Goal: Information Seeking & Learning: Learn about a topic

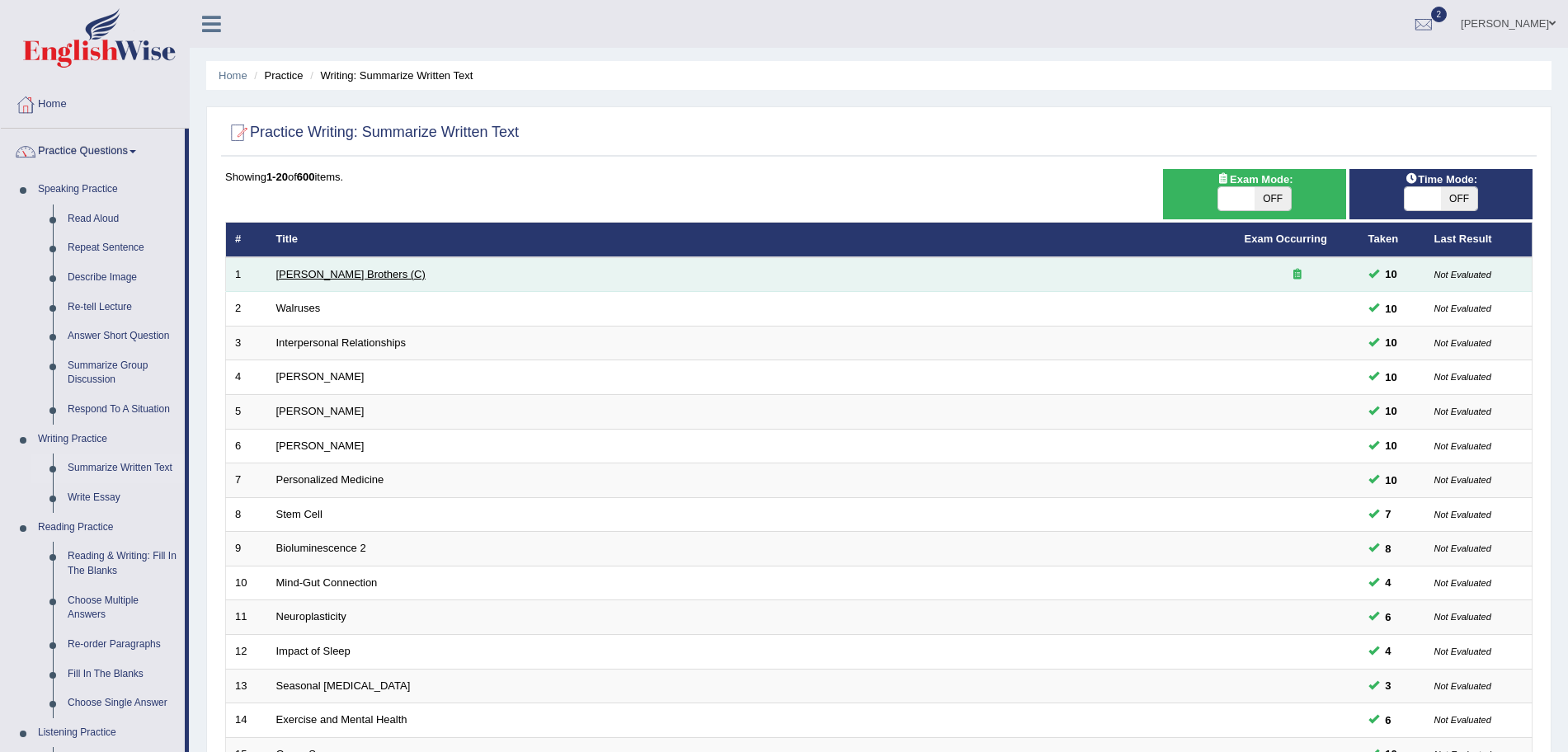
click at [329, 269] on link "Wright Brothers (C)" at bounding box center [351, 275] width 149 height 13
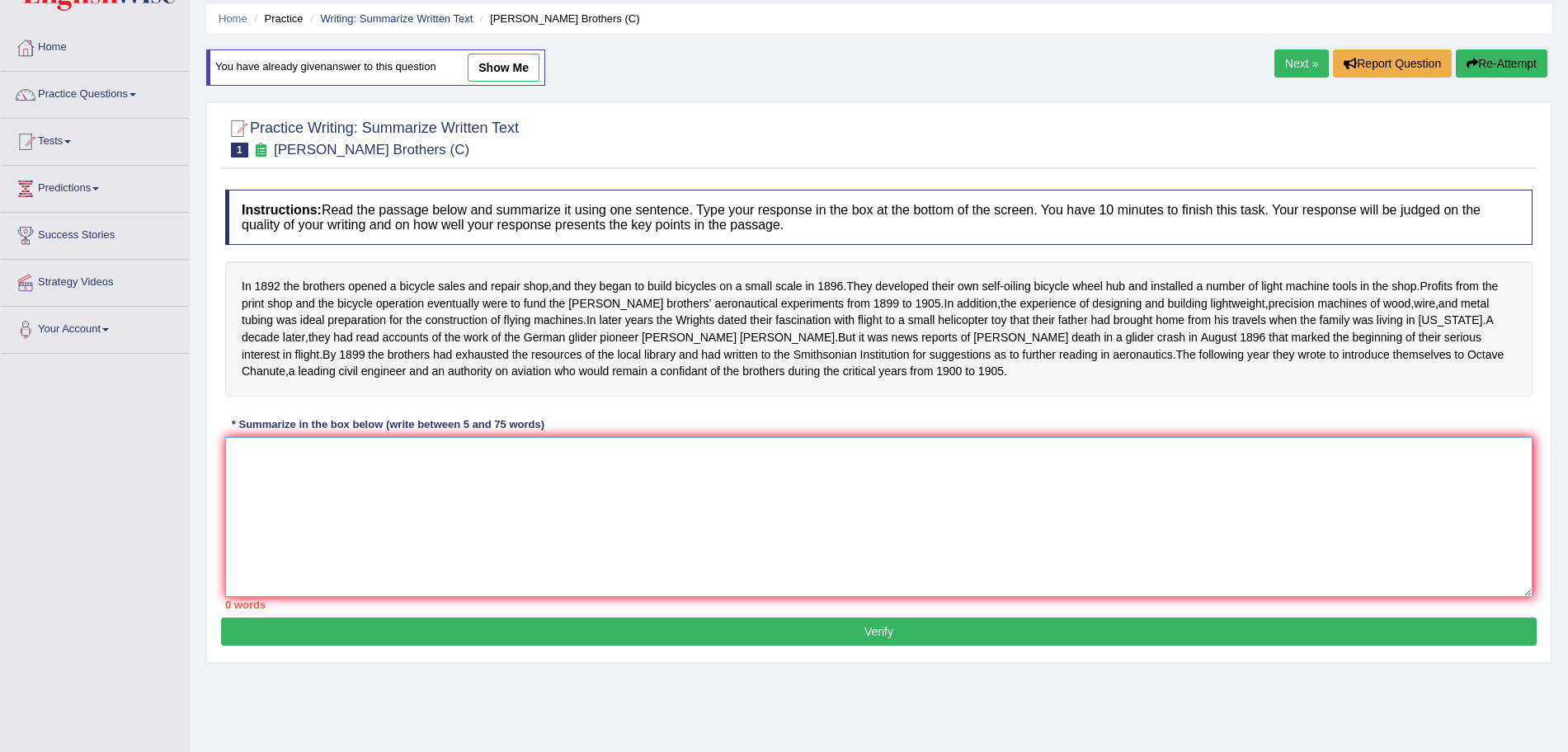
click at [591, 514] on textarea at bounding box center [879, 517] width 1307 height 160
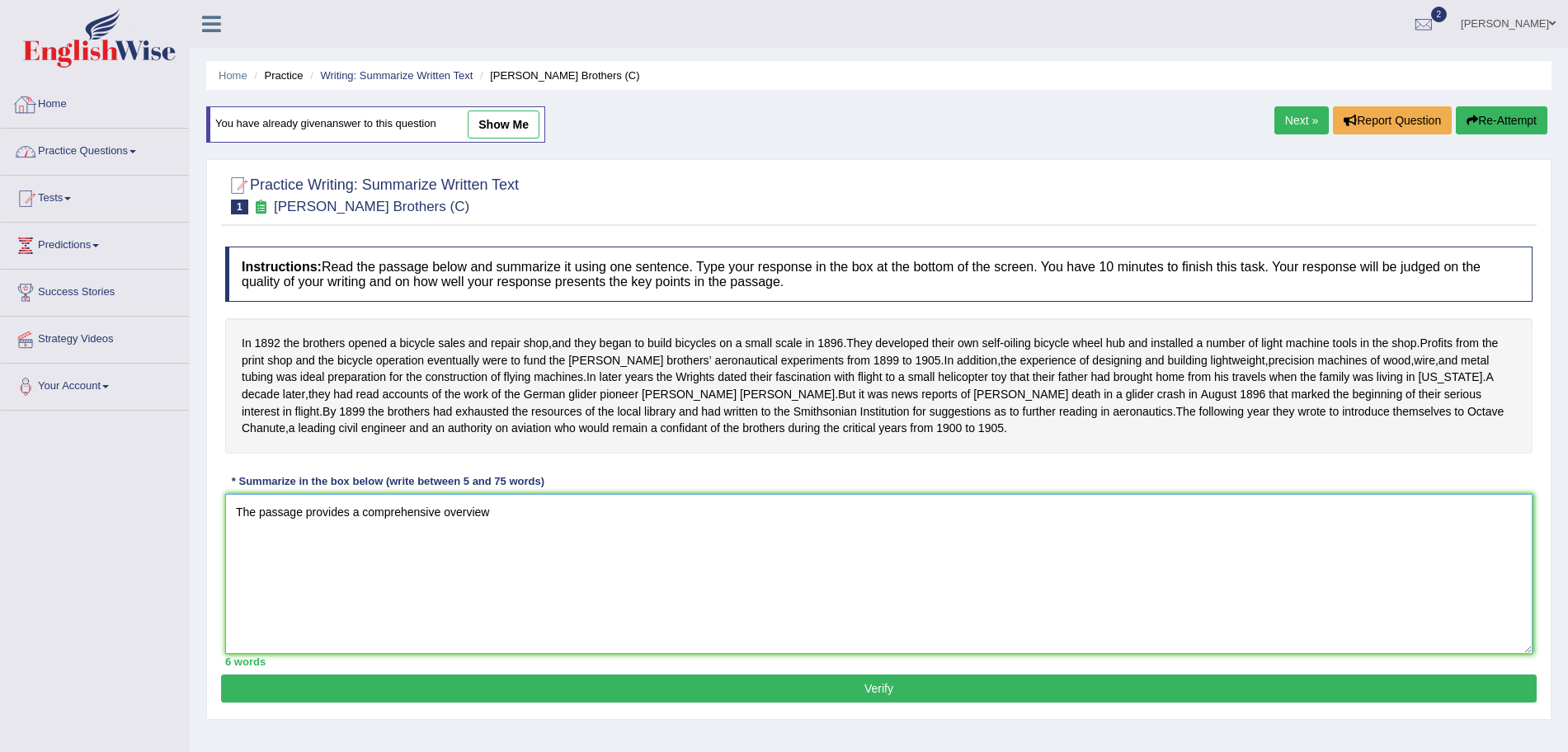
type textarea "The passage provides a comprehensive overview"
click at [145, 137] on link "Practice Questions" at bounding box center [94, 149] width 188 height 41
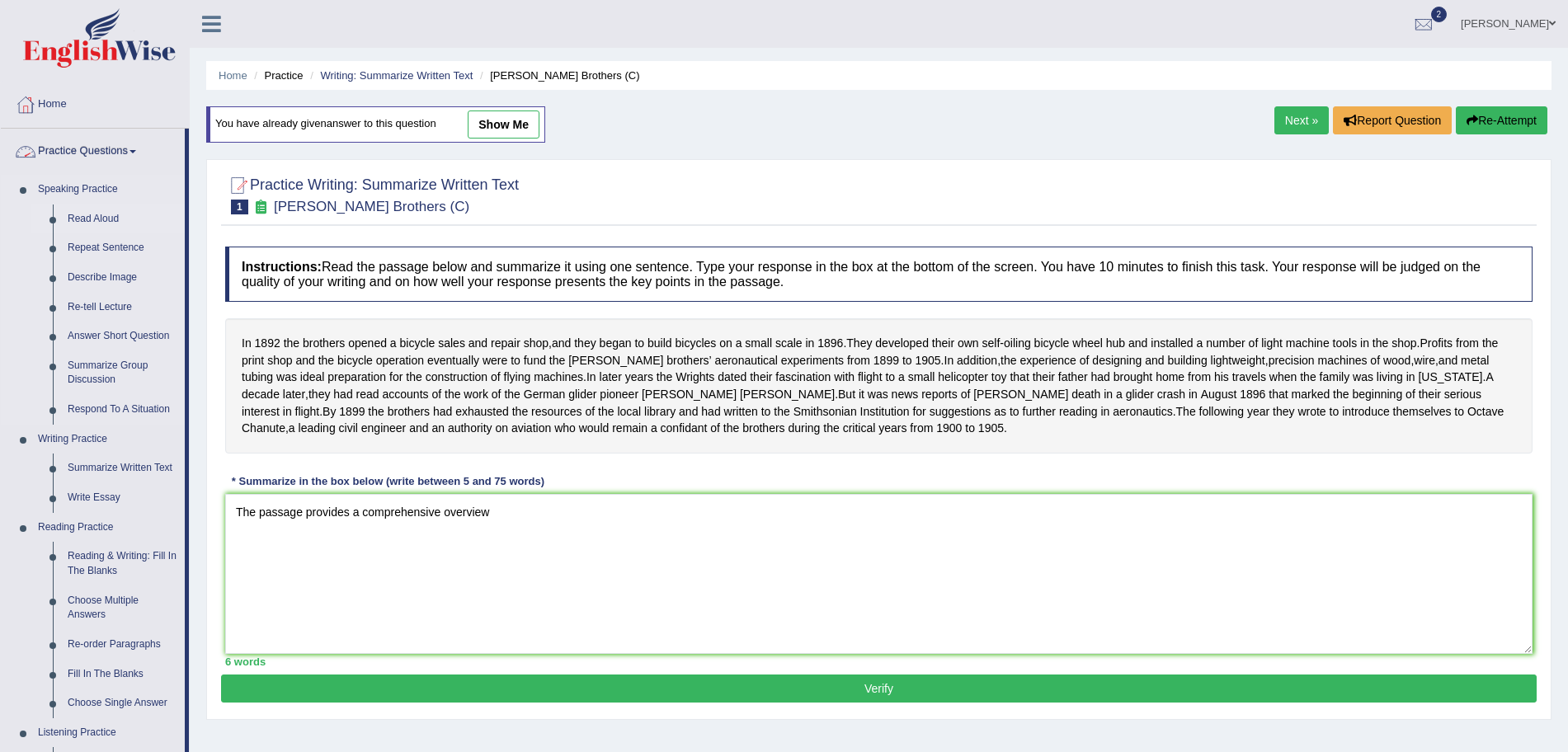
click at [86, 214] on link "Read Aloud" at bounding box center [122, 219] width 125 height 30
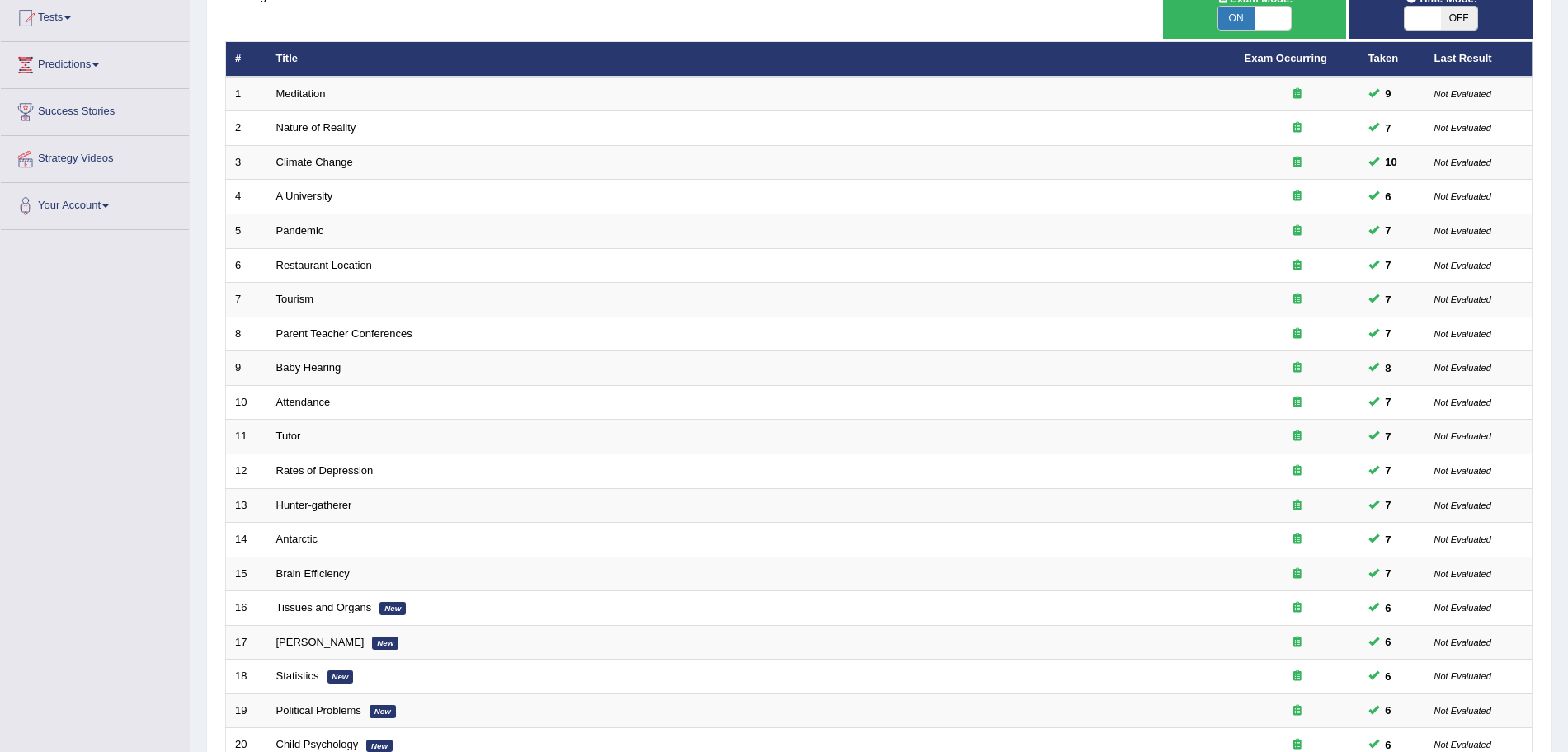
scroll to position [4, 0]
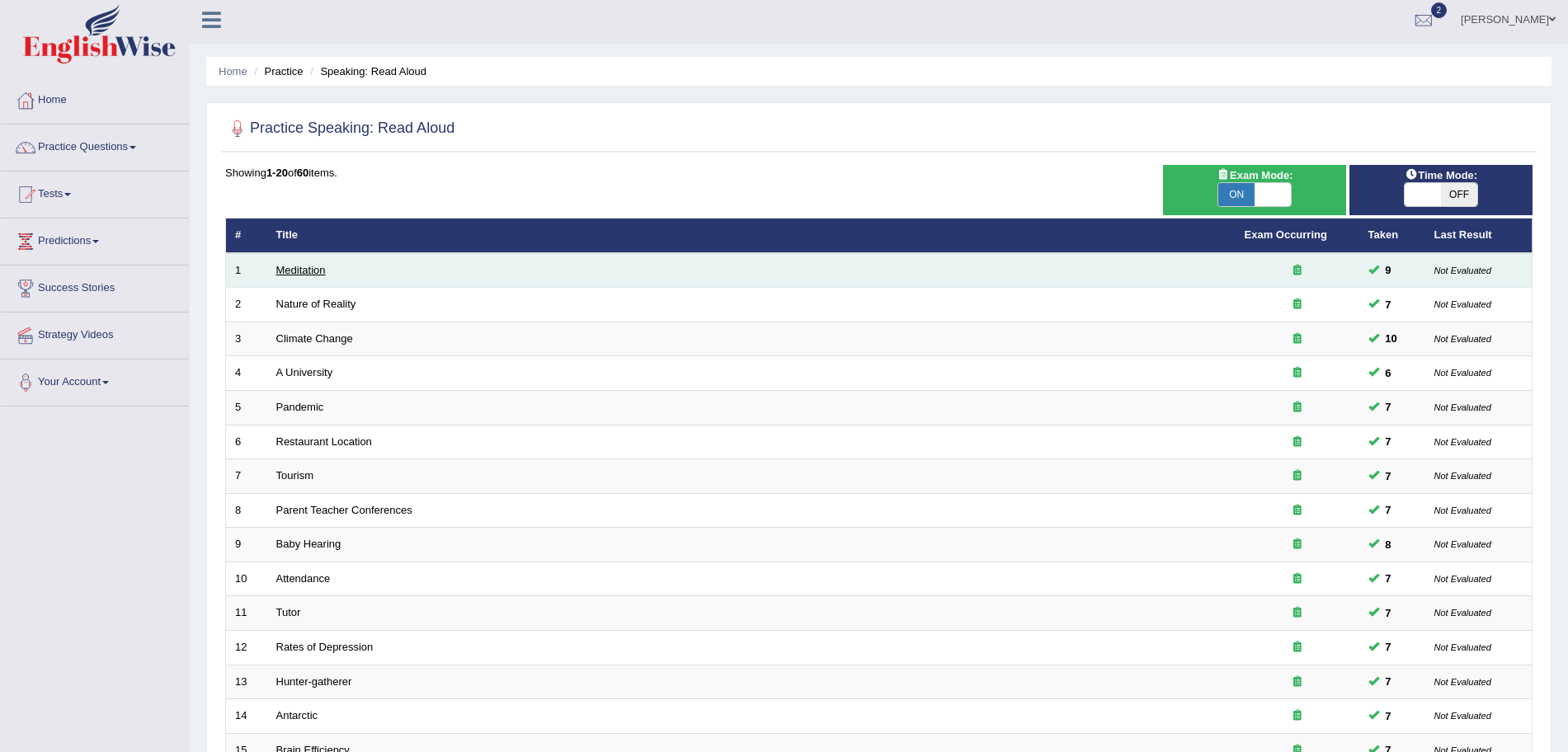
click at [311, 264] on link "Meditation" at bounding box center [301, 270] width 49 height 13
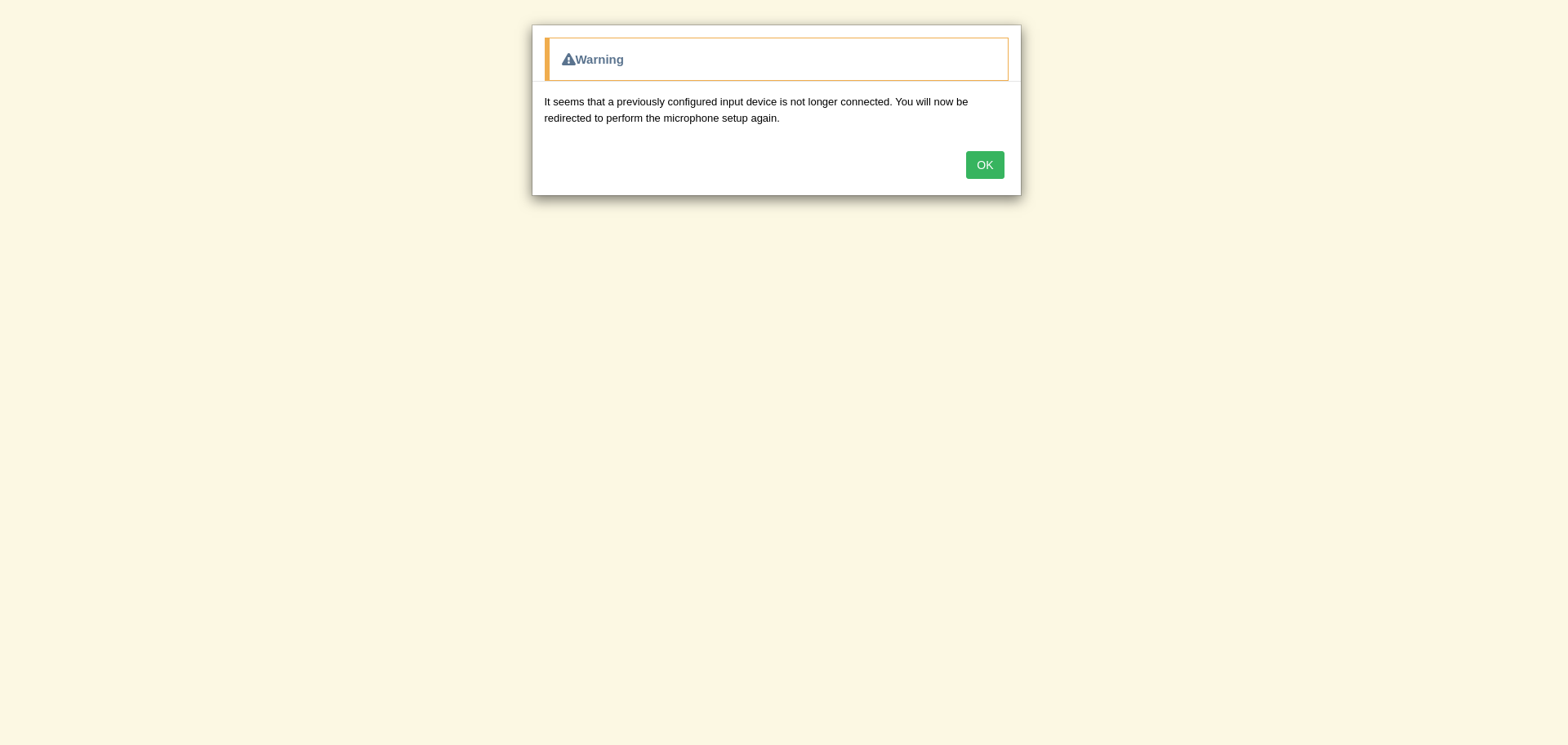
click at [997, 156] on button "OK" at bounding box center [985, 164] width 37 height 28
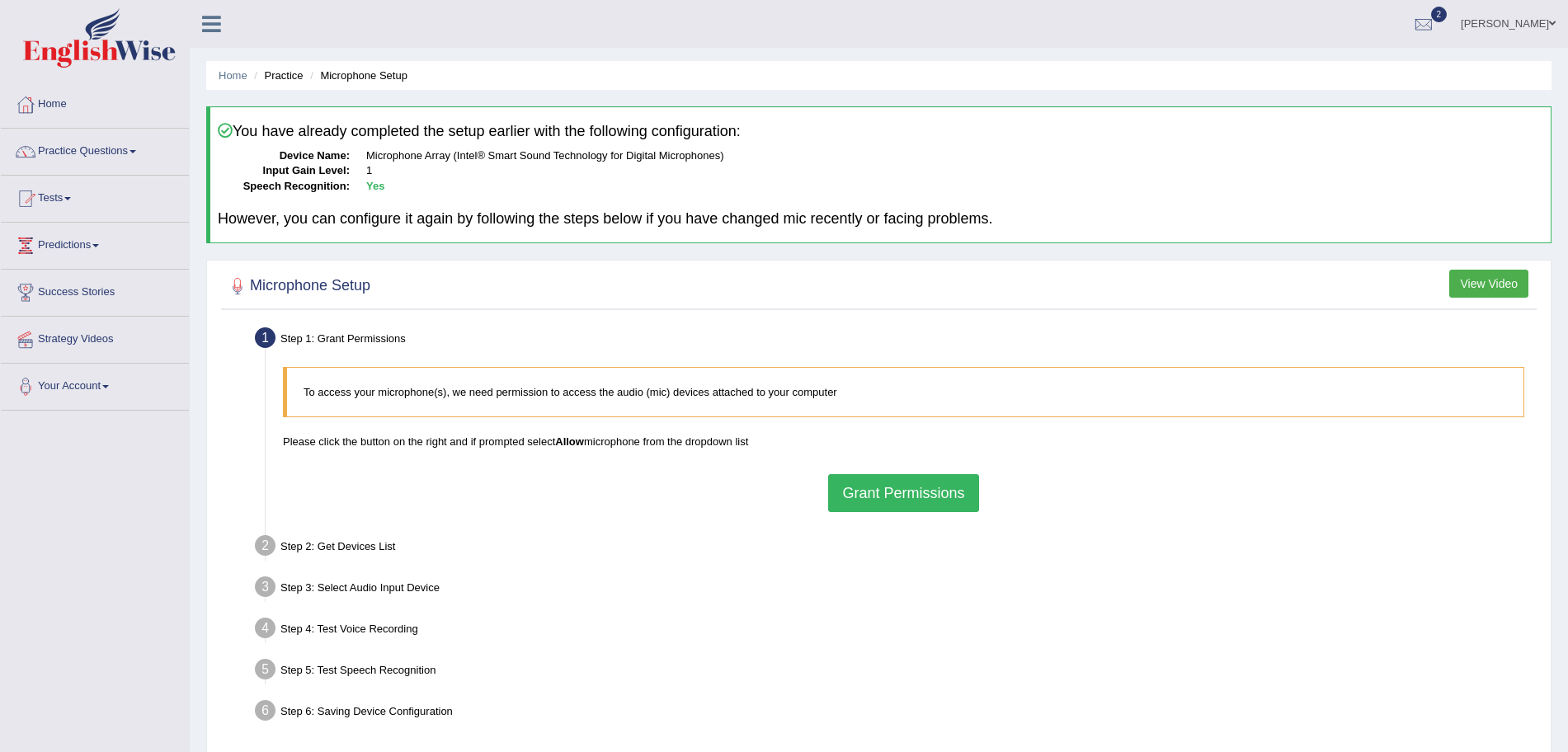
click at [881, 487] on button "Grant Permissions" at bounding box center [903, 493] width 150 height 38
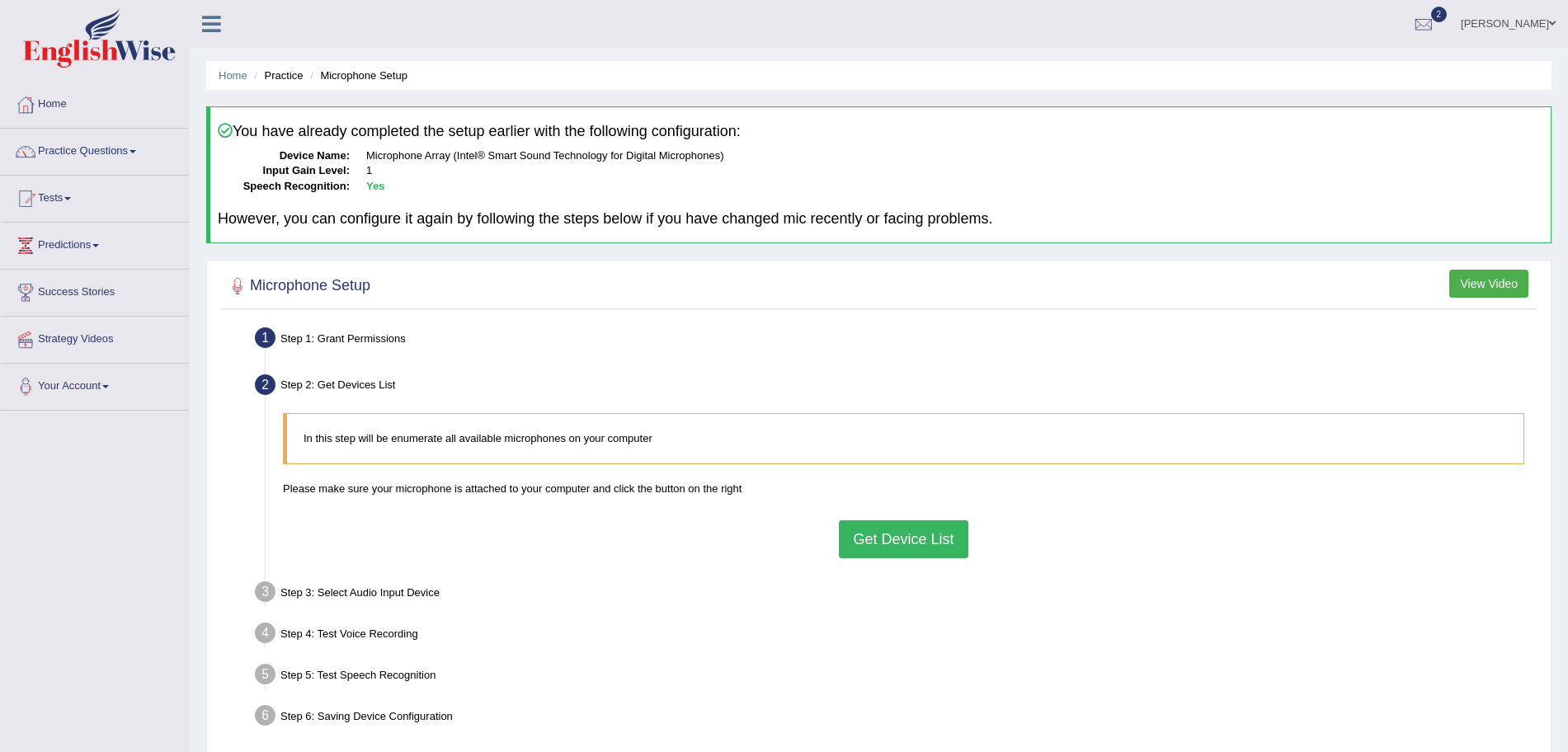
click at [893, 544] on button "Get Device List" at bounding box center [902, 539] width 128 height 38
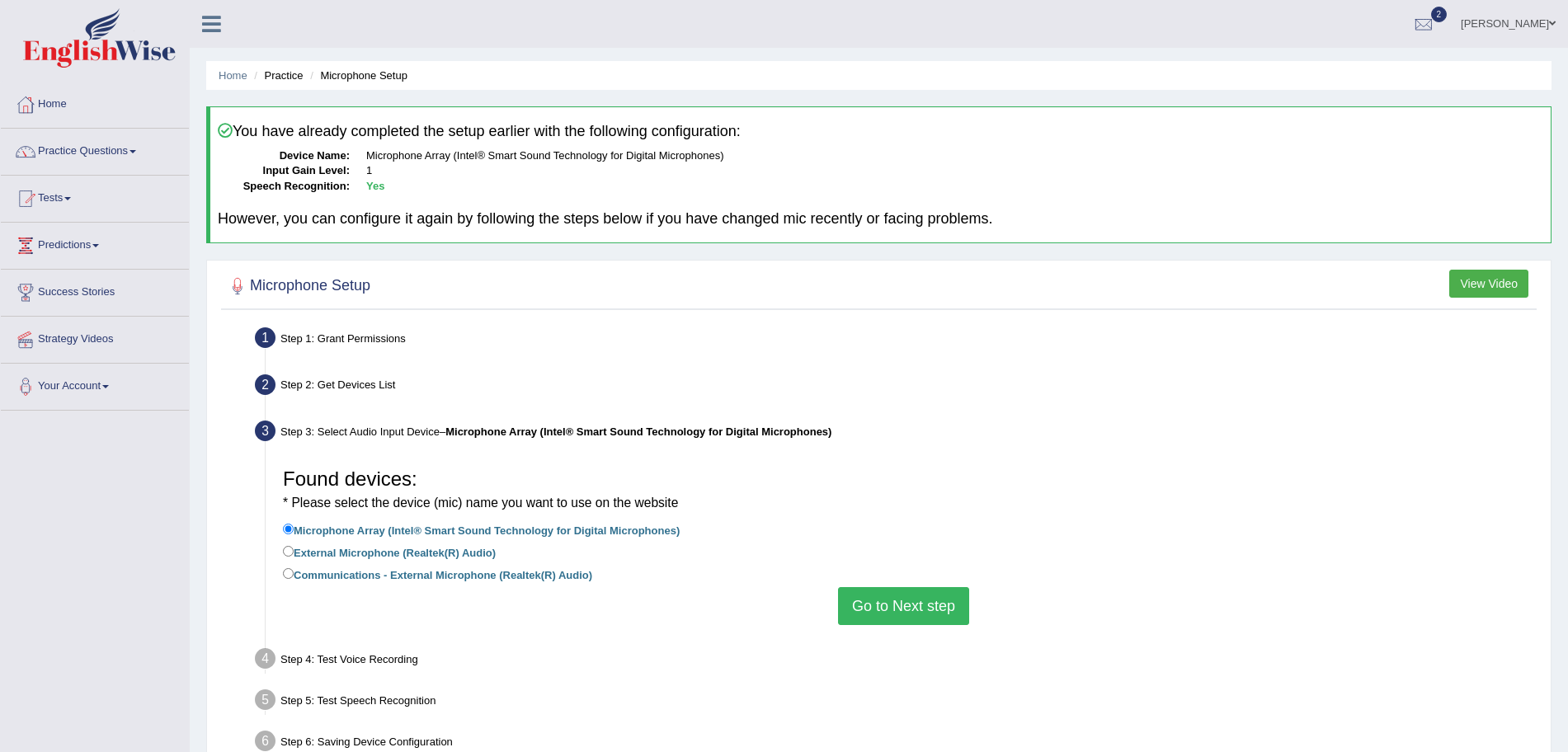
click at [909, 599] on button "Go to Next step" at bounding box center [904, 606] width 131 height 38
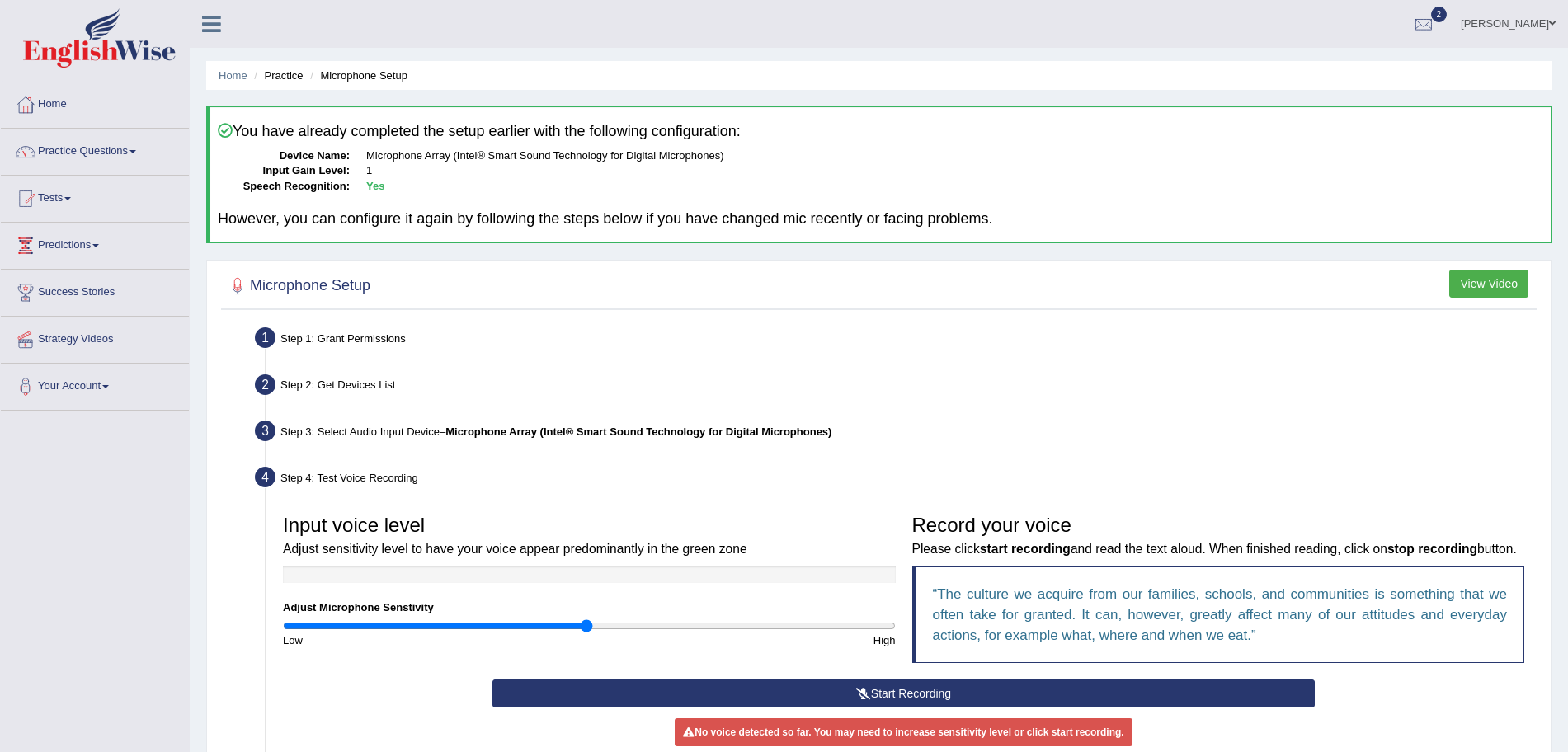
scroll to position [244, 0]
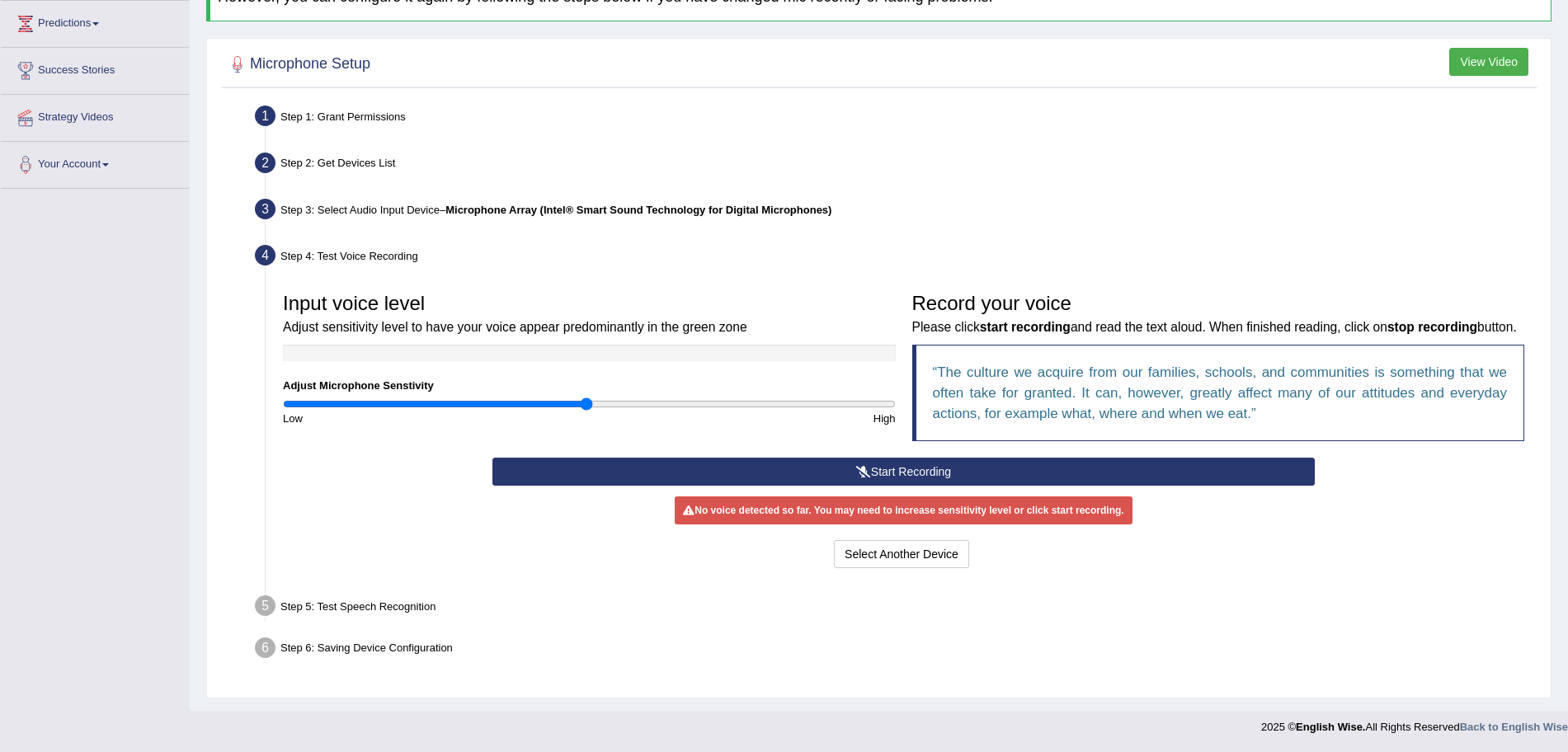
click at [898, 480] on button "Start Recording" at bounding box center [904, 471] width 822 height 28
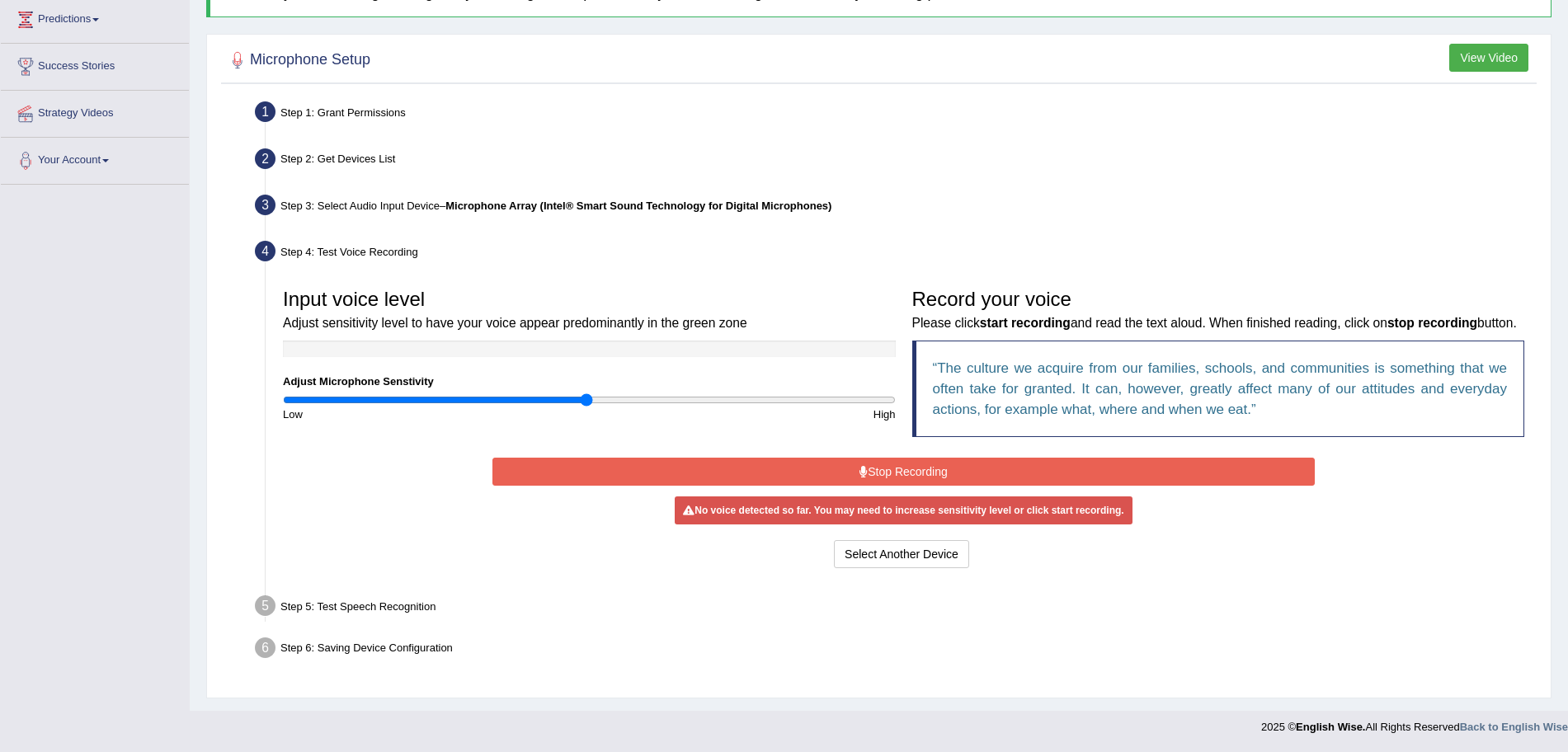
click at [898, 480] on button "Stop Recording" at bounding box center [904, 471] width 822 height 28
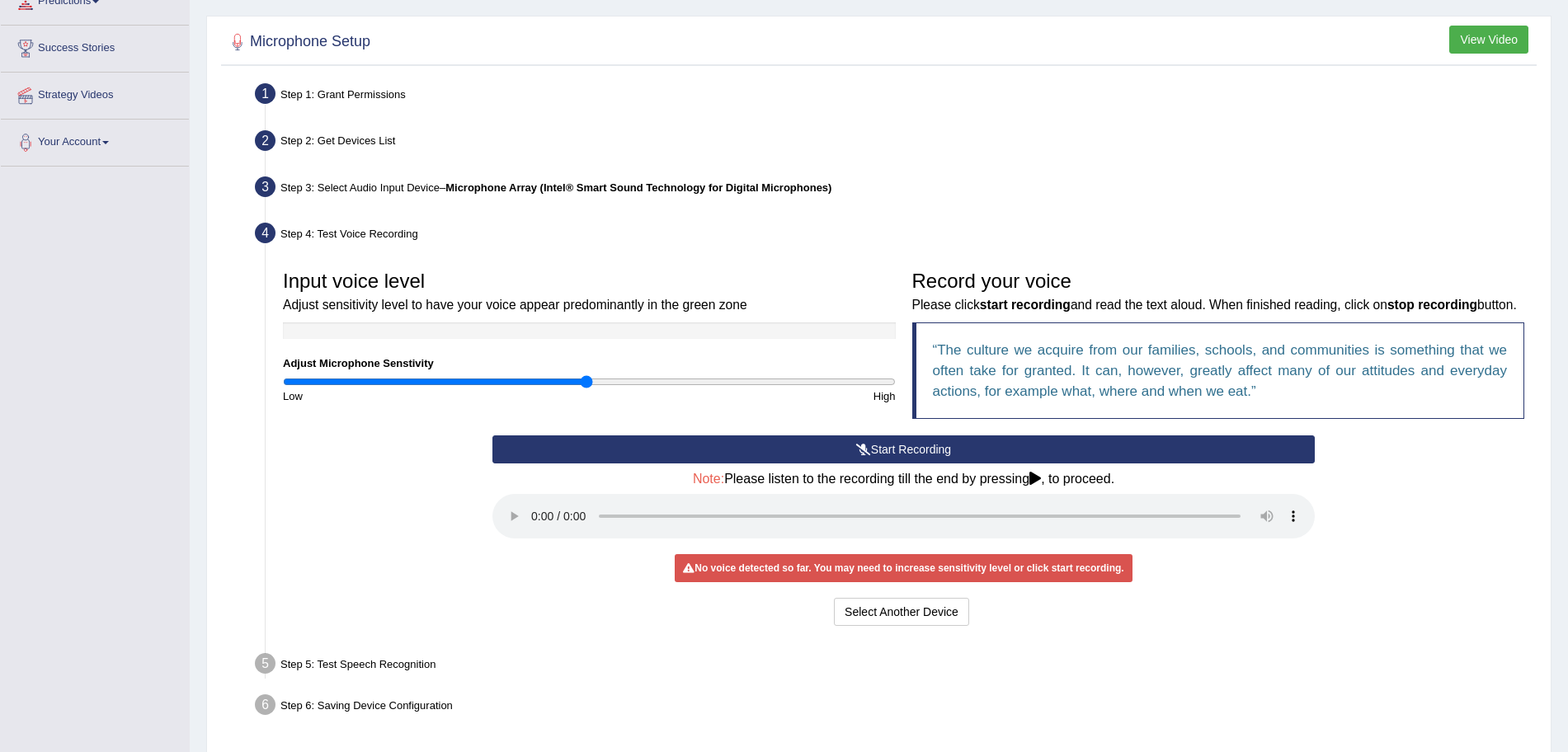
click at [868, 455] on icon at bounding box center [863, 449] width 15 height 12
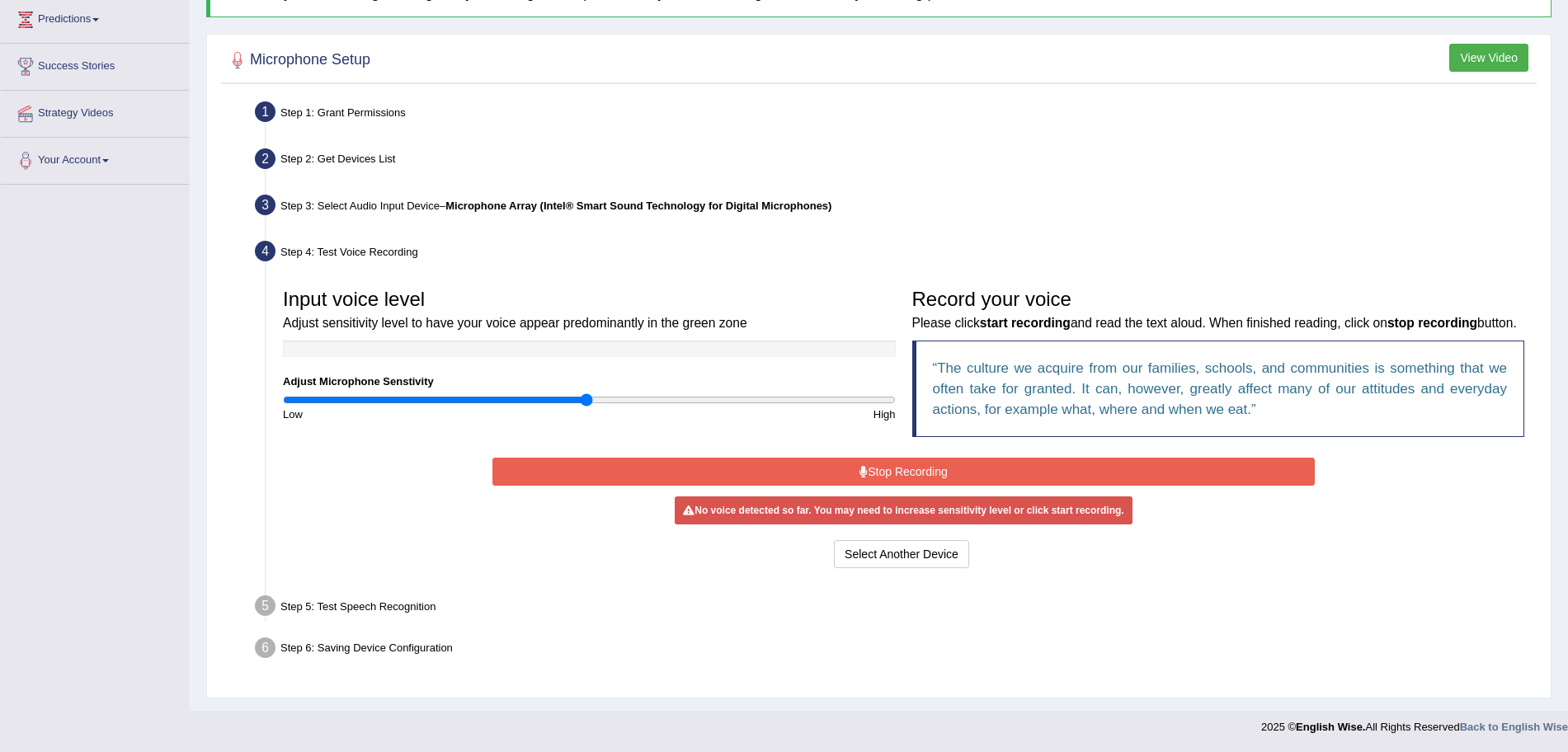
click at [868, 471] on button "Stop Recording" at bounding box center [904, 471] width 822 height 28
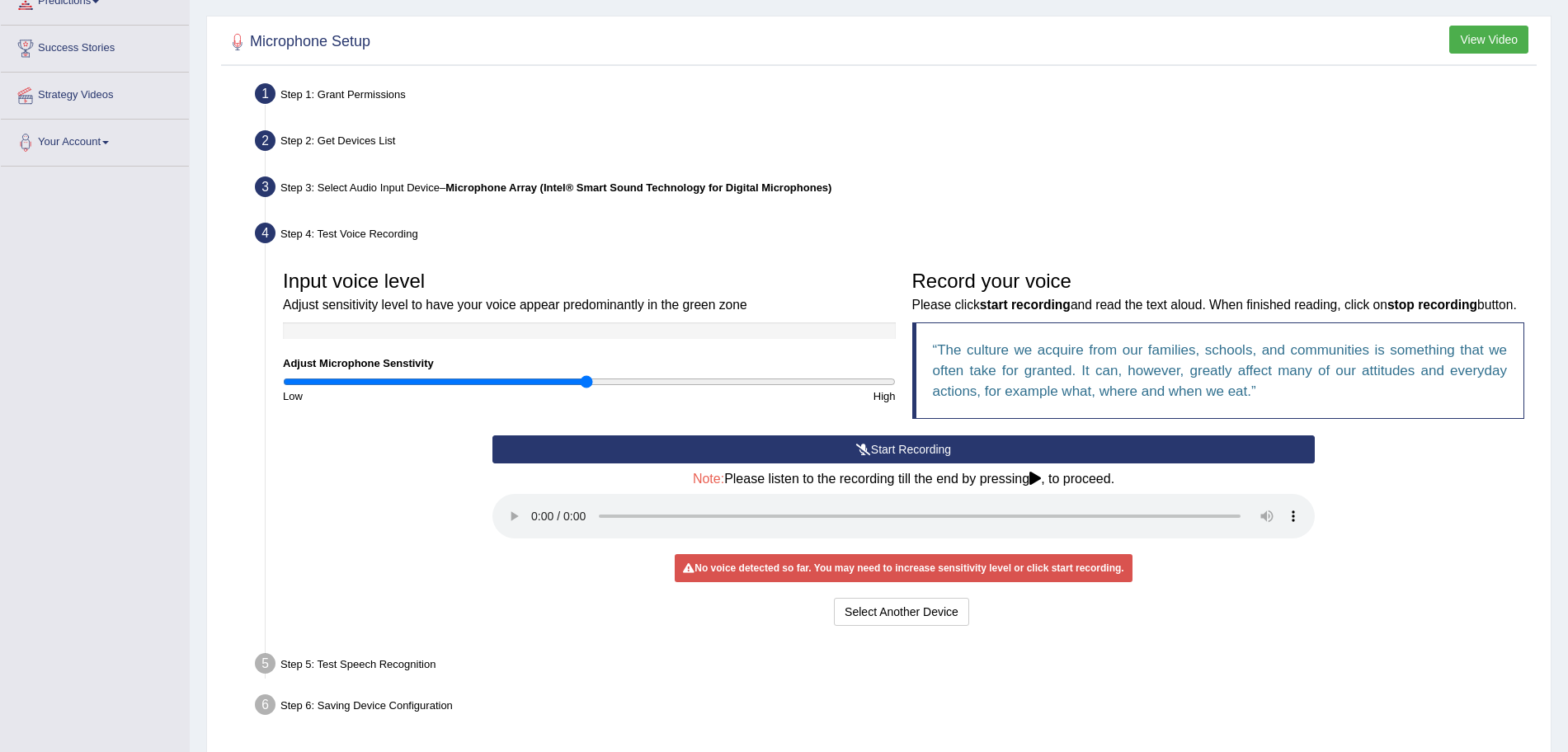
click at [891, 463] on button "Start Recording" at bounding box center [904, 449] width 822 height 28
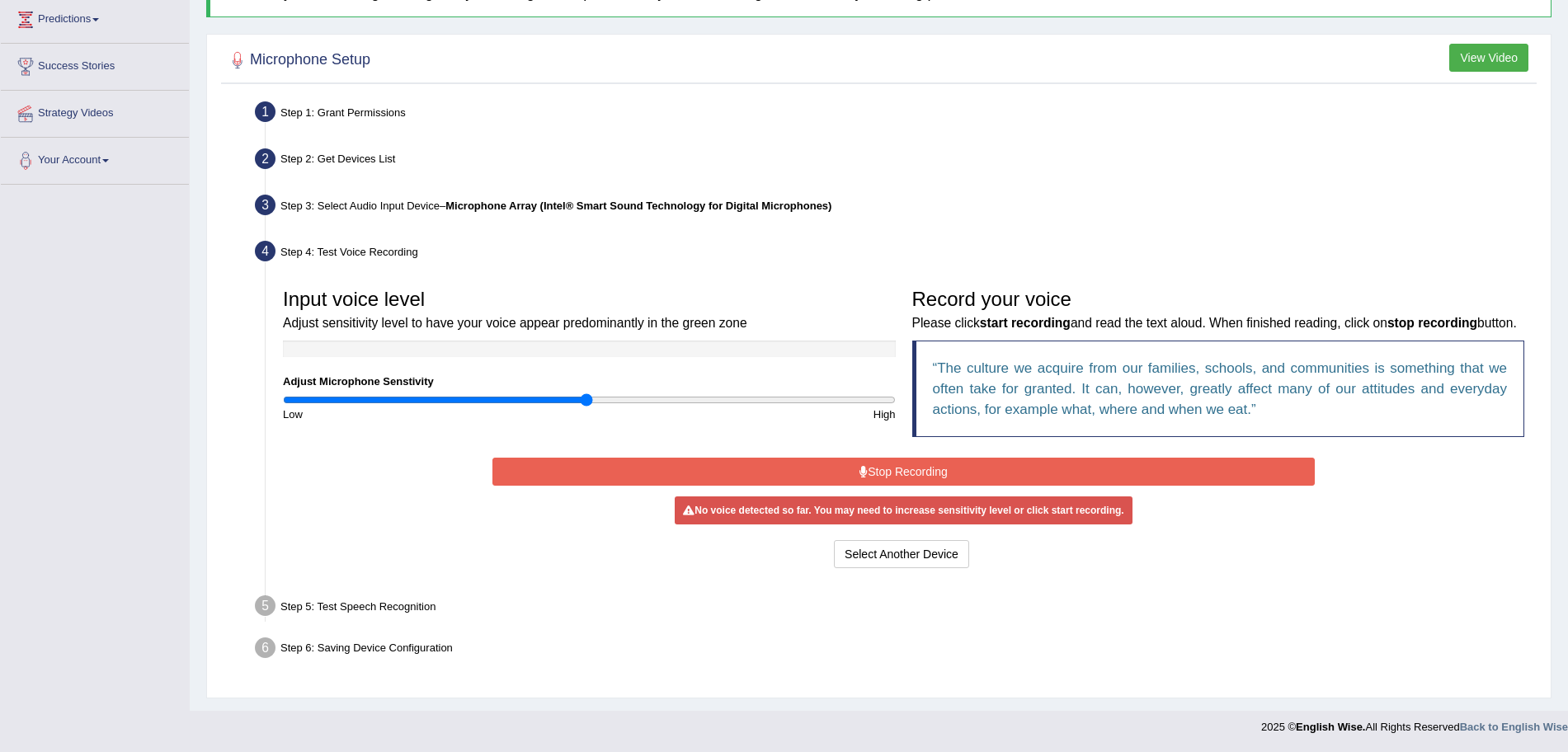
click at [836, 470] on button "Stop Recording" at bounding box center [904, 471] width 822 height 28
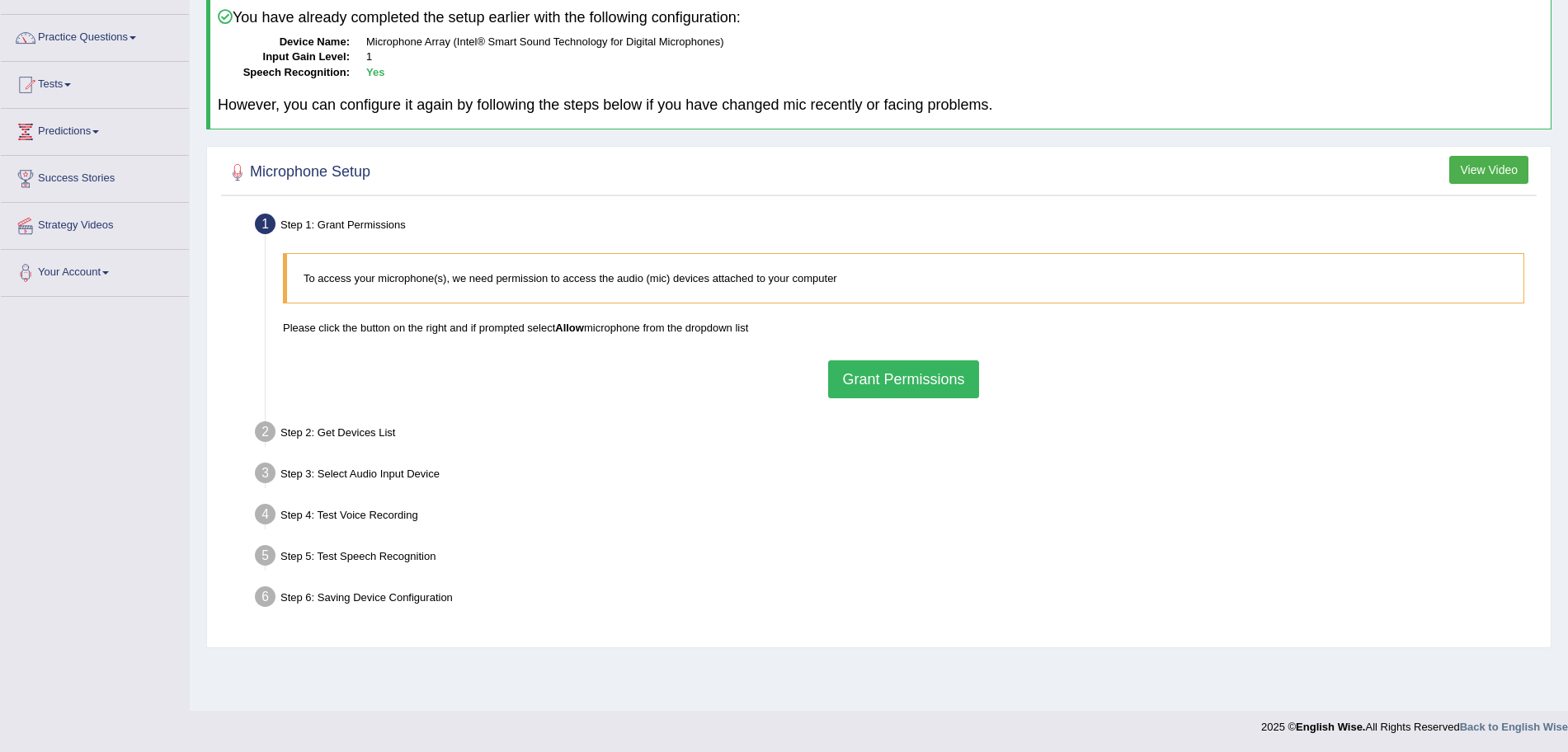
click at [867, 398] on div "To access your microphone(s), we need permission to access the audio (mic) devi…" at bounding box center [903, 325] width 1257 height 161
click at [845, 361] on button "Grant Permissions" at bounding box center [903, 380] width 150 height 38
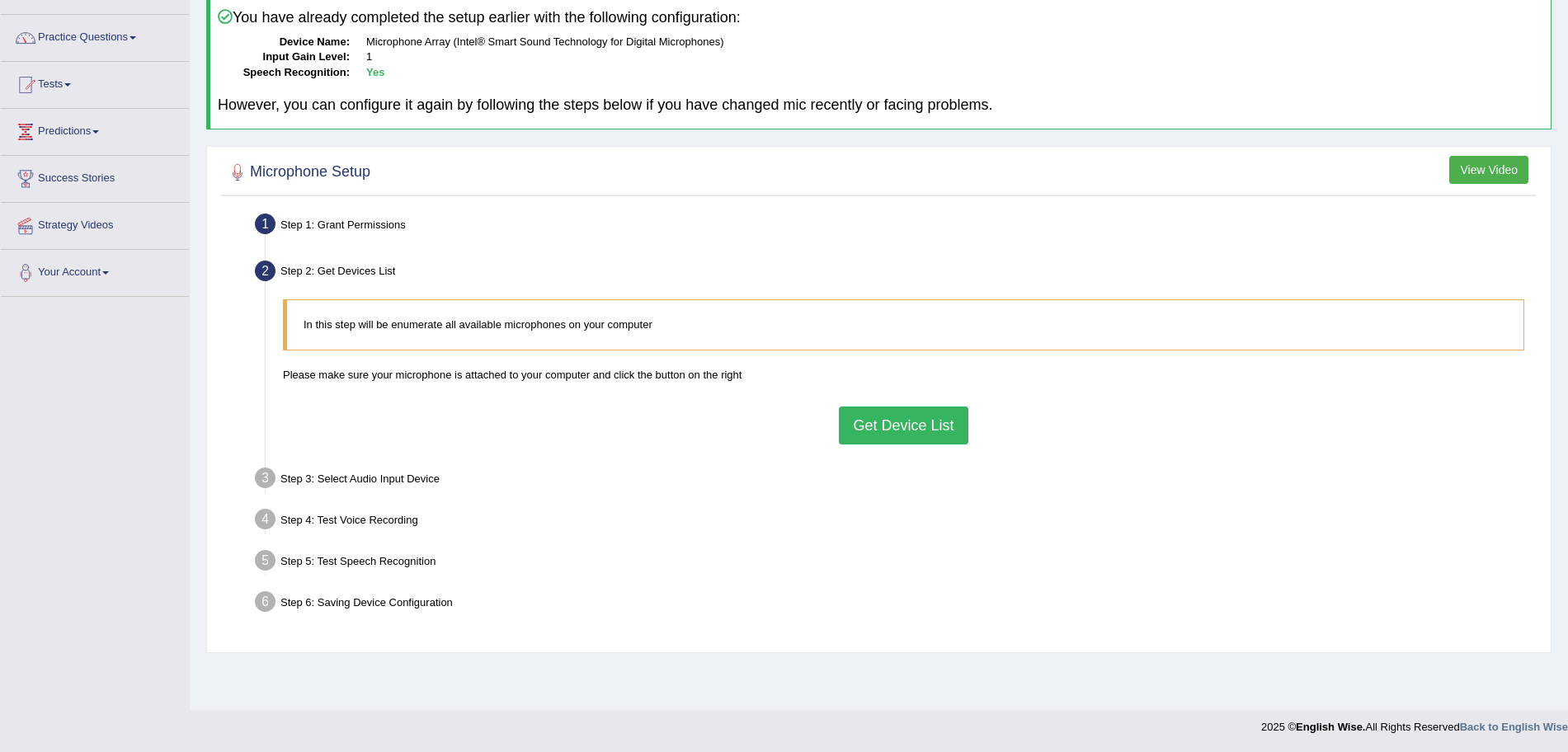
click at [858, 428] on button "Get Device List" at bounding box center [902, 425] width 128 height 38
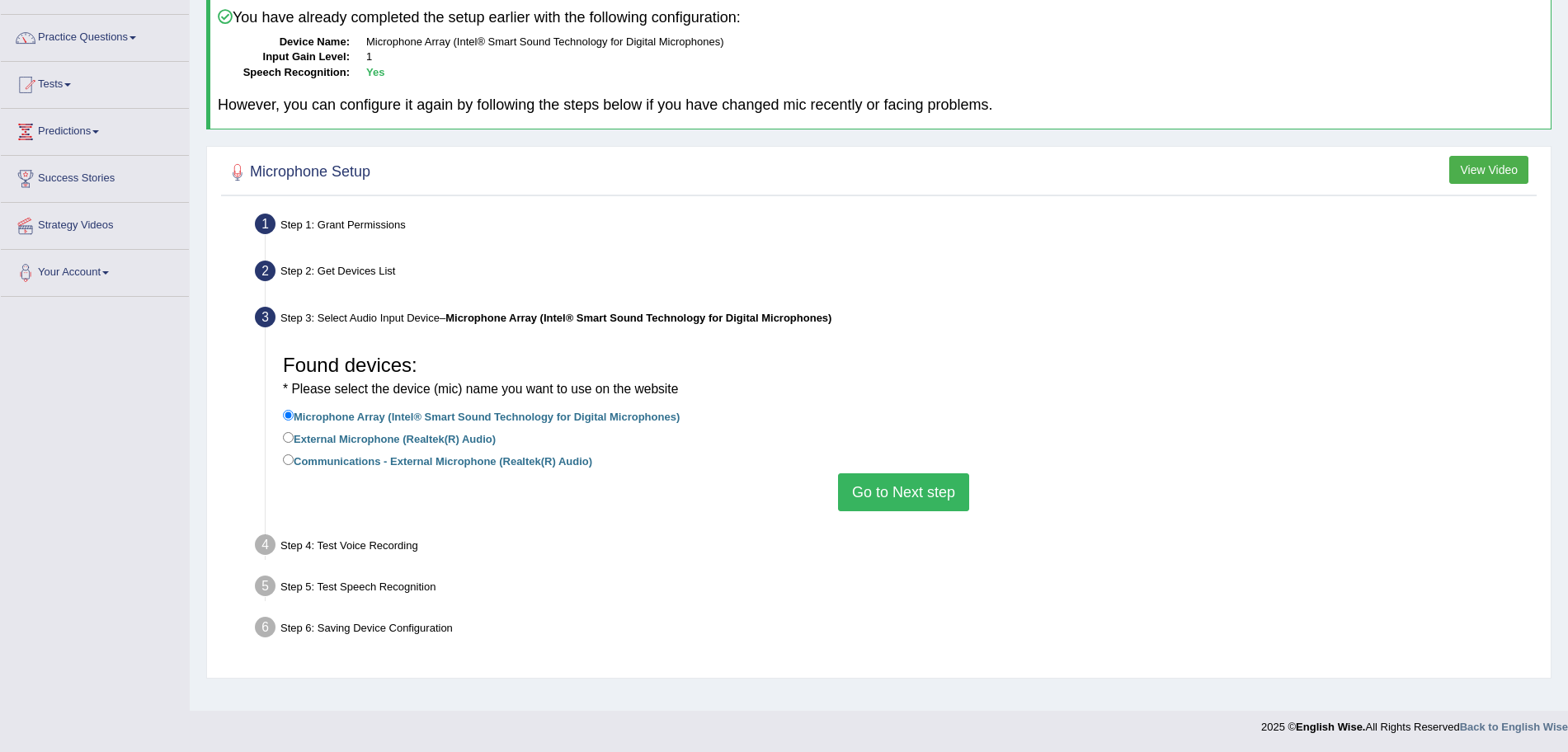
click at [918, 493] on button "Go to Next step" at bounding box center [904, 492] width 131 height 38
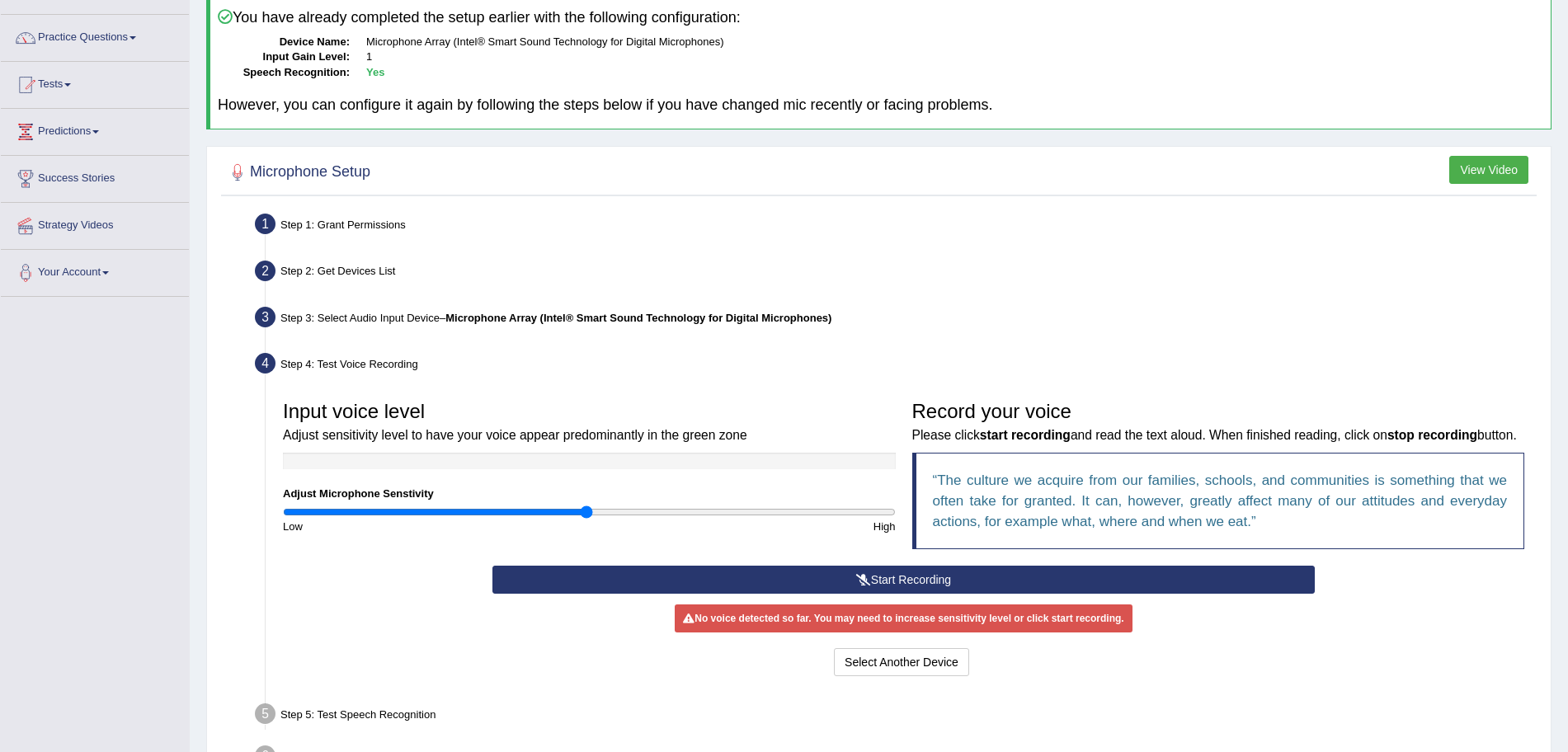
click at [848, 594] on button "Start Recording" at bounding box center [904, 579] width 822 height 28
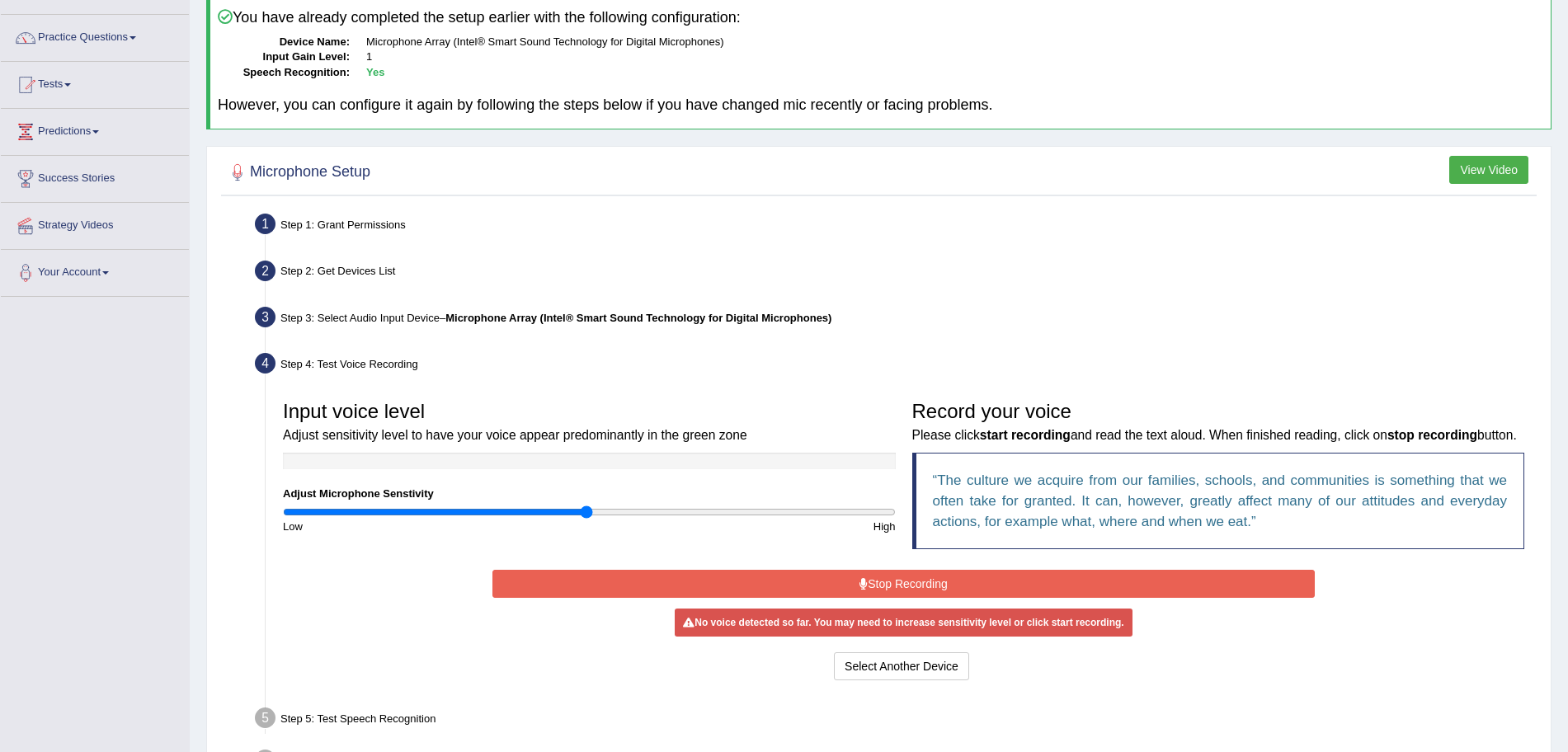
scroll to position [249, 0]
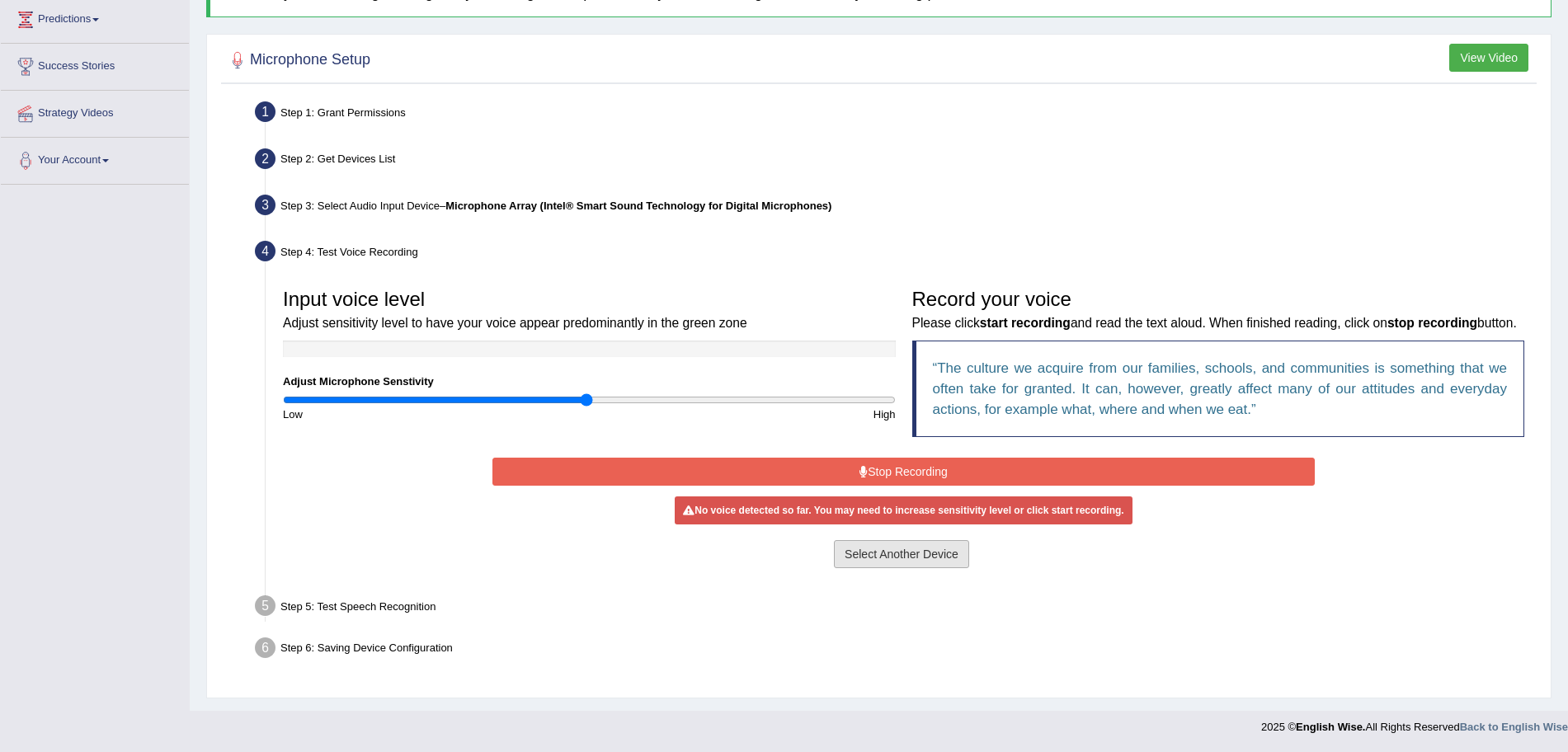
click at [900, 554] on button "Select Another Device" at bounding box center [901, 554] width 136 height 28
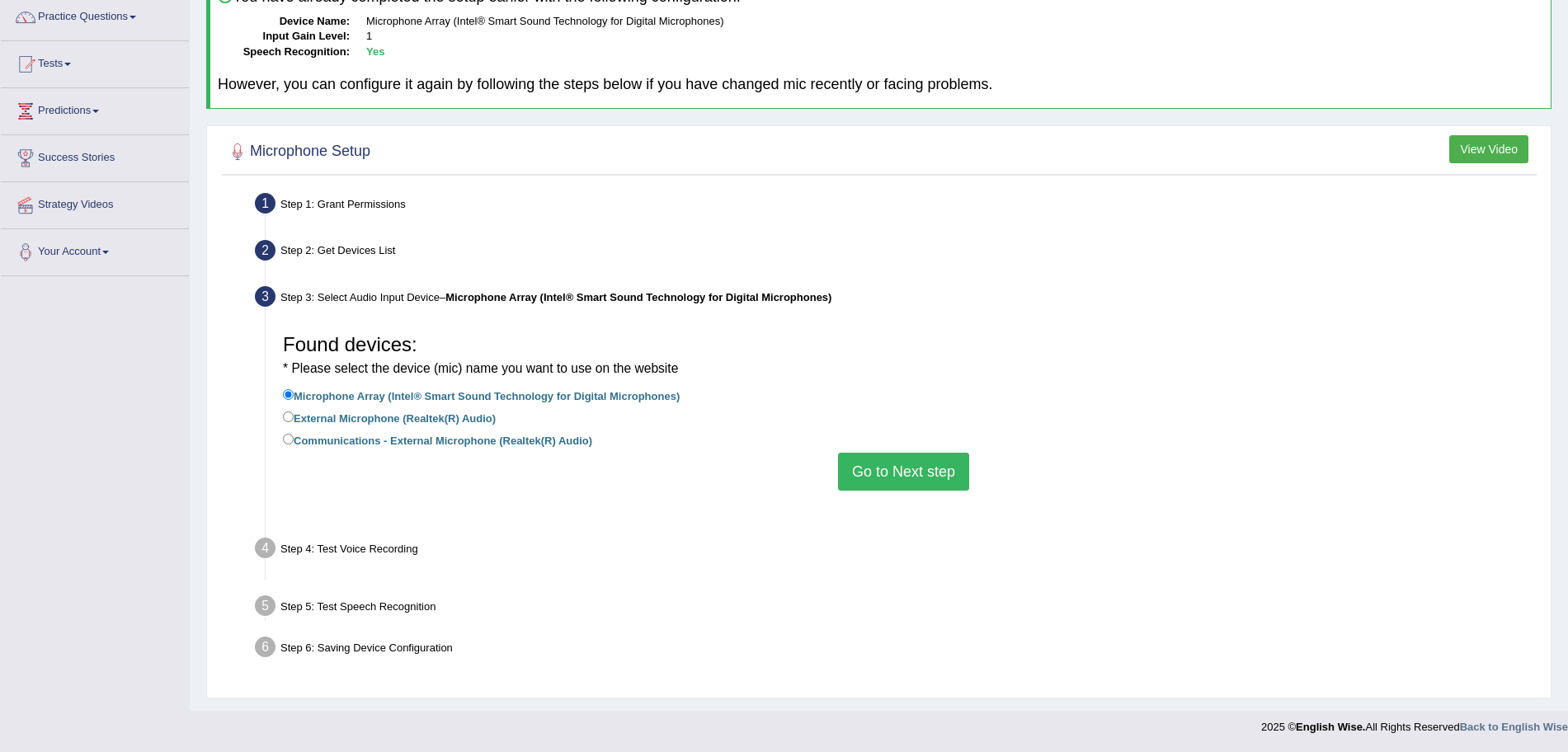
scroll to position [114, 0]
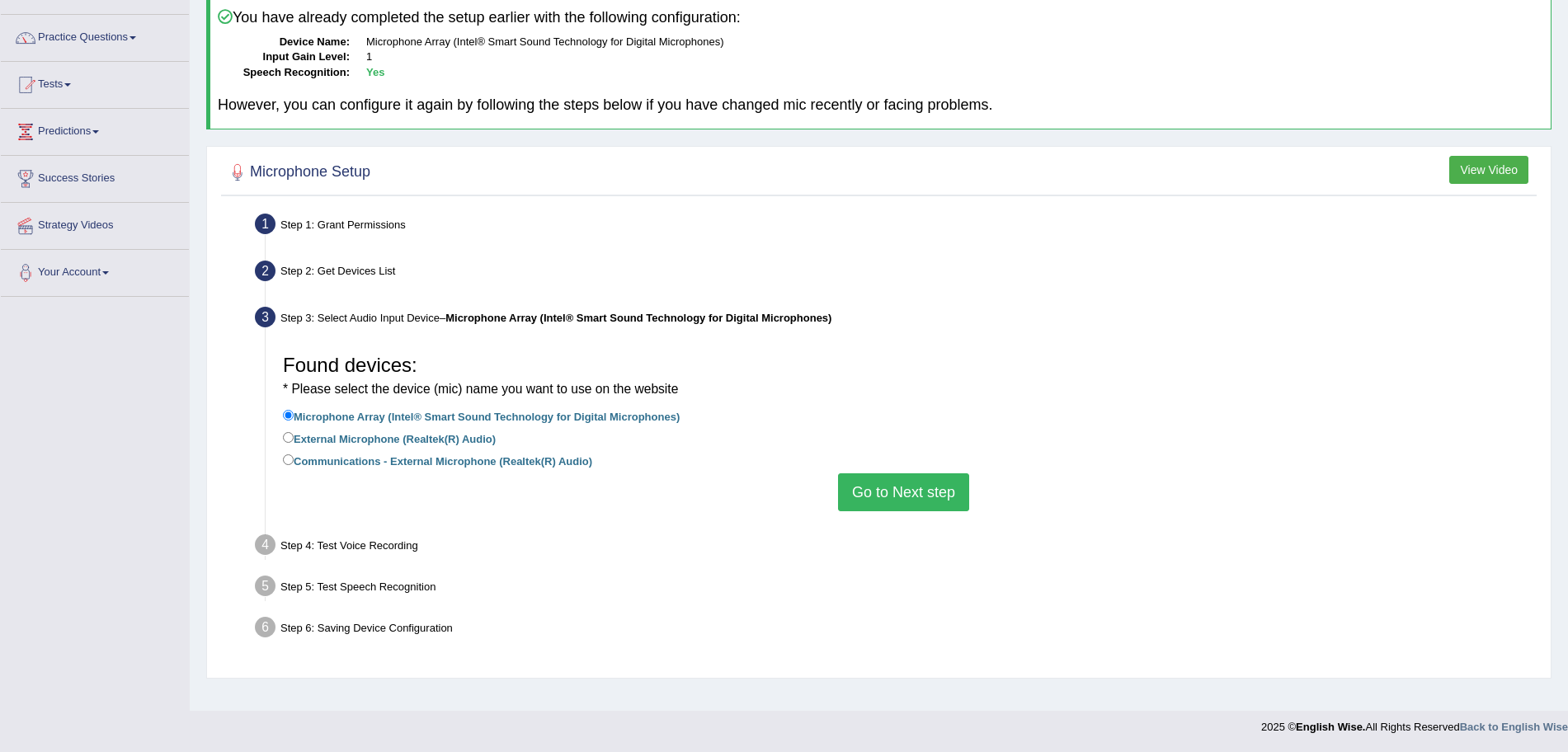
click at [296, 464] on label "Communications - External Microphone (Realtek(R) Audio)" at bounding box center [437, 460] width 310 height 18
click at [293, 464] on input "Communications - External Microphone (Realtek(R) Audio)" at bounding box center [288, 459] width 11 height 11
radio input "true"
click at [880, 496] on button "Go to Next step" at bounding box center [904, 492] width 131 height 38
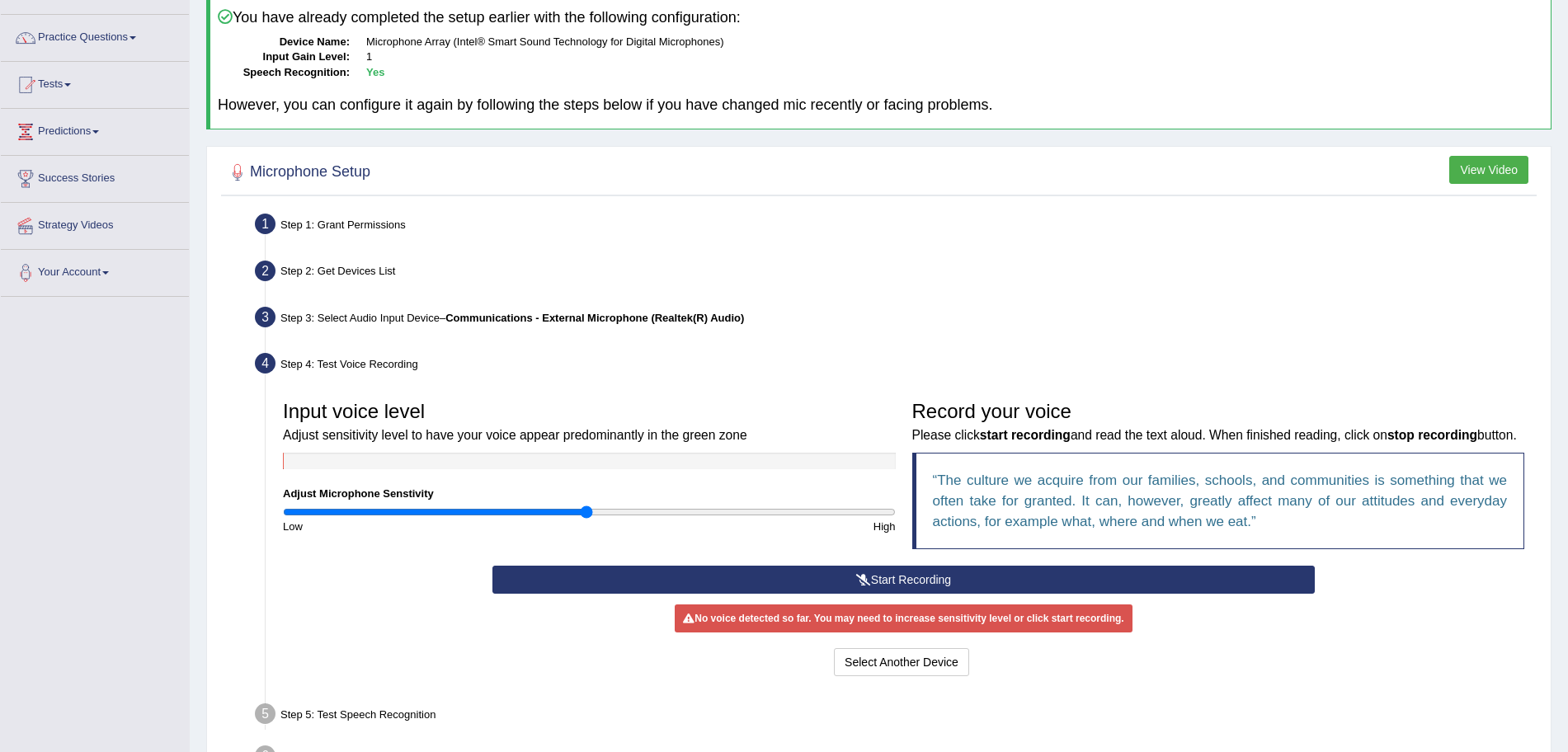
scroll to position [244, 0]
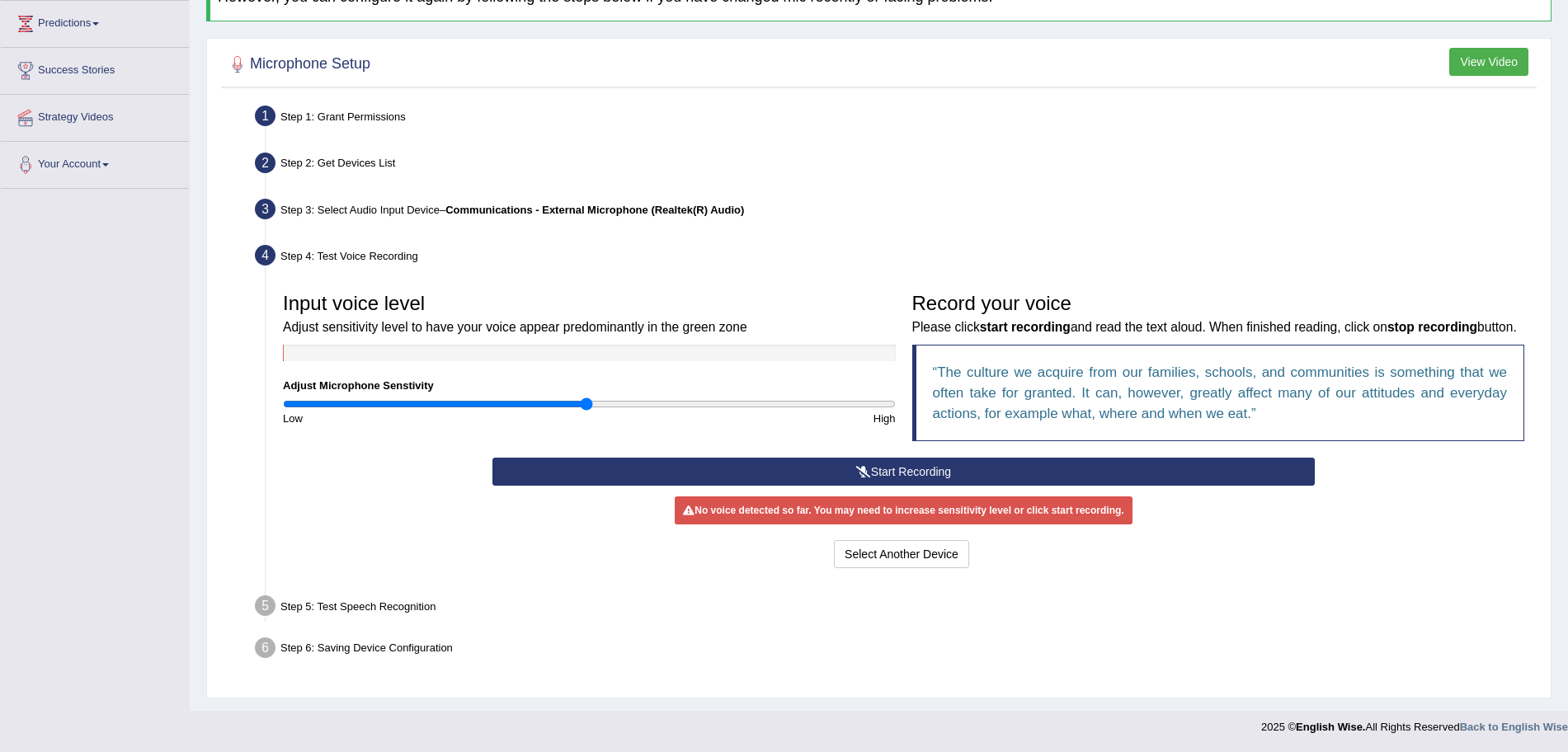
click at [1014, 460] on button "Start Recording" at bounding box center [904, 471] width 822 height 28
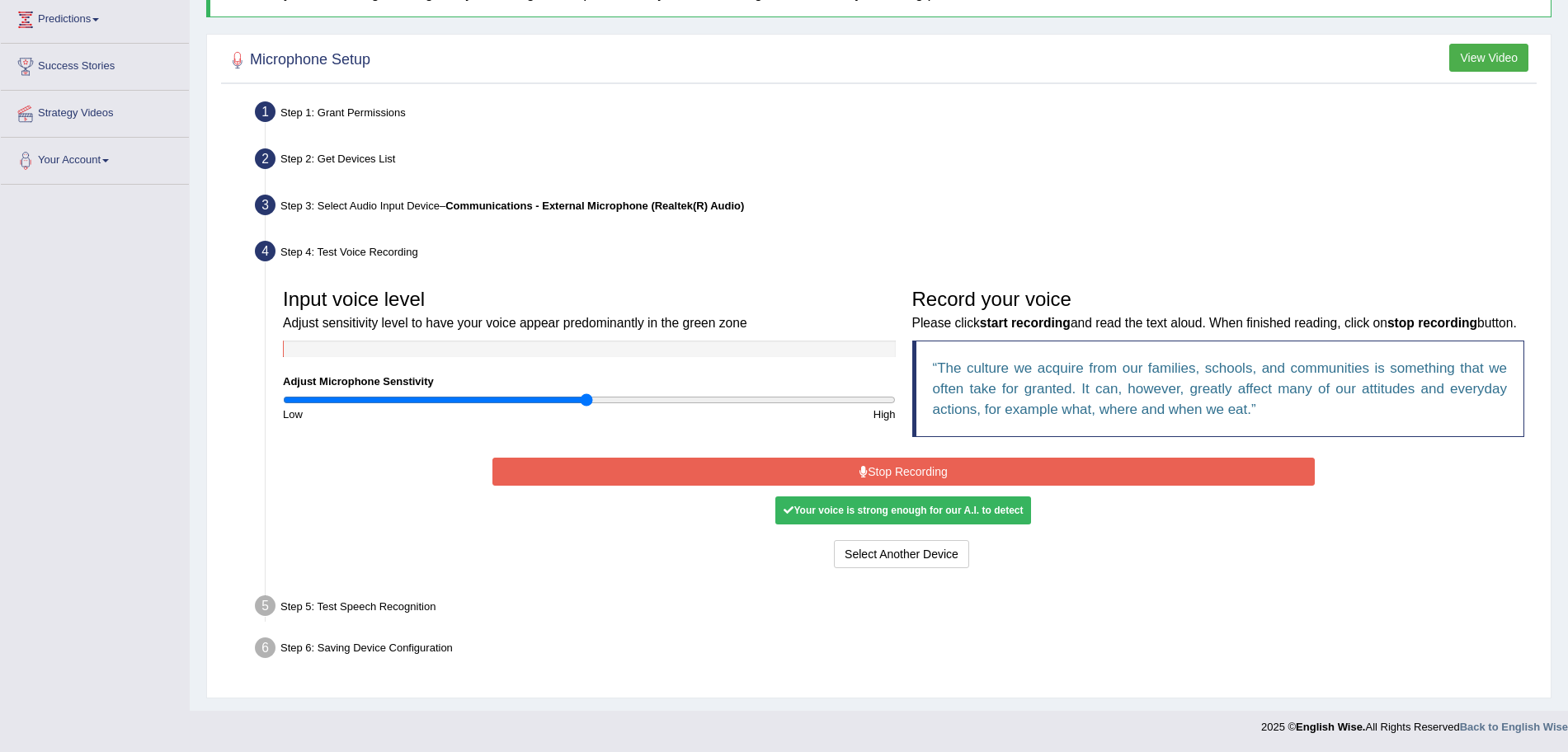
click at [915, 474] on button "Stop Recording" at bounding box center [904, 471] width 822 height 28
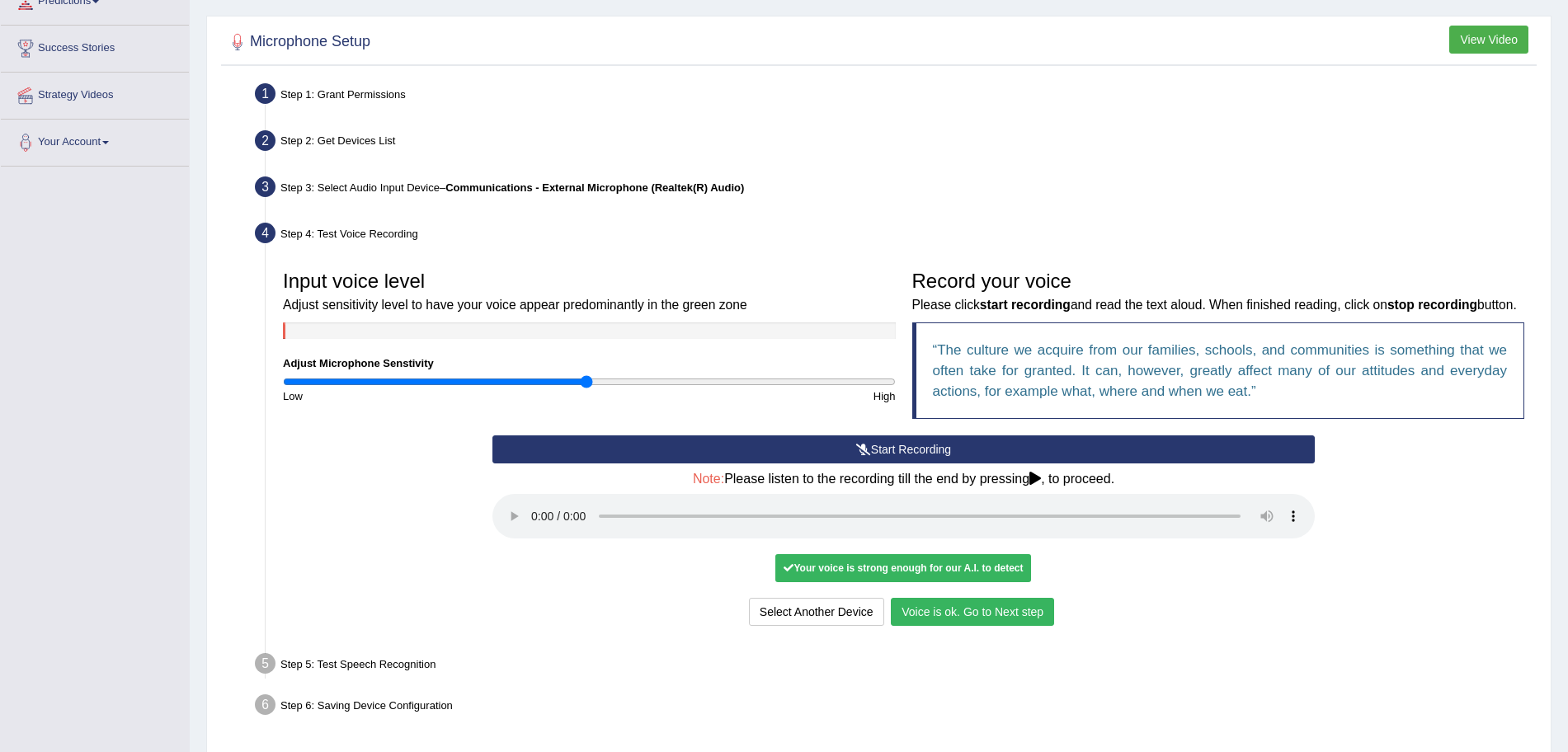
scroll to position [324, 0]
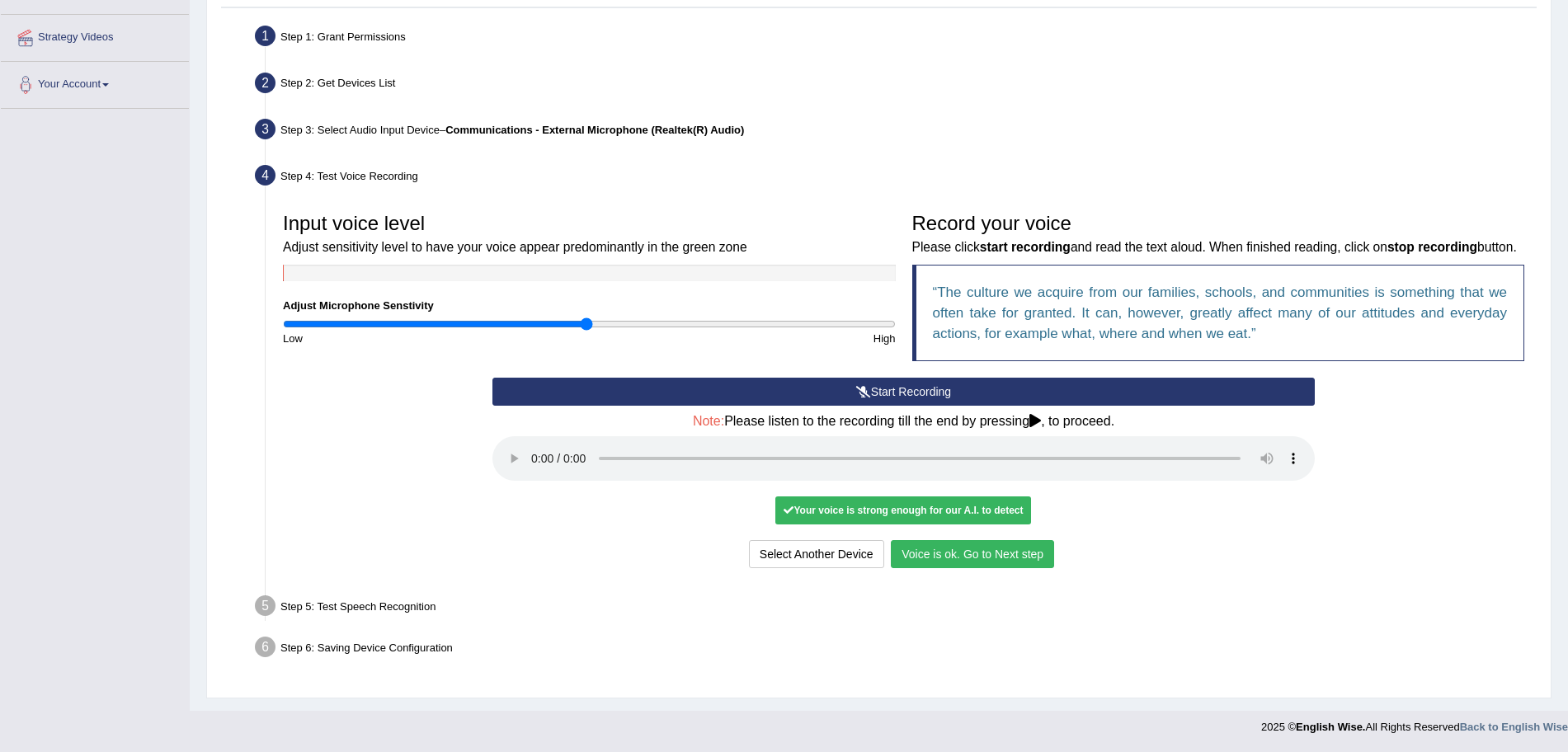
click at [971, 541] on button "Voice is ok. Go to Next step" at bounding box center [972, 554] width 163 height 28
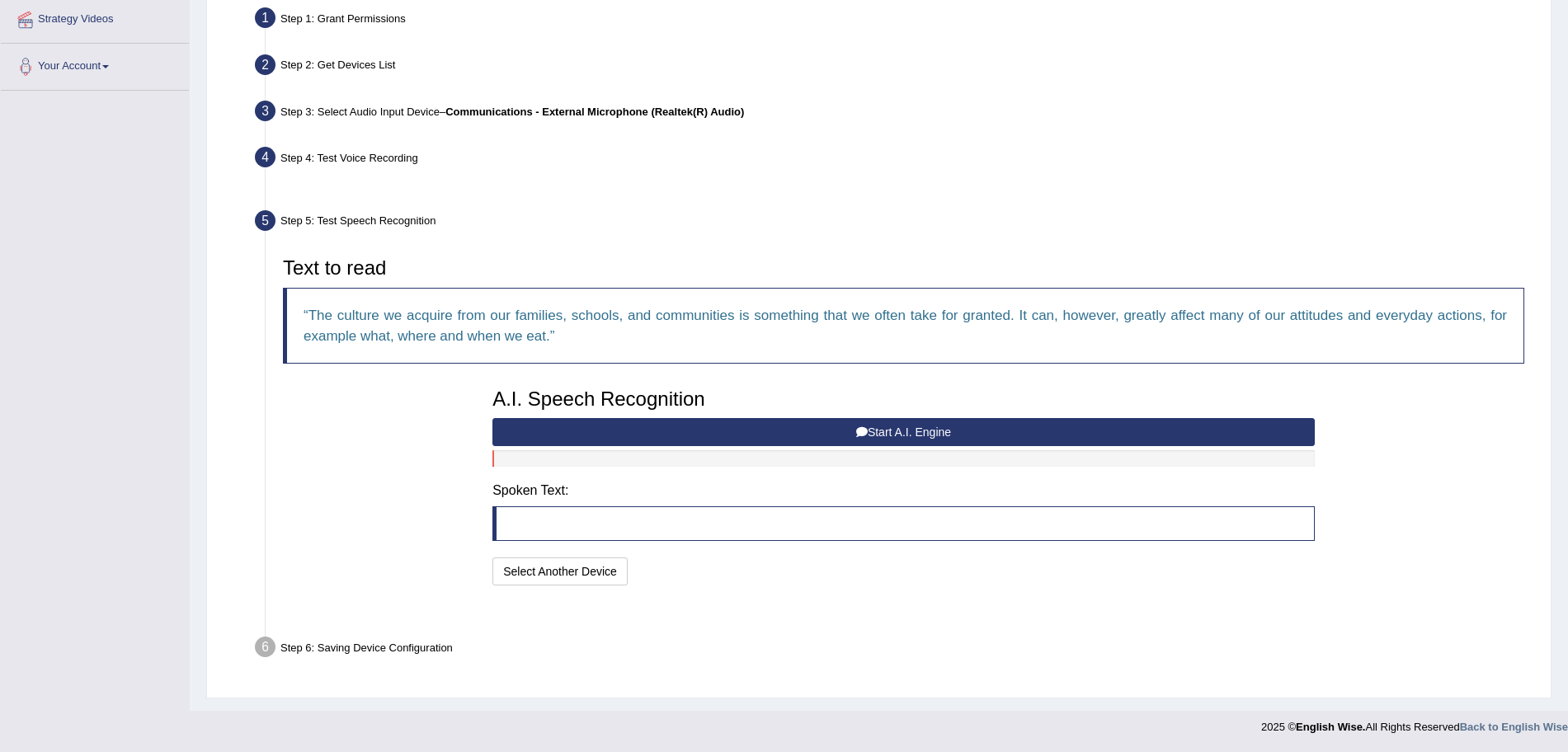
scroll to position [279, 0]
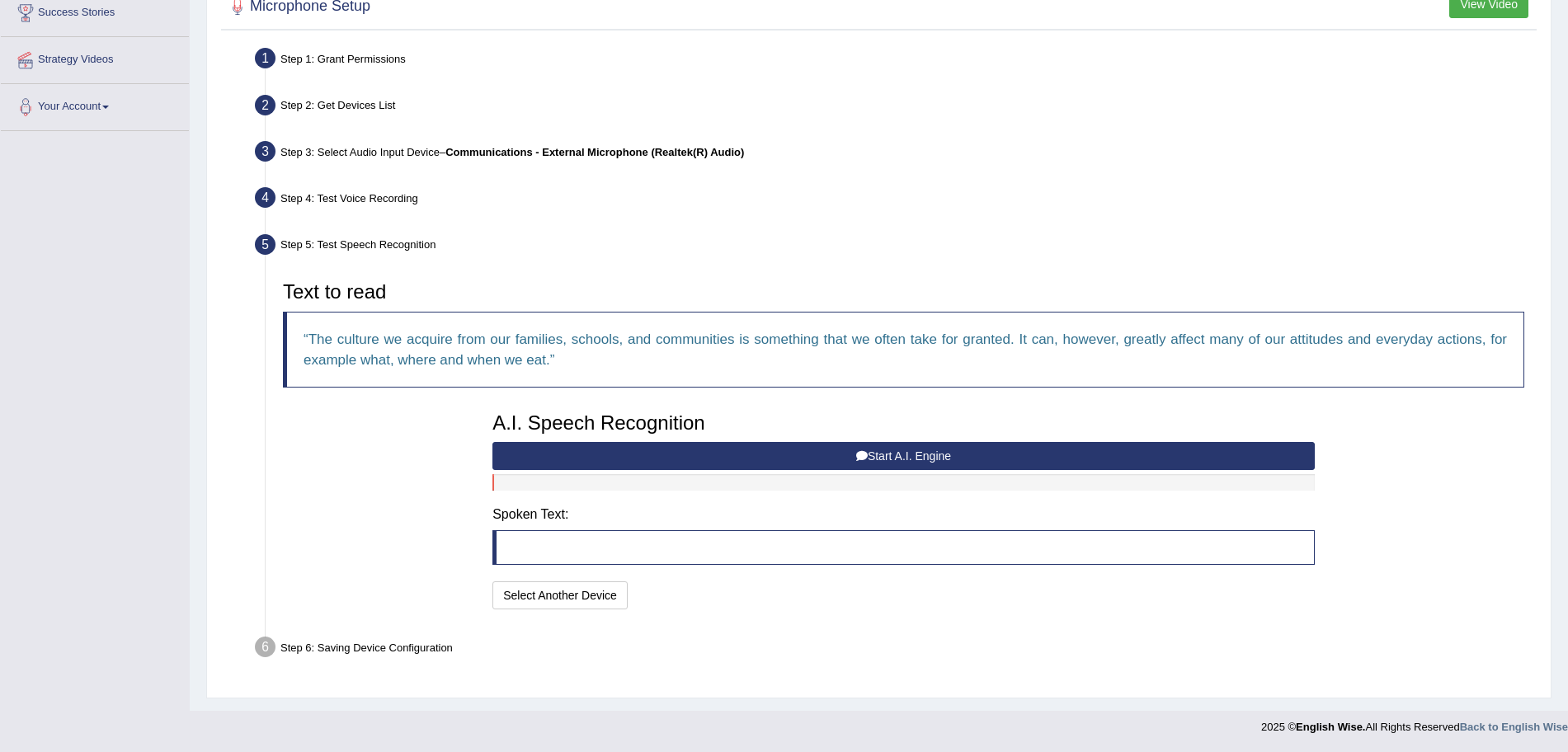
click at [687, 449] on button "Start A.I. Engine" at bounding box center [904, 455] width 822 height 28
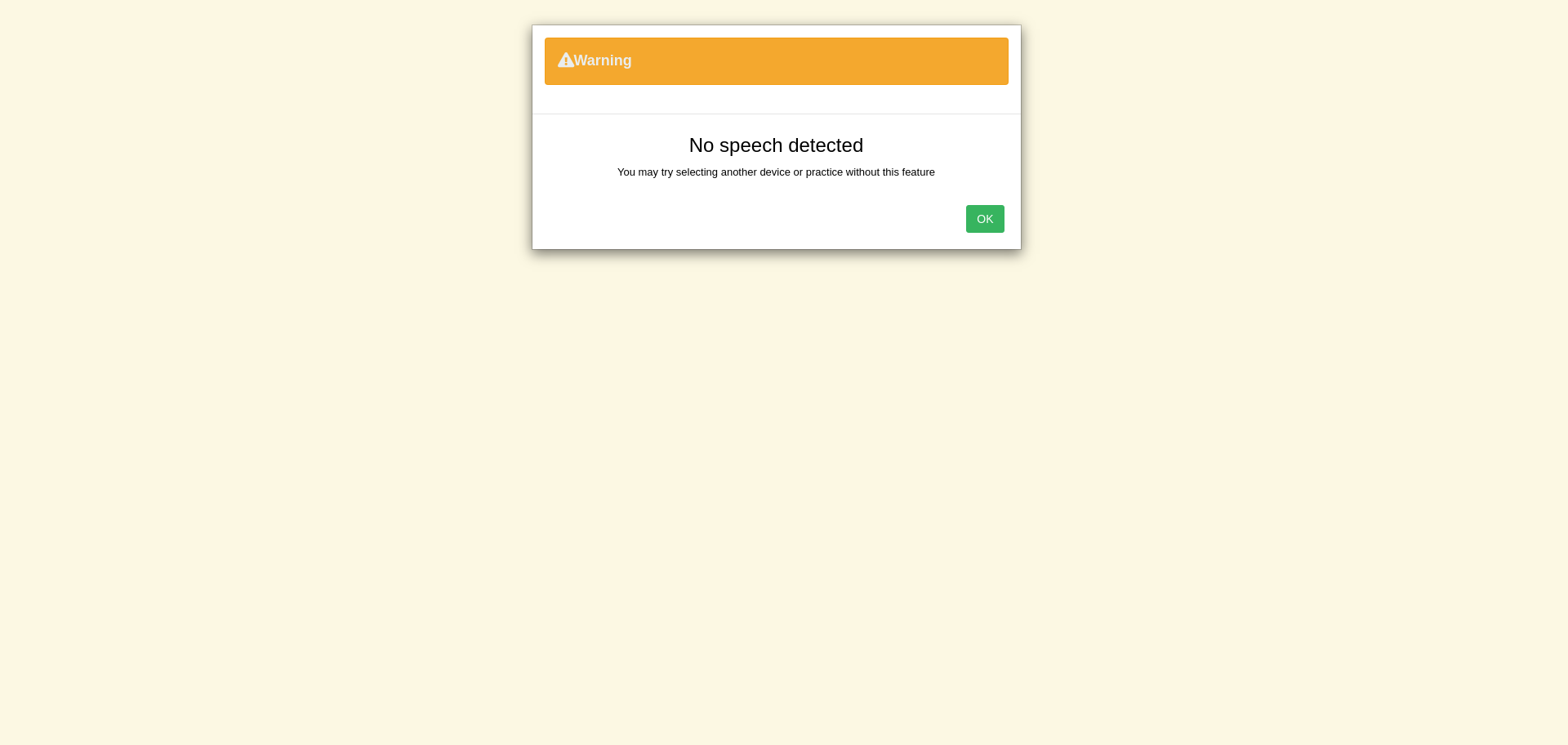
click at [991, 231] on button "OK" at bounding box center [985, 219] width 37 height 28
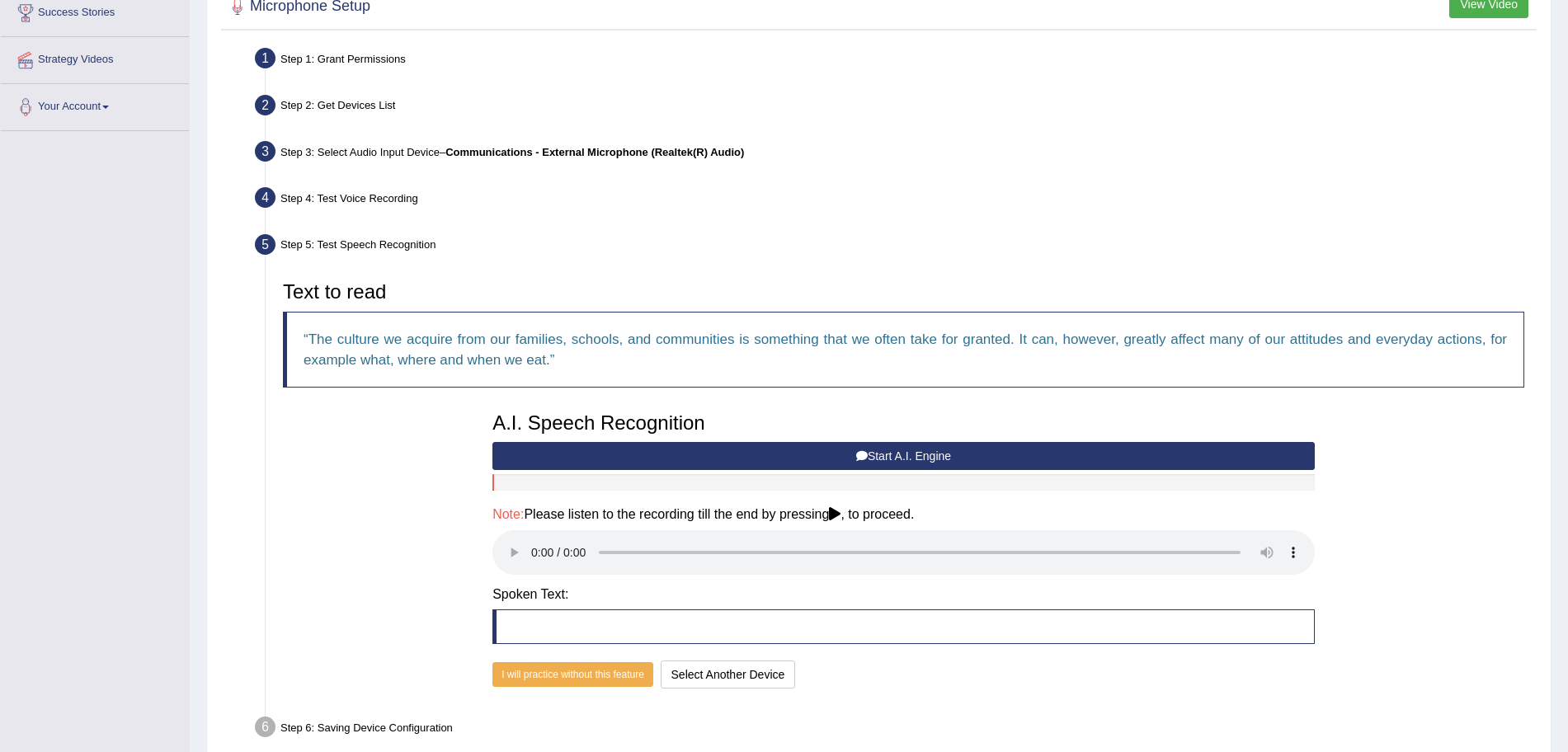
click at [795, 458] on button "Start A.I. Engine" at bounding box center [904, 455] width 822 height 28
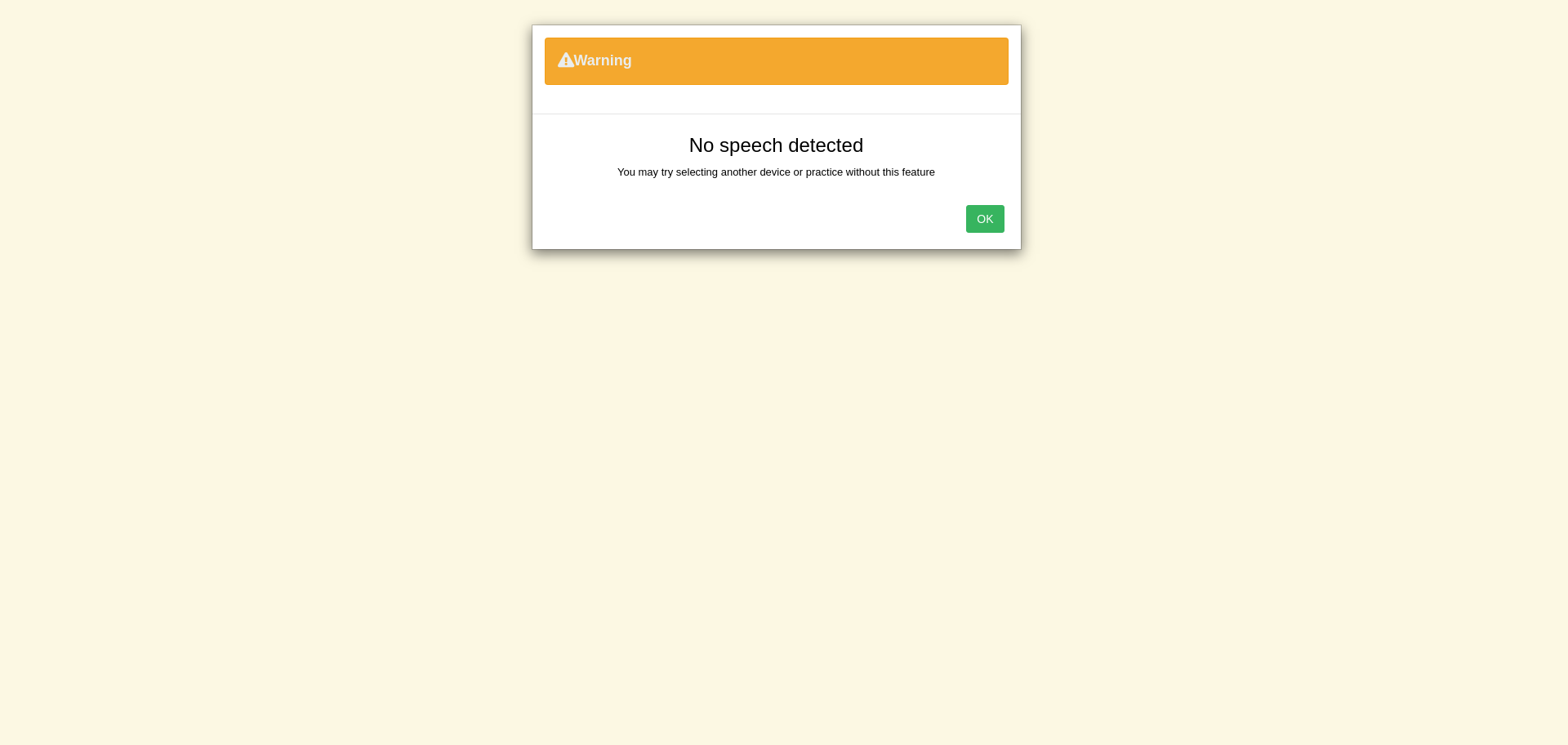
click at [966, 205] on button "OK" at bounding box center [985, 219] width 37 height 28
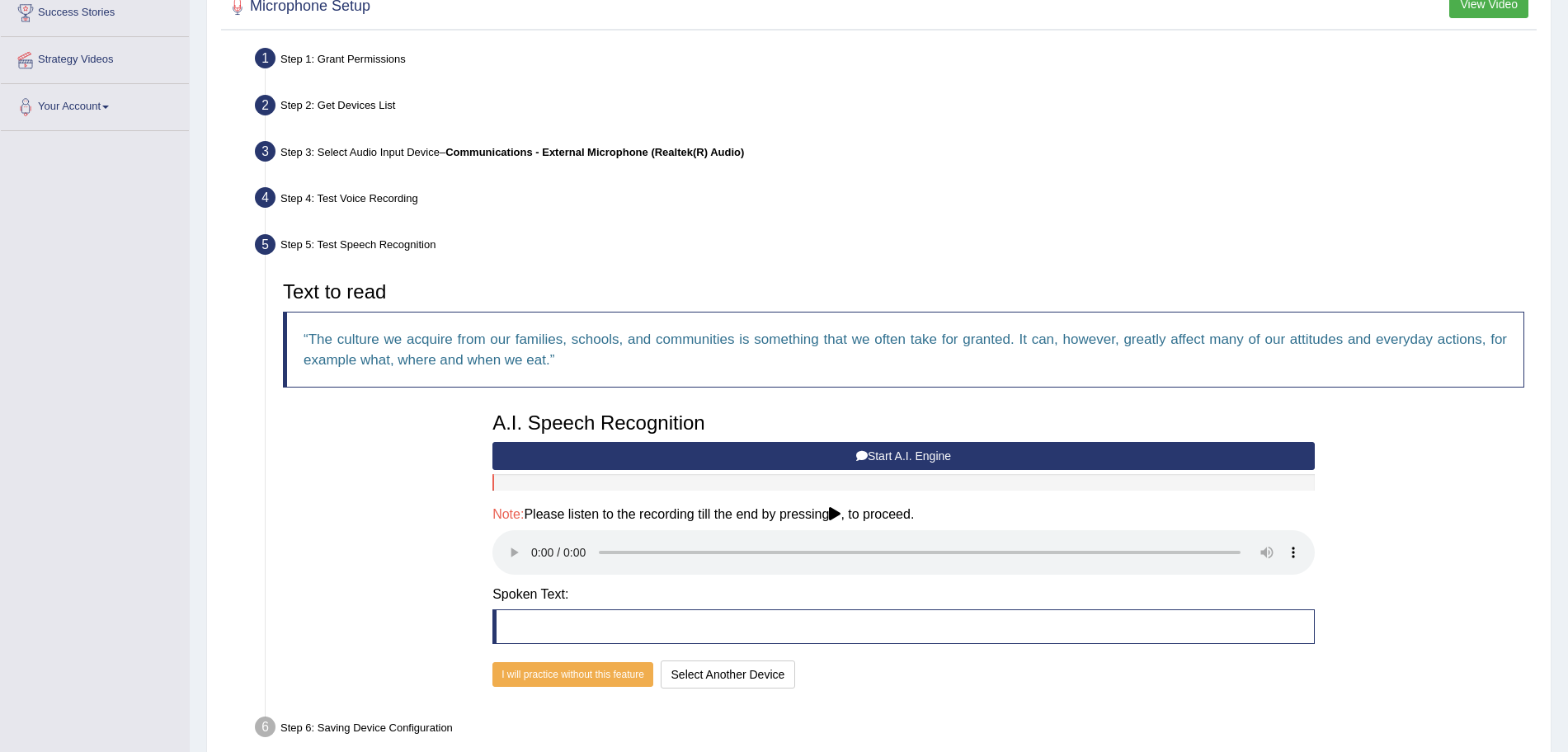
click at [816, 459] on button "Start A.I. Engine" at bounding box center [904, 455] width 822 height 28
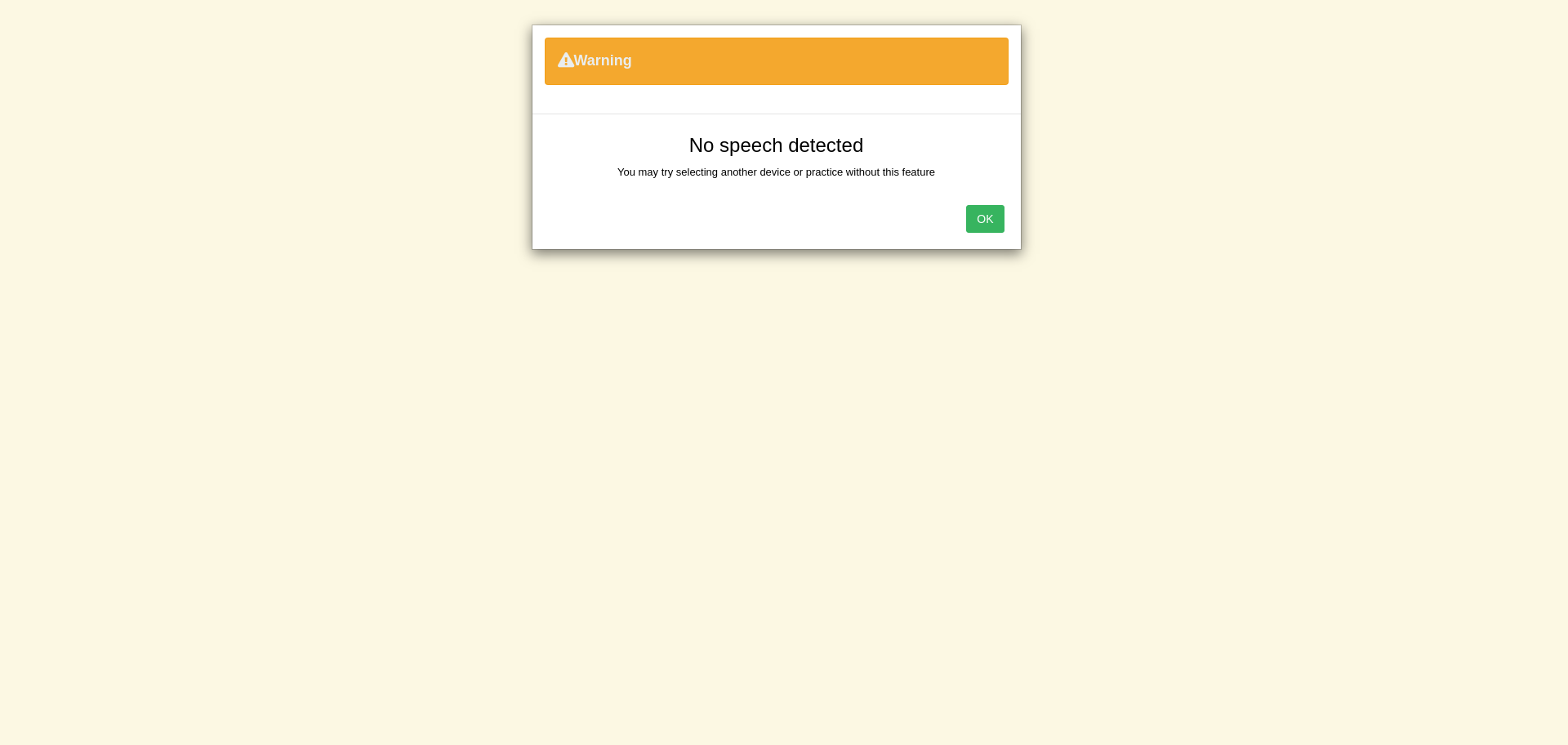
click at [966, 205] on button "OK" at bounding box center [985, 219] width 37 height 28
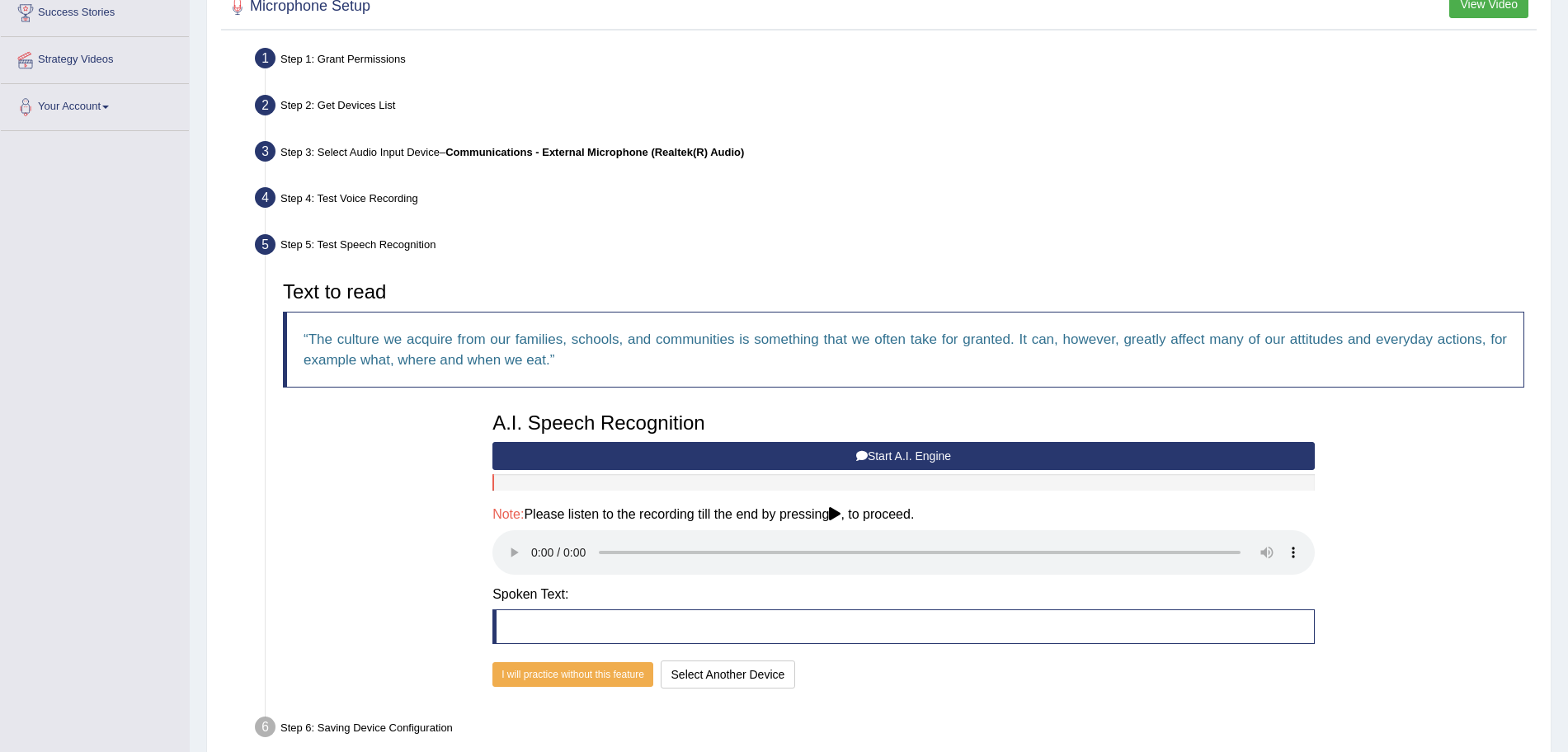
scroll to position [360, 0]
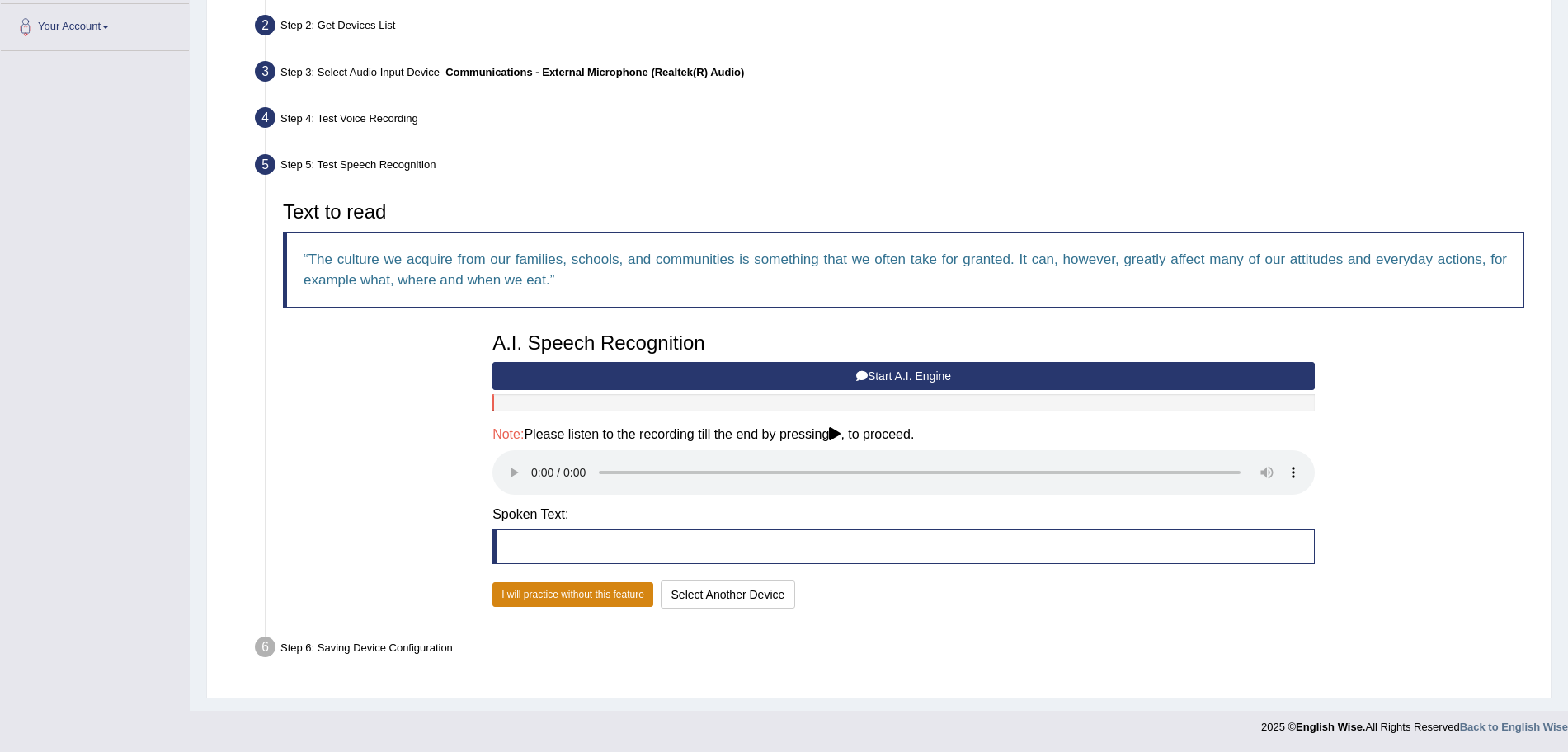
click at [542, 594] on button "I will practice without this feature" at bounding box center [573, 595] width 161 height 25
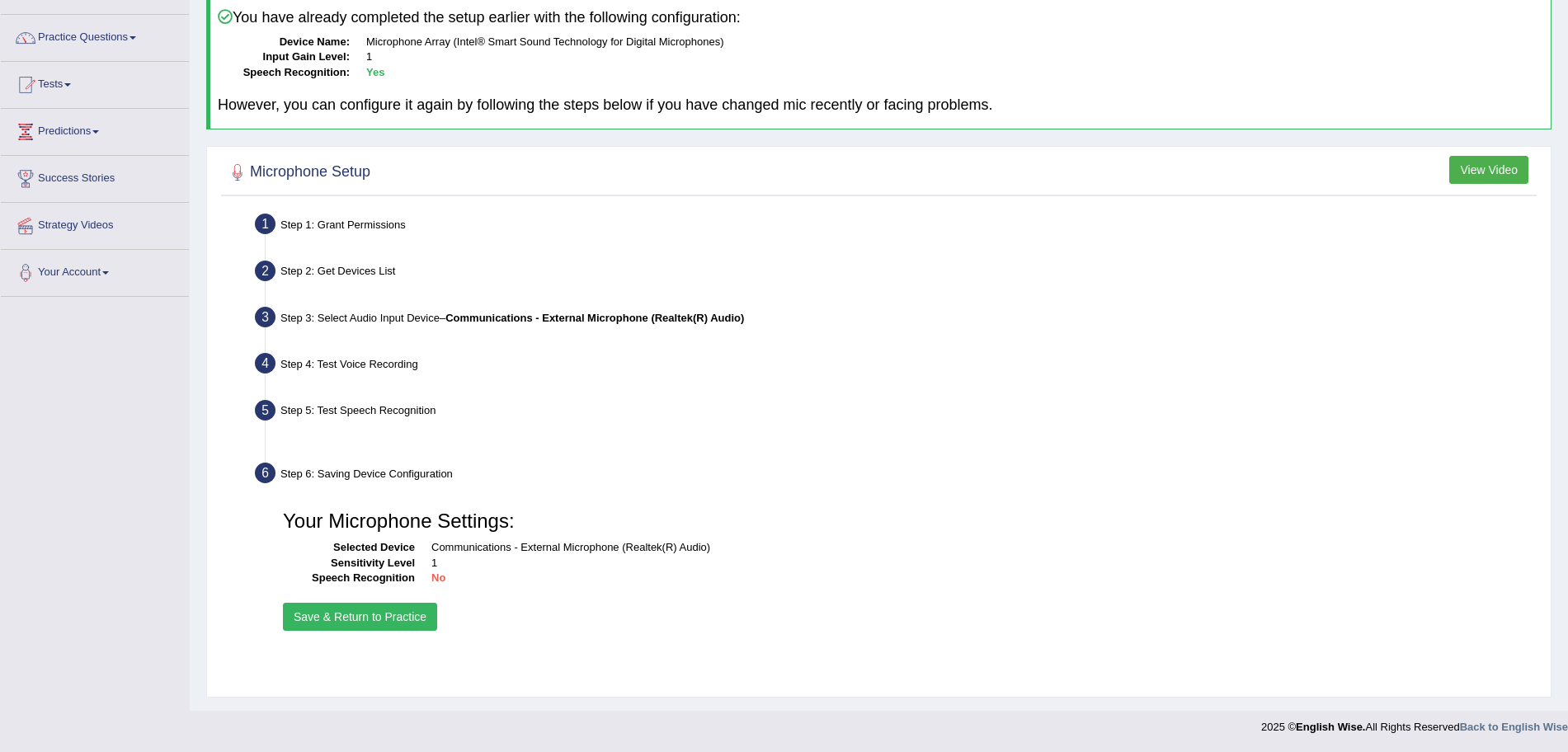
scroll to position [114, 0]
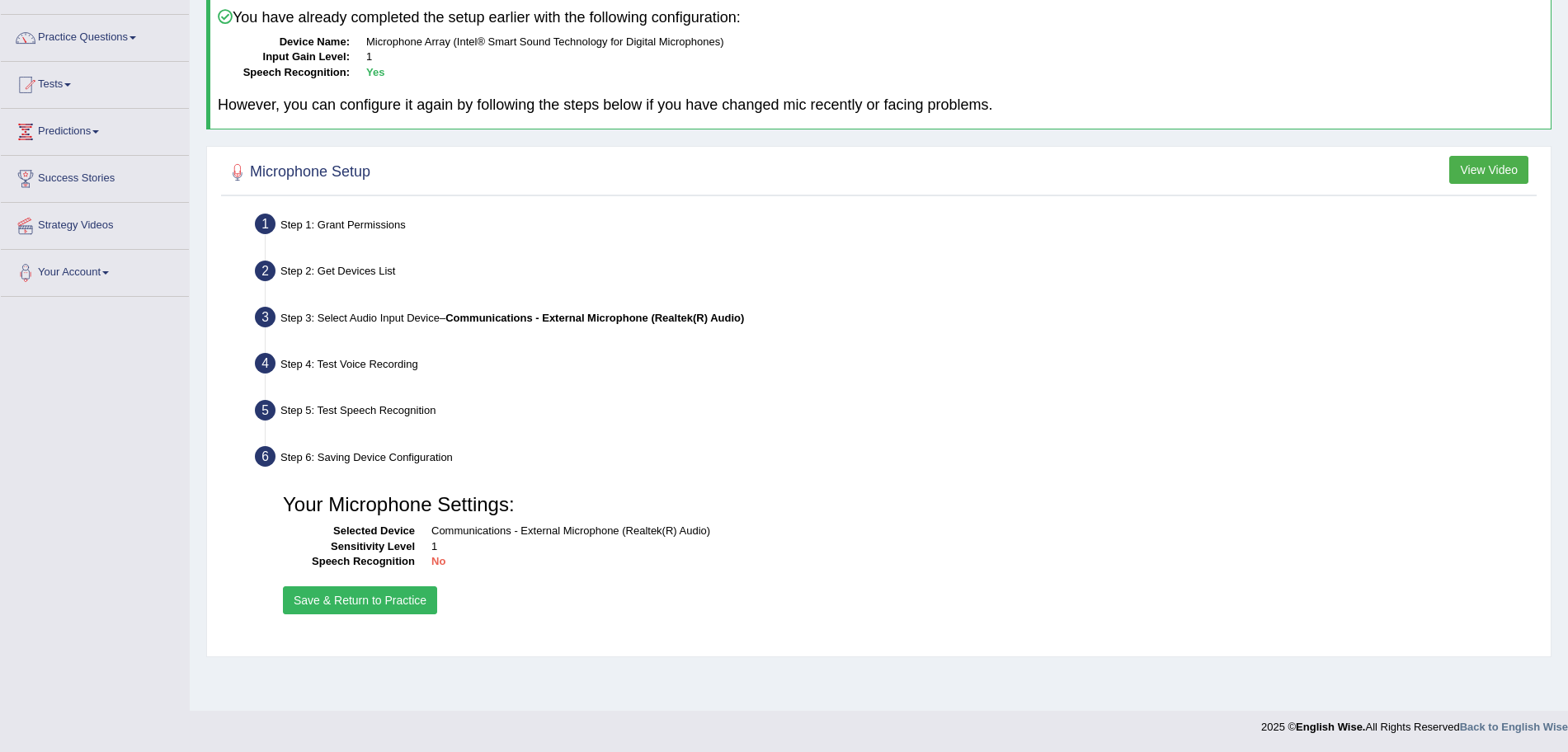
click at [341, 602] on button "Save & Return to Practice" at bounding box center [360, 599] width 154 height 28
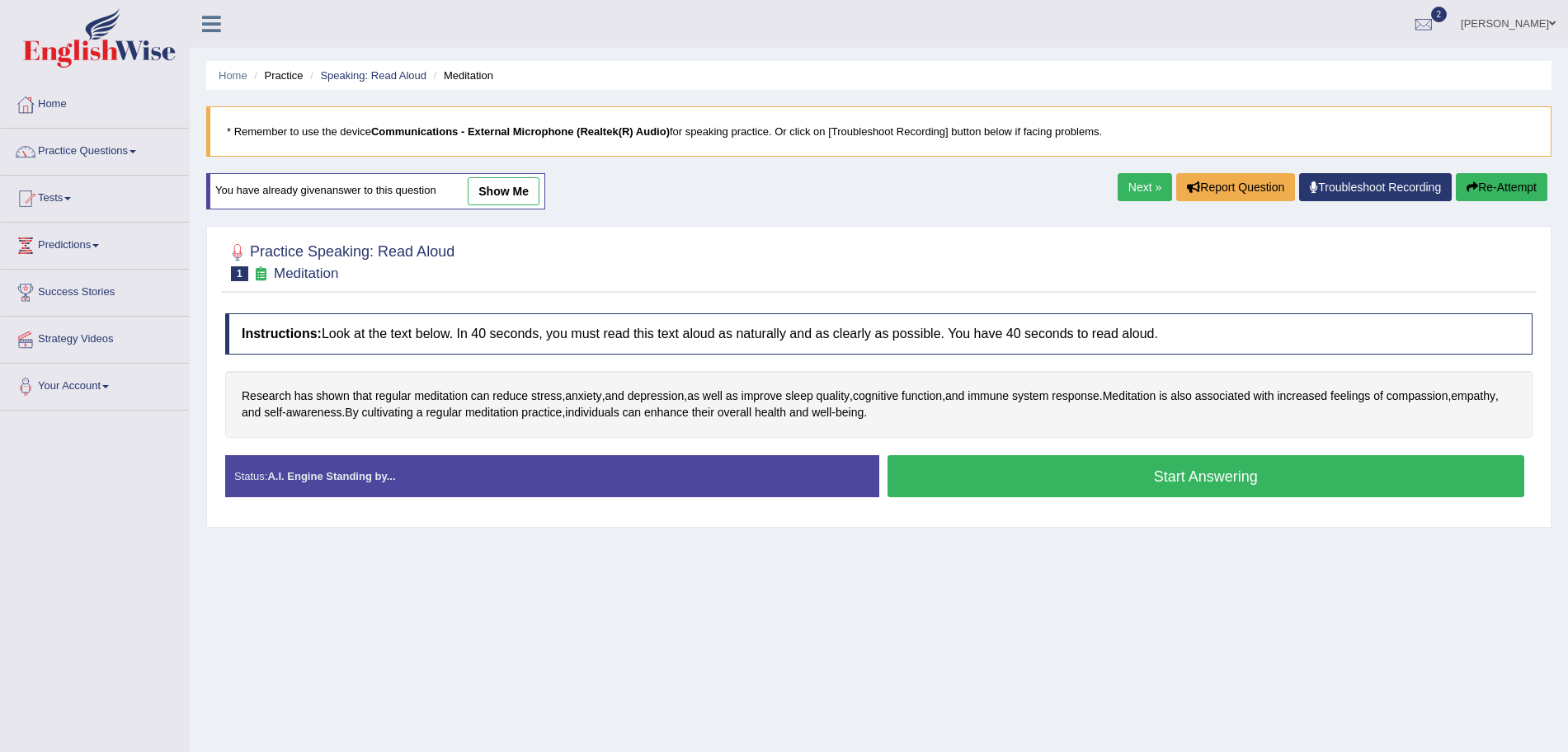
click at [1041, 478] on button "Start Answering" at bounding box center [1206, 476] width 637 height 42
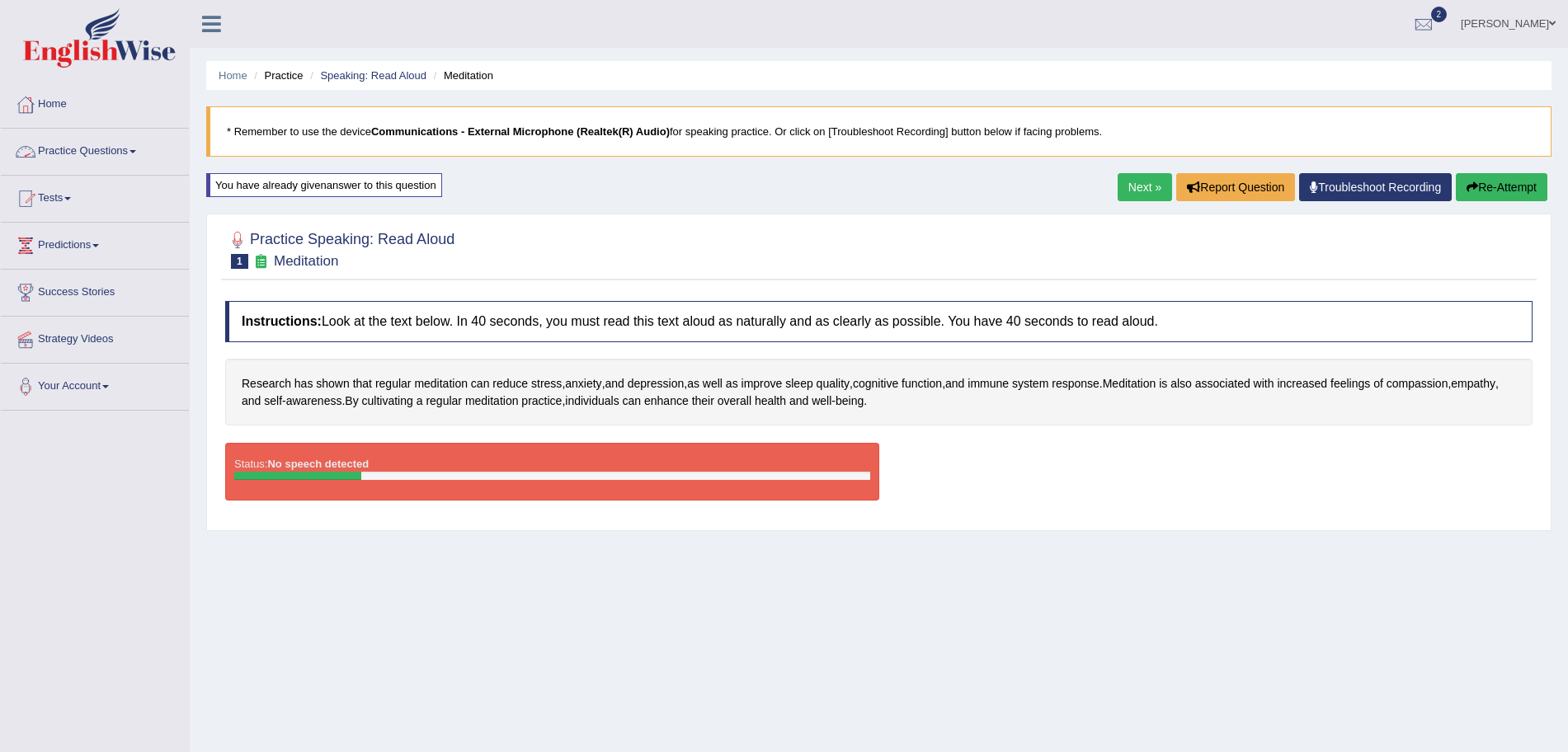
click at [83, 138] on link "Practice Questions" at bounding box center [94, 149] width 188 height 41
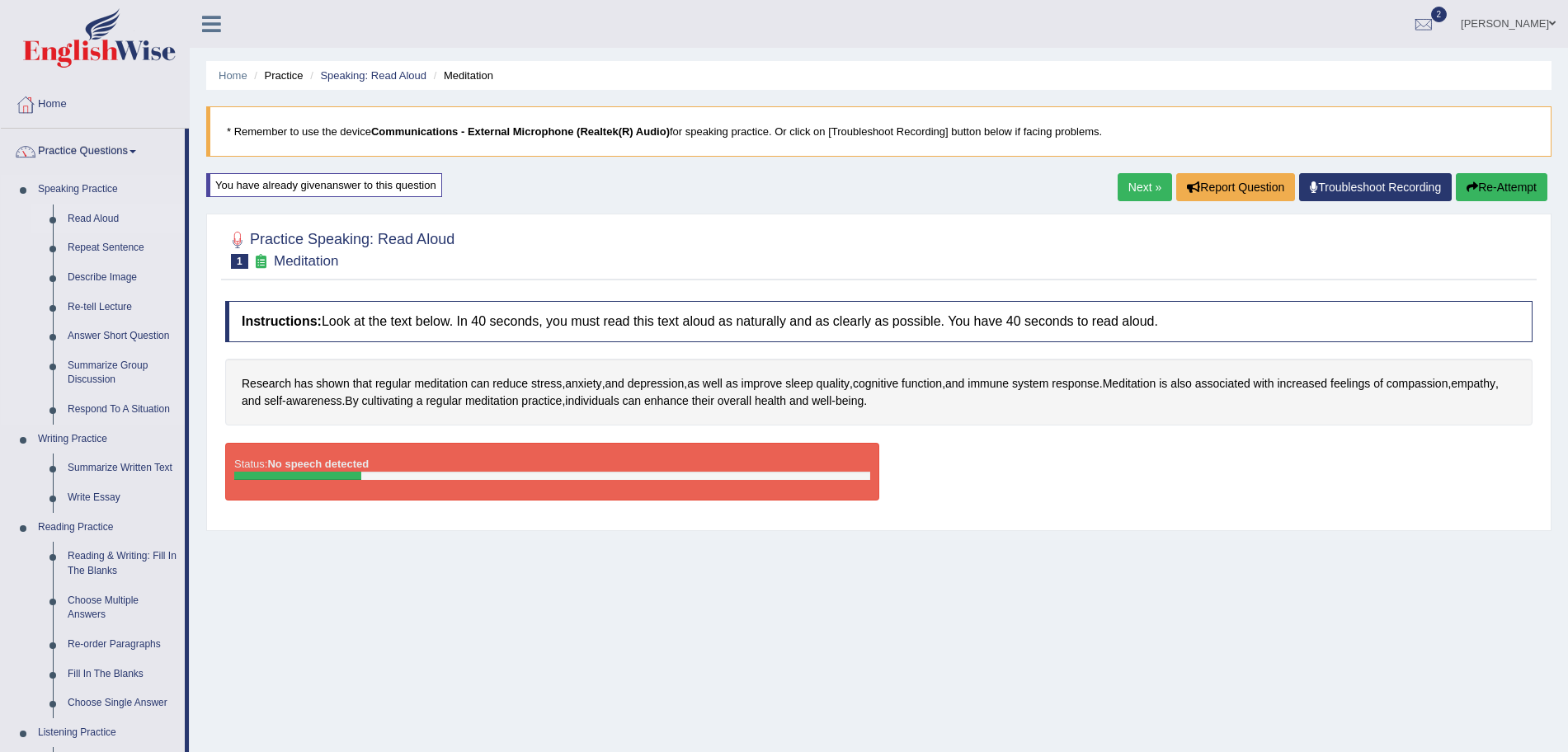
click at [92, 214] on link "Read Aloud" at bounding box center [122, 219] width 125 height 30
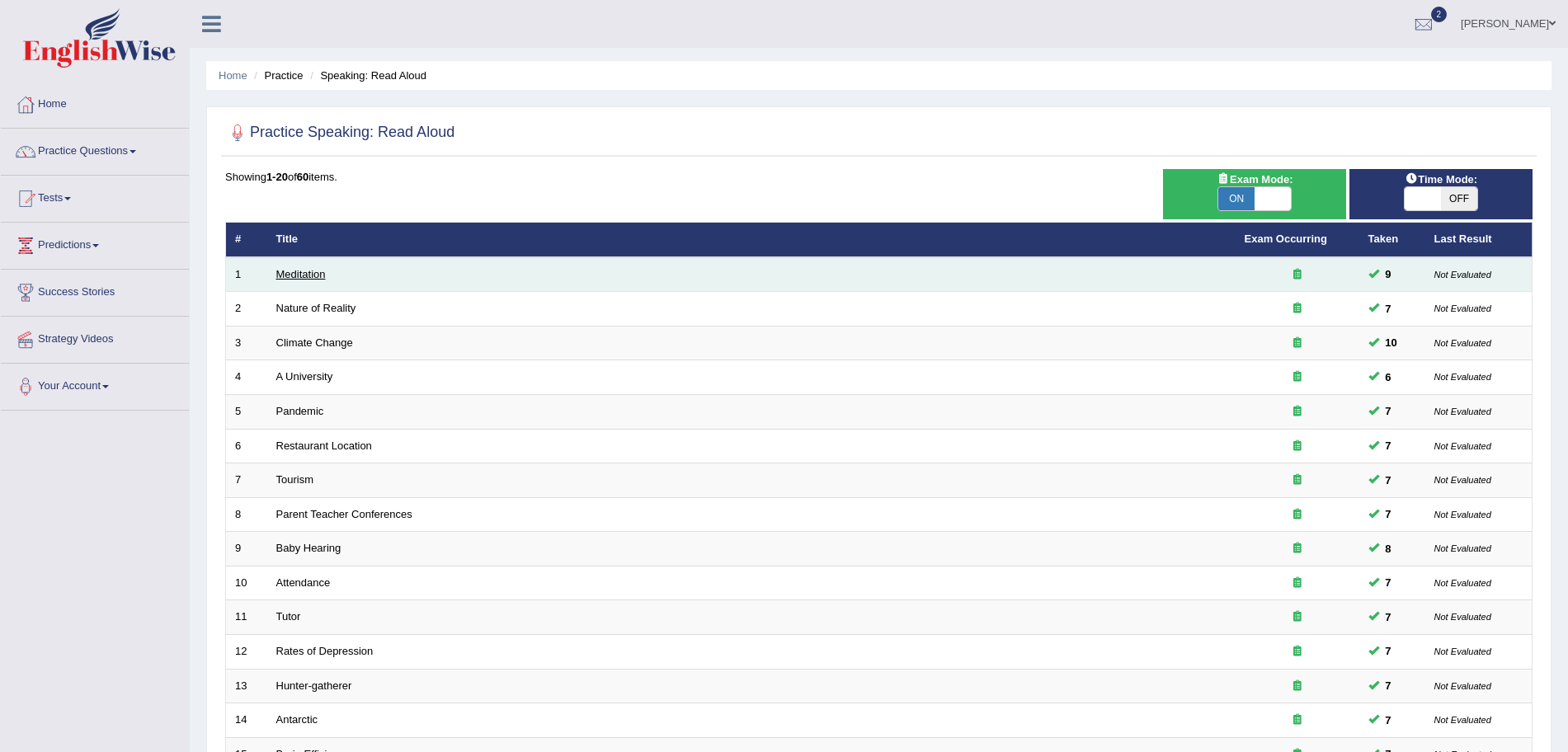
click at [320, 269] on link "Meditation" at bounding box center [301, 275] width 49 height 13
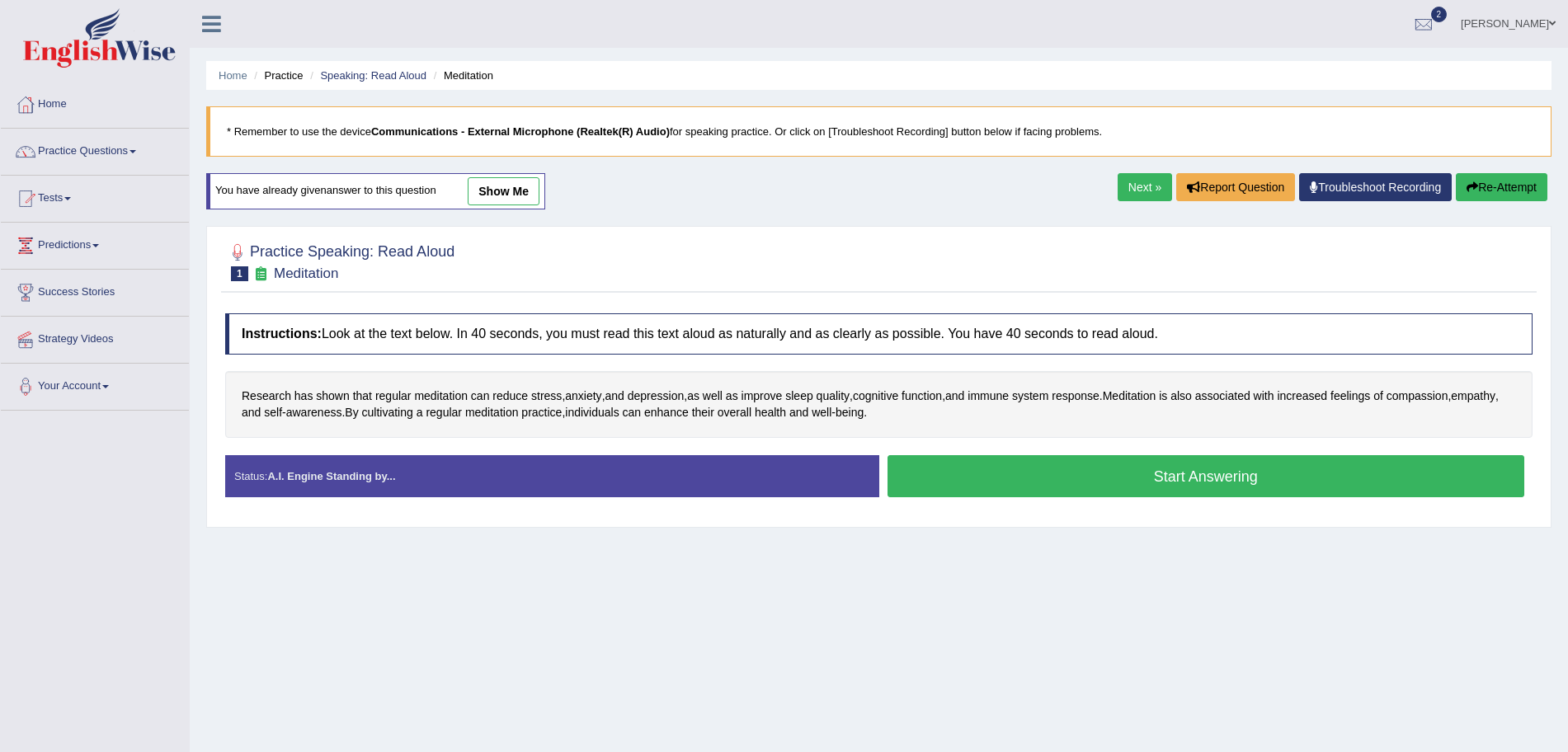
click at [1324, 179] on link "Troubleshoot Recording" at bounding box center [1375, 187] width 153 height 28
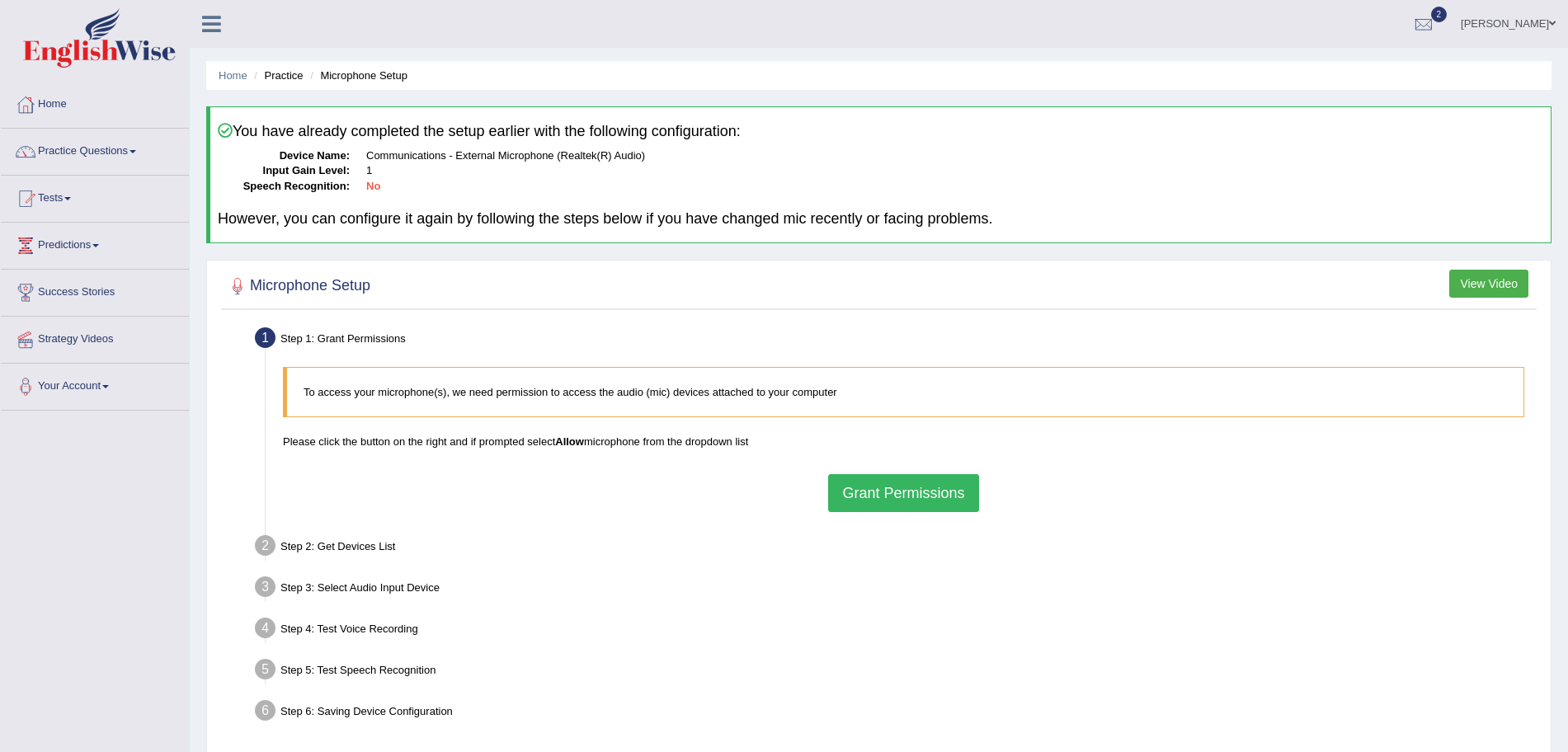
click at [924, 477] on button "Grant Permissions" at bounding box center [903, 493] width 150 height 38
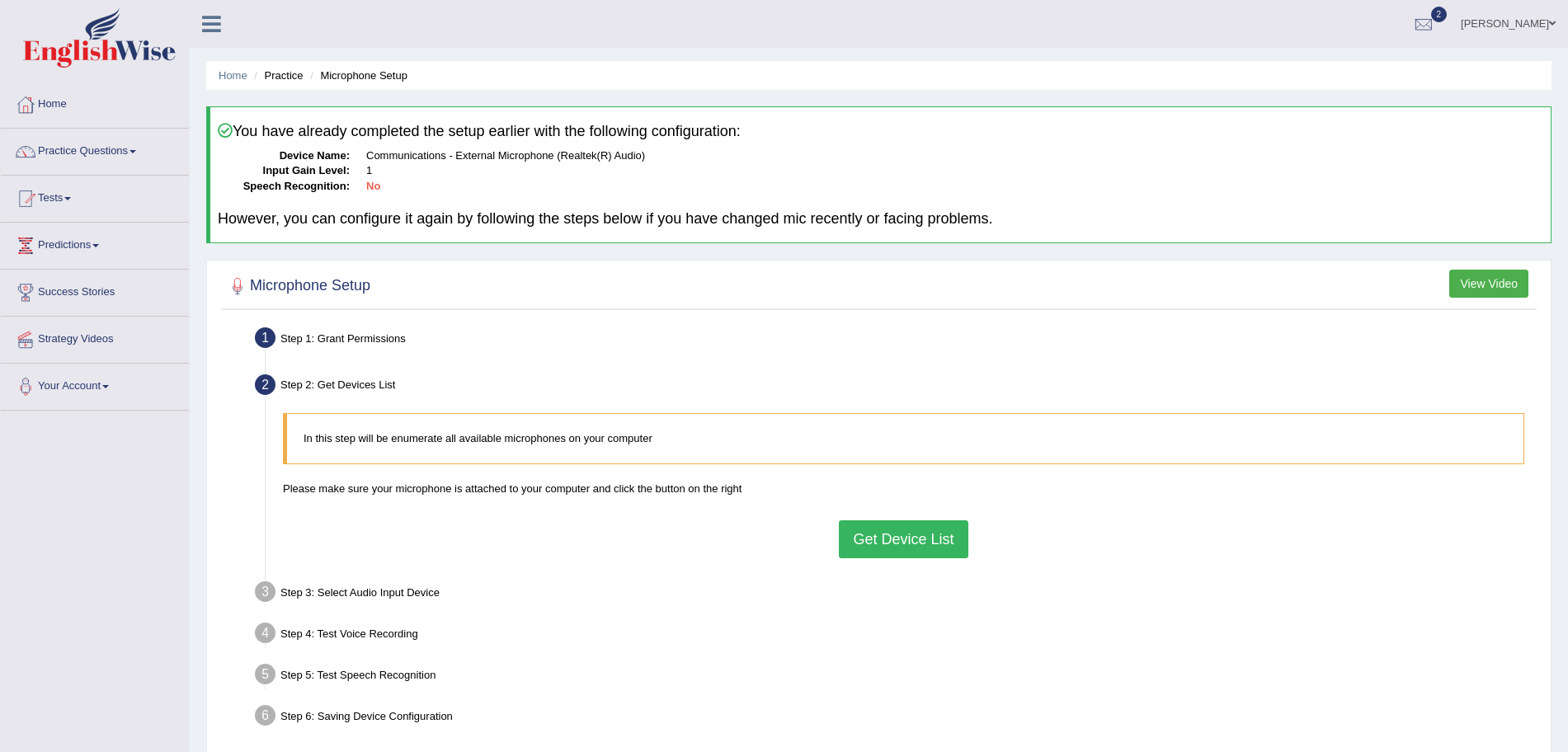
click at [887, 538] on button "Get Device List" at bounding box center [902, 539] width 128 height 38
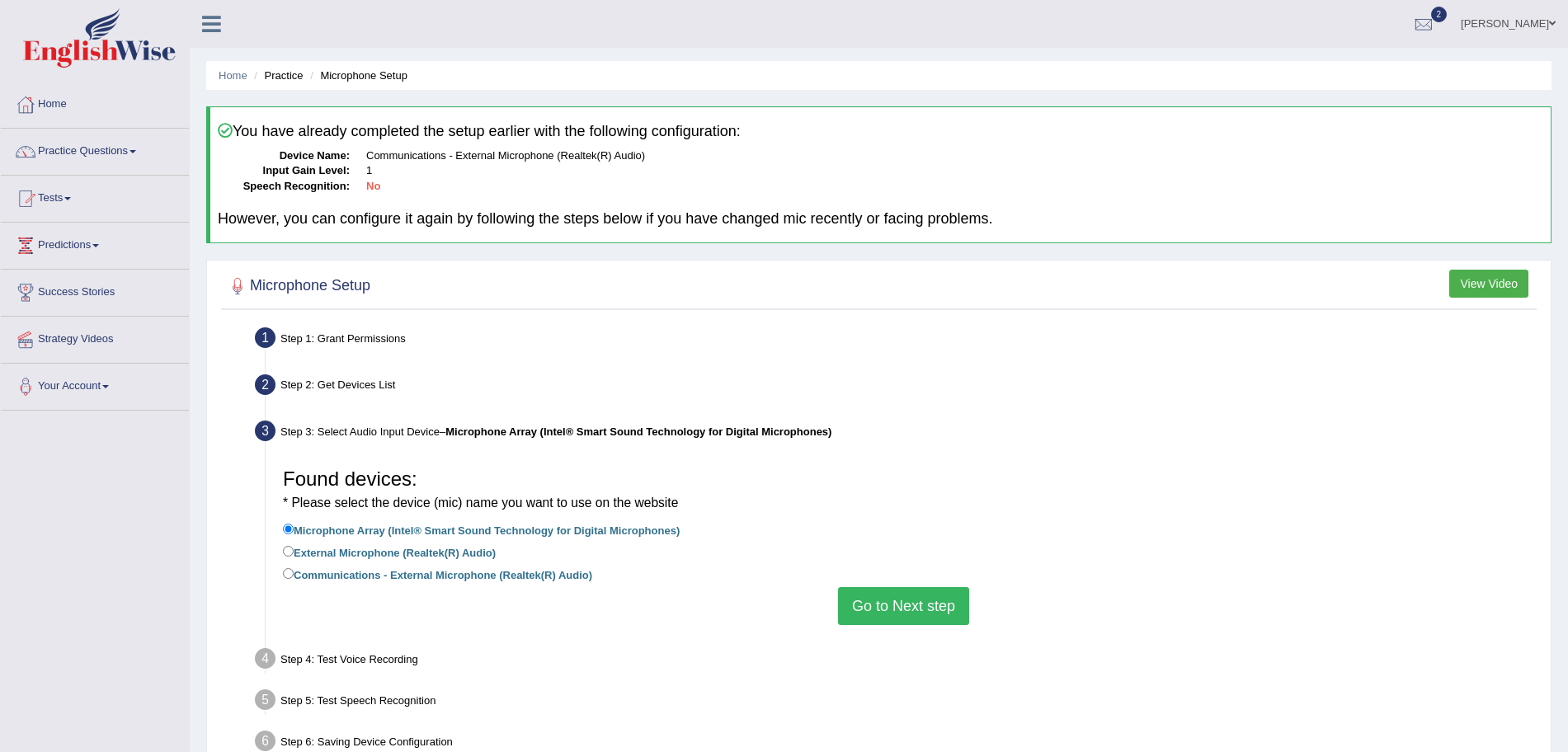
click at [294, 558] on label "External Microphone (Realtek(R) Audio)" at bounding box center [389, 552] width 213 height 18
click at [293, 556] on input "External Microphone (Realtek(R) Audio)" at bounding box center [288, 551] width 11 height 11
radio input "true"
click at [902, 613] on button "Go to Next step" at bounding box center [904, 606] width 131 height 38
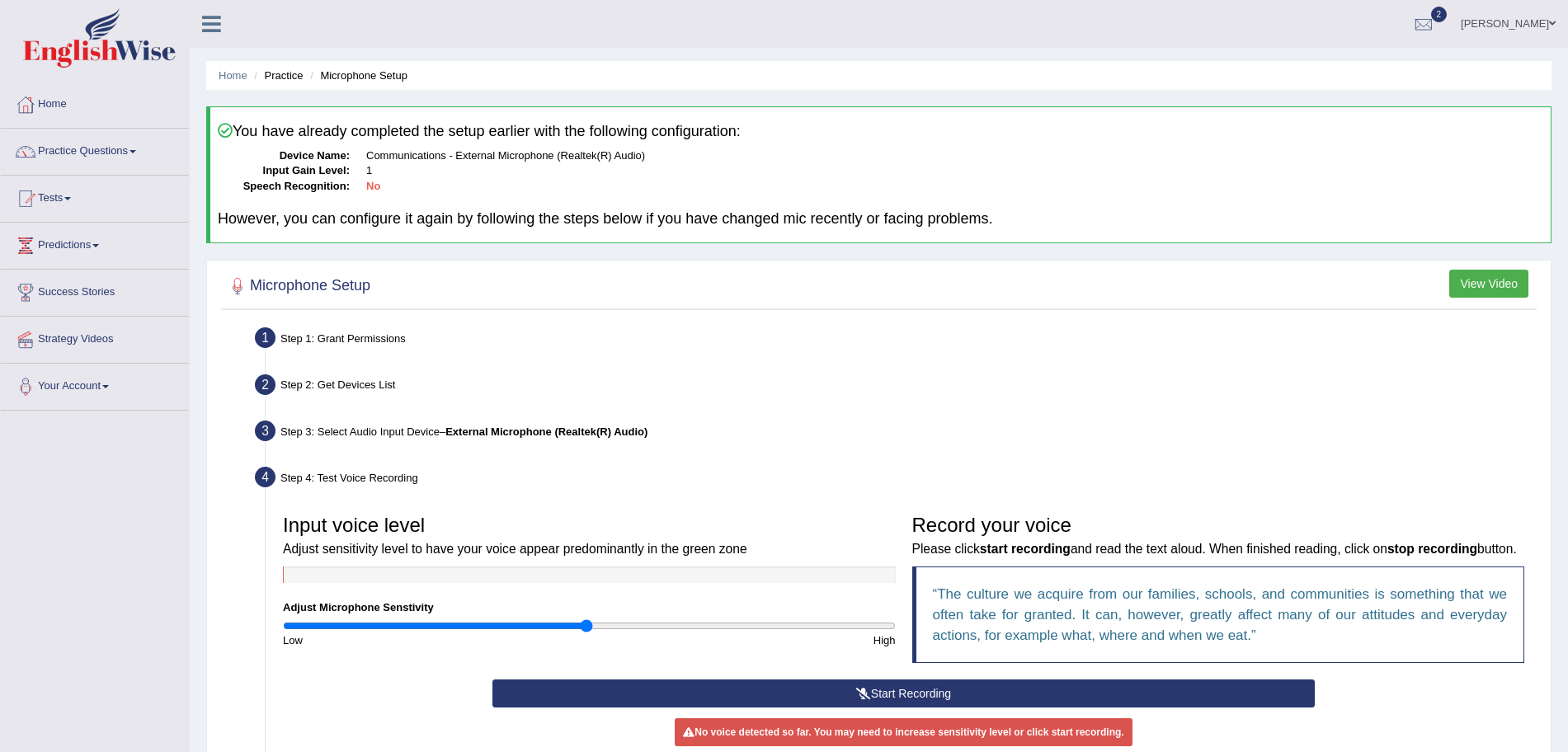
scroll to position [197, 0]
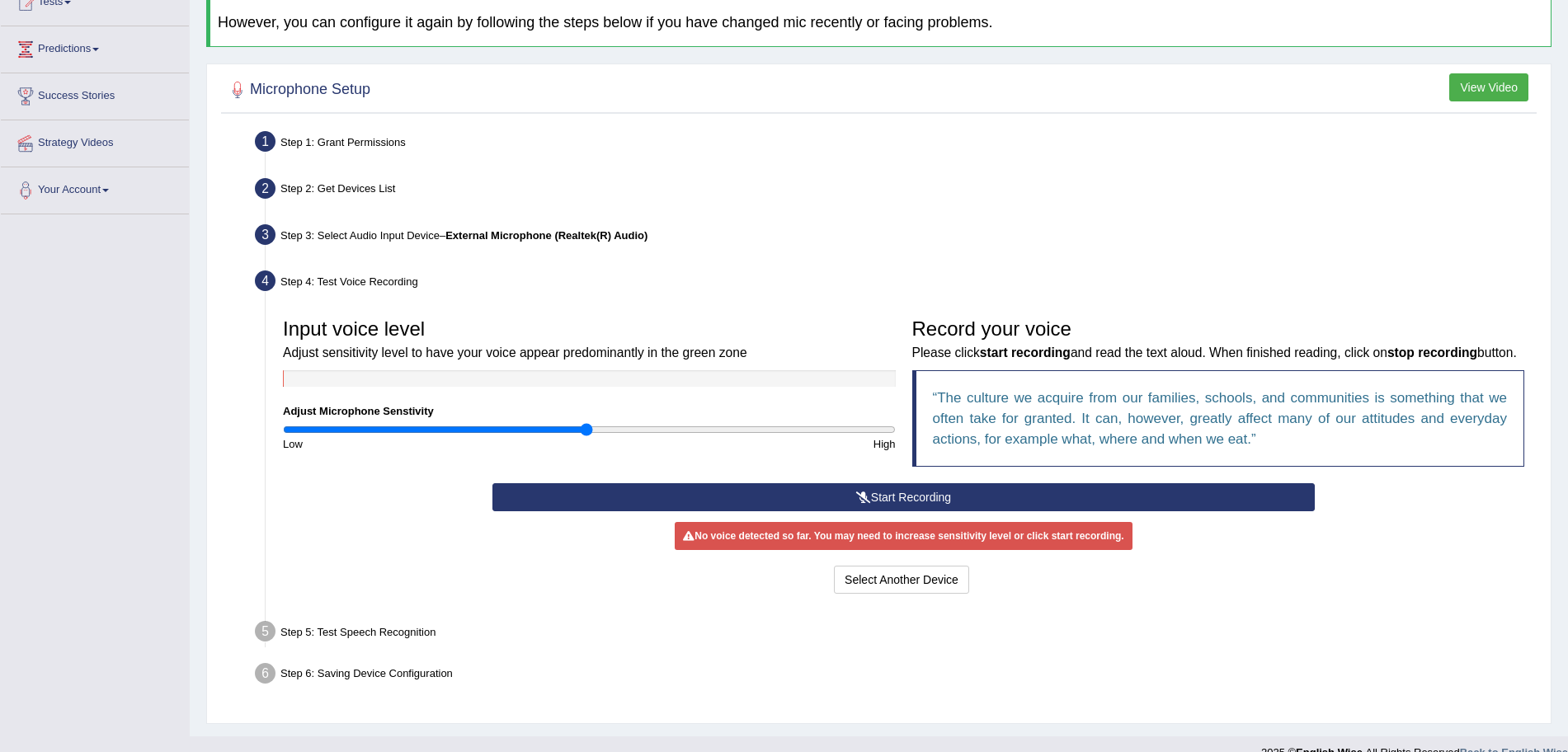
click at [1038, 512] on button "Start Recording" at bounding box center [904, 496] width 822 height 28
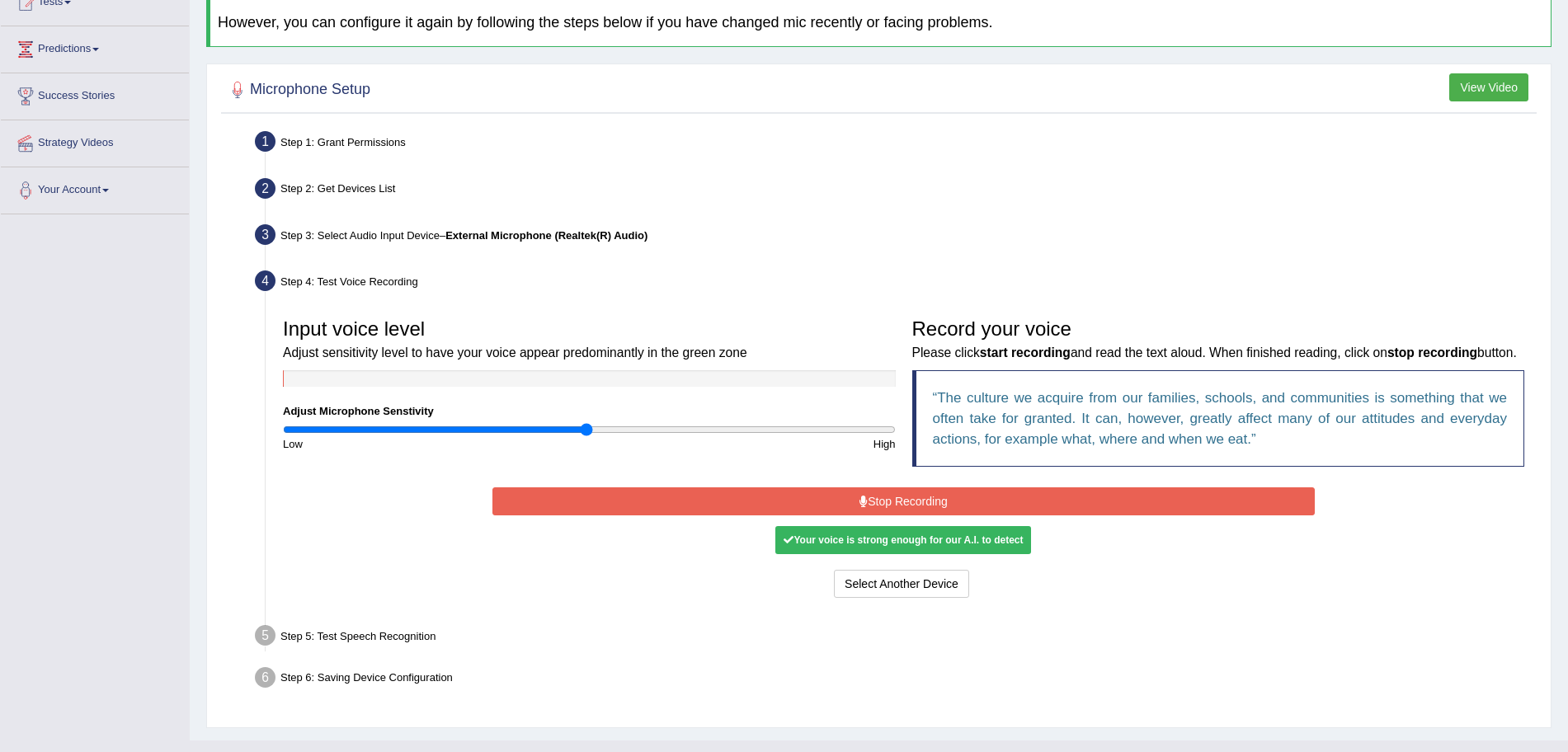
click at [947, 515] on button "Stop Recording" at bounding box center [904, 501] width 822 height 28
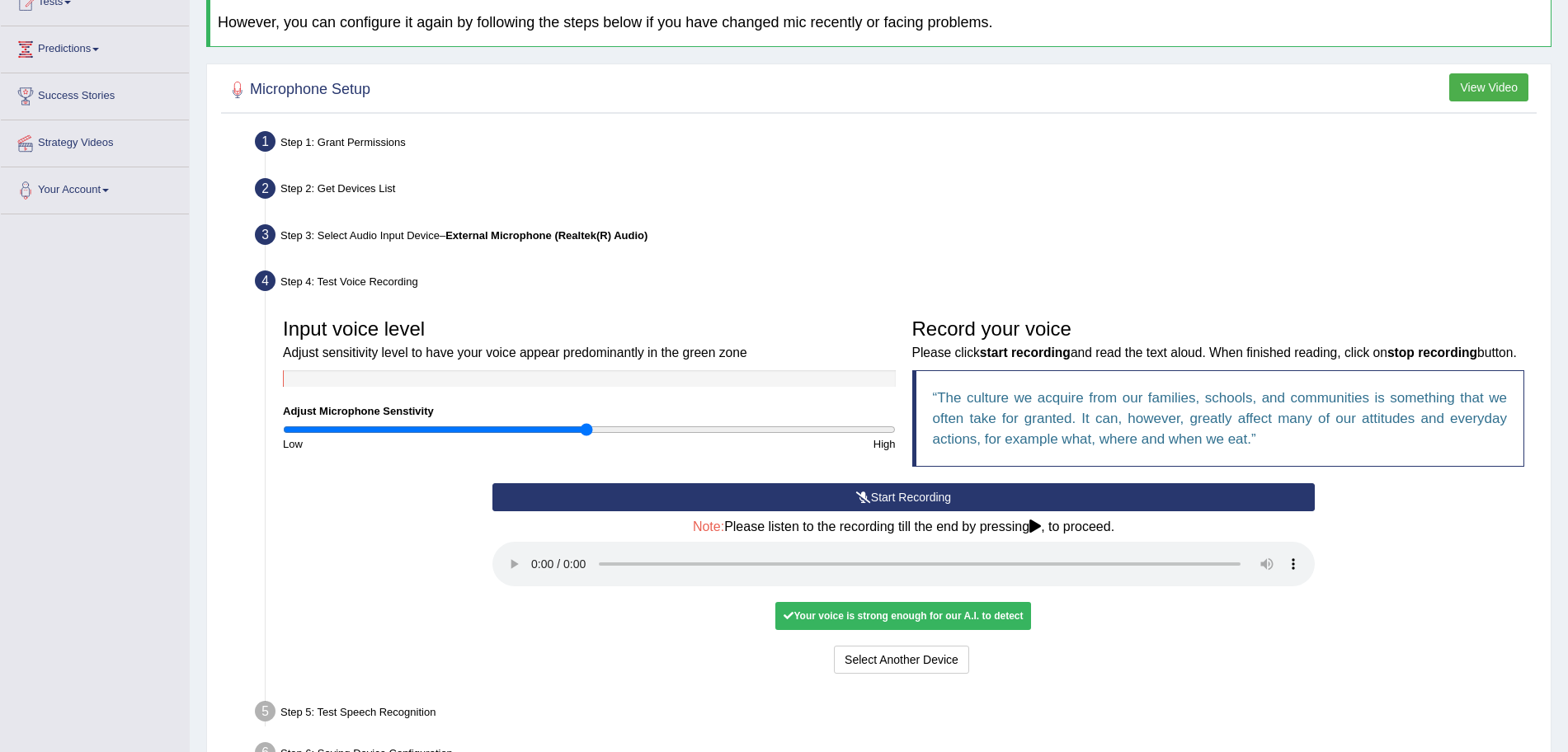
scroll to position [324, 0]
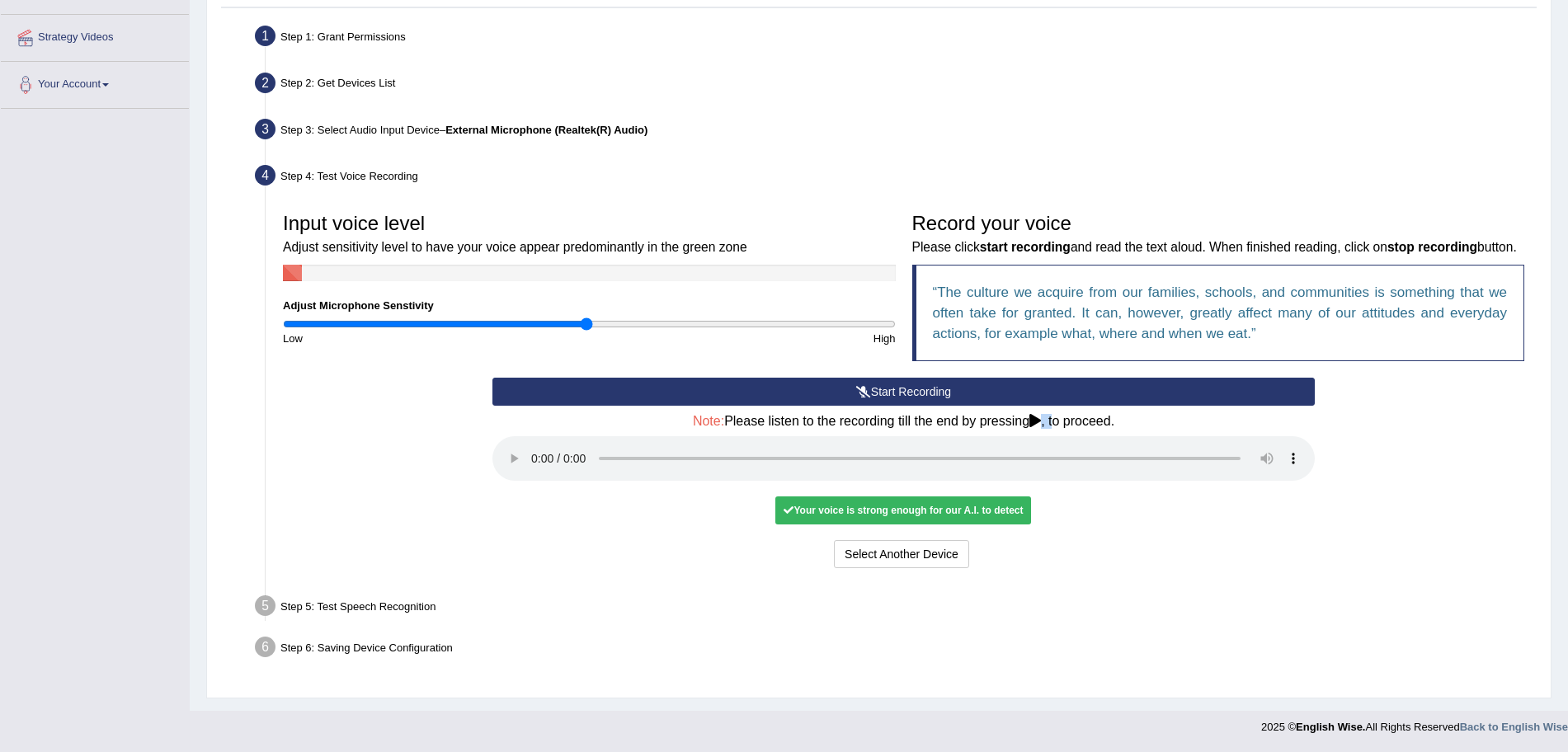
drag, startPoint x: 1056, startPoint y: 420, endPoint x: 1040, endPoint y: 419, distance: 16.0
click at [1040, 419] on h4 "Note: Please listen to the recording till the end by pressing , to proceed." at bounding box center [904, 421] width 822 height 15
click at [1040, 419] on icon at bounding box center [1035, 420] width 12 height 13
click at [915, 562] on button "Voice is ok. Go to Next step" at bounding box center [972, 554] width 163 height 28
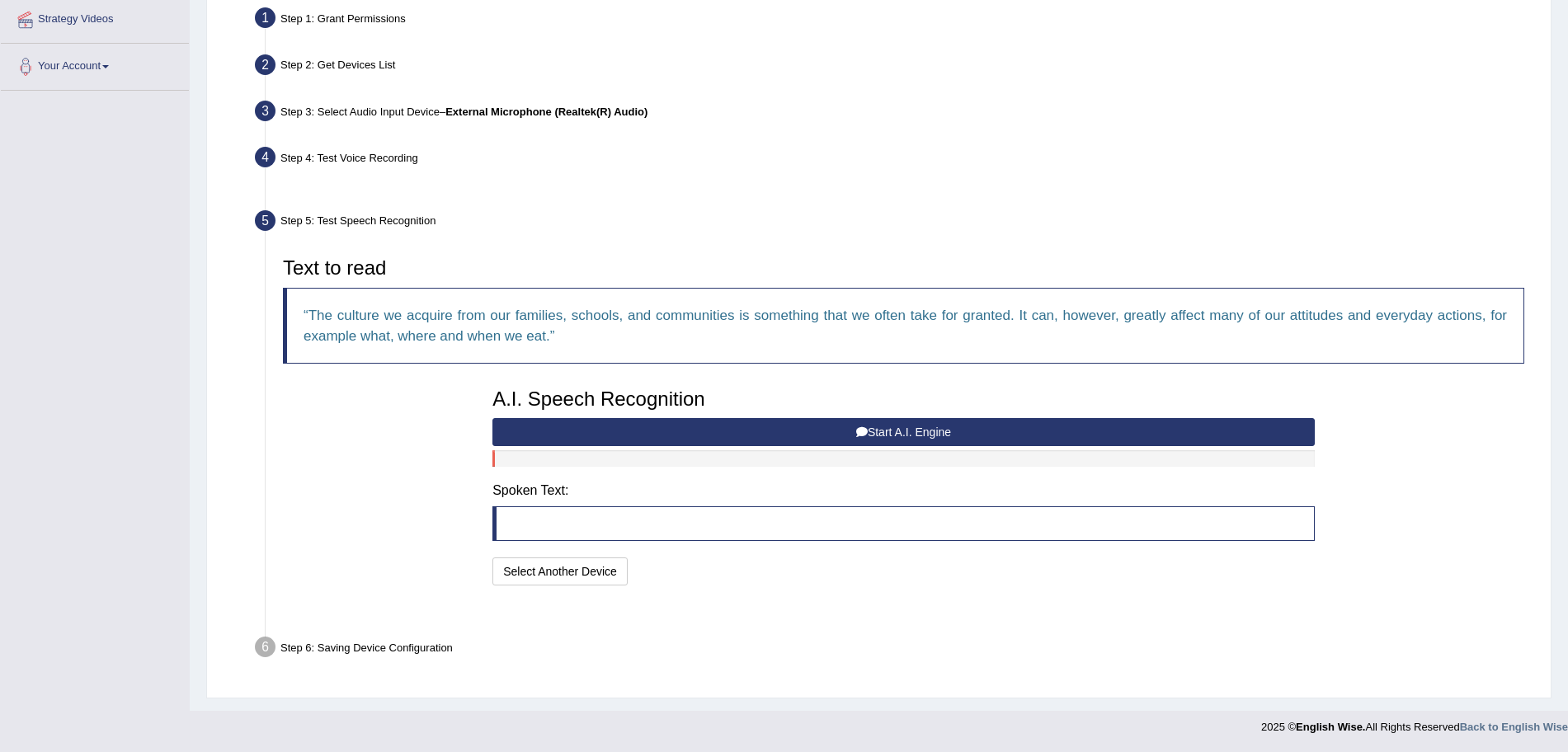
scroll to position [279, 0]
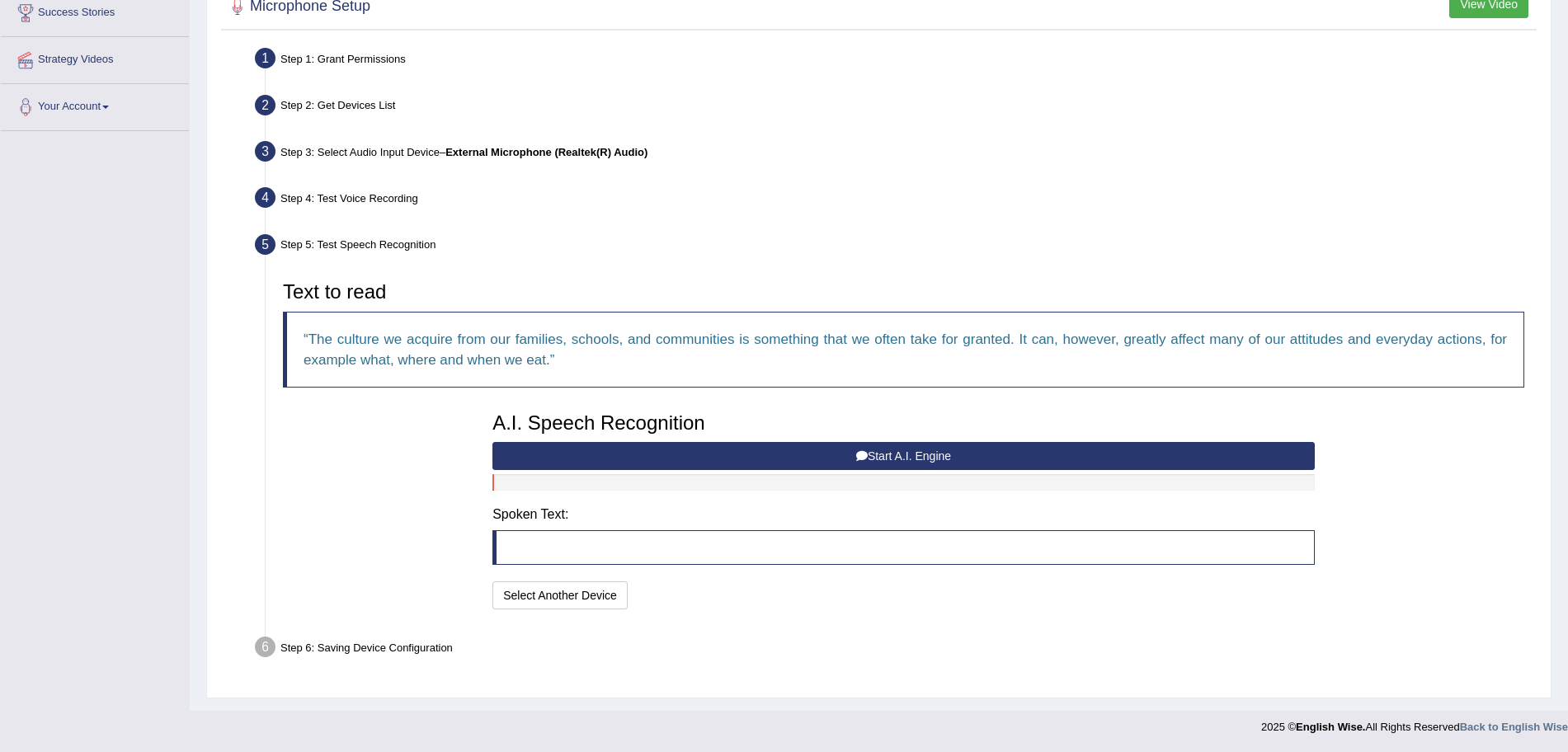
click at [696, 448] on button "Start A.I. Engine" at bounding box center [904, 455] width 822 height 28
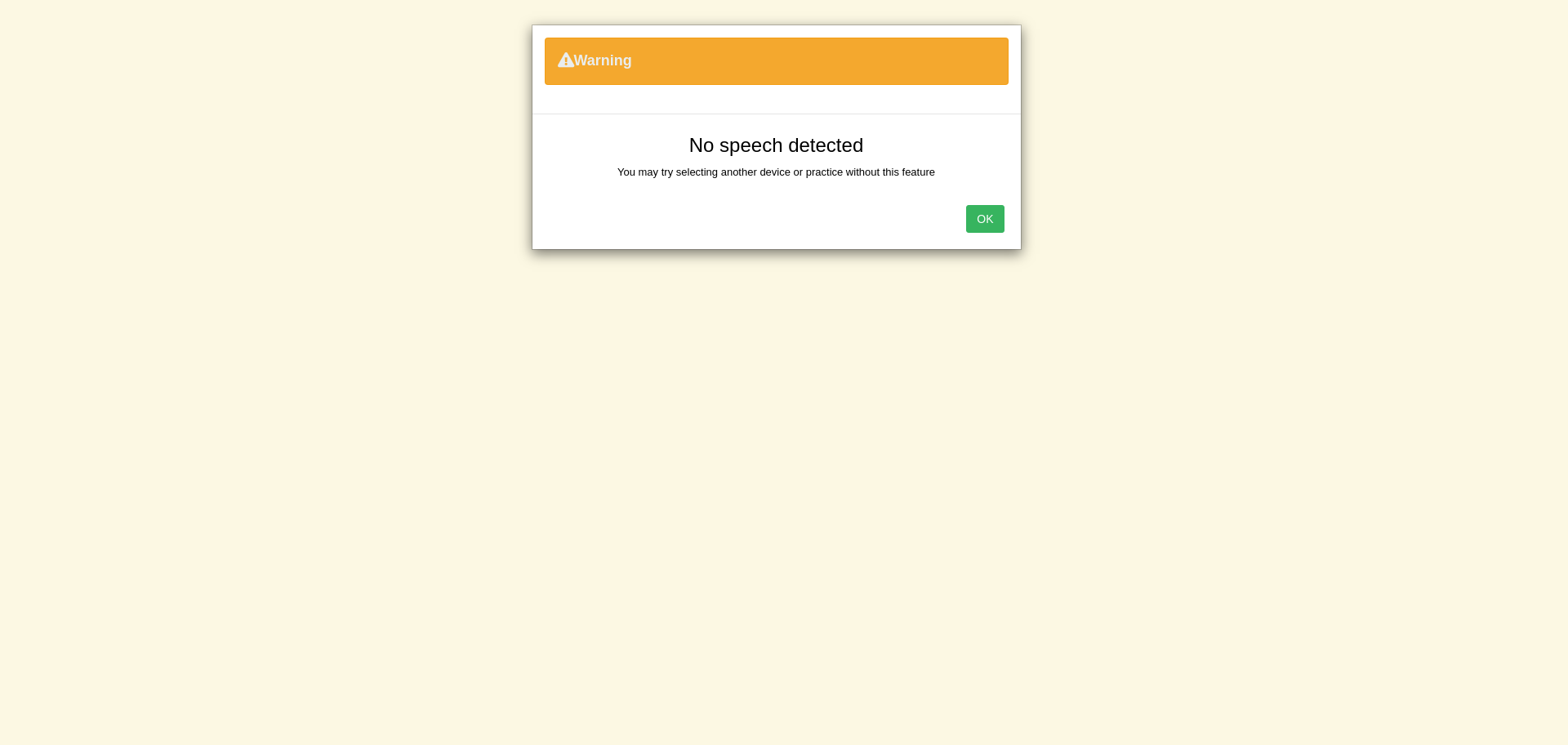
click at [966, 205] on button "OK" at bounding box center [985, 219] width 37 height 28
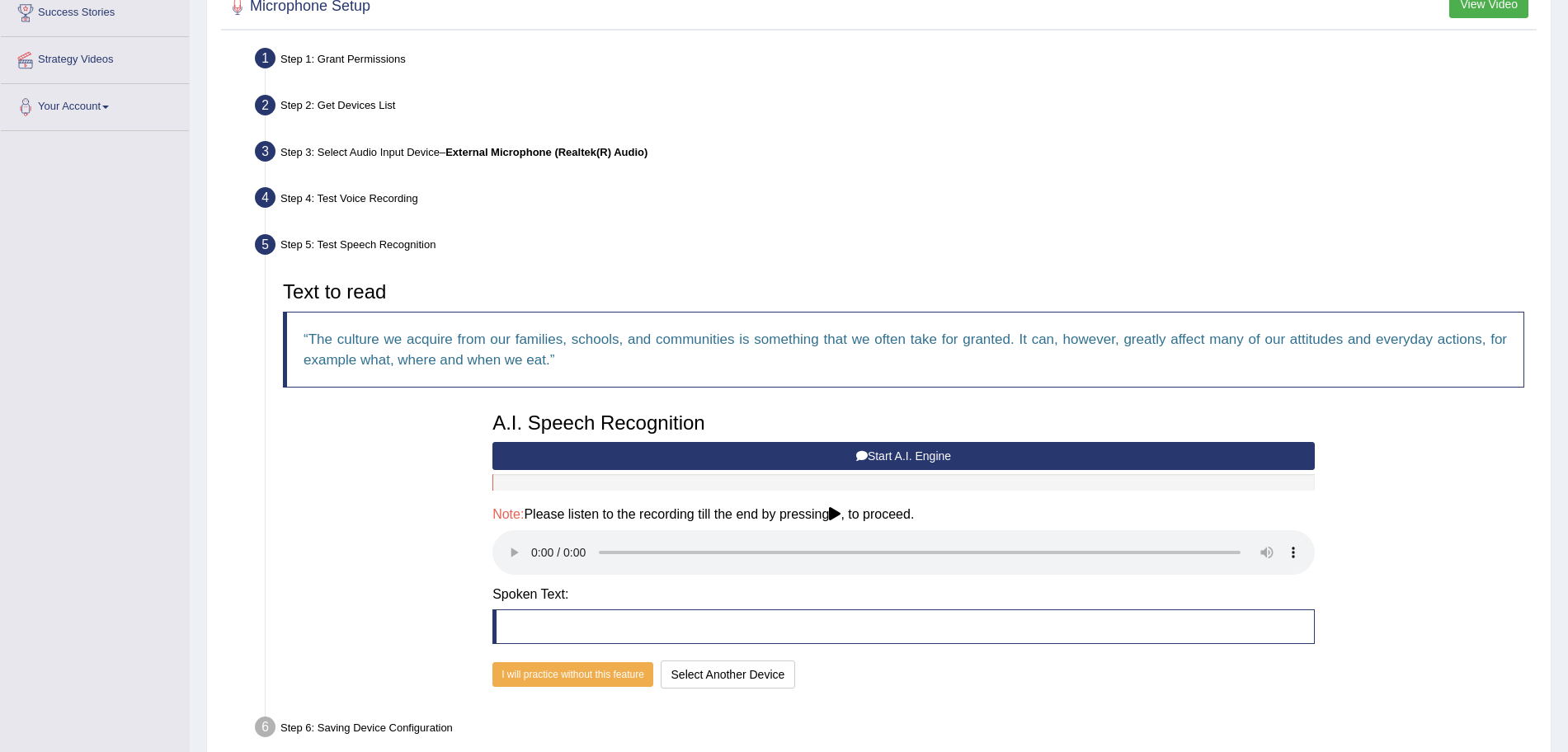
scroll to position [360, 0]
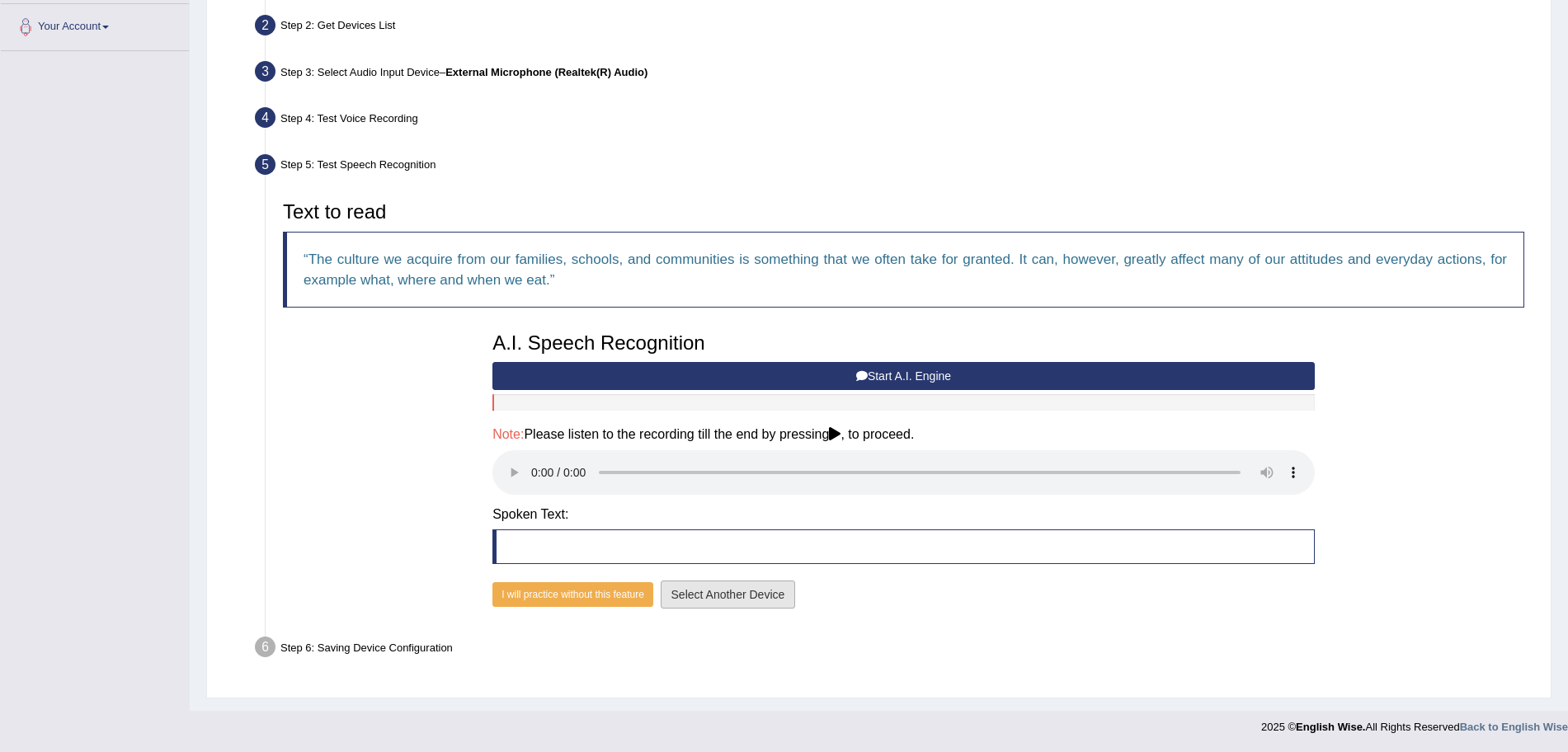
click at [714, 591] on button "Select Another Device" at bounding box center [728, 594] width 136 height 28
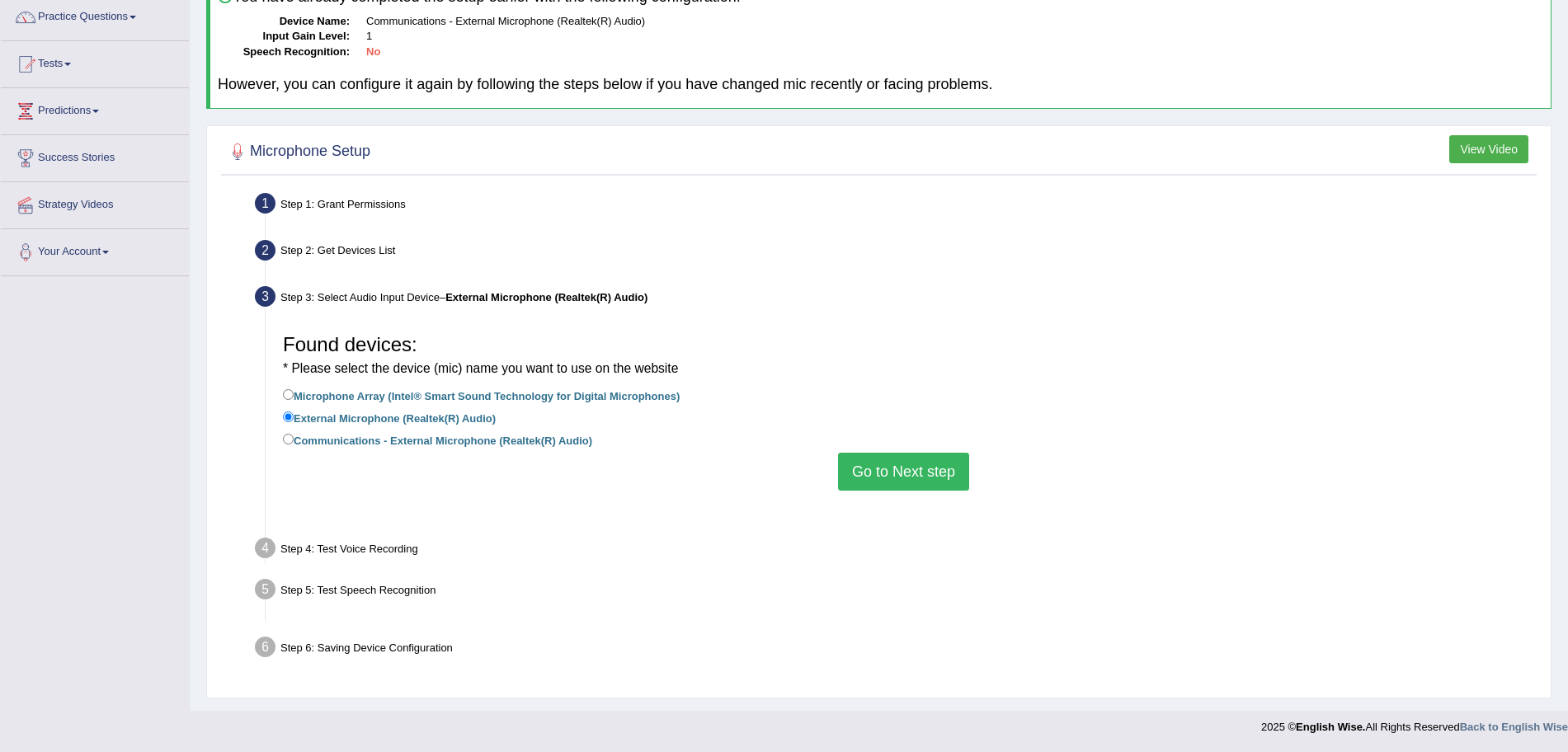
scroll to position [114, 0]
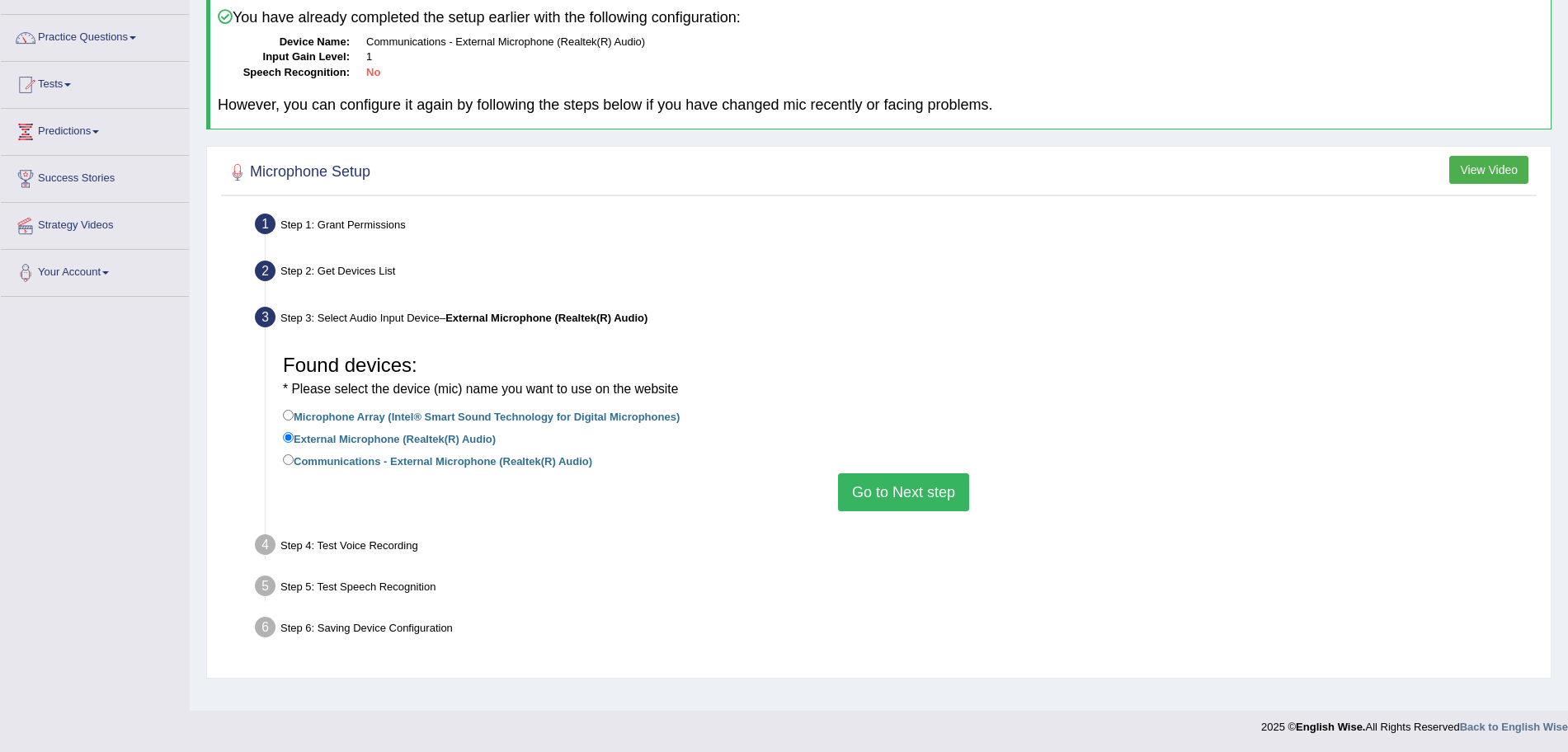
click at [293, 416] on label "Microphone Array (Intel® Smart Sound Technology for Digital Microphones)" at bounding box center [481, 415] width 397 height 18
click at [293, 416] on input "Microphone Array (Intel® Smart Sound Technology for Digital Microphones)" at bounding box center [288, 415] width 11 height 11
radio input "true"
click at [1066, 397] on div "* Please select the device (mic) name you want to use on the website" at bounding box center [903, 387] width 1241 height 22
click at [897, 479] on button "Go to Next step" at bounding box center [904, 492] width 131 height 38
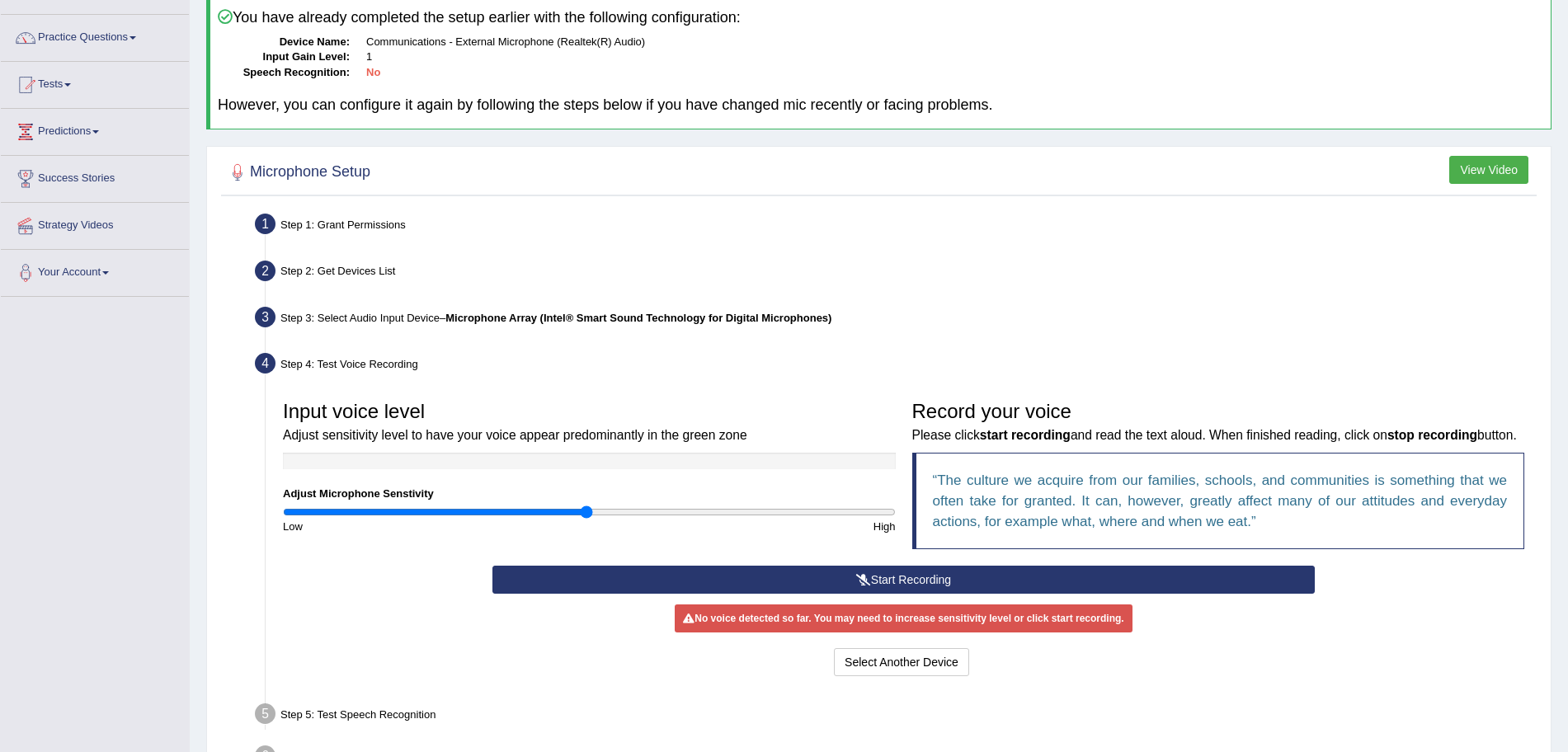
click at [808, 594] on button "Start Recording" at bounding box center [904, 579] width 822 height 28
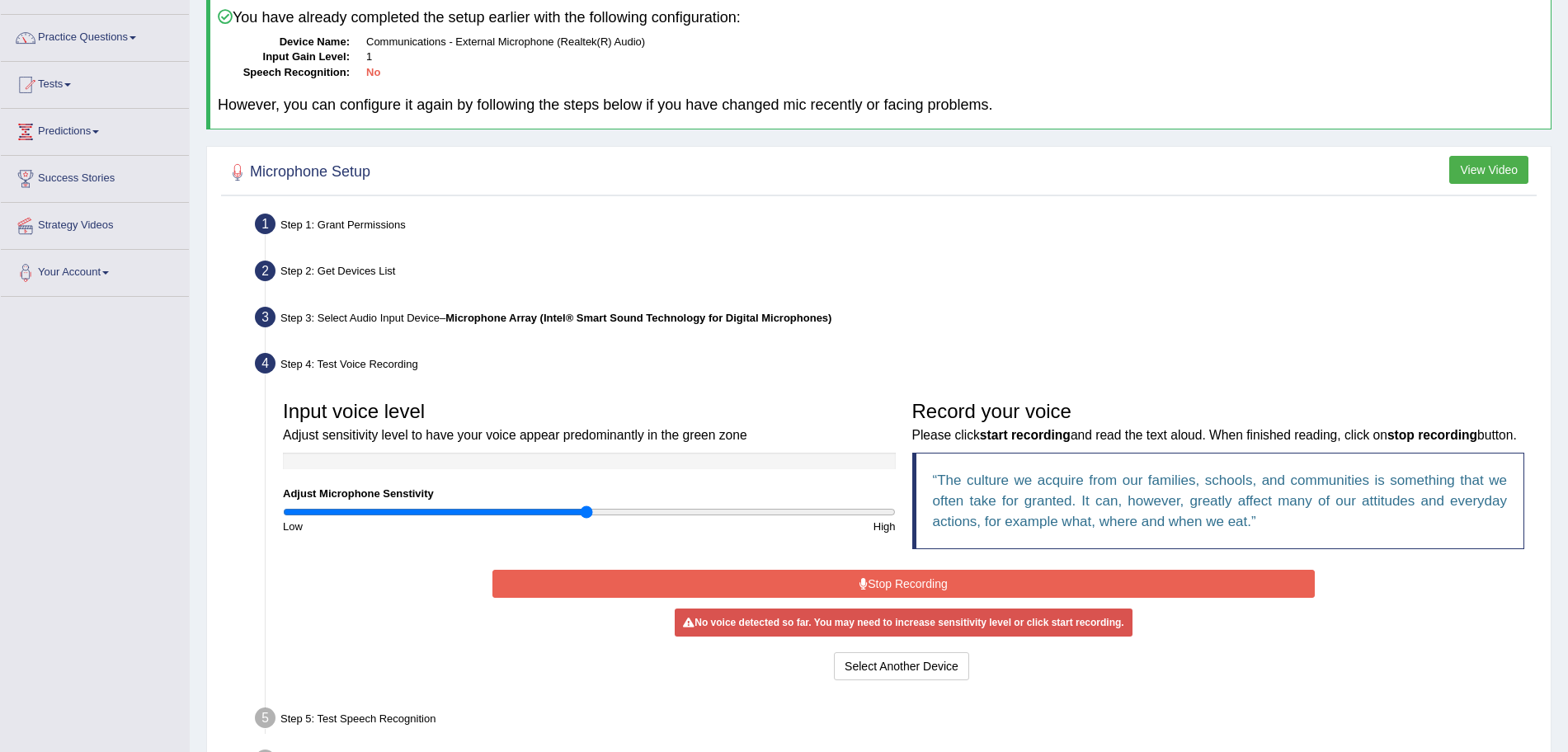
scroll to position [249, 0]
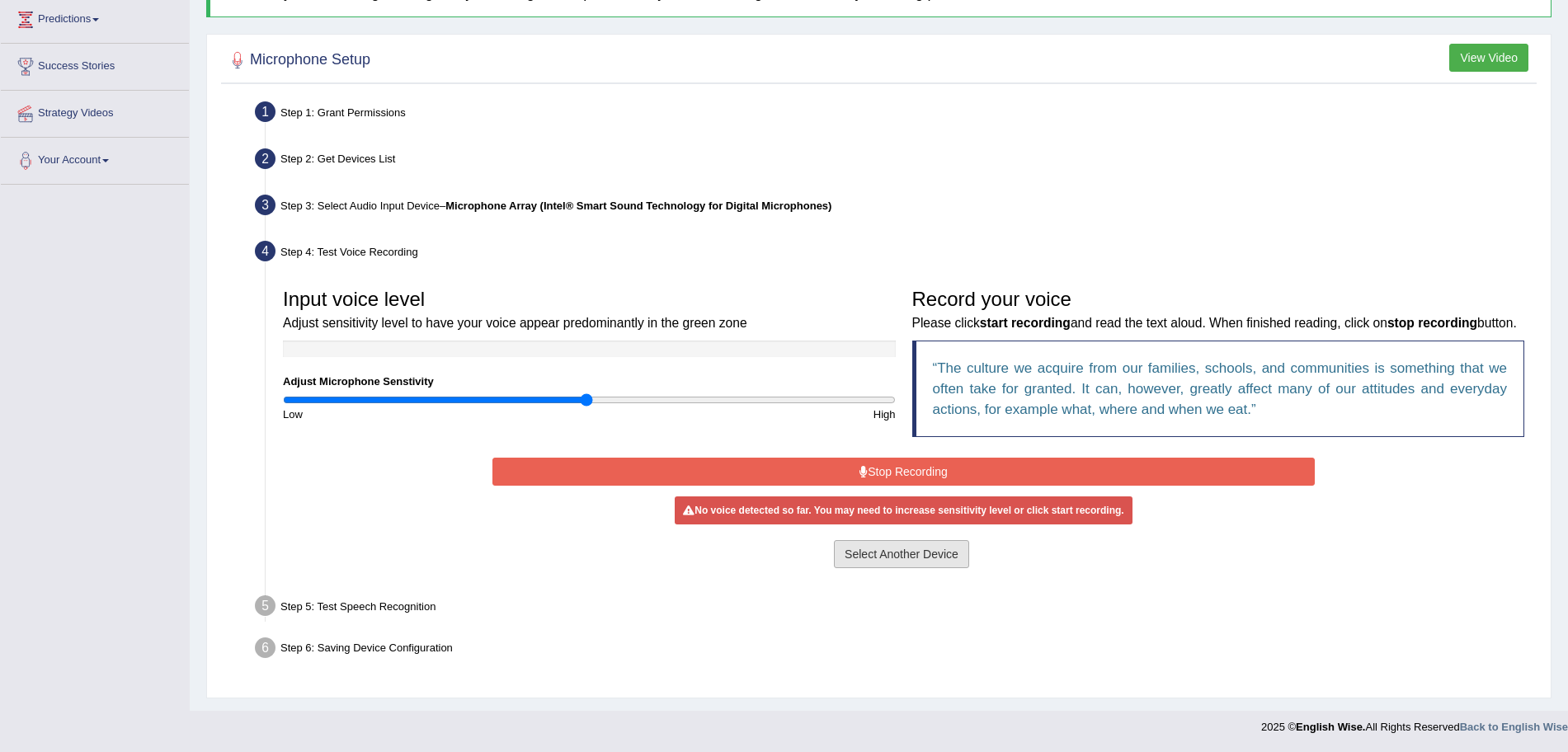
click at [884, 545] on button "Select Another Device" at bounding box center [901, 554] width 136 height 28
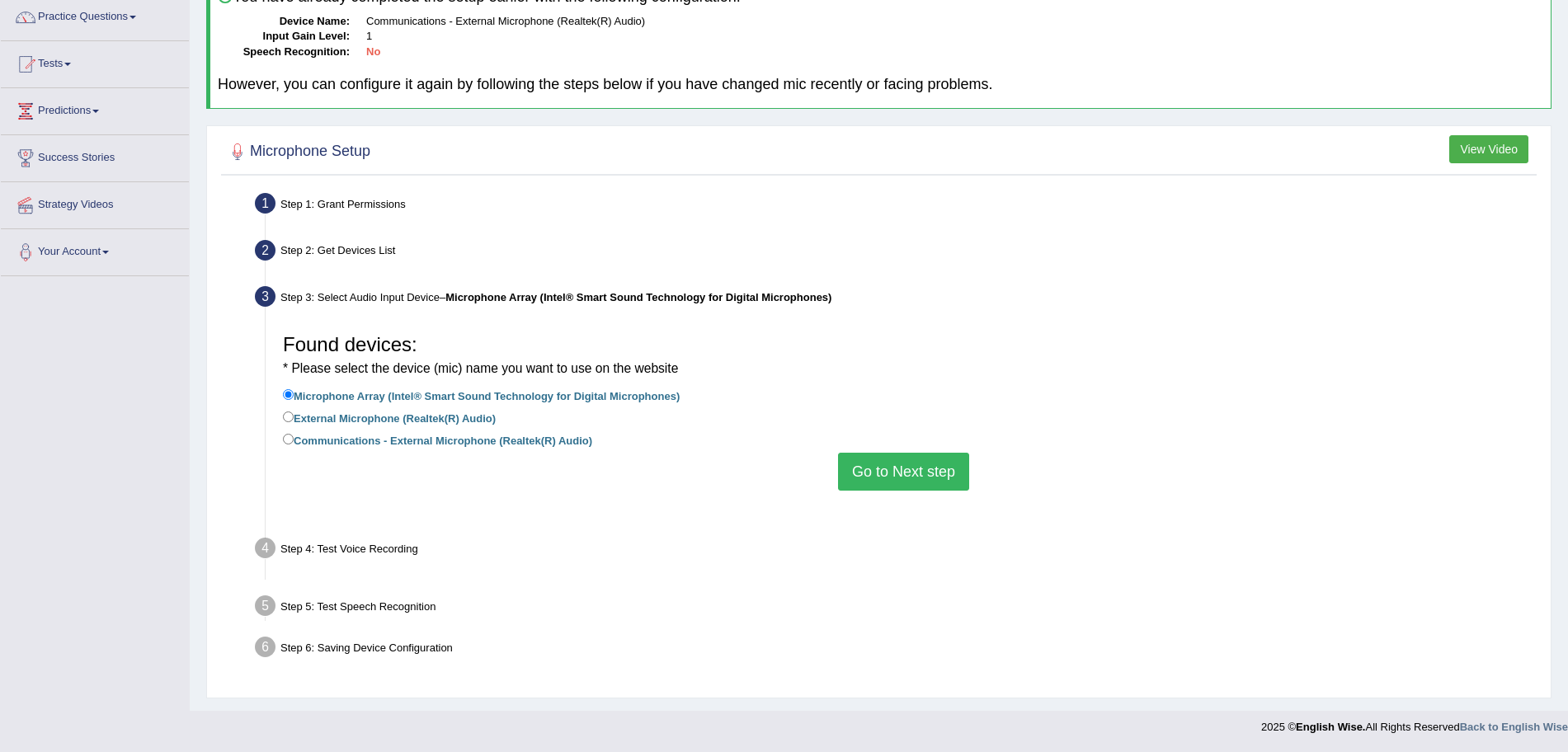
scroll to position [114, 0]
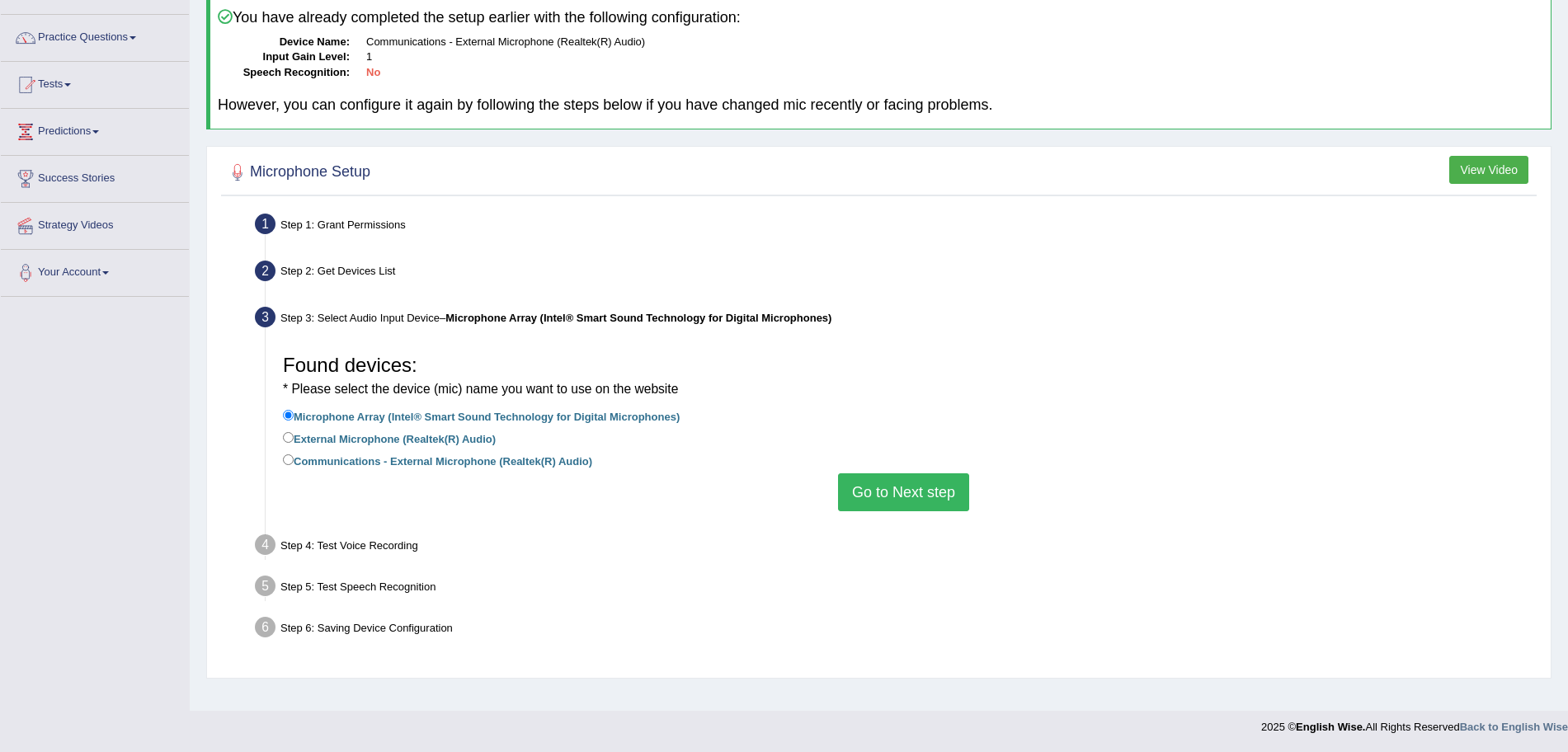
click at [299, 439] on label "External Microphone (Realtek(R) Audio)" at bounding box center [389, 438] width 213 height 18
click at [293, 439] on input "External Microphone (Realtek(R) Audio)" at bounding box center [288, 437] width 11 height 11
radio input "true"
click at [908, 490] on button "Go to Next step" at bounding box center [904, 492] width 131 height 38
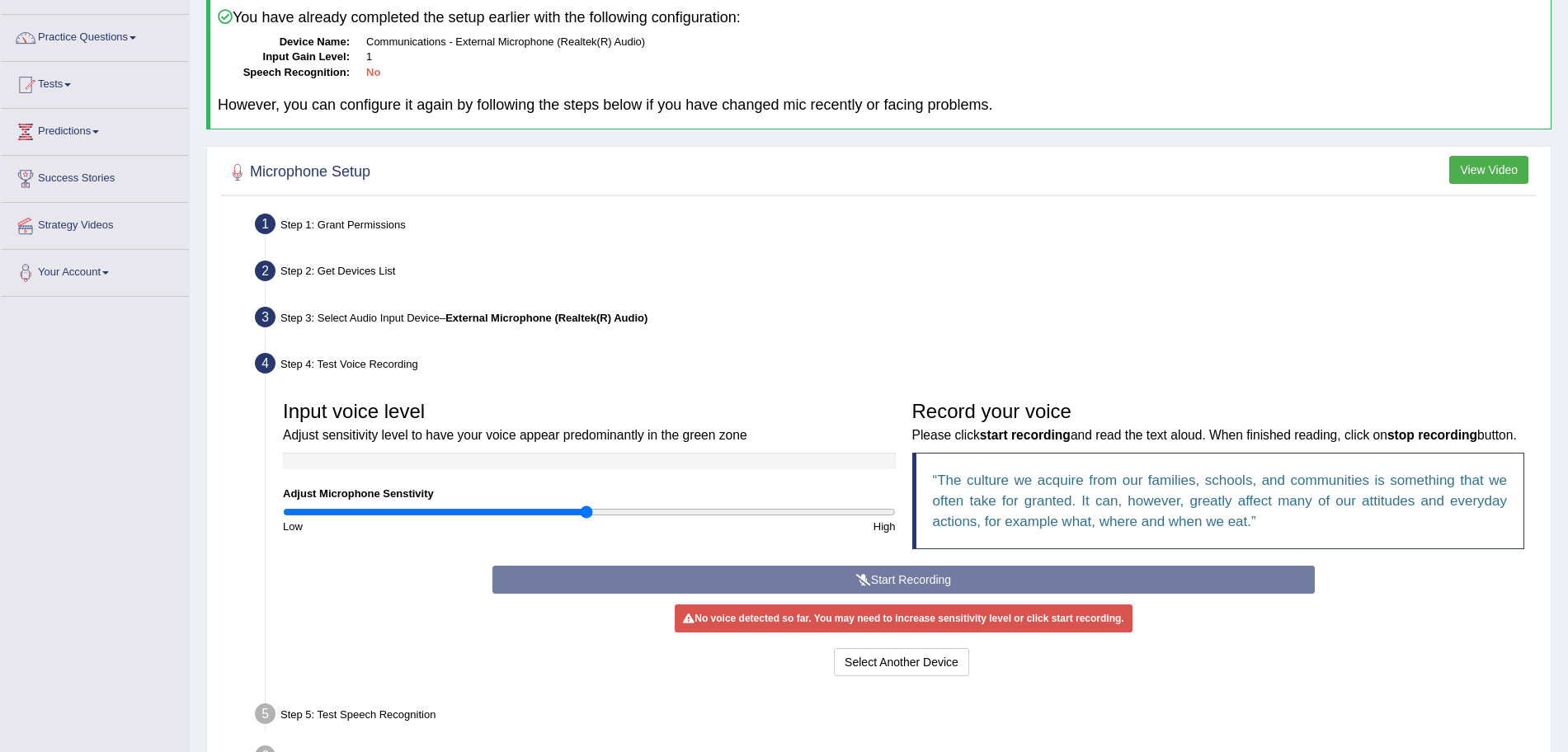
click at [877, 604] on div "Start Recording Stop Recording Note: Please listen to the recording till the en…" at bounding box center [903, 623] width 838 height 115
click at [889, 676] on button "Select Another Device" at bounding box center [901, 661] width 136 height 28
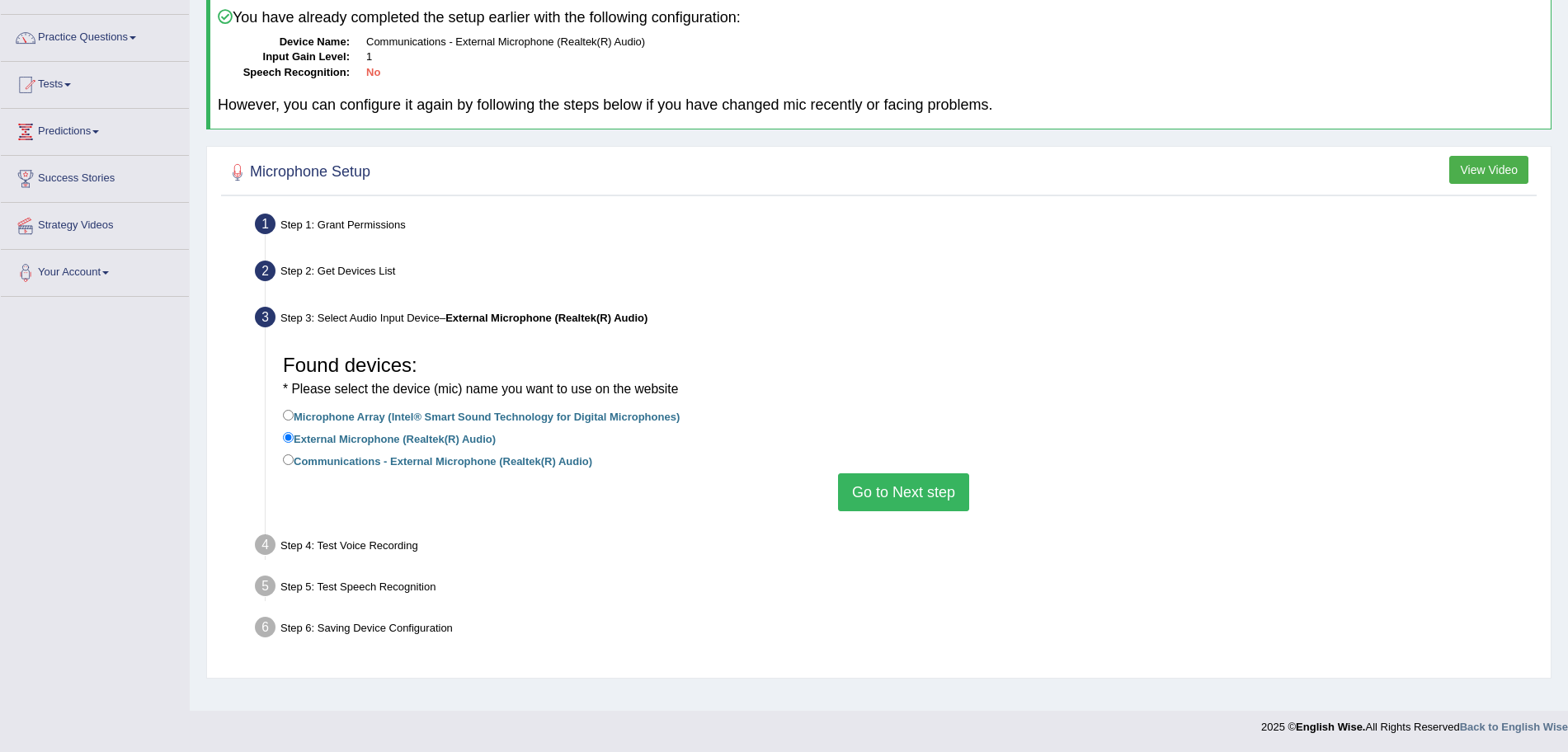
click at [330, 461] on label "Communications - External Microphone (Realtek(R) Audio)" at bounding box center [437, 460] width 310 height 18
click at [293, 461] on input "Communications - External Microphone (Realtek(R) Audio)" at bounding box center [288, 459] width 11 height 11
radio input "true"
click at [871, 486] on button "Go to Next step" at bounding box center [904, 492] width 131 height 38
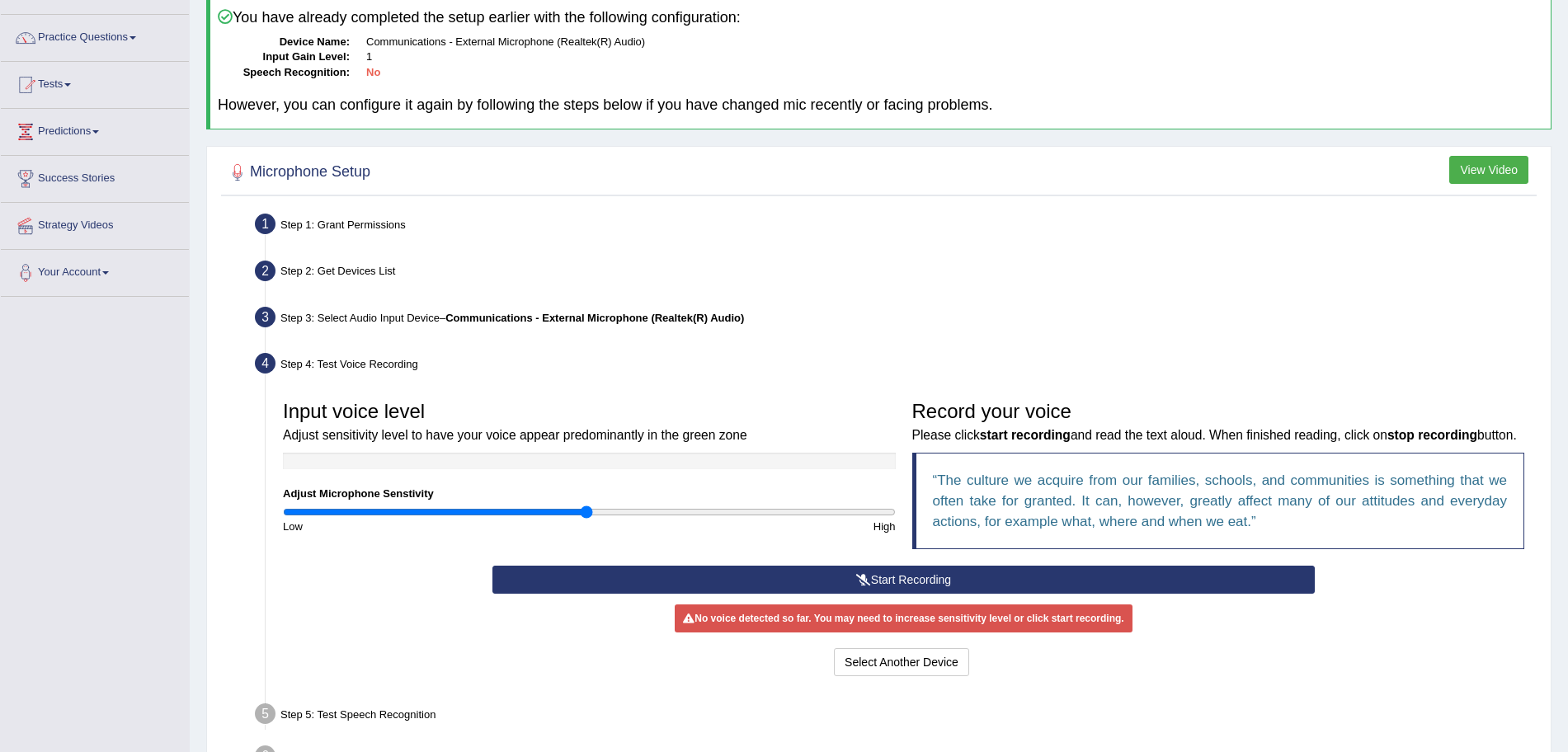
click at [914, 594] on button "Start Recording" at bounding box center [904, 579] width 822 height 28
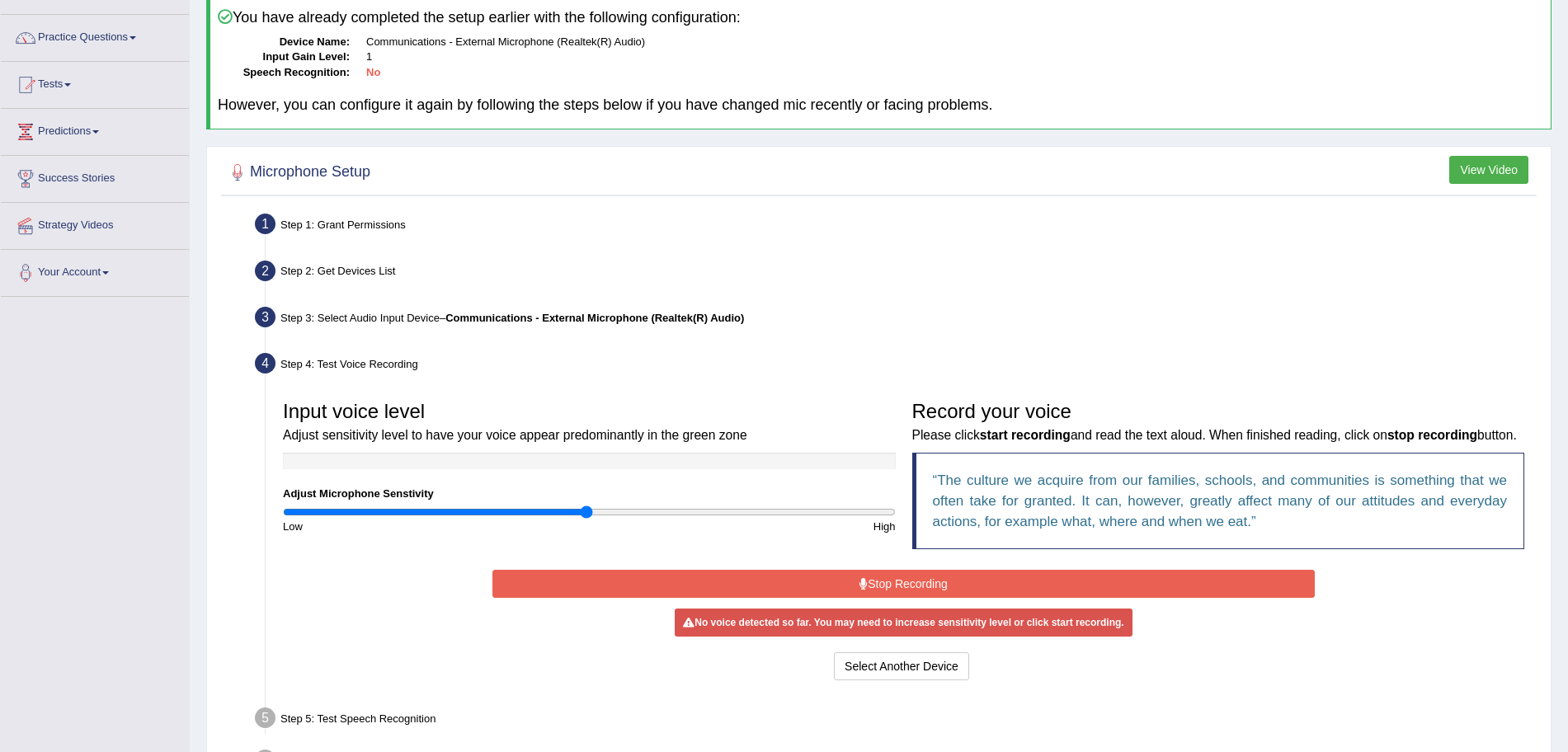
scroll to position [249, 0]
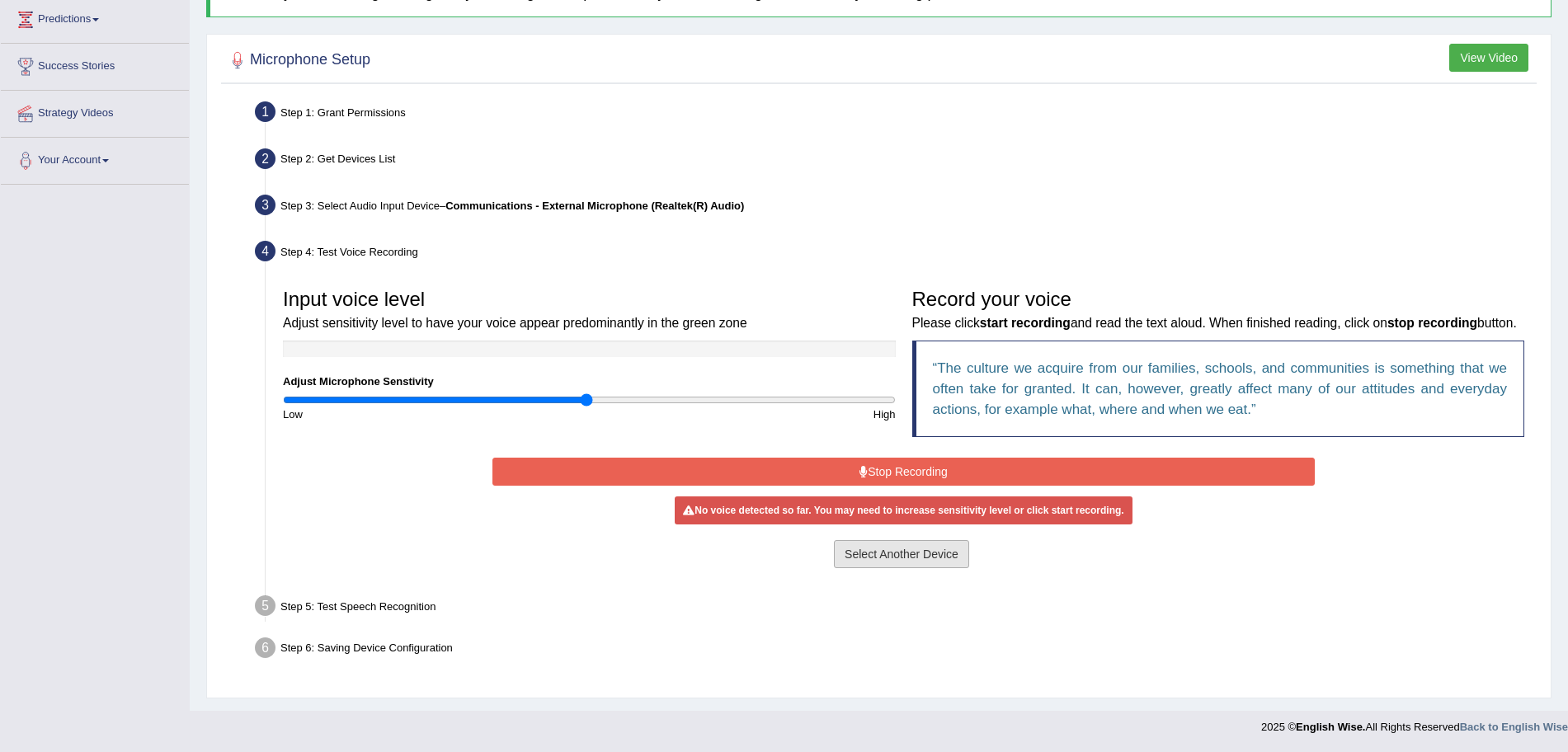
click at [905, 545] on button "Select Another Device" at bounding box center [901, 554] width 136 height 28
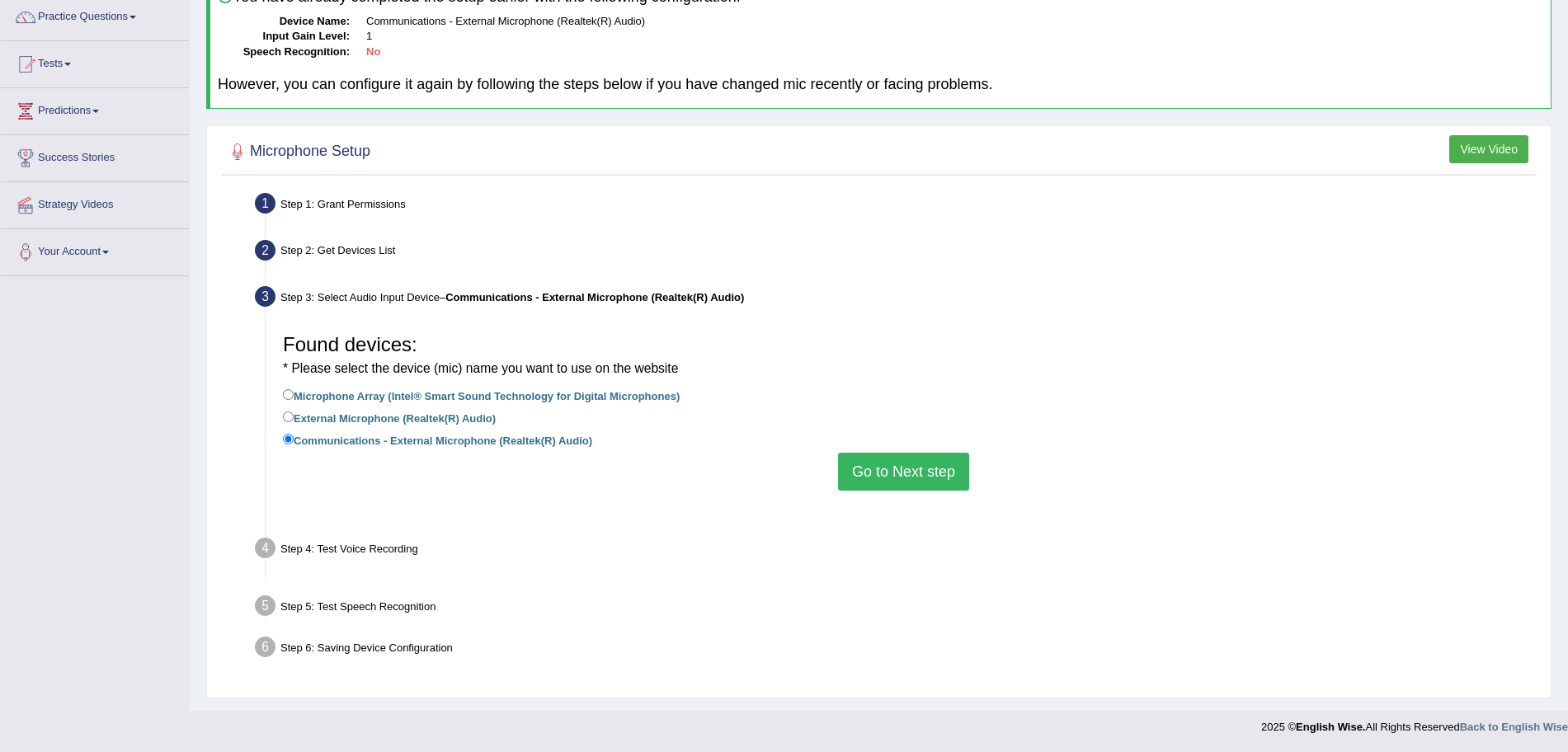
scroll to position [114, 0]
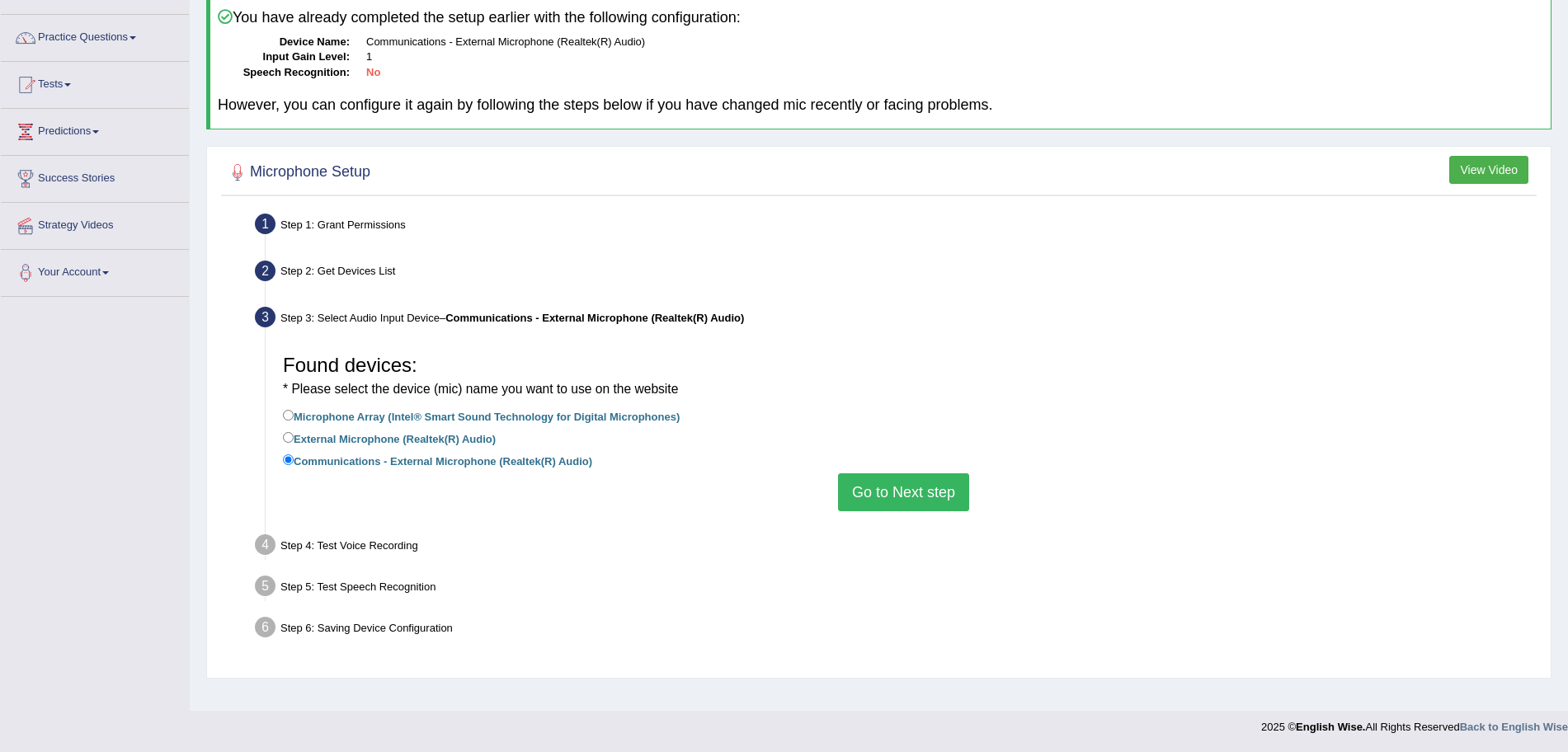
click at [297, 415] on label "Microphone Array (Intel® Smart Sound Technology for Digital Microphones)" at bounding box center [481, 415] width 397 height 18
click at [293, 415] on input "Microphone Array (Intel® Smart Sound Technology for Digital Microphones)" at bounding box center [288, 415] width 11 height 11
radio input "true"
click at [902, 495] on button "Go to Next step" at bounding box center [904, 492] width 131 height 38
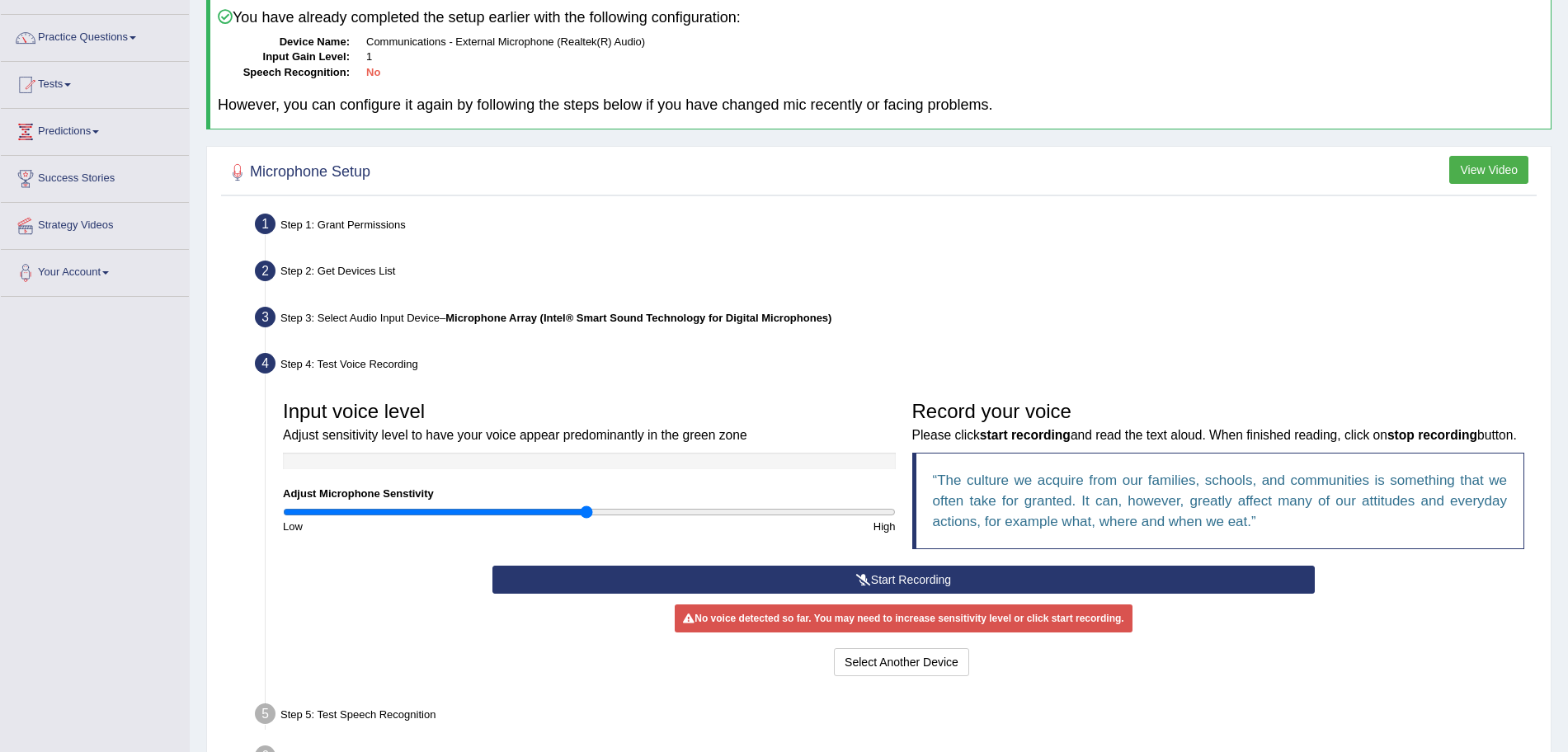
click at [932, 588] on button "Start Recording" at bounding box center [904, 579] width 822 height 28
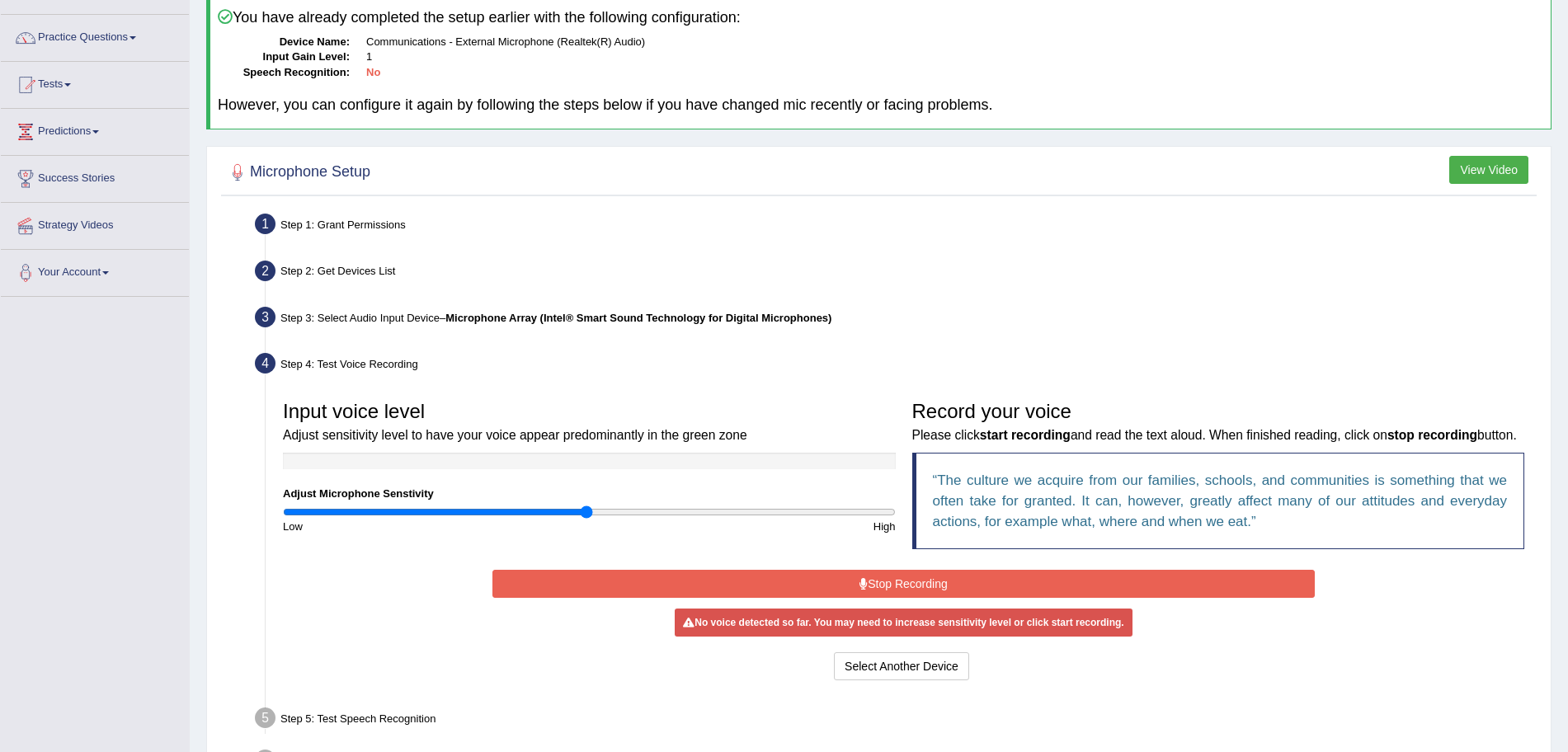
click at [675, 495] on div "Input voice level Adjust sensitivity level to have your voice appear predominan…" at bounding box center [589, 463] width 629 height 142
click at [693, 513] on input "range" at bounding box center [589, 512] width 613 height 13
drag, startPoint x: 693, startPoint y: 513, endPoint x: 674, endPoint y: 512, distance: 19.0
type input "1.3"
click at [674, 512] on input "range" at bounding box center [589, 512] width 613 height 13
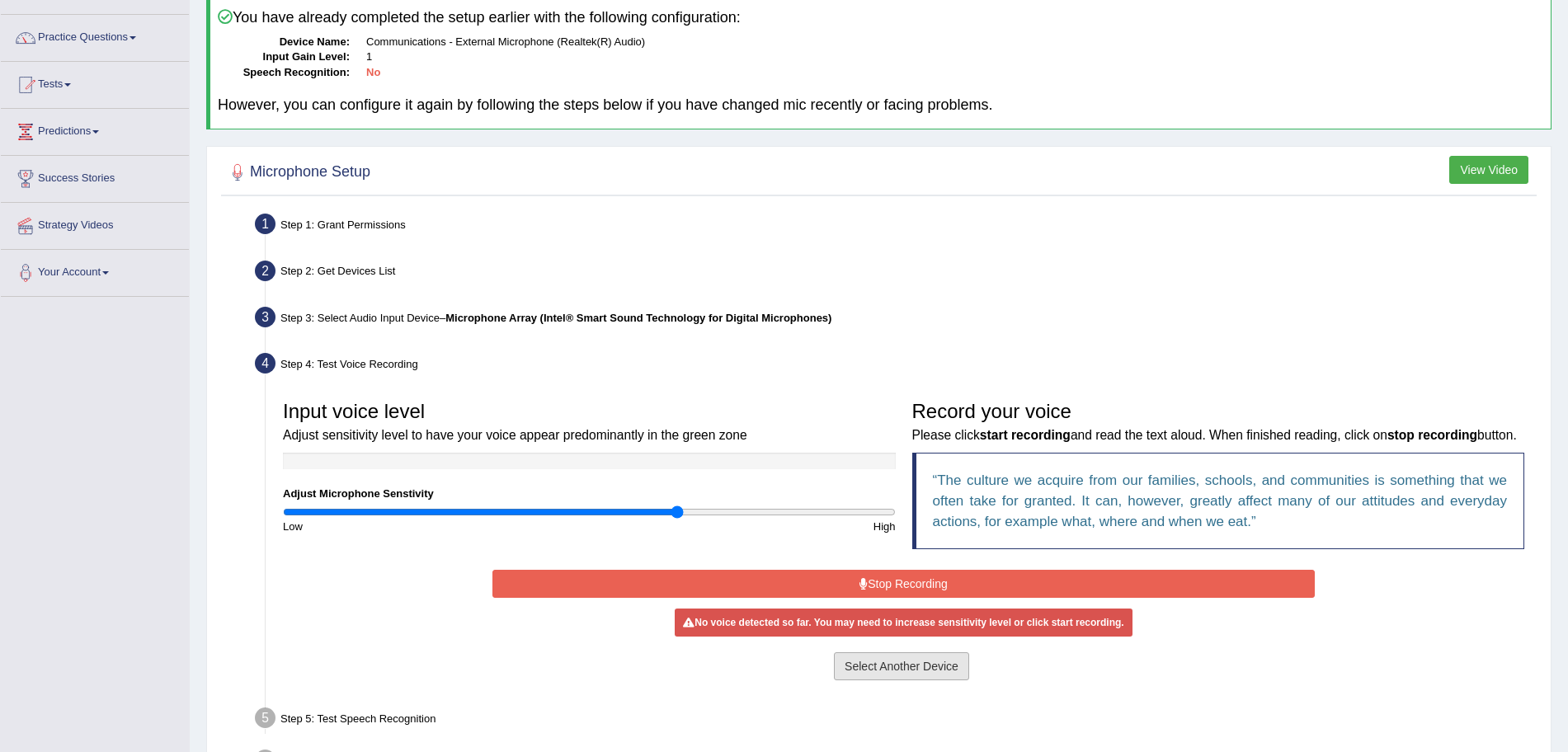
click at [889, 680] on button "Select Another Device" at bounding box center [901, 666] width 136 height 28
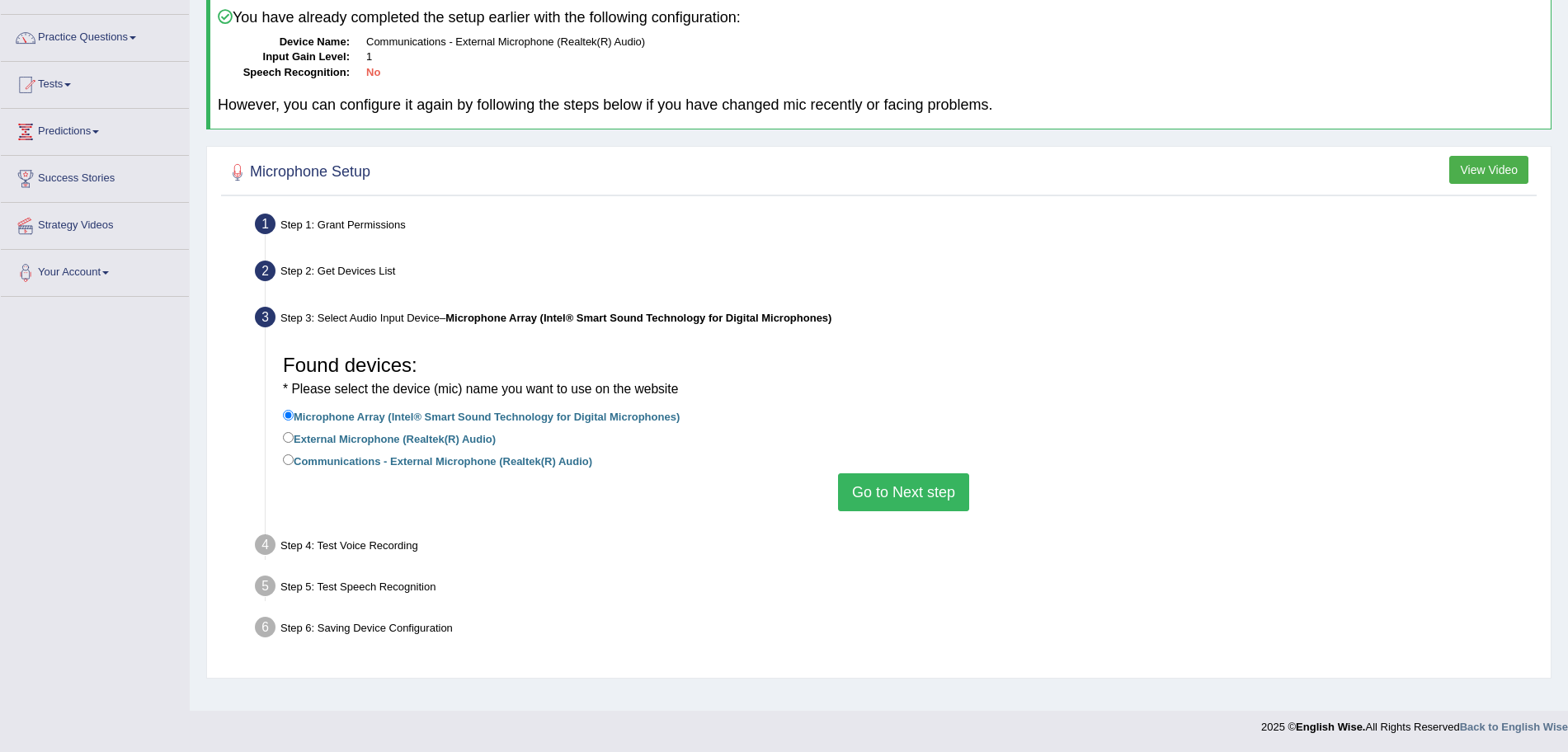
click at [297, 432] on label "External Microphone (Realtek(R) Audio)" at bounding box center [389, 438] width 213 height 18
click at [293, 432] on input "External Microphone (Realtek(R) Audio)" at bounding box center [288, 437] width 11 height 11
radio input "true"
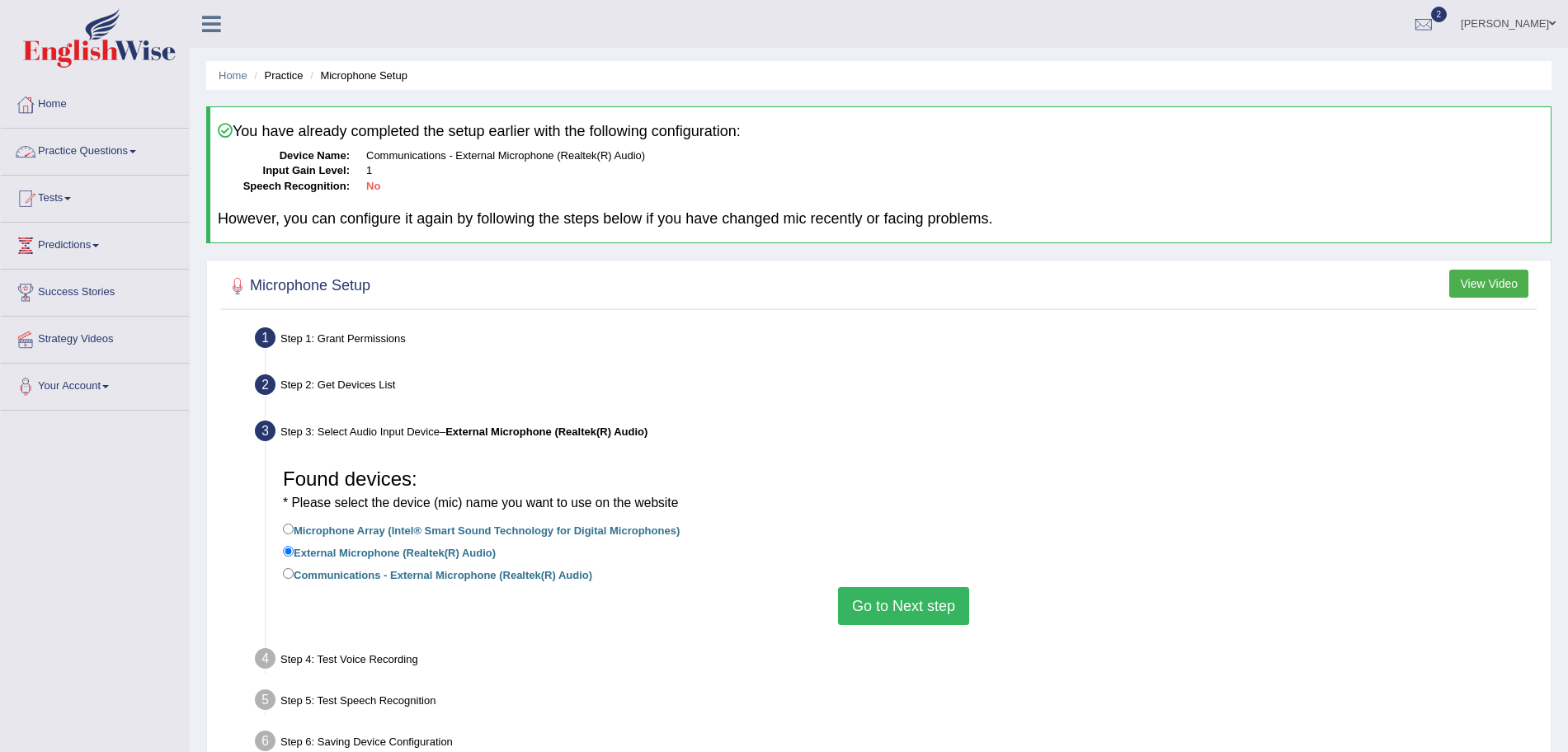
click at [92, 171] on li "Practice Questions Speaking Practice Read Aloud Repeat Sentence Describe Image …" at bounding box center [94, 152] width 188 height 47
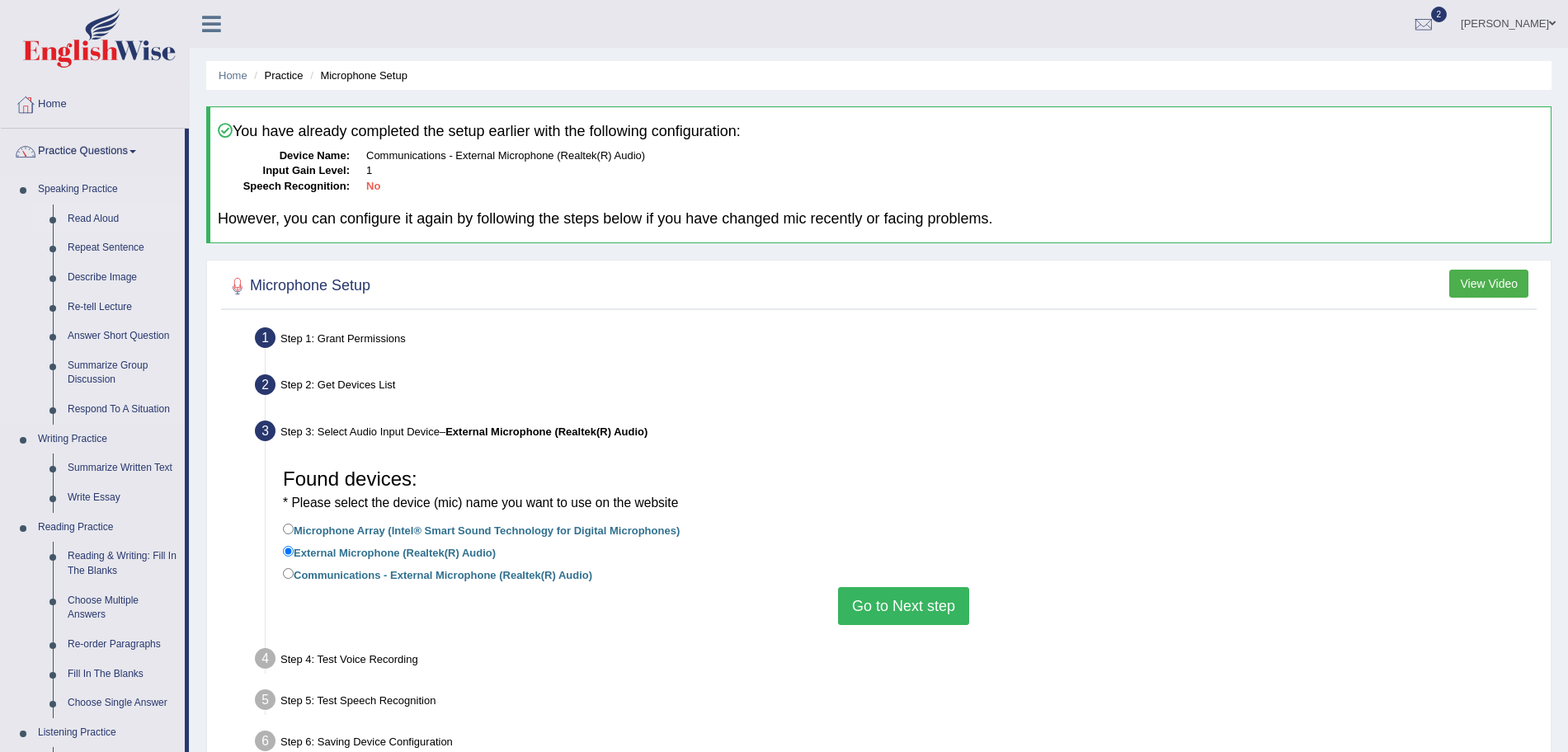
click at [97, 218] on link "Read Aloud" at bounding box center [122, 219] width 125 height 30
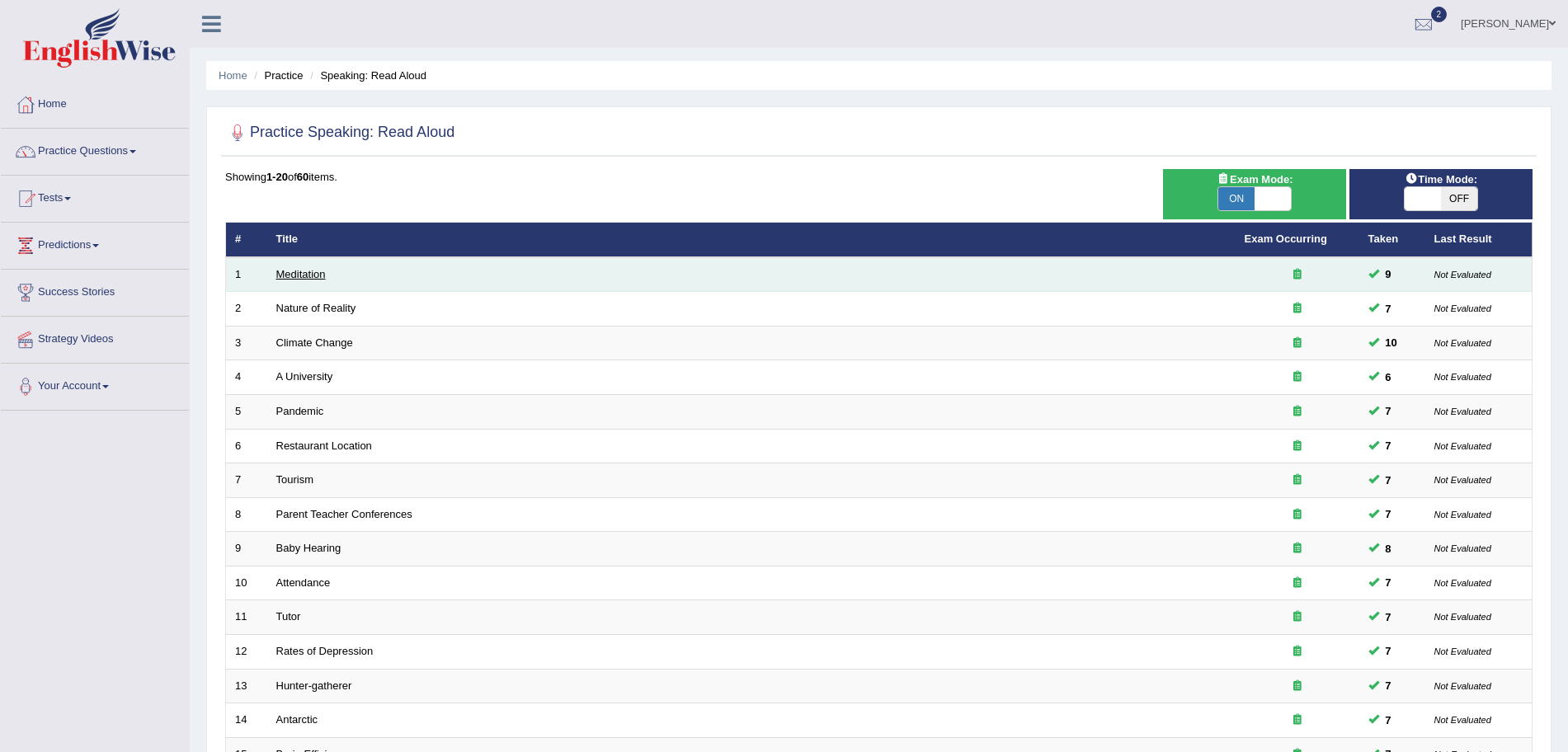
click at [311, 269] on link "Meditation" at bounding box center [301, 275] width 49 height 13
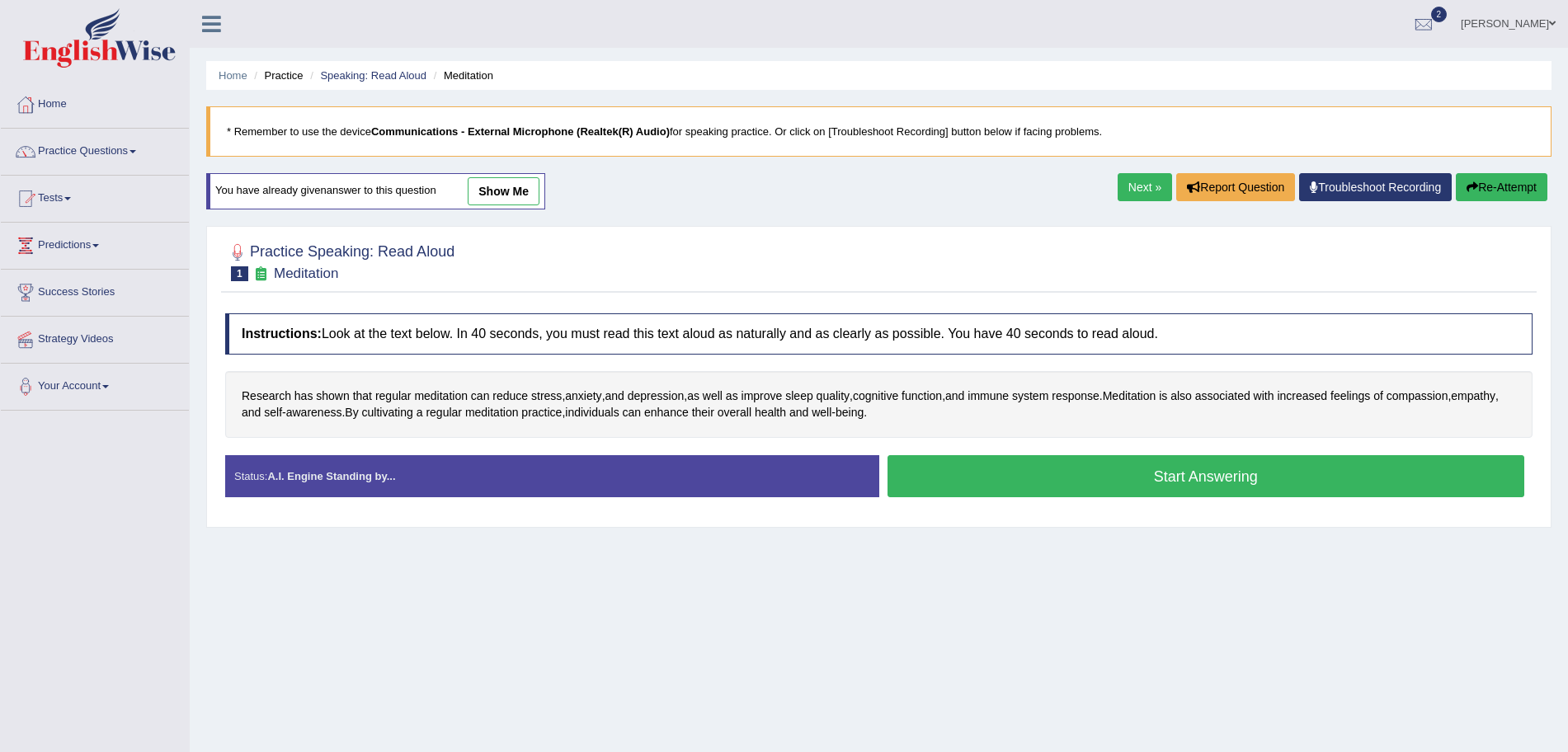
click at [653, 237] on div at bounding box center [879, 261] width 1307 height 50
click at [1100, 477] on button "Start Answering" at bounding box center [1206, 476] width 637 height 42
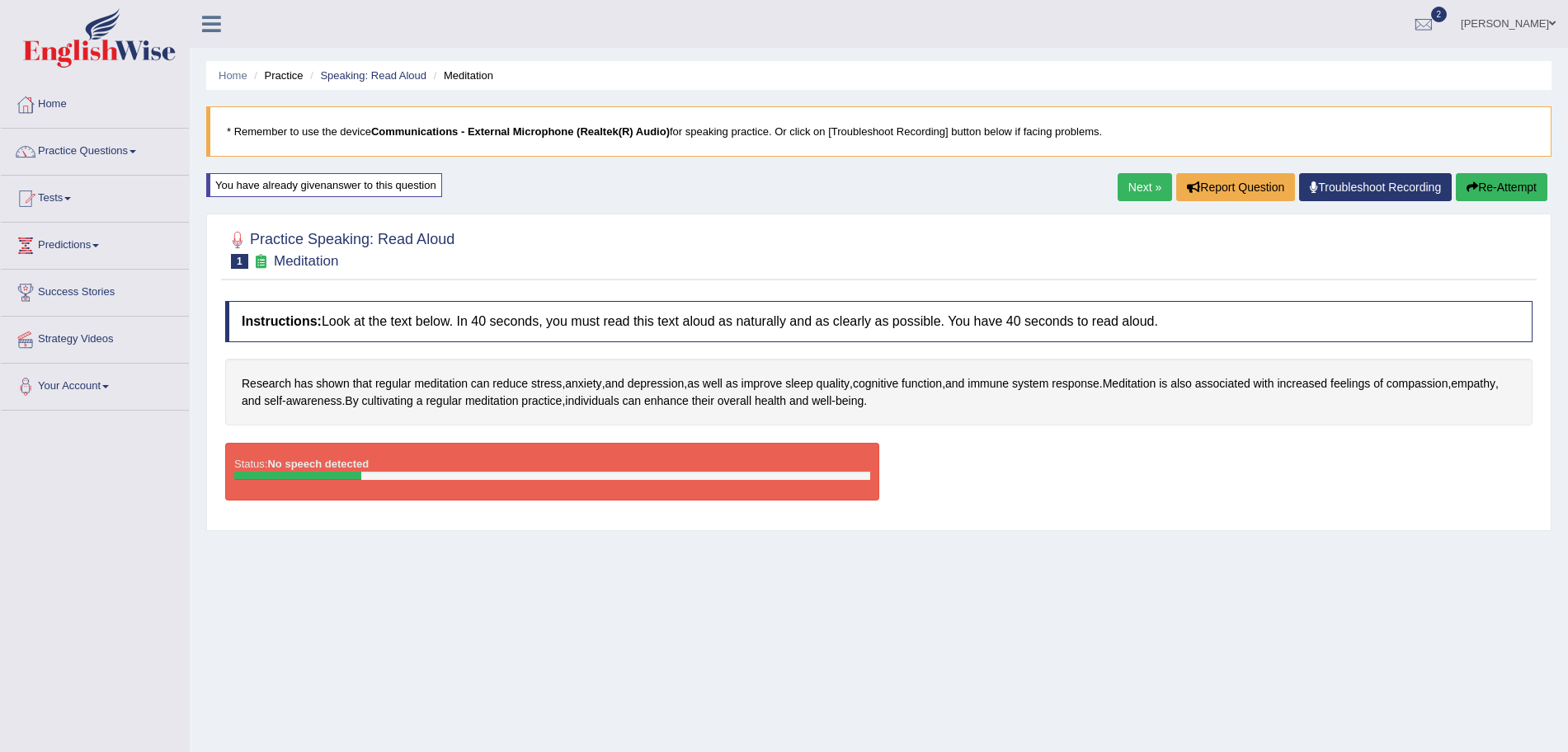
click at [1353, 182] on link "Troubleshoot Recording" at bounding box center [1375, 187] width 153 height 28
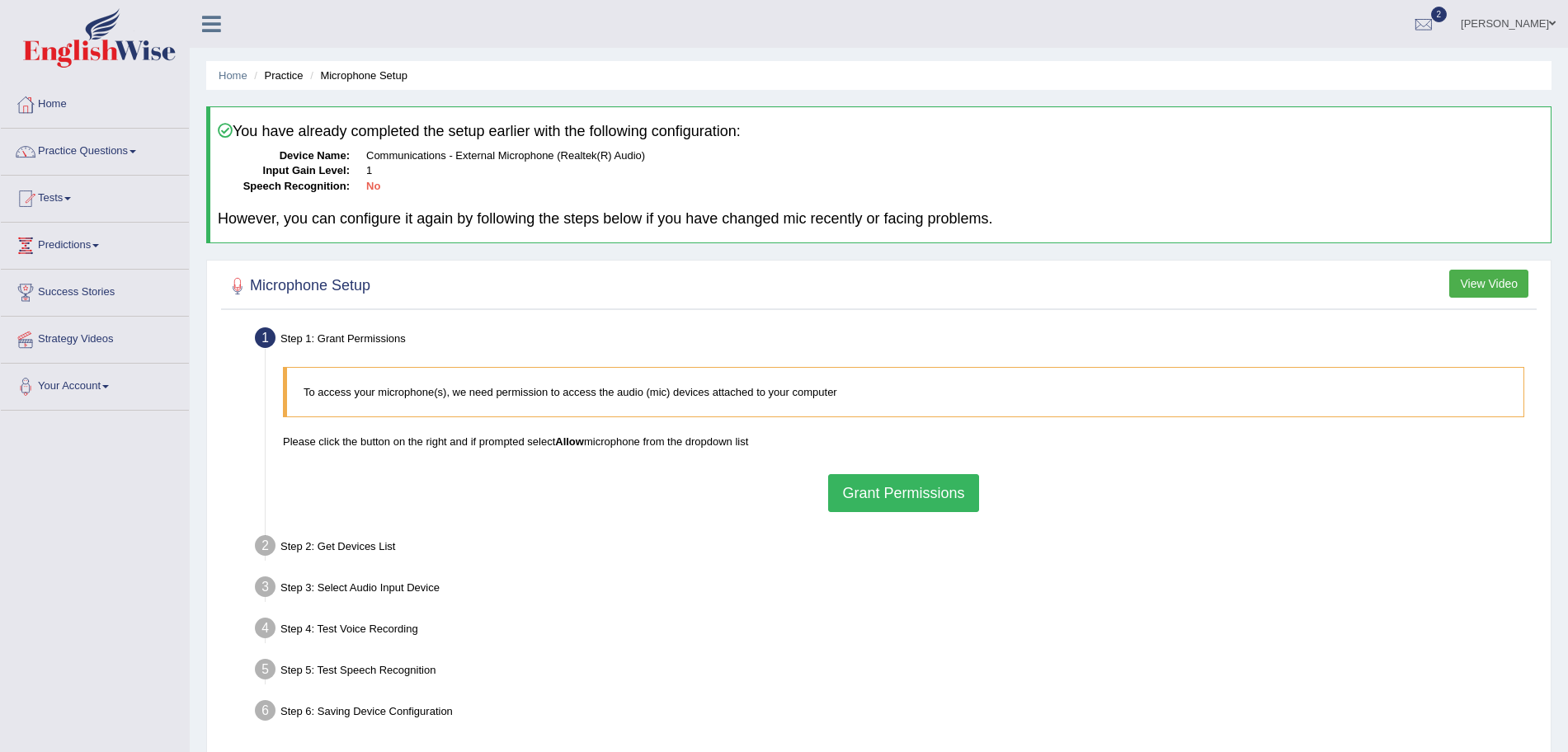
scroll to position [114, 0]
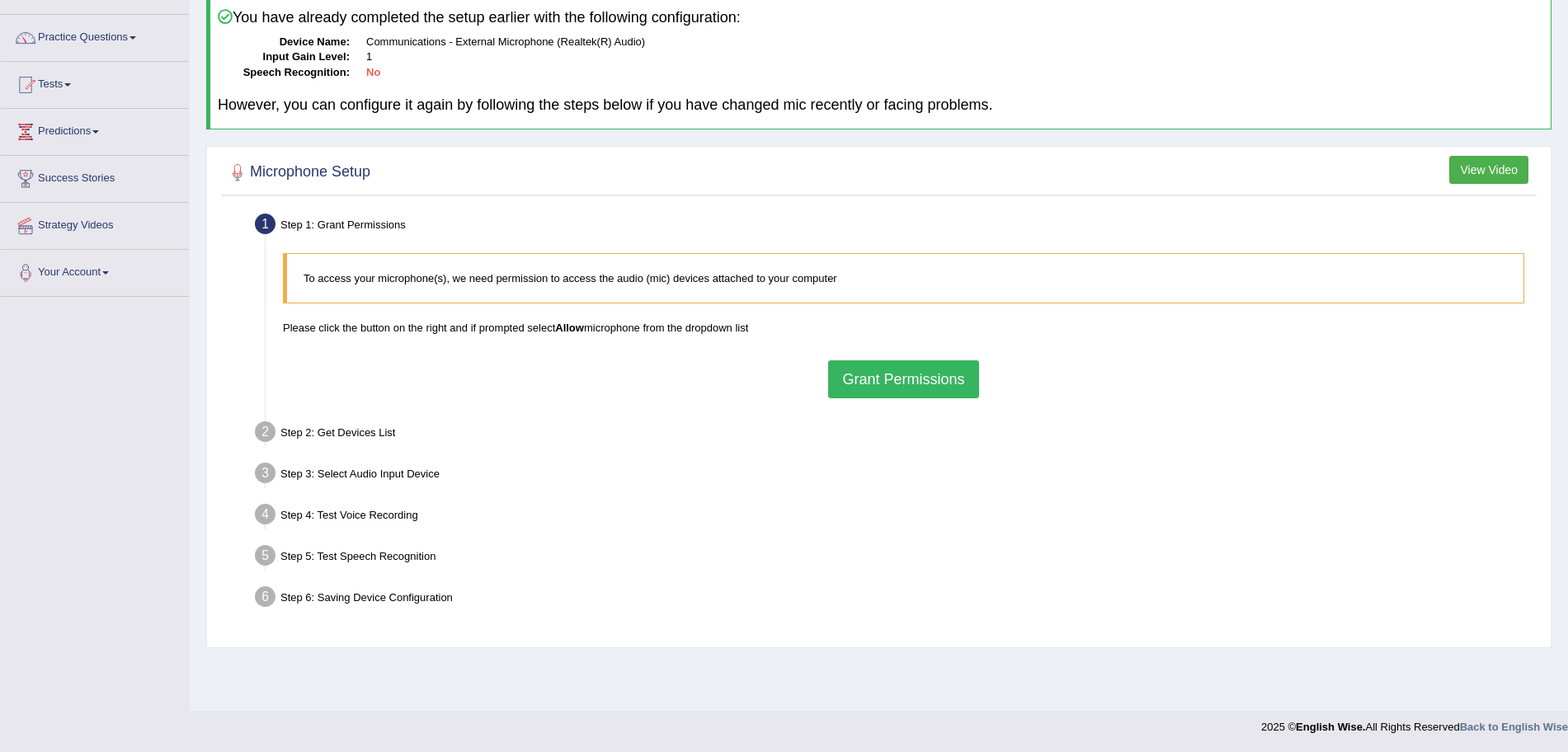
click at [867, 382] on button "Grant Permissions" at bounding box center [903, 380] width 150 height 38
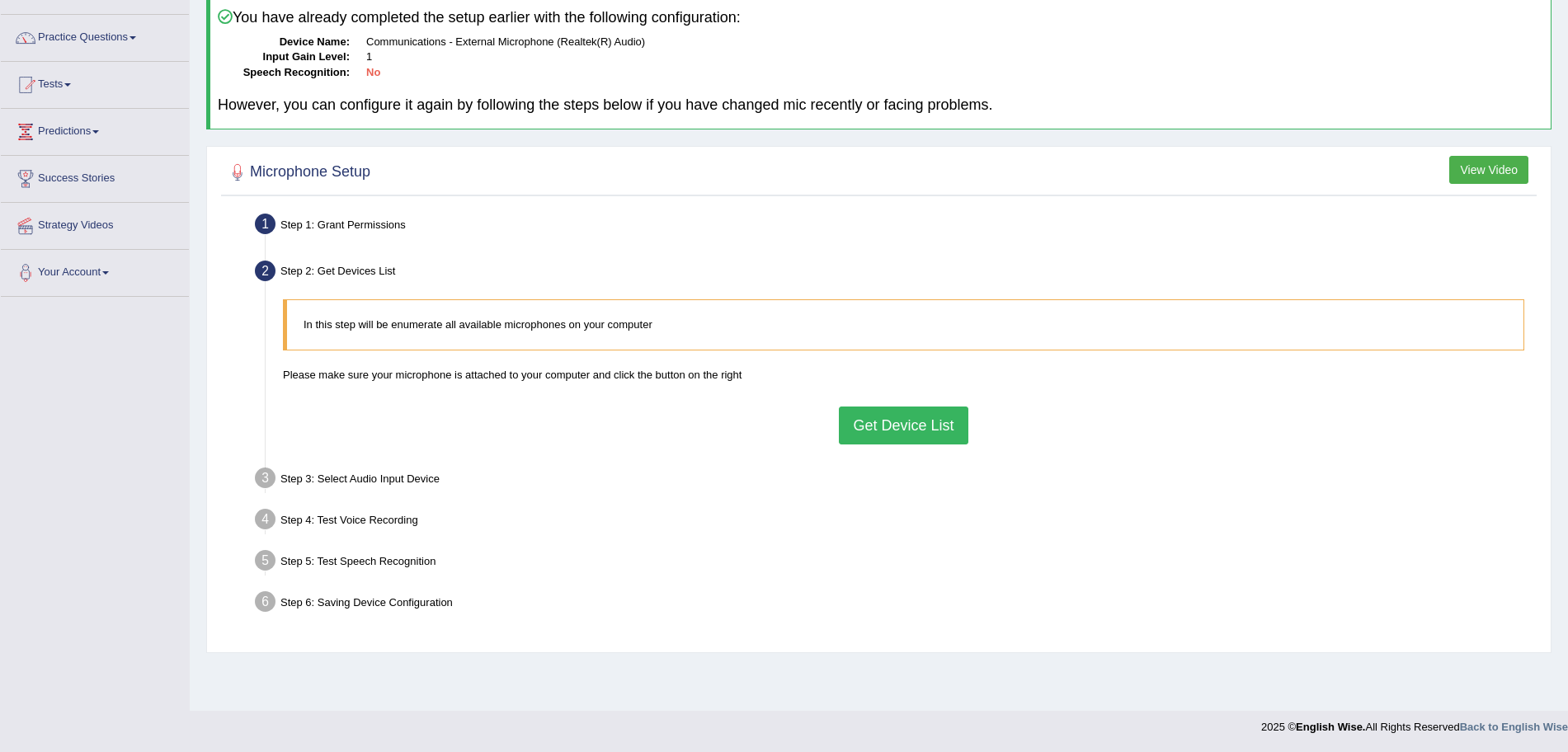
click at [896, 426] on button "Get Device List" at bounding box center [902, 425] width 128 height 38
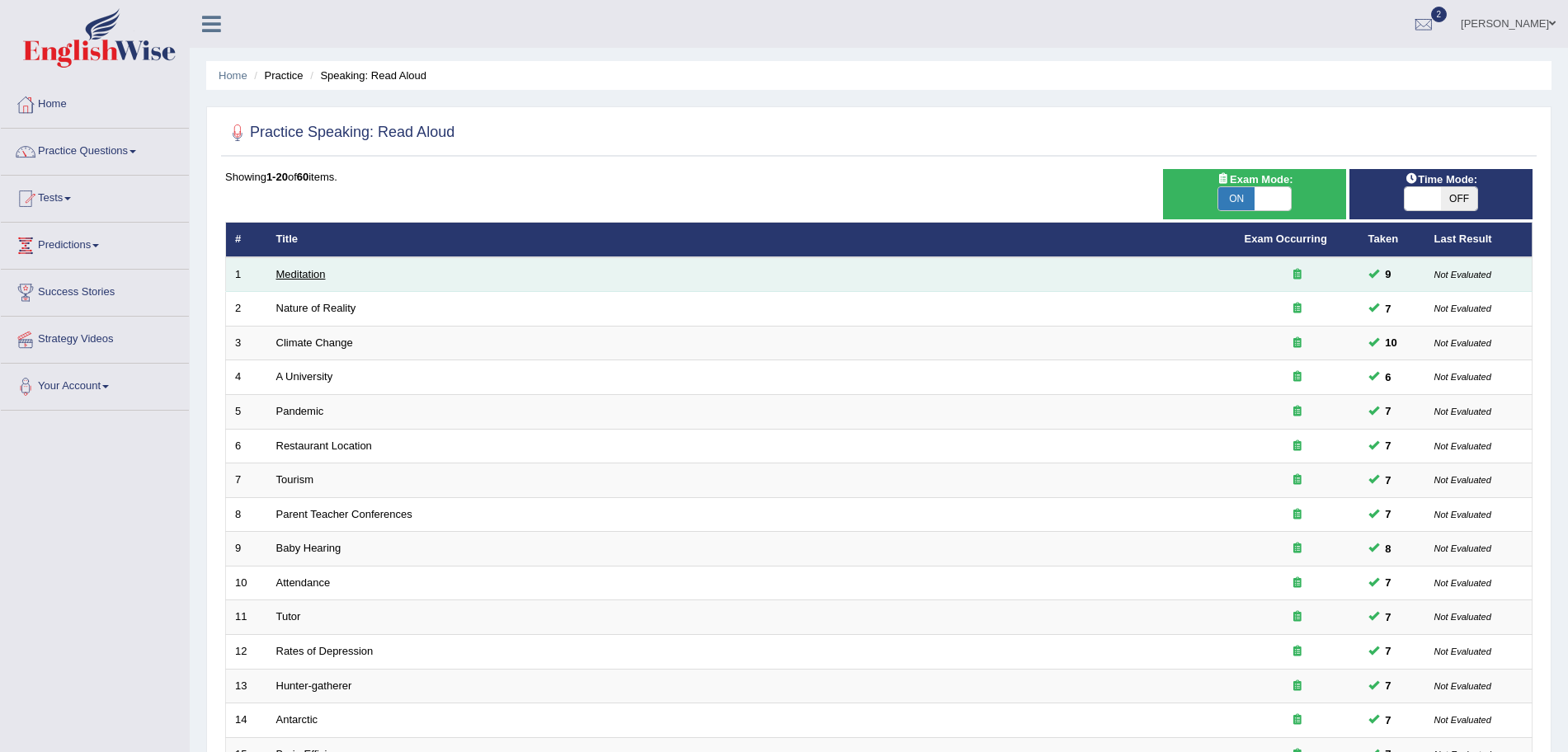
click at [305, 272] on link "Meditation" at bounding box center [301, 275] width 49 height 13
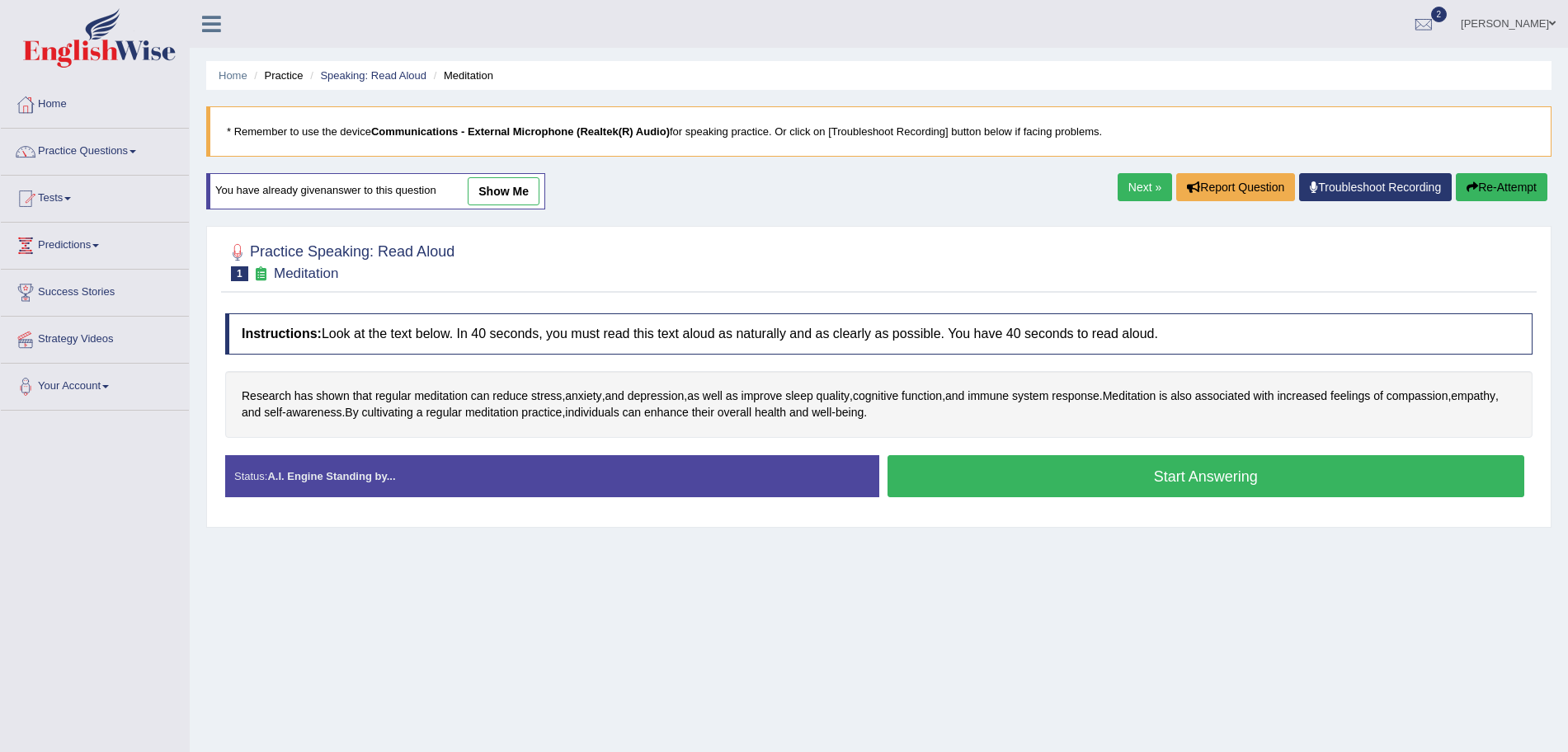
click at [1345, 188] on link "Troubleshoot Recording" at bounding box center [1375, 187] width 153 height 28
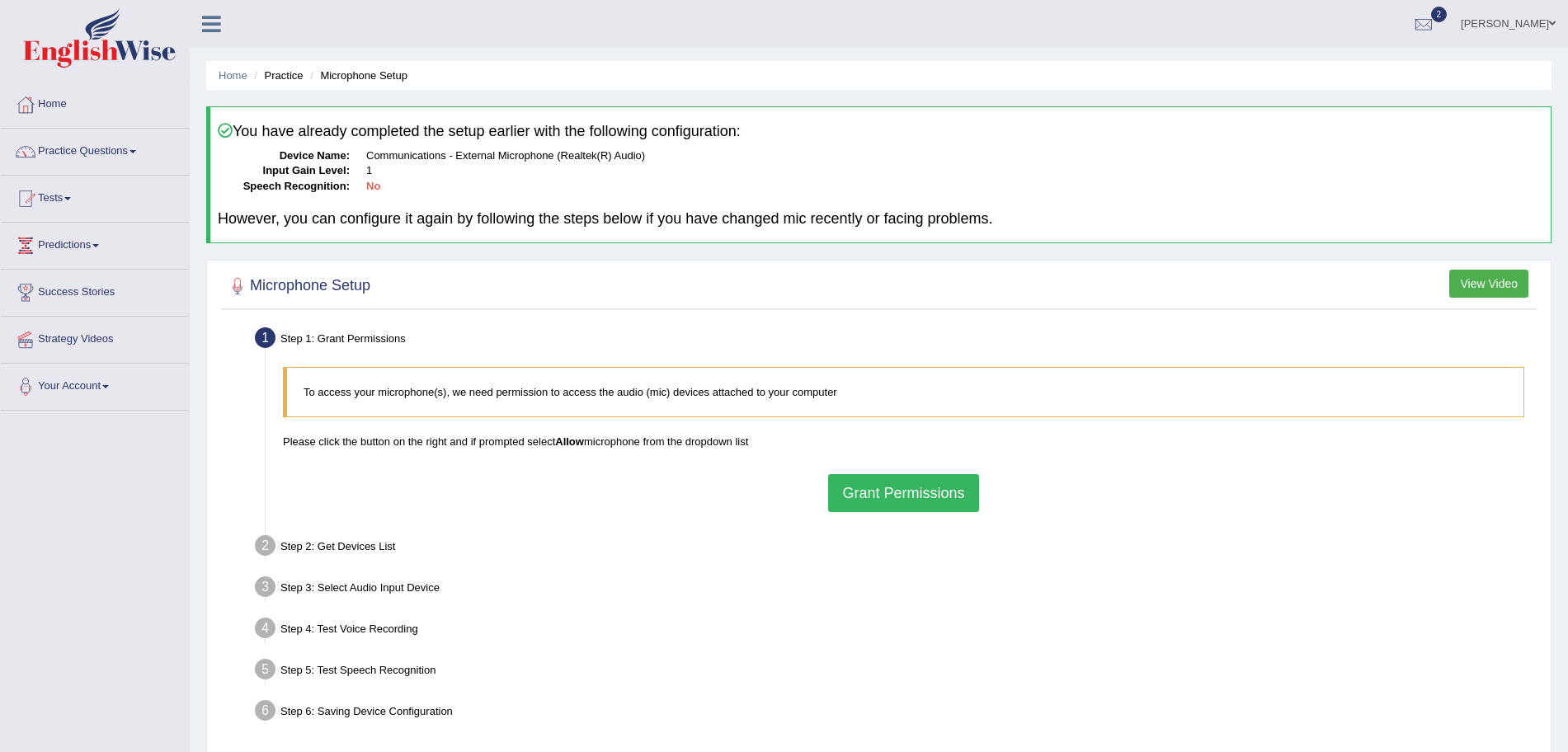
click at [889, 494] on button "Grant Permissions" at bounding box center [903, 493] width 150 height 38
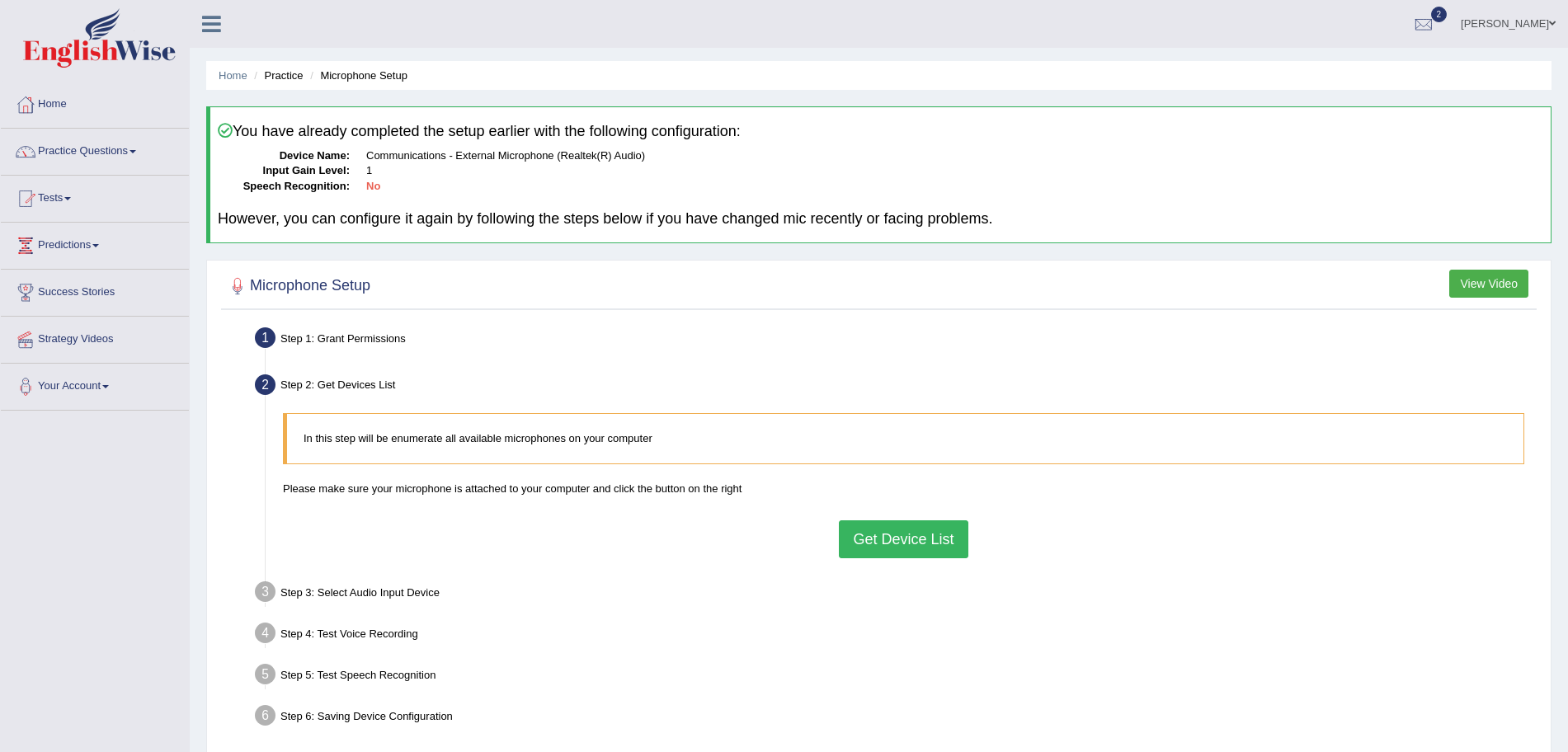
scroll to position [114, 0]
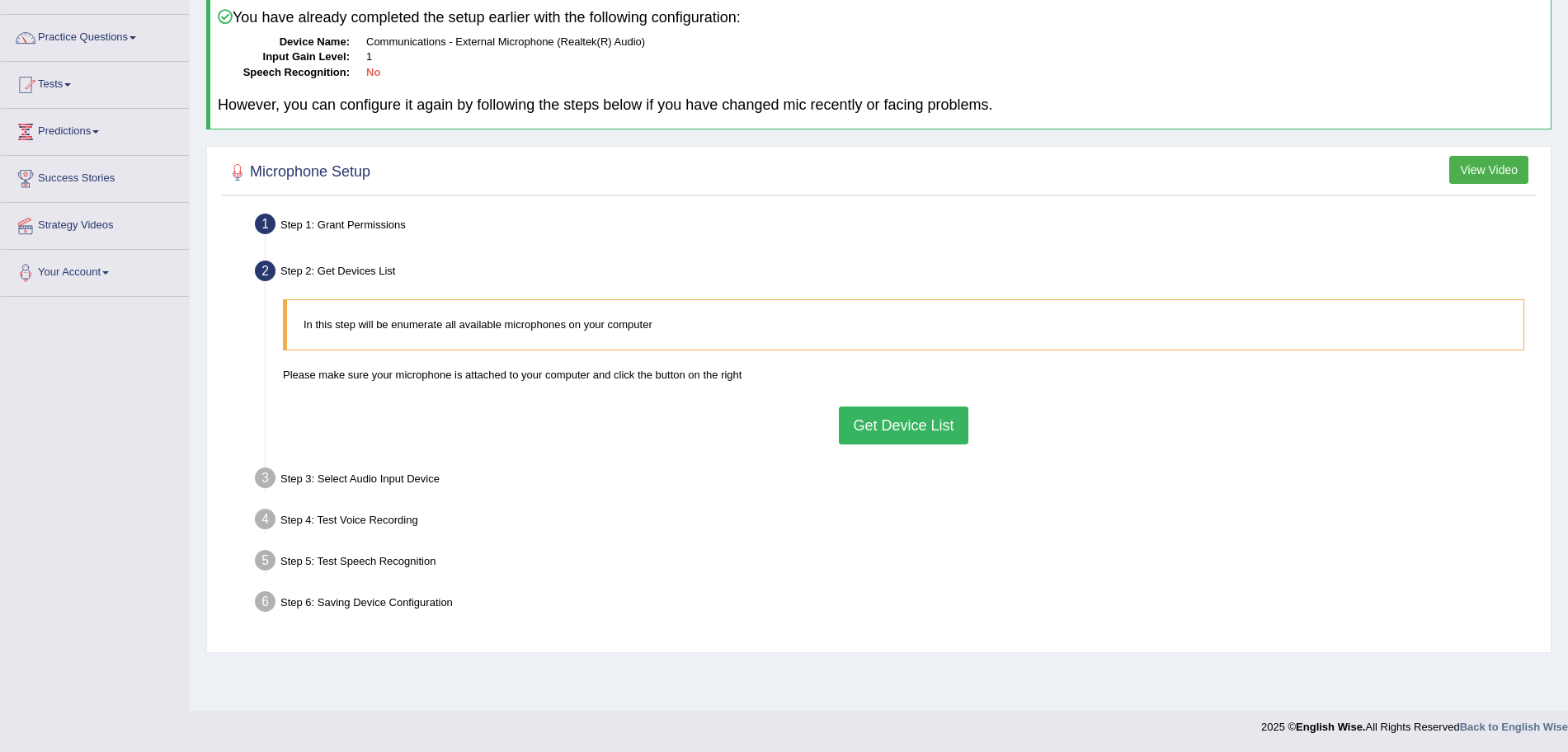
click at [886, 416] on button "Get Device List" at bounding box center [902, 425] width 128 height 38
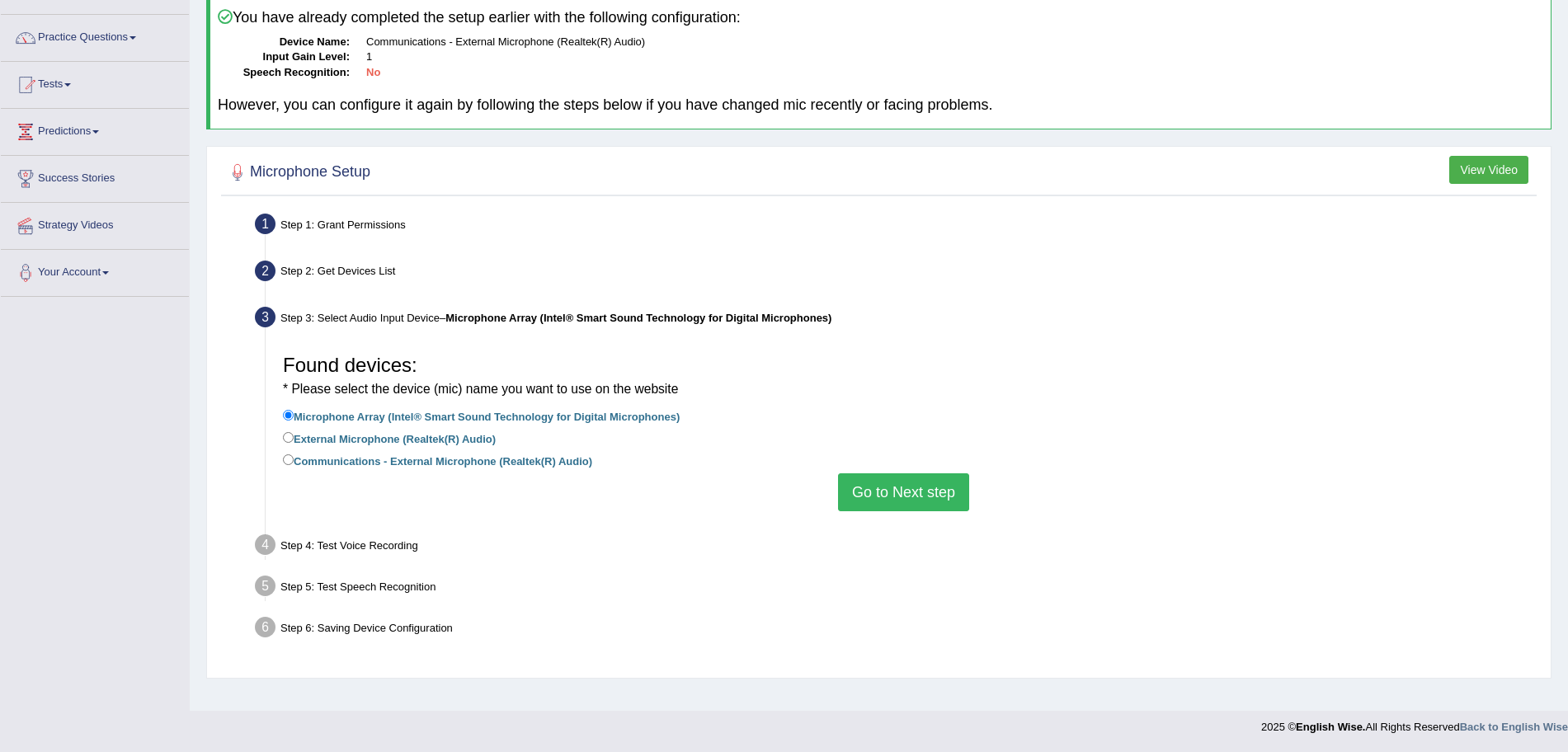
click at [930, 494] on button "Go to Next step" at bounding box center [904, 492] width 131 height 38
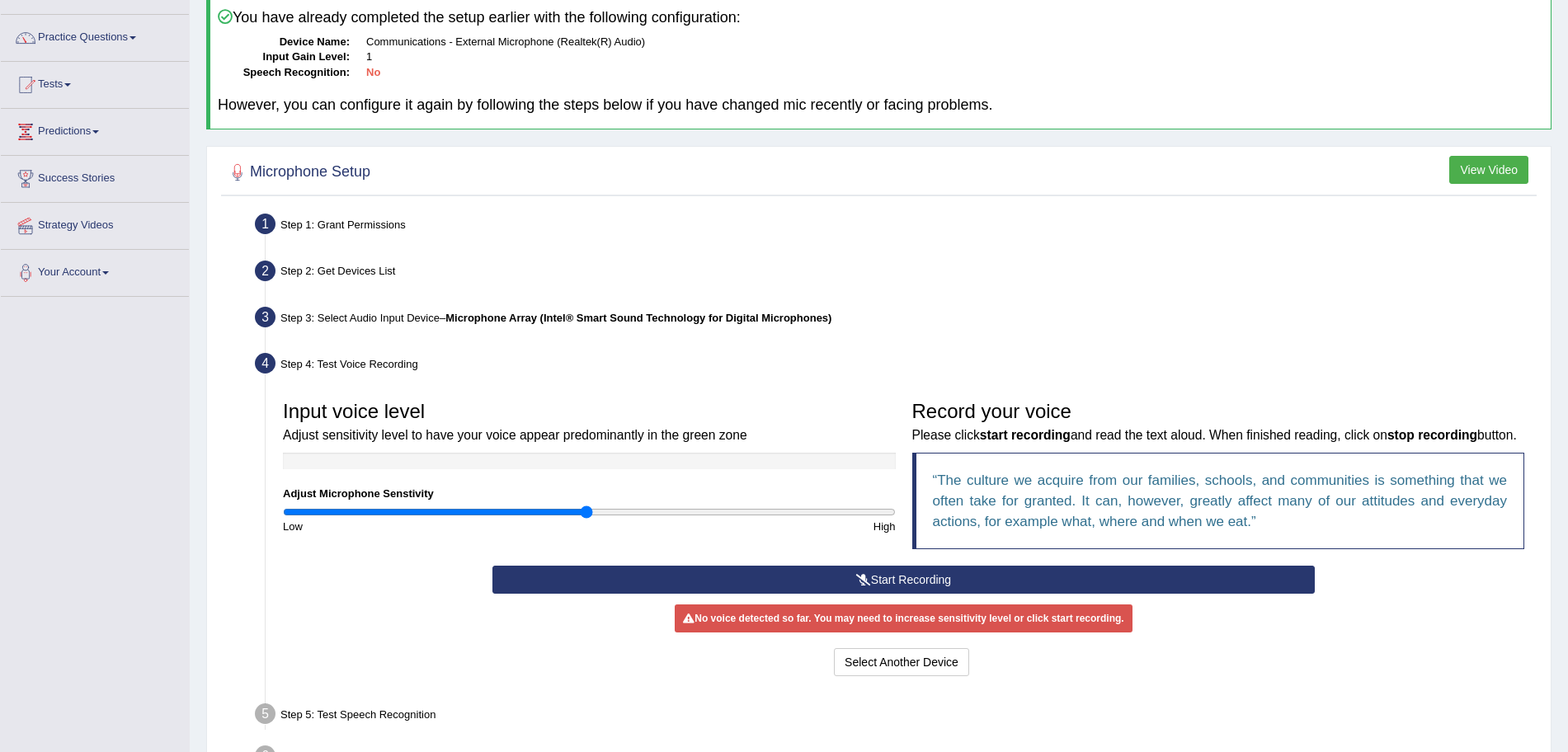
click at [759, 594] on button "Start Recording" at bounding box center [904, 579] width 822 height 28
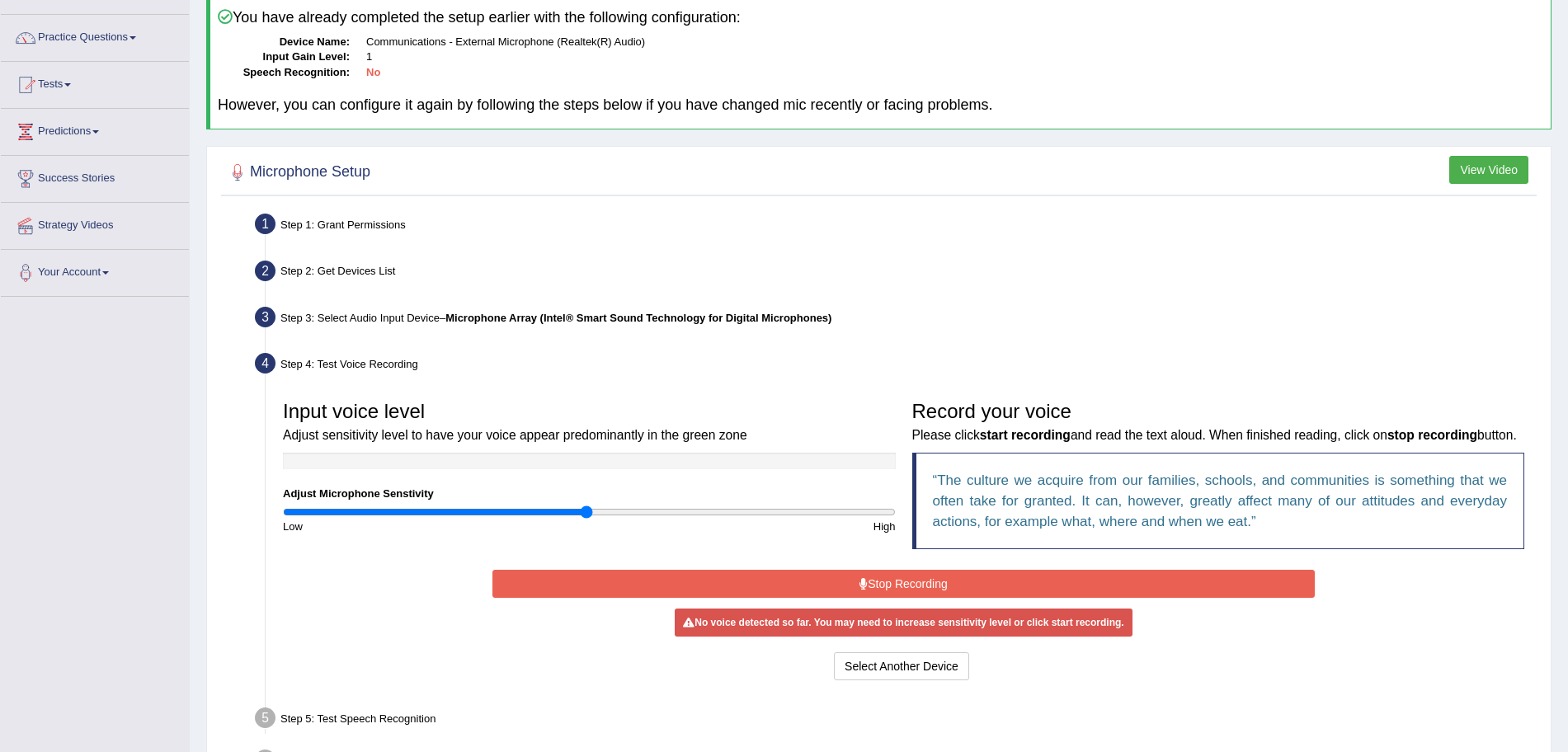
scroll to position [249, 0]
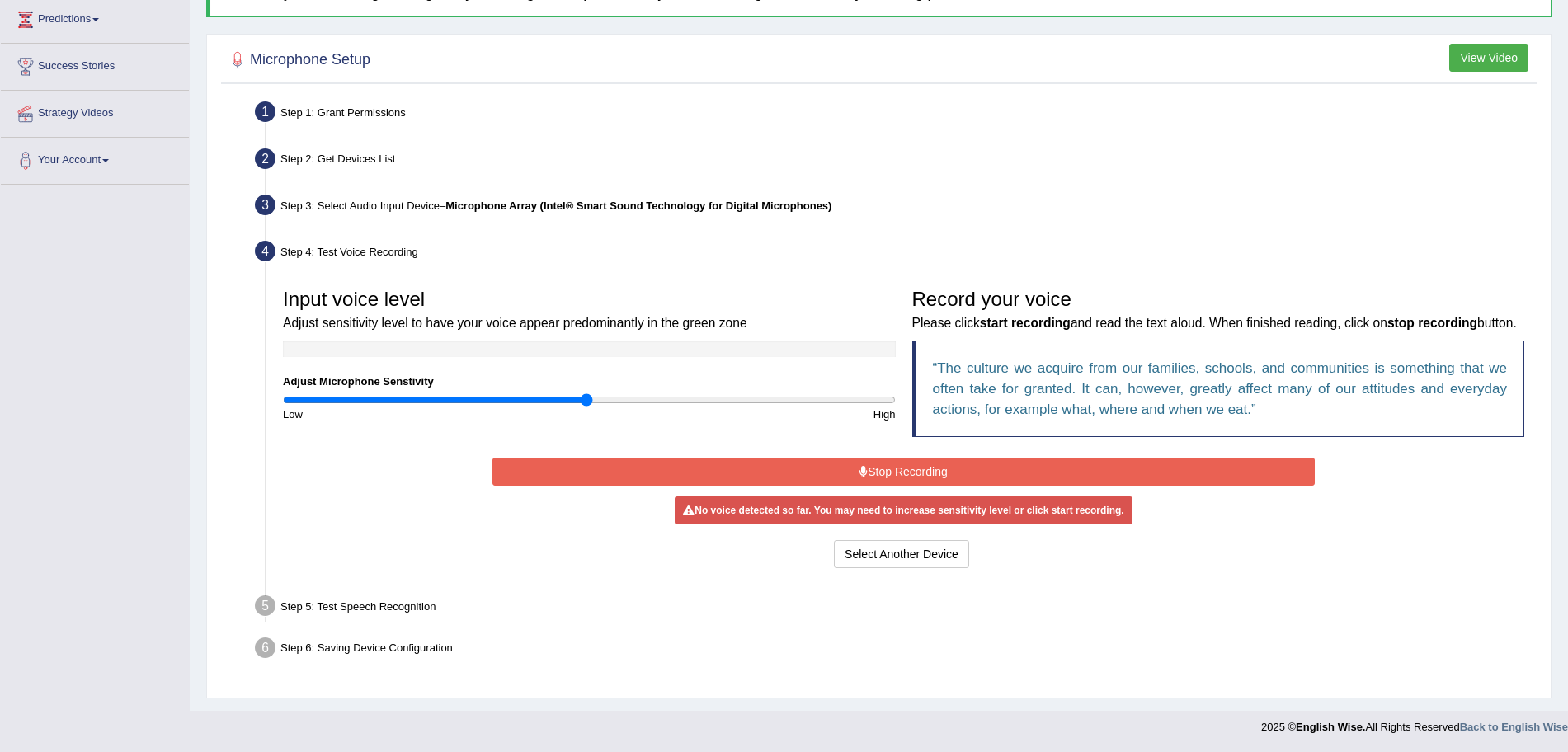
click at [797, 471] on button "Stop Recording" at bounding box center [904, 471] width 822 height 28
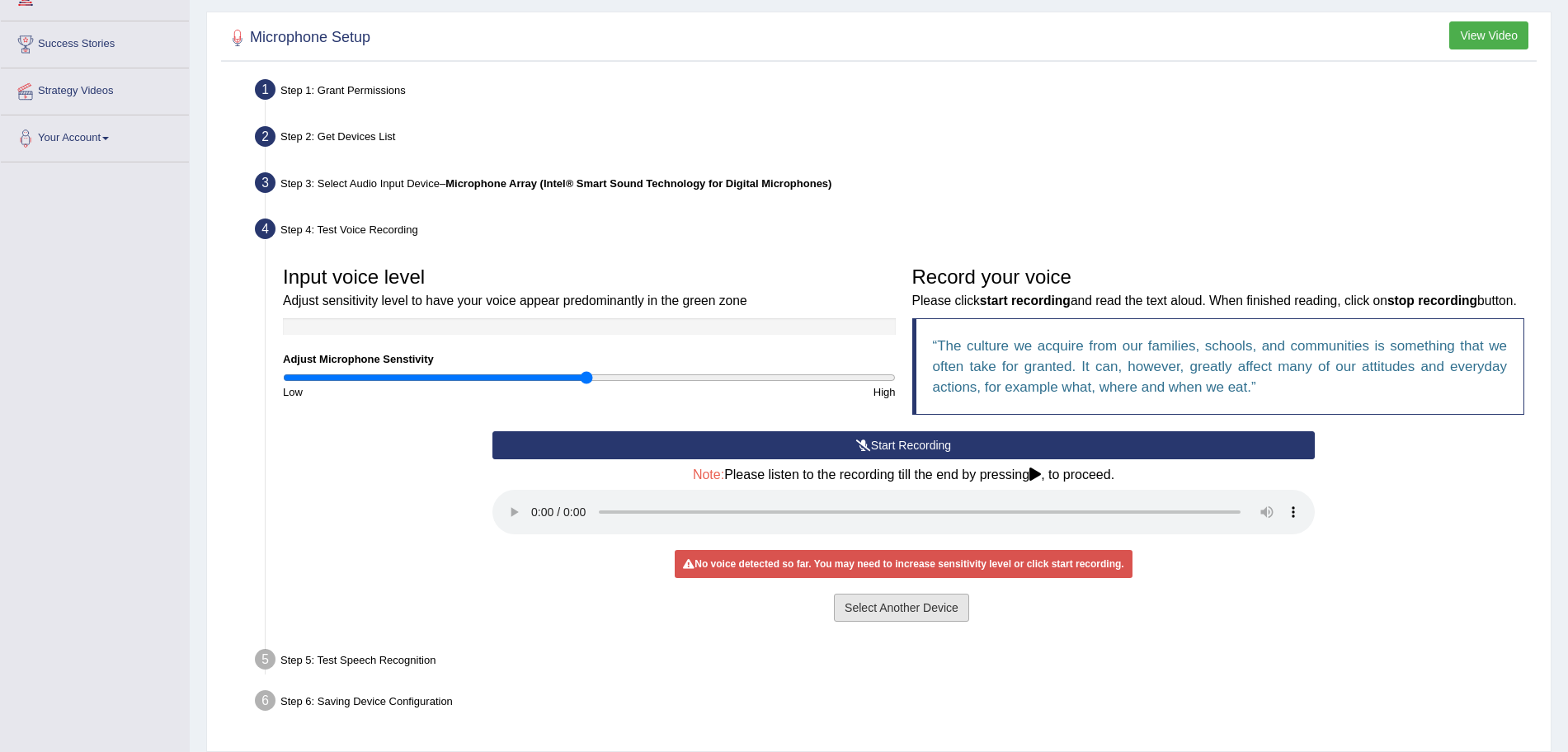
click at [913, 622] on button "Select Another Device" at bounding box center [901, 608] width 136 height 28
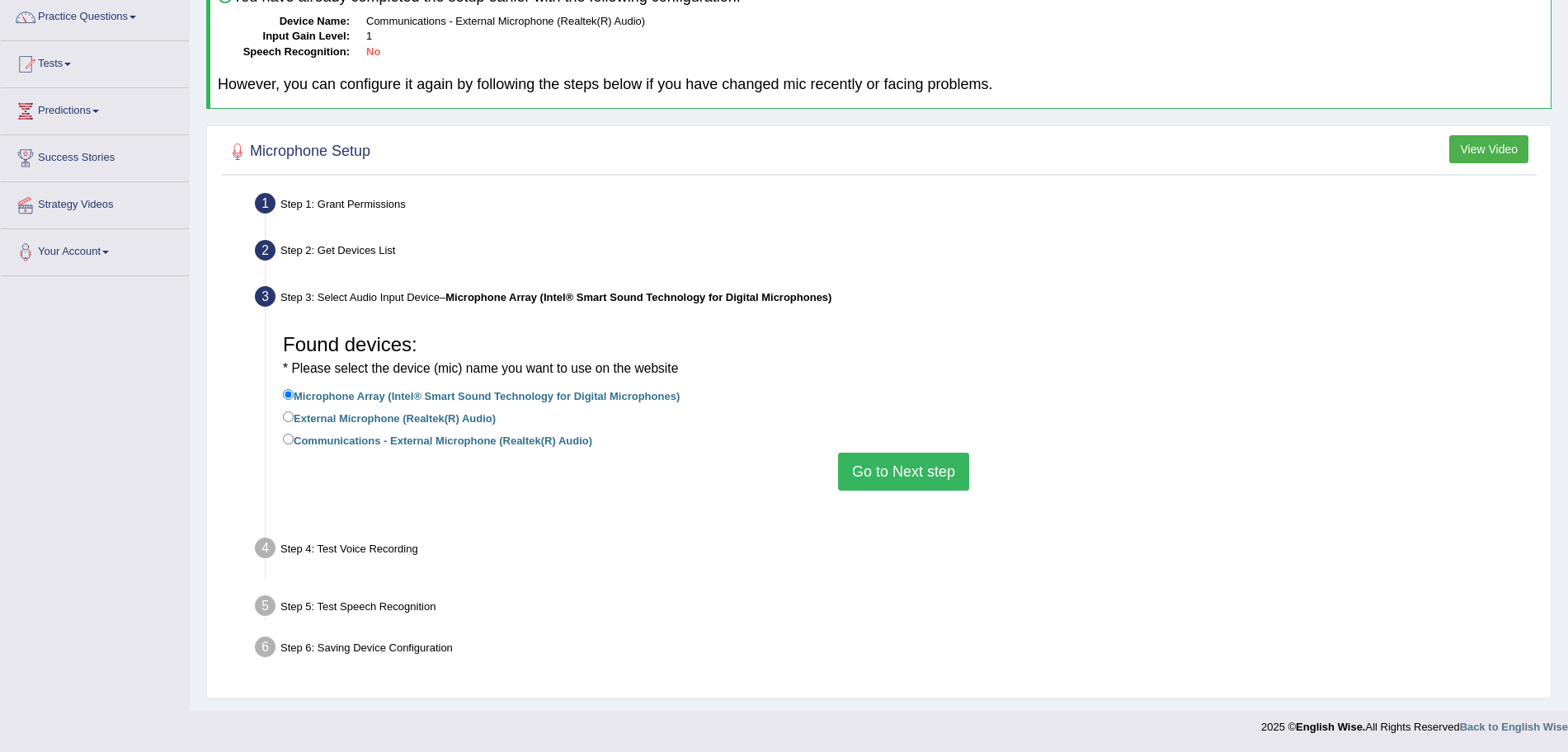
scroll to position [114, 0]
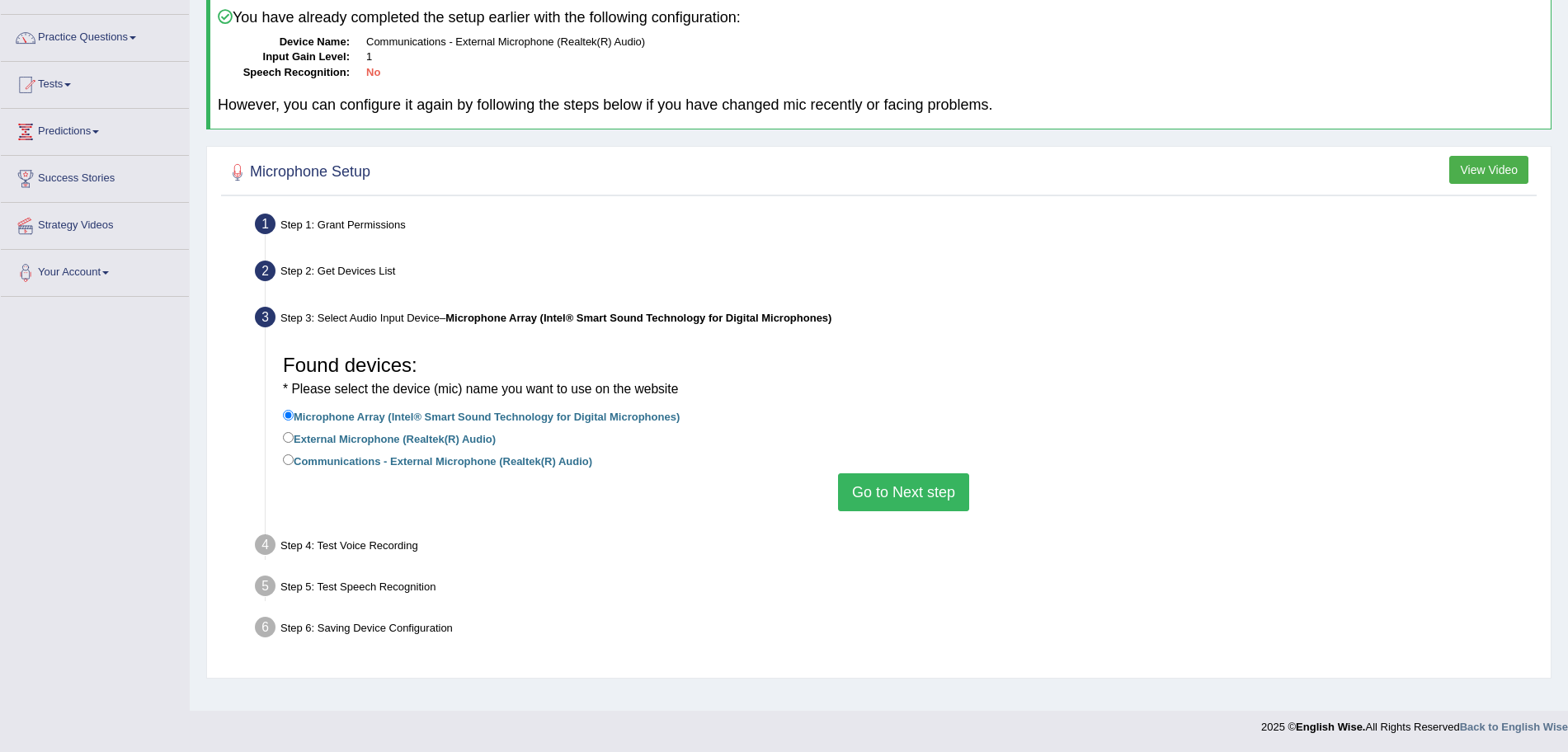
click at [303, 435] on label "External Microphone (Realtek(R) Audio)" at bounding box center [389, 438] width 213 height 18
click at [293, 435] on input "External Microphone (Realtek(R) Audio)" at bounding box center [288, 437] width 11 height 11
radio input "true"
click at [910, 498] on button "Go to Next step" at bounding box center [904, 492] width 131 height 38
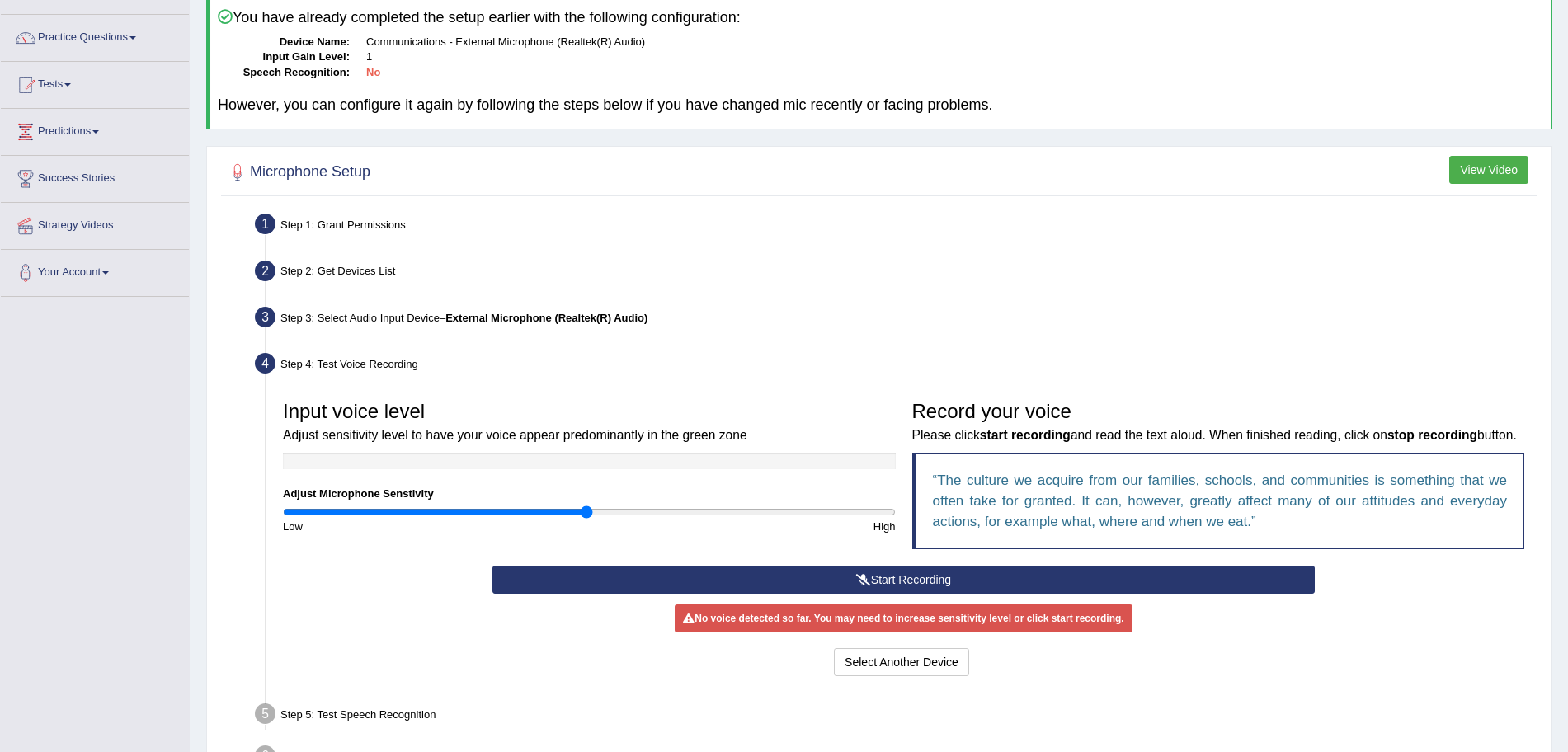
click at [905, 594] on button "Start Recording" at bounding box center [904, 579] width 822 height 28
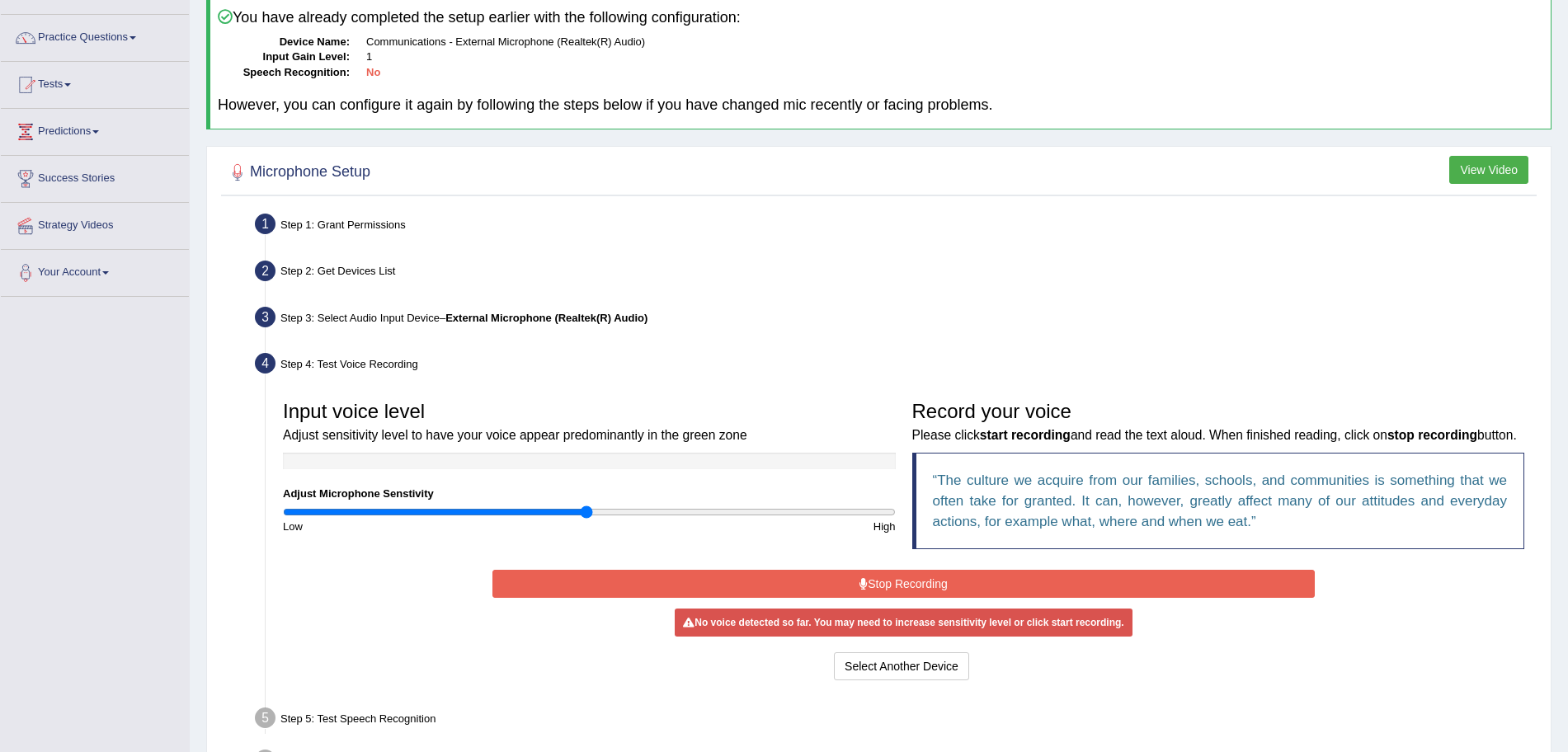
click at [872, 598] on button "Stop Recording" at bounding box center [904, 583] width 822 height 28
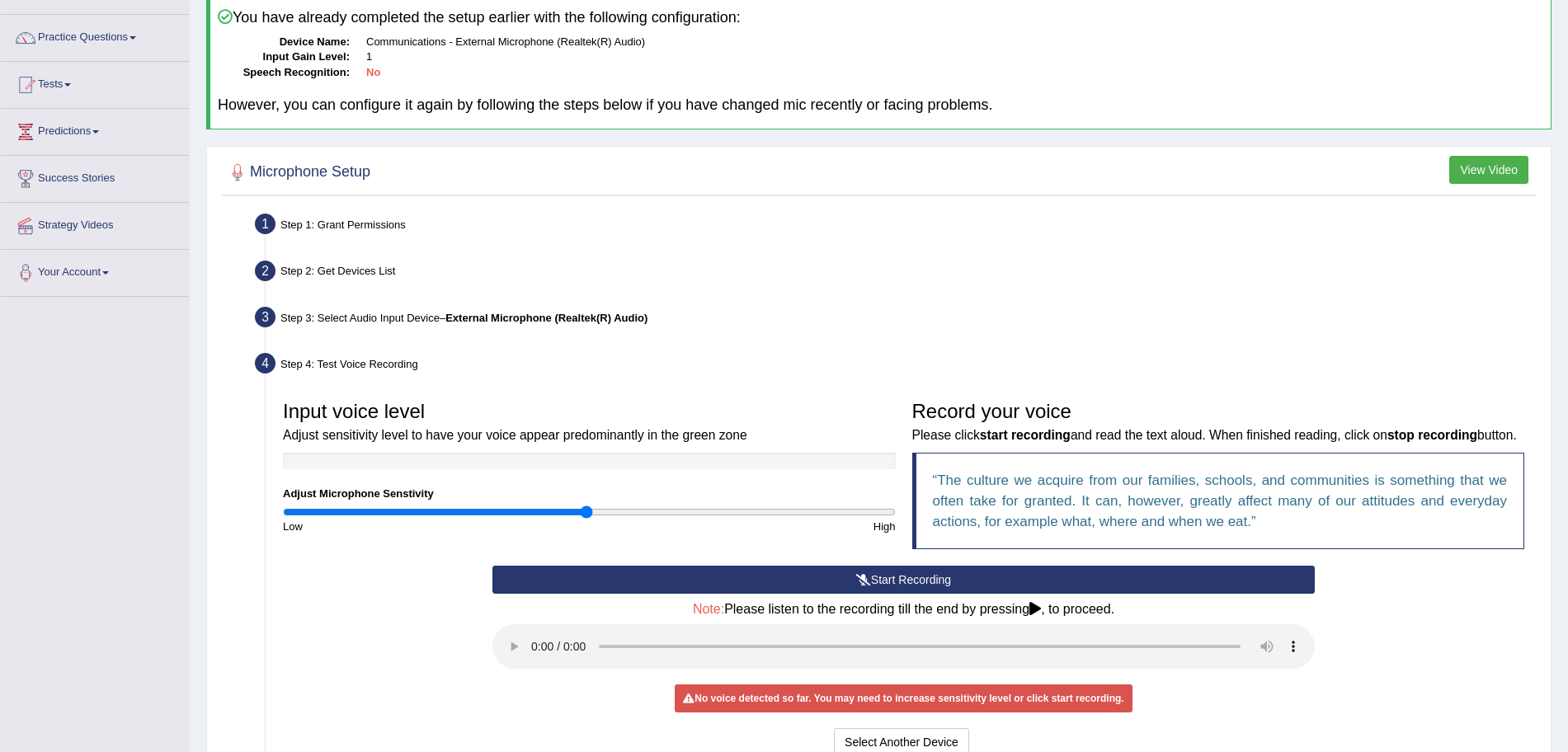
scroll to position [324, 0]
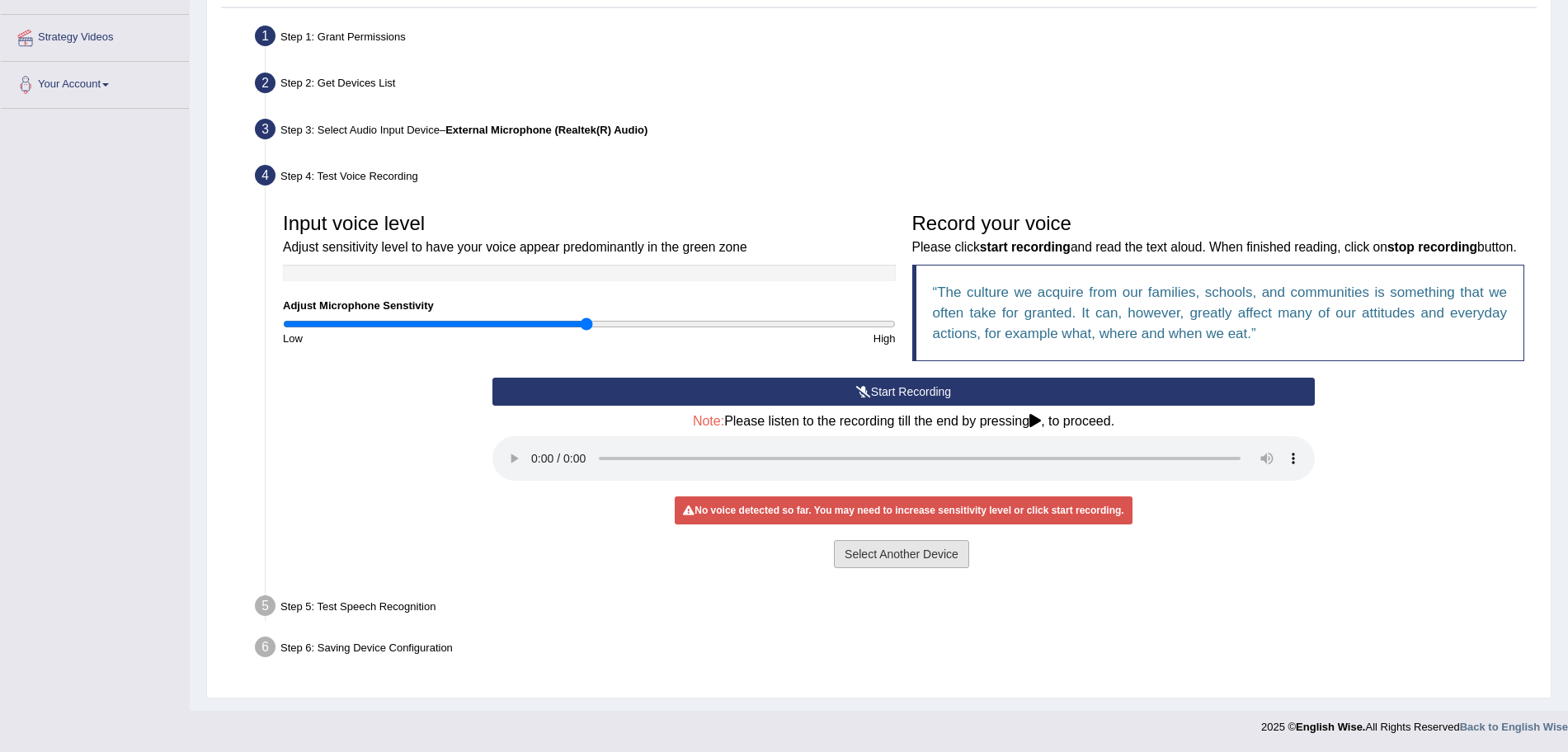
click at [899, 553] on button "Select Another Device" at bounding box center [901, 554] width 136 height 28
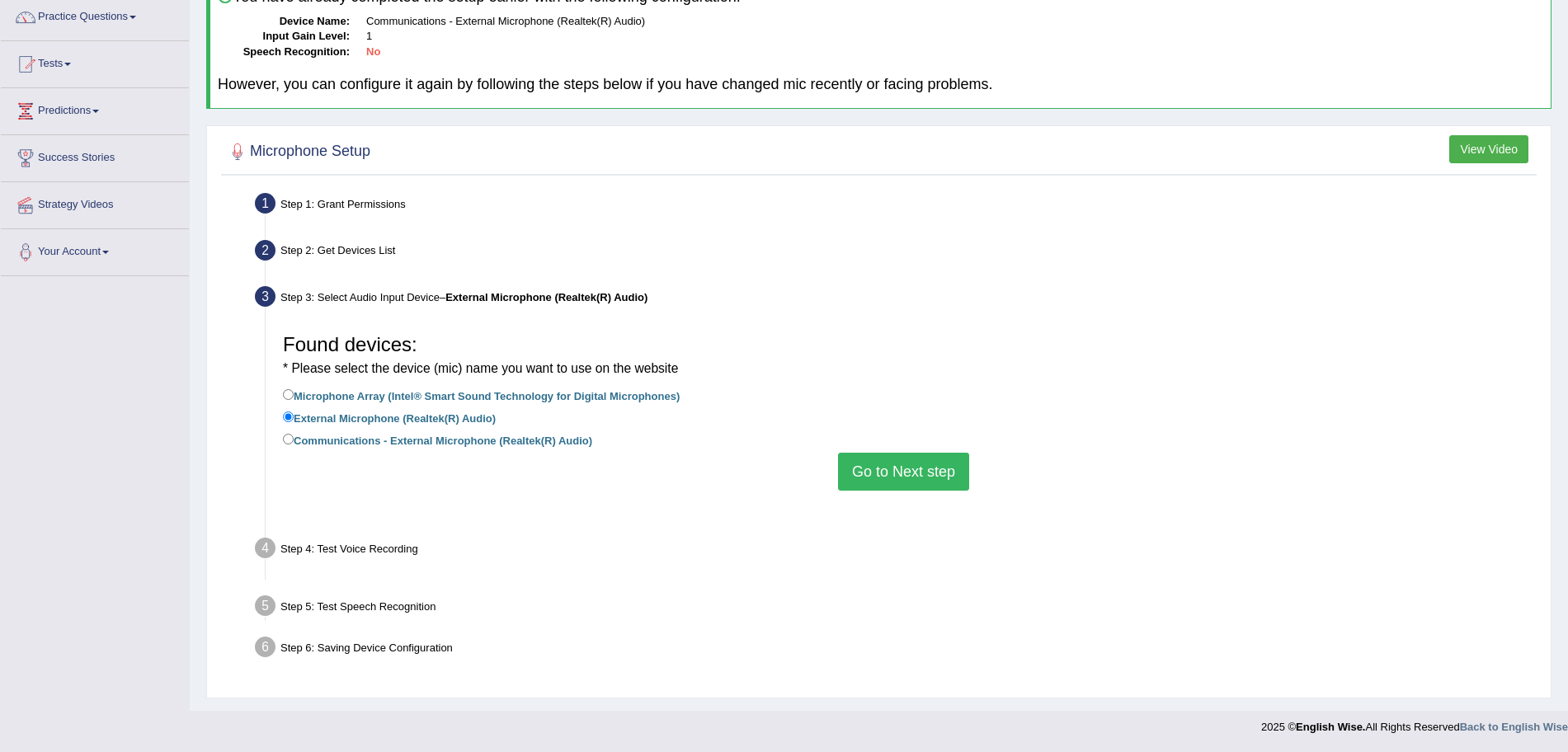
scroll to position [114, 0]
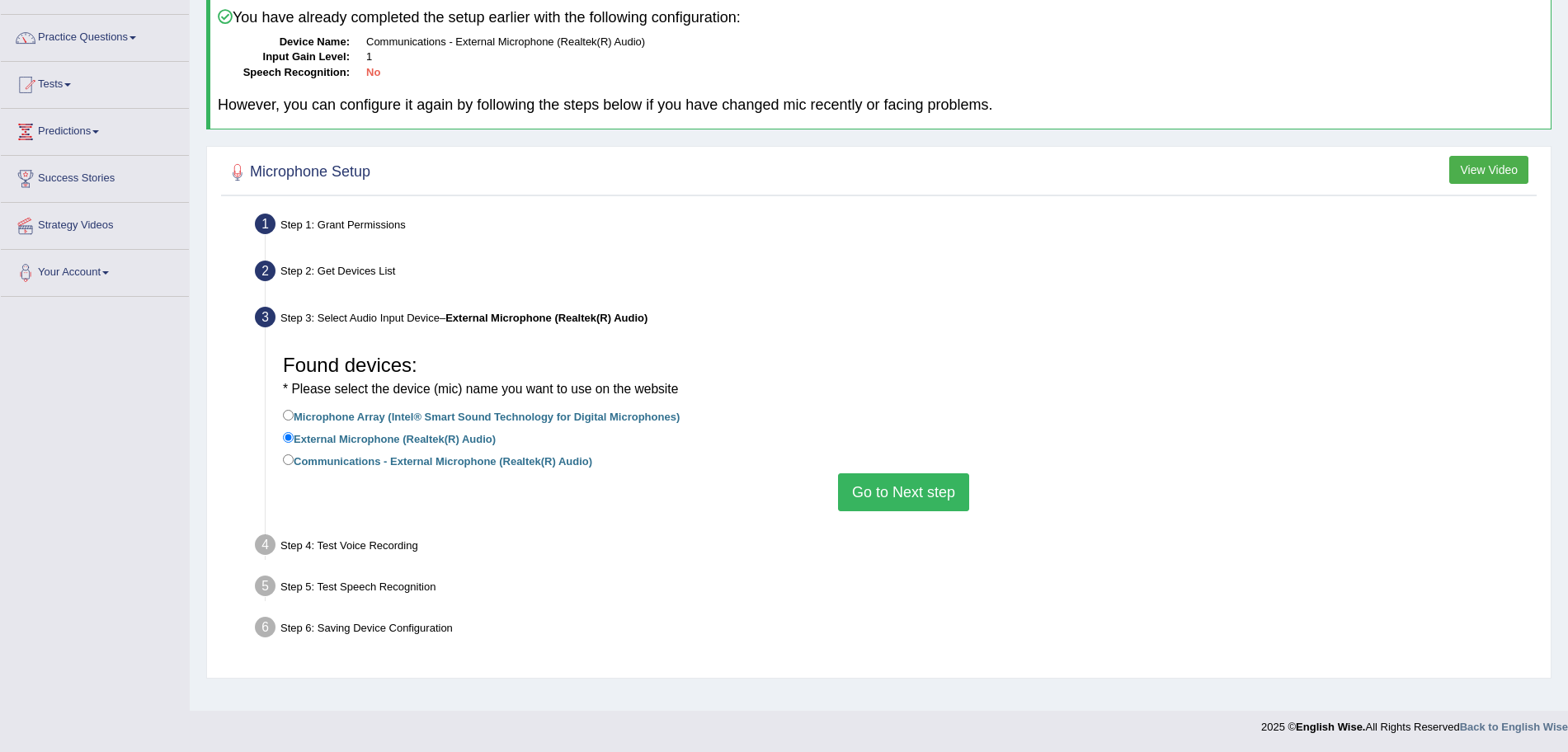
click at [293, 455] on label "Communications - External Microphone (Realtek(R) Audio)" at bounding box center [437, 460] width 310 height 18
click at [293, 455] on input "Communications - External Microphone (Realtek(R) Audio)" at bounding box center [288, 459] width 11 height 11
radio input "true"
click at [894, 480] on button "Go to Next step" at bounding box center [904, 492] width 131 height 38
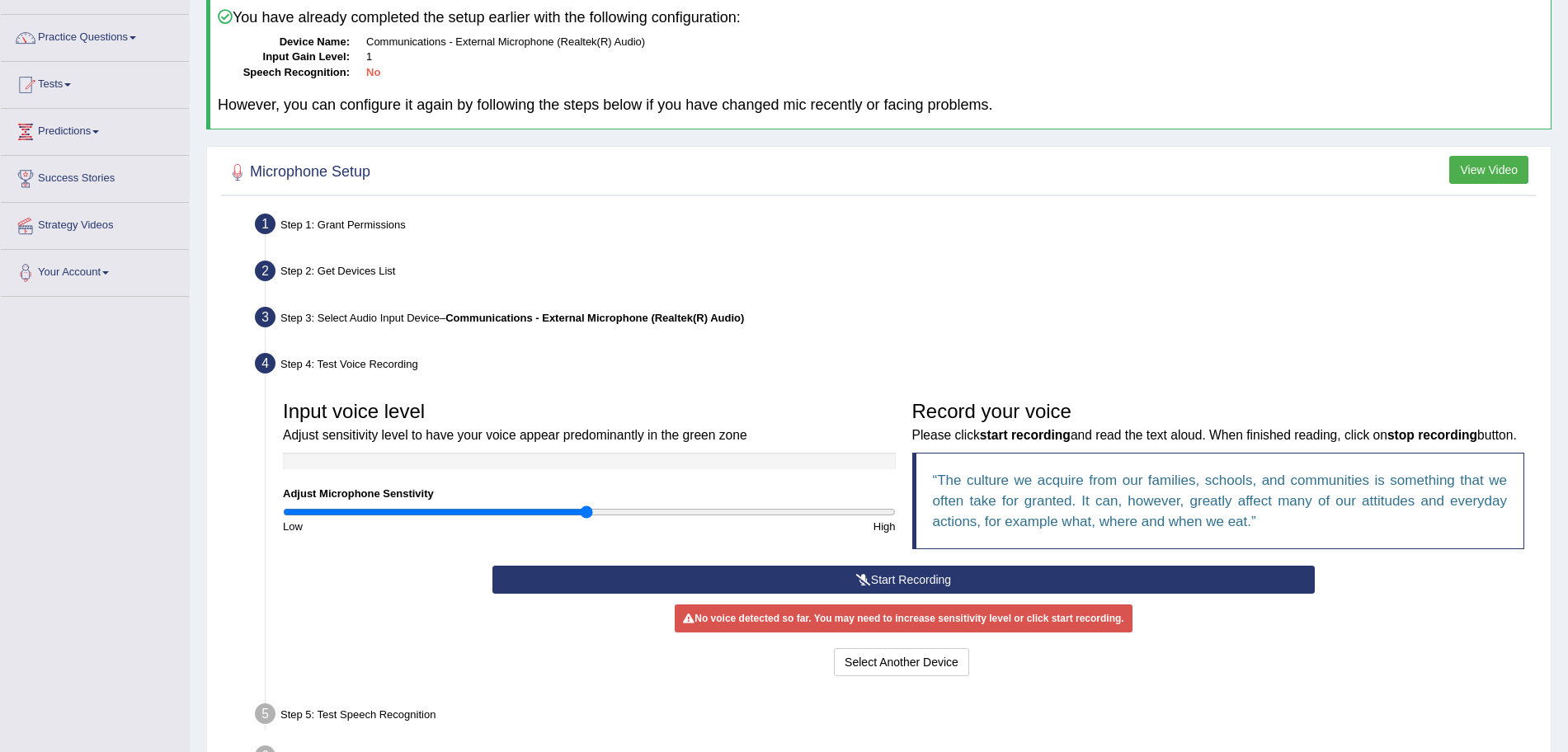
click at [933, 594] on button "Start Recording" at bounding box center [904, 579] width 822 height 28
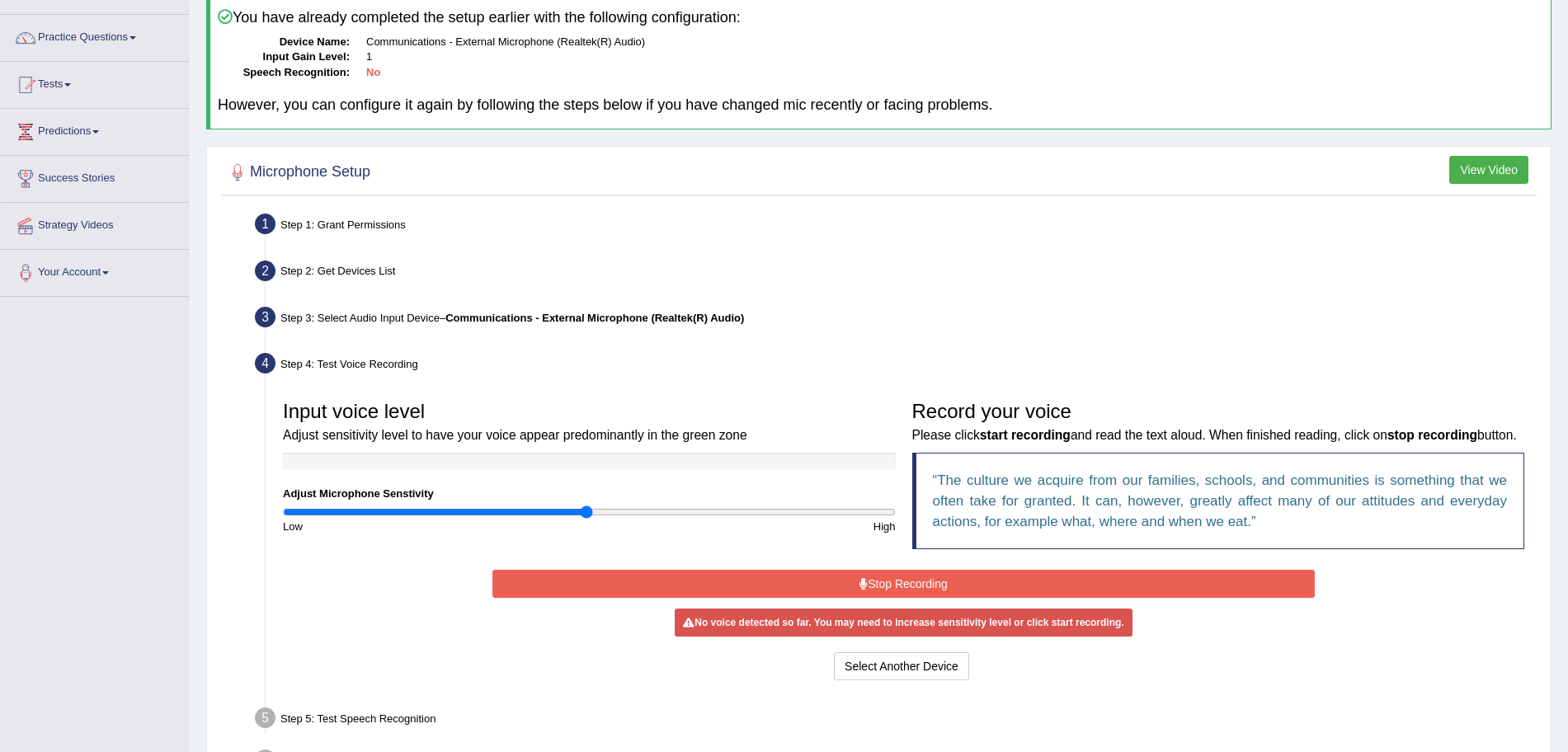
scroll to position [249, 0]
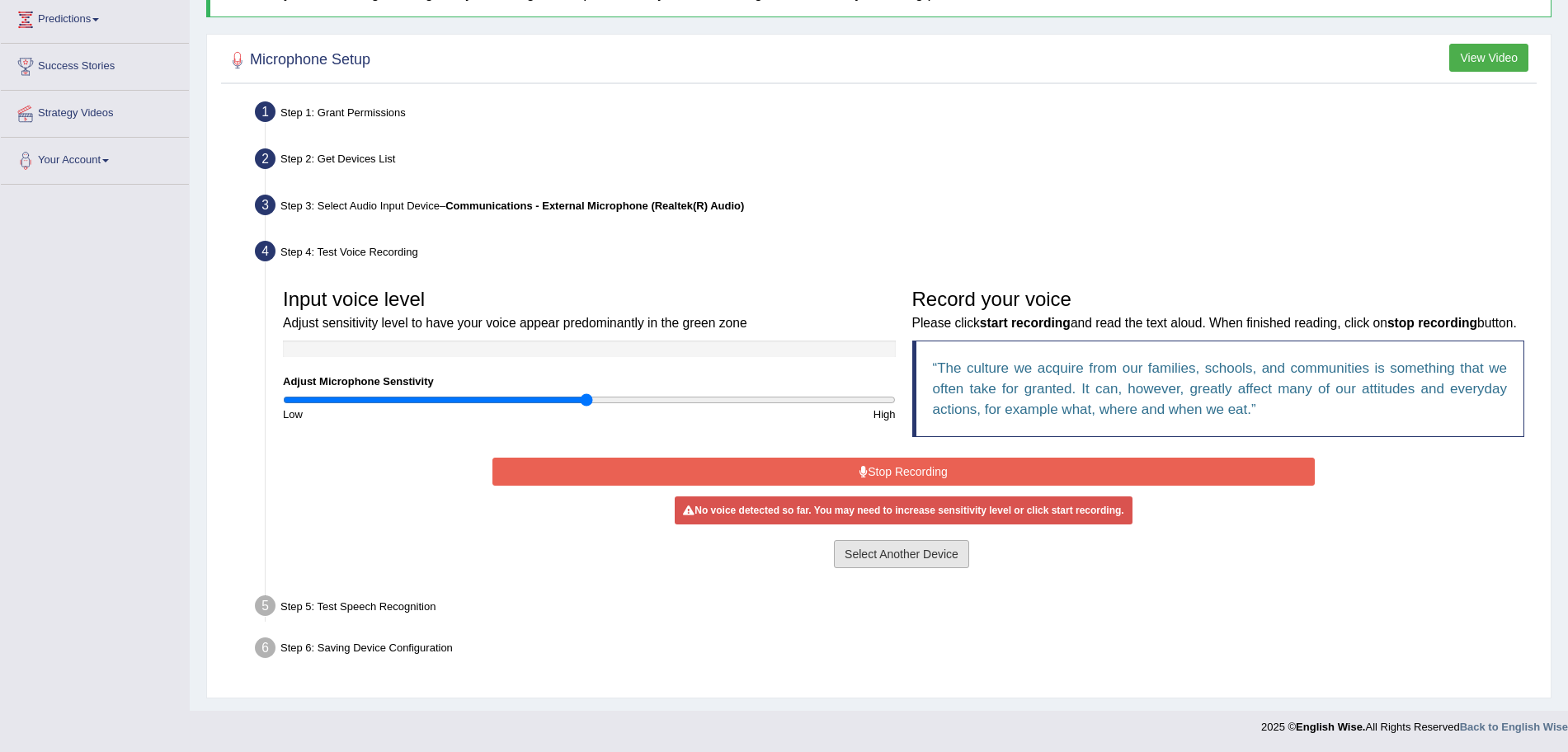
click at [889, 551] on button "Select Another Device" at bounding box center [901, 554] width 136 height 28
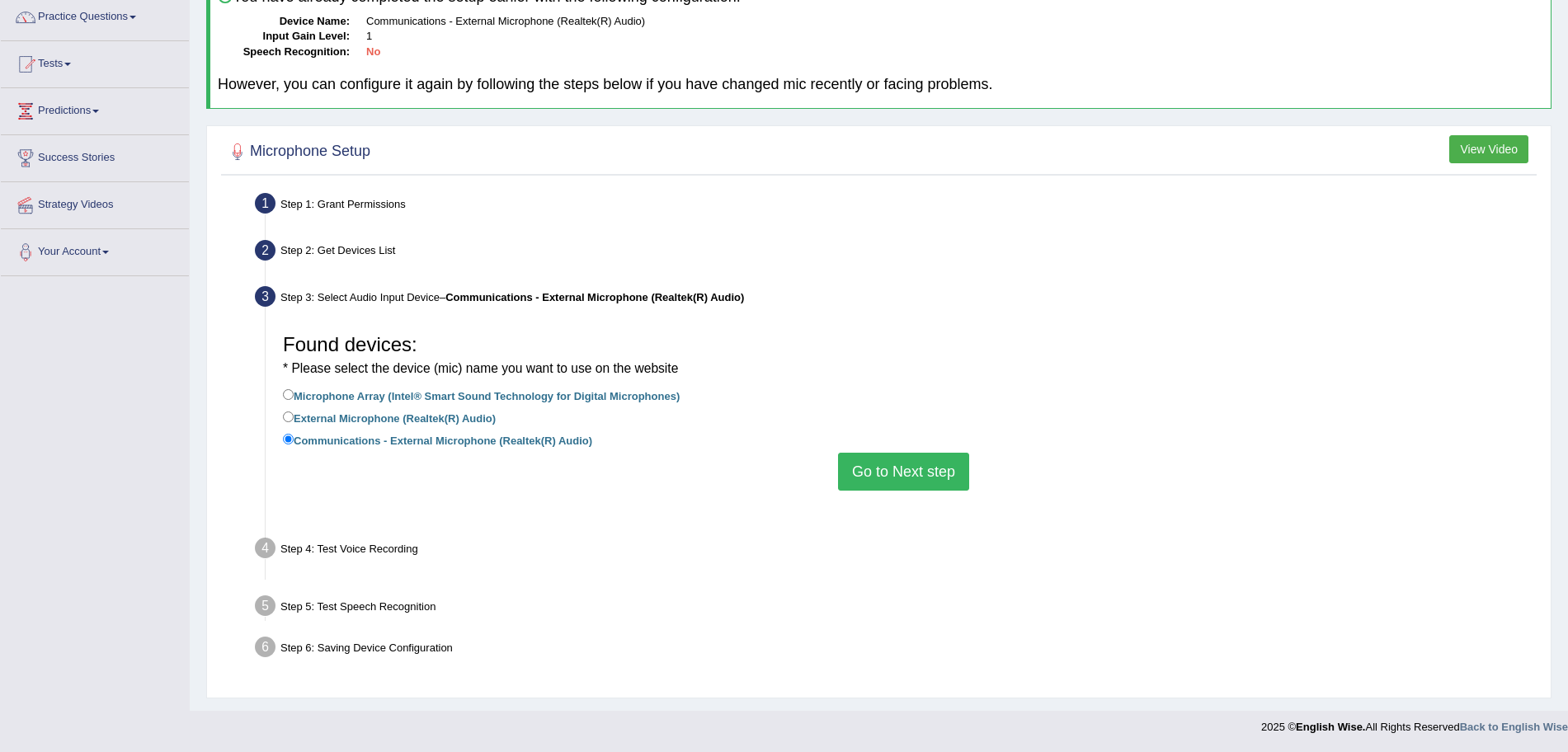
scroll to position [114, 0]
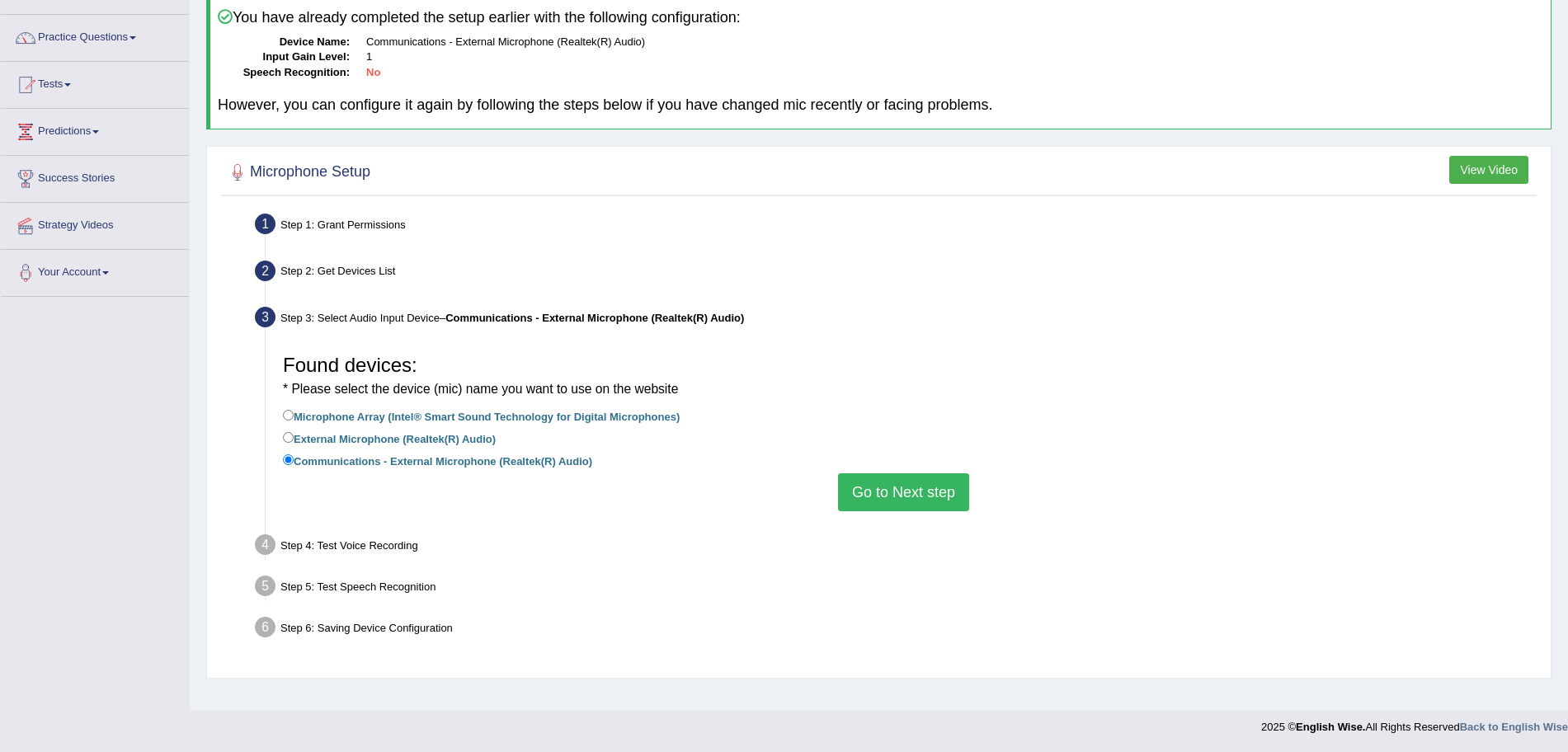
click at [907, 491] on button "Go to Next step" at bounding box center [904, 492] width 131 height 38
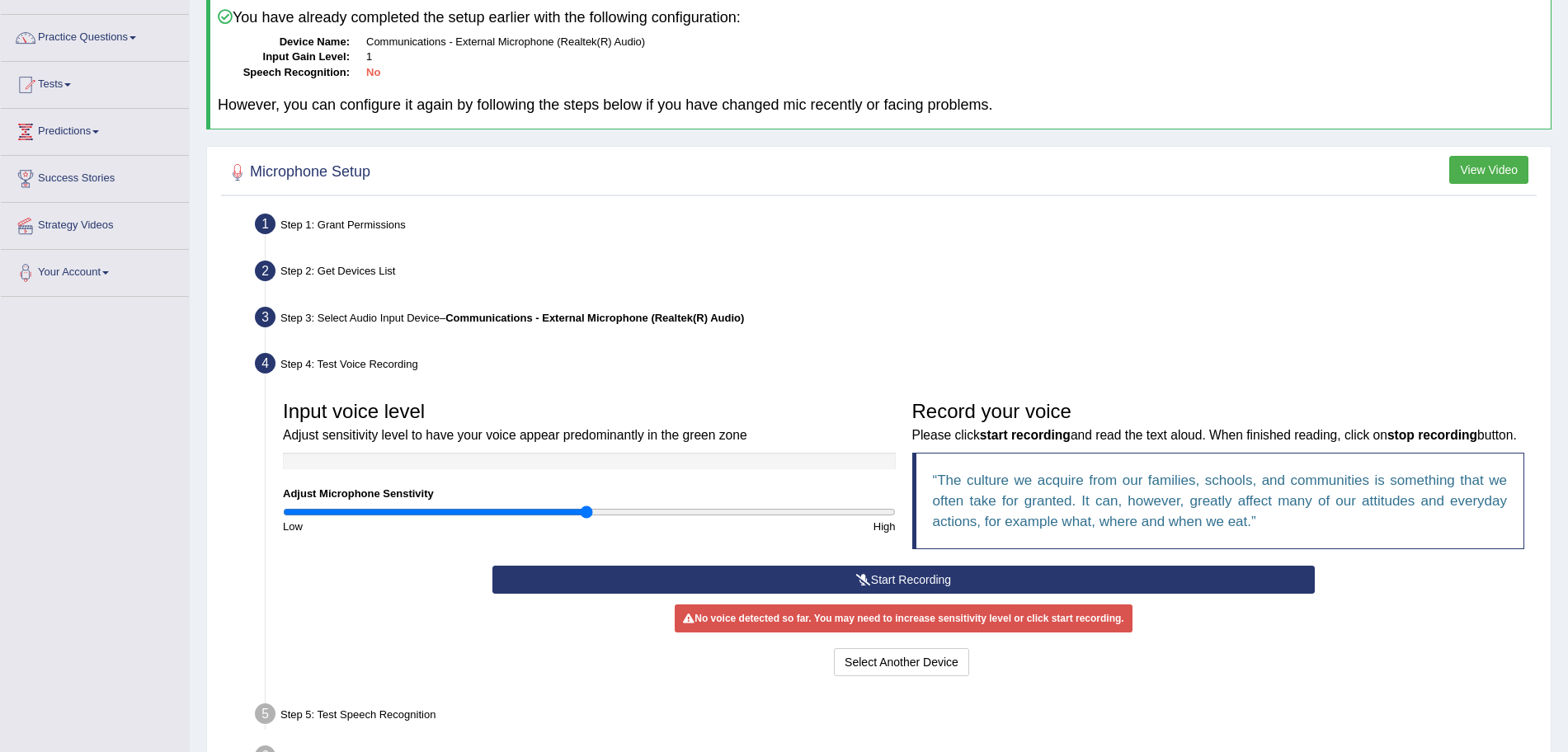
click at [884, 594] on button "Start Recording" at bounding box center [904, 579] width 822 height 28
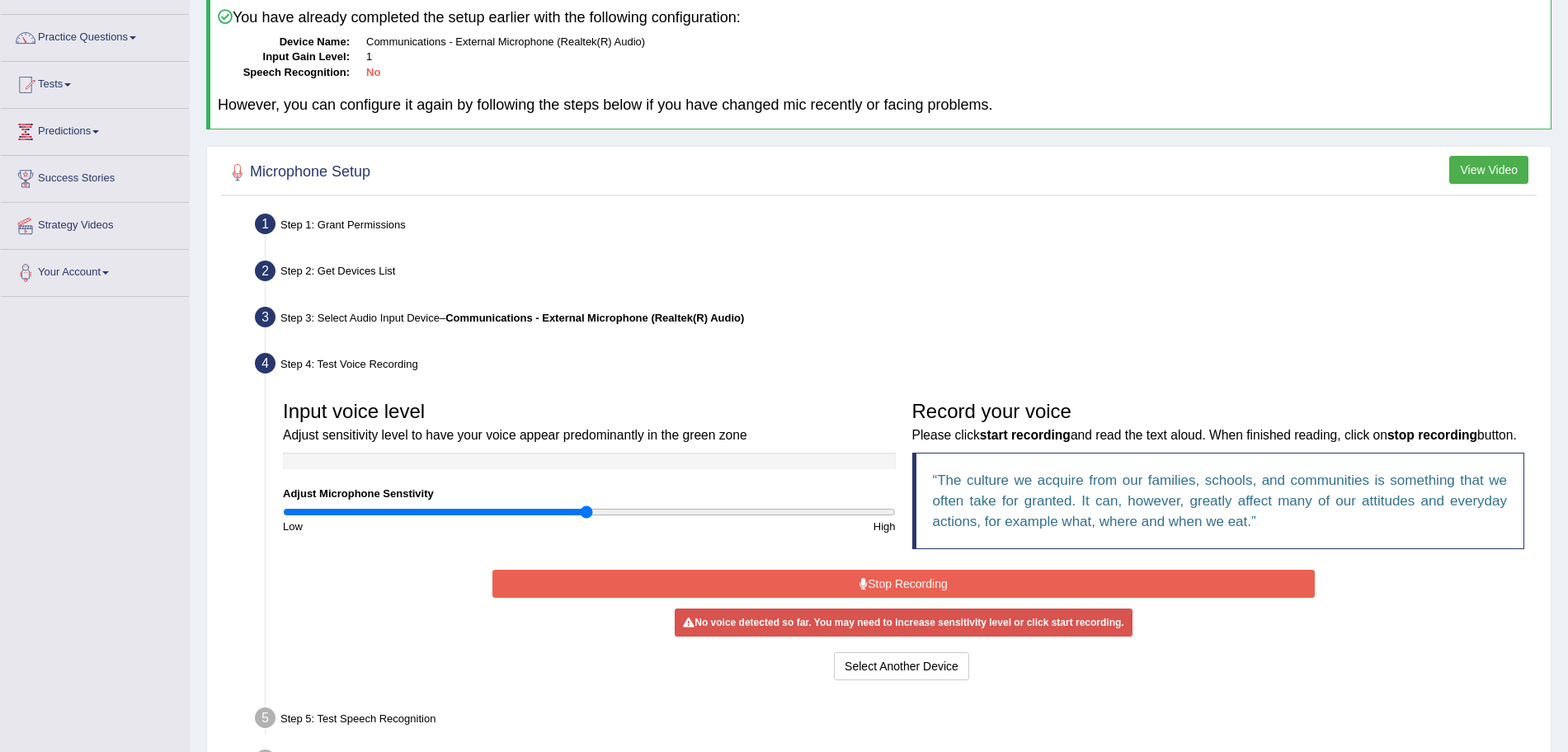
scroll to position [249, 0]
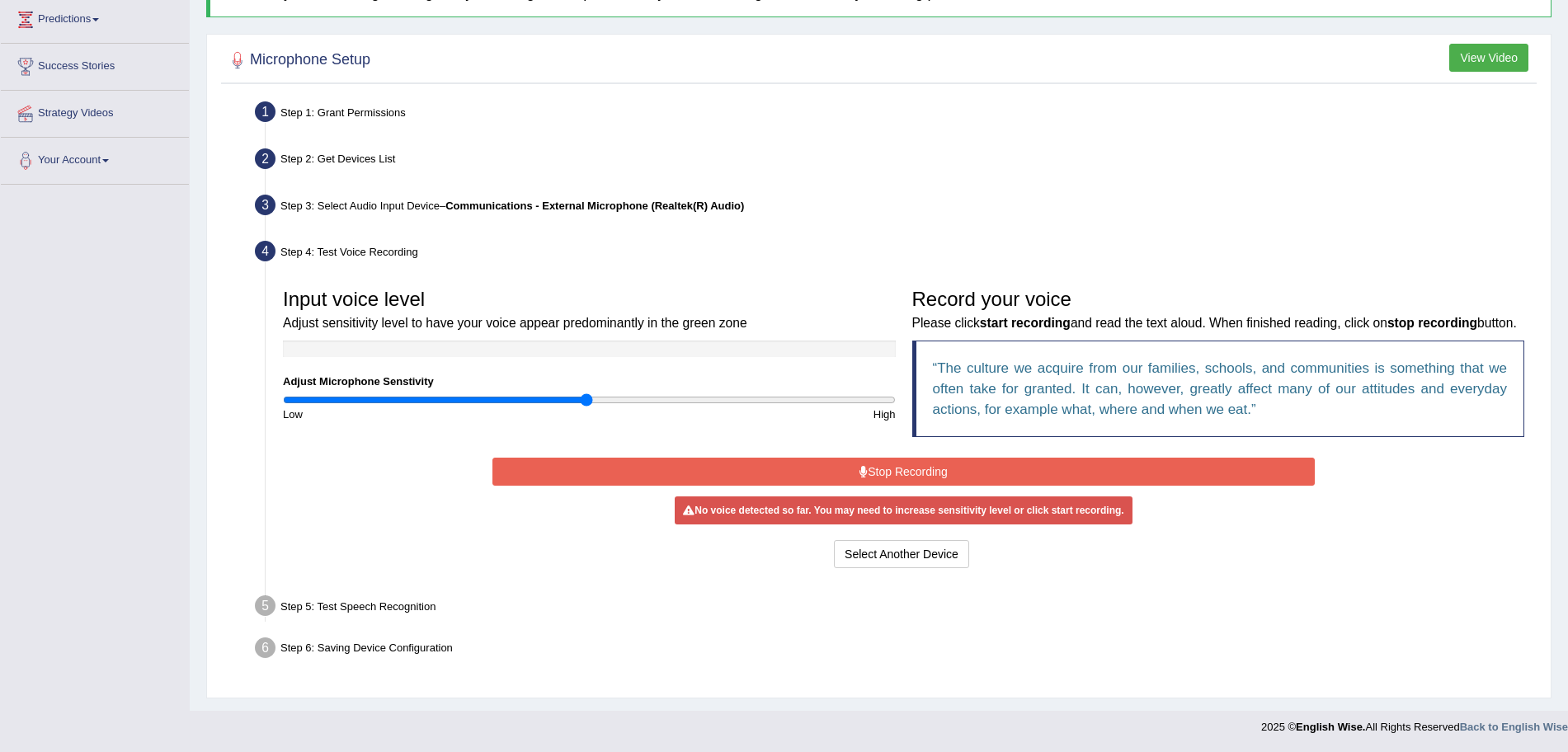
click at [926, 463] on button "Stop Recording" at bounding box center [904, 471] width 822 height 28
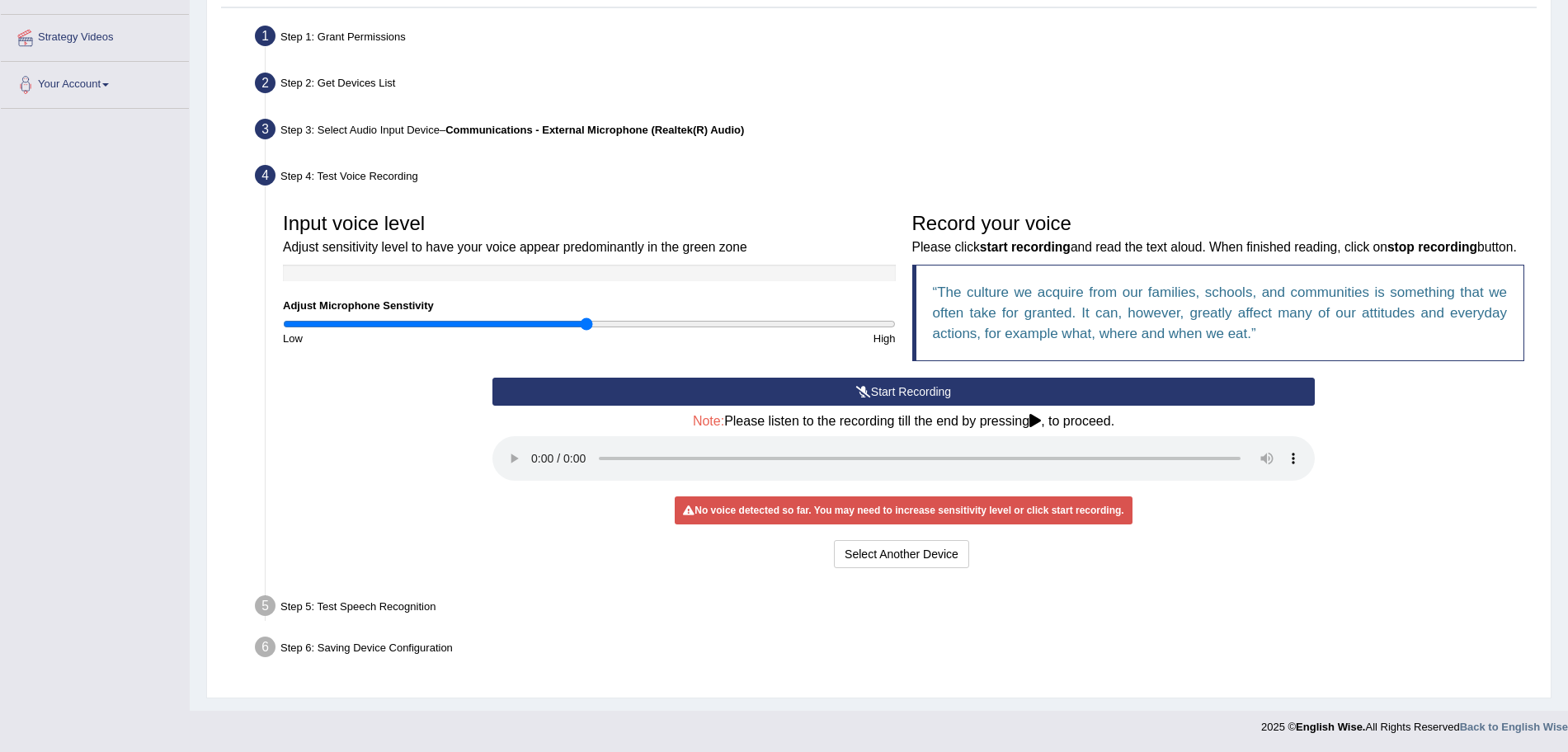
scroll to position [0, 0]
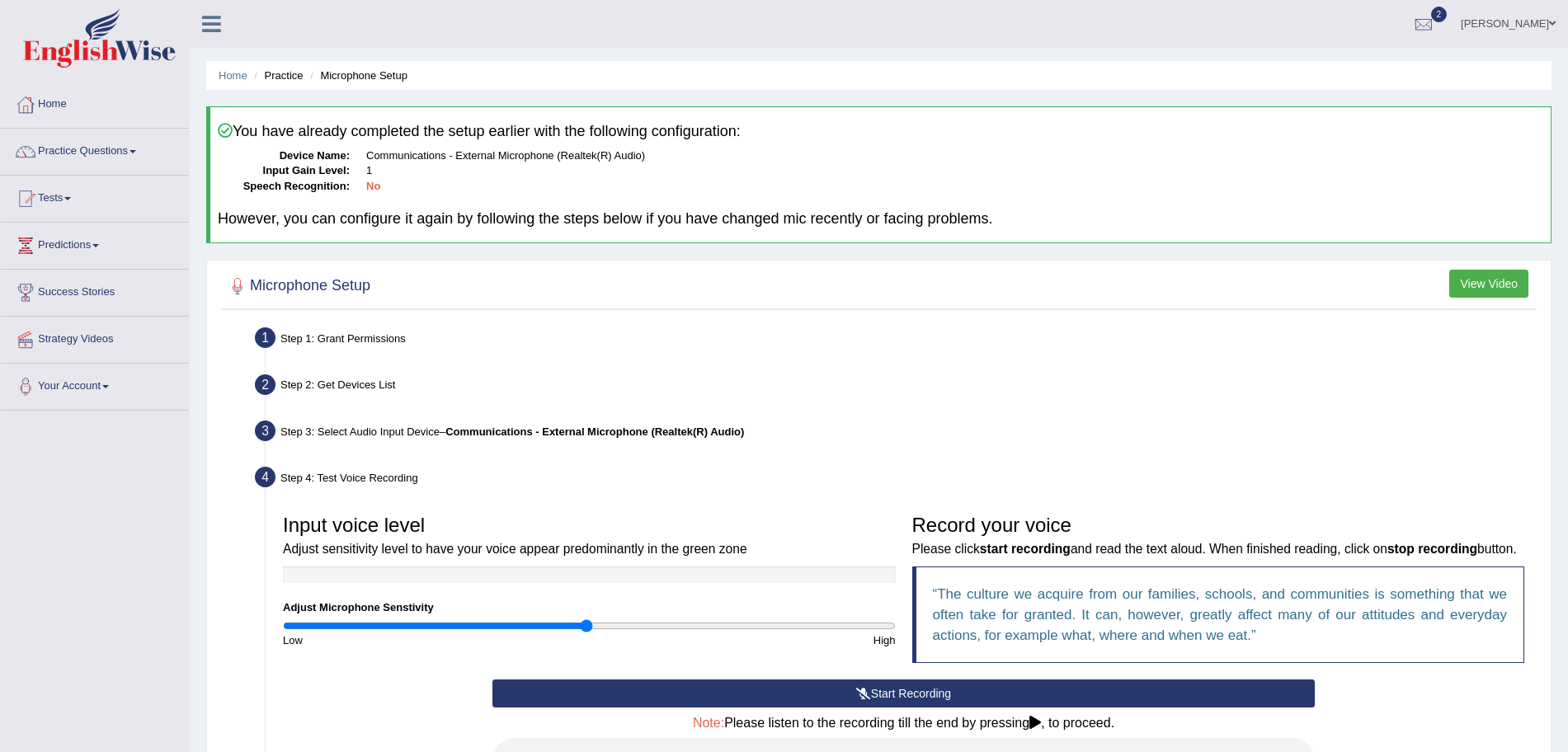
click at [102, 42] on img at bounding box center [100, 38] width 153 height 59
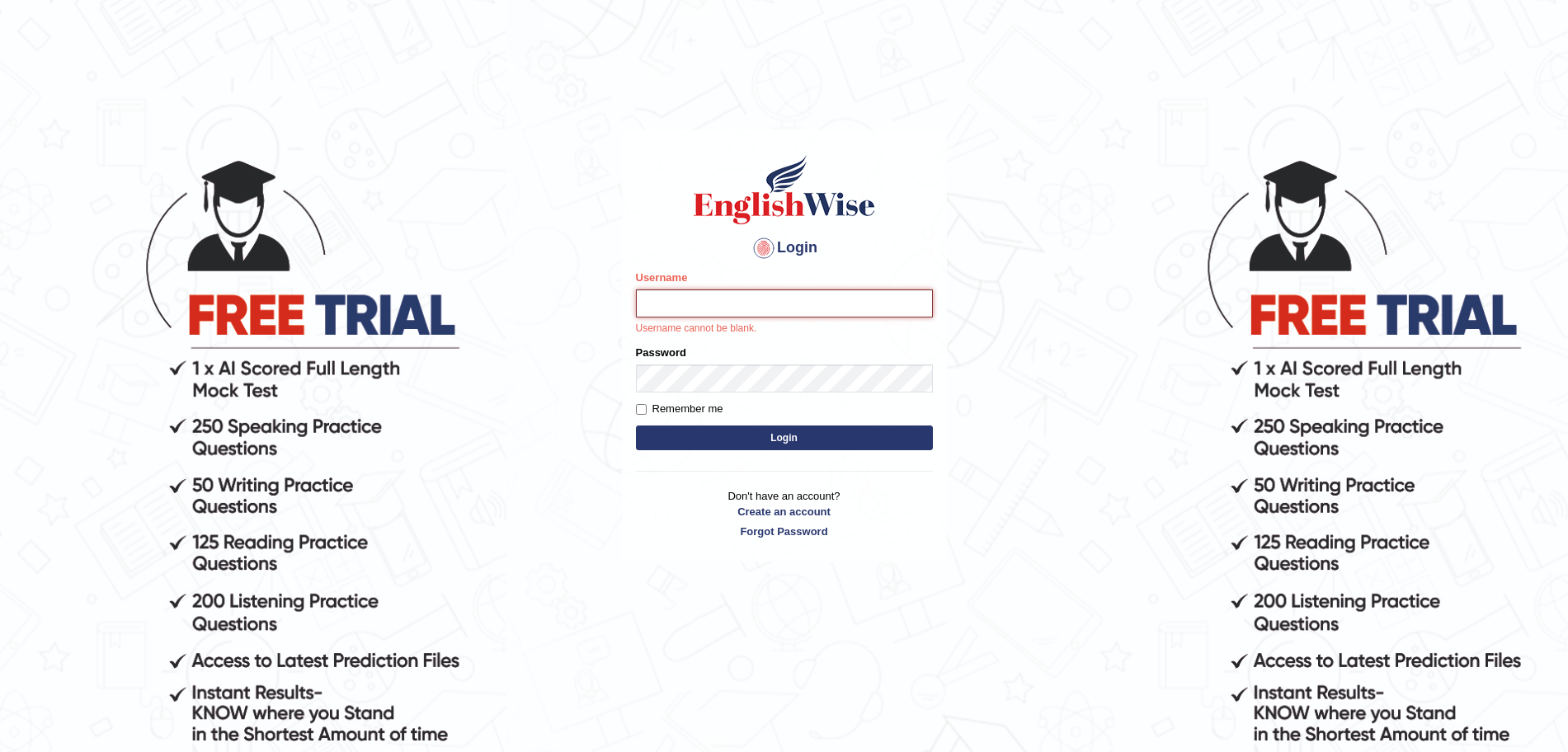
type input "[DEMOGRAPHIC_DATA]"
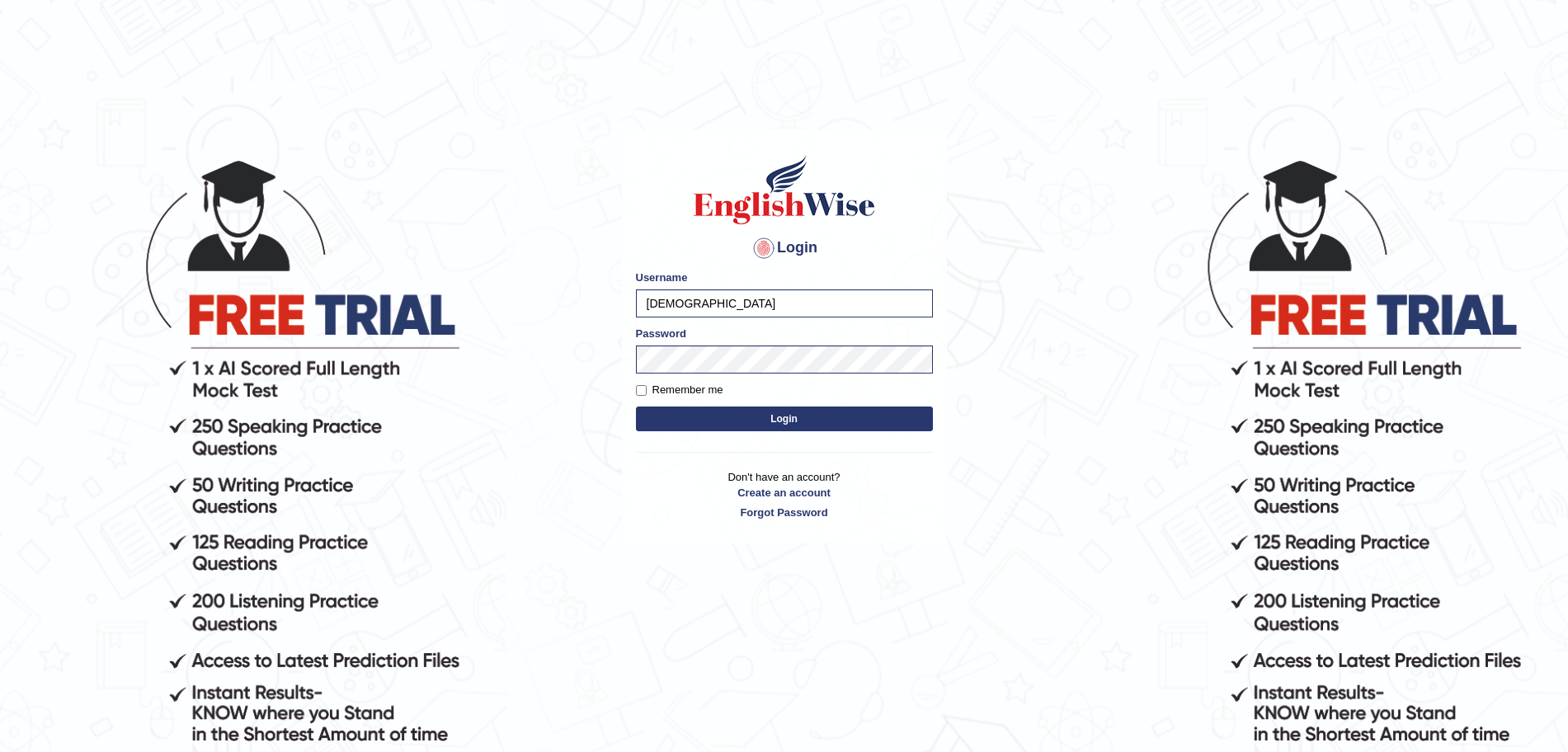
click at [737, 422] on button "Login" at bounding box center [784, 419] width 297 height 25
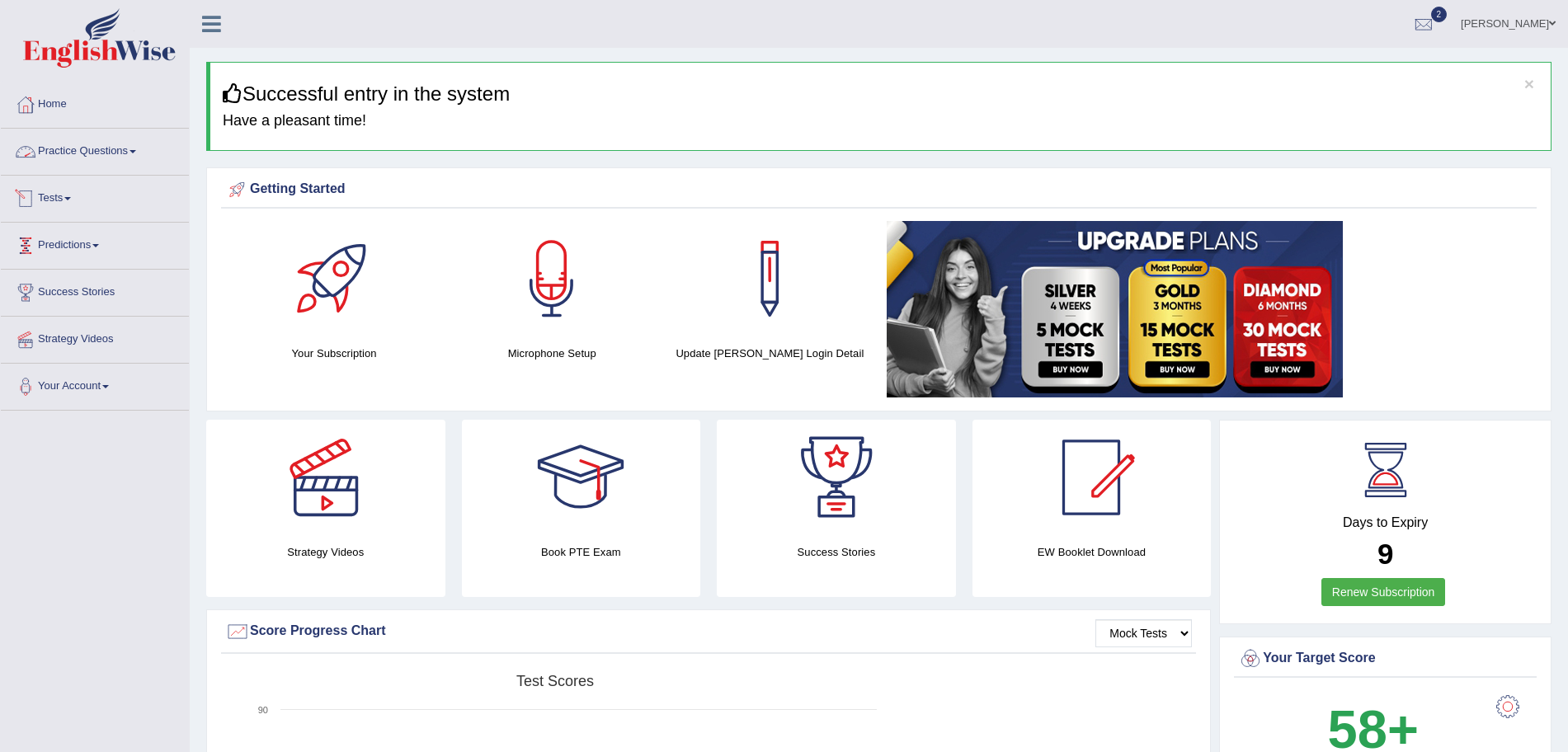
click at [76, 150] on link "Practice Questions" at bounding box center [94, 149] width 188 height 41
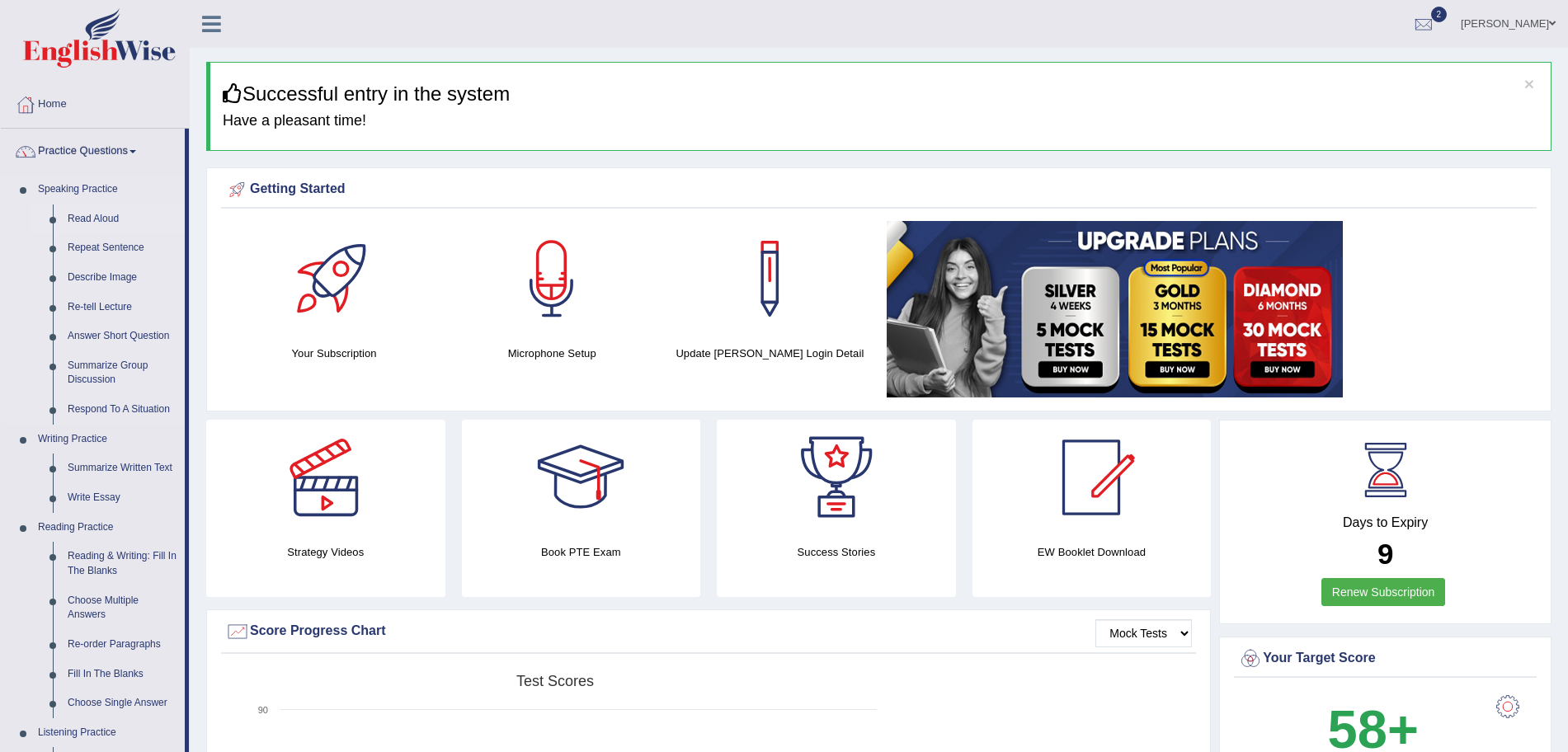
click at [84, 210] on link "Read Aloud" at bounding box center [122, 219] width 125 height 30
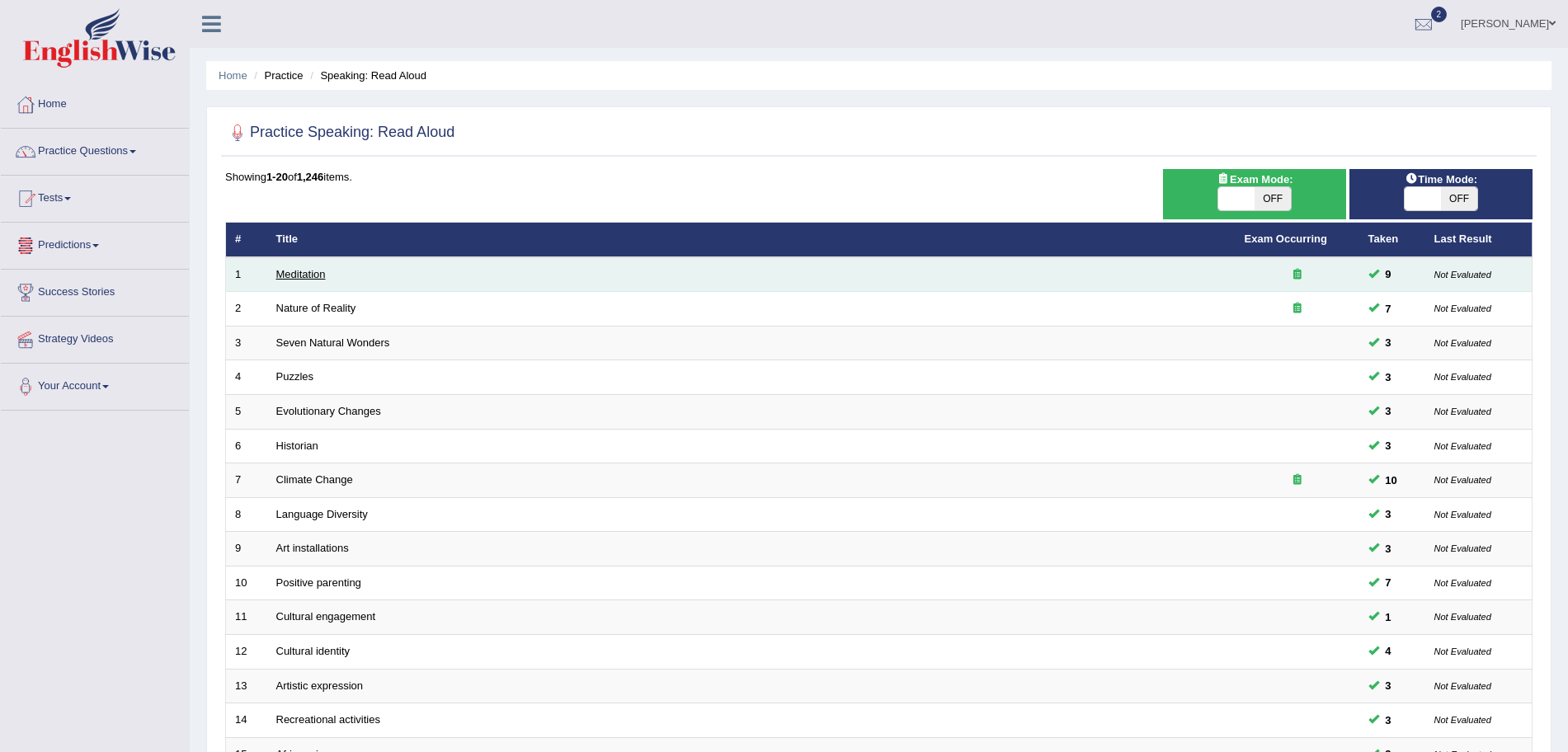
click at [297, 270] on link "Meditation" at bounding box center [301, 275] width 49 height 13
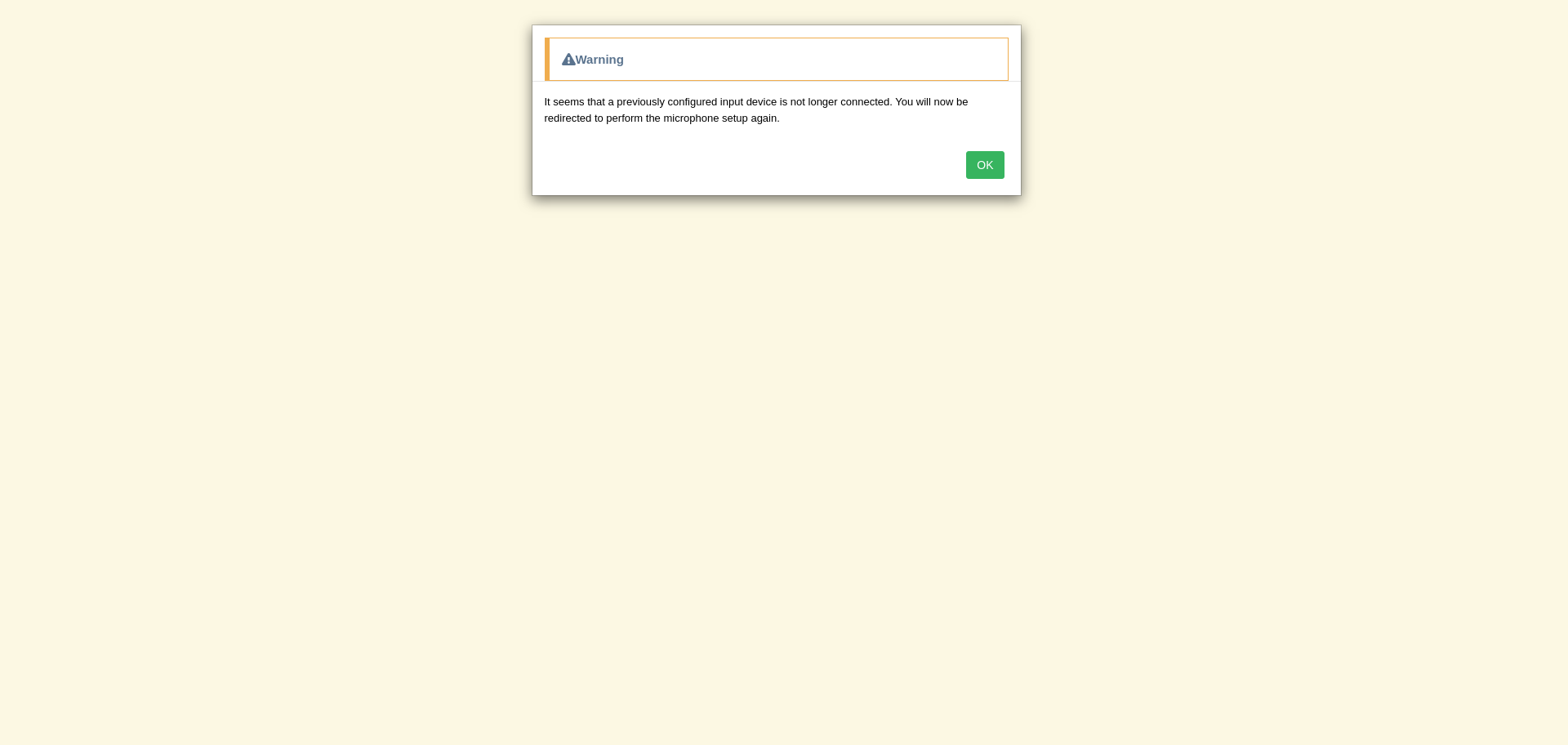
click at [981, 165] on button "OK" at bounding box center [985, 164] width 37 height 28
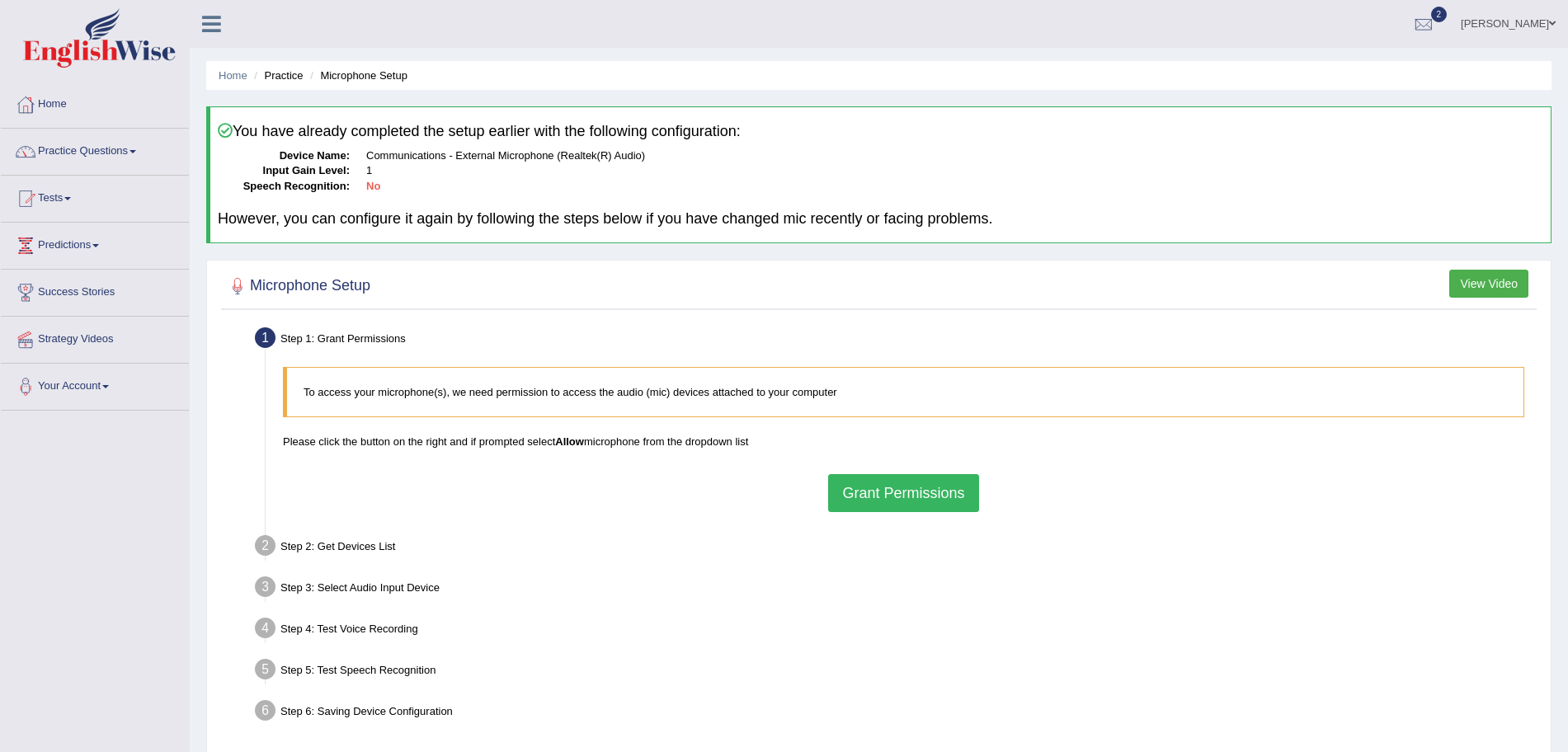
click at [880, 503] on button "Grant Permissions" at bounding box center [903, 493] width 150 height 38
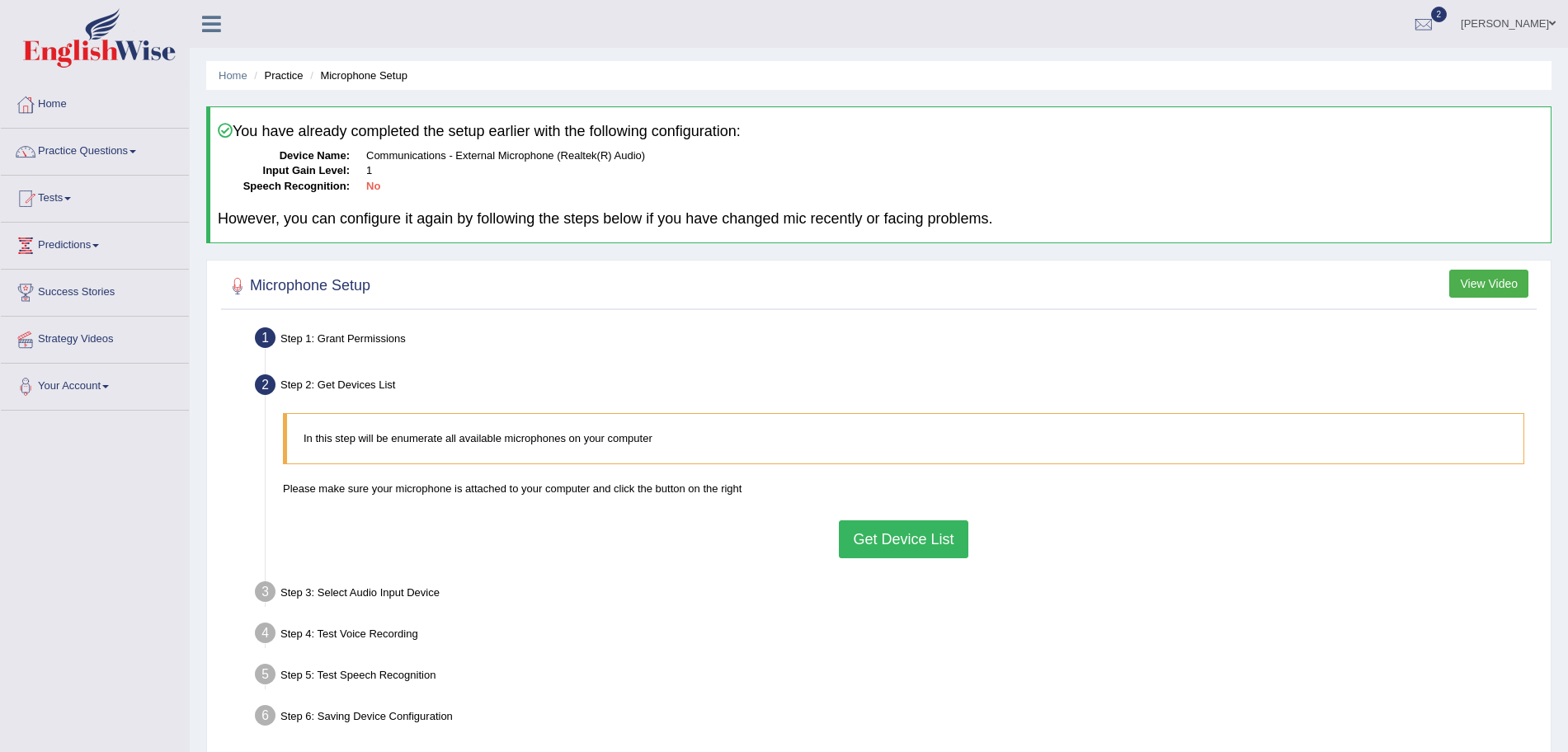
scroll to position [114, 0]
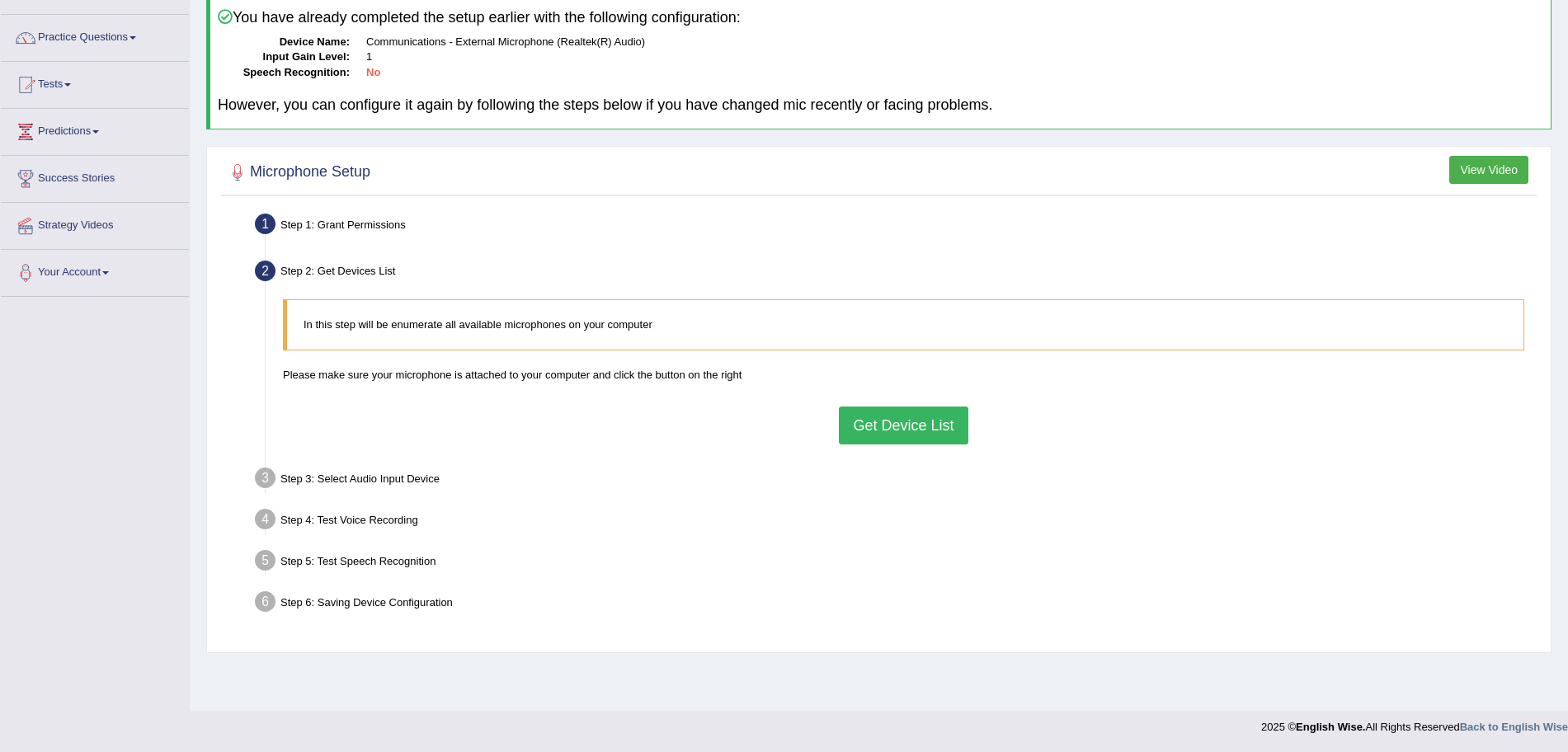
click at [902, 425] on button "Get Device List" at bounding box center [902, 425] width 128 height 38
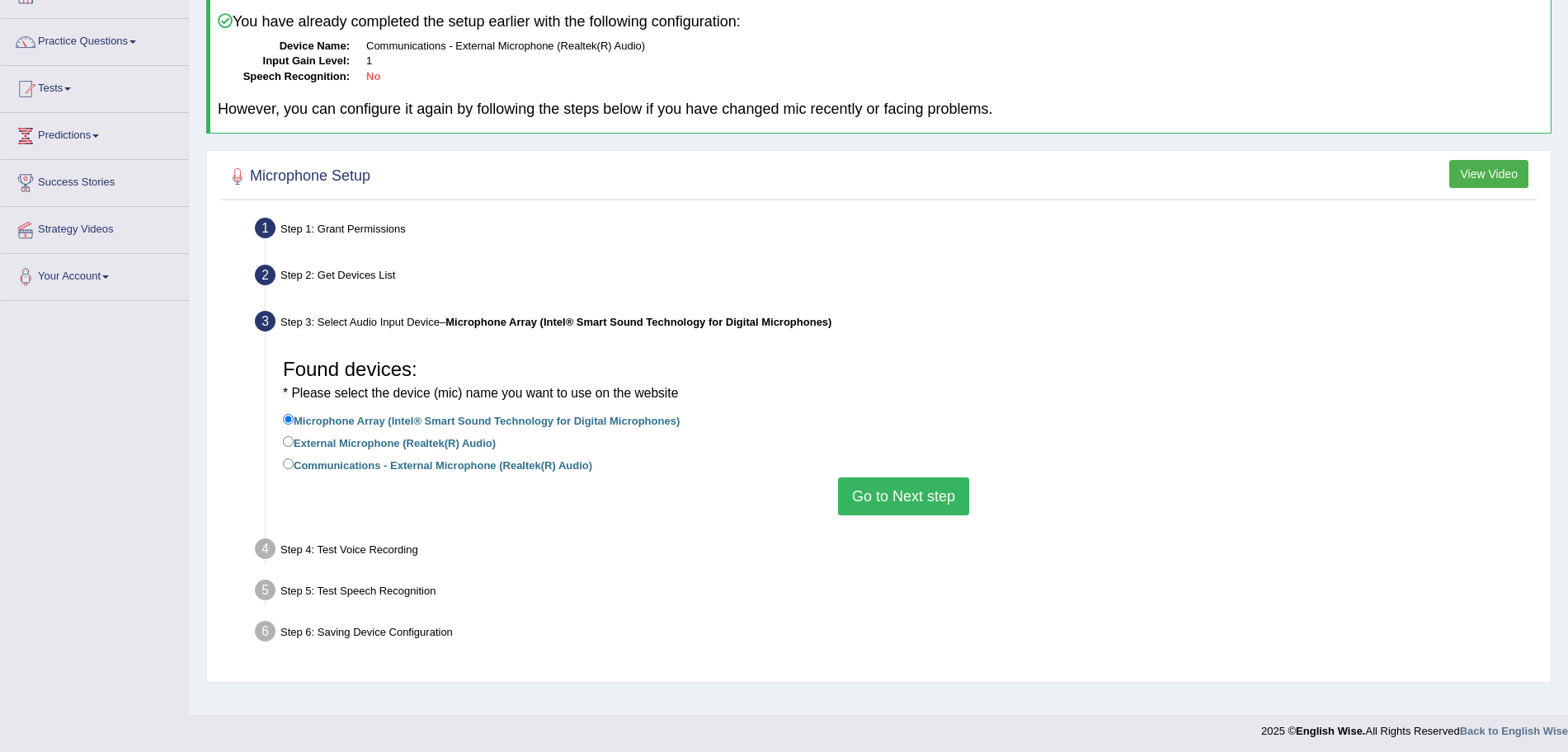
scroll to position [110, 0]
click at [317, 457] on label "Communications - External Microphone (Realtek(R) Audio)" at bounding box center [437, 463] width 310 height 18
click at [293, 458] on input "Communications - External Microphone (Realtek(R) Audio)" at bounding box center [288, 463] width 11 height 11
radio input "true"
click at [904, 503] on button "Go to Next step" at bounding box center [904, 495] width 131 height 38
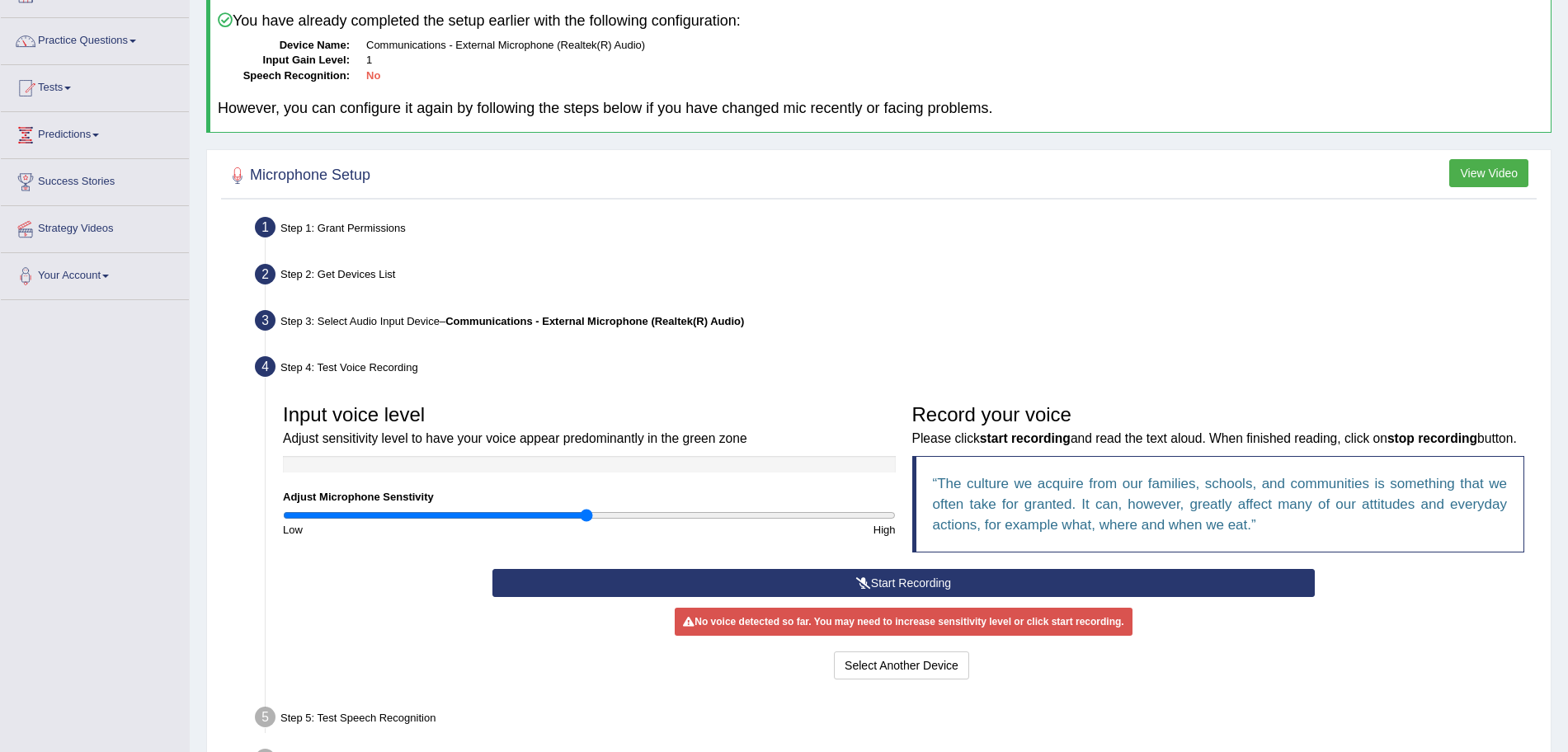
scroll to position [244, 0]
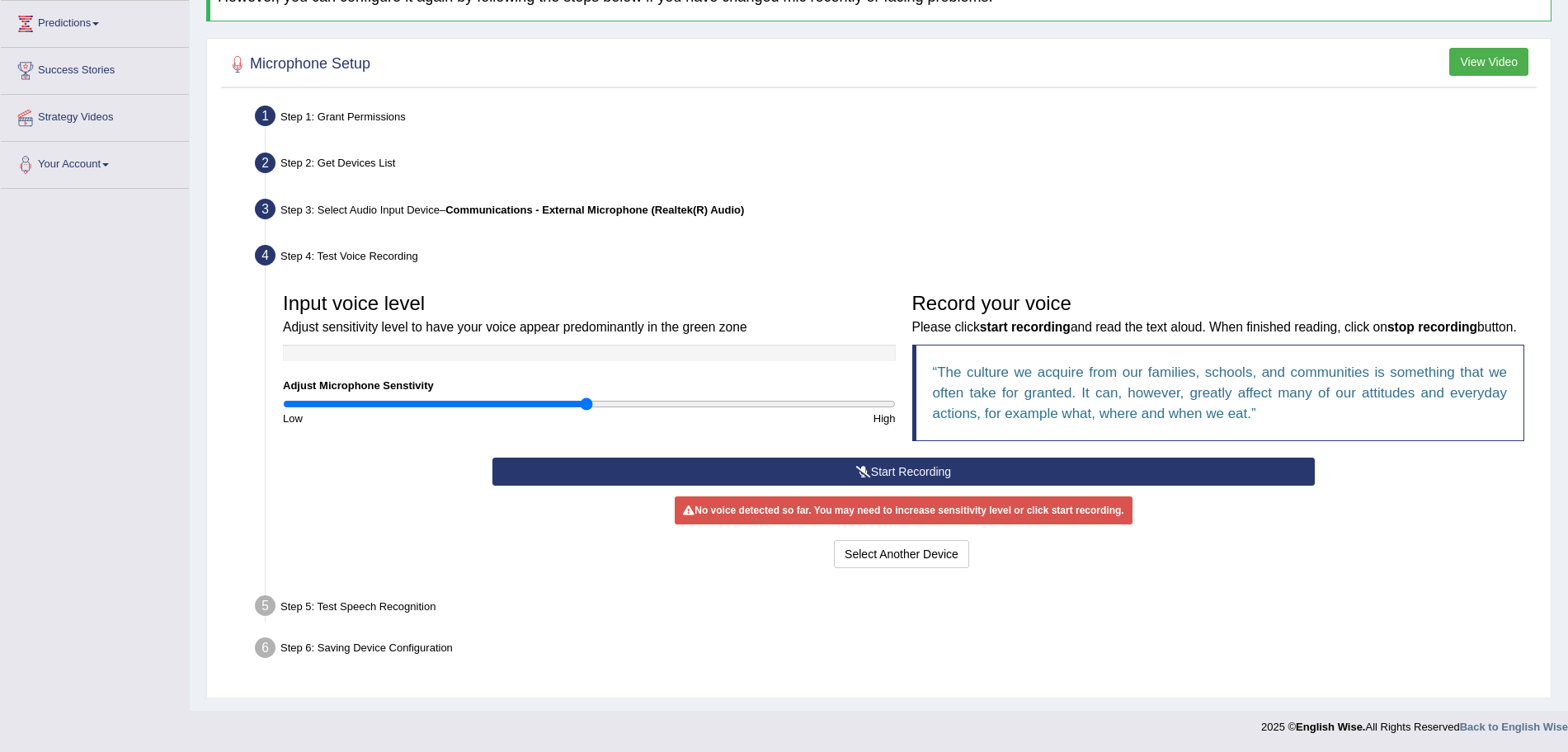
click at [899, 459] on button "Start Recording" at bounding box center [904, 471] width 822 height 28
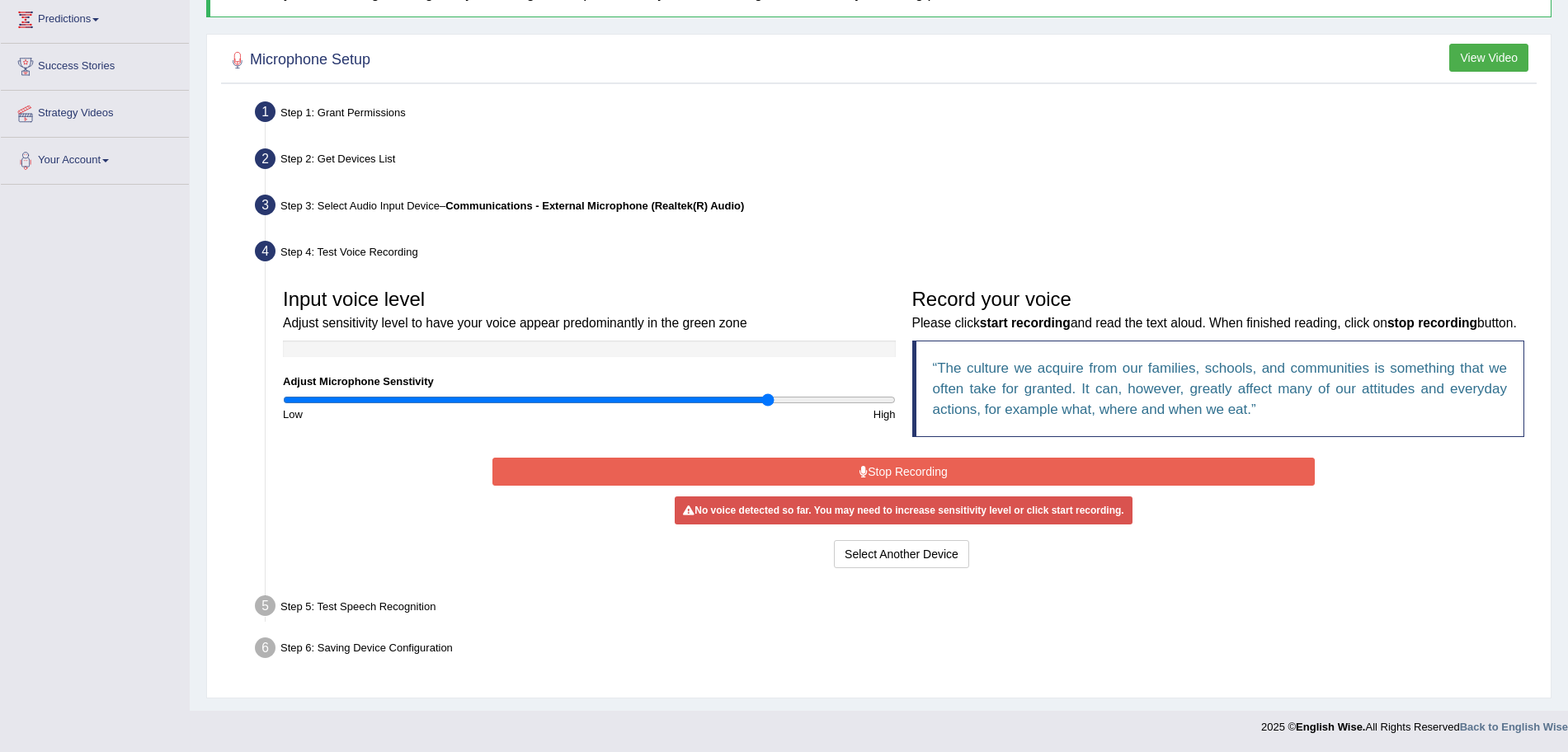
click at [767, 393] on input "range" at bounding box center [589, 399] width 613 height 13
drag, startPoint x: 767, startPoint y: 385, endPoint x: 940, endPoint y: 416, distance: 175.8
type input "2"
click at [896, 407] on input "range" at bounding box center [589, 399] width 613 height 13
click at [1025, 477] on button "Stop Recording" at bounding box center [904, 471] width 822 height 28
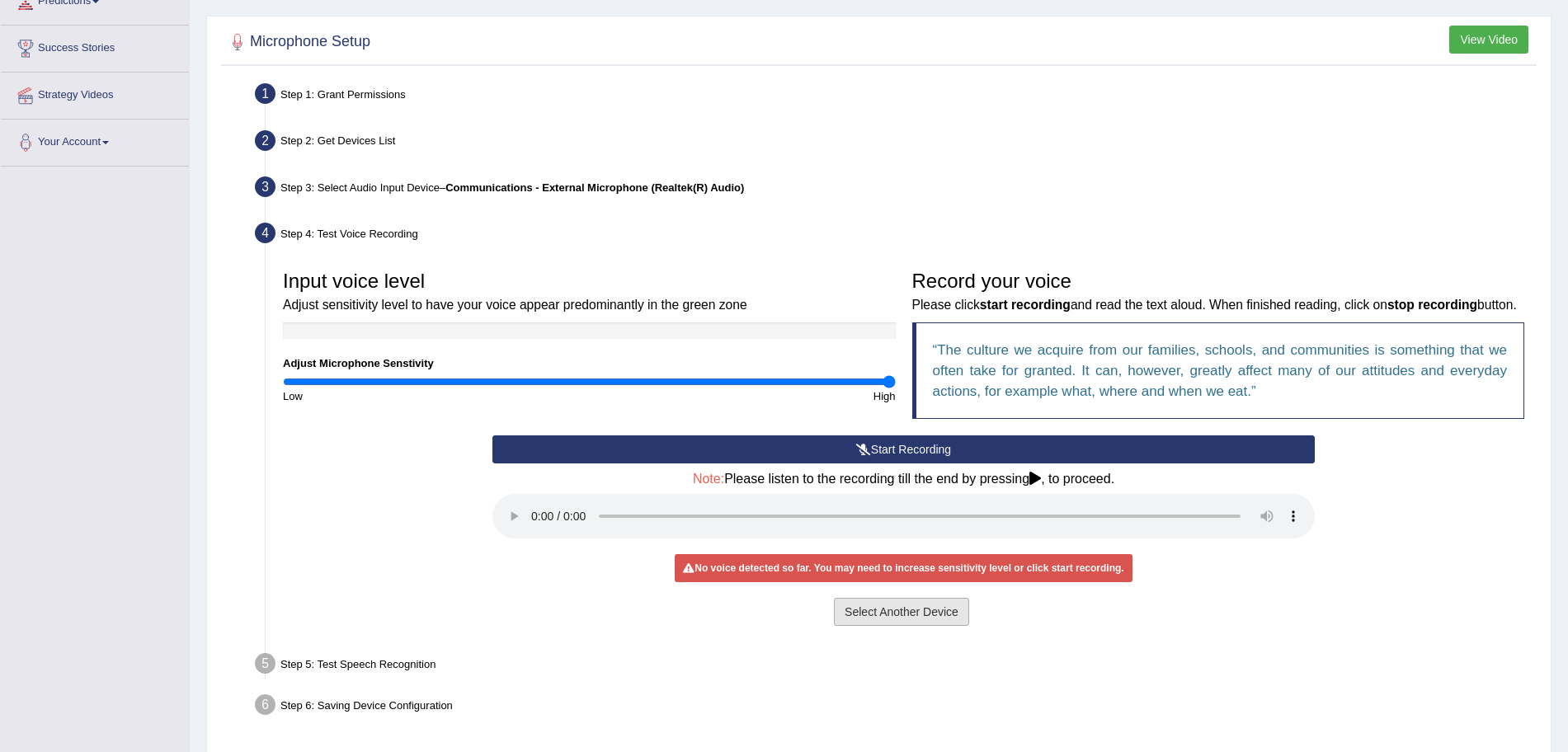
click at [880, 625] on button "Select Another Device" at bounding box center [901, 611] width 136 height 28
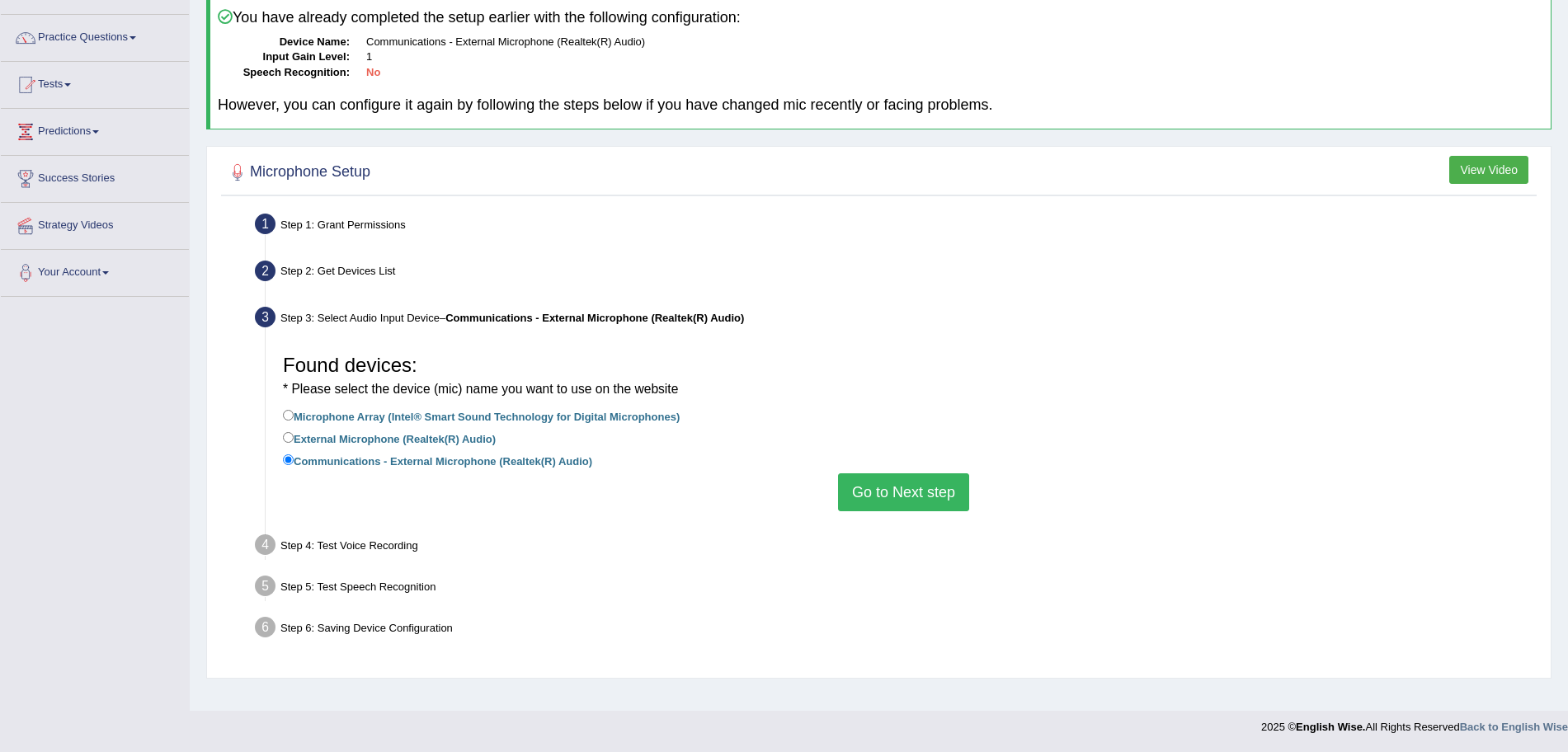
scroll to position [114, 0]
click at [286, 440] on input "External Microphone (Realtek(R) Audio)" at bounding box center [288, 437] width 11 height 11
radio input "true"
click at [294, 414] on label "Microphone Array (Intel® Smart Sound Technology for Digital Microphones)" at bounding box center [481, 415] width 397 height 18
click at [293, 414] on input "Microphone Array (Intel® Smart Sound Technology for Digital Microphones)" at bounding box center [288, 415] width 11 height 11
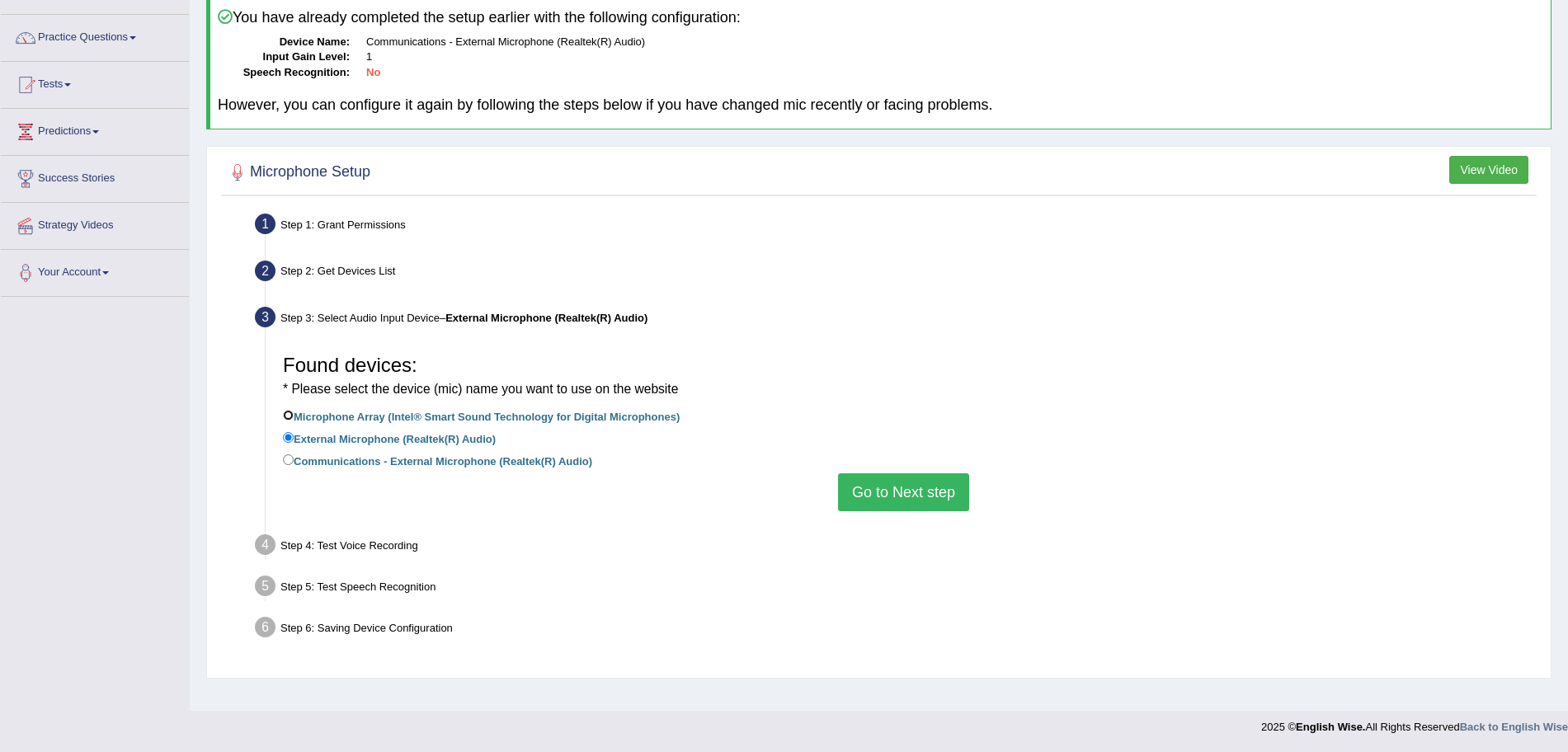
radio input "true"
click at [901, 489] on button "Go to Next step" at bounding box center [904, 492] width 131 height 38
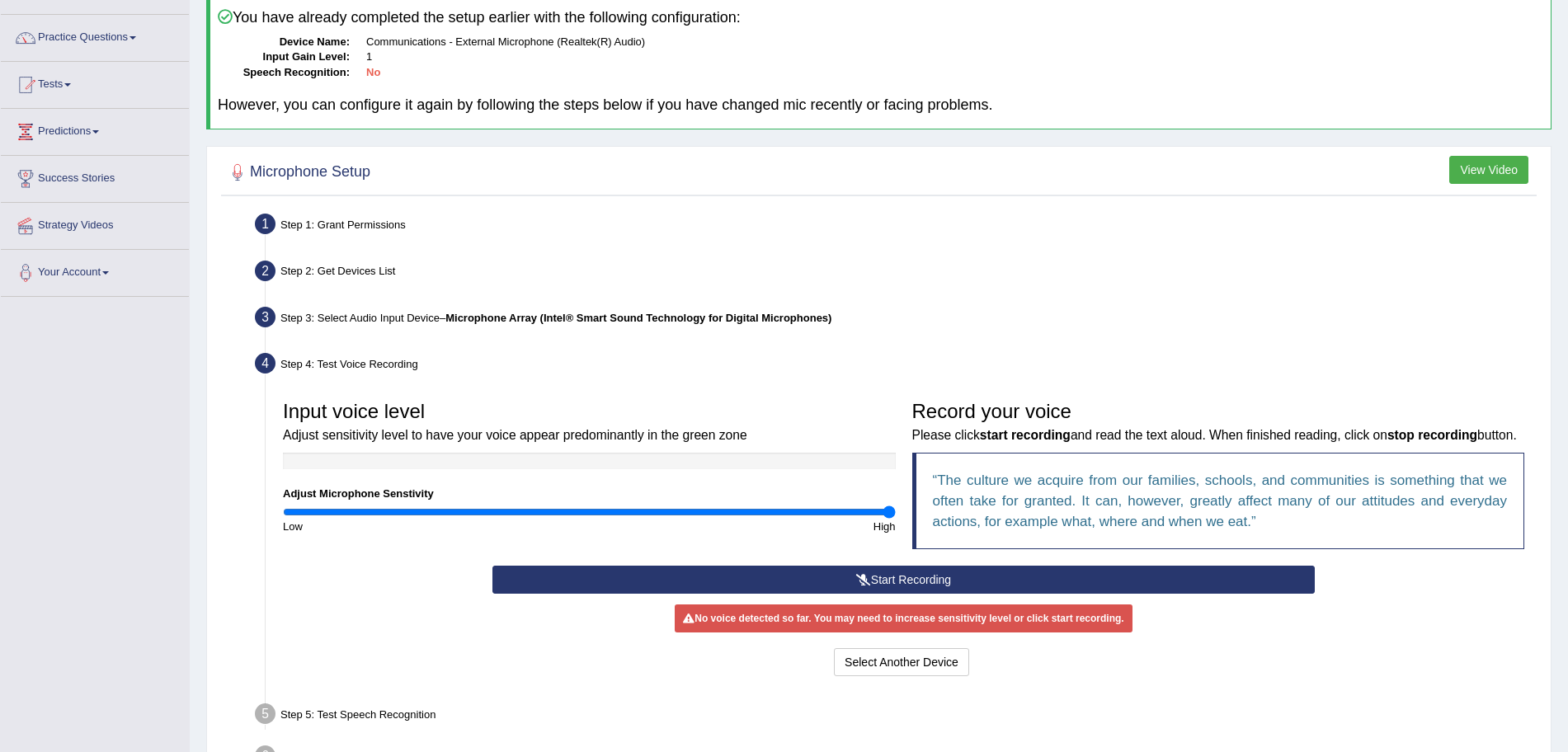
click at [830, 594] on button "Start Recording" at bounding box center [904, 579] width 822 height 28
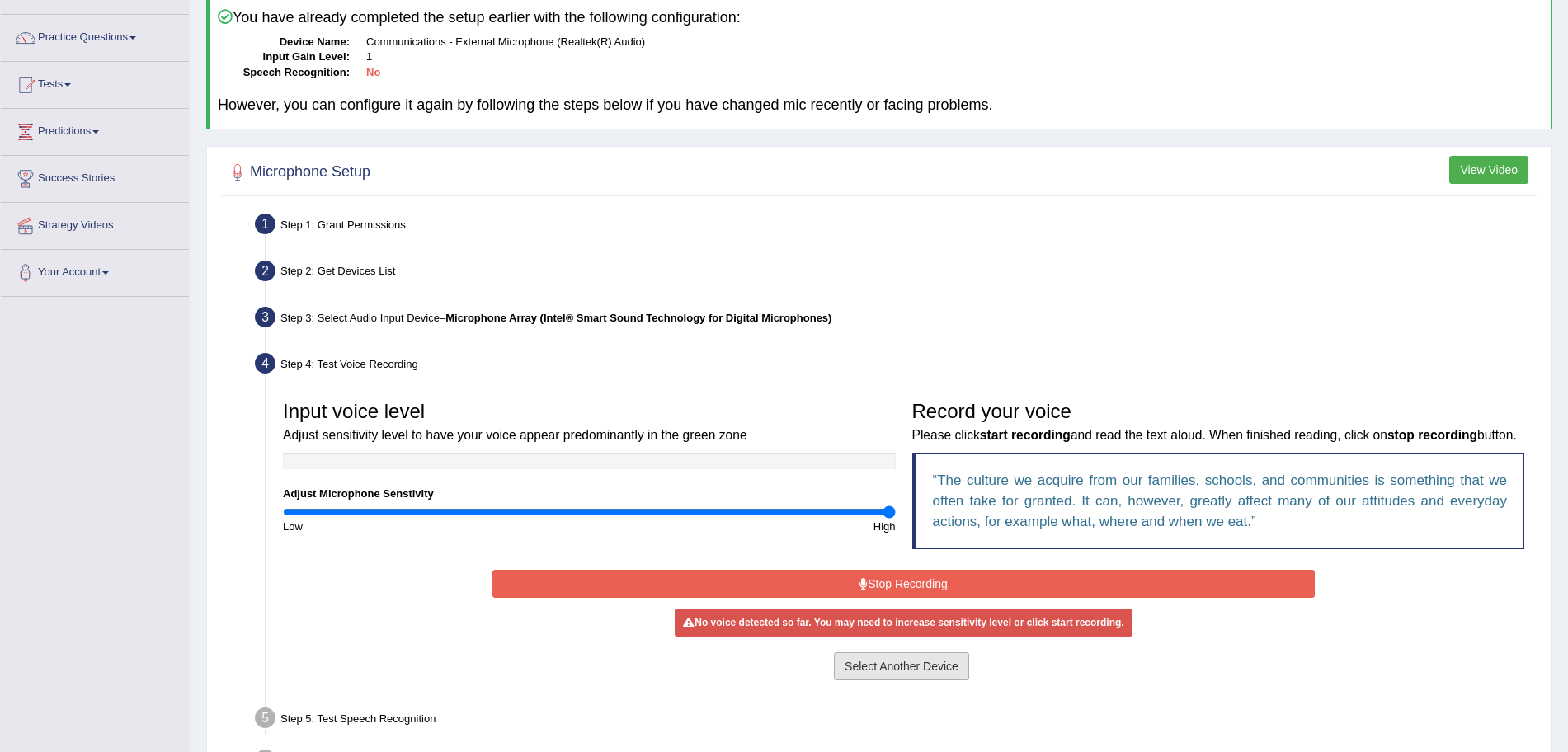
click at [919, 678] on button "Select Another Device" at bounding box center [901, 666] width 136 height 28
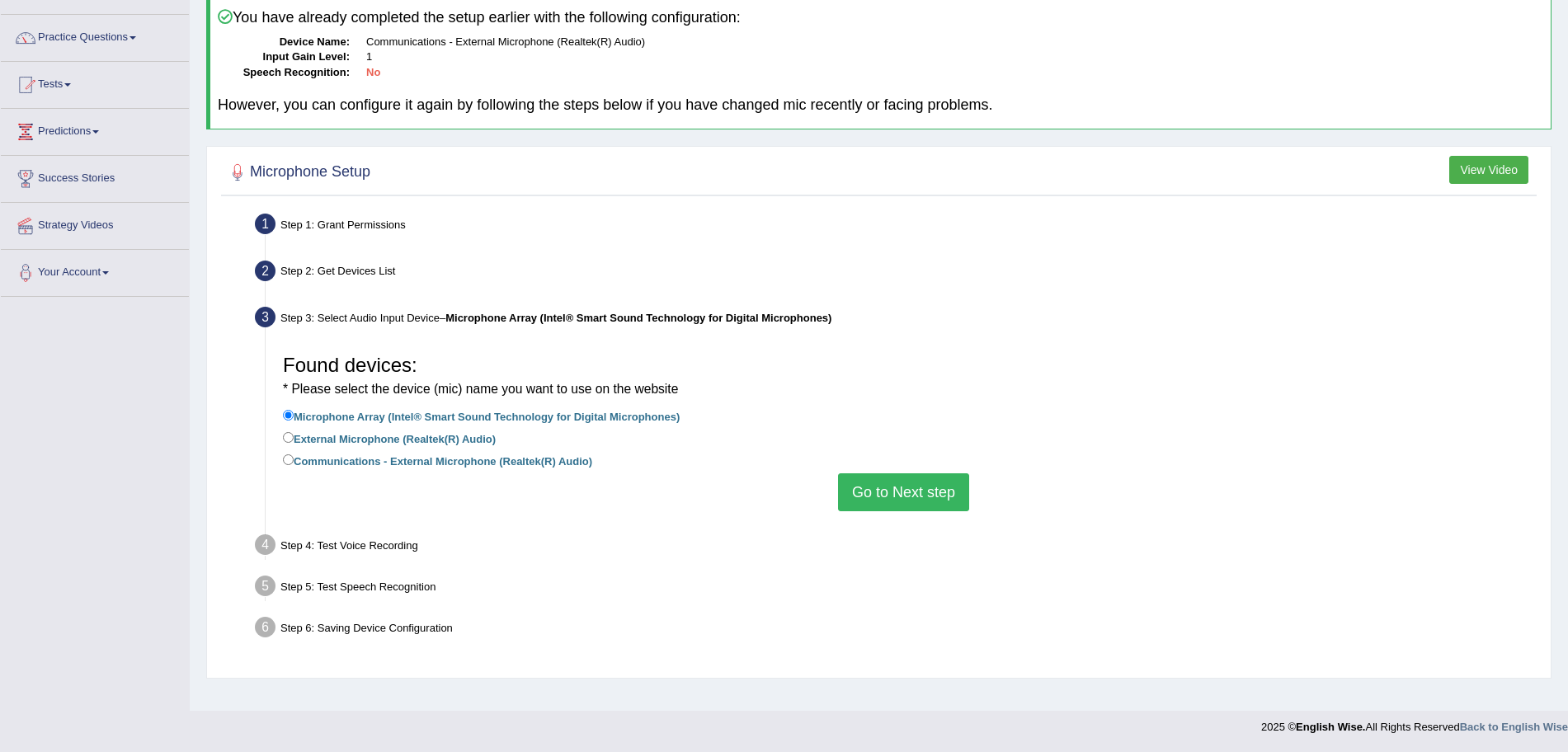
click at [297, 433] on label "External Microphone (Realtek(R) Audio)" at bounding box center [389, 438] width 213 height 18
click at [293, 433] on input "External Microphone (Realtek(R) Audio)" at bounding box center [288, 437] width 11 height 11
radio input "true"
click at [879, 494] on button "Go to Next step" at bounding box center [904, 492] width 131 height 38
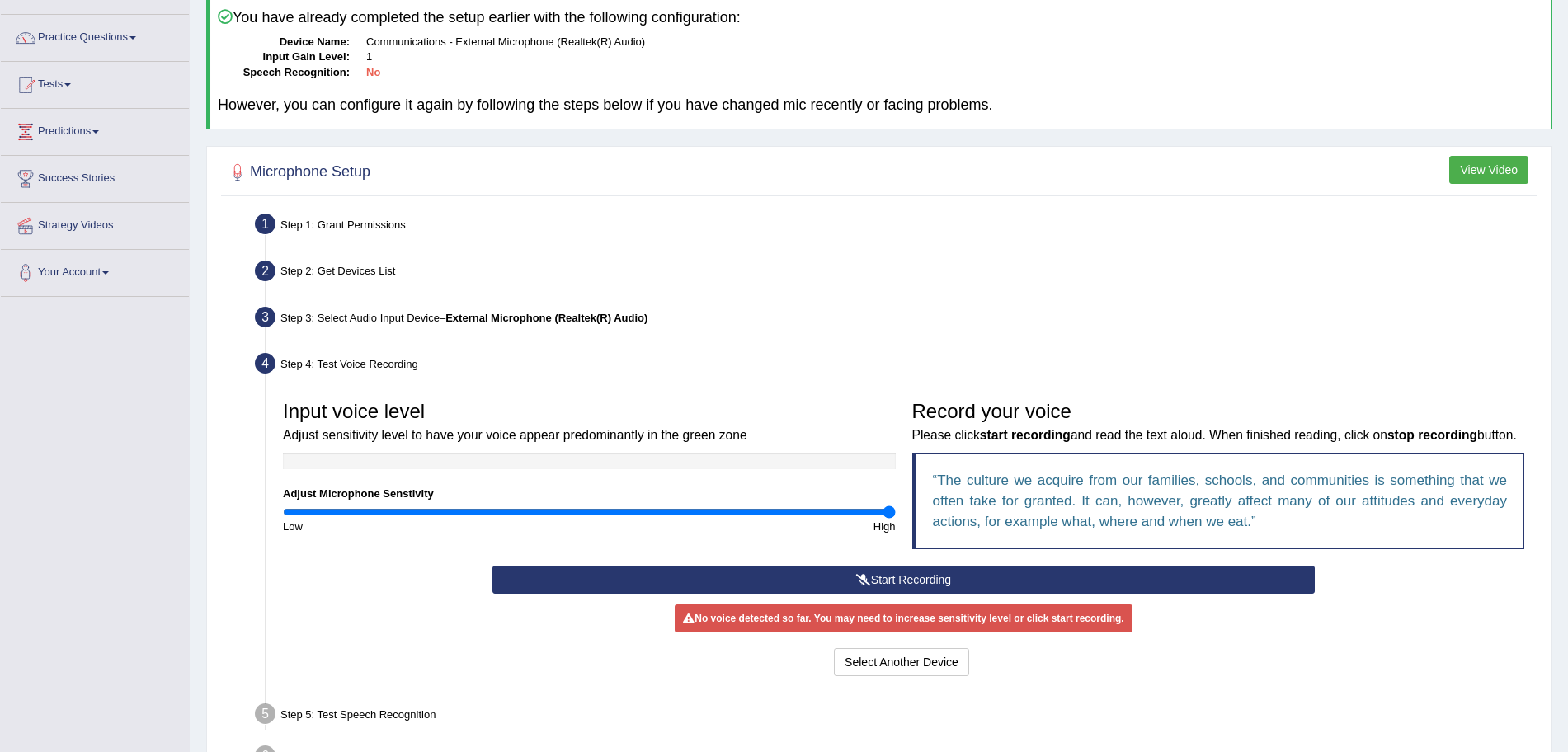
click at [917, 594] on button "Start Recording" at bounding box center [904, 579] width 822 height 28
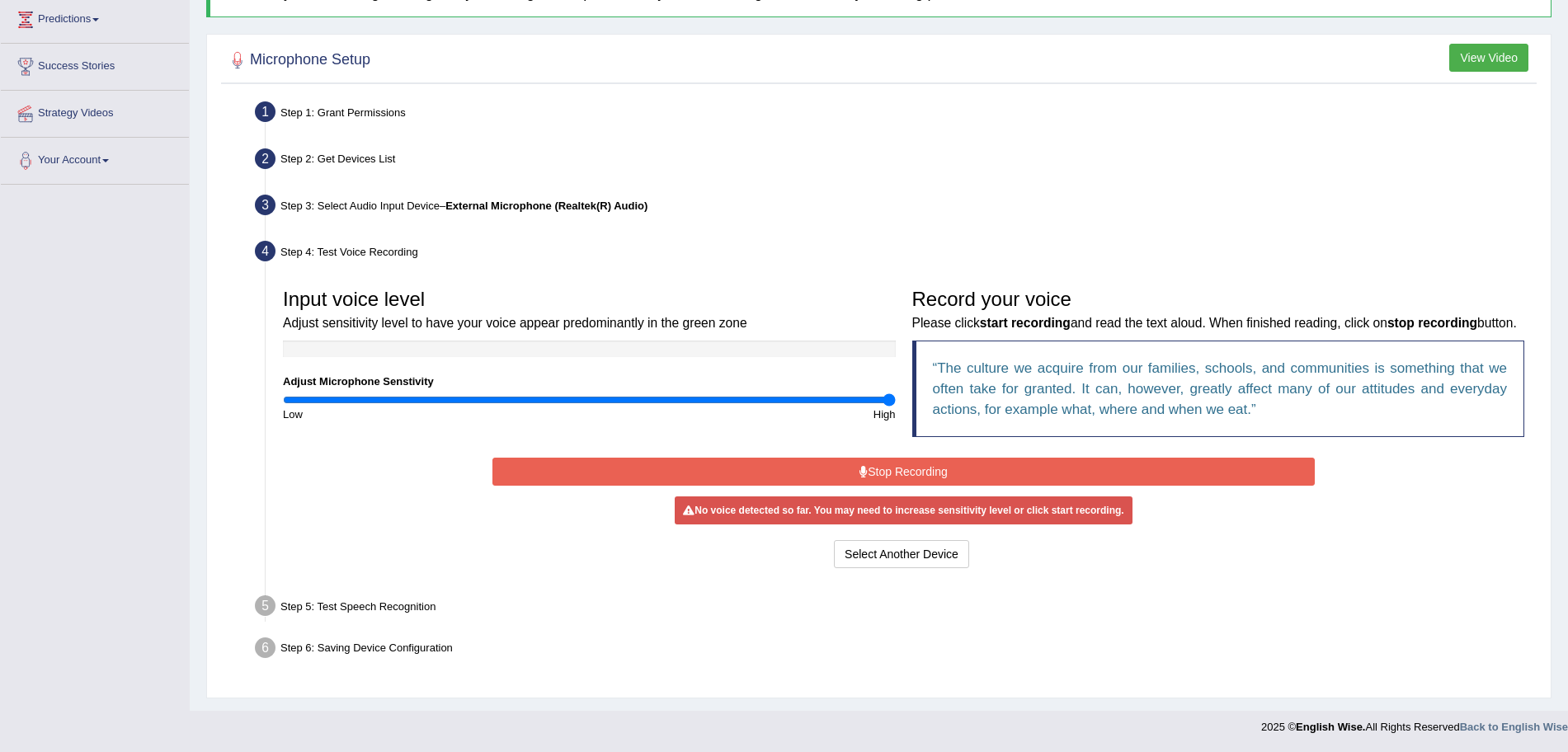
scroll to position [249, 0]
click at [883, 555] on button "Select Another Device" at bounding box center [901, 554] width 136 height 28
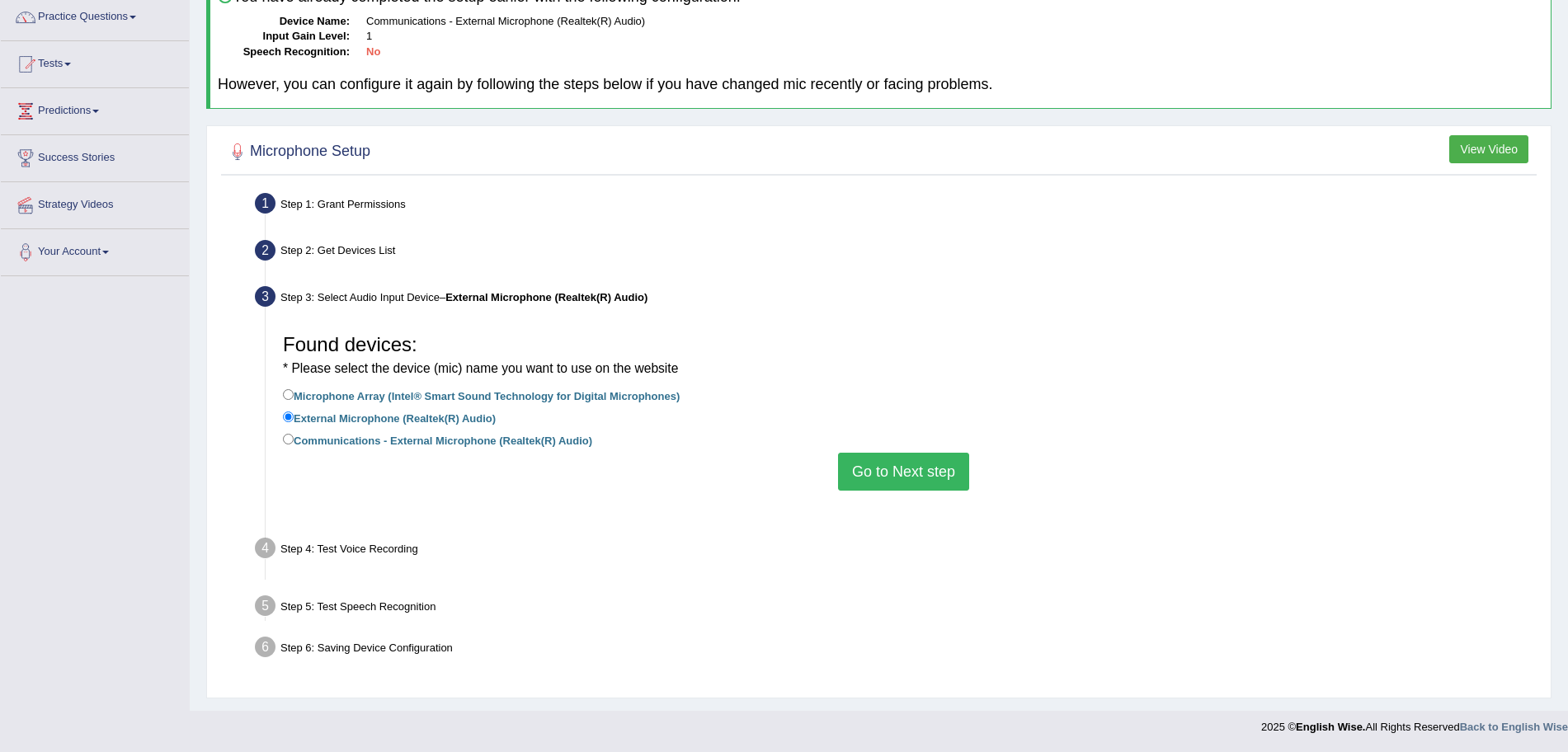
scroll to position [114, 0]
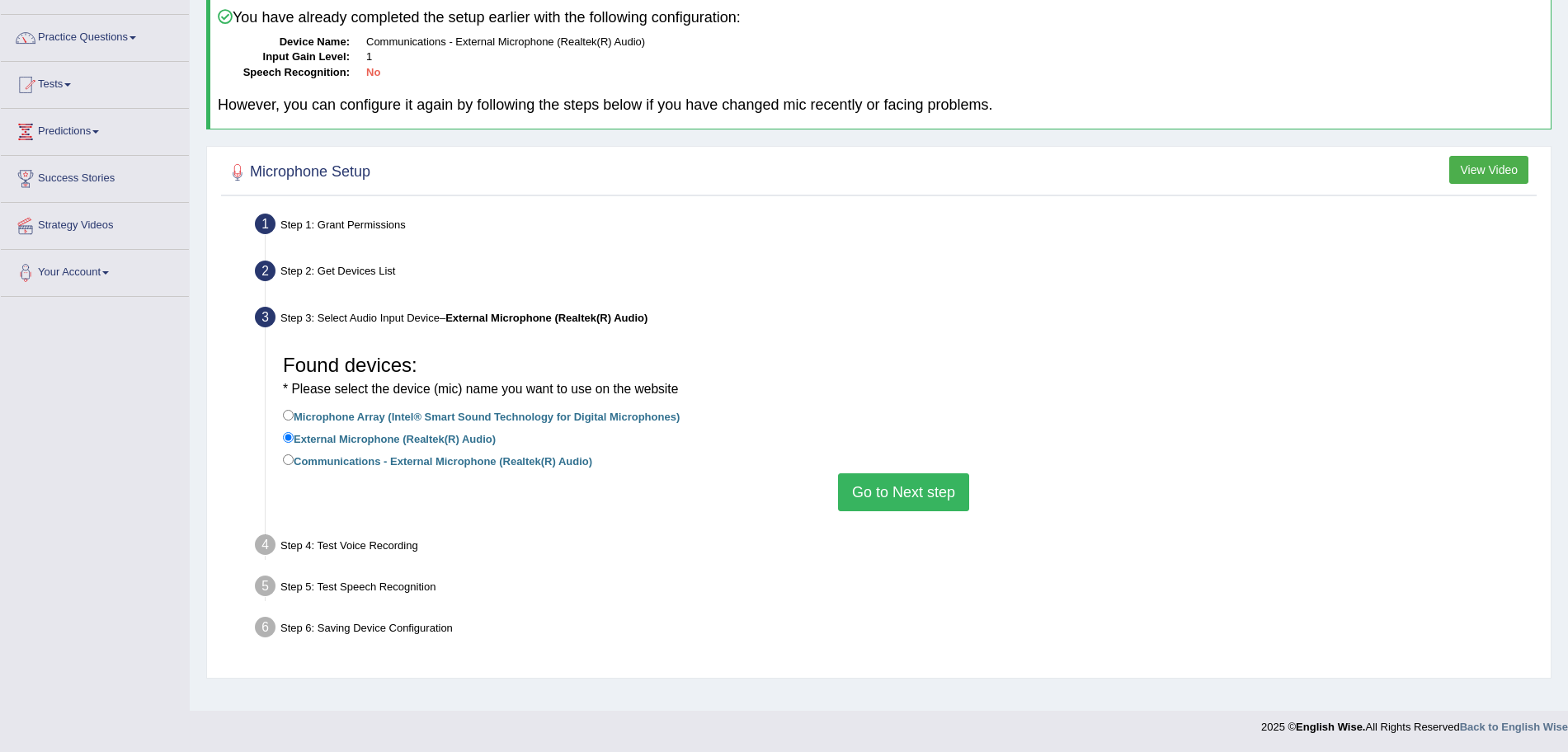
click at [362, 463] on label "Communications - External Microphone (Realtek(R) Audio)" at bounding box center [437, 460] width 310 height 18
click at [293, 463] on input "Communications - External Microphone (Realtek(R) Audio)" at bounding box center [288, 459] width 11 height 11
radio input "true"
click at [894, 492] on button "Go to Next step" at bounding box center [904, 492] width 131 height 38
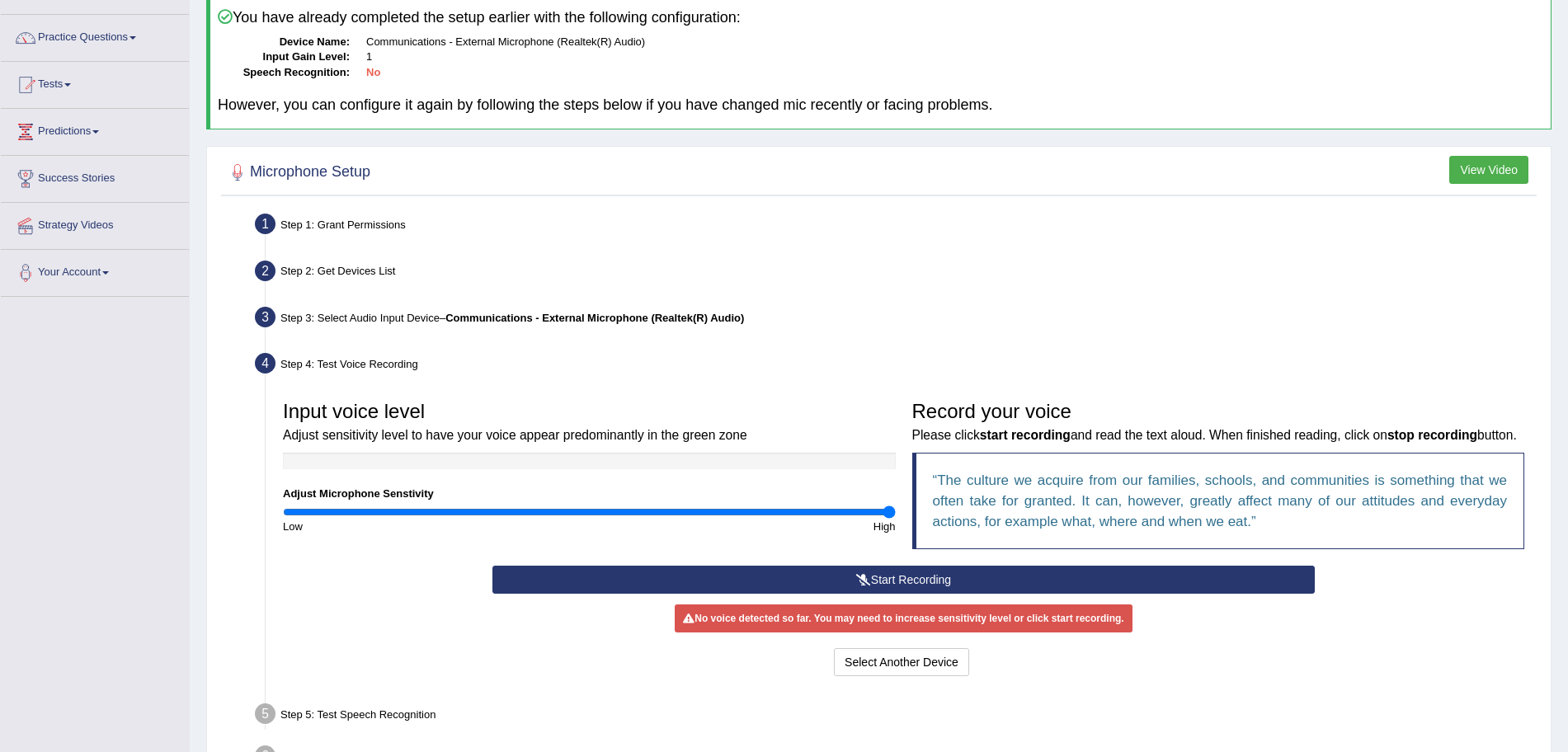
click at [886, 594] on button "Start Recording" at bounding box center [904, 579] width 822 height 28
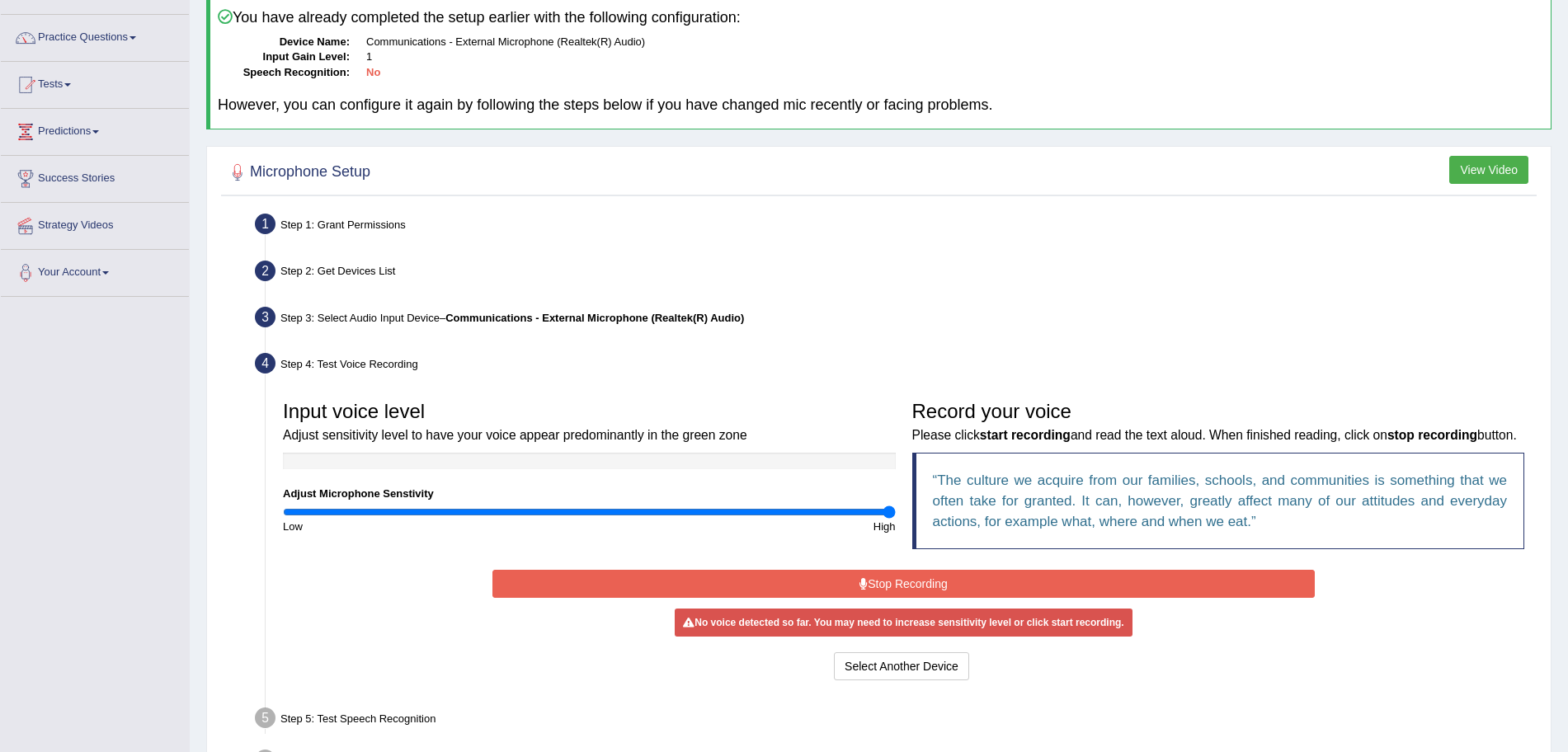
scroll to position [249, 0]
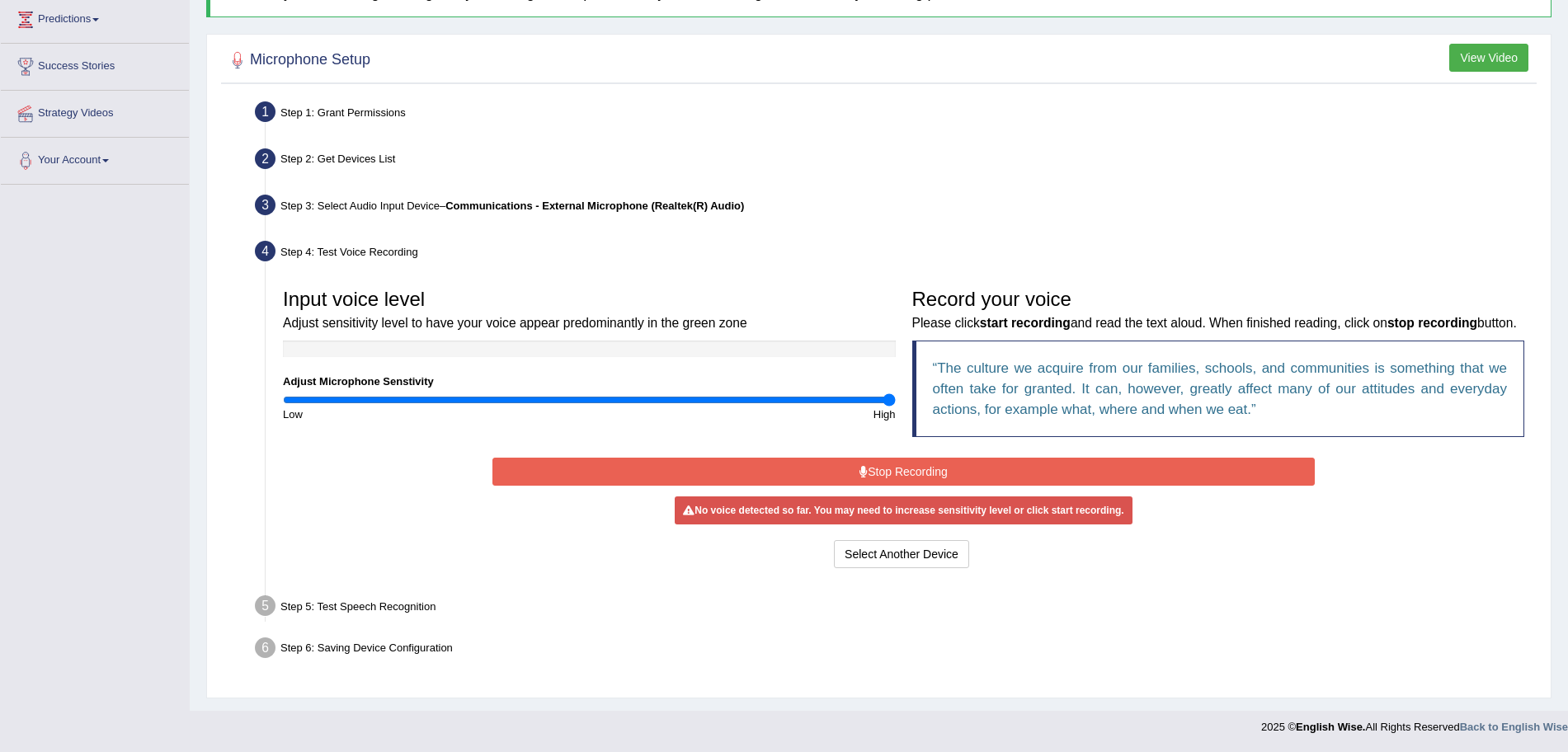
click at [834, 473] on button "Stop Recording" at bounding box center [904, 471] width 822 height 28
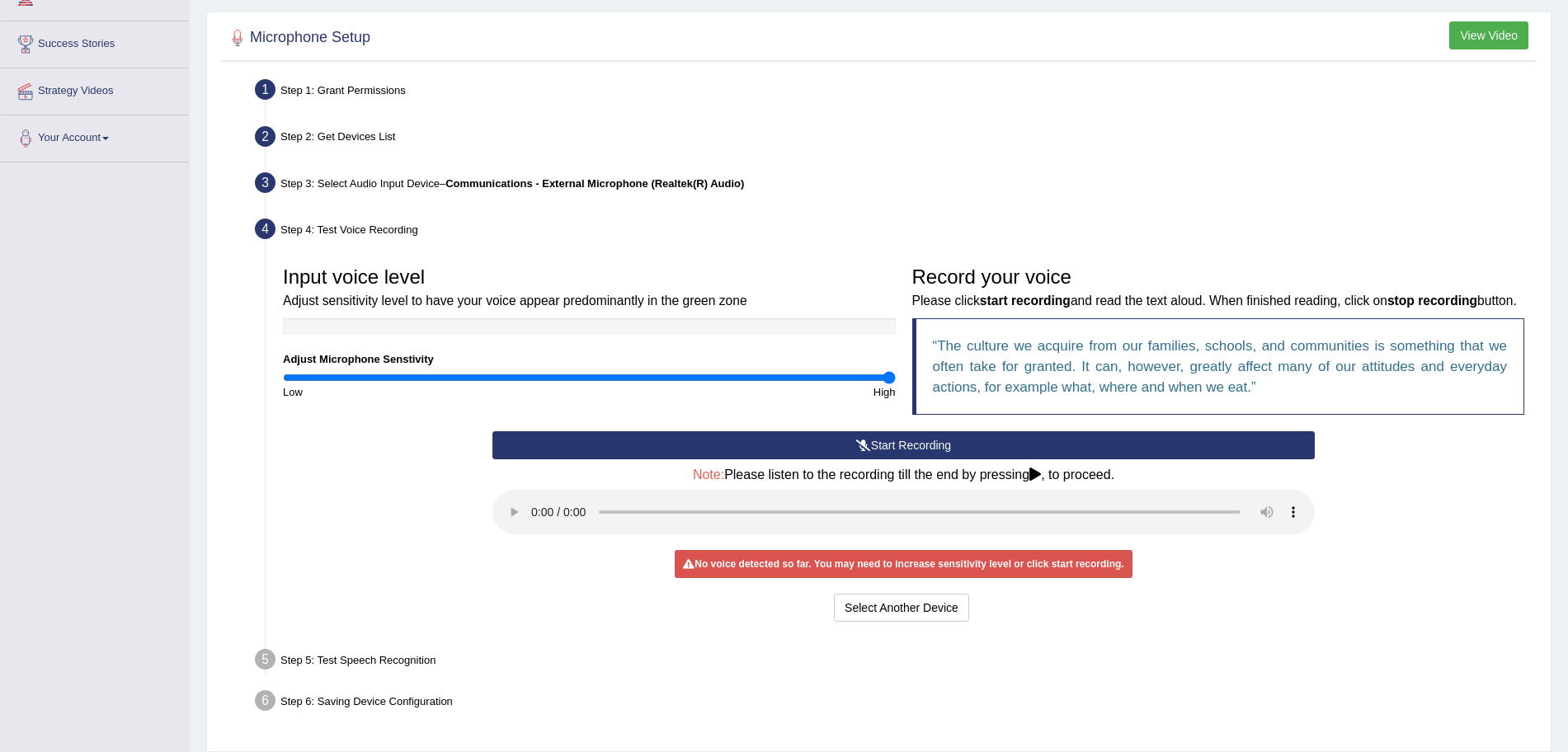
click at [1047, 483] on h4 "Note: Please listen to the recording till the end by pressing , to proceed." at bounding box center [904, 475] width 822 height 15
click at [1041, 481] on icon at bounding box center [1035, 474] width 12 height 13
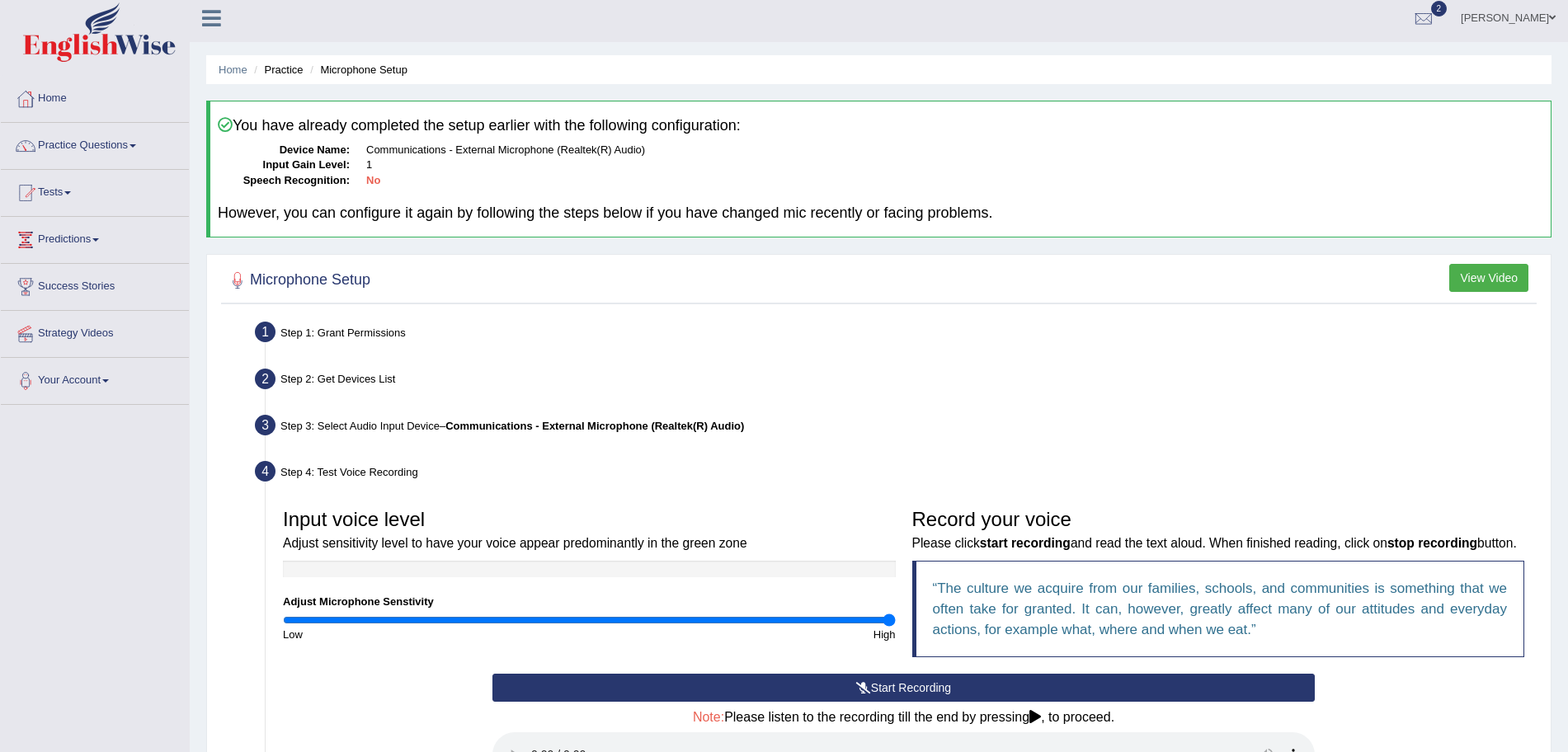
scroll to position [0, 0]
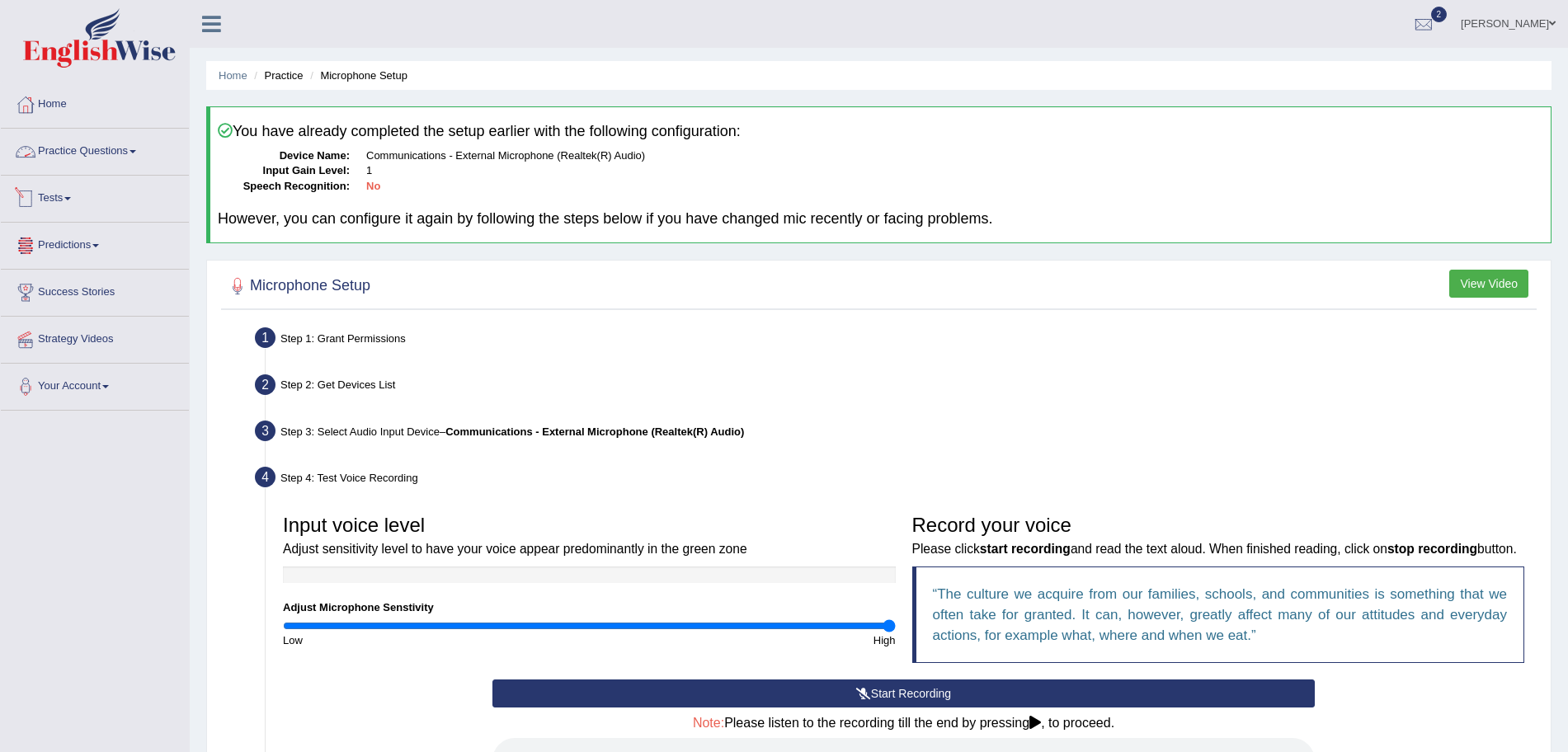
click at [93, 160] on link "Practice Questions" at bounding box center [94, 149] width 188 height 41
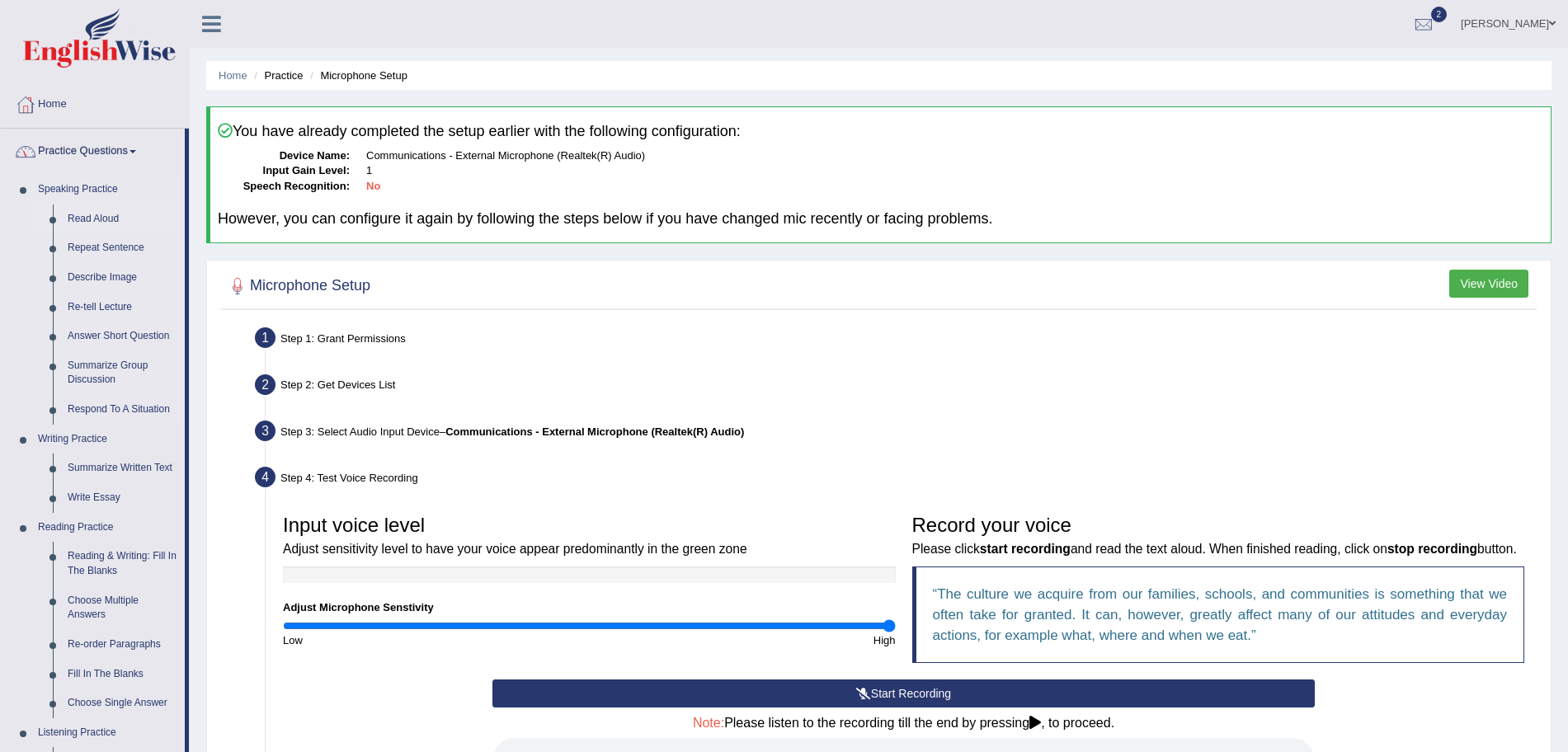
click at [112, 223] on link "Read Aloud" at bounding box center [122, 219] width 125 height 30
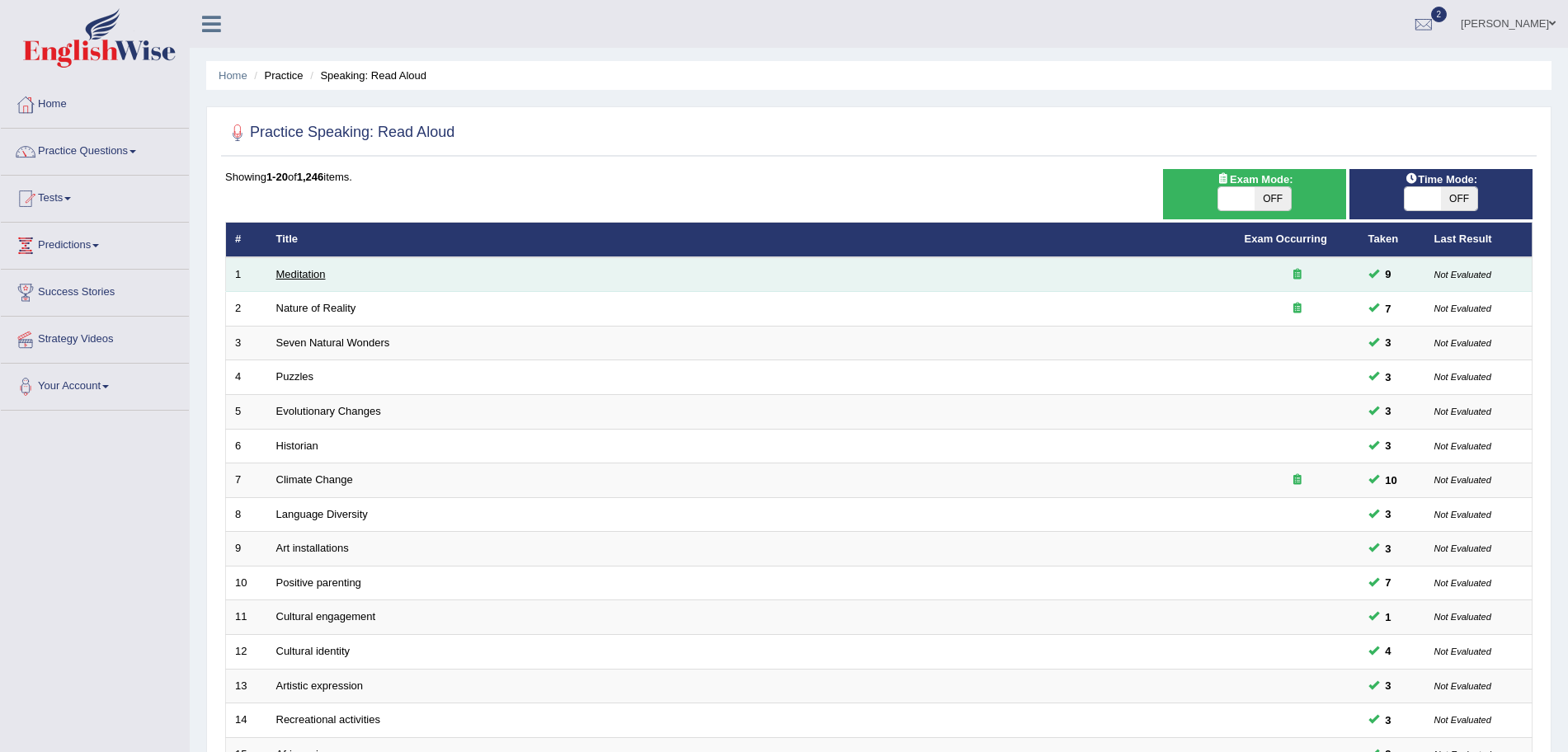
click at [306, 275] on link "Meditation" at bounding box center [301, 275] width 49 height 13
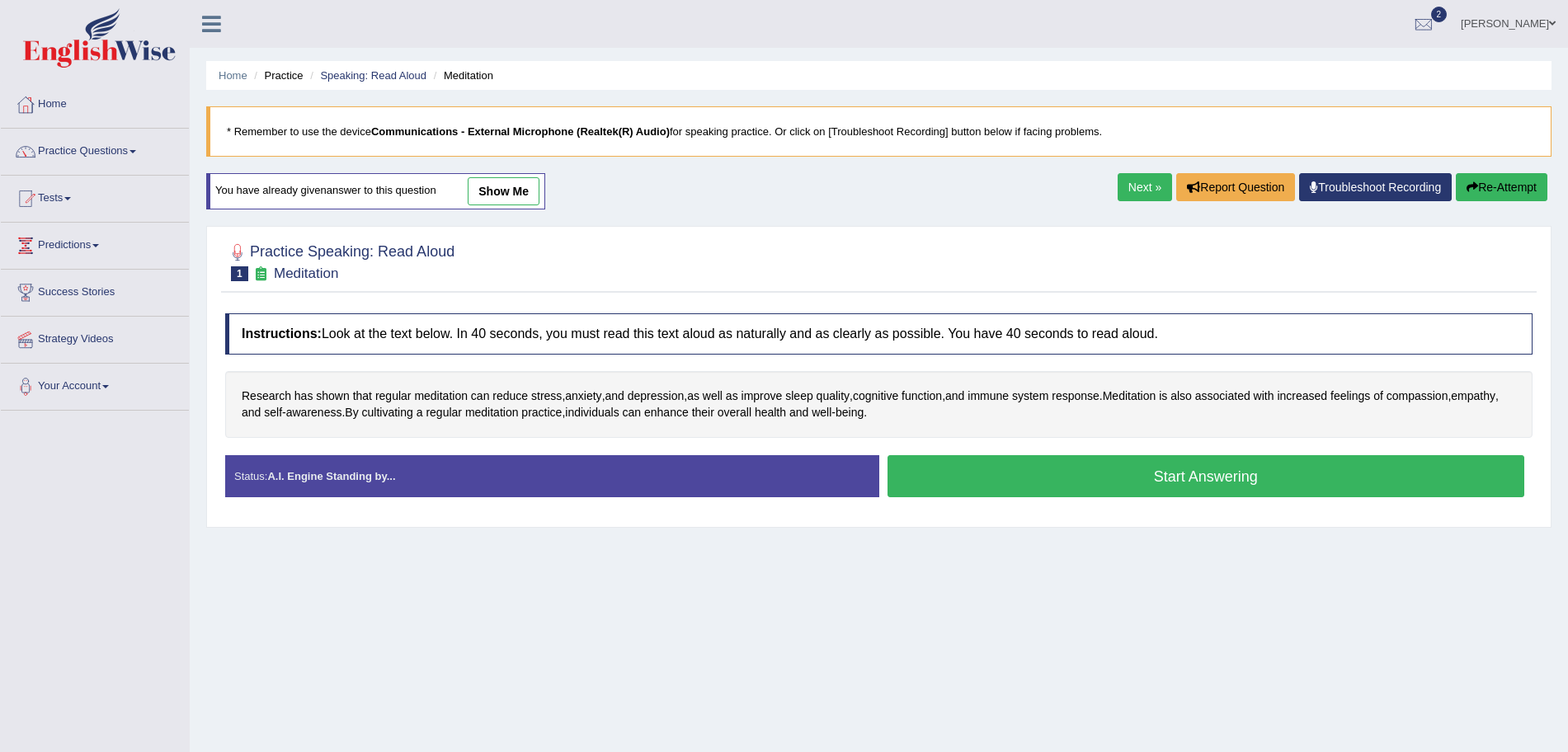
click at [950, 490] on button "Start Answering" at bounding box center [1206, 476] width 637 height 42
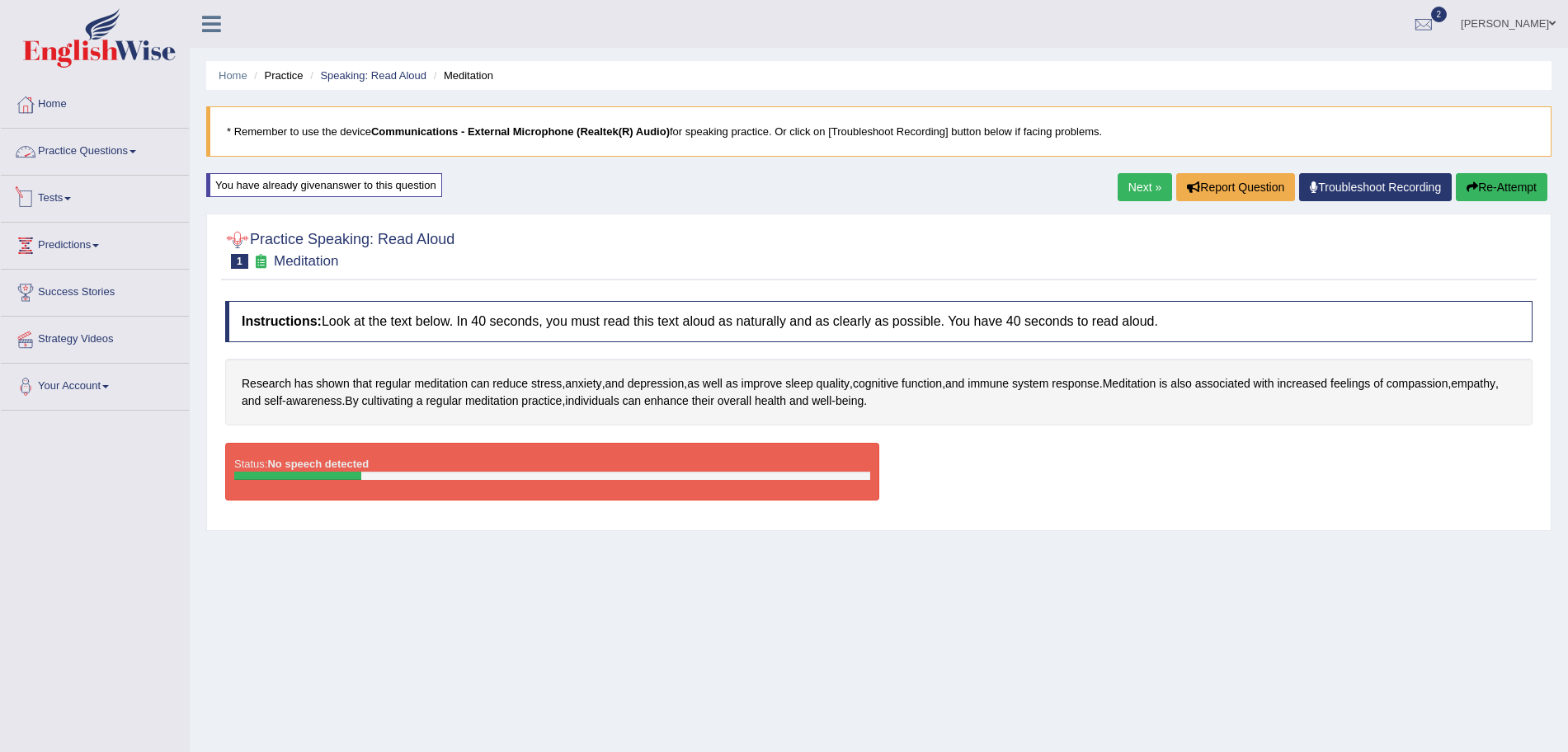
click at [99, 142] on link "Practice Questions" at bounding box center [94, 149] width 188 height 41
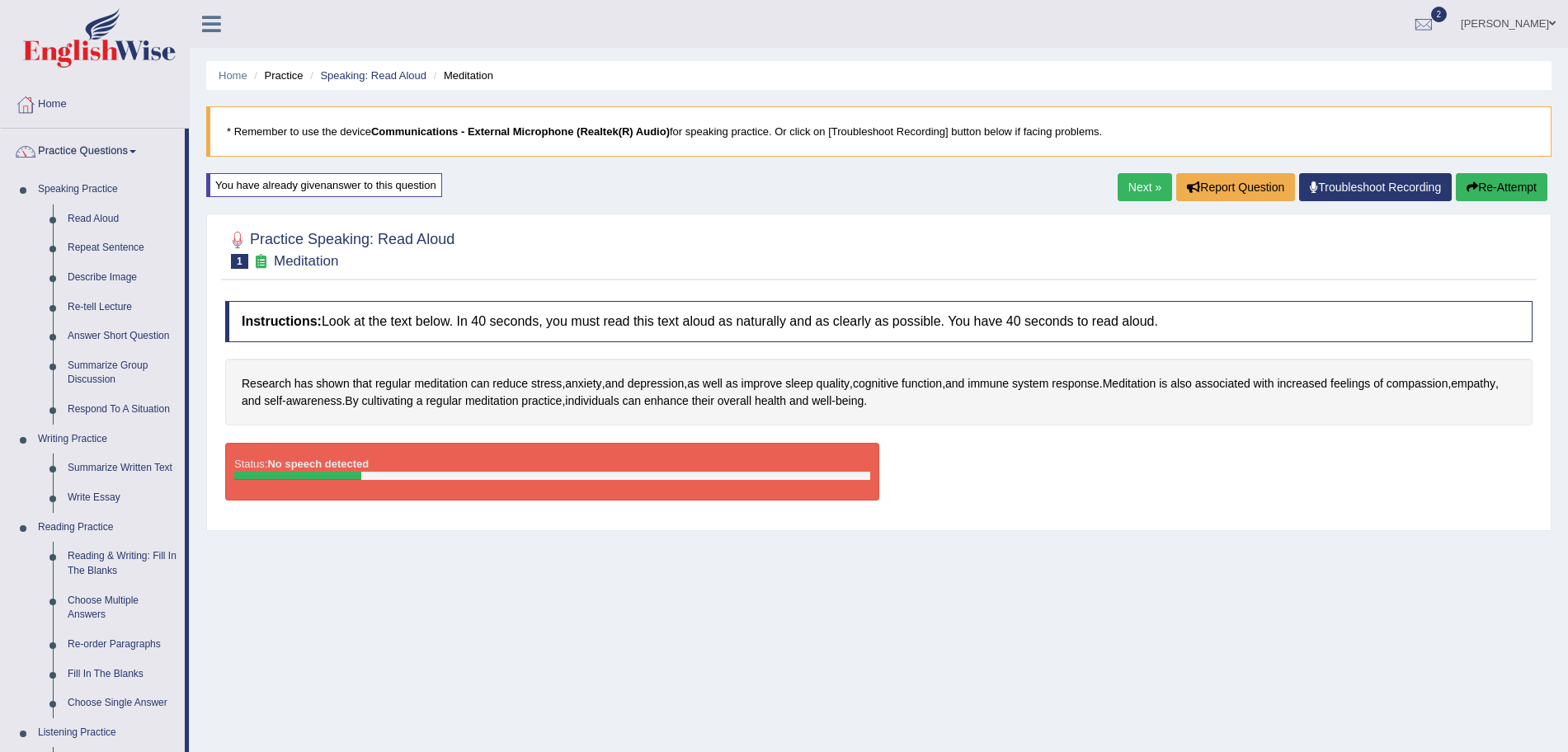
click at [1340, 182] on link "Troubleshoot Recording" at bounding box center [1375, 187] width 153 height 28
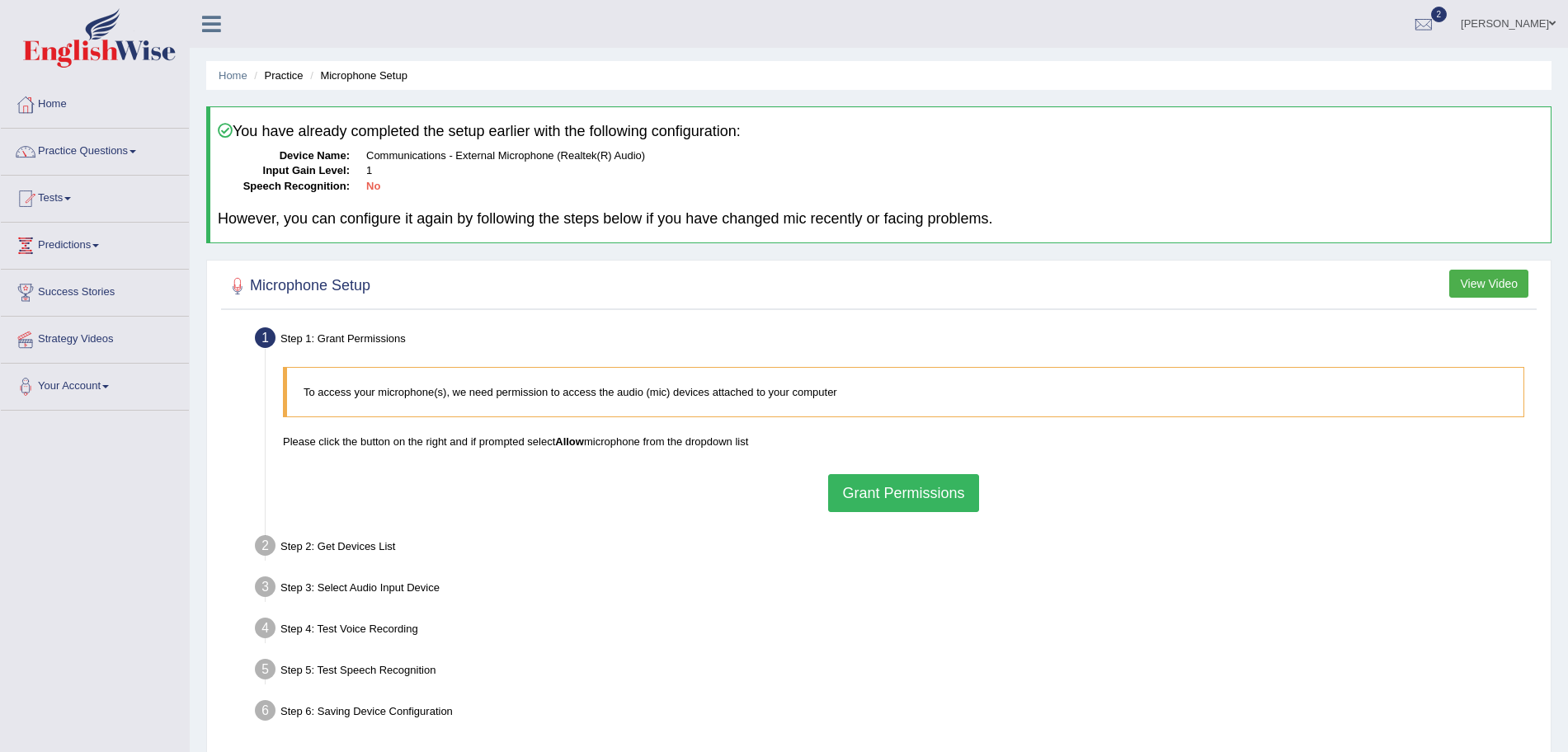
scroll to position [114, 0]
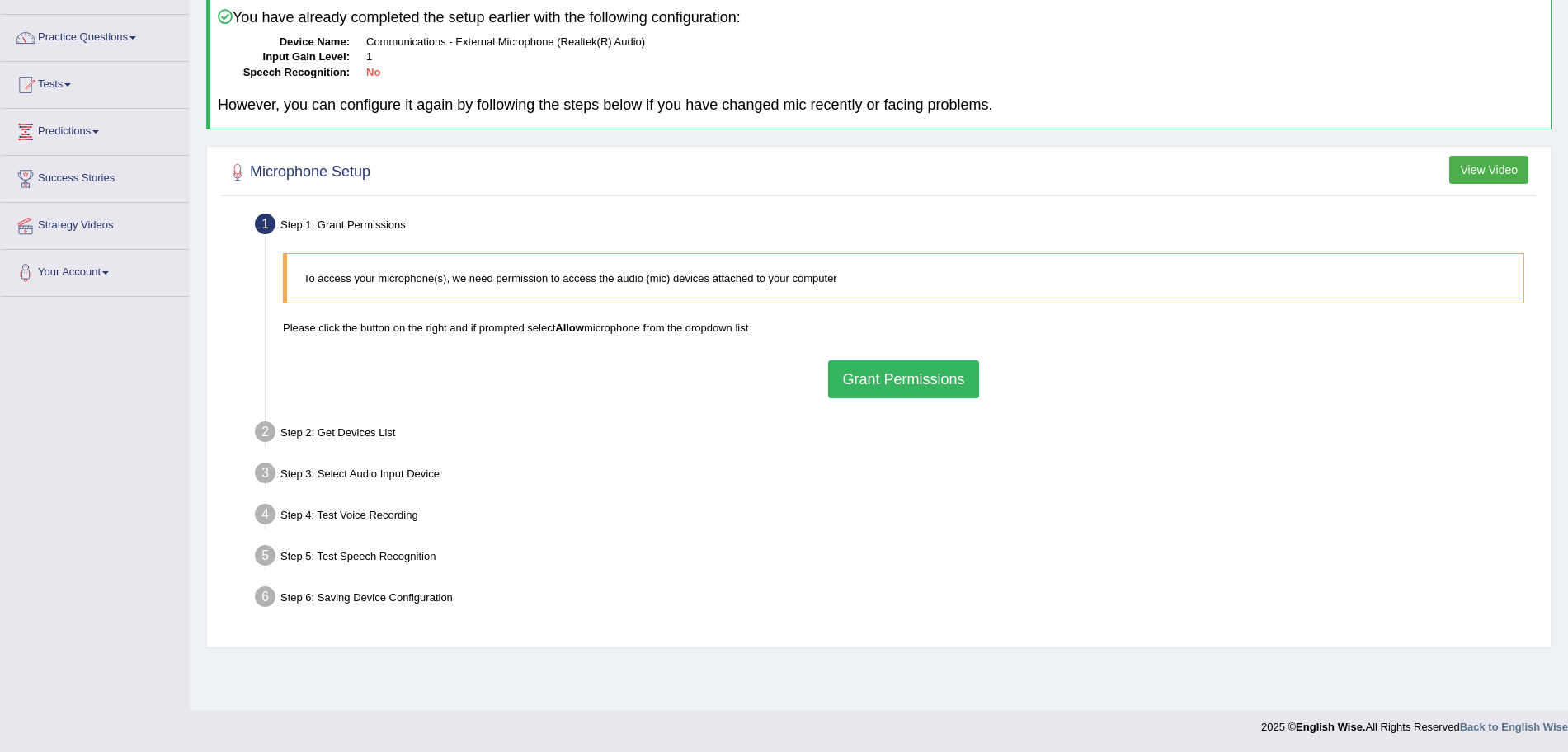
click at [861, 385] on button "Grant Permissions" at bounding box center [903, 380] width 150 height 38
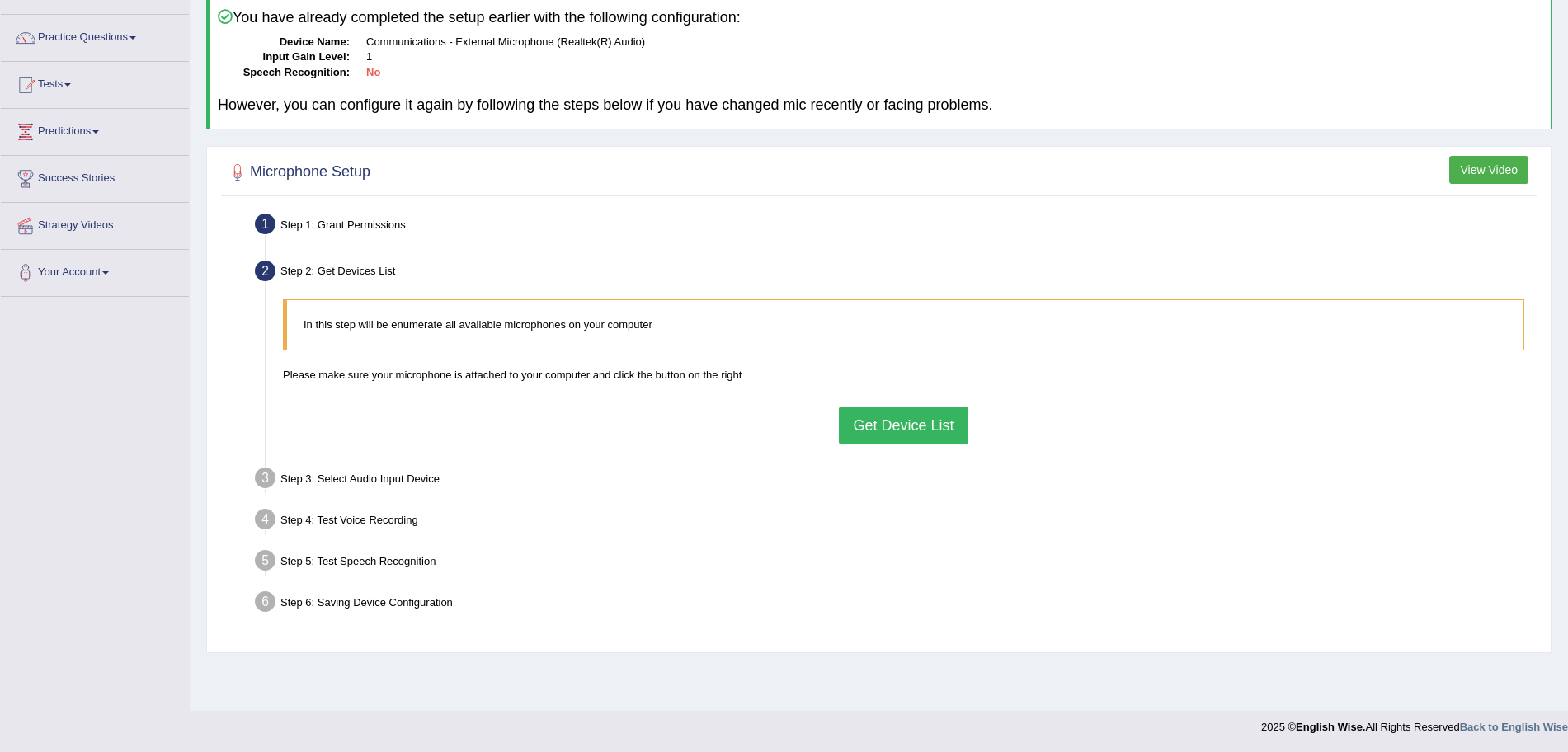
click at [893, 423] on button "Get Device List" at bounding box center [902, 425] width 128 height 38
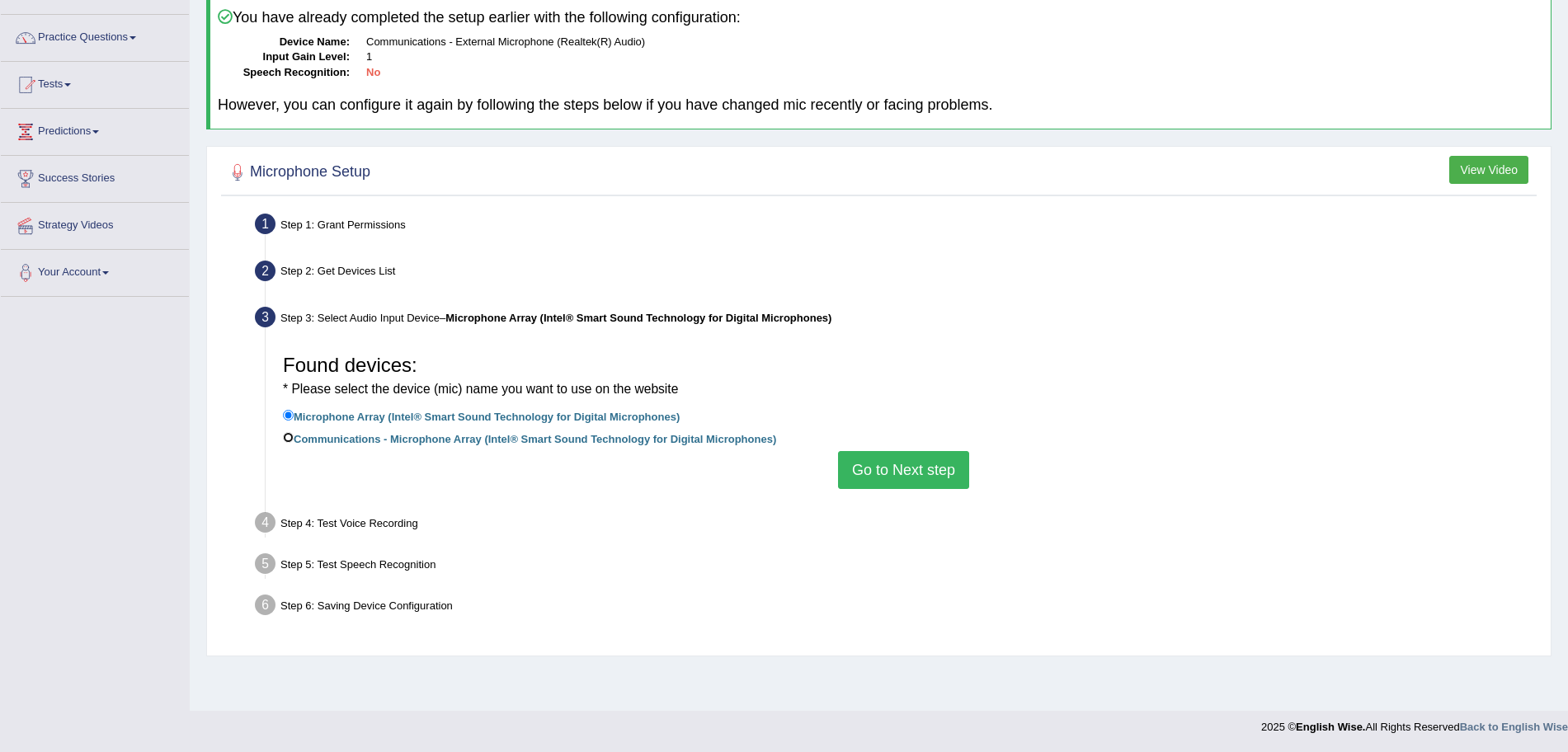
click at [290, 440] on input "Communications - Microphone Array (Intel® Smart Sound Technology for Digital Mi…" at bounding box center [288, 437] width 11 height 11
radio input "true"
click at [284, 420] on input "Microphone Array (Intel® Smart Sound Technology for Digital Microphones)" at bounding box center [288, 415] width 11 height 11
radio input "true"
click at [451, 433] on label "Communications - Microphone Array (Intel® Smart Sound Technology for Digital Mi…" at bounding box center [529, 438] width 493 height 18
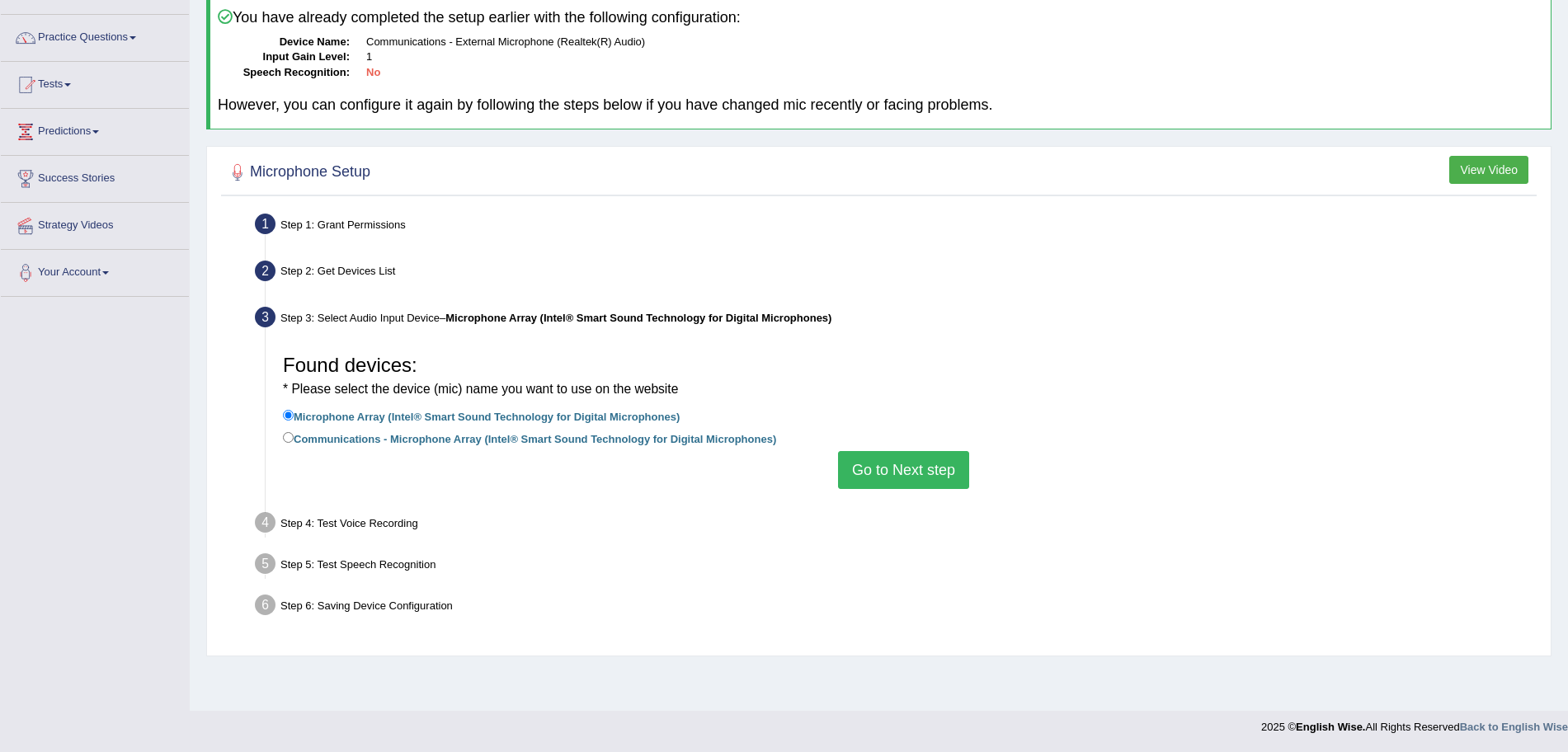
click at [293, 433] on input "Communications - Microphone Array (Intel® Smart Sound Technology for Digital Mi…" at bounding box center [288, 437] width 11 height 11
radio input "true"
click at [414, 442] on label "Communications - Microphone Array (Intel® Smart Sound Technology for Digital Mi…" at bounding box center [529, 438] width 493 height 18
click at [293, 442] on input "Communications - Microphone Array (Intel® Smart Sound Technology for Digital Mi…" at bounding box center [288, 437] width 11 height 11
click at [908, 462] on button "Go to Next step" at bounding box center [904, 470] width 131 height 38
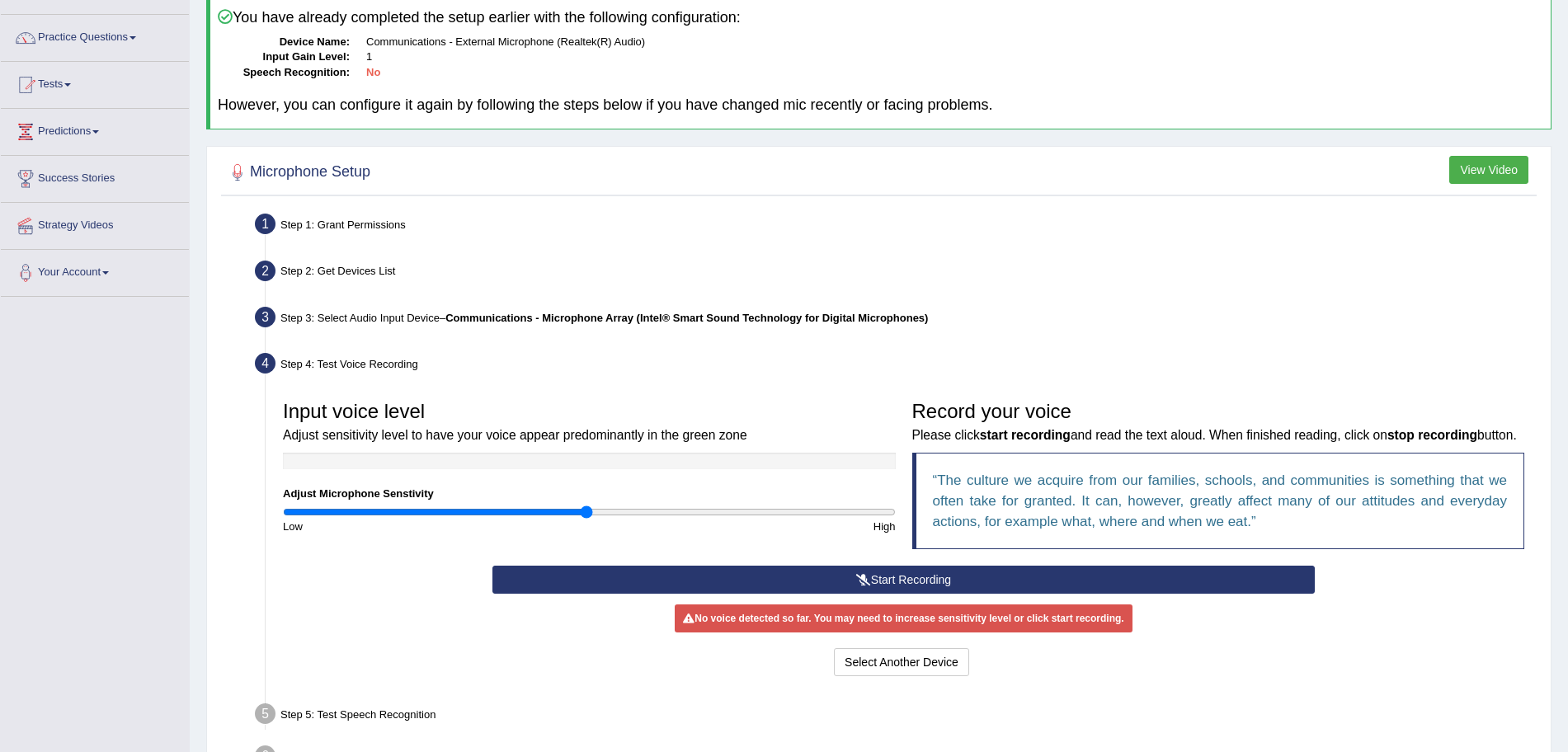
click at [909, 565] on div "Record your voice Please click start recording and read the text aloud. When fi…" at bounding box center [1218, 478] width 629 height 173
click at [907, 593] on button "Start Recording" at bounding box center [904, 579] width 822 height 28
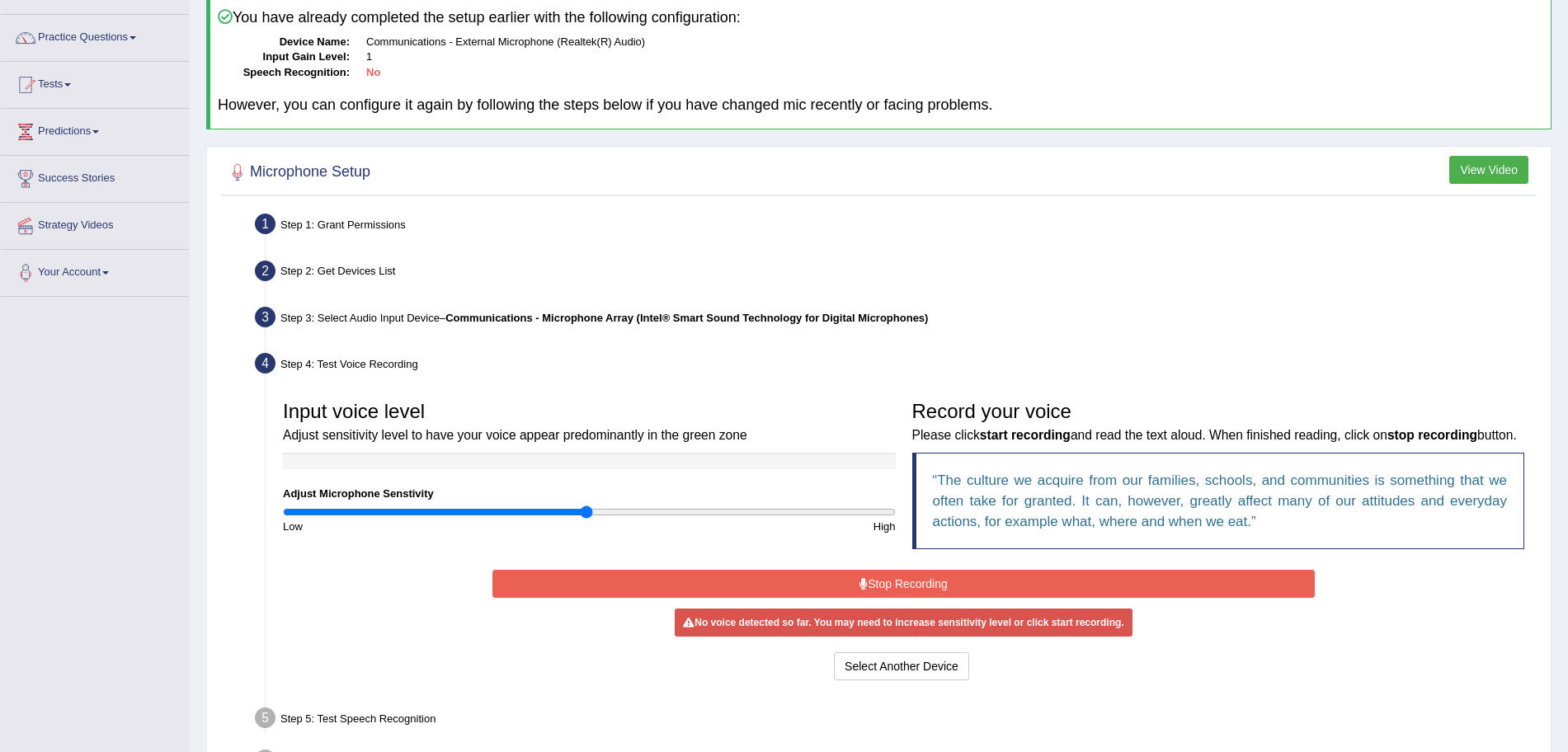
scroll to position [249, 0]
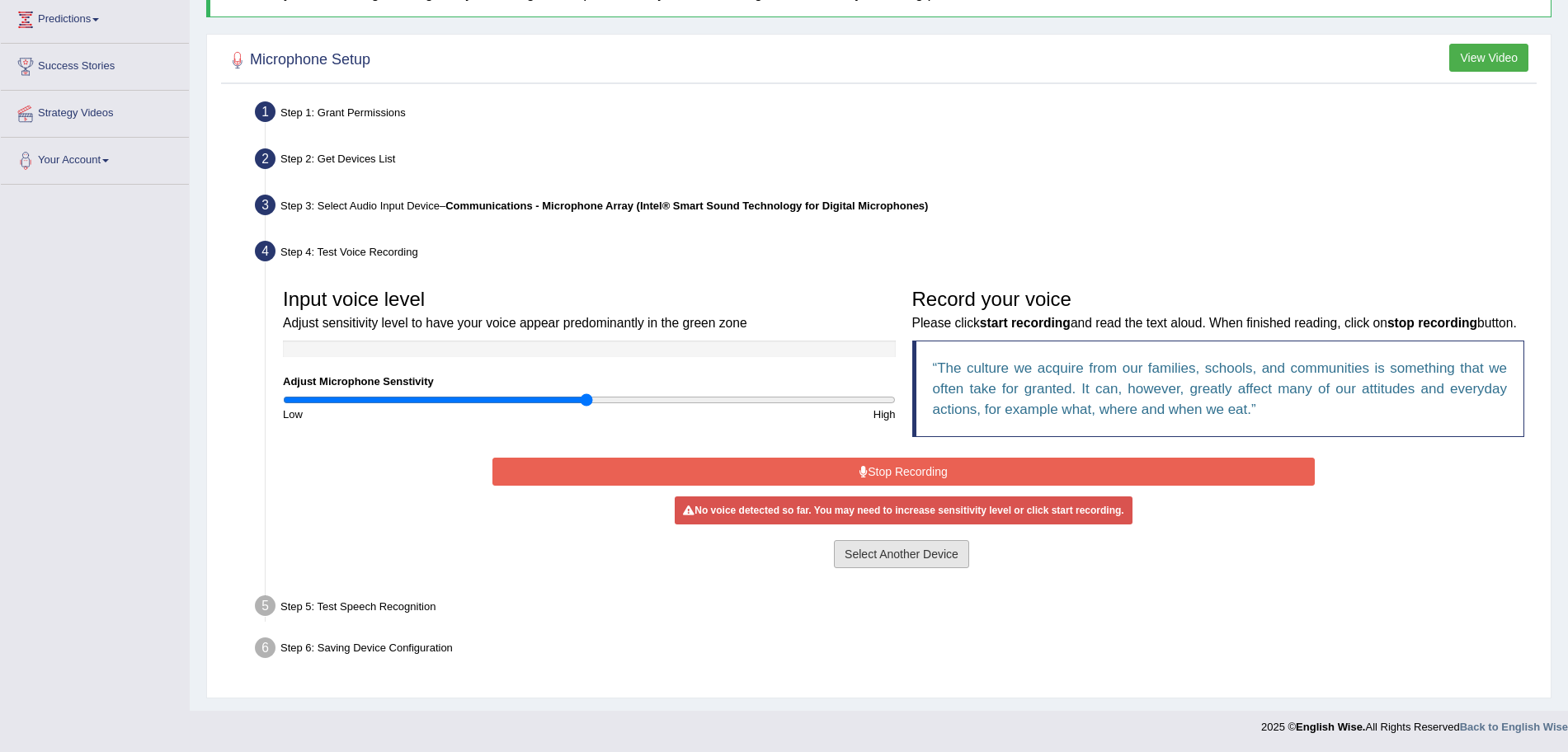
click at [908, 553] on button "Select Another Device" at bounding box center [901, 554] width 136 height 28
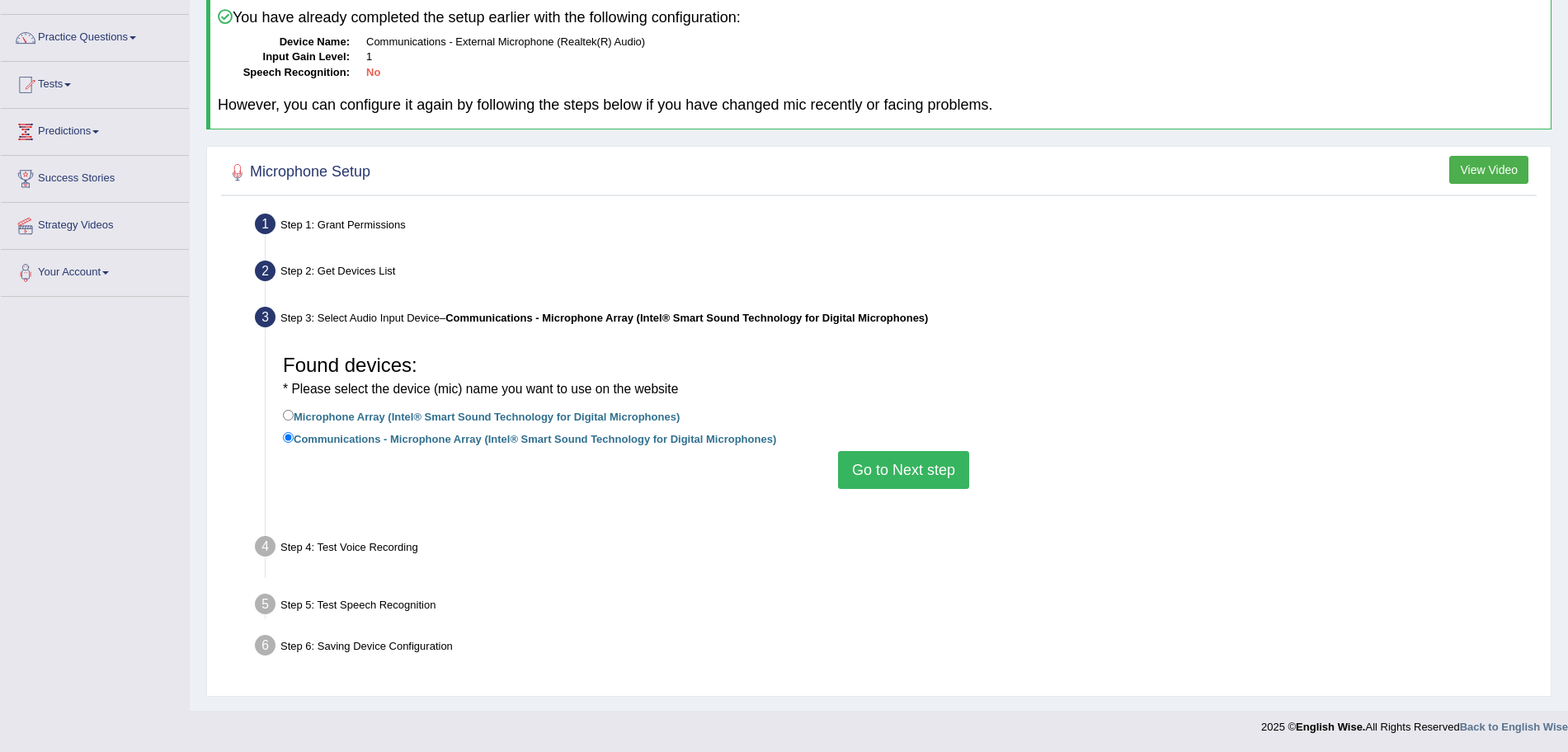
scroll to position [114, 0]
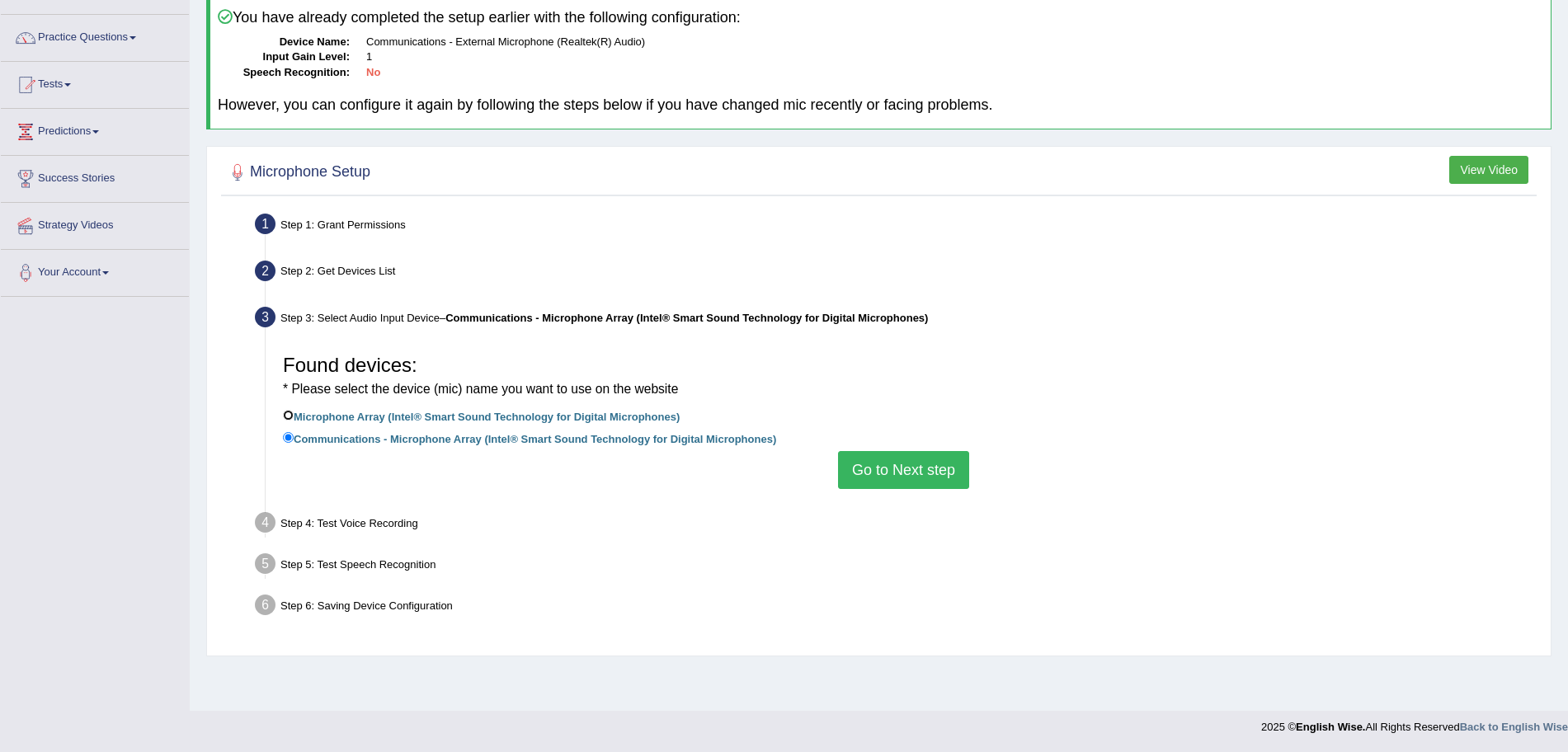
click at [285, 416] on input "Microphone Array (Intel® Smart Sound Technology for Digital Microphones)" at bounding box center [288, 415] width 11 height 11
radio input "true"
click at [872, 468] on button "Go to Next step" at bounding box center [904, 470] width 131 height 38
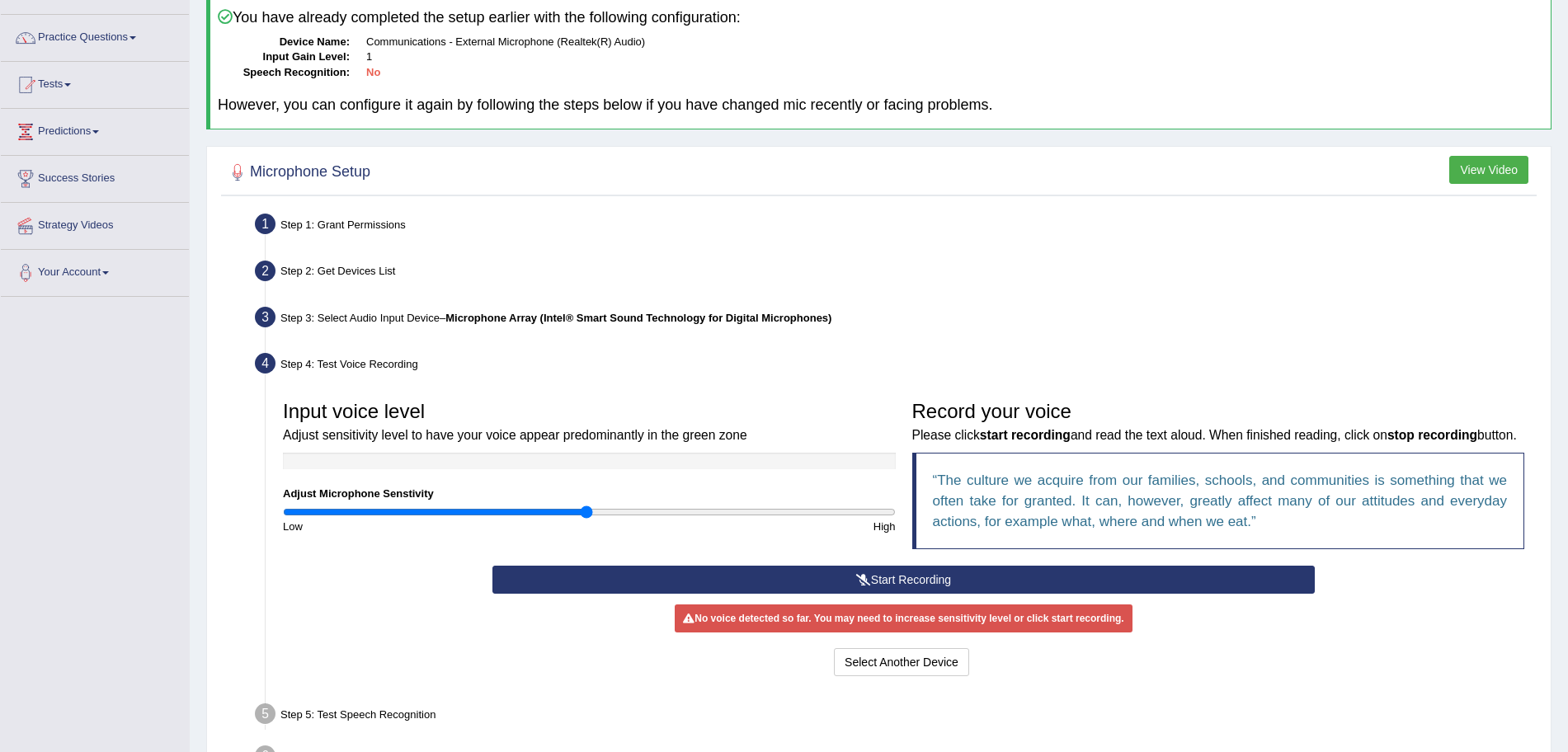
click at [826, 594] on button "Start Recording" at bounding box center [904, 579] width 822 height 28
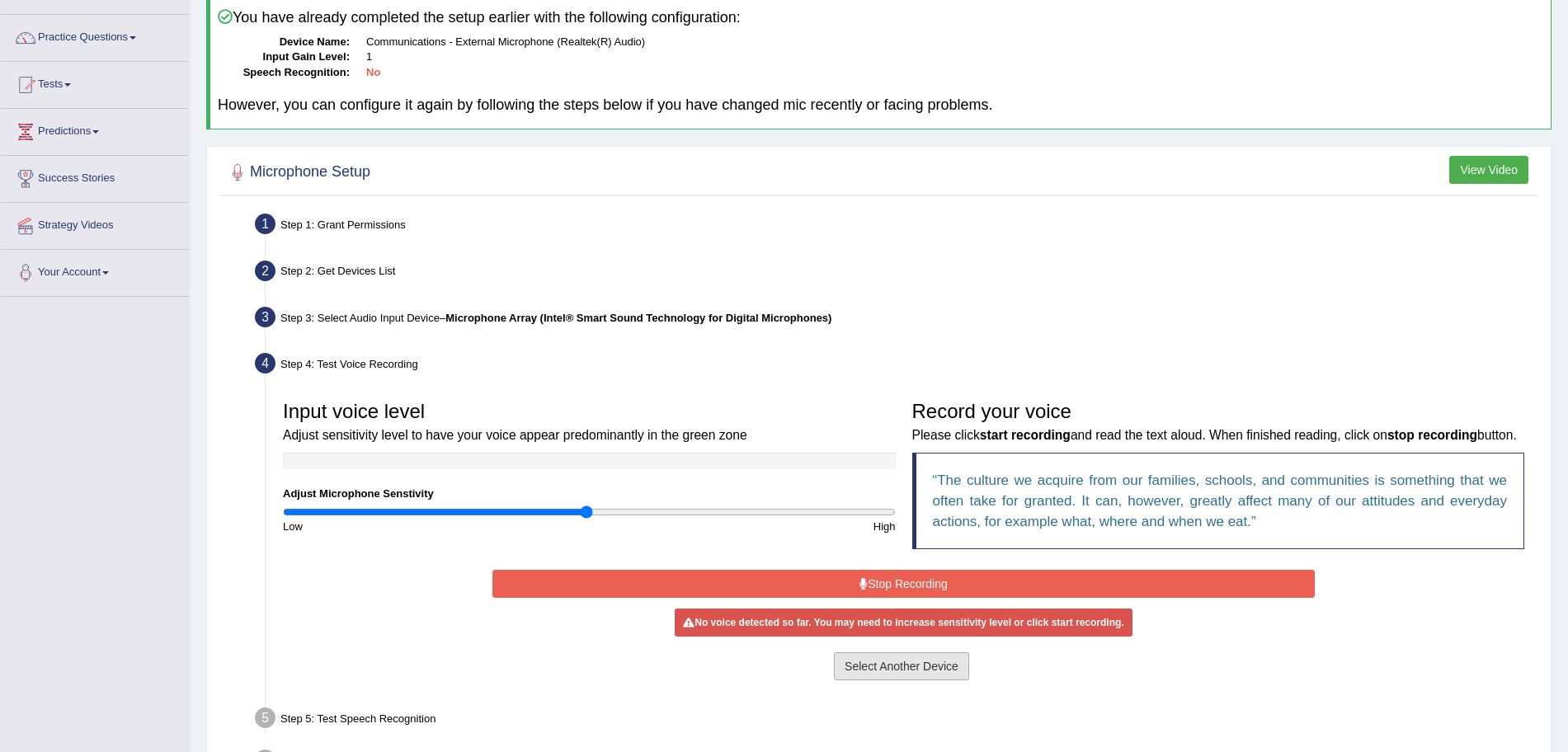
click at [887, 680] on button "Select Another Device" at bounding box center [901, 666] width 136 height 28
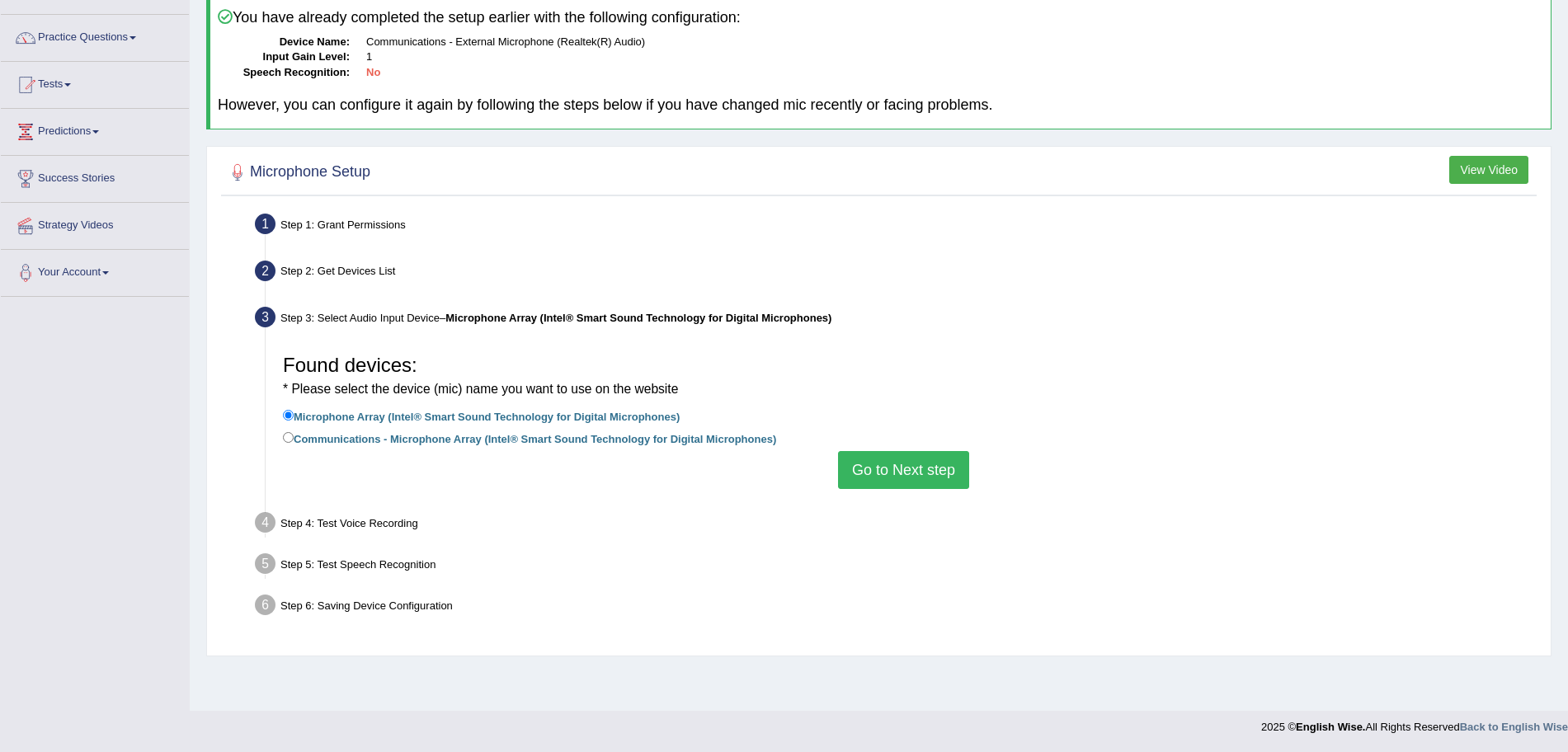
click at [356, 506] on ul "Step 1: Grant Permissions To access your microphone(s), we need permission to a…" at bounding box center [879, 416] width 1307 height 417
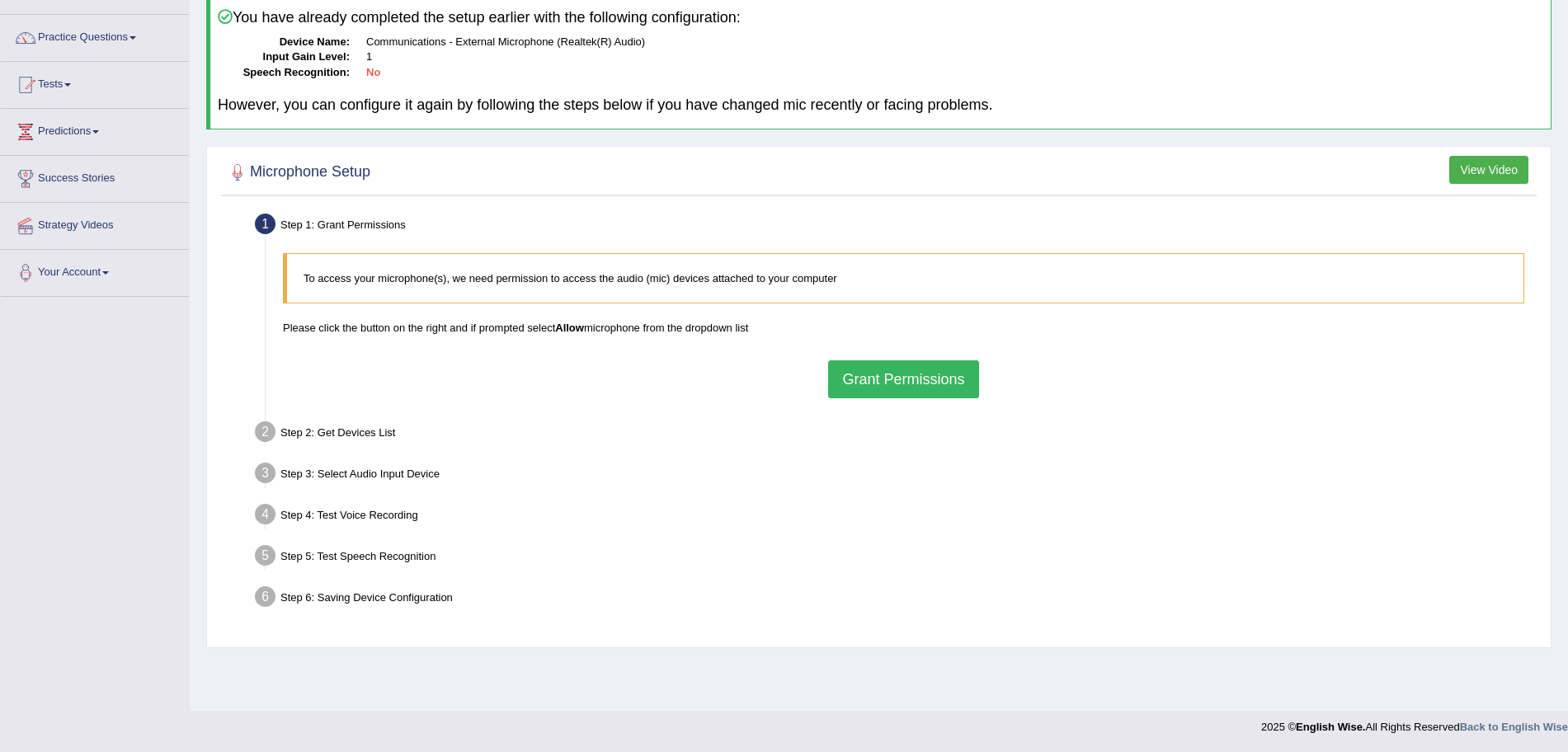
click at [927, 372] on button "Grant Permissions" at bounding box center [903, 380] width 150 height 38
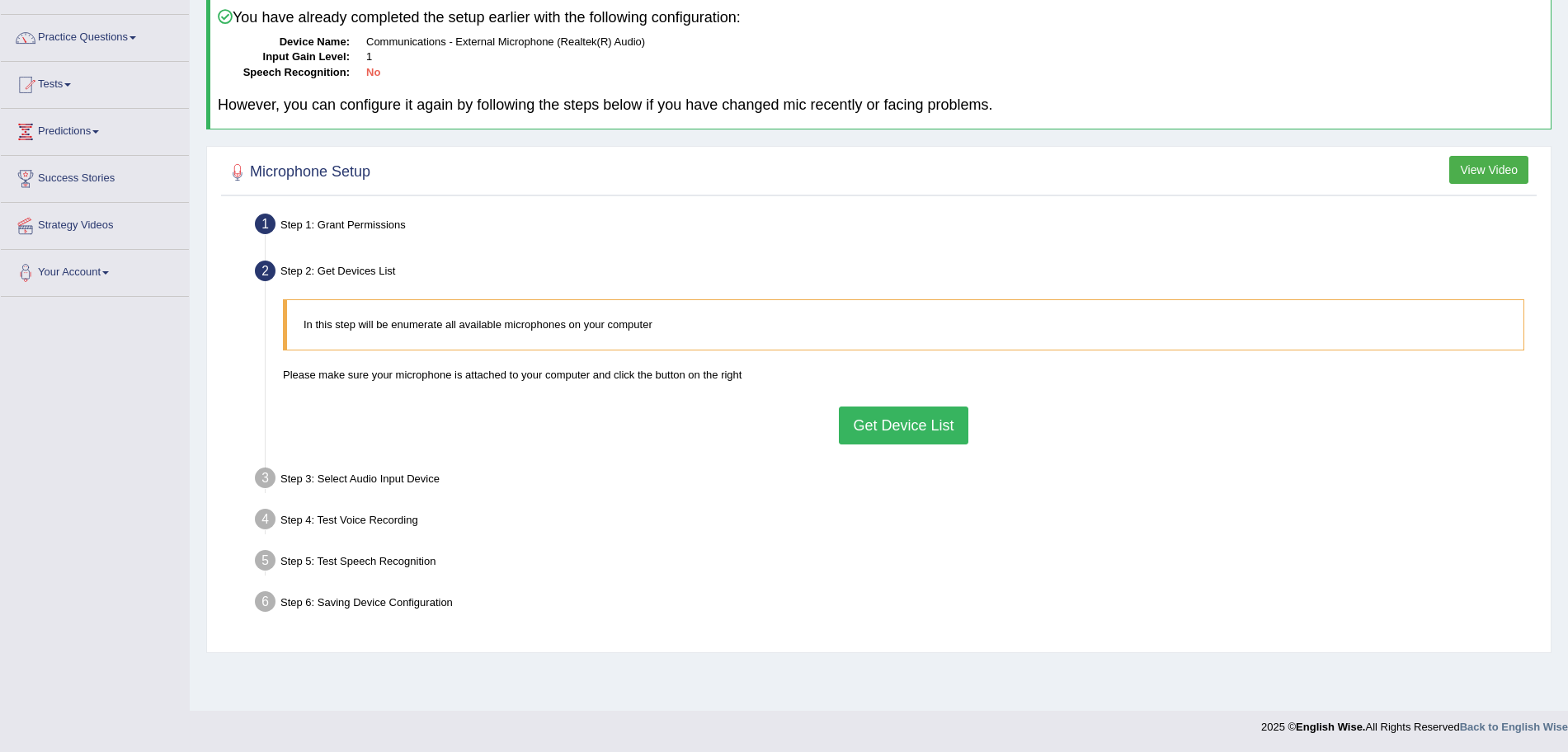
click at [884, 438] on button "Get Device List" at bounding box center [902, 425] width 128 height 38
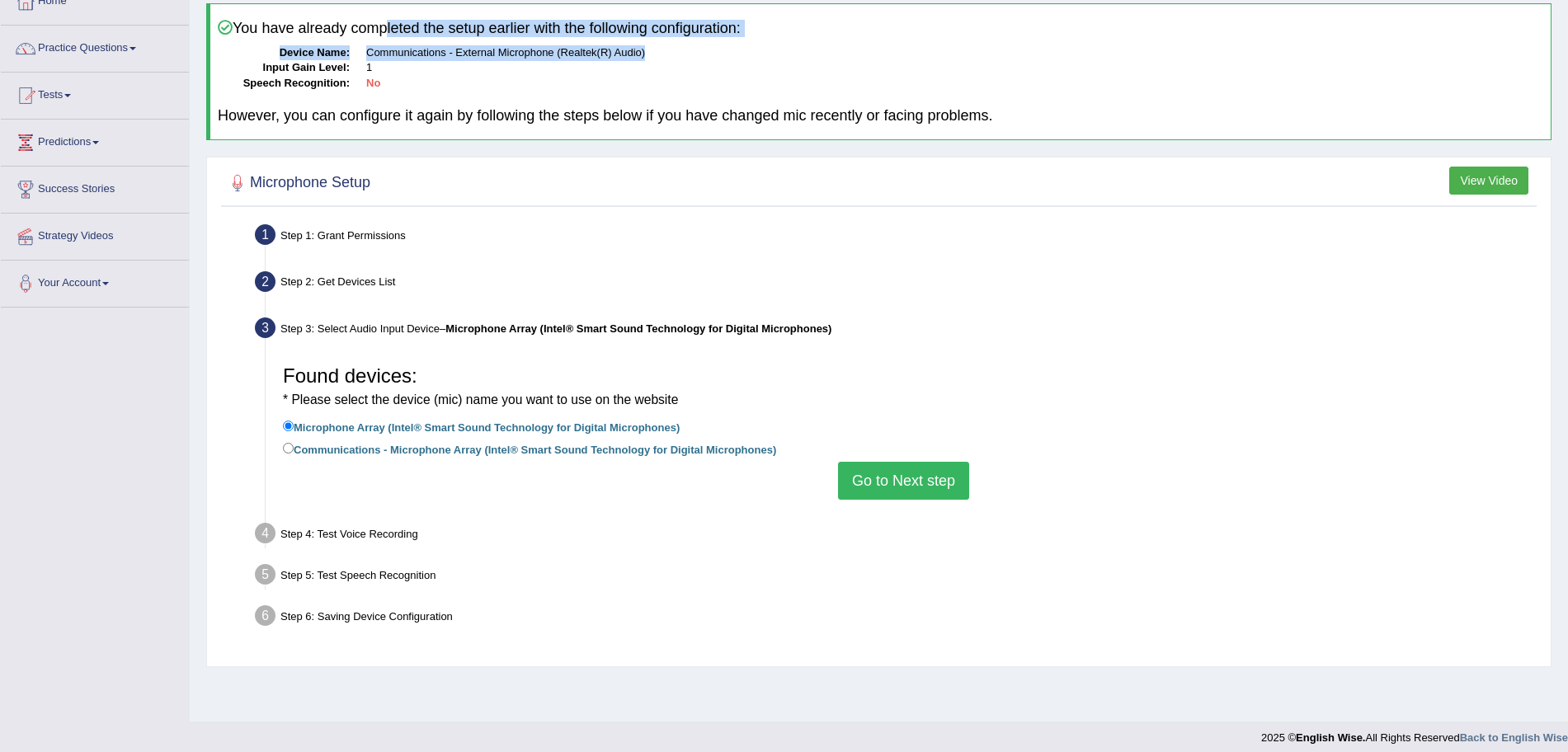
scroll to position [101, 0]
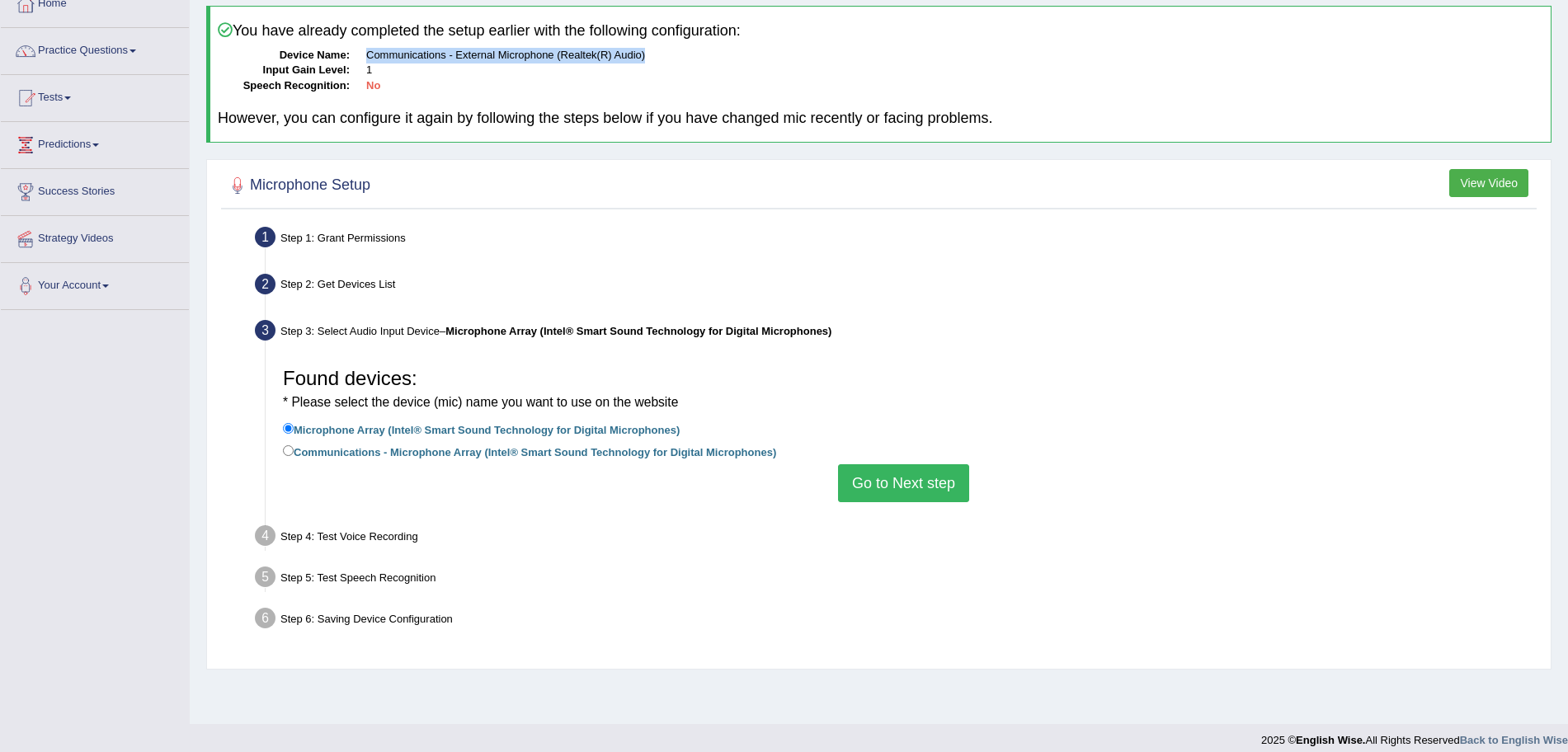
drag, startPoint x: 653, startPoint y: 42, endPoint x: 364, endPoint y: 57, distance: 289.4
click at [364, 57] on dl "Device Name: Communications - External Microphone (Realtek(R) Audio) Input Gain…" at bounding box center [880, 70] width 1326 height 46
copy dd "Communications - External Microphone (Realtek(R) Audio)"
click at [538, 179] on div at bounding box center [879, 186] width 1307 height 34
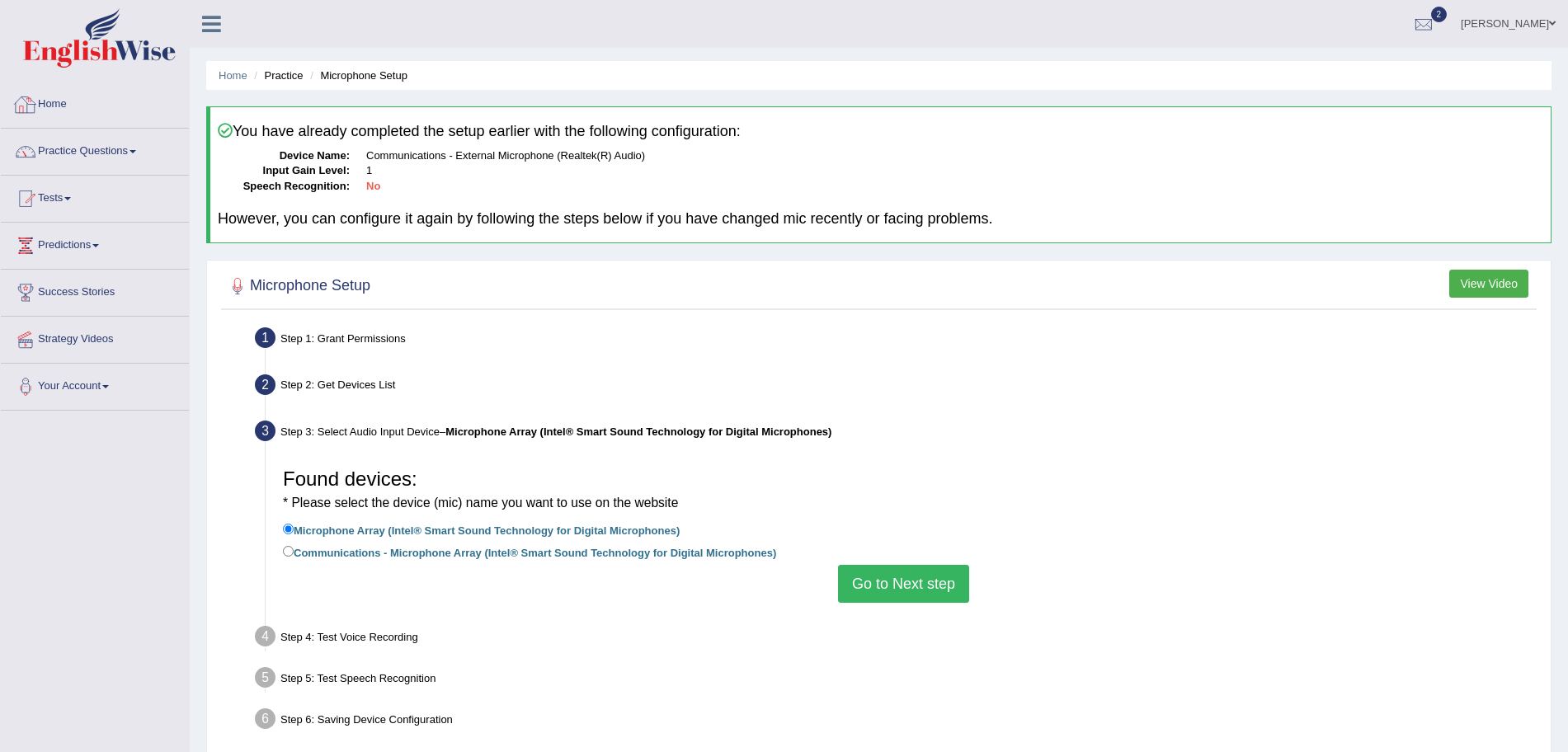
click at [53, 109] on link "Home" at bounding box center [94, 102] width 188 height 41
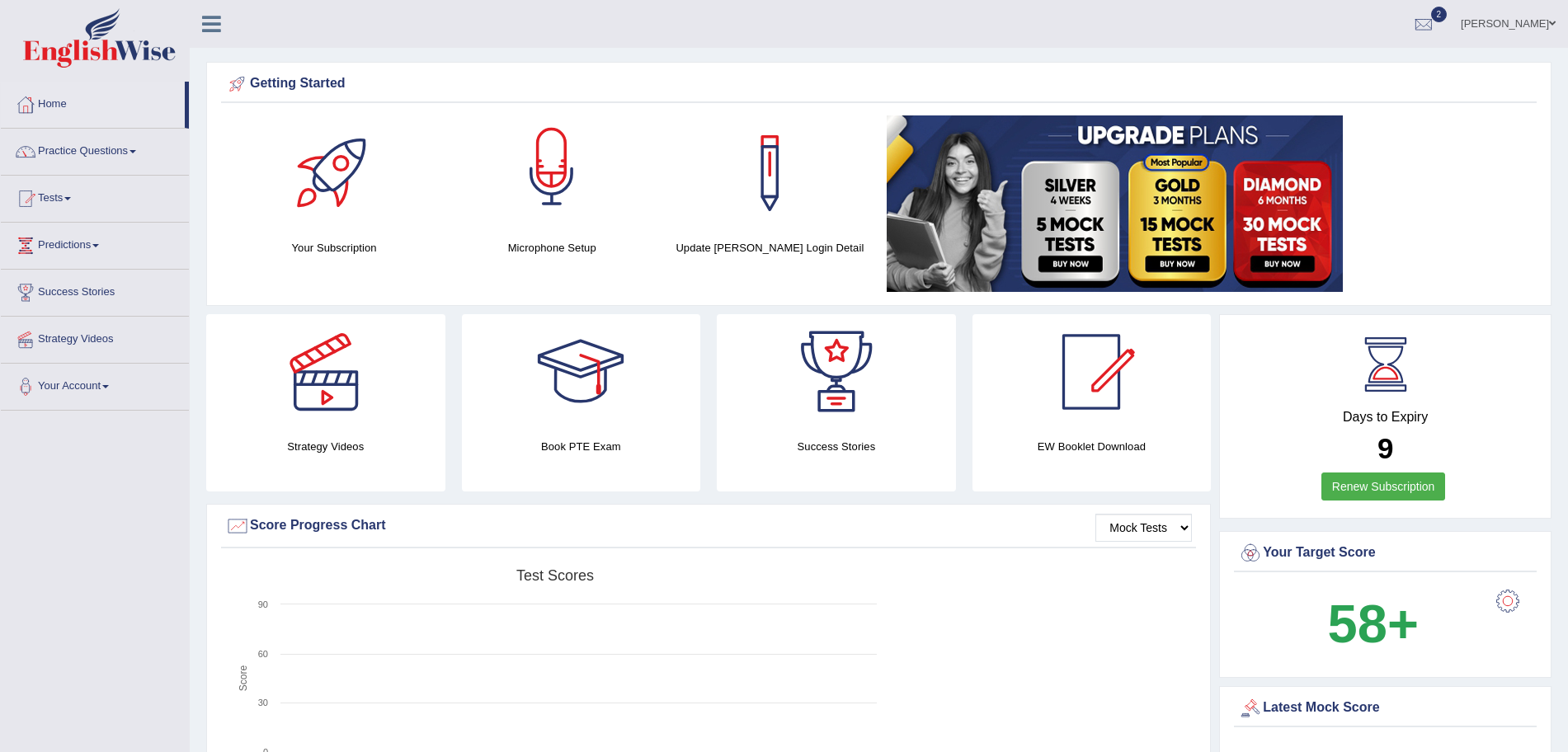
click at [522, 188] on div at bounding box center [551, 173] width 116 height 116
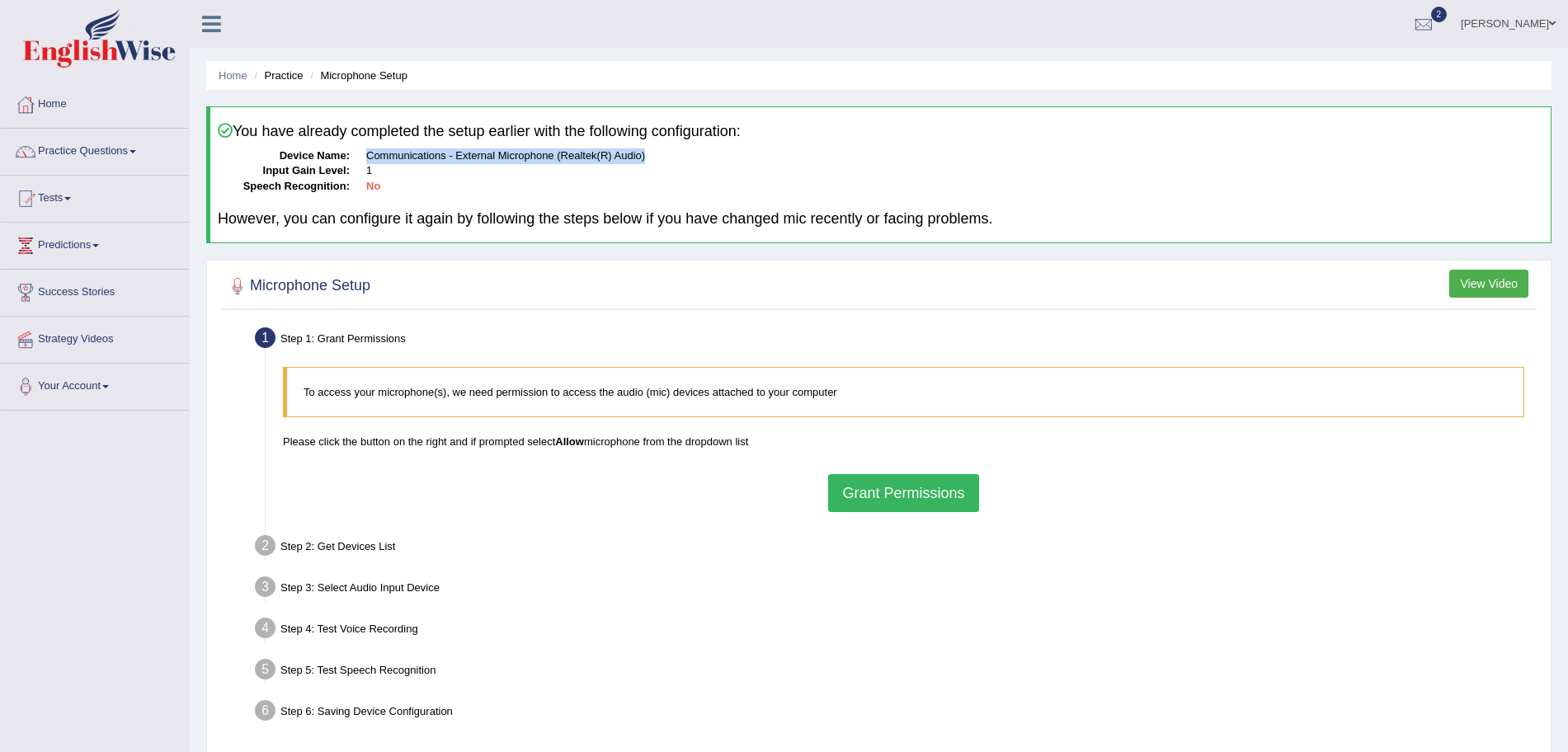
drag, startPoint x: 646, startPoint y: 155, endPoint x: 368, endPoint y: 148, distance: 278.1
click at [368, 148] on dd "Communications - External Microphone (Realtek(R) Audio)" at bounding box center [954, 155] width 1177 height 15
click at [916, 487] on button "Grant Permissions" at bounding box center [903, 493] width 150 height 38
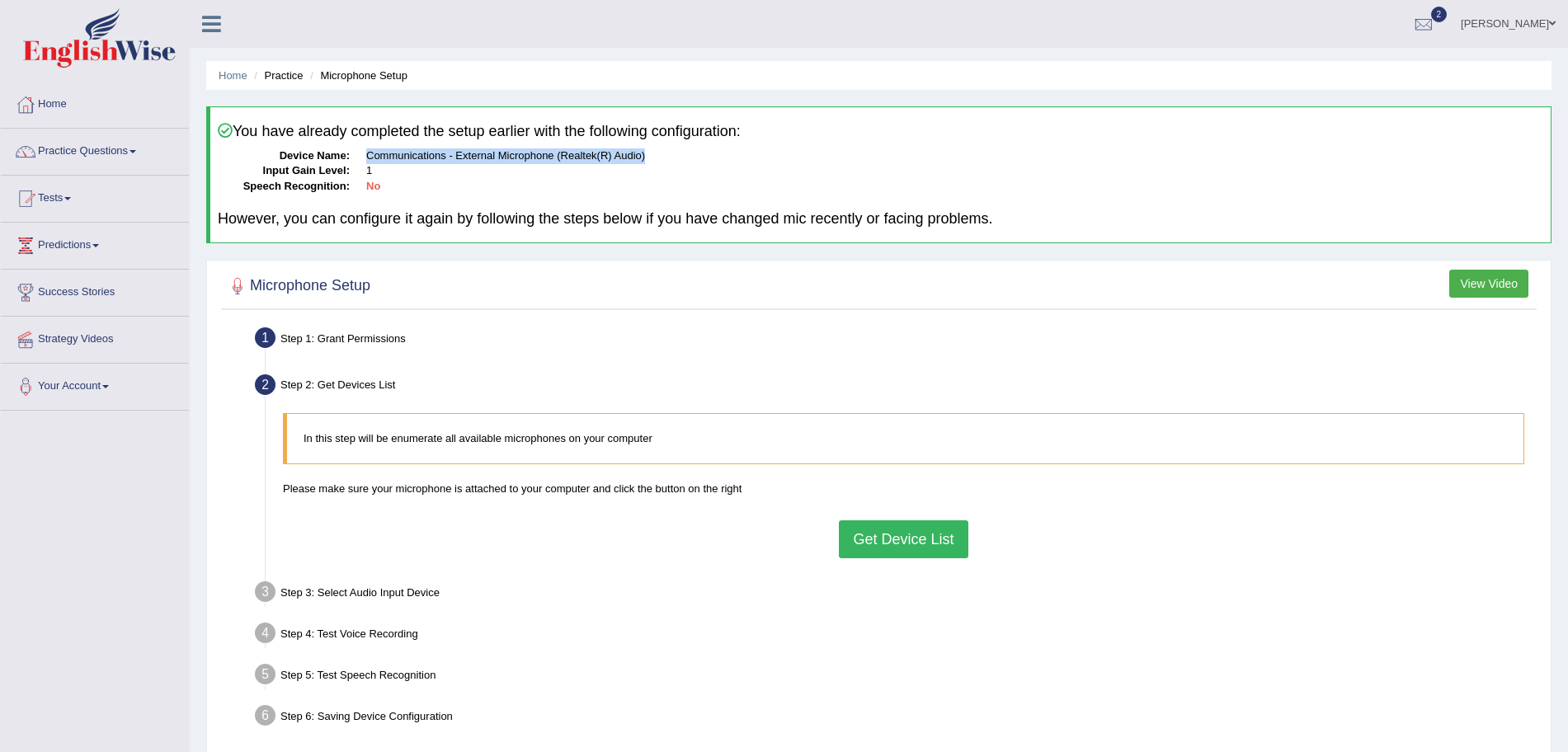
click at [891, 539] on button "Get Device List" at bounding box center [902, 539] width 128 height 38
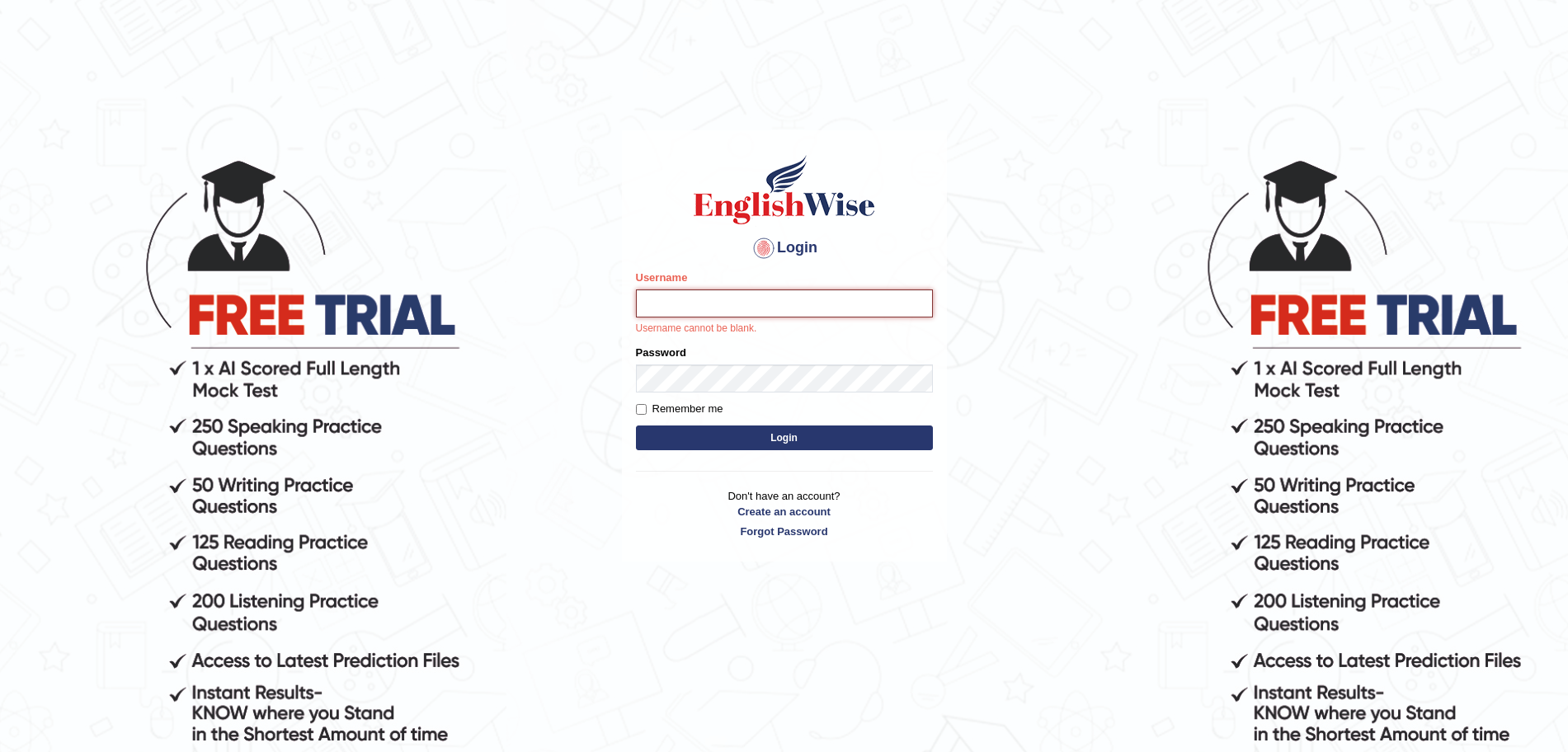
type input "[DEMOGRAPHIC_DATA]"
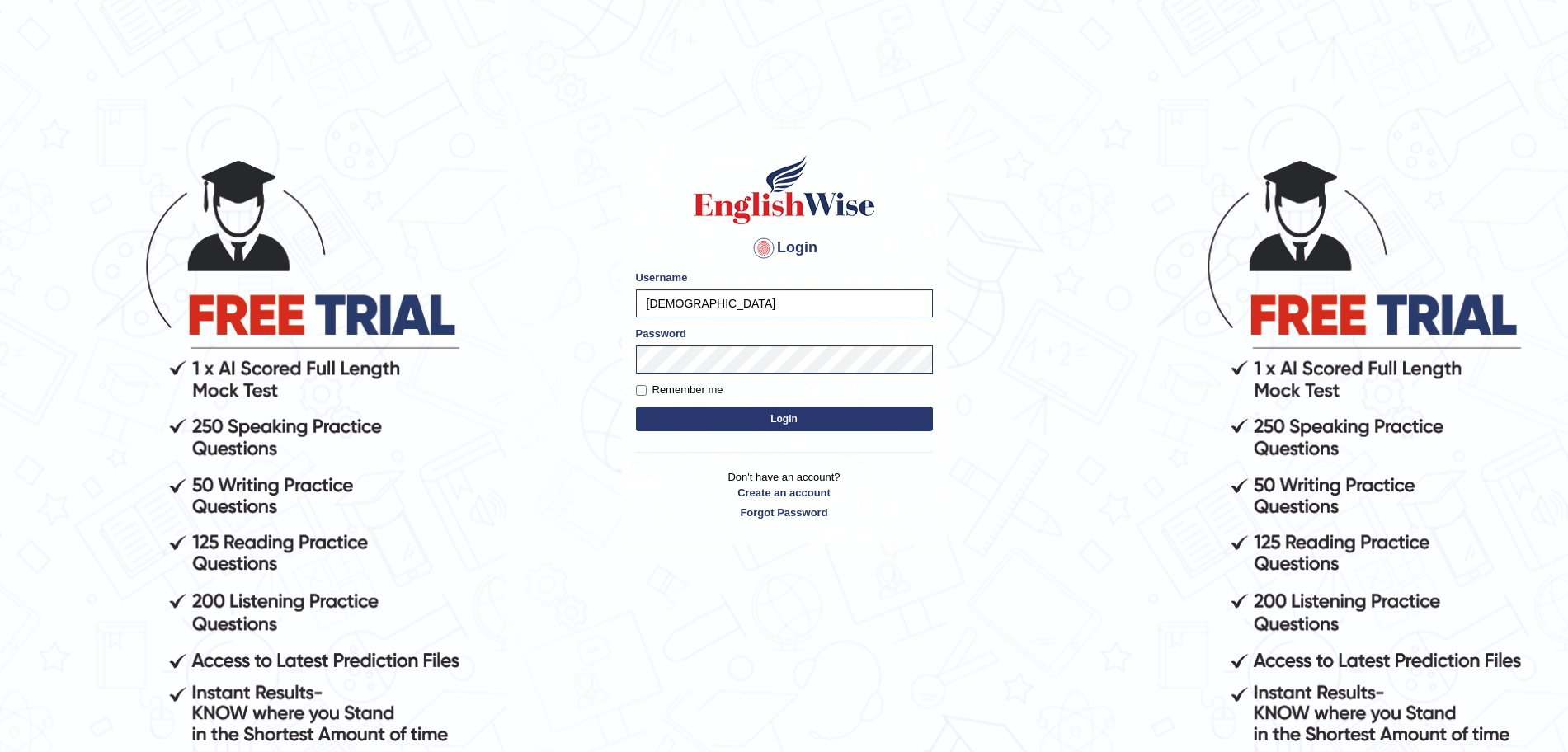
click at [766, 424] on button "Login" at bounding box center [784, 419] width 297 height 25
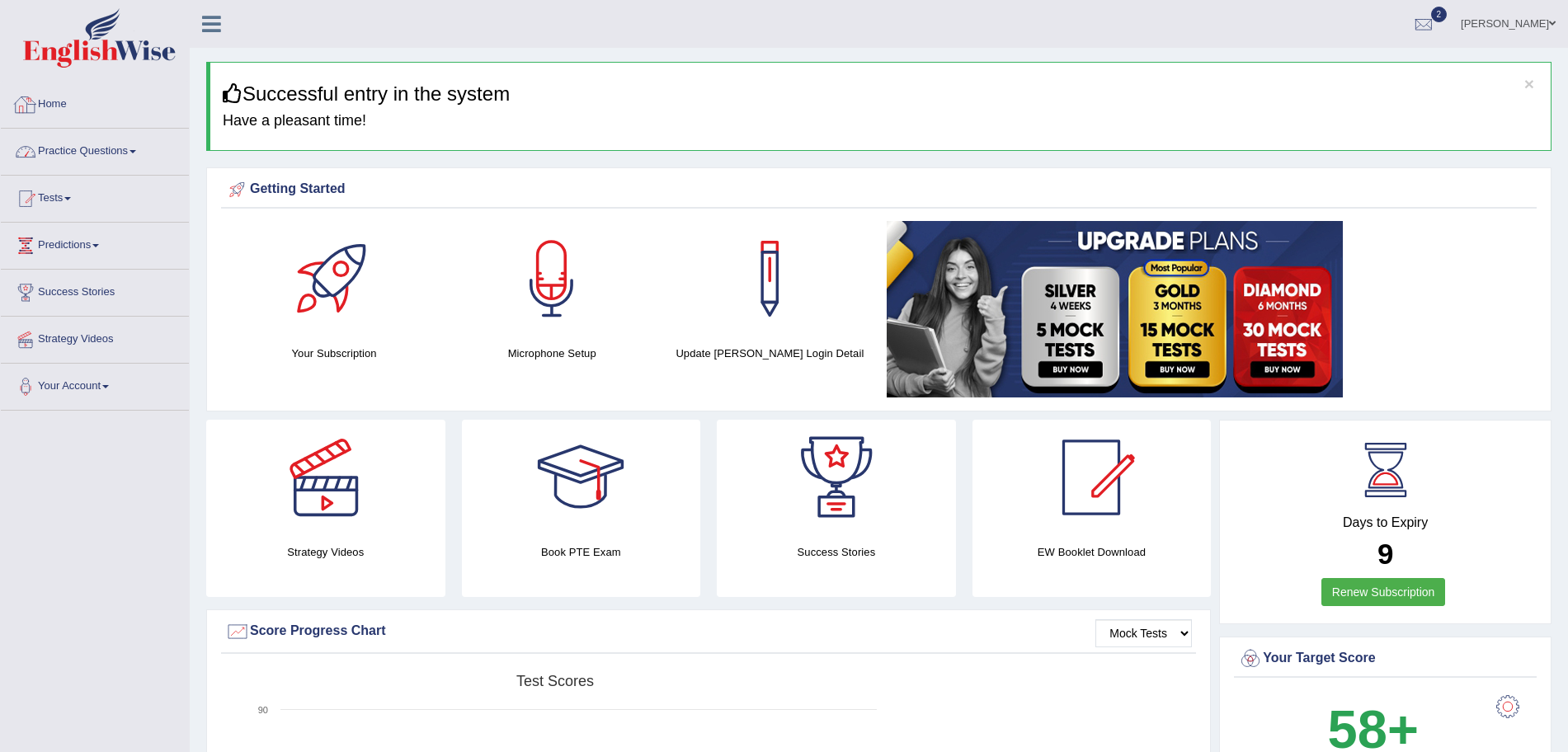
click at [93, 143] on link "Practice Questions" at bounding box center [94, 149] width 188 height 41
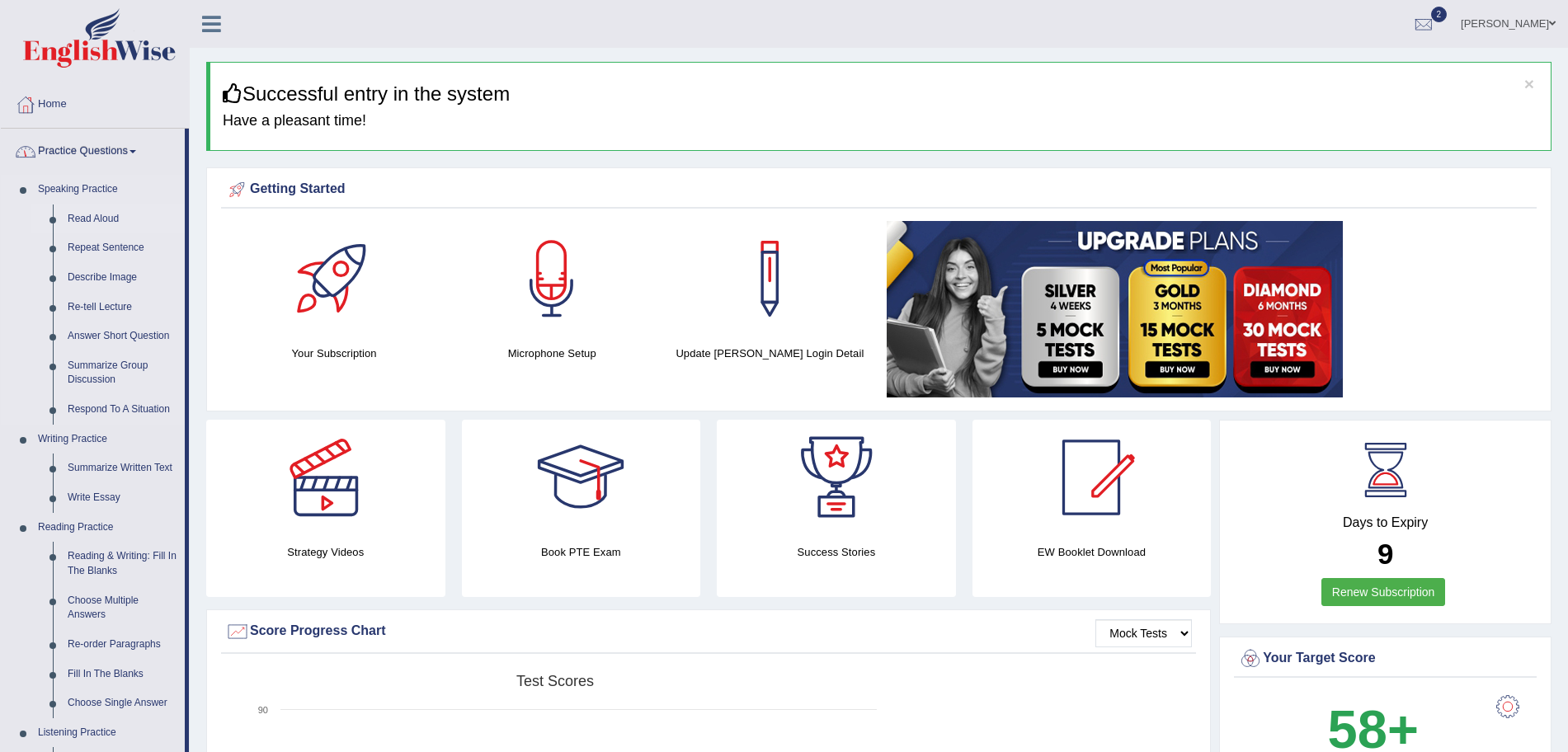
click at [97, 221] on link "Read Aloud" at bounding box center [122, 219] width 125 height 30
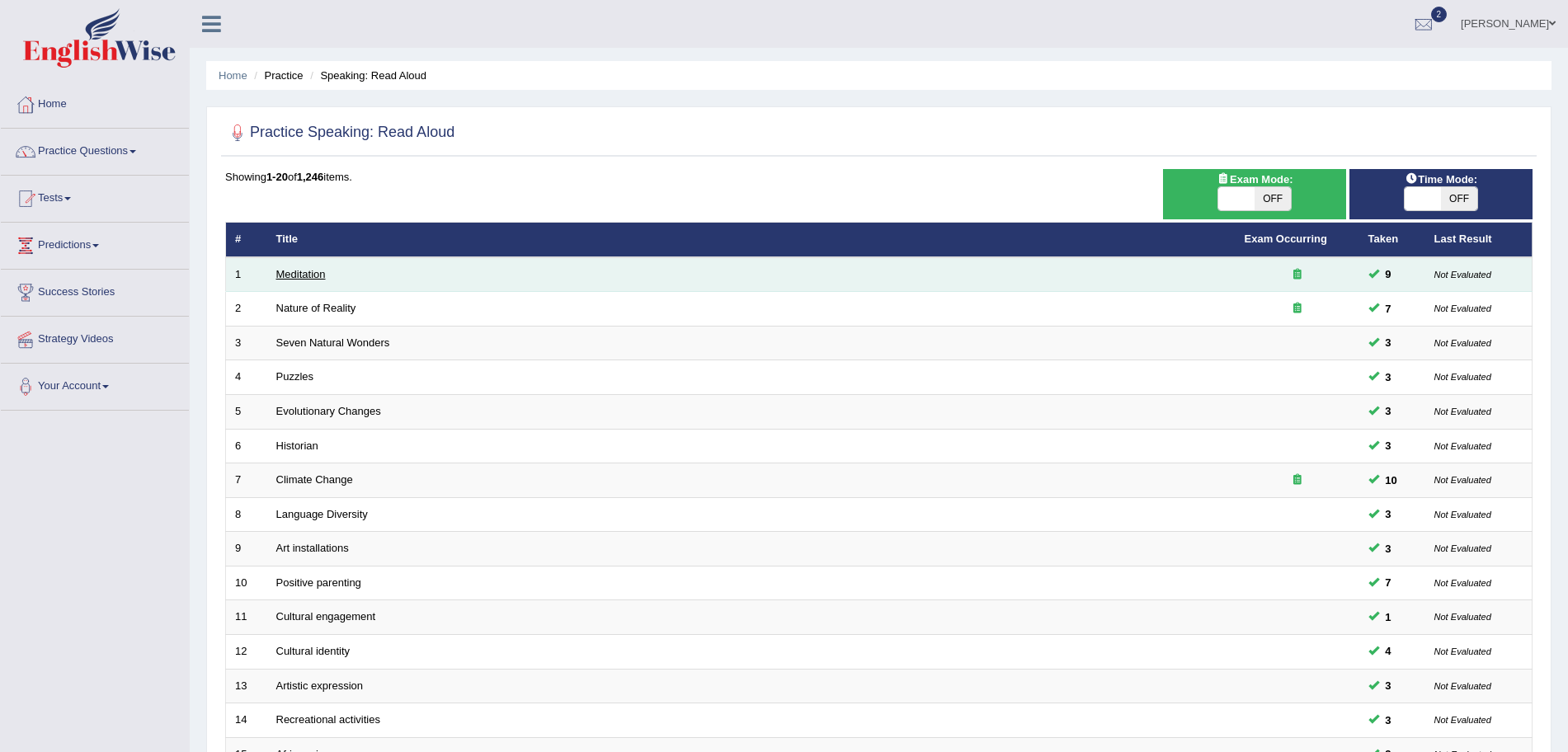
click at [301, 279] on link "Meditation" at bounding box center [301, 275] width 49 height 13
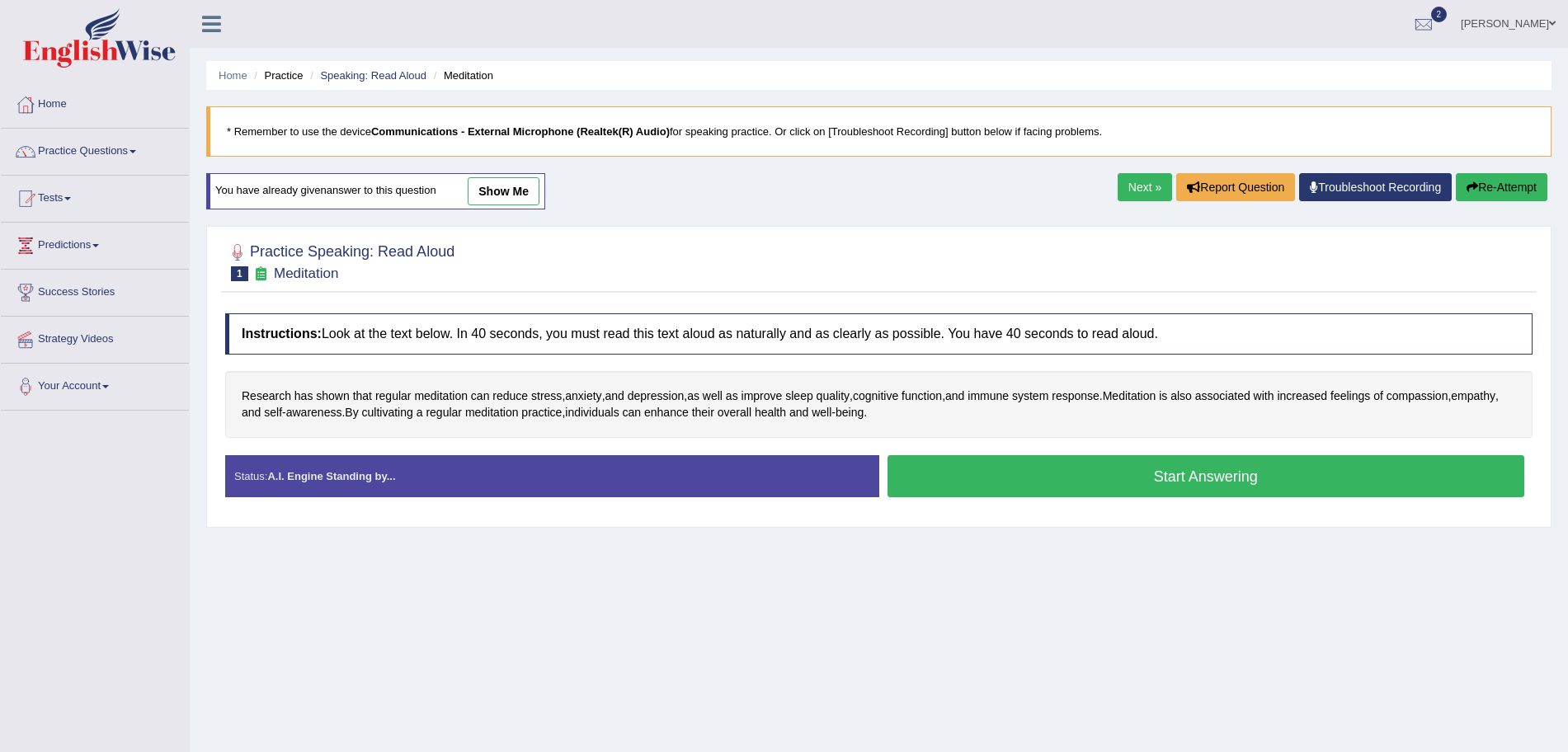
click at [508, 193] on link "show me" at bounding box center [504, 191] width 72 height 28
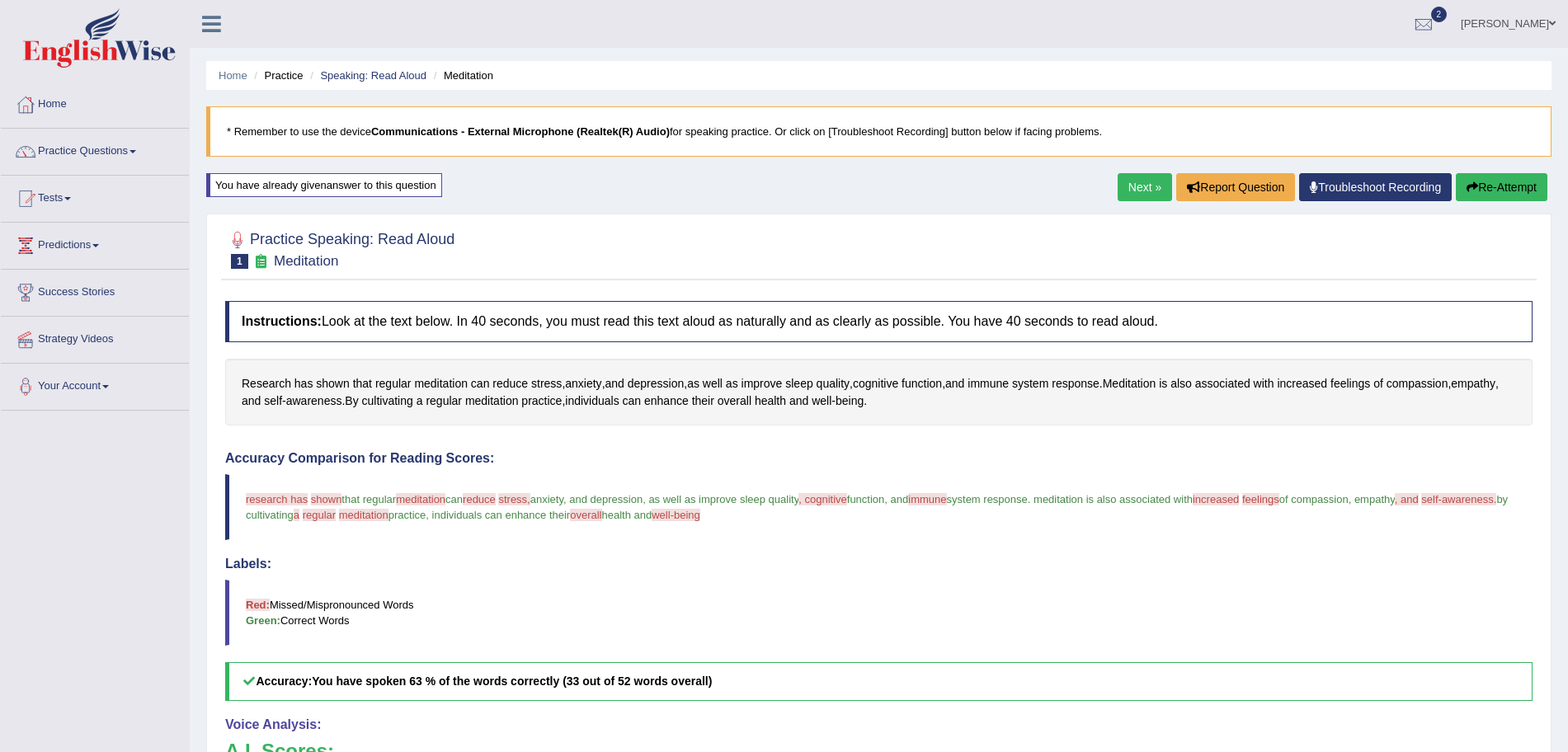
click at [508, 193] on div "Home Practice Speaking: Read Aloud Meditation * Remember to use the device Comm…" at bounding box center [878, 515] width 1378 height 1030
click at [112, 145] on link "Practice Questions" at bounding box center [94, 149] width 188 height 41
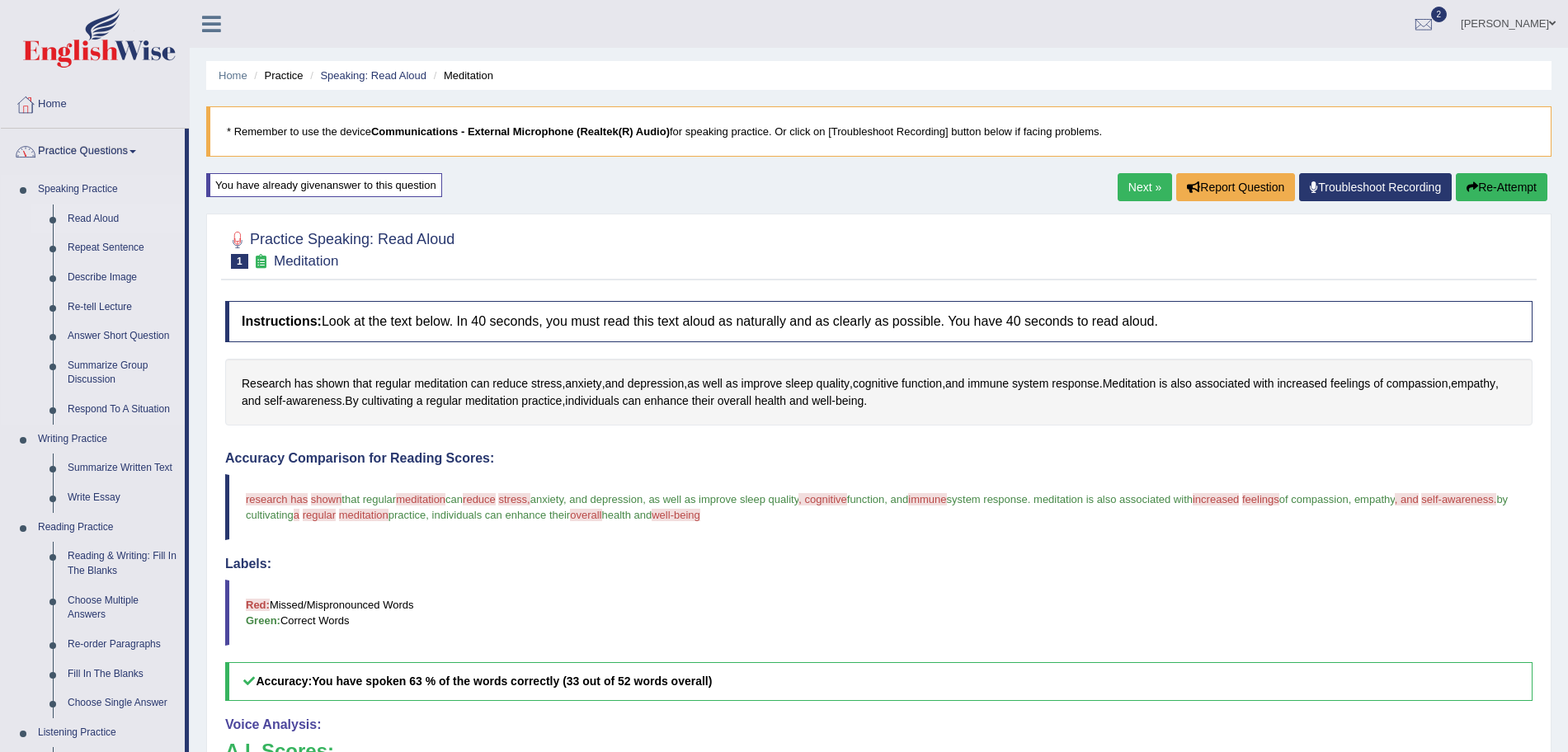
click at [117, 215] on link "Read Aloud" at bounding box center [122, 219] width 125 height 30
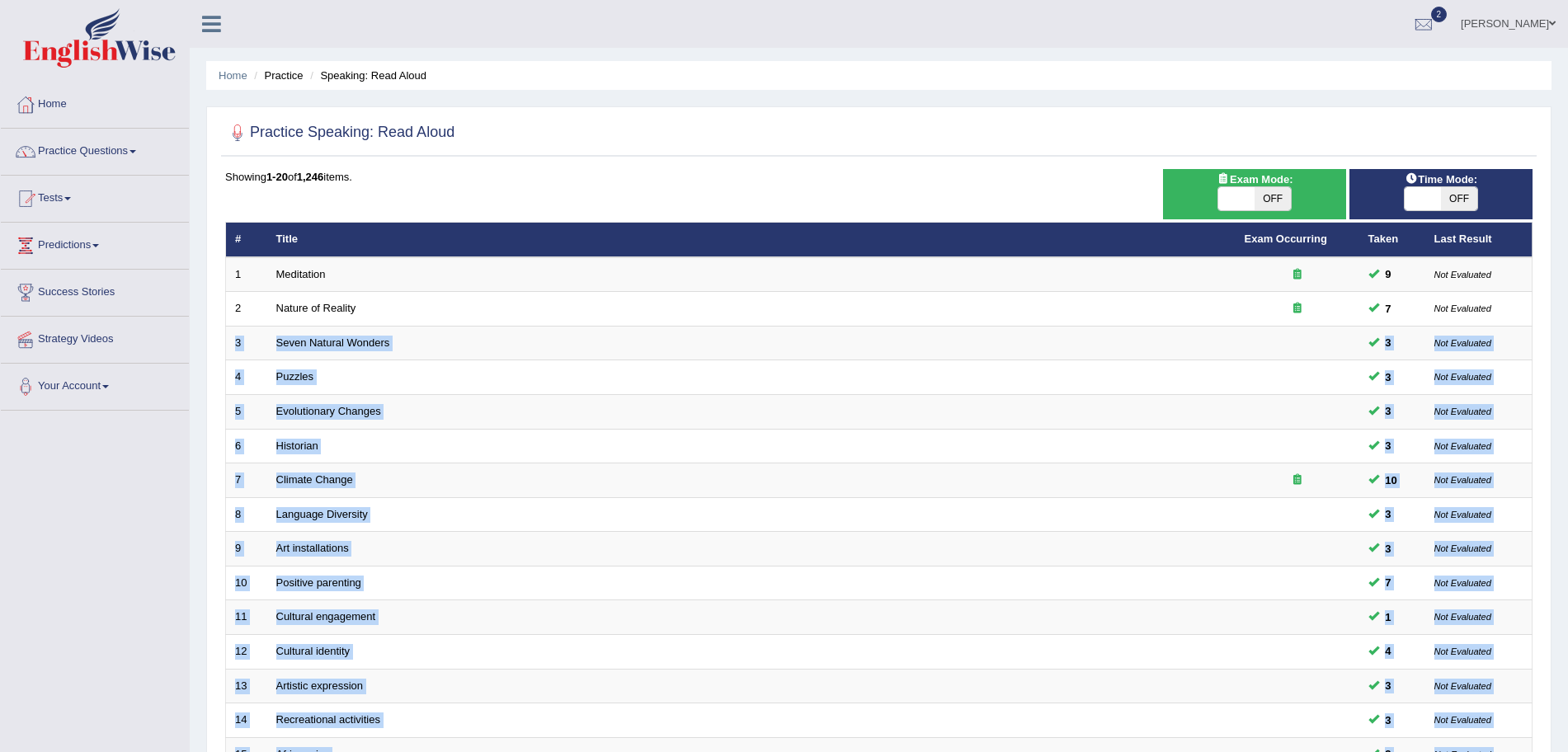
drag, startPoint x: 1511, startPoint y: 291, endPoint x: 1582, endPoint y: 368, distance: 104.7
click at [1567, 368] on html "Toggle navigation Home Practice Questions Speaking Practice Read Aloud Repeat S…" at bounding box center [784, 376] width 1568 height 752
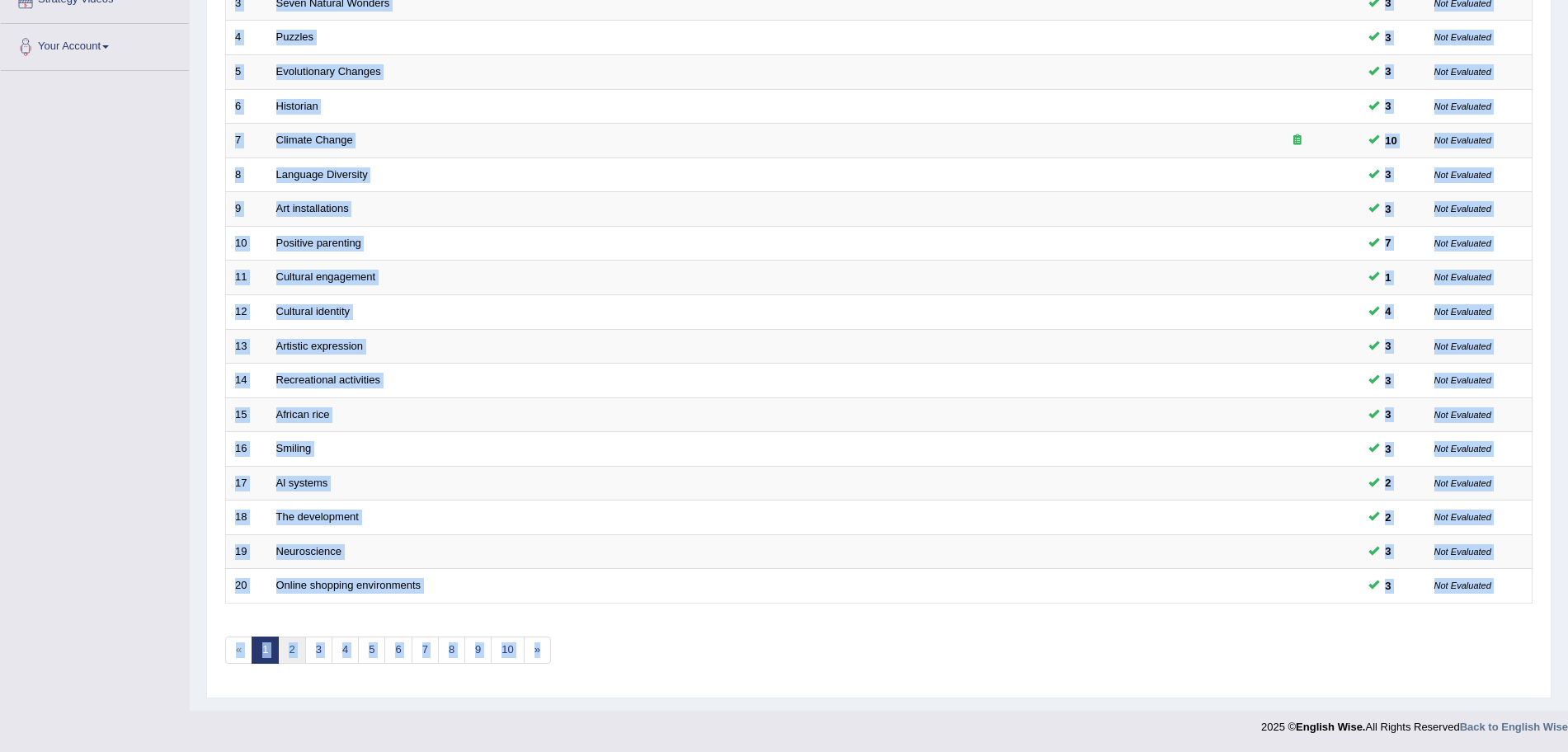
click at [290, 658] on link "2" at bounding box center [292, 650] width 27 height 27
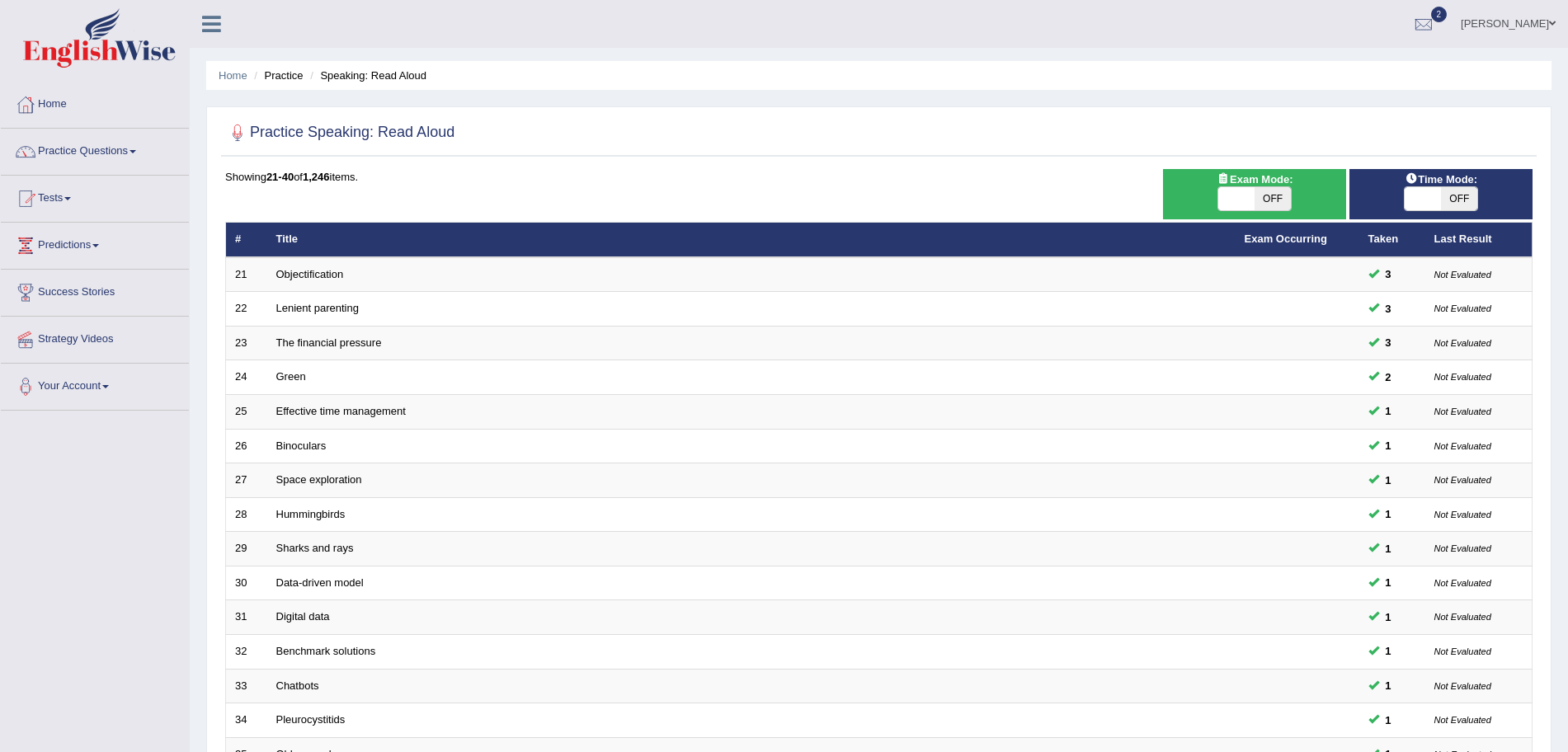
click at [770, 145] on div at bounding box center [879, 134] width 1307 height 34
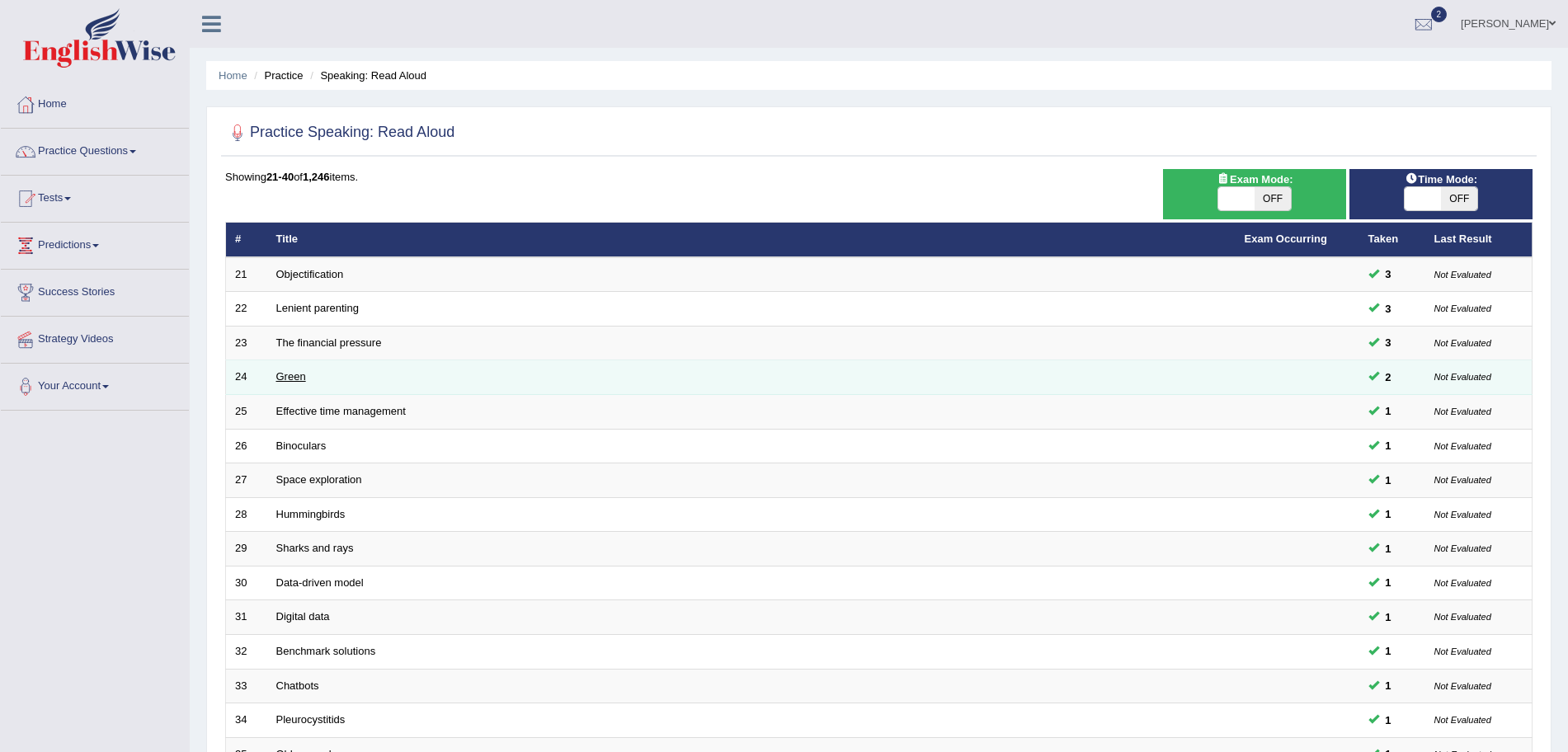
click at [297, 376] on link "Green" at bounding box center [291, 377] width 30 height 13
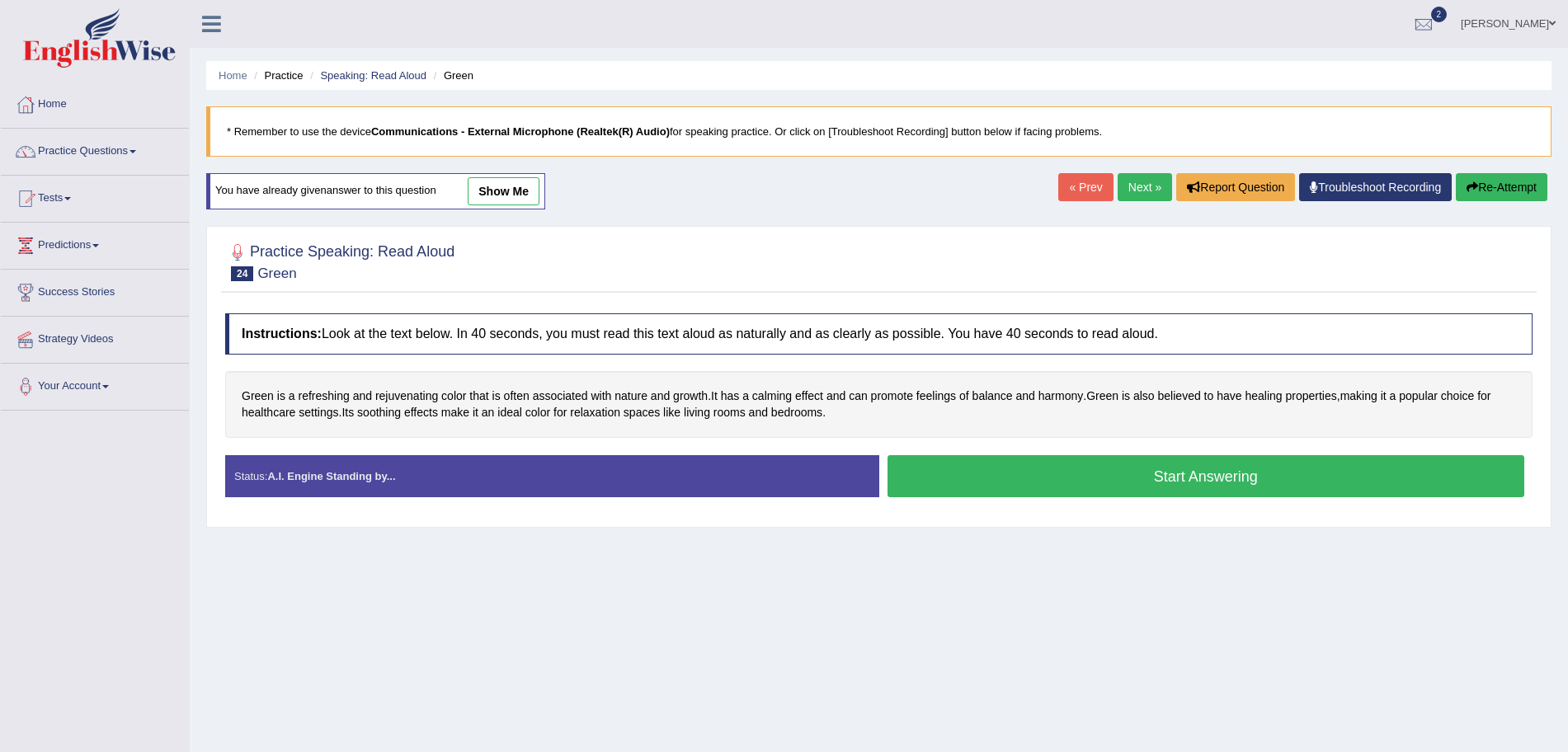
click at [1121, 474] on button "Start Answering" at bounding box center [1206, 476] width 637 height 42
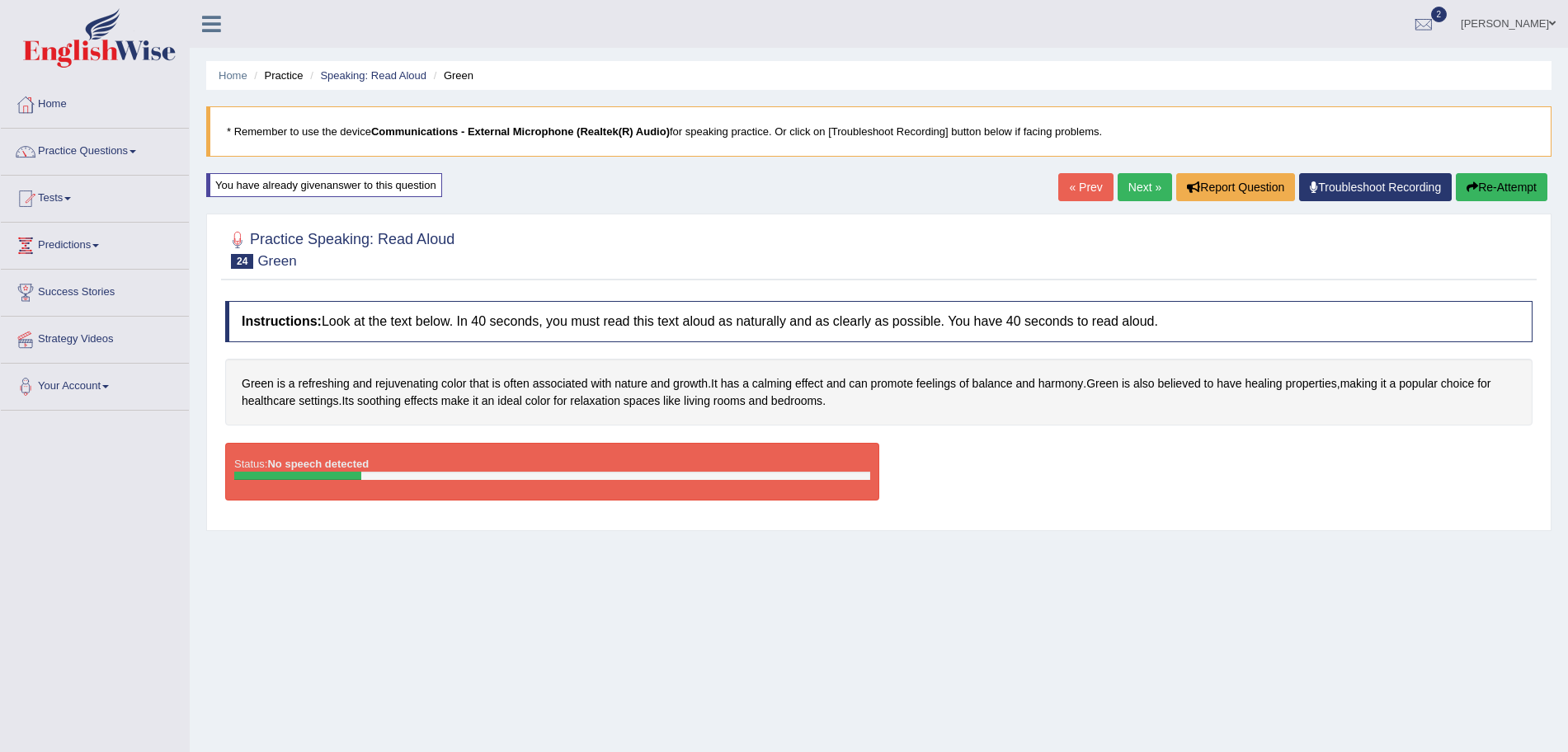
drag, startPoint x: 372, startPoint y: 127, endPoint x: 674, endPoint y: 149, distance: 302.8
click at [674, 149] on blockquote "* Remember to use the device Communications - External Microphone (Realtek(R) A…" at bounding box center [879, 132] width 1345 height 50
click at [1366, 188] on link "Troubleshoot Recording" at bounding box center [1375, 187] width 153 height 28
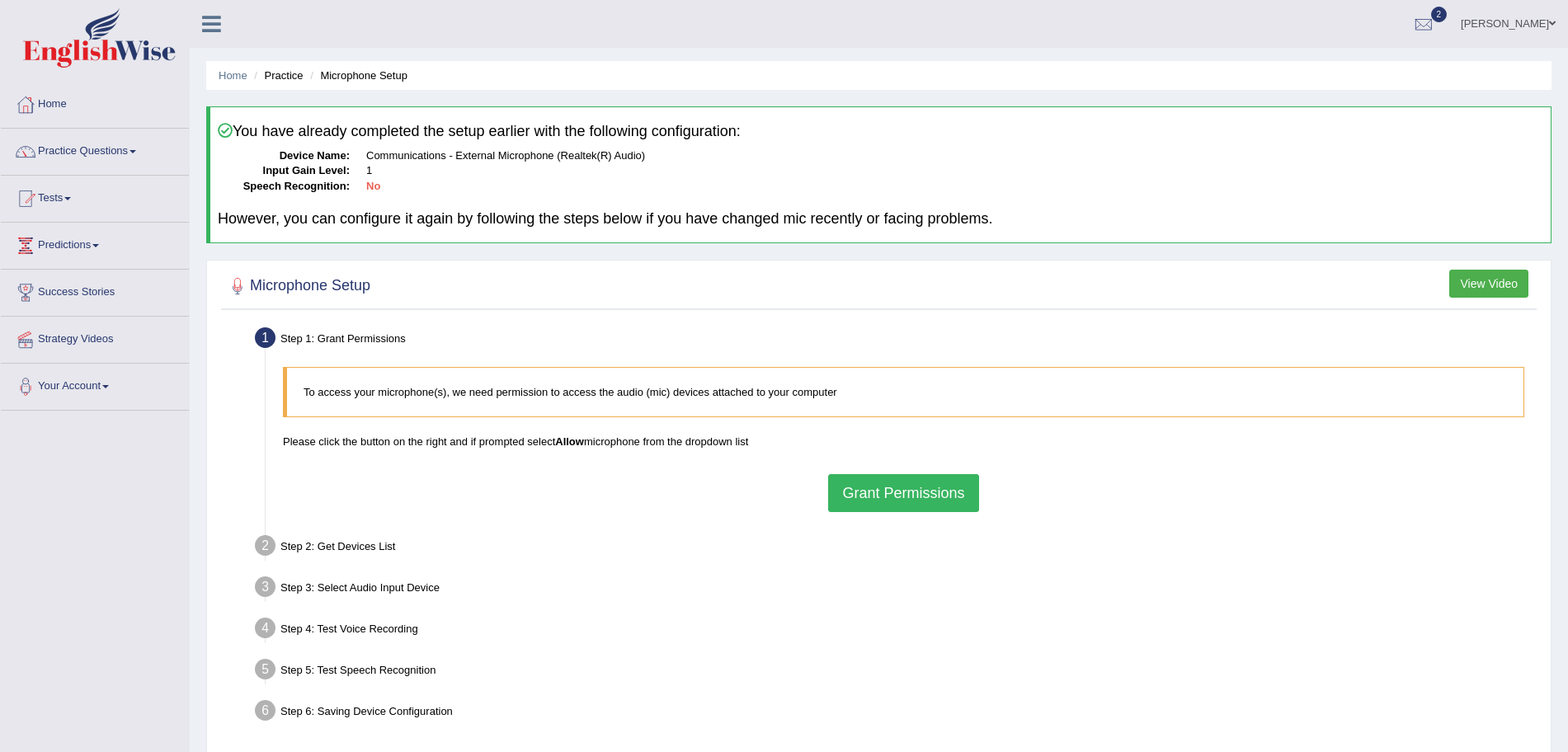
click at [908, 494] on button "Grant Permissions" at bounding box center [903, 493] width 150 height 38
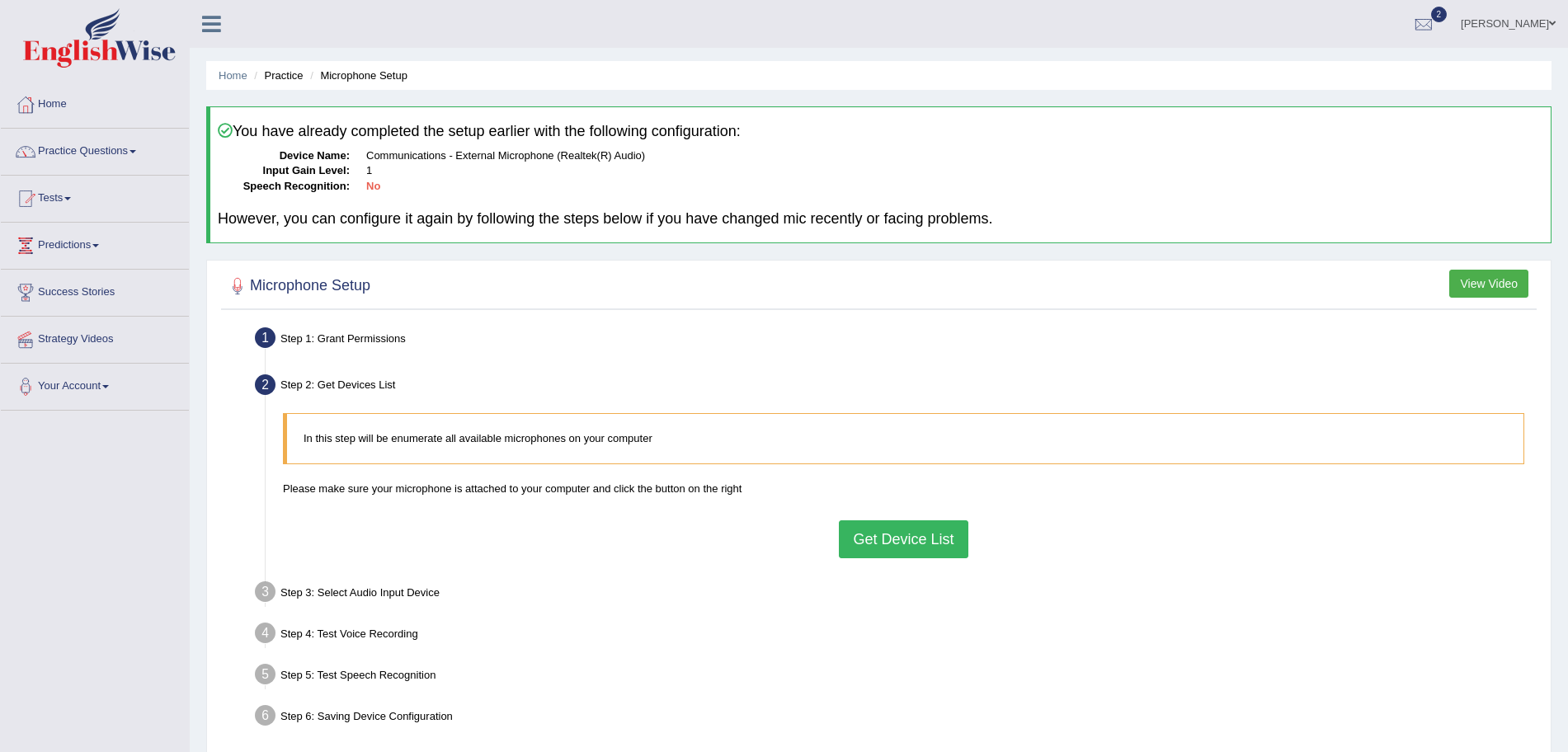
click at [898, 534] on button "Get Device List" at bounding box center [902, 539] width 128 height 38
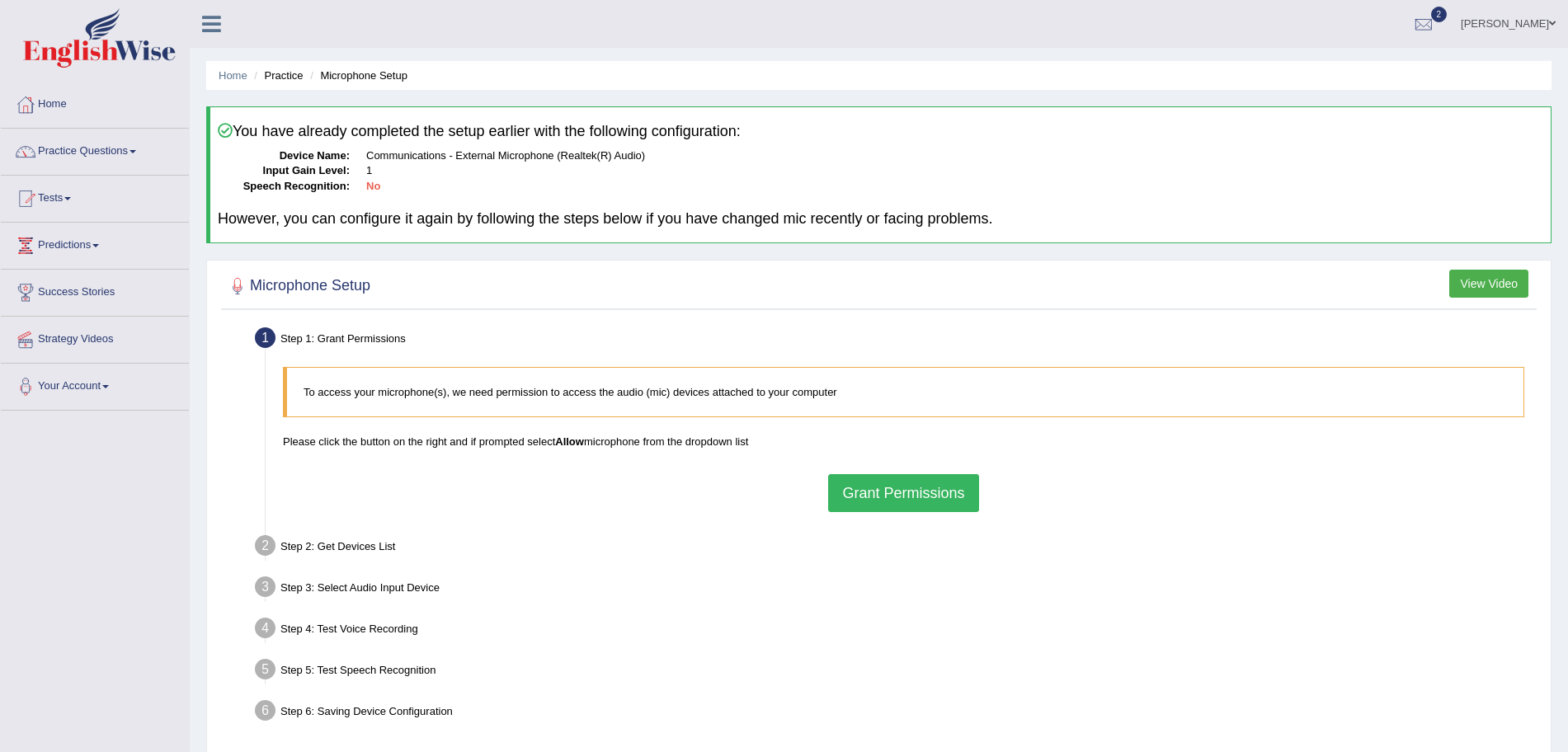
click at [880, 497] on button "Grant Permissions" at bounding box center [903, 493] width 150 height 38
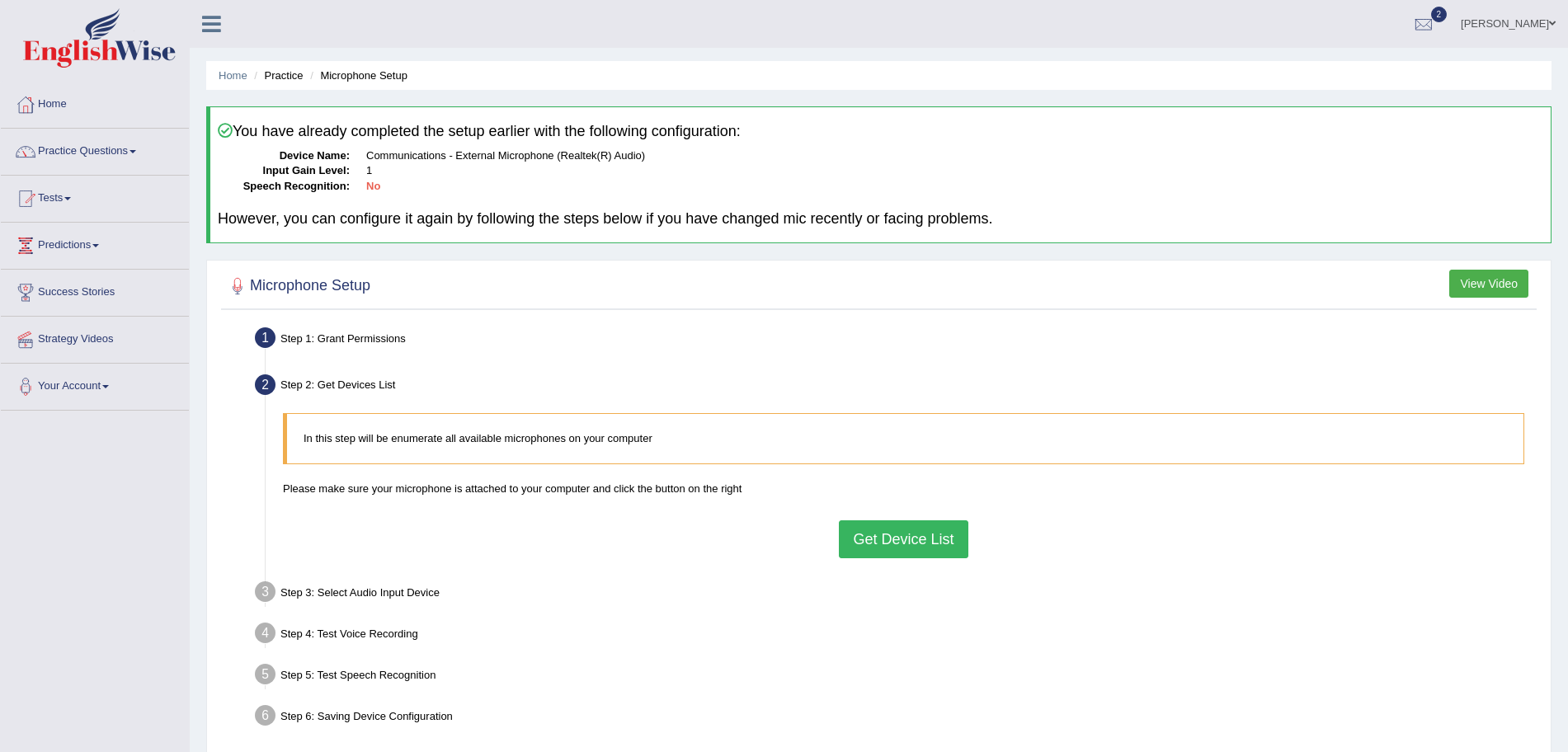
click at [893, 539] on button "Get Device List" at bounding box center [902, 539] width 128 height 38
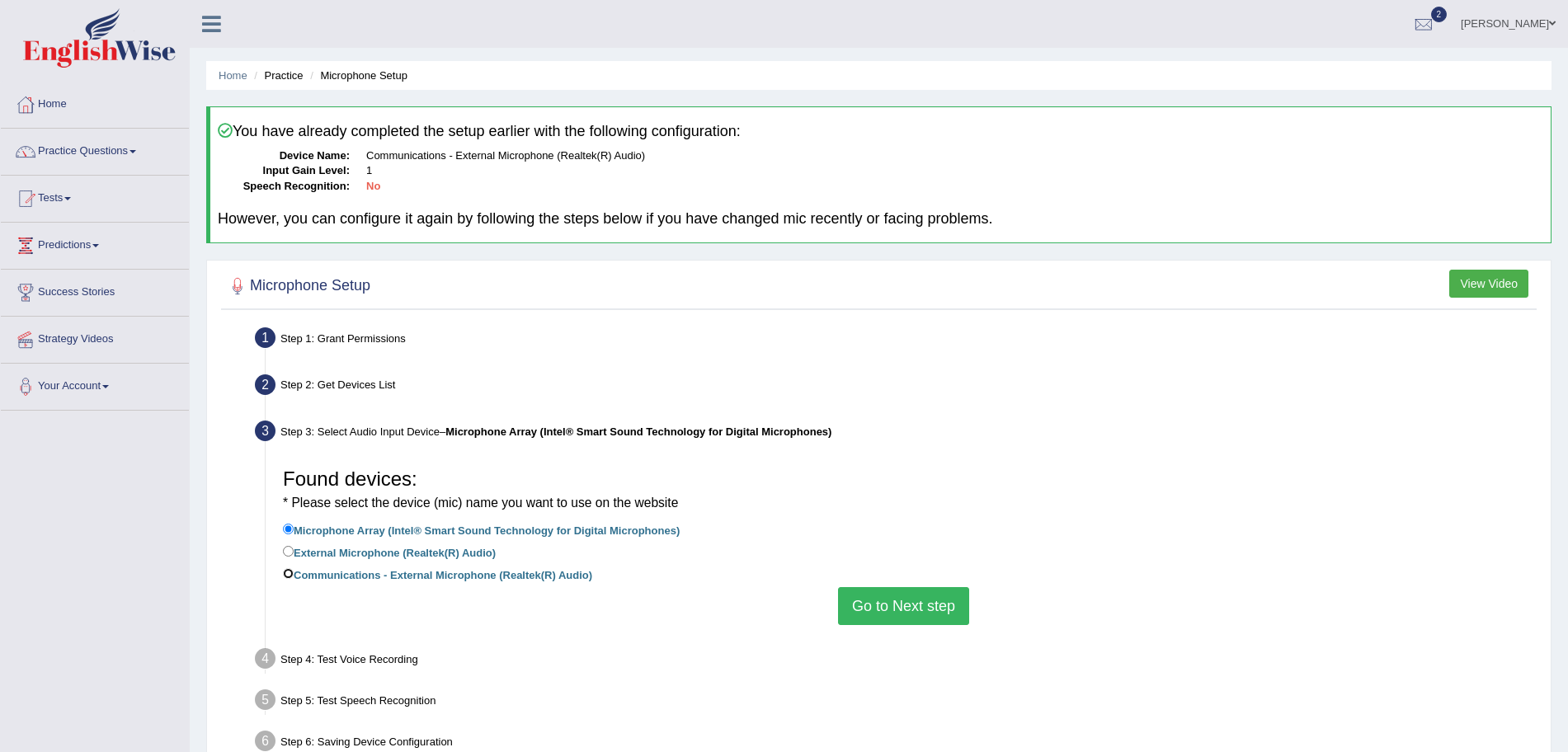
click at [290, 574] on input "Communications - External Microphone (Realtek(R) Audio)" at bounding box center [288, 573] width 11 height 11
radio input "true"
click at [898, 613] on button "Go to Next step" at bounding box center [904, 606] width 131 height 38
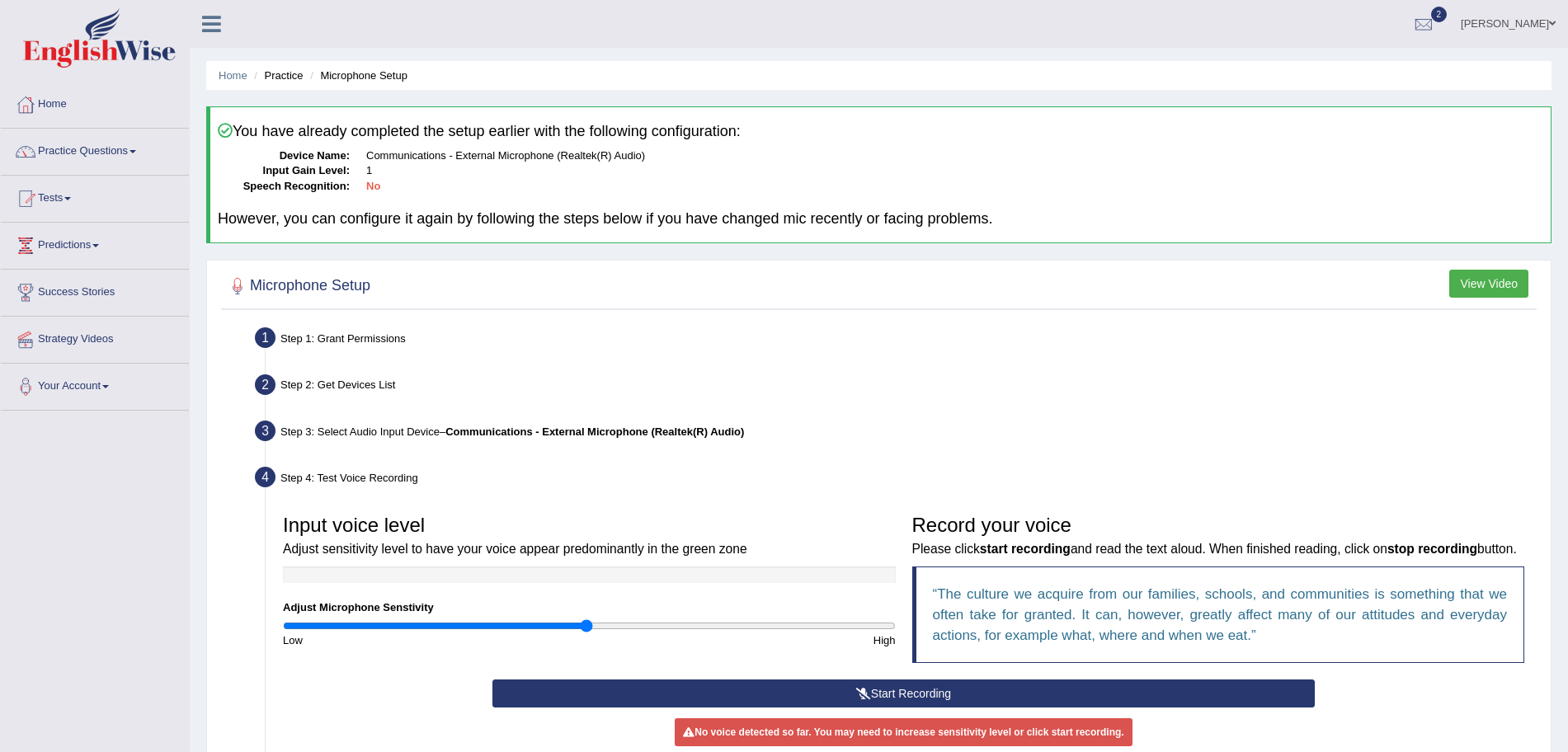
scroll to position [195, 0]
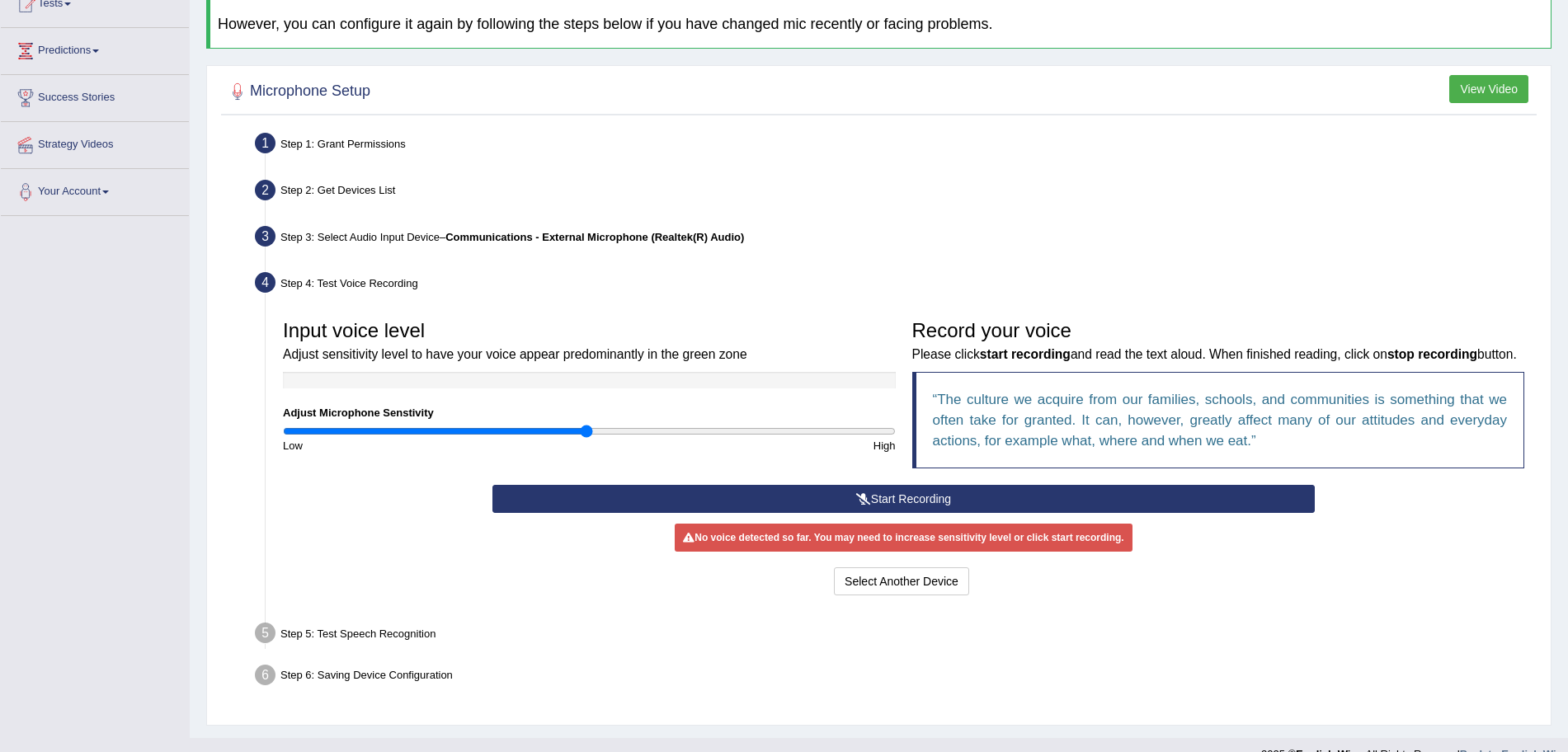
click at [925, 513] on button "Start Recording" at bounding box center [904, 498] width 822 height 28
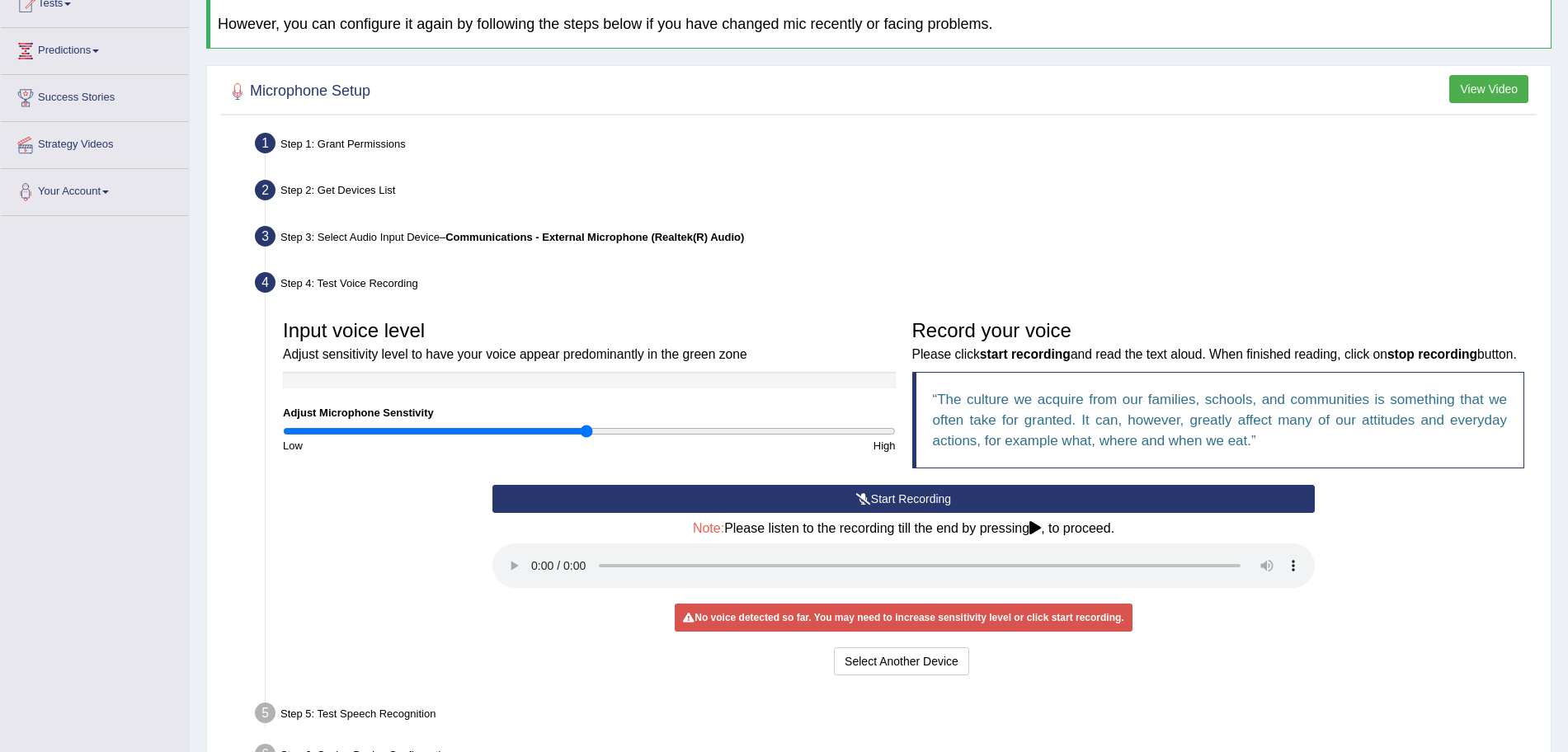
click at [786, 534] on div "Start Recording Stop Recording Note: Please listen to the recording till the en…" at bounding box center [903, 581] width 838 height 195
click at [758, 509] on button "Start Recording" at bounding box center [904, 498] width 822 height 28
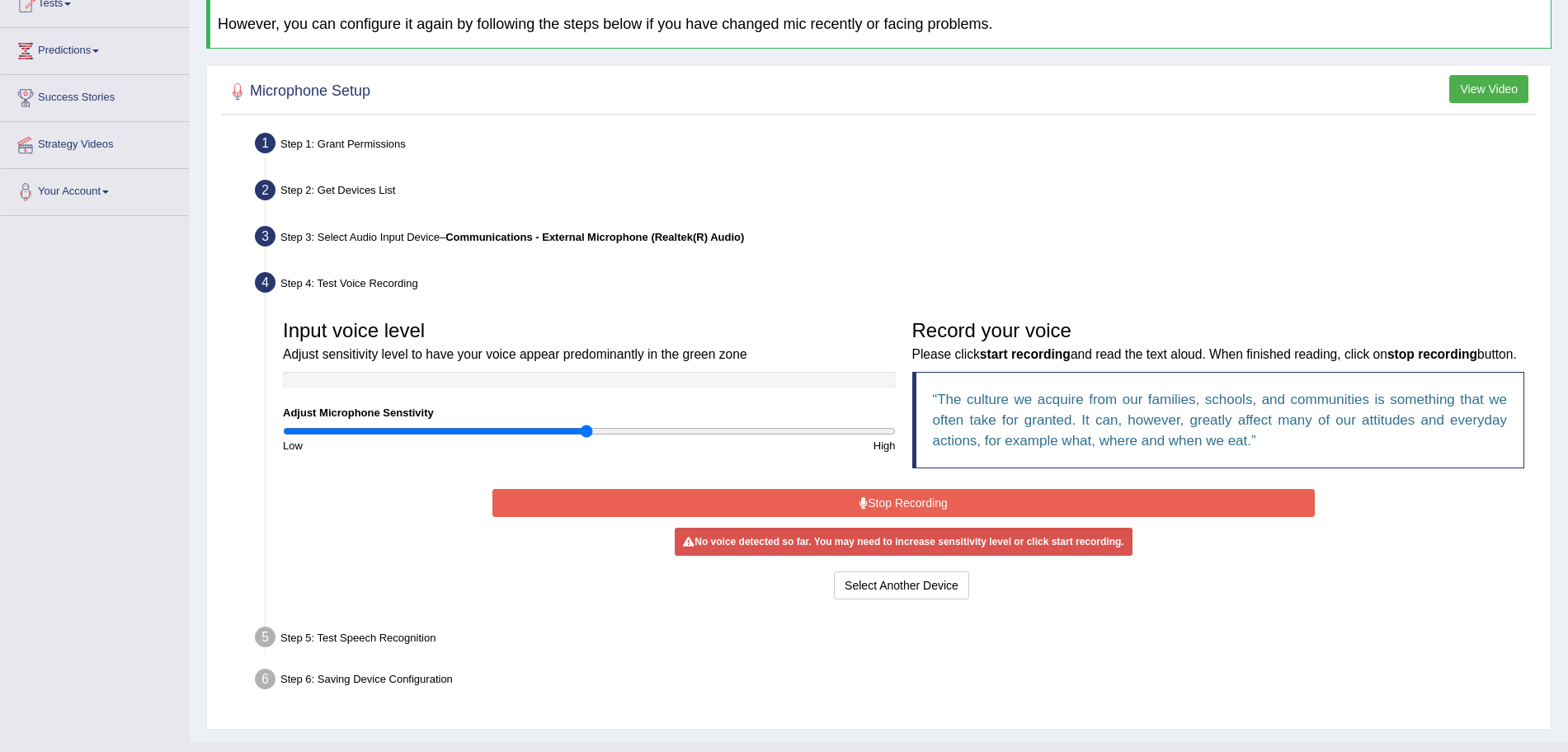
click at [874, 517] on button "Stop Recording" at bounding box center [904, 503] width 822 height 28
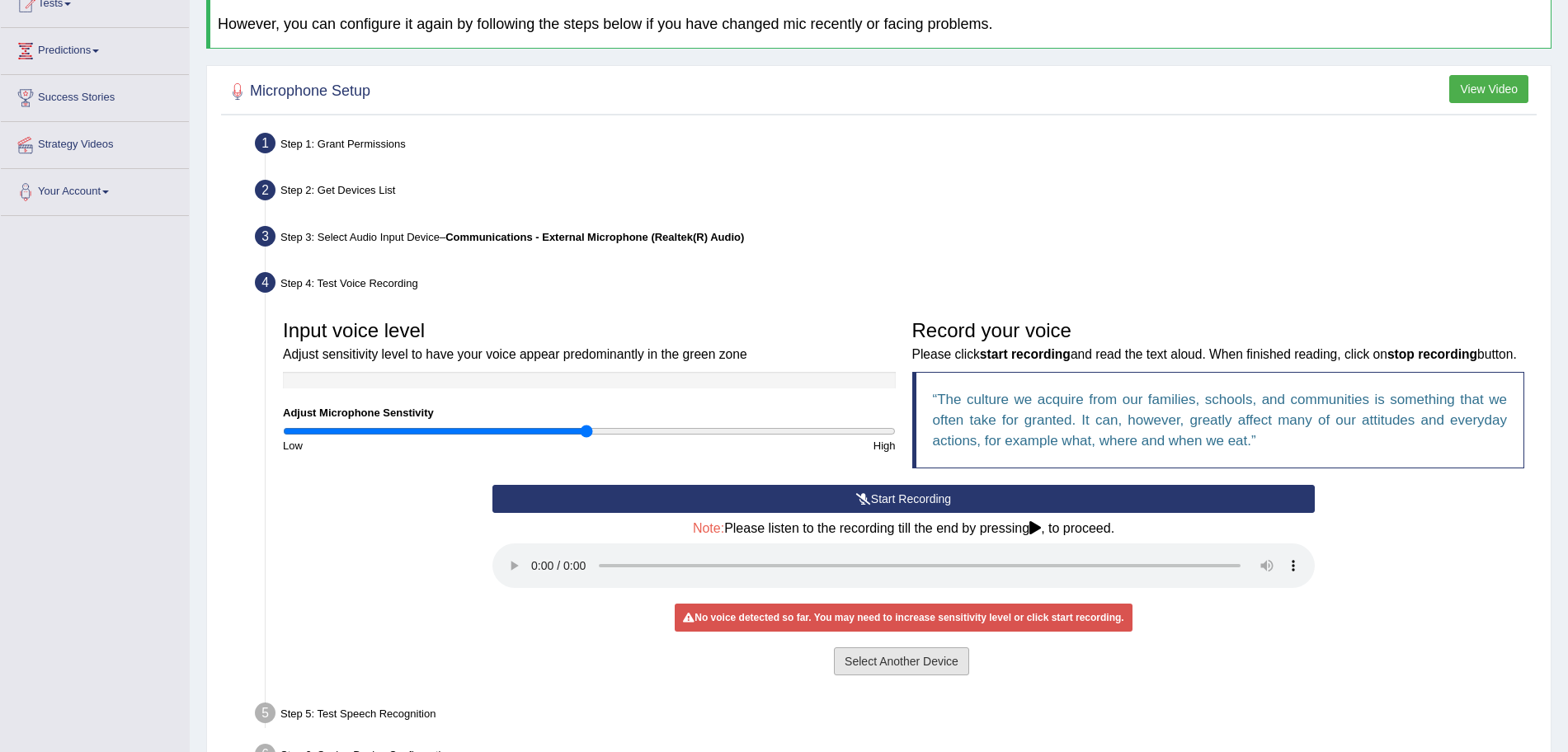
click at [908, 676] on button "Select Another Device" at bounding box center [901, 660] width 136 height 28
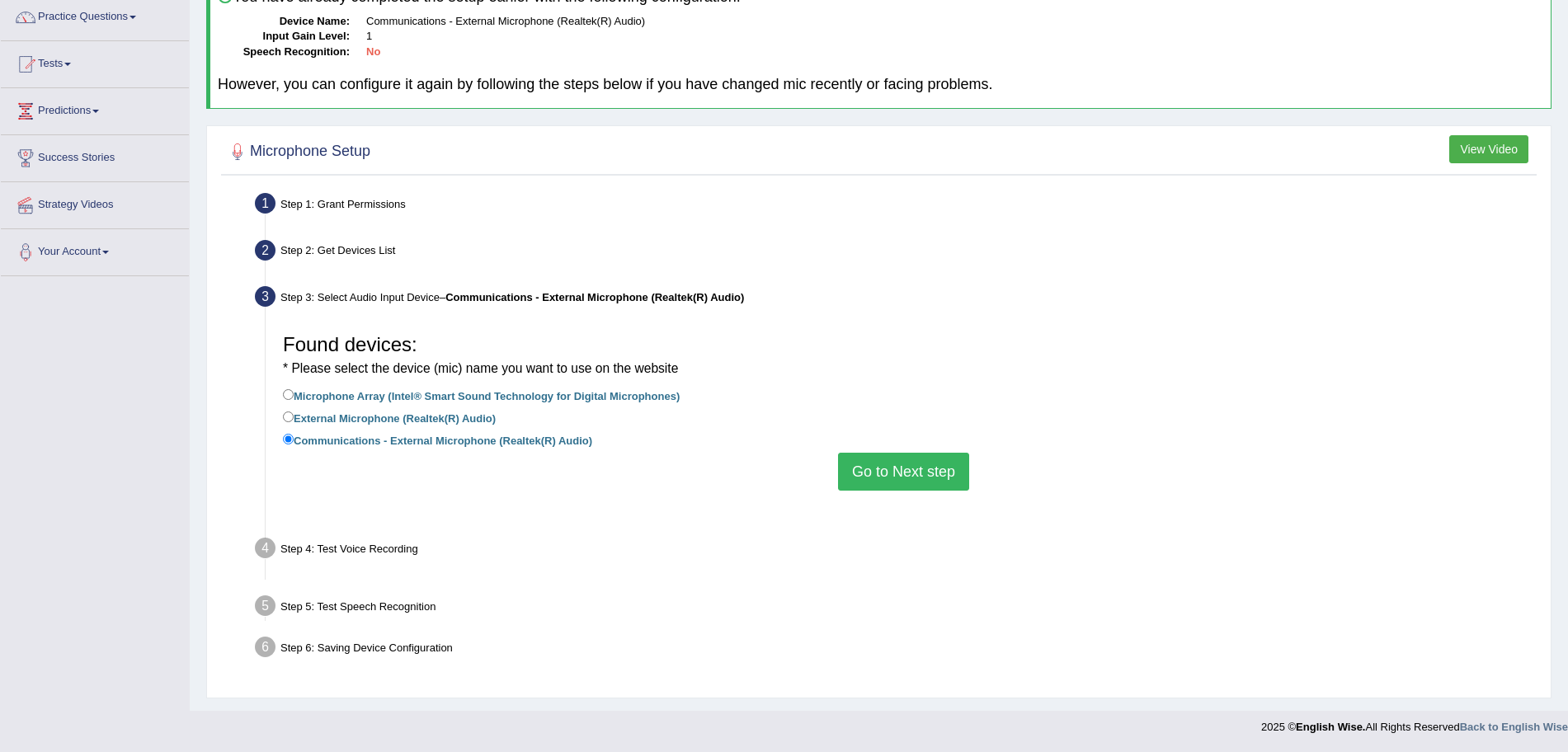
scroll to position [114, 0]
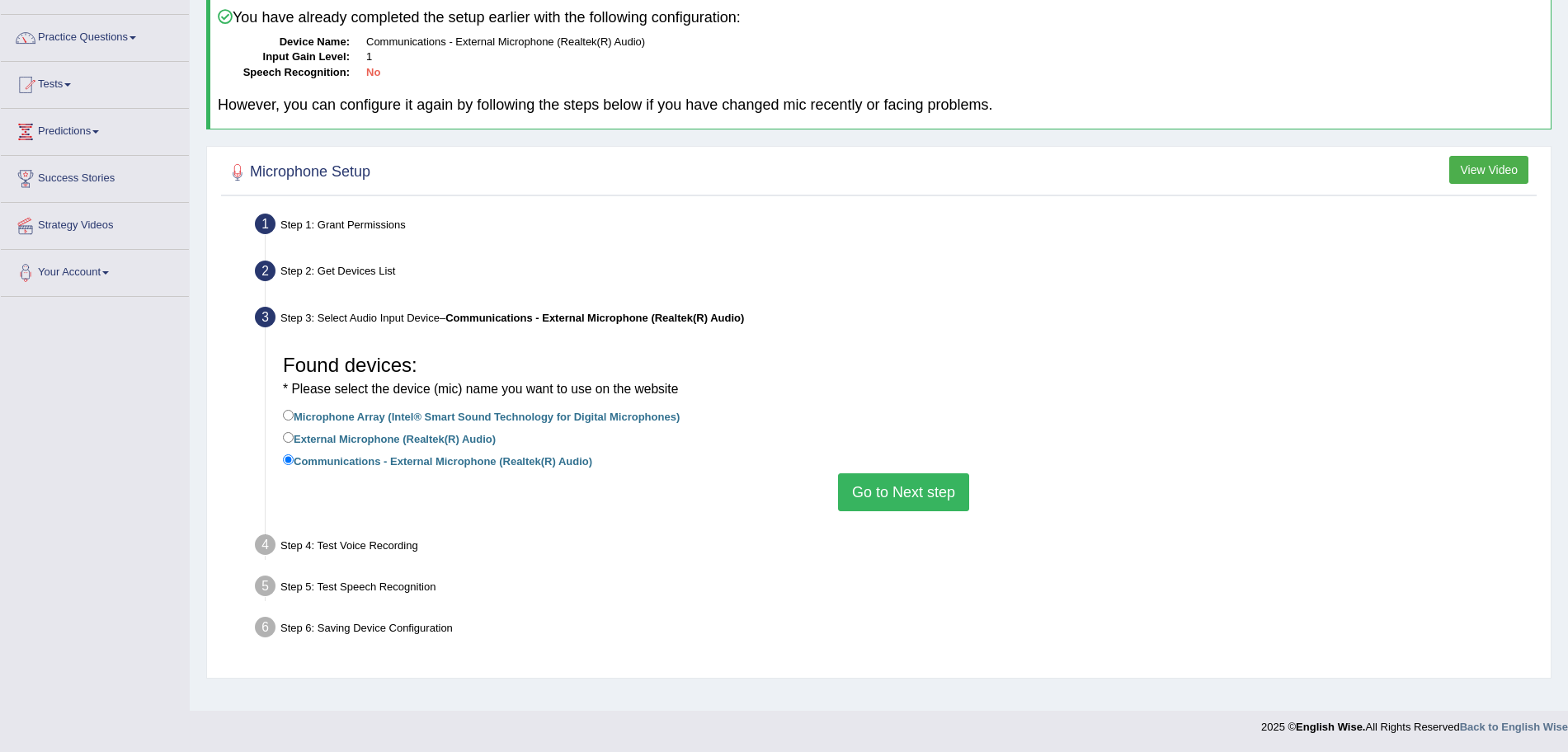
click at [1482, 178] on button "View Video" at bounding box center [1488, 170] width 79 height 28
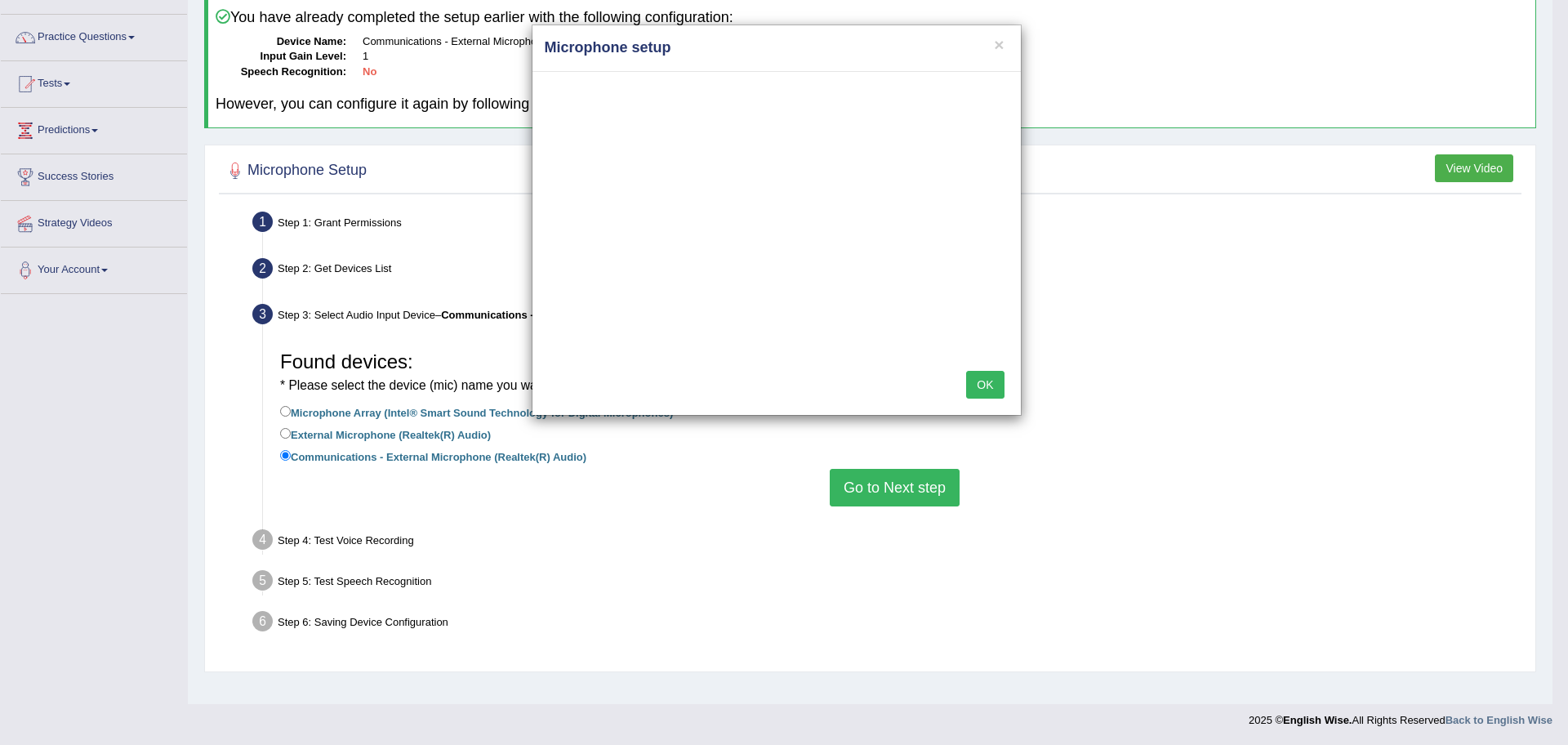
click at [90, 261] on div "× Microphone setup OK" at bounding box center [784, 372] width 1568 height 745
click at [96, 268] on div "× Microphone setup OK" at bounding box center [784, 372] width 1568 height 745
click at [988, 390] on button "OK" at bounding box center [985, 384] width 37 height 28
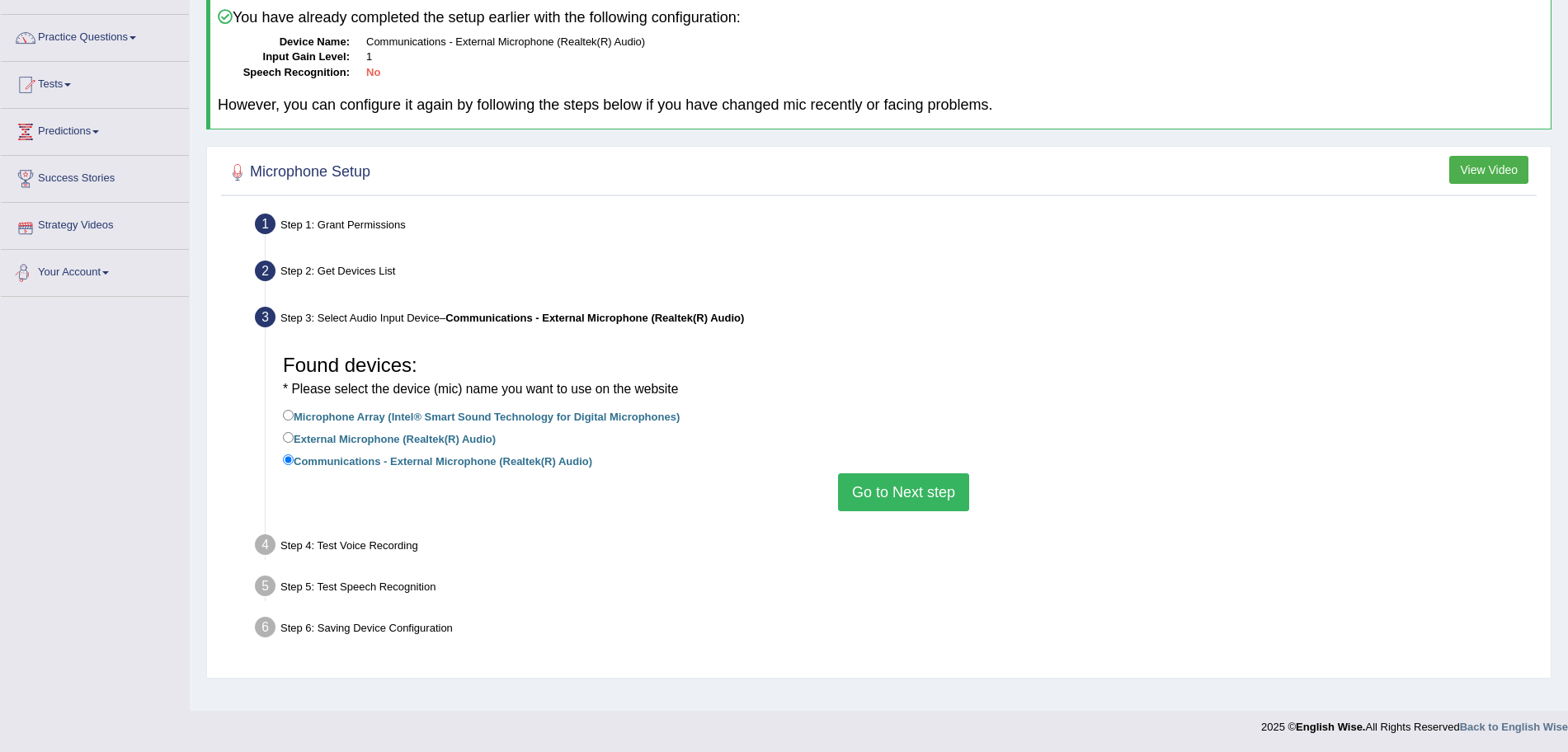
click at [71, 269] on link "Your Account" at bounding box center [94, 270] width 188 height 41
click at [82, 339] on link "Microphone Setup" at bounding box center [108, 340] width 154 height 30
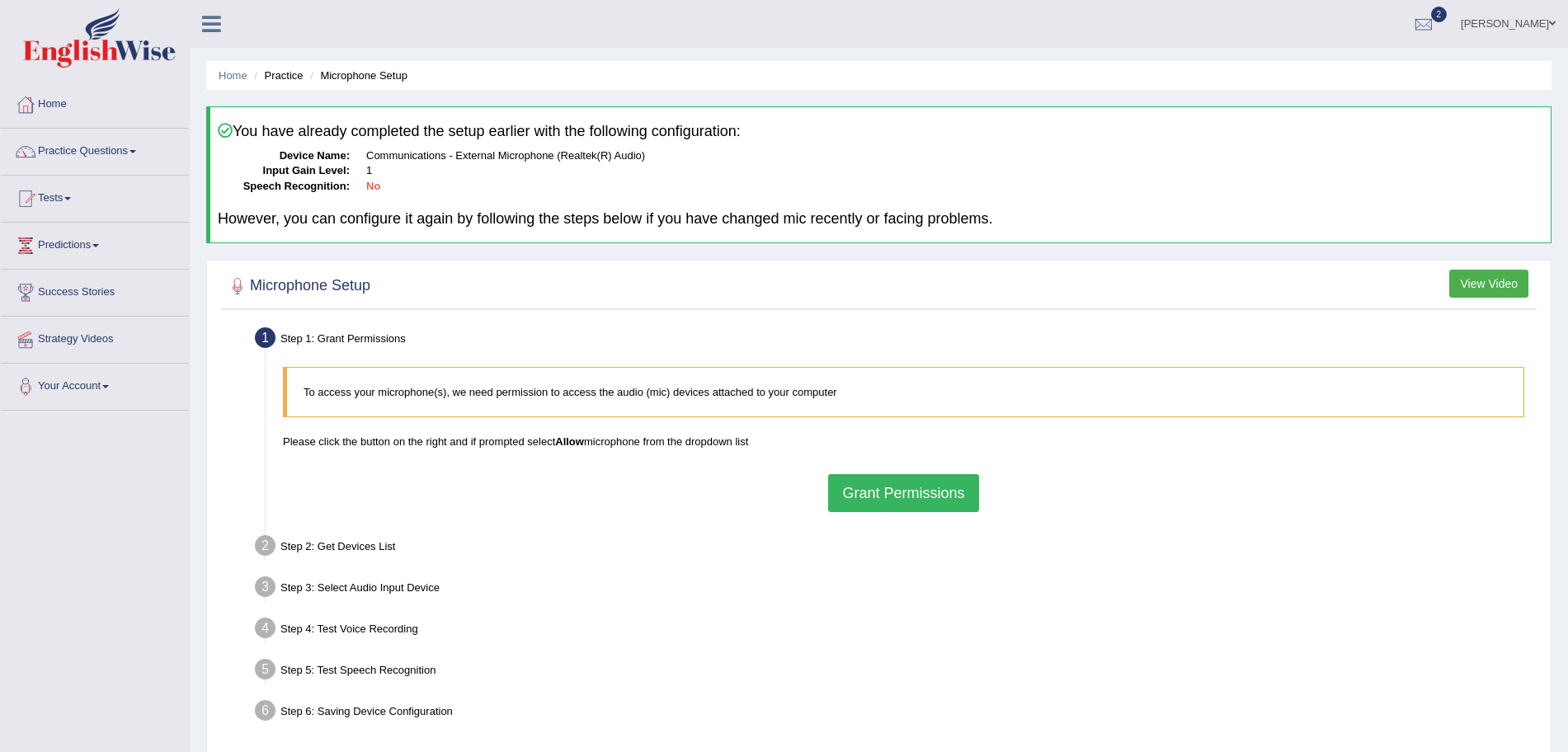
click at [889, 499] on button "Grant Permissions" at bounding box center [903, 493] width 150 height 38
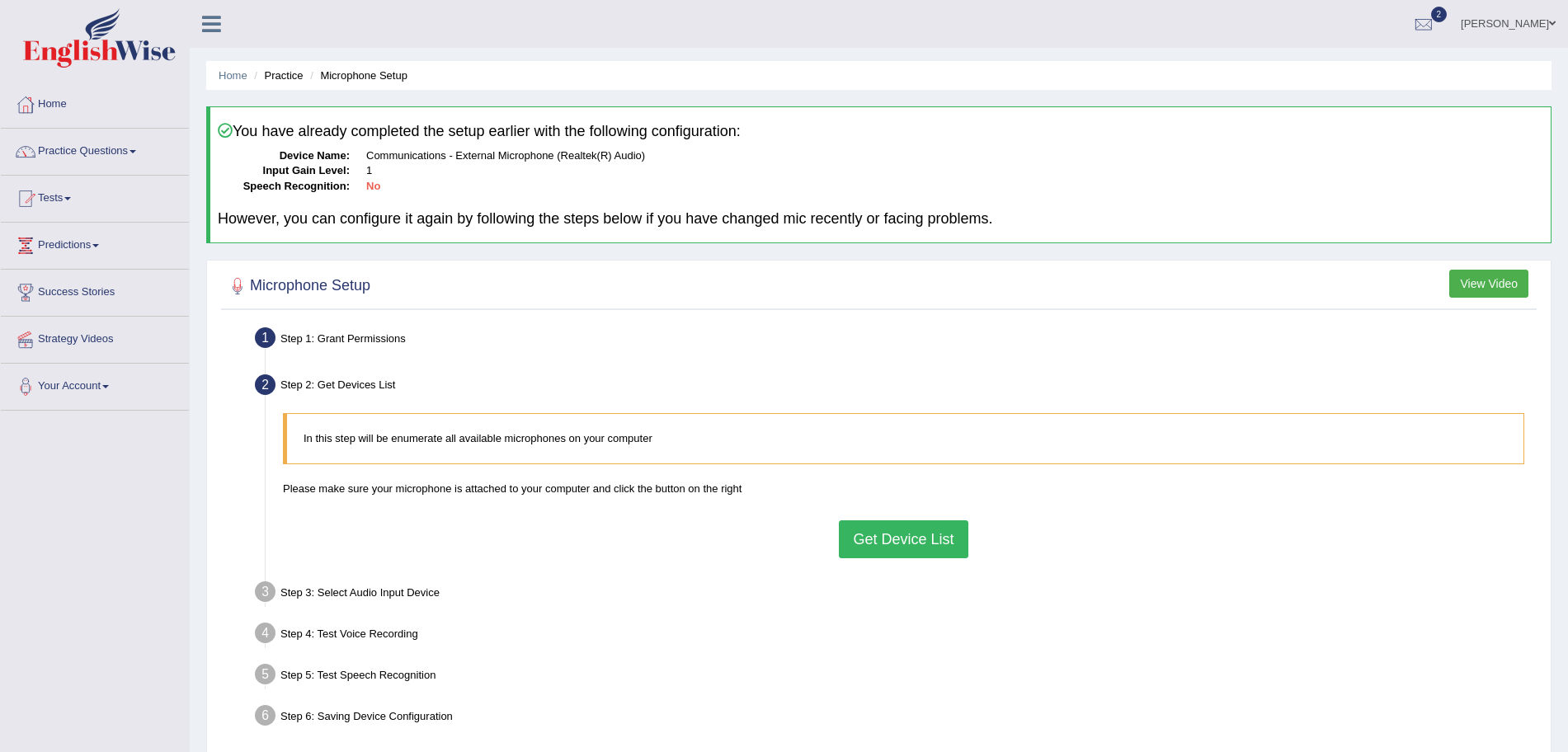
click at [904, 549] on button "Get Device List" at bounding box center [902, 539] width 128 height 38
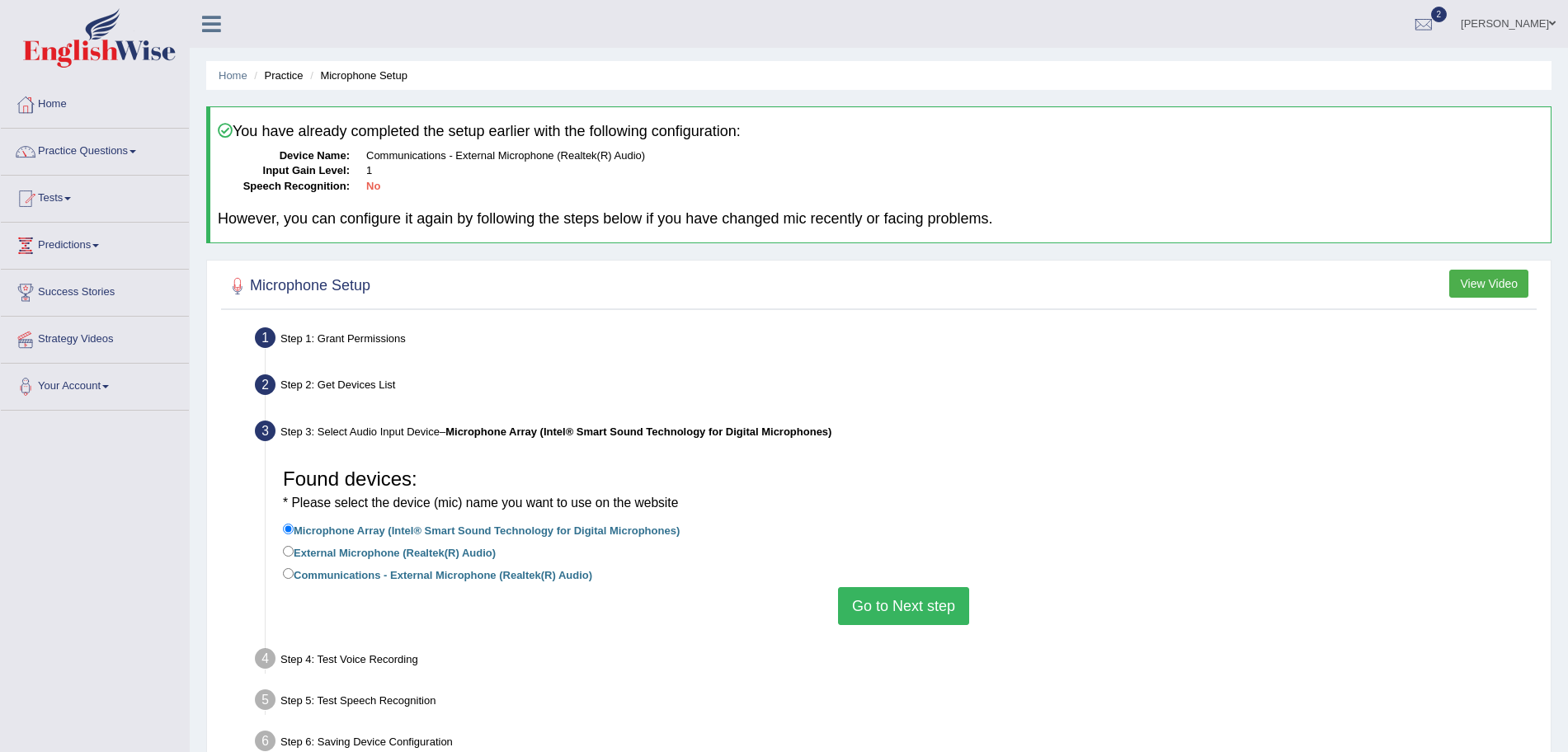
click at [300, 552] on label "External Microphone (Realtek(R) Audio)" at bounding box center [389, 552] width 213 height 18
click at [293, 552] on input "External Microphone (Realtek(R) Audio)" at bounding box center [288, 551] width 11 height 11
radio input "true"
click at [877, 604] on button "Go to Next step" at bounding box center [904, 606] width 131 height 38
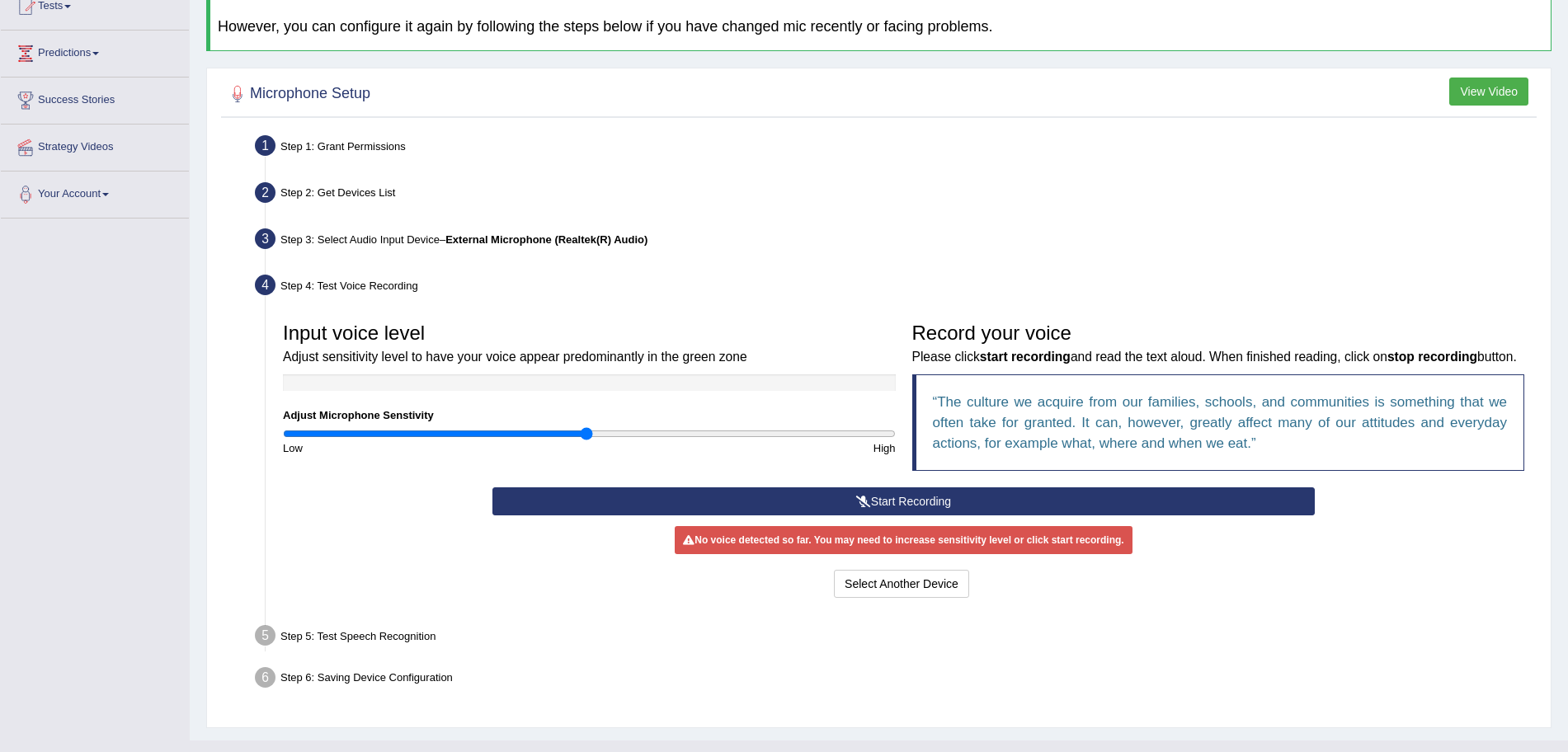
scroll to position [193, 0]
click at [882, 513] on button "Start Recording" at bounding box center [904, 500] width 822 height 28
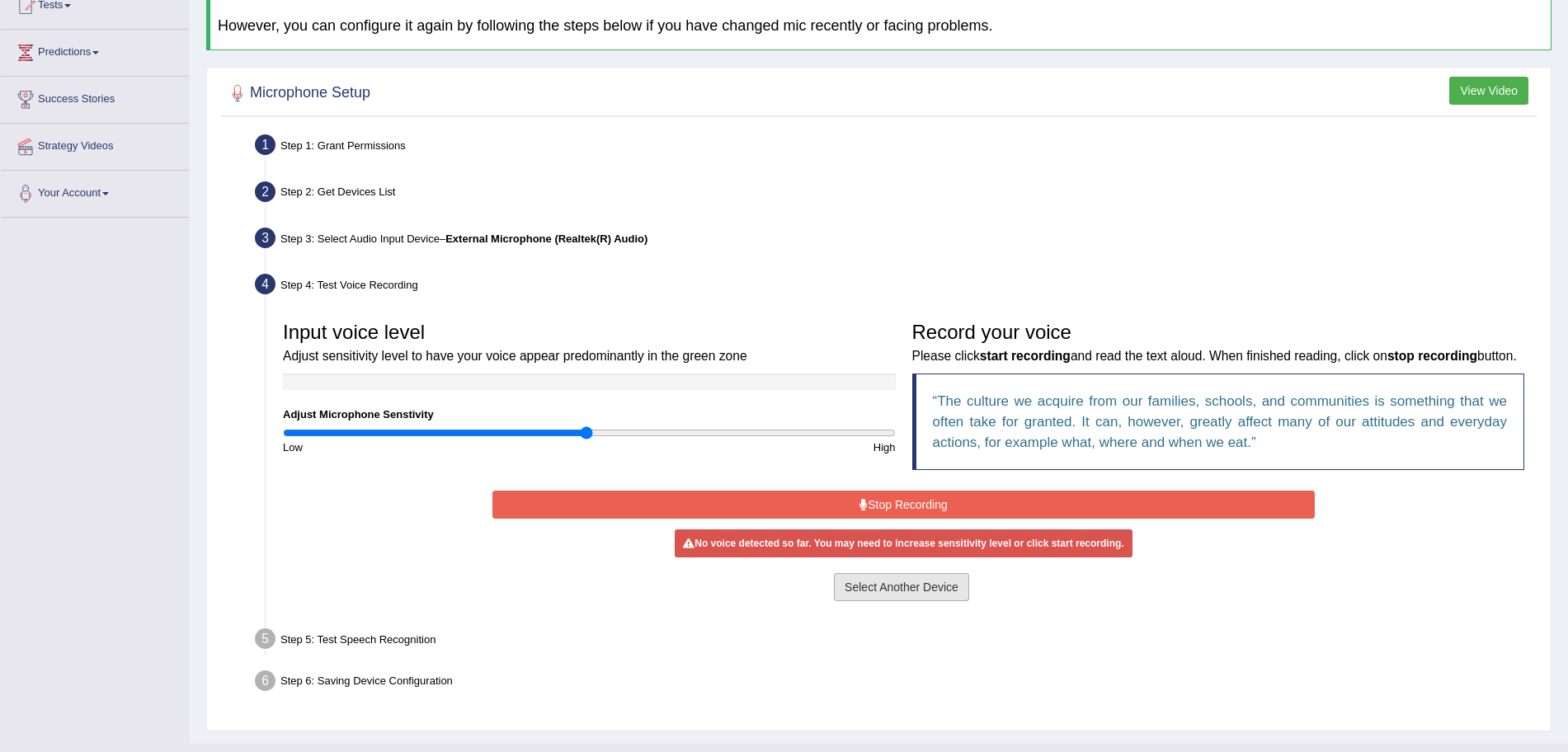
click at [903, 601] on button "Select Another Device" at bounding box center [901, 587] width 136 height 28
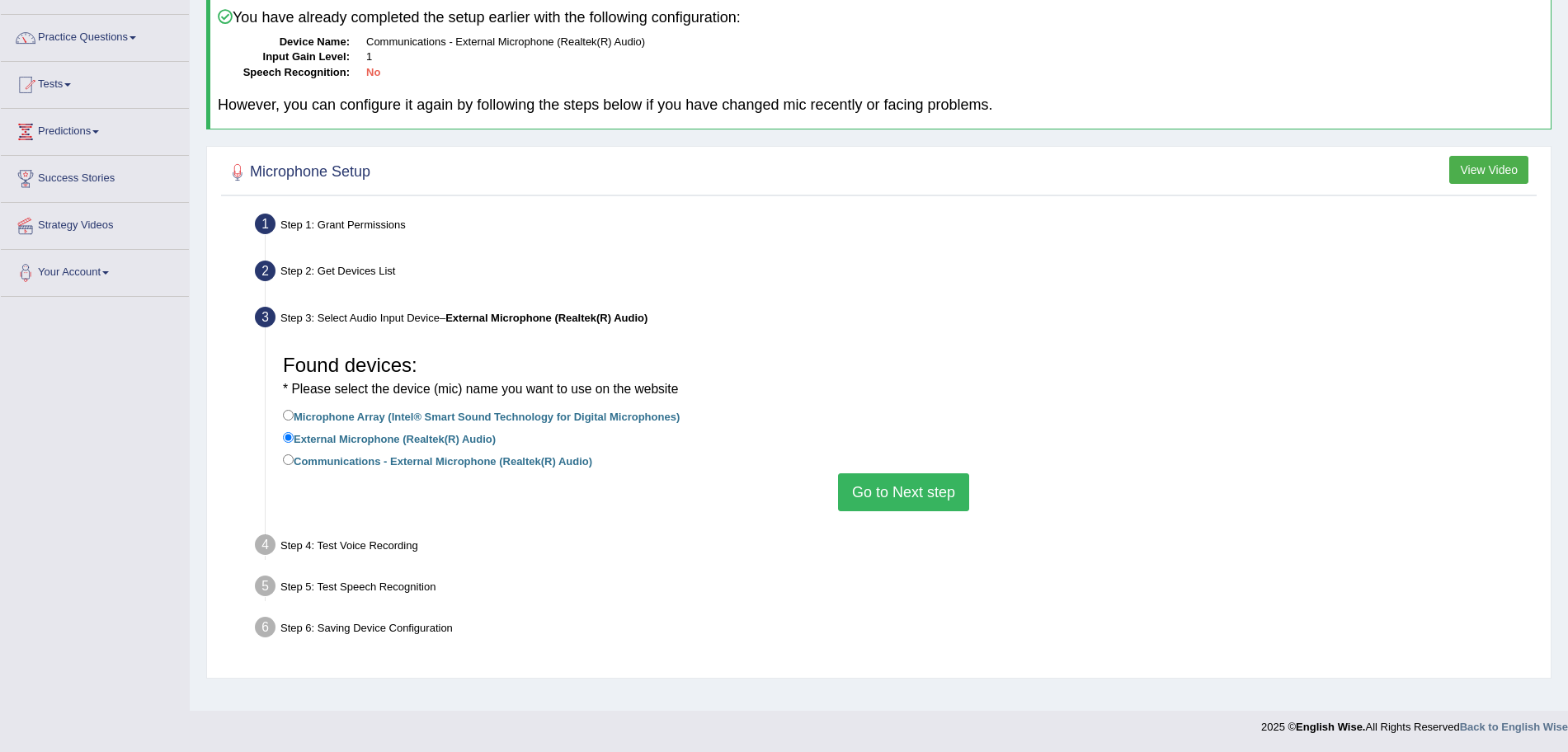
scroll to position [114, 0]
click at [896, 471] on li "Communications - External Microphone (Realtek(R) Audio)" at bounding box center [903, 462] width 1241 height 22
click at [898, 491] on button "Go to Next step" at bounding box center [904, 492] width 131 height 38
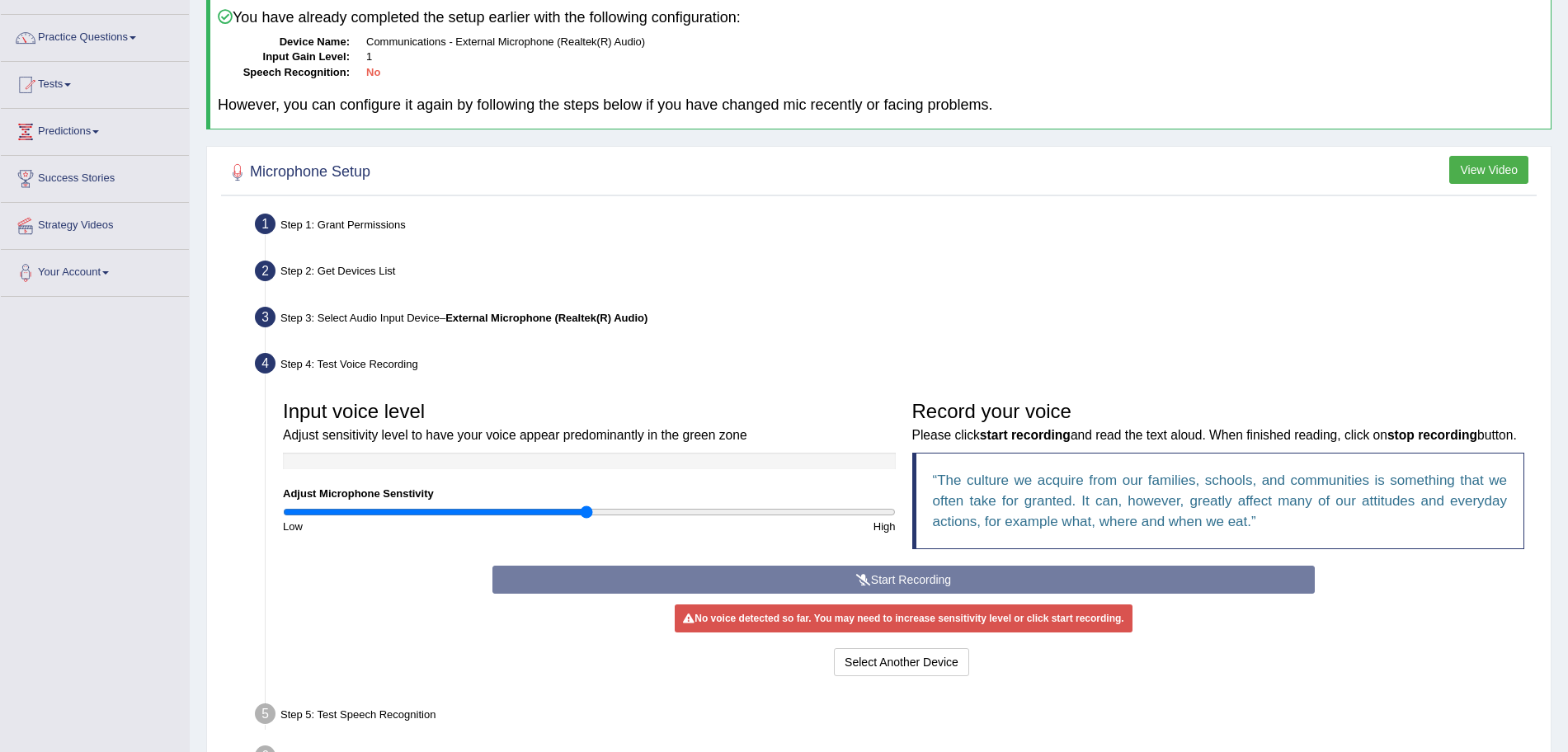
click at [861, 599] on div "Start Recording Stop Recording Note: Please listen to the recording till the en…" at bounding box center [903, 623] width 838 height 115
click at [111, 264] on link "Your Account" at bounding box center [94, 270] width 188 height 41
click at [79, 332] on link "Microphone Setup" at bounding box center [108, 340] width 154 height 30
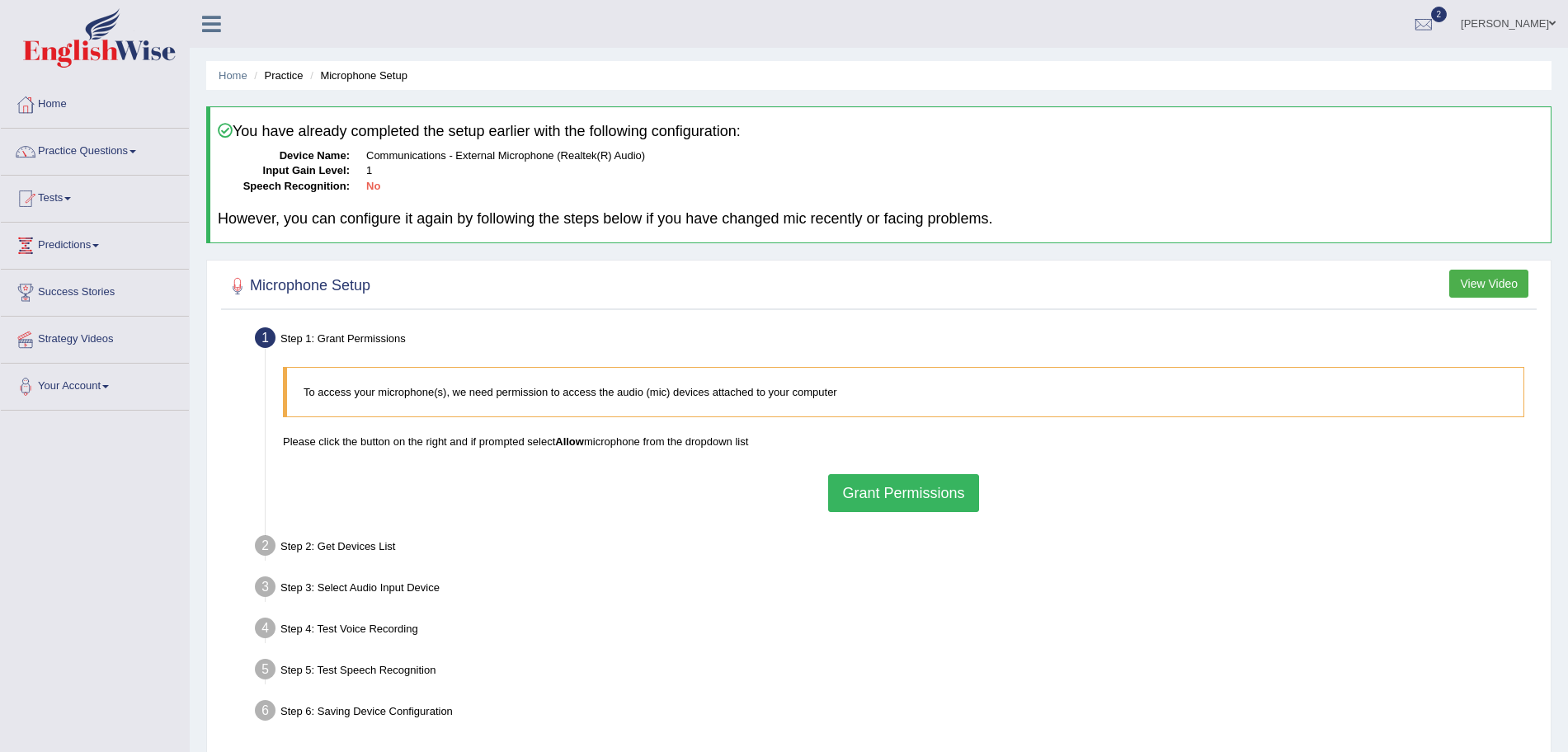
click at [886, 495] on button "Grant Permissions" at bounding box center [903, 493] width 150 height 38
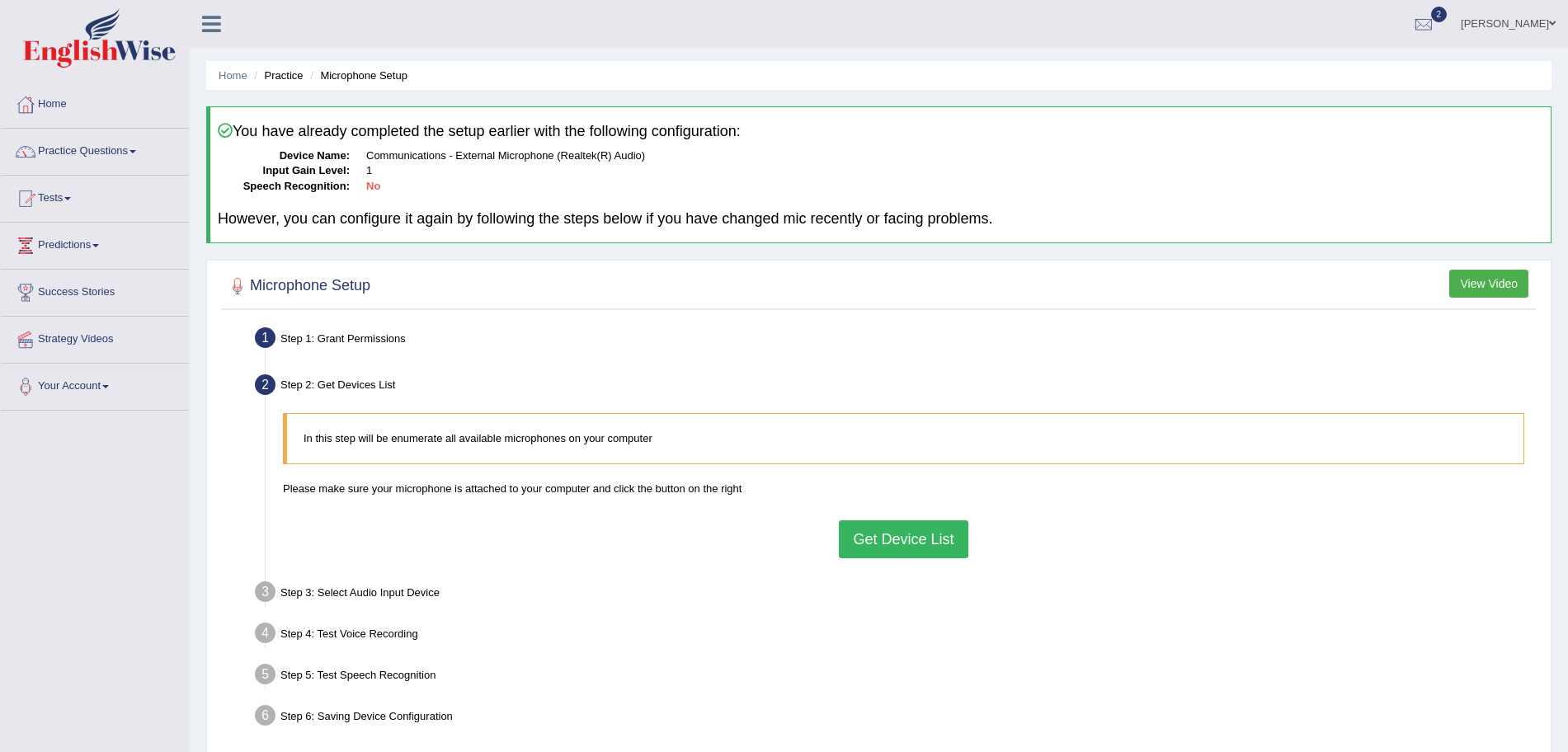
click at [903, 544] on button "Get Device List" at bounding box center [902, 539] width 128 height 38
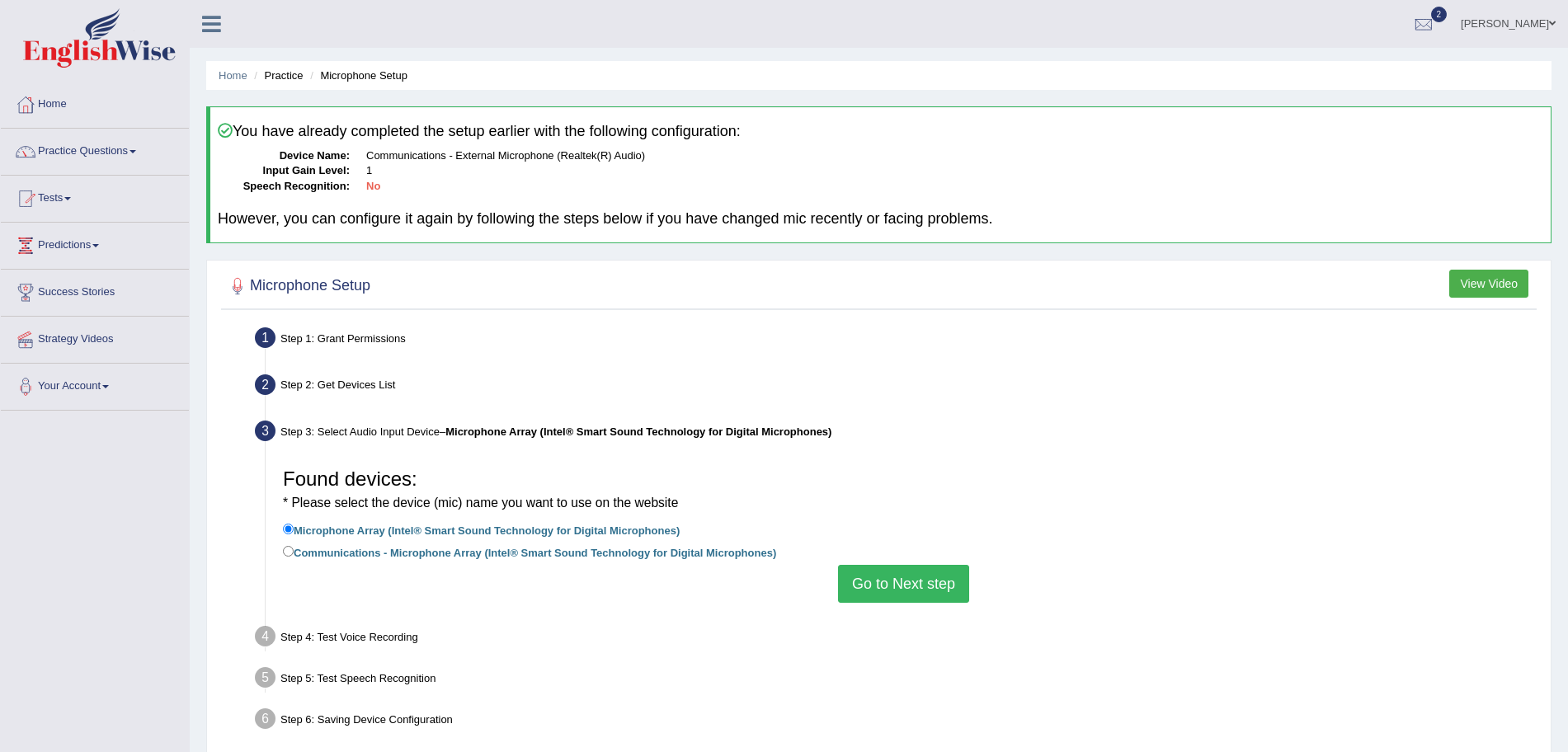
scroll to position [114, 0]
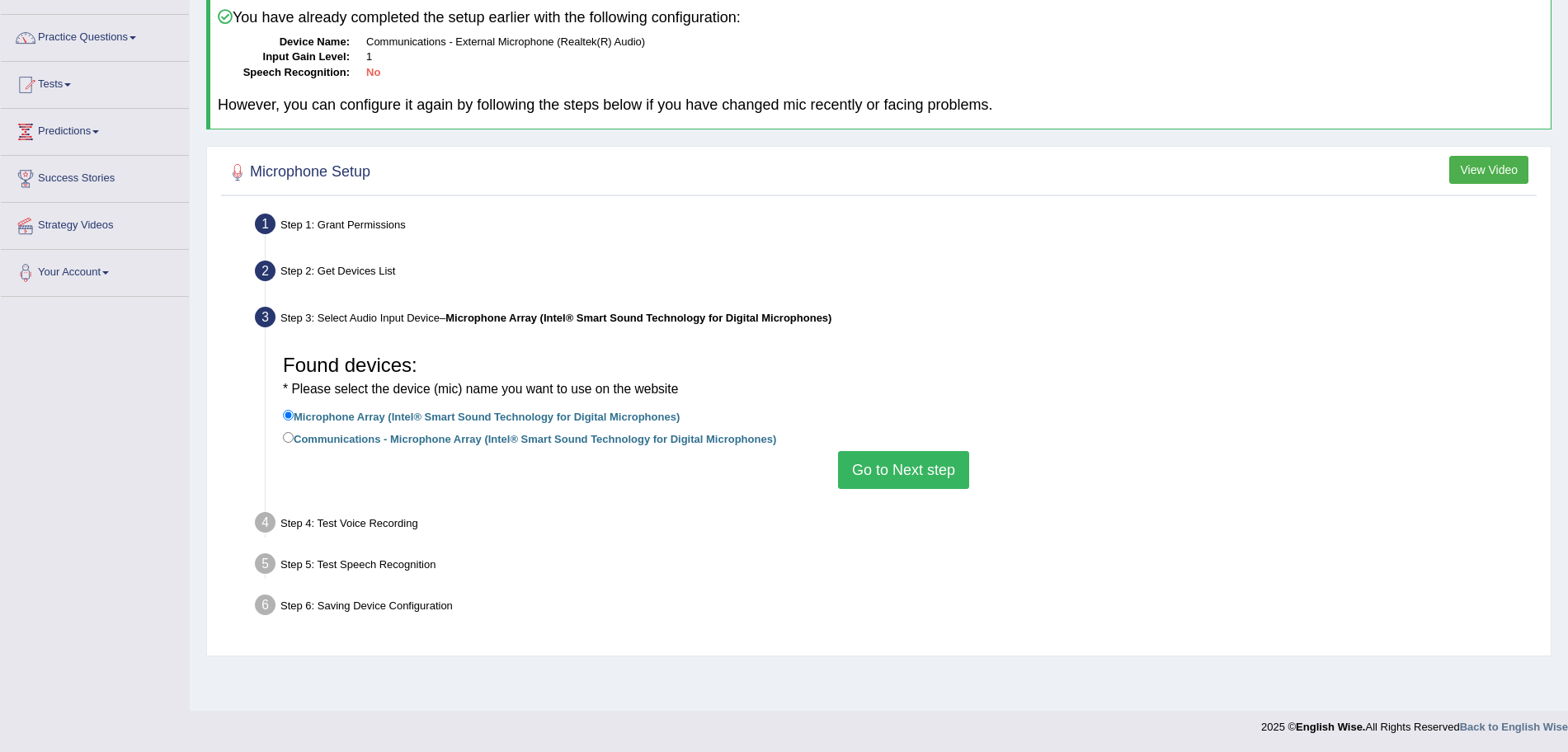
click at [905, 465] on button "Go to Next step" at bounding box center [904, 470] width 131 height 38
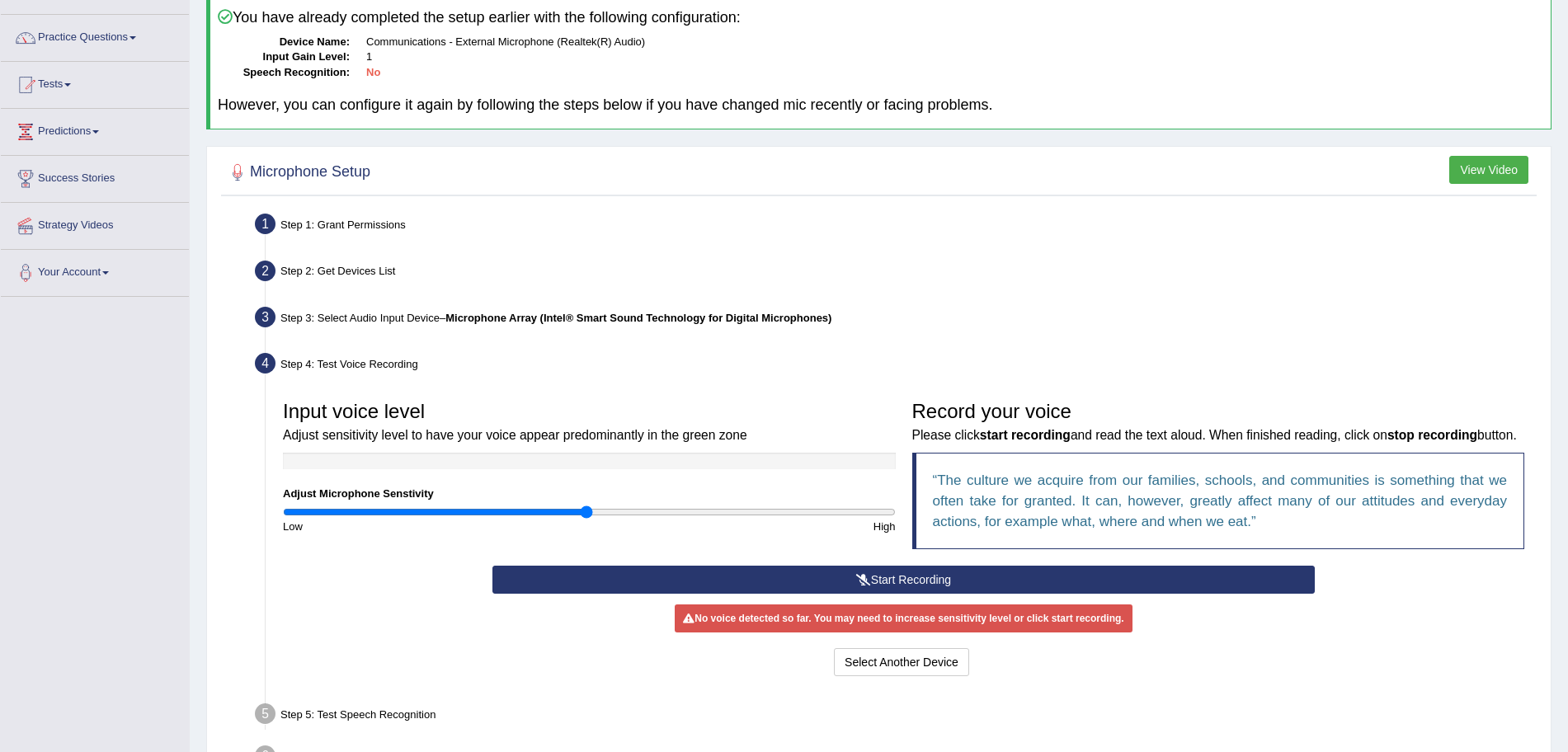
click at [820, 590] on button "Start Recording" at bounding box center [904, 579] width 822 height 28
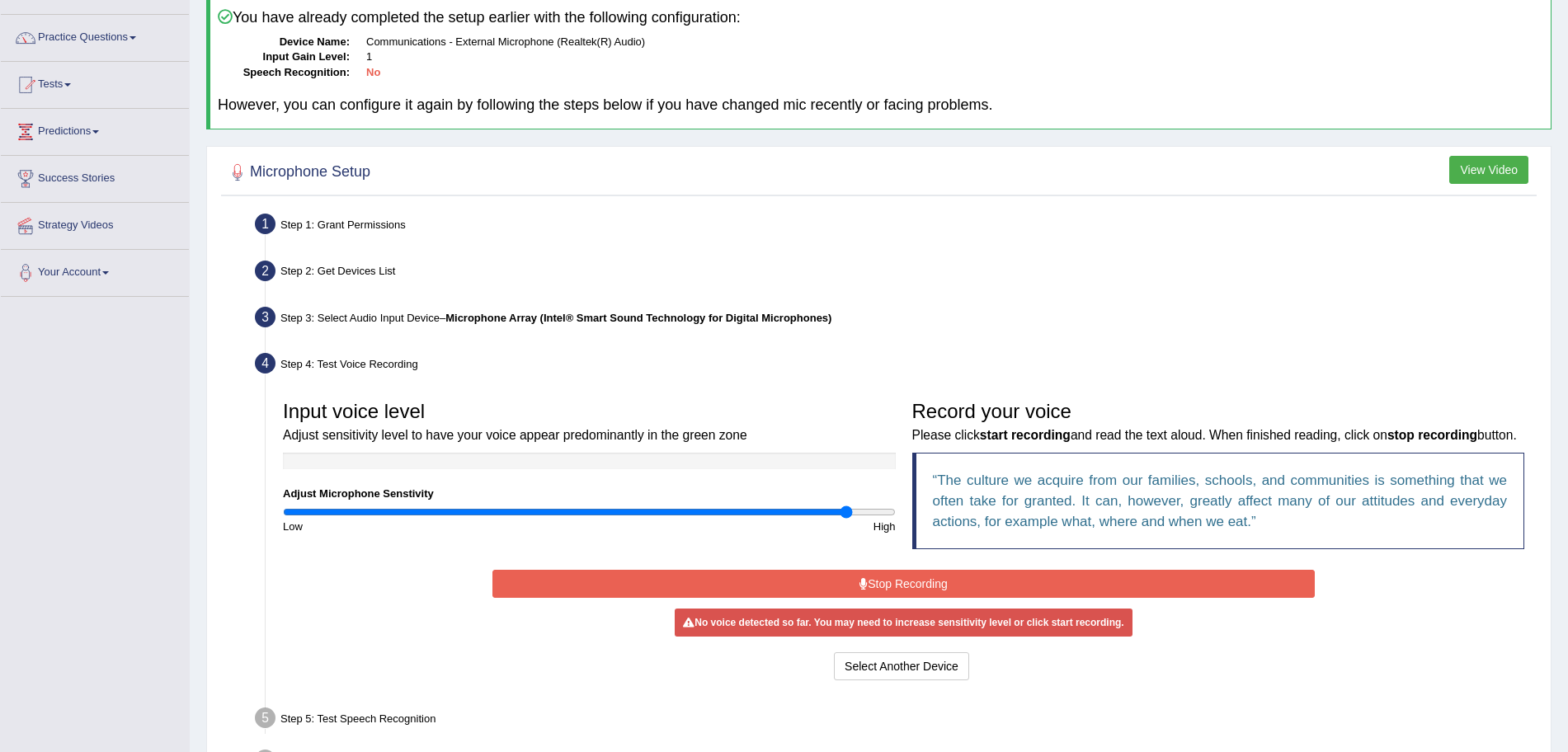
click at [845, 509] on input "range" at bounding box center [589, 512] width 613 height 13
drag, startPoint x: 845, startPoint y: 508, endPoint x: 959, endPoint y: 532, distance: 116.5
type input "2"
click at [896, 519] on input "range" at bounding box center [589, 512] width 613 height 13
click at [933, 680] on button "Select Another Device" at bounding box center [901, 666] width 136 height 28
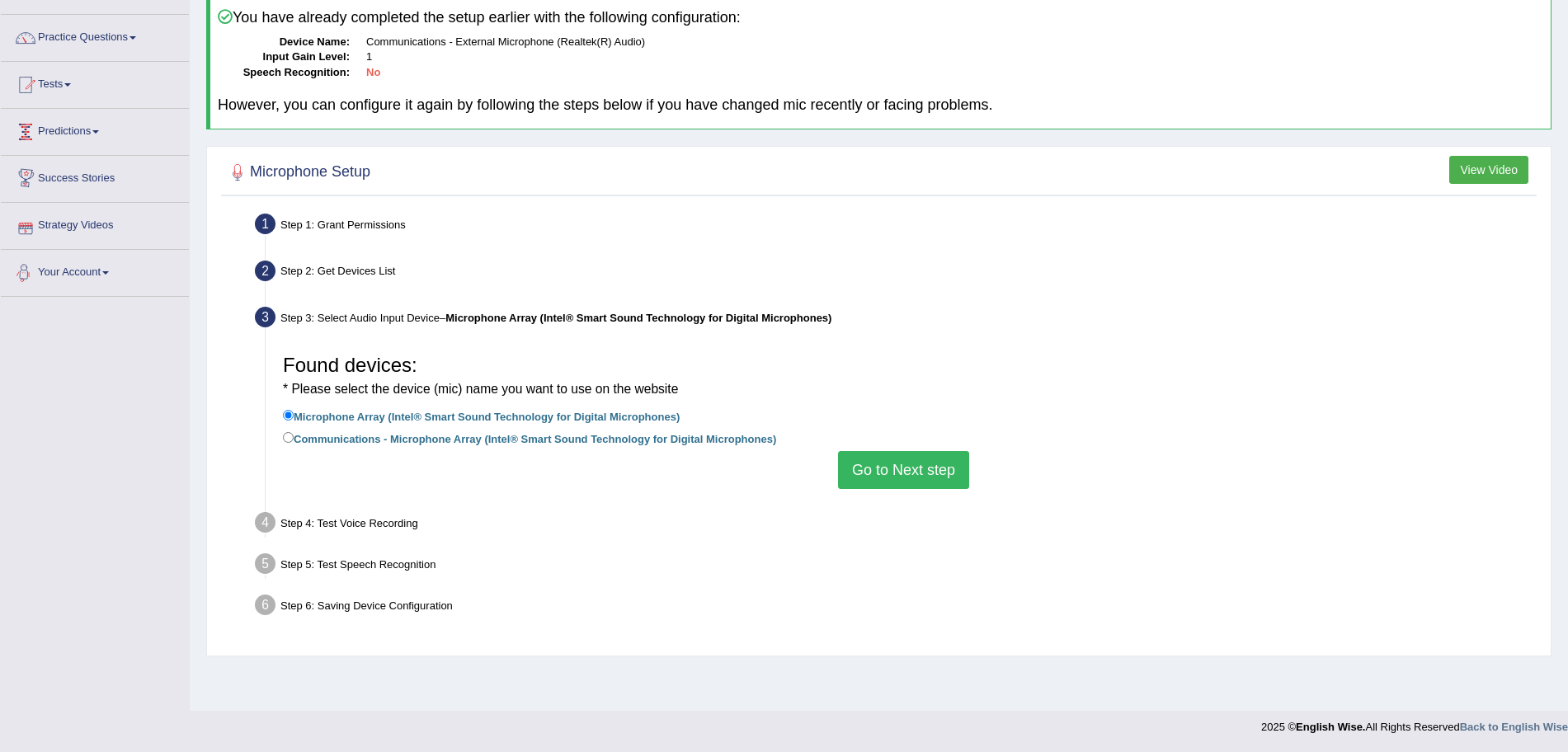
click at [85, 265] on link "Your Account" at bounding box center [94, 270] width 188 height 41
click at [79, 341] on link "Microphone Setup" at bounding box center [108, 340] width 154 height 30
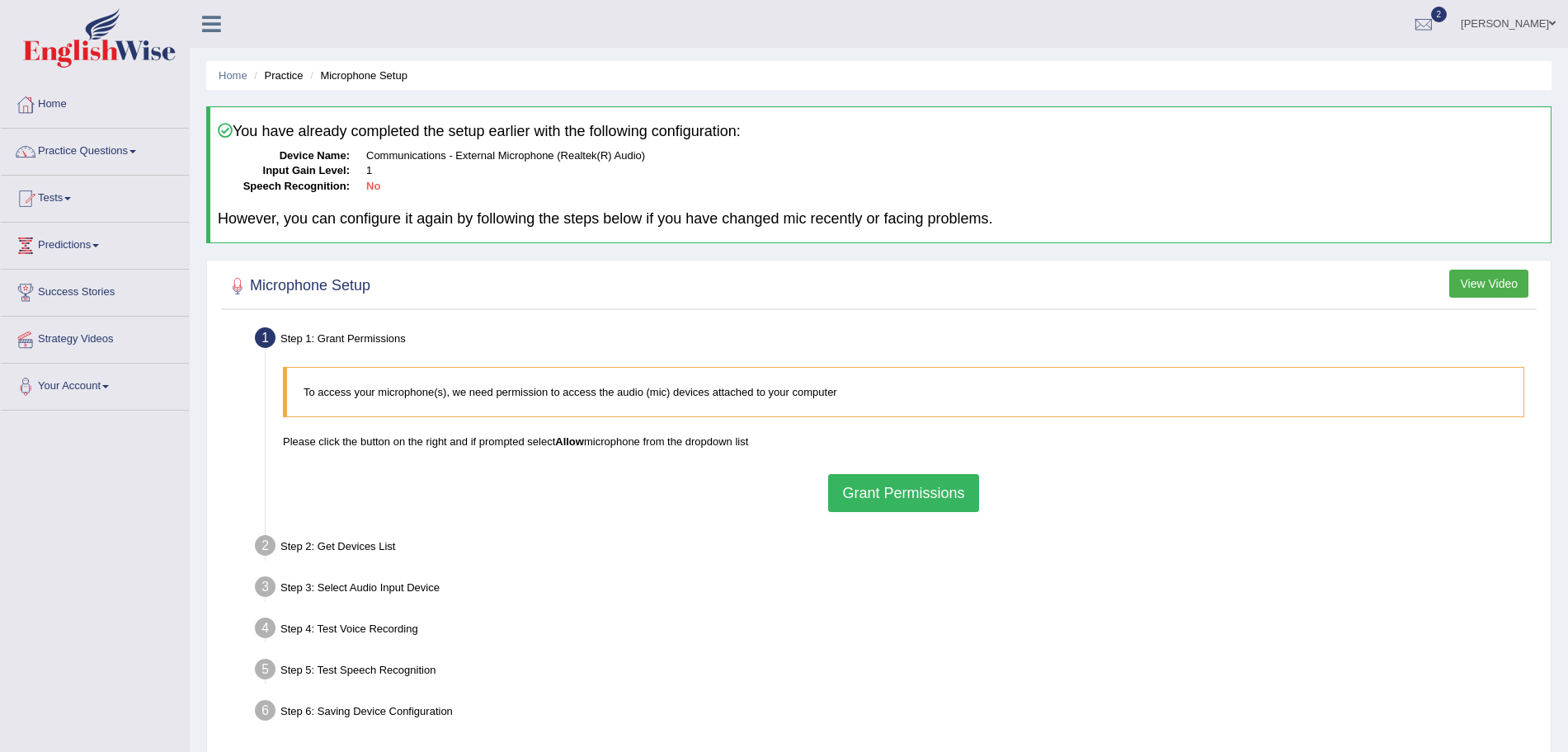
click at [895, 494] on button "Grant Permissions" at bounding box center [903, 493] width 150 height 38
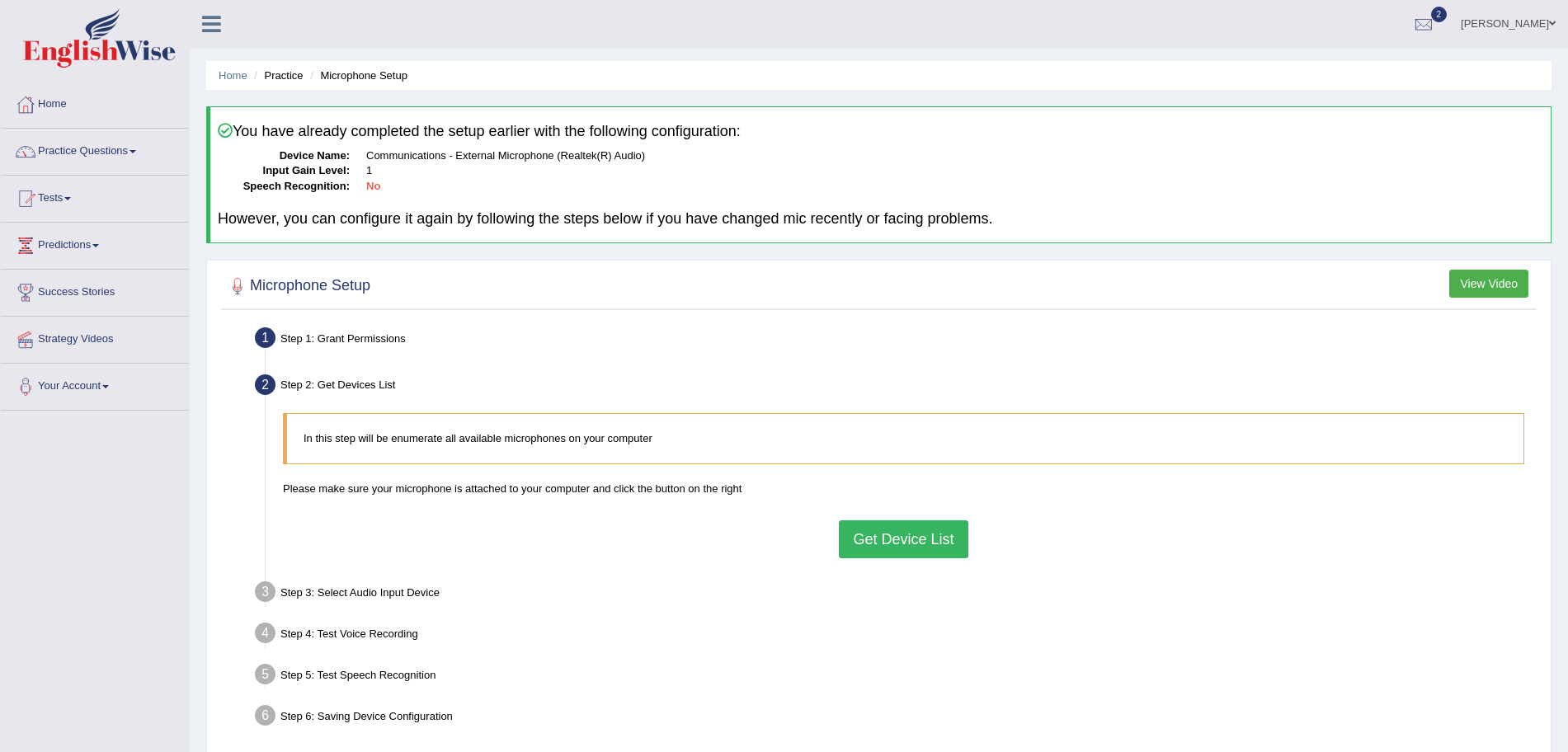
click at [908, 534] on button "Get Device List" at bounding box center [902, 539] width 128 height 38
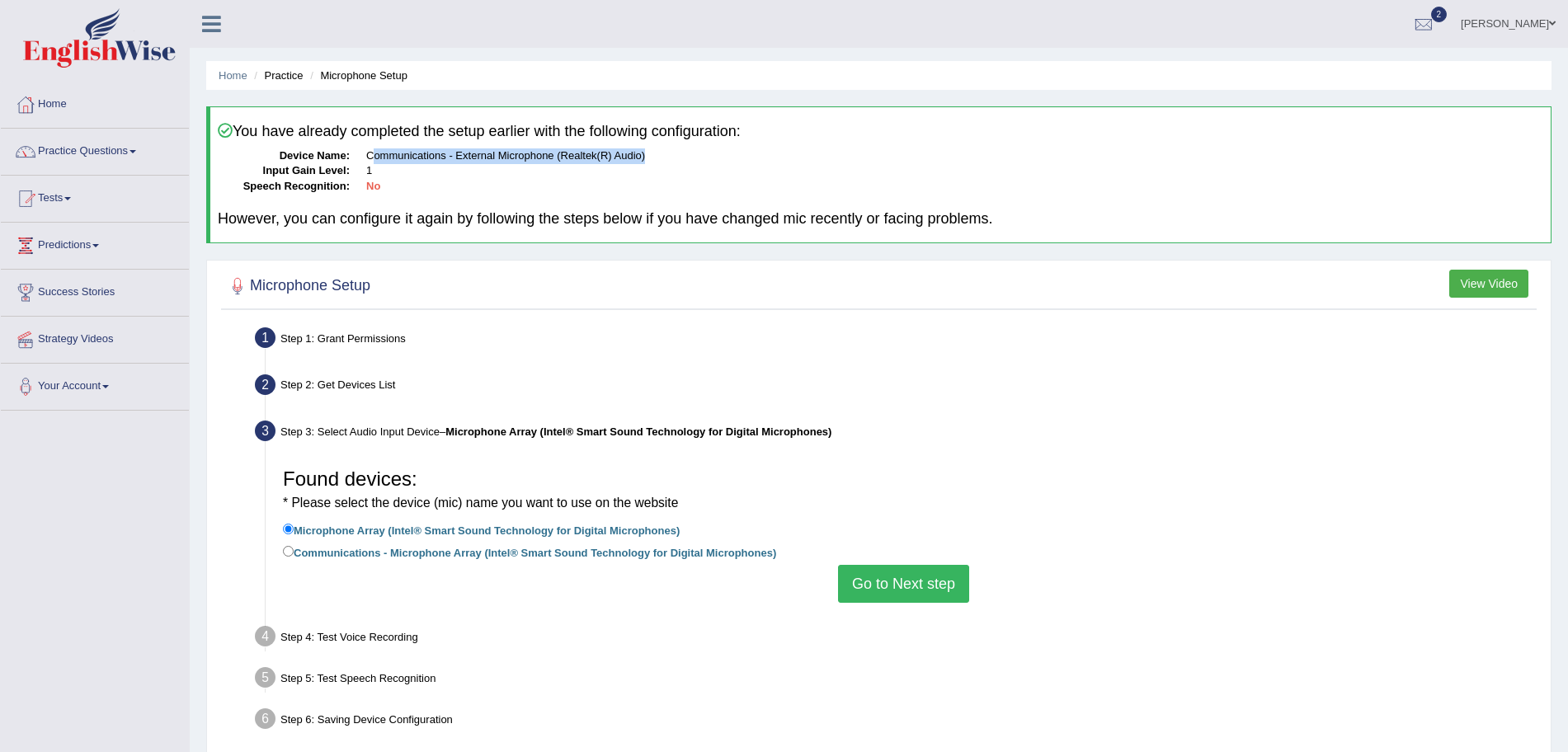
drag, startPoint x: 665, startPoint y: 160, endPoint x: 371, endPoint y: 147, distance: 294.3
click at [371, 147] on div "You have already completed the setup earlier with the following configuration: …" at bounding box center [879, 175] width 1345 height 137
copy dd "Communications - External Microphone (Realtek(R) Audio)"
click at [899, 574] on button "Go to Next step" at bounding box center [904, 583] width 131 height 38
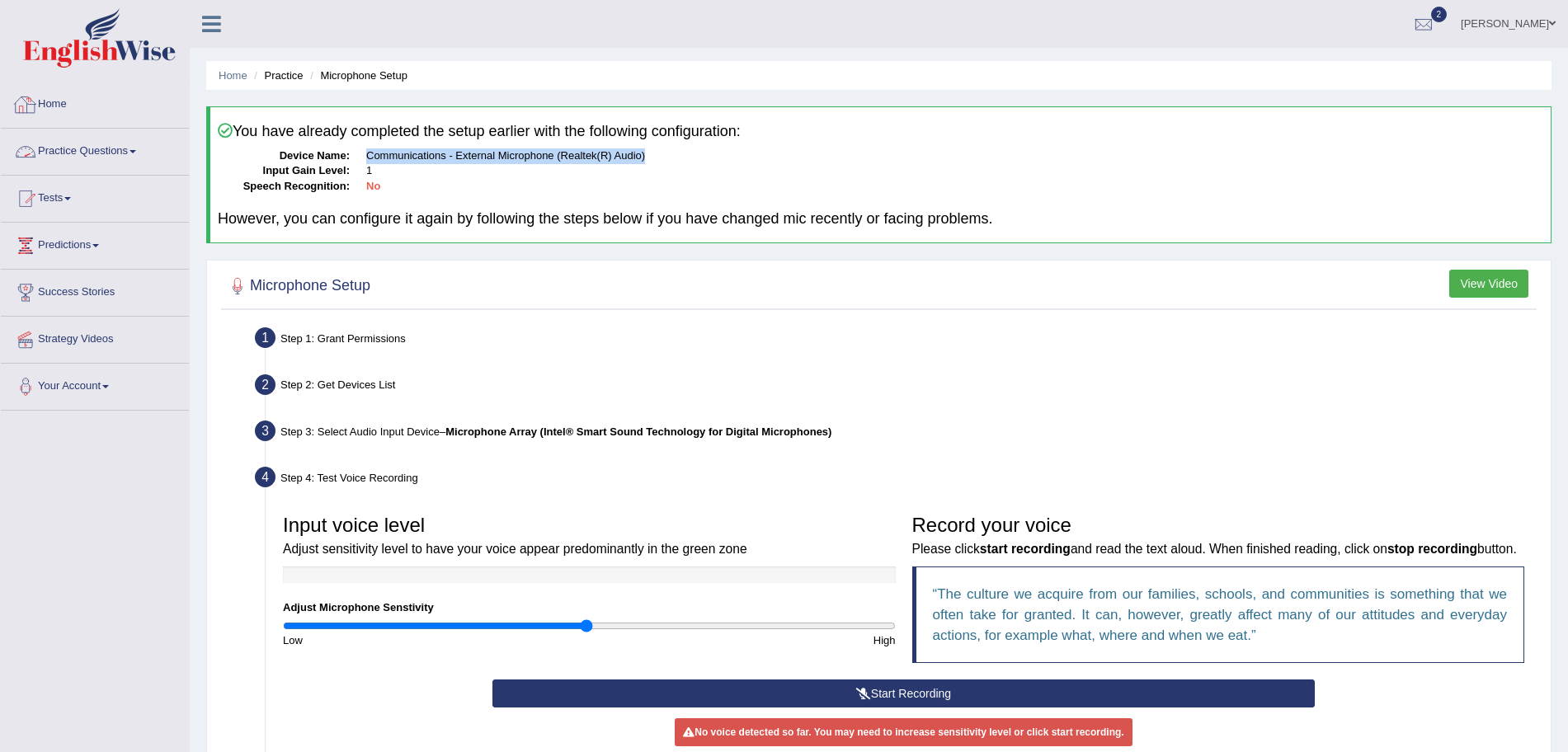
click at [128, 136] on link "Practice Questions" at bounding box center [94, 149] width 188 height 41
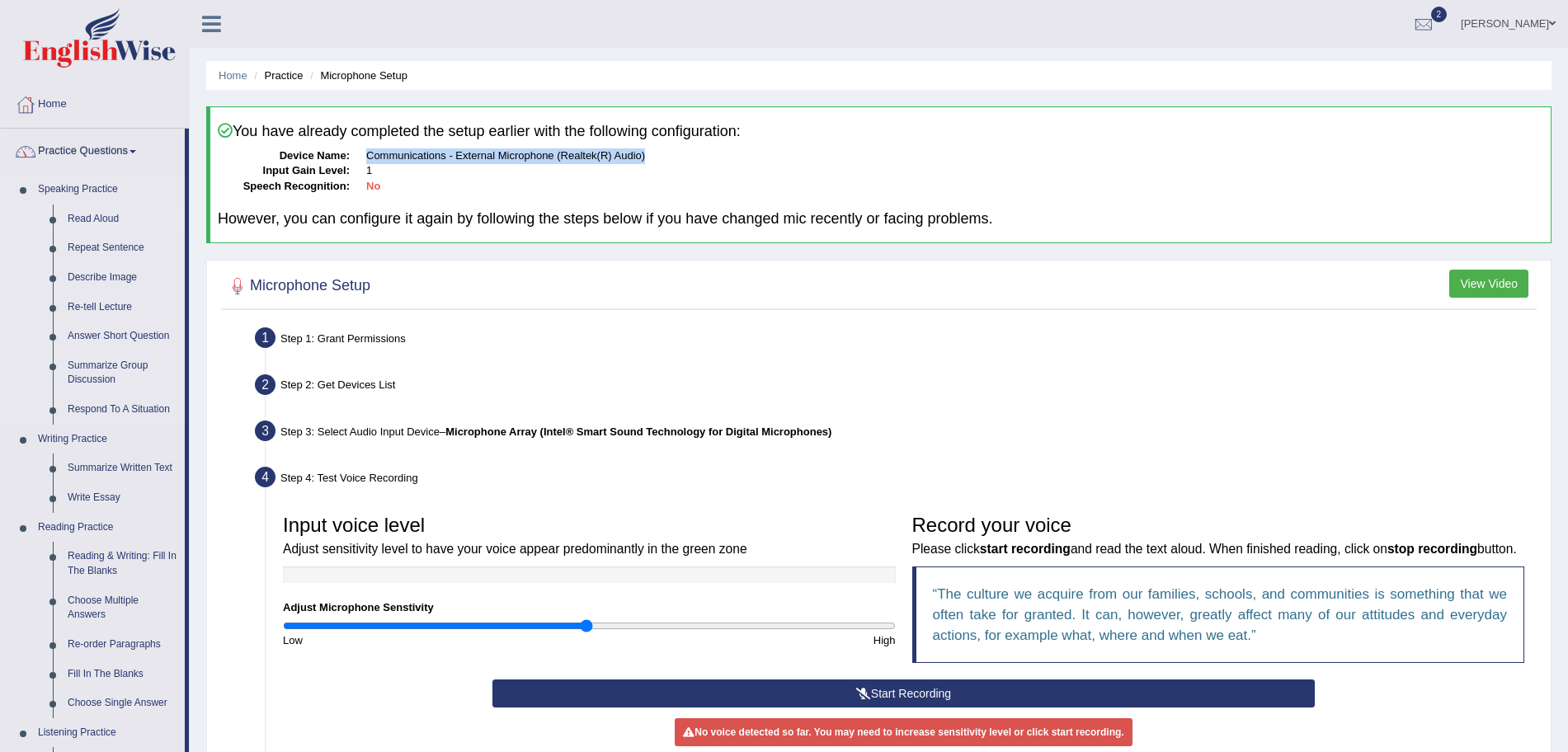
click at [109, 218] on link "Read Aloud" at bounding box center [122, 219] width 125 height 30
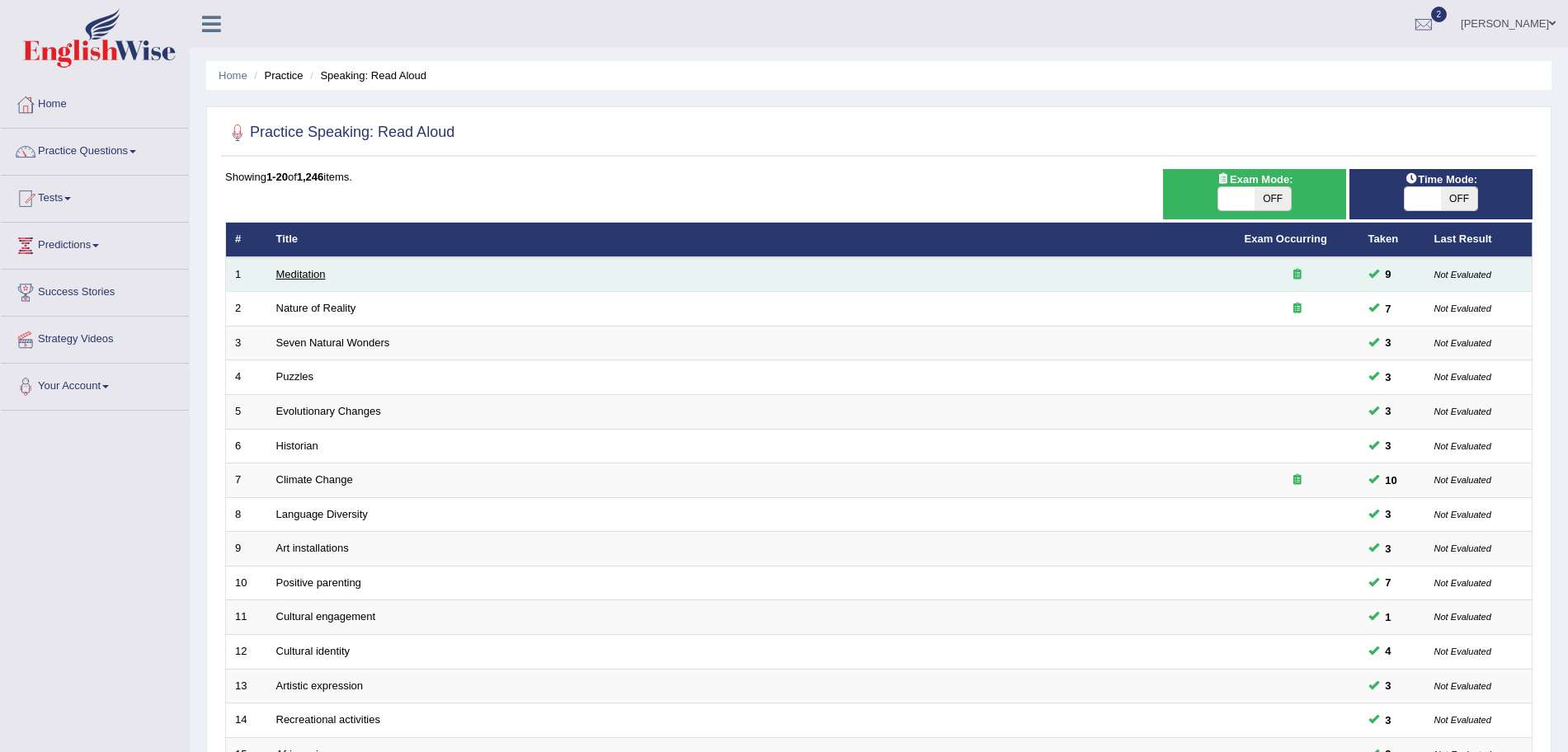
click at [298, 277] on link "Meditation" at bounding box center [301, 275] width 49 height 13
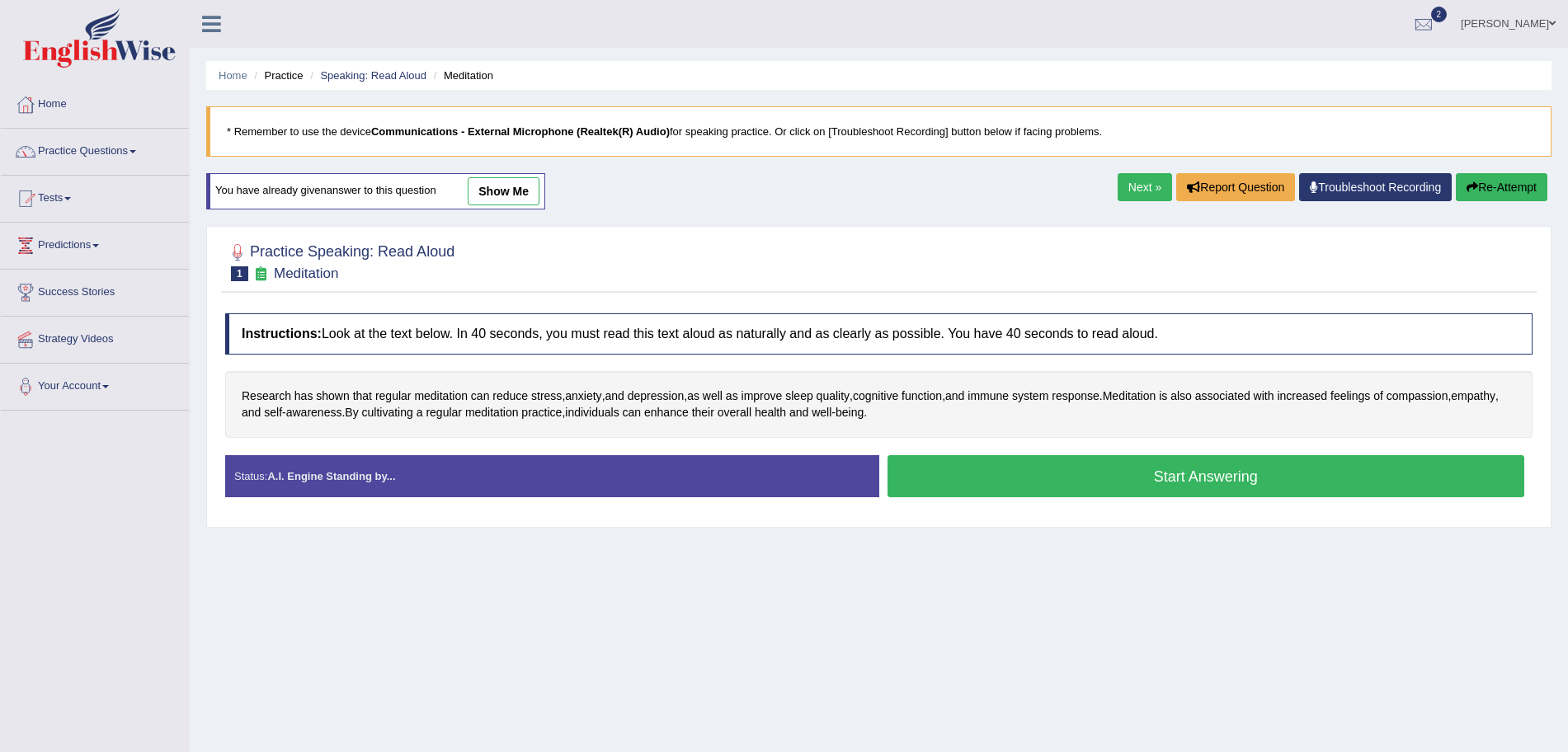
click at [1041, 481] on button "Start Answering" at bounding box center [1206, 476] width 637 height 42
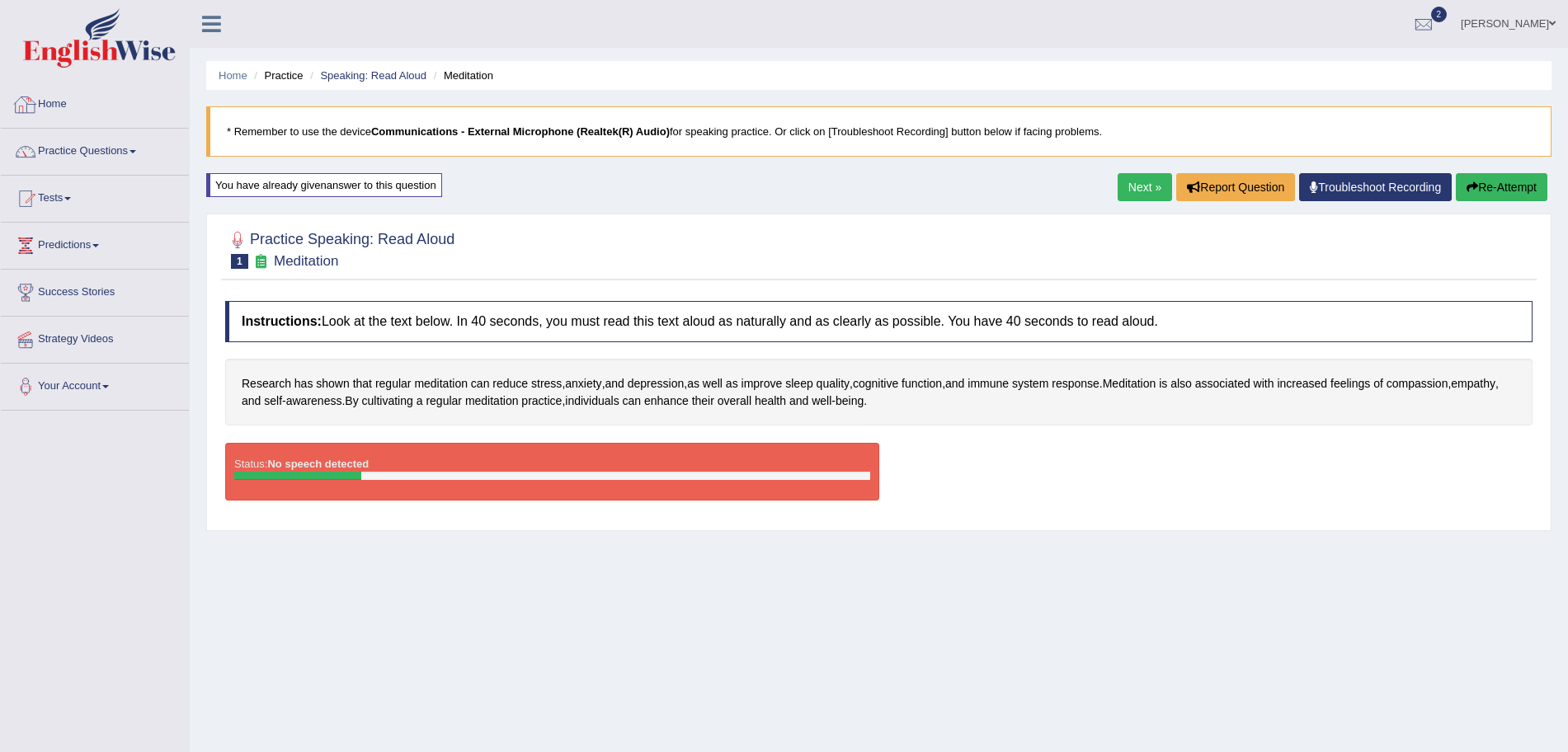
click at [54, 99] on link "Home" at bounding box center [94, 102] width 188 height 41
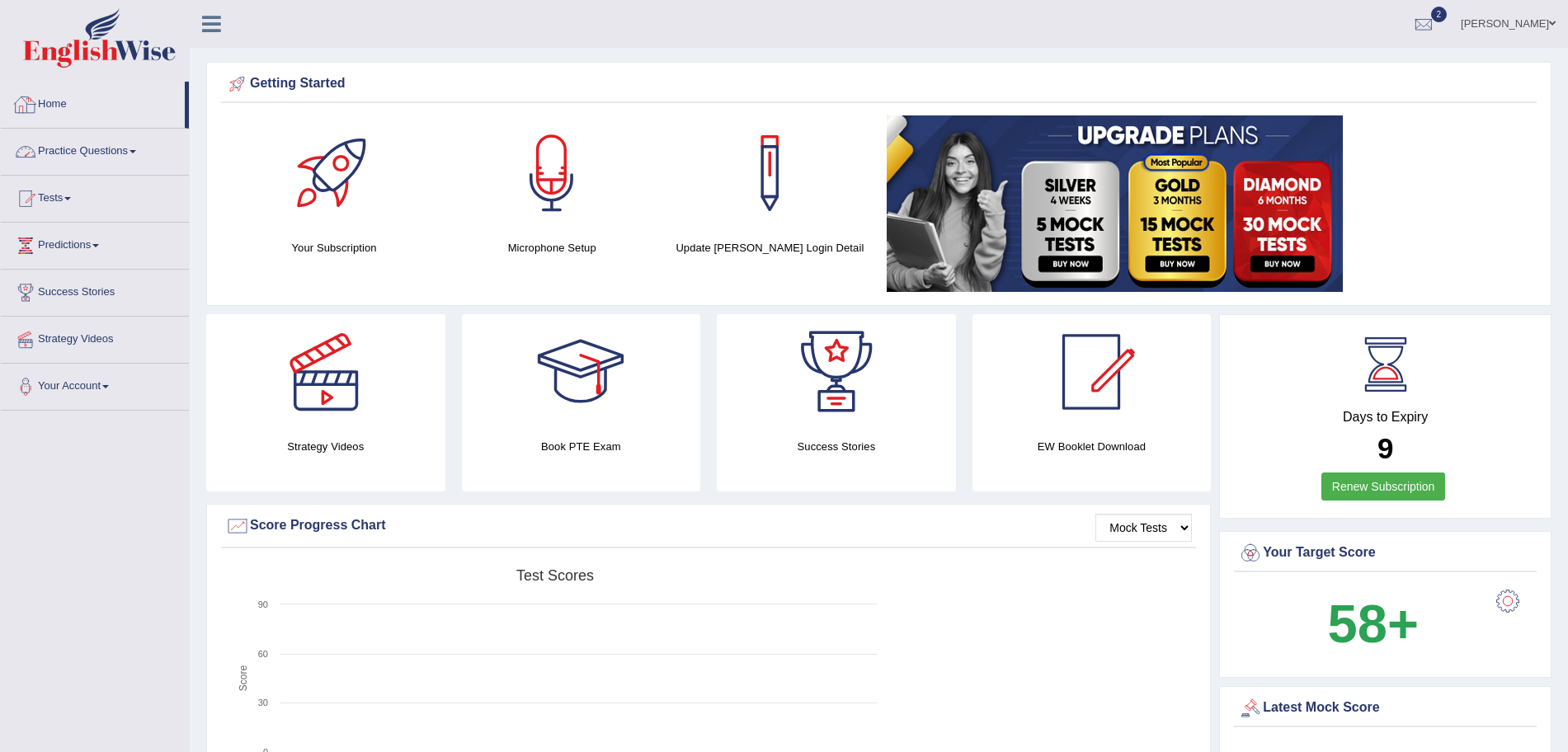
click at [77, 152] on link "Practice Questions" at bounding box center [94, 149] width 188 height 41
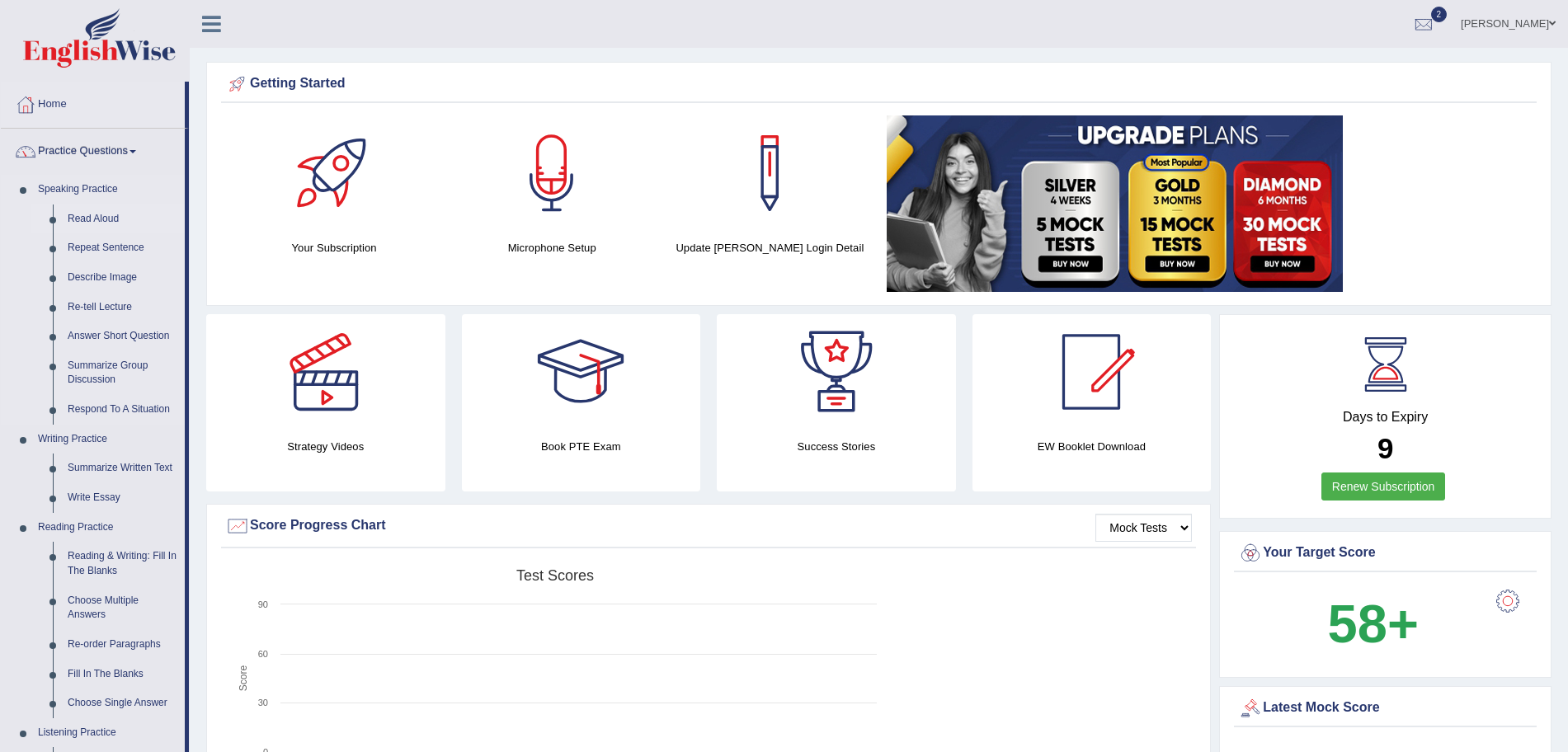
click at [98, 219] on link "Read Aloud" at bounding box center [122, 219] width 125 height 30
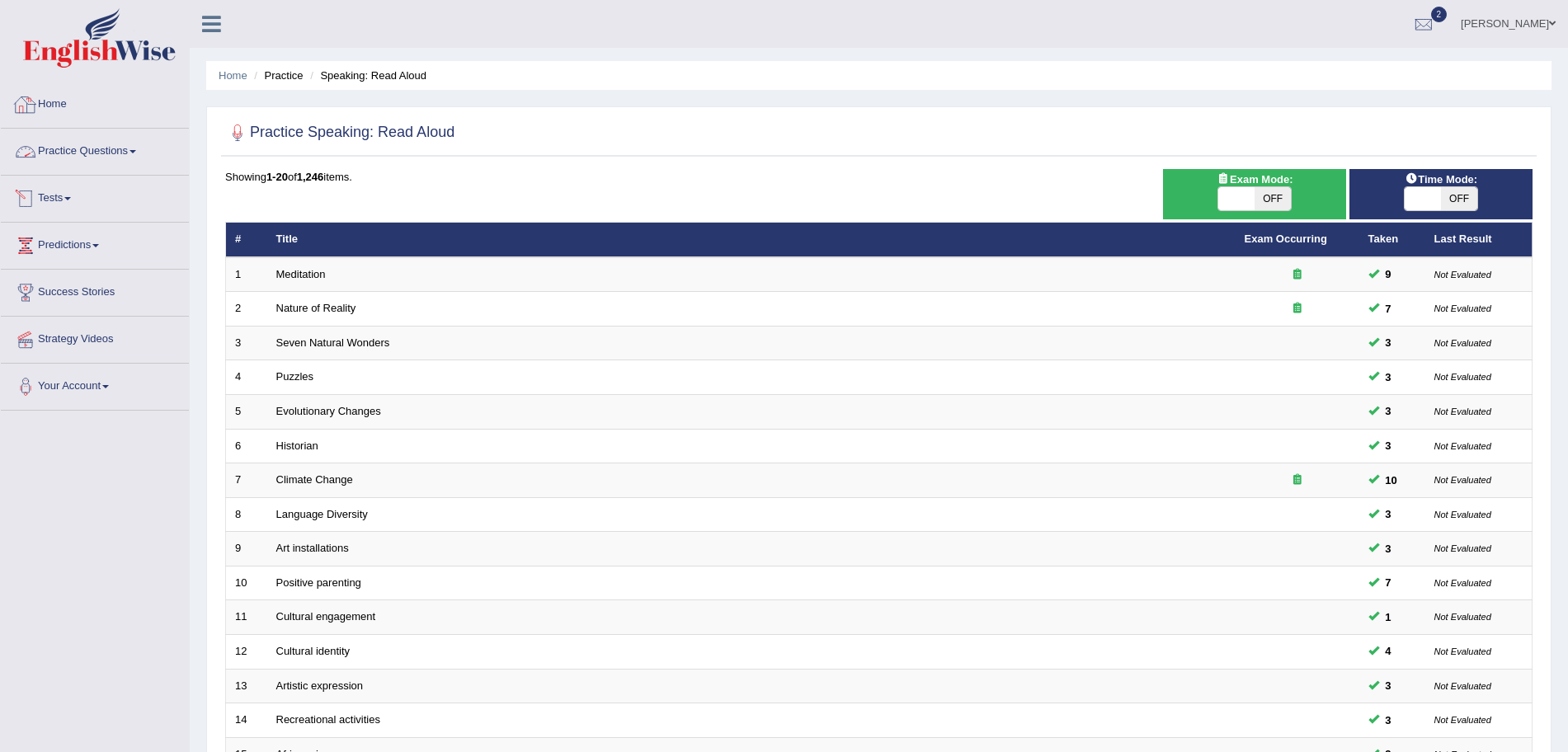
click at [66, 114] on link "Home" at bounding box center [94, 102] width 188 height 41
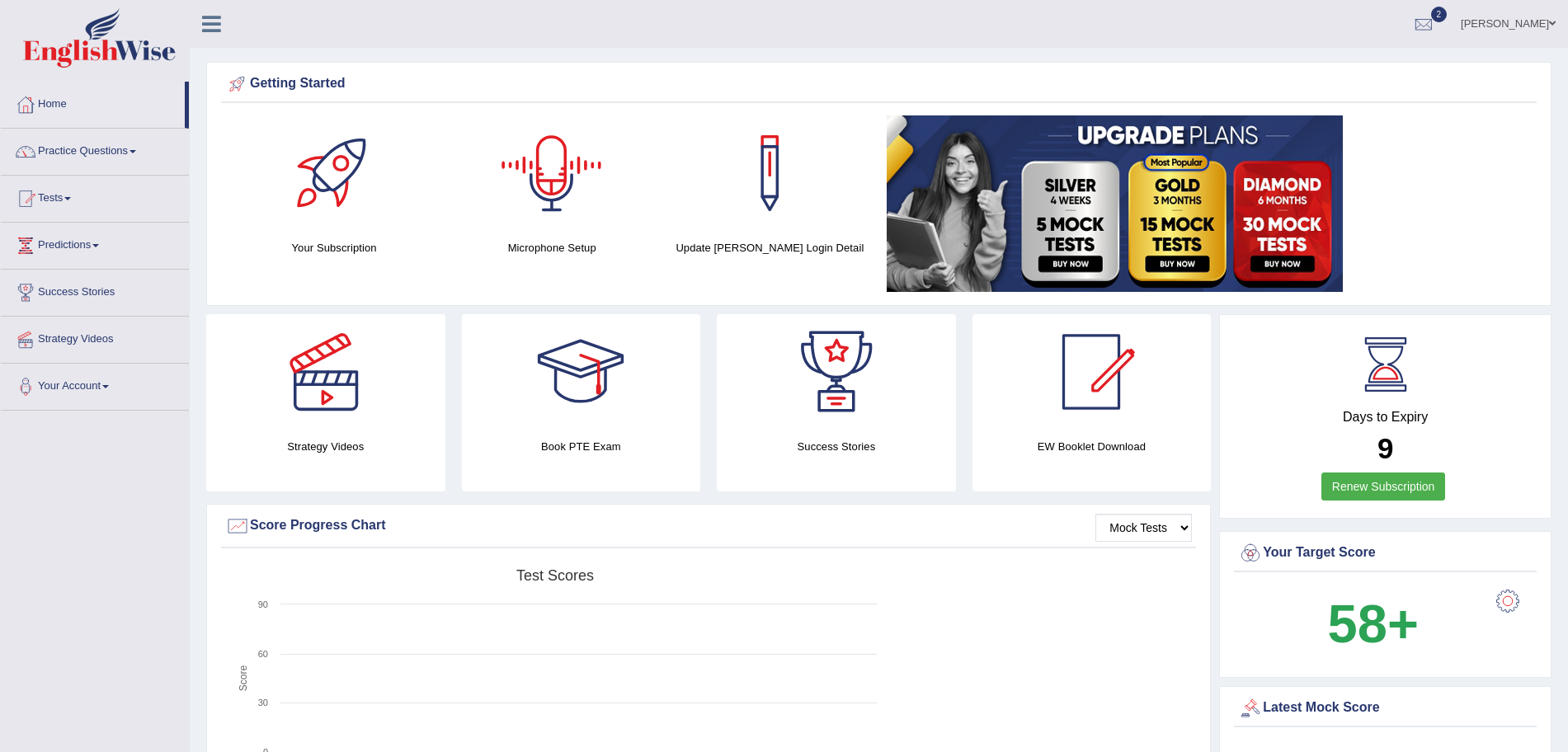
click at [328, 191] on div at bounding box center [334, 173] width 116 height 116
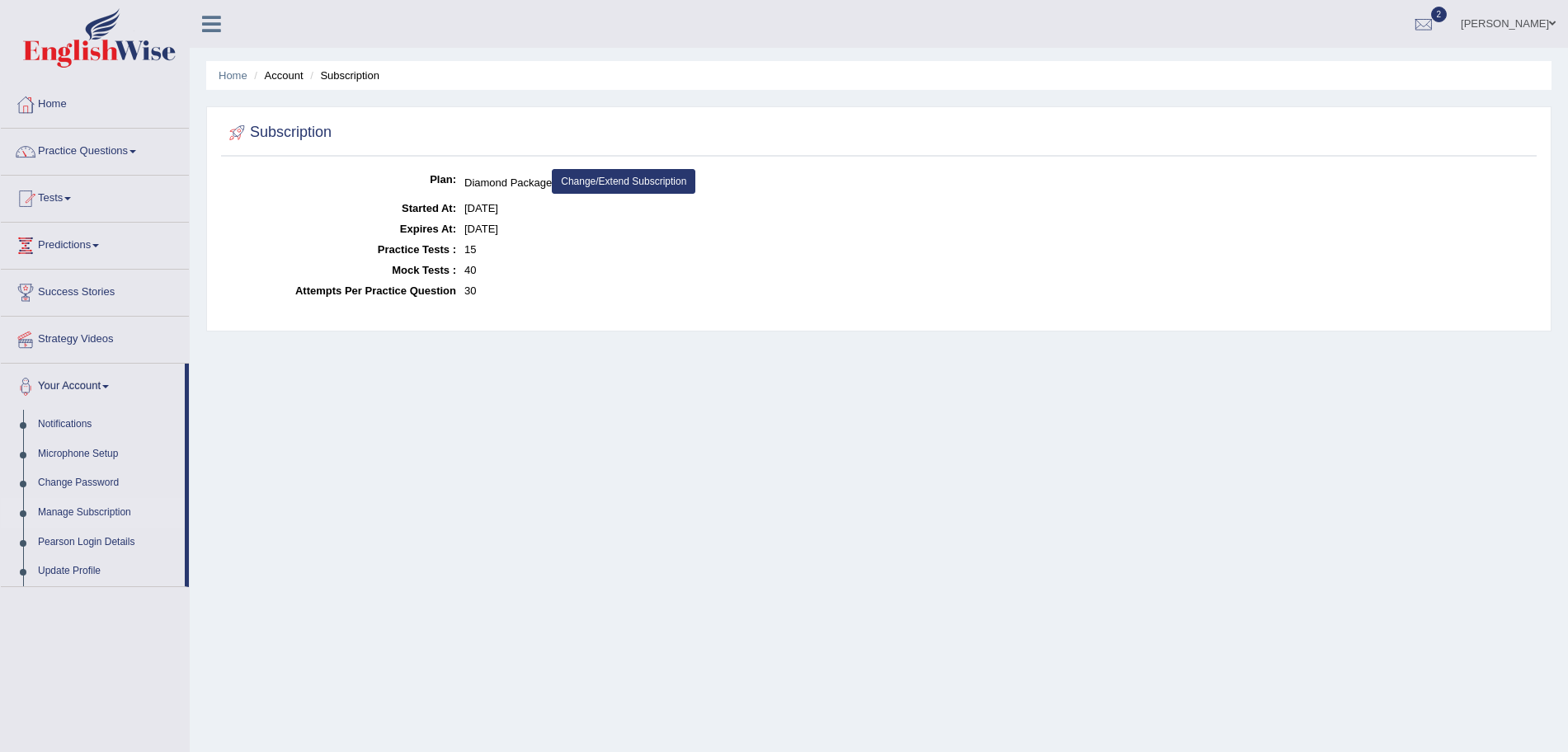
click at [616, 178] on link "Change/Extend Subscription" at bounding box center [624, 181] width 144 height 25
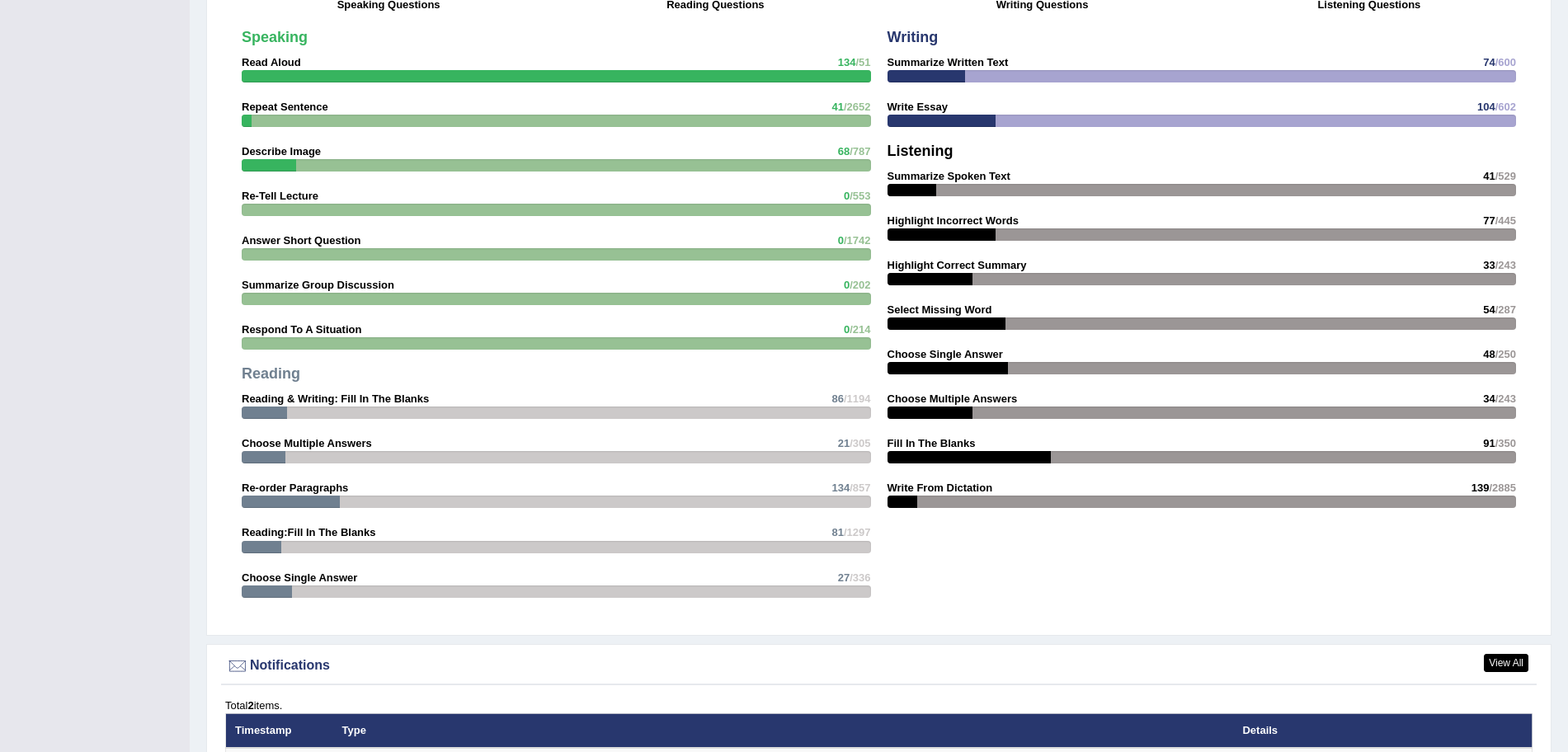
scroll to position [1301, 0]
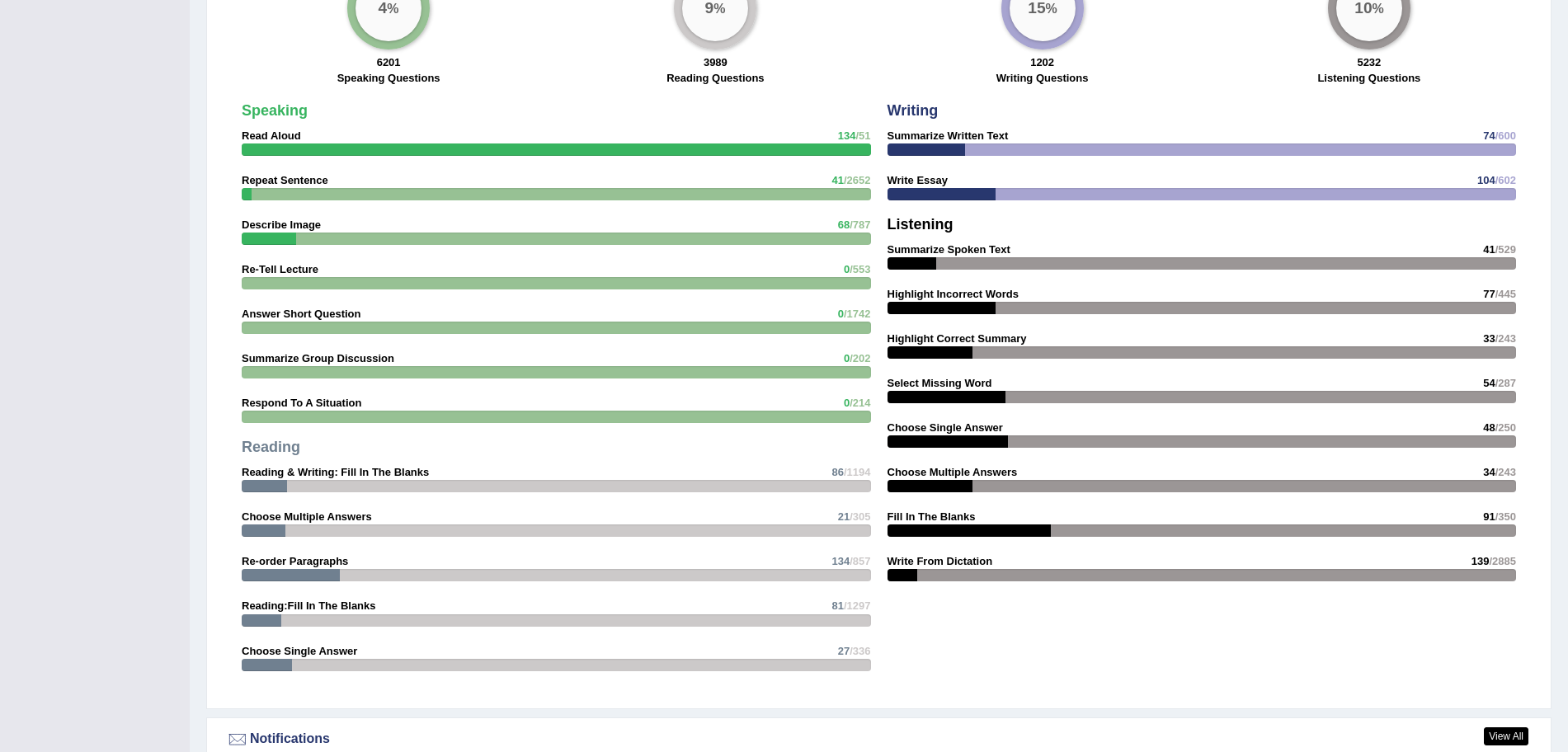
drag, startPoint x: 1558, startPoint y: 555, endPoint x: 1565, endPoint y: 560, distance: 8.6
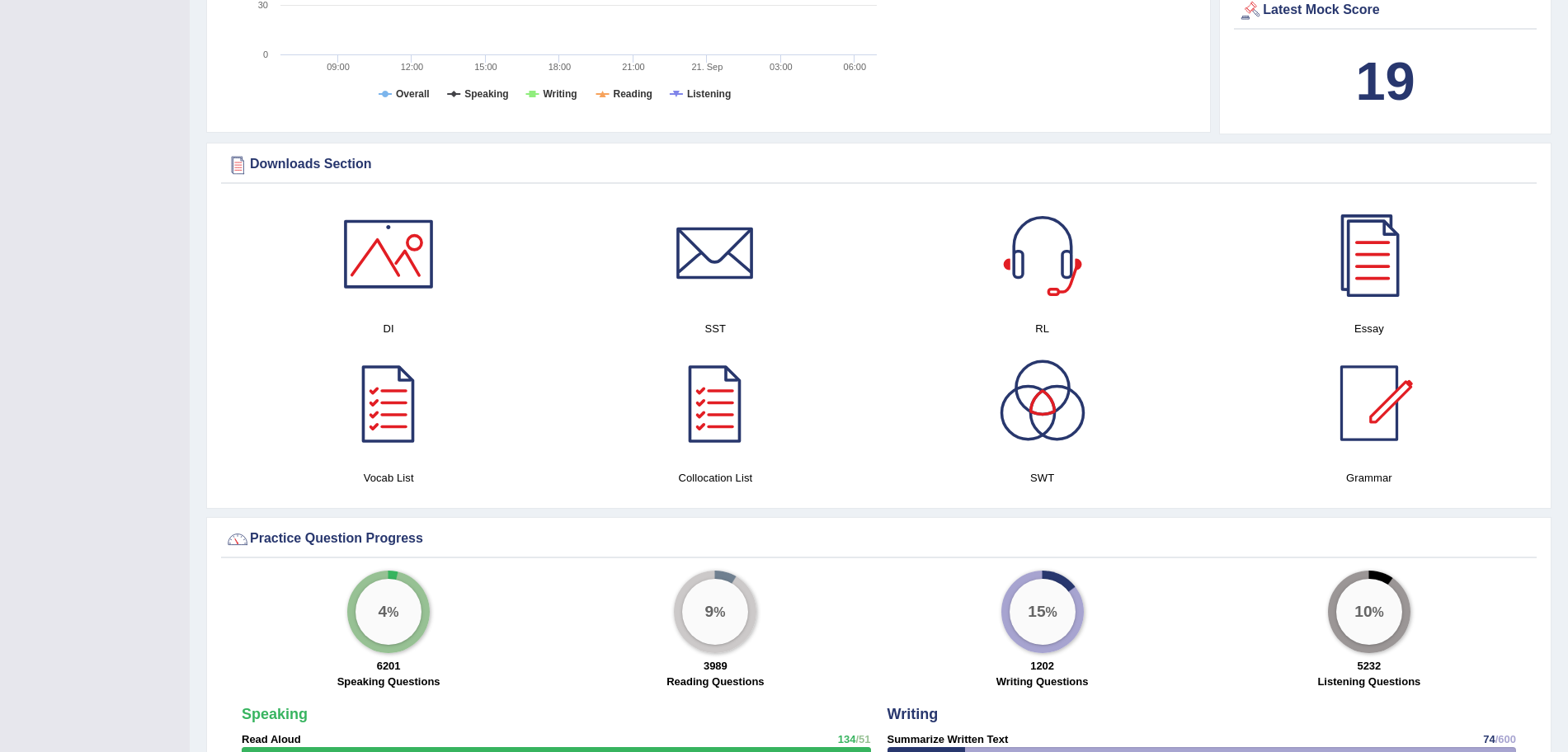
scroll to position [0, 0]
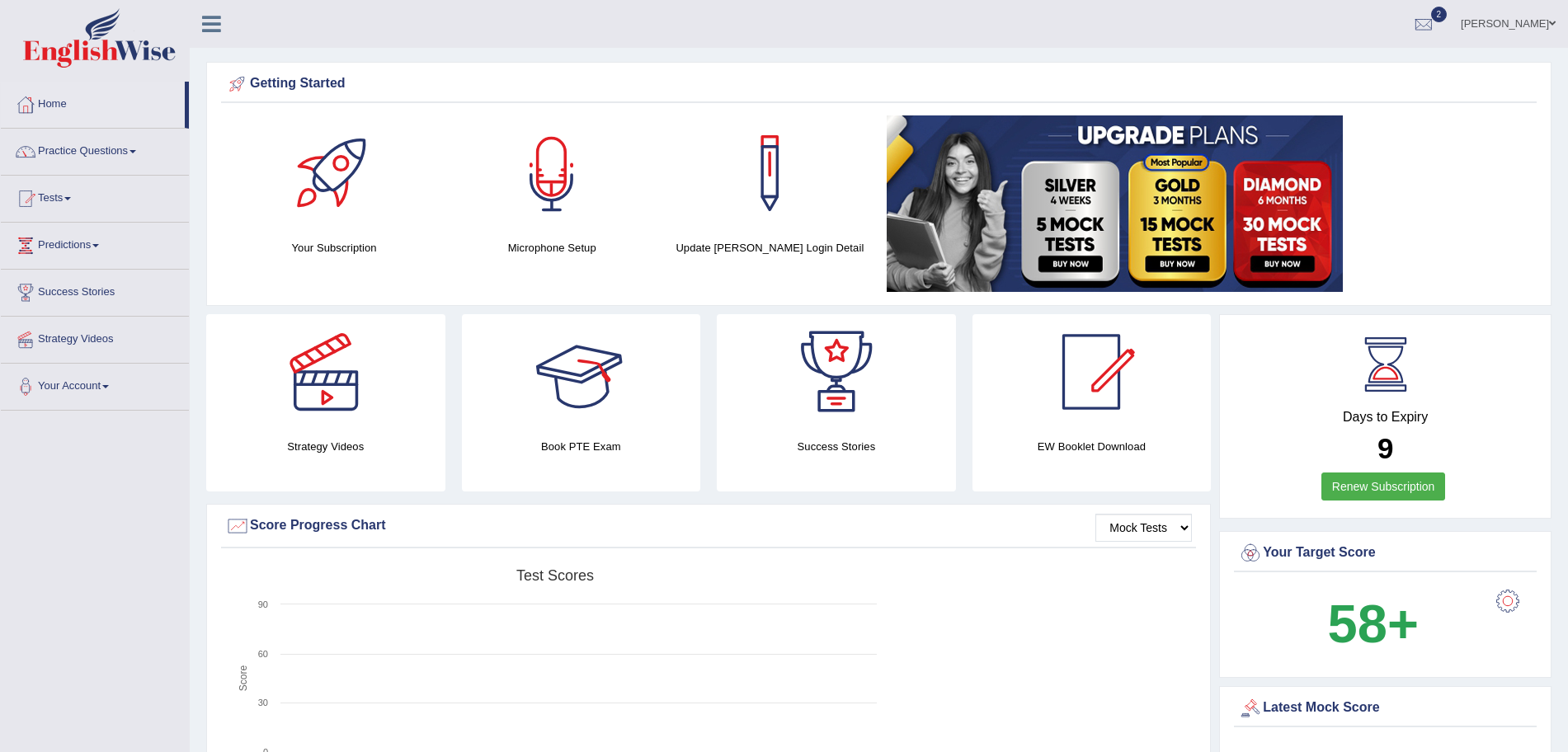
click at [549, 188] on div at bounding box center [551, 173] width 116 height 116
drag, startPoint x: 542, startPoint y: 430, endPoint x: 593, endPoint y: 357, distance: 89.1
click at [593, 357] on div "Book PTE Exam" at bounding box center [582, 403] width 239 height 178
click at [593, 357] on div at bounding box center [581, 372] width 116 height 116
click at [538, 217] on div at bounding box center [551, 173] width 116 height 116
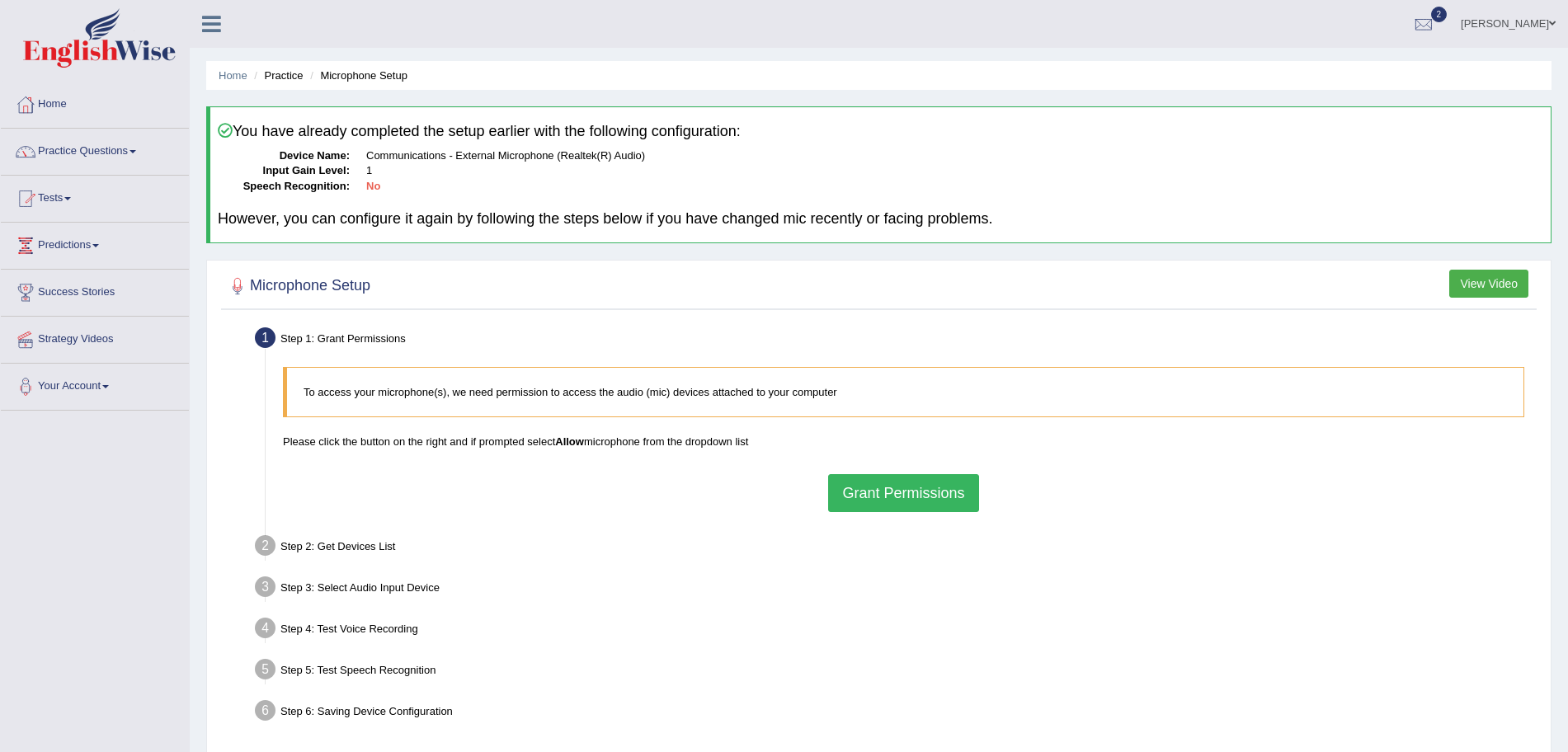
click at [879, 488] on button "Grant Permissions" at bounding box center [903, 493] width 150 height 38
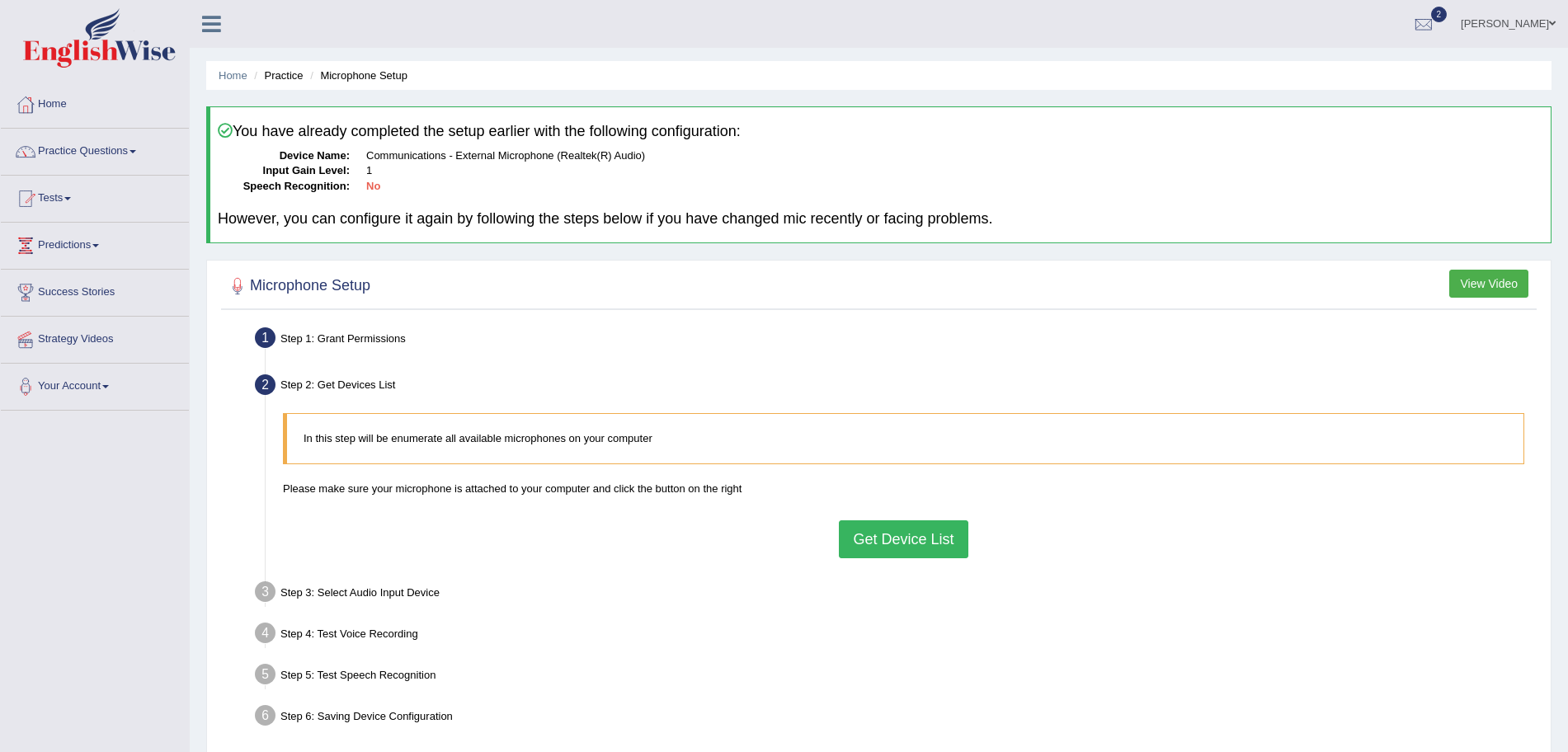
click at [878, 532] on button "Get Device List" at bounding box center [902, 539] width 128 height 38
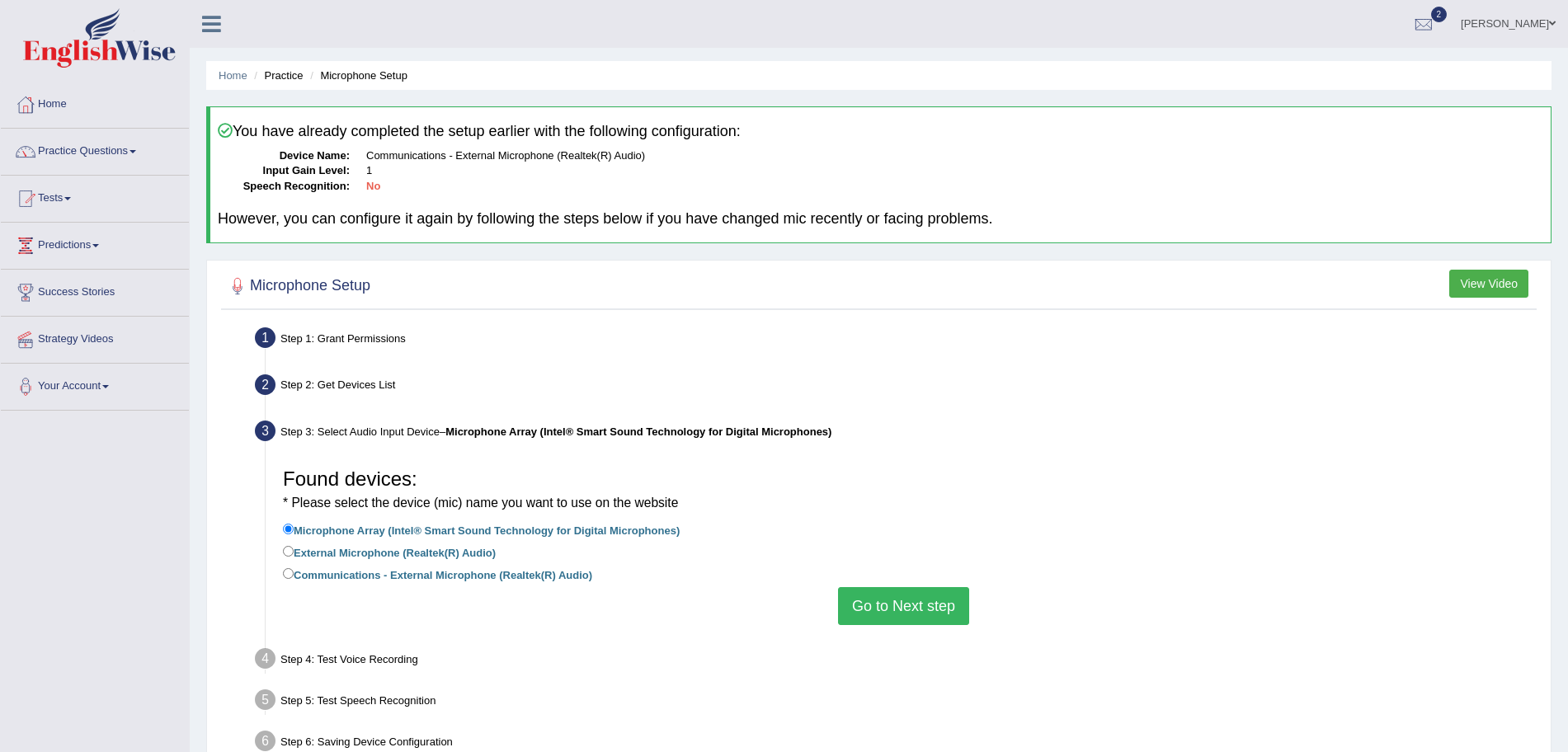
click at [320, 571] on label "Communications - External Microphone (Realtek(R) Audio)" at bounding box center [437, 573] width 310 height 18
click at [293, 571] on input "Communications - External Microphone (Realtek(R) Audio)" at bounding box center [288, 573] width 11 height 11
radio input "true"
click at [929, 616] on button "Go to Next step" at bounding box center [904, 606] width 131 height 38
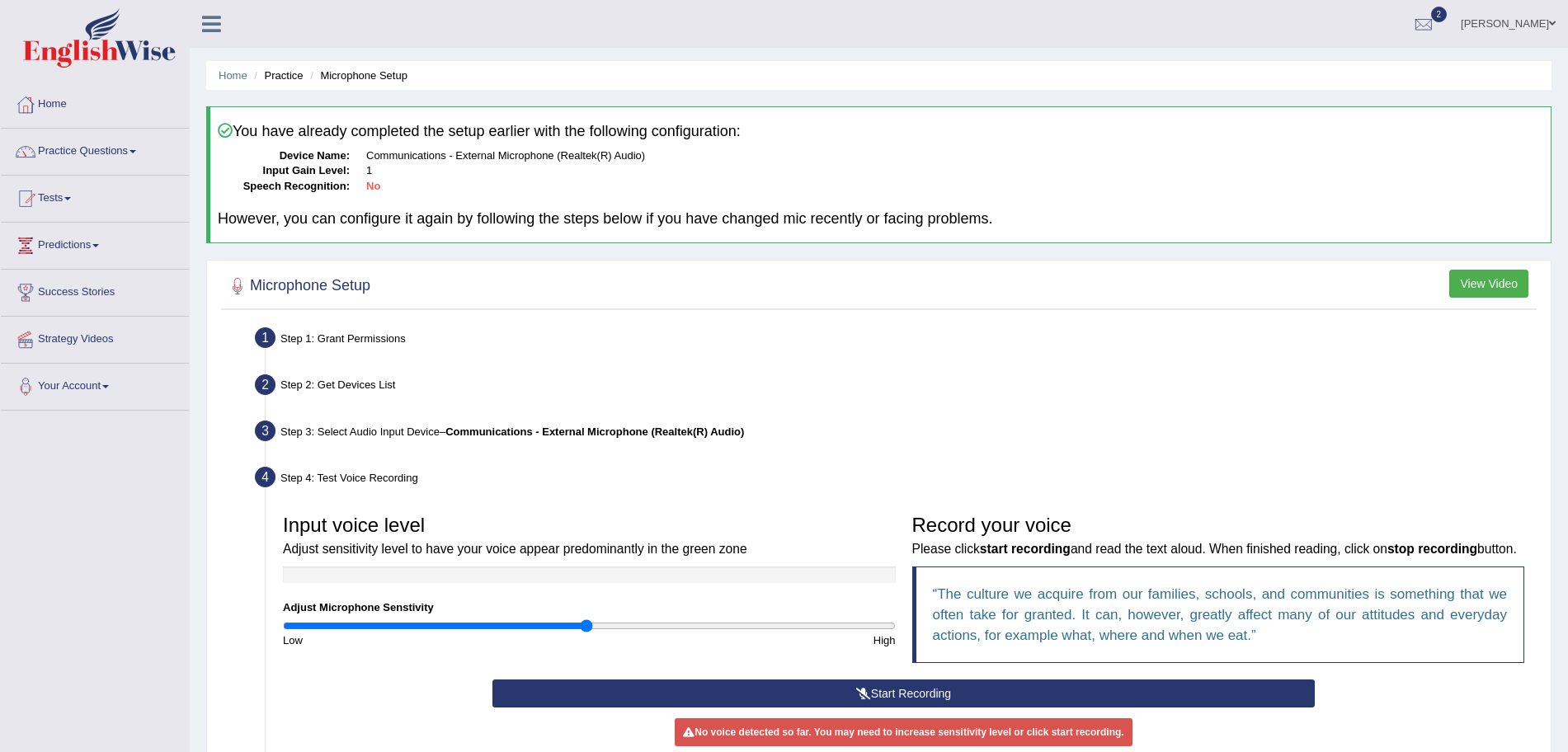
scroll to position [244, 0]
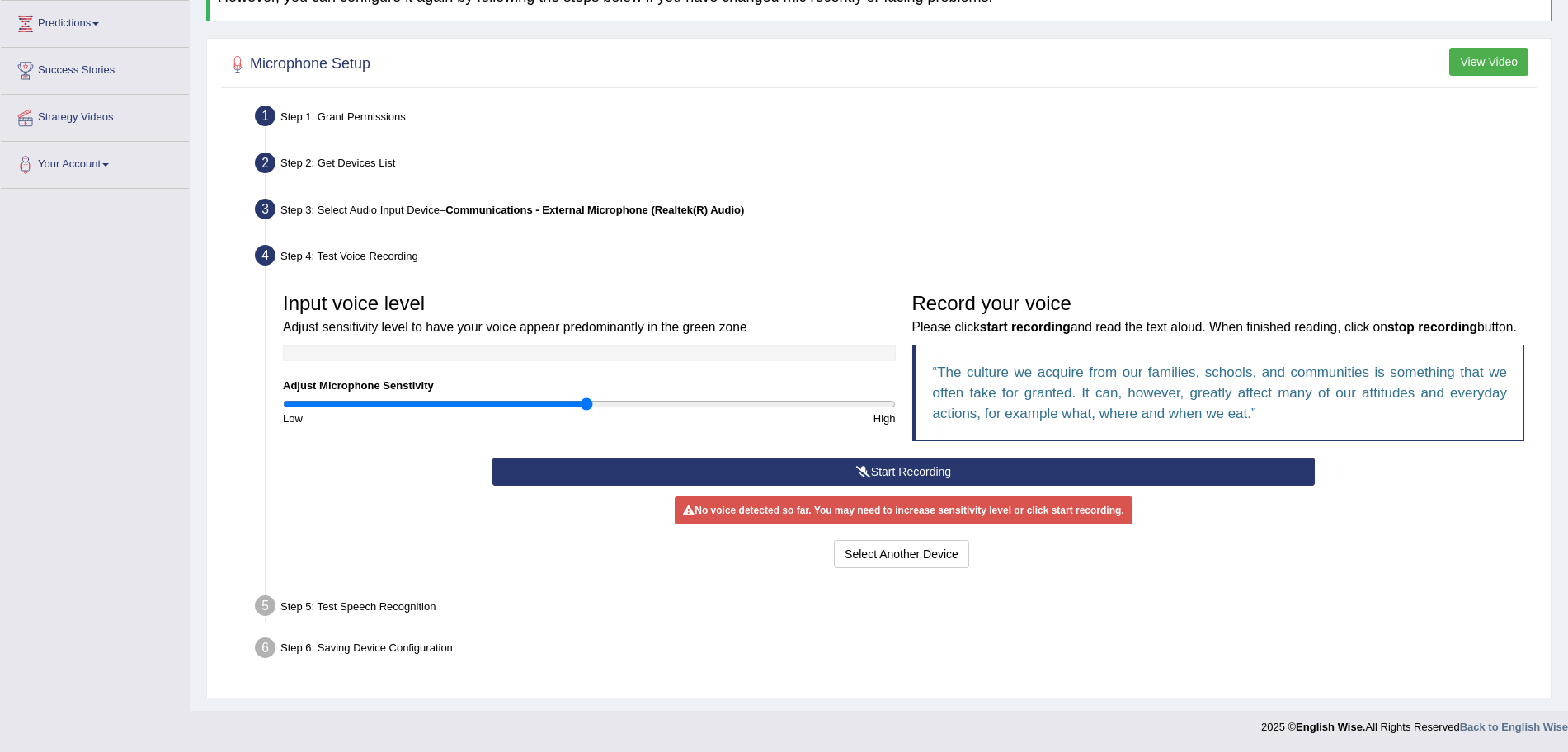
click at [772, 466] on button "Start Recording" at bounding box center [904, 471] width 822 height 28
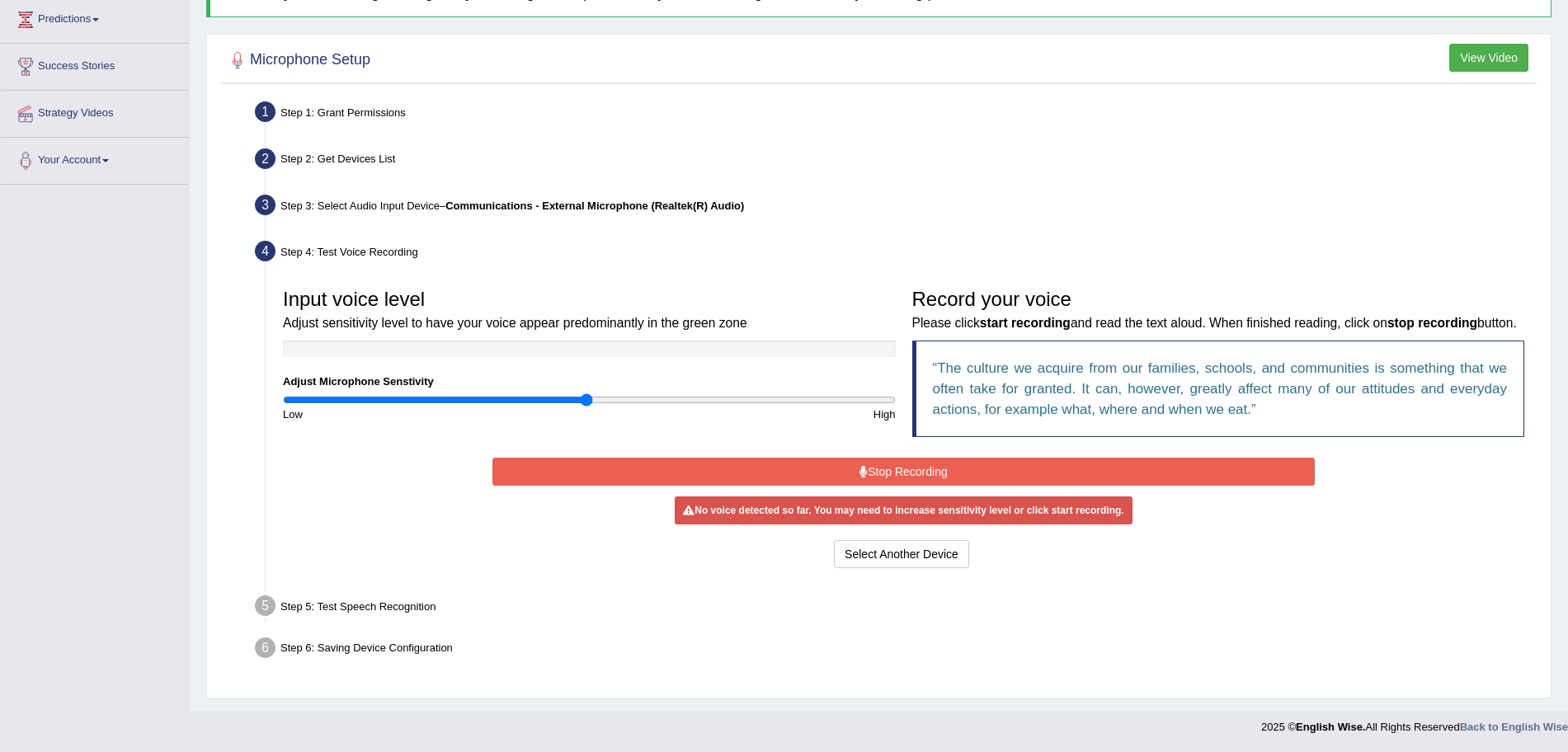
click at [772, 466] on button "Stop Recording" at bounding box center [904, 471] width 822 height 28
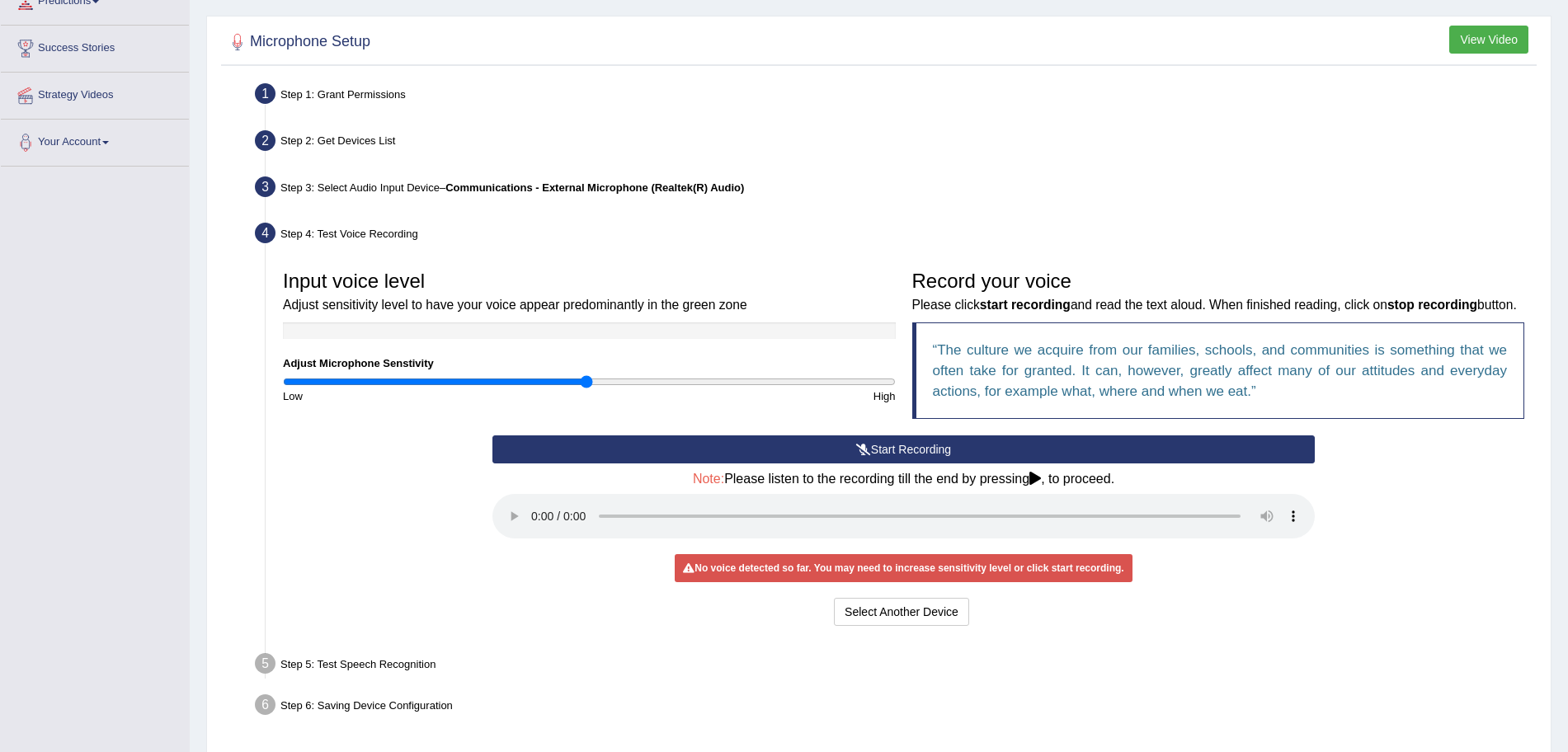
click at [821, 463] on button "Start Recording" at bounding box center [904, 449] width 822 height 28
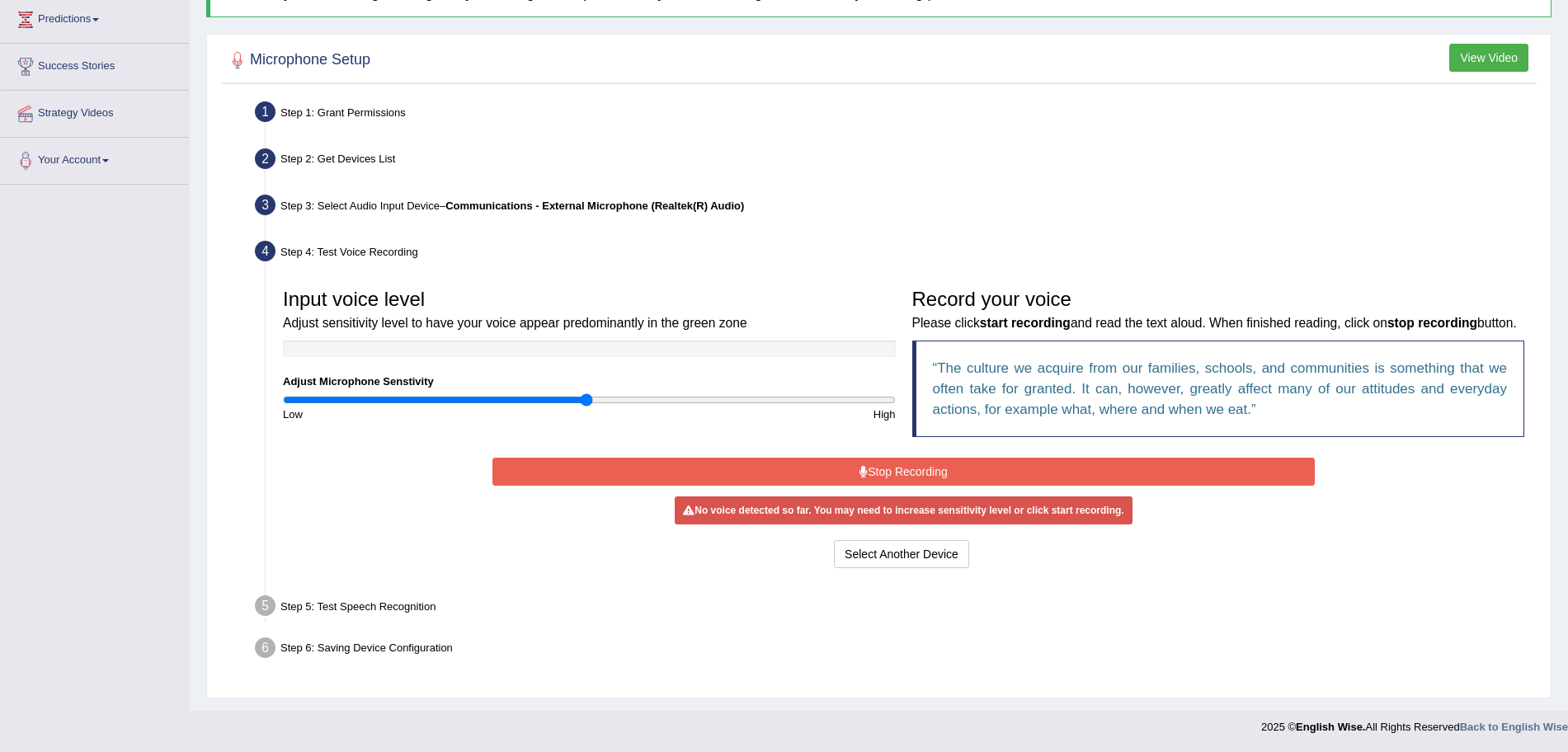
click at [821, 472] on button "Stop Recording" at bounding box center [904, 471] width 822 height 28
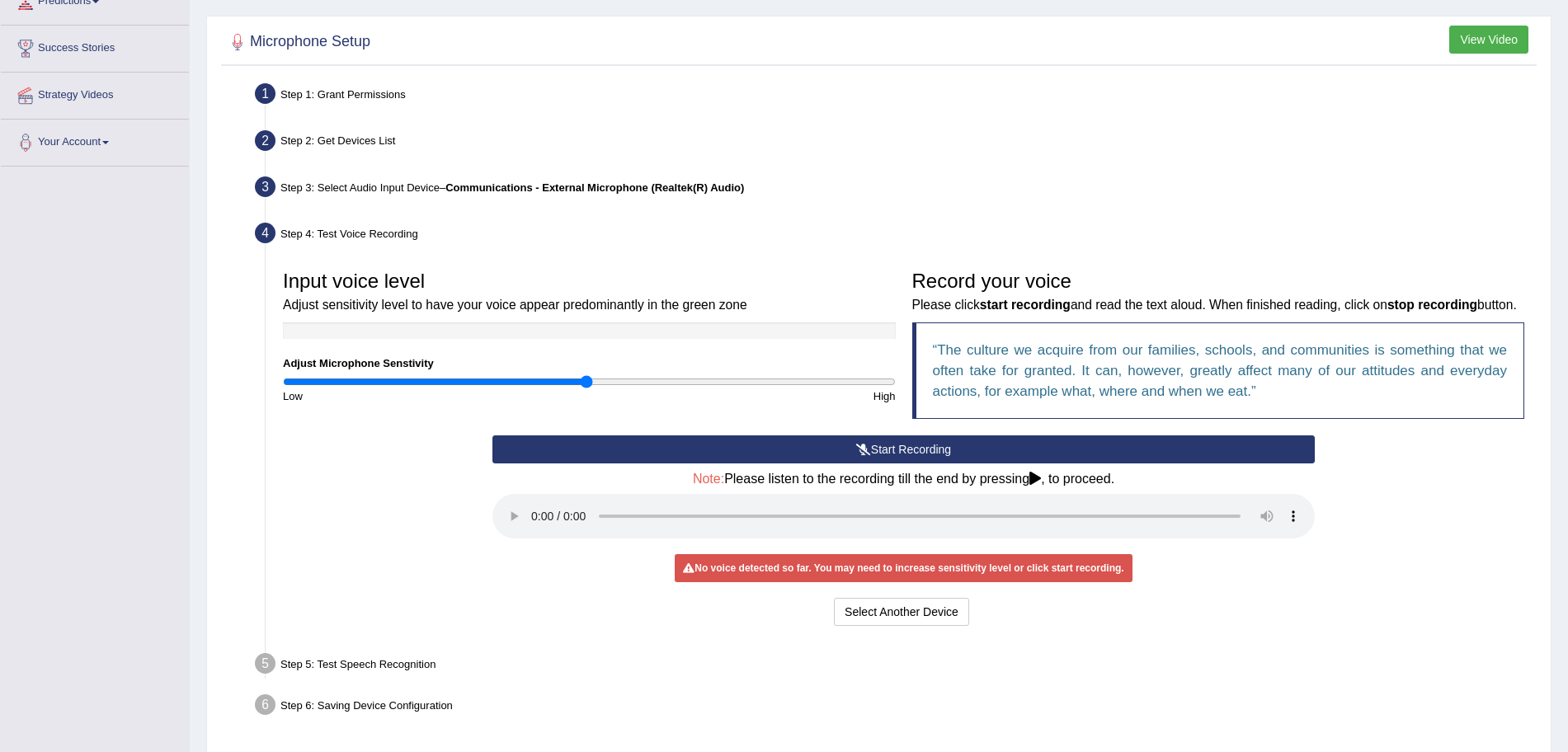
scroll to position [0, 0]
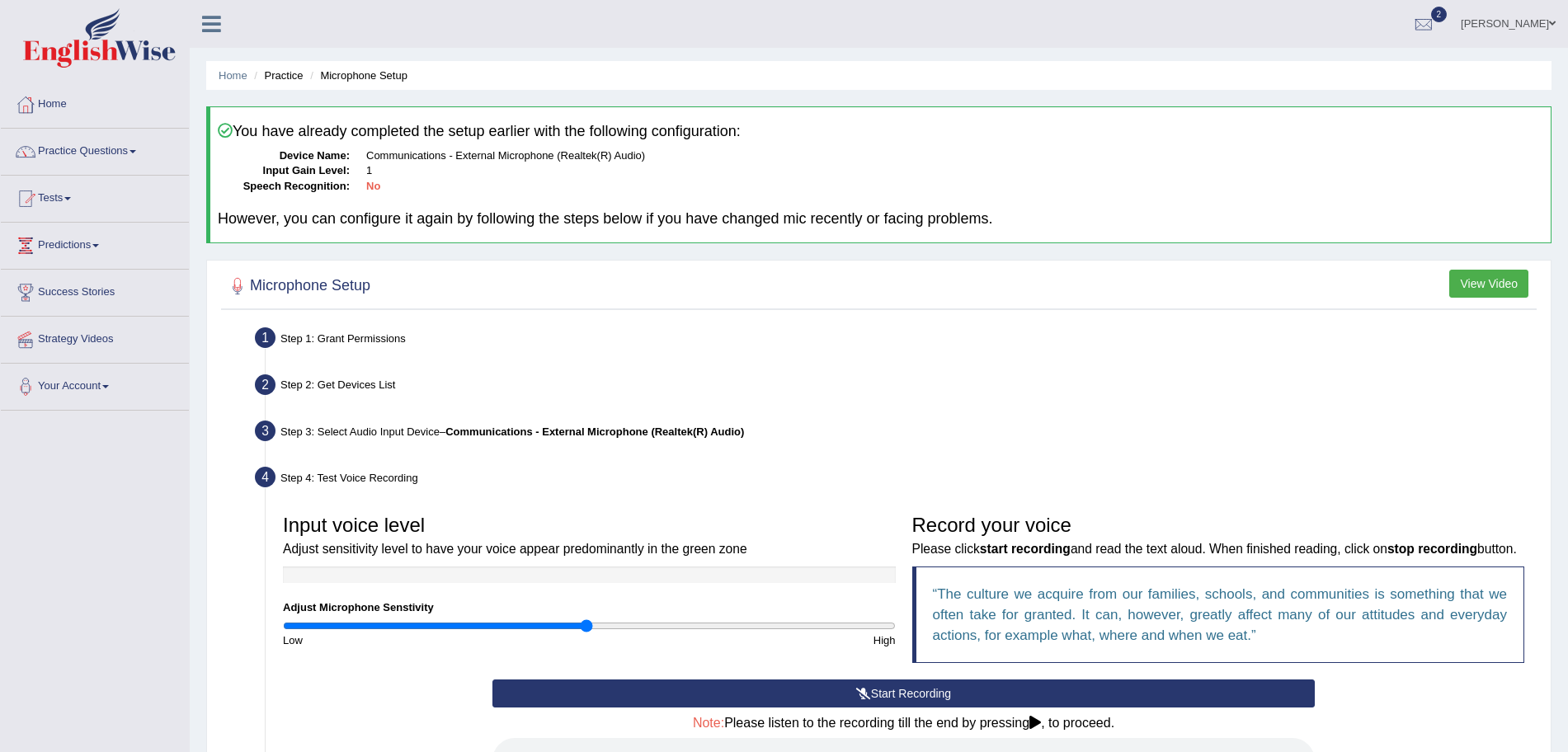
click at [71, 44] on img at bounding box center [100, 38] width 153 height 59
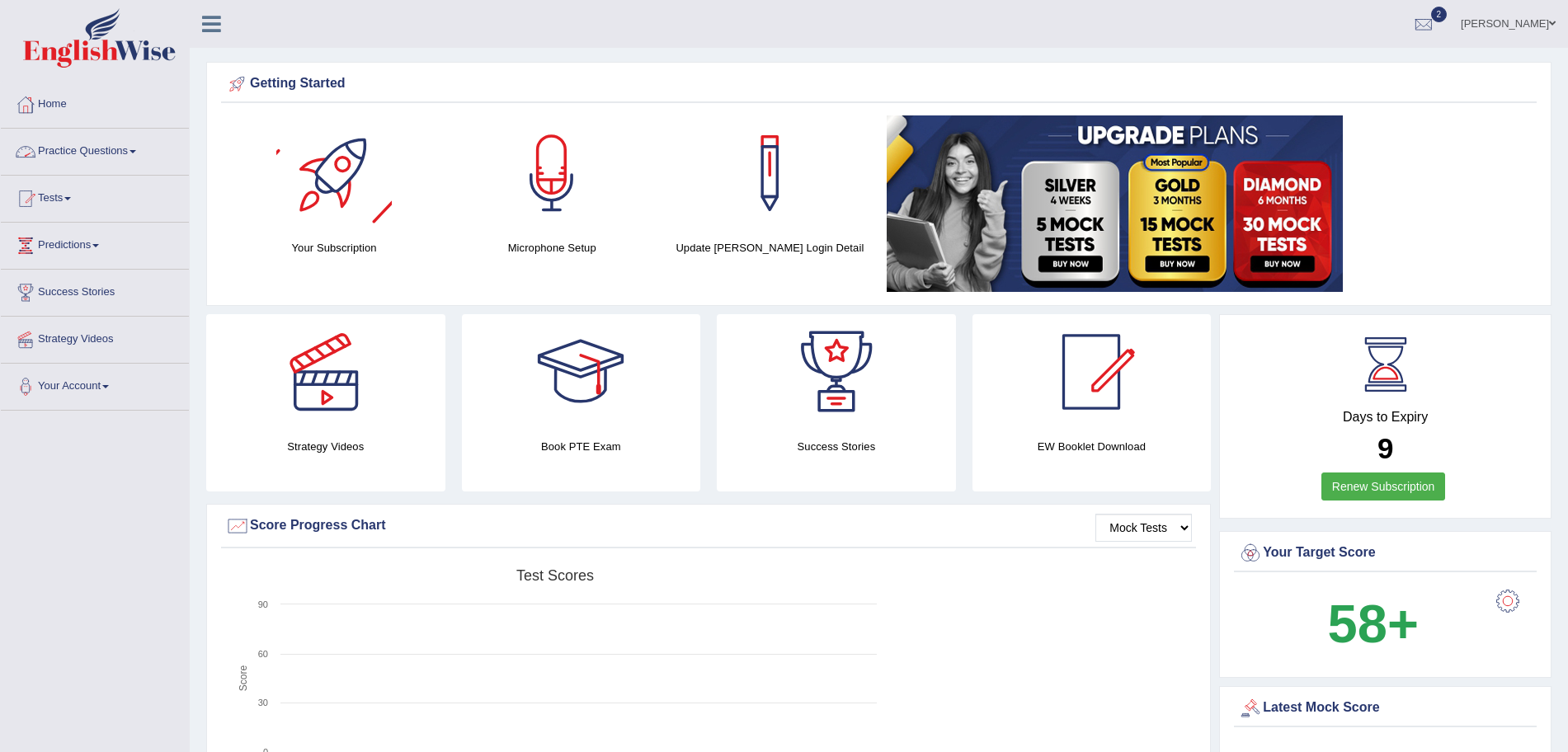
click at [112, 138] on link "Practice Questions" at bounding box center [94, 149] width 188 height 41
click at [98, 147] on link "Practice Questions" at bounding box center [94, 149] width 188 height 41
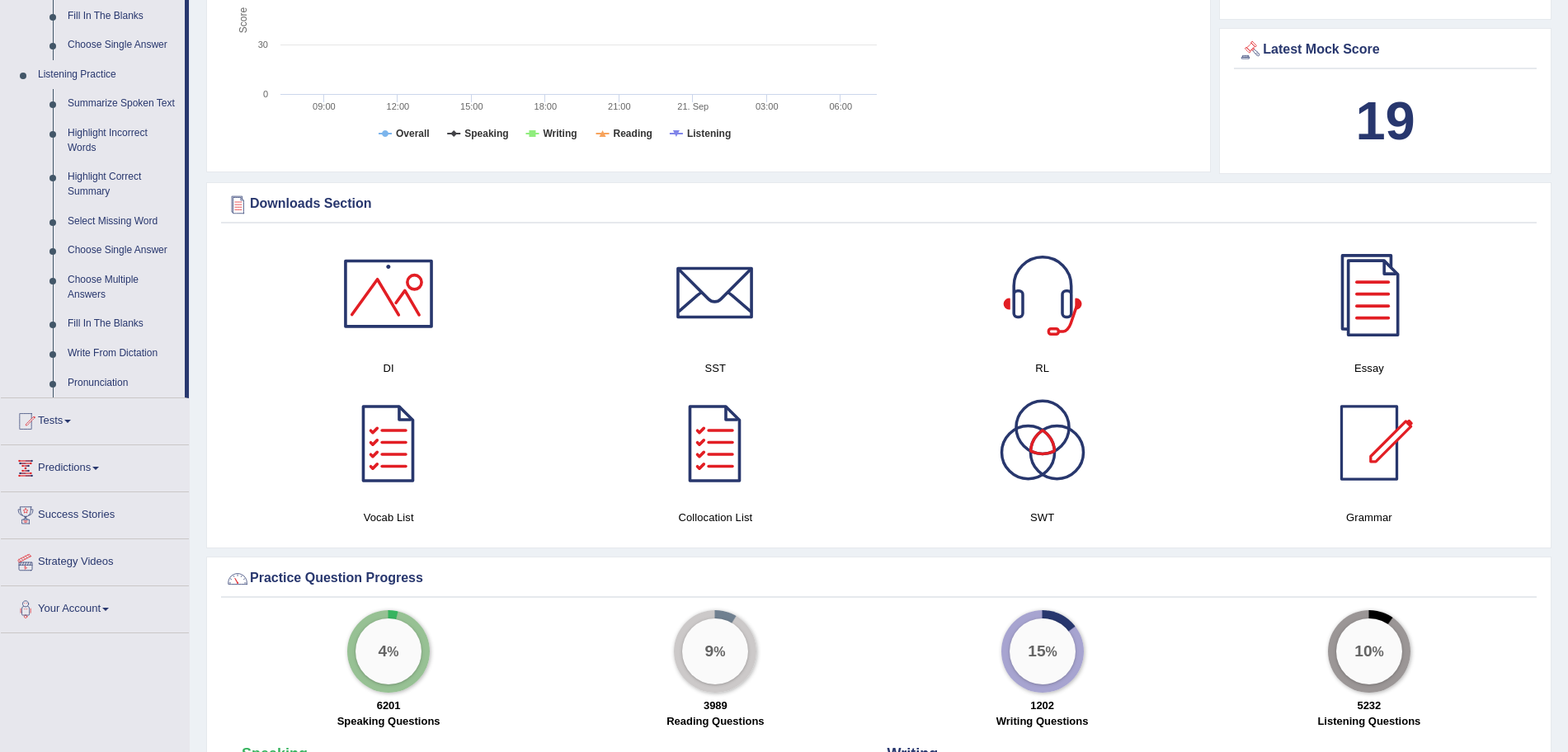
scroll to position [666, 0]
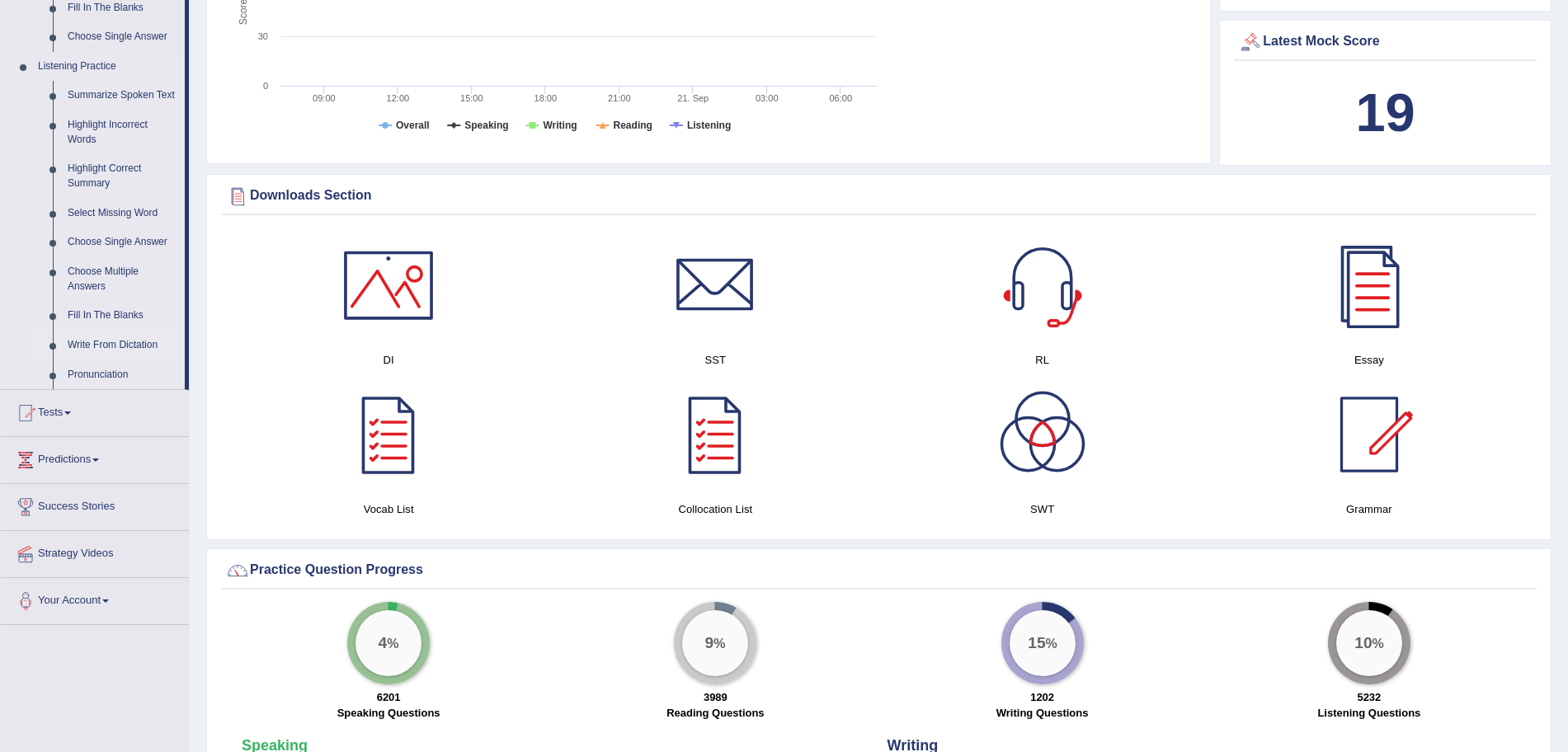
click at [123, 345] on link "Write From Dictation" at bounding box center [122, 345] width 125 height 30
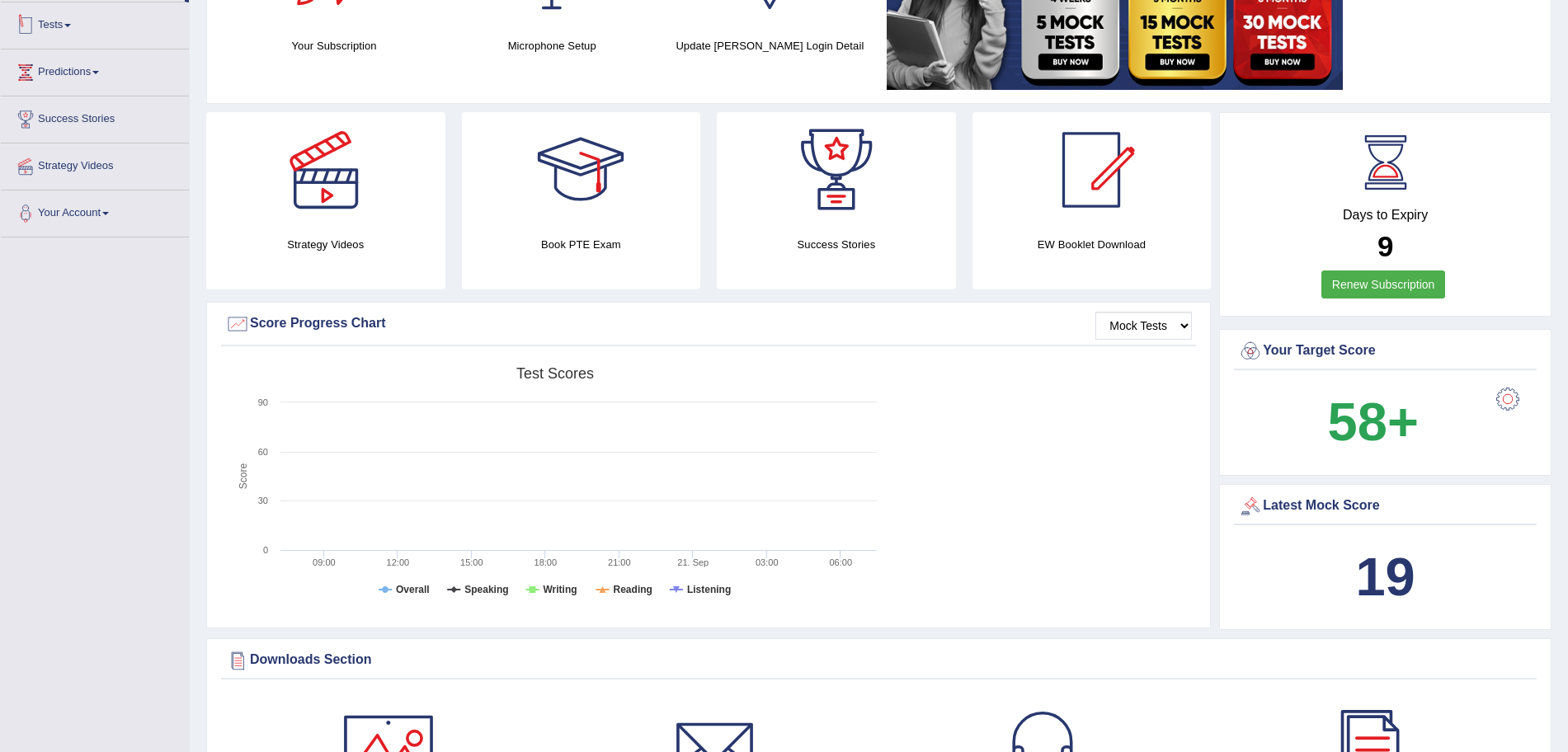
scroll to position [279, 0]
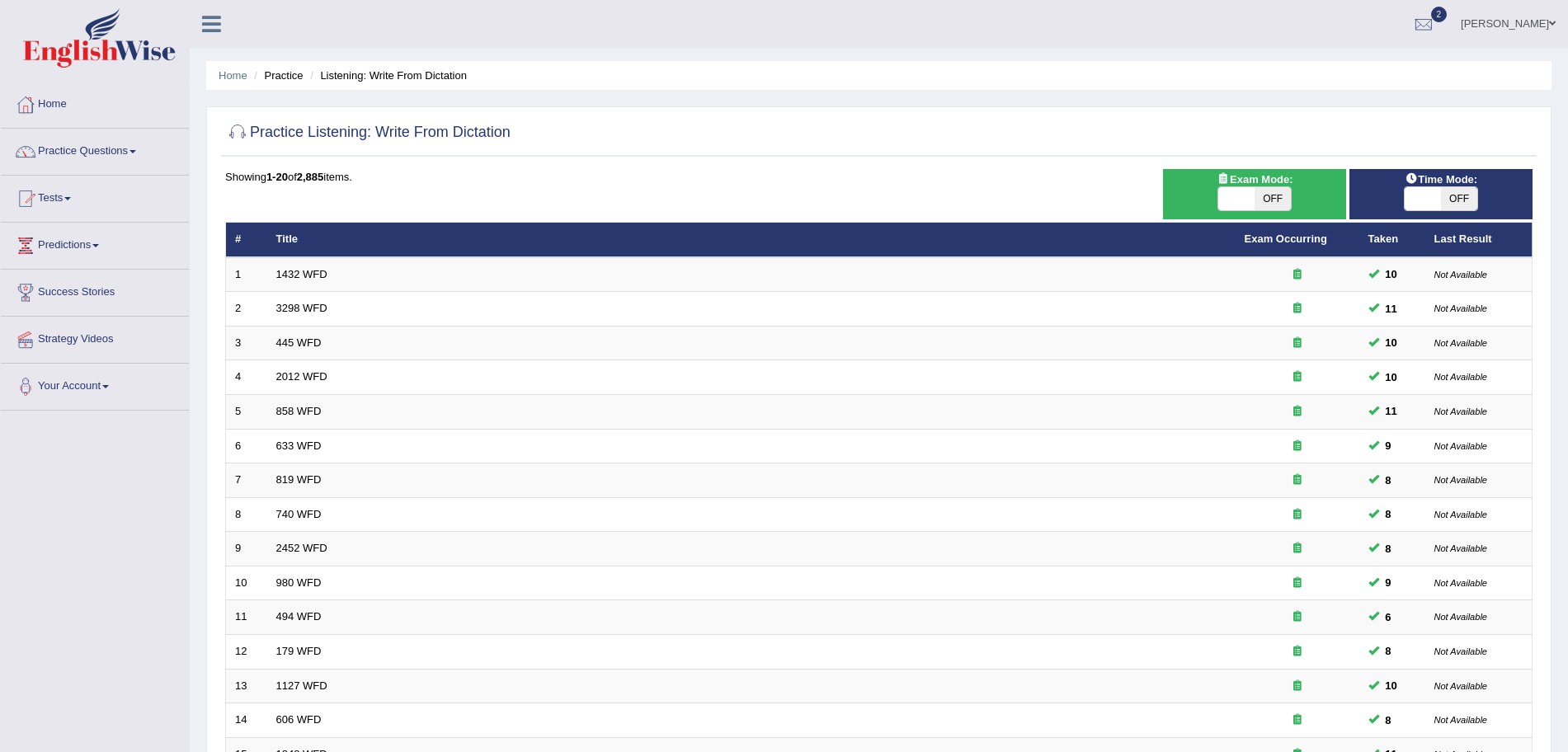
scroll to position [340, 0]
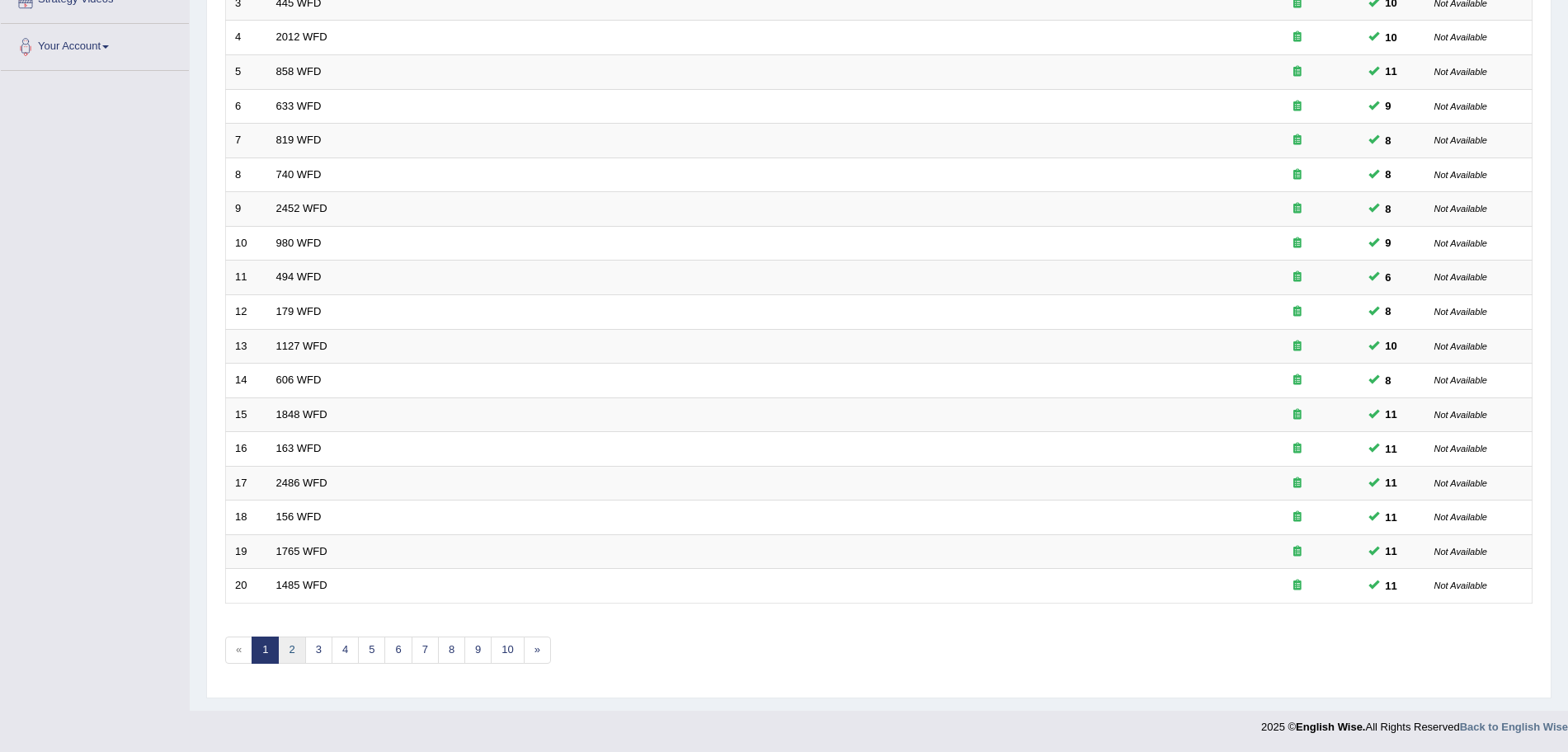
click at [293, 651] on link "2" at bounding box center [292, 650] width 27 height 27
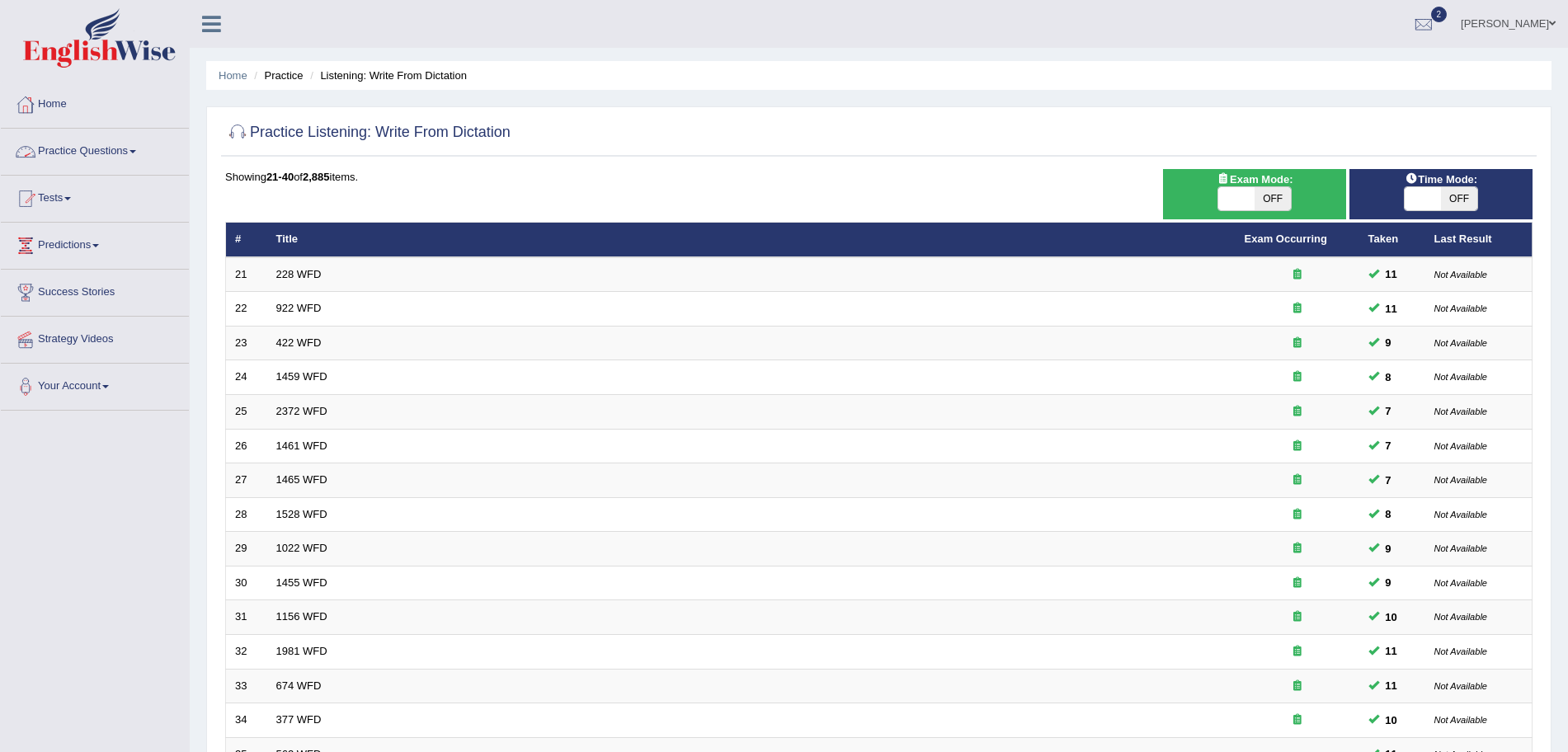
click at [96, 146] on link "Practice Questions" at bounding box center [94, 149] width 188 height 41
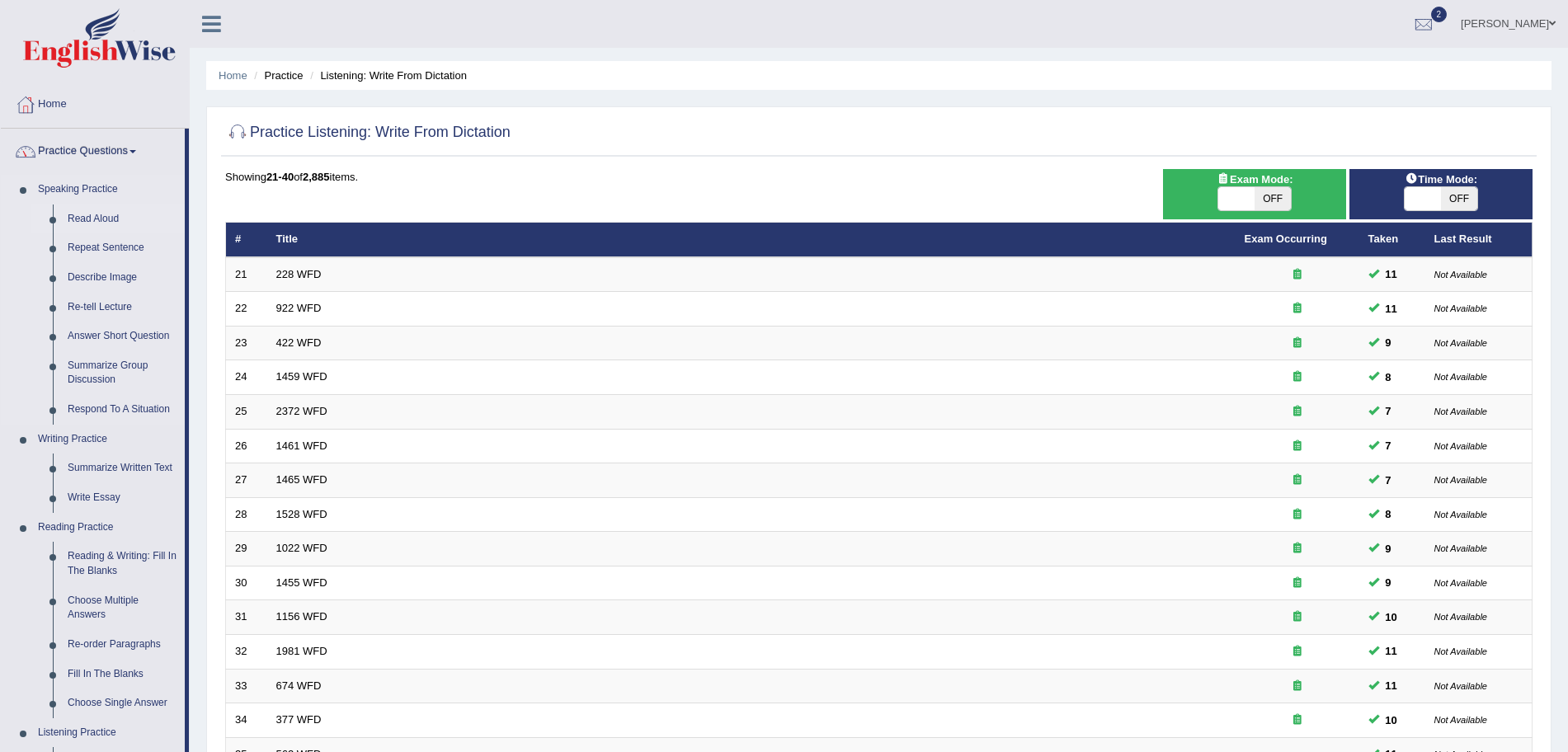
click at [110, 214] on link "Read Aloud" at bounding box center [122, 219] width 125 height 30
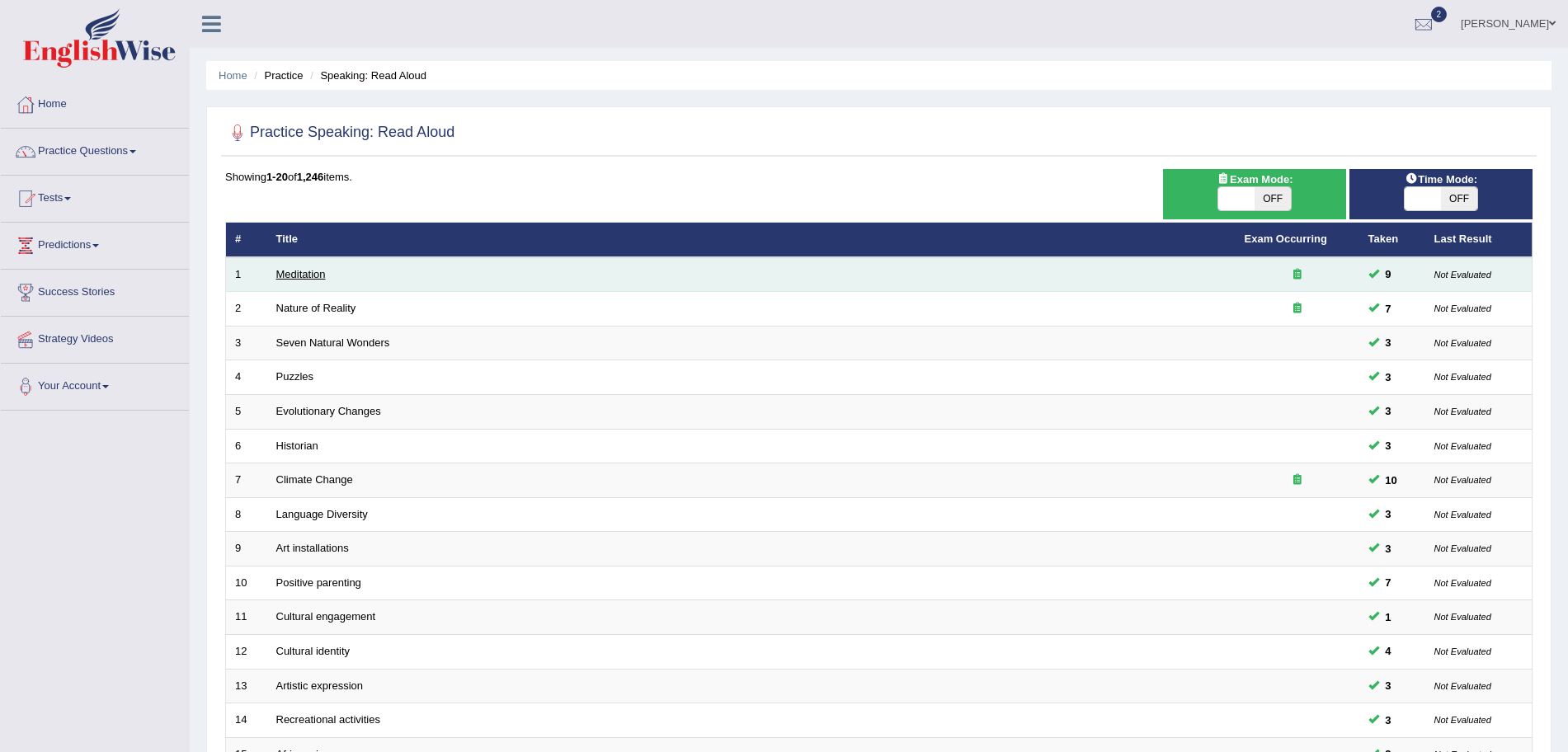
click at [324, 279] on link "Meditation" at bounding box center [301, 275] width 49 height 13
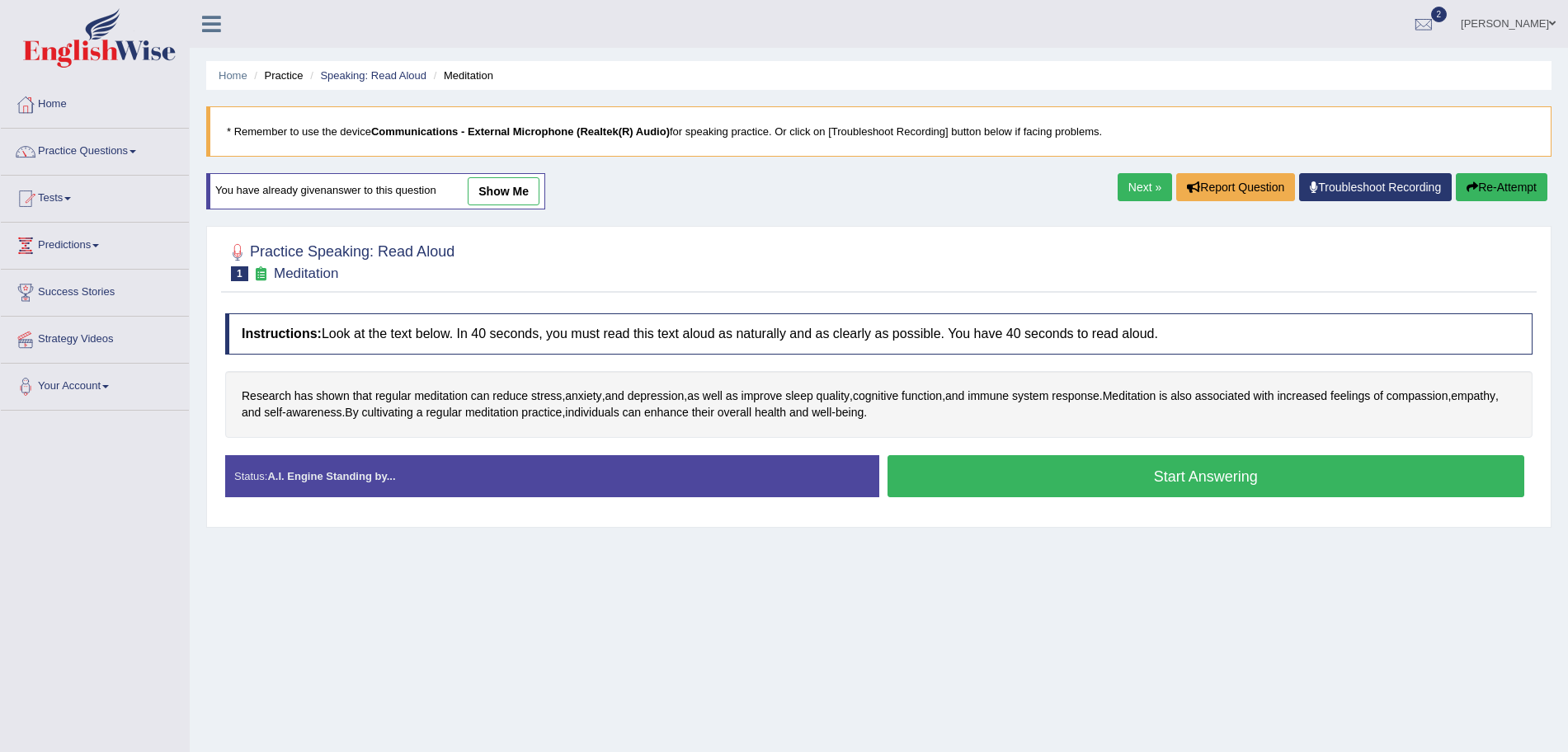
click at [1348, 185] on link "Troubleshoot Recording" at bounding box center [1375, 187] width 153 height 28
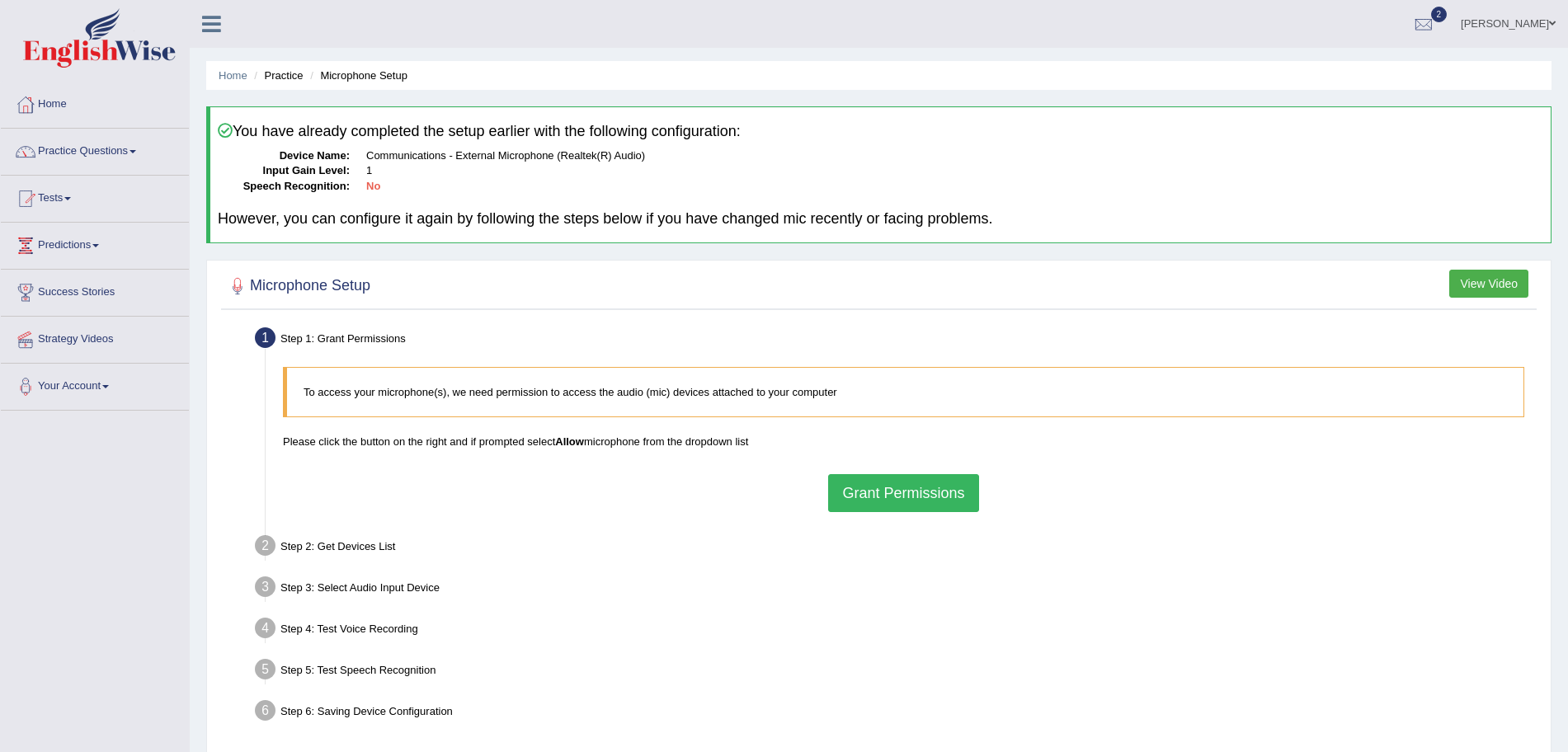
click at [896, 483] on button "Grant Permissions" at bounding box center [903, 493] width 150 height 38
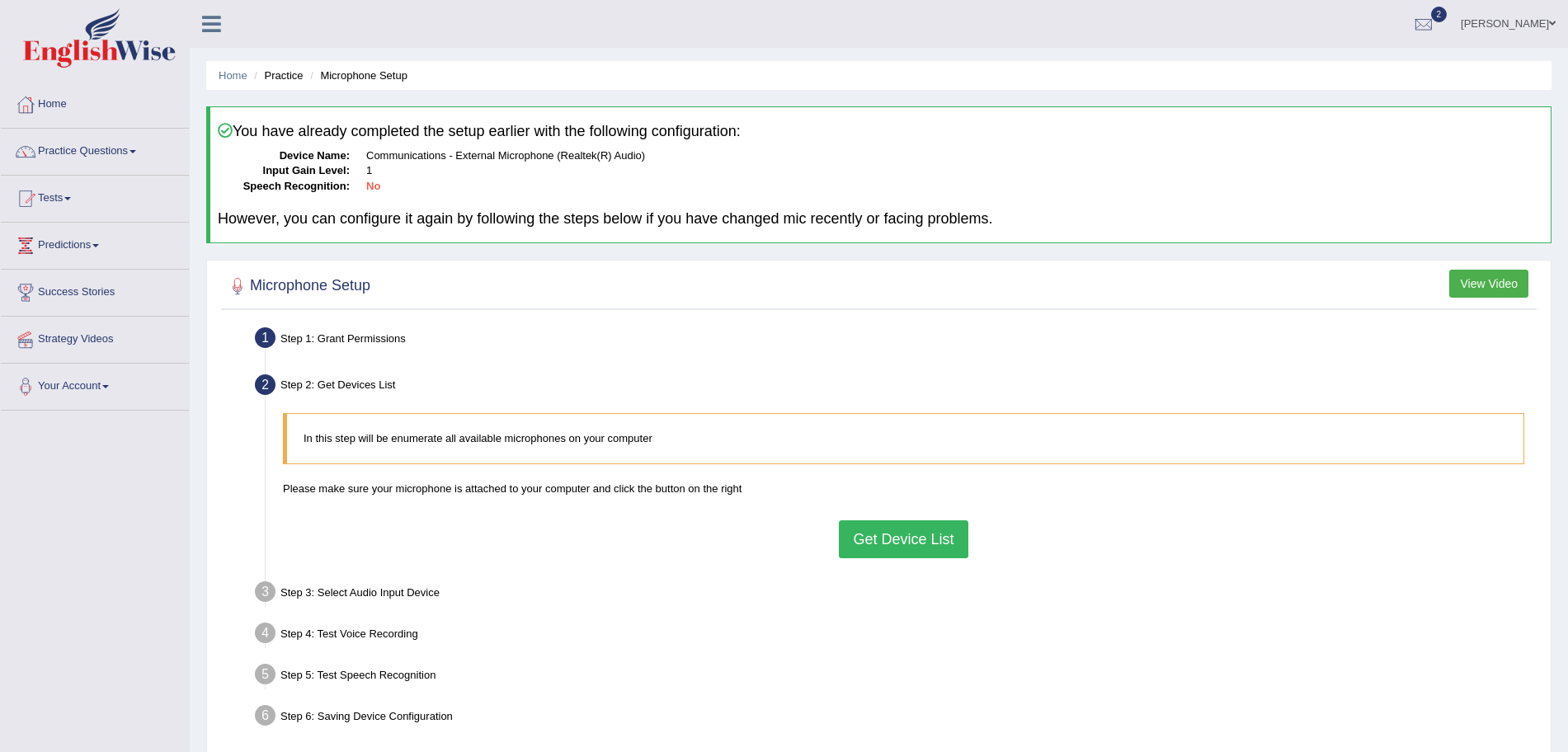
click at [924, 533] on button "Get Device List" at bounding box center [902, 539] width 128 height 38
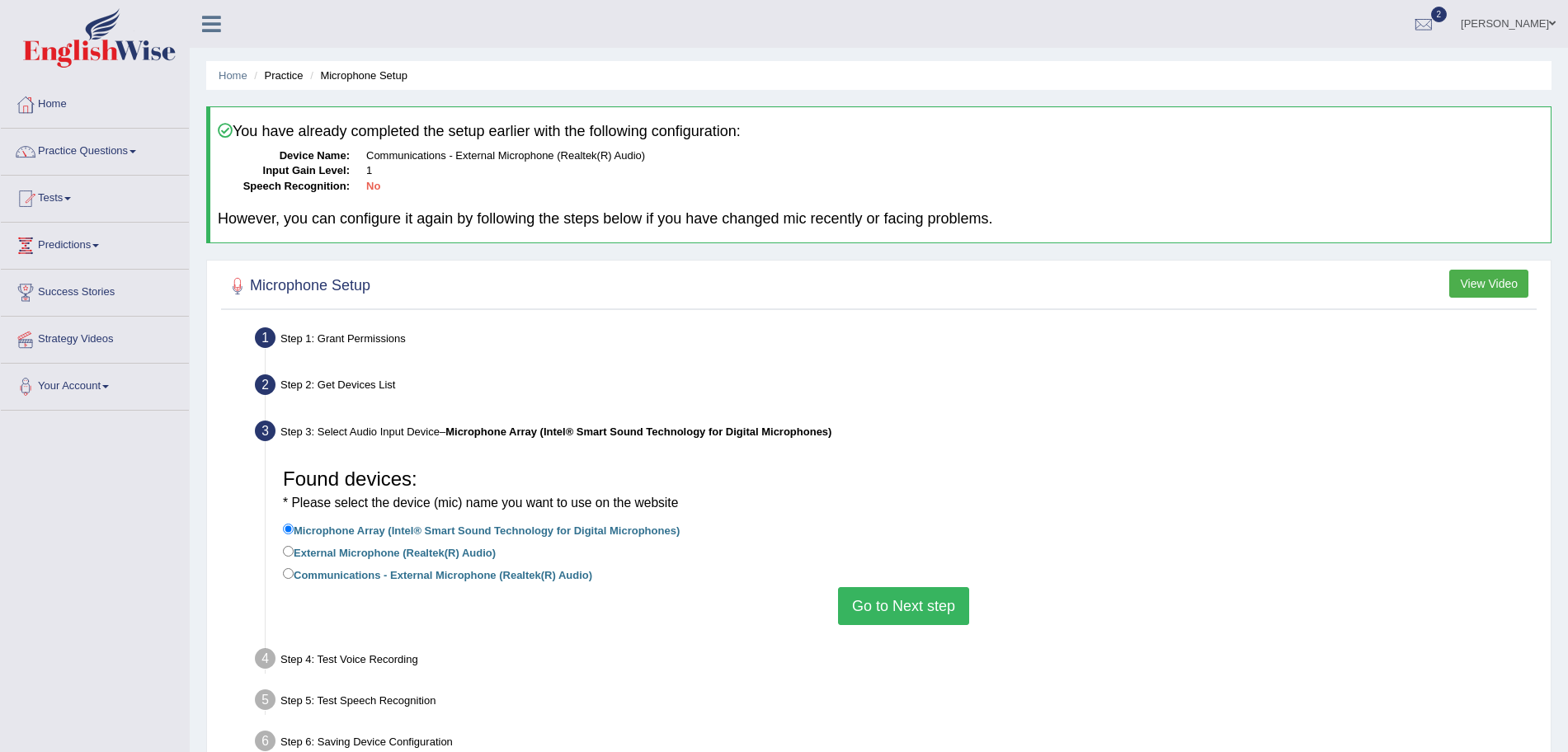
click at [305, 580] on label "Communications - External Microphone (Realtek(R) Audio)" at bounding box center [437, 573] width 310 height 18
click at [293, 579] on input "Communications - External Microphone (Realtek(R) Audio)" at bounding box center [288, 573] width 11 height 11
radio input "true"
click at [472, 529] on label "Microphone Array (Intel® Smart Sound Technology for Digital Microphones)" at bounding box center [481, 529] width 397 height 18
click at [293, 529] on input "Microphone Array (Intel® Smart Sound Technology for Digital Microphones)" at bounding box center [288, 529] width 11 height 11
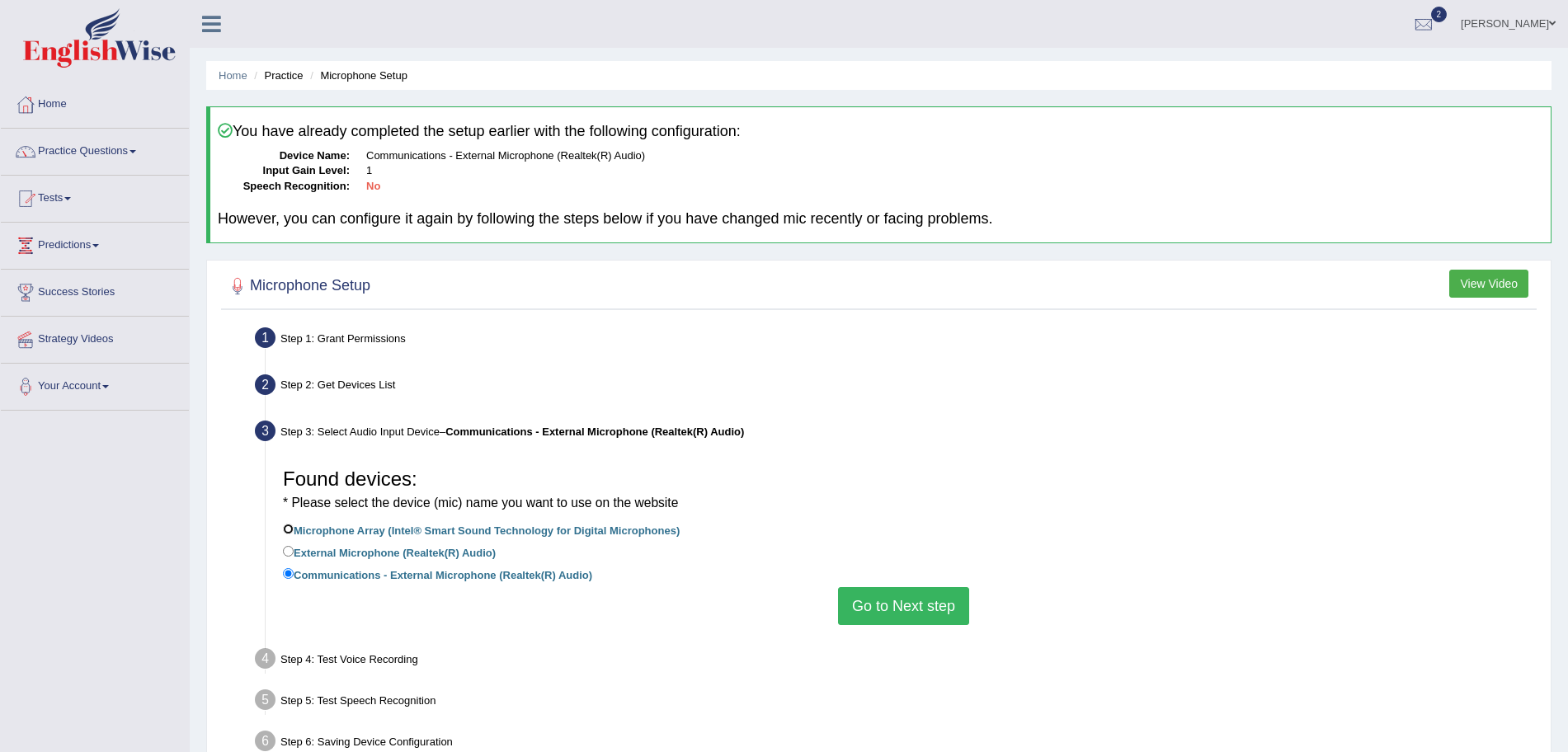
radio input "true"
click at [922, 609] on button "Go to Next step" at bounding box center [904, 606] width 131 height 38
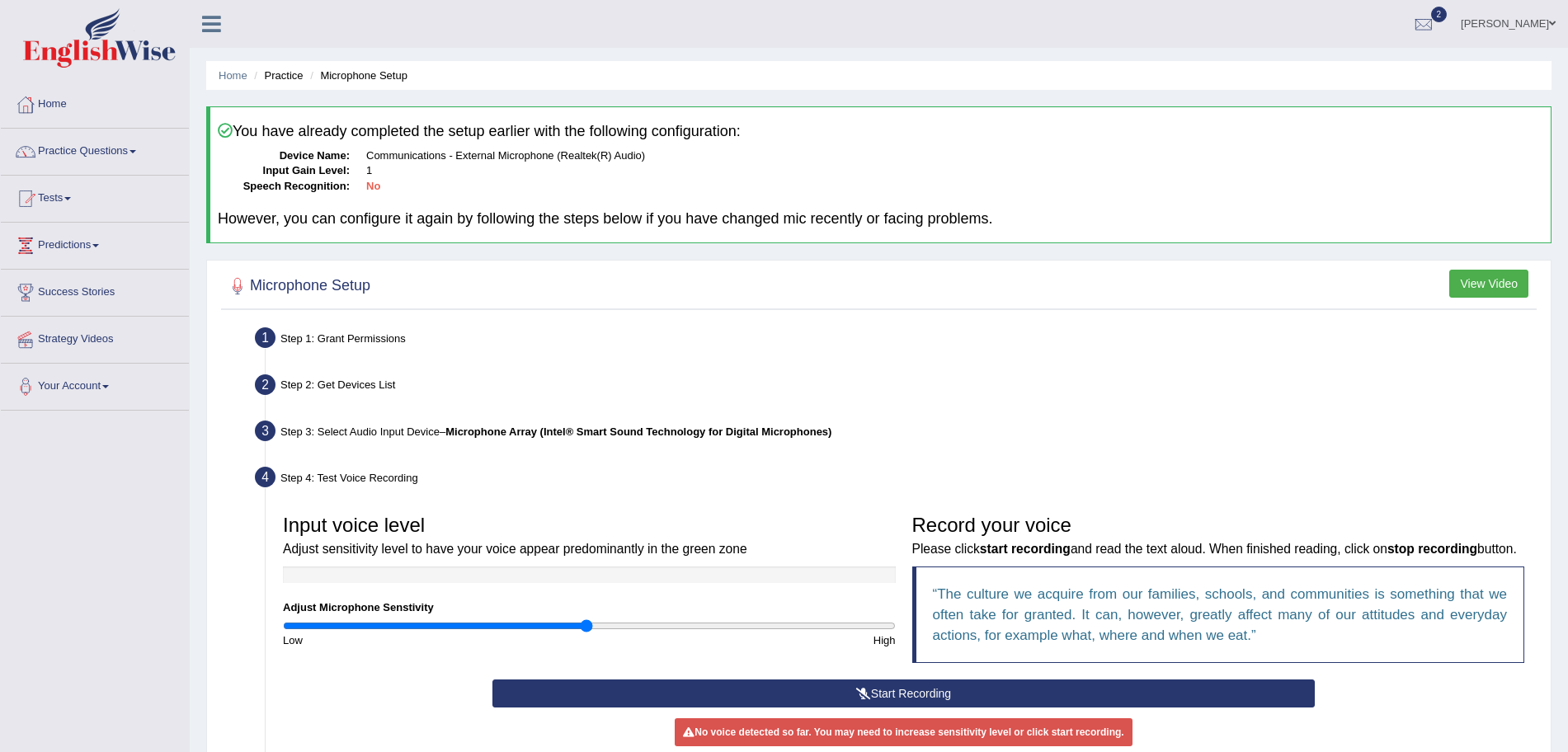
scroll to position [208, 0]
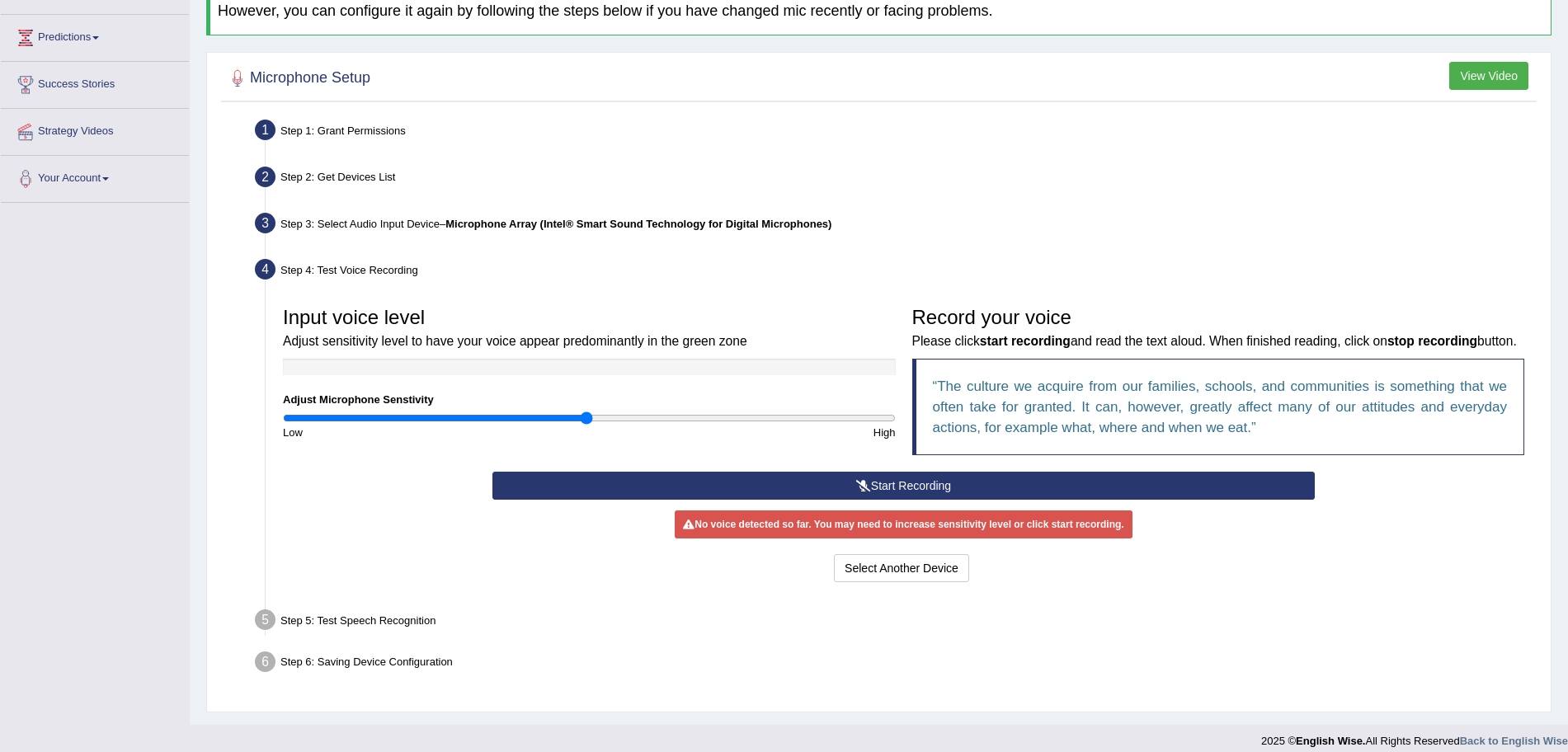
click at [933, 500] on button "Start Recording" at bounding box center [904, 485] width 822 height 28
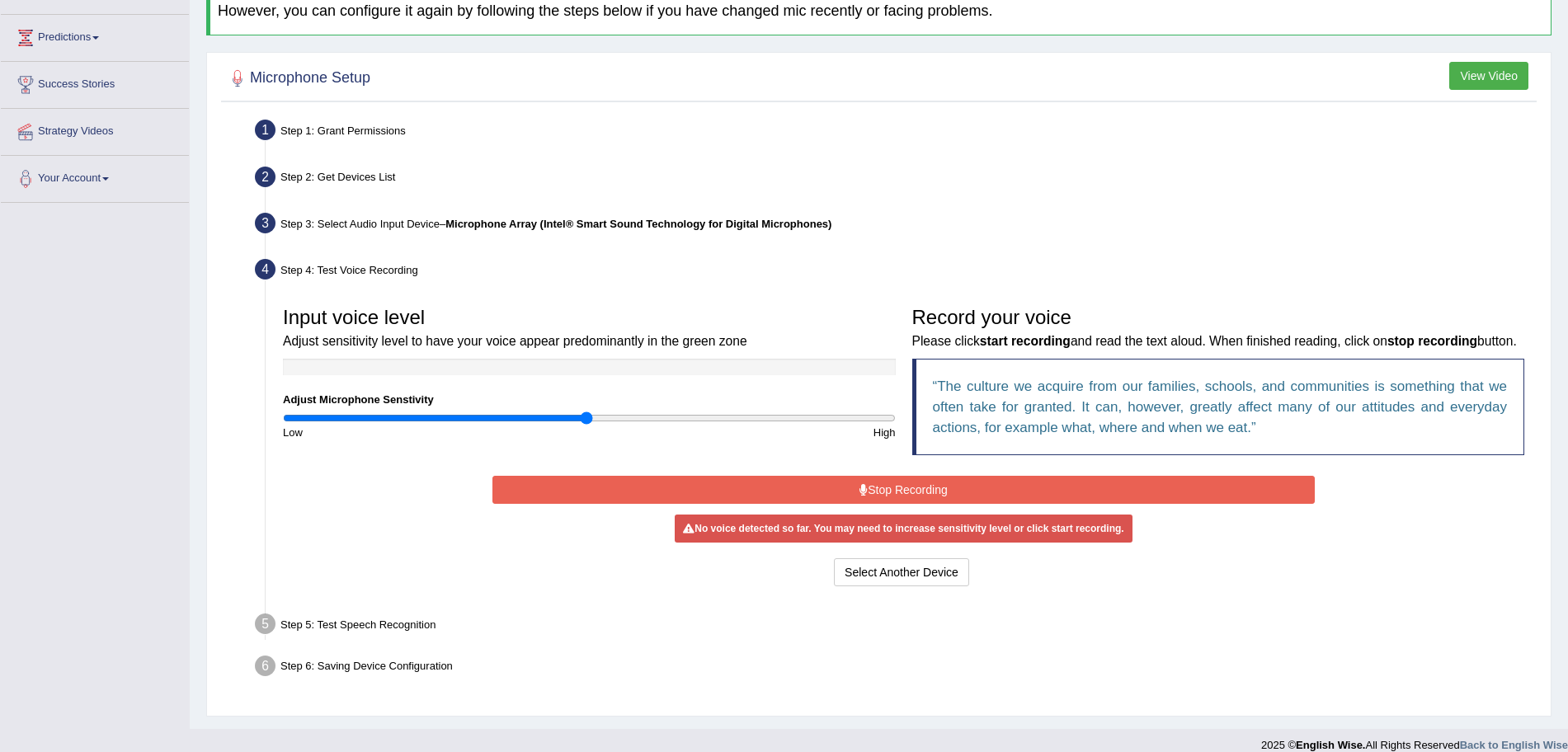
click at [892, 503] on button "Stop Recording" at bounding box center [904, 489] width 822 height 28
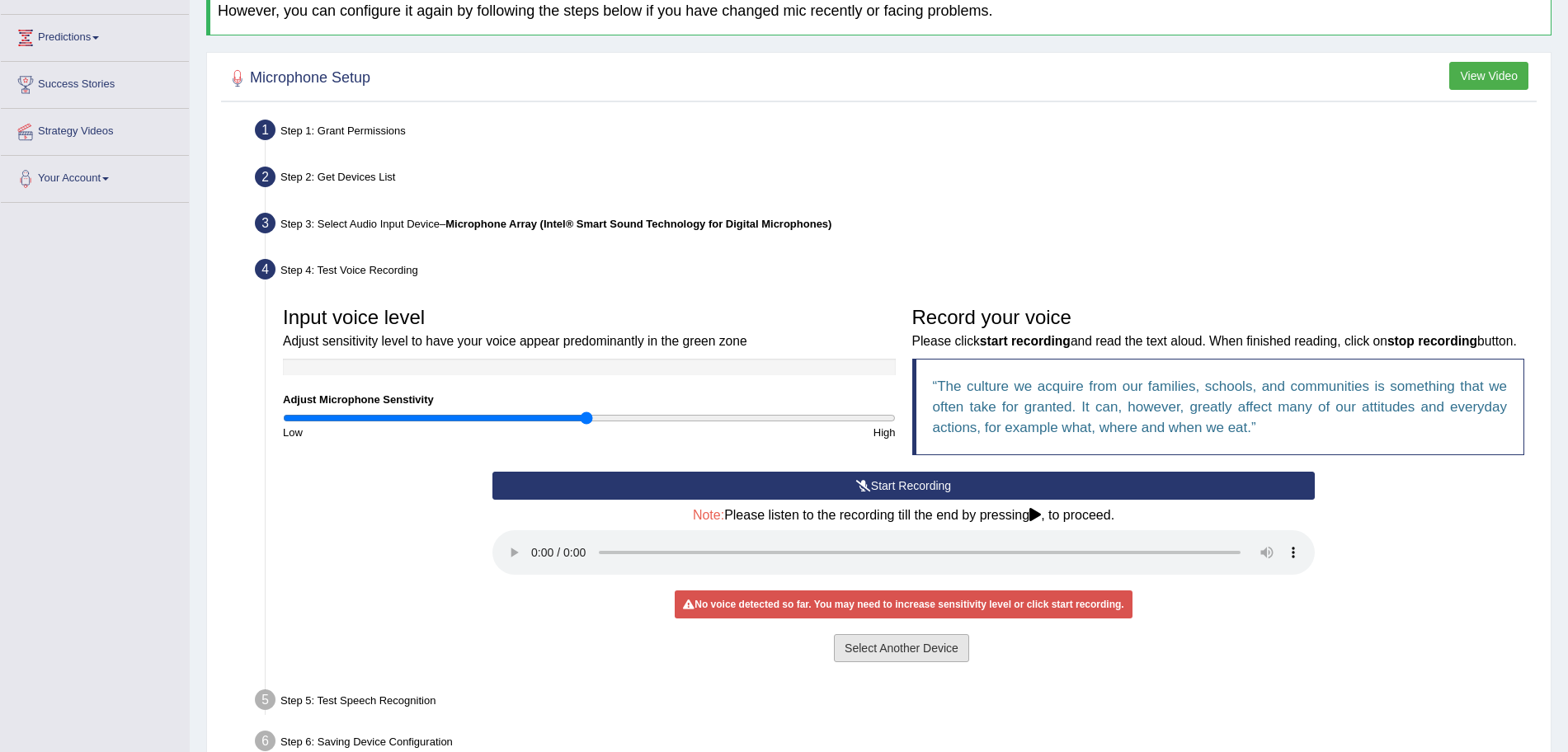
click at [908, 662] on button "Select Another Device" at bounding box center [901, 648] width 136 height 28
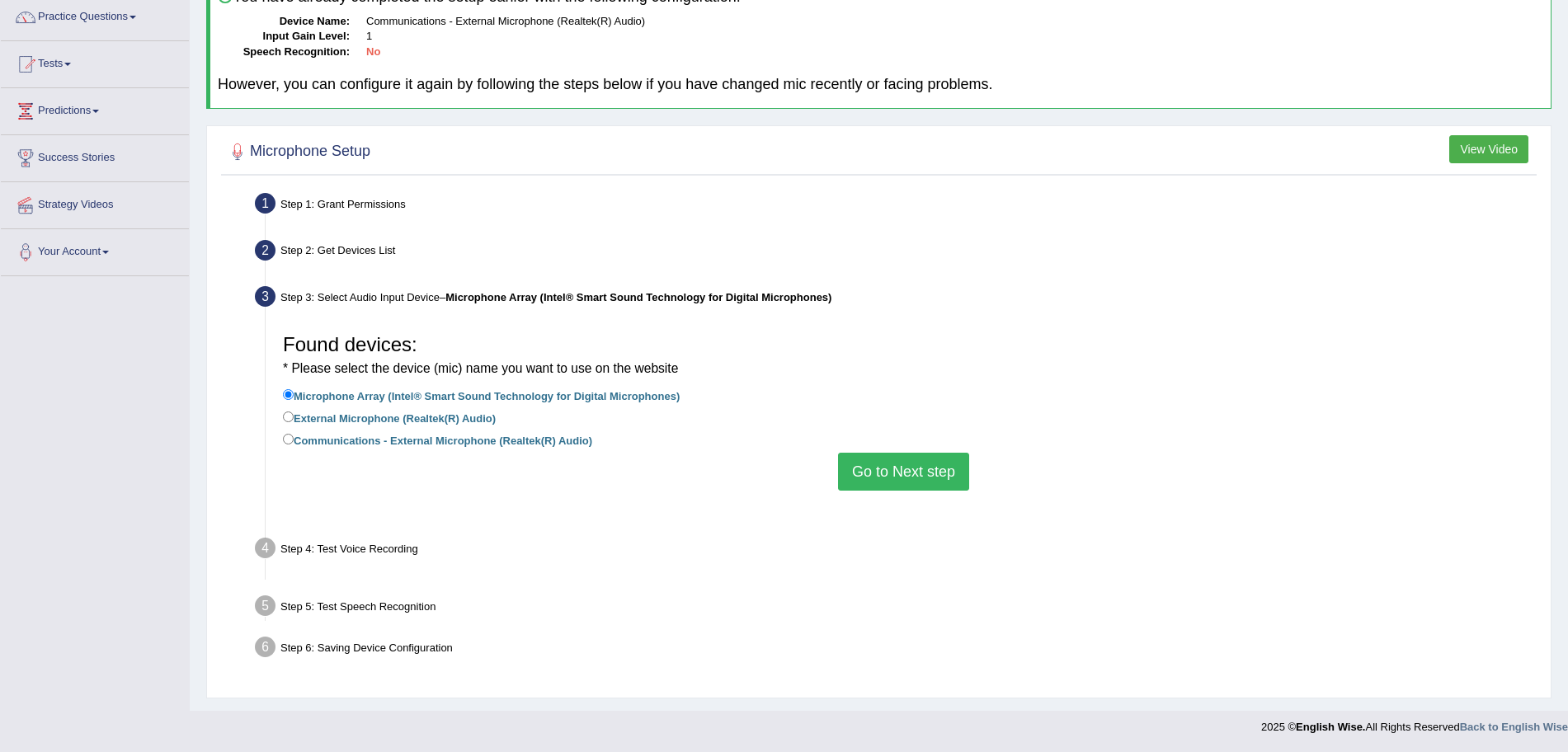
scroll to position [114, 0]
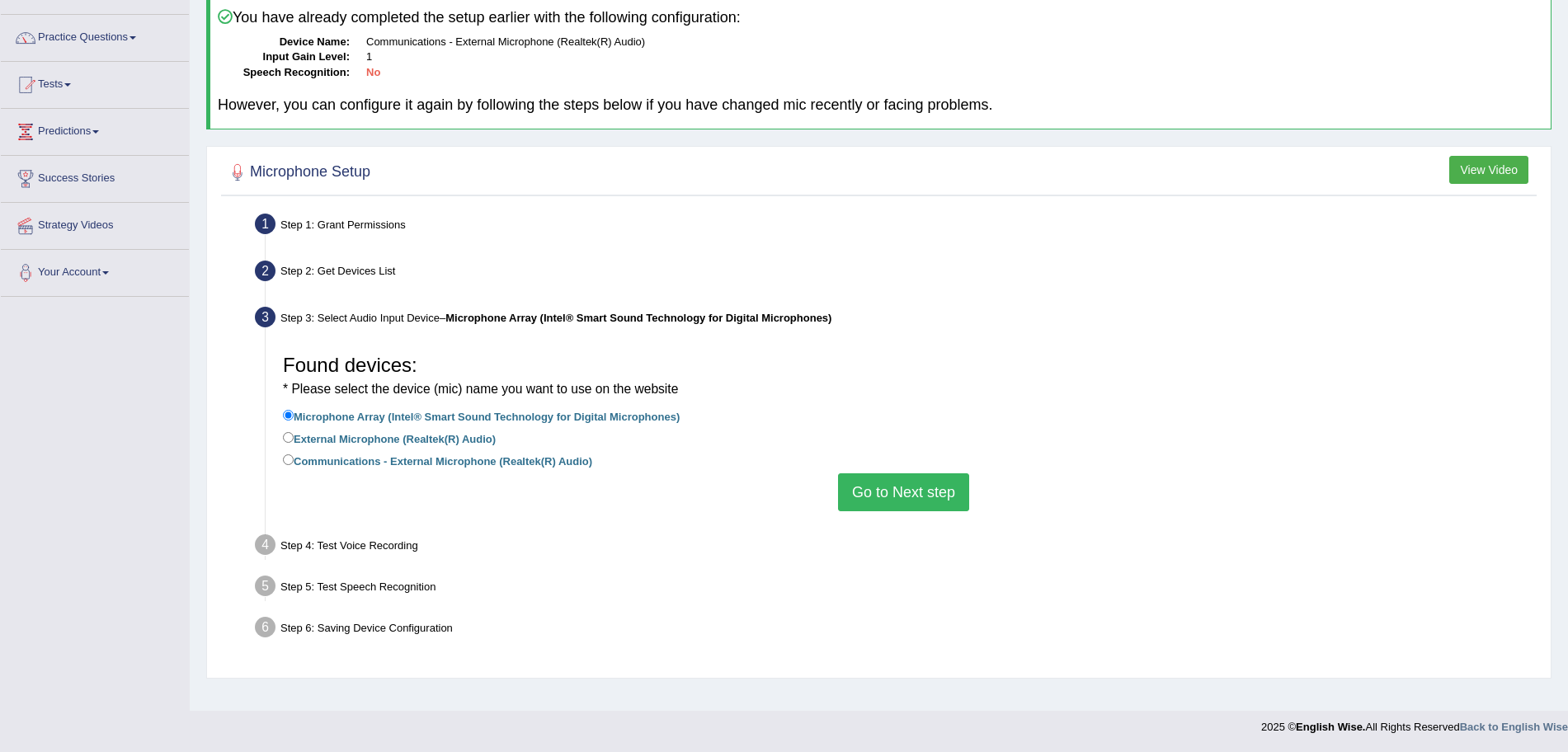
click at [297, 453] on label "Communications - External Microphone (Realtek(R) Audio)" at bounding box center [437, 460] width 310 height 18
click at [293, 454] on input "Communications - External Microphone (Realtek(R) Audio)" at bounding box center [288, 459] width 11 height 11
radio input "true"
click at [904, 497] on button "Go to Next step" at bounding box center [904, 492] width 131 height 38
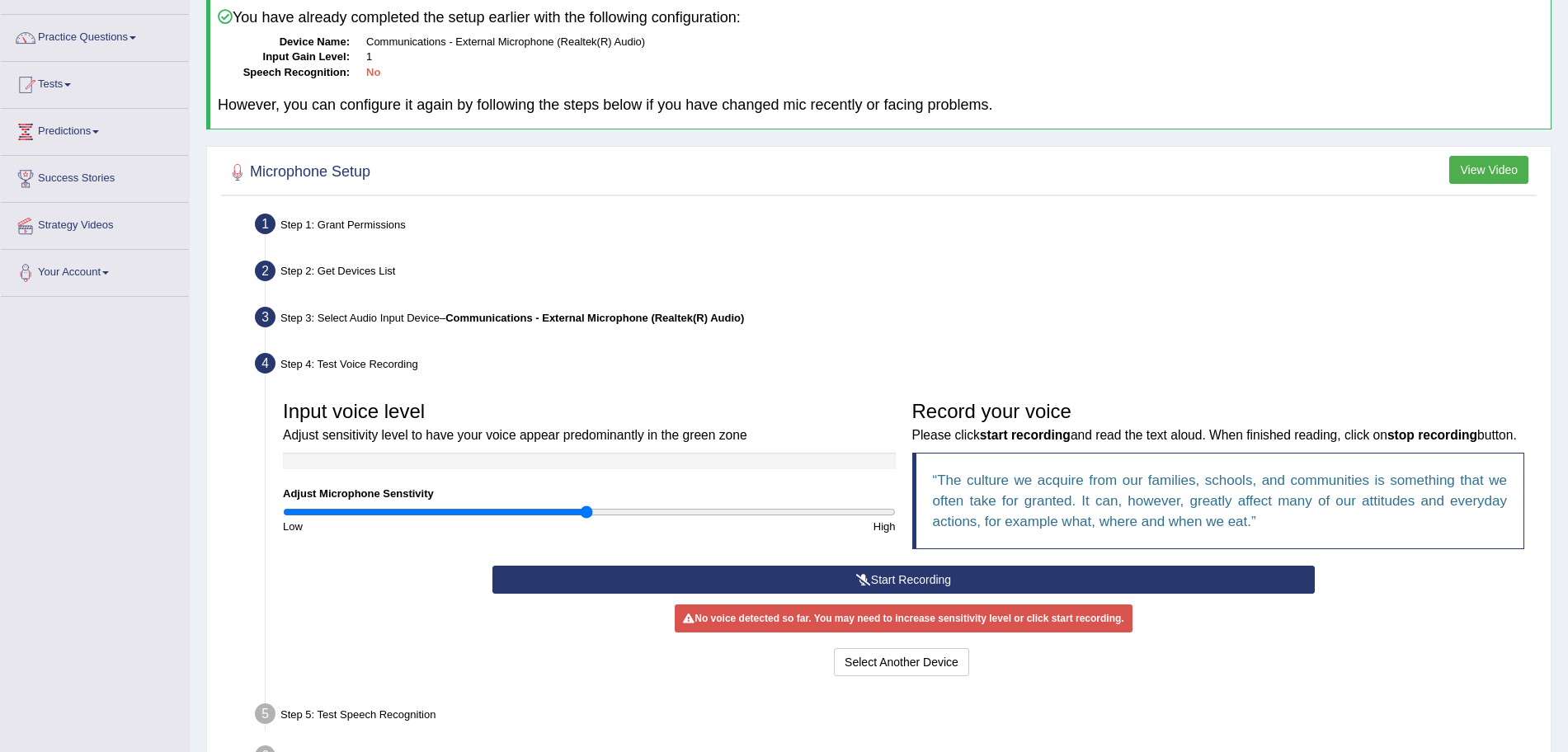
click at [918, 592] on button "Start Recording" at bounding box center [904, 579] width 822 height 28
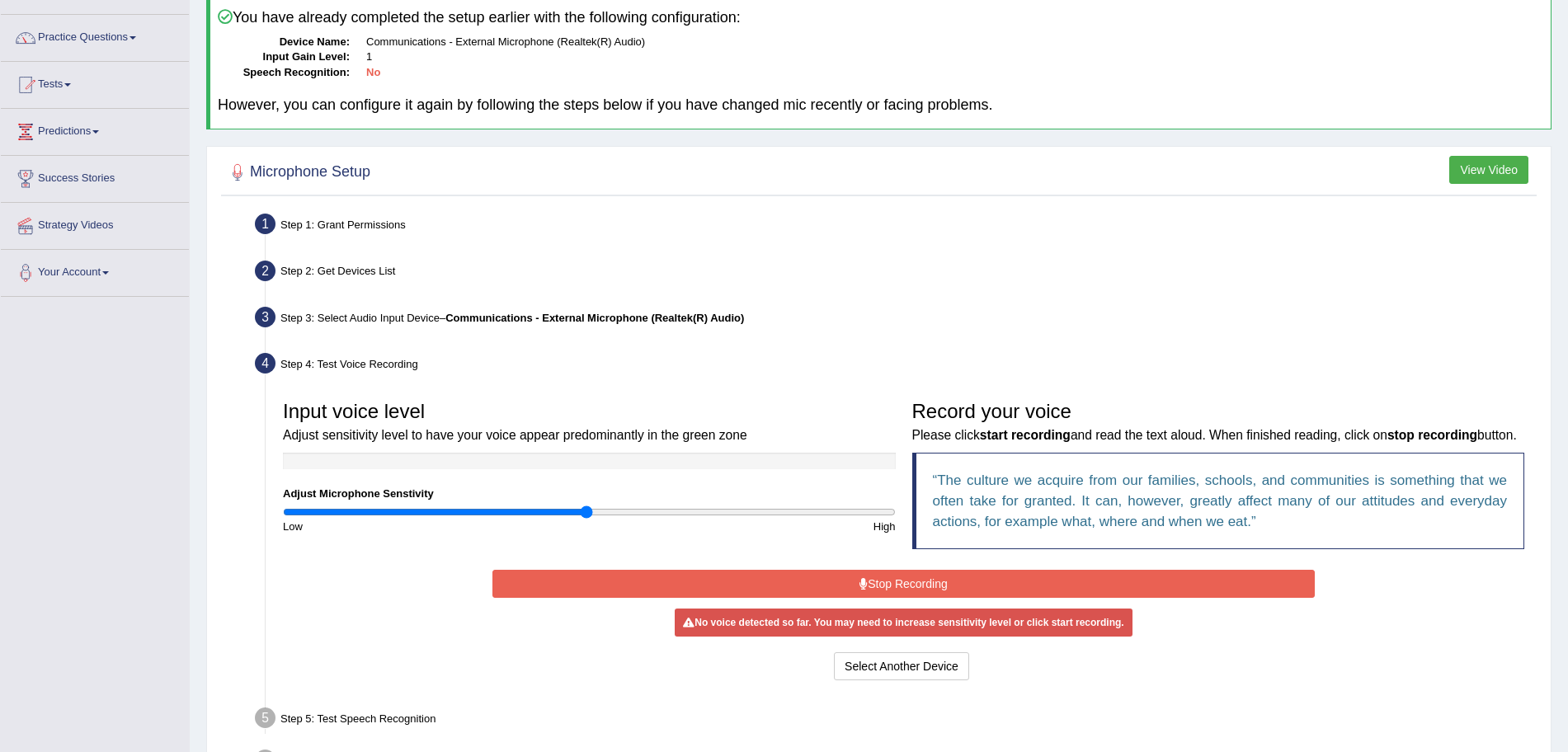
click at [891, 593] on button "Stop Recording" at bounding box center [904, 583] width 822 height 28
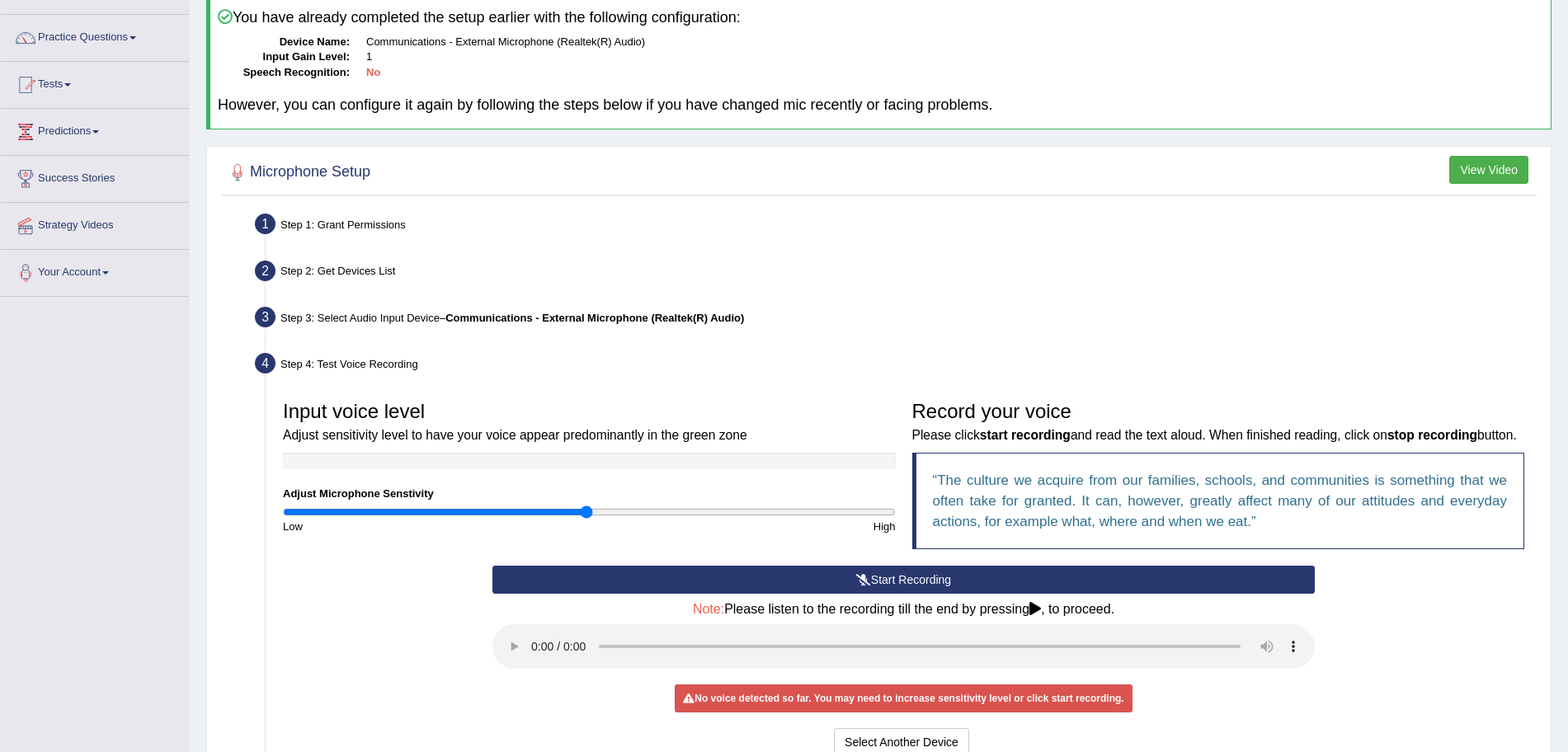
scroll to position [249, 0]
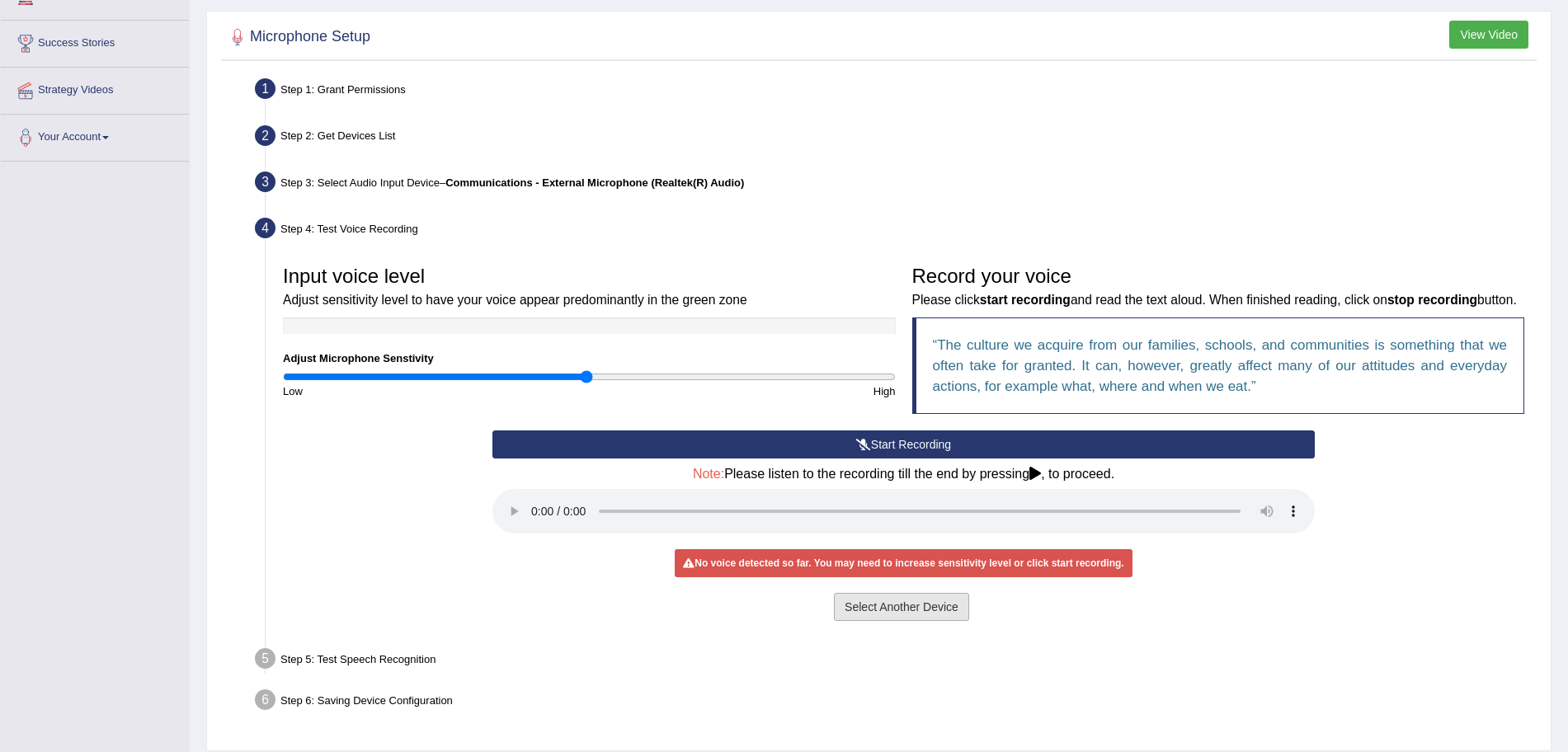
click at [912, 621] on button "Select Another Device" at bounding box center [901, 607] width 136 height 28
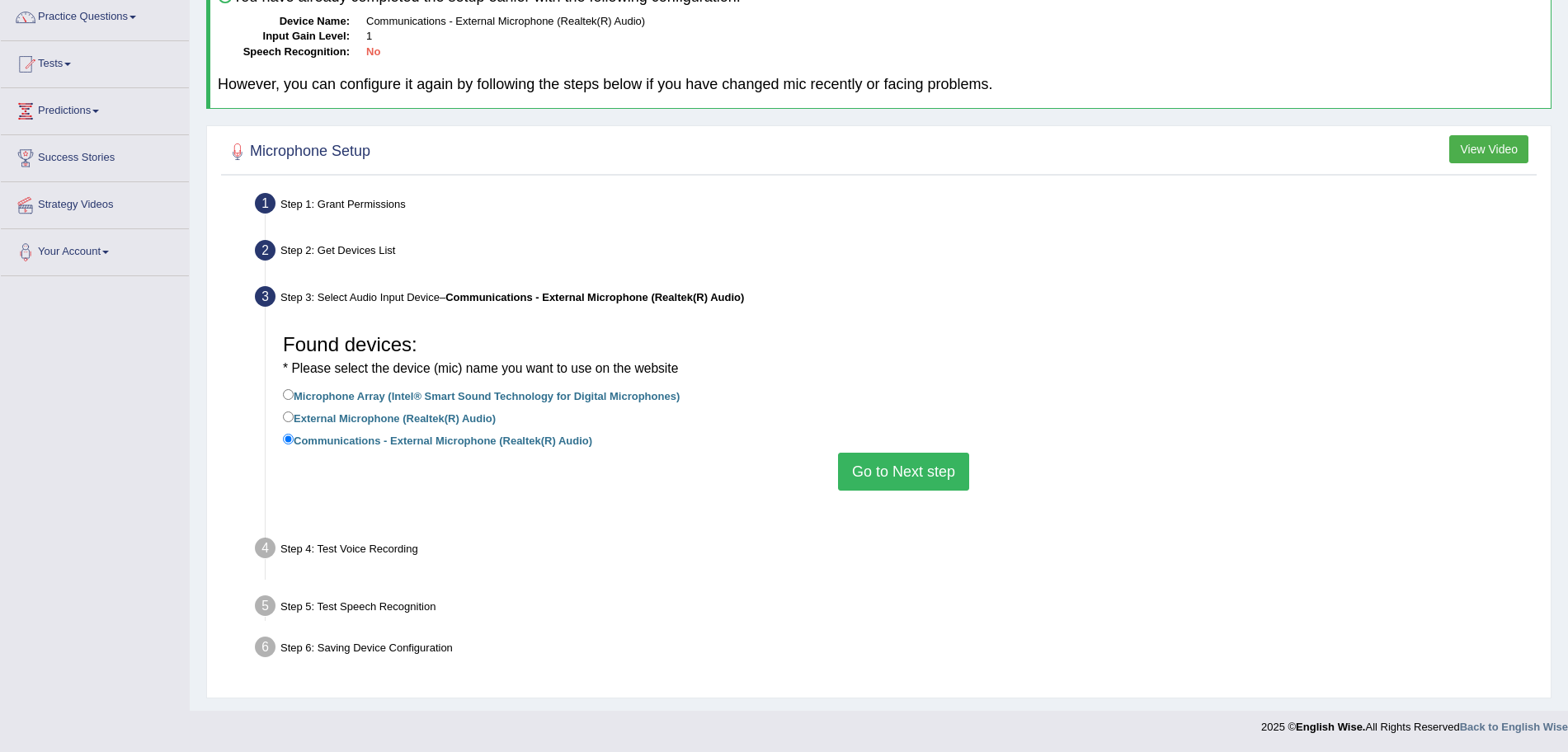
scroll to position [114, 0]
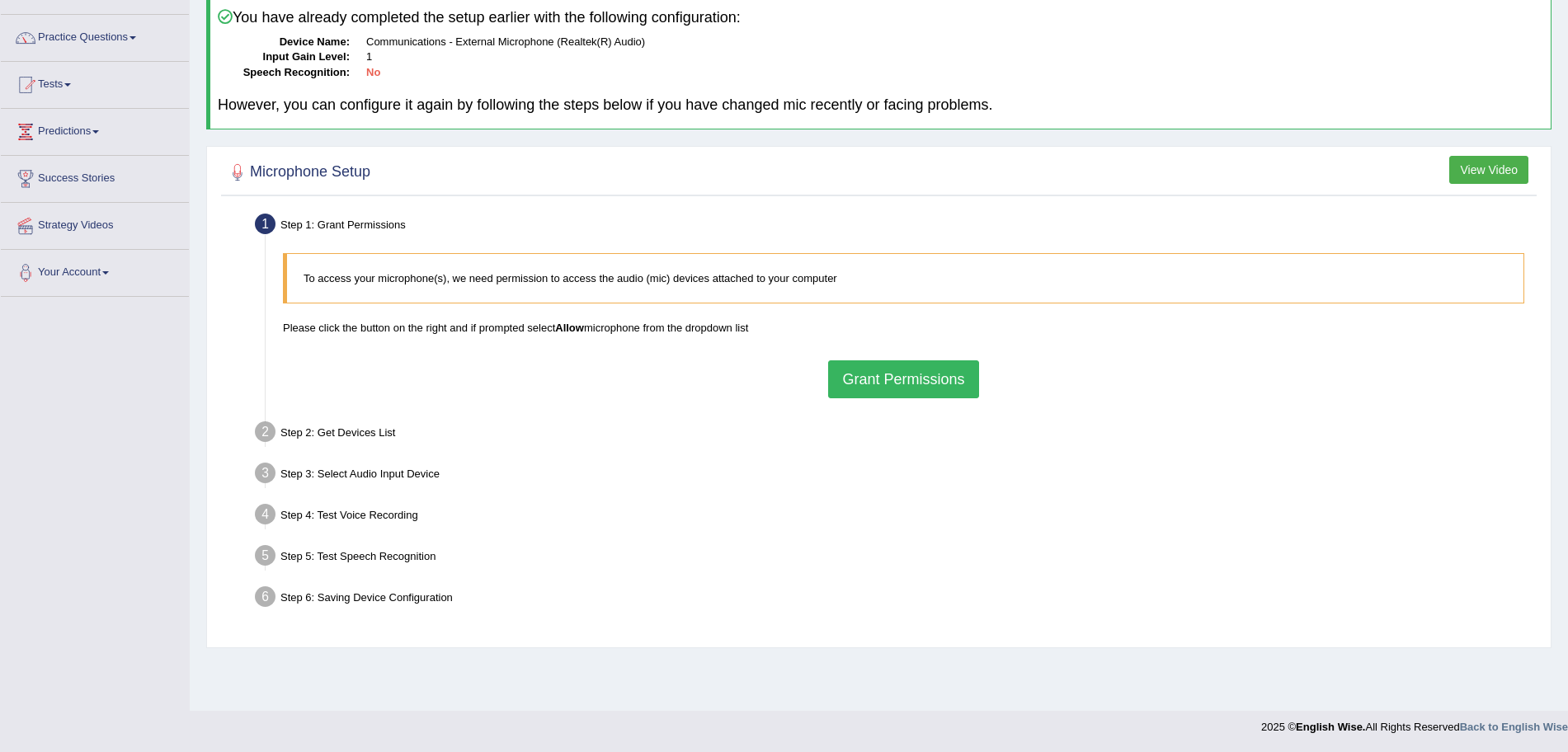
click at [854, 382] on button "Grant Permissions" at bounding box center [903, 380] width 150 height 38
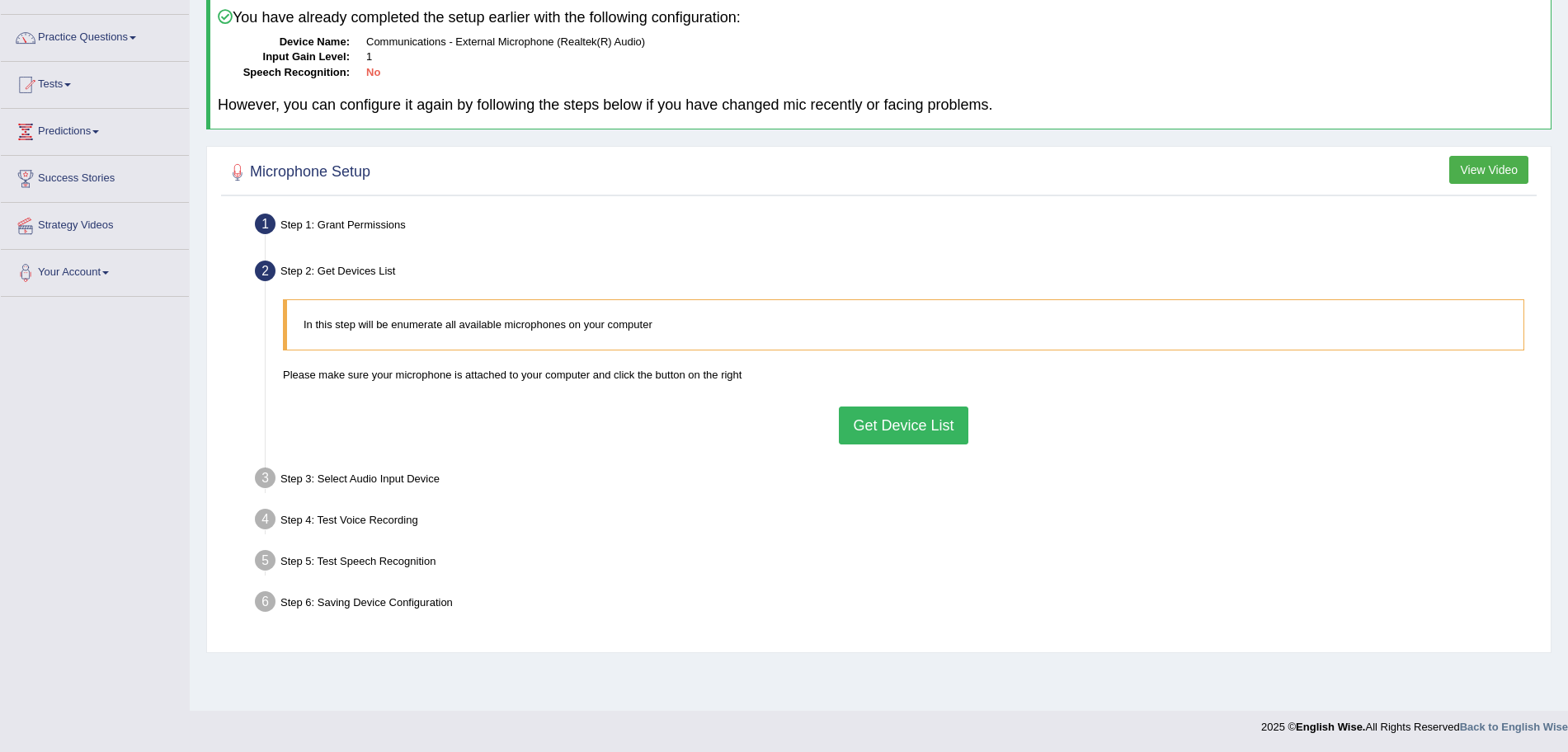
click at [889, 425] on button "Get Device List" at bounding box center [902, 425] width 128 height 38
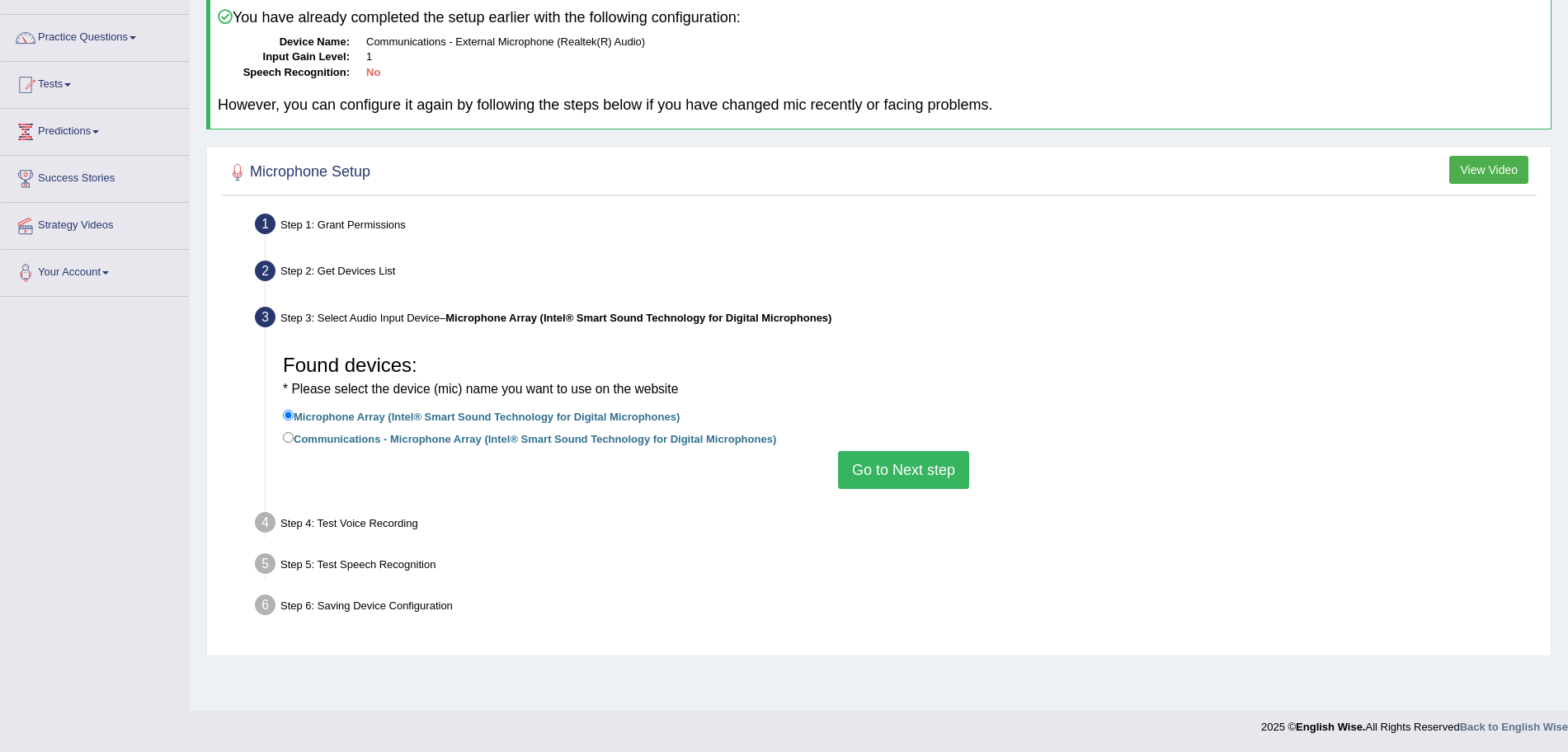
click at [590, 434] on label "Communications - Microphone Array (Intel® Smart Sound Technology for Digital Mi…" at bounding box center [529, 438] width 493 height 18
click at [293, 434] on input "Communications - Microphone Array (Intel® Smart Sound Technology for Digital Mi…" at bounding box center [288, 437] width 11 height 11
radio input "true"
click at [912, 477] on button "Go to Next step" at bounding box center [904, 470] width 131 height 38
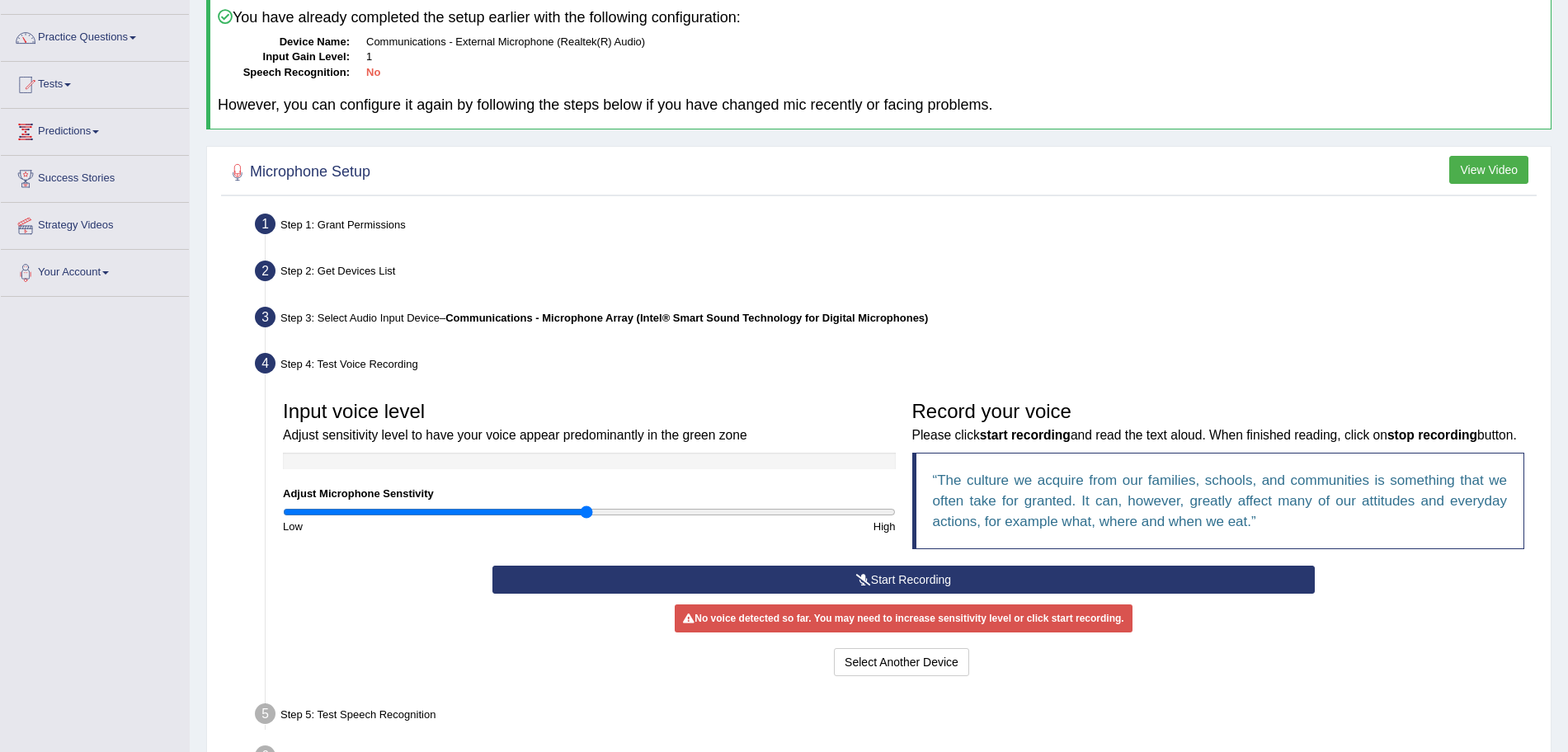
click at [895, 594] on button "Start Recording" at bounding box center [904, 579] width 822 height 28
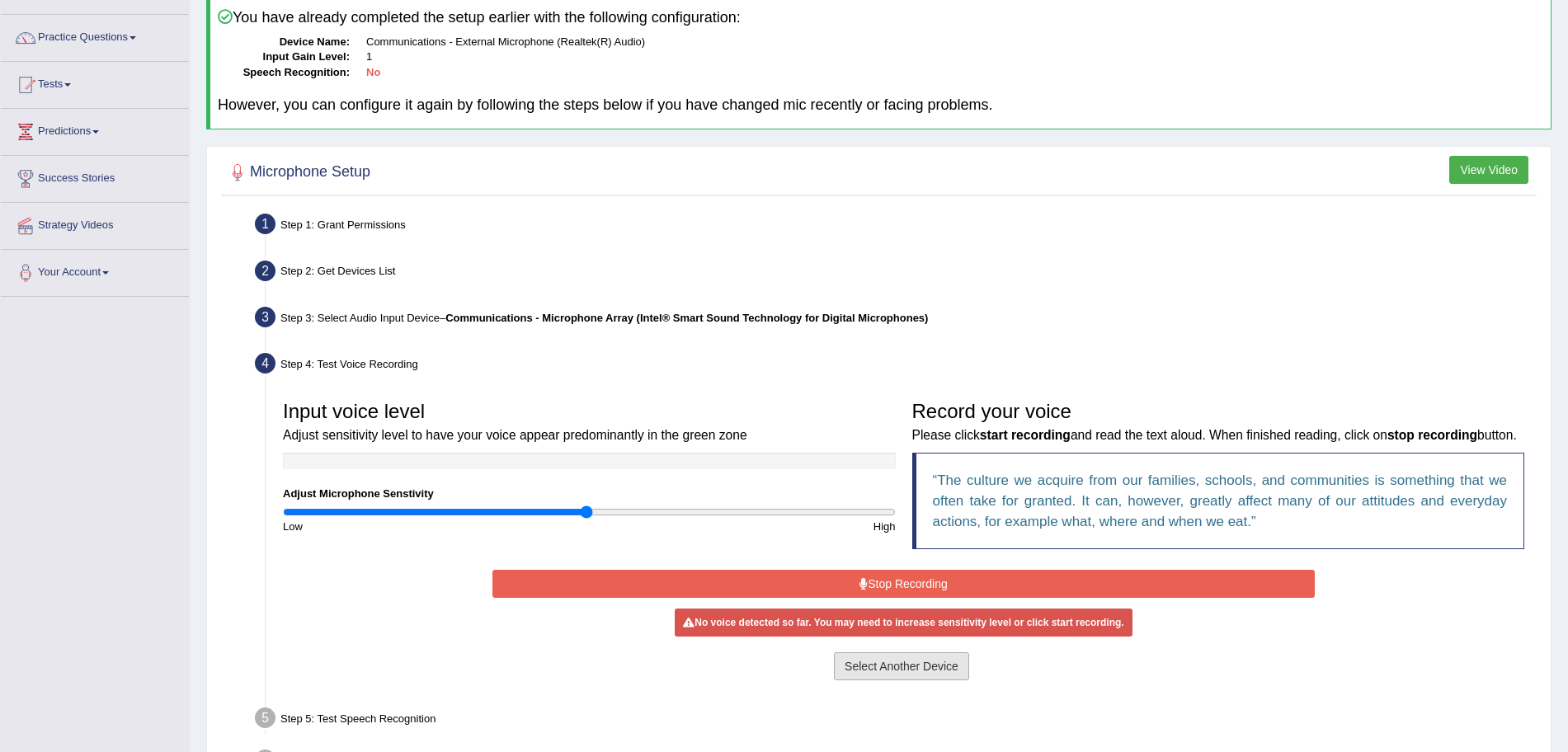
click at [887, 680] on button "Select Another Device" at bounding box center [901, 666] width 136 height 28
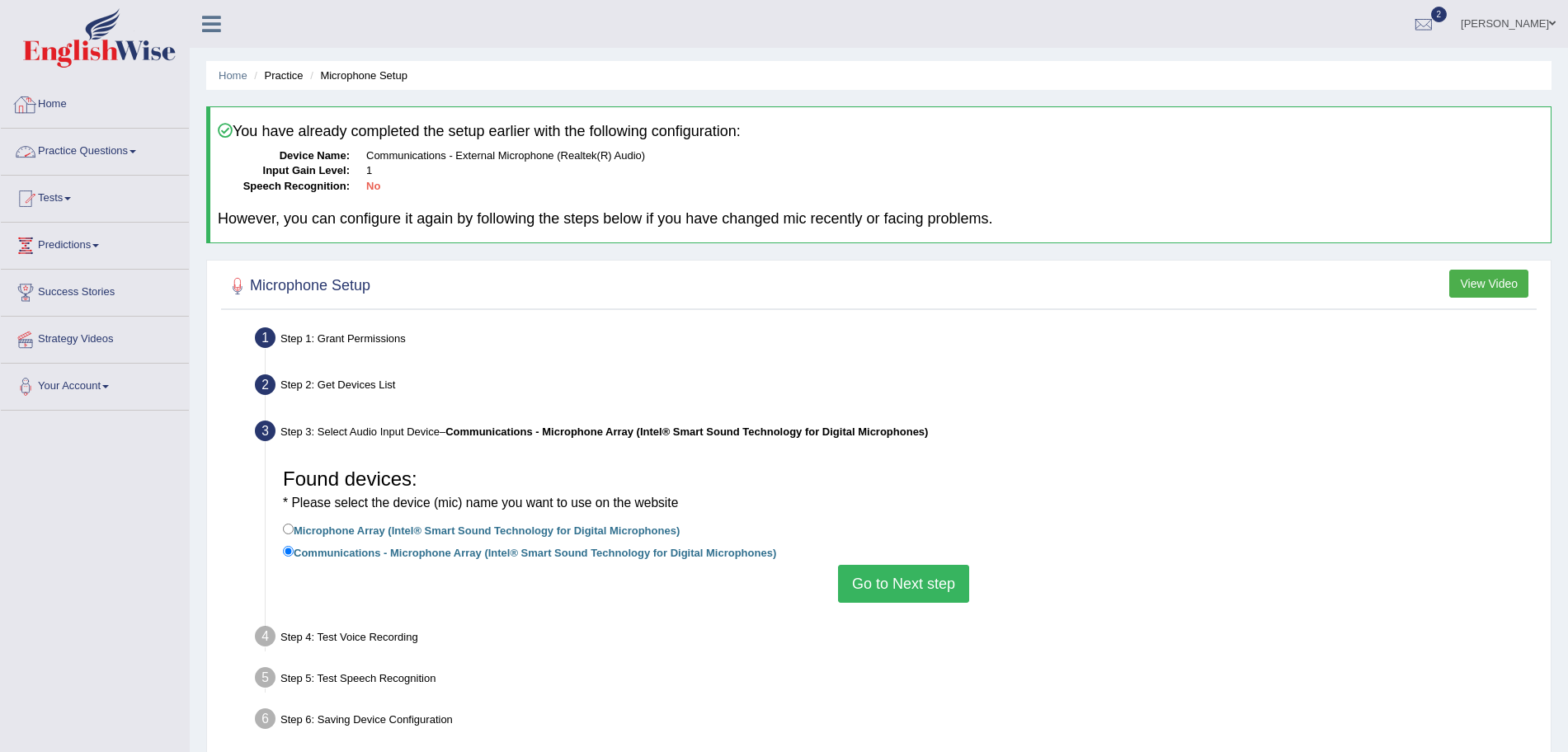
click at [68, 143] on link "Practice Questions" at bounding box center [94, 149] width 188 height 41
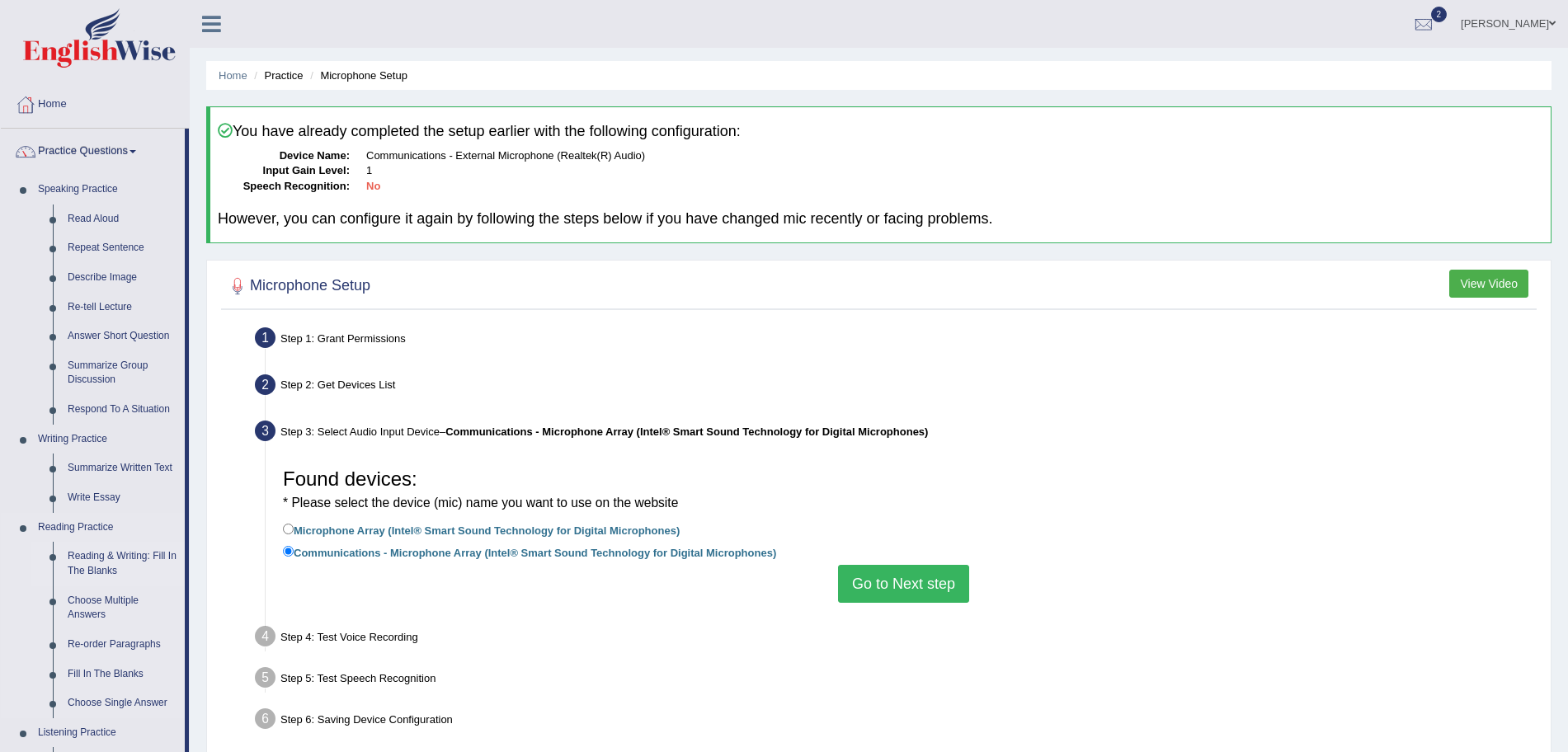
click at [117, 546] on link "Reading & Writing: Fill In The Blanks" at bounding box center [122, 564] width 125 height 44
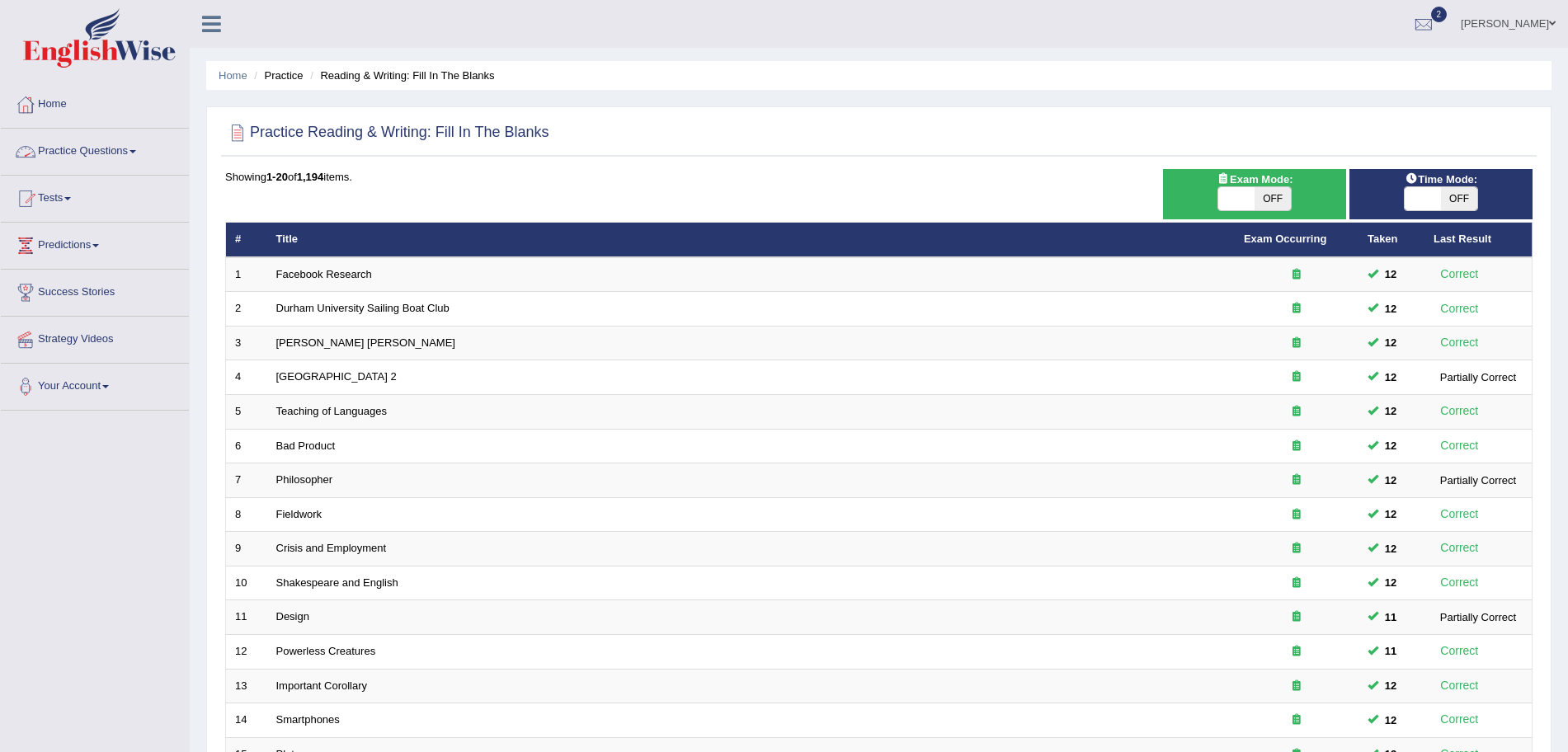
click at [132, 148] on link "Practice Questions" at bounding box center [94, 149] width 188 height 41
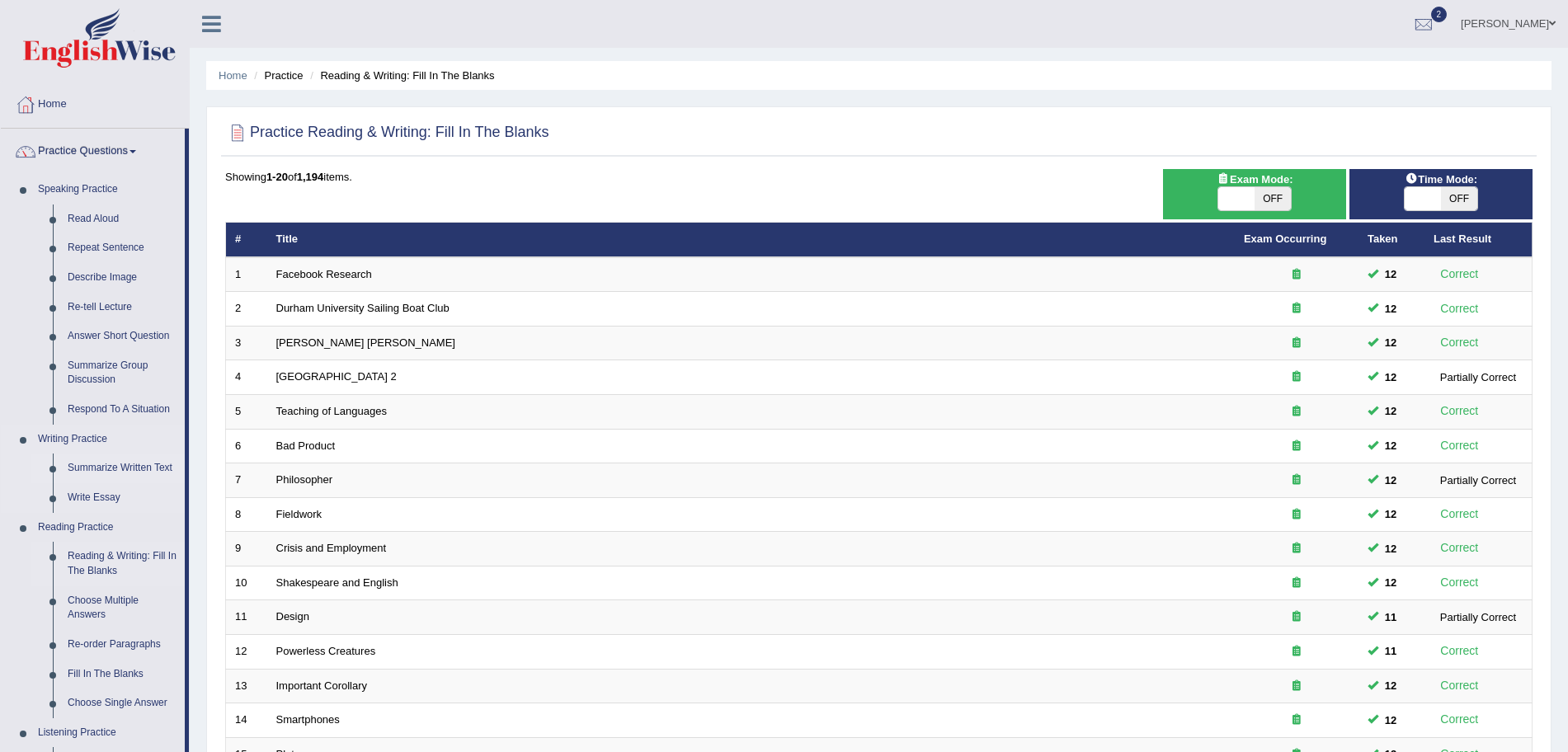
click at [125, 463] on link "Summarize Written Text" at bounding box center [122, 468] width 125 height 30
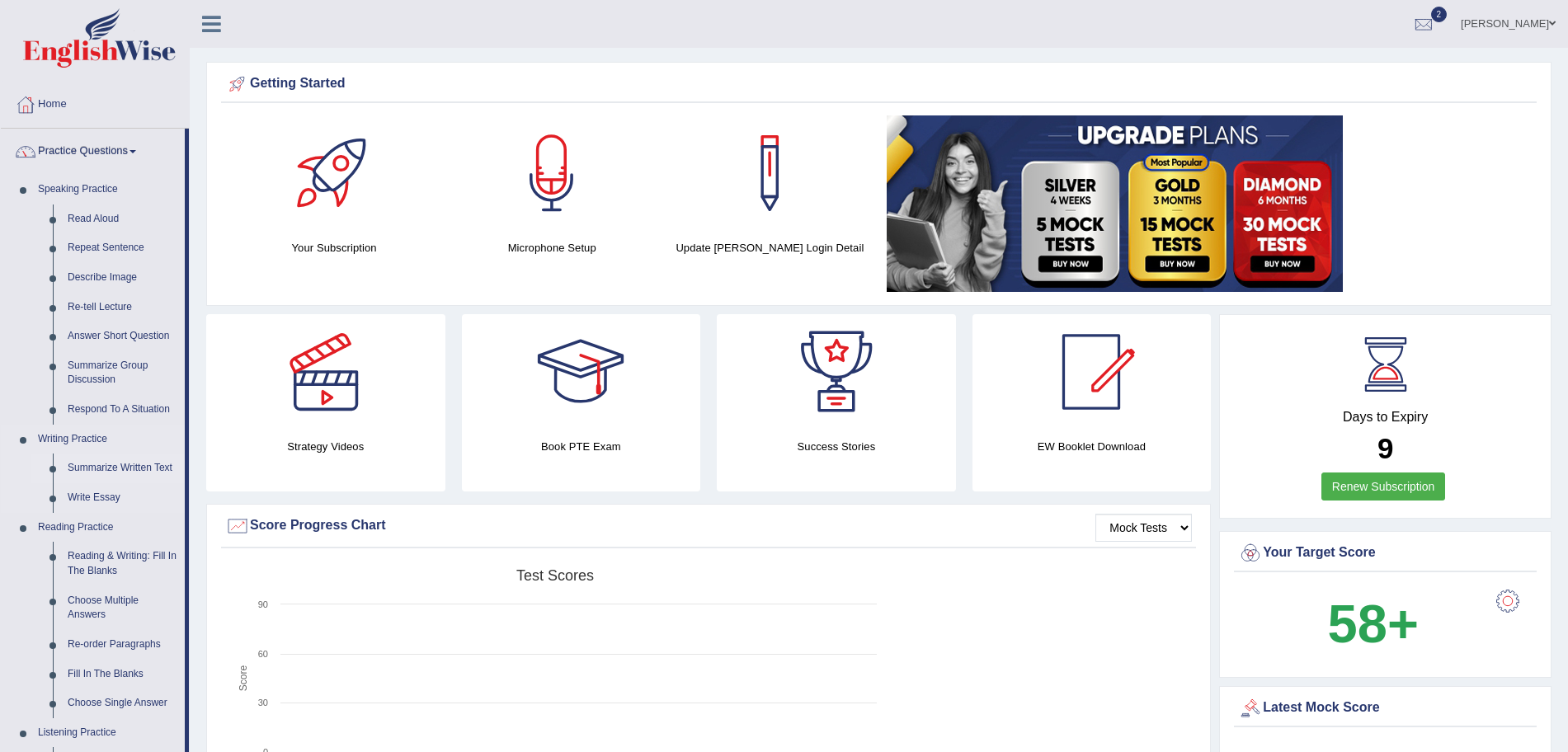
click at [101, 462] on link "Summarize Written Text" at bounding box center [122, 468] width 125 height 30
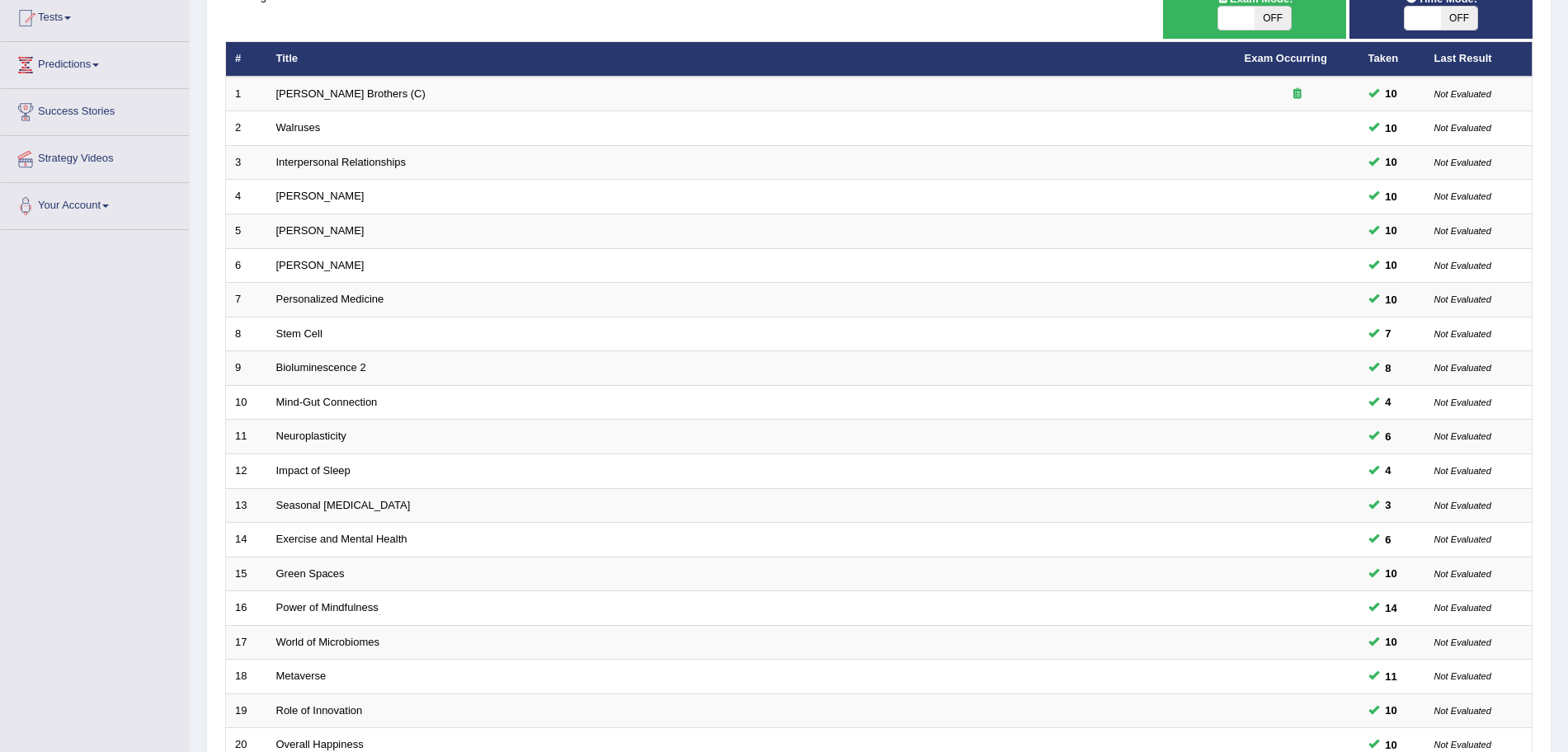
scroll to position [340, 0]
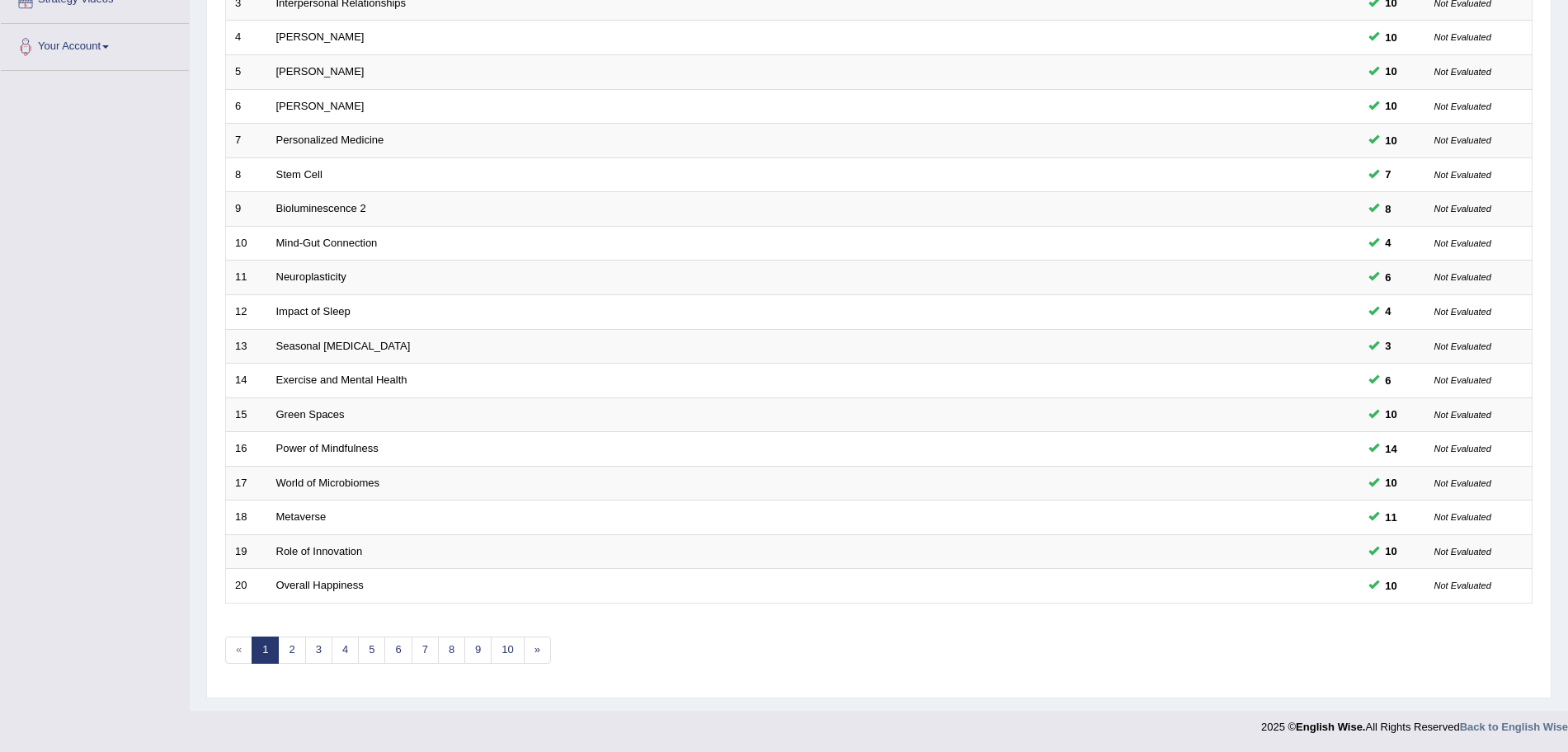
drag, startPoint x: 1582, startPoint y: 273, endPoint x: 1582, endPoint y: 523, distance: 250.0
click at [1567, 412] on html "Toggle navigation Home Practice Questions Speaking Practice Read Aloud Repeat S…" at bounding box center [784, 36] width 1568 height 752
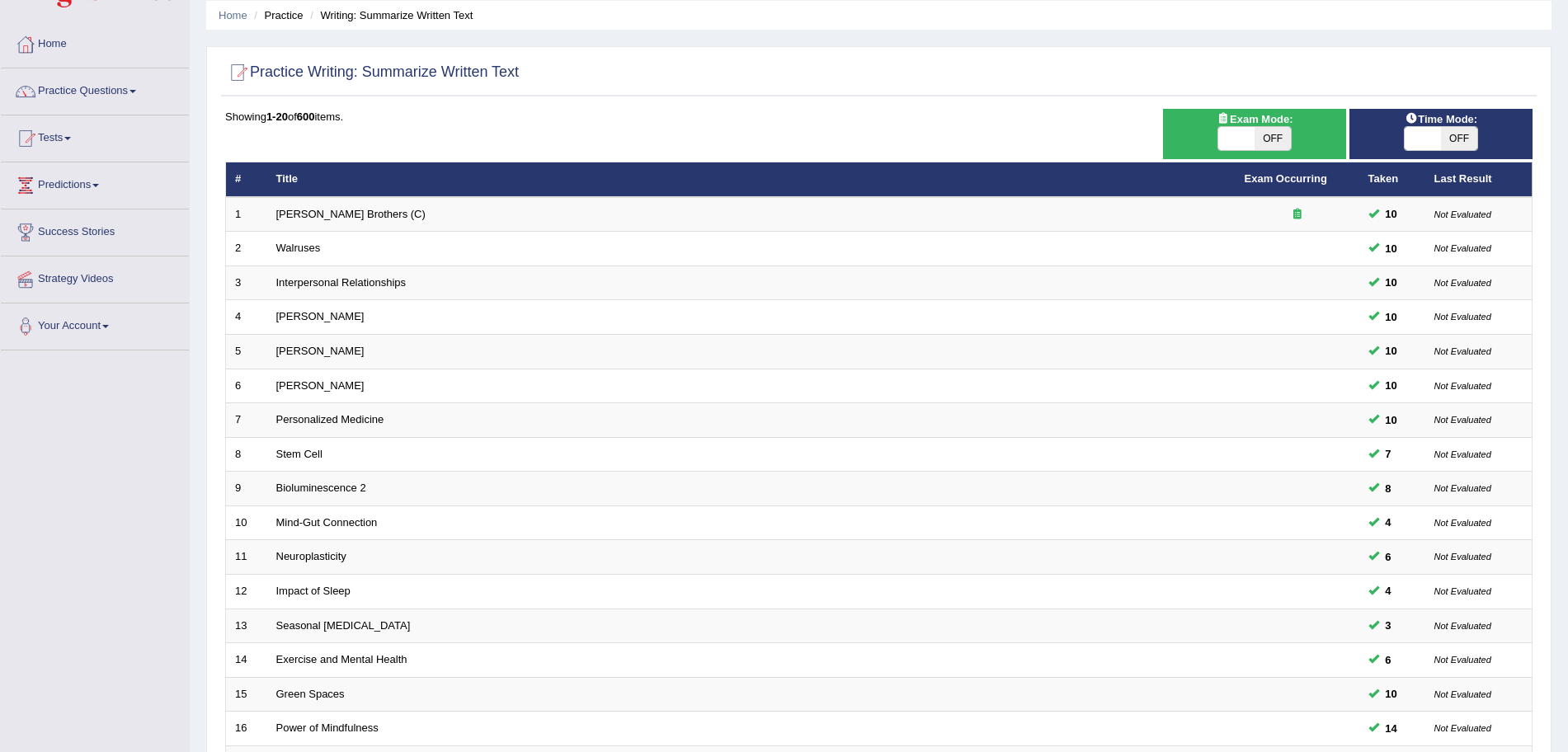
scroll to position [308, 0]
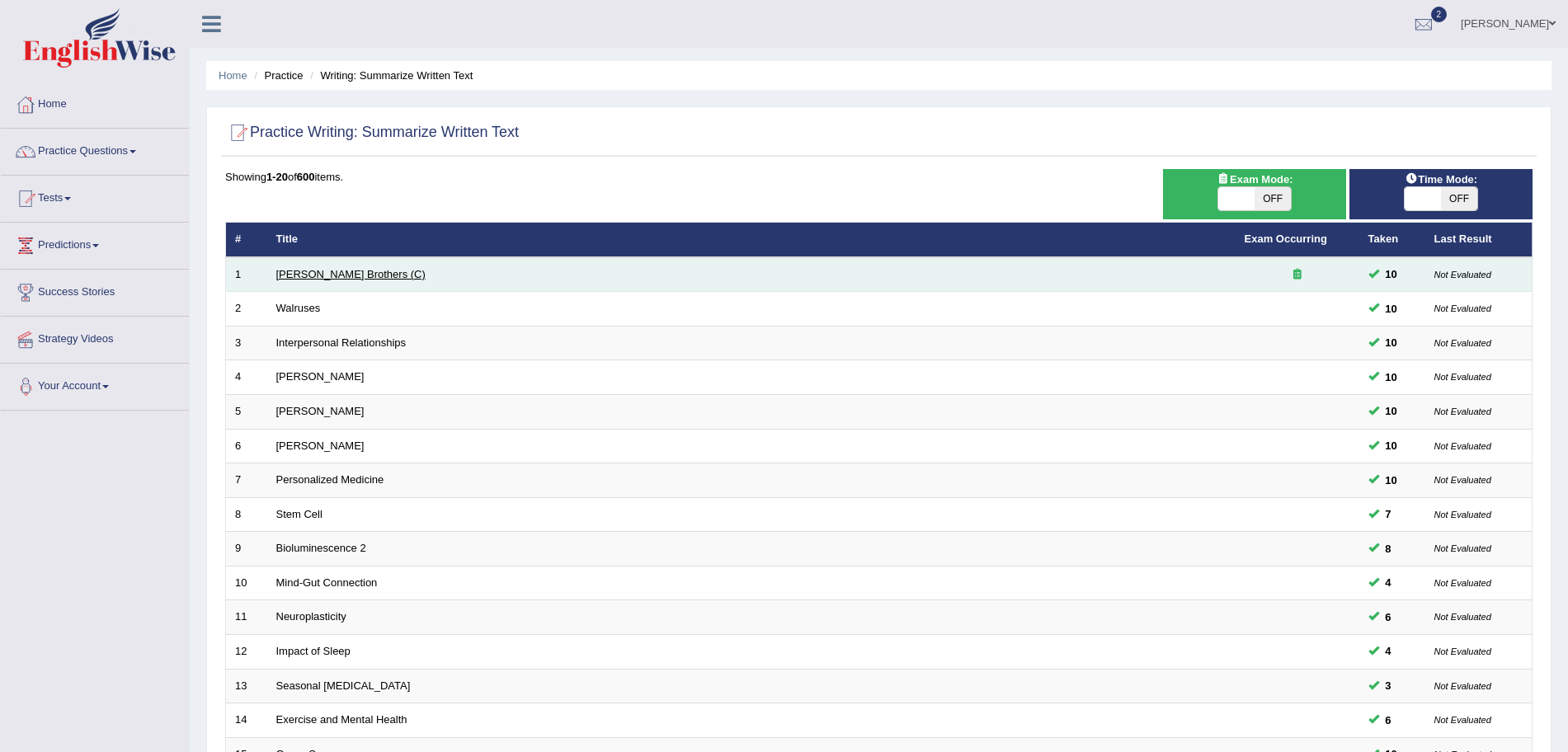
click at [310, 268] on link "[PERSON_NAME] Brothers (C)" at bounding box center [351, 275] width 149 height 13
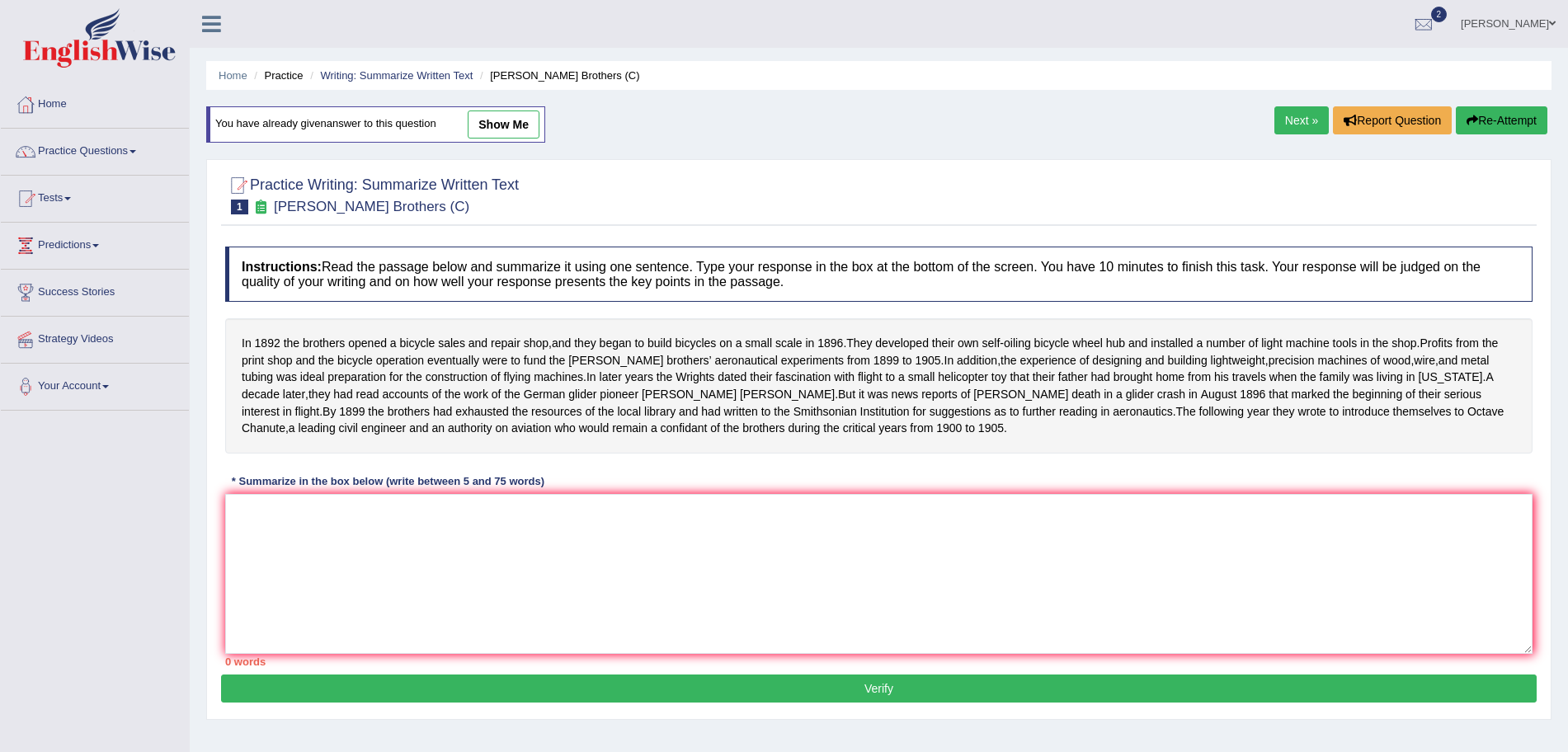
scroll to position [53, 0]
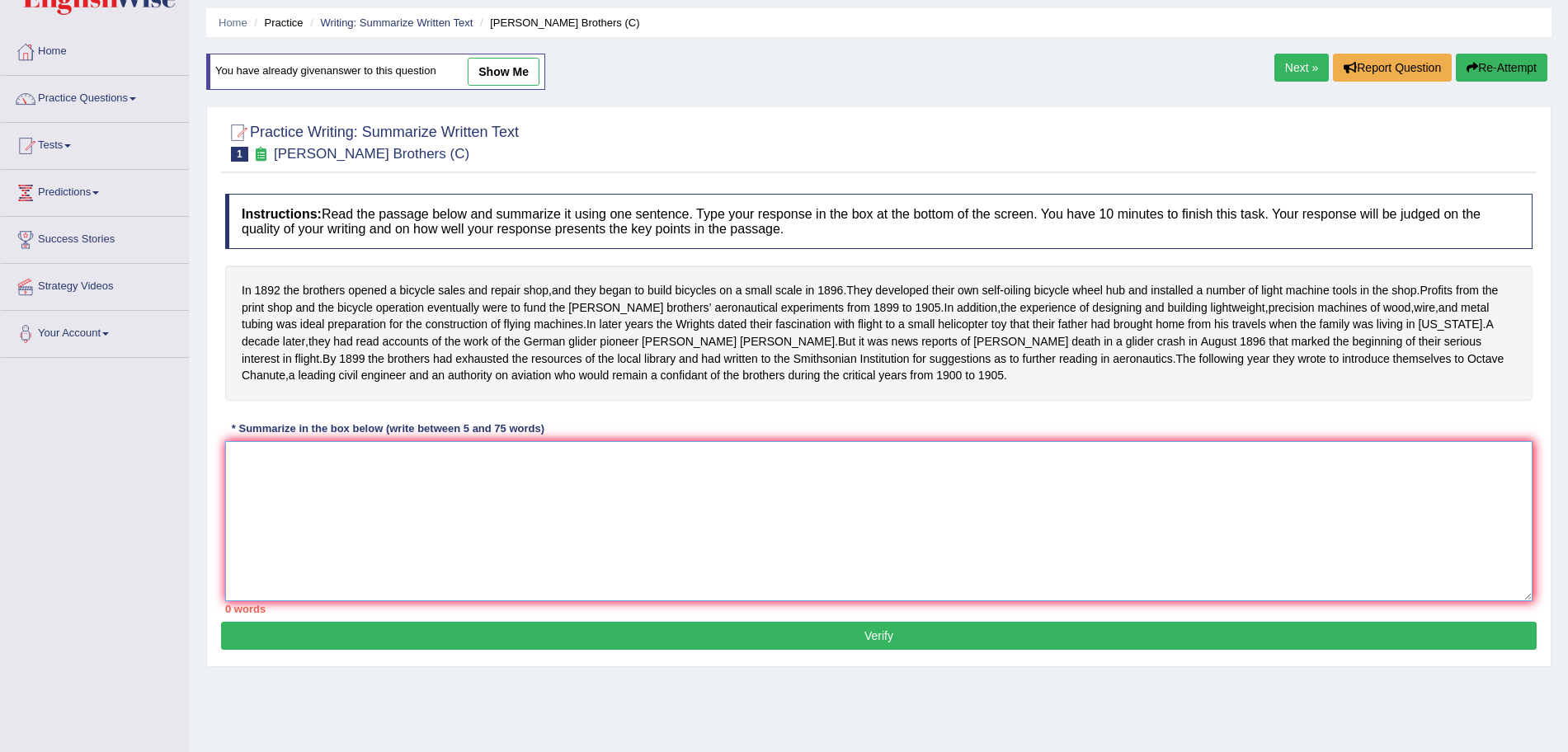
click at [661, 579] on textarea at bounding box center [879, 521] width 1307 height 160
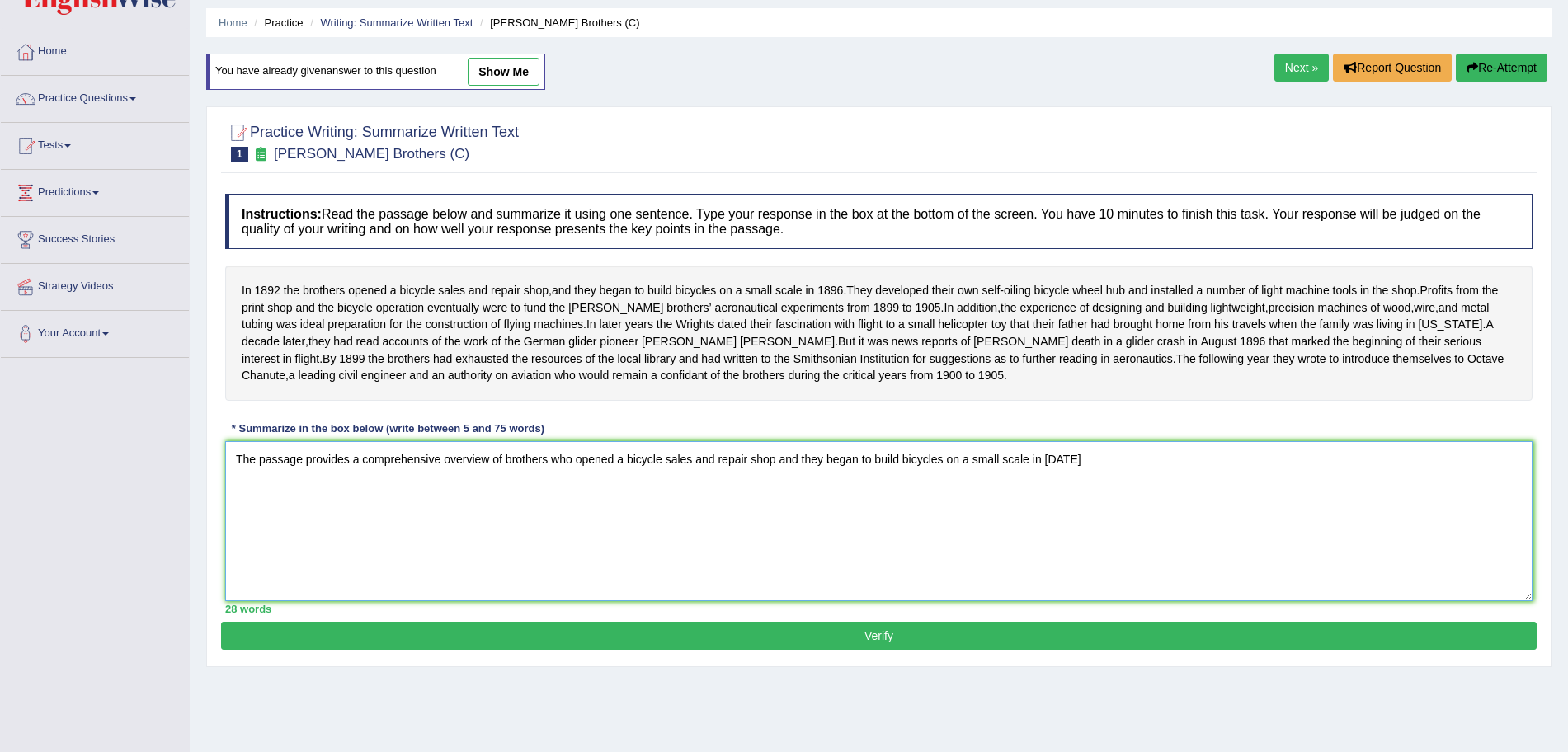
click at [1130, 478] on textarea "The passage provides a comprehensive overview of brothers who opened a bicycle …" at bounding box center [879, 521] width 1307 height 160
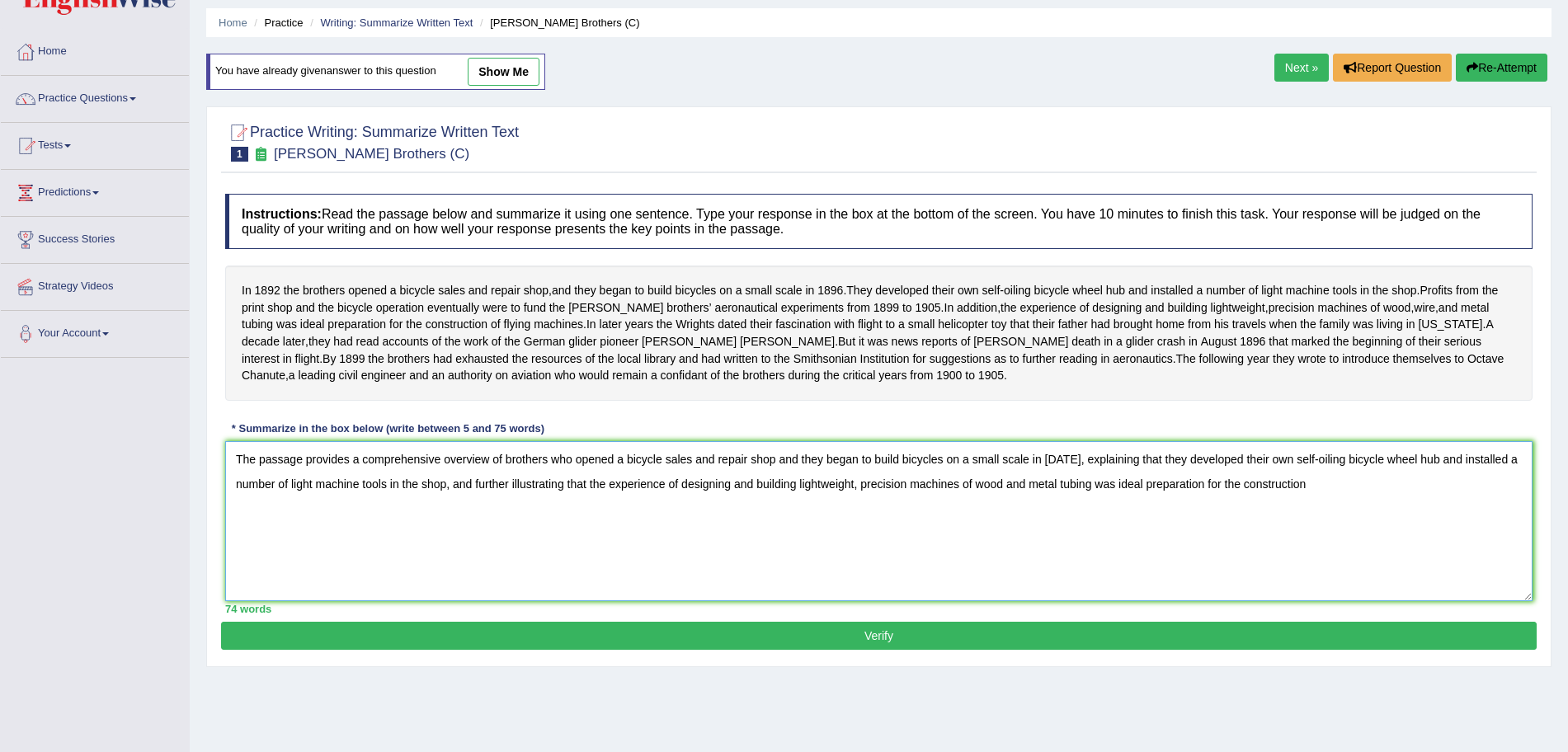
type textarea "The passage provides a comprehensive overview of brothers who opened a bicycle …"
click at [924, 650] on button "Verify" at bounding box center [879, 635] width 1316 height 28
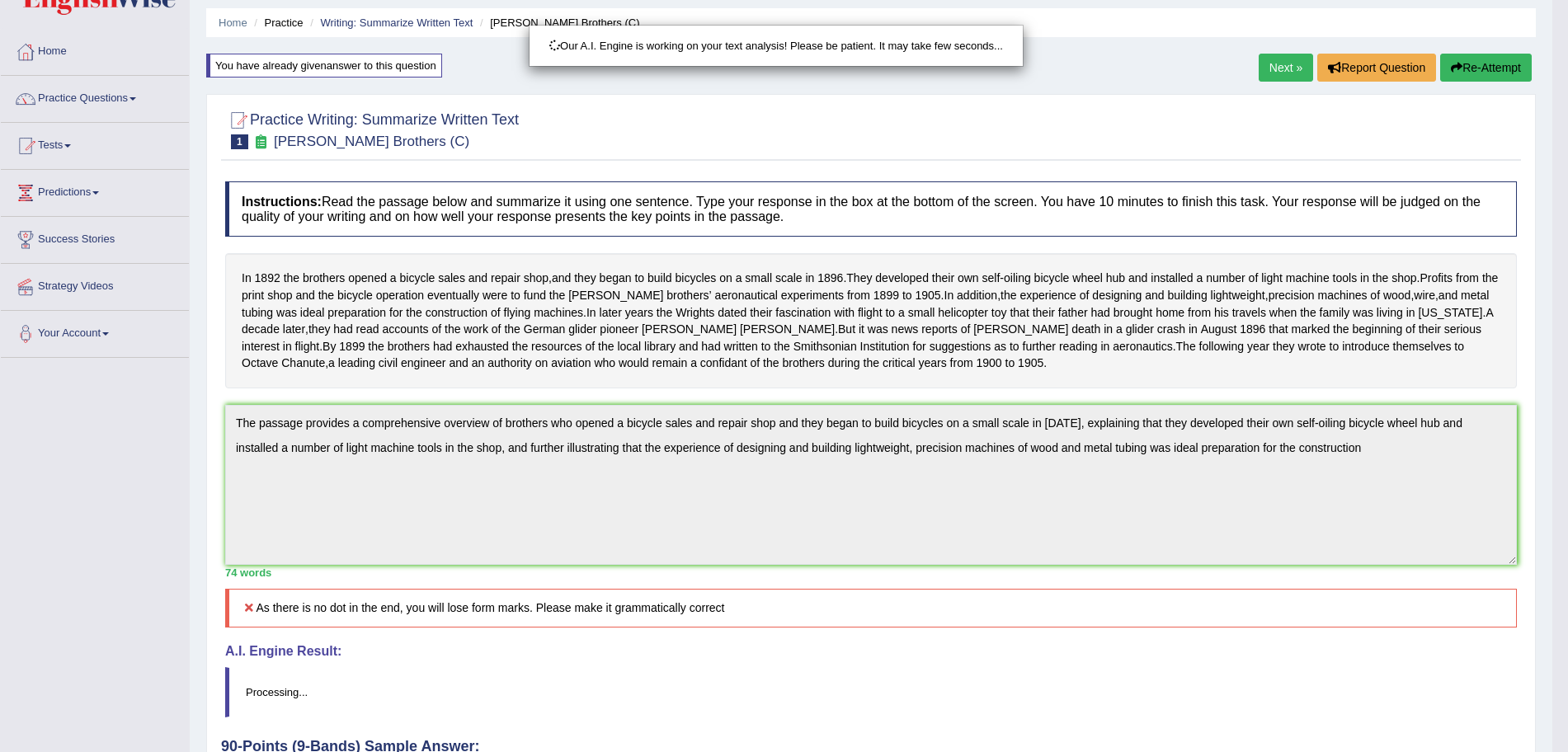
drag, startPoint x: 1582, startPoint y: 157, endPoint x: 1582, endPoint y: 310, distance: 153.0
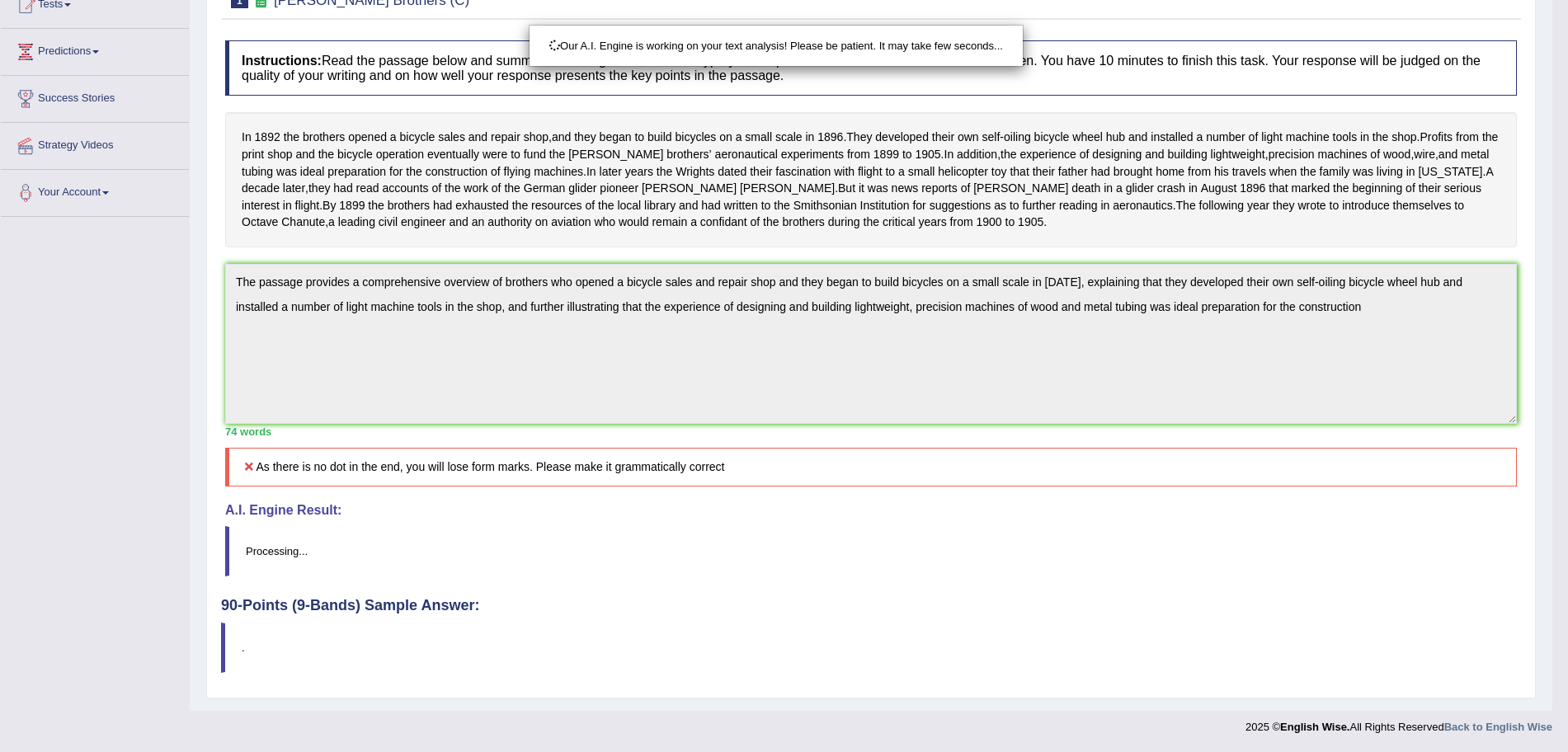
scroll to position [228, 0]
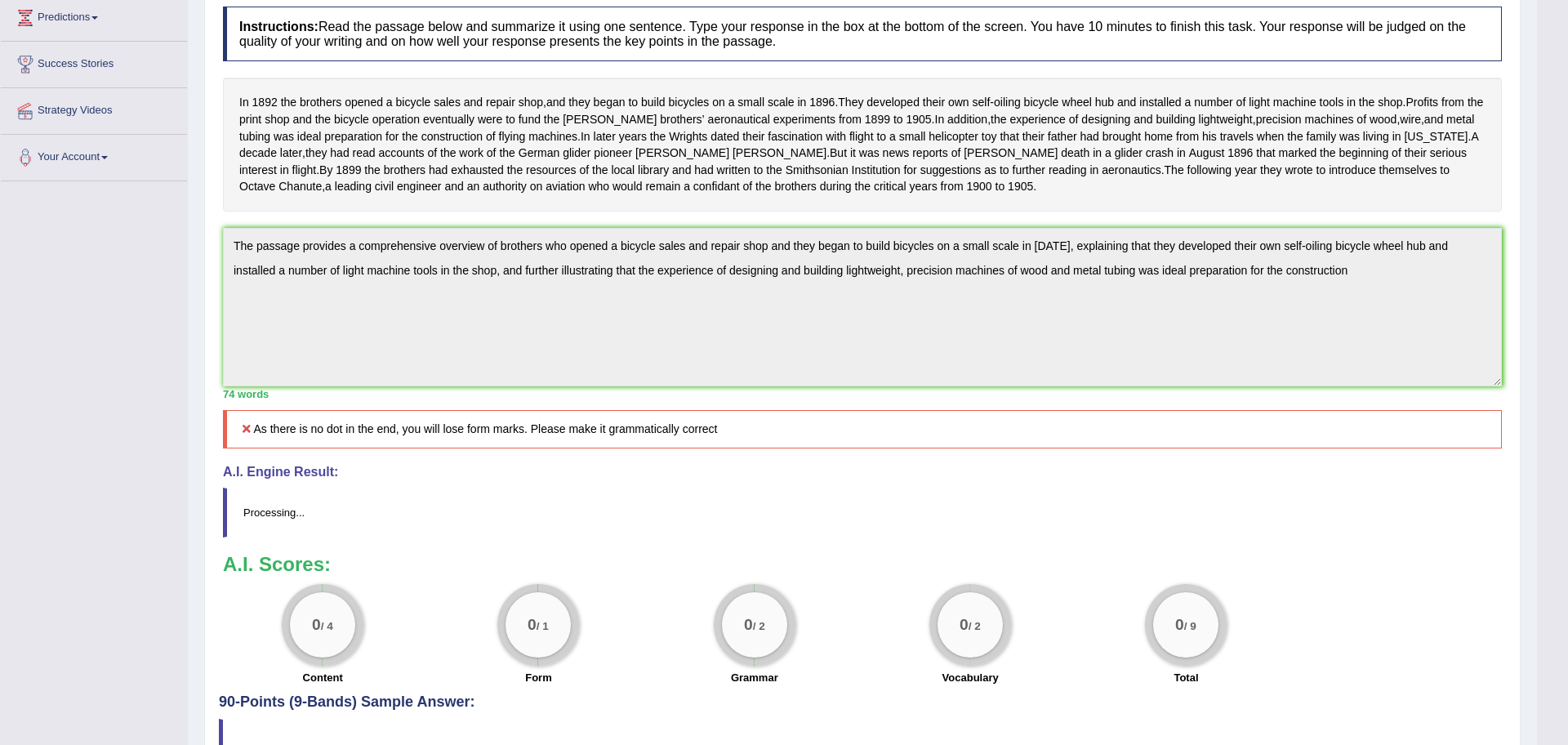
drag, startPoint x: 1567, startPoint y: 437, endPoint x: 1556, endPoint y: 210, distance: 227.3
click at [1552, 210] on html "Toggle navigation Home Practice Questions Speaking Practice Read Aloud Repeat S…" at bounding box center [784, 147] width 1568 height 745
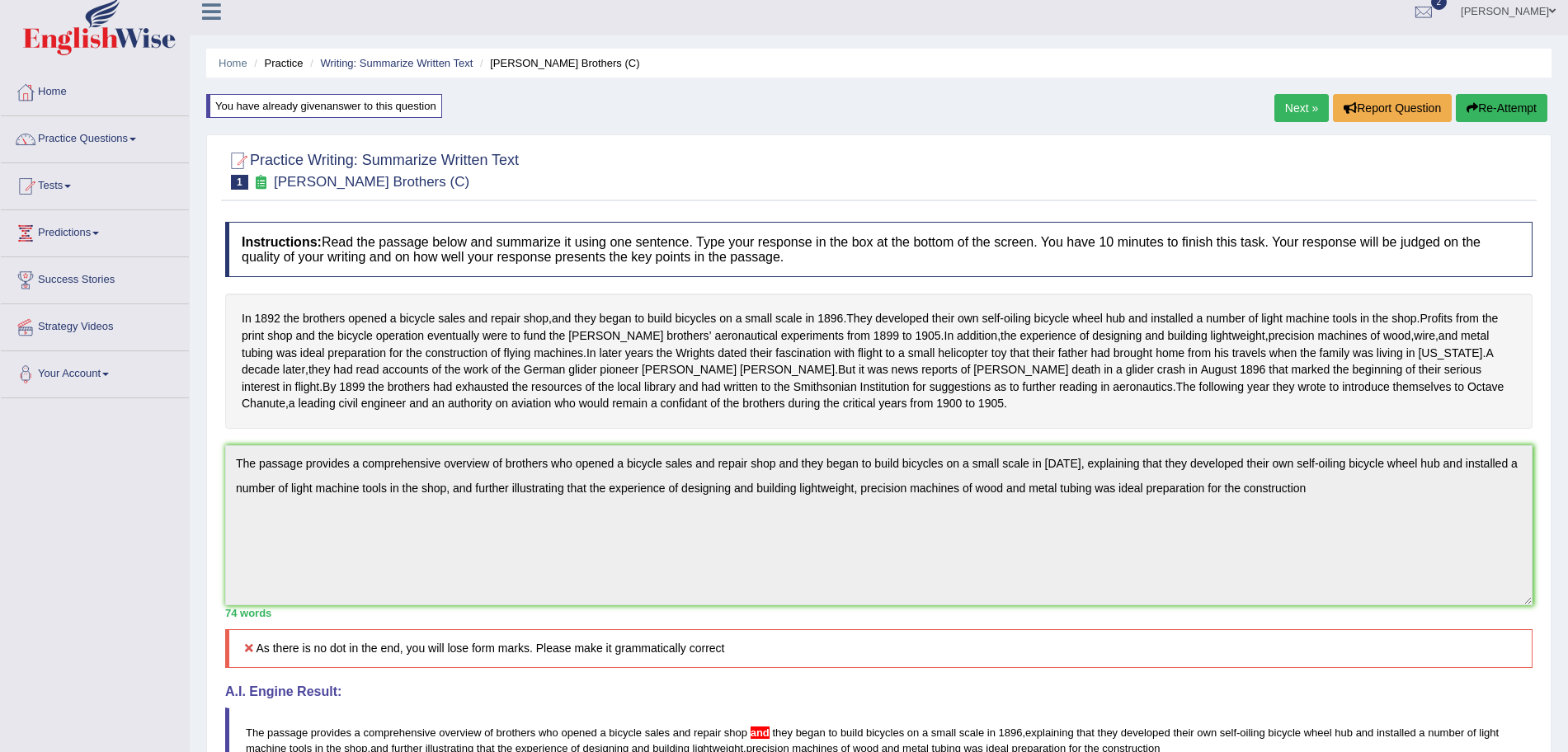
scroll to position [0, 0]
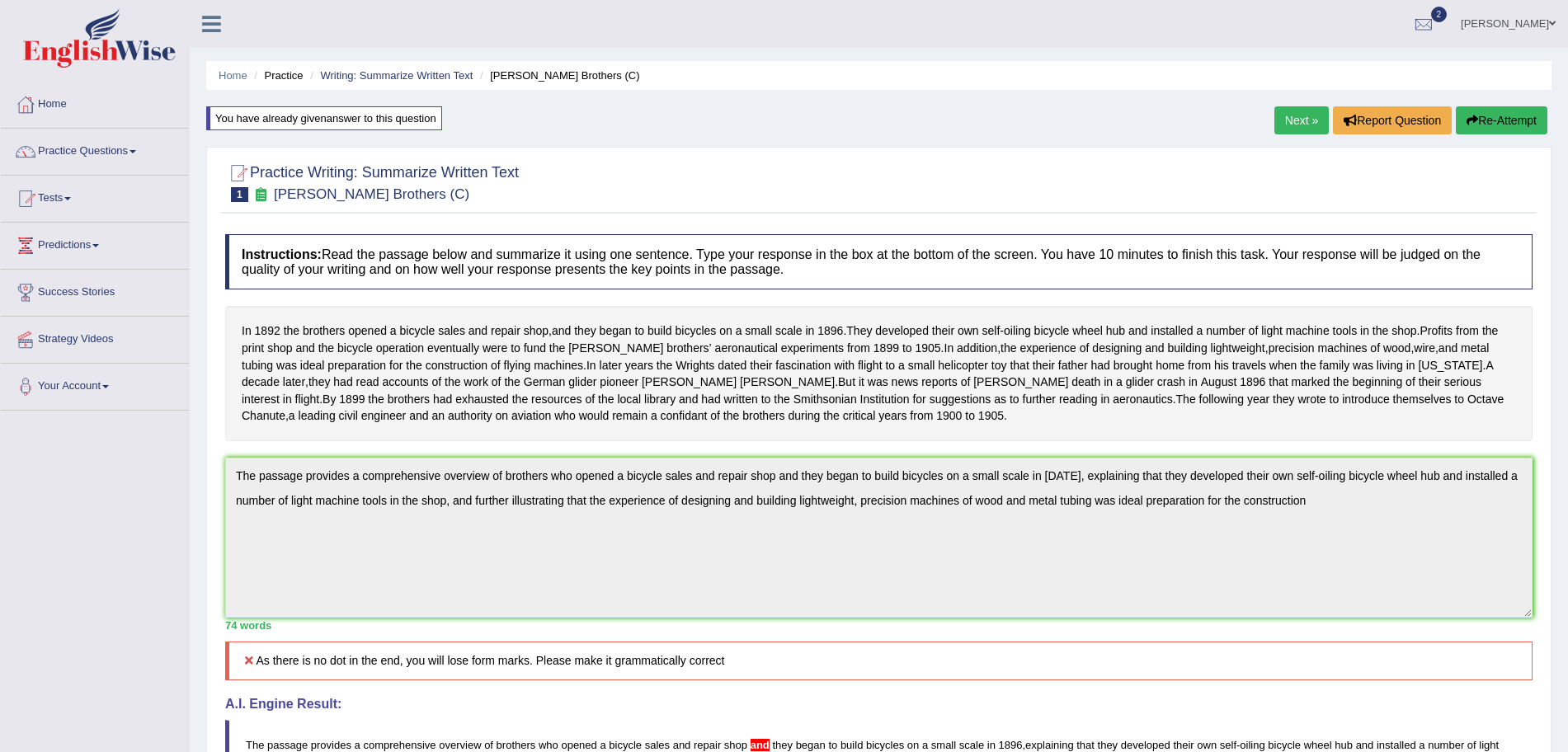
click at [1291, 115] on link "Next »" at bounding box center [1301, 120] width 55 height 28
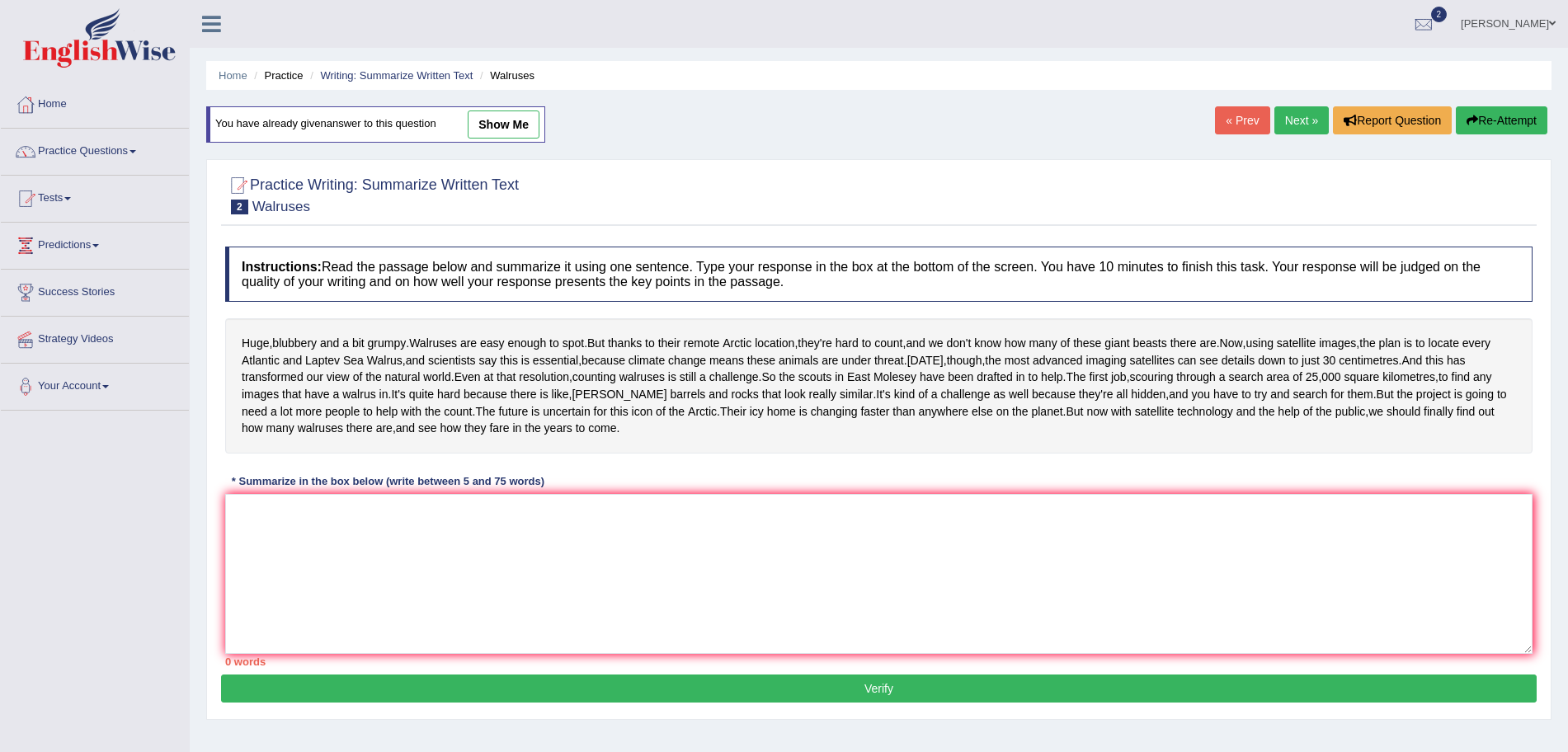
scroll to position [80, 0]
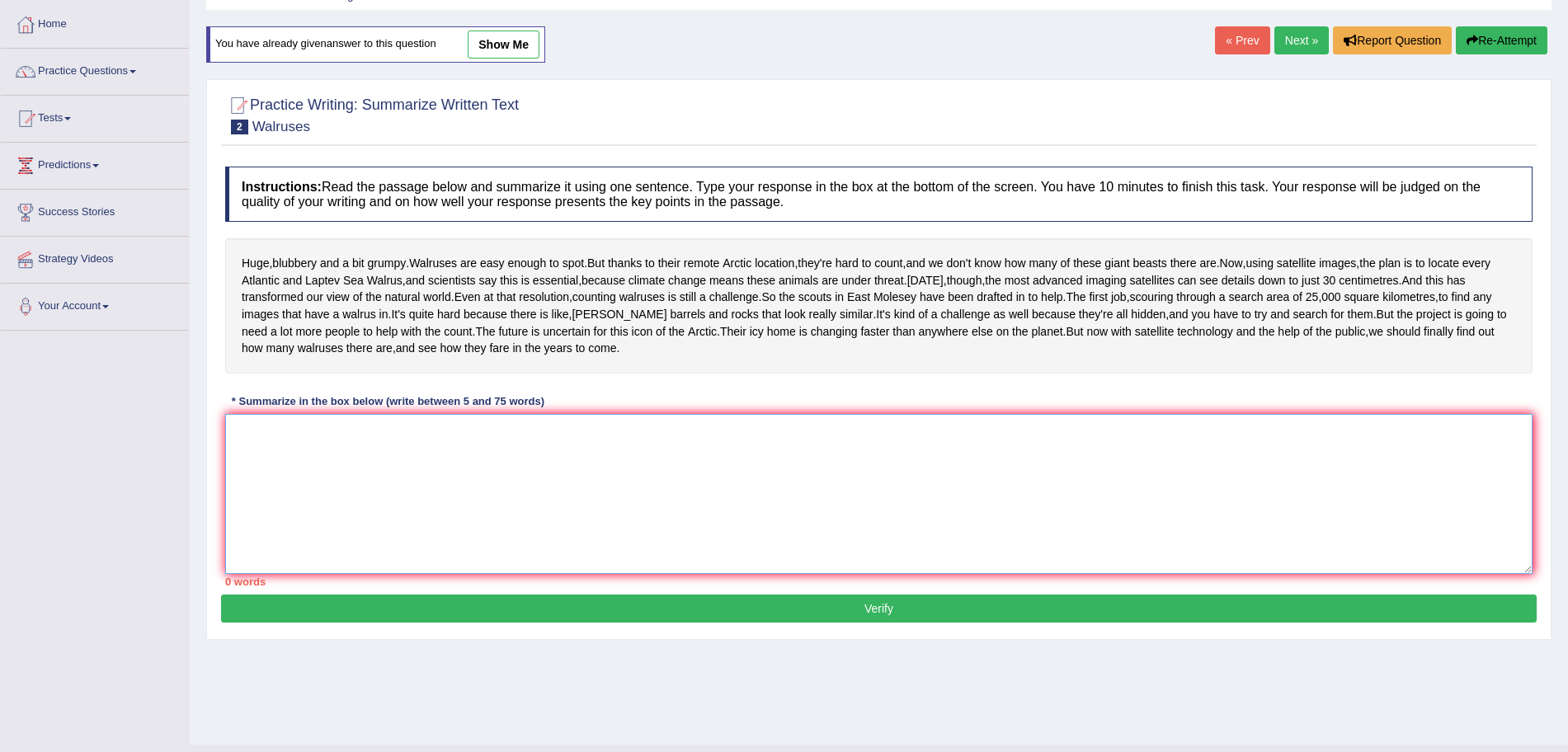
click at [983, 562] on textarea at bounding box center [879, 494] width 1307 height 160
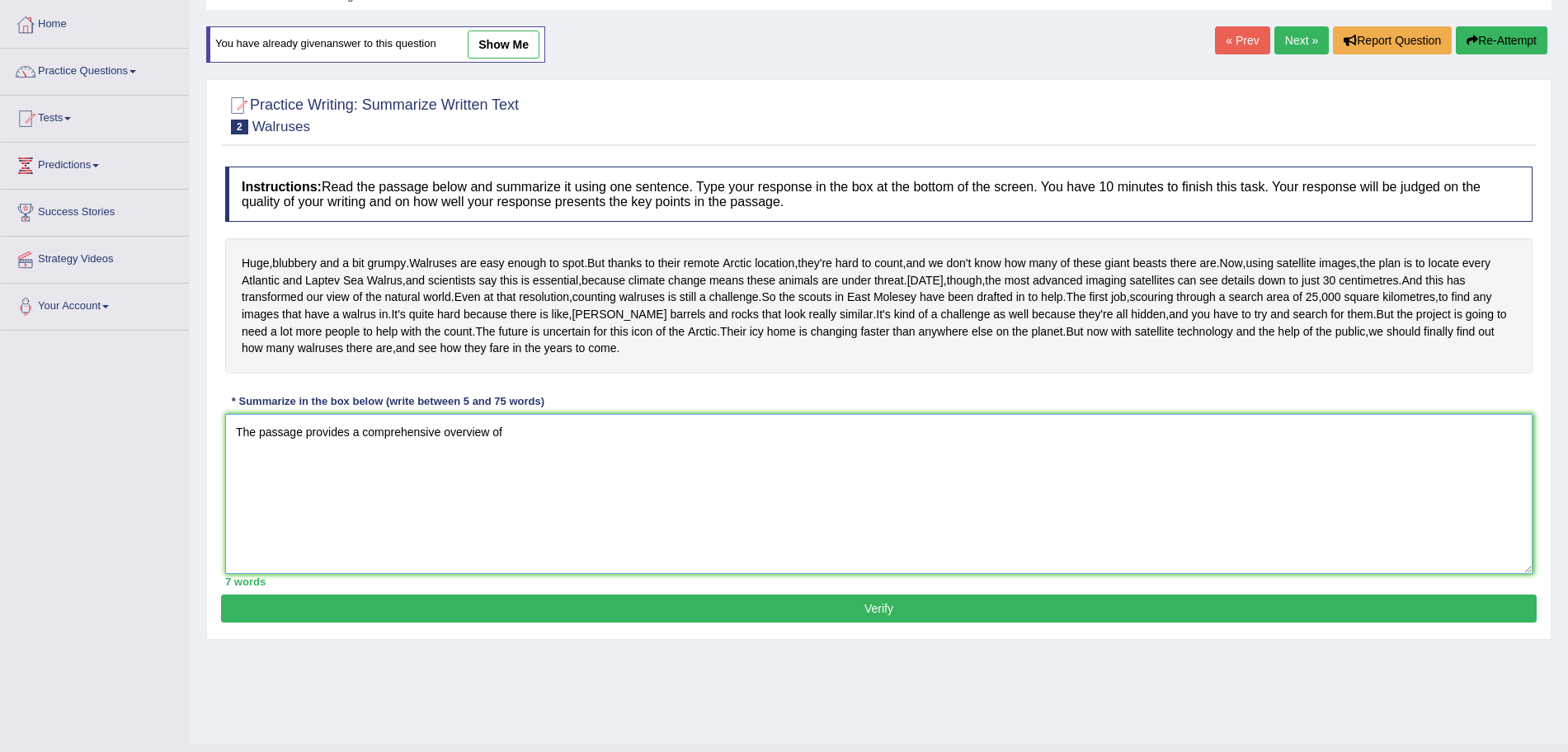
type textarea "The passage provides a comprehensive overview of"
click at [1293, 39] on link "Next »" at bounding box center [1301, 39] width 55 height 28
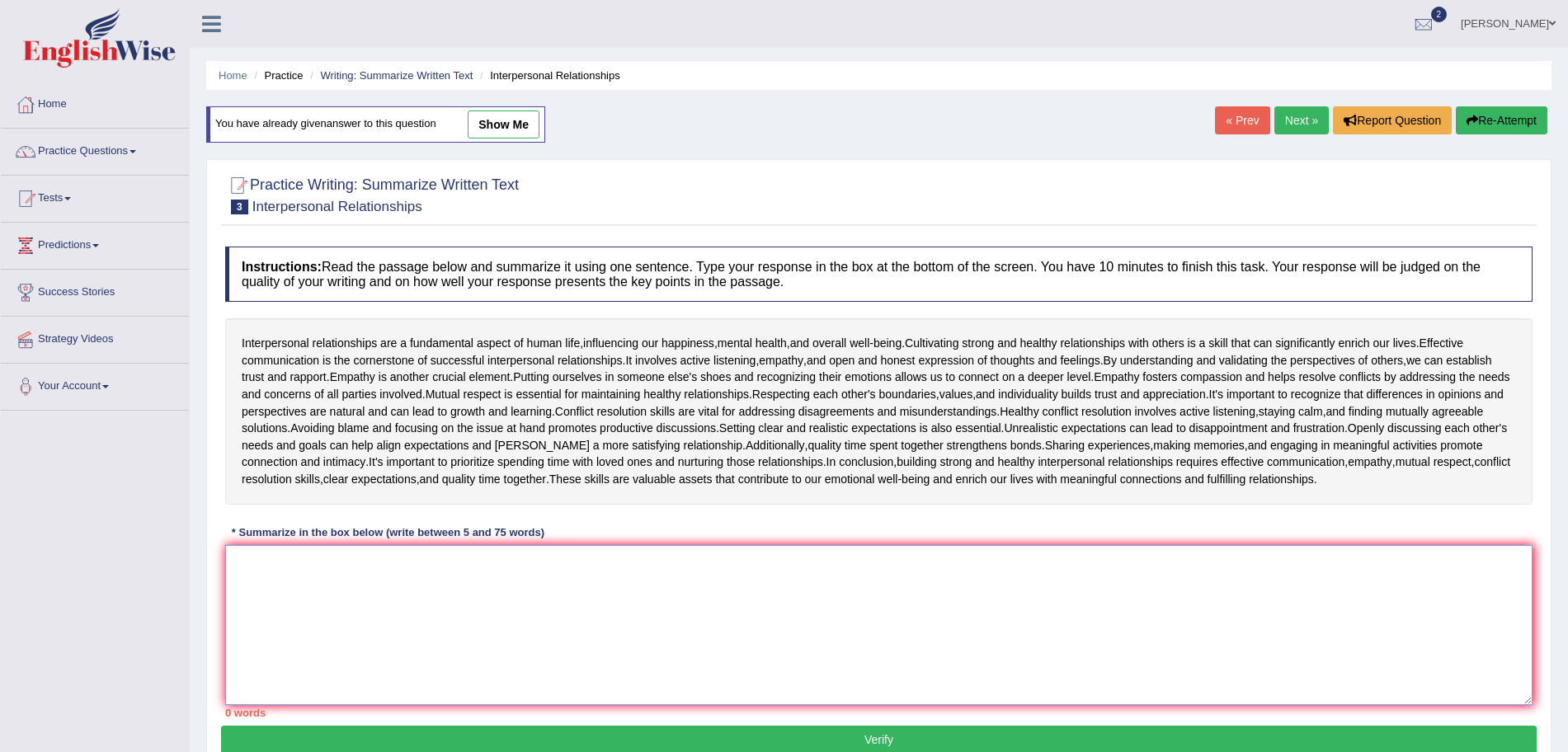
click at [721, 598] on textarea at bounding box center [879, 625] width 1307 height 160
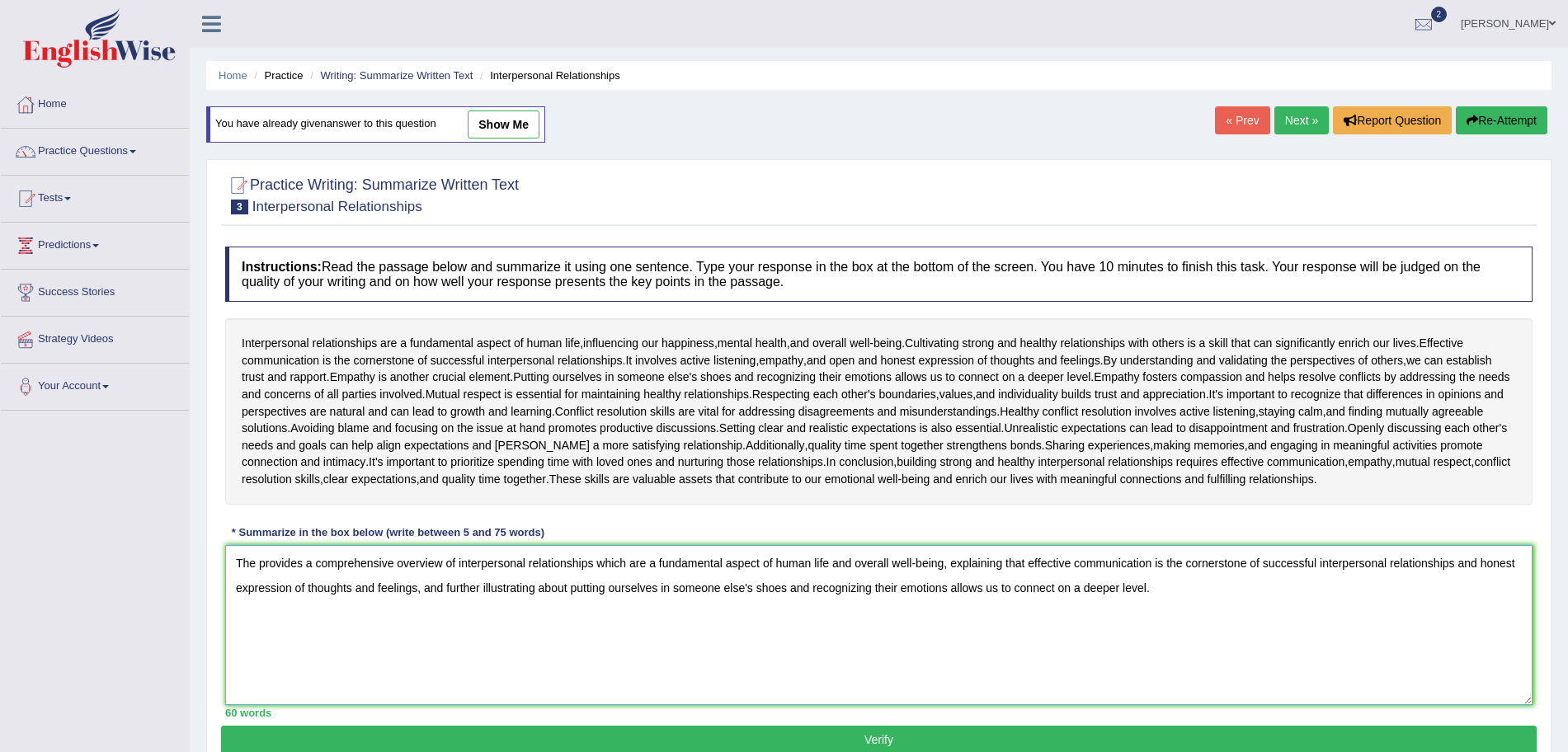
scroll to position [110, 0]
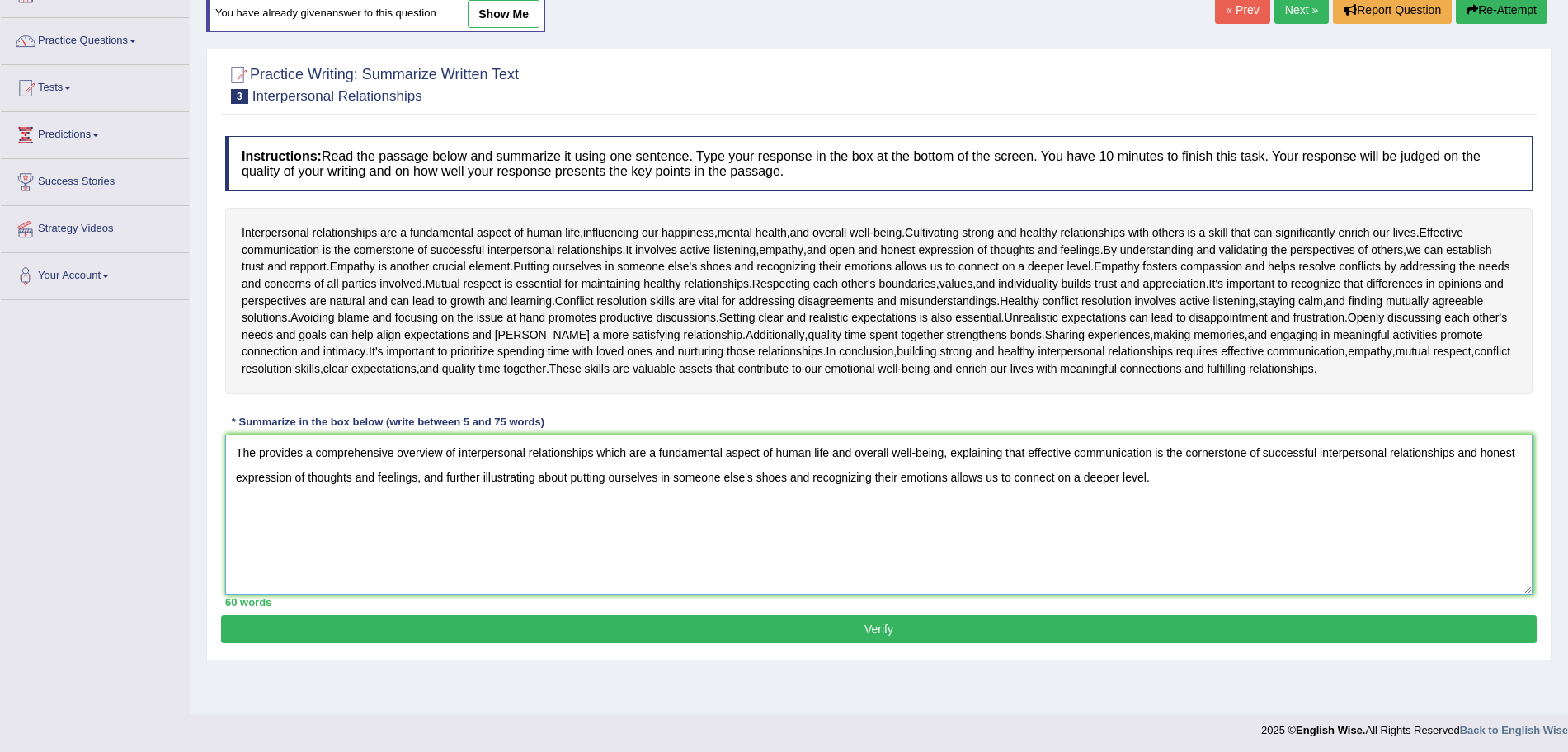
type textarea "The provides a comprehensive overview of interpersonal relationships which are …"
click at [1003, 620] on button "Verify" at bounding box center [879, 628] width 1316 height 28
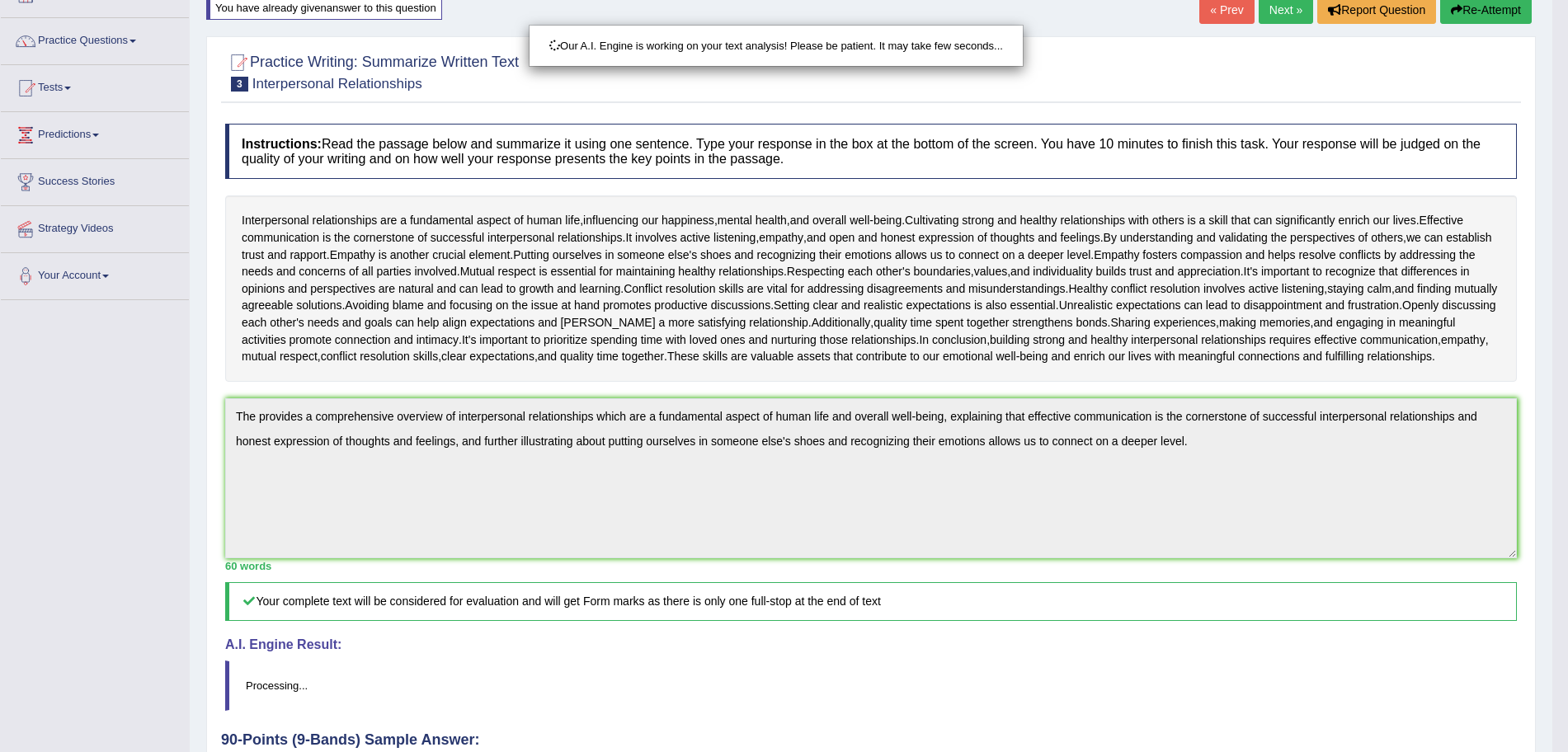
drag, startPoint x: 1582, startPoint y: 233, endPoint x: 1582, endPoint y: 371, distance: 138.0
click at [1567, 371] on html "Toggle navigation Home Practice Questions Speaking Practice Read Aloud Repeat S…" at bounding box center [784, 266] width 1568 height 752
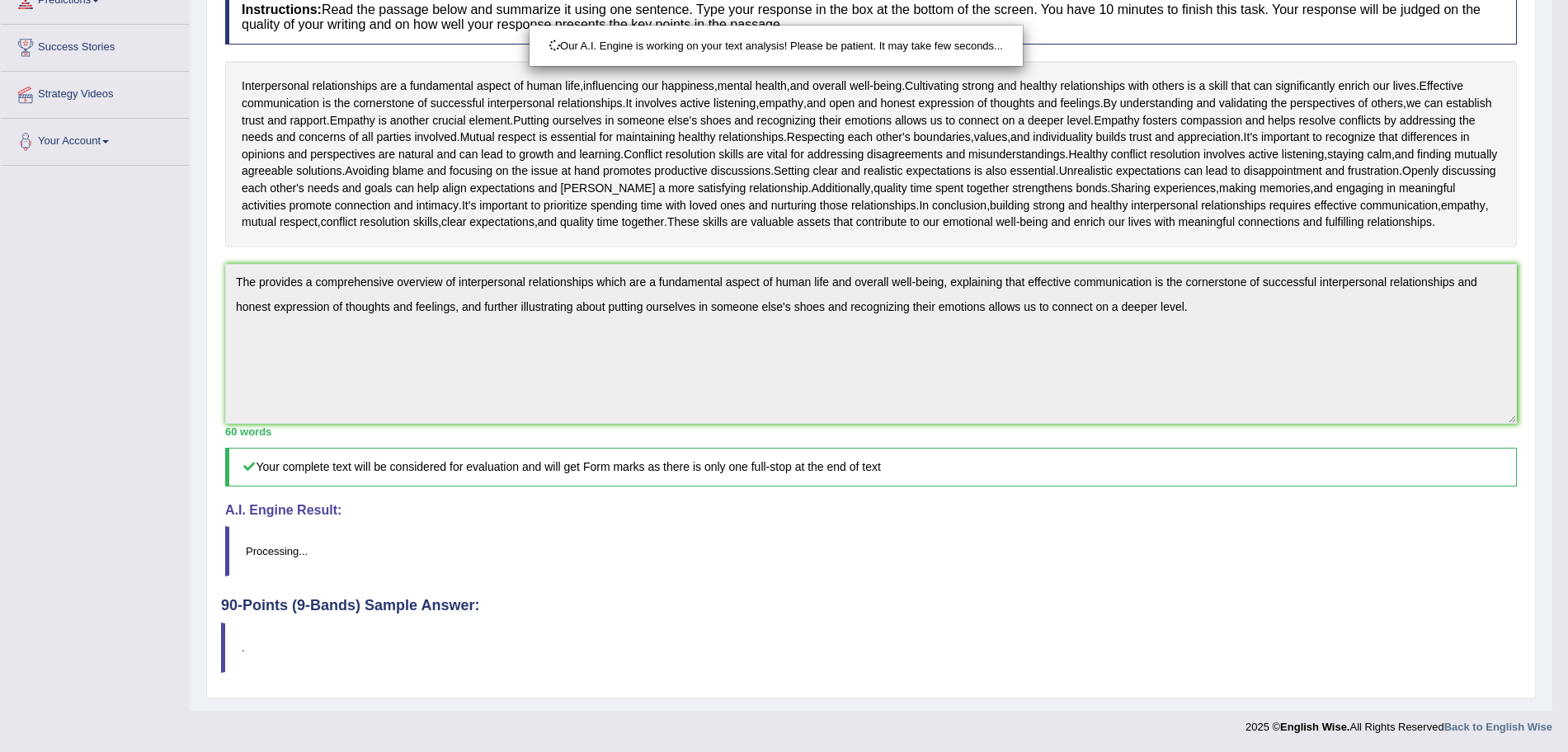
drag, startPoint x: 1582, startPoint y: 371, endPoint x: 1582, endPoint y: 535, distance: 164.0
click at [1567, 507] on html "Toggle navigation Home Practice Questions Speaking Practice Read Aloud Repeat S…" at bounding box center [784, 131] width 1568 height 752
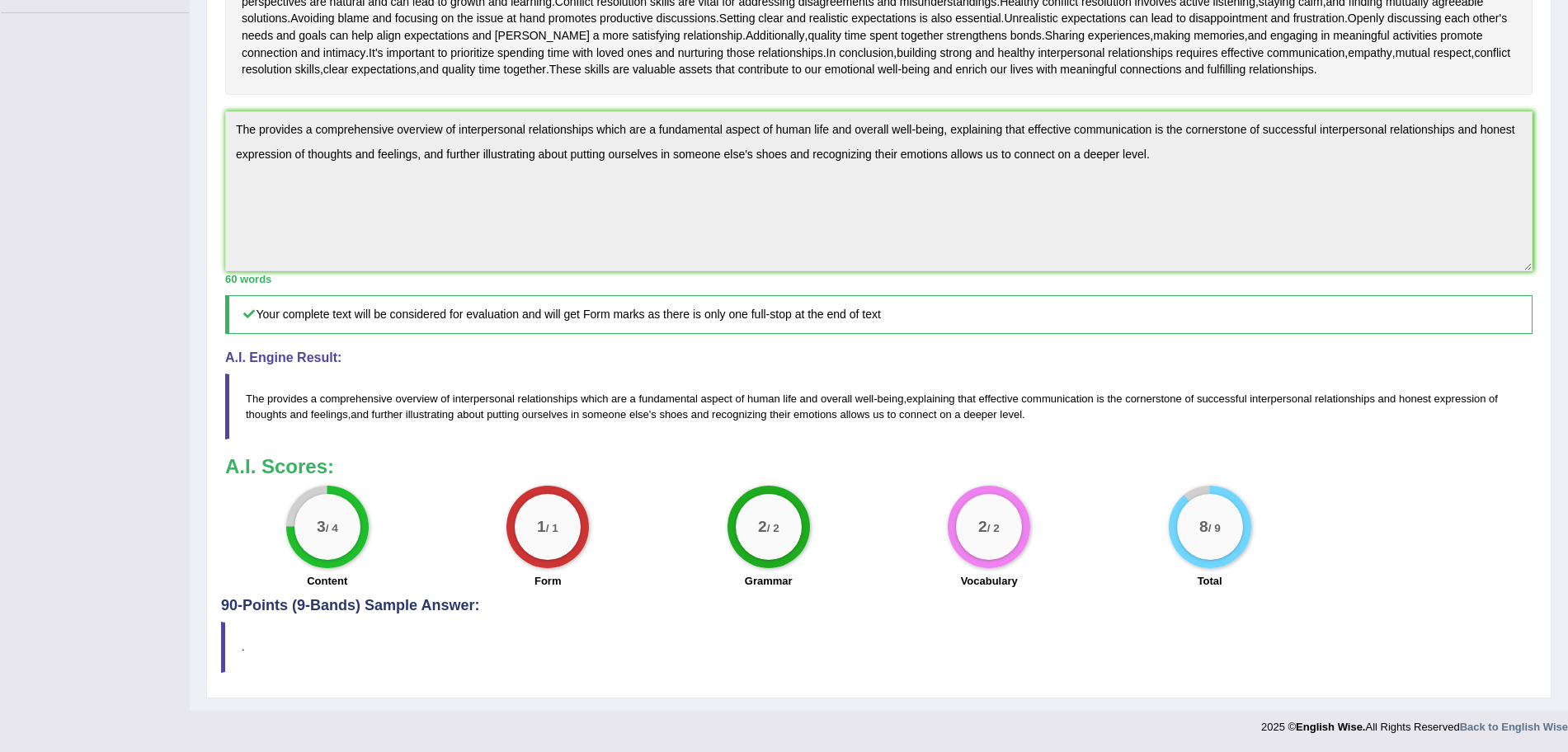
scroll to position [0, 0]
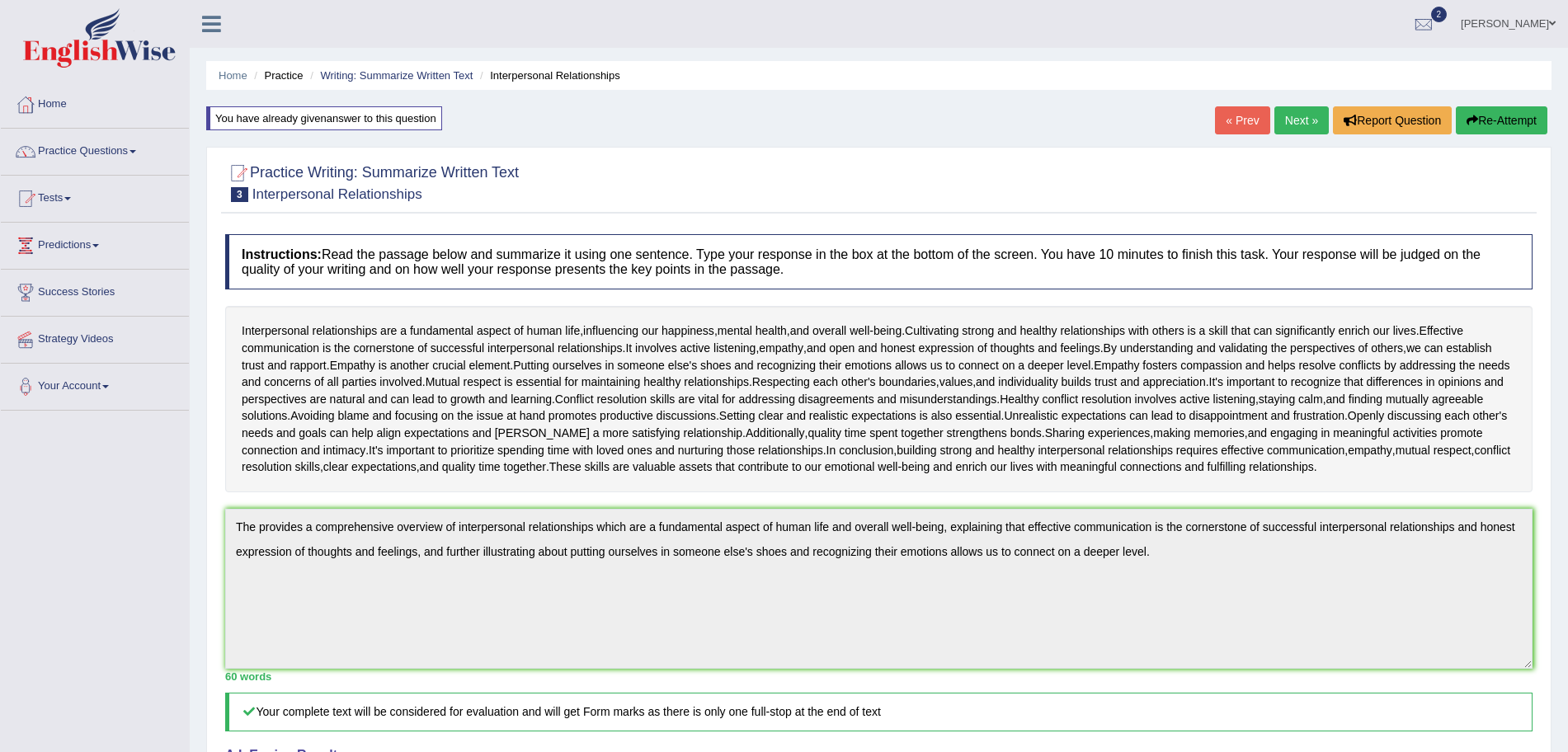
click at [1284, 111] on link "Next »" at bounding box center [1301, 120] width 55 height 28
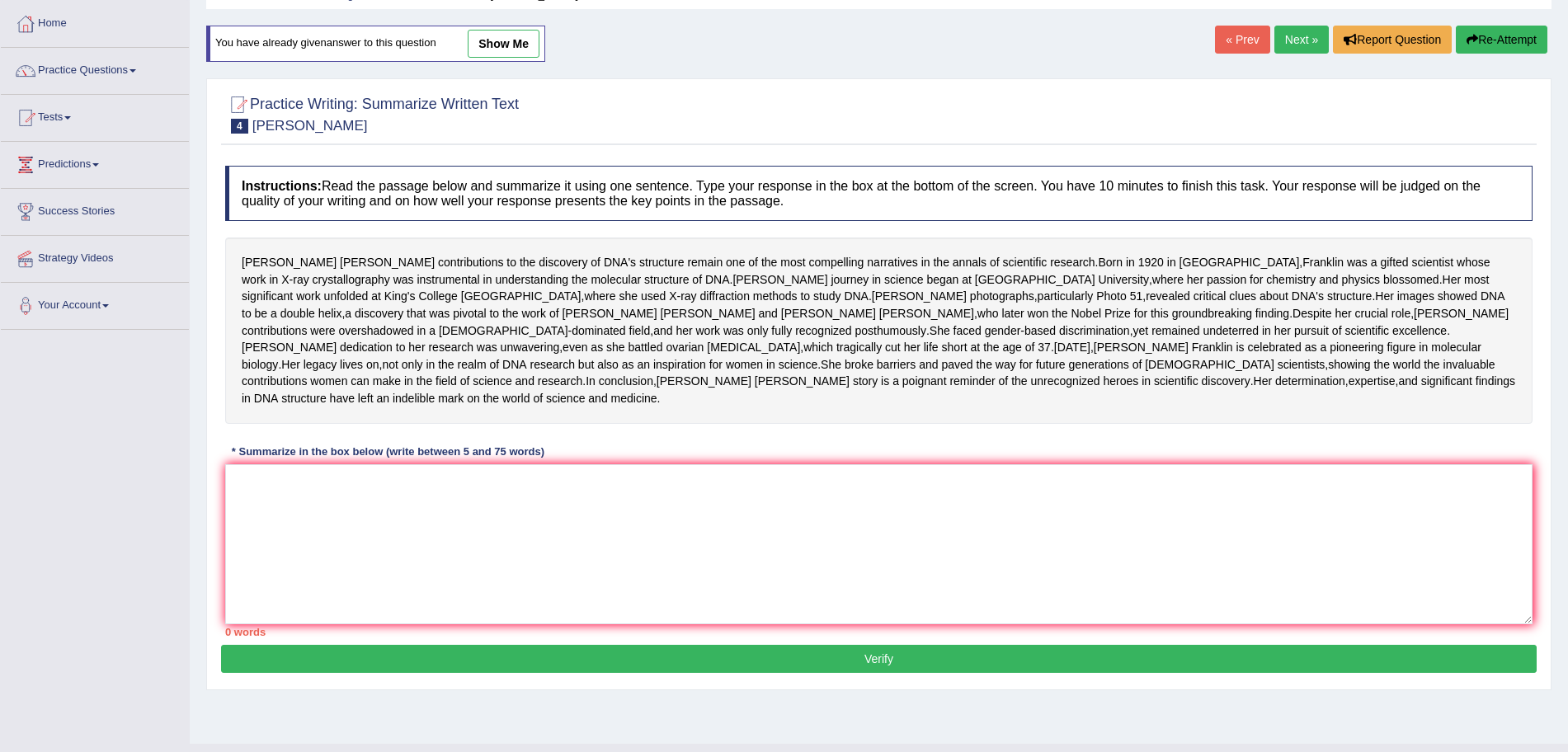
scroll to position [117, 0]
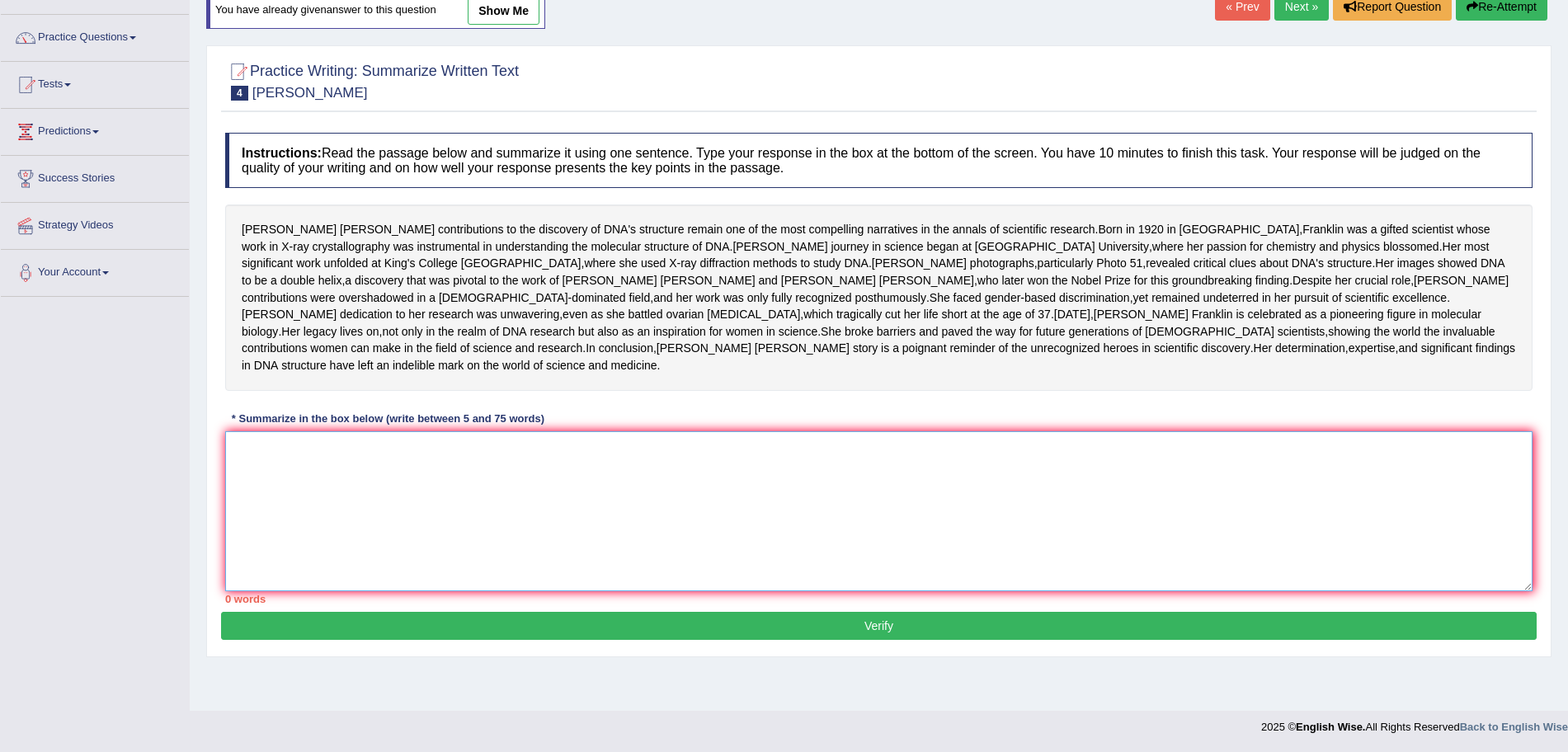
click at [873, 591] on textarea at bounding box center [879, 512] width 1307 height 160
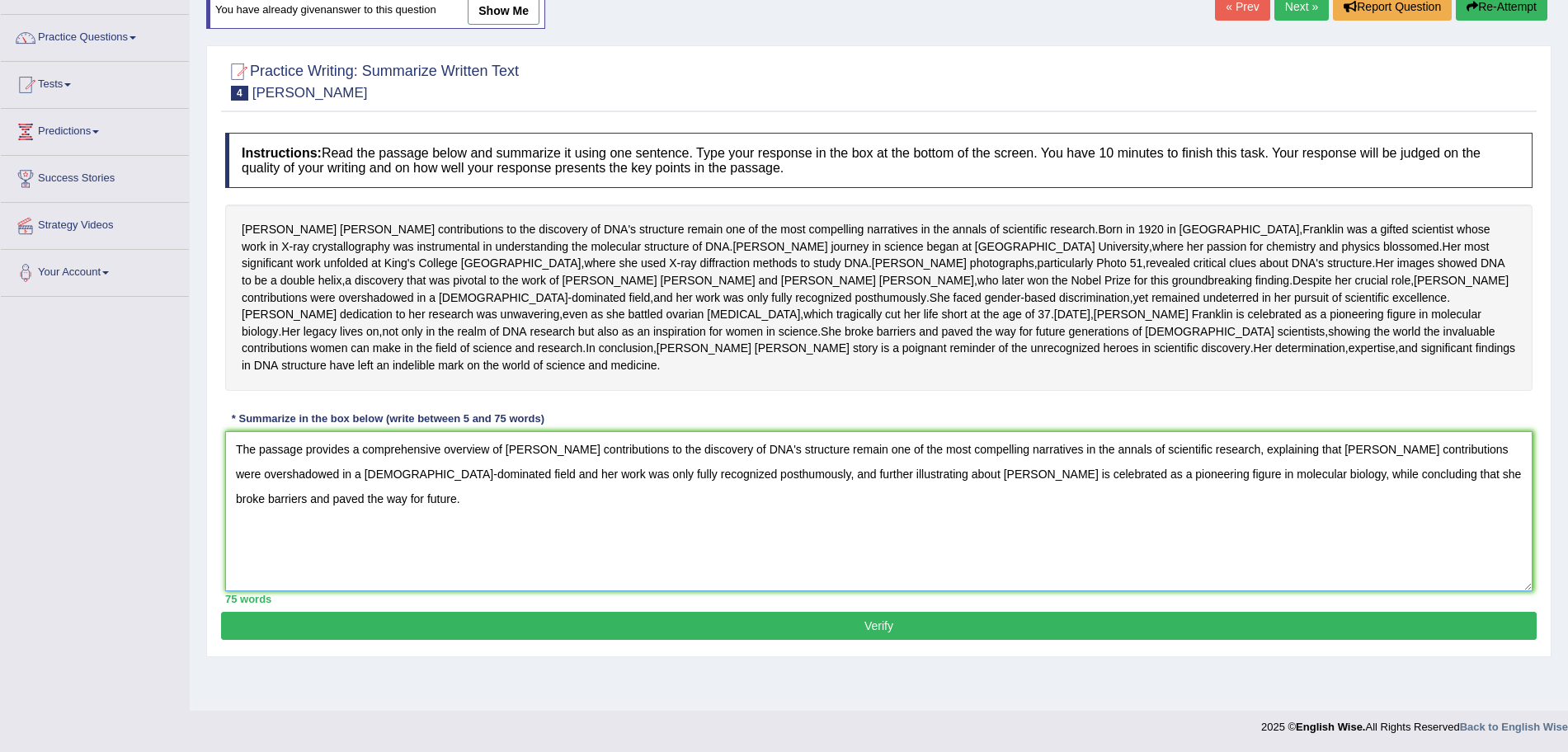
type textarea "The passage provides a comprehensive overview of rosalind franklin contribution…"
click at [932, 640] on button "Verify" at bounding box center [879, 625] width 1316 height 28
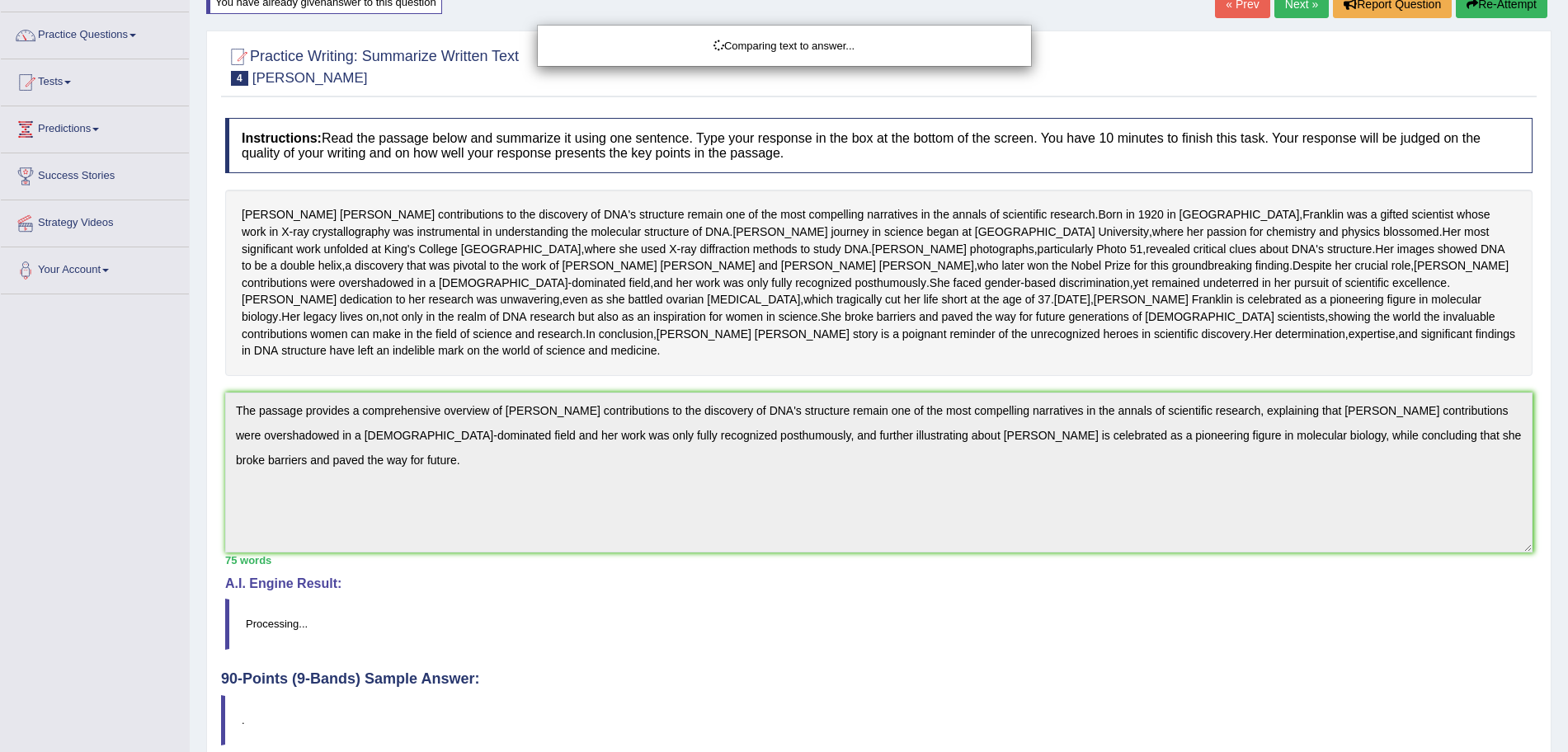
scroll to position [275, 0]
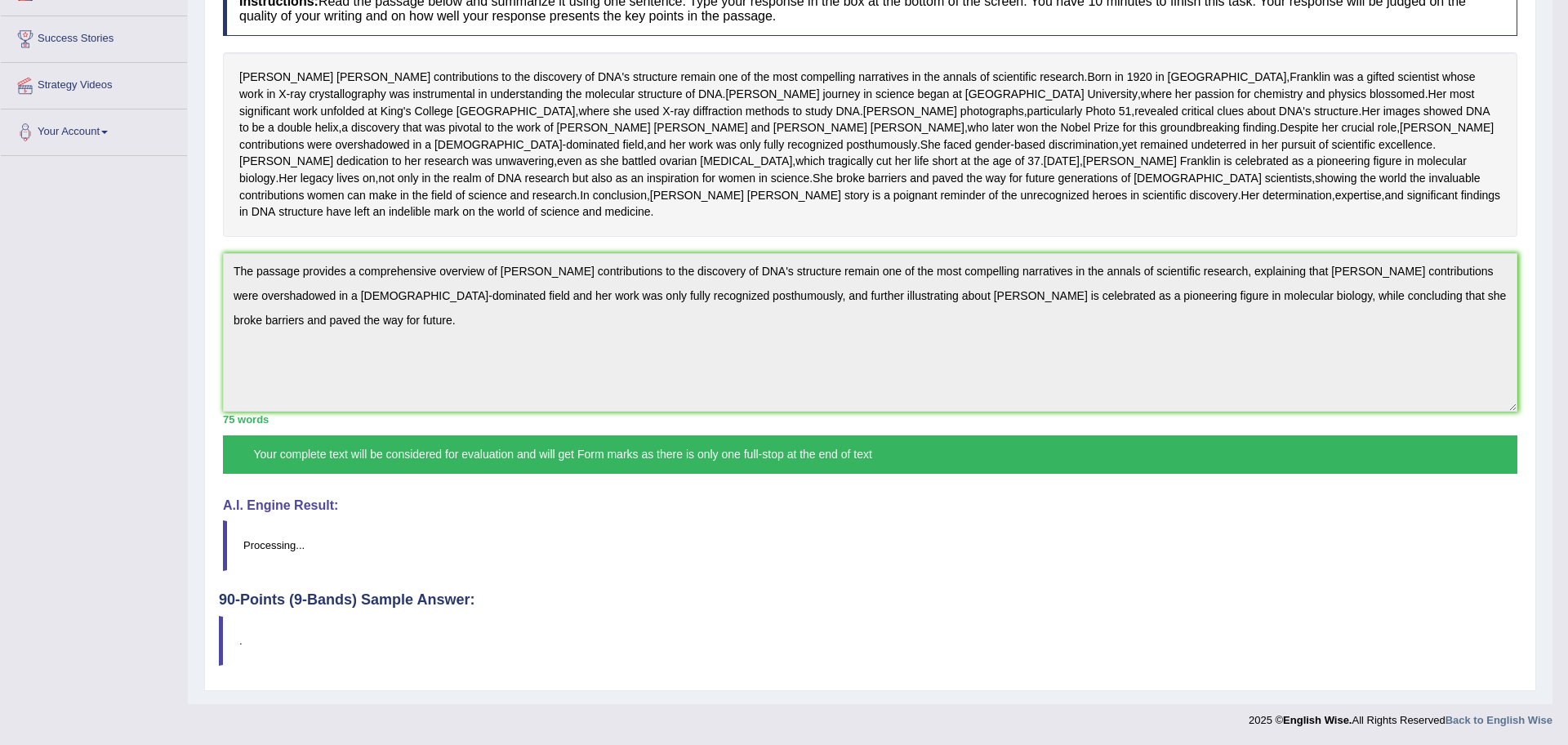
drag, startPoint x: 1567, startPoint y: 222, endPoint x: 1567, endPoint y: 455, distance: 233.0
click at [1552, 455] on html "Toggle navigation Home Practice Questions Speaking Practice Read Aloud Repeat S…" at bounding box center [784, 122] width 1568 height 745
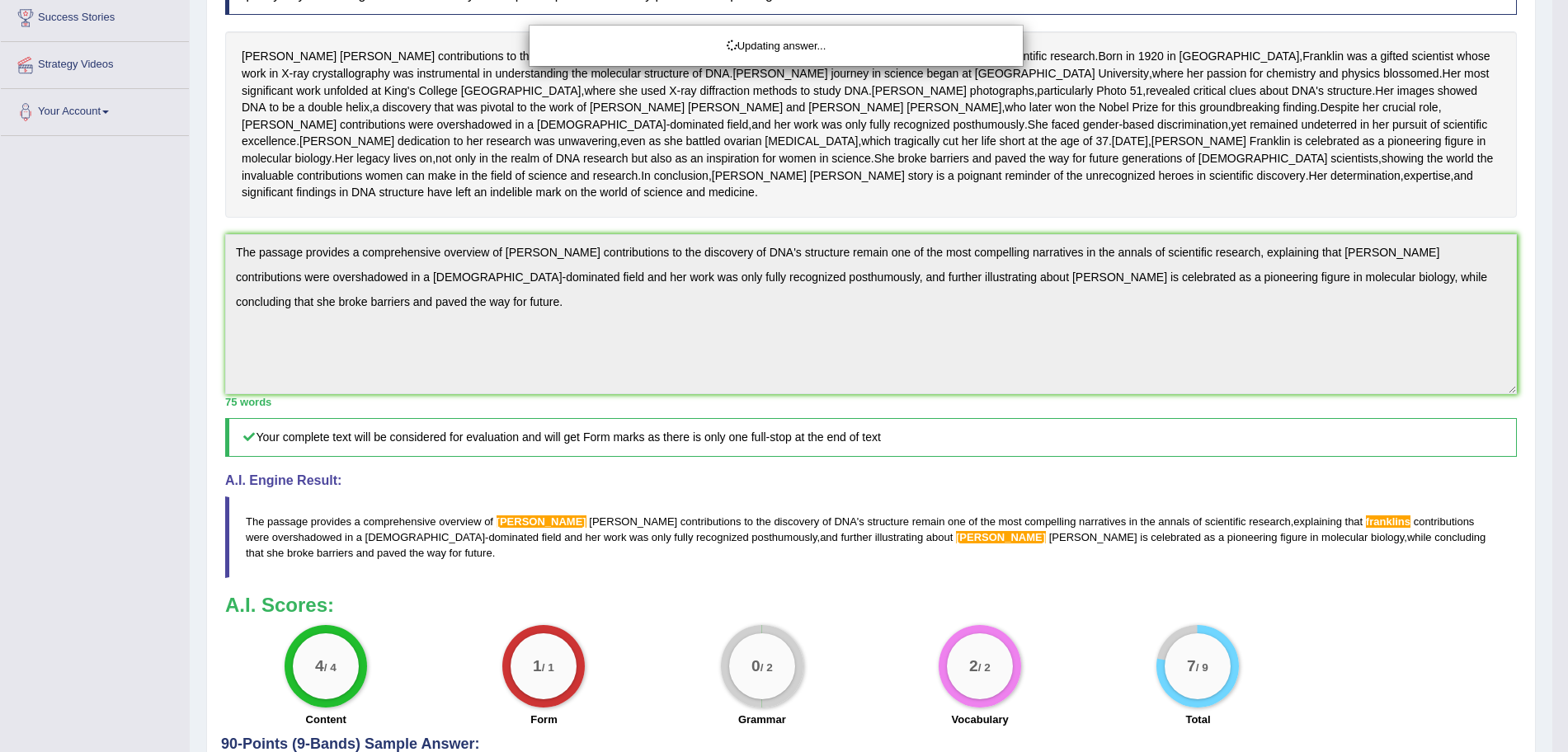
drag, startPoint x: 1582, startPoint y: 287, endPoint x: 1582, endPoint y: 446, distance: 159.0
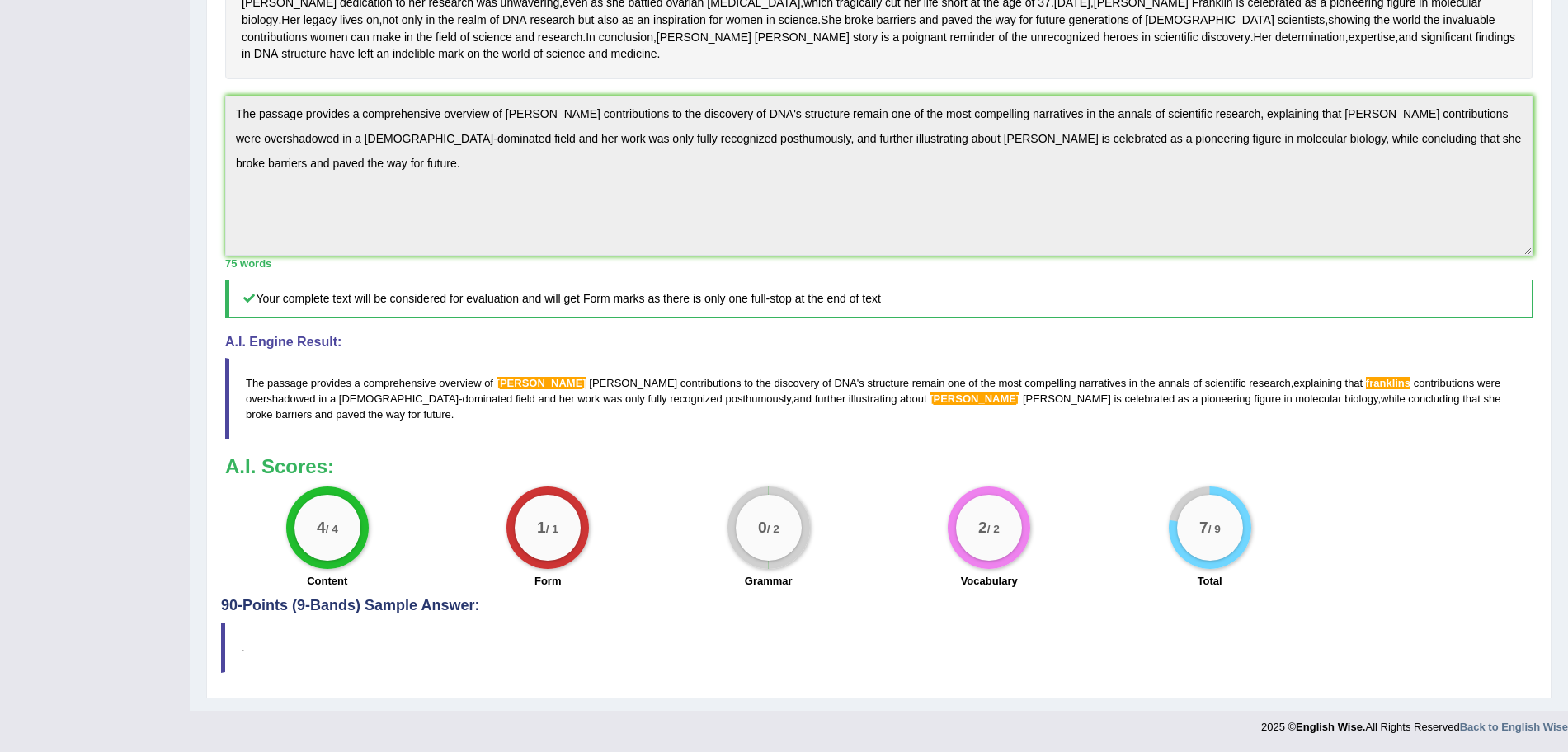
scroll to position [0, 0]
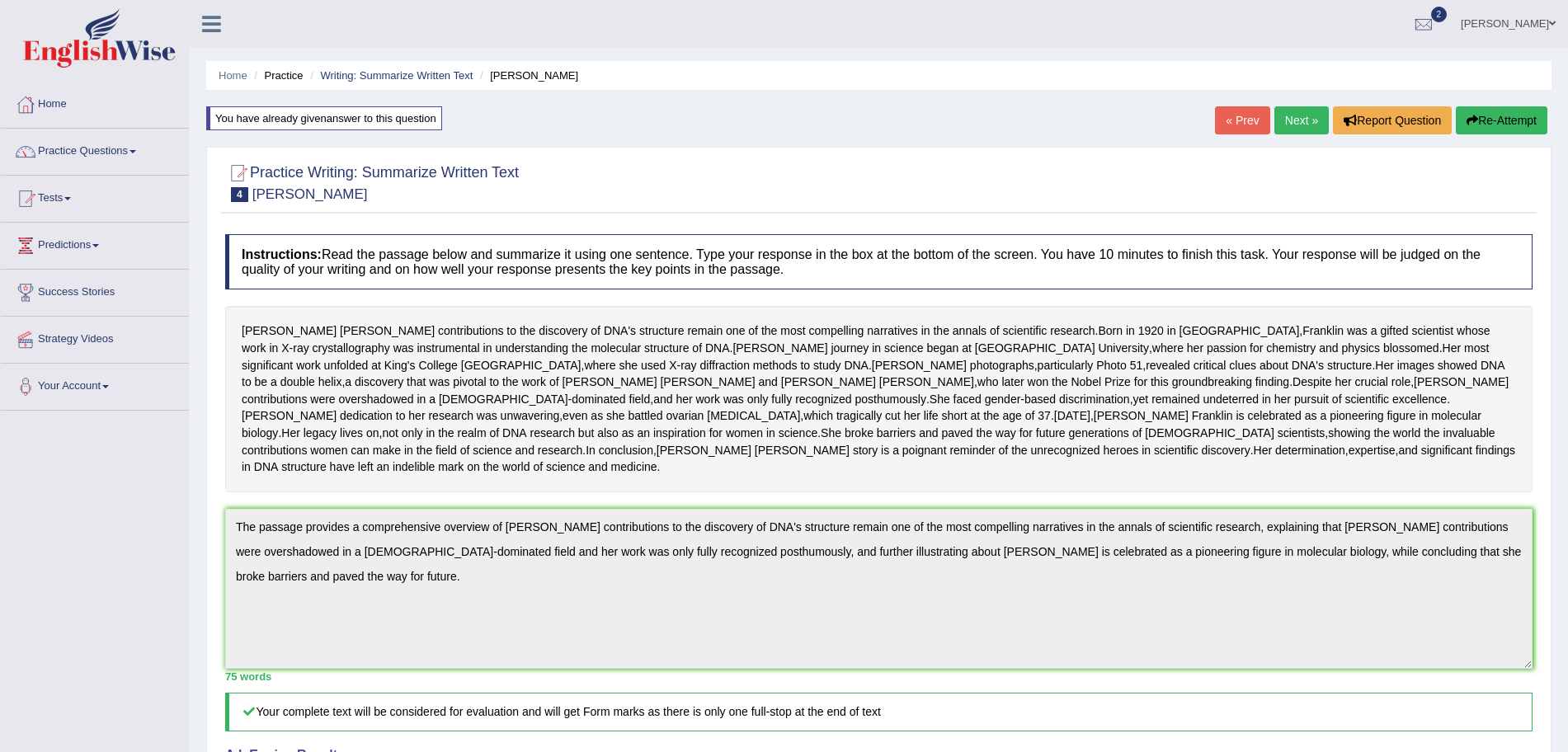
click at [1306, 124] on link "Next »" at bounding box center [1301, 120] width 55 height 28
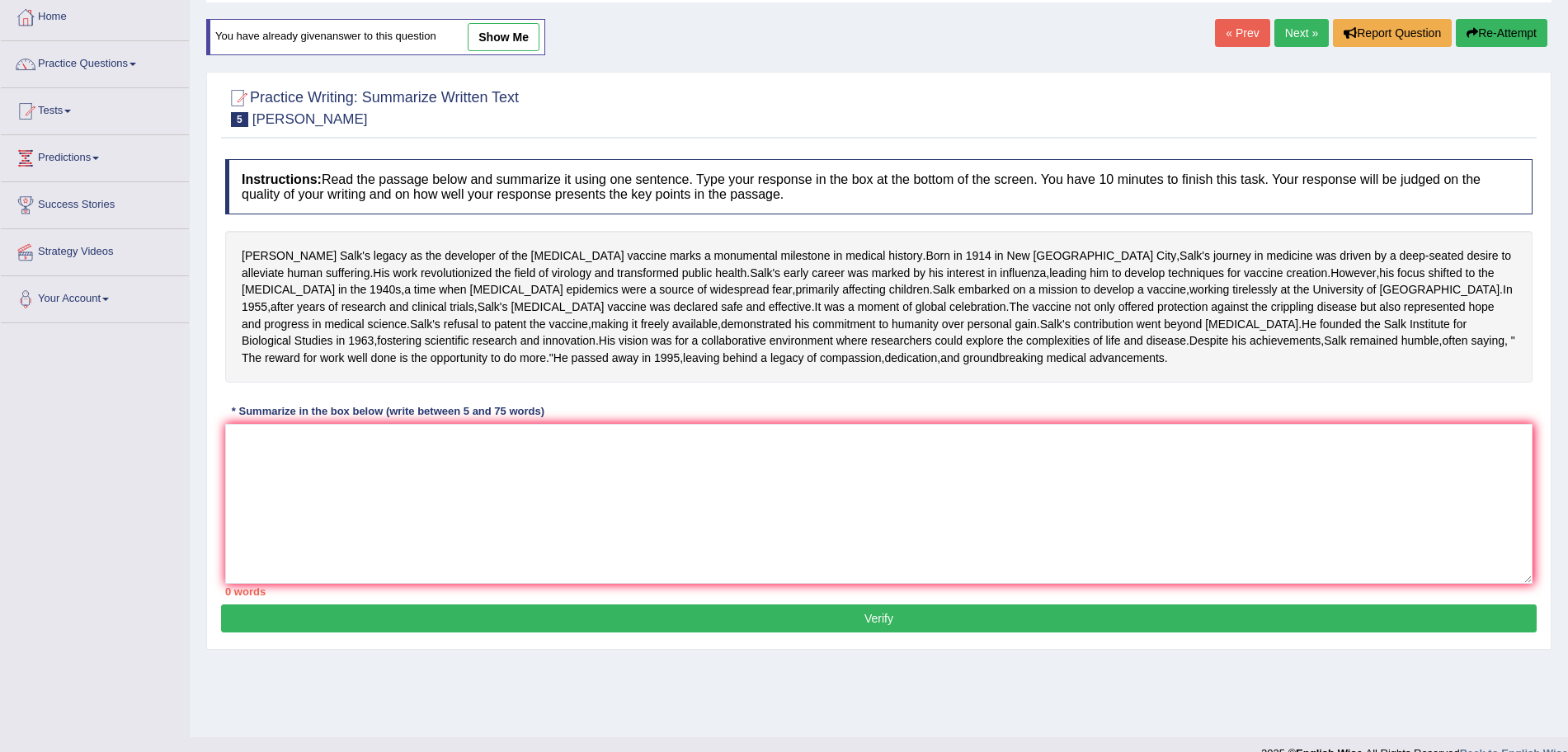
scroll to position [92, 0]
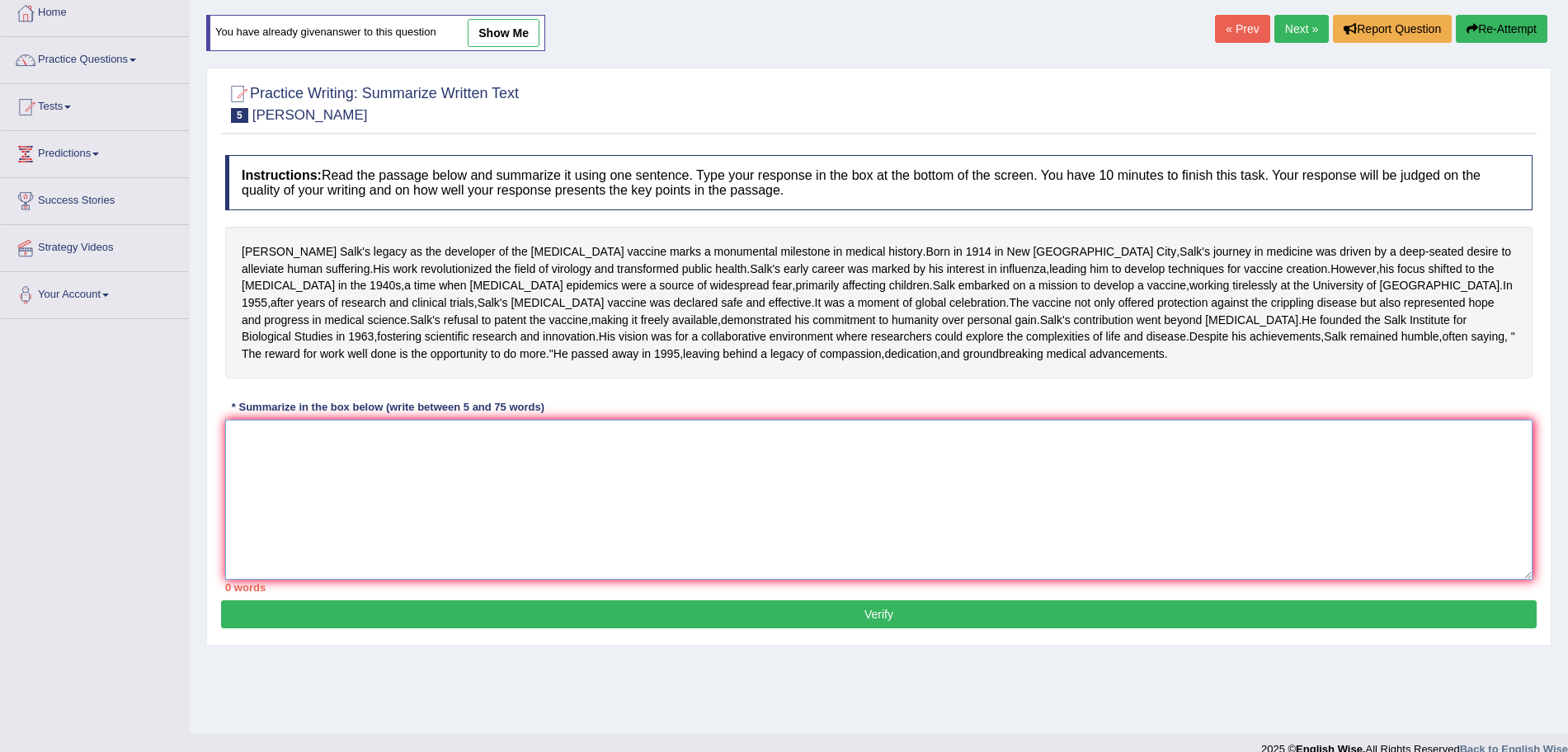
click at [845, 537] on textarea at bounding box center [879, 500] width 1307 height 160
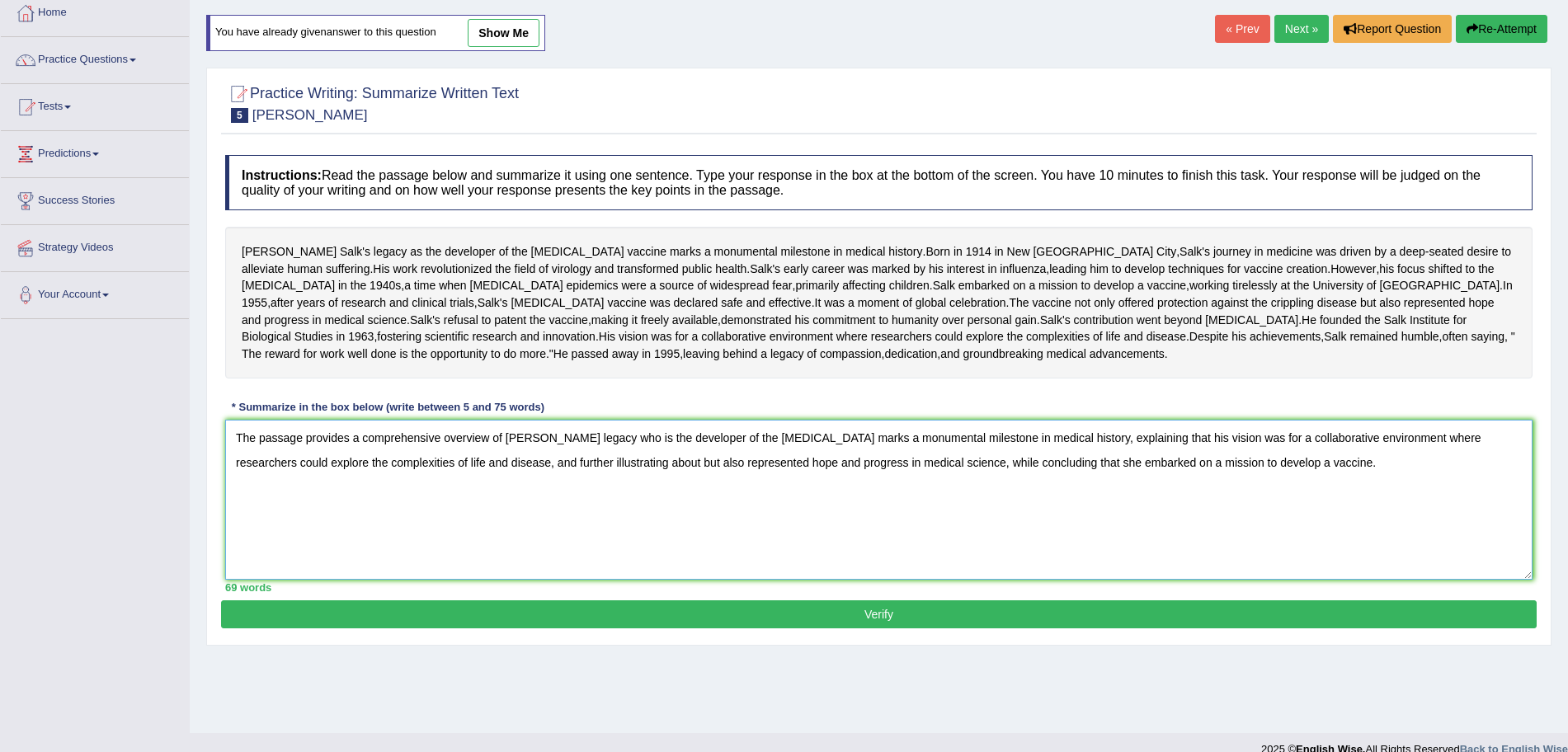
scroll to position [141, 0]
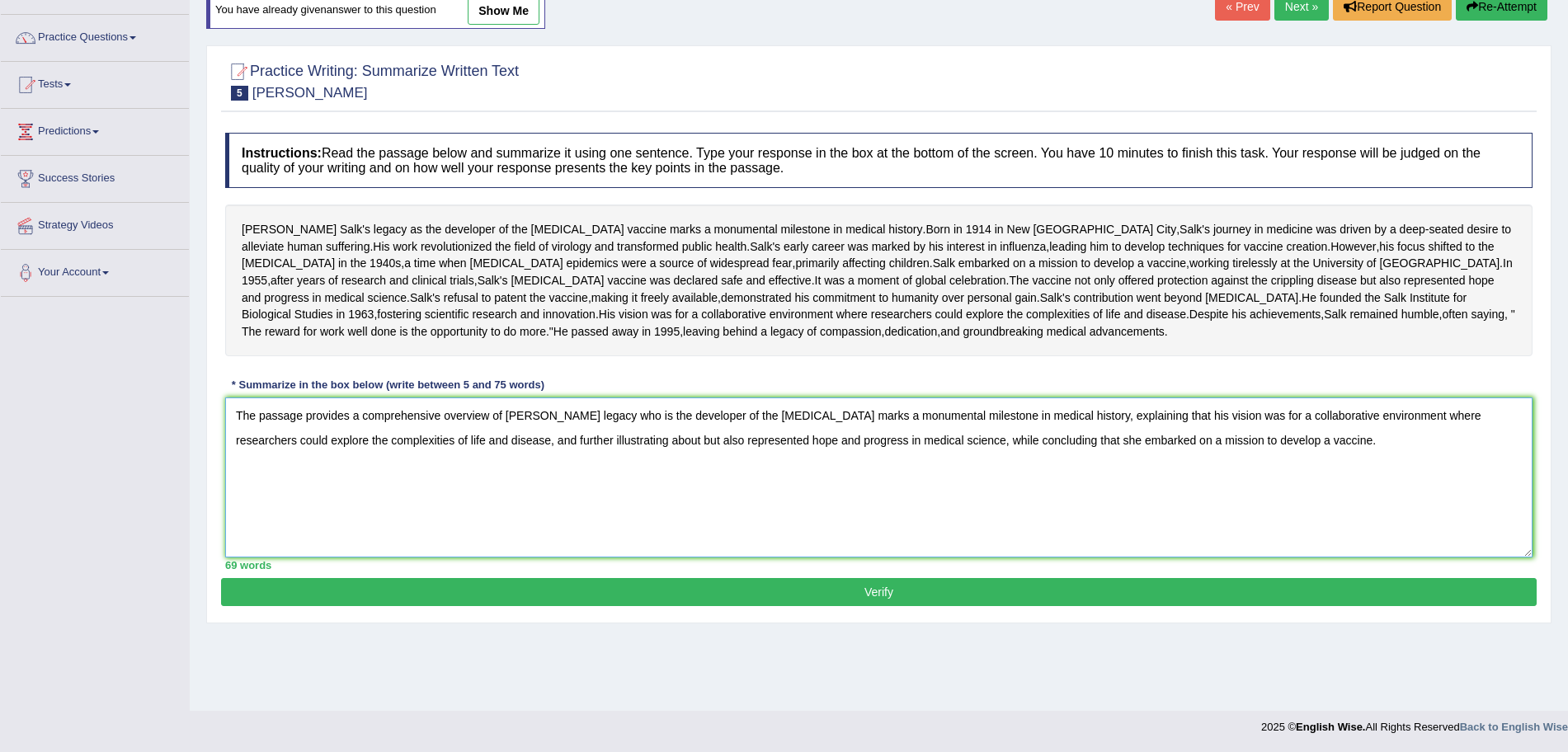
type textarea "The passage provides a comprehensive overview of [PERSON_NAME] legacy who is th…"
click at [1084, 606] on button "Verify" at bounding box center [879, 591] width 1316 height 28
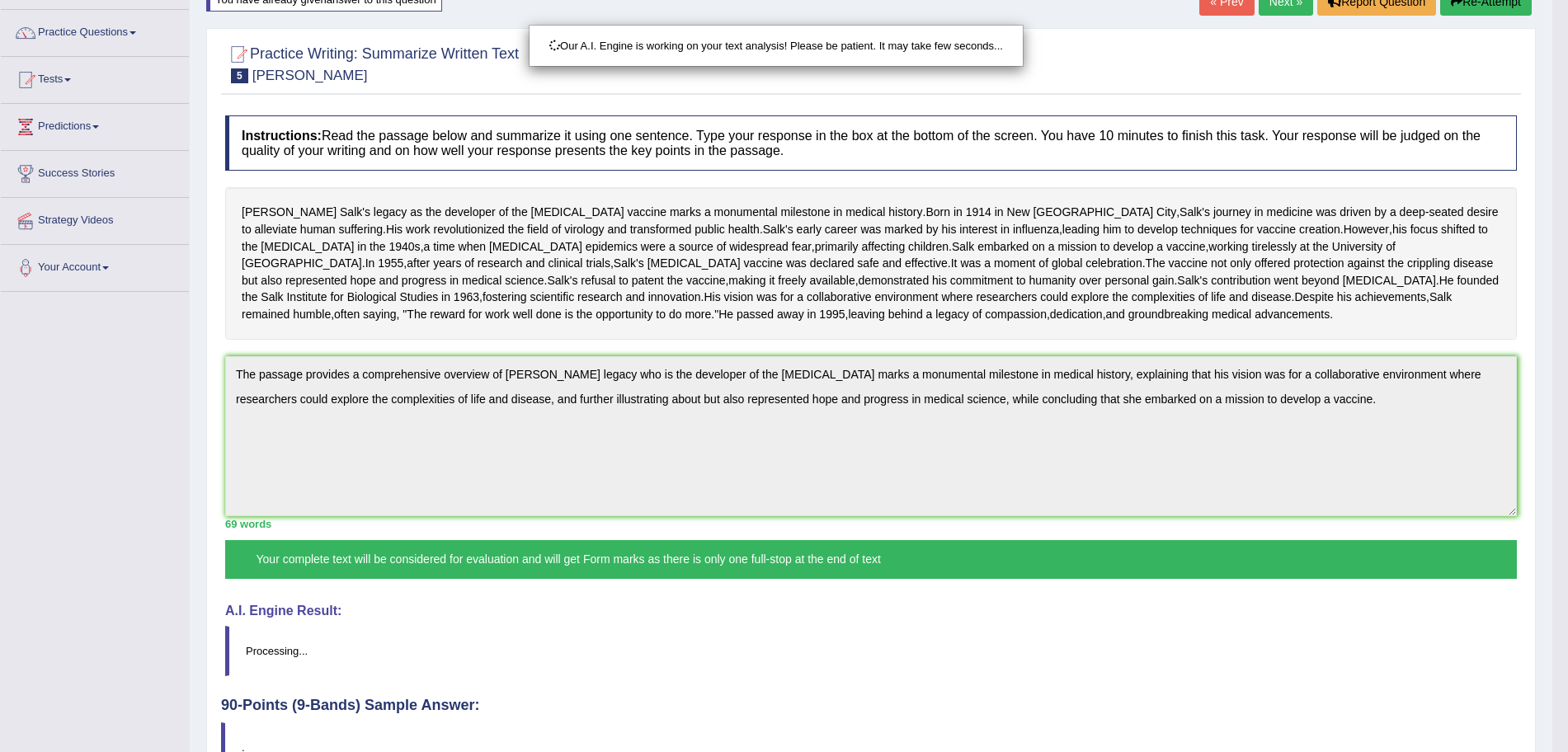
drag, startPoint x: 1582, startPoint y: 268, endPoint x: 1582, endPoint y: 539, distance: 271.0
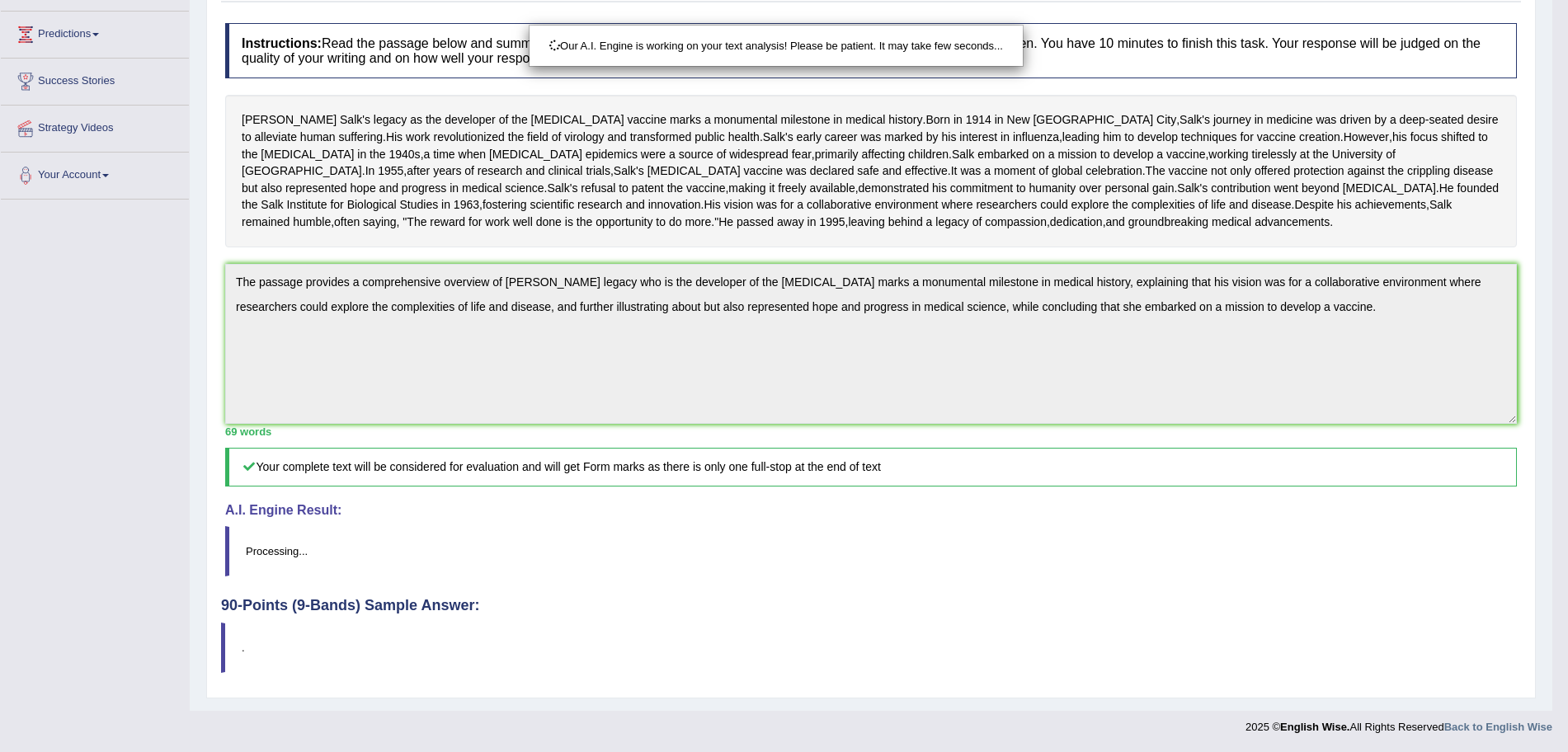
scroll to position [301, 0]
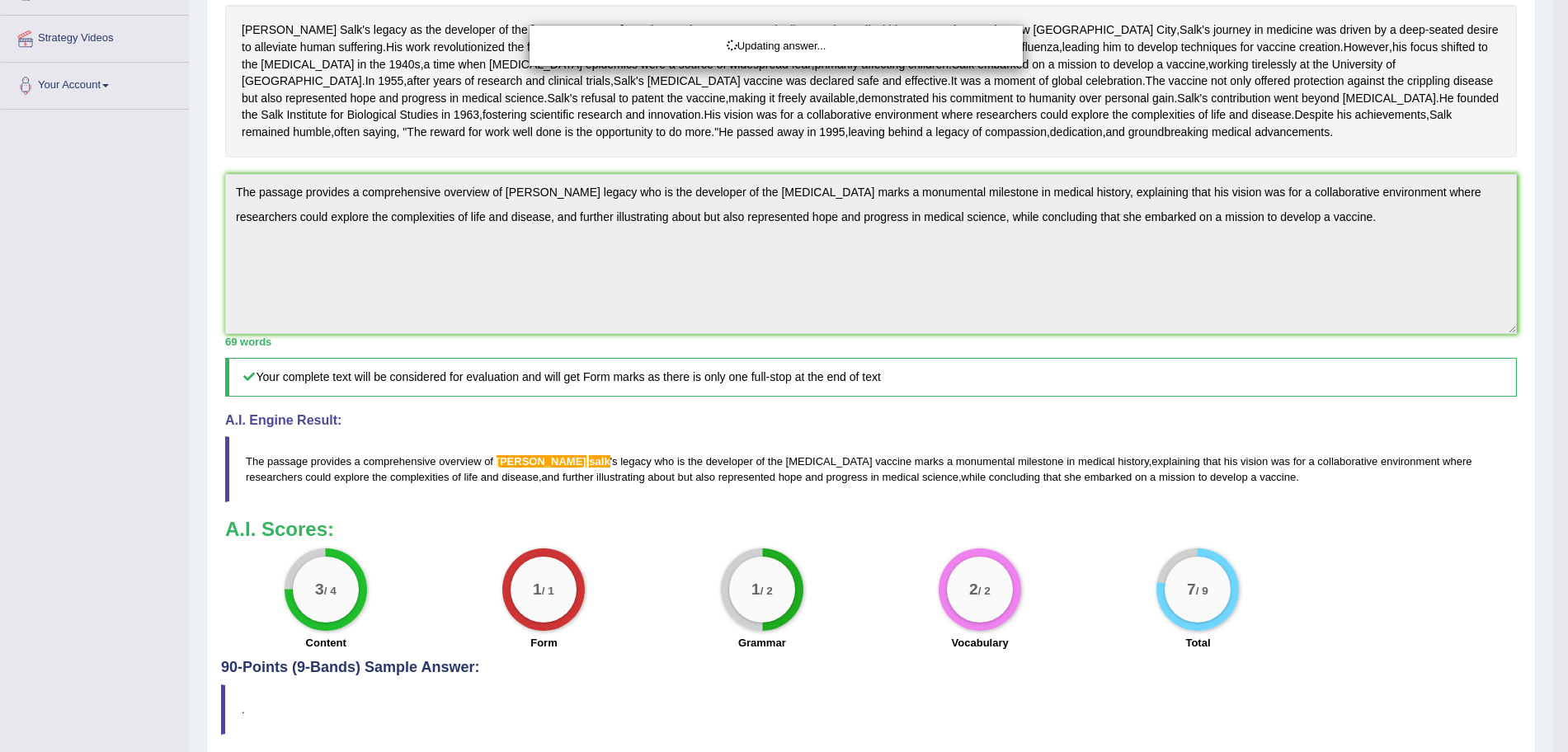
drag, startPoint x: 1582, startPoint y: 453, endPoint x: 1581, endPoint y: 226, distance: 227.0
click at [1567, 226] on html "Toggle navigation Home Practice Questions Speaking Practice Read Aloud Repeat S…" at bounding box center [784, 75] width 1568 height 752
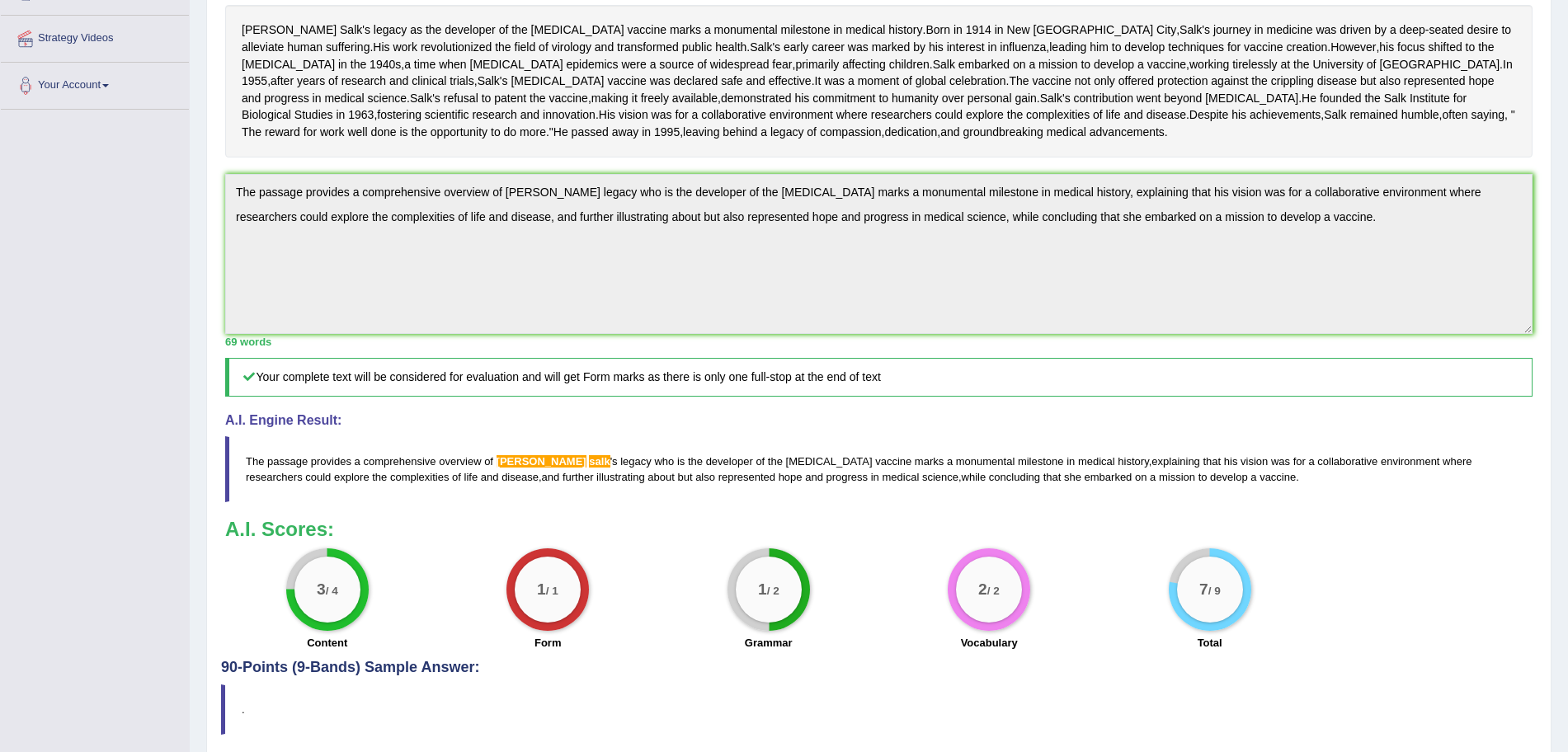
click at [1561, 114] on div "Home Practice Writing: Summarize Written Text Jonas Salk You have already given…" at bounding box center [878, 236] width 1378 height 1074
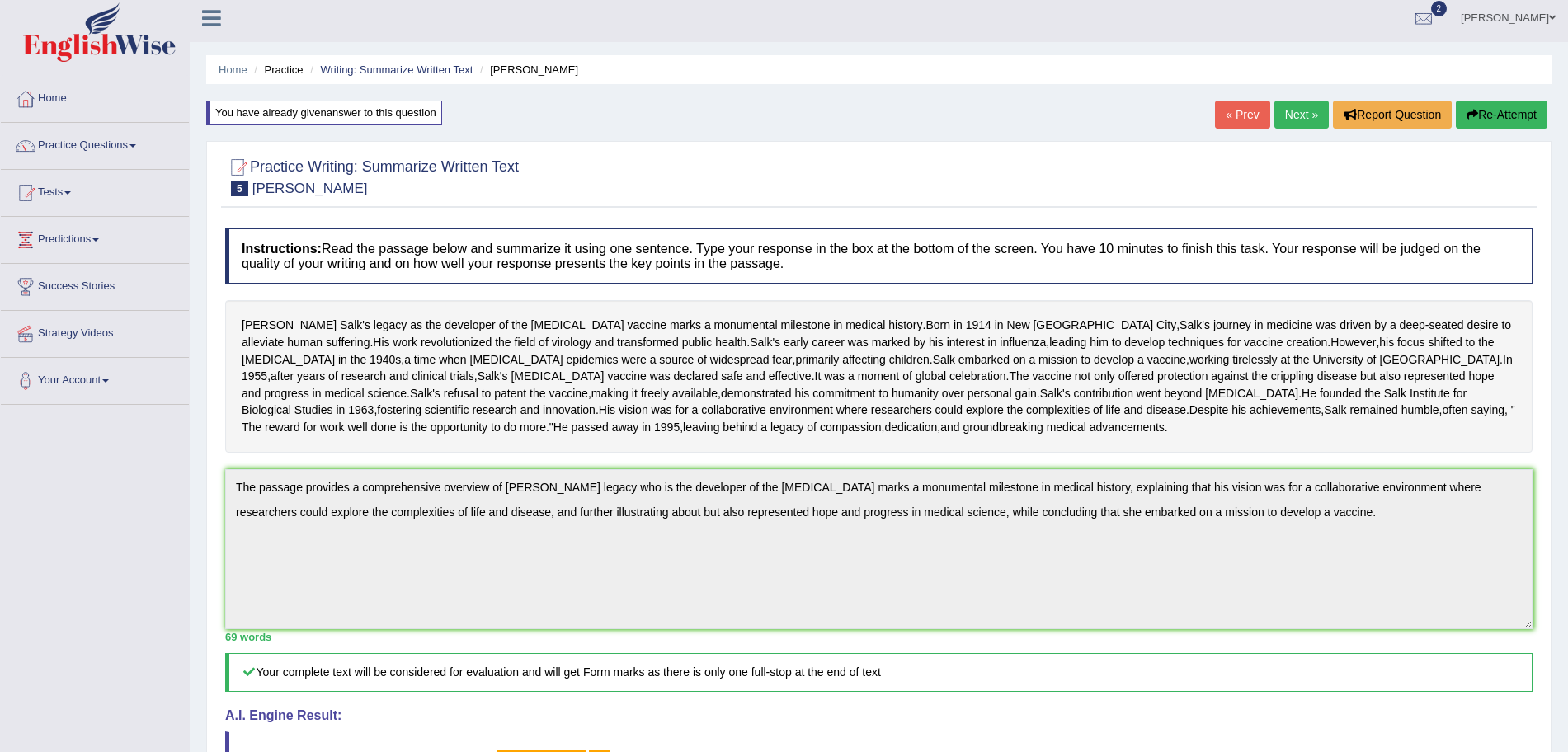
scroll to position [0, 0]
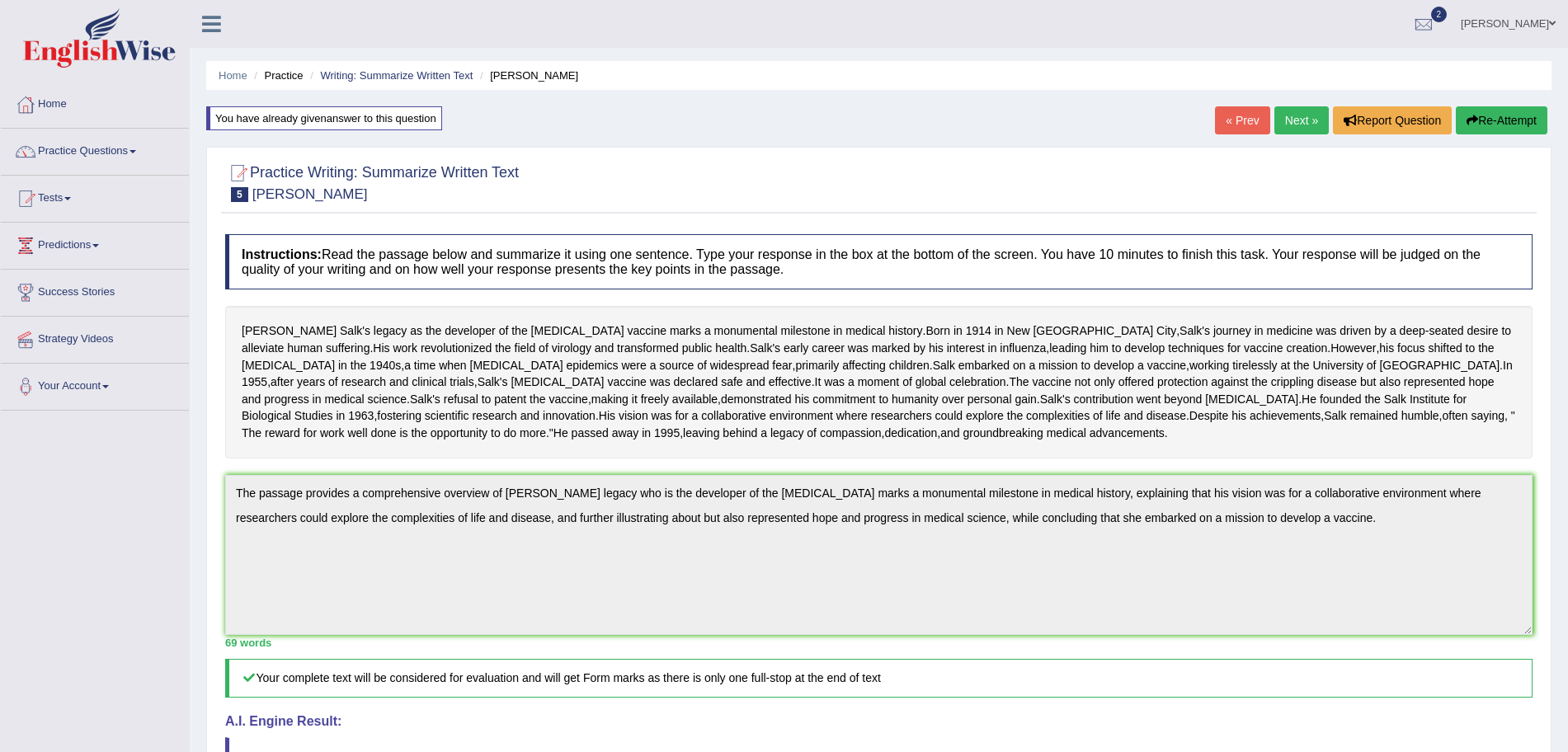
click at [1301, 120] on link "Next »" at bounding box center [1301, 120] width 55 height 28
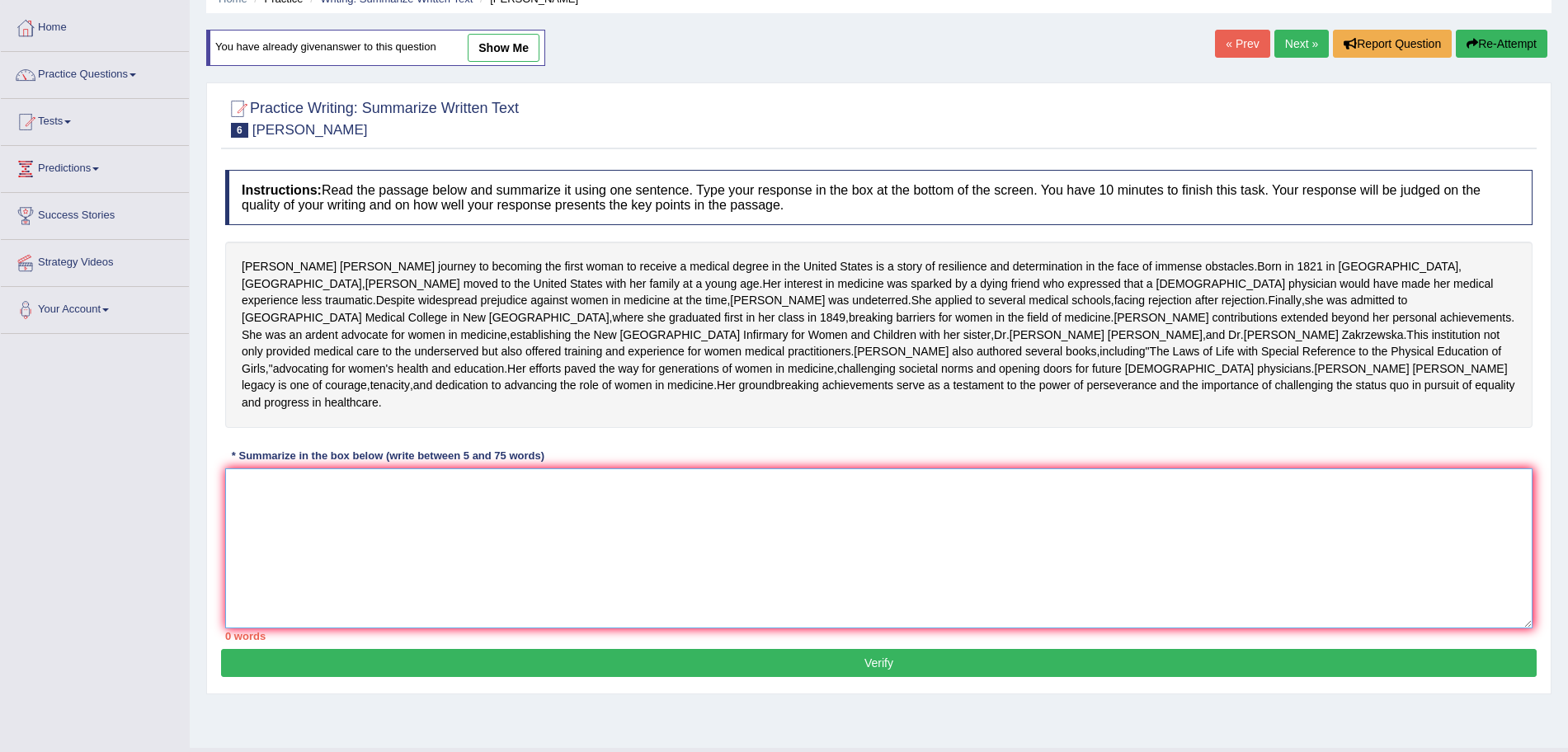
click at [764, 625] on textarea at bounding box center [879, 548] width 1307 height 160
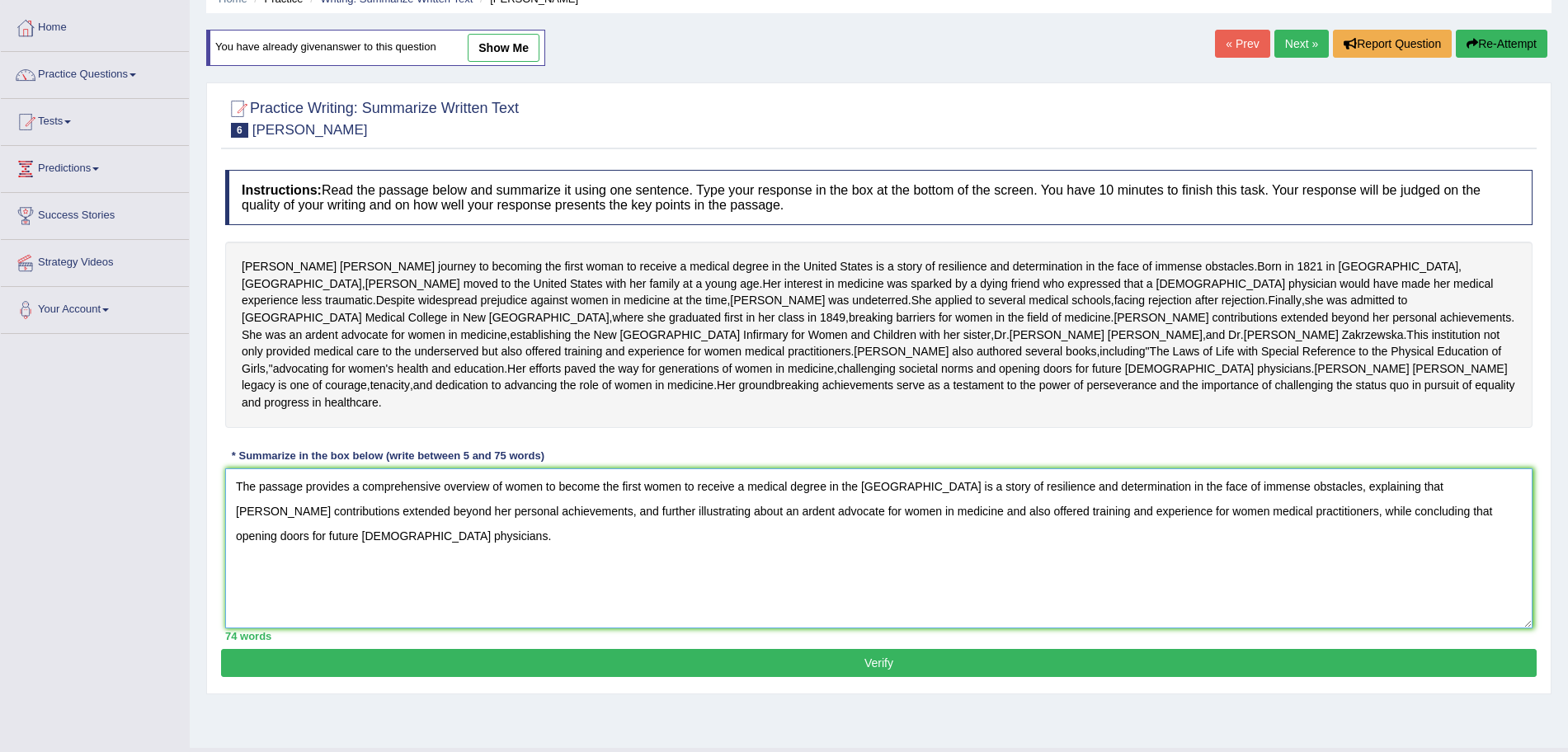
scroll to position [157, 0]
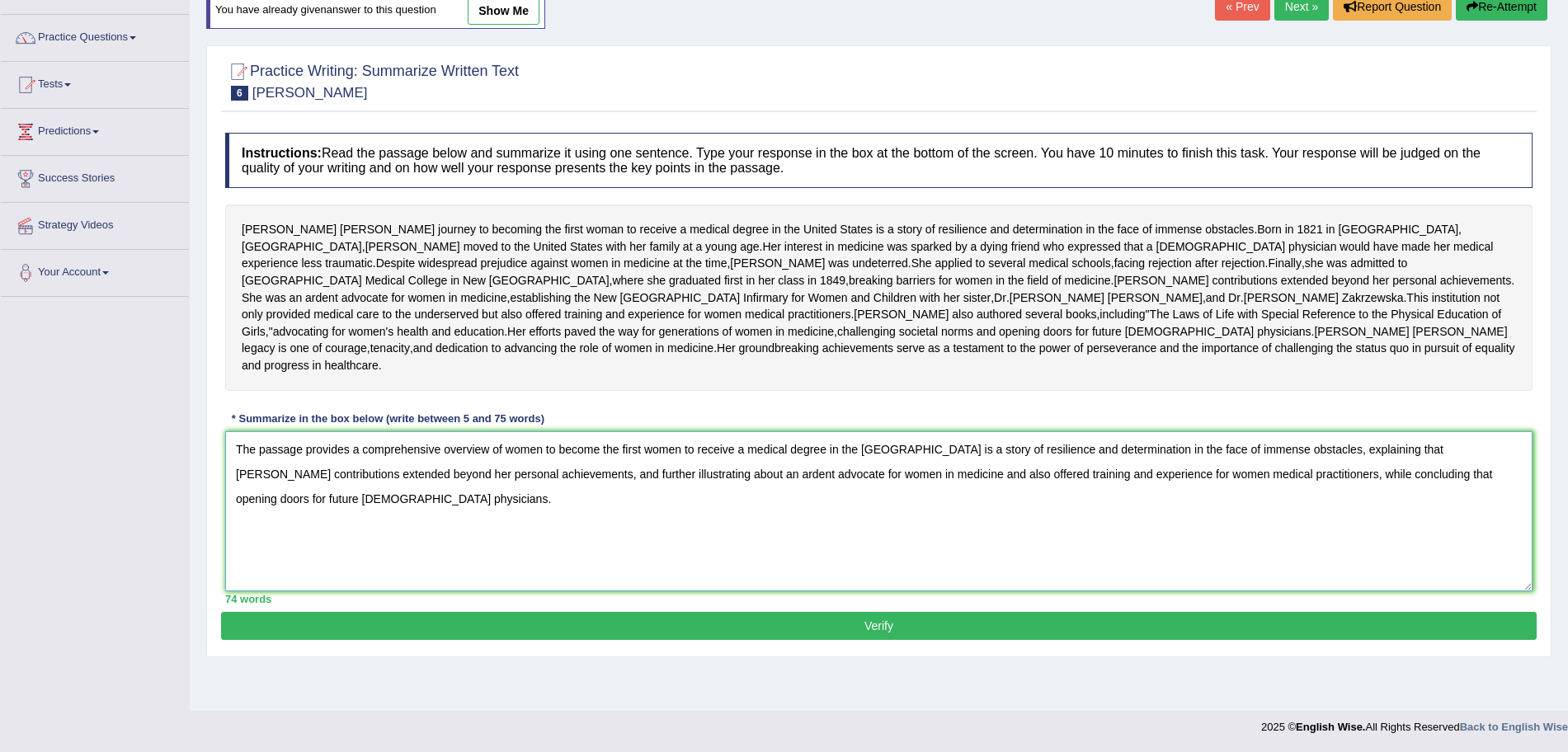
type textarea "The passage provides a comprehensive overview of women to become the first wome…"
click at [1232, 640] on button "Verify" at bounding box center [879, 625] width 1316 height 28
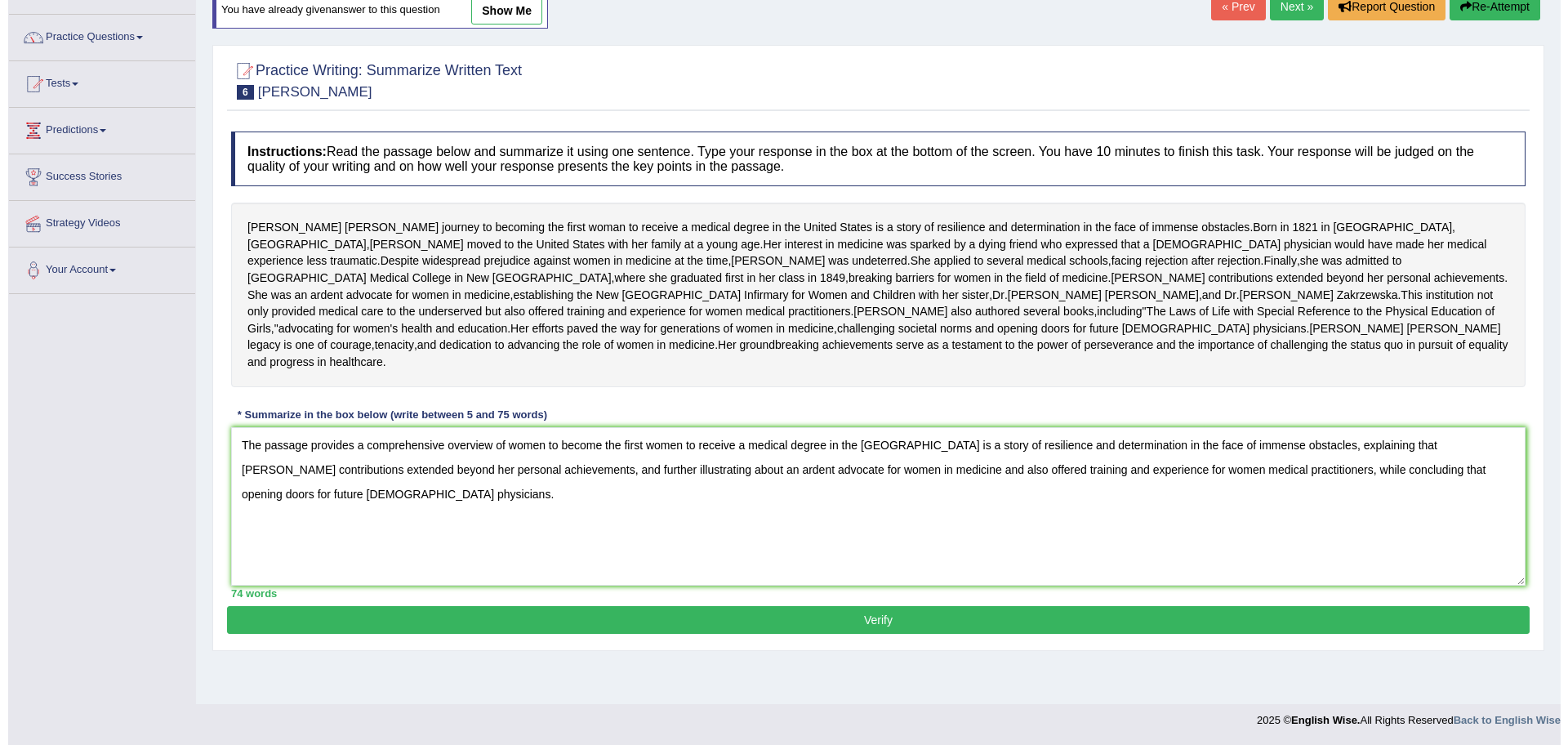
scroll to position [135, 0]
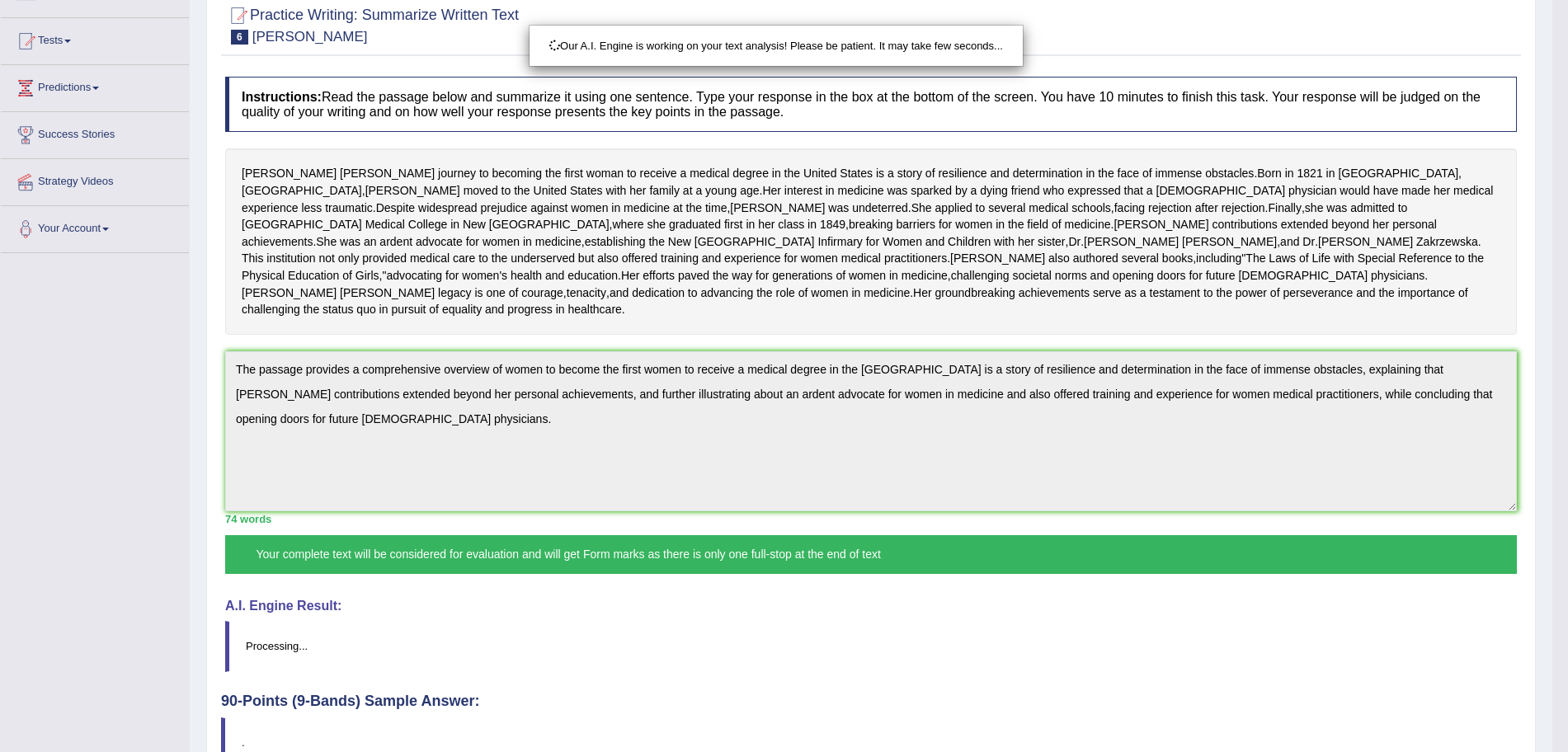
drag, startPoint x: 1582, startPoint y: 275, endPoint x: 1582, endPoint y: 504, distance: 229.0
click at [1567, 504] on html "Toggle navigation Home Practice Questions Speaking Practice Read Aloud Repeat S…" at bounding box center [784, 219] width 1568 height 752
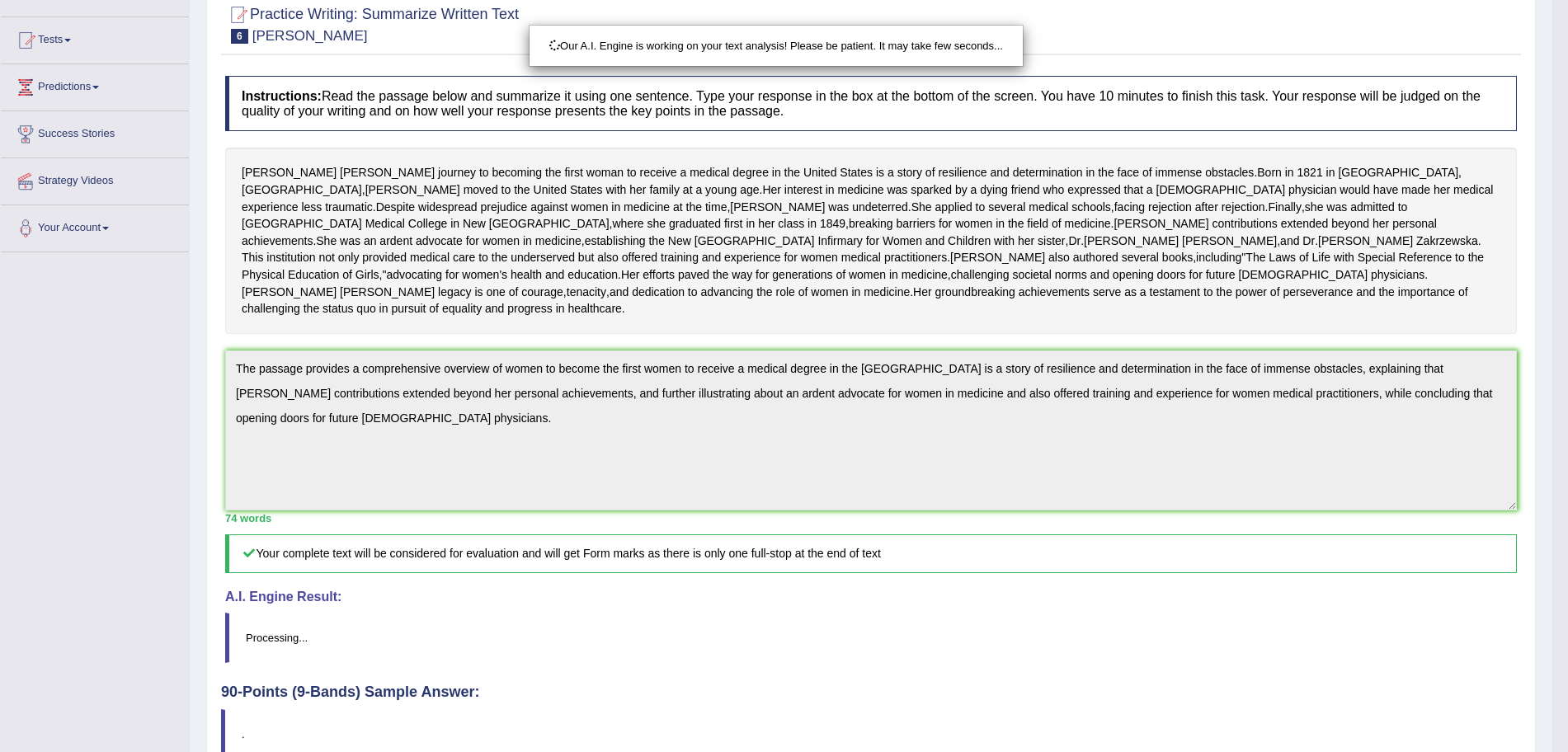
scroll to position [330, 0]
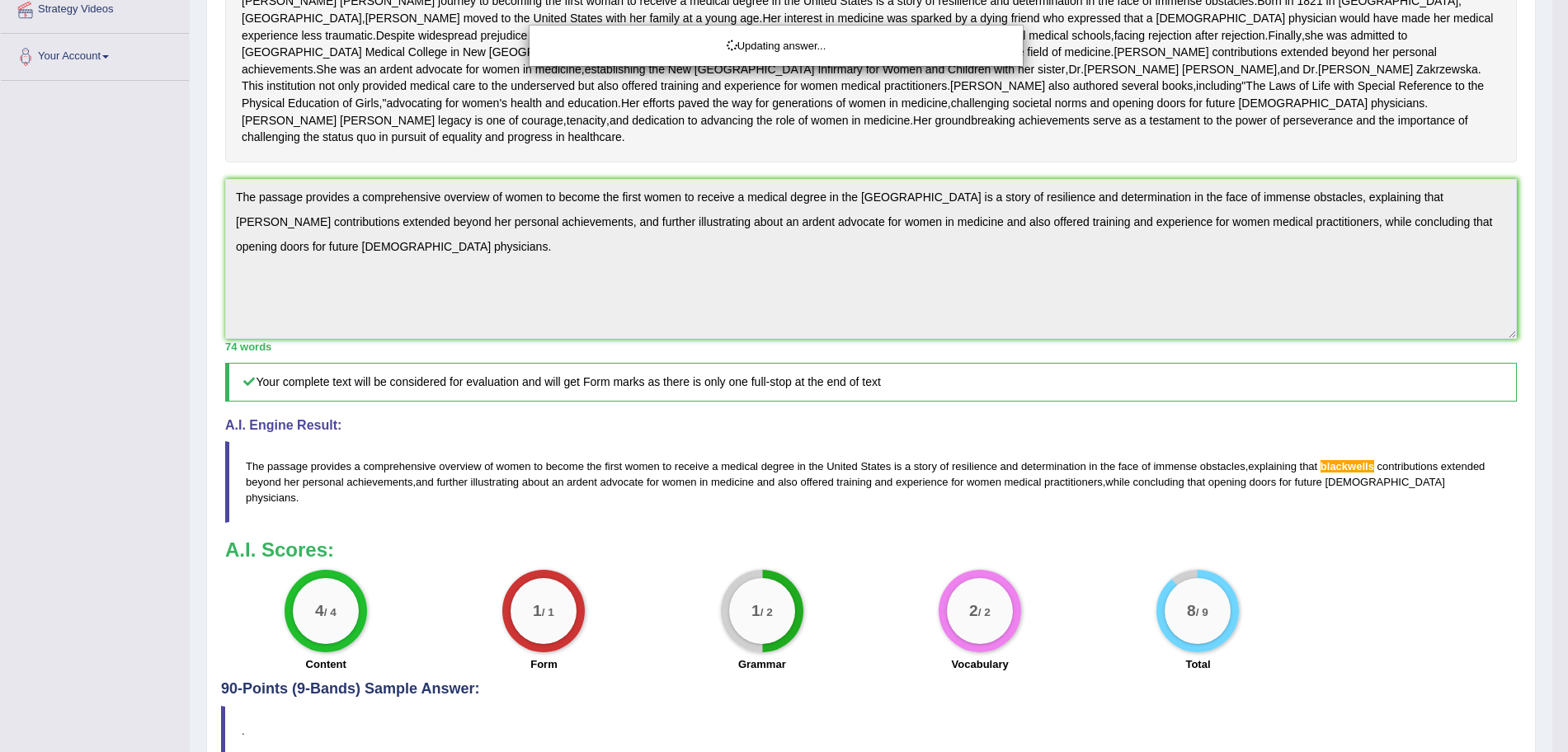
drag, startPoint x: 1582, startPoint y: 499, endPoint x: 1582, endPoint y: 223, distance: 276.0
click at [1567, 223] on html "Toggle navigation Home Practice Questions Speaking Practice Read Aloud Repeat S…" at bounding box center [784, 46] width 1568 height 752
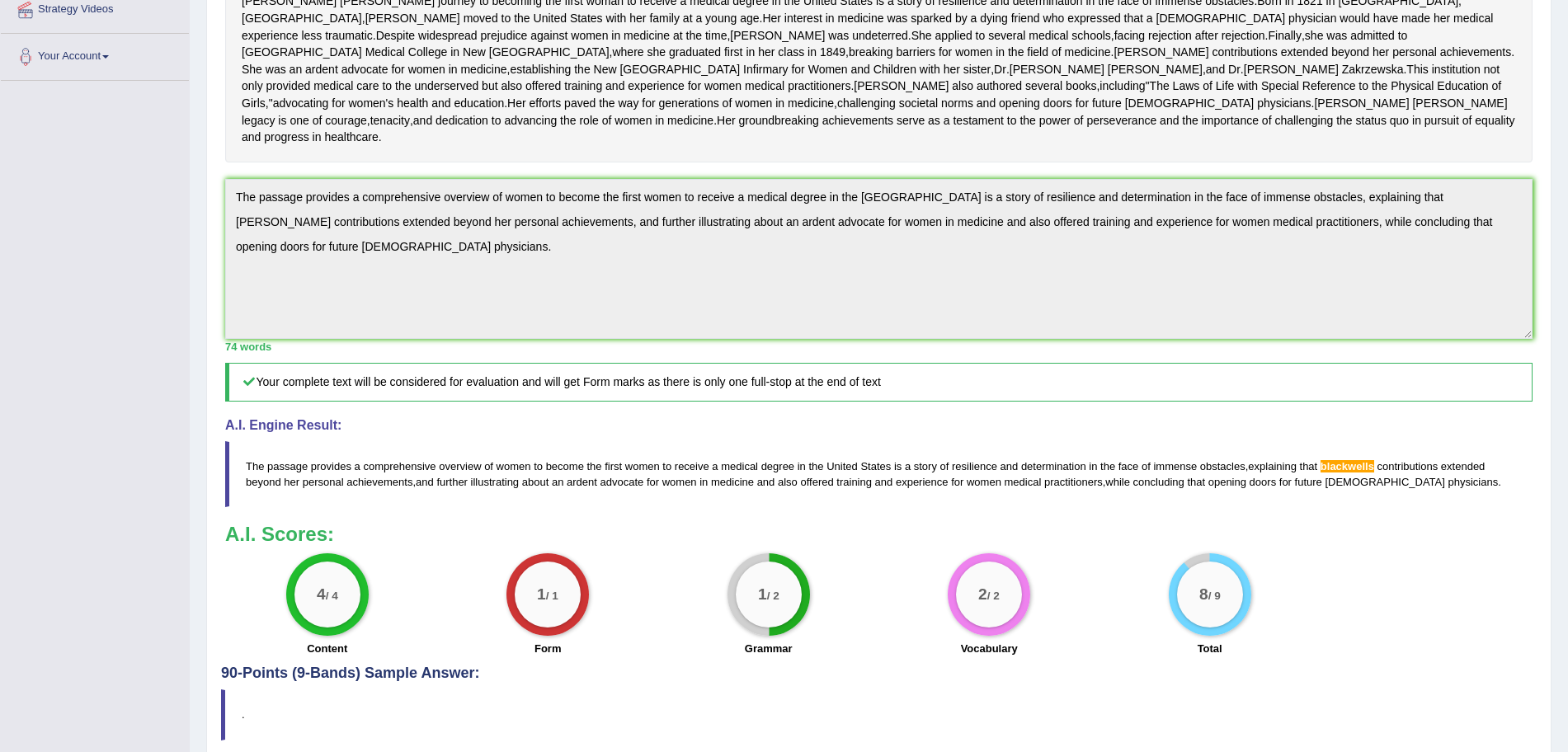
scroll to position [0, 0]
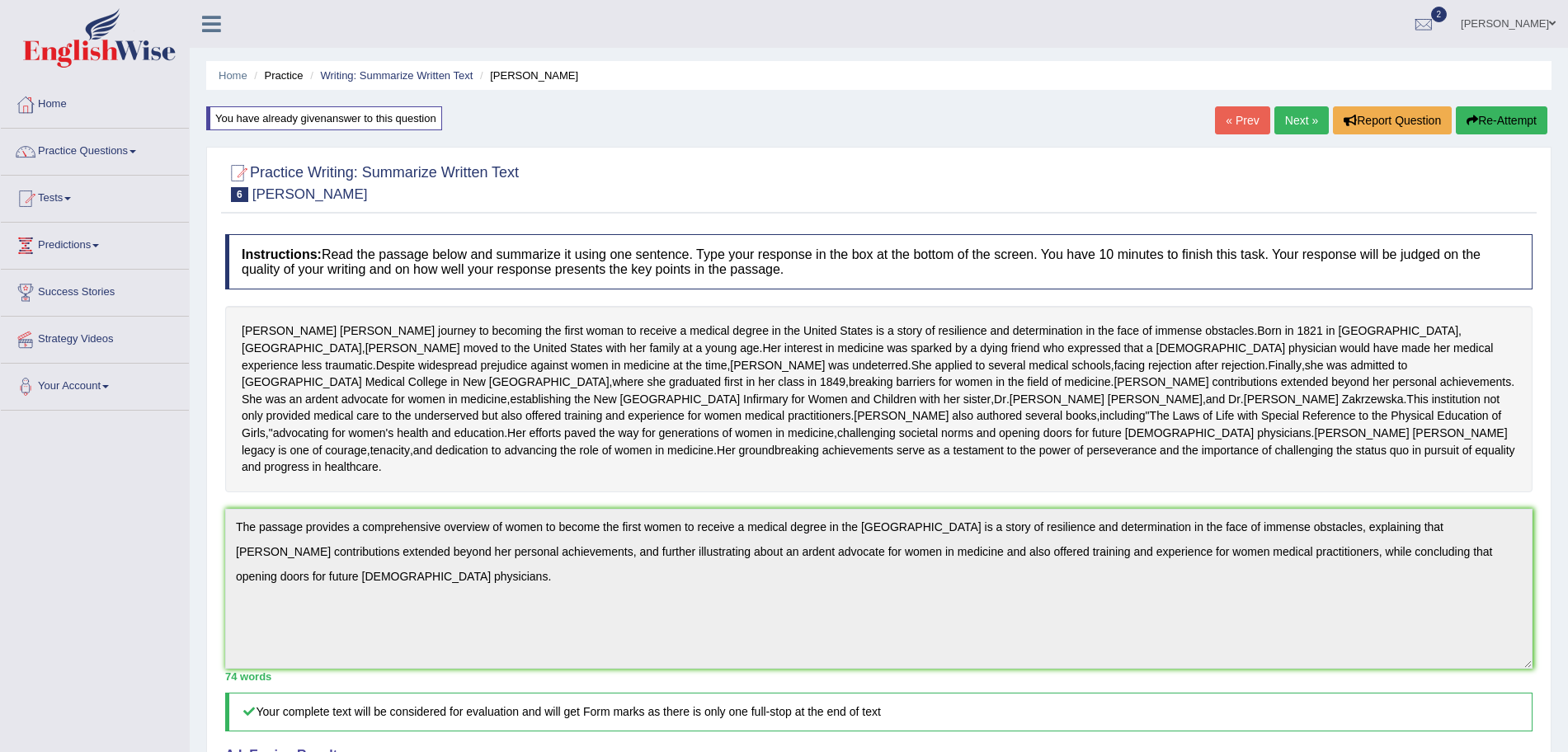
click at [1285, 117] on link "Next »" at bounding box center [1301, 120] width 55 height 28
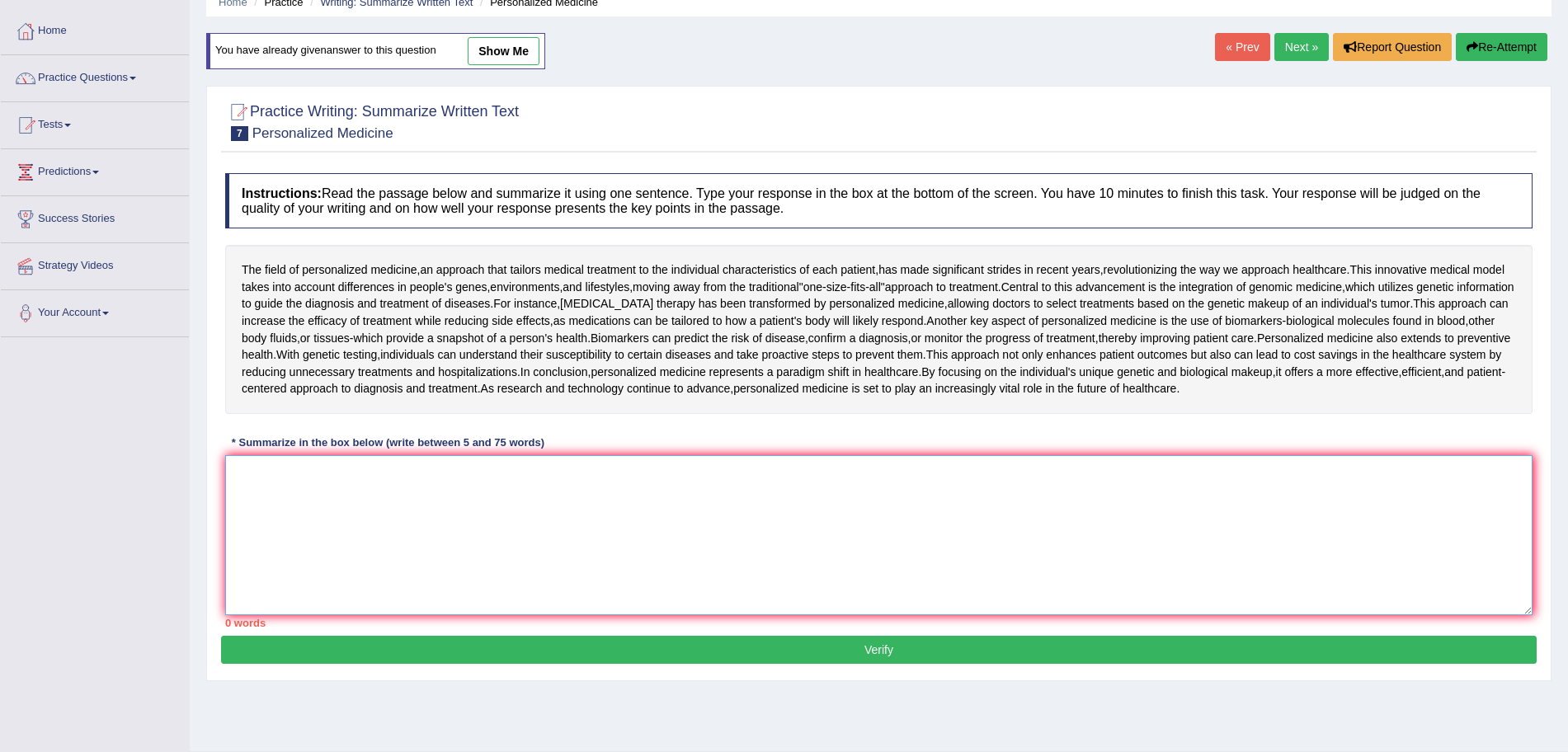
click at [878, 503] on textarea at bounding box center [879, 535] width 1307 height 160
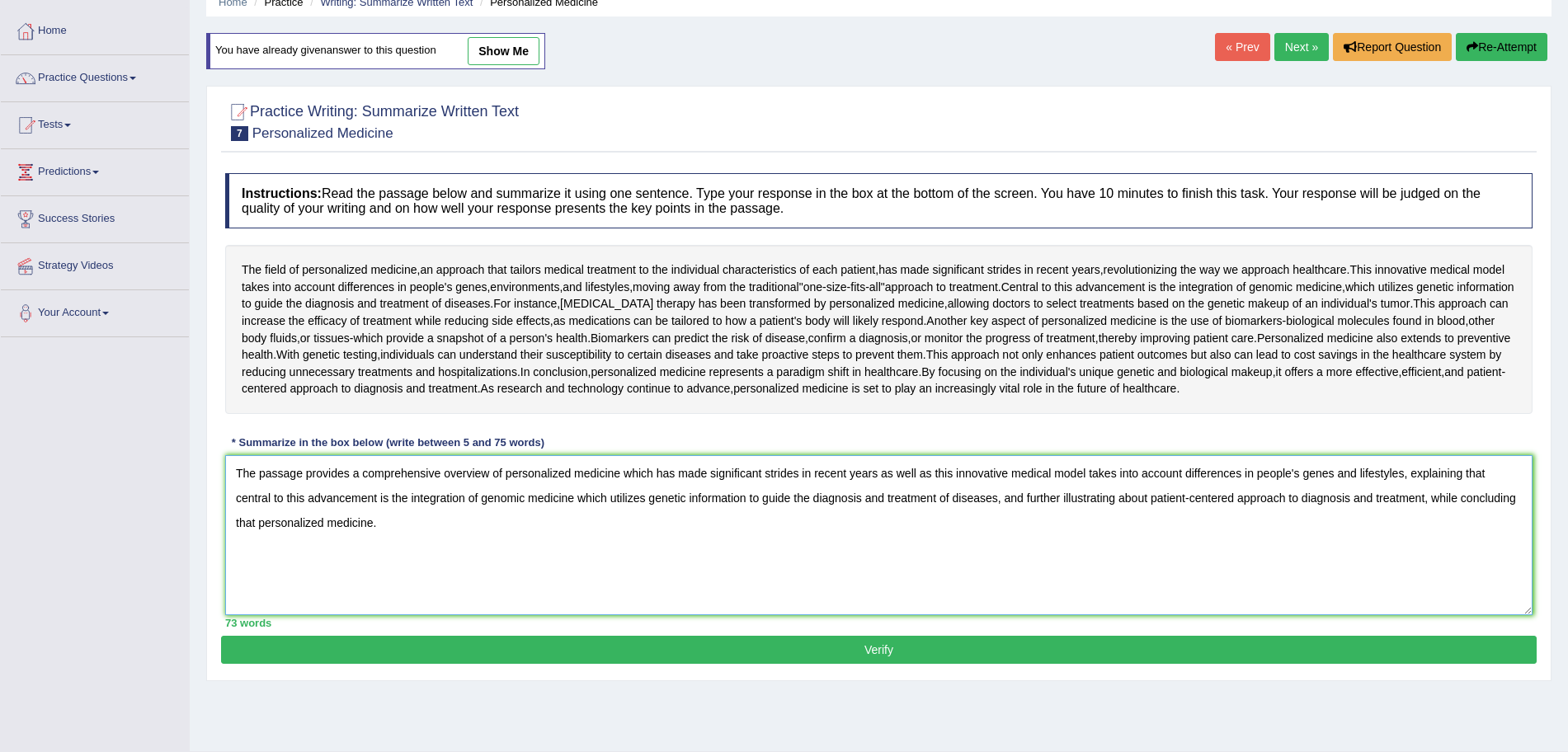
type textarea "The passage provides a comprehensive overview of personalized medicine which ha…"
click at [601, 661] on button "Verify" at bounding box center [879, 649] width 1316 height 28
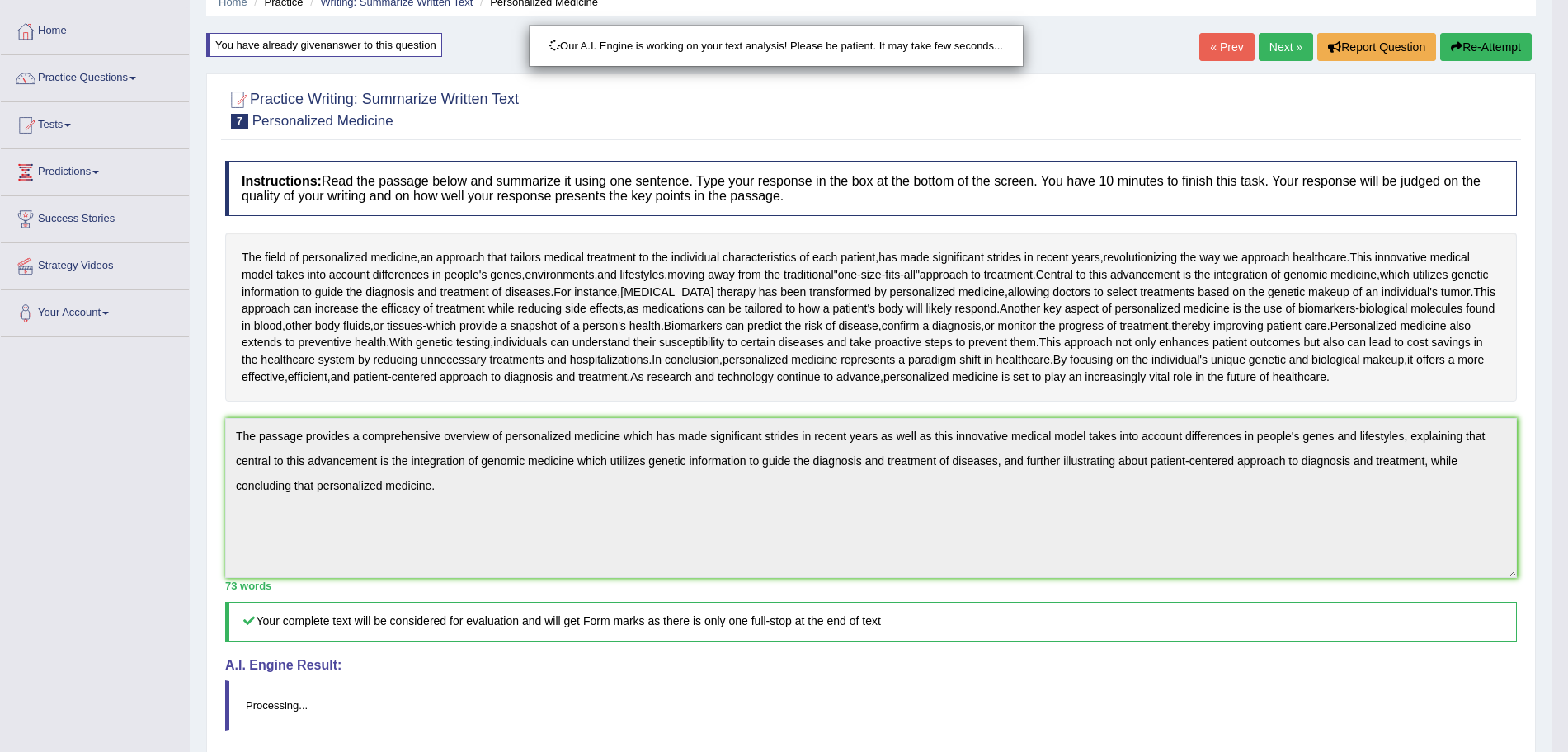
scroll to position [228, 0]
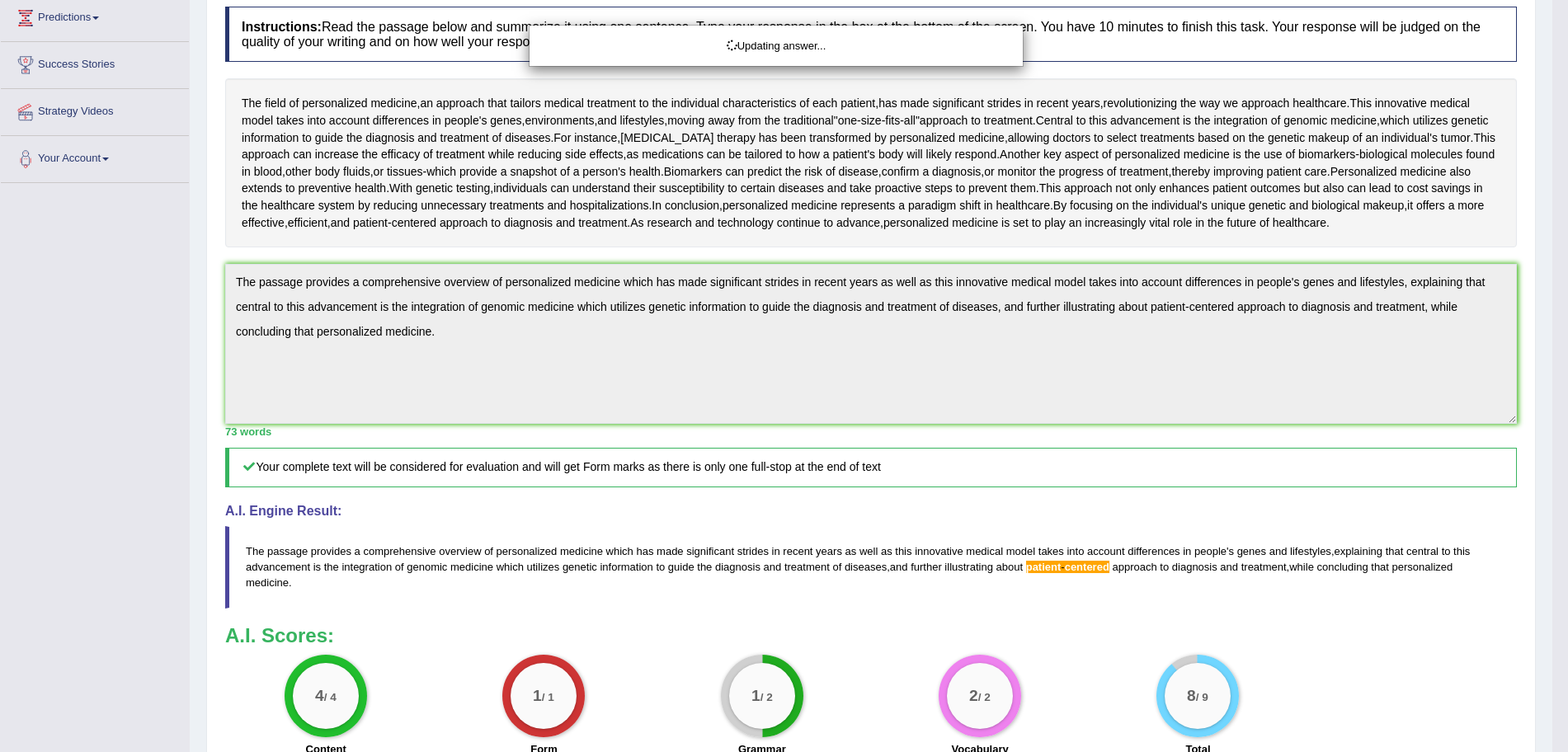
drag, startPoint x: 1582, startPoint y: 228, endPoint x: 1576, endPoint y: 52, distance: 176.1
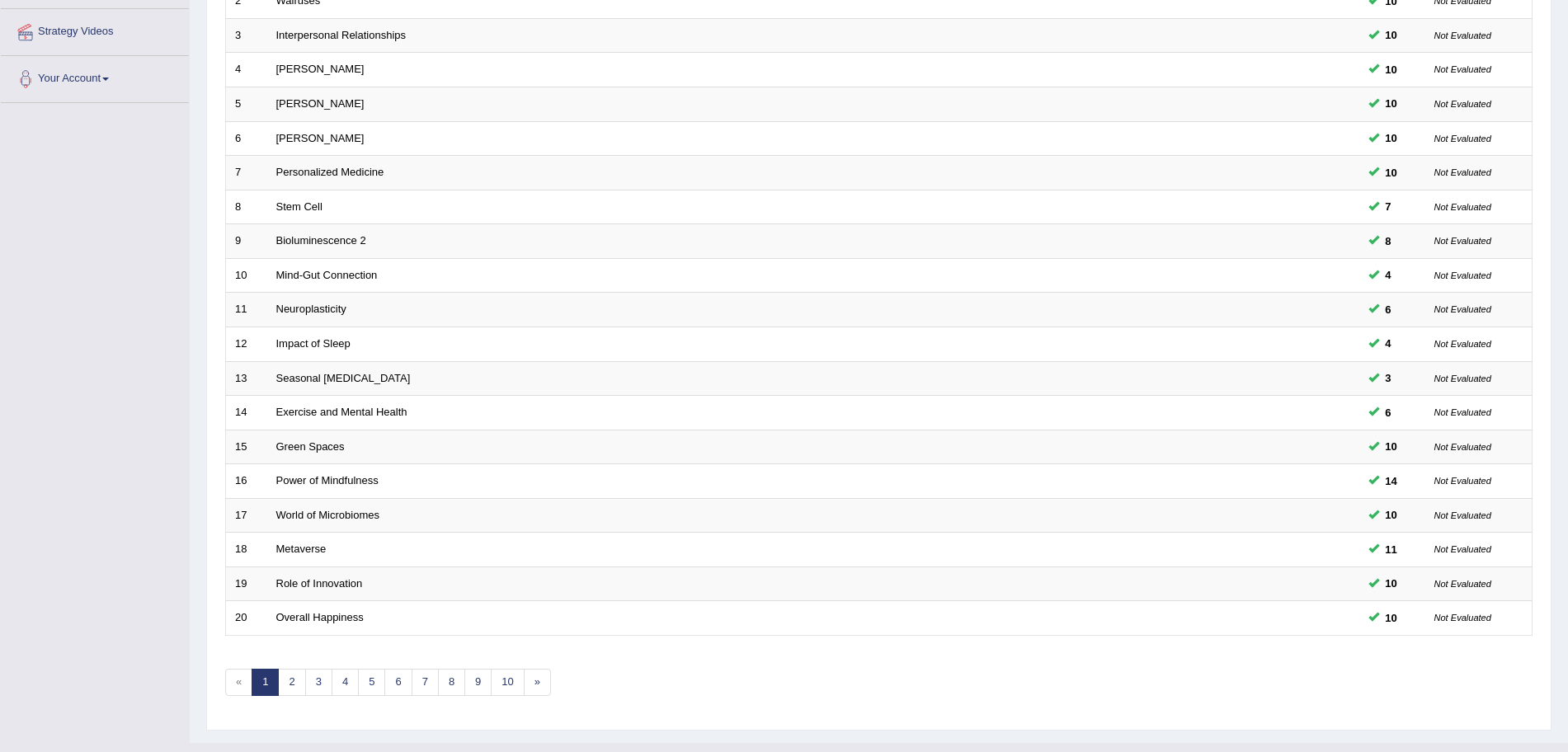
scroll to position [340, 0]
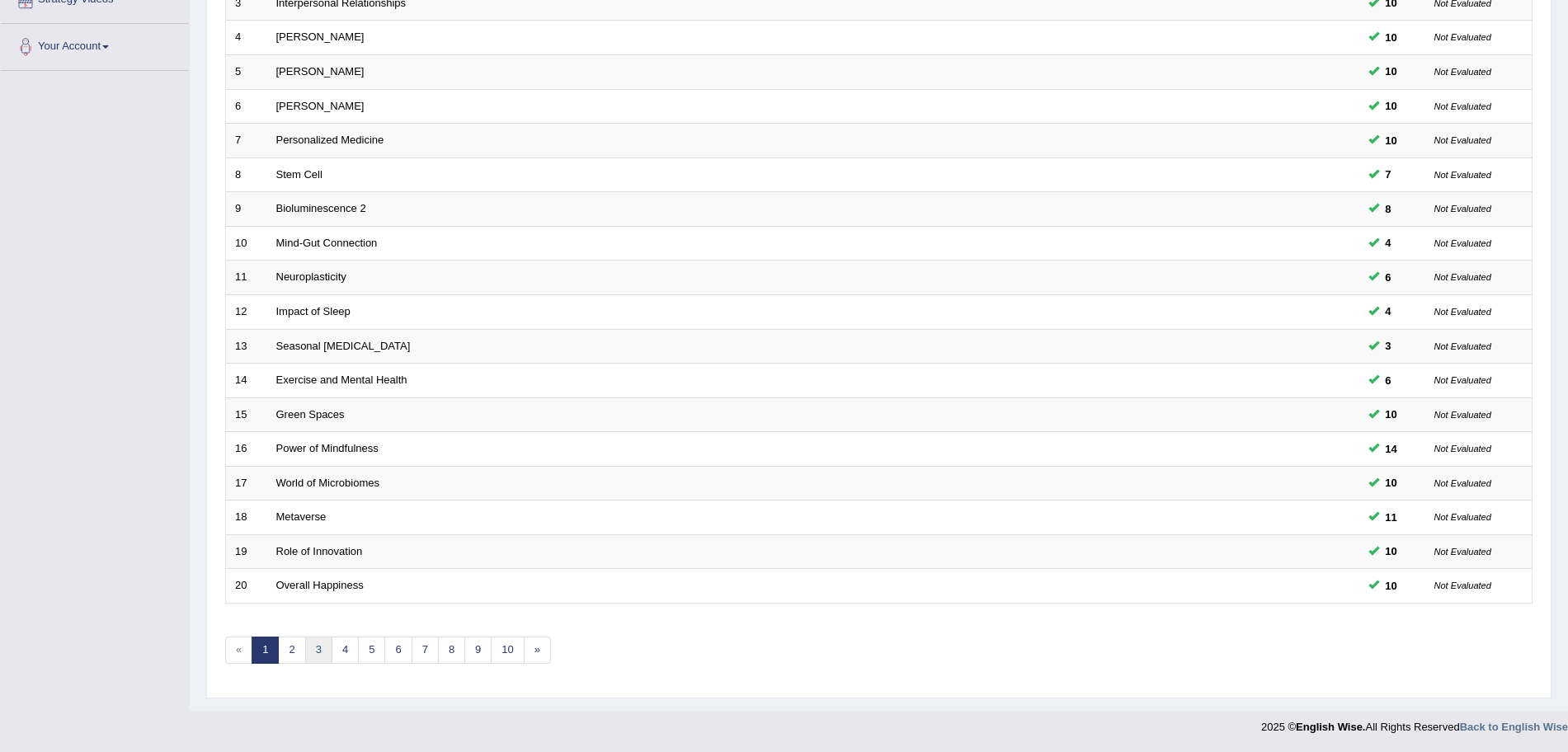
click at [309, 653] on link "3" at bounding box center [319, 650] width 27 height 27
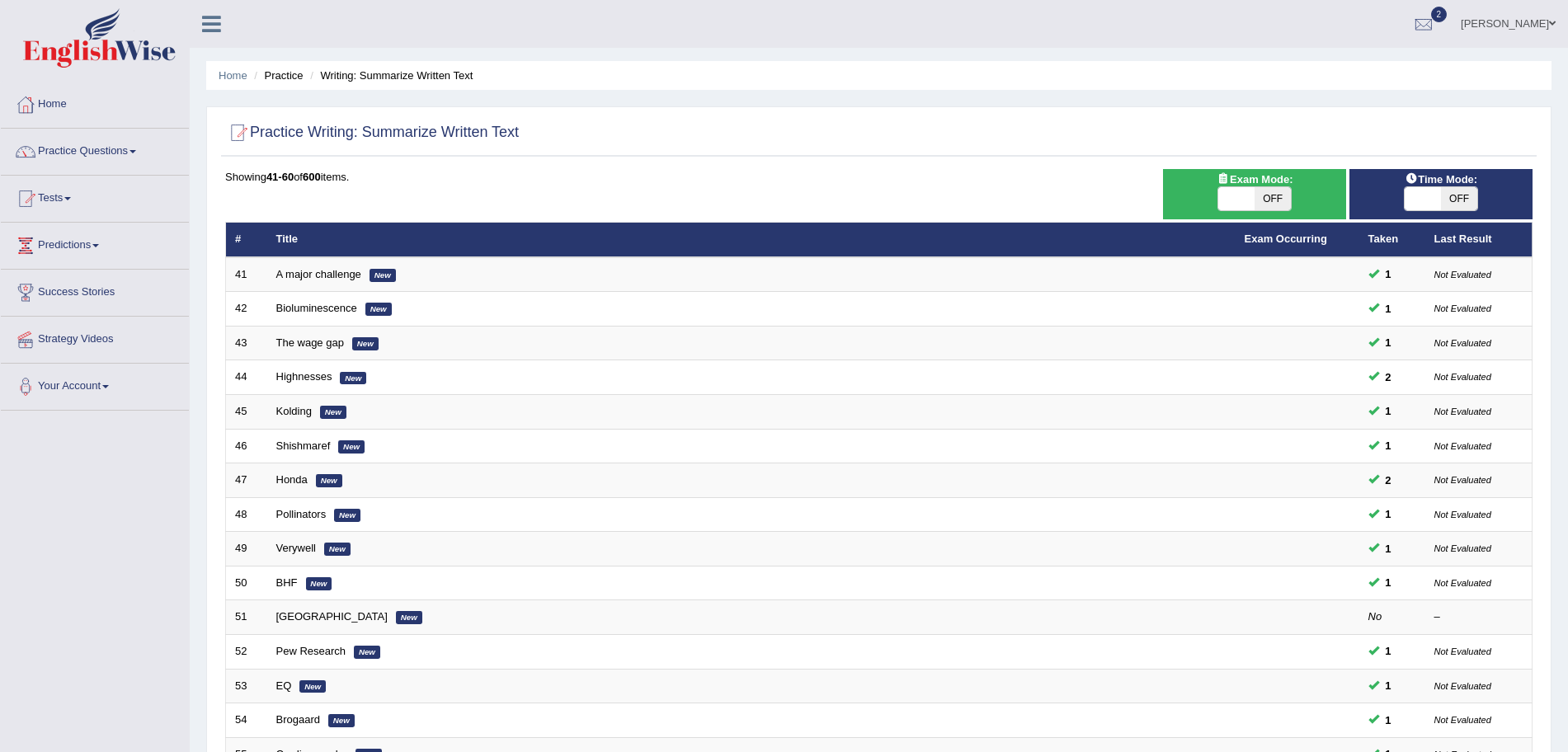
scroll to position [340, 0]
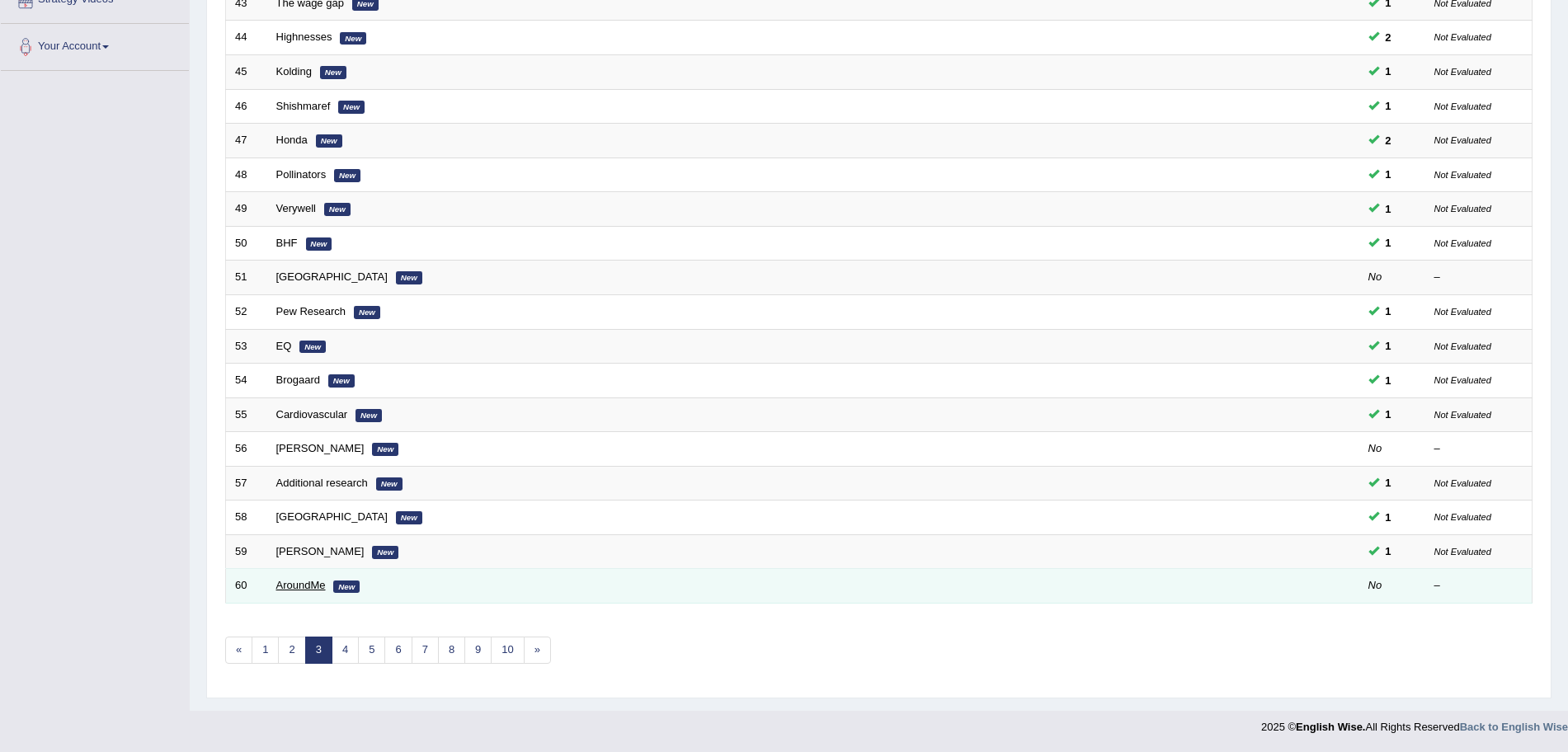
click at [284, 585] on link "AroundMe" at bounding box center [301, 585] width 49 height 13
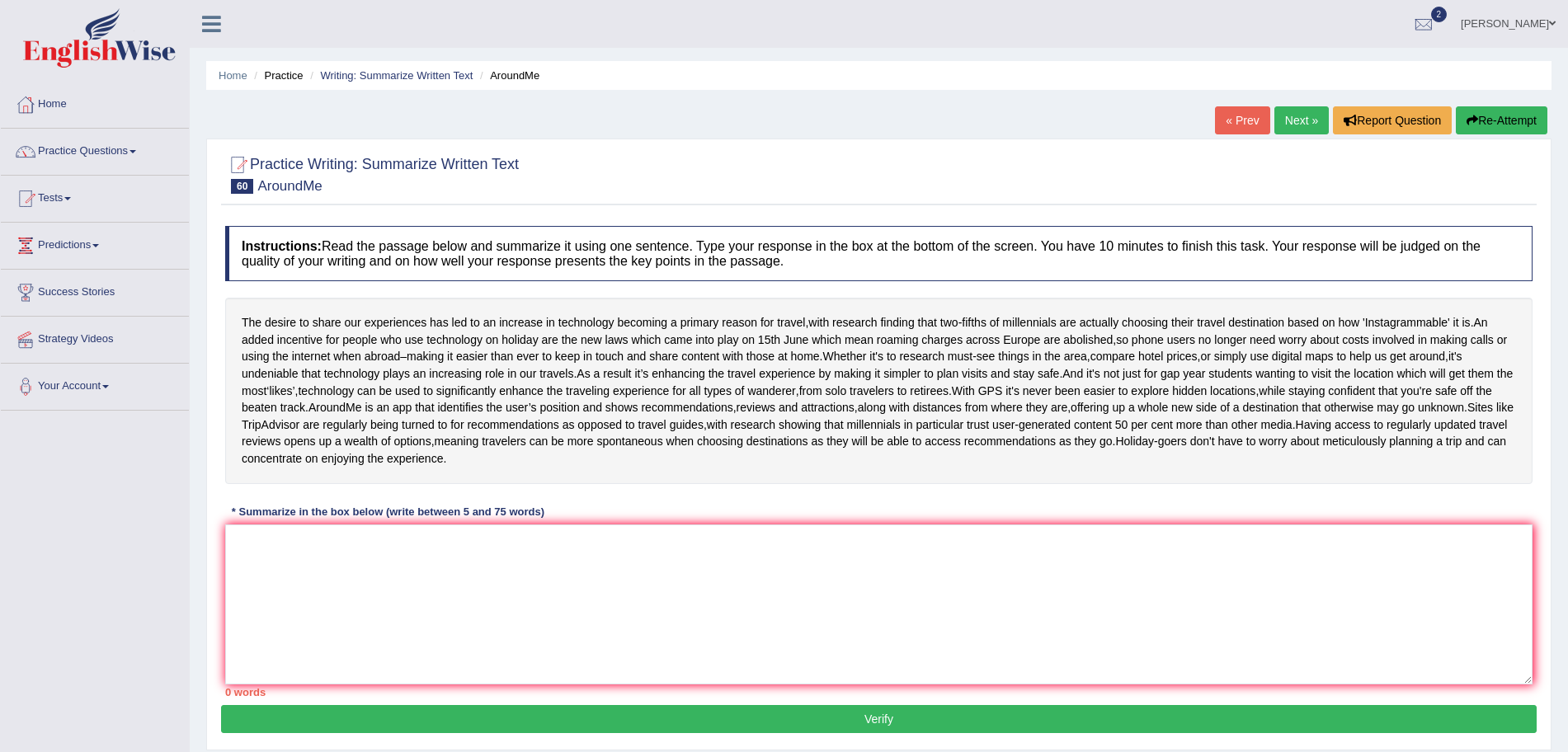
scroll to position [63, 0]
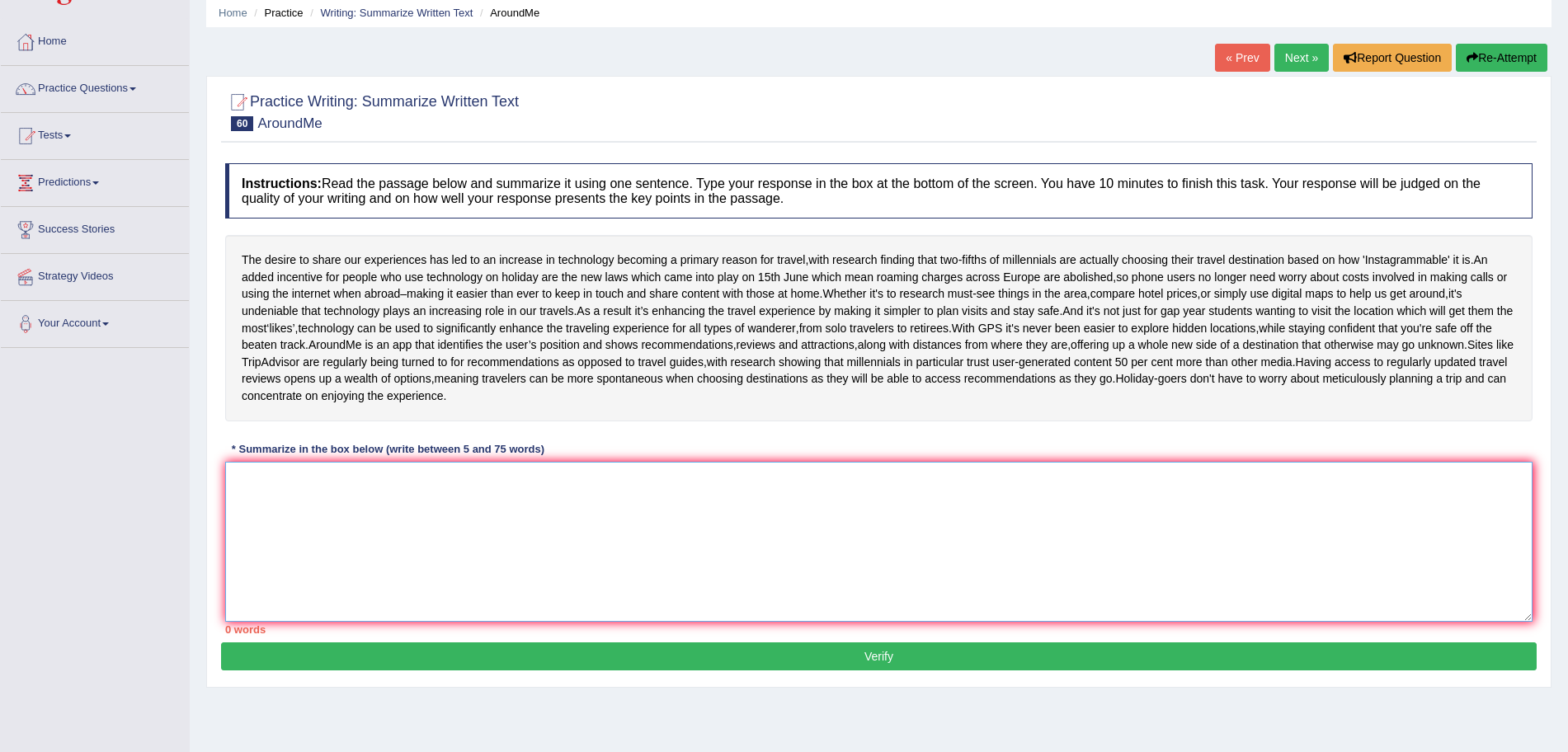
click at [591, 622] on textarea at bounding box center [879, 542] width 1307 height 160
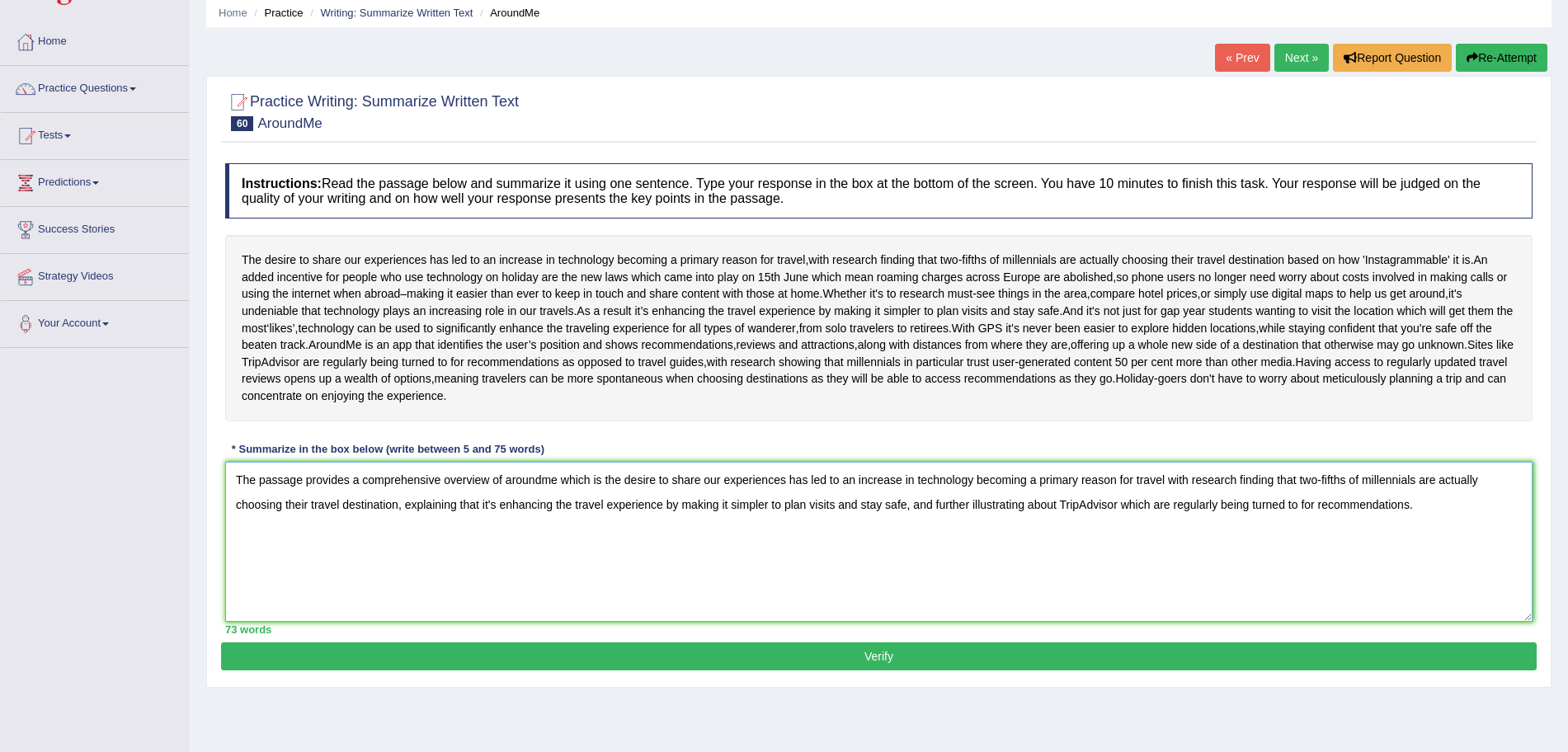
type textarea "The passage provides a comprehensive overview of aroundme which is the desire t…"
drag, startPoint x: 1539, startPoint y: 444, endPoint x: 1582, endPoint y: 467, distance: 48.8
click at [1567, 467] on html "Toggle navigation Home Practice Questions Speaking Practice Read Aloud Repeat S…" at bounding box center [784, 313] width 1568 height 752
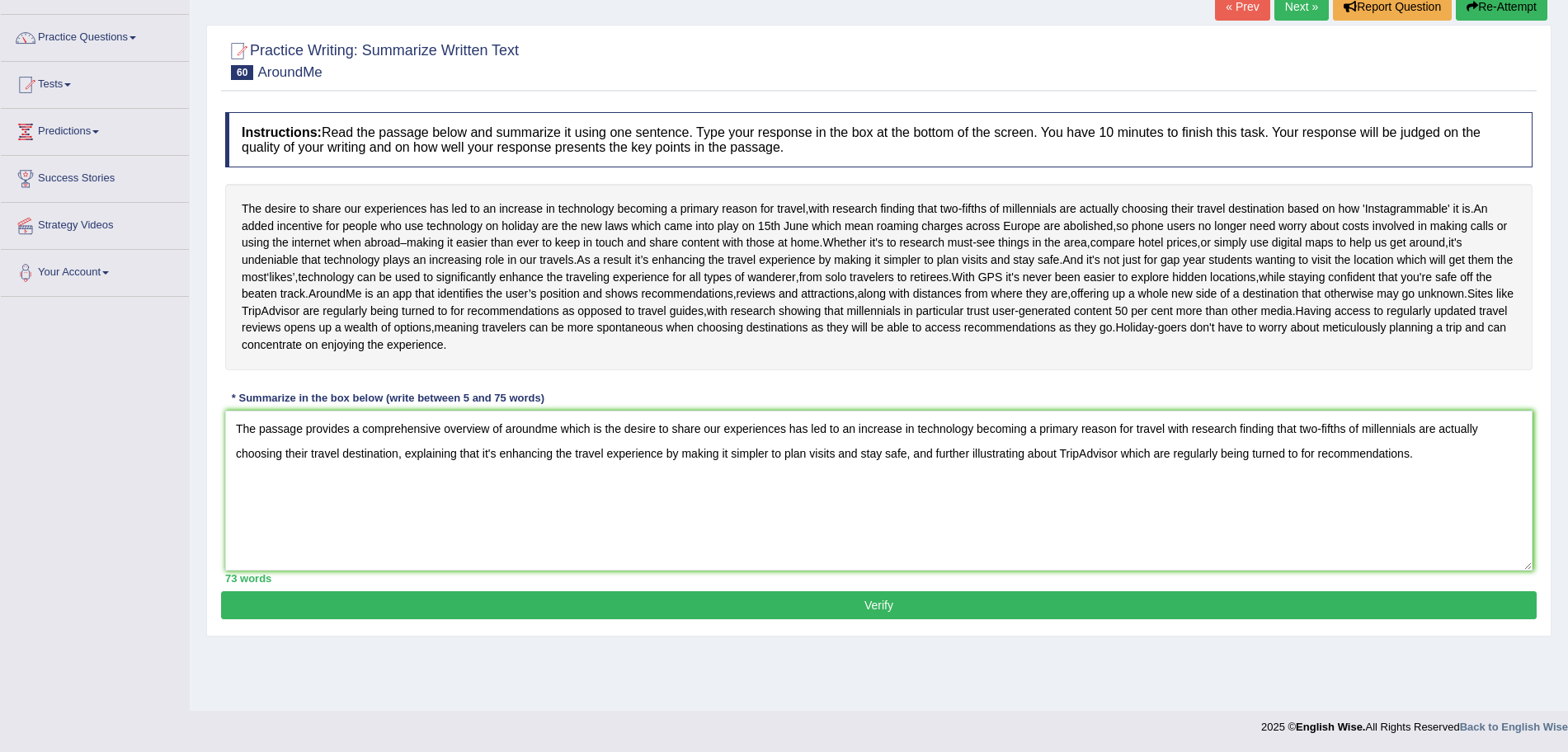
click at [1025, 619] on button "Verify" at bounding box center [879, 605] width 1316 height 28
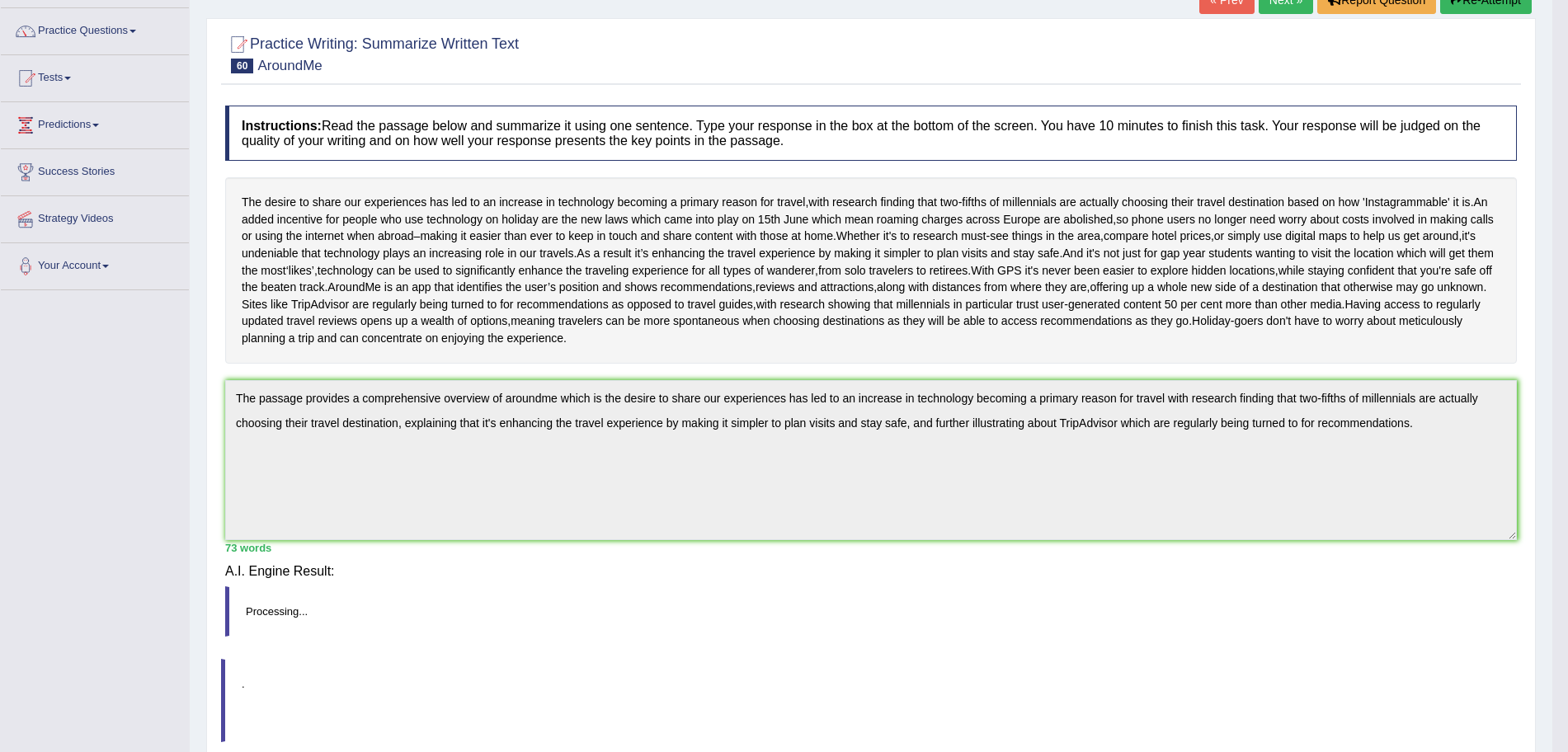
scroll to position [114, 0]
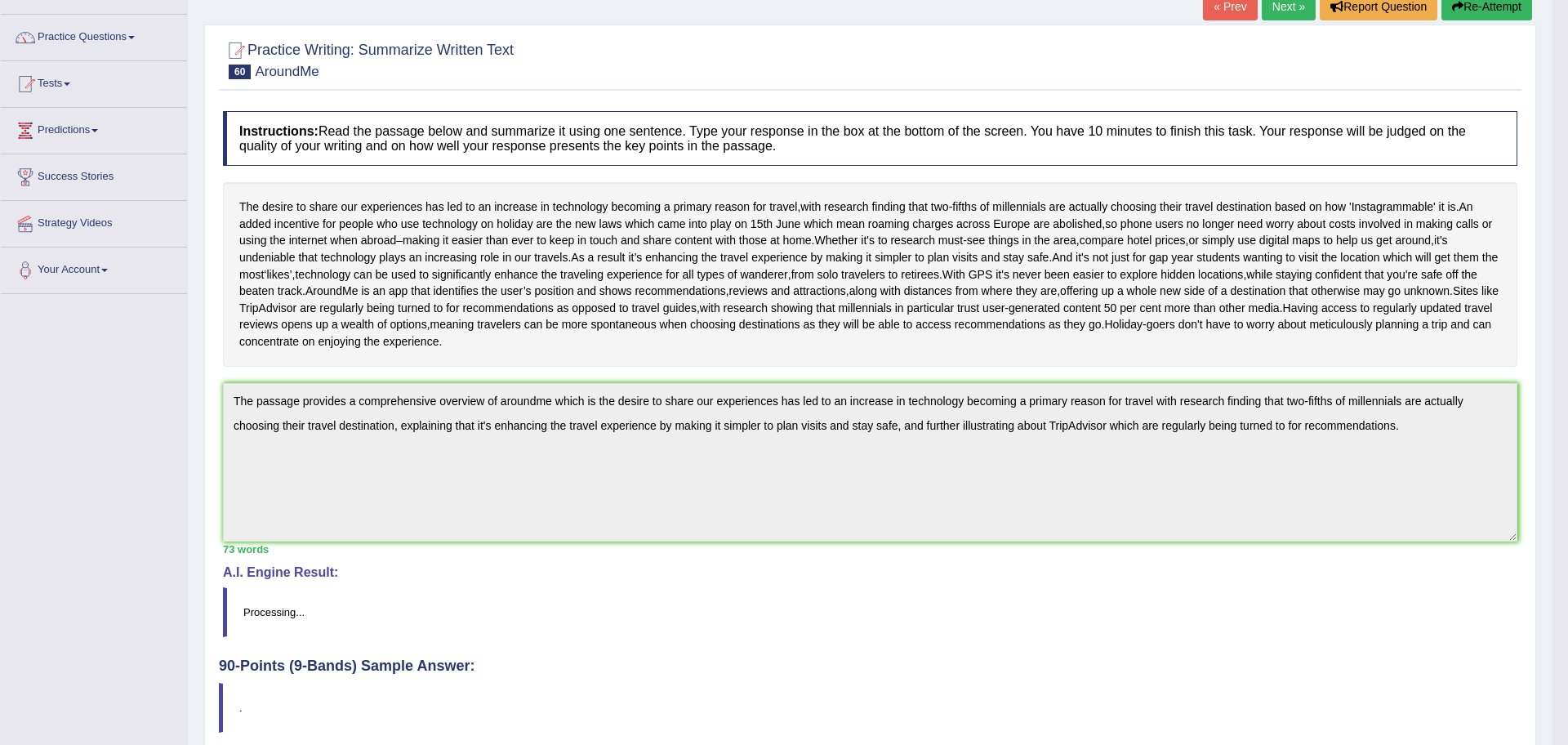
click at [1552, 257] on div "Saving your answer..." at bounding box center [784, 372] width 1568 height 745
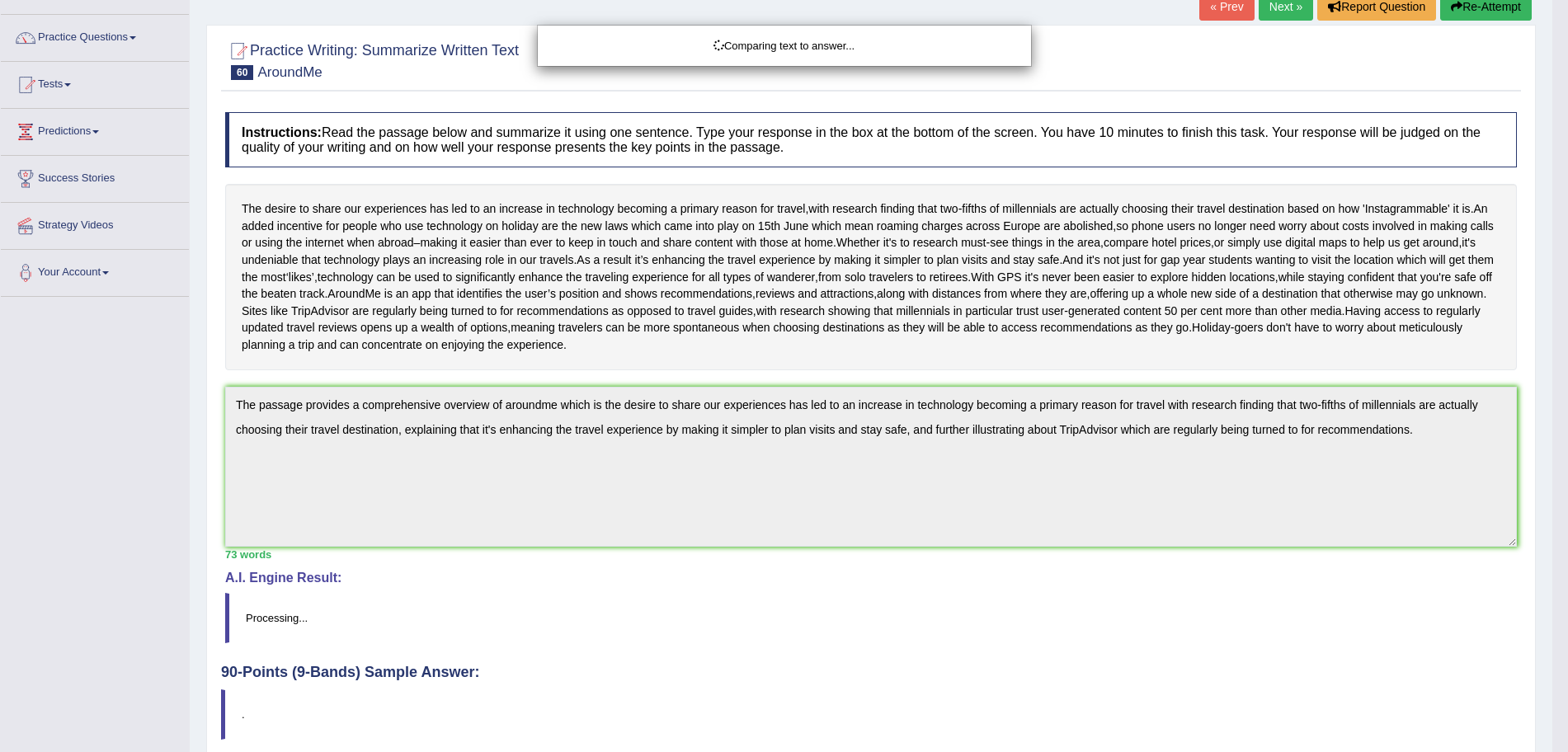
drag, startPoint x: 1582, startPoint y: 259, endPoint x: 1582, endPoint y: 340, distance: 81.0
click at [1567, 340] on html "Toggle navigation Home Practice Questions Speaking Practice Read Aloud Repeat S…" at bounding box center [784, 262] width 1568 height 752
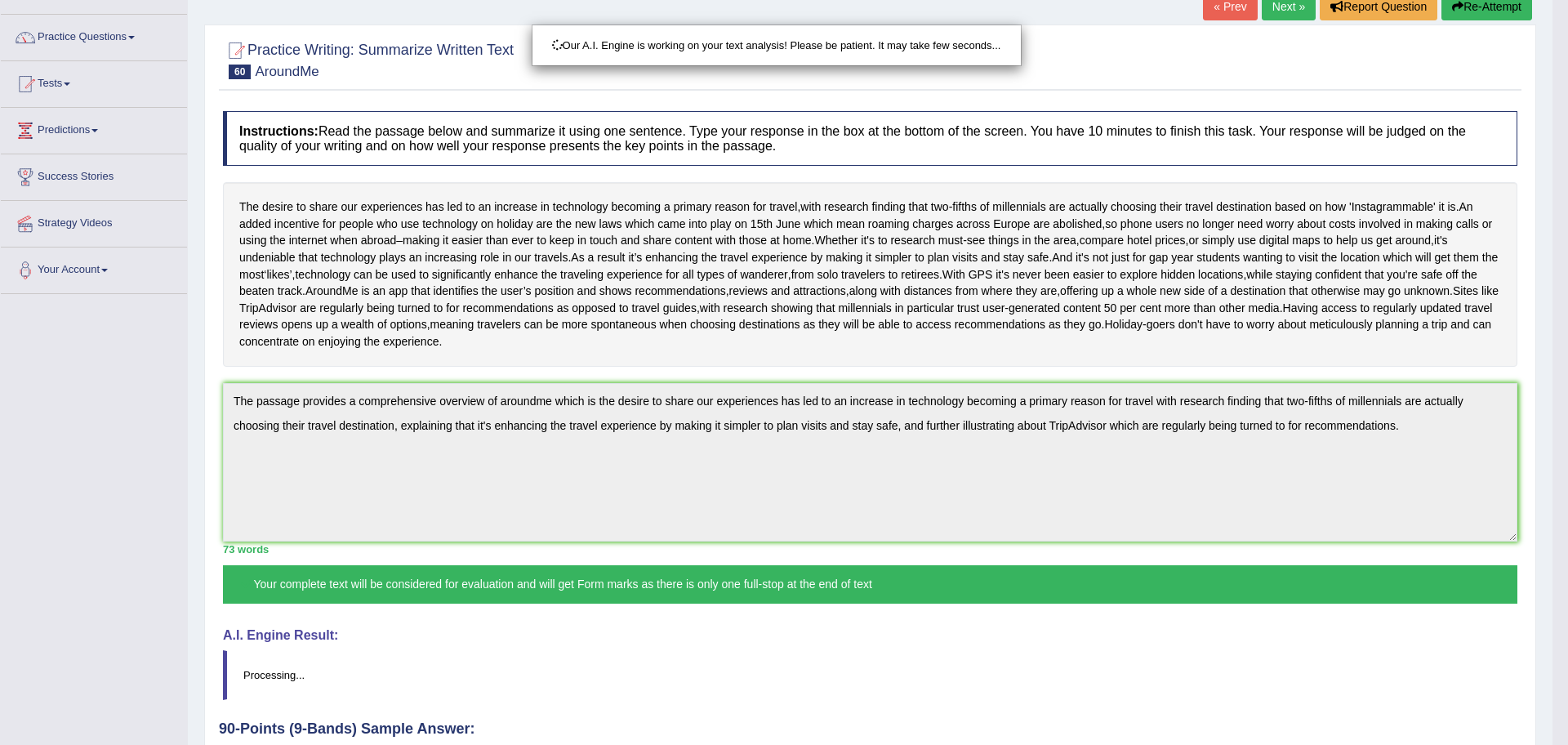
drag, startPoint x: 1567, startPoint y: 337, endPoint x: 1567, endPoint y: 495, distance: 158.0
click at [1552, 495] on html "Toggle navigation Home Practice Questions Speaking Practice Read Aloud Repeat S…" at bounding box center [784, 260] width 1568 height 745
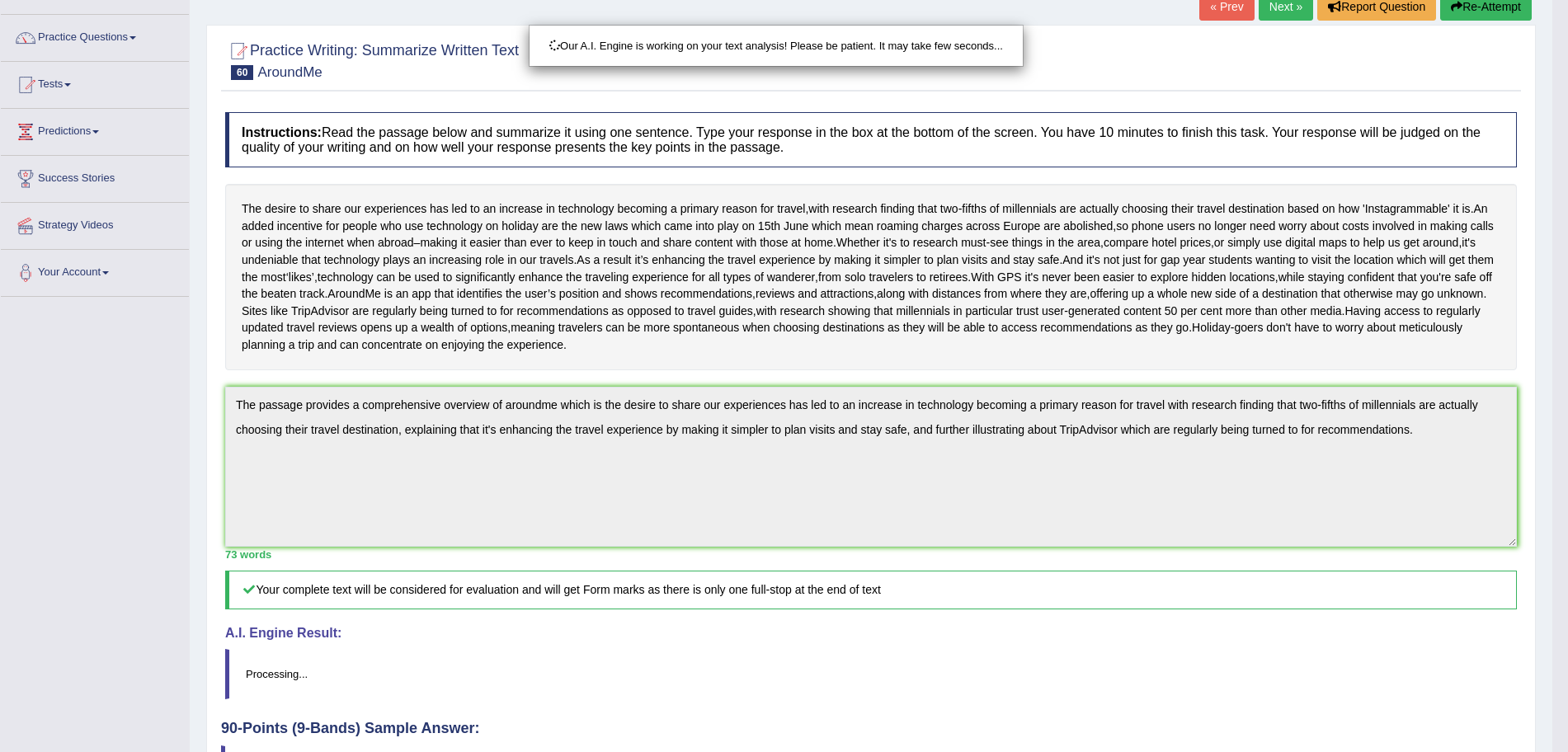
scroll to position [122, 0]
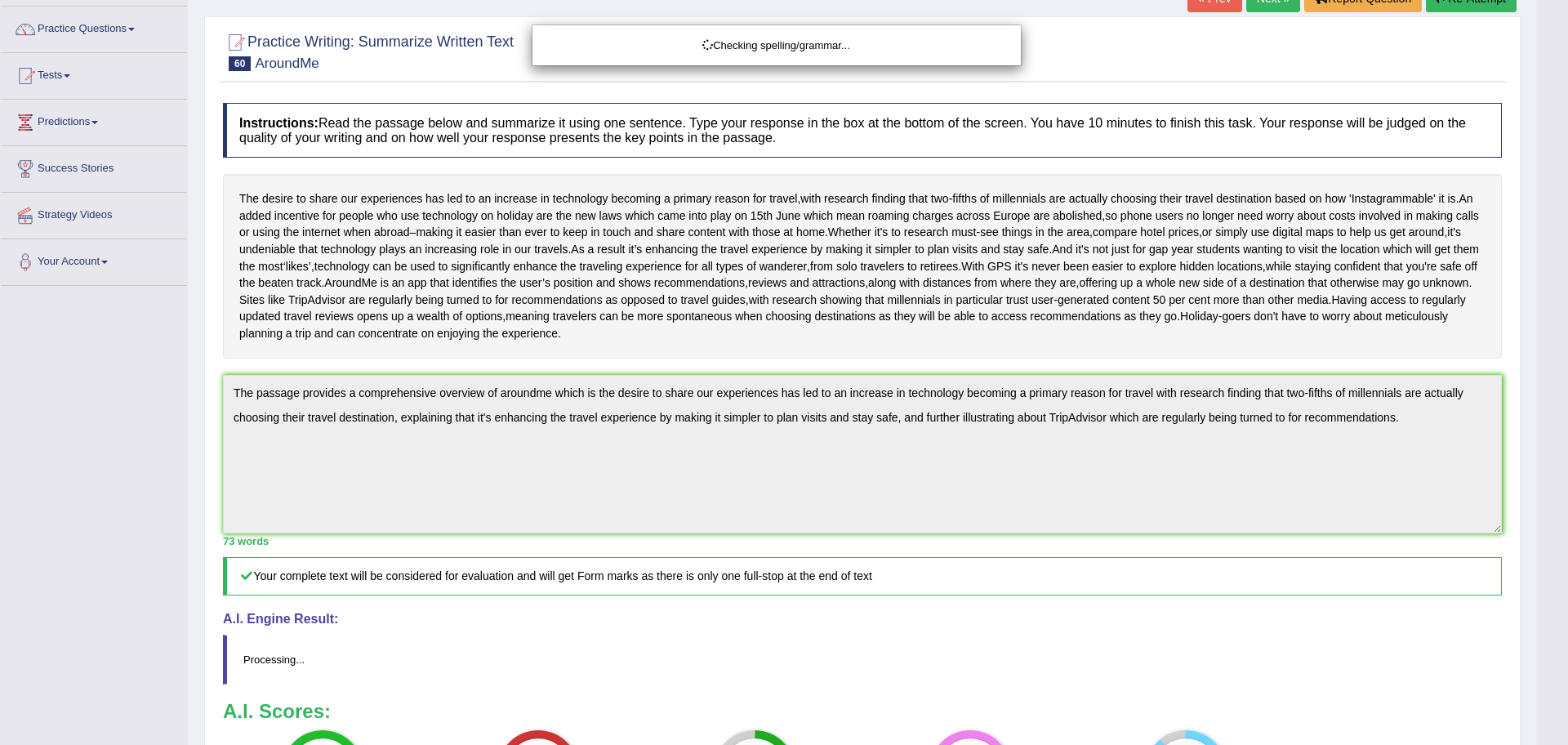
drag, startPoint x: 1567, startPoint y: 402, endPoint x: 1567, endPoint y: 546, distance: 144.0
click at [1552, 549] on html "Toggle navigation Home Practice Questions Speaking Practice Read Aloud Repeat S…" at bounding box center [784, 252] width 1568 height 745
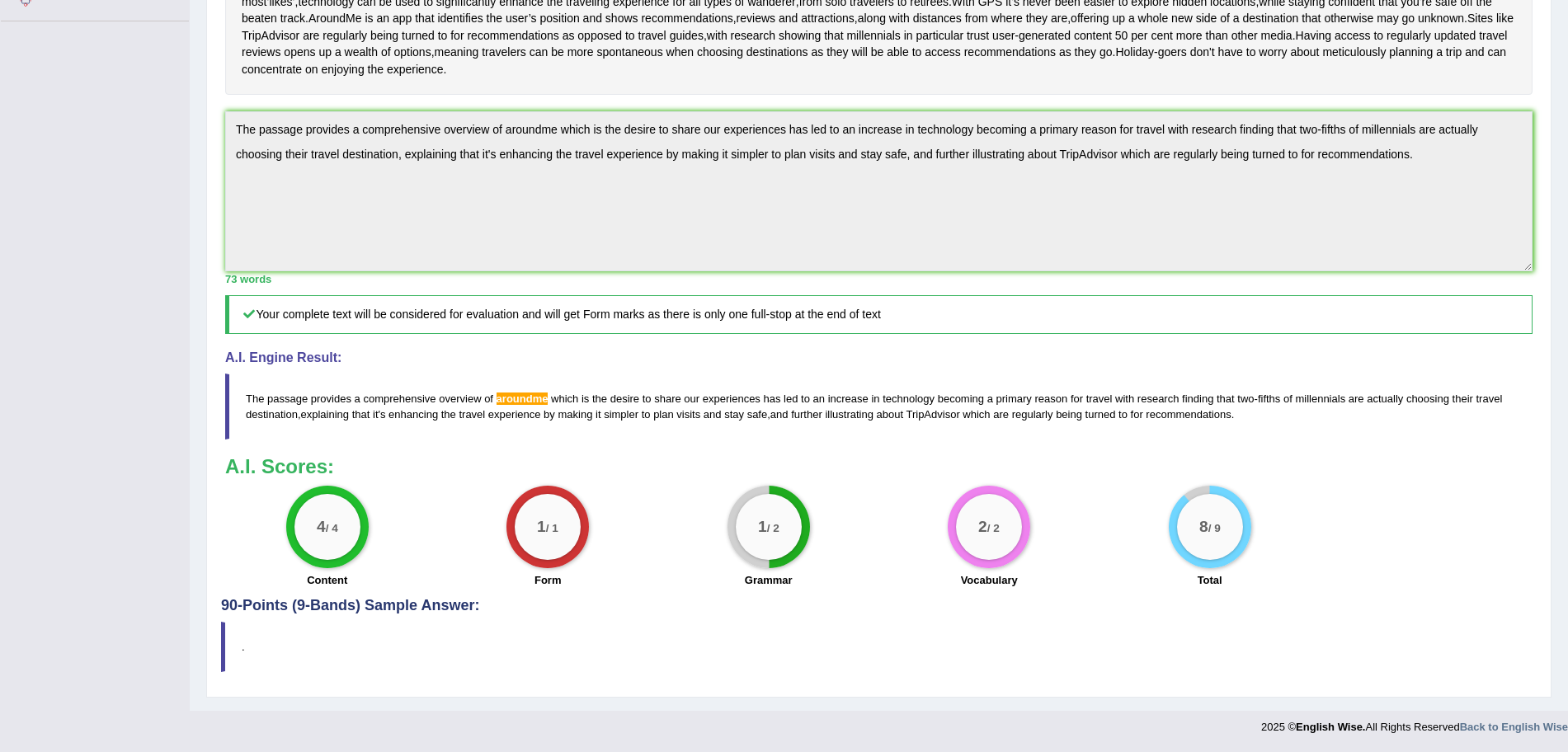
scroll to position [0, 0]
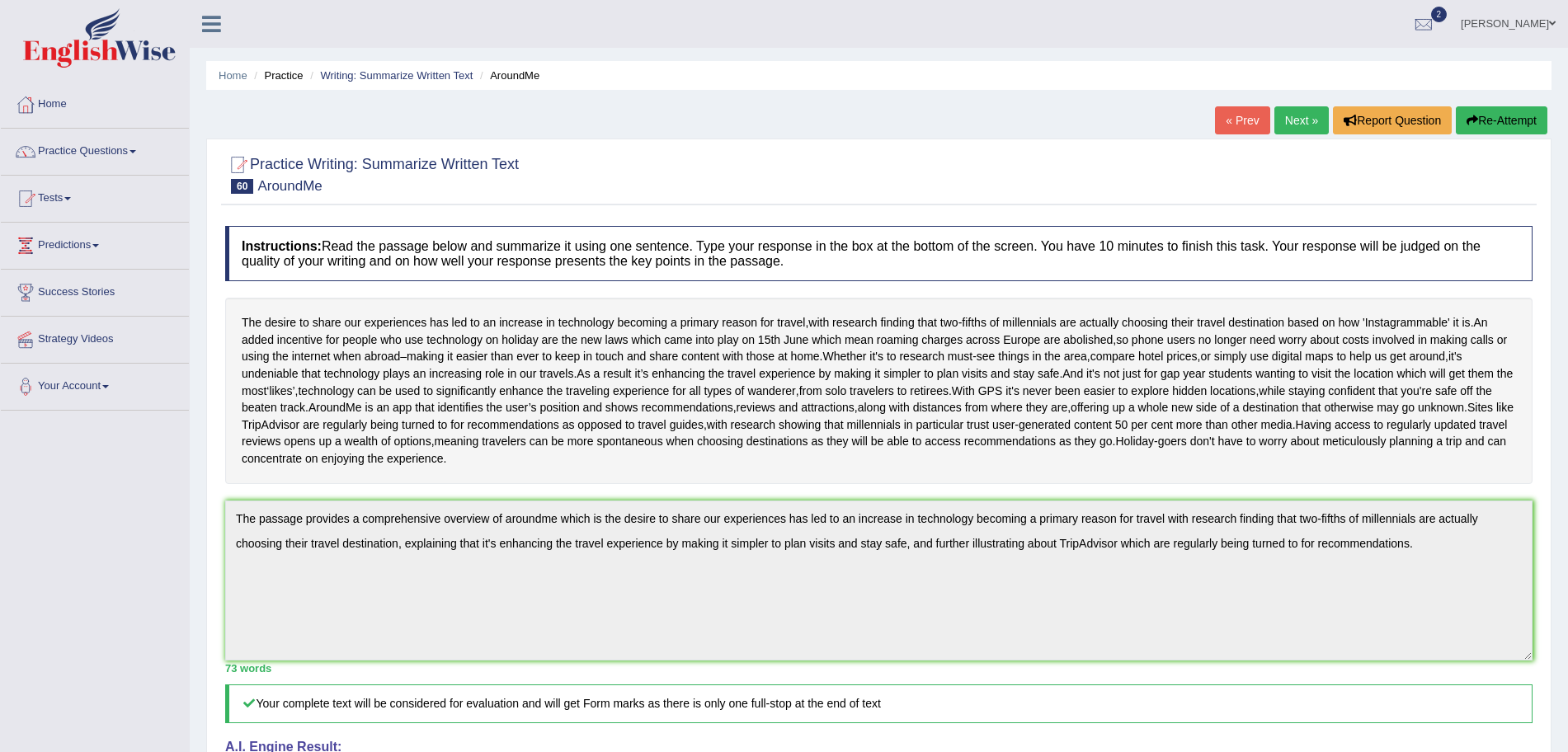
click at [1283, 135] on div "« Prev Next » Report Question Re-Attempt" at bounding box center [1382, 123] width 337 height 32
click at [1286, 118] on link "Next »" at bounding box center [1301, 120] width 55 height 28
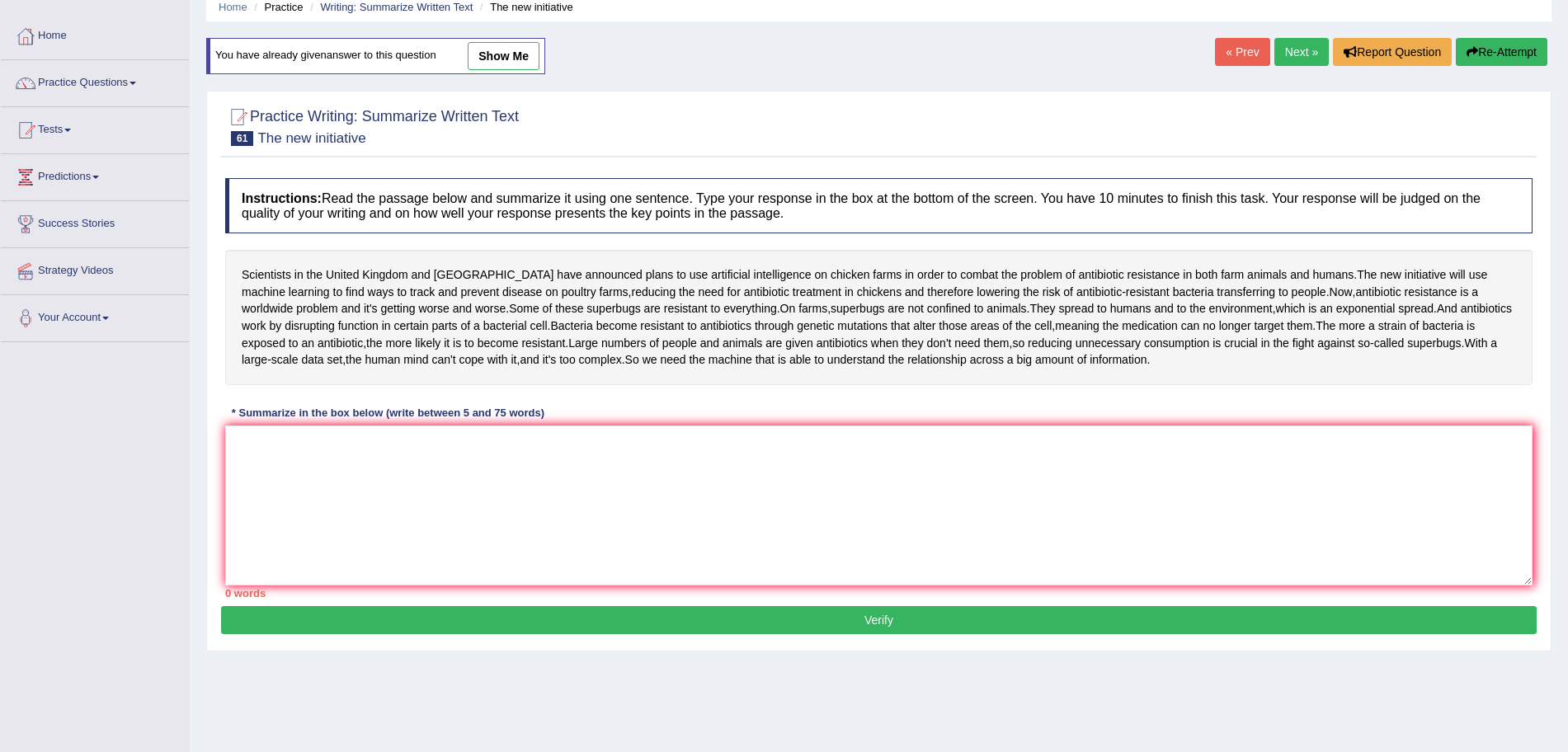
click at [1567, 289] on html "Toggle navigation Home Practice Questions Speaking Practice Read Aloud Repeat S…" at bounding box center [784, 308] width 1568 height 752
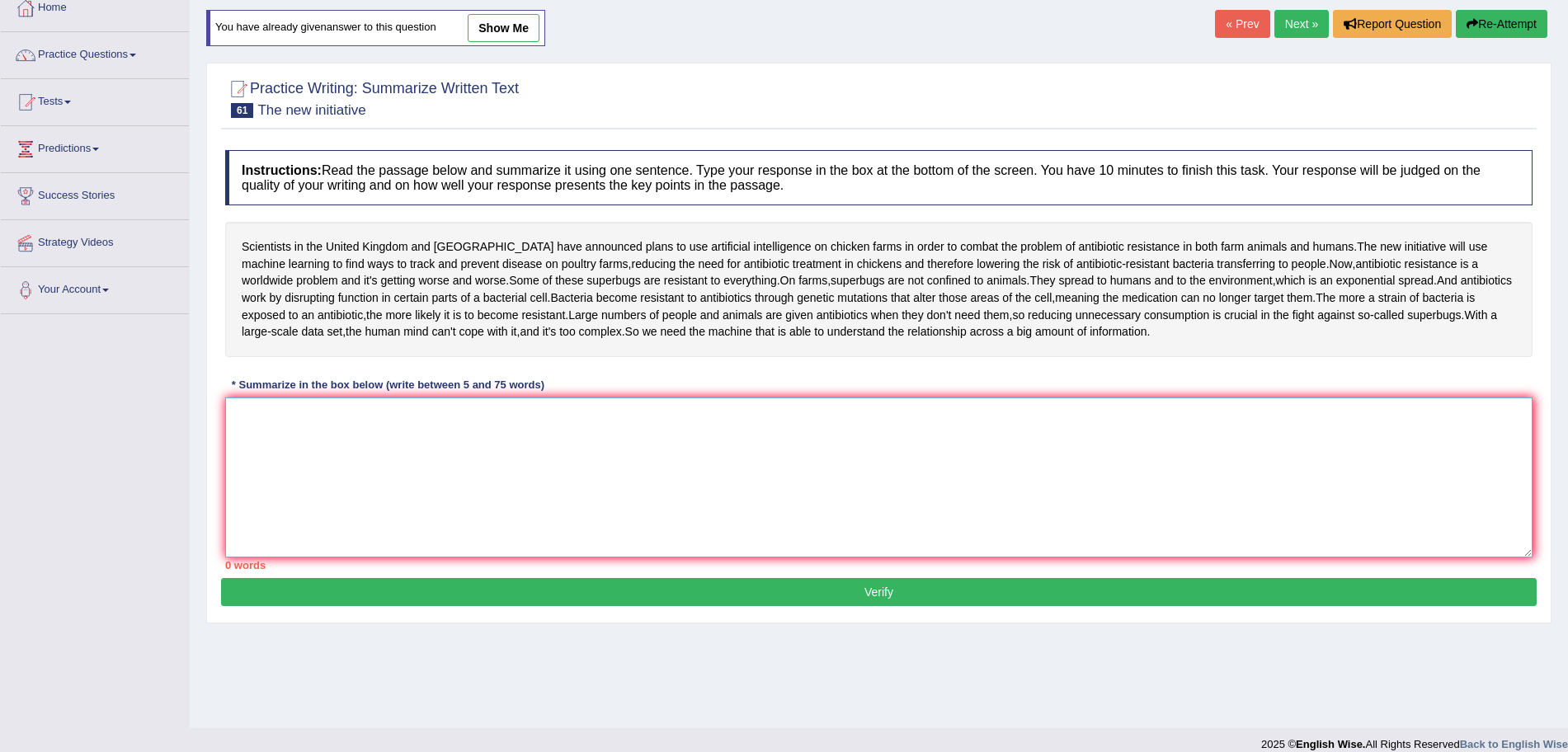
click at [821, 498] on textarea at bounding box center [879, 477] width 1307 height 160
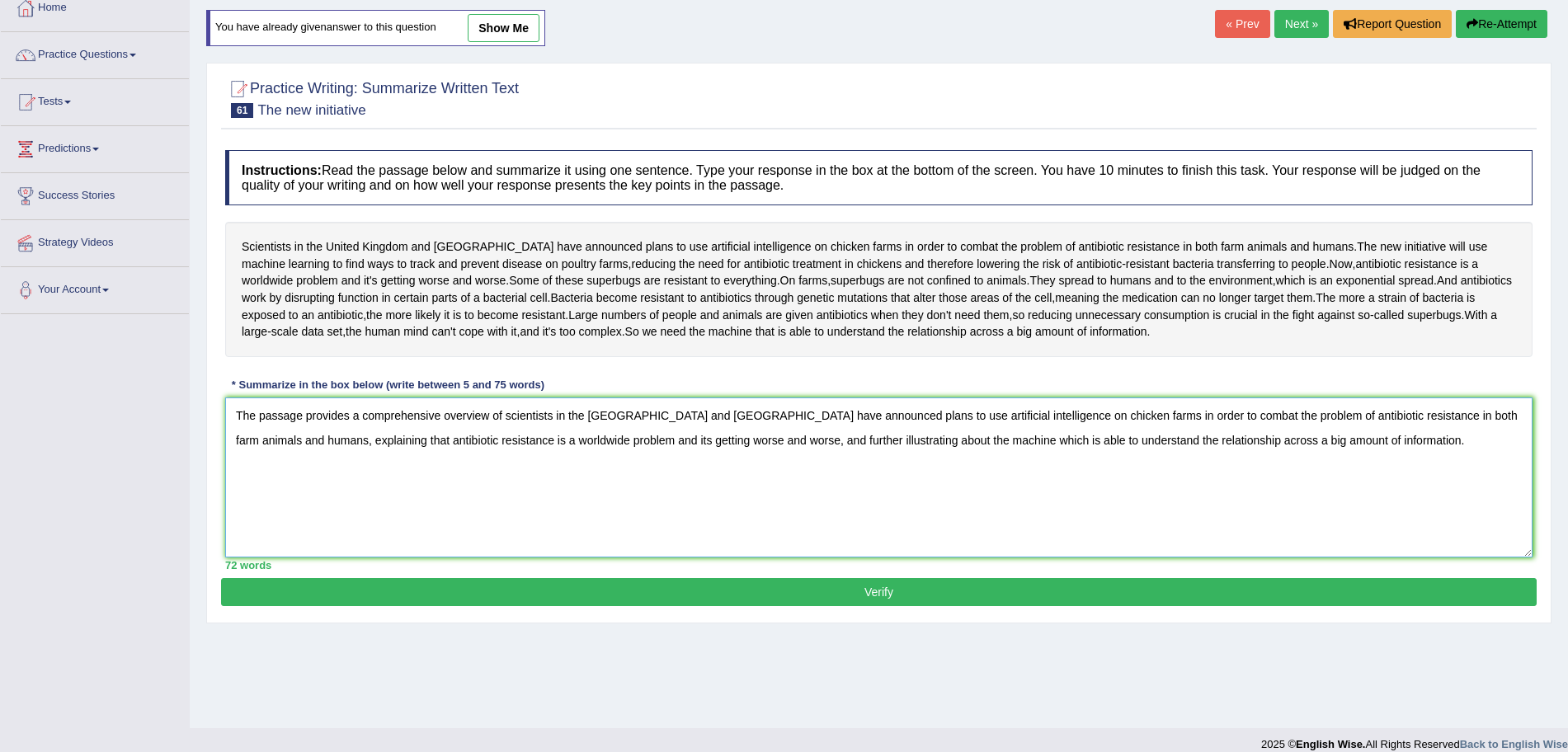
type textarea "The passage provides a comprehensive overview of scientists in the United Kingd…"
click at [662, 606] on button "Verify" at bounding box center [879, 591] width 1316 height 28
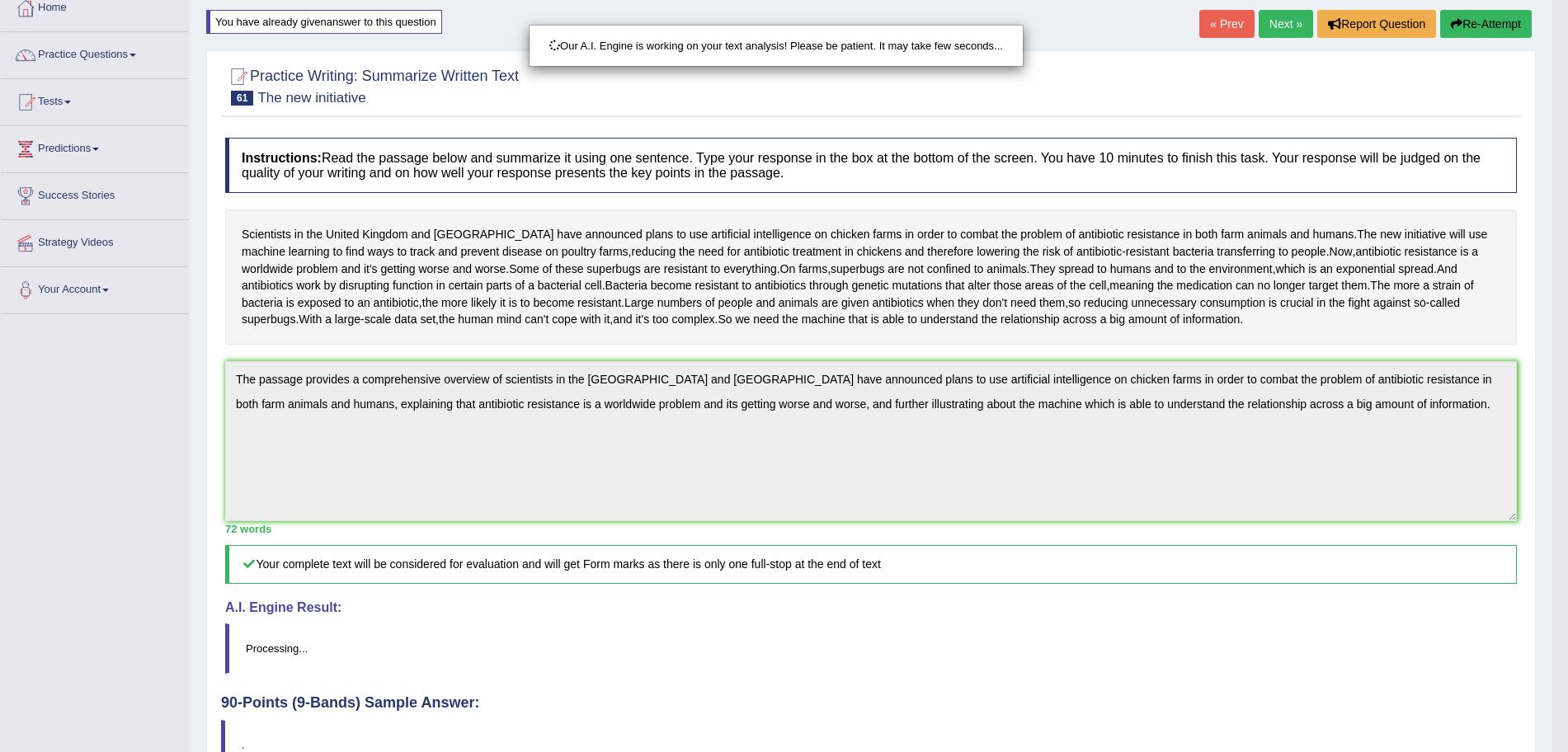
drag, startPoint x: 1582, startPoint y: 229, endPoint x: 1582, endPoint y: 459, distance: 230.0
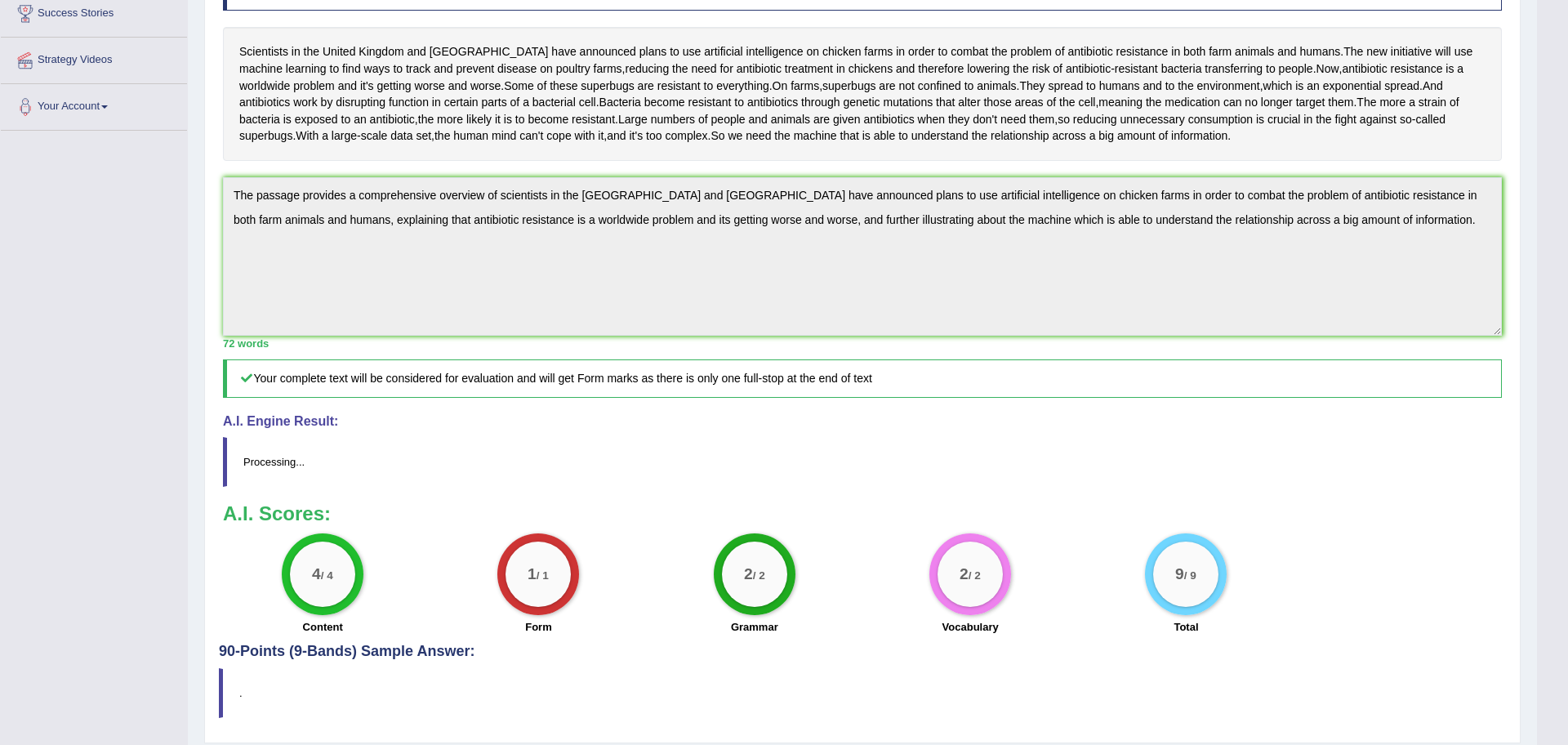
drag, startPoint x: 1567, startPoint y: 454, endPoint x: 1567, endPoint y: 599, distance: 145.0
click at [1552, 469] on html "Toggle navigation Home Practice Questions Speaking Practice Read Aloud Repeat S…" at bounding box center [784, 96] width 1568 height 745
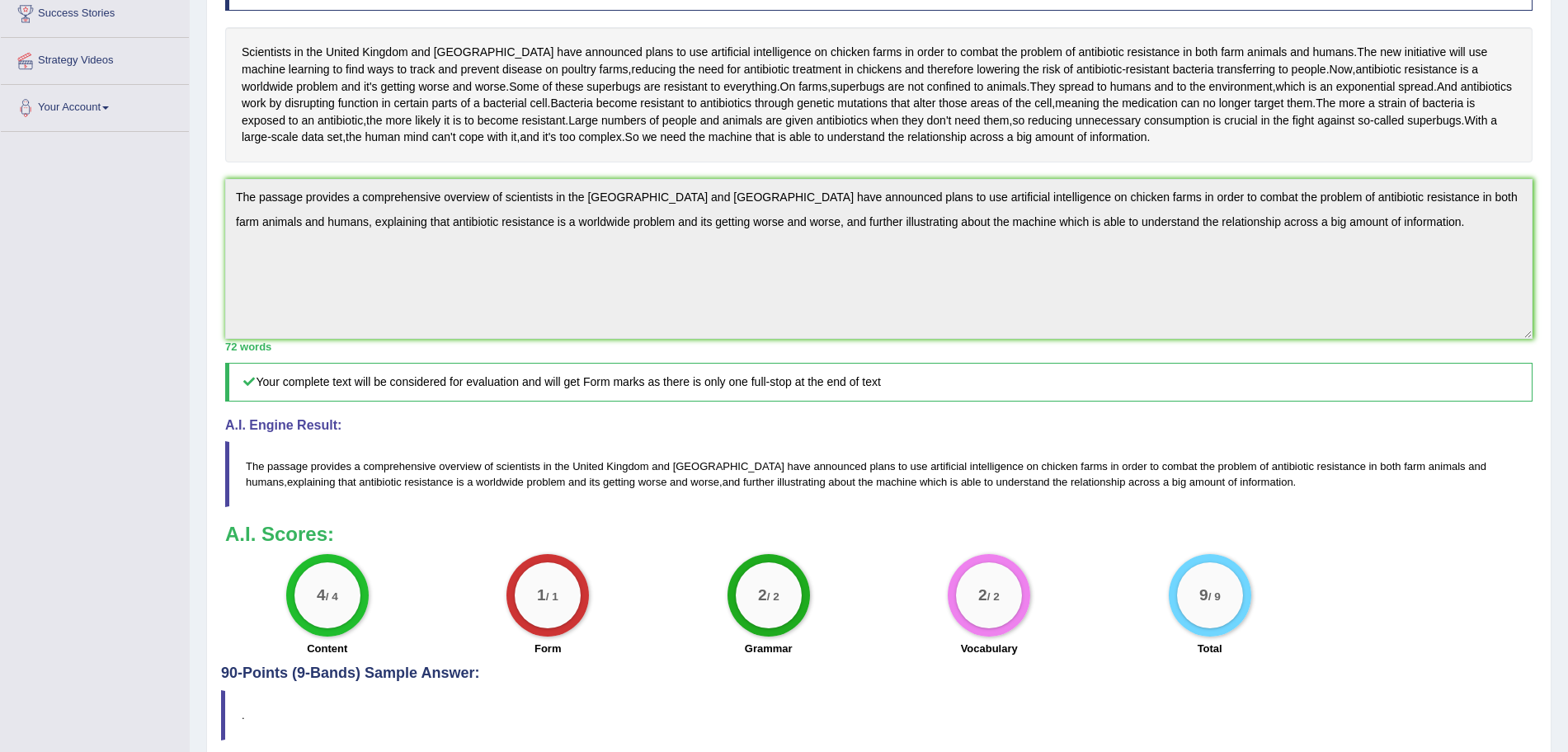
scroll to position [0, 0]
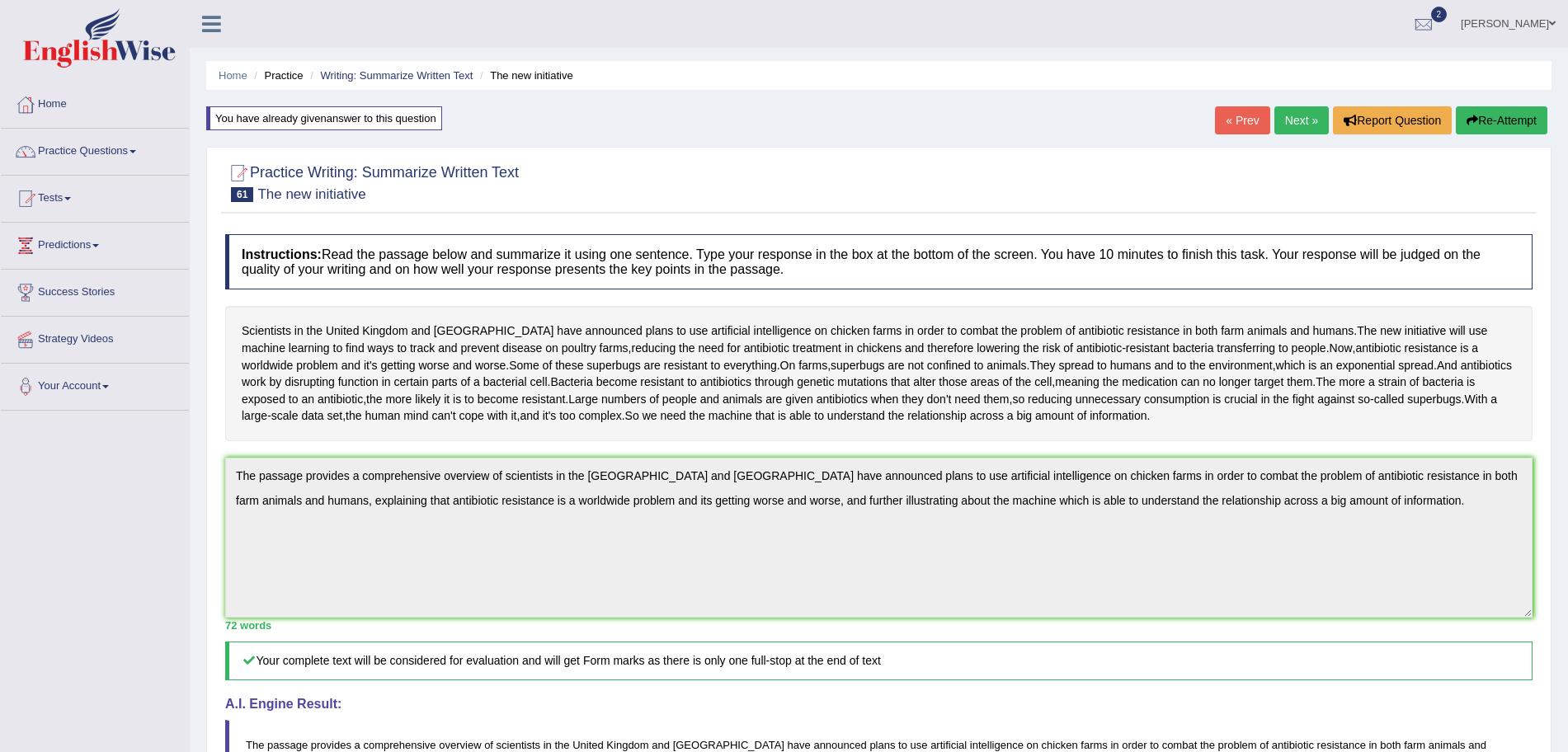
click at [1290, 117] on link "Next »" at bounding box center [1301, 120] width 55 height 28
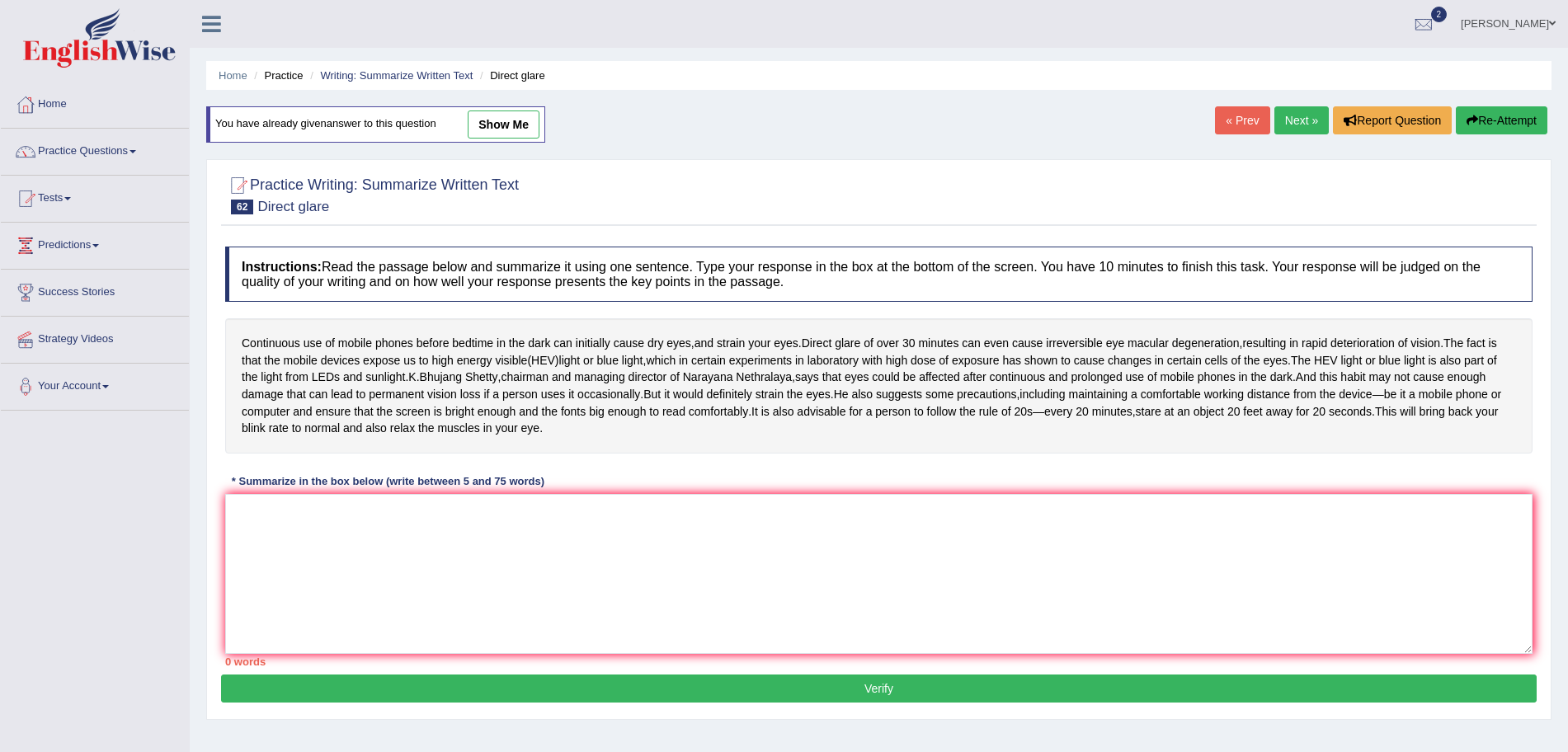
scroll to position [88, 0]
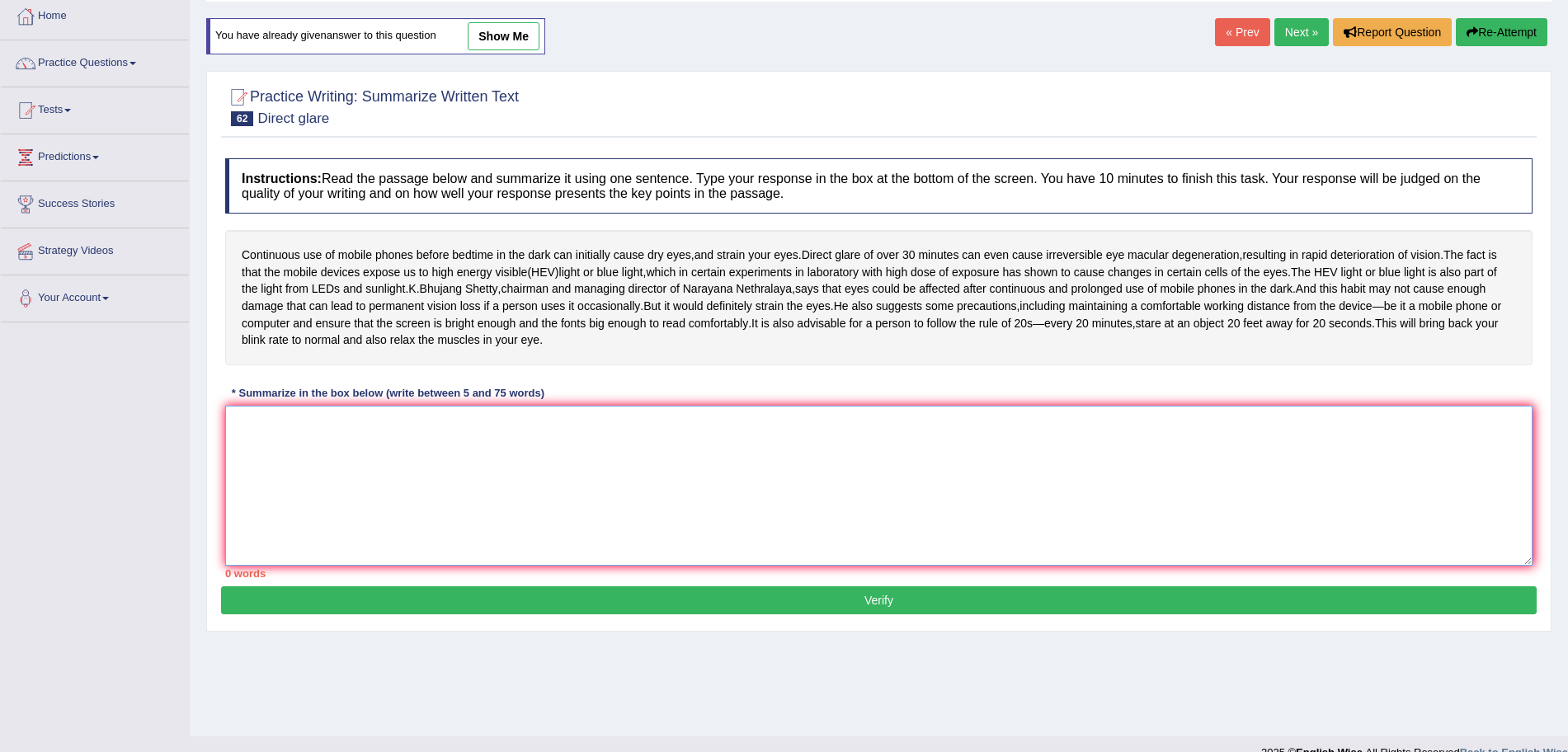
click at [812, 549] on textarea at bounding box center [879, 485] width 1307 height 160
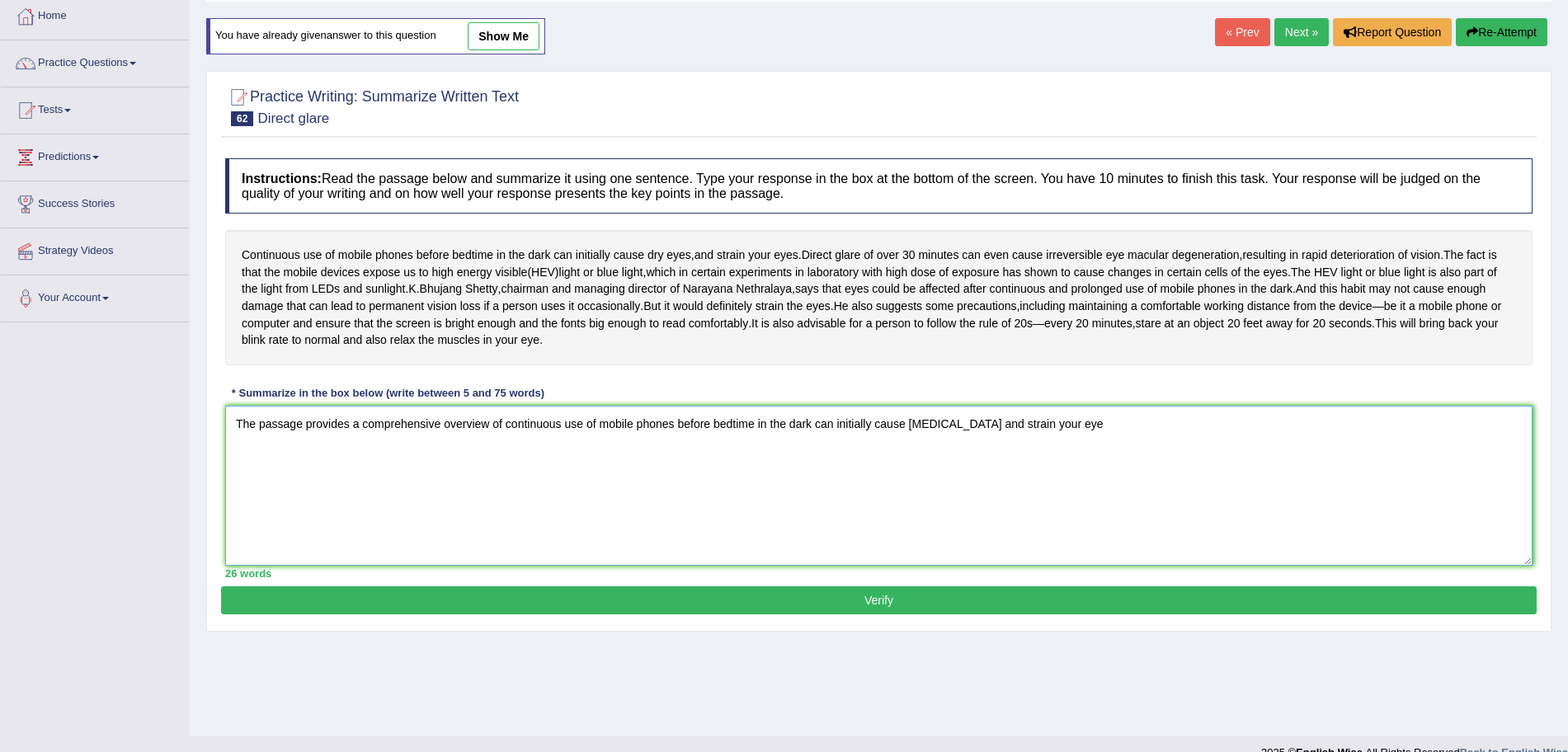
type textarea "The passage provides a comprehensive overview of continuous use of mobile phone…"
drag, startPoint x: 1076, startPoint y: 491, endPoint x: 120, endPoint y: 462, distance: 956.4
click at [120, 462] on div "Toggle navigation Home Practice Questions Speaking Practice Read Aloud Repeat S…" at bounding box center [784, 341] width 1568 height 858
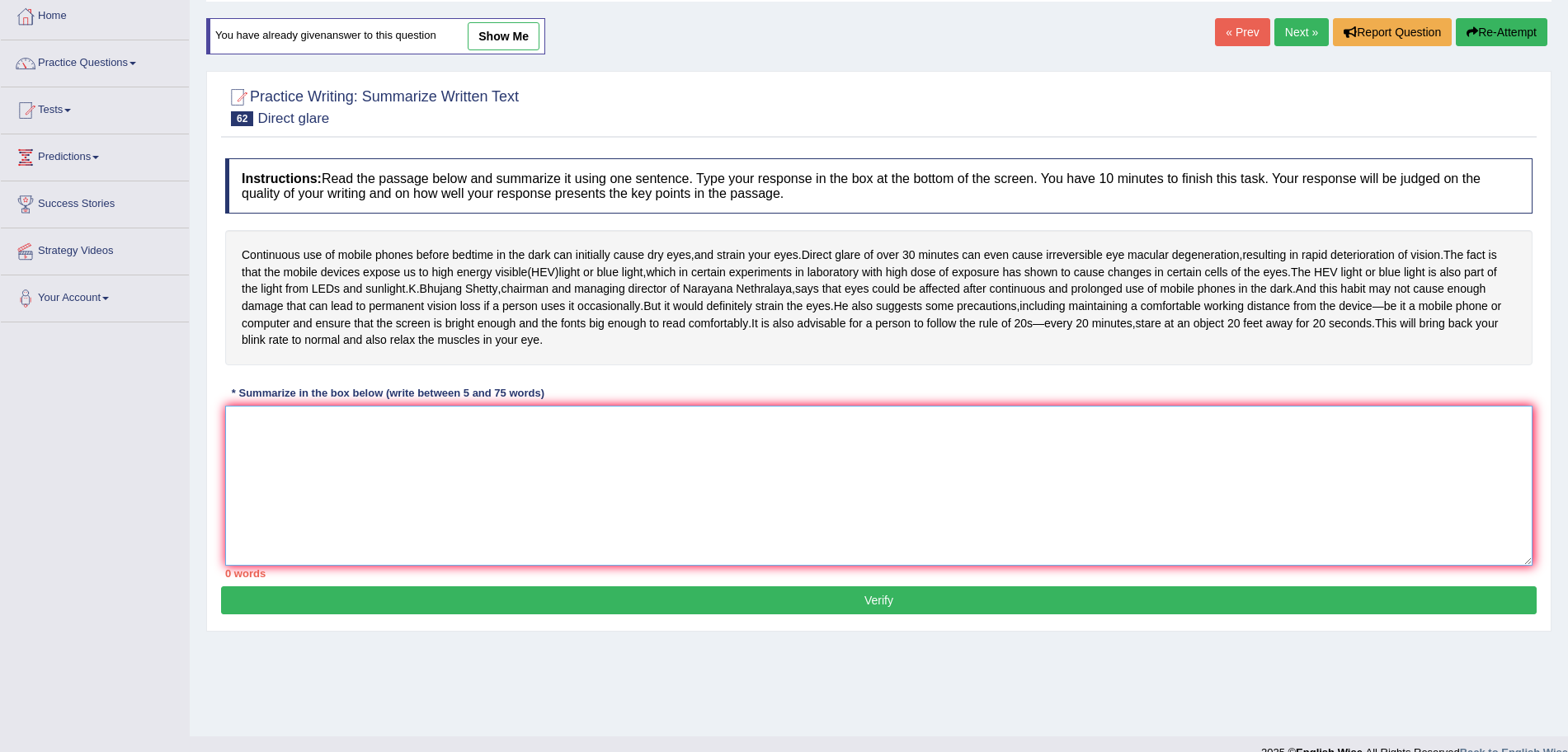
scroll to position [0, 0]
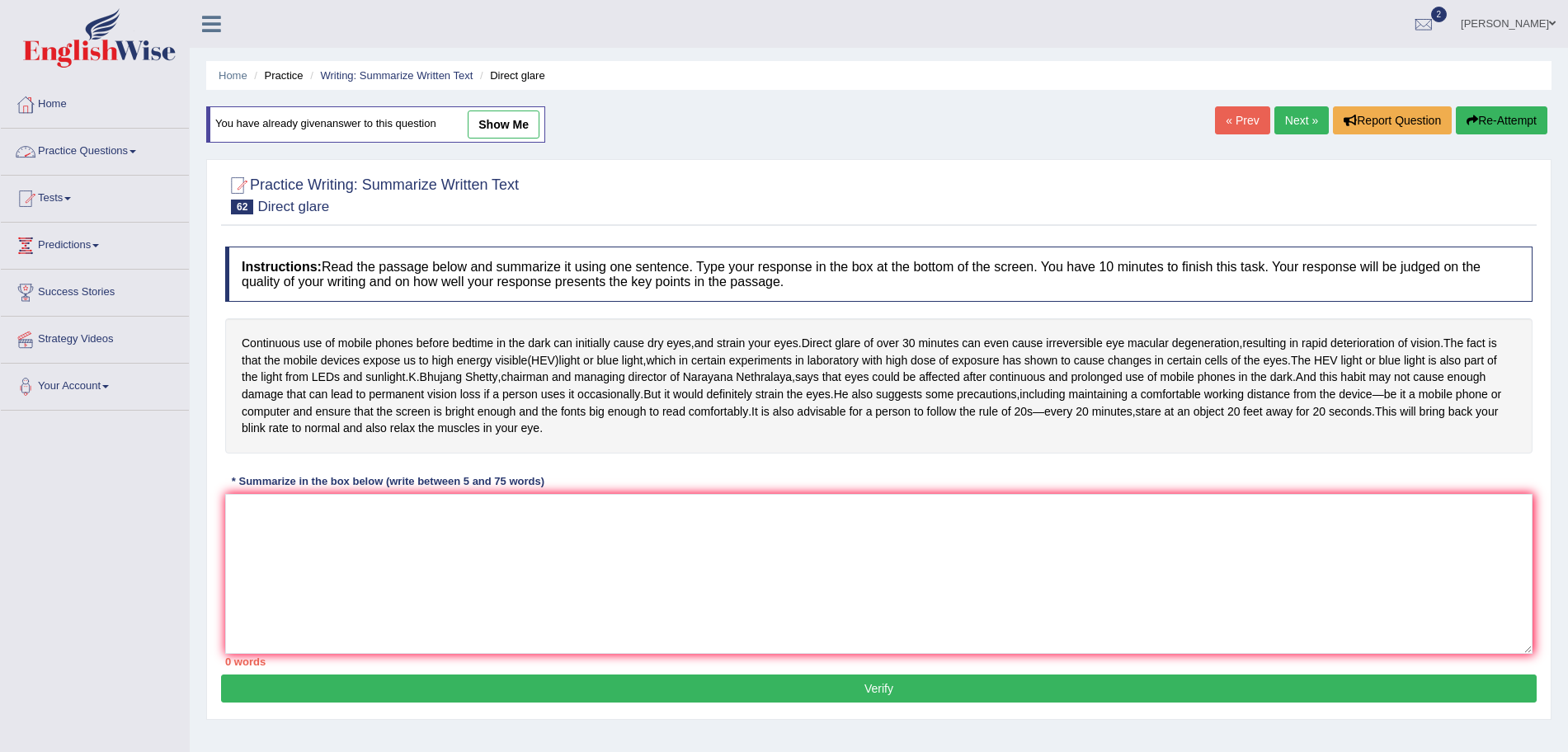
click at [91, 153] on link "Practice Questions" at bounding box center [94, 149] width 188 height 41
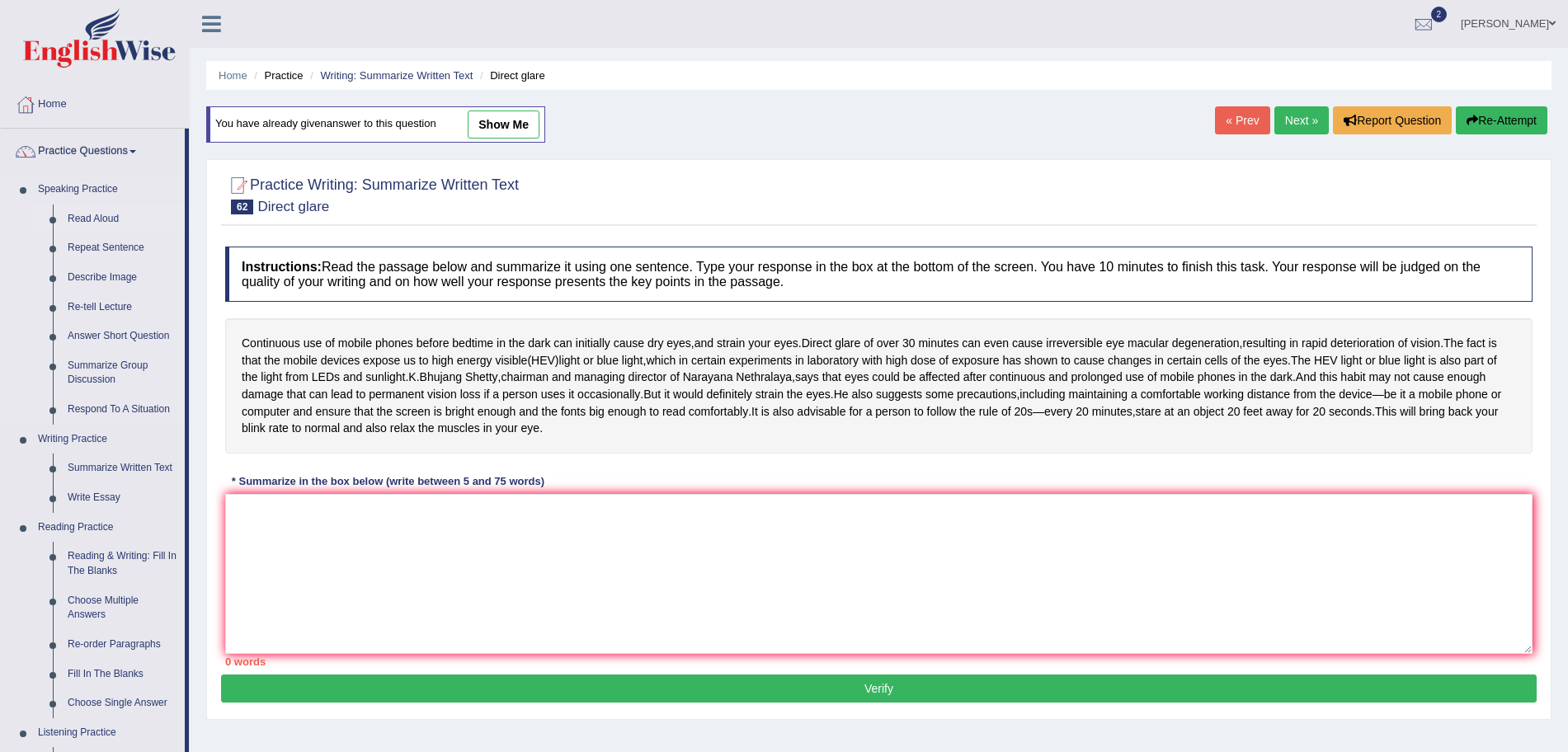
click at [102, 218] on link "Read Aloud" at bounding box center [122, 219] width 125 height 30
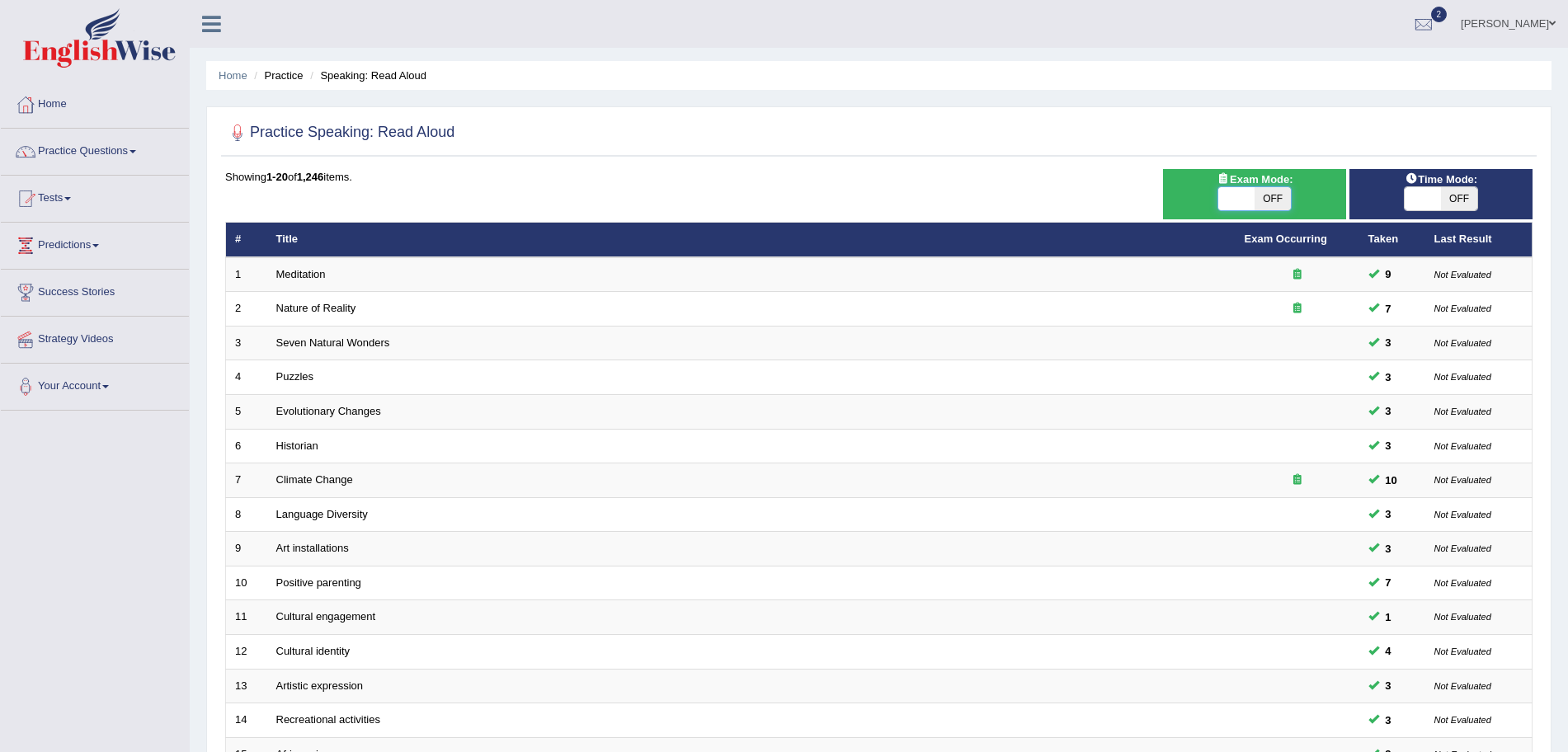
click at [1247, 195] on span at bounding box center [1236, 199] width 36 height 23
checkbox input "true"
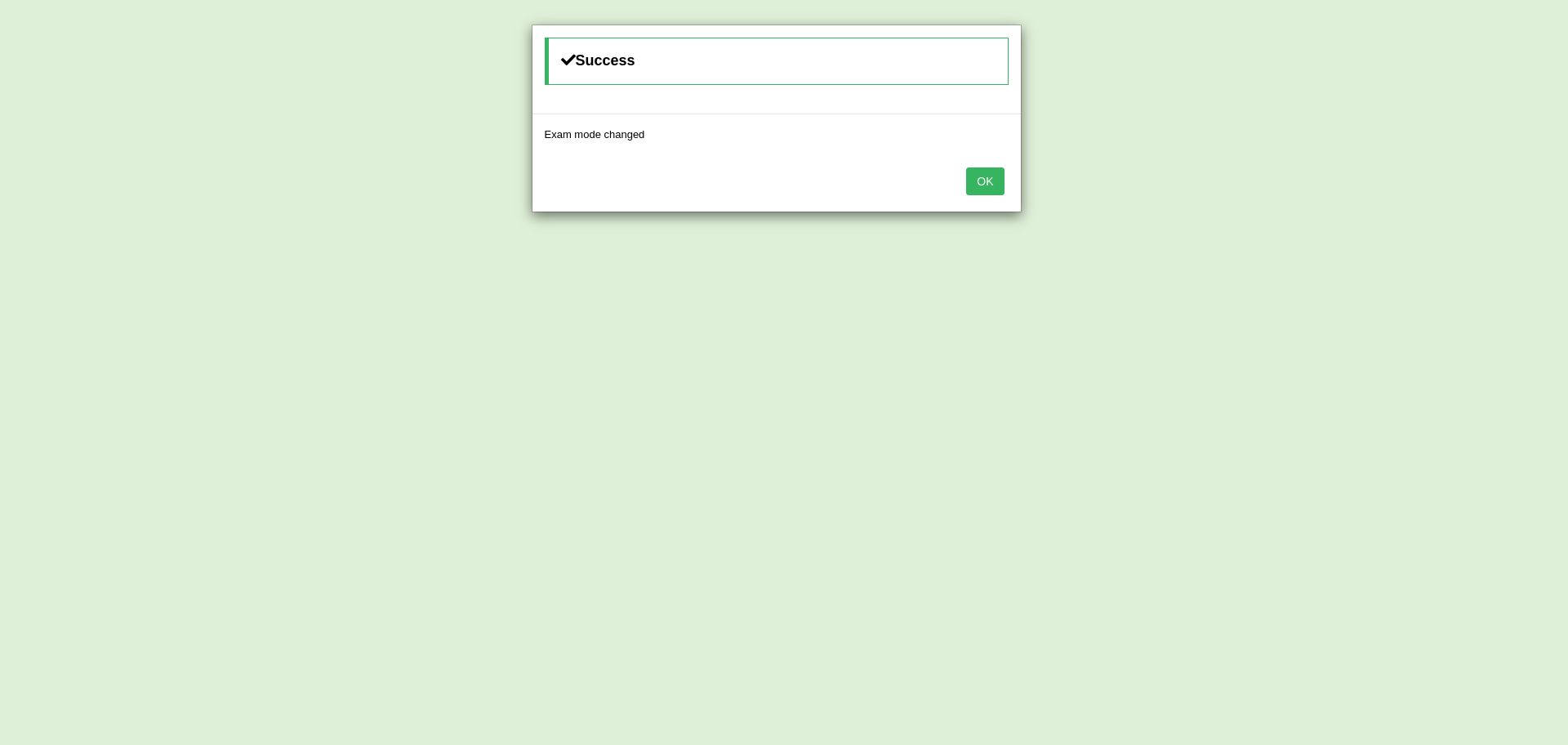
click at [966, 167] on button "OK" at bounding box center [985, 180] width 37 height 28
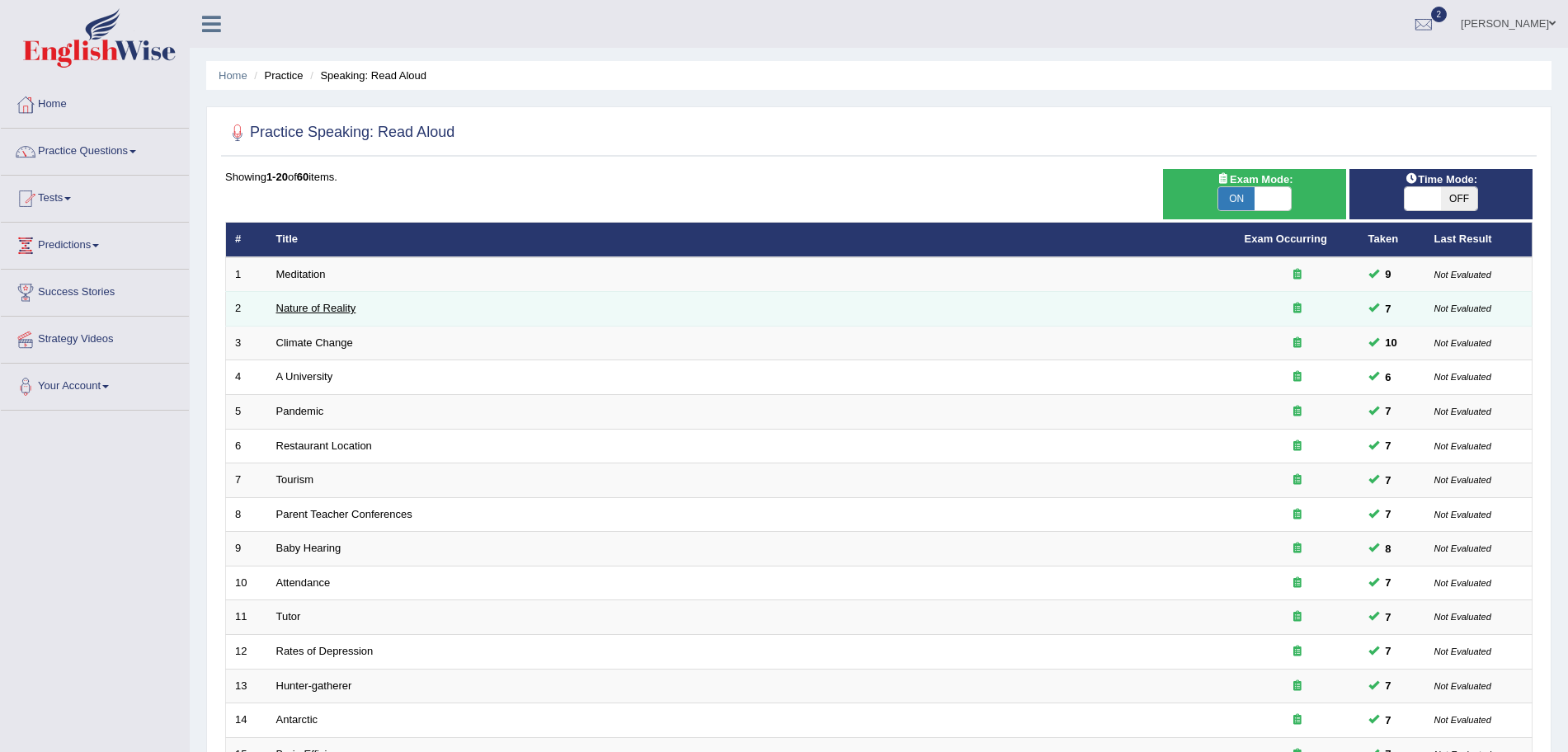
click at [320, 303] on link "Nature of Reality" at bounding box center [316, 308] width 80 height 13
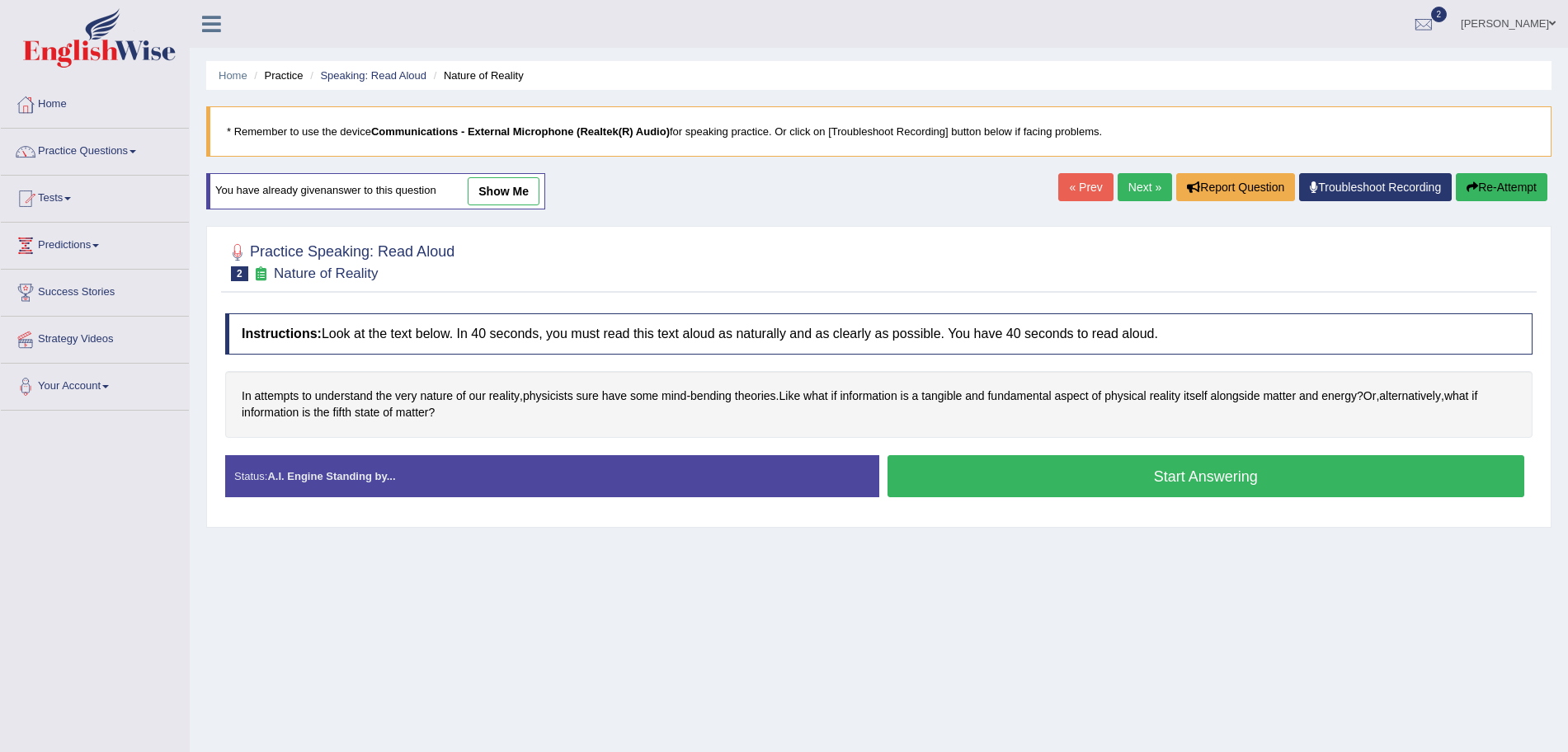
click at [1024, 475] on button "Start Answering" at bounding box center [1206, 476] width 637 height 42
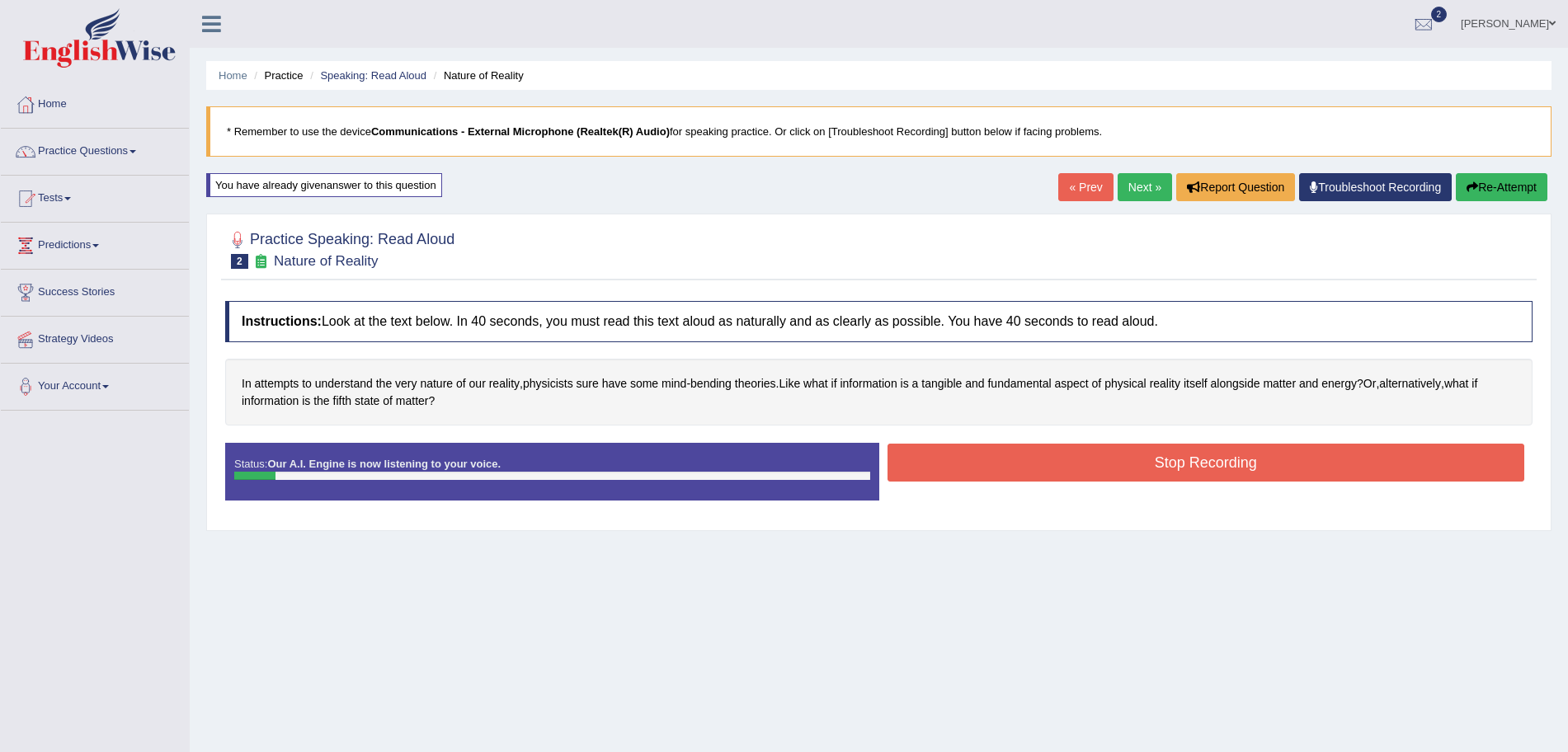
click at [985, 460] on button "Stop Recording" at bounding box center [1206, 462] width 637 height 38
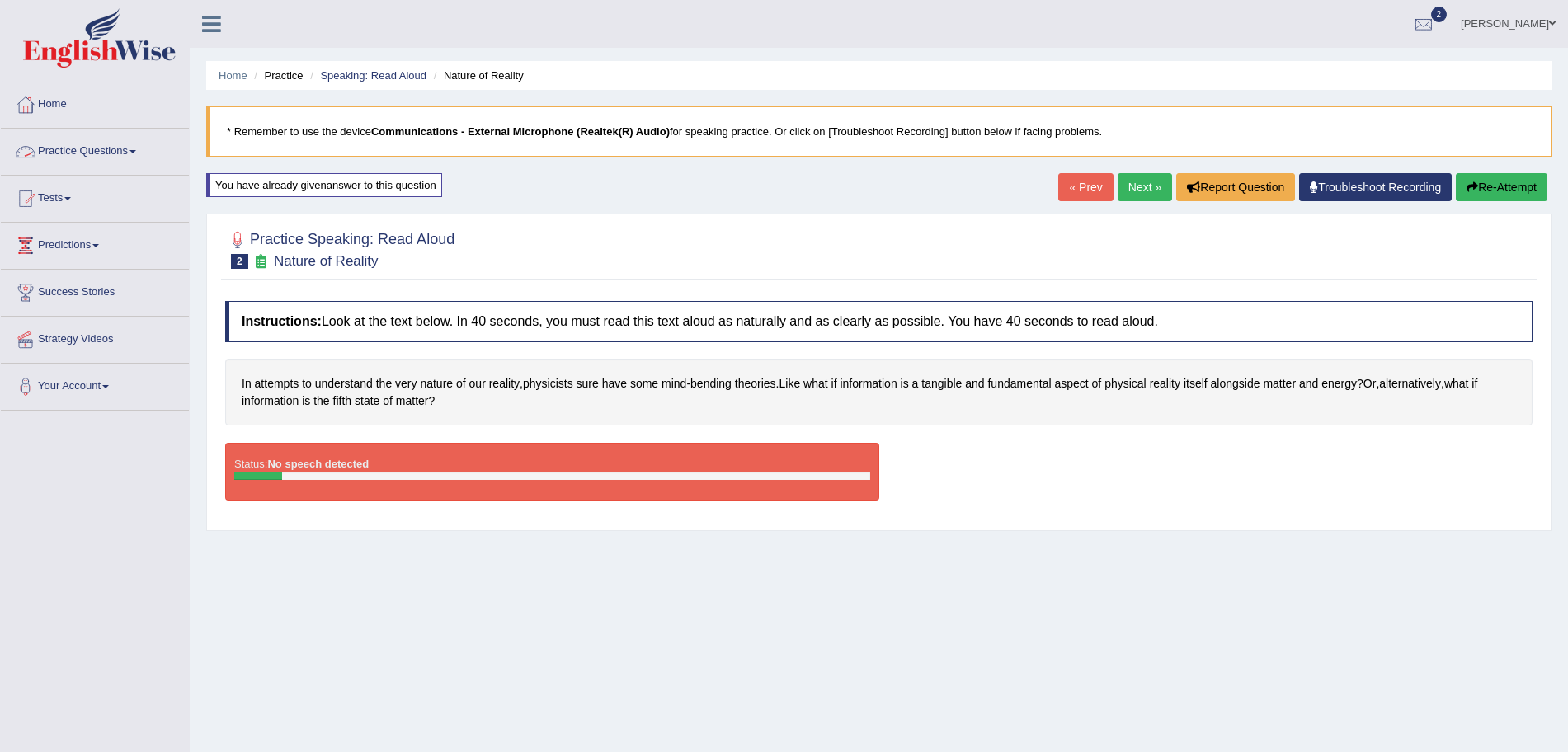
click at [99, 147] on link "Practice Questions" at bounding box center [94, 149] width 188 height 41
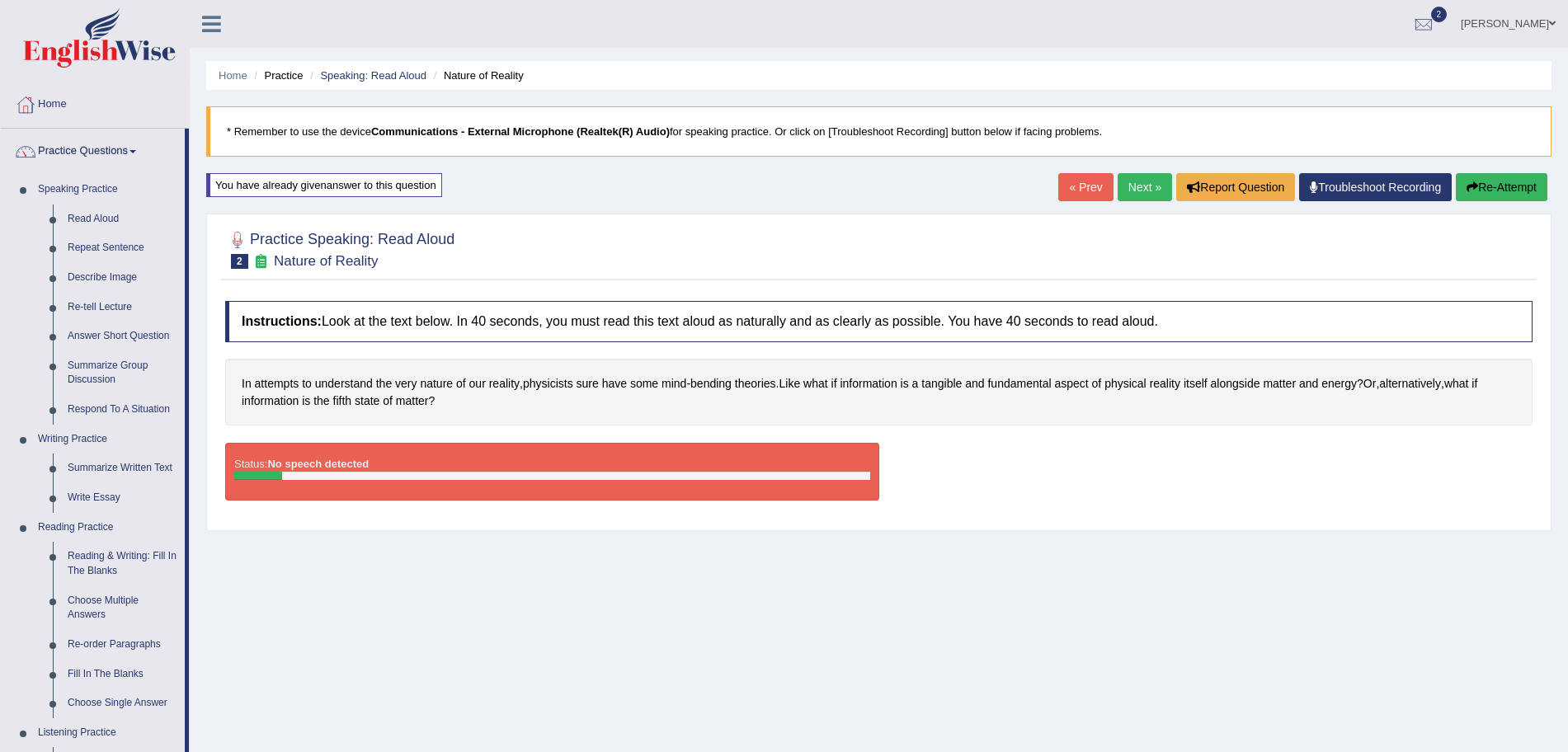
click at [486, 135] on b "Communications - External Microphone (Realtek(R) Audio)" at bounding box center [520, 132] width 299 height 13
click at [905, 130] on blockquote "* Remember to use the device Communications - External Microphone (Realtek(R) A…" at bounding box center [879, 132] width 1345 height 50
click at [1380, 187] on link "Troubleshoot Recording" at bounding box center [1375, 187] width 153 height 28
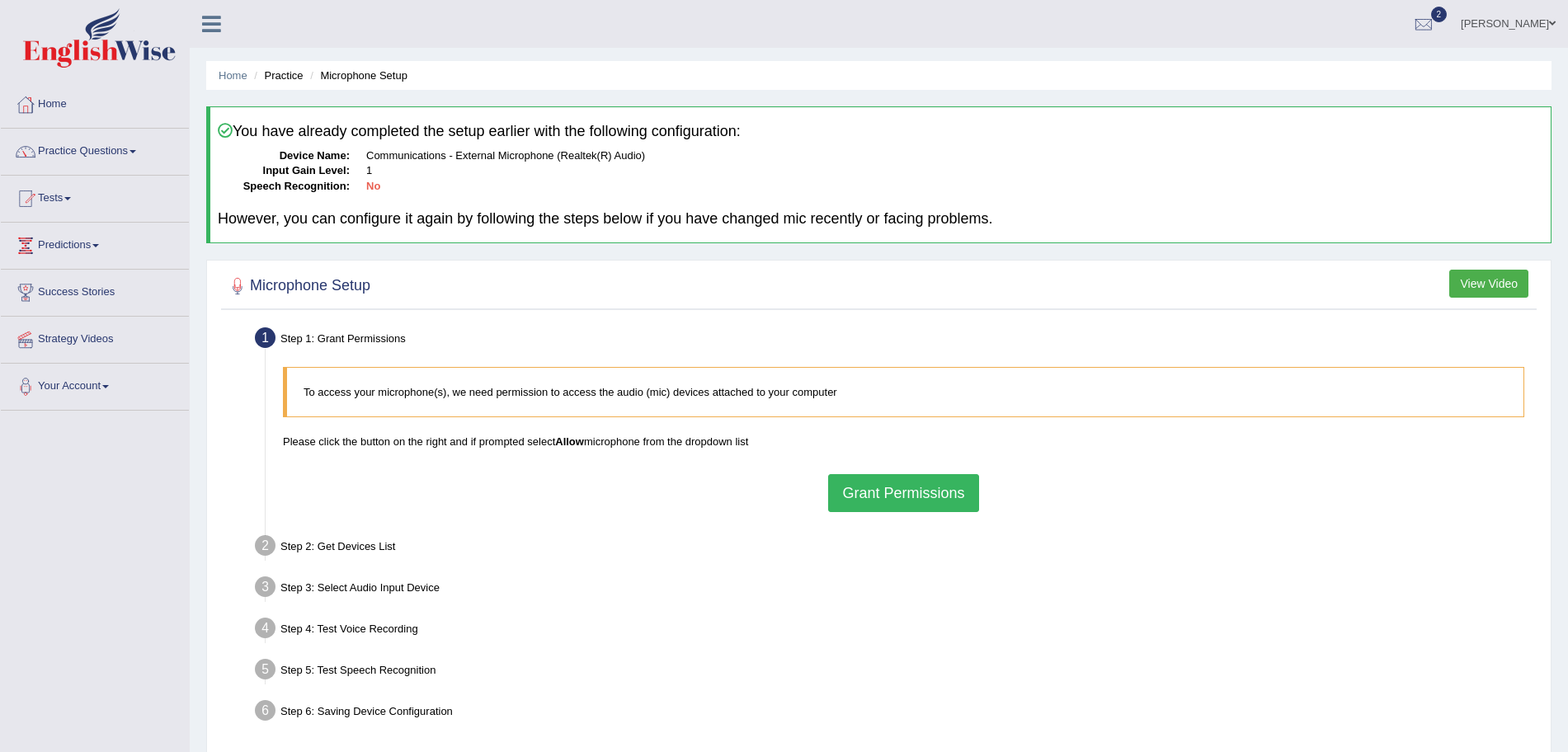
click at [890, 492] on button "Grant Permissions" at bounding box center [903, 493] width 150 height 38
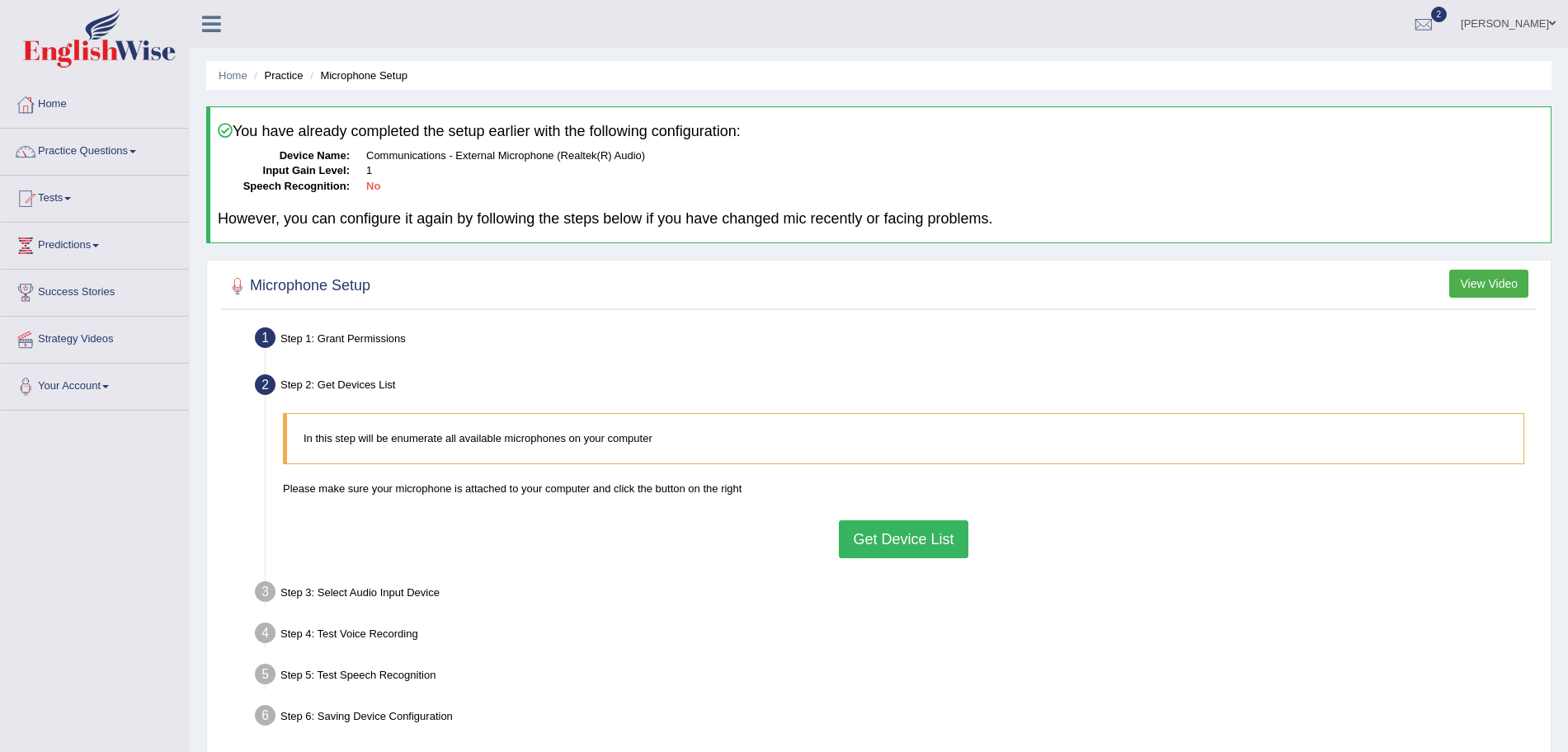
click at [906, 539] on button "Get Device List" at bounding box center [902, 539] width 128 height 38
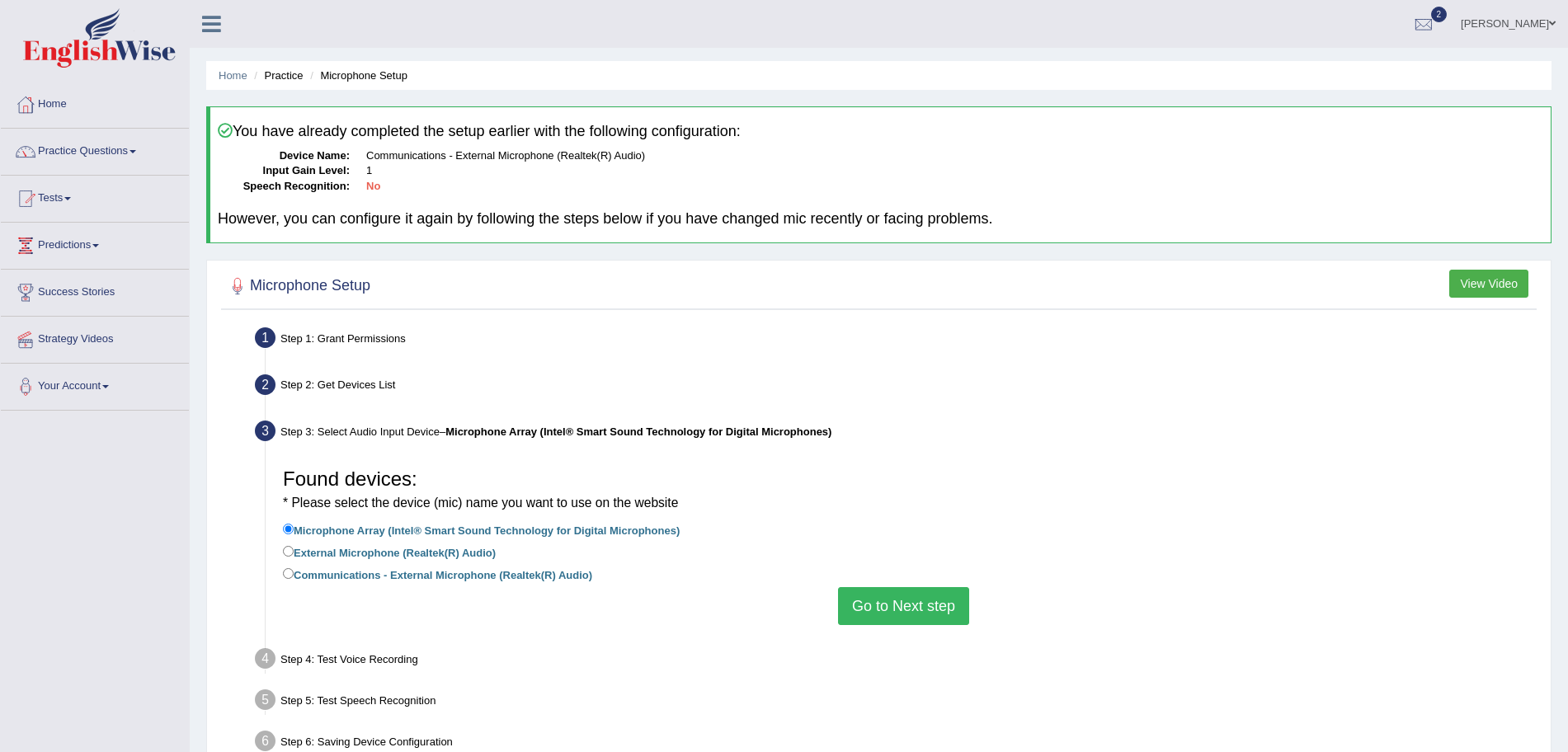
click at [313, 584] on li "Communications - External Microphone (Realtek(R) Audio)" at bounding box center [903, 575] width 1241 height 22
click at [302, 578] on label "Communications - External Microphone (Realtek(R) Audio)" at bounding box center [437, 573] width 310 height 18
click at [293, 578] on input "Communications - External Microphone (Realtek(R) Audio)" at bounding box center [288, 573] width 11 height 11
radio input "true"
click at [895, 606] on button "Go to Next step" at bounding box center [904, 606] width 131 height 38
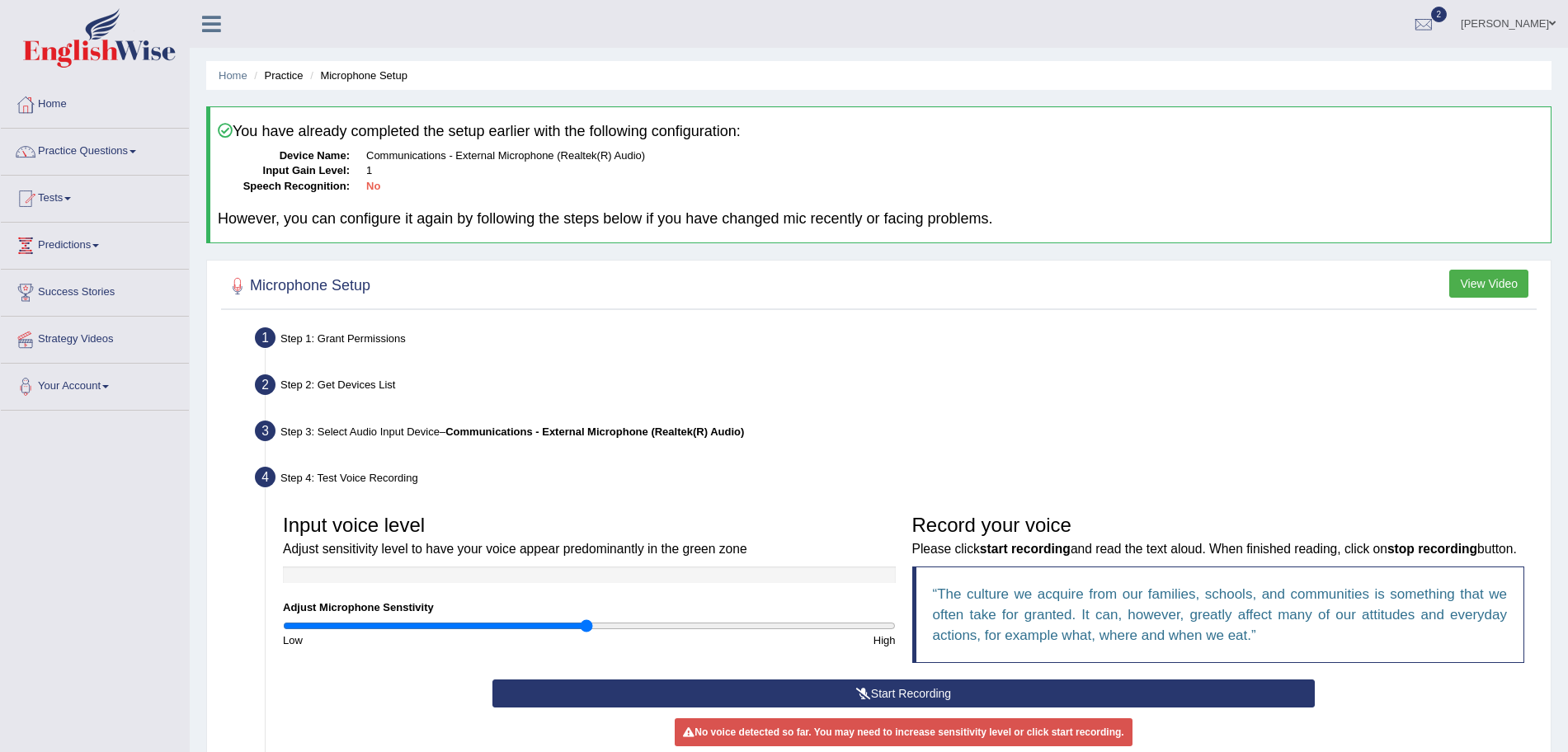
scroll to position [180, 0]
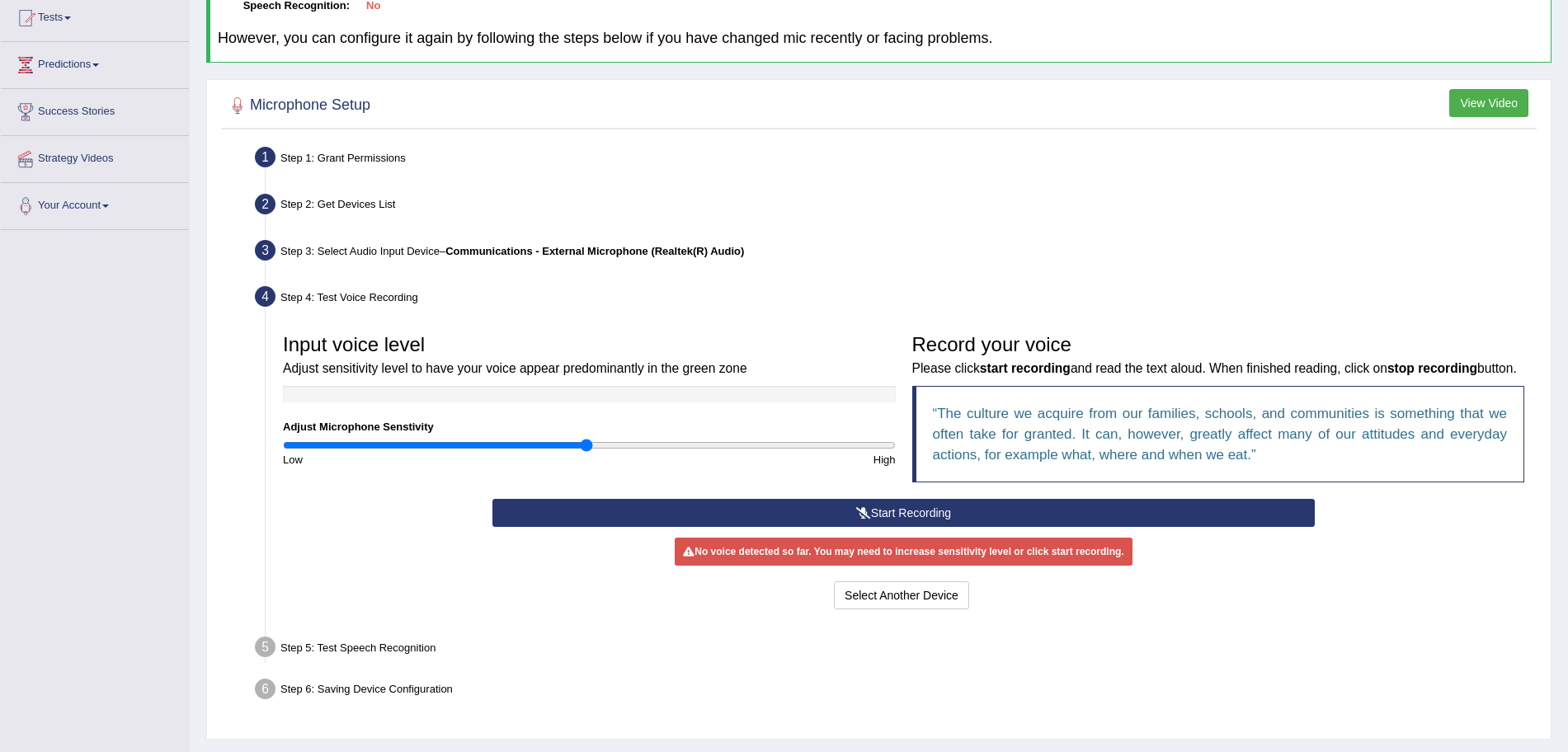
click at [884, 527] on button "Start Recording" at bounding box center [904, 512] width 822 height 28
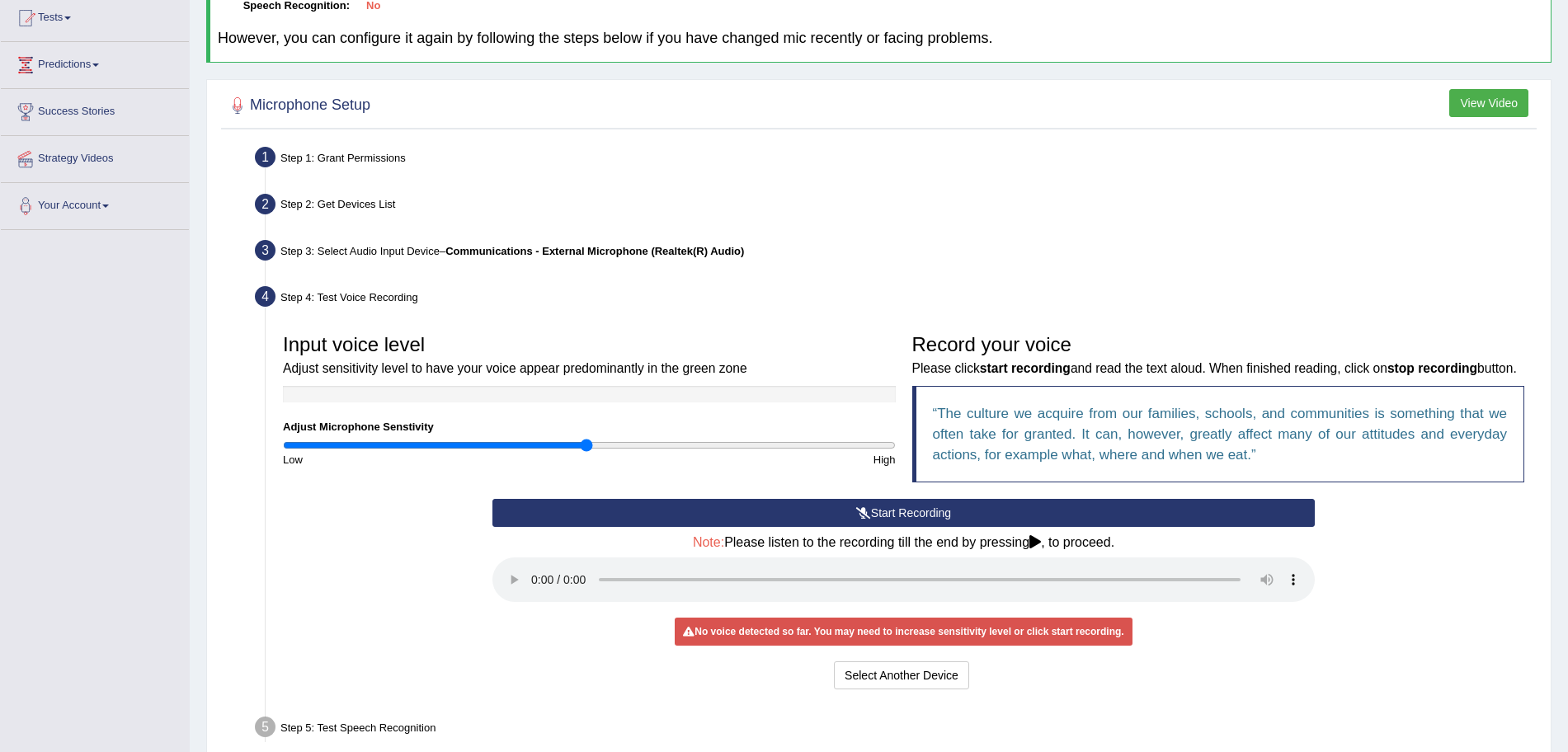
click at [862, 519] on icon at bounding box center [863, 512] width 15 height 12
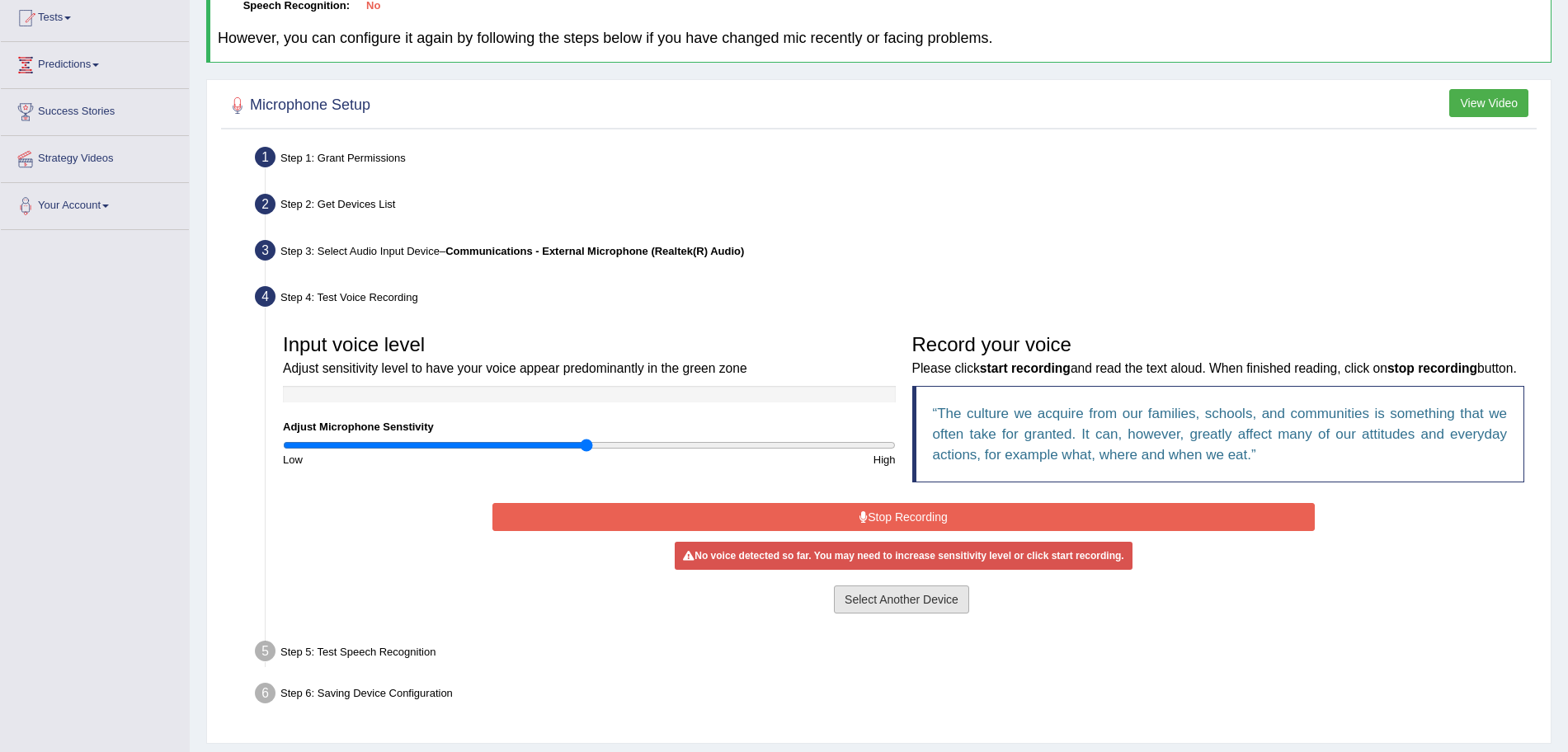
click at [881, 614] on button "Select Another Device" at bounding box center [901, 599] width 136 height 28
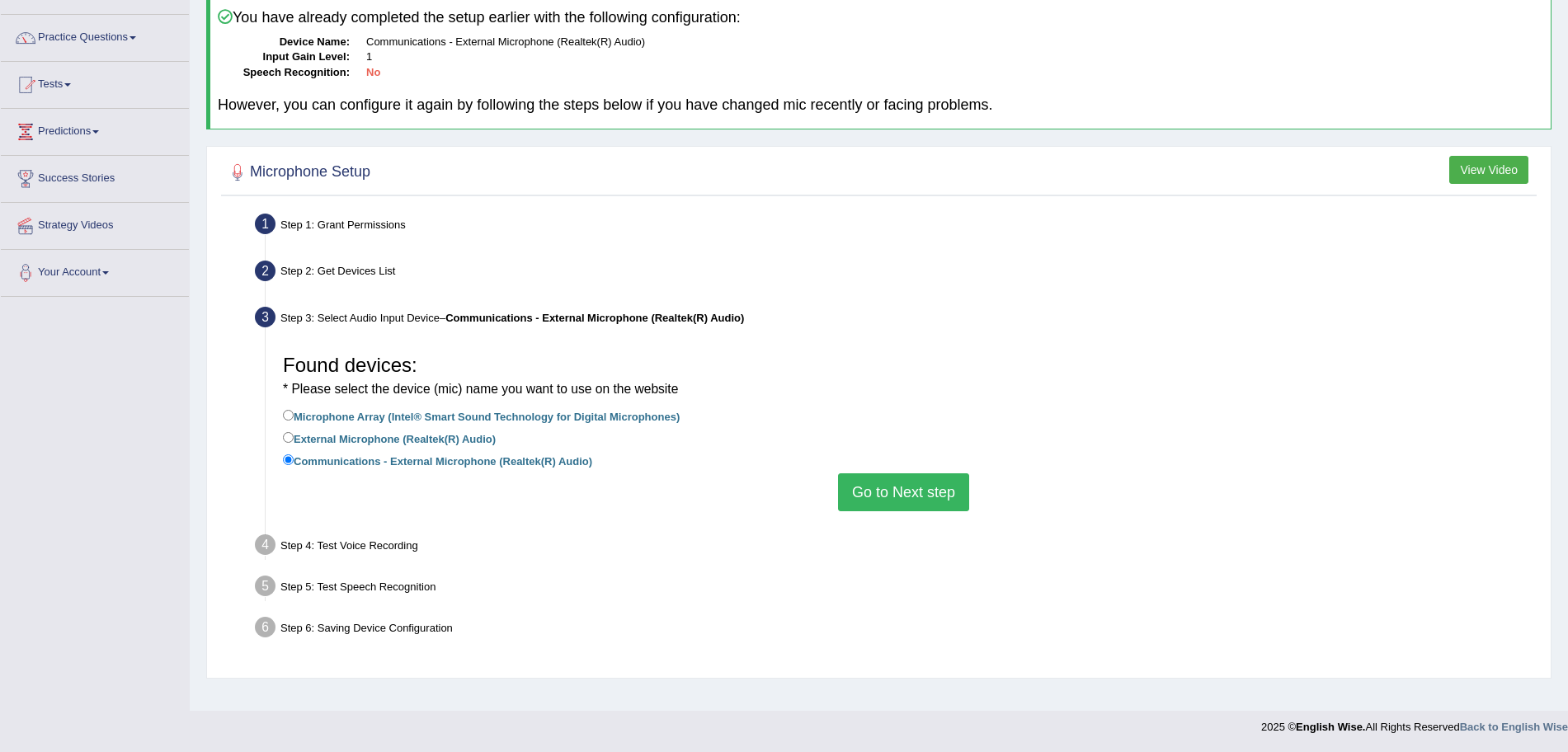
scroll to position [0, 0]
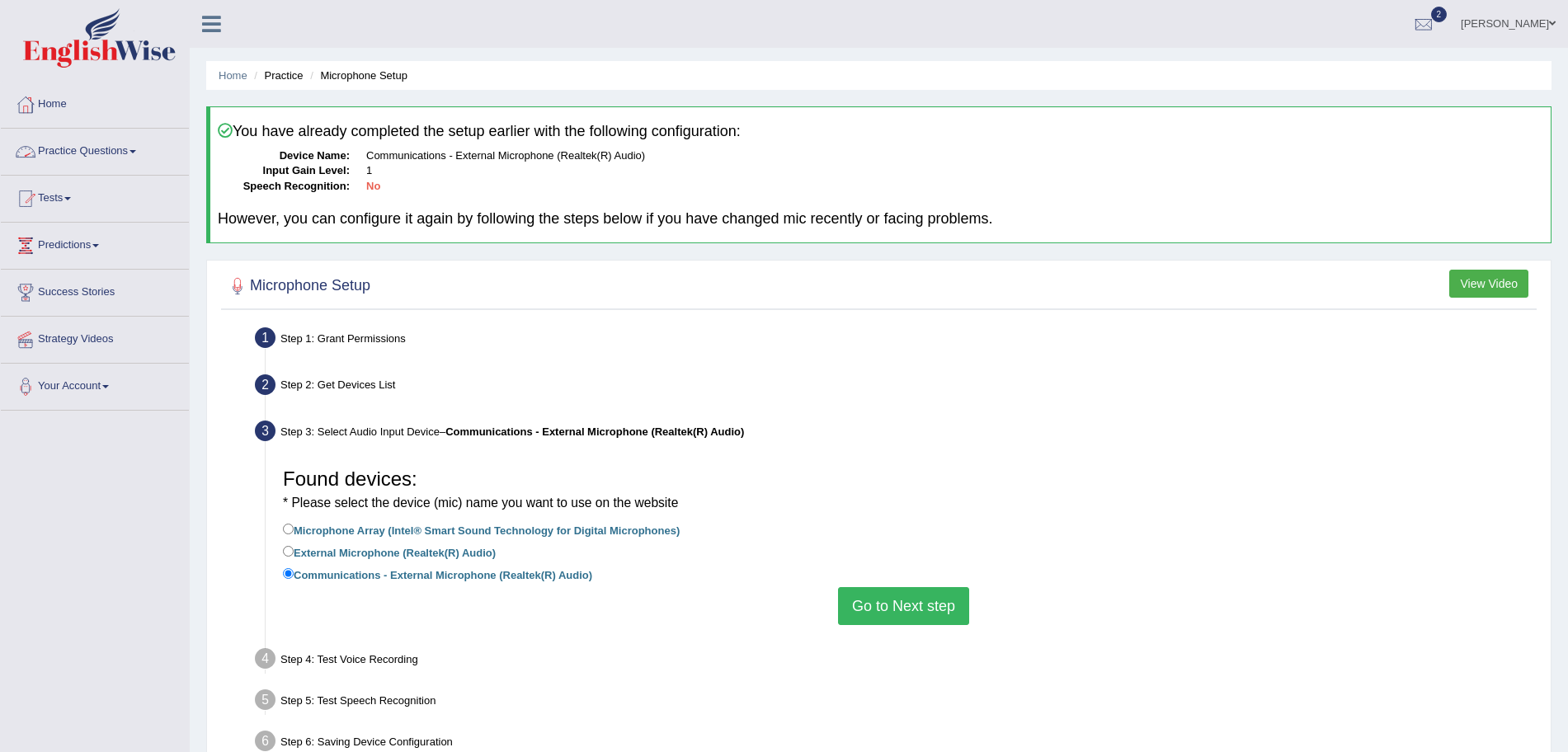
click at [134, 147] on link "Practice Questions" at bounding box center [94, 149] width 188 height 41
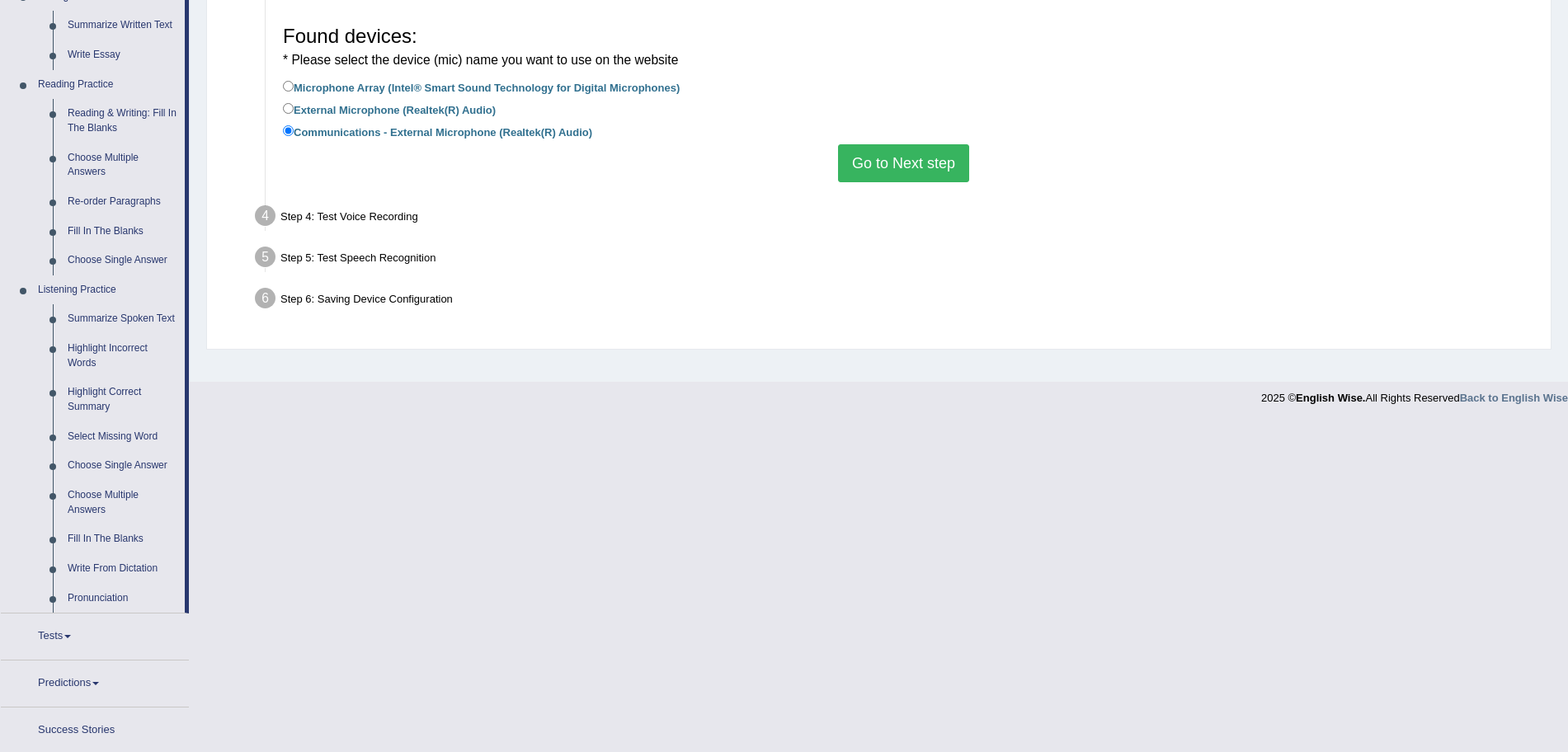
scroll to position [540, 0]
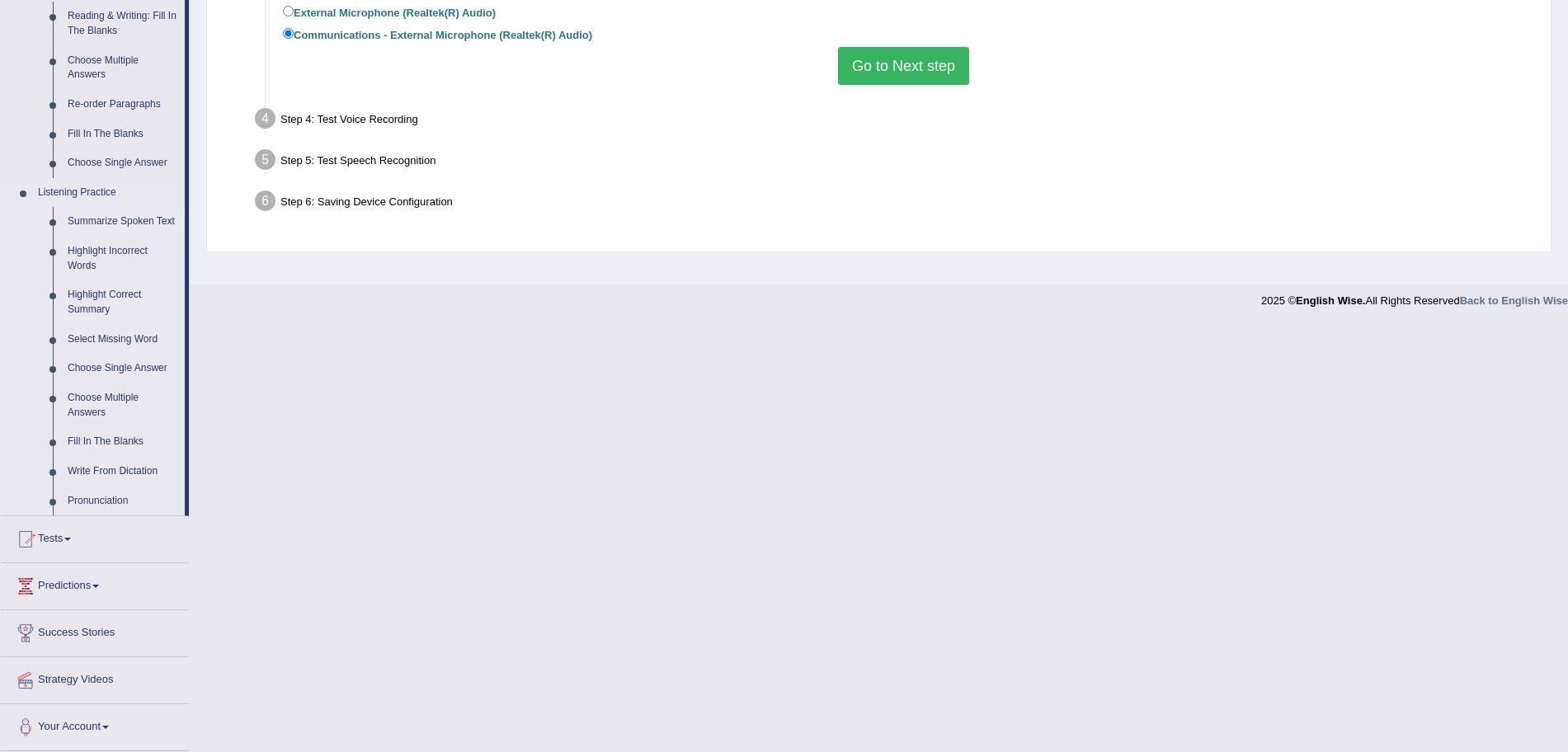
click at [156, 219] on link "Summarize Spoken Text" at bounding box center [122, 222] width 125 height 30
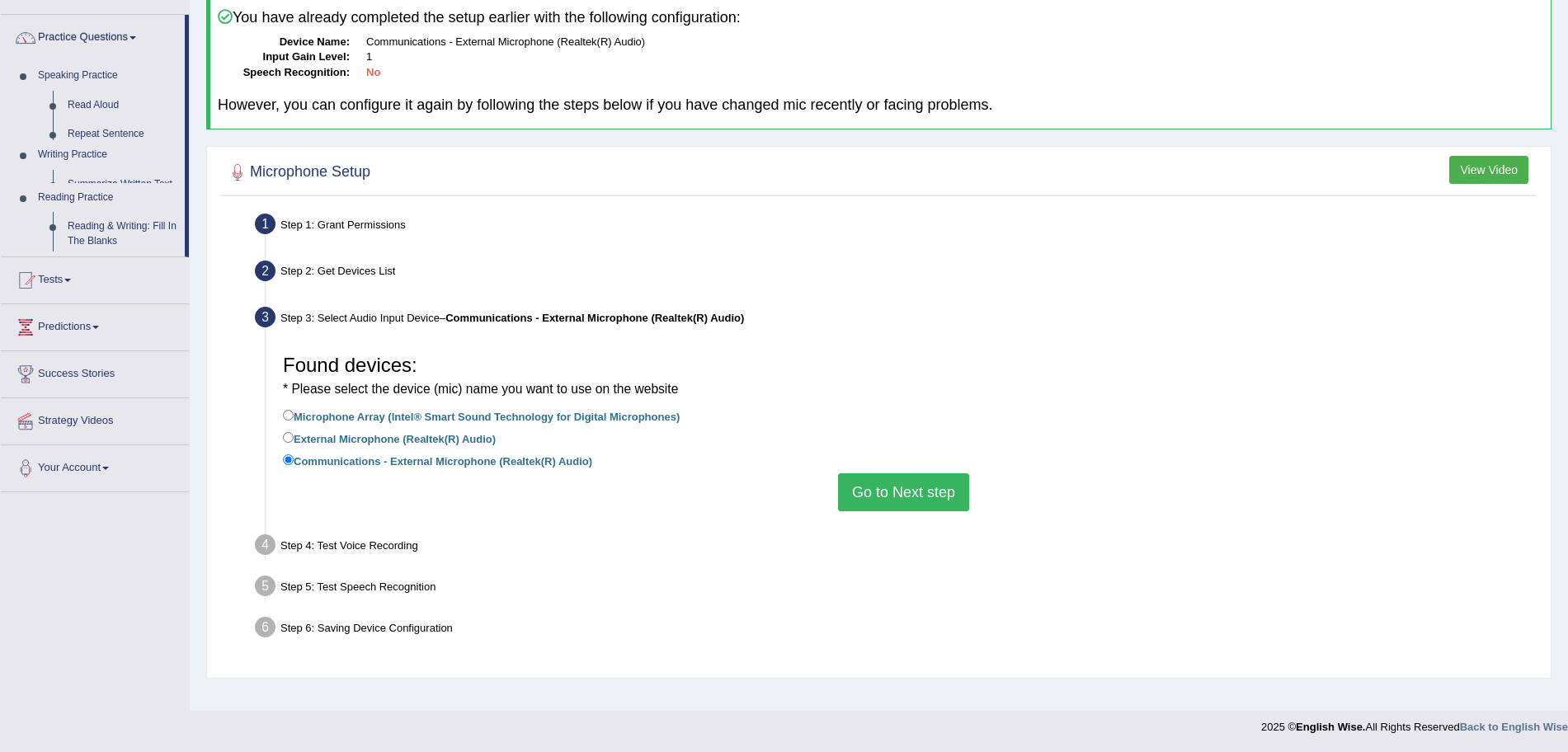
scroll to position [114, 0]
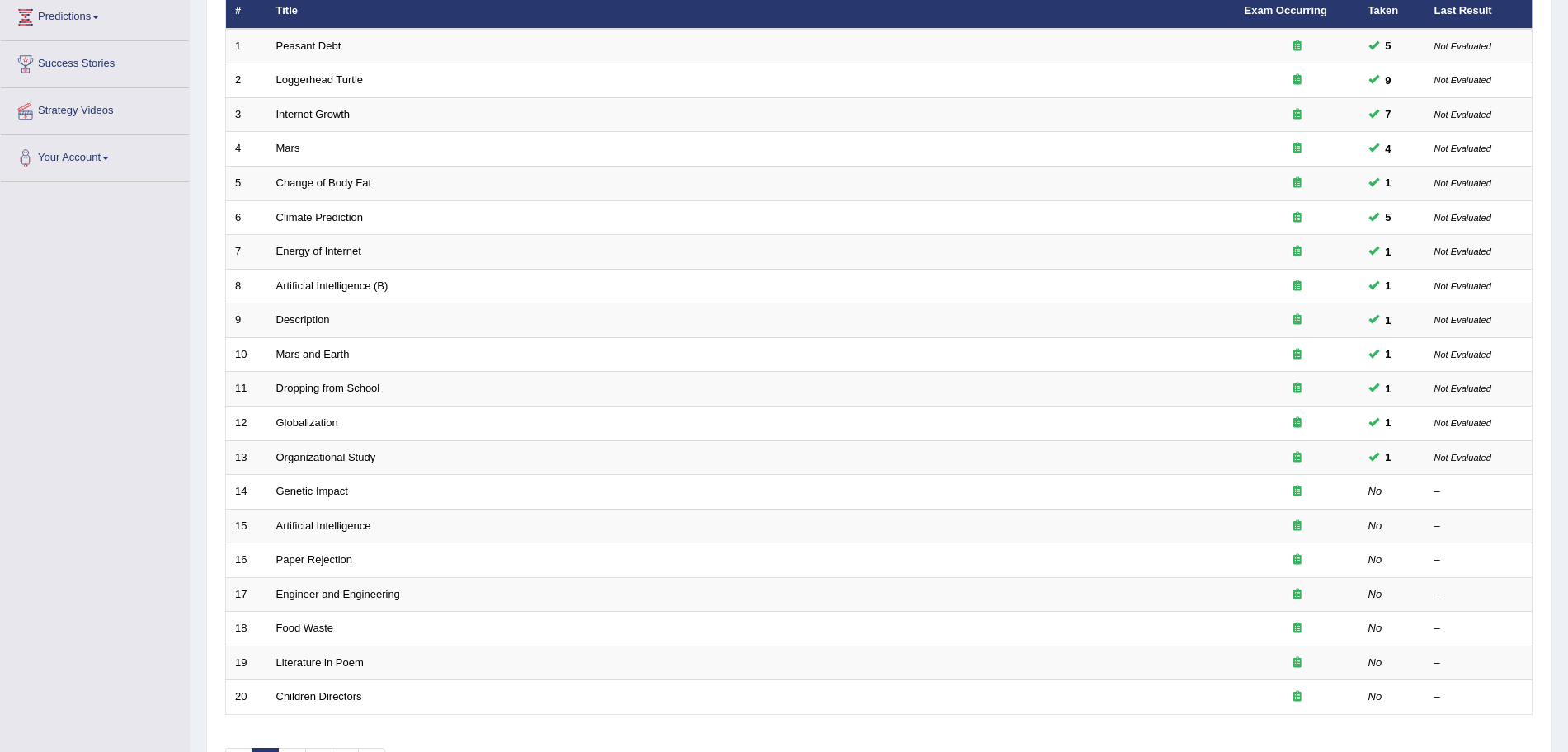
scroll to position [340, 0]
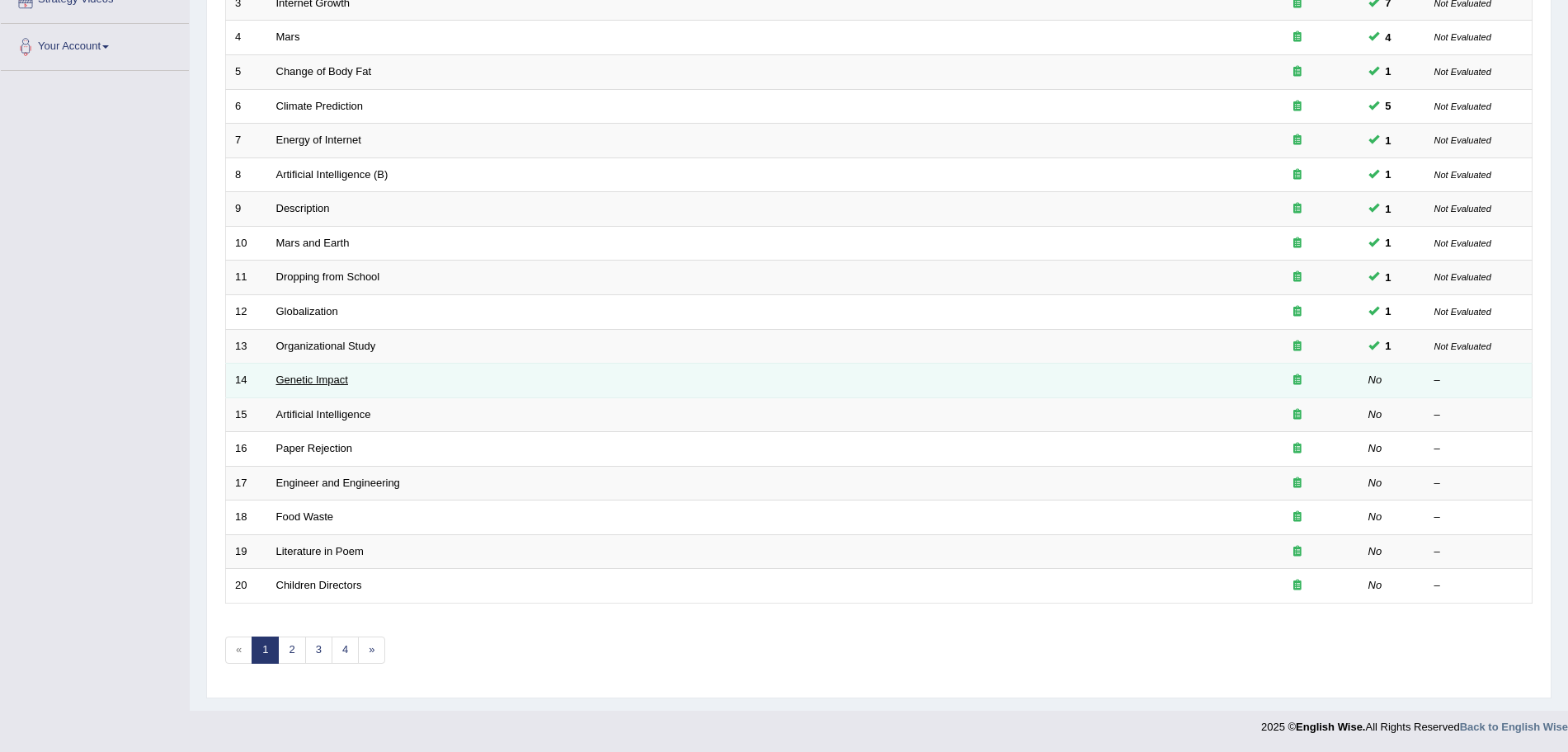
click at [313, 379] on link "Genetic Impact" at bounding box center [312, 380] width 72 height 13
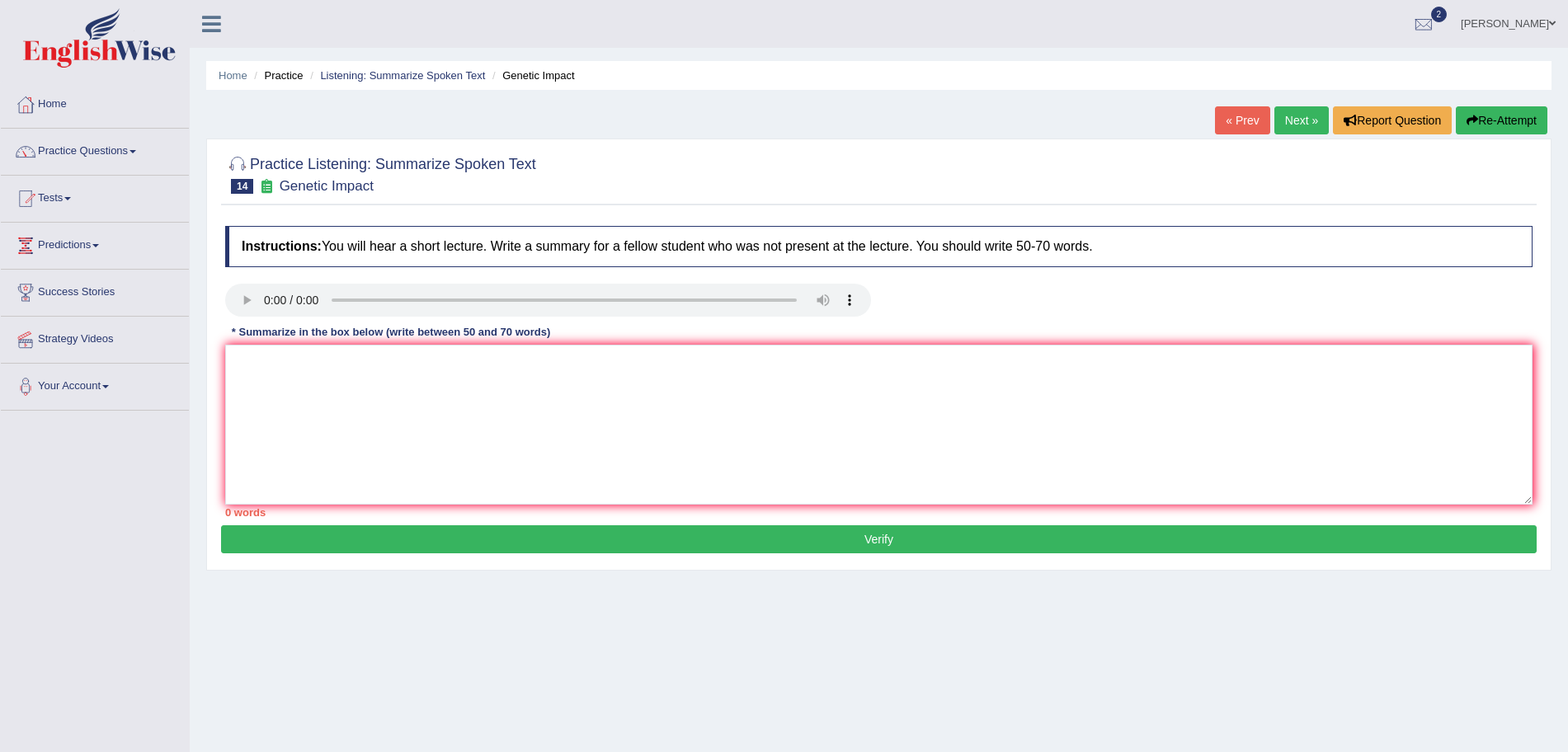
click at [787, 507] on div "0 words" at bounding box center [879, 512] width 1307 height 15
click at [598, 454] on textarea at bounding box center [879, 424] width 1307 height 160
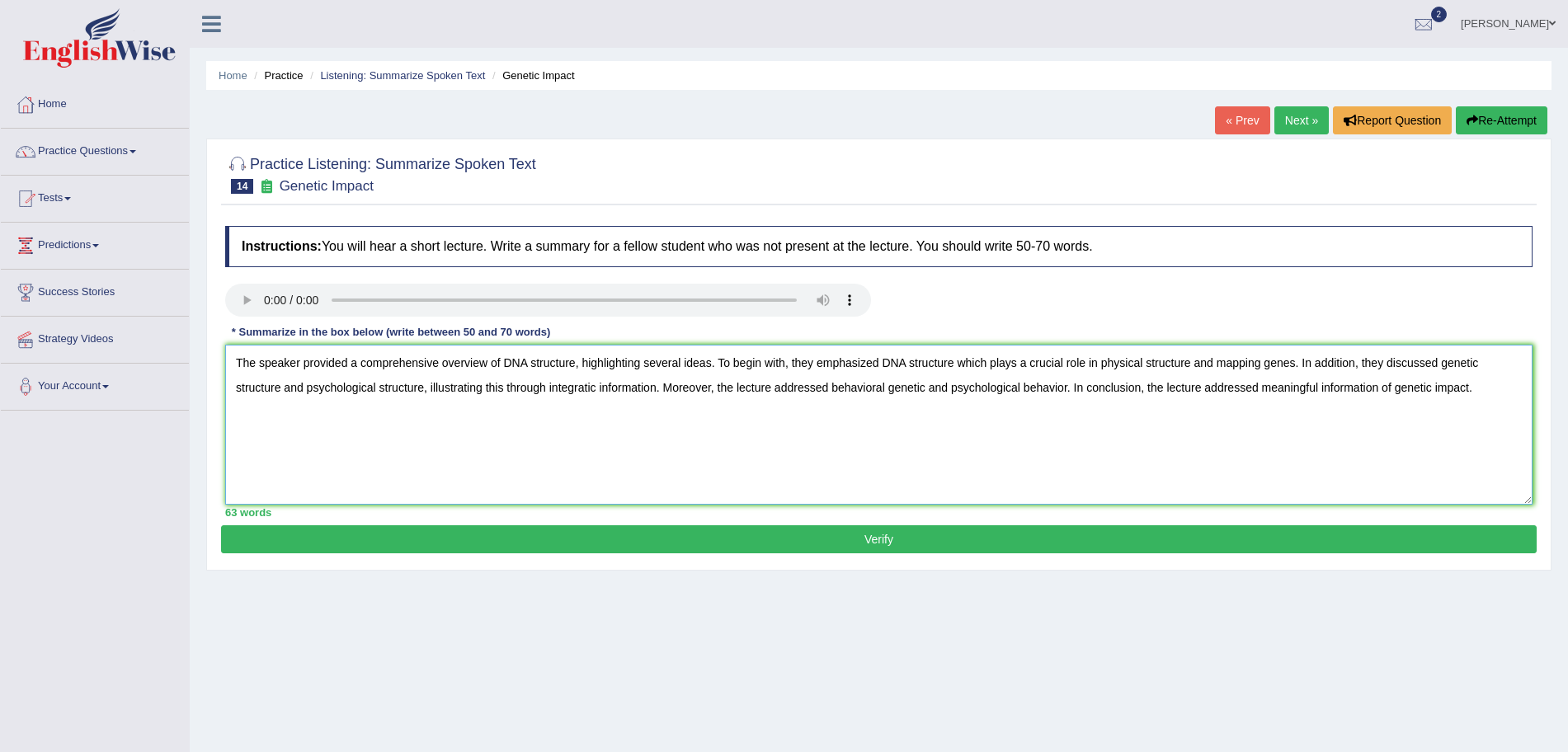
type textarea "The speaker provided a comprehensive overview of DNA structure, highlighting se…"
click at [956, 542] on button "Verify" at bounding box center [879, 538] width 1316 height 28
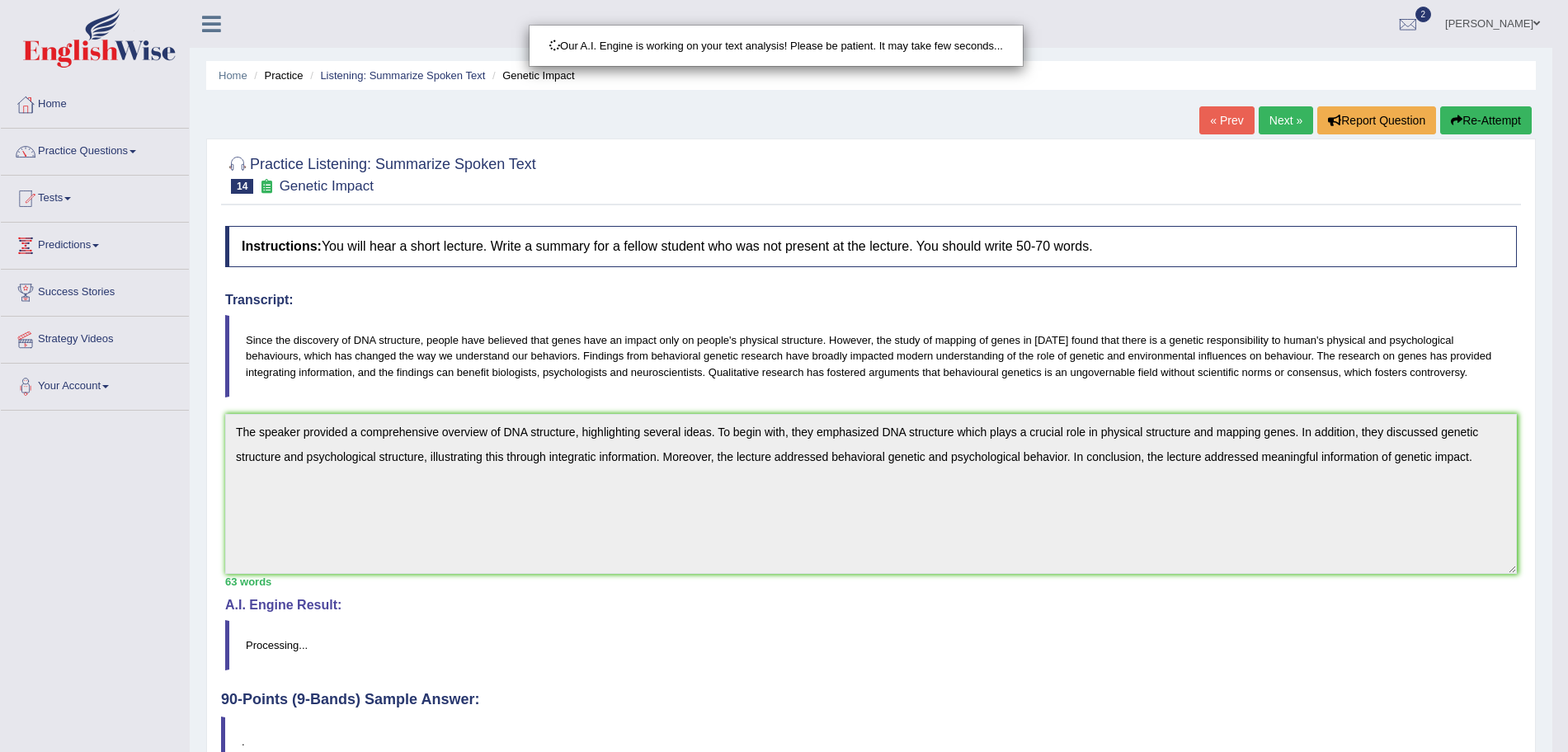
drag, startPoint x: 1582, startPoint y: 257, endPoint x: 1582, endPoint y: 504, distance: 247.0
click at [1567, 504] on html "Toggle navigation Home Practice Questions Speaking Practice Read Aloud Repeat S…" at bounding box center [784, 376] width 1568 height 752
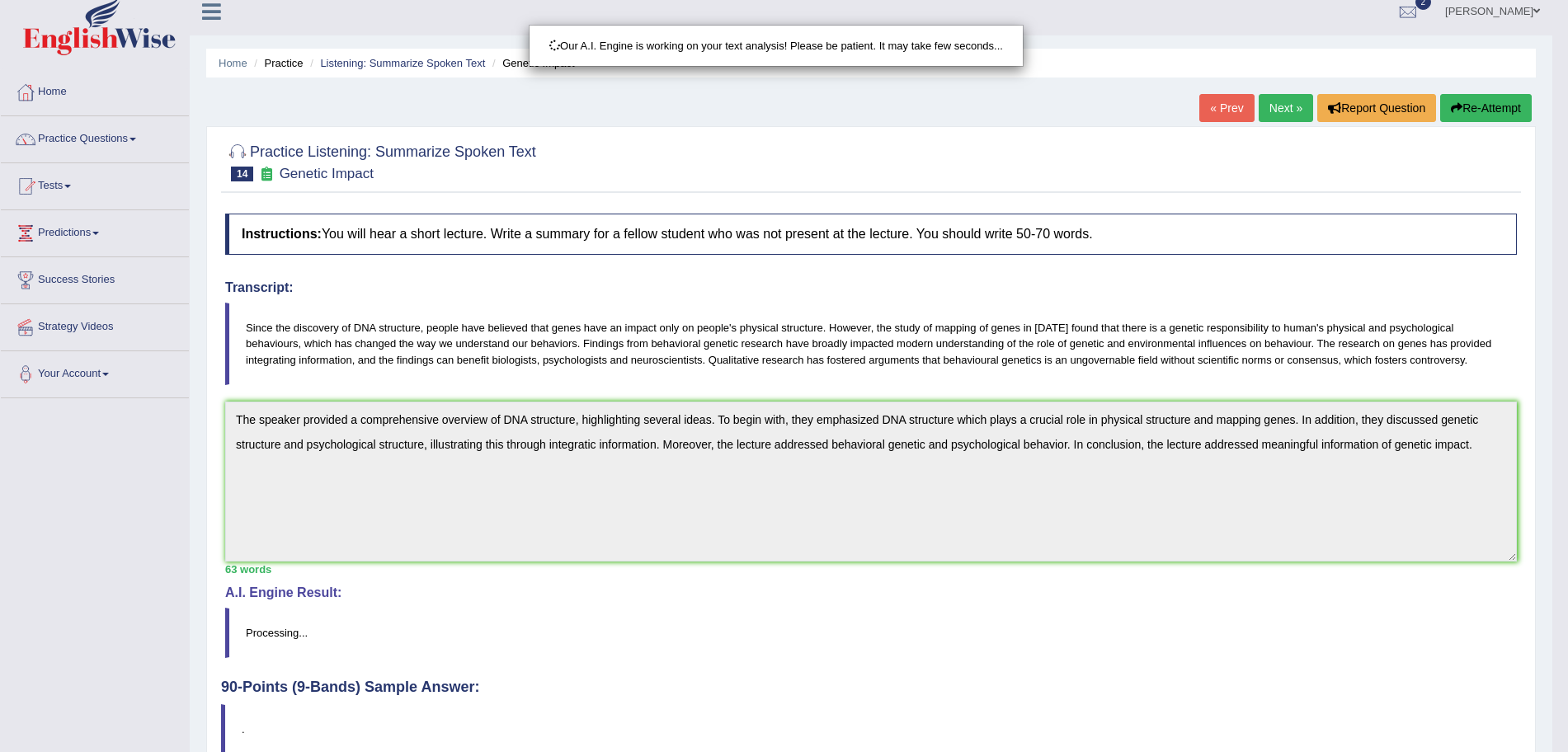
scroll to position [114, 0]
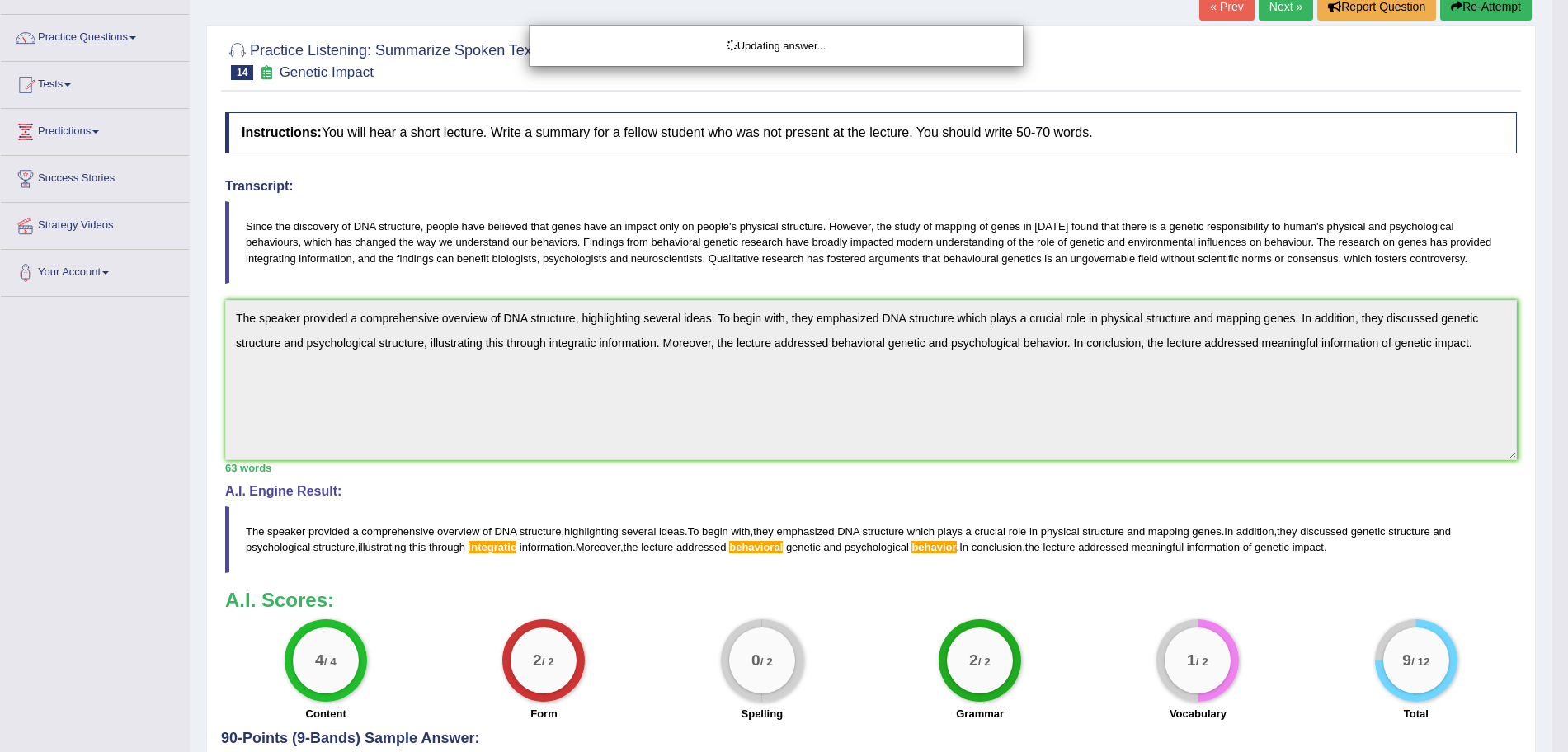
drag, startPoint x: 1582, startPoint y: 501, endPoint x: 1582, endPoint y: 626, distance: 125.0
click at [1567, 626] on html "Toggle navigation Home Practice Questions Speaking Practice Read Aloud Repeat S…" at bounding box center [784, 262] width 1568 height 752
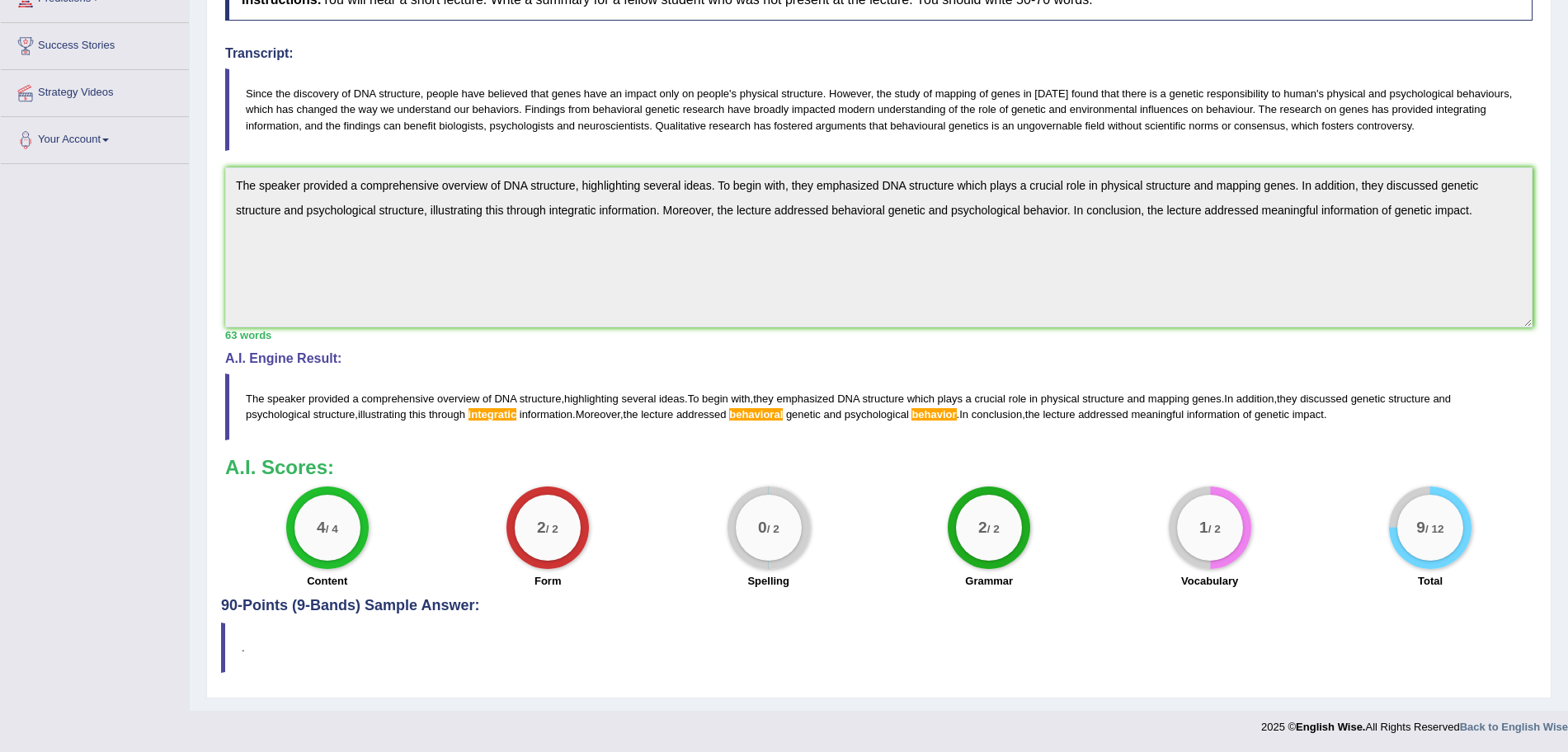
scroll to position [0, 0]
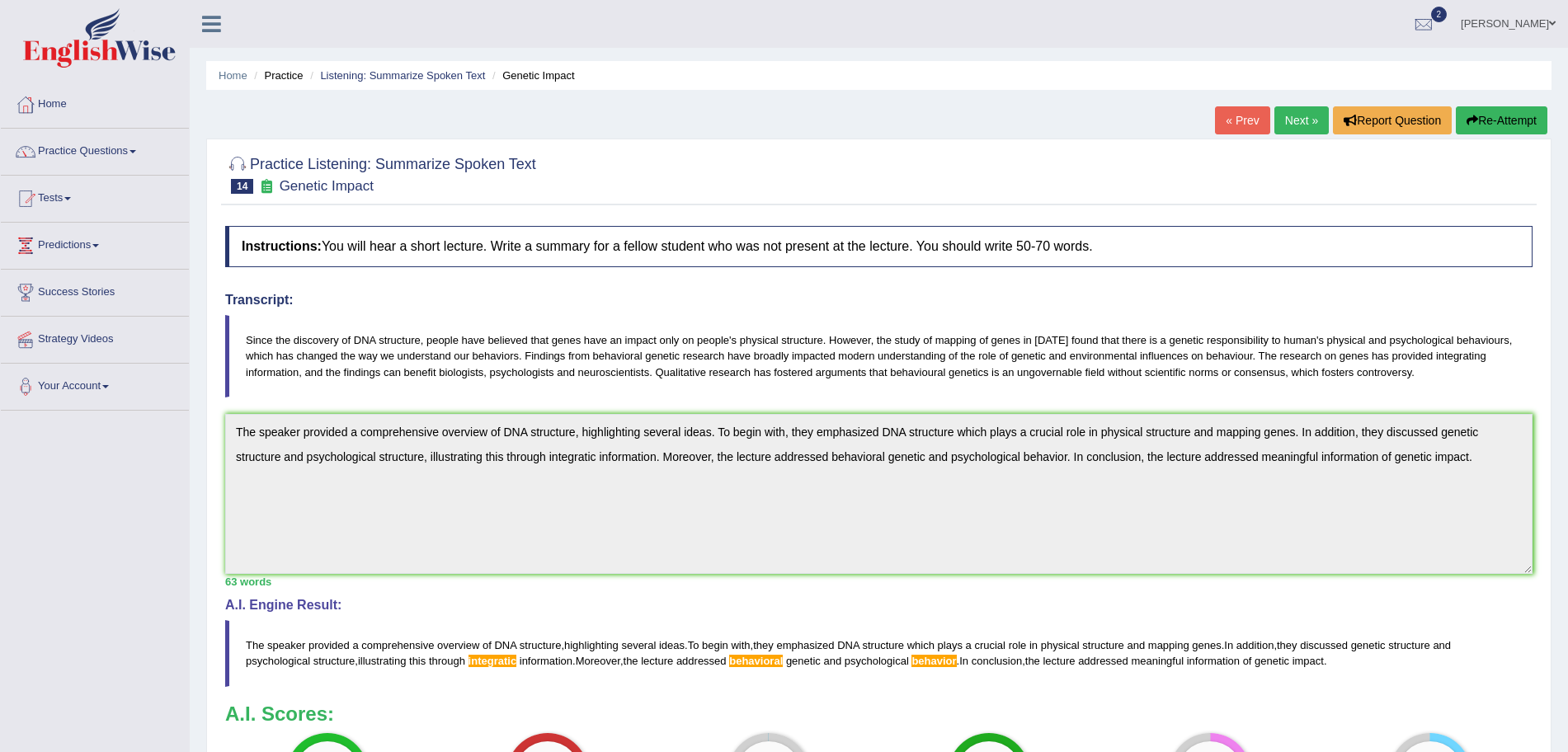
click at [1471, 127] on button "Re-Attempt" at bounding box center [1502, 120] width 92 height 28
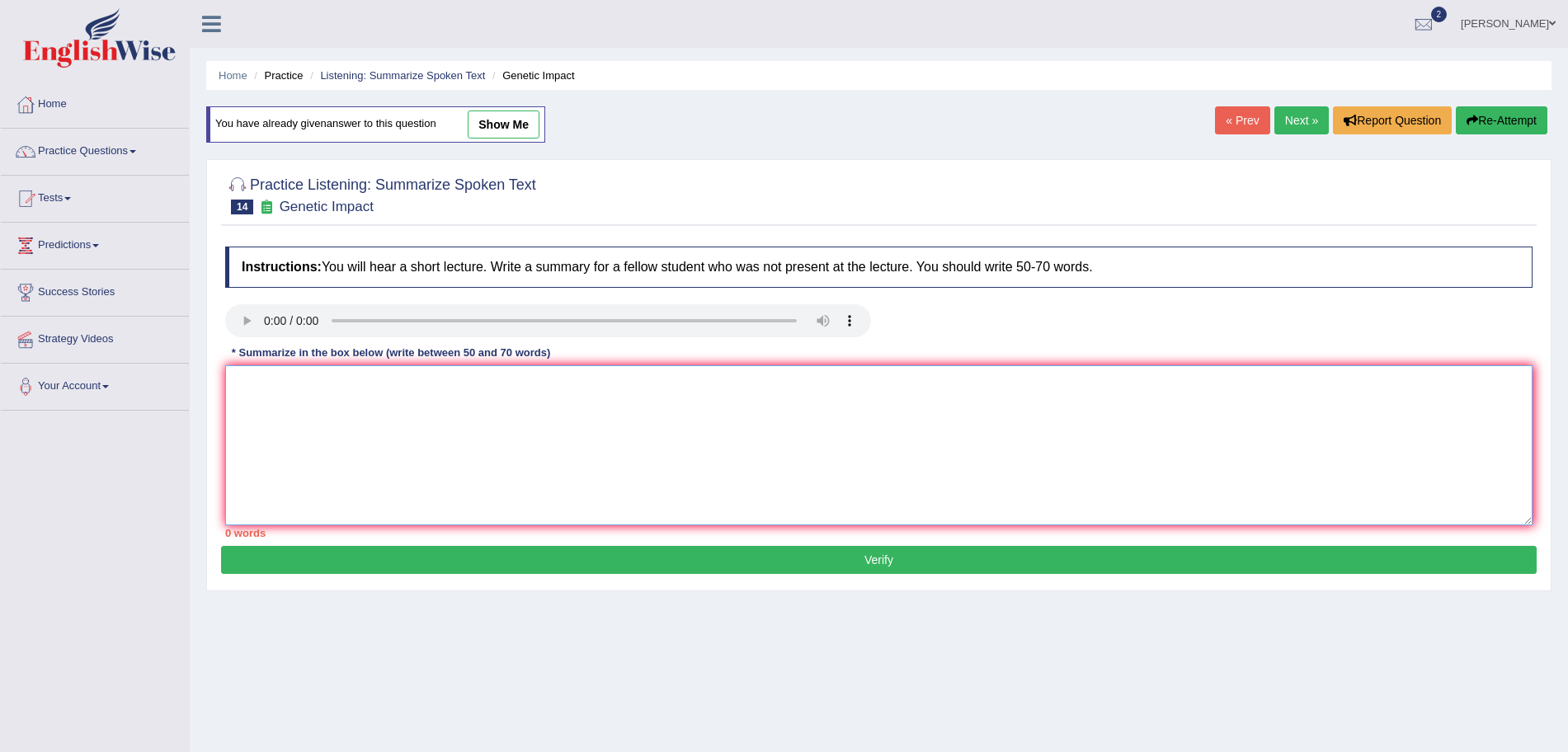
click at [661, 380] on textarea at bounding box center [879, 445] width 1307 height 160
paste textarea "The speaker provided a comprehensive overview of DNA structure, highlighting se…"
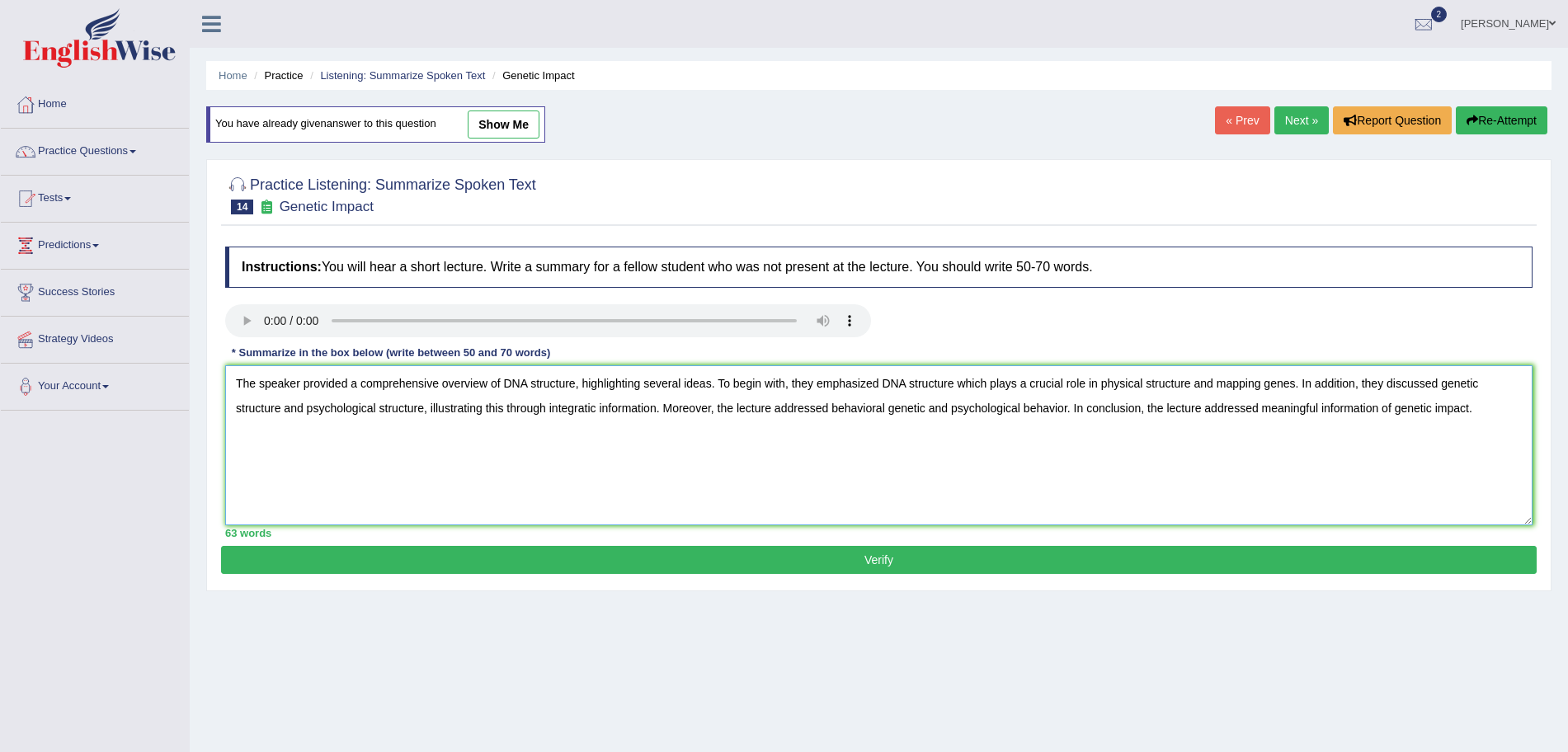
click at [1066, 403] on textarea "The speaker provided a comprehensive overview of DNA structure, highlighting se…" at bounding box center [879, 445] width 1307 height 160
type textarea "The speaker provided a comprehensive overview of DNA structure, highlighting se…"
click at [1056, 568] on button "Verify" at bounding box center [879, 559] width 1316 height 28
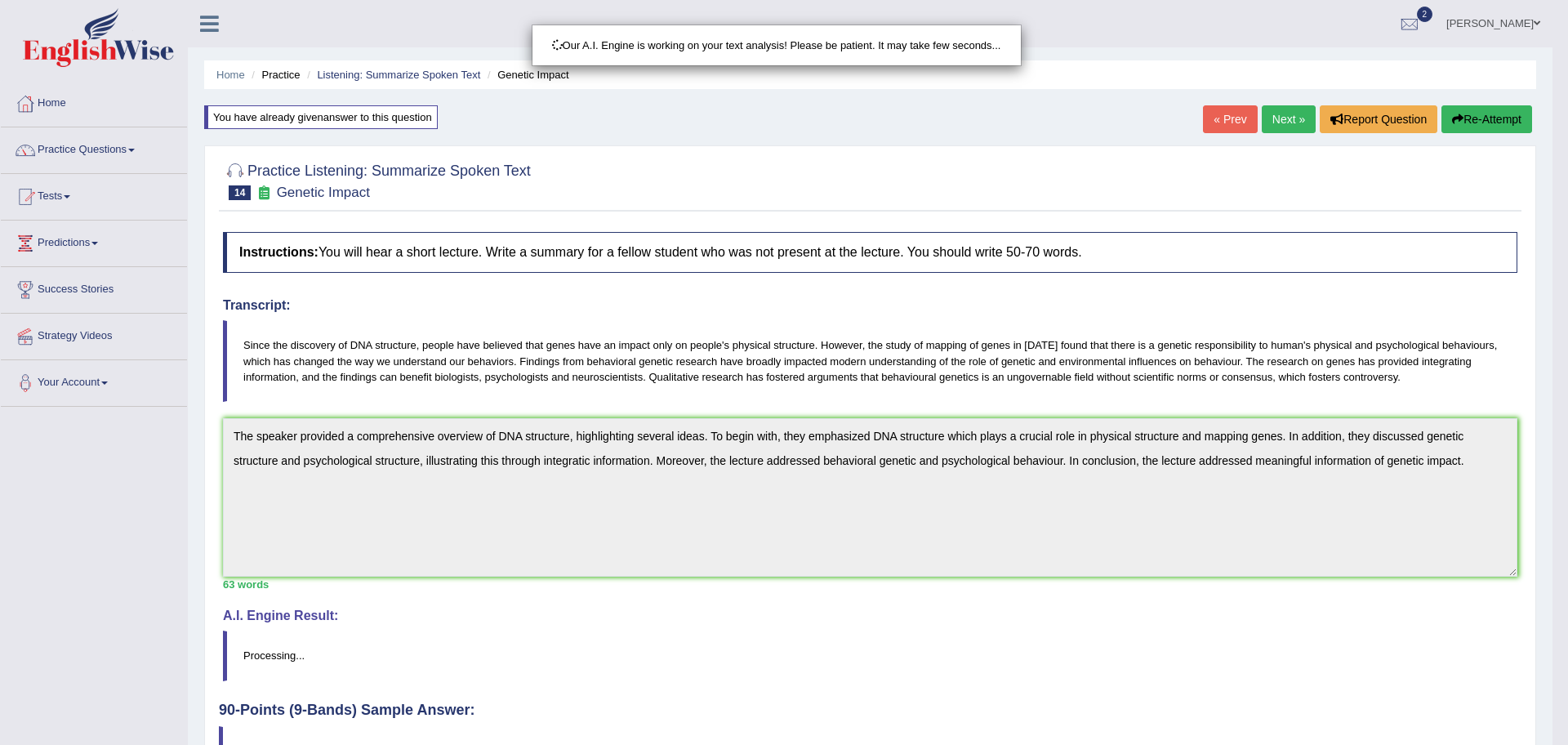
drag, startPoint x: 1567, startPoint y: 316, endPoint x: 1567, endPoint y: 562, distance: 246.0
click at [1552, 562] on html "Toggle navigation Home Practice Questions Speaking Practice Read Aloud Repeat S…" at bounding box center [784, 372] width 1568 height 745
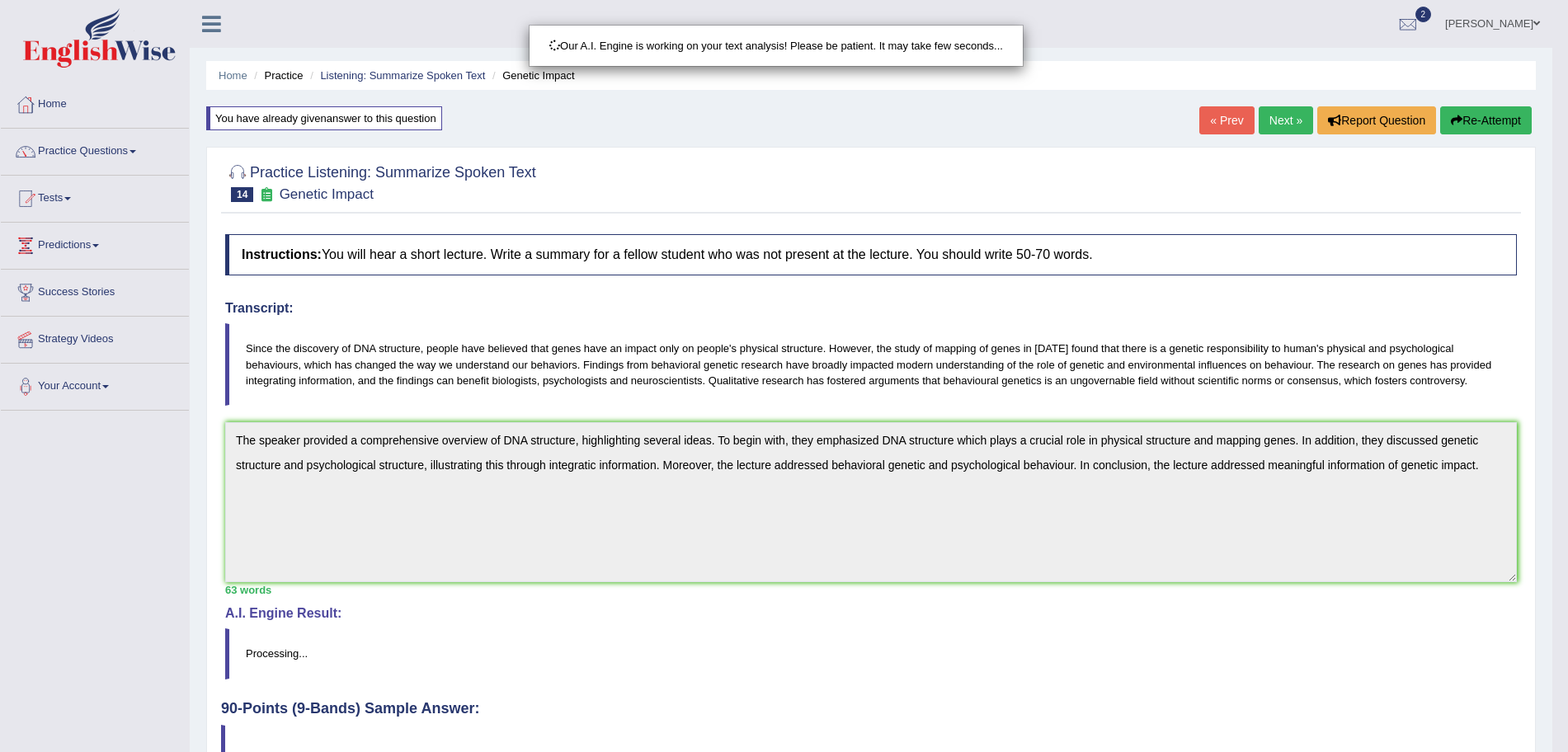
scroll to position [114, 0]
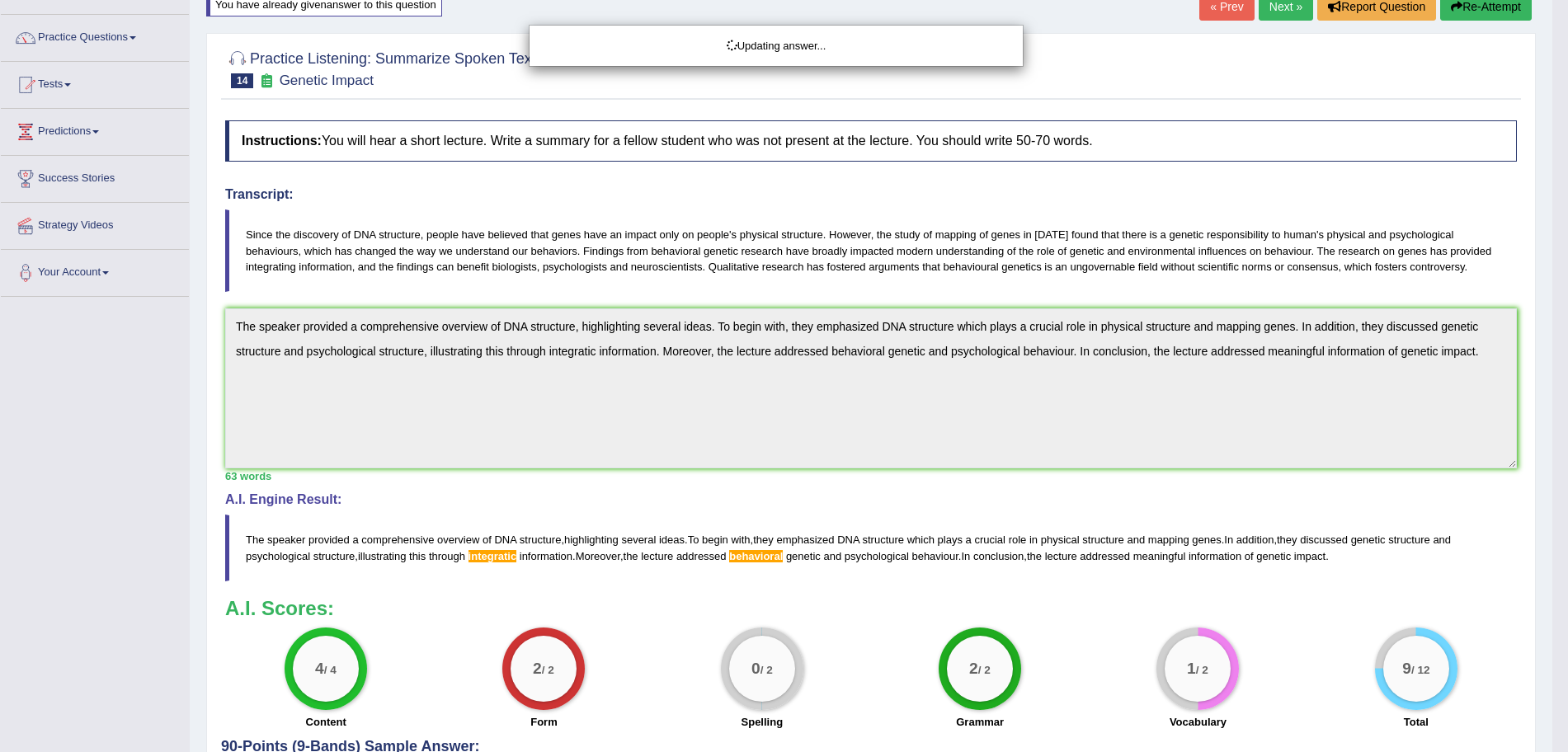
drag, startPoint x: 1582, startPoint y: 437, endPoint x: 1578, endPoint y: 290, distance: 147.1
click at [1567, 290] on html "Toggle navigation Home Practice Questions Speaking Practice Read Aloud Repeat S…" at bounding box center [784, 262] width 1568 height 752
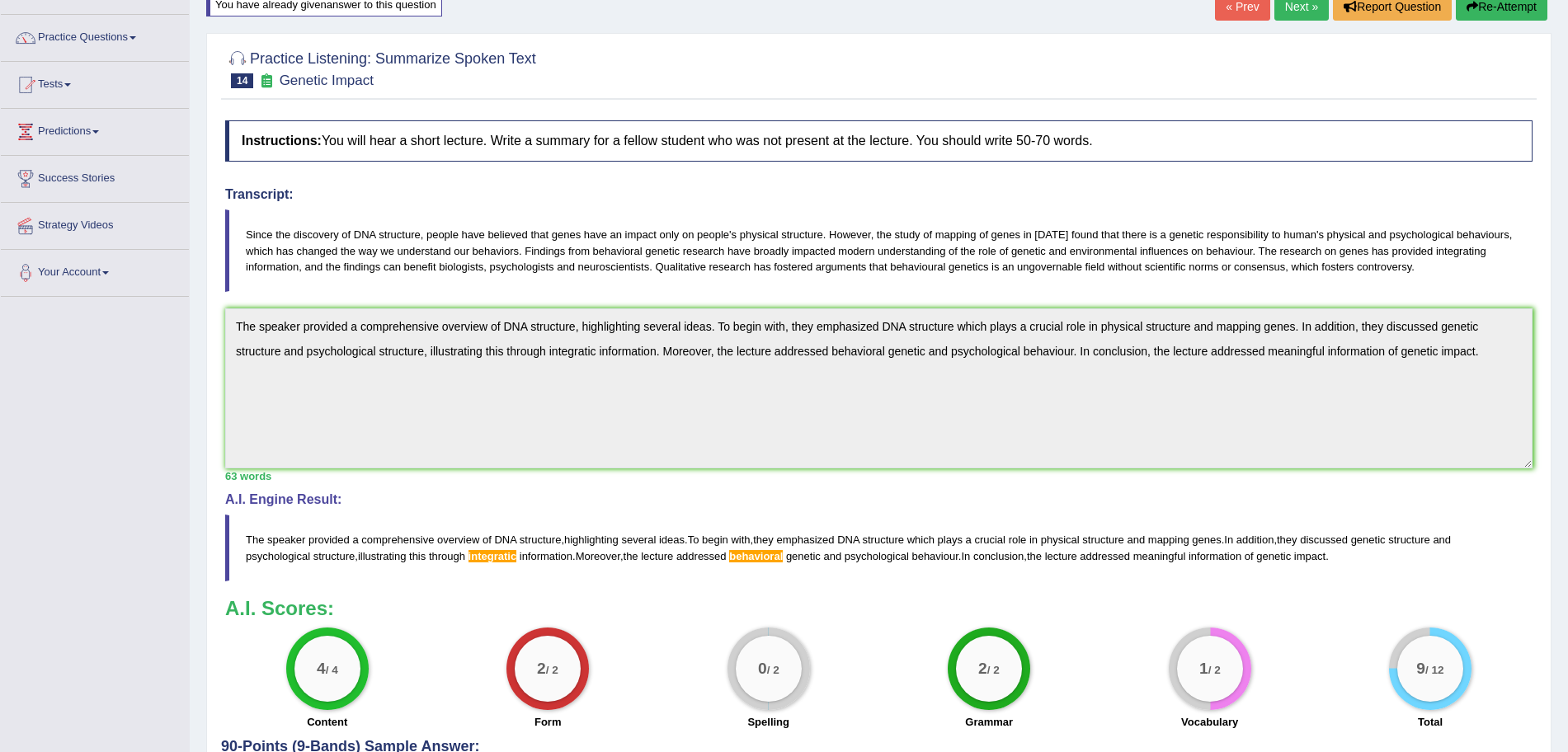
scroll to position [0, 0]
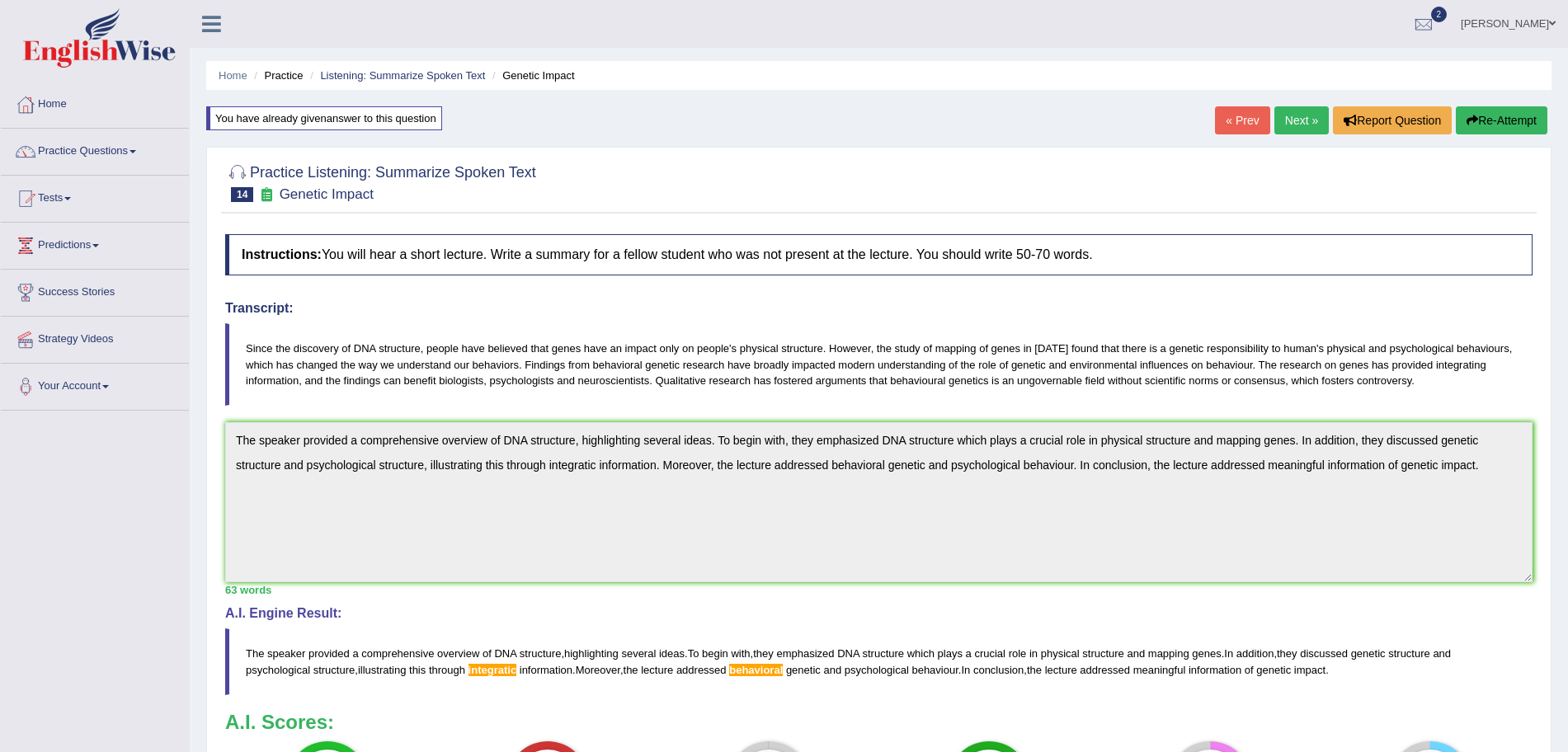
click at [1294, 128] on link "Next »" at bounding box center [1301, 120] width 55 height 28
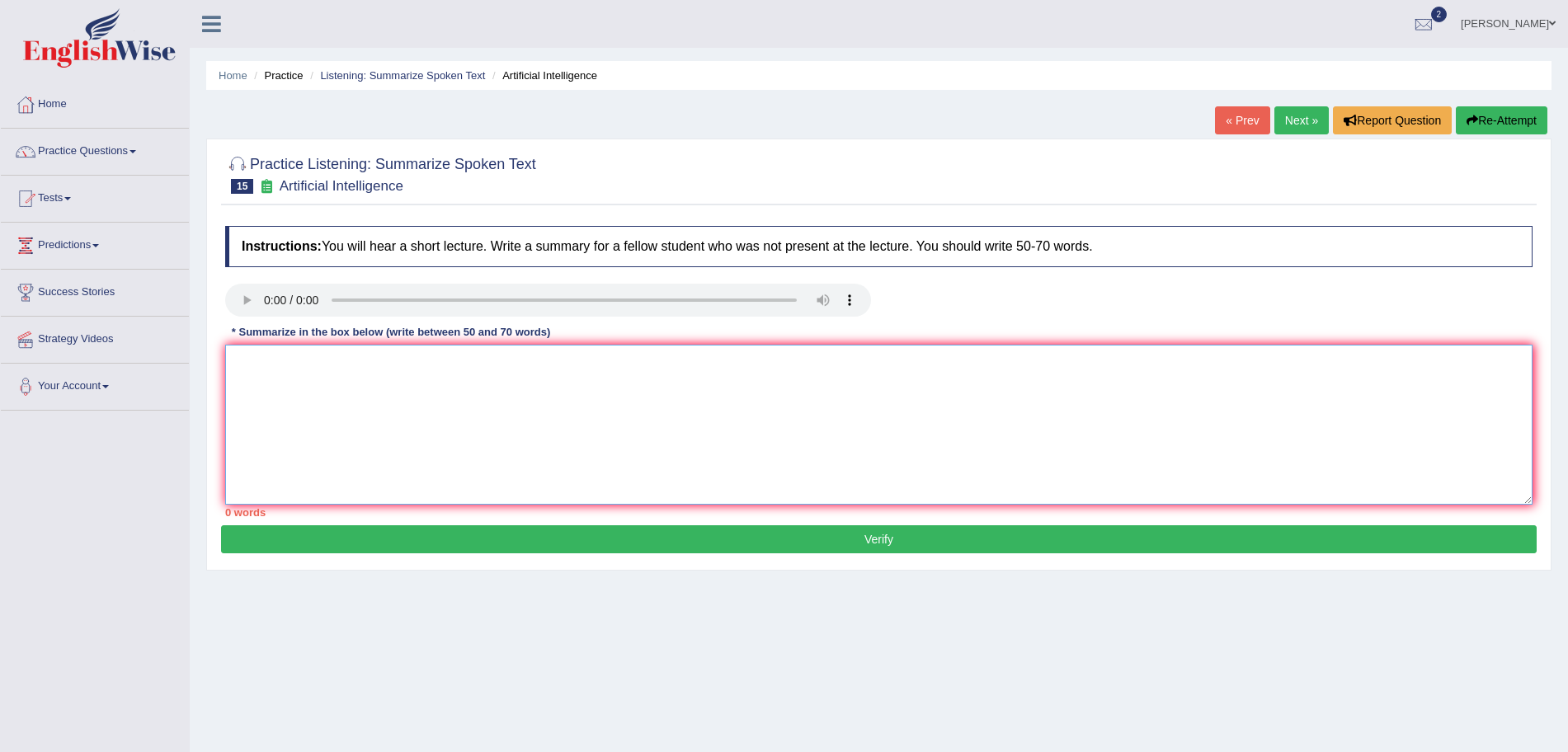
click at [689, 426] on textarea at bounding box center [879, 424] width 1307 height 160
click at [594, 413] on textarea at bounding box center [879, 424] width 1307 height 160
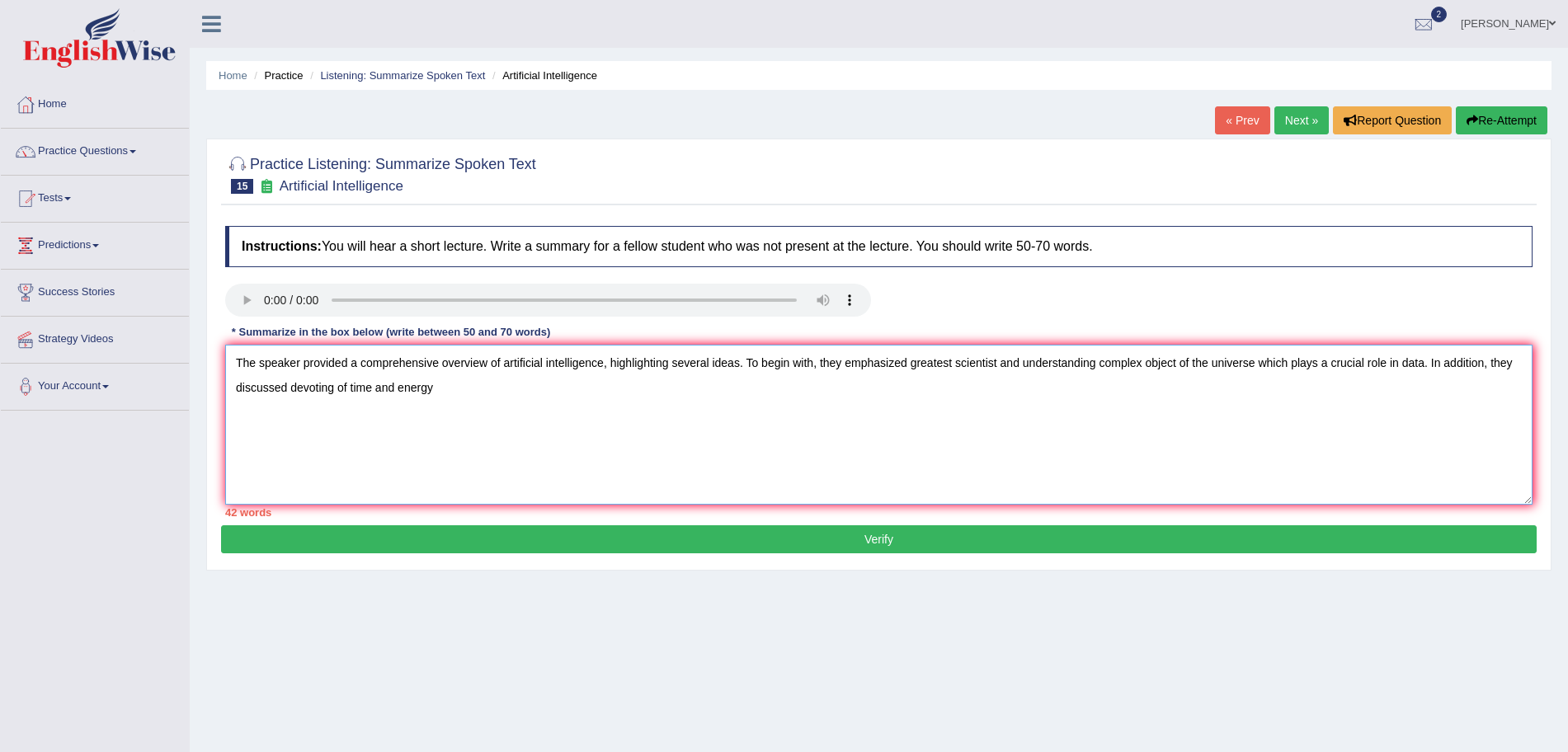
click at [478, 401] on textarea "The speaker provided a comprehensive overview of artificial intelligence, highl…" at bounding box center [879, 424] width 1307 height 160
click at [678, 391] on textarea "The speaker provided a comprehensive overview of artificial intelligence, highl…" at bounding box center [879, 424] width 1307 height 160
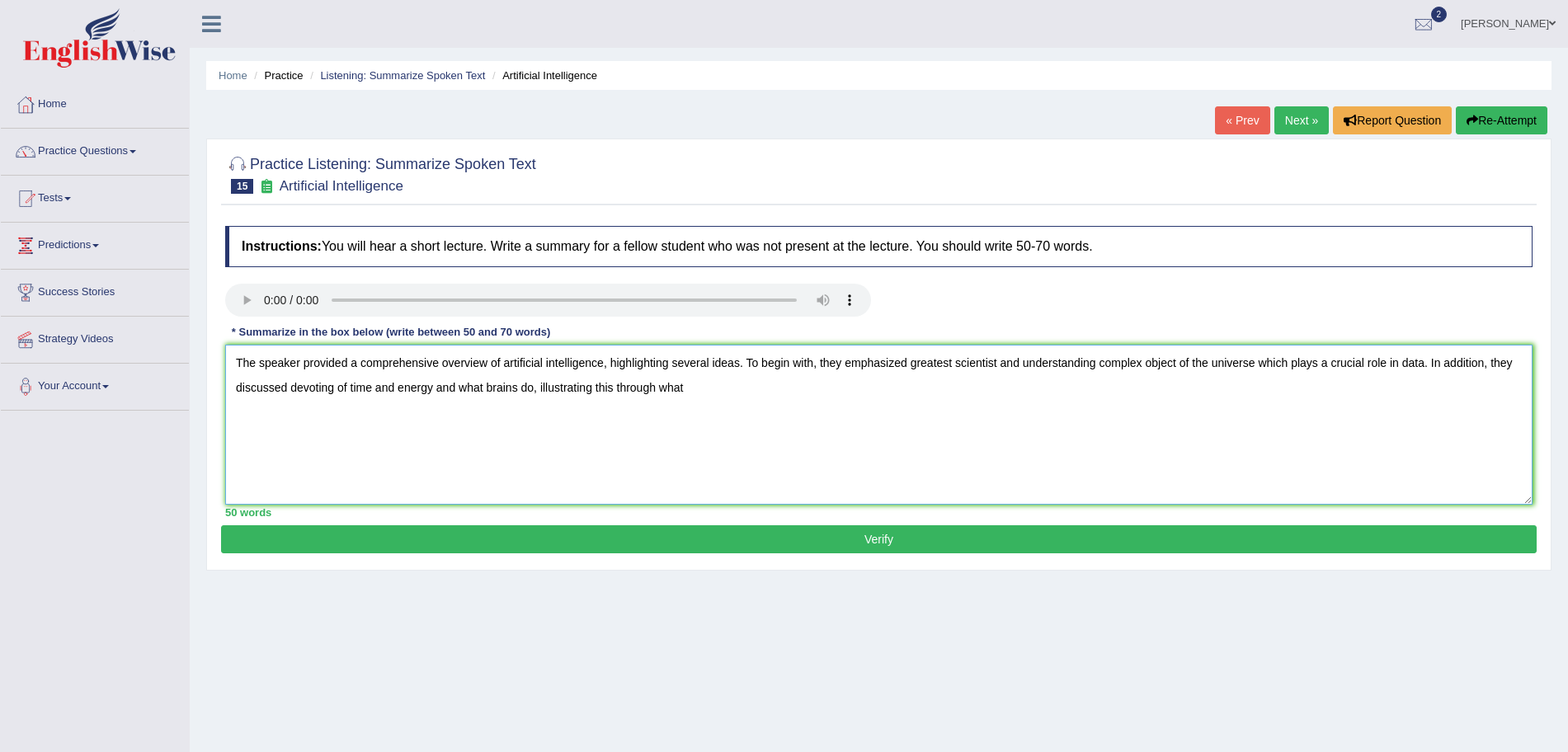
click at [808, 418] on textarea "The speaker provided a comprehensive overview of artificial intelligence, highl…" at bounding box center [879, 424] width 1307 height 160
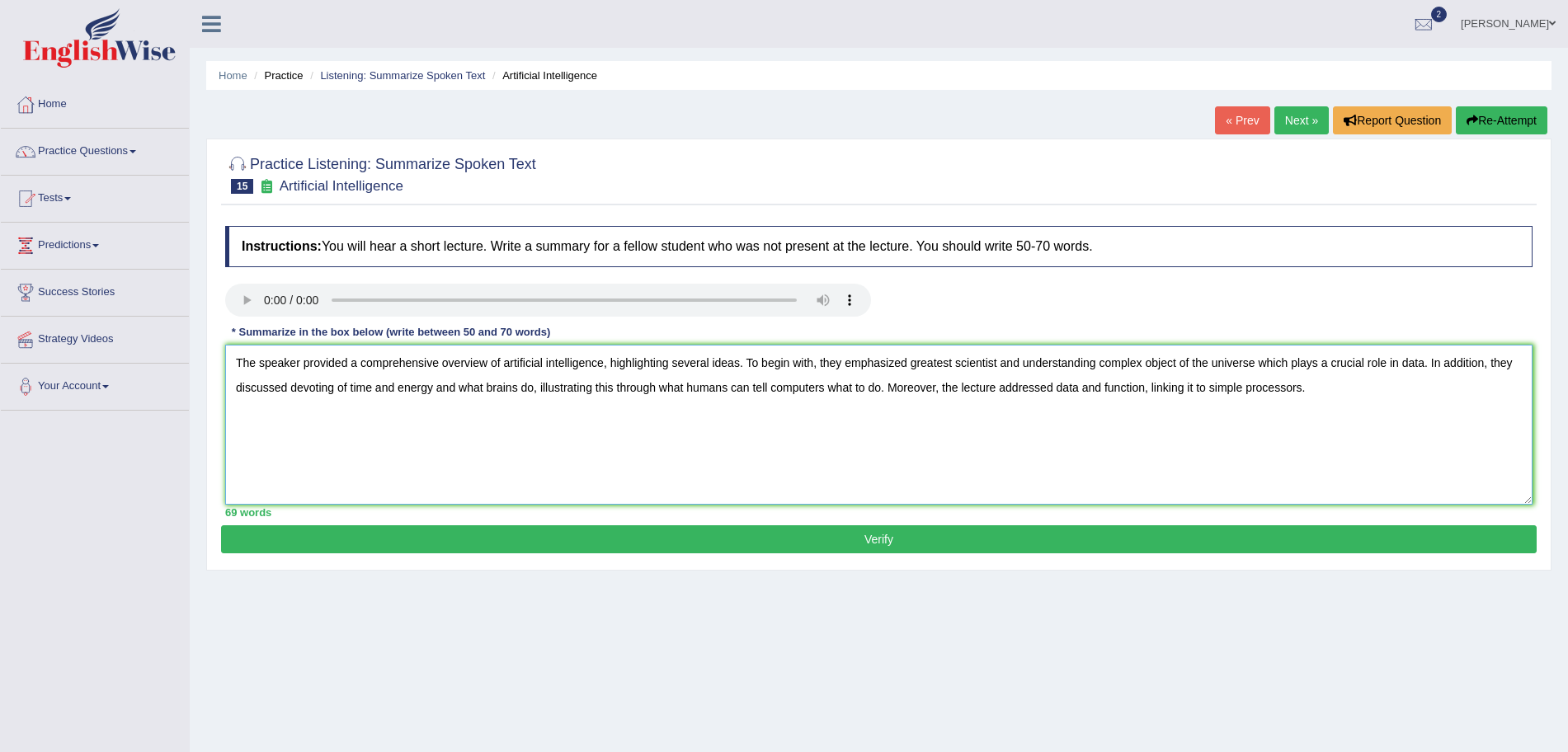
type textarea "The speaker provided a comprehensive overview of artificial intelligence, highl…"
click at [1001, 536] on button "Verify" at bounding box center [879, 538] width 1316 height 28
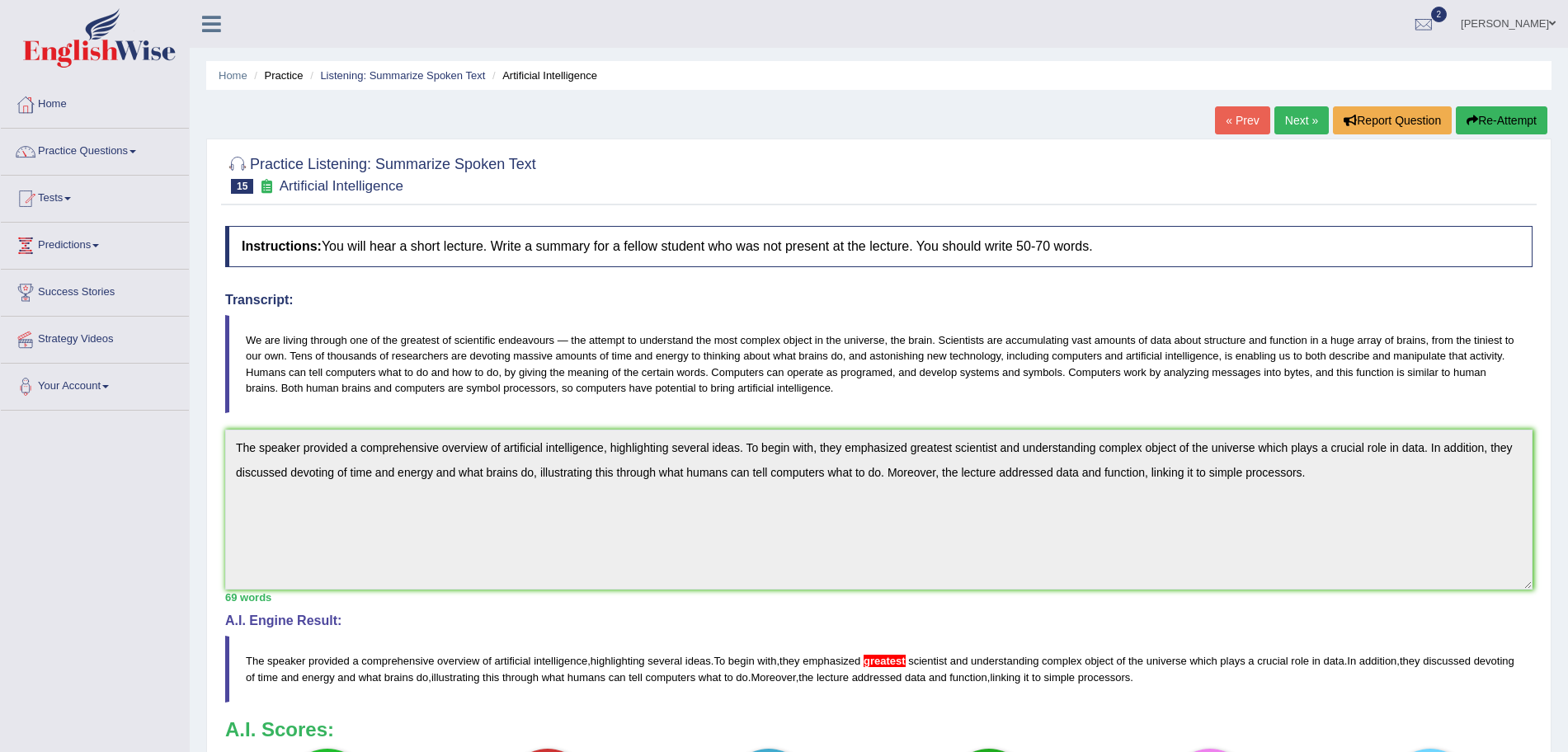
click at [1488, 116] on button "Re-Attempt" at bounding box center [1502, 120] width 92 height 28
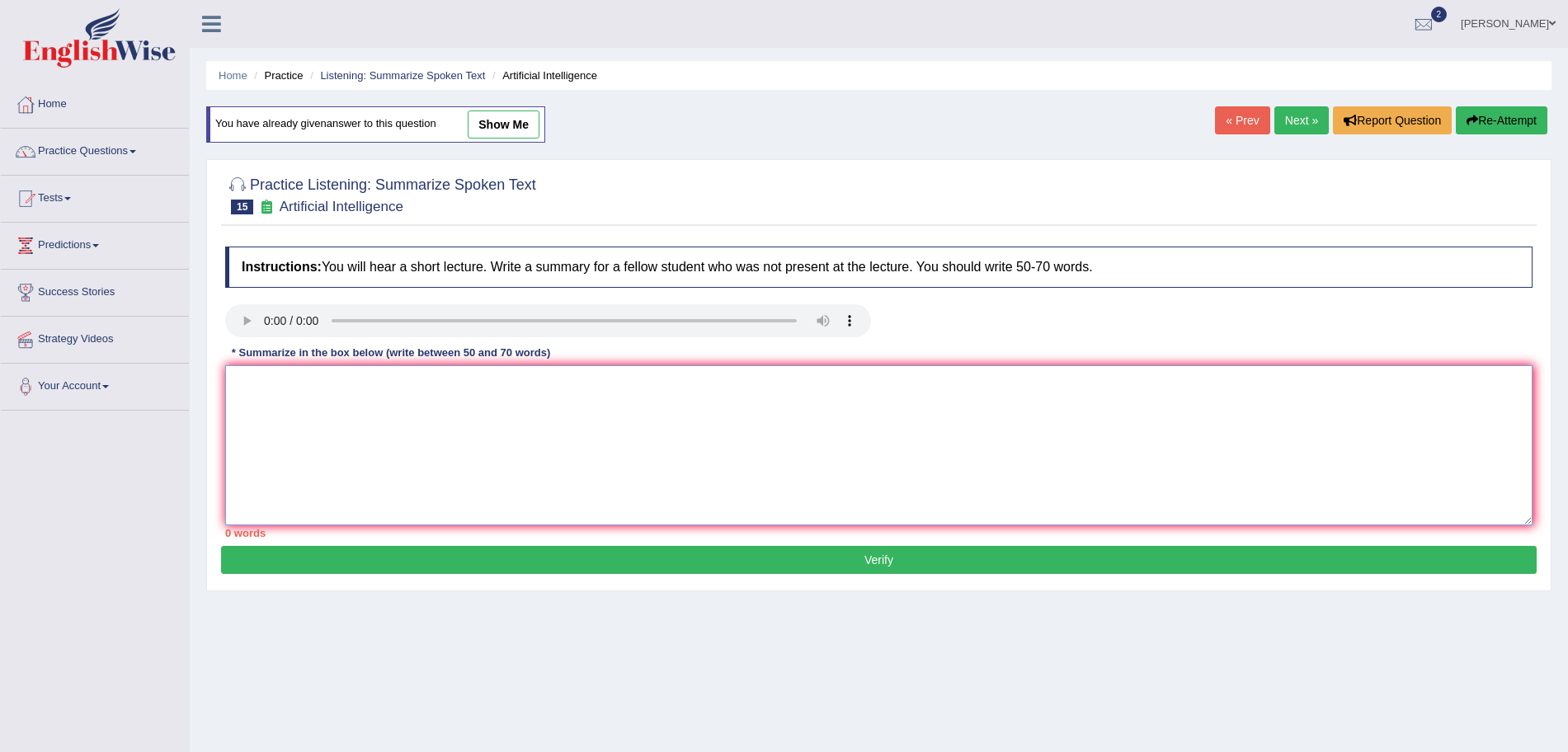
click at [555, 408] on textarea at bounding box center [879, 445] width 1307 height 160
paste textarea "The speaker provided a comprehensive overview of artificial intelligence, highl…"
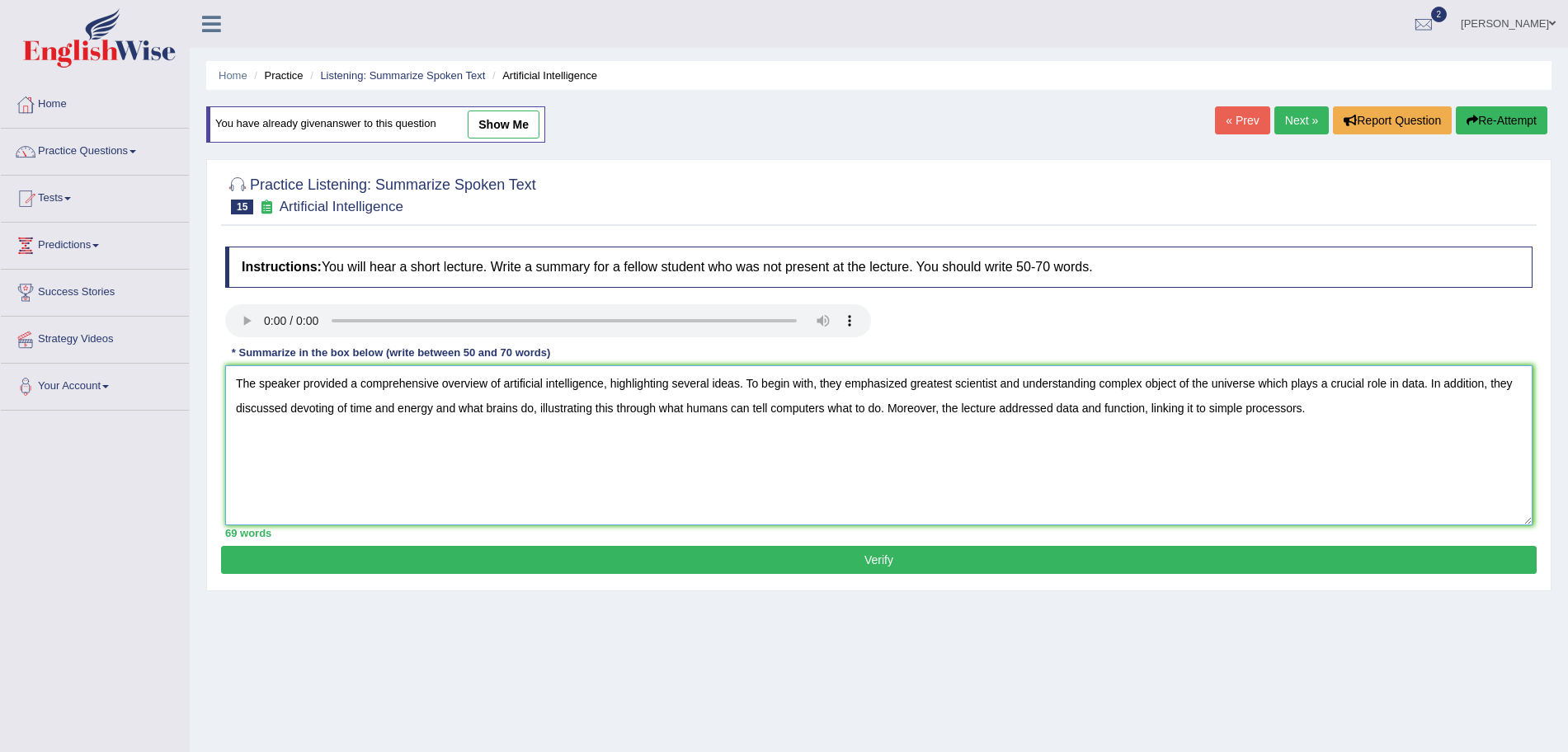
click at [954, 384] on textarea "The speaker provided a comprehensive overview of artificial intelligence, highl…" at bounding box center [879, 445] width 1307 height 160
type textarea "The speaker provided a comprehensive overview of artificial intelligence, highl…"
click at [947, 566] on button "Verify" at bounding box center [879, 559] width 1316 height 28
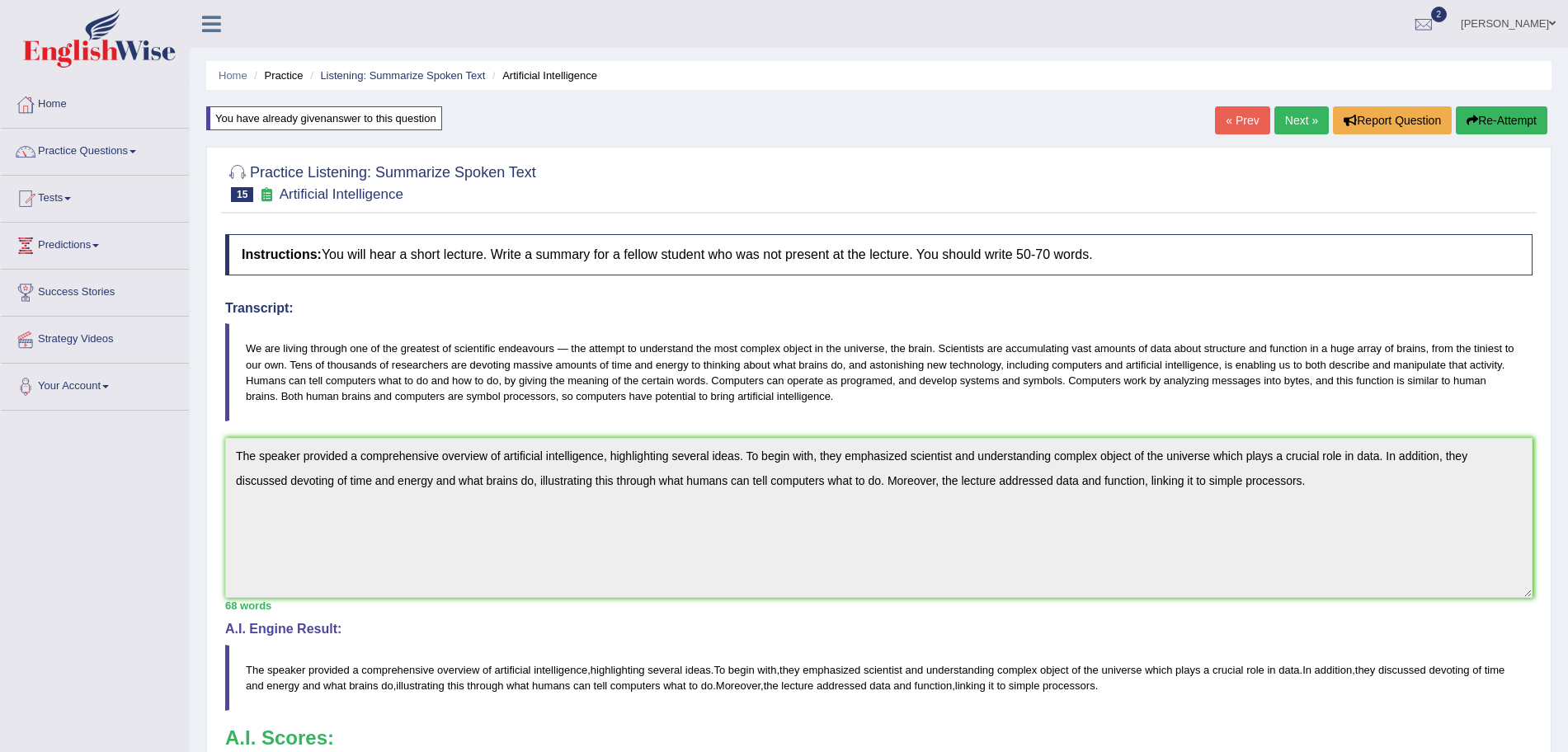
click at [1296, 118] on link "Next »" at bounding box center [1301, 120] width 55 height 28
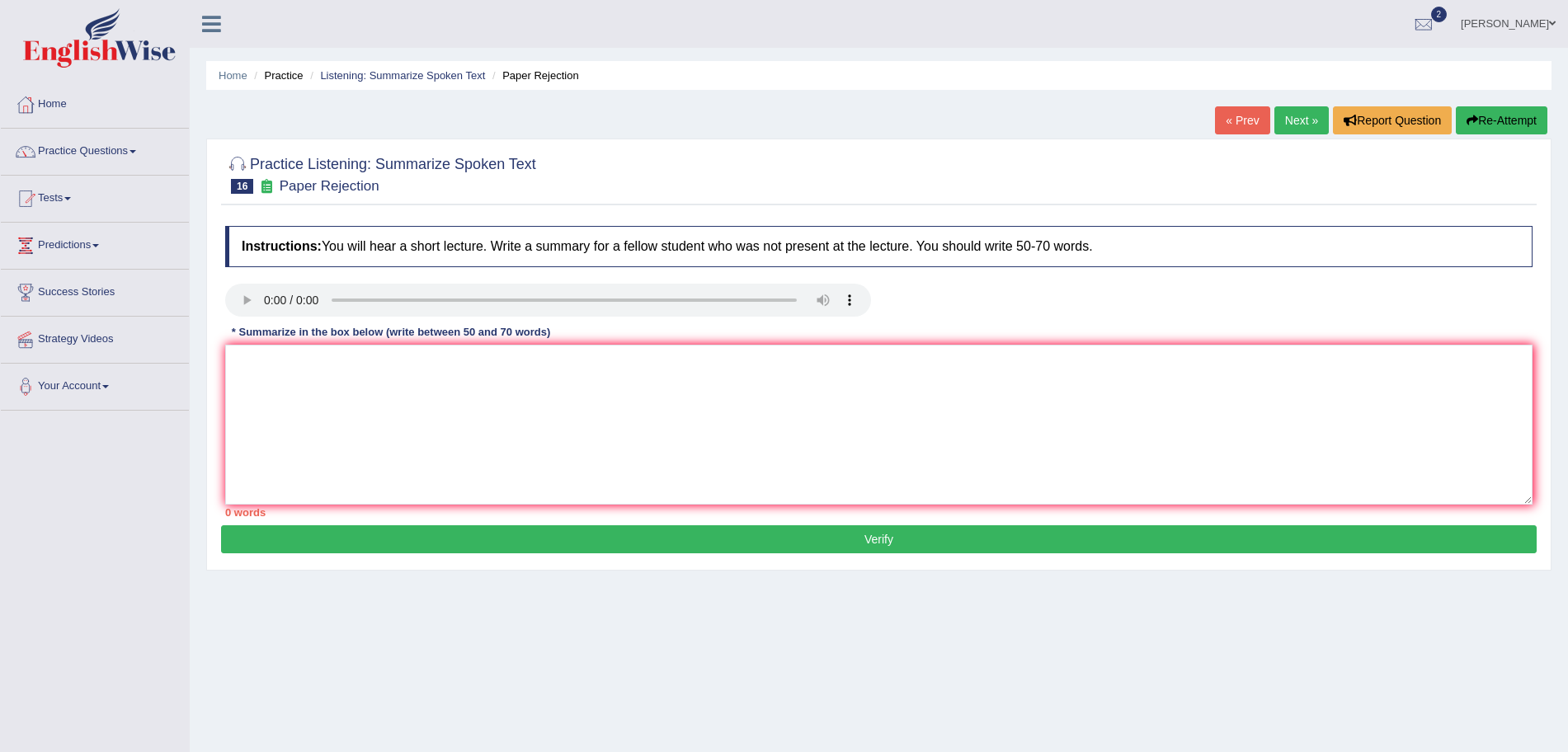
drag, startPoint x: 0, startPoint y: 0, endPoint x: 1582, endPoint y: 287, distance: 1607.8
click at [1567, 287] on html "Toggle navigation Home Practice Questions Speaking Practice Read Aloud Repeat S…" at bounding box center [784, 376] width 1568 height 752
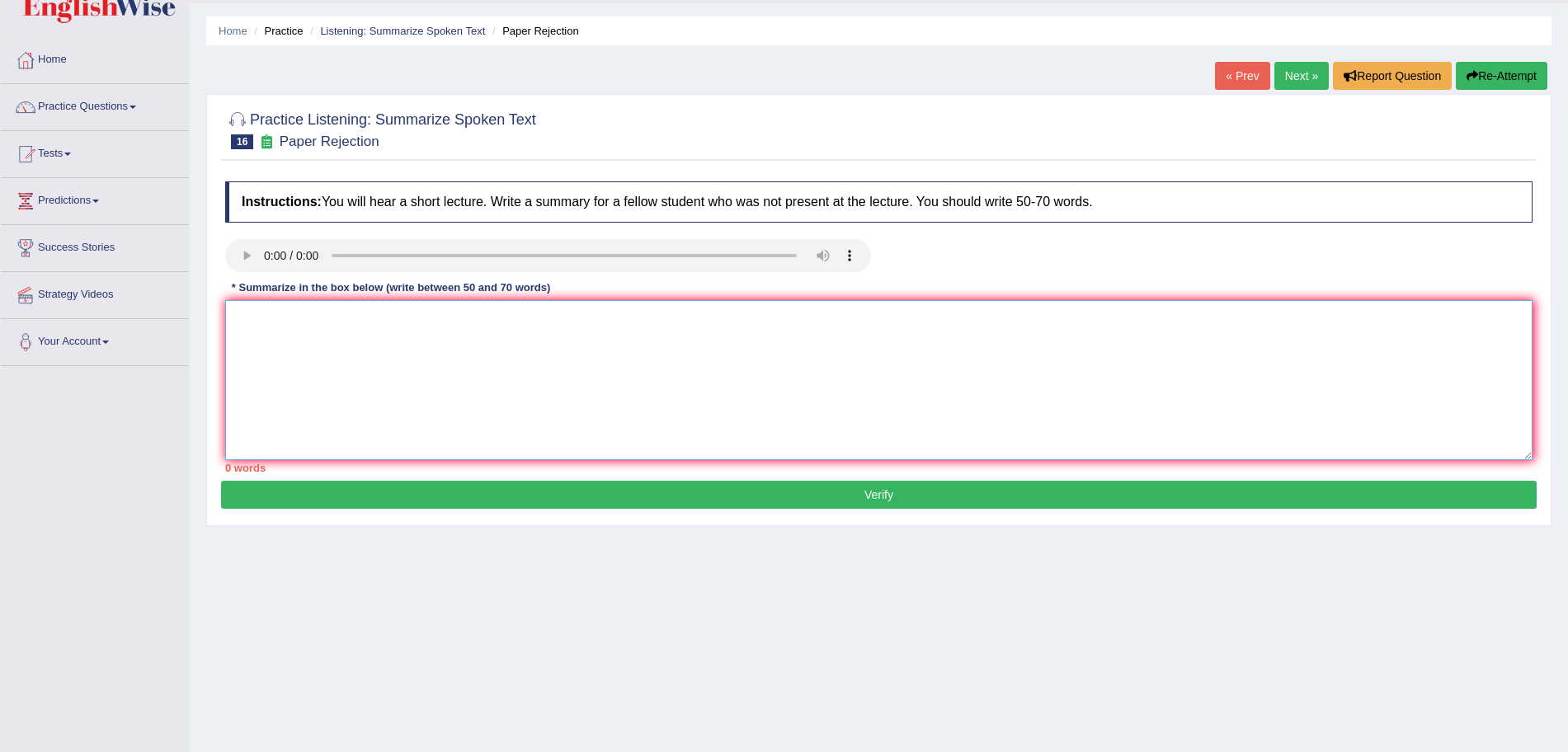
click at [538, 316] on textarea at bounding box center [879, 380] width 1307 height 160
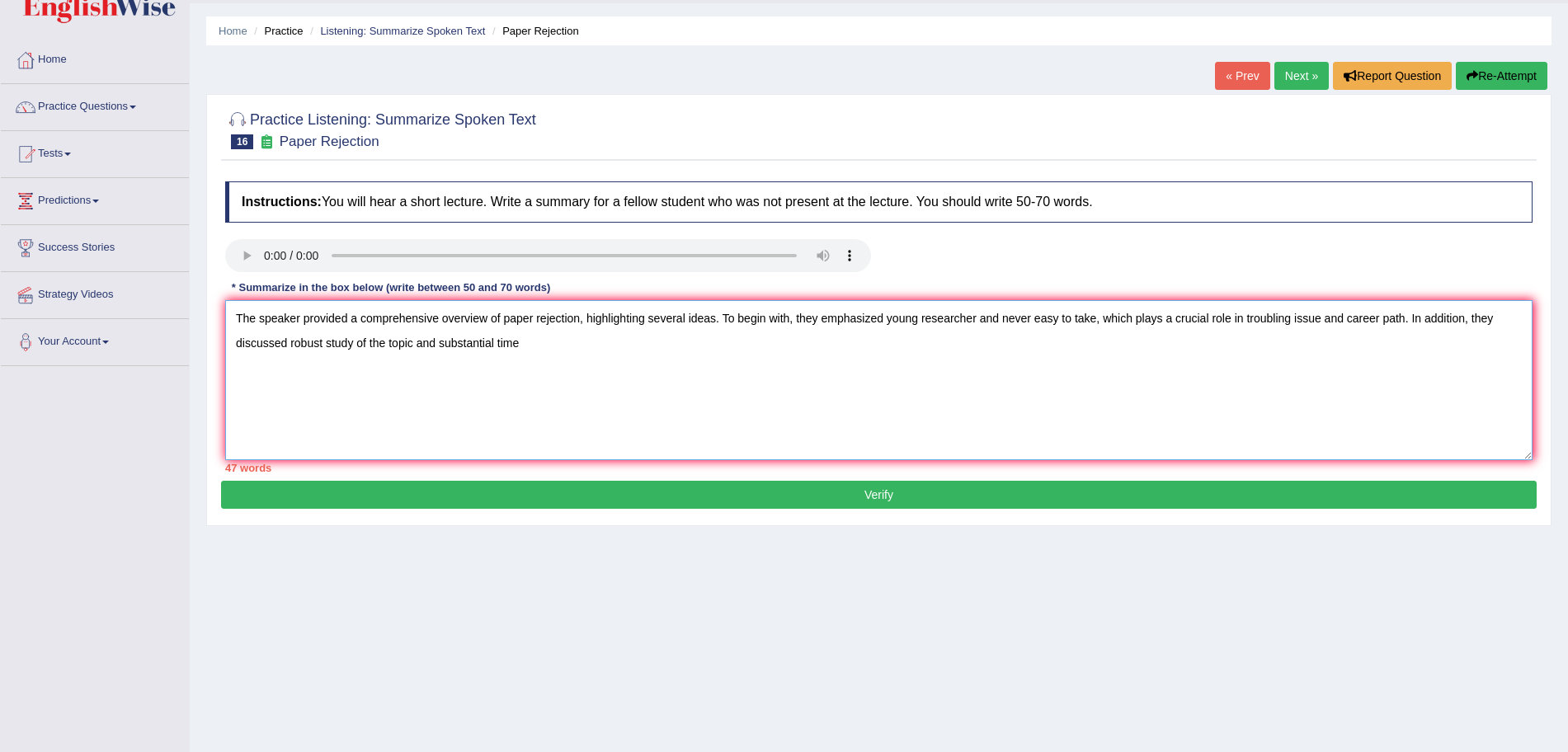
click at [744, 432] on textarea "The speaker provided a comprehensive overview of paper rejection, highlighting …" at bounding box center [879, 380] width 1307 height 160
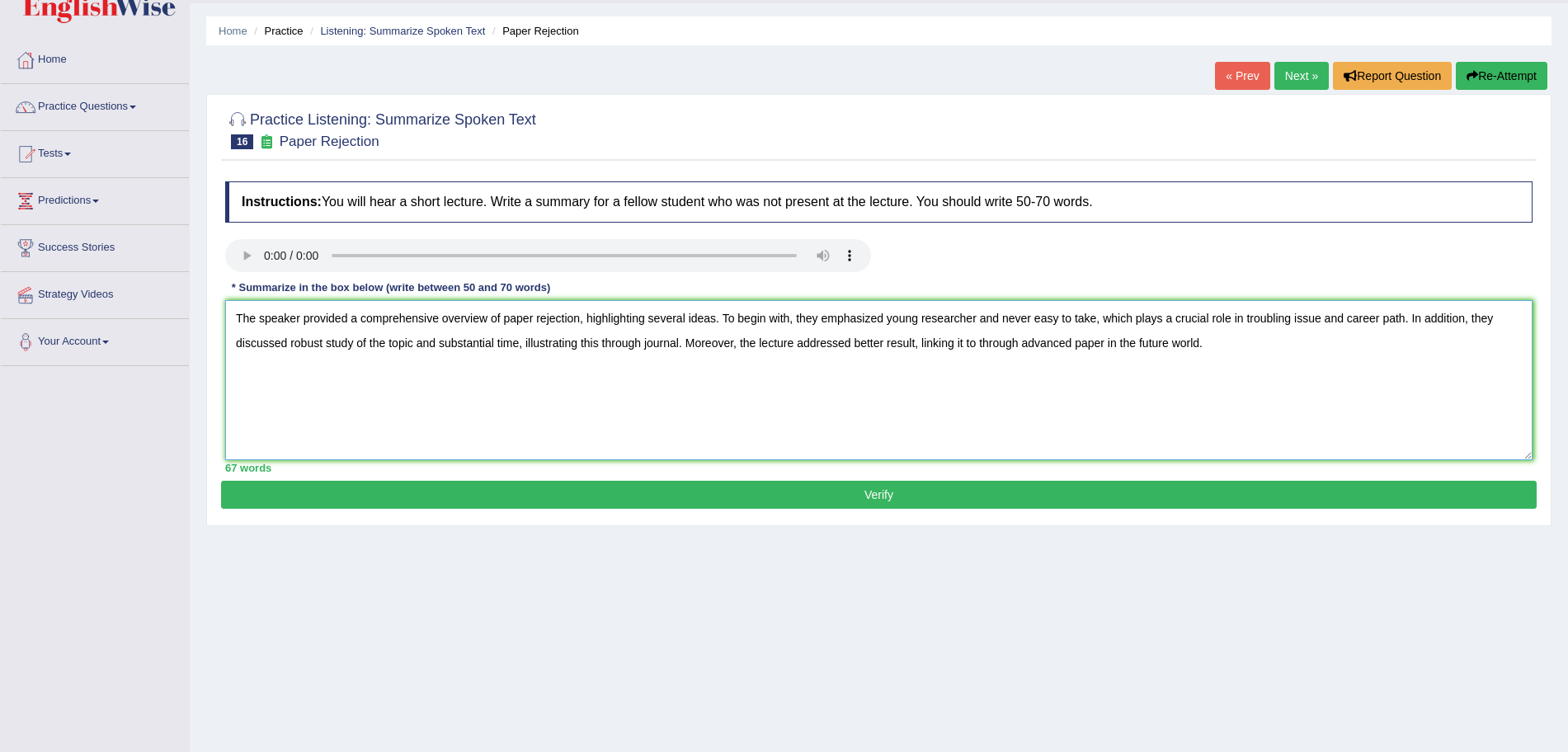
type textarea "The speaker provided a comprehensive overview of paper rejection, highlighting …"
click at [1096, 485] on button "Verify" at bounding box center [879, 494] width 1316 height 28
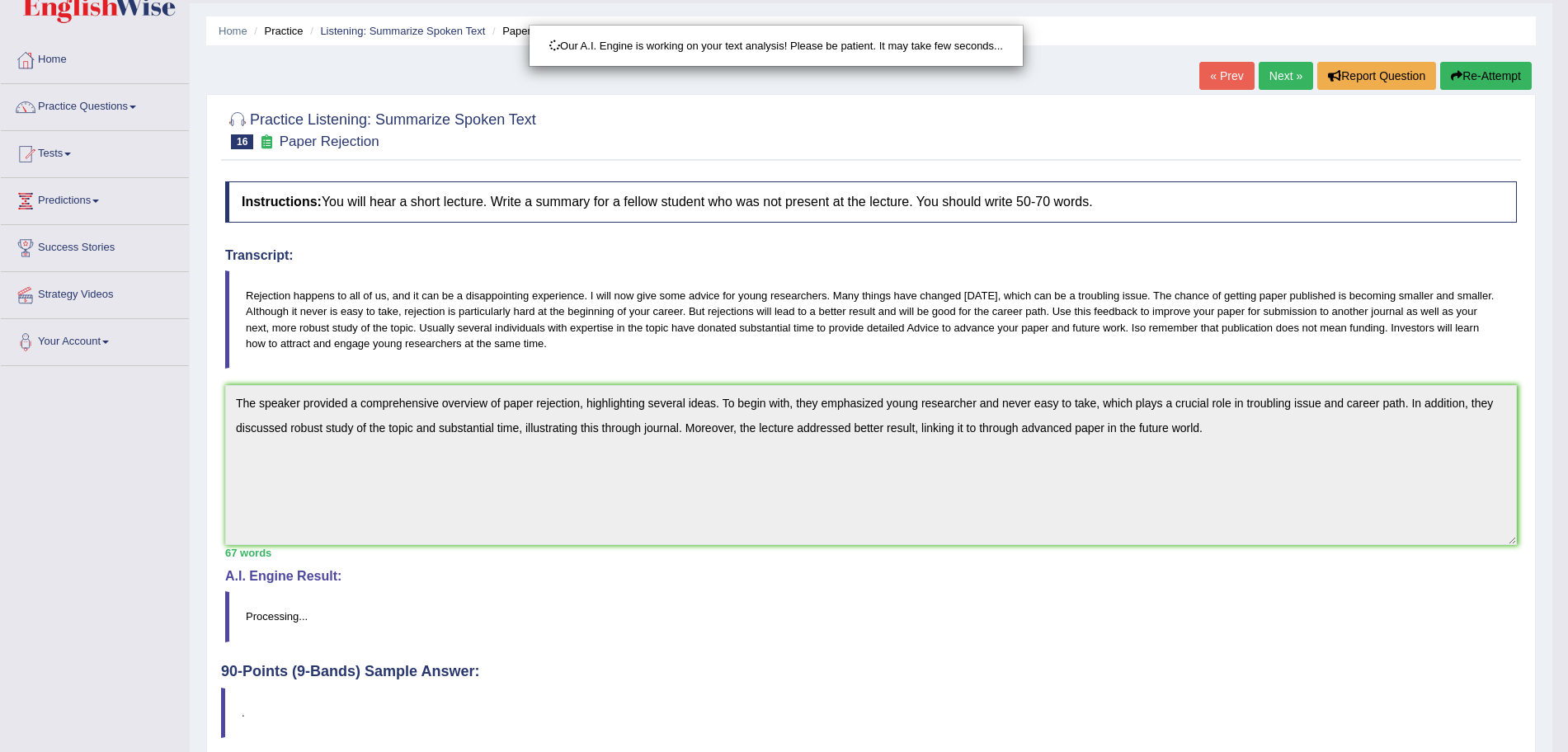
scroll to position [114, 0]
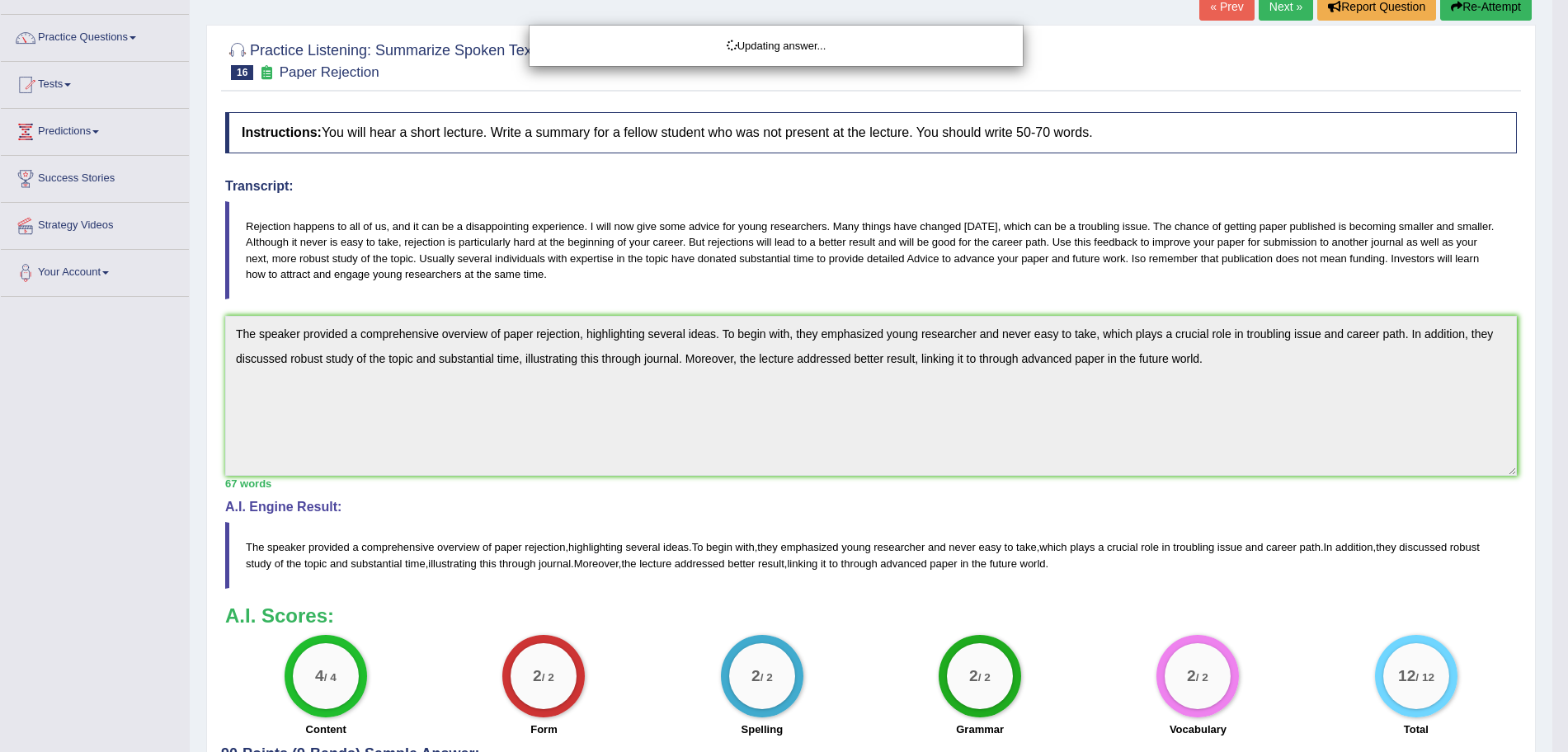
drag, startPoint x: 1582, startPoint y: 290, endPoint x: 1572, endPoint y: 141, distance: 149.3
click at [1567, 141] on html "Toggle navigation Home Practice Questions Speaking Practice Read Aloud Repeat S…" at bounding box center [784, 262] width 1568 height 752
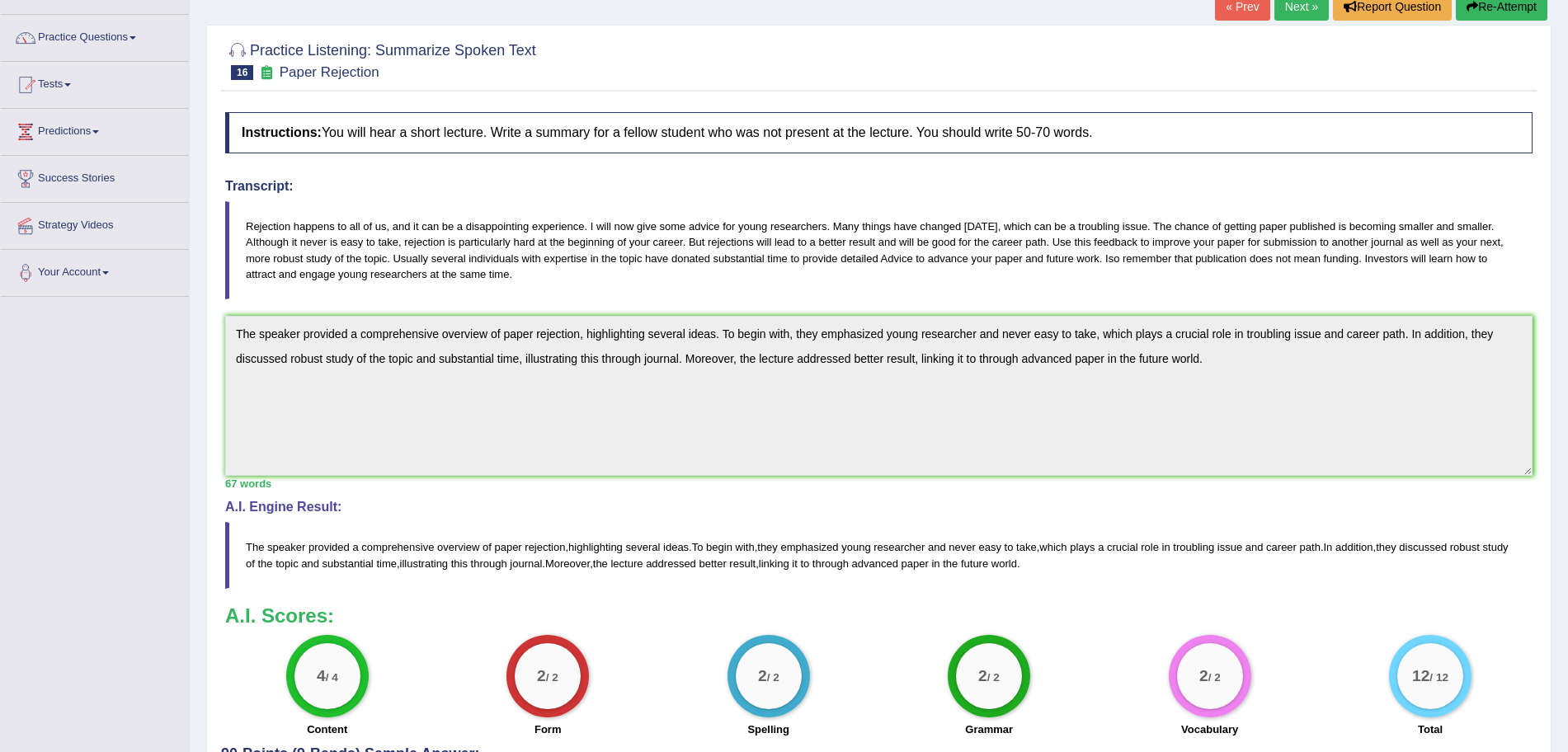
click at [1293, 6] on link "Next »" at bounding box center [1301, 6] width 55 height 28
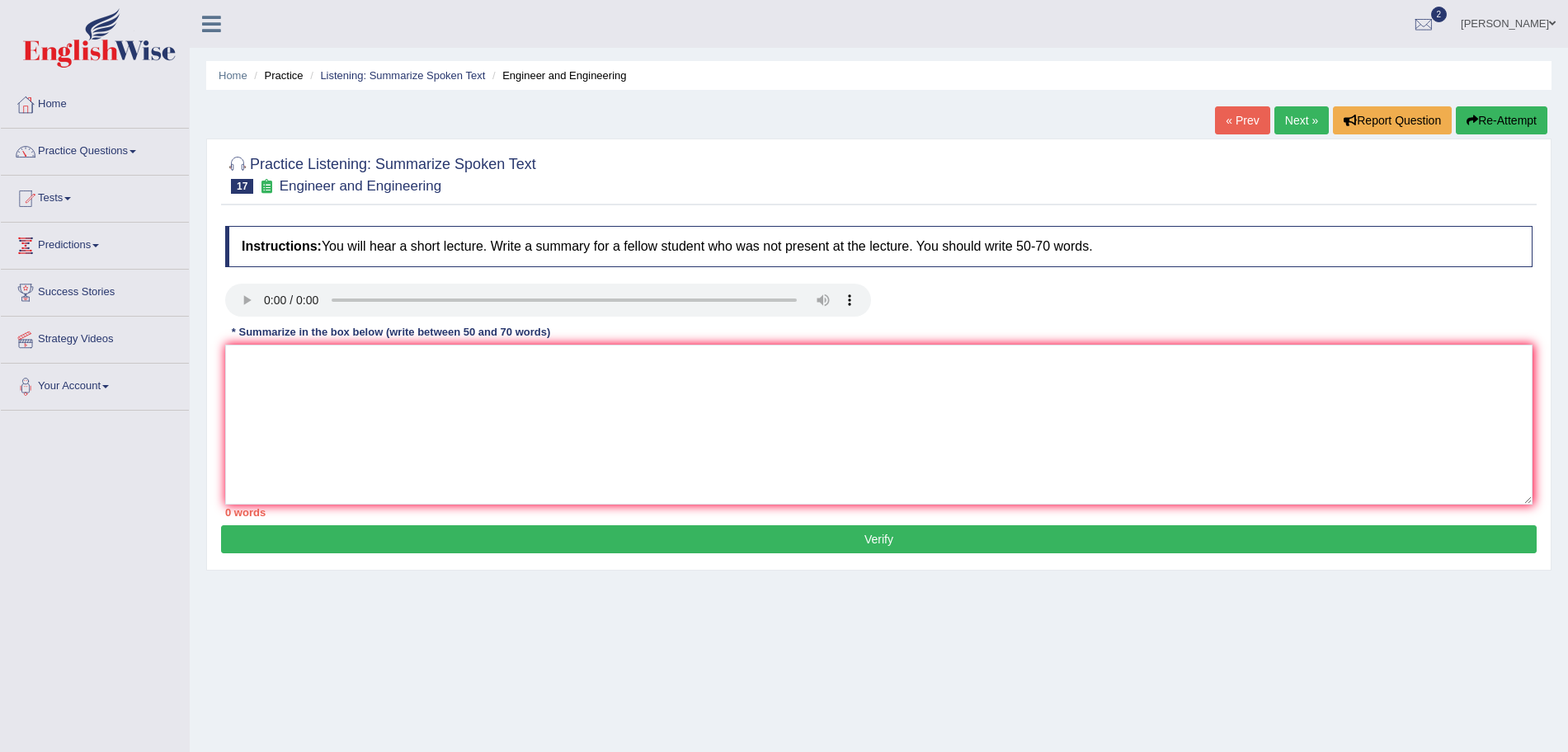
click at [235, 282] on div "Instructions: You will hear a short lecture. Write a summary for a fellow stude…" at bounding box center [879, 372] width 1316 height 308
click at [600, 448] on textarea at bounding box center [879, 424] width 1307 height 160
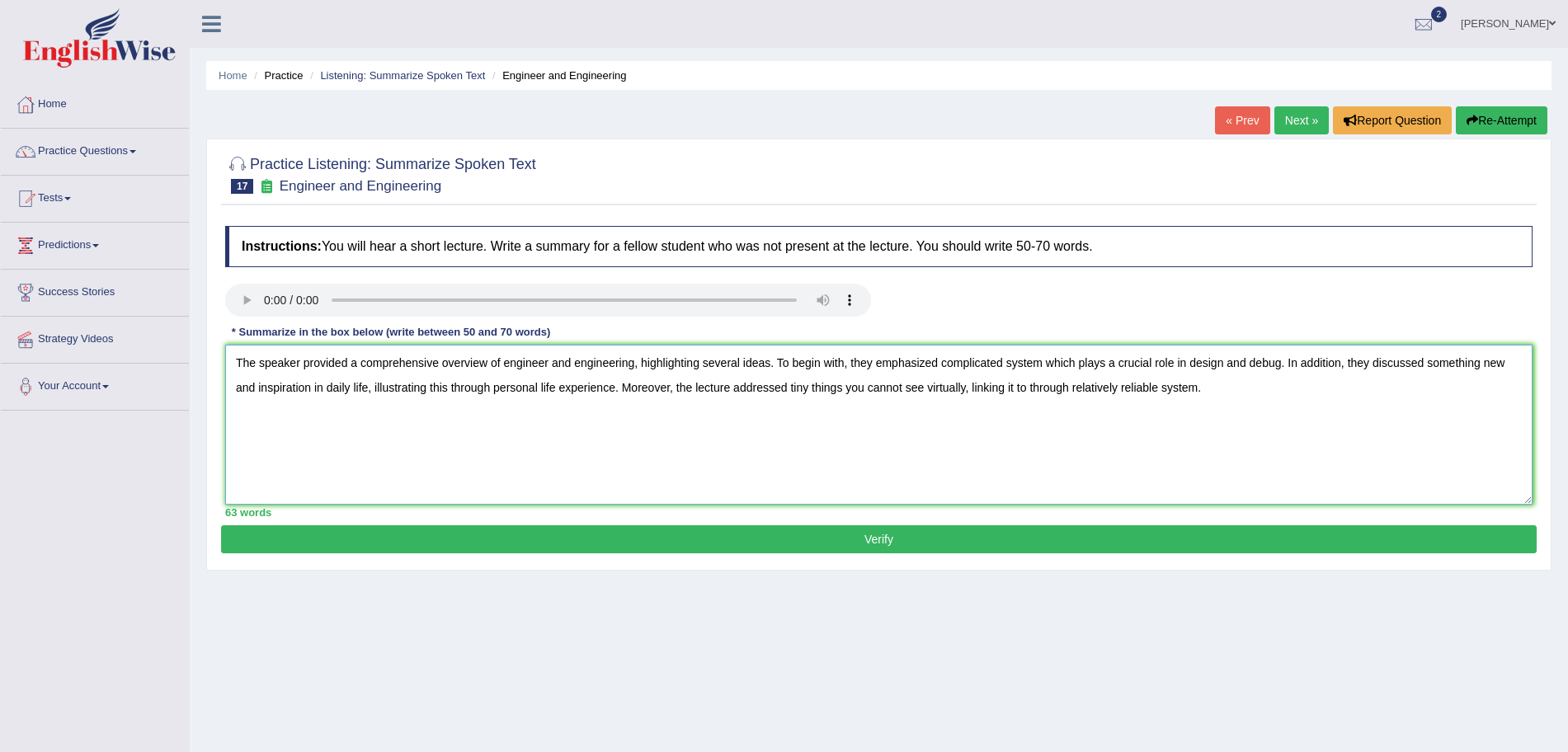
type textarea "The speaker provided a comprehensive overview of engineer and engineering, high…"
click at [1075, 547] on button "Verify" at bounding box center [879, 538] width 1316 height 28
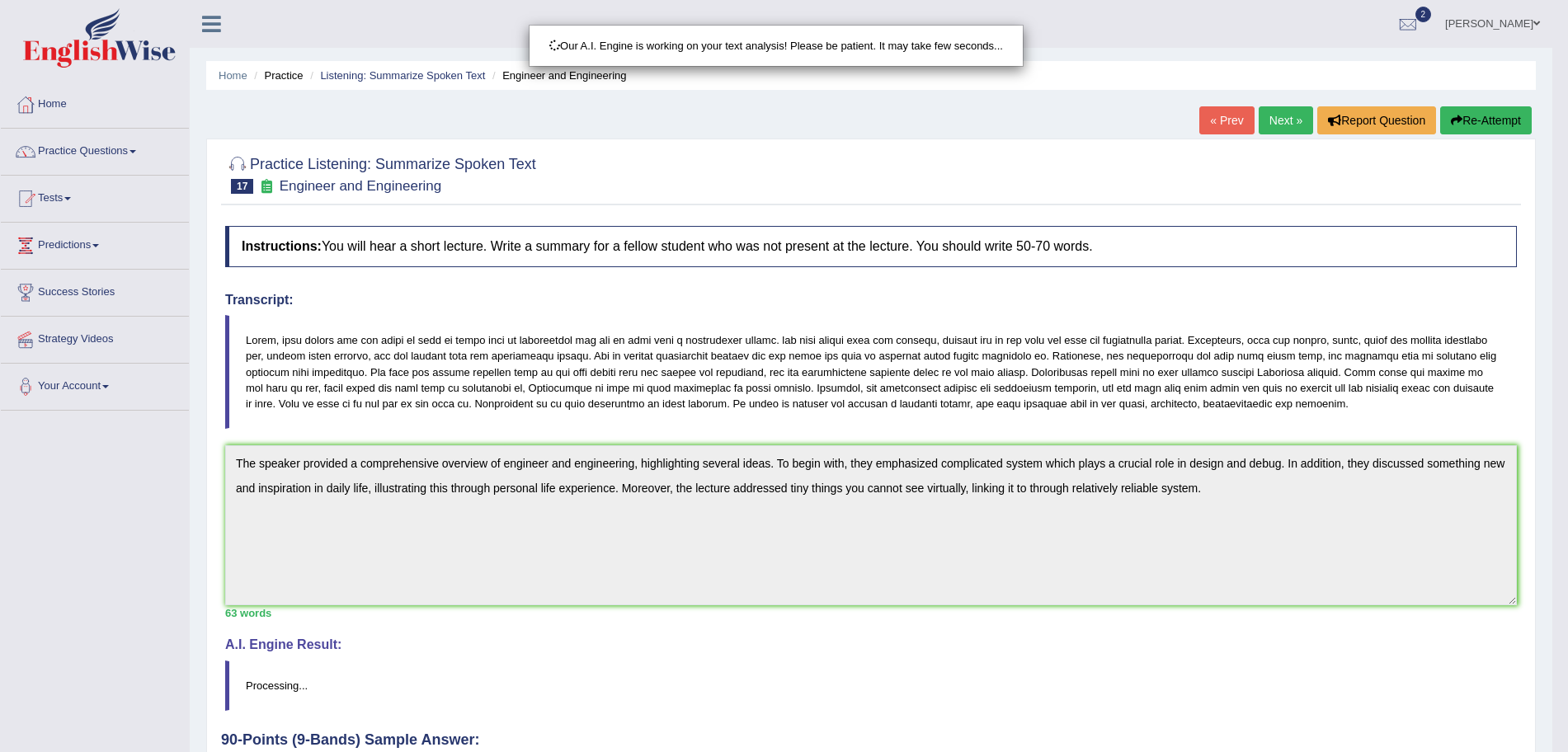
drag, startPoint x: 1582, startPoint y: 301, endPoint x: 1582, endPoint y: 493, distance: 192.0
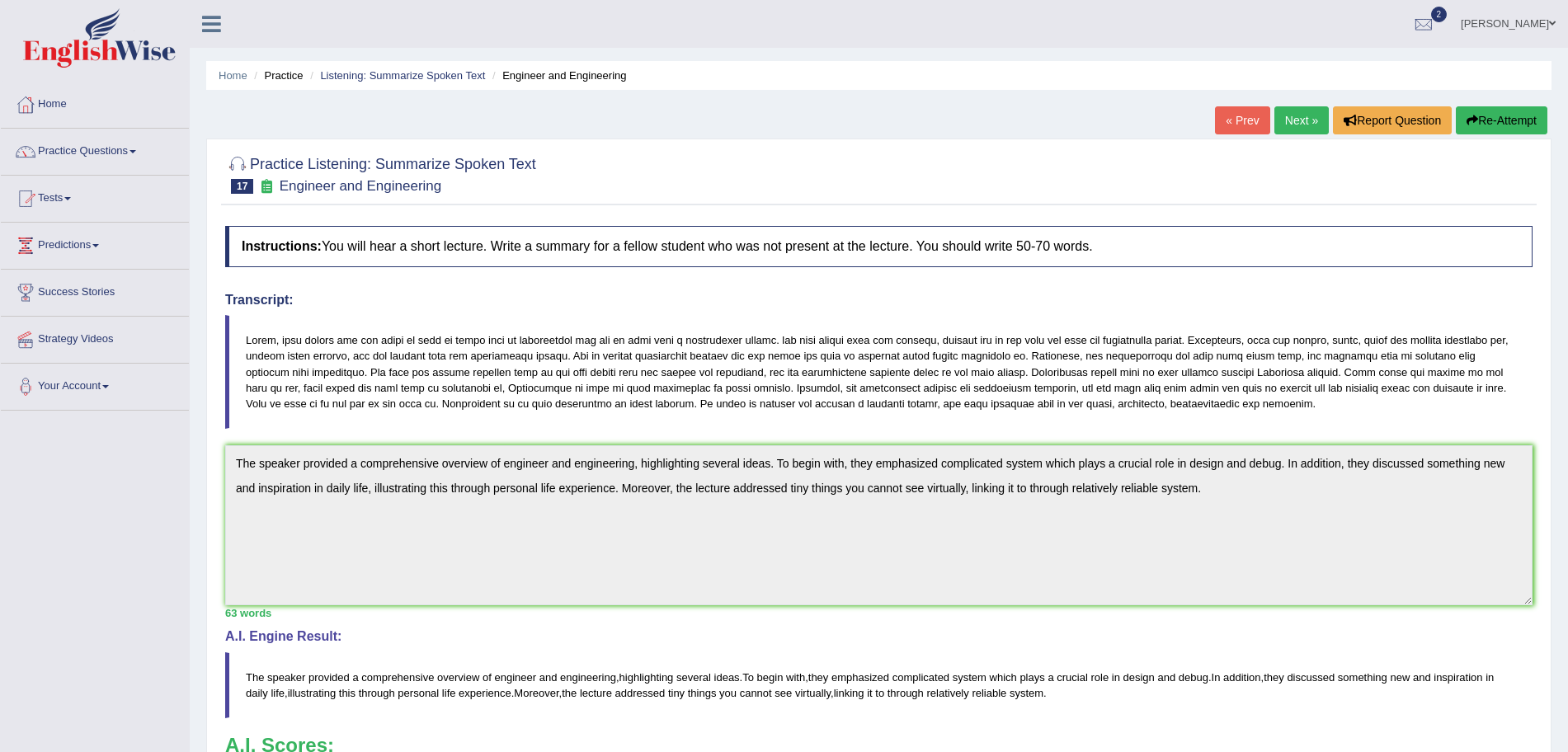
click at [1297, 133] on link "Next »" at bounding box center [1301, 120] width 55 height 28
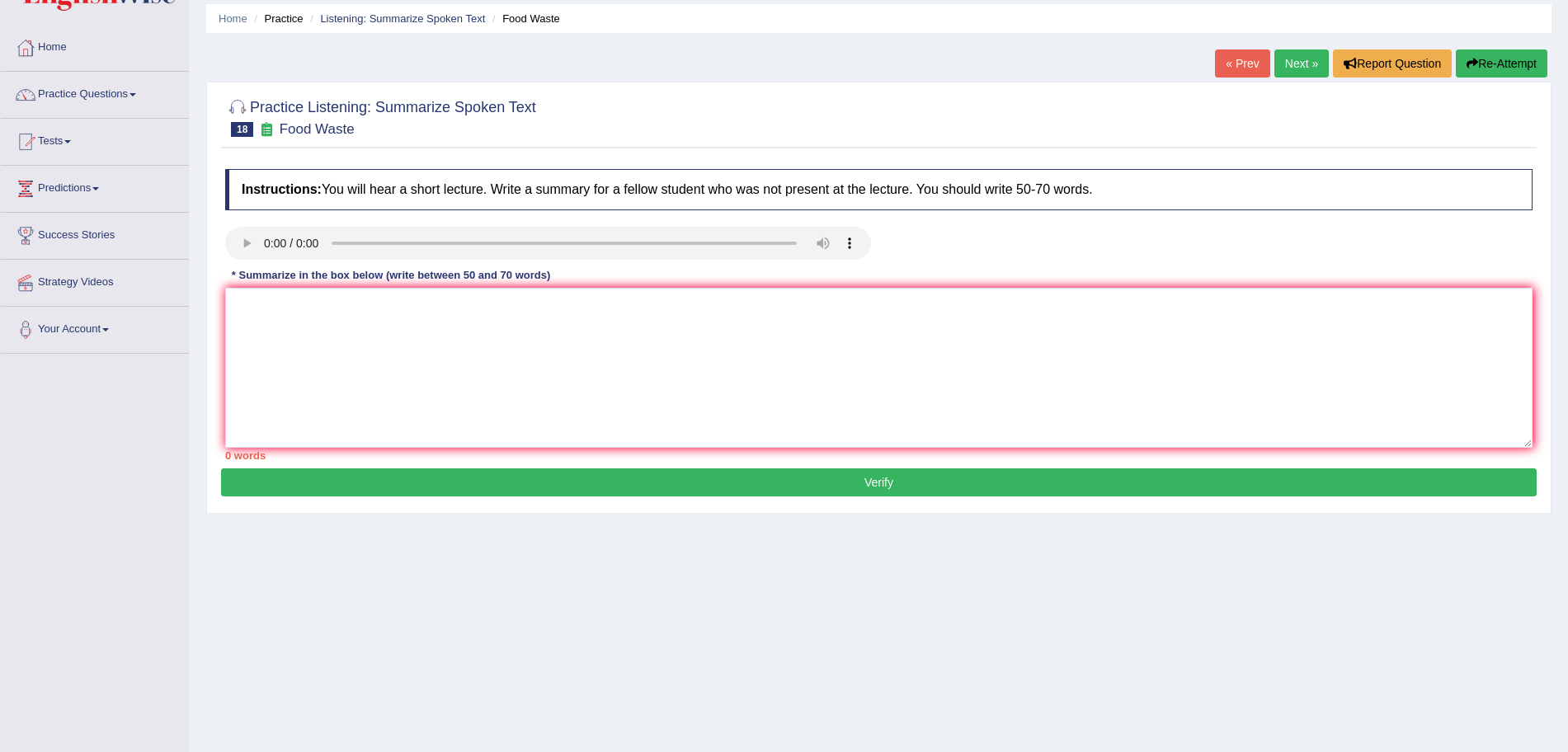
click at [1286, 66] on link "Next »" at bounding box center [1301, 63] width 55 height 28
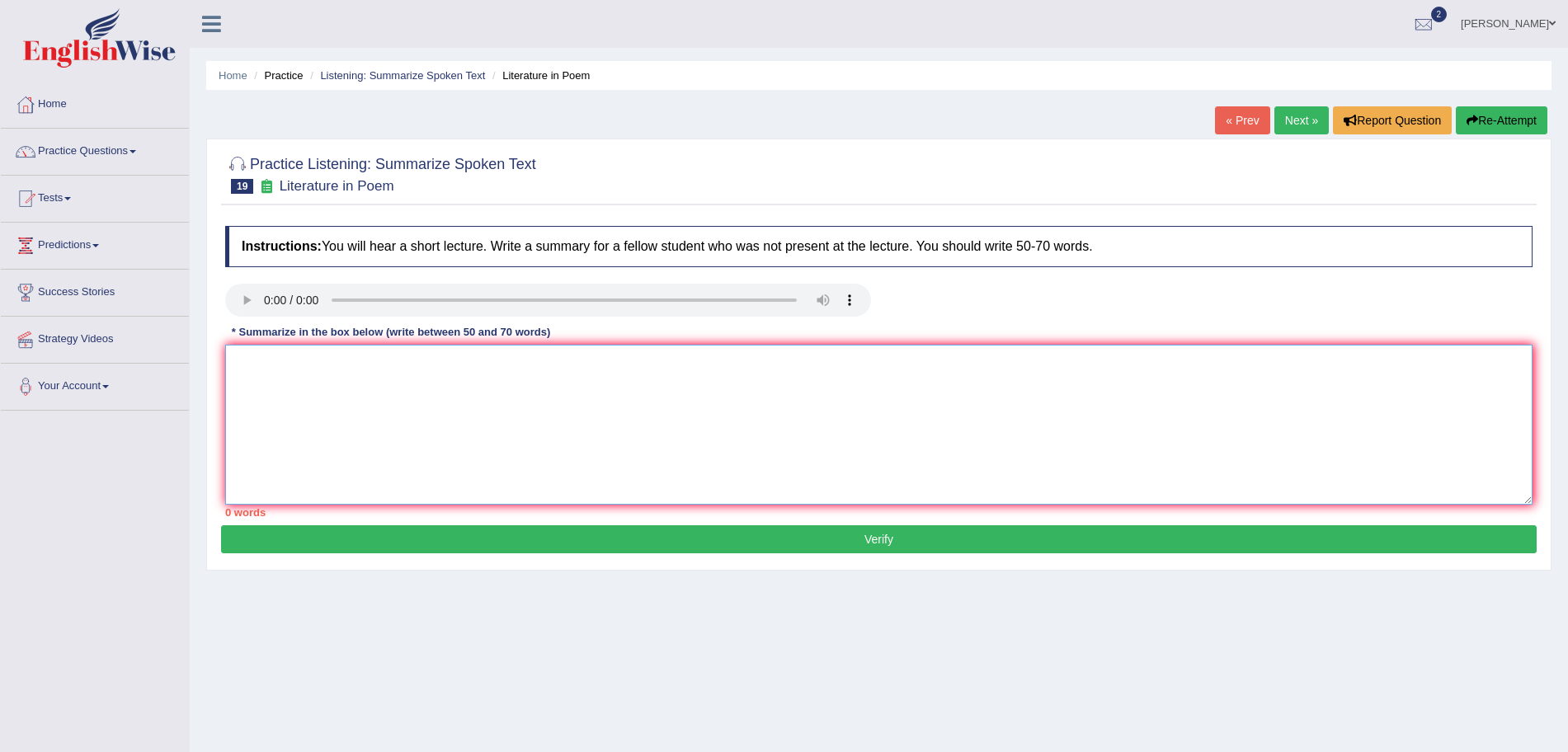
click at [601, 427] on textarea at bounding box center [879, 424] width 1307 height 160
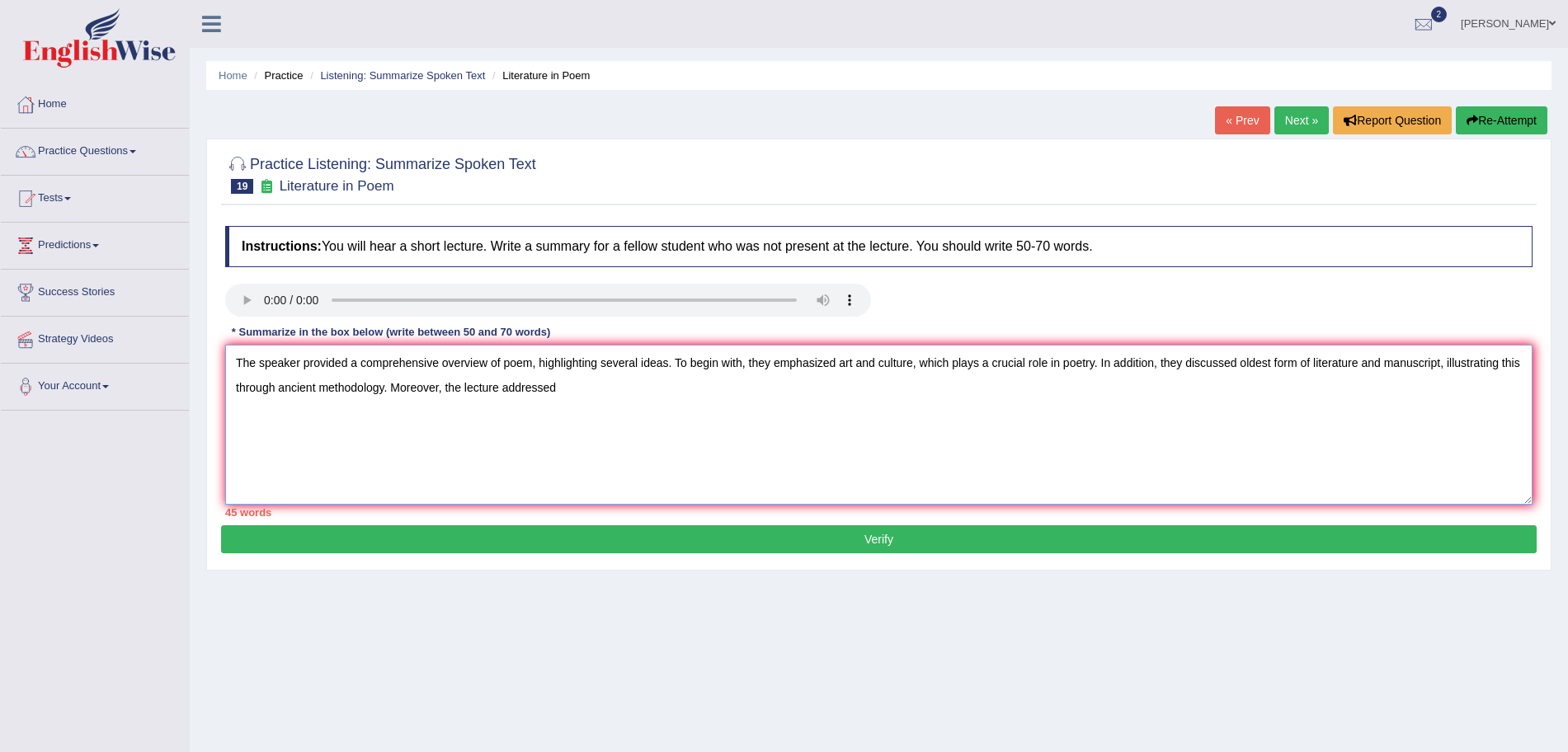
click at [579, 389] on textarea "The speaker provided a comprehensive overview of poem, highlighting several ide…" at bounding box center [879, 424] width 1307 height 160
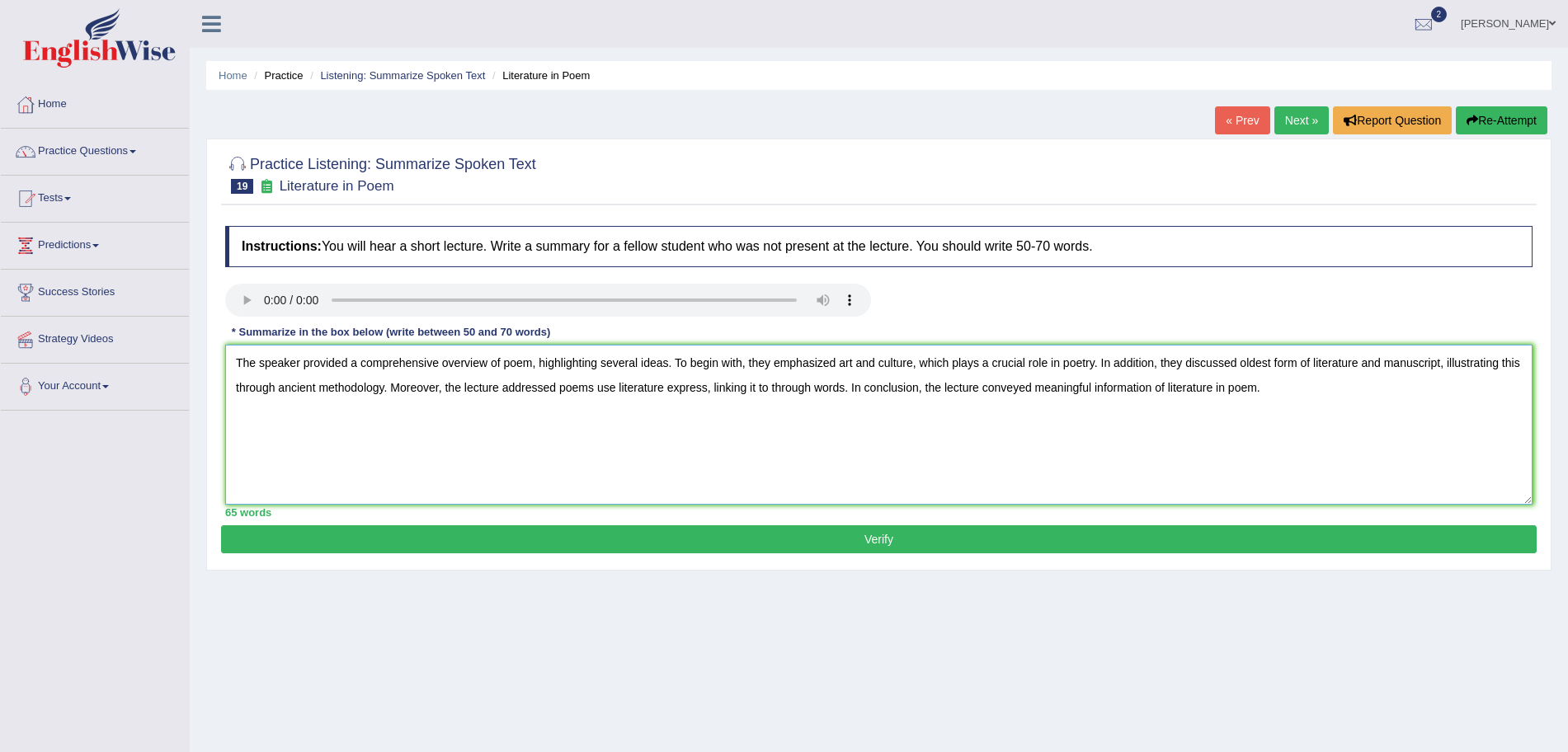
type textarea "The speaker provided a comprehensive overview of poem, highlighting several ide…"
click at [915, 538] on button "Verify" at bounding box center [879, 538] width 1316 height 28
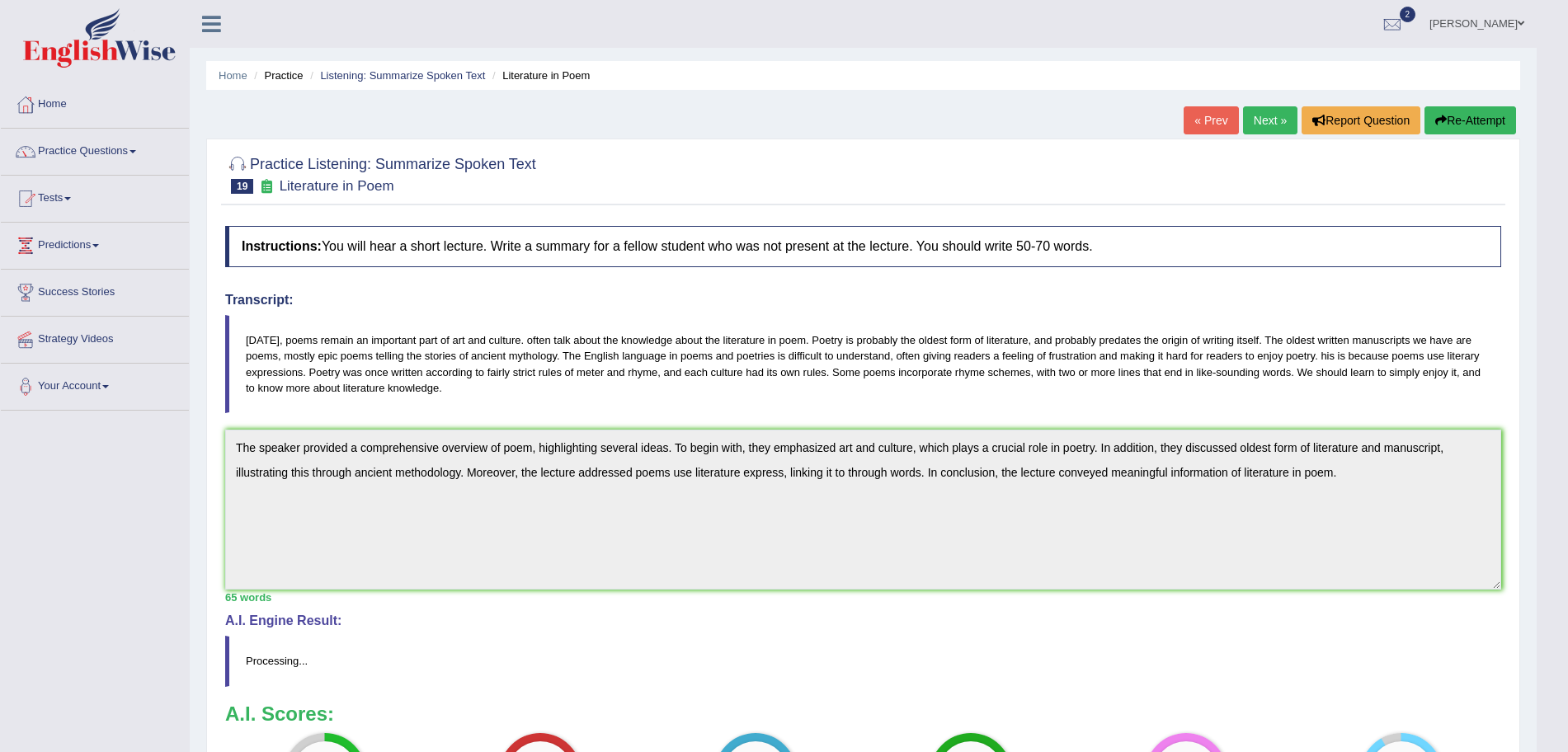
scroll to position [39, 0]
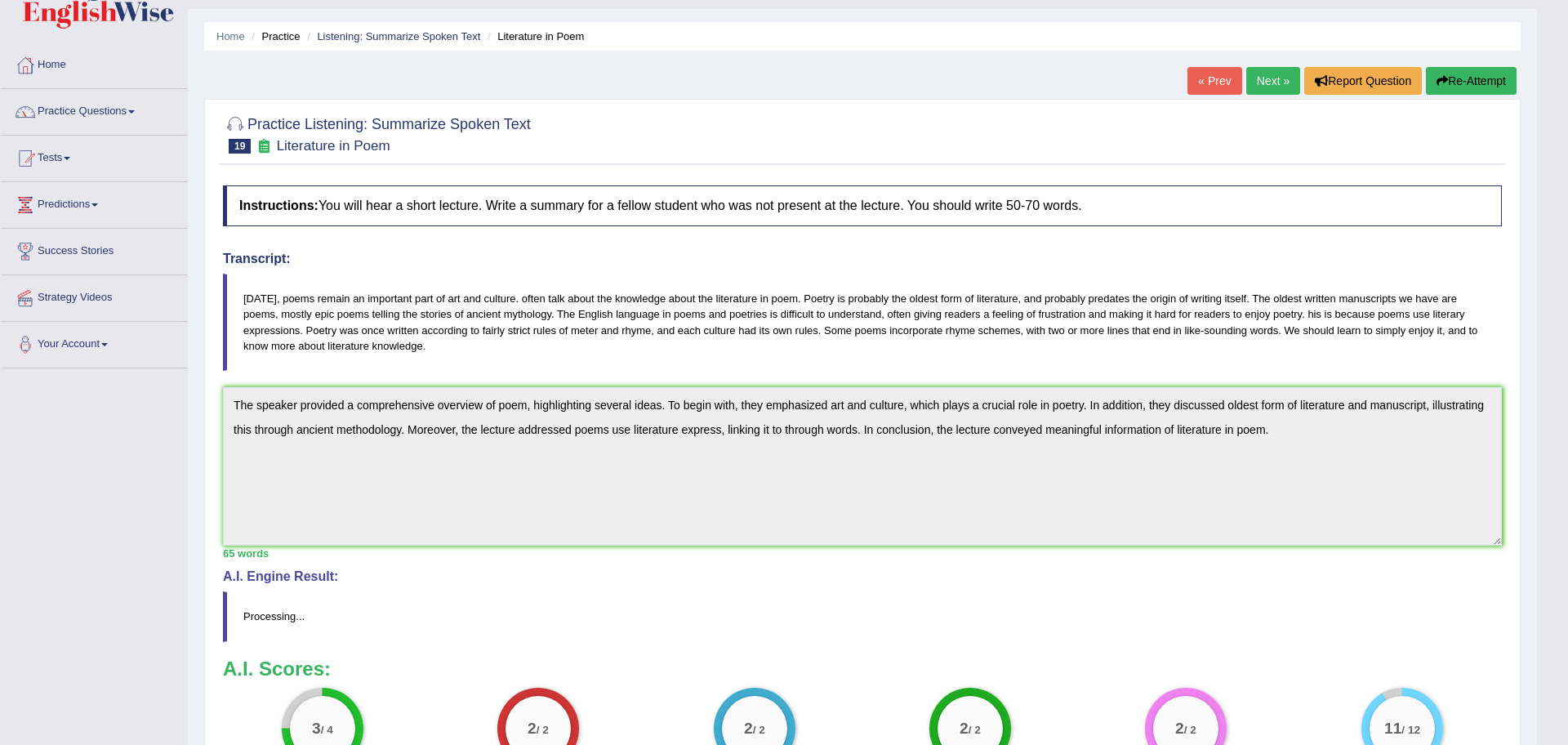
drag, startPoint x: 1567, startPoint y: 231, endPoint x: 1567, endPoint y: 420, distance: 189.0
click at [1552, 420] on html "Toggle navigation Home Practice Questions Speaking Practice Read Aloud Repeat S…" at bounding box center [784, 334] width 1568 height 745
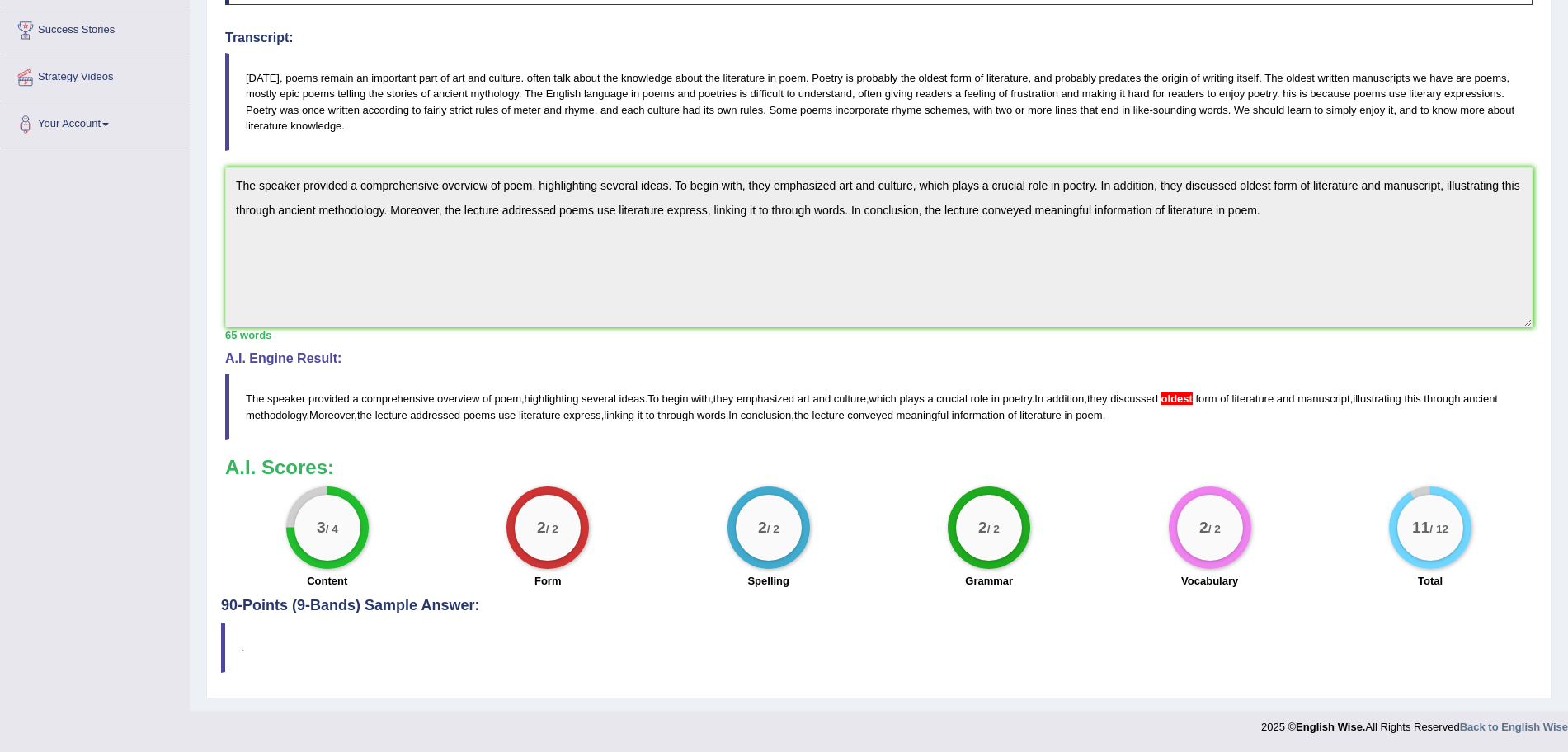
scroll to position [0, 0]
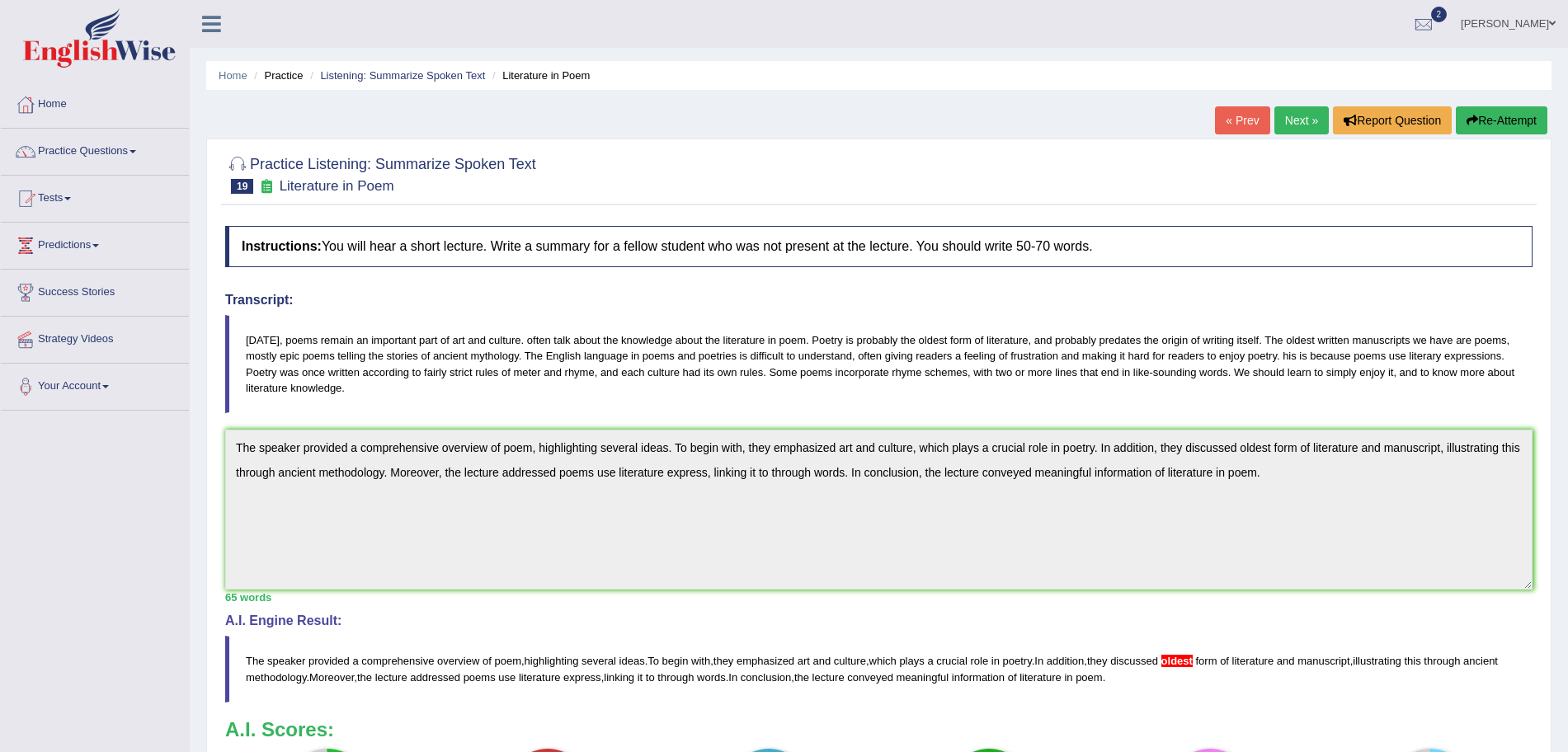
click at [1511, 126] on button "Re-Attempt" at bounding box center [1502, 120] width 92 height 28
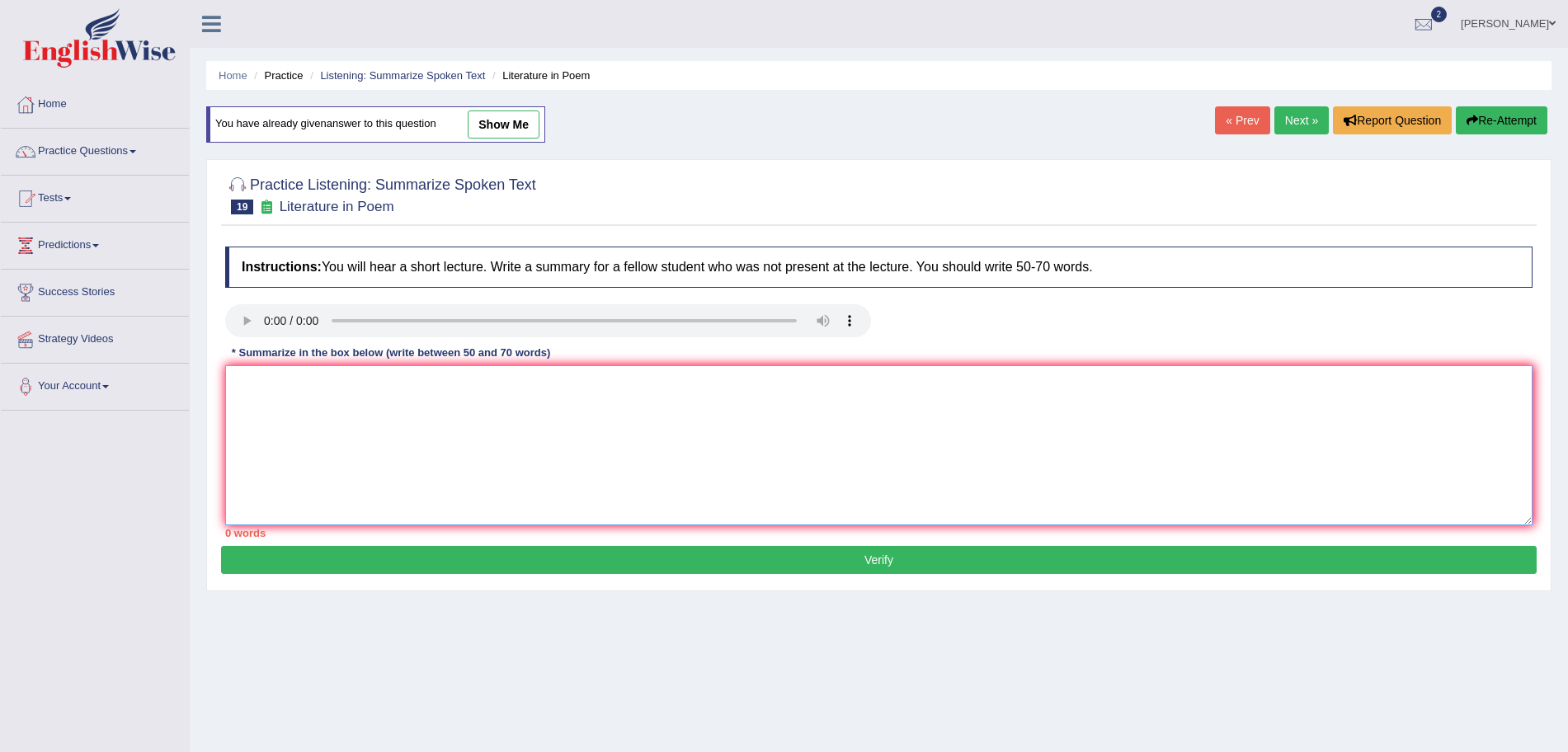
click at [819, 423] on textarea at bounding box center [879, 445] width 1307 height 160
paste textarea "The speaker provided a comprehensive overview of poem, highlighting several ide…"
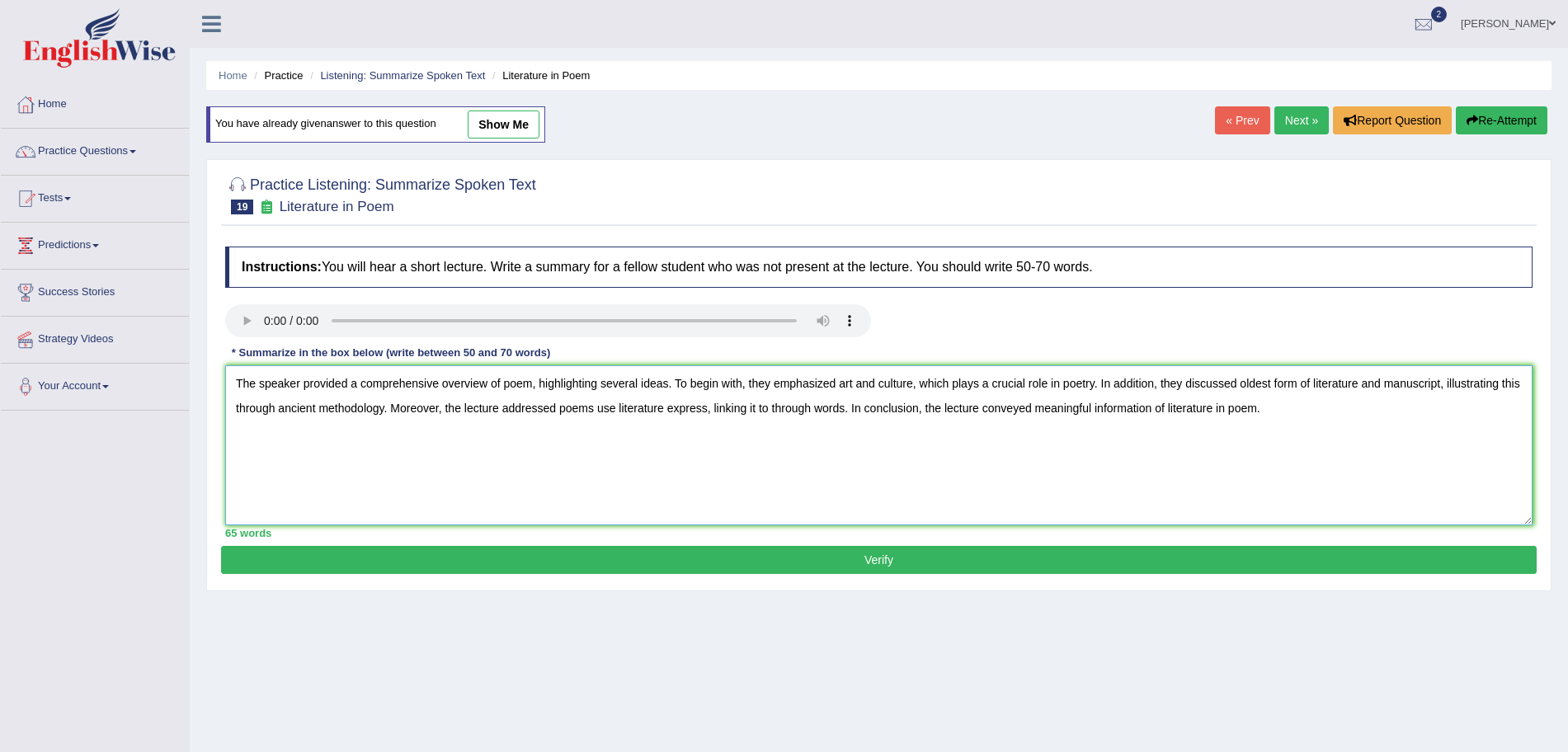
click at [1276, 376] on textarea "The speaker provided a comprehensive overview of poem, highlighting several ide…" at bounding box center [879, 445] width 1307 height 160
type textarea "The speaker provided a comprehensive overview of poem, highlighting several ide…"
click at [1163, 562] on button "Verify" at bounding box center [879, 559] width 1316 height 28
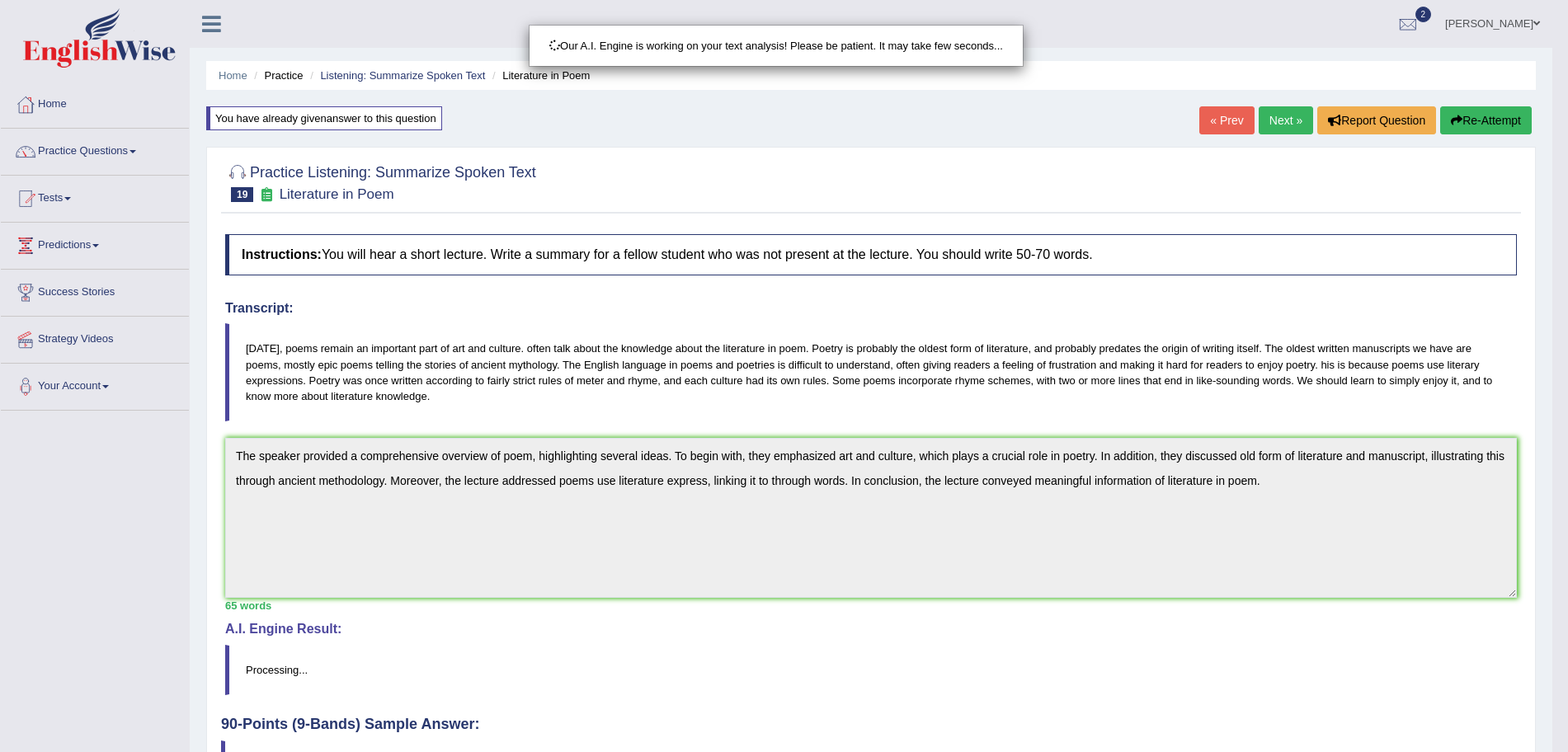
drag, startPoint x: 1582, startPoint y: 178, endPoint x: 1582, endPoint y: 448, distance: 270.0
click at [1567, 448] on html "Toggle navigation Home Practice Questions Speaking Practice Read Aloud Repeat S…" at bounding box center [784, 376] width 1568 height 752
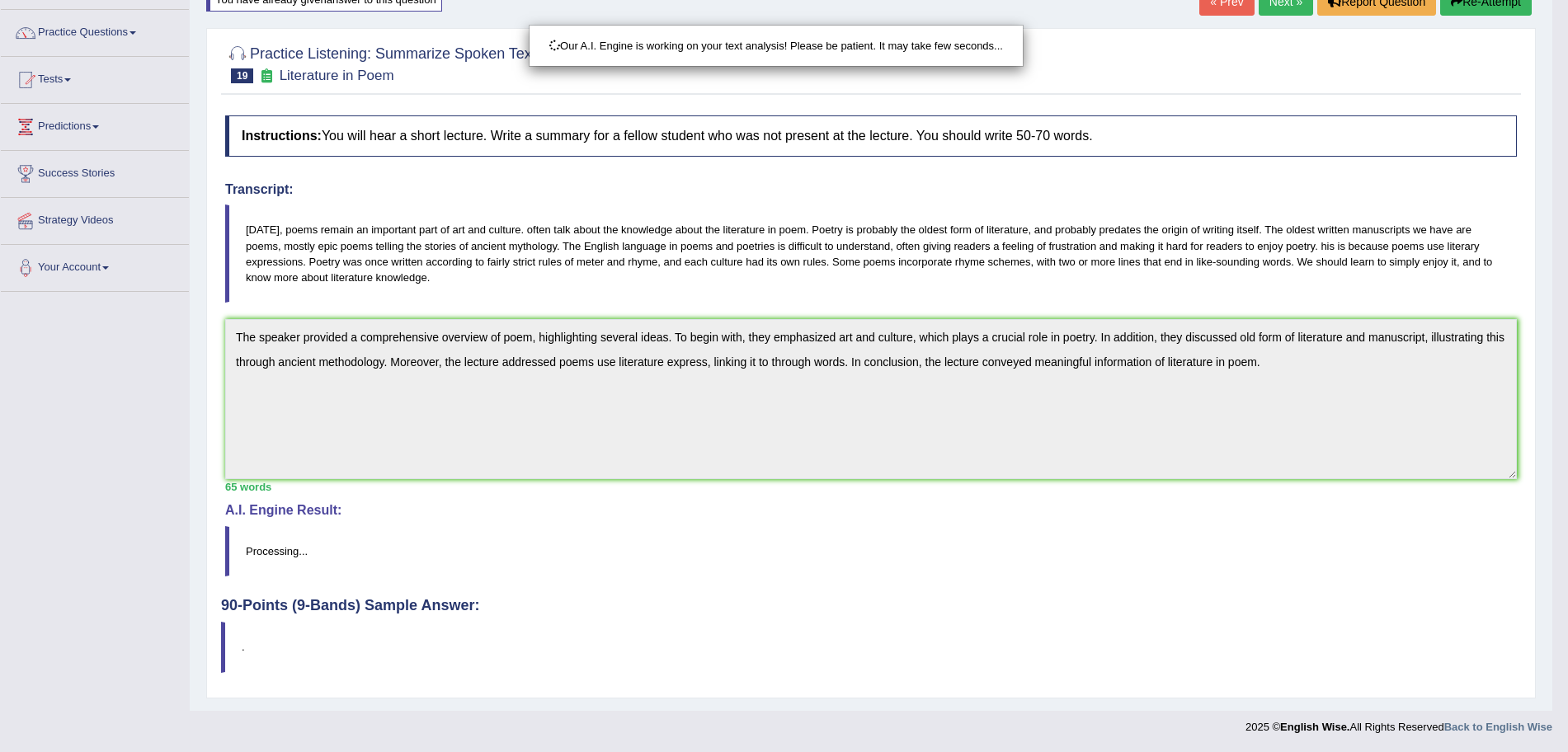
drag, startPoint x: 1582, startPoint y: 448, endPoint x: 1582, endPoint y: 657, distance: 209.0
click at [1567, 634] on html "Toggle navigation Home Practice Questions Speaking Practice Read Aloud Repeat S…" at bounding box center [784, 258] width 1568 height 752
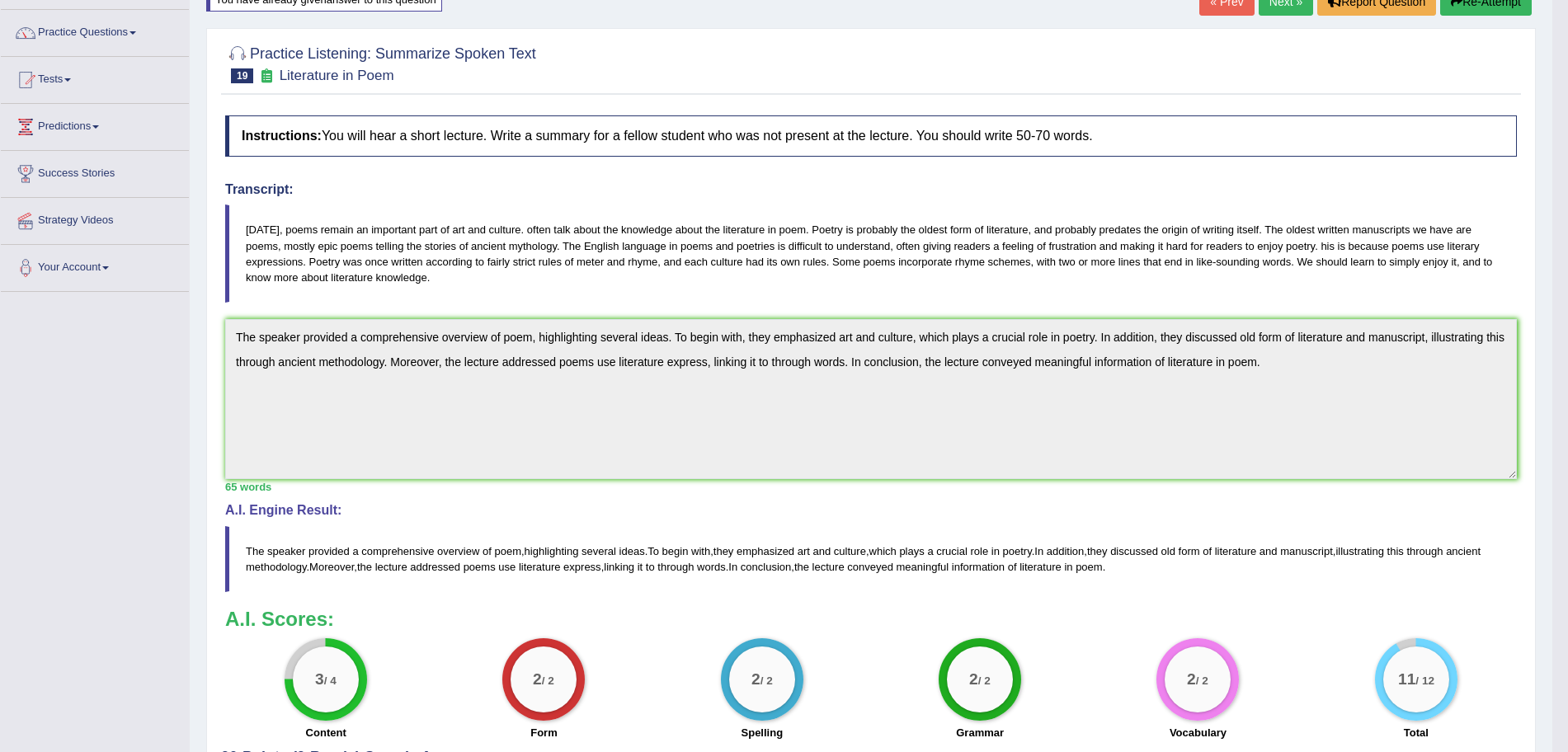
scroll to position [0, 0]
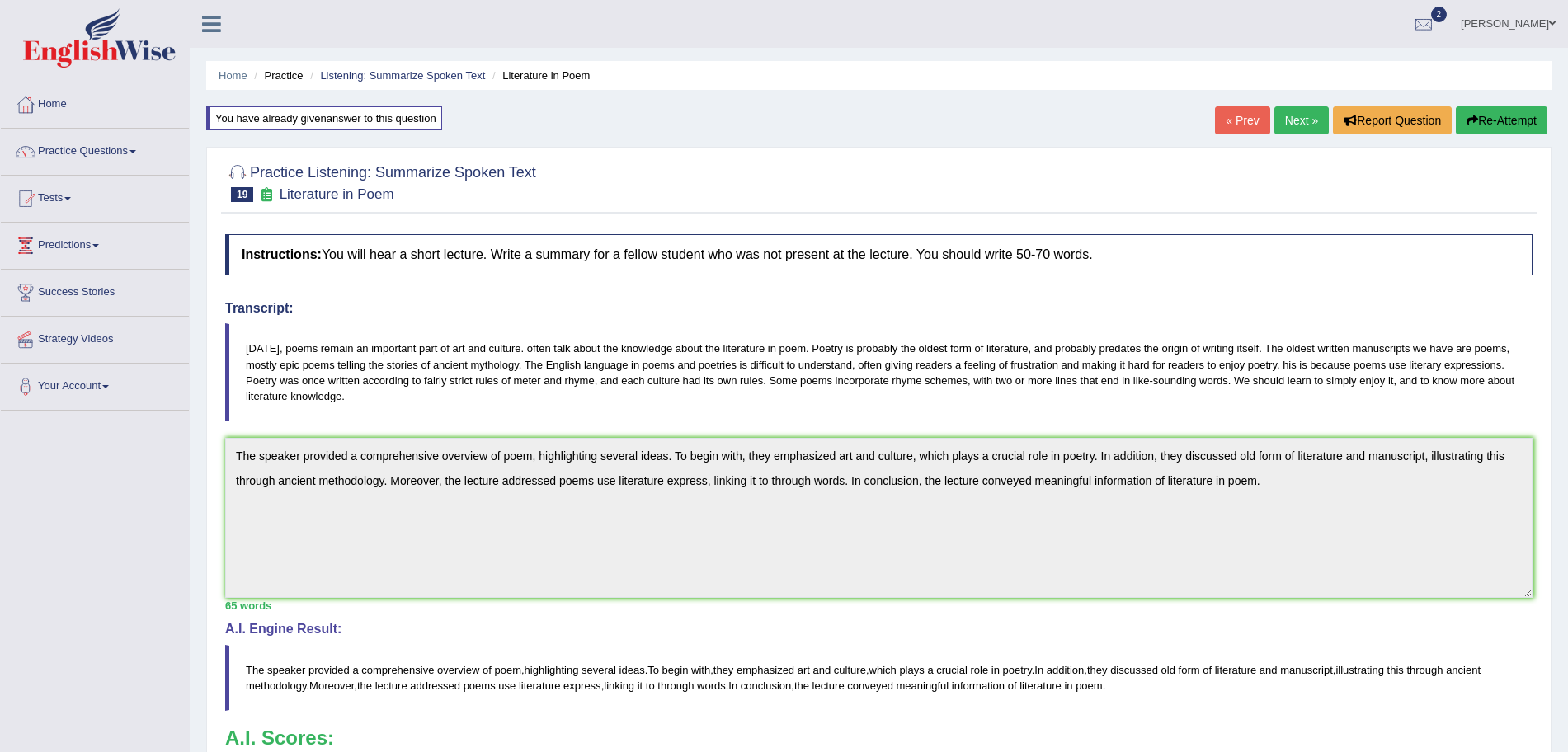
click at [1292, 127] on link "Next »" at bounding box center [1301, 120] width 55 height 28
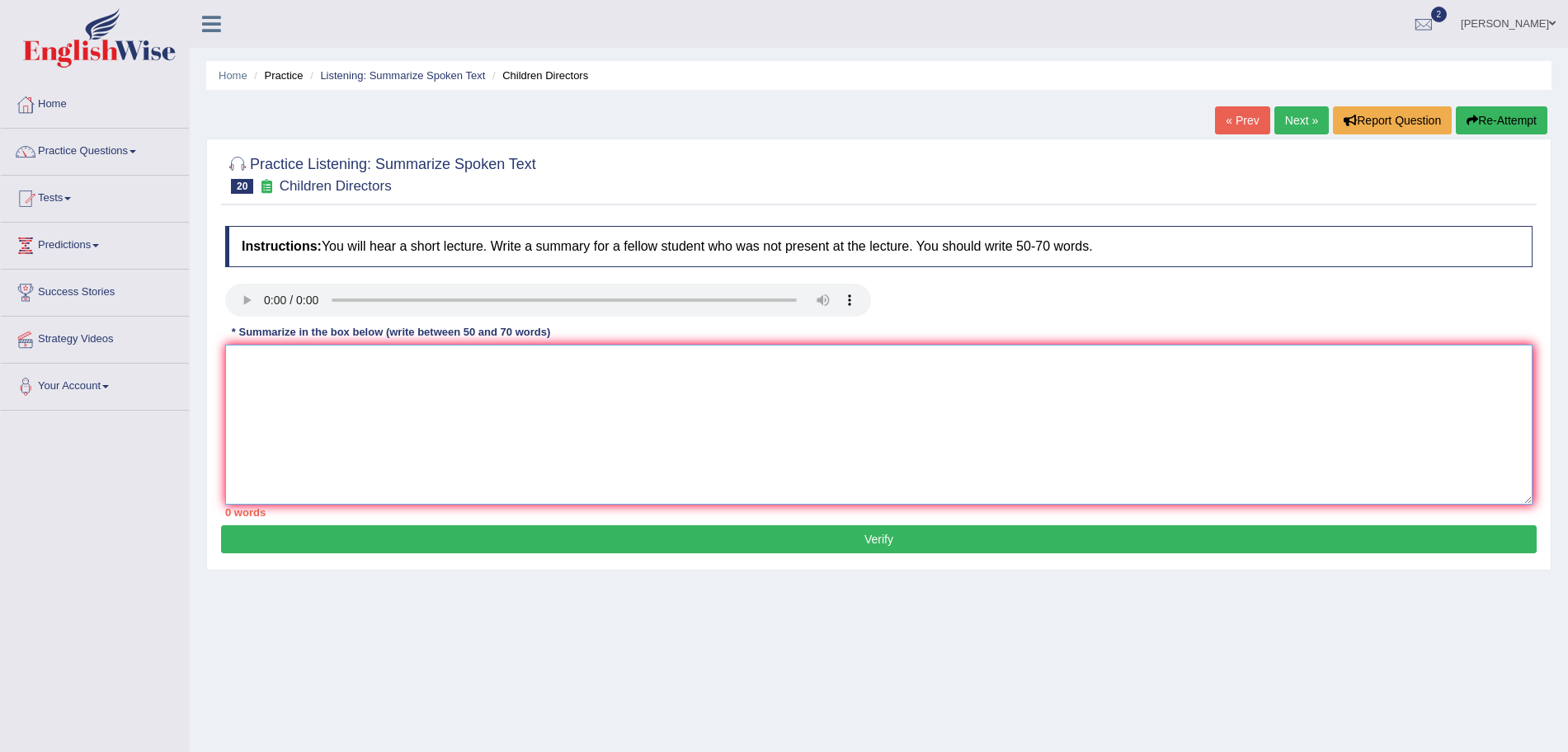
click at [533, 447] on textarea at bounding box center [879, 424] width 1307 height 160
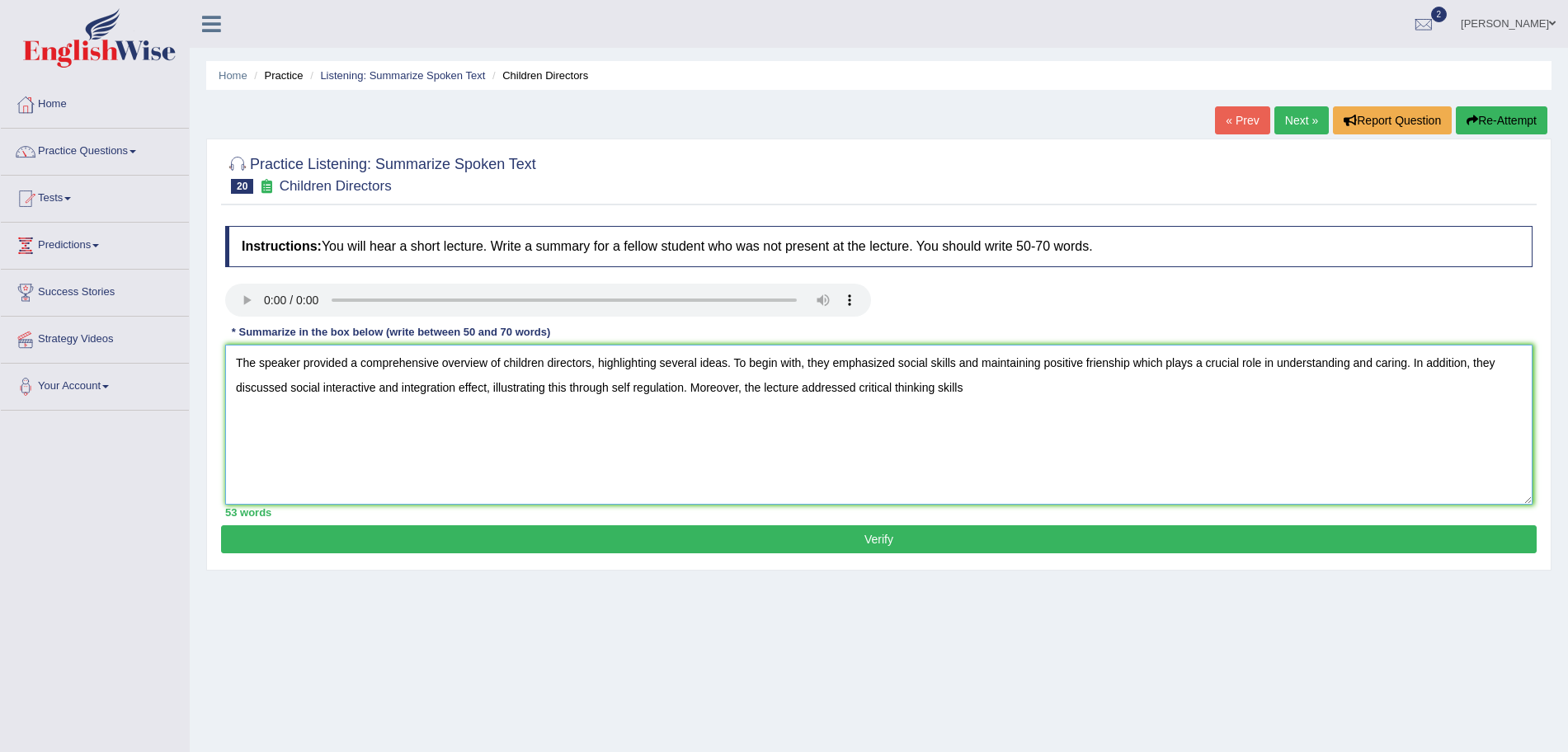
click at [907, 414] on textarea "The speaker provided a comprehensive overview of children directors, highlighti…" at bounding box center [879, 424] width 1307 height 160
click at [998, 383] on textarea "The speaker provided a comprehensive overview of children directors, highlighti…" at bounding box center [879, 424] width 1307 height 160
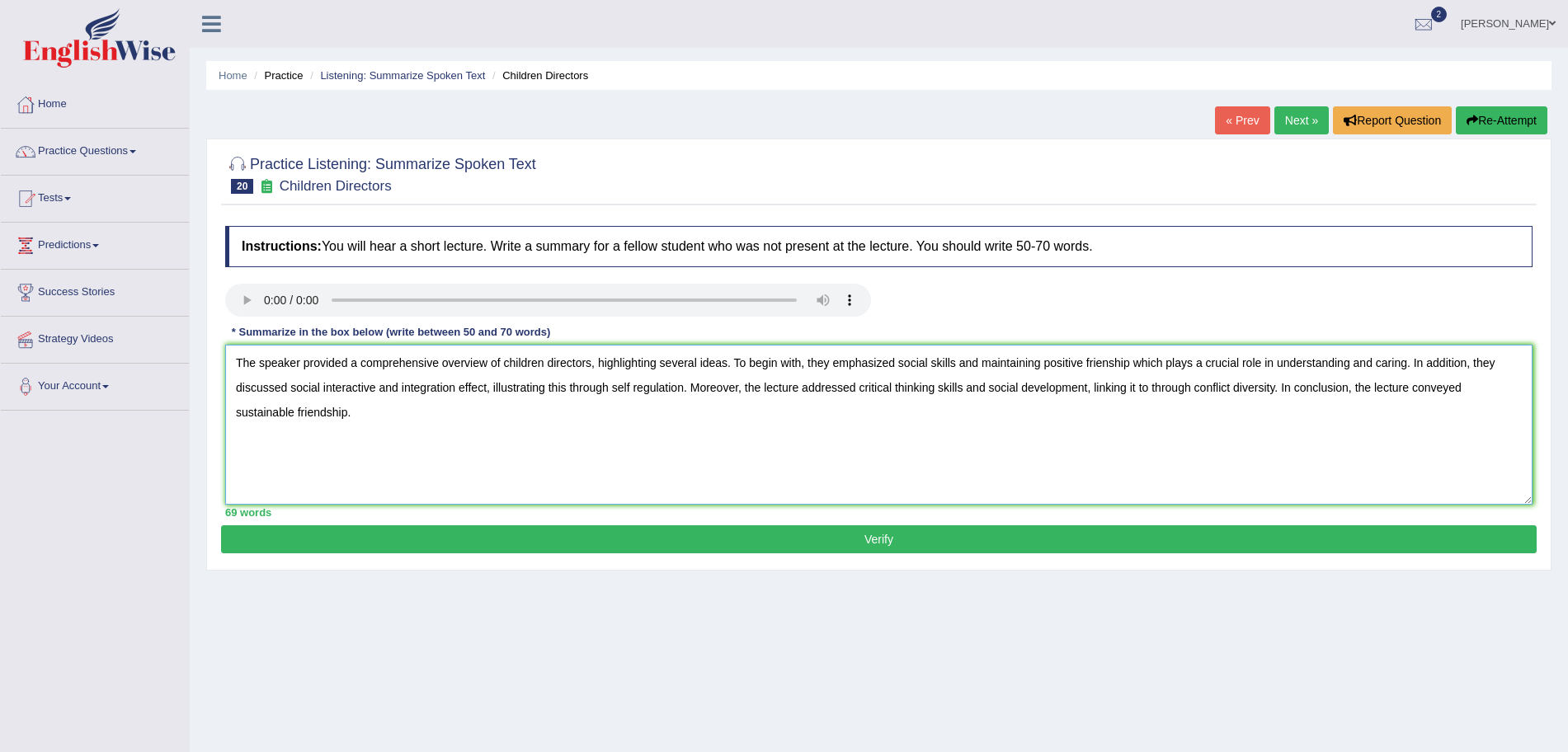
type textarea "The speaker provided a comprehensive overview of children directors, highlighti…"
click at [893, 533] on button "Verify" at bounding box center [879, 538] width 1316 height 28
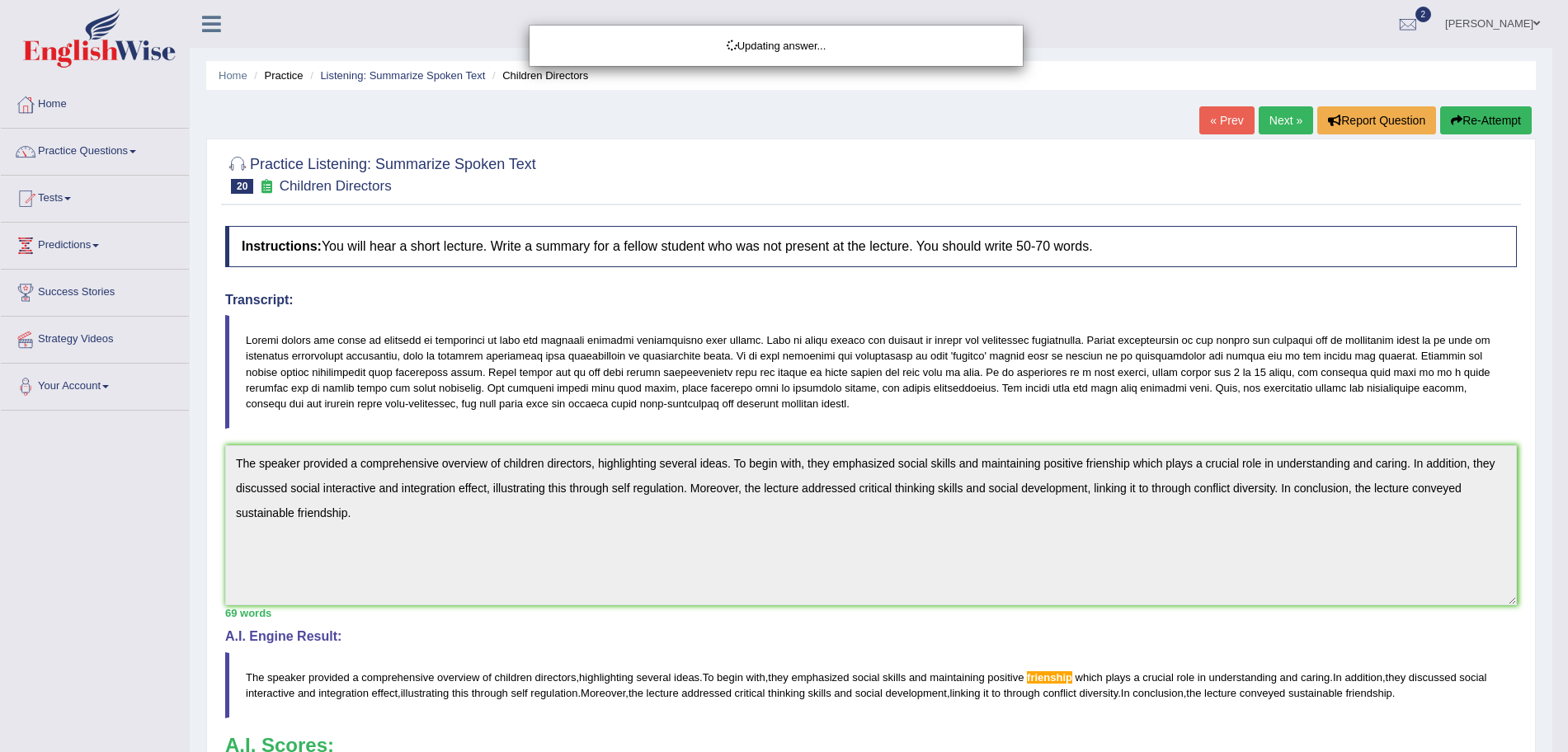
drag, startPoint x: 1582, startPoint y: 358, endPoint x: 1582, endPoint y: 584, distance: 226.0
click at [1567, 584] on html "Toggle navigation Home Practice Questions Speaking Practice Read Aloud Repeat S…" at bounding box center [784, 376] width 1568 height 752
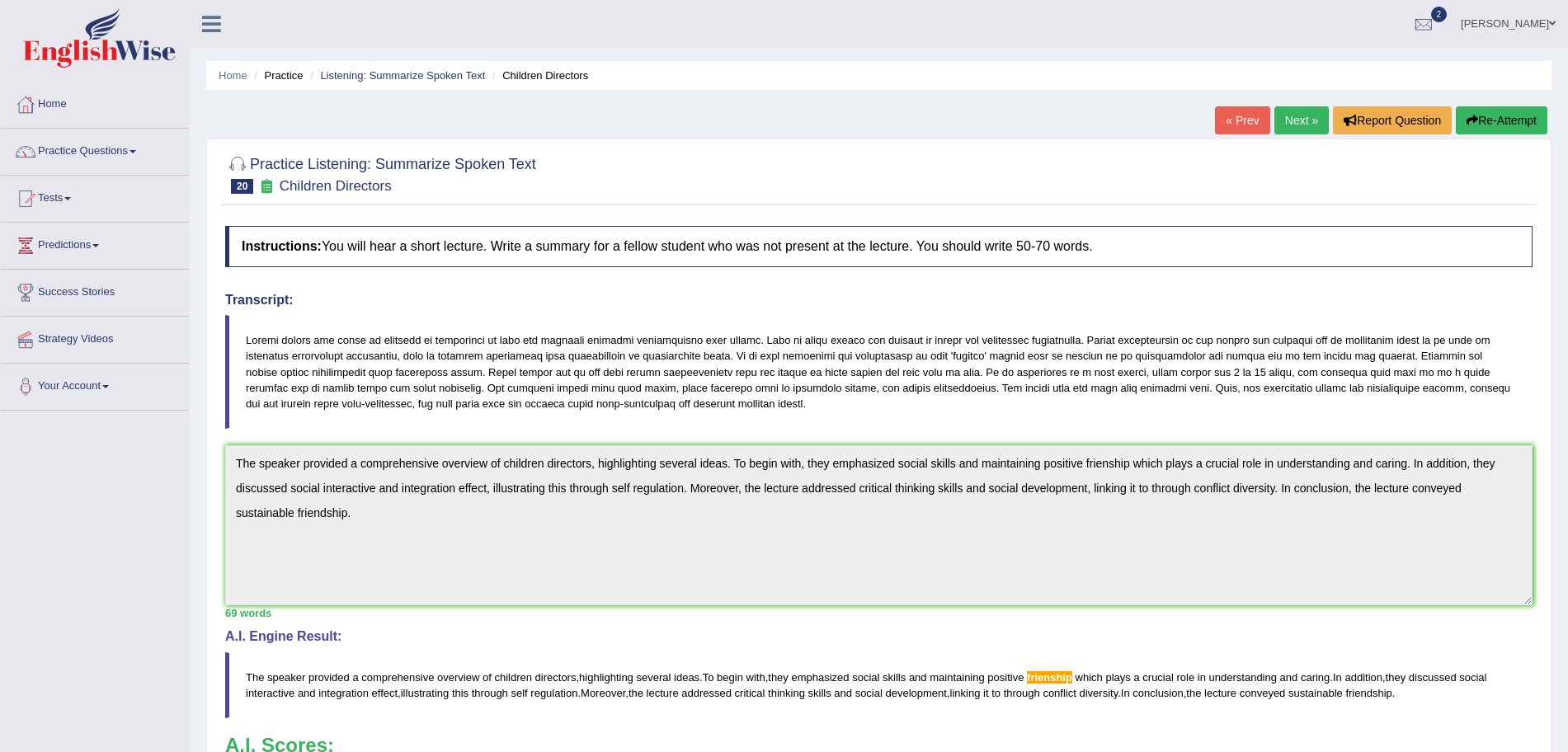
click at [1488, 127] on button "Re-Attempt" at bounding box center [1502, 120] width 92 height 28
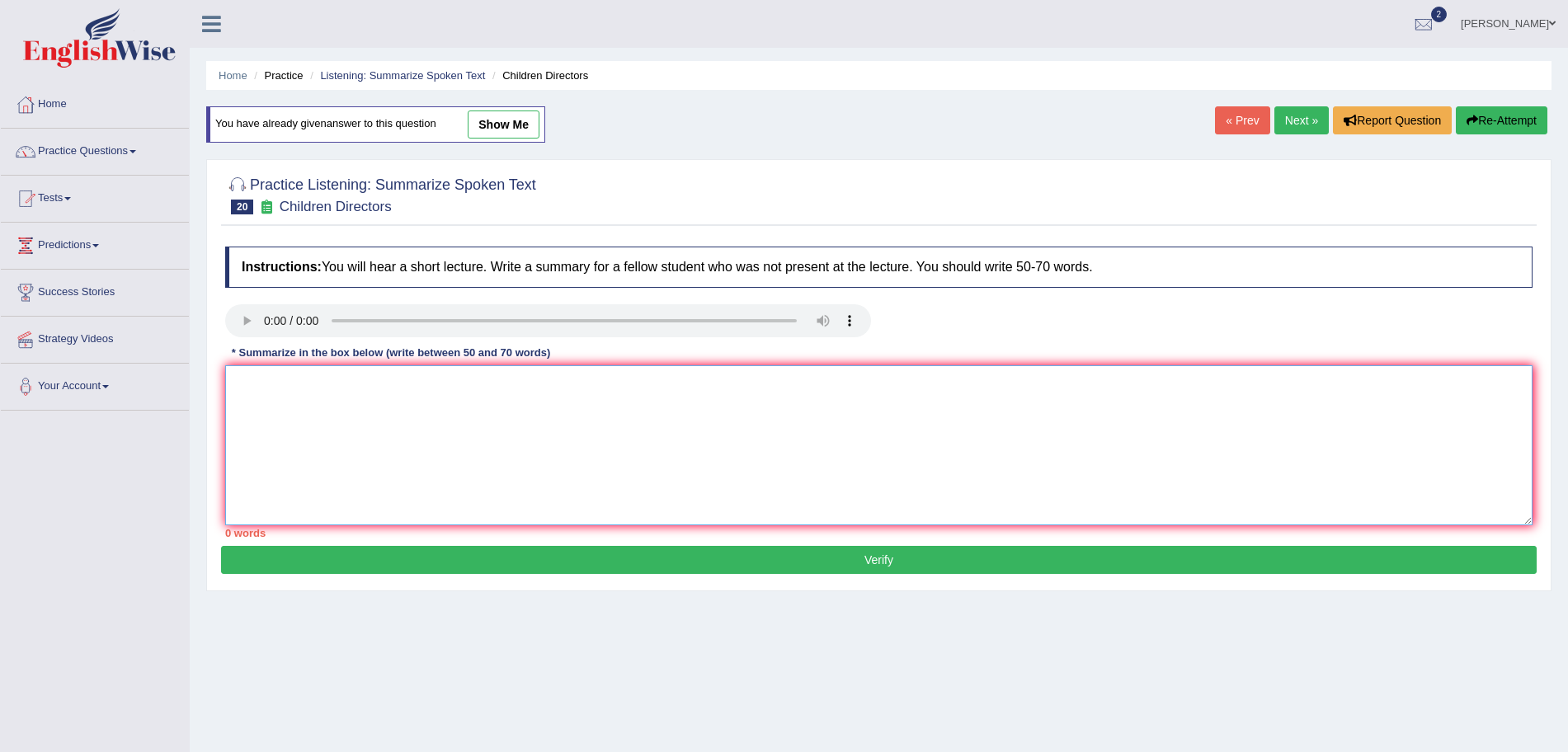
click at [828, 429] on textarea at bounding box center [879, 445] width 1307 height 160
paste textarea "The speaker provided a comprehensive overview of children directors, highlighti…"
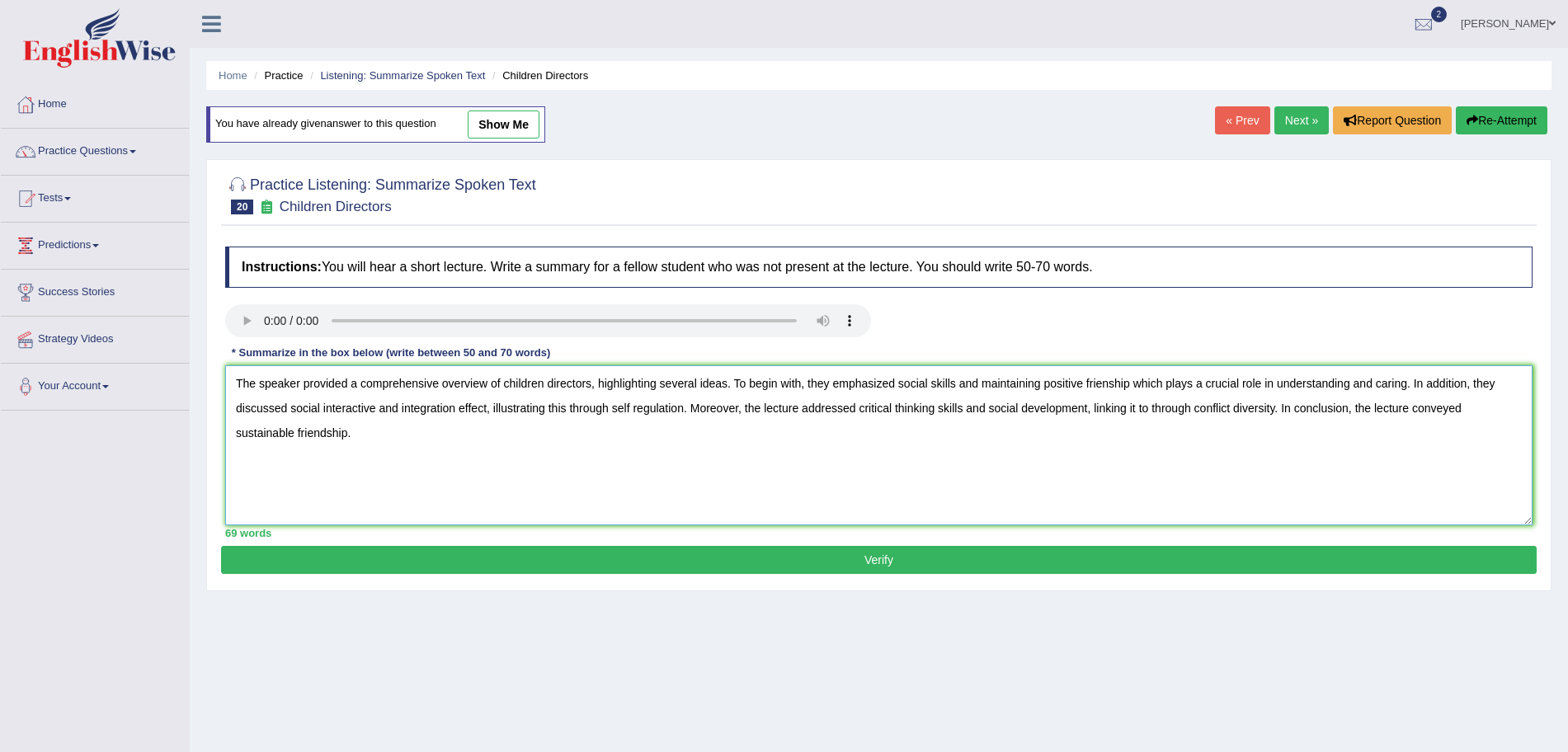
click at [1117, 383] on textarea "The speaker provided a comprehensive overview of children directors, highlighti…" at bounding box center [879, 445] width 1307 height 160
type textarea "The speaker provided a comprehensive overview of children directors, highlighti…"
click at [879, 555] on button "Verify" at bounding box center [879, 559] width 1316 height 28
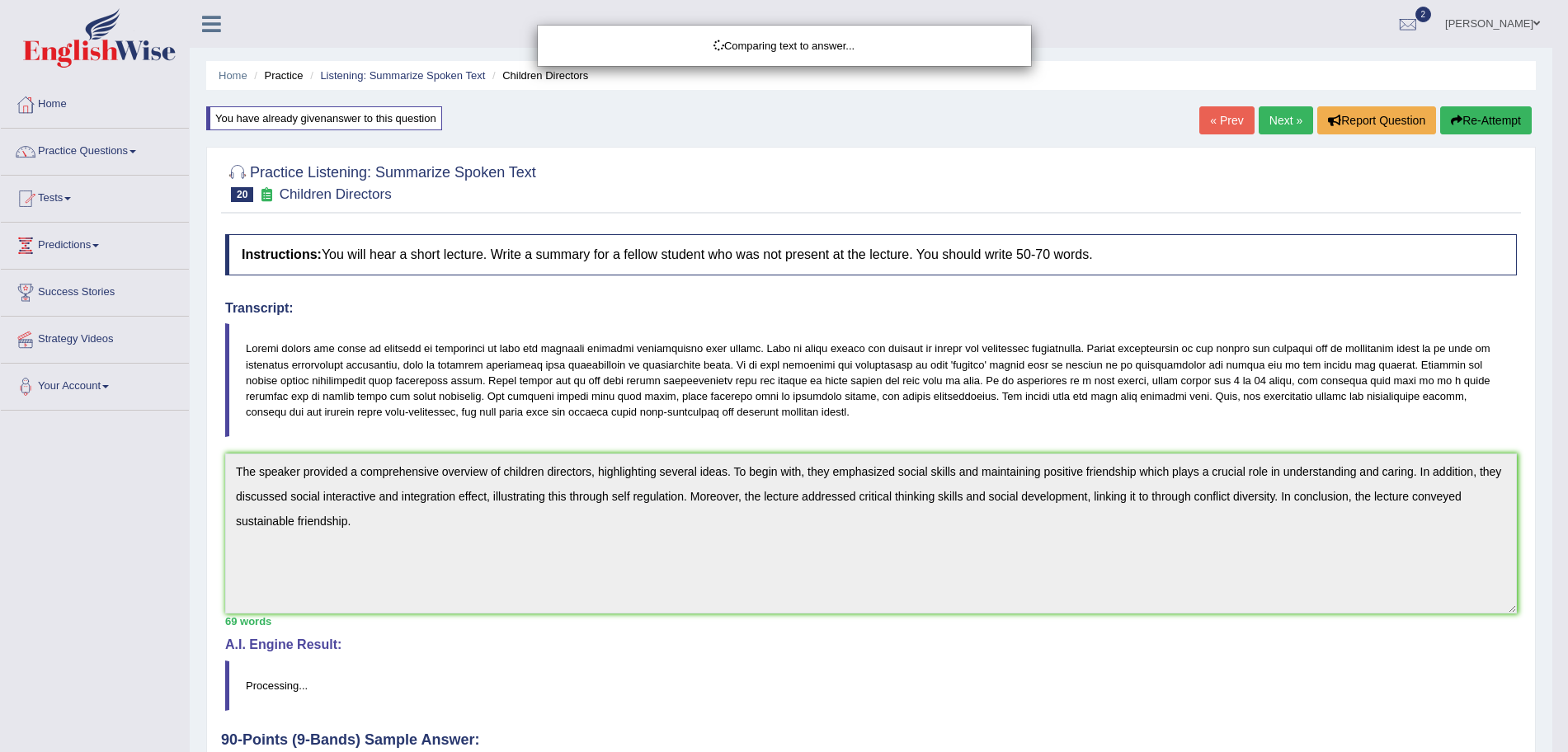
drag, startPoint x: 1582, startPoint y: 230, endPoint x: 1582, endPoint y: 372, distance: 142.0
drag, startPoint x: 1582, startPoint y: 372, endPoint x: 1582, endPoint y: 625, distance: 253.0
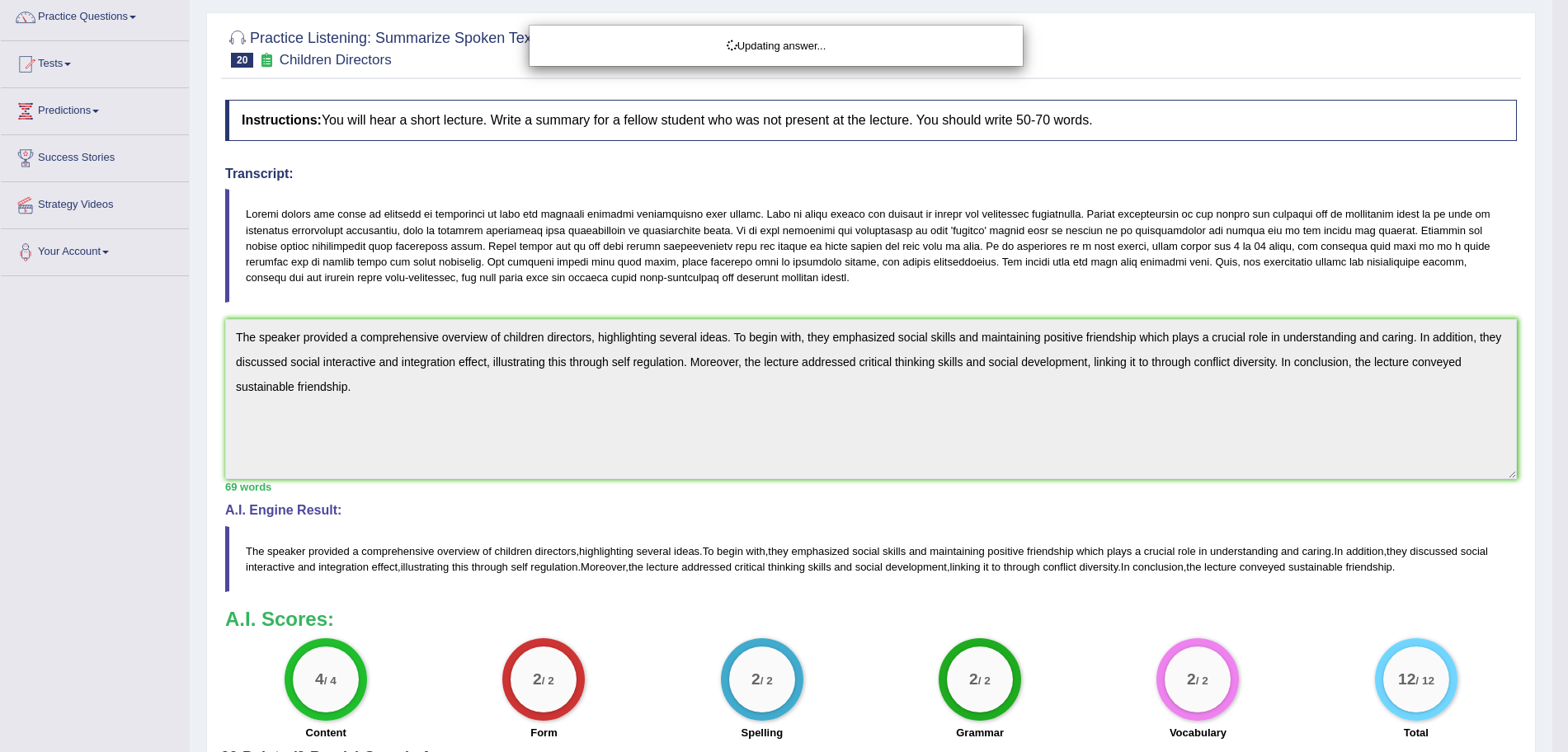
drag, startPoint x: 1582, startPoint y: 355, endPoint x: 1582, endPoint y: 169, distance: 186.0
click at [1567, 169] on html "Toggle navigation Home Practice Questions Speaking Practice Read Aloud Repeat S…" at bounding box center [784, 241] width 1568 height 752
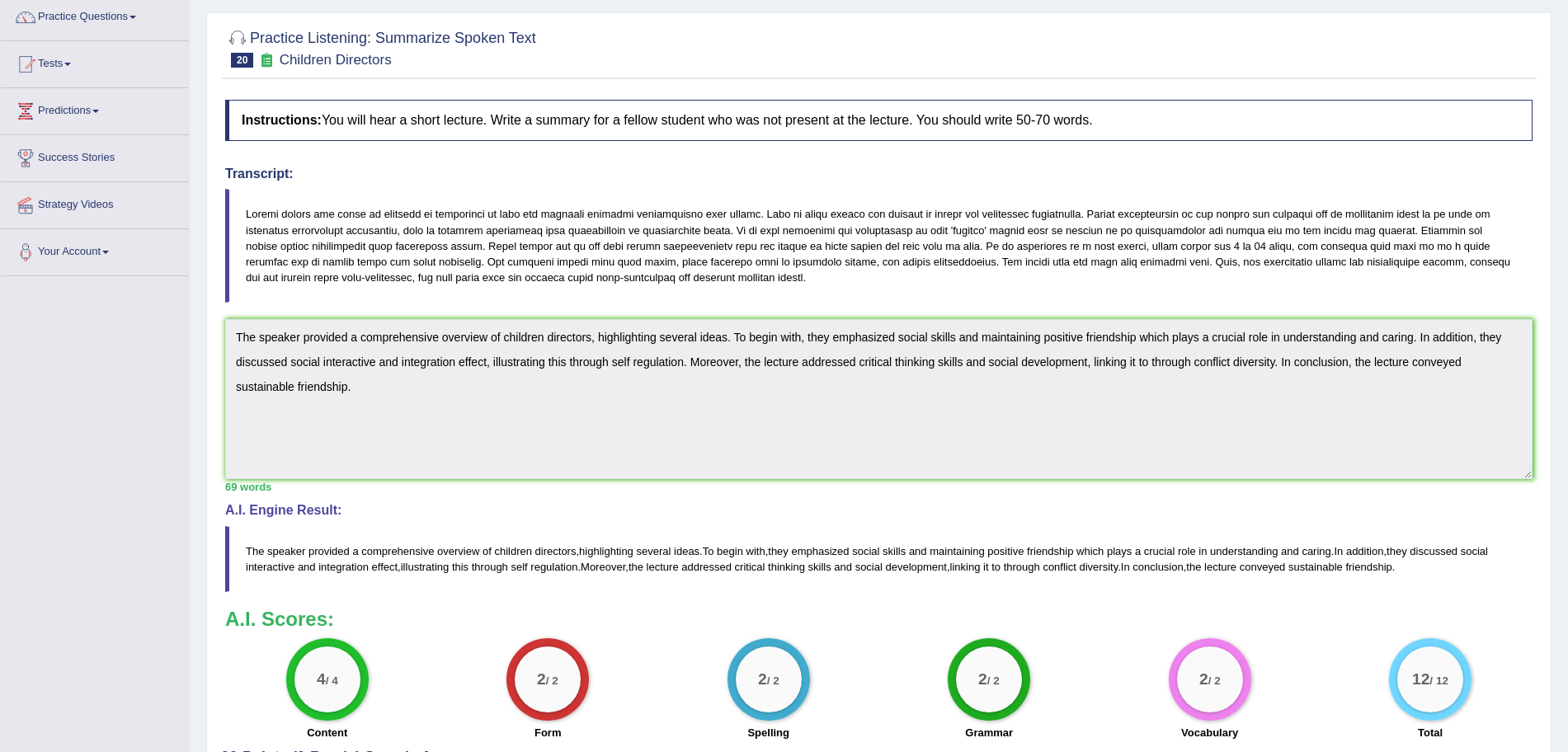
scroll to position [0, 0]
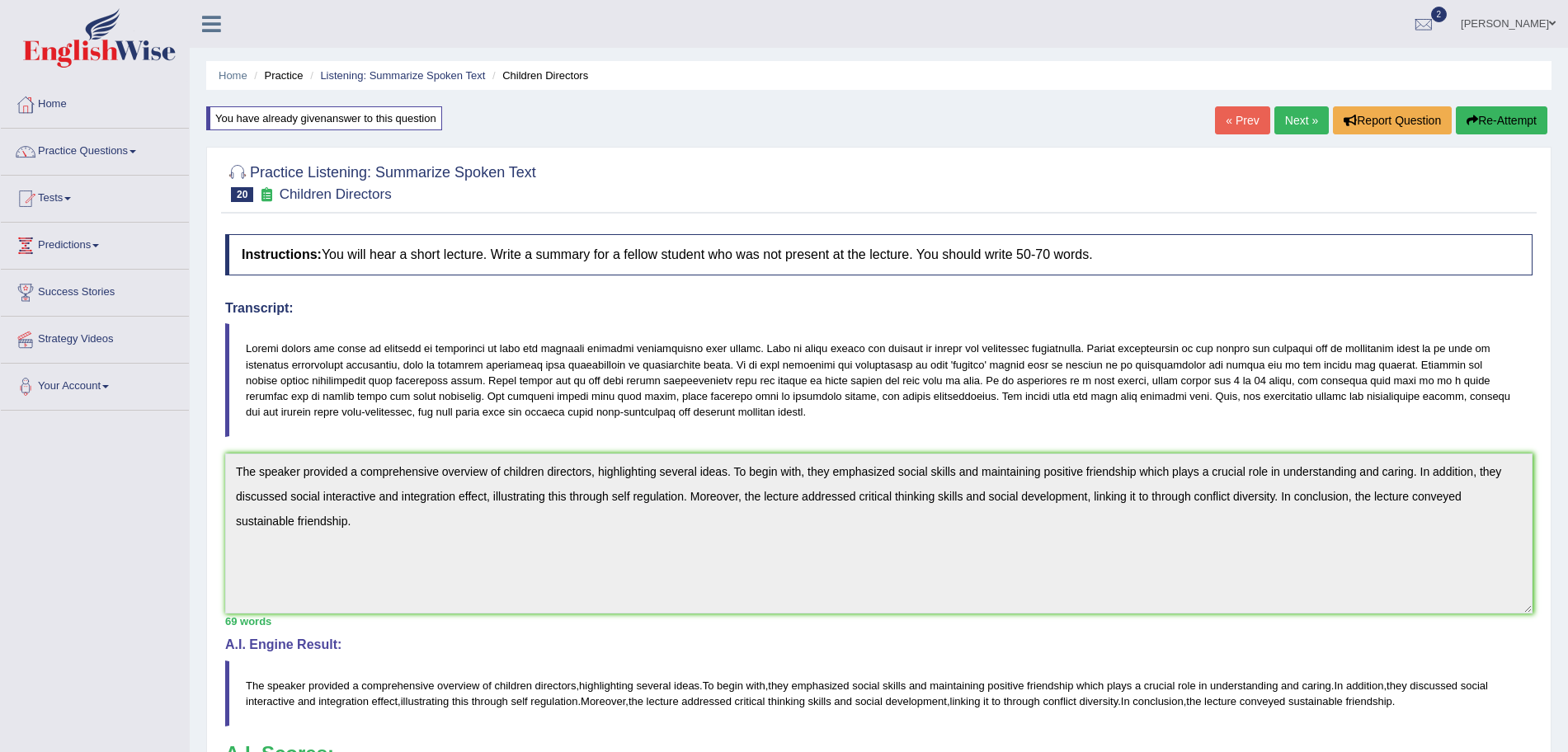
click at [1293, 133] on link "Next »" at bounding box center [1301, 120] width 55 height 28
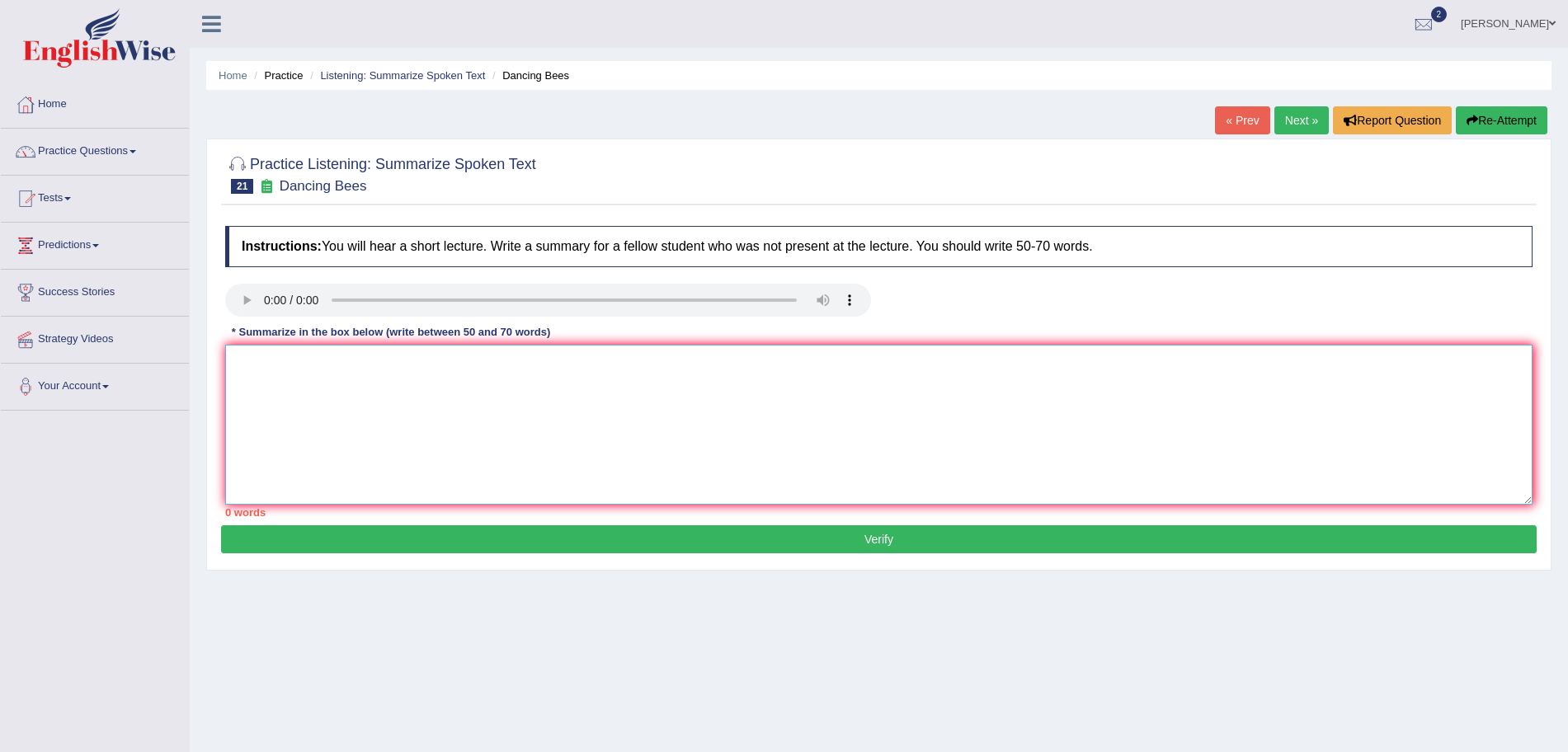
click at [589, 401] on textarea at bounding box center [879, 424] width 1307 height 160
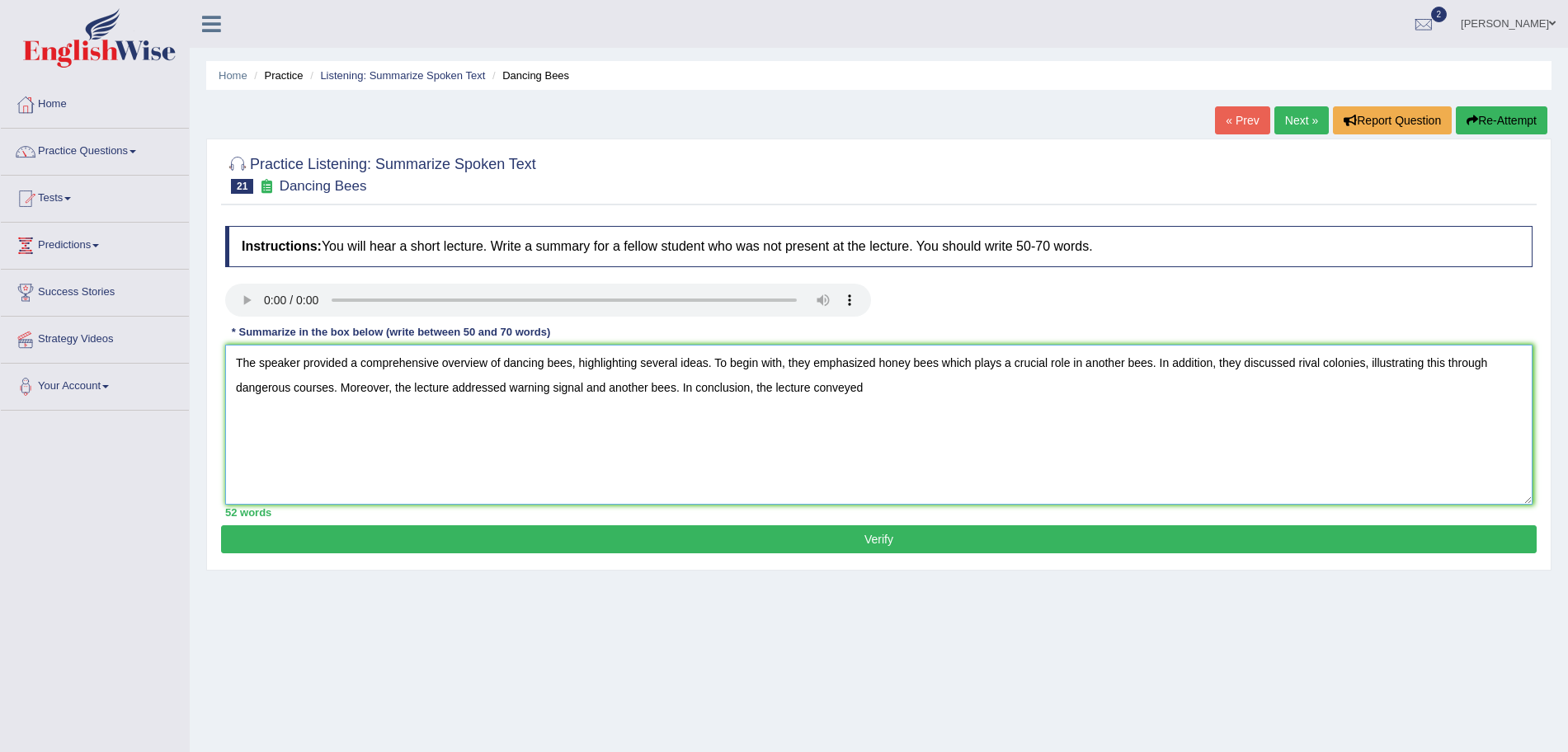
click at [892, 389] on textarea "The speaker provided a comprehensive overview of dancing bees, highlighting sev…" at bounding box center [879, 424] width 1307 height 160
type textarea "The speaker provided a comprehensive overview of dancing bees, highlighting sev…"
click at [942, 529] on button "Verify" at bounding box center [879, 538] width 1316 height 28
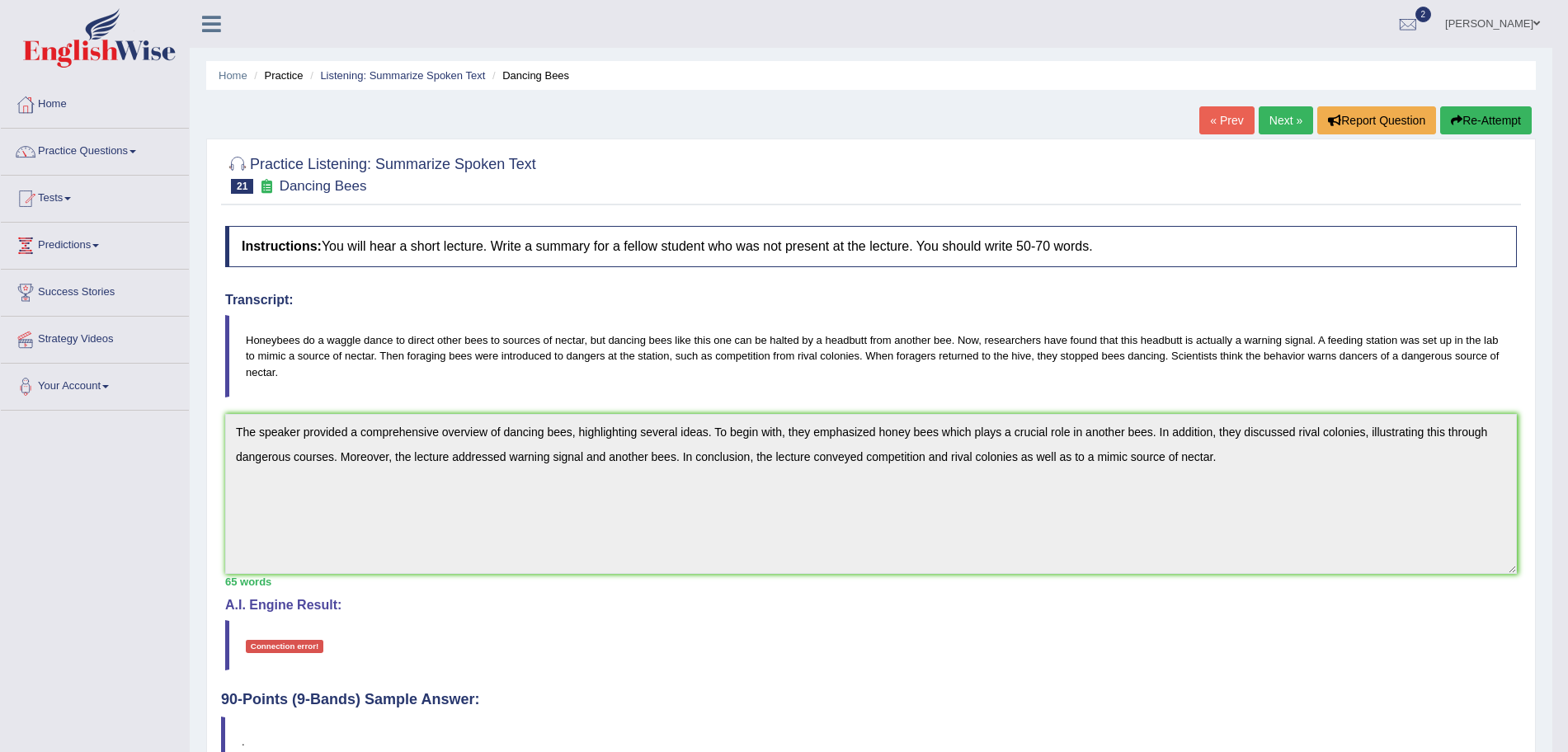
scroll to position [114, 0]
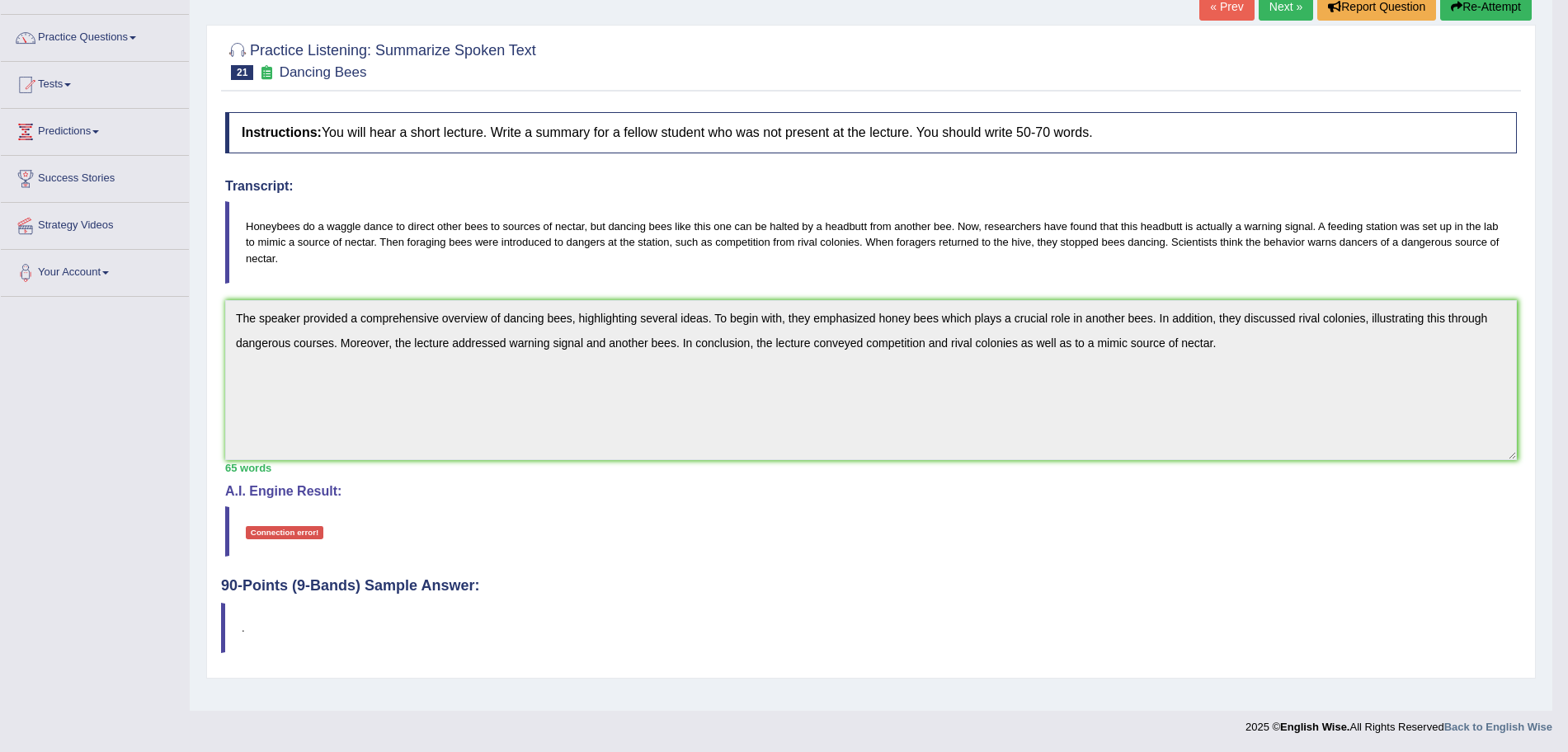
click at [210, 198] on div "Practice Listening: Summarize Spoken Text 21 Dancing Bees Instructions: You wil…" at bounding box center [871, 352] width 1329 height 654
click at [1479, 5] on button "Re-Attempt" at bounding box center [1485, 6] width 92 height 28
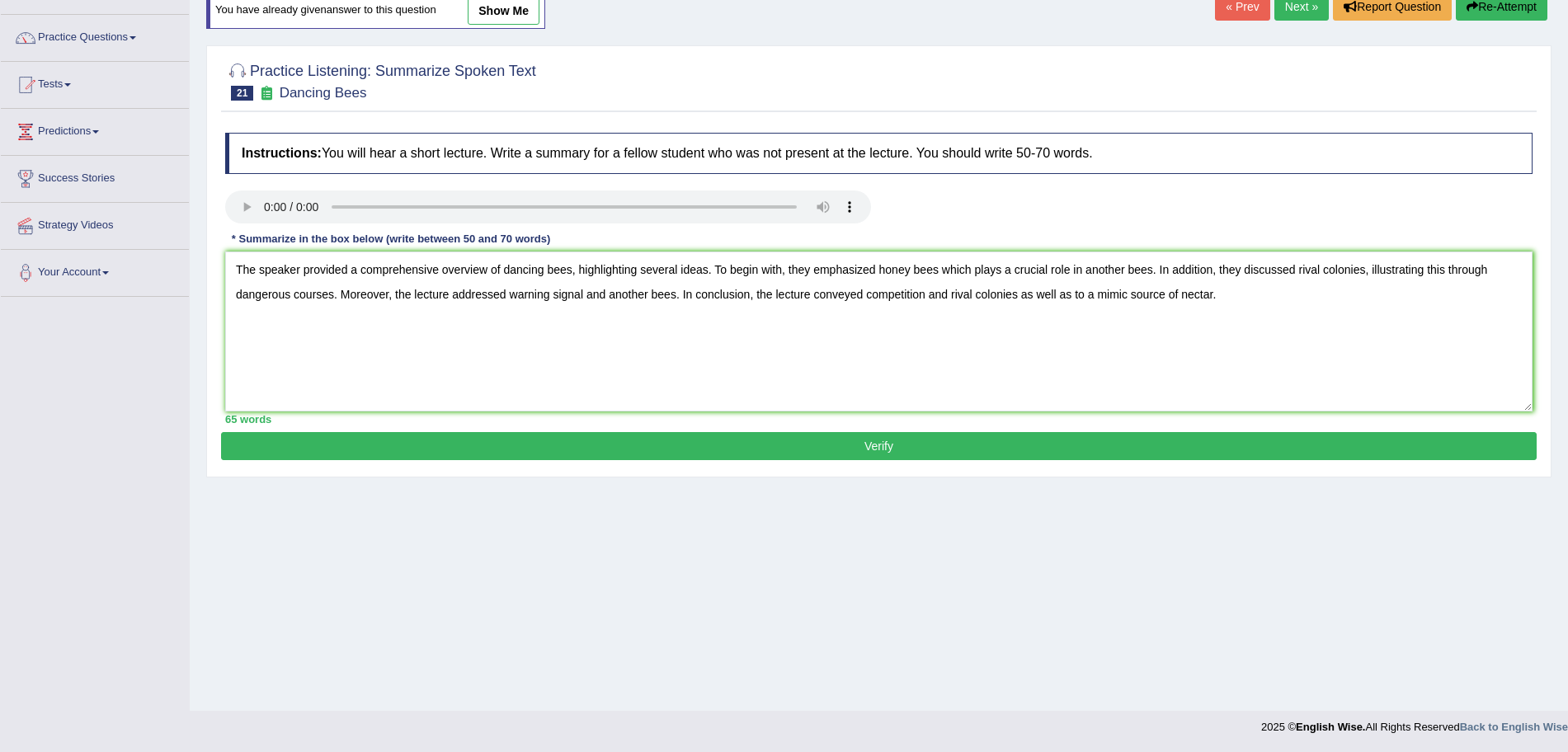
type textarea "The speaker provided a comprehensive overview of dancing bees, highlighting sev…"
click at [573, 444] on button "Verify" at bounding box center [879, 445] width 1316 height 28
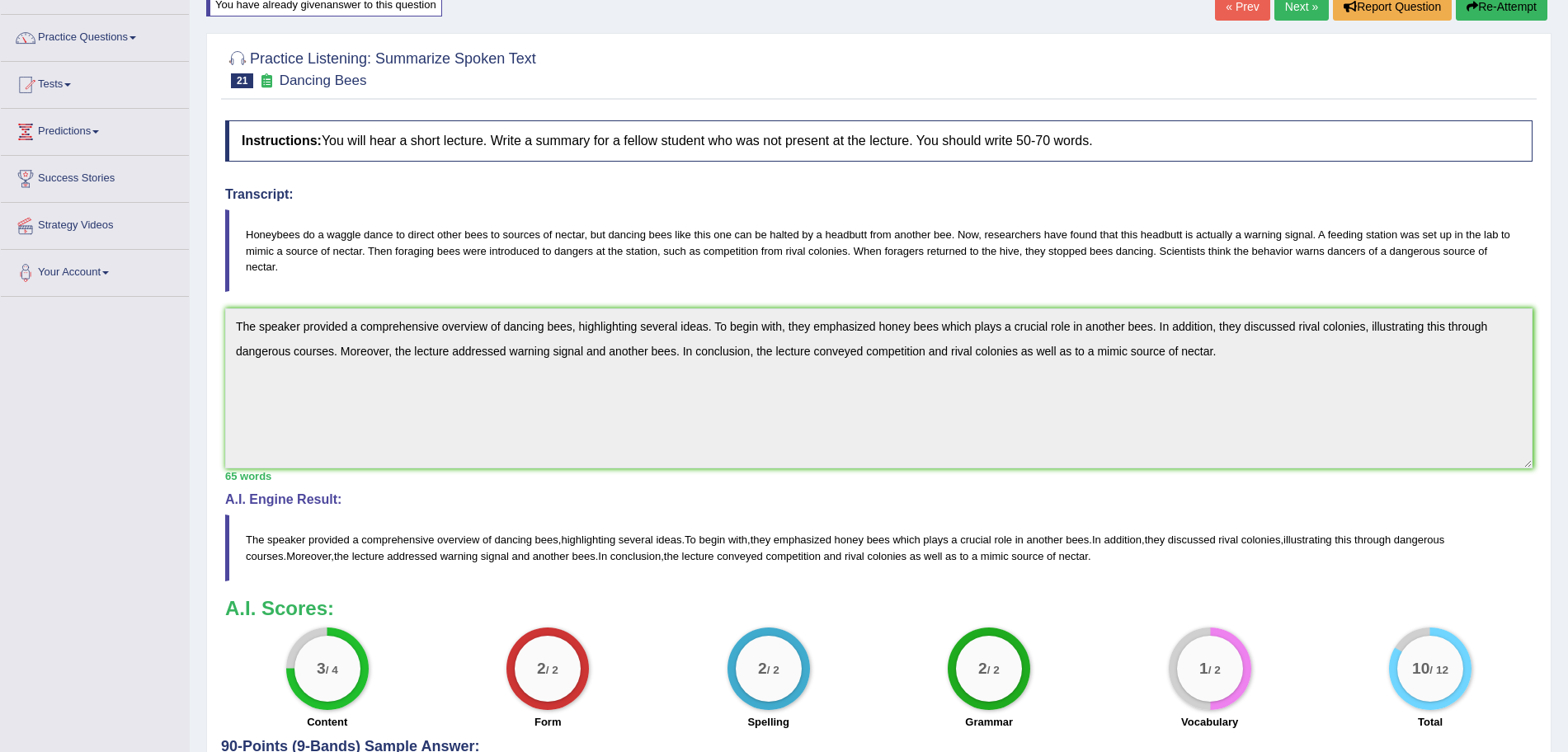
click at [1500, 380] on div "Instructions: You will hear a short lecture. Write a summary for a fellow stude…" at bounding box center [879, 425] width 1316 height 626
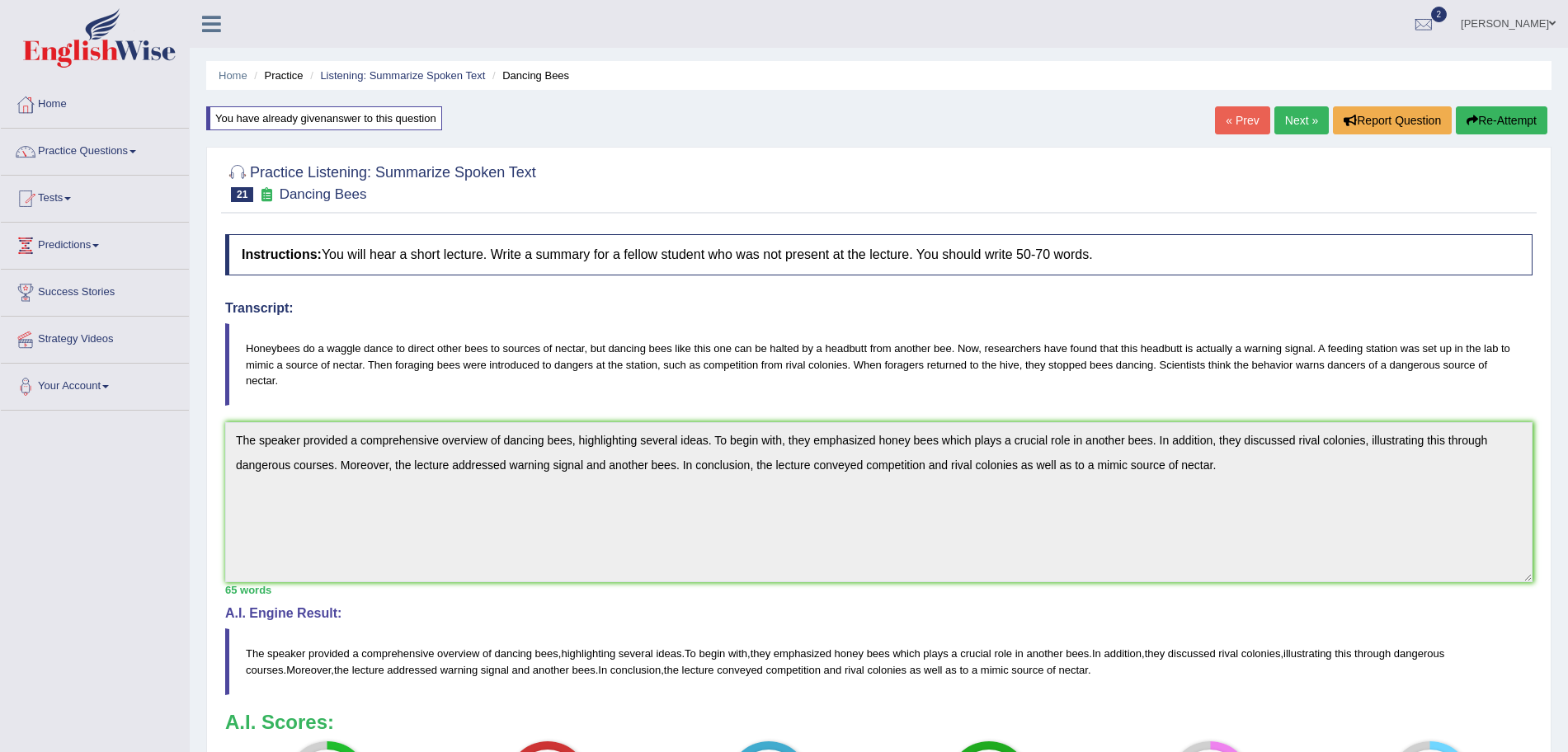
click at [1275, 122] on link "Next »" at bounding box center [1301, 120] width 55 height 28
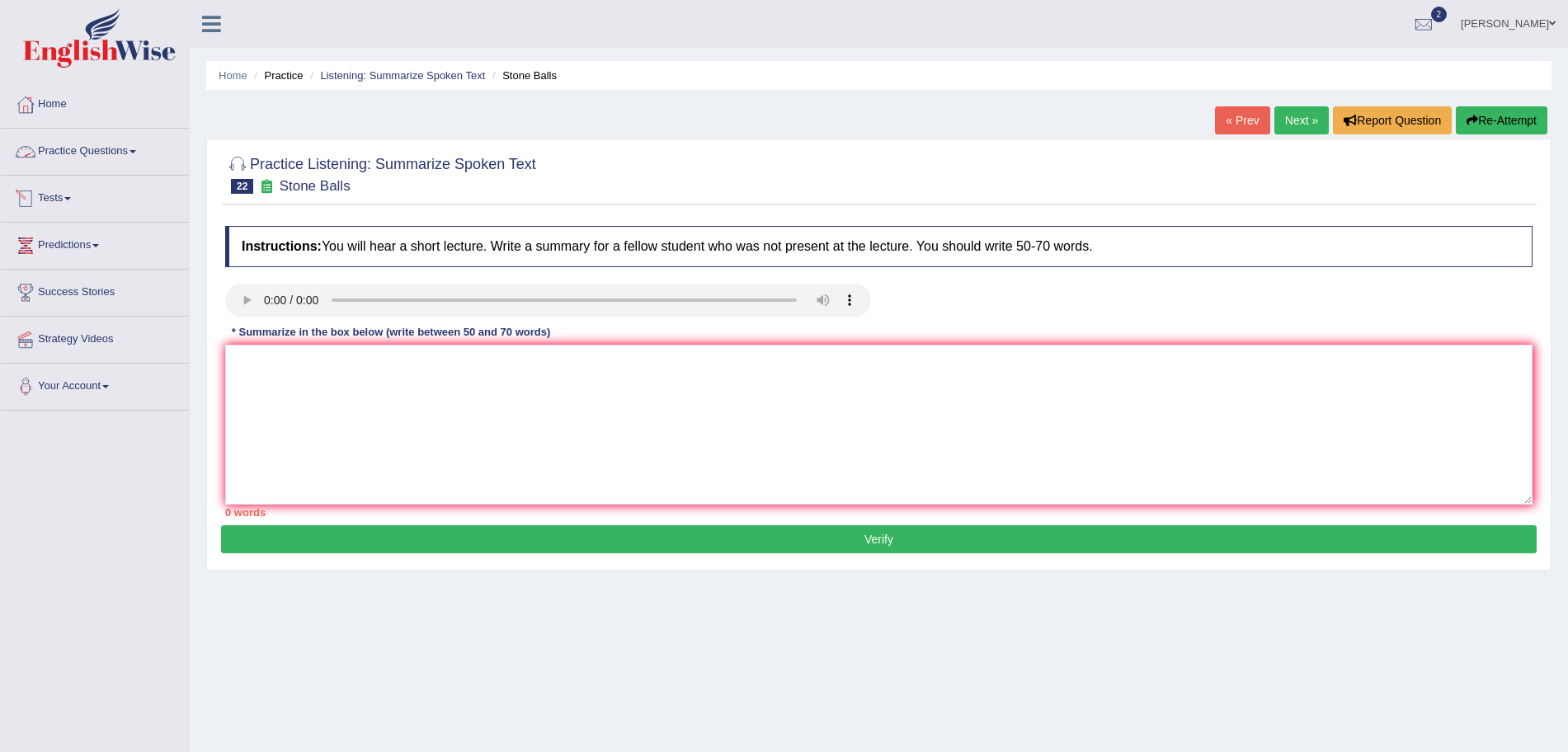
click at [83, 147] on link "Practice Questions" at bounding box center [94, 149] width 188 height 41
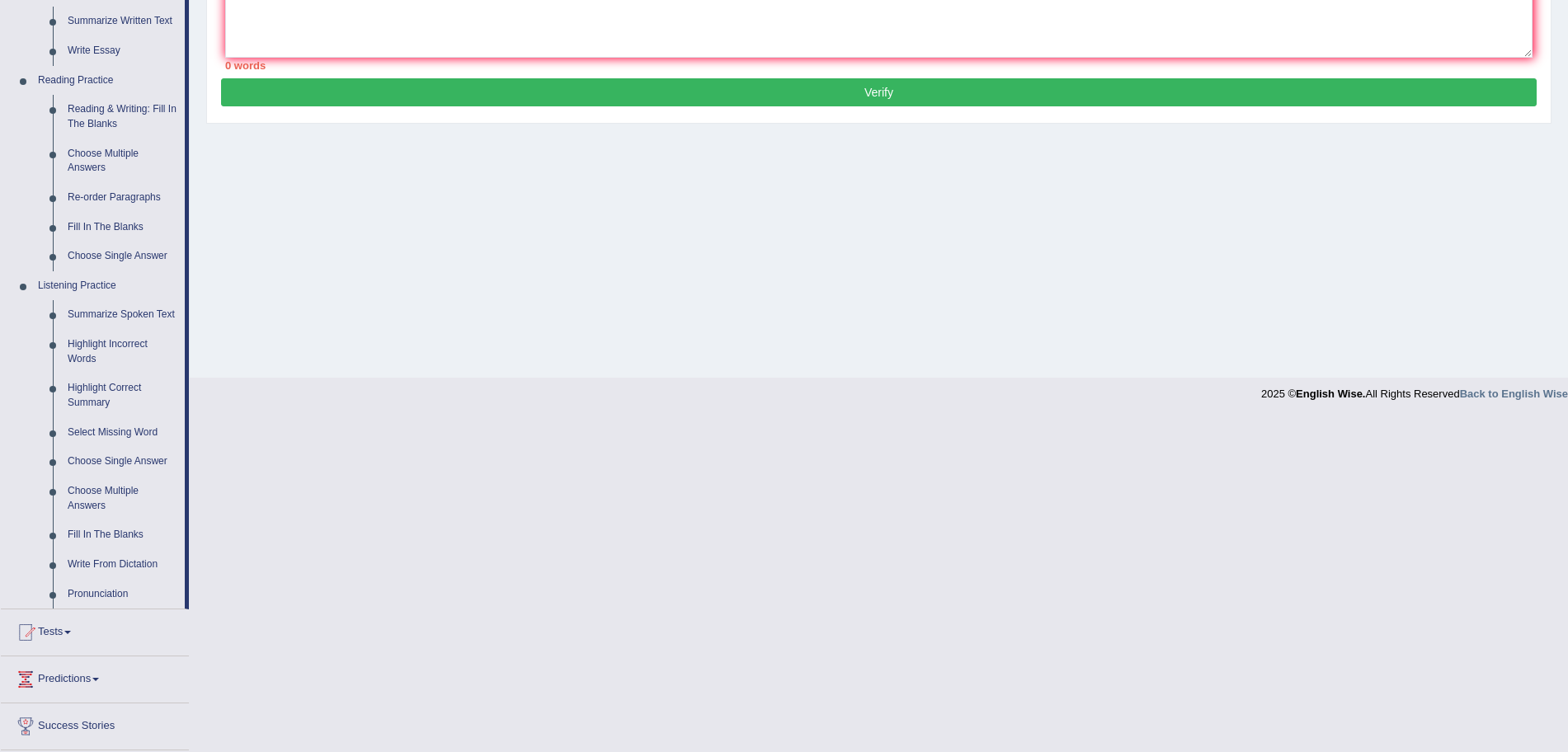
scroll to position [537, 0]
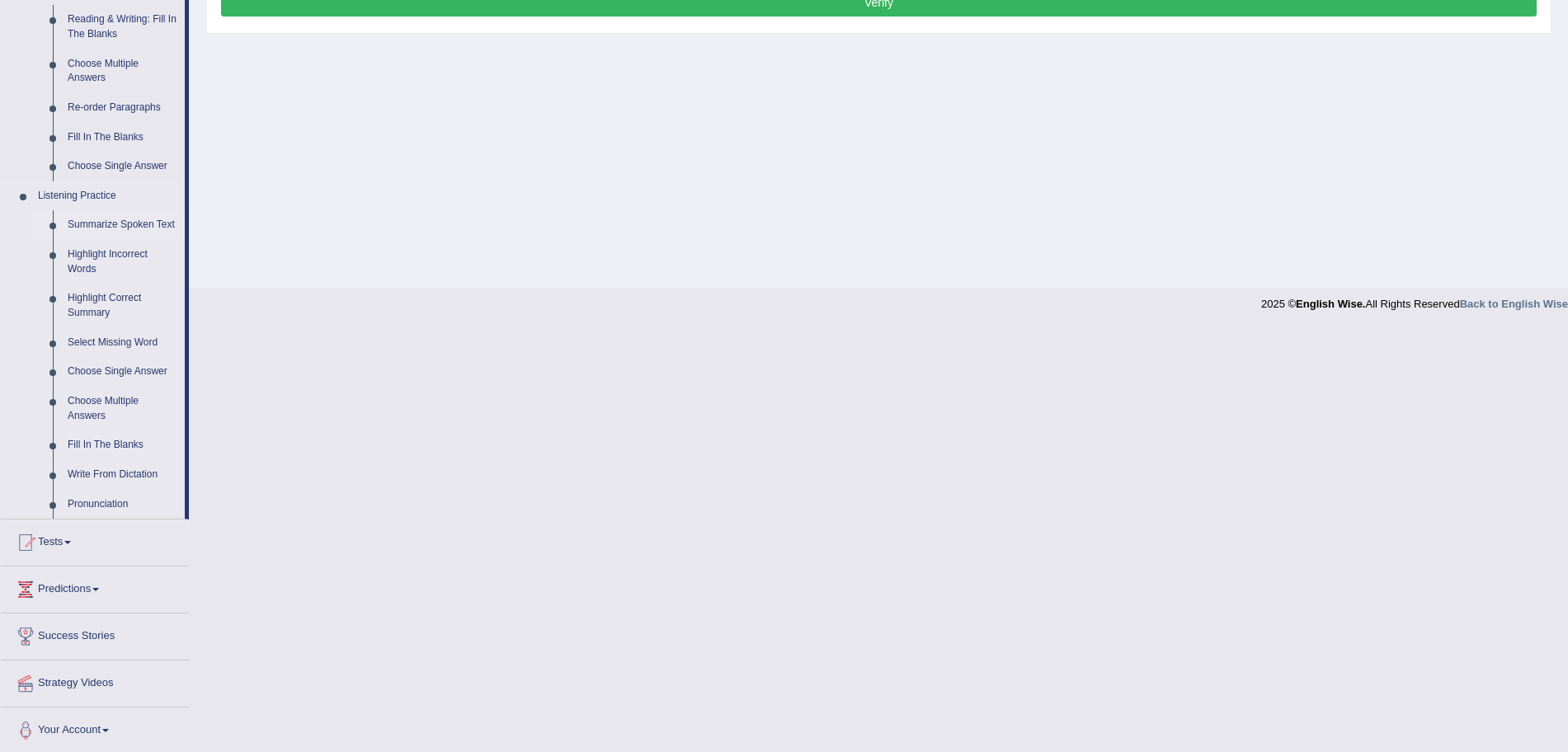
click at [127, 214] on link "Summarize Spoken Text" at bounding box center [122, 224] width 125 height 30
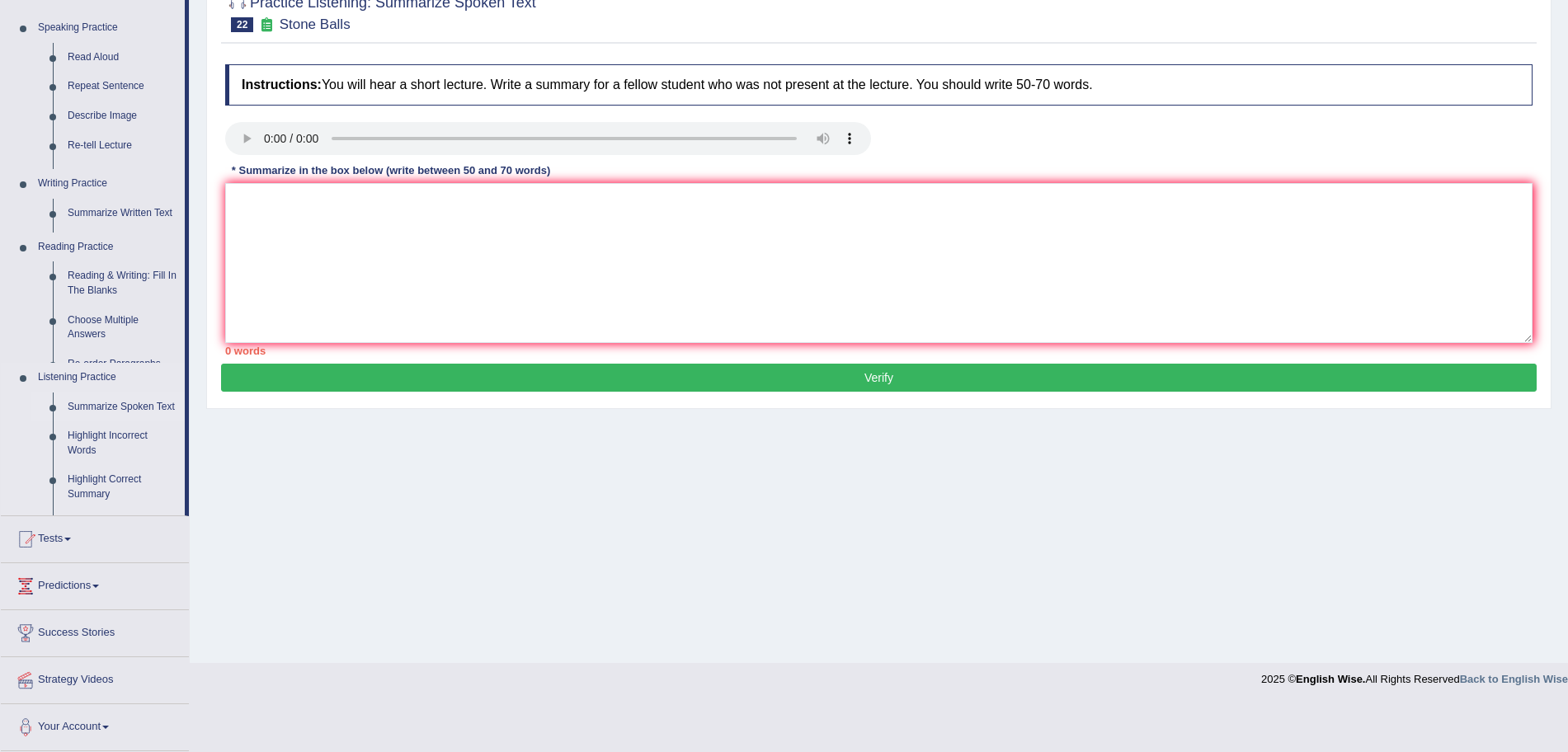
scroll to position [114, 0]
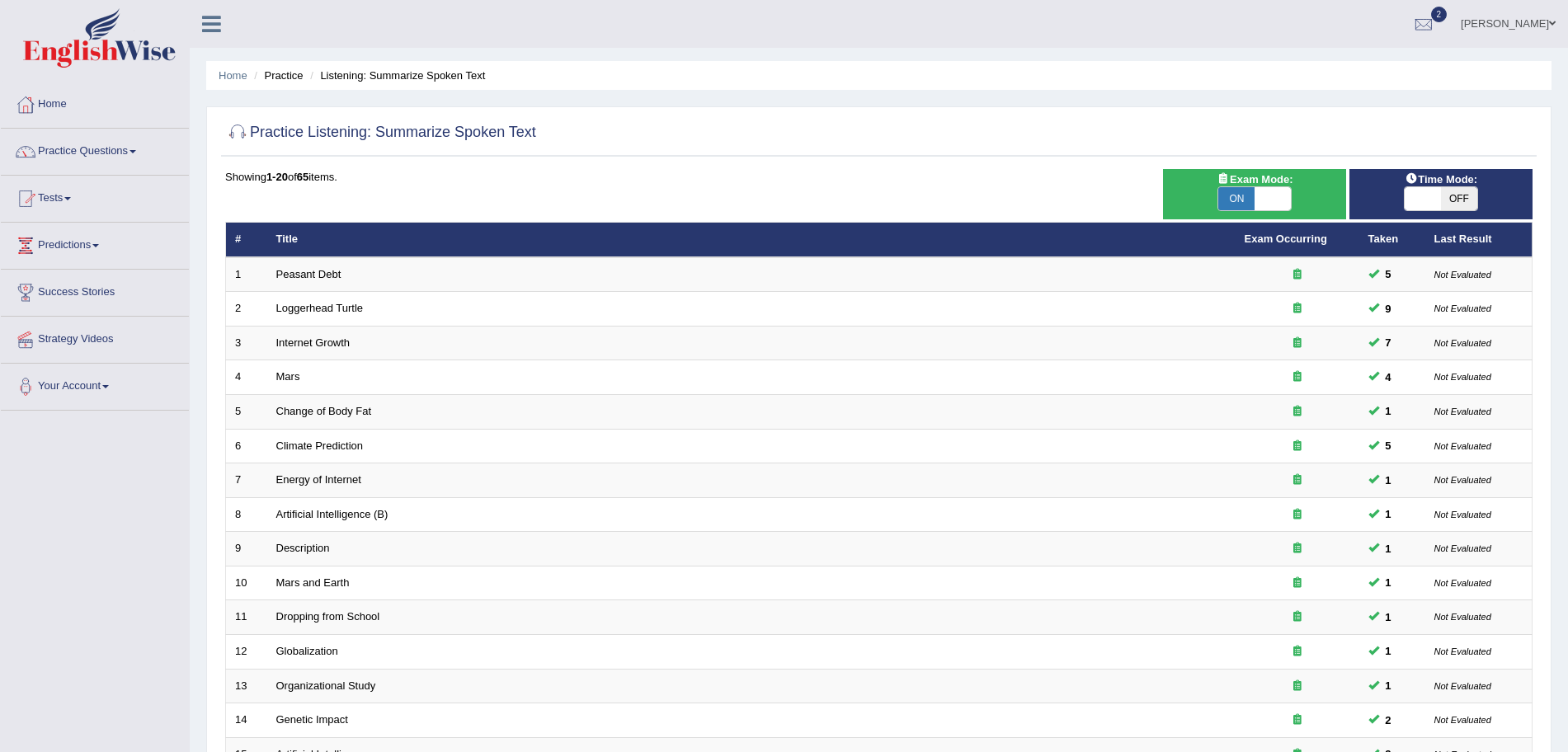
scroll to position [340, 0]
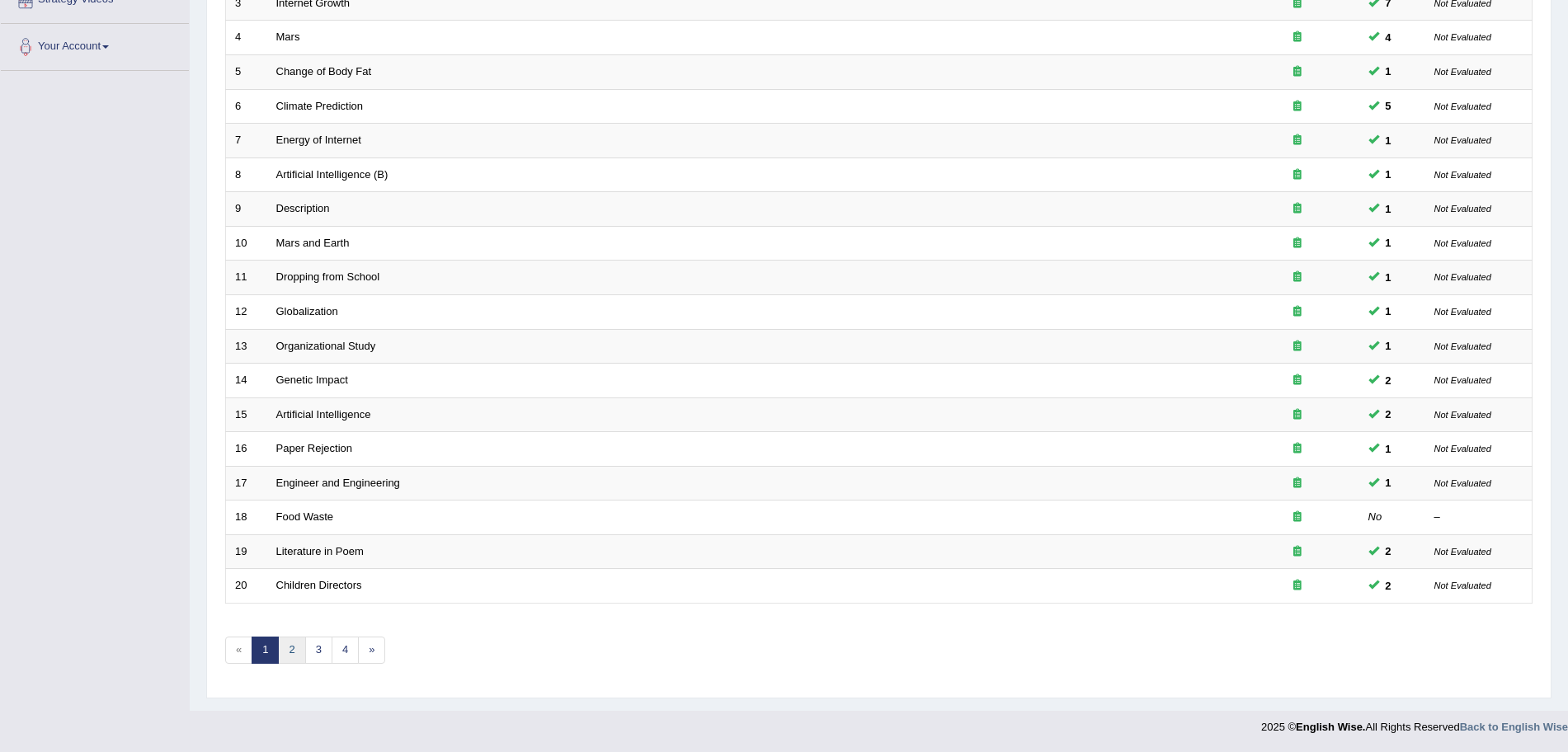
click at [297, 652] on link "2" at bounding box center [292, 650] width 27 height 27
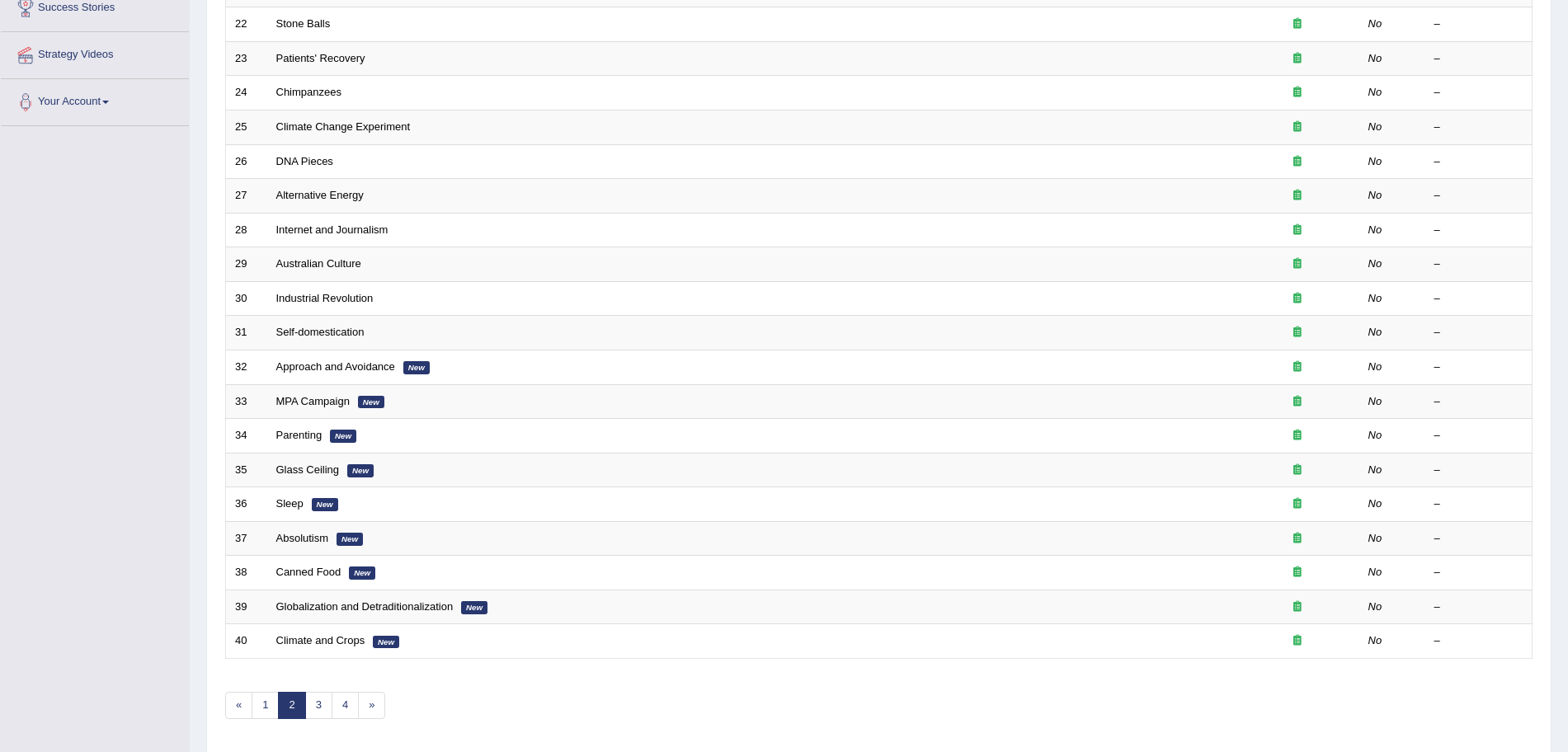
scroll to position [21, 0]
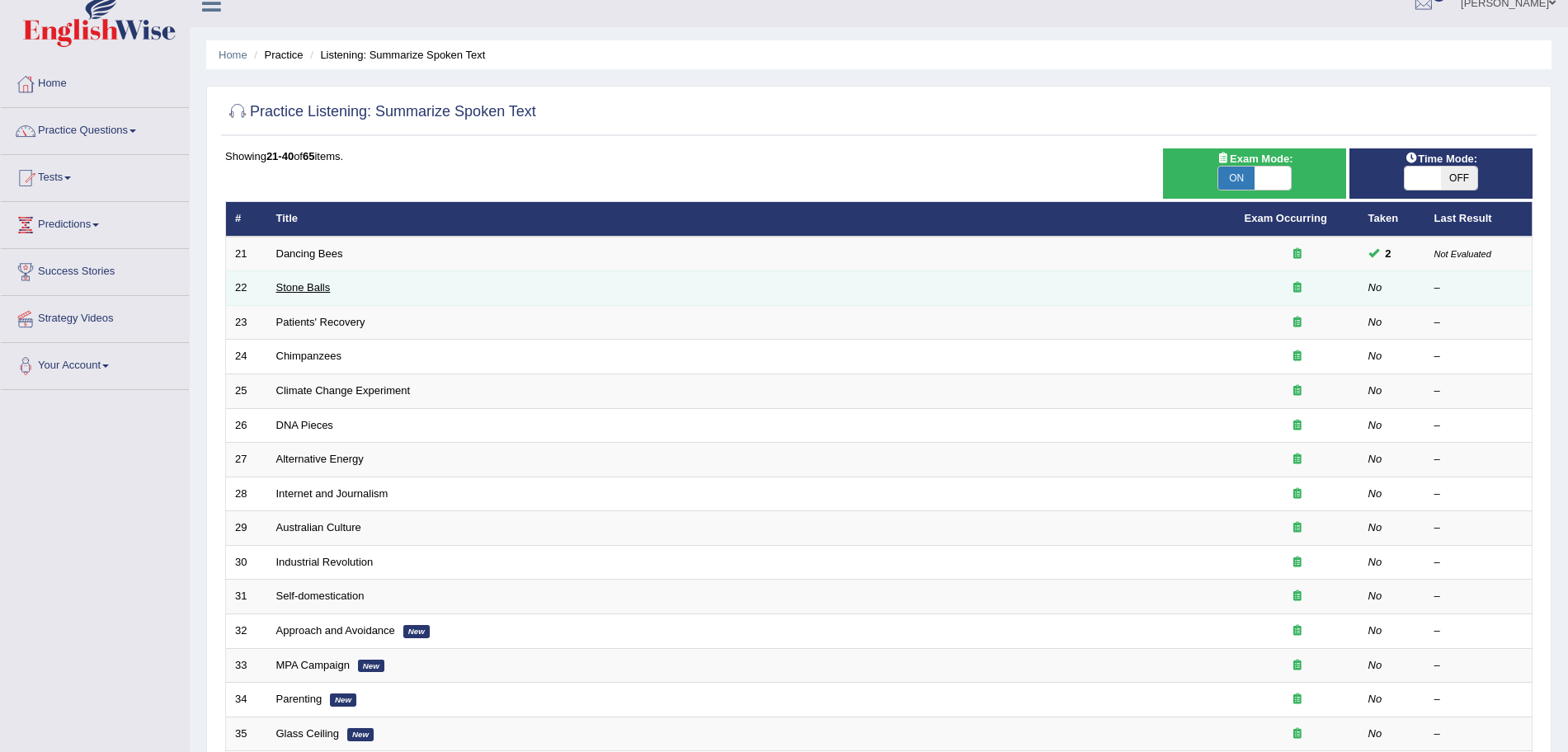
click at [310, 284] on link "Stone Balls" at bounding box center [303, 287] width 55 height 13
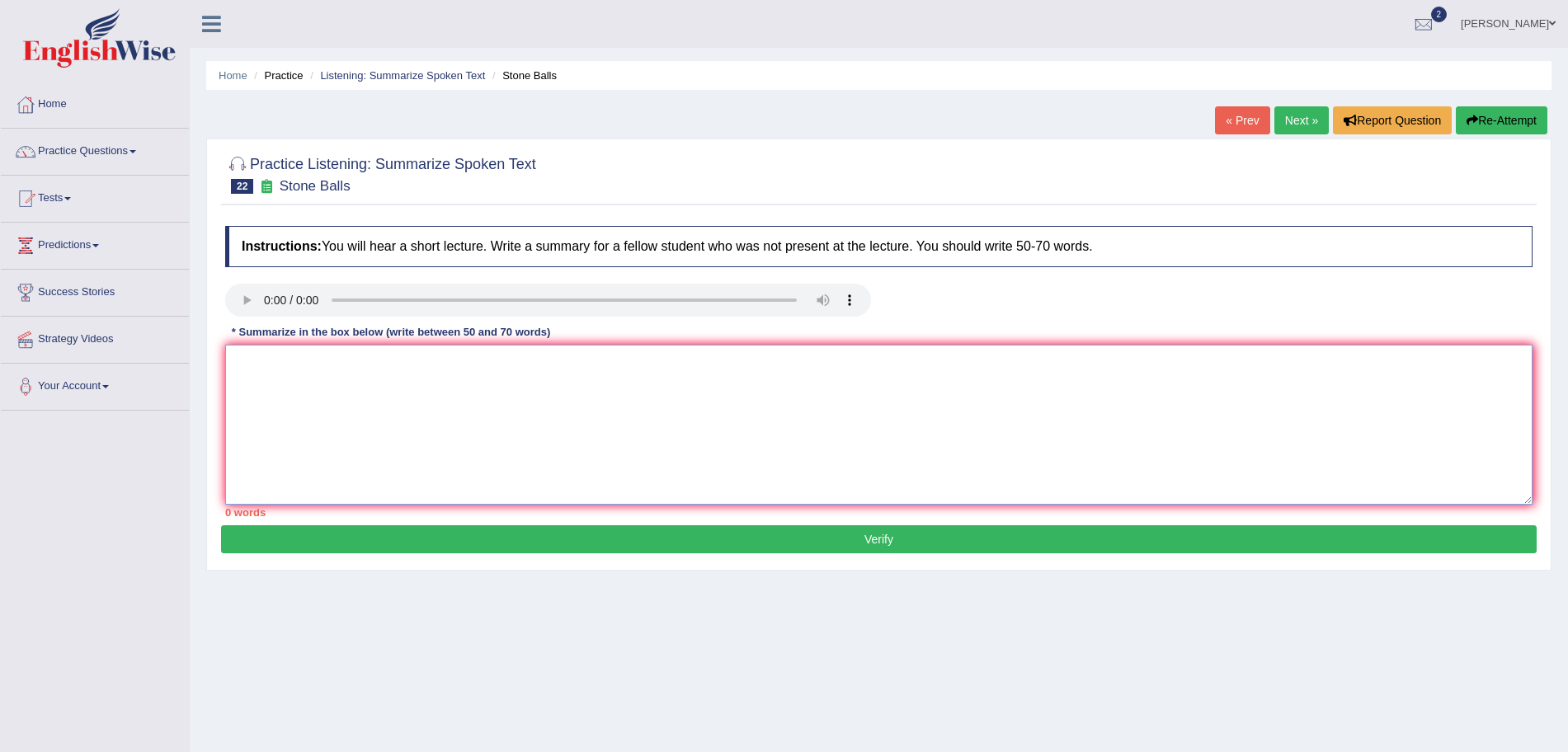
click at [676, 467] on textarea at bounding box center [879, 424] width 1307 height 160
click at [541, 375] on textarea at bounding box center [879, 424] width 1307 height 160
click at [548, 362] on textarea "The speaker provided a comprehensive overview of" at bounding box center [879, 424] width 1307 height 160
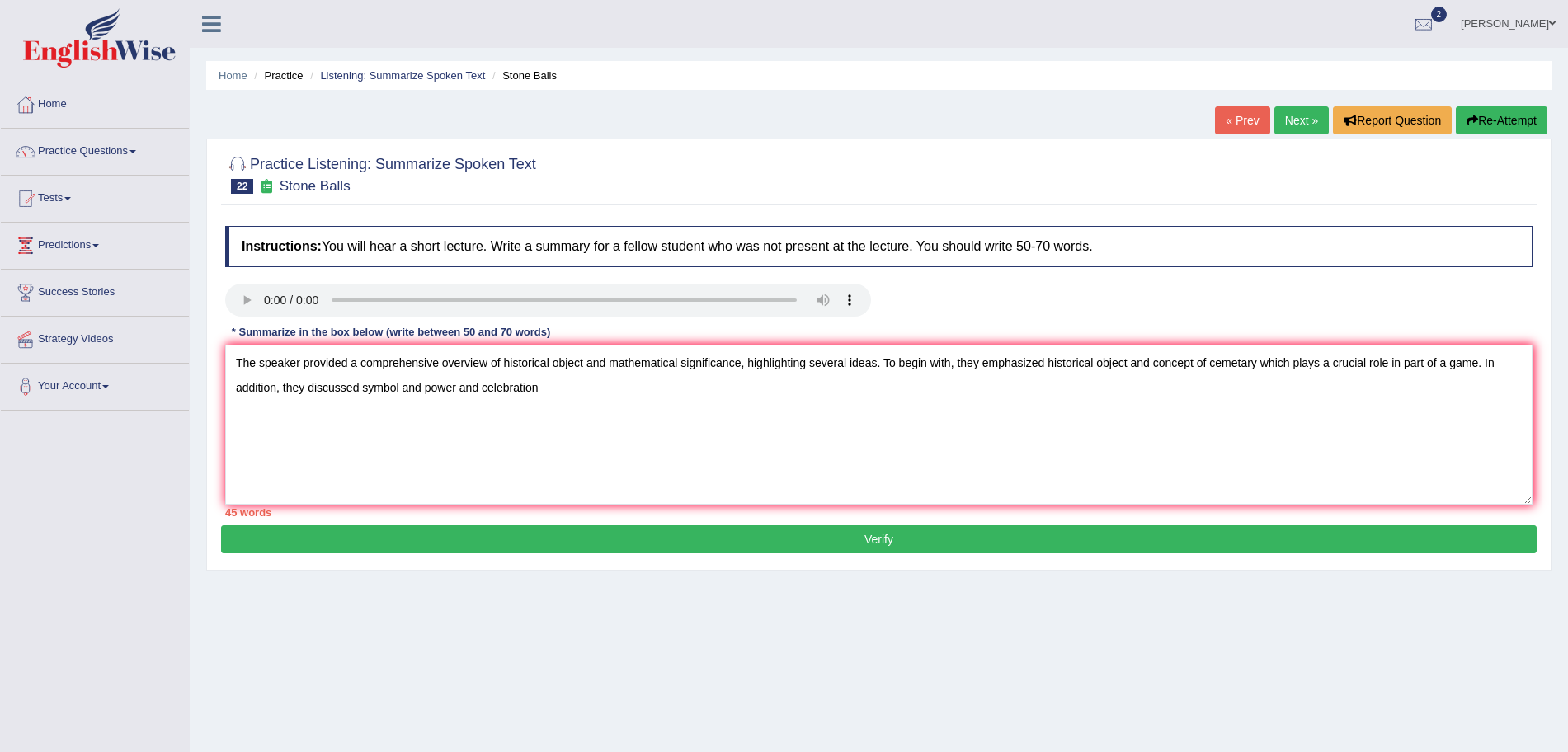
drag, startPoint x: 1134, startPoint y: 742, endPoint x: 1134, endPoint y: 764, distance: 22.0
click at [1134, 751] on html "Toggle navigation Home Practice Questions Speaking Practice Read Aloud Repeat S…" at bounding box center [784, 376] width 1568 height 752
click at [784, 430] on textarea "The speaker provided a comprehensive overview of historical object and mathemat…" at bounding box center [879, 424] width 1307 height 160
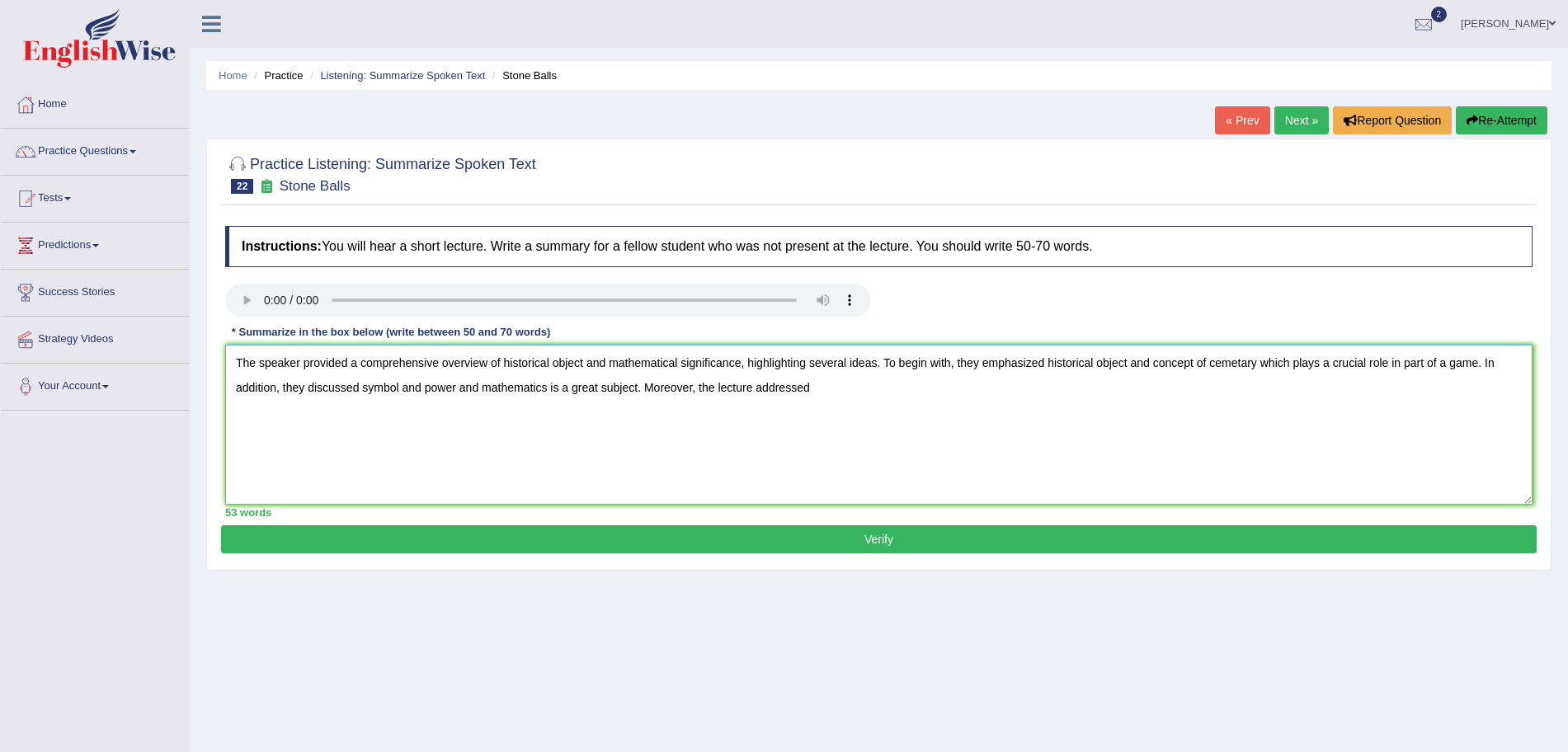
click at [862, 407] on textarea "The speaker provided a comprehensive overview of historical object and mathemat…" at bounding box center [879, 424] width 1307 height 160
type textarea "The speaker provided a comprehensive overview of historical object and mathemat…"
click at [940, 523] on div "Instructions: You will hear a short lecture. Write a summary for a fellow stude…" at bounding box center [879, 372] width 1316 height 308
click at [933, 529] on button "Verify" at bounding box center [879, 538] width 1316 height 28
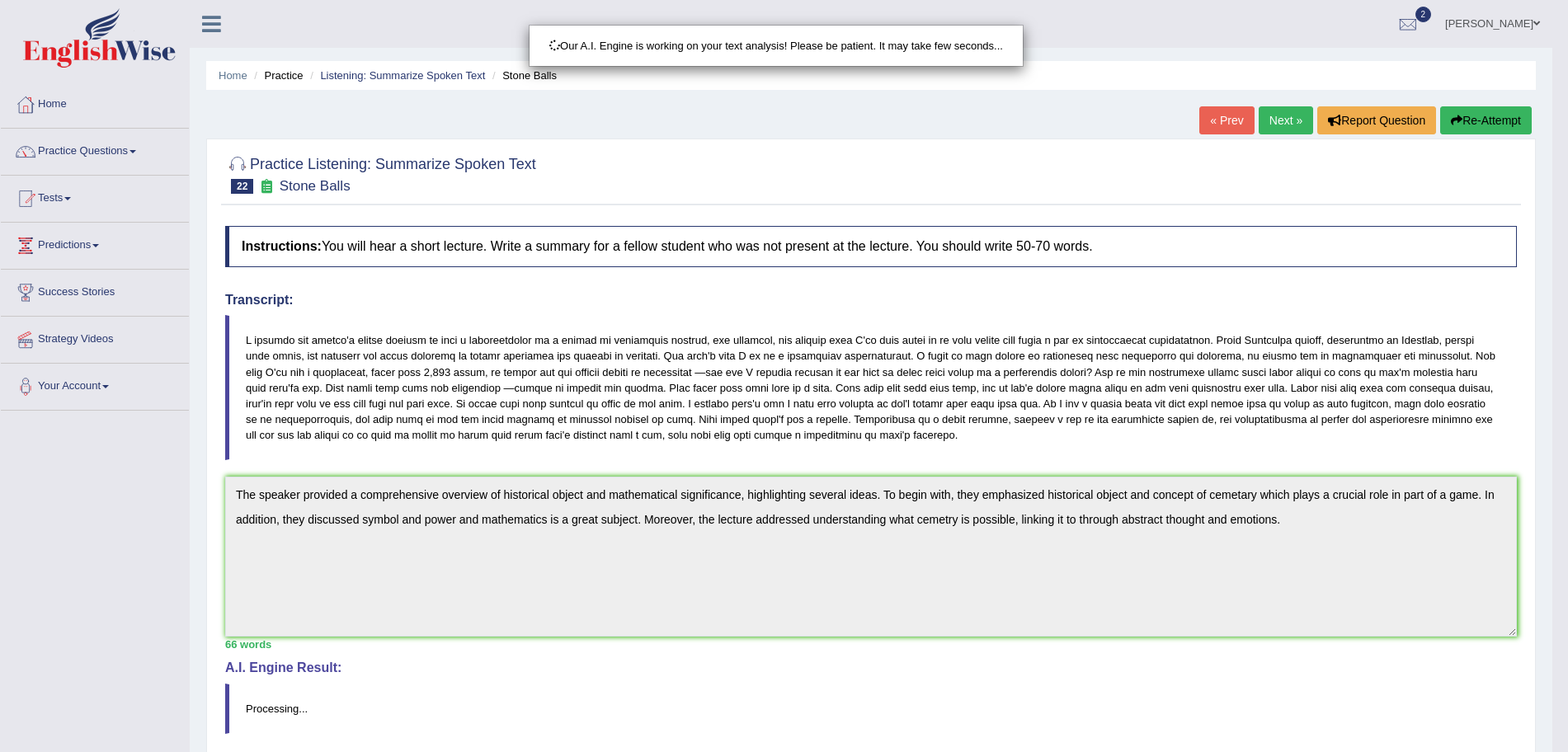
scroll to position [157, 0]
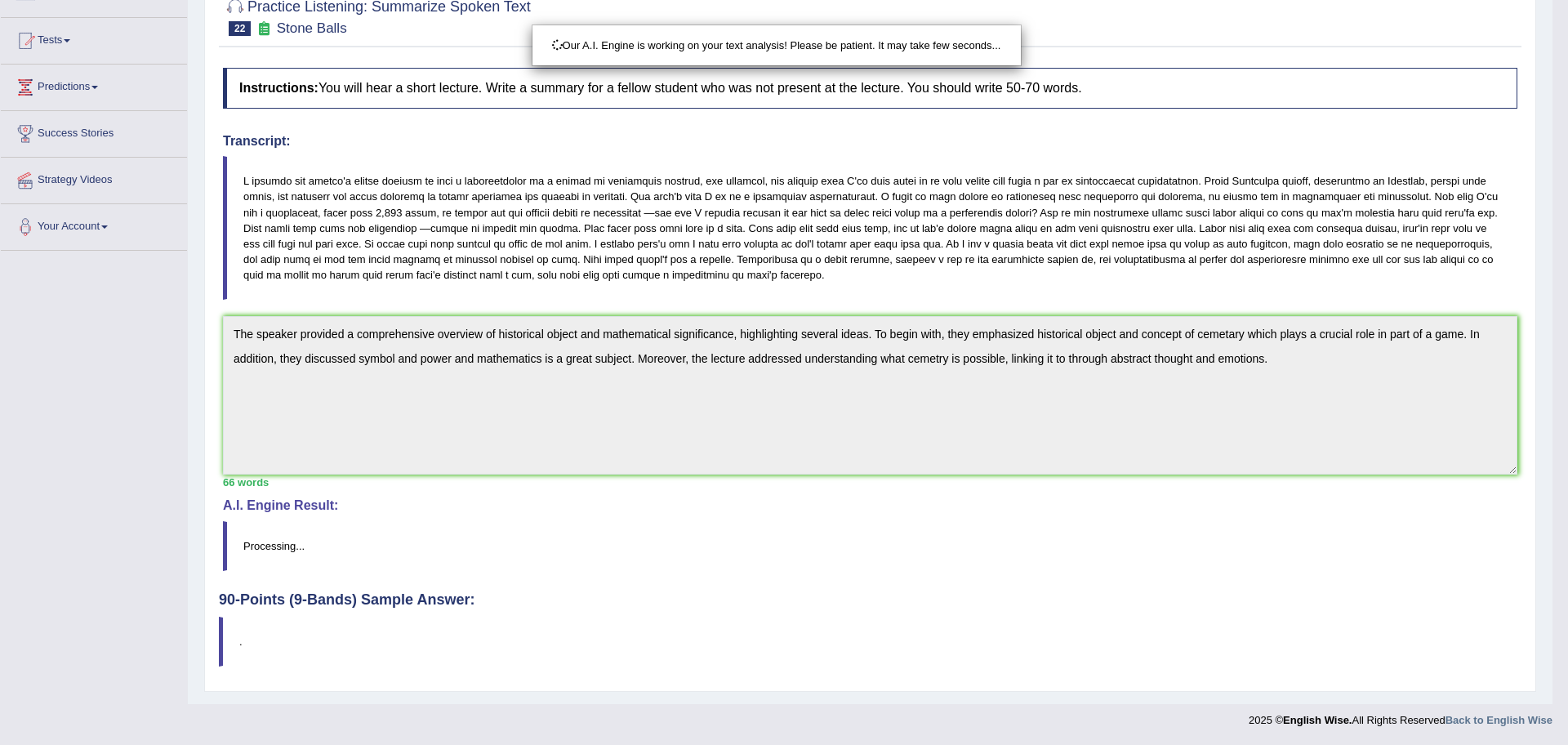
drag, startPoint x: 1567, startPoint y: 266, endPoint x: 1567, endPoint y: 480, distance: 214.0
click at [1567, 480] on html "Toggle navigation Home Practice Questions Speaking Practice Read Aloud Repeat S…" at bounding box center [784, 217] width 1568 height 745
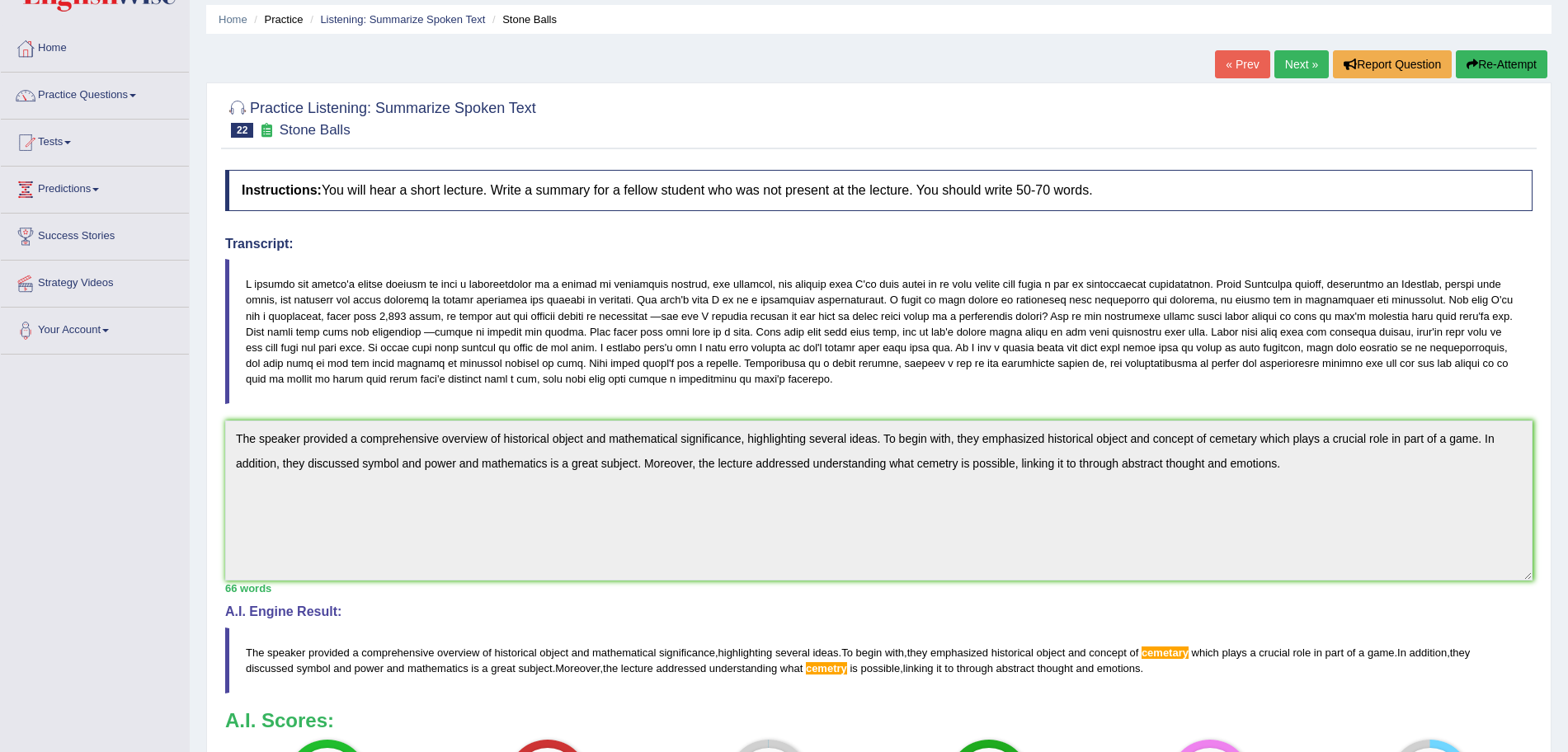
scroll to position [74, 0]
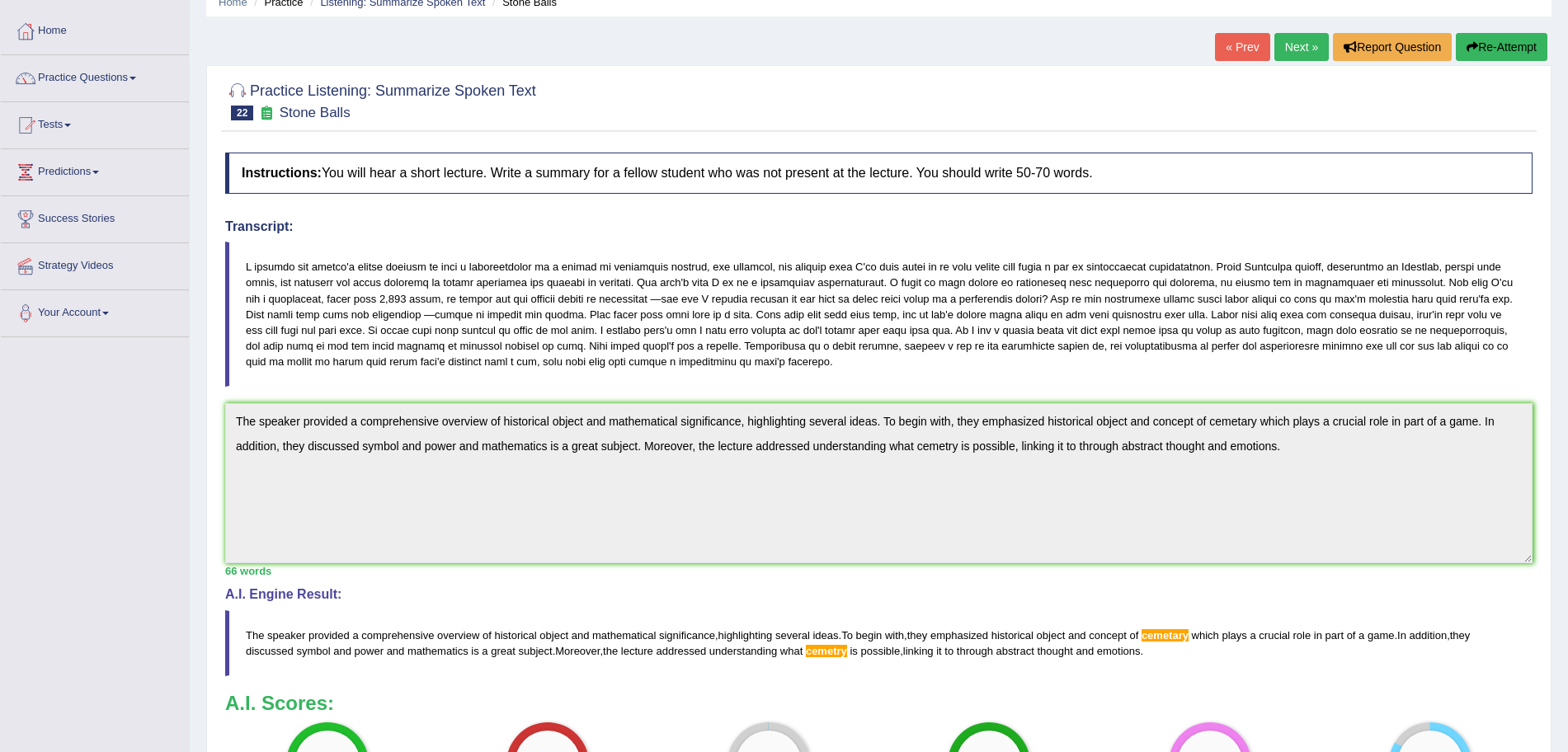
click at [1468, 42] on icon "button" at bounding box center [1472, 47] width 12 height 12
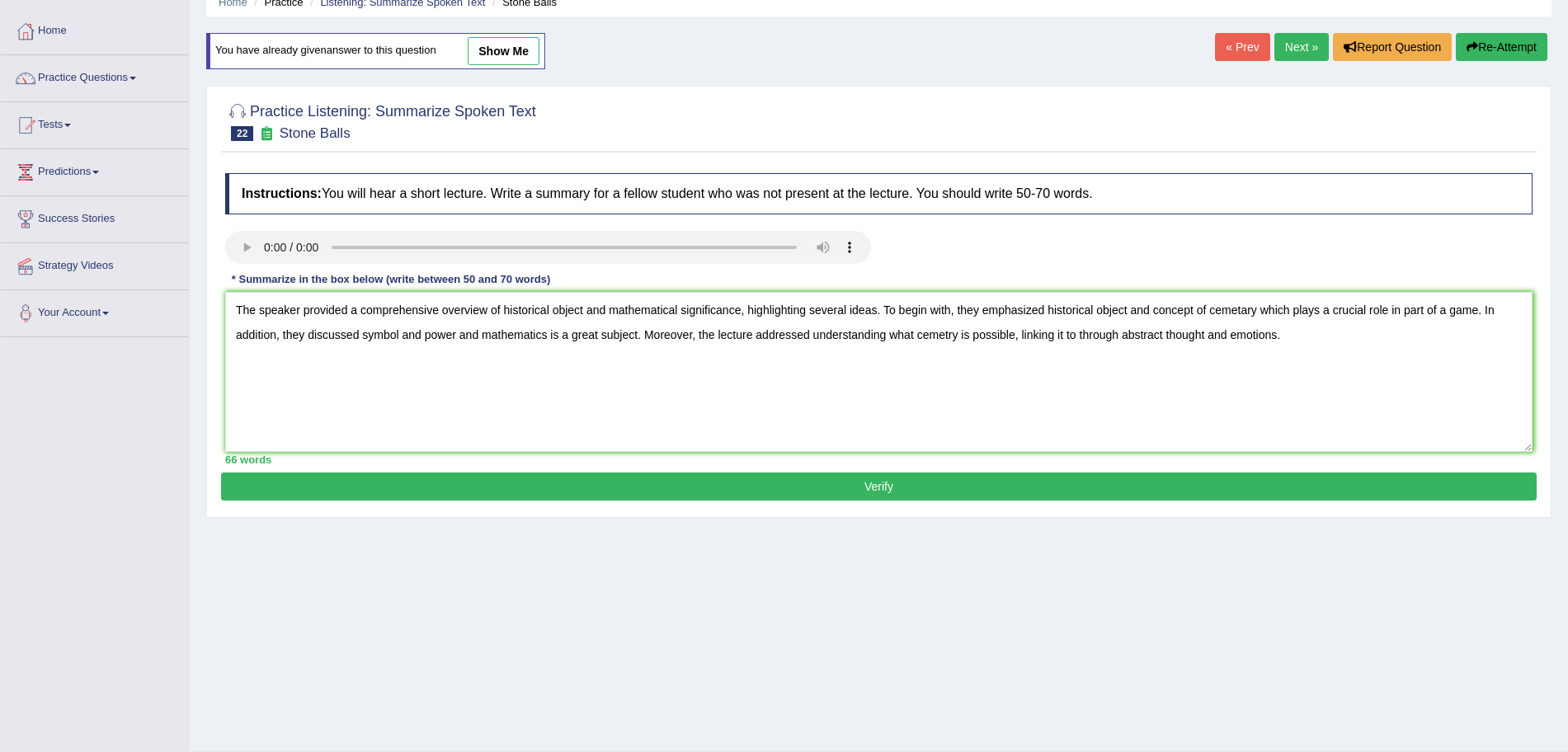
click at [1248, 310] on textarea "The speaker provided a comprehensive overview of historical object and mathemat…" at bounding box center [879, 372] width 1307 height 160
click at [952, 337] on textarea "The speaker provided a comprehensive overview of historical object and mathemat…" at bounding box center [879, 372] width 1307 height 160
type textarea "The speaker provided a comprehensive overview of historical object and mathemat…"
click at [757, 476] on button "Verify" at bounding box center [879, 485] width 1316 height 28
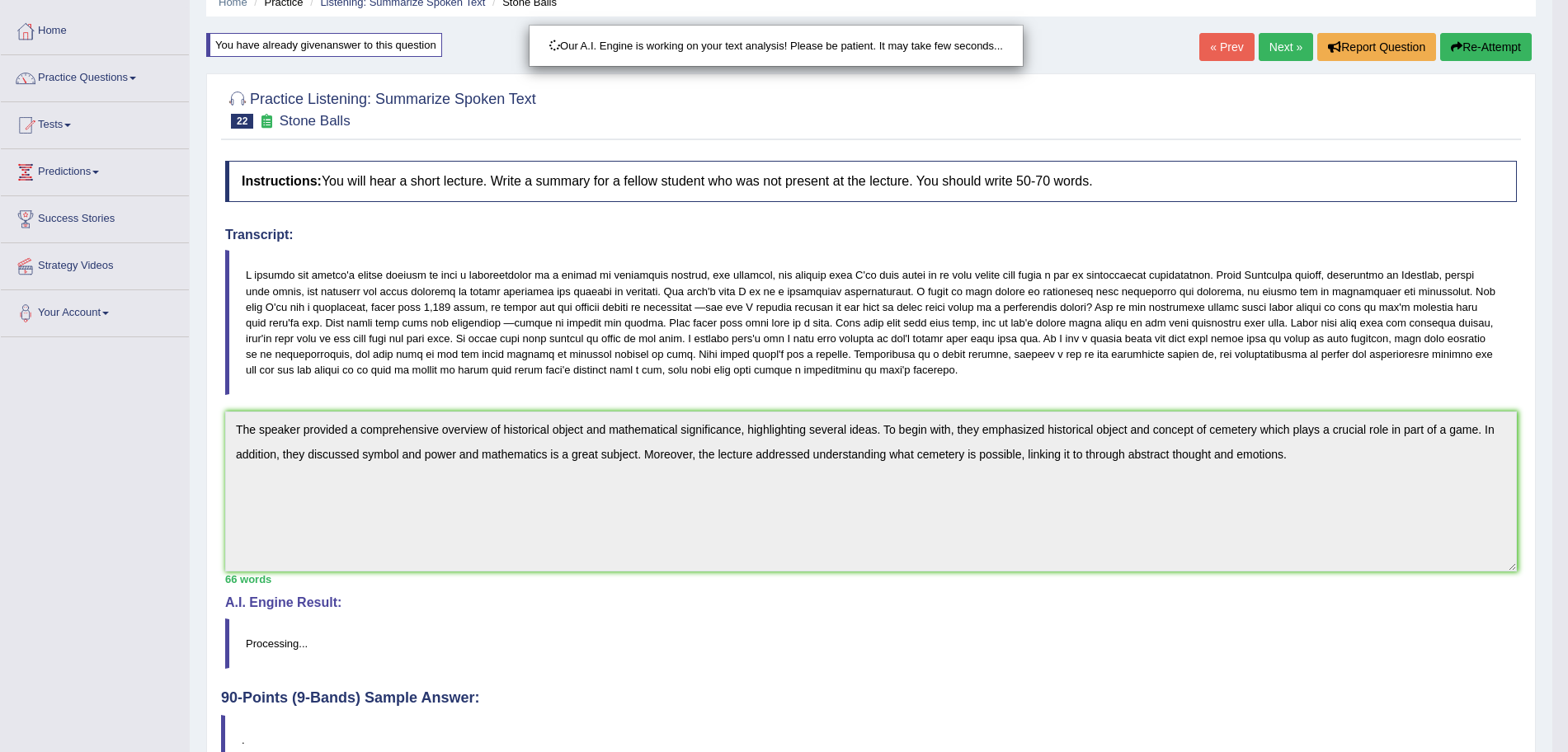
click at [1519, 249] on div "Our A.I. Engine is working on your text analysis! Please be patient. It may tak…" at bounding box center [784, 376] width 1568 height 752
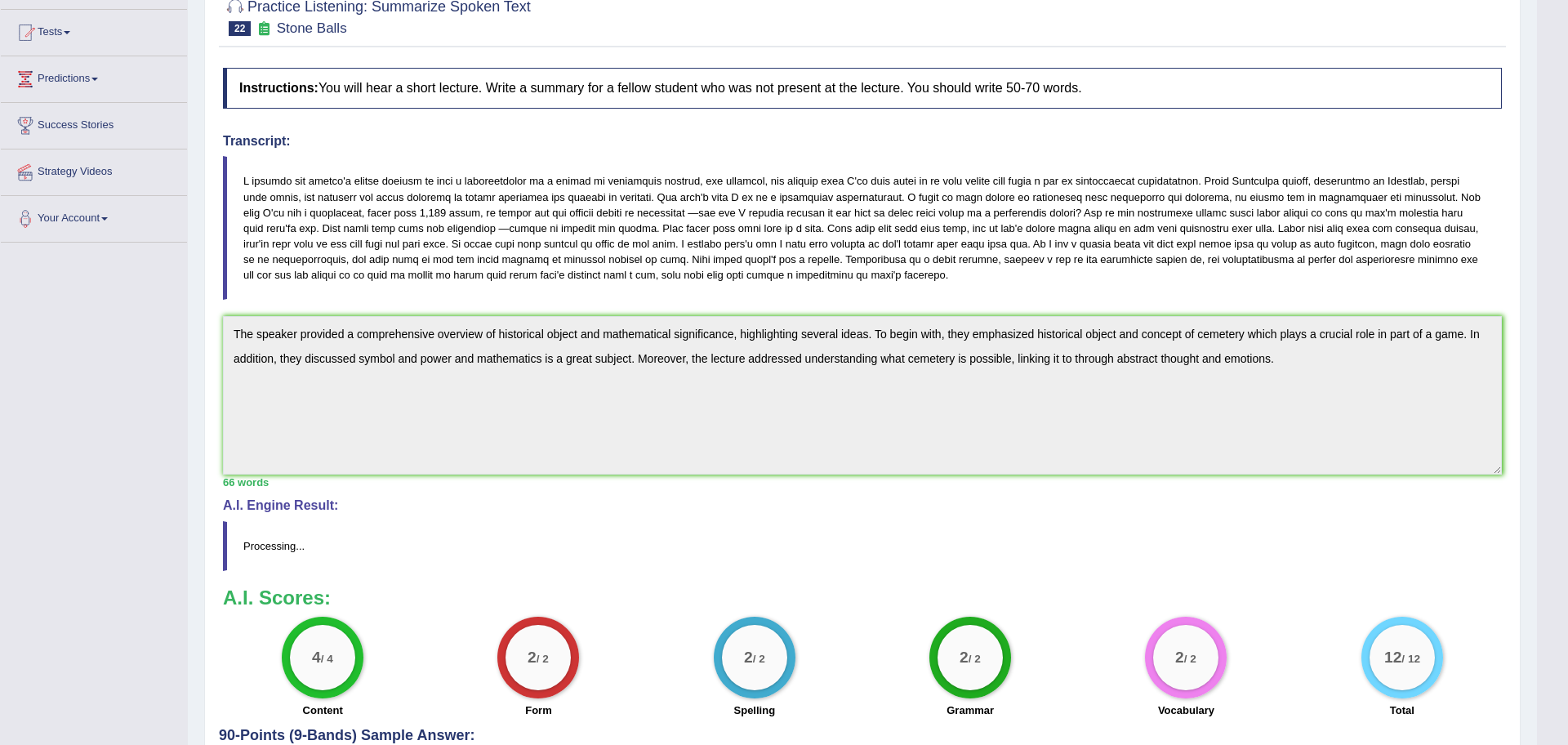
drag, startPoint x: 1567, startPoint y: 249, endPoint x: 1567, endPoint y: 544, distance: 295.0
click at [1552, 544] on html "Toggle navigation Home Practice Questions Speaking Practice Read Aloud Repeat S…" at bounding box center [784, 208] width 1568 height 745
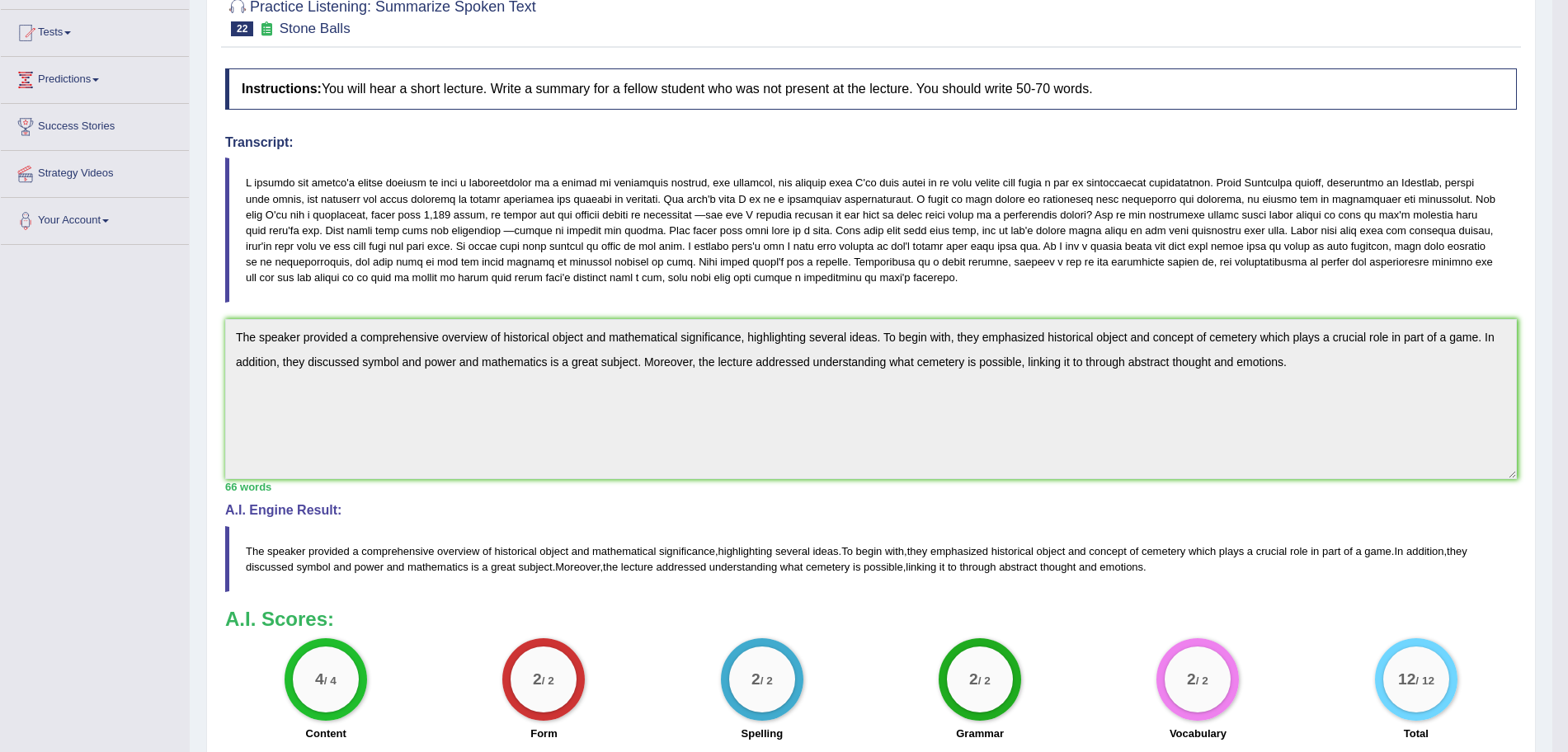
scroll to position [0, 0]
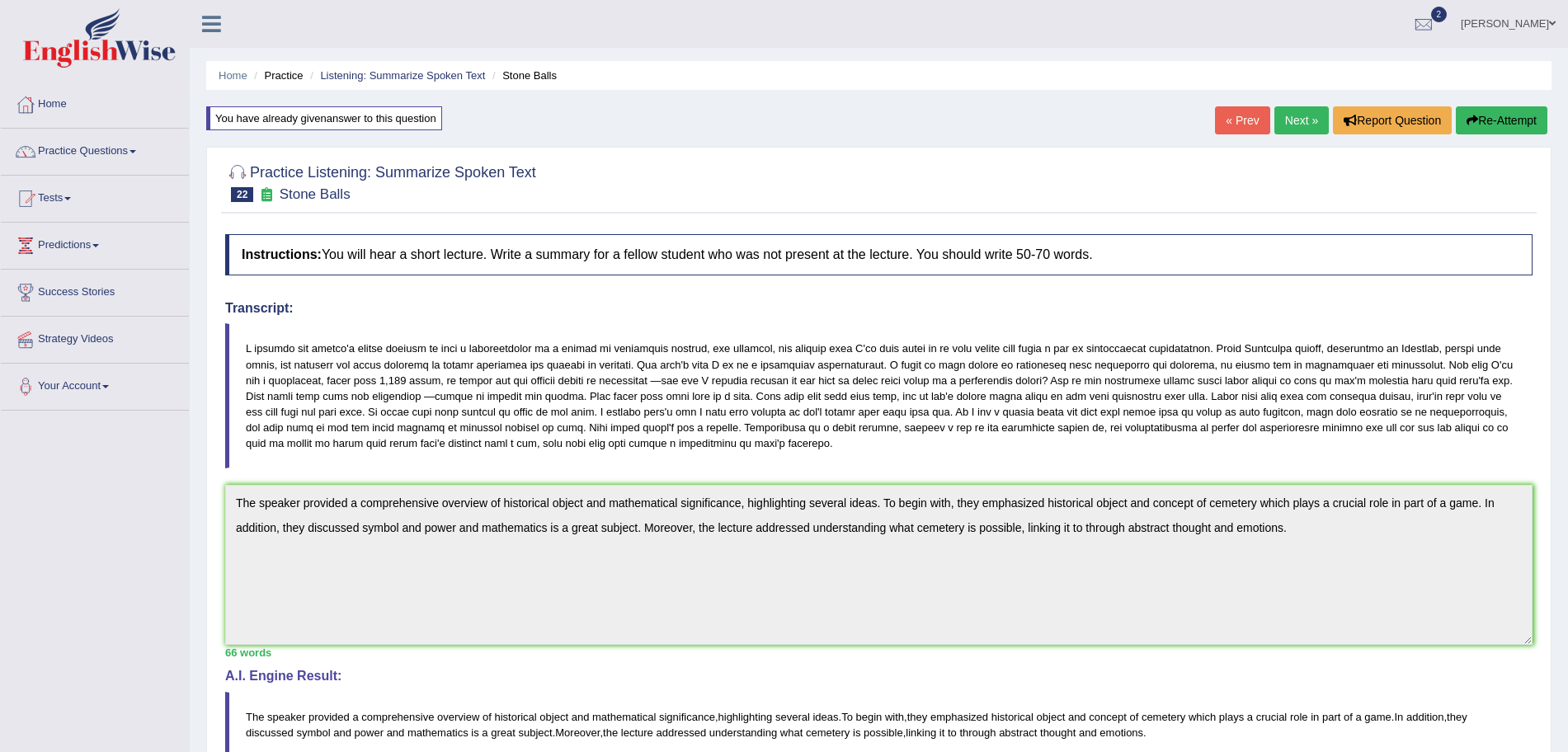
click at [1286, 124] on link "Next »" at bounding box center [1301, 120] width 55 height 28
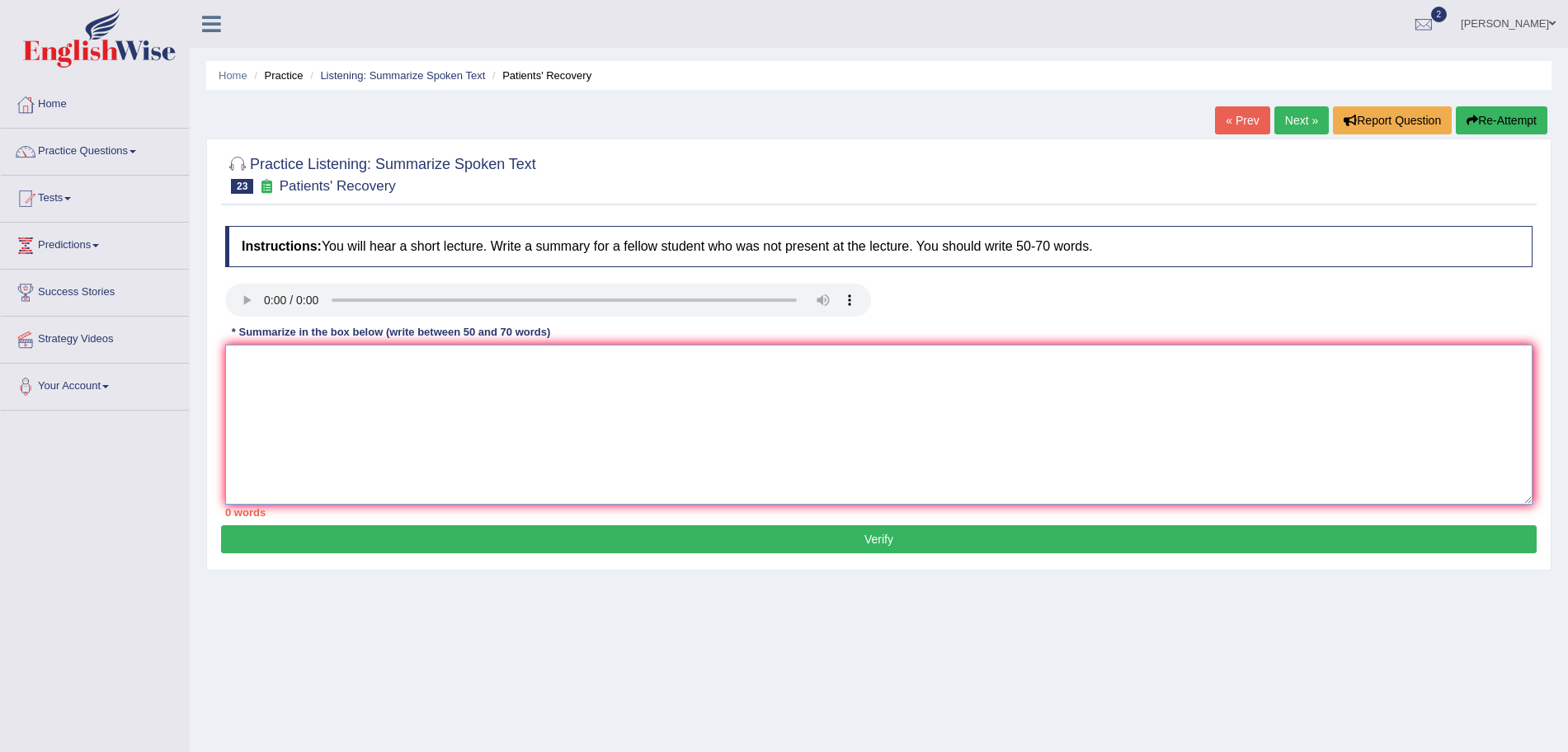
click at [368, 432] on textarea at bounding box center [879, 424] width 1307 height 160
click at [544, 373] on textarea "The speaker provided a comprehensive overview of" at bounding box center [879, 424] width 1307 height 160
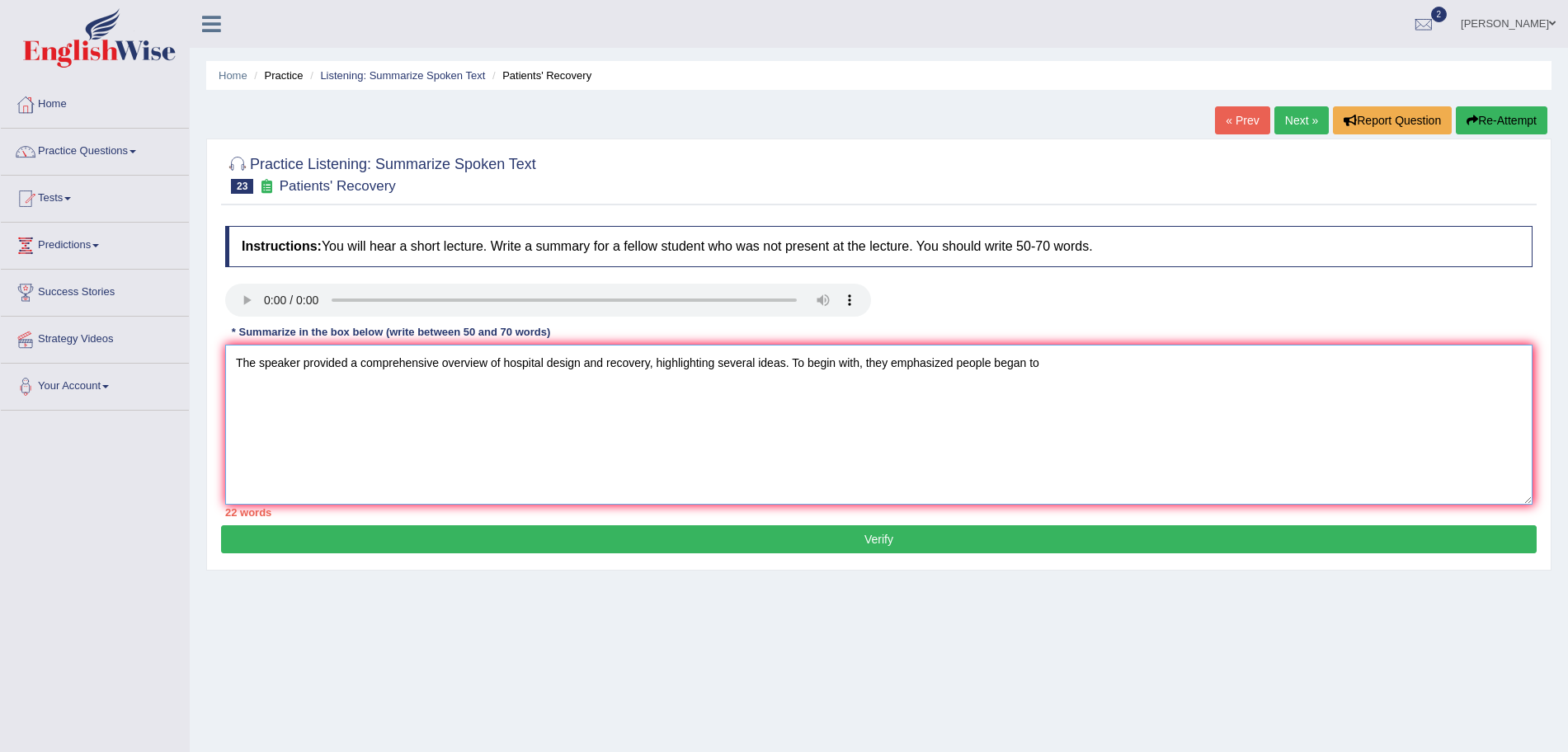
click at [937, 434] on textarea "The speaker provided a comprehensive overview of hospital design and recovery, …" at bounding box center [879, 424] width 1307 height 160
click at [1091, 354] on textarea "The speaker provided a comprehensive overview of hospital design and recovery, …" at bounding box center [879, 424] width 1307 height 160
click at [1036, 427] on textarea "The speaker provided a comprehensive overview of hospital design and recovery, …" at bounding box center [879, 424] width 1307 height 160
click at [1145, 367] on textarea "The speaker provided a comprehensive overview of hospital design and recovery, …" at bounding box center [879, 424] width 1307 height 160
click at [900, 481] on textarea "The speaker provided a comprehensive overview of hospital design and recovery, …" at bounding box center [879, 424] width 1307 height 160
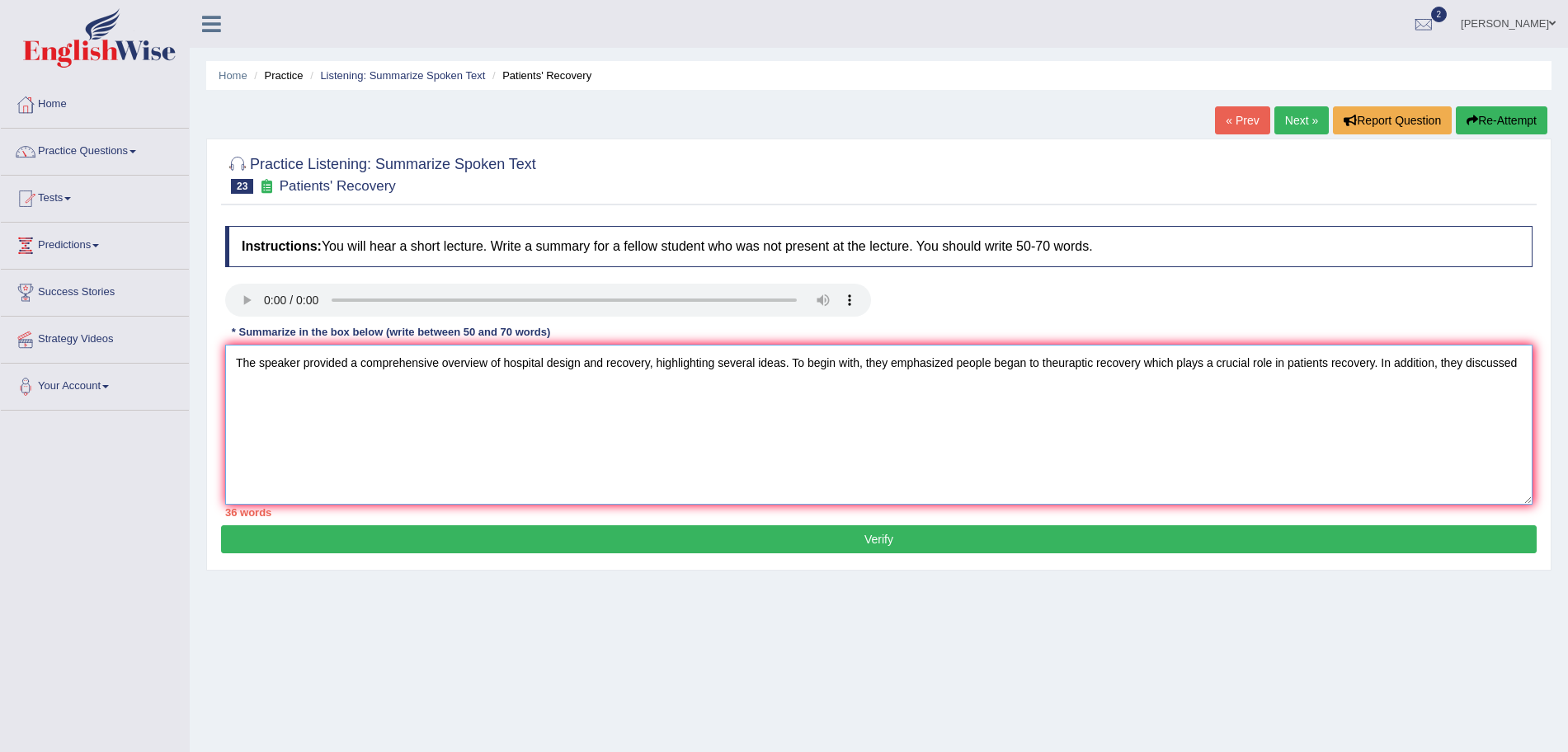
click at [1520, 363] on textarea "The speaker provided a comprehensive overview of hospital design and recovery, …" at bounding box center [879, 424] width 1307 height 160
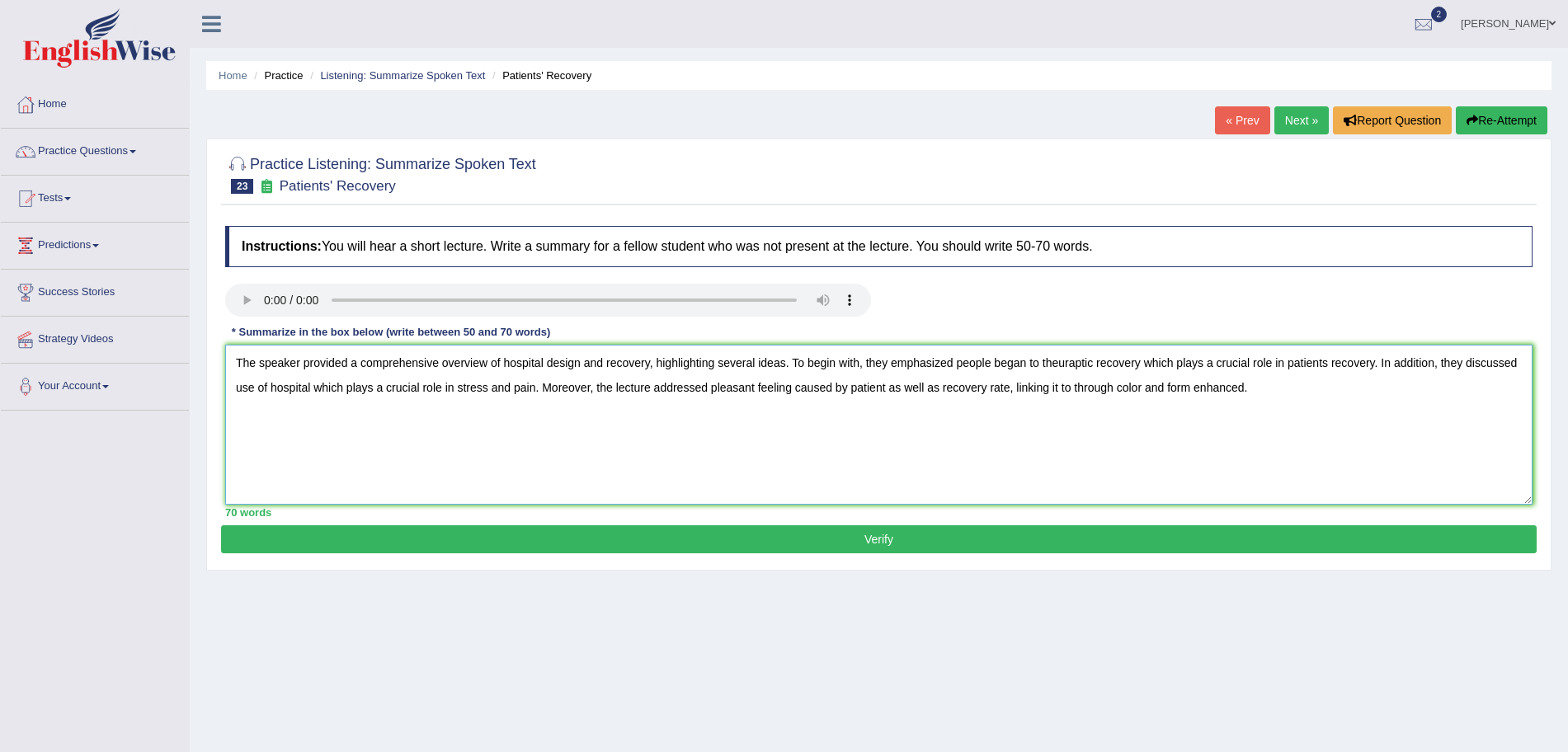
type textarea "The speaker provided a comprehensive overview of hospital design and recovery, …"
click at [1095, 539] on button "Verify" at bounding box center [879, 538] width 1316 height 28
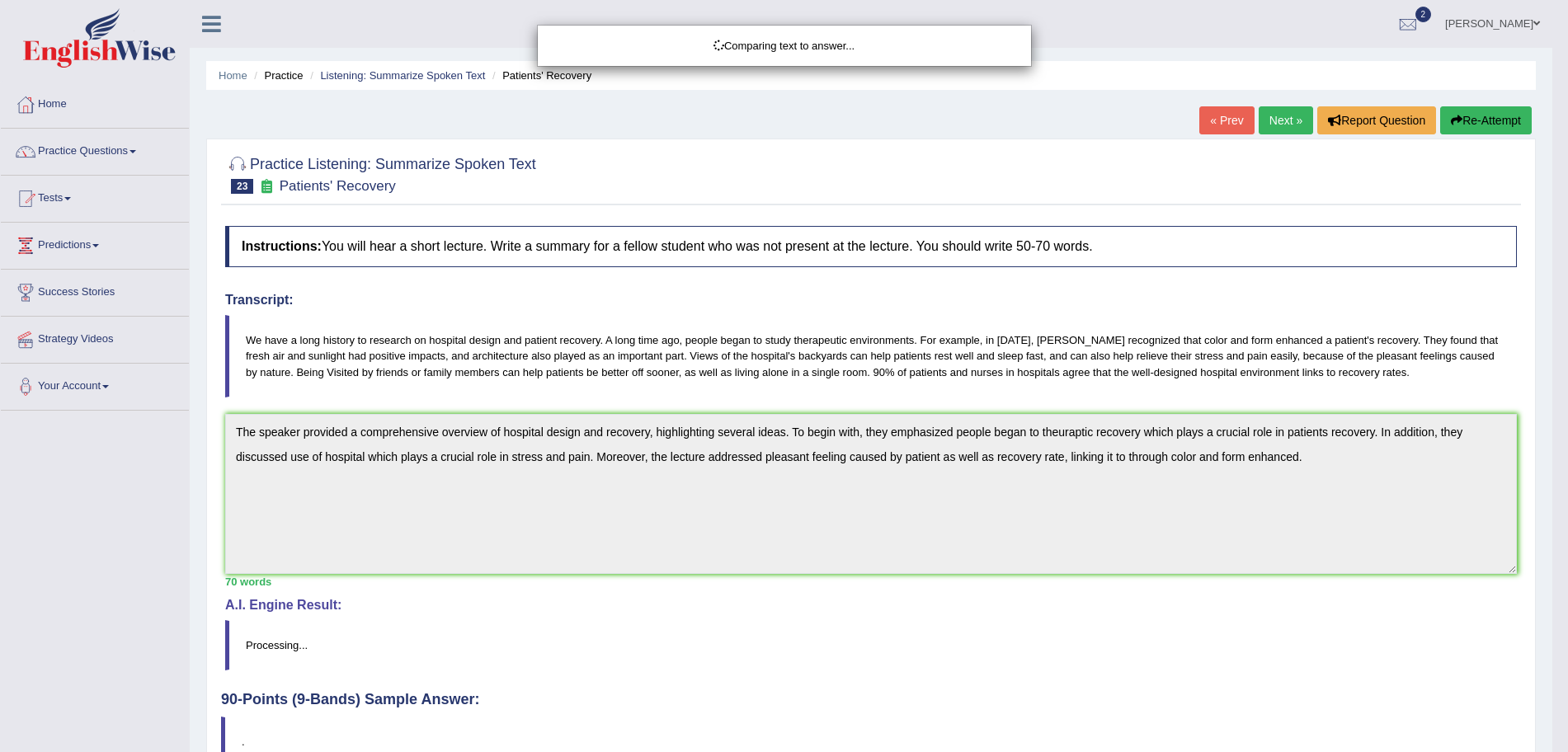
click at [1567, 300] on html "Toggle navigation Home Practice Questions Speaking Practice Read Aloud Repeat S…" at bounding box center [784, 376] width 1568 height 752
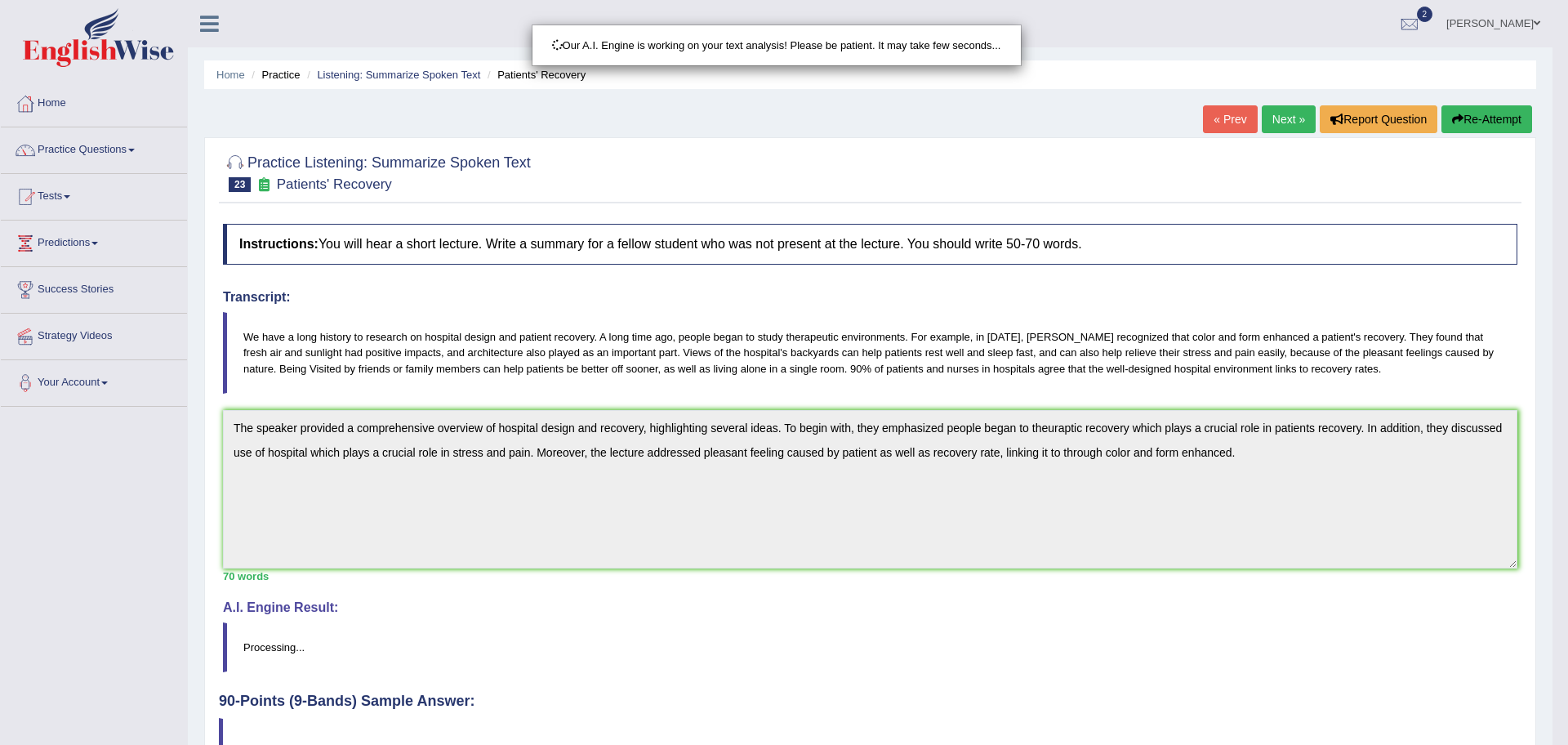
drag, startPoint x: 1567, startPoint y: 297, endPoint x: 1567, endPoint y: 437, distance: 140.0
click at [1552, 437] on html "Toggle navigation Home Practice Questions Speaking Practice Read Aloud Repeat S…" at bounding box center [784, 372] width 1568 height 745
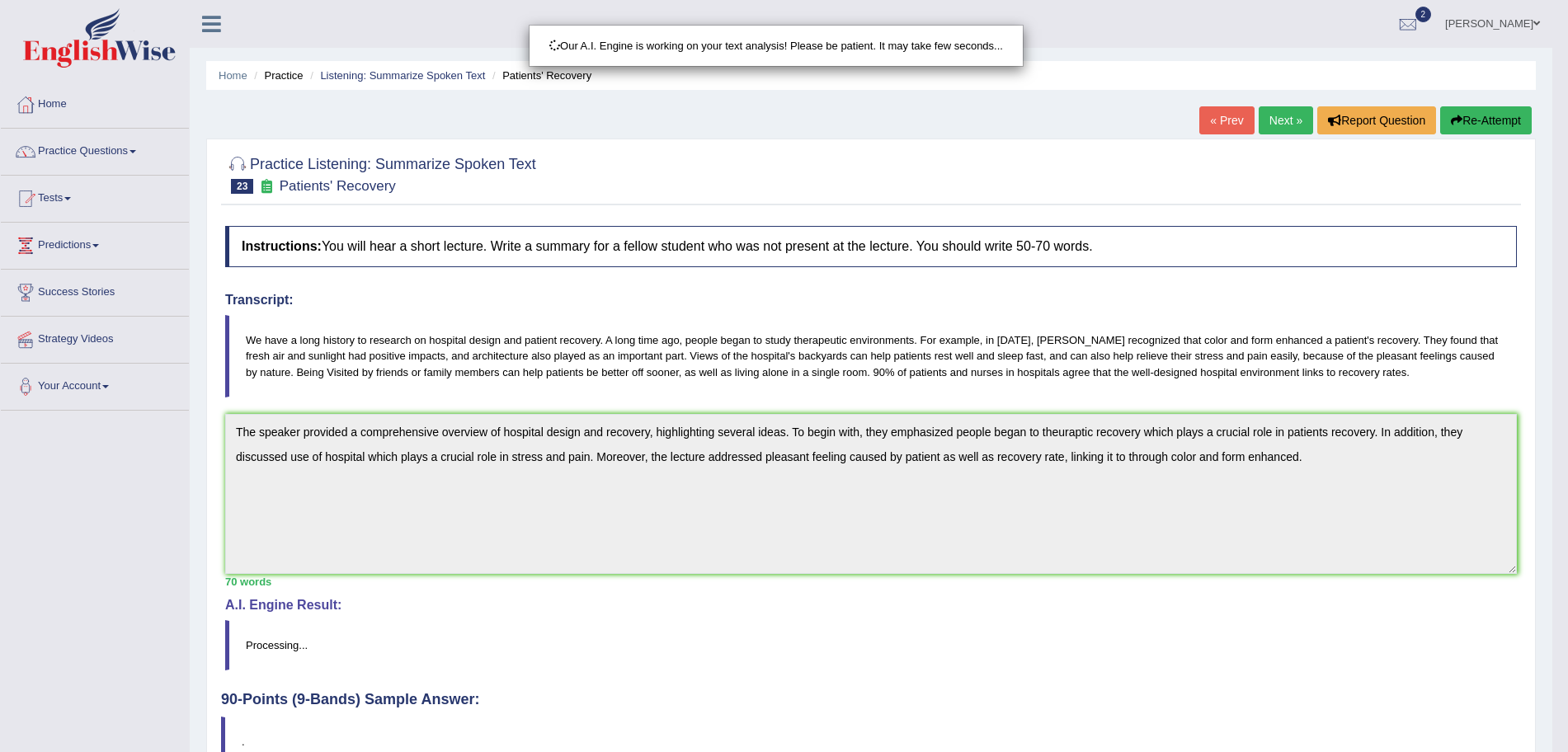
scroll to position [114, 0]
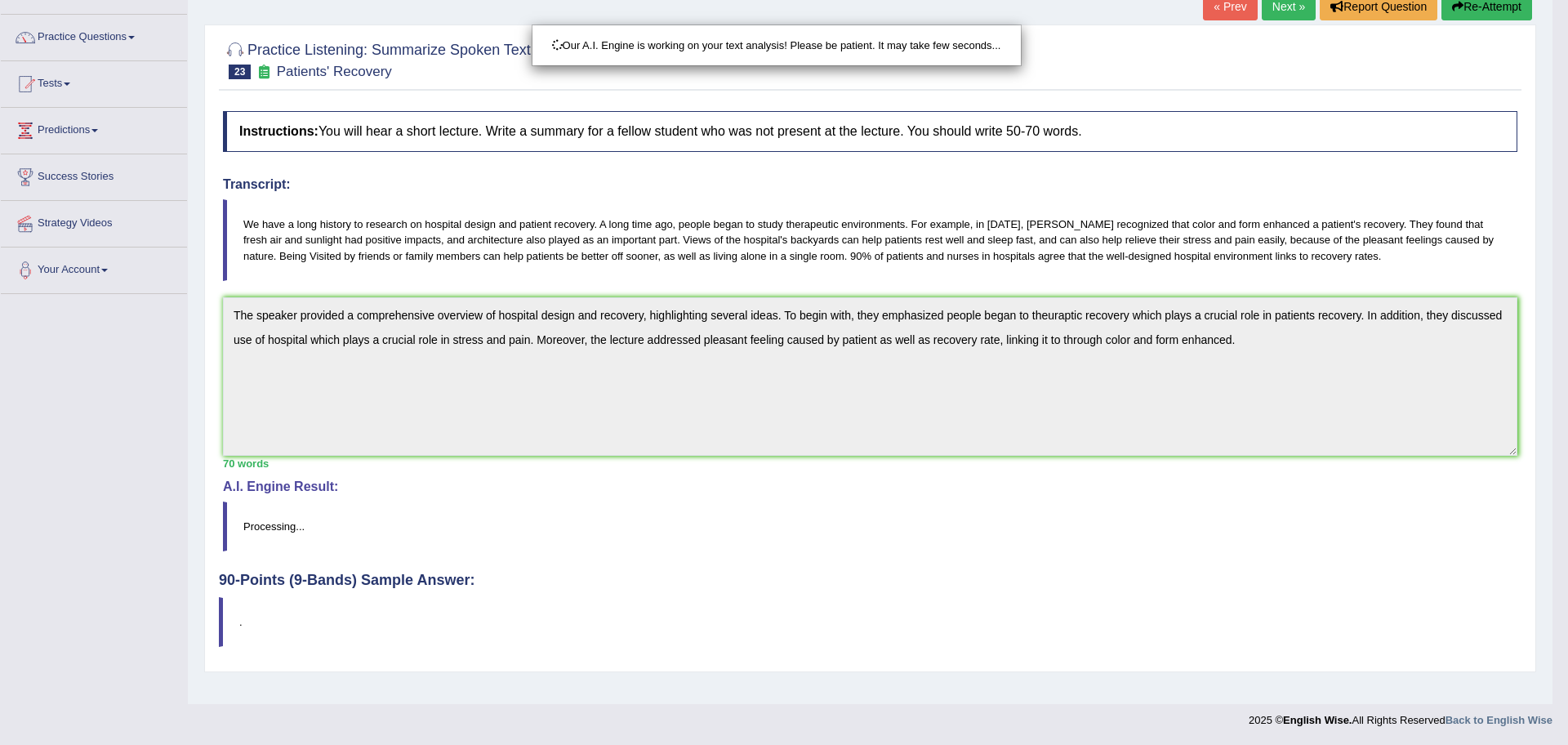
drag, startPoint x: 1567, startPoint y: 327, endPoint x: 1565, endPoint y: 525, distance: 198.0
click at [1552, 525] on html "Toggle navigation Home Practice Questions Speaking Practice Read Aloud Repeat S…" at bounding box center [784, 260] width 1568 height 745
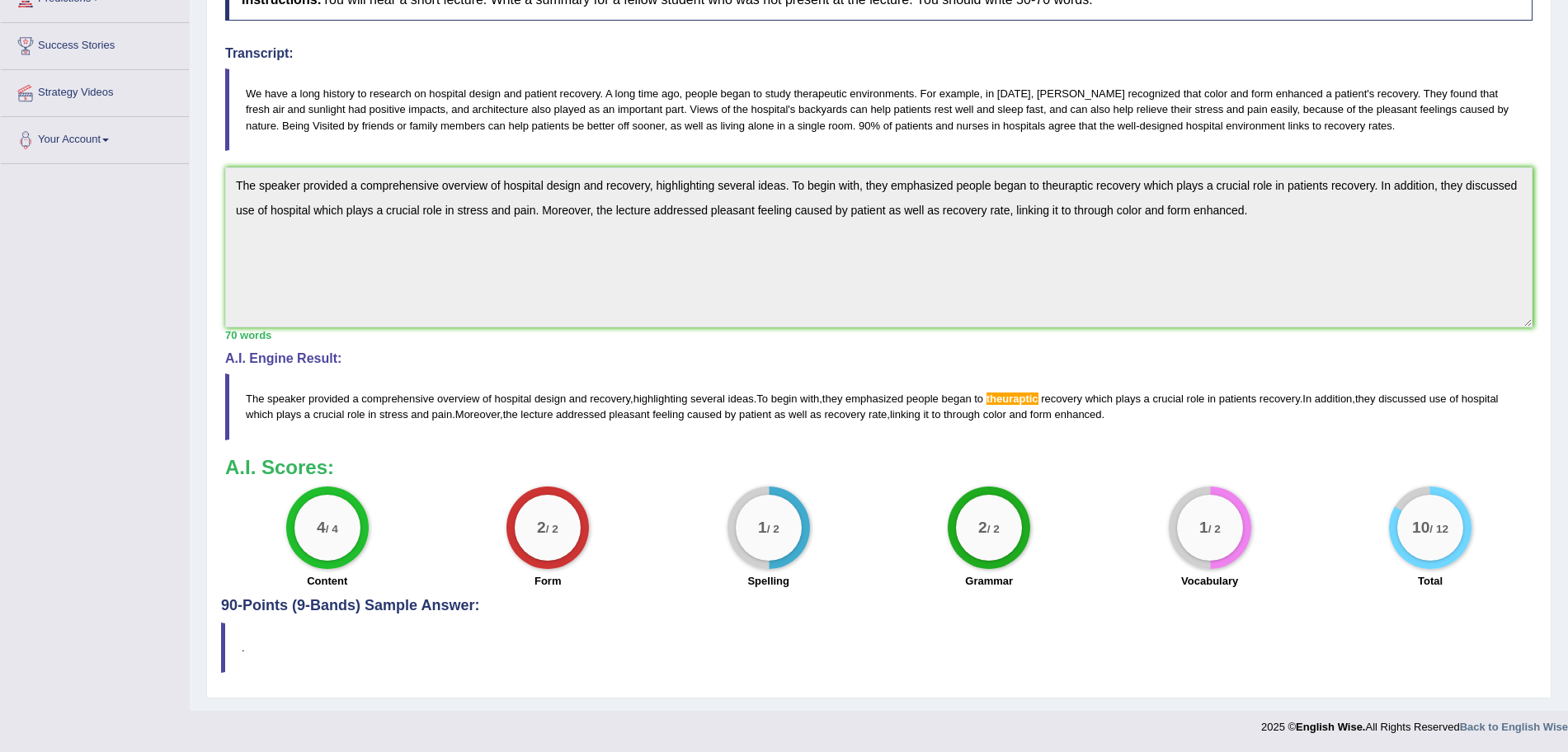
scroll to position [0, 0]
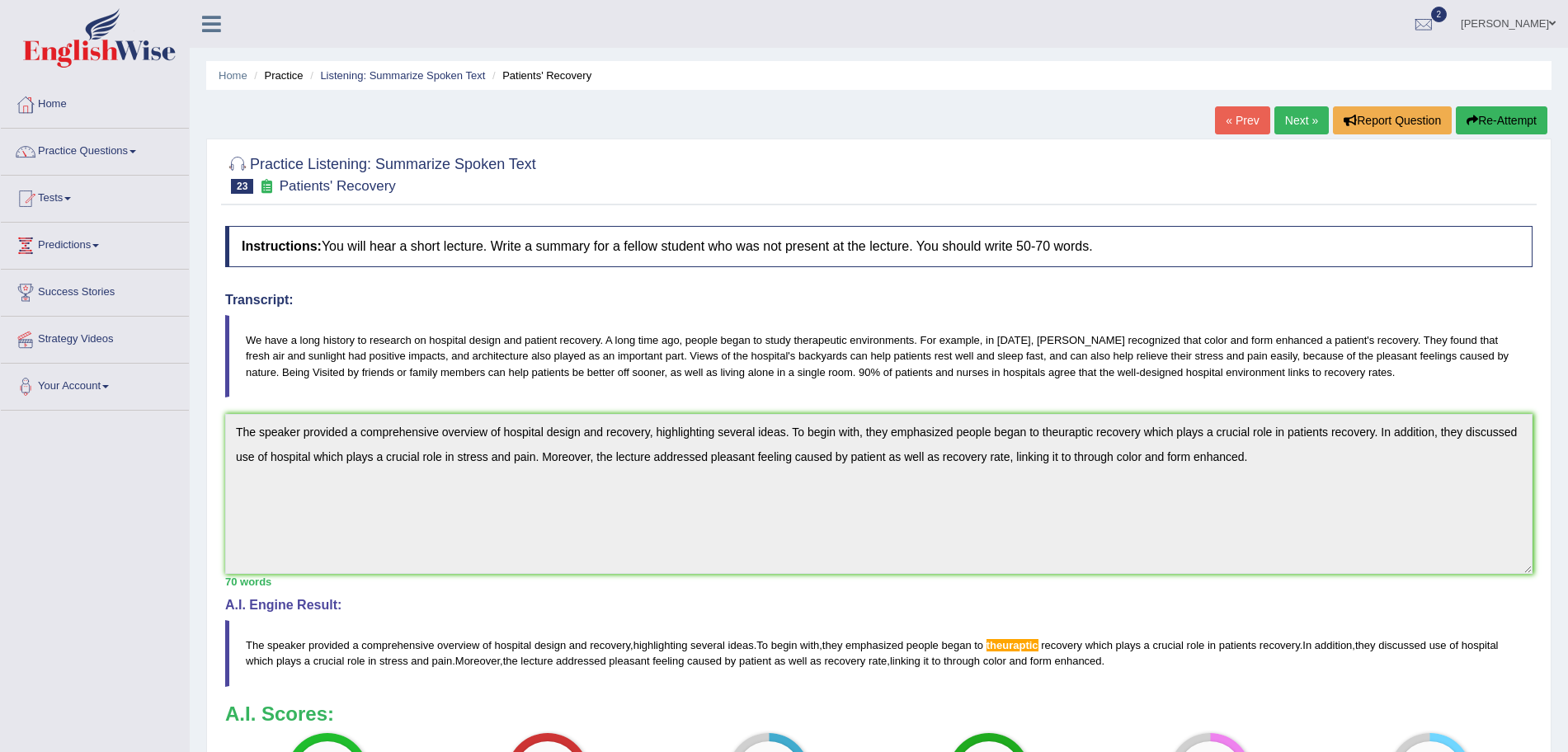
click at [1484, 115] on button "Re-Attempt" at bounding box center [1502, 120] width 92 height 28
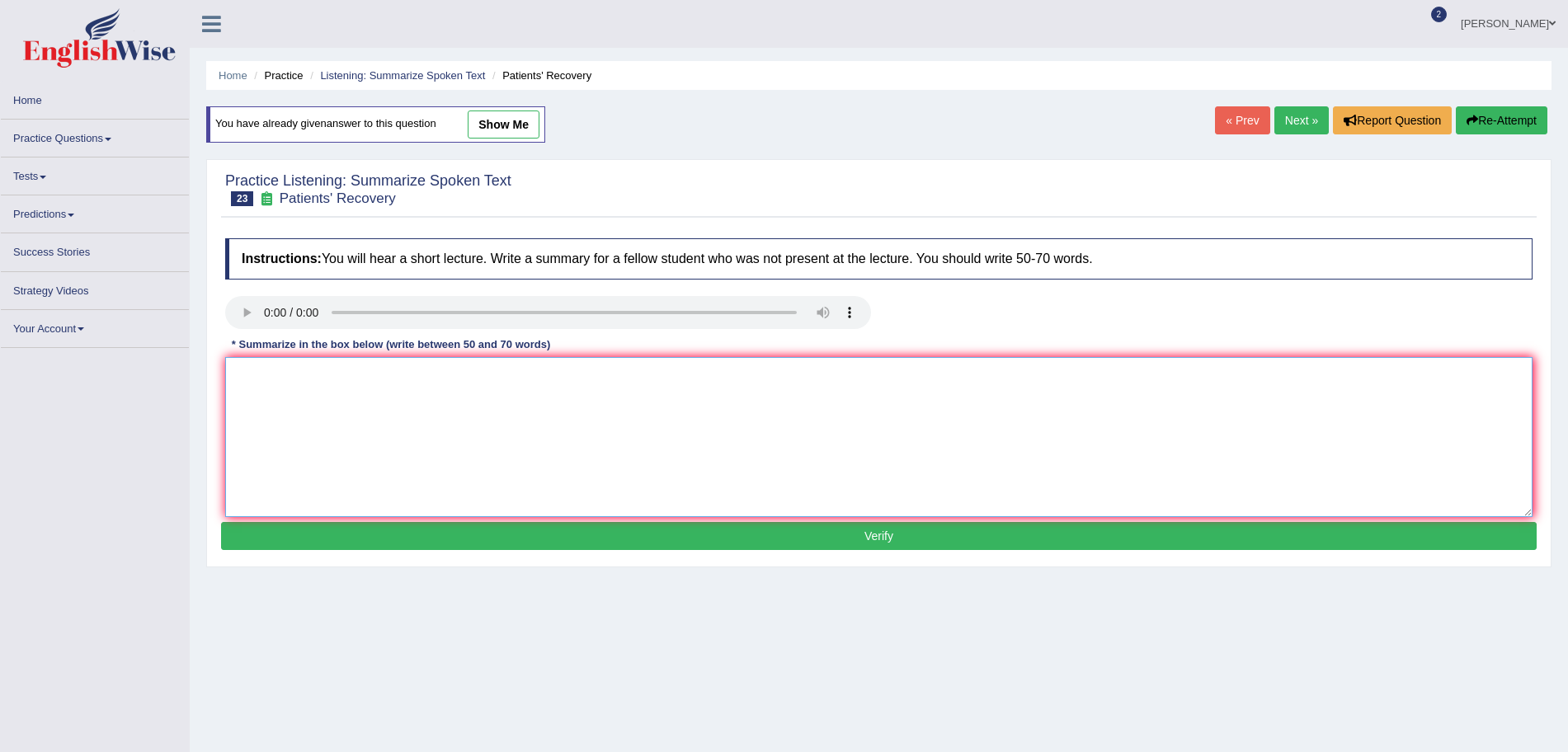
click at [584, 411] on textarea at bounding box center [879, 437] width 1307 height 160
paste textarea "The speaker provided a comprehensive overview of hospital design and recovery, …"
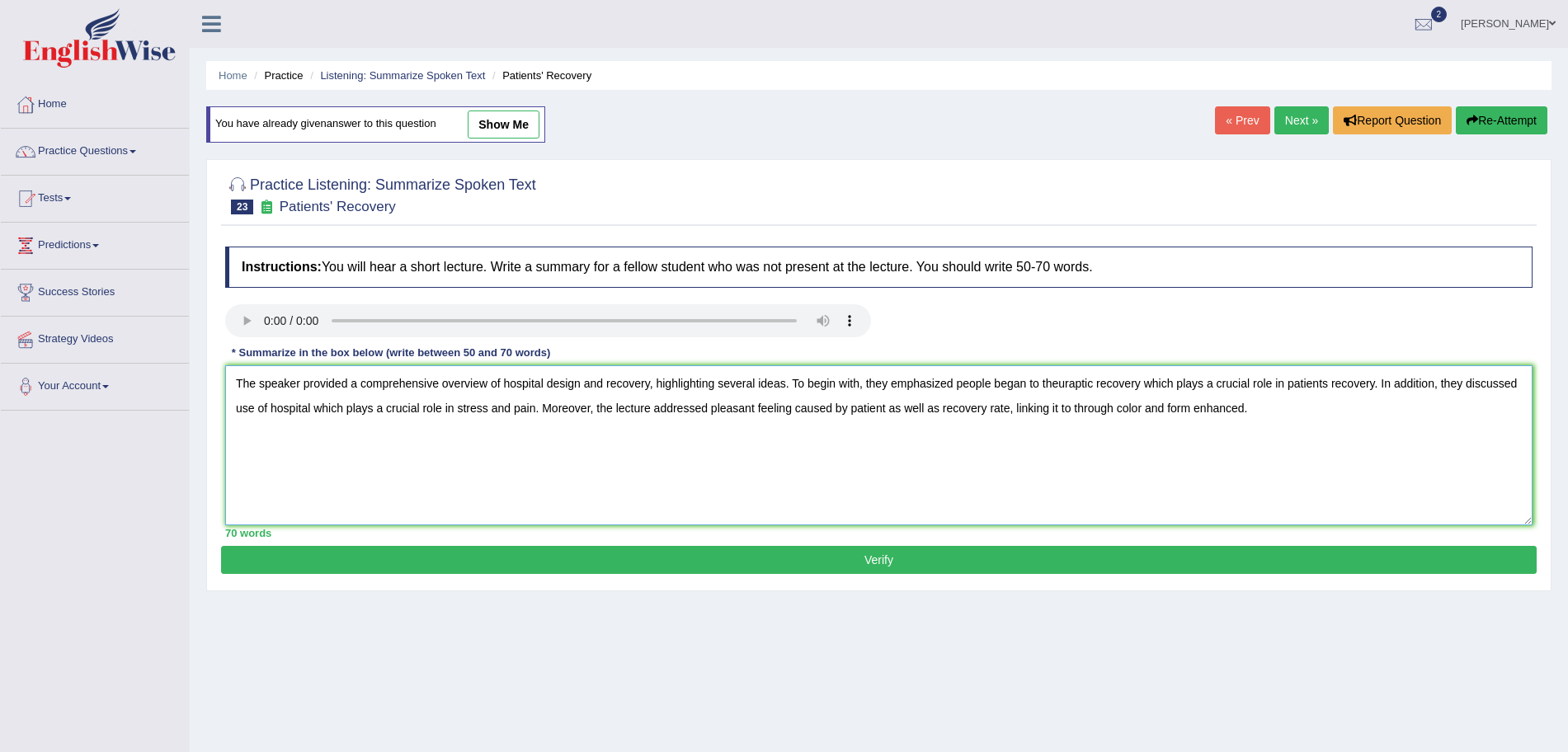
drag, startPoint x: 1097, startPoint y: 381, endPoint x: 1047, endPoint y: 378, distance: 50.1
click at [1047, 378] on textarea "The speaker provided a comprehensive overview of hospital design and recovery, …" at bounding box center [879, 445] width 1307 height 160
paste textarea "rapeutic"
type textarea "The speaker provided a comprehensive overview of hospital design and recovery, …"
click at [584, 565] on button "Verify" at bounding box center [879, 559] width 1316 height 28
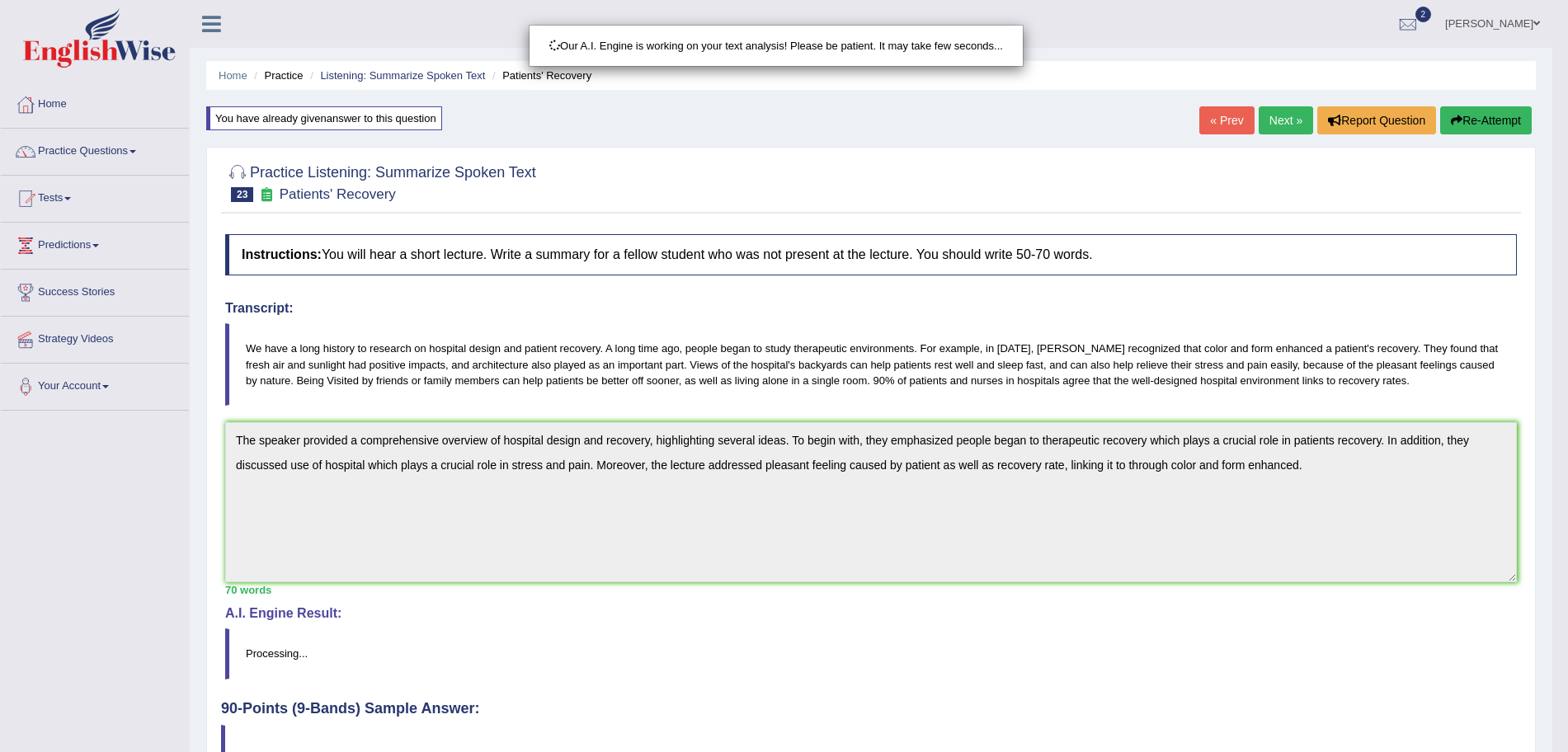
drag, startPoint x: 1567, startPoint y: 254, endPoint x: 1582, endPoint y: 276, distance: 26.6
click at [1567, 276] on html "Toggle navigation Home Practice Questions Speaking Practice Read Aloud Repeat S…" at bounding box center [784, 376] width 1568 height 752
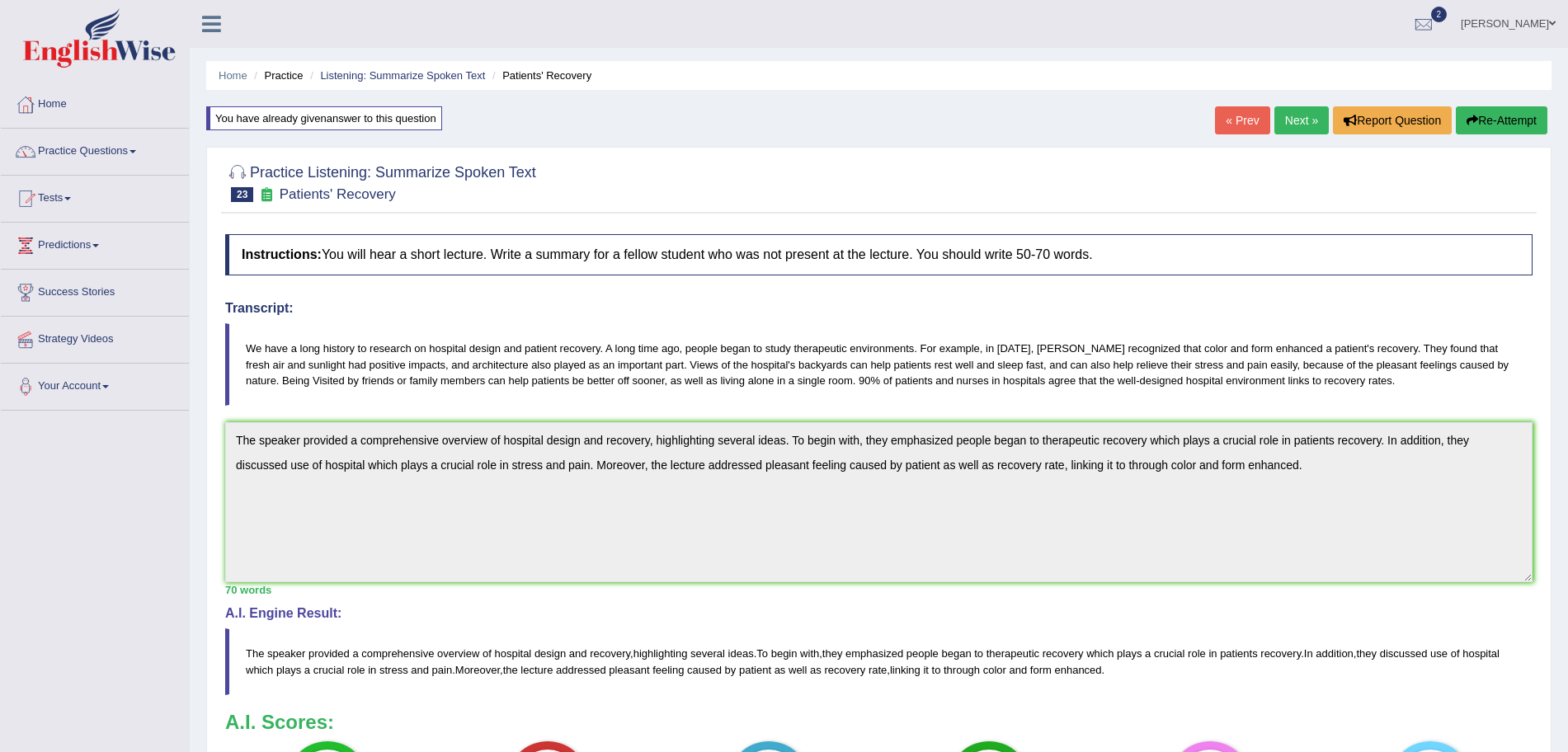
click at [1303, 116] on link "Next »" at bounding box center [1301, 120] width 55 height 28
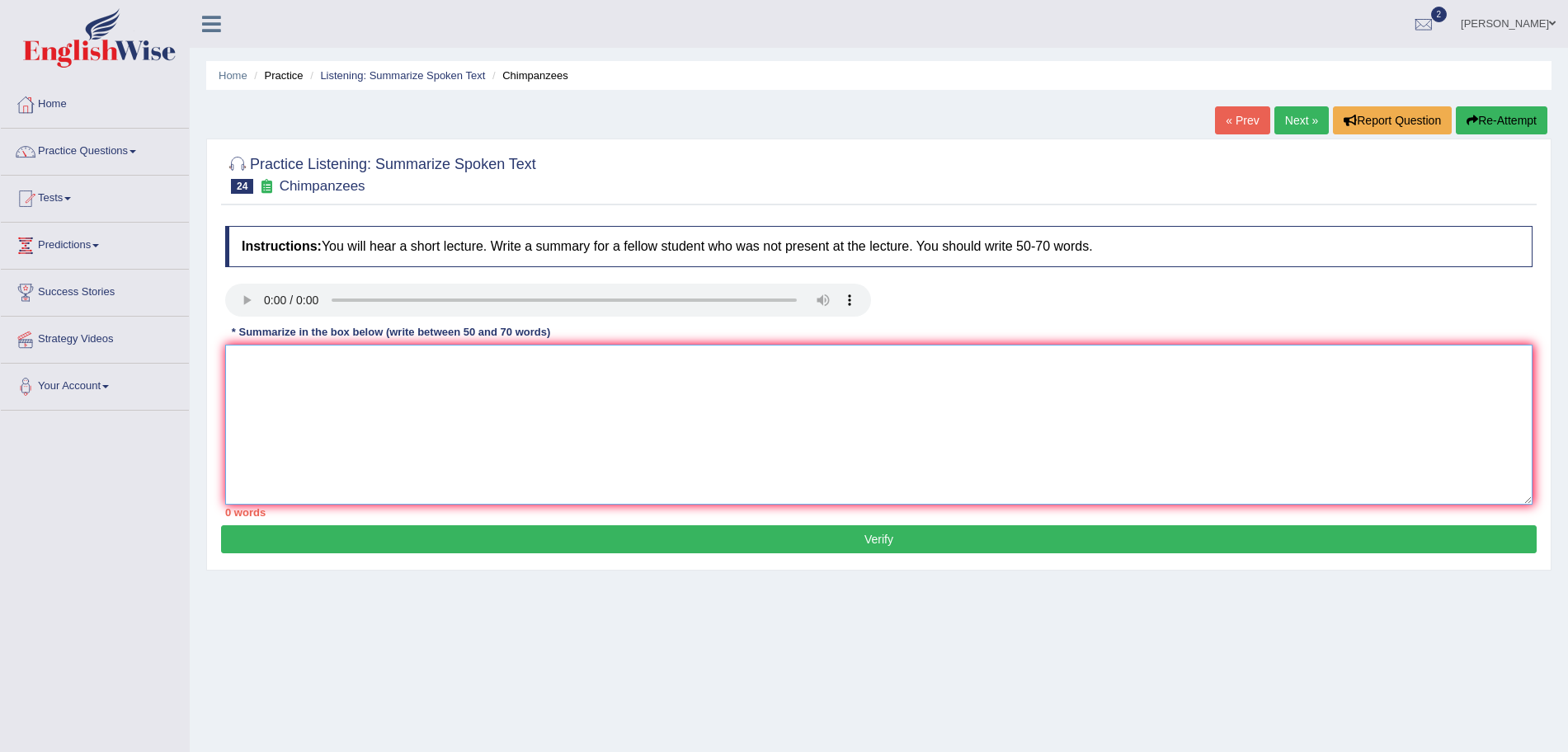
click at [531, 389] on textarea at bounding box center [879, 424] width 1307 height 160
click at [545, 358] on textarea "The speaker provided a comprehensive overview of" at bounding box center [879, 424] width 1307 height 160
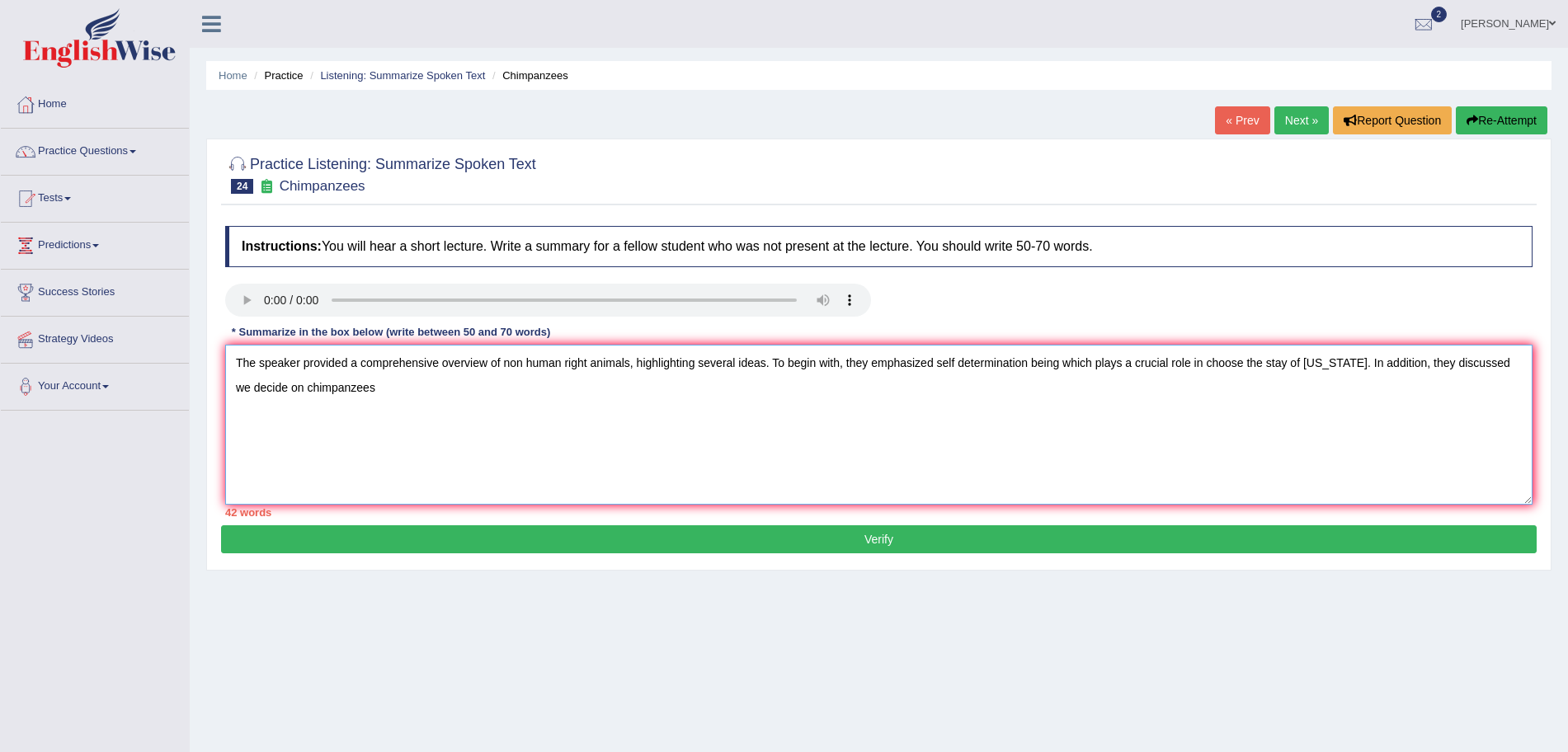
click at [399, 393] on textarea "The speaker provided a comprehensive overview of non human right animals, highl…" at bounding box center [879, 424] width 1307 height 160
click at [559, 389] on textarea "The speaker provided a comprehensive overview of non human right animals, highl…" at bounding box center [879, 424] width 1307 height 160
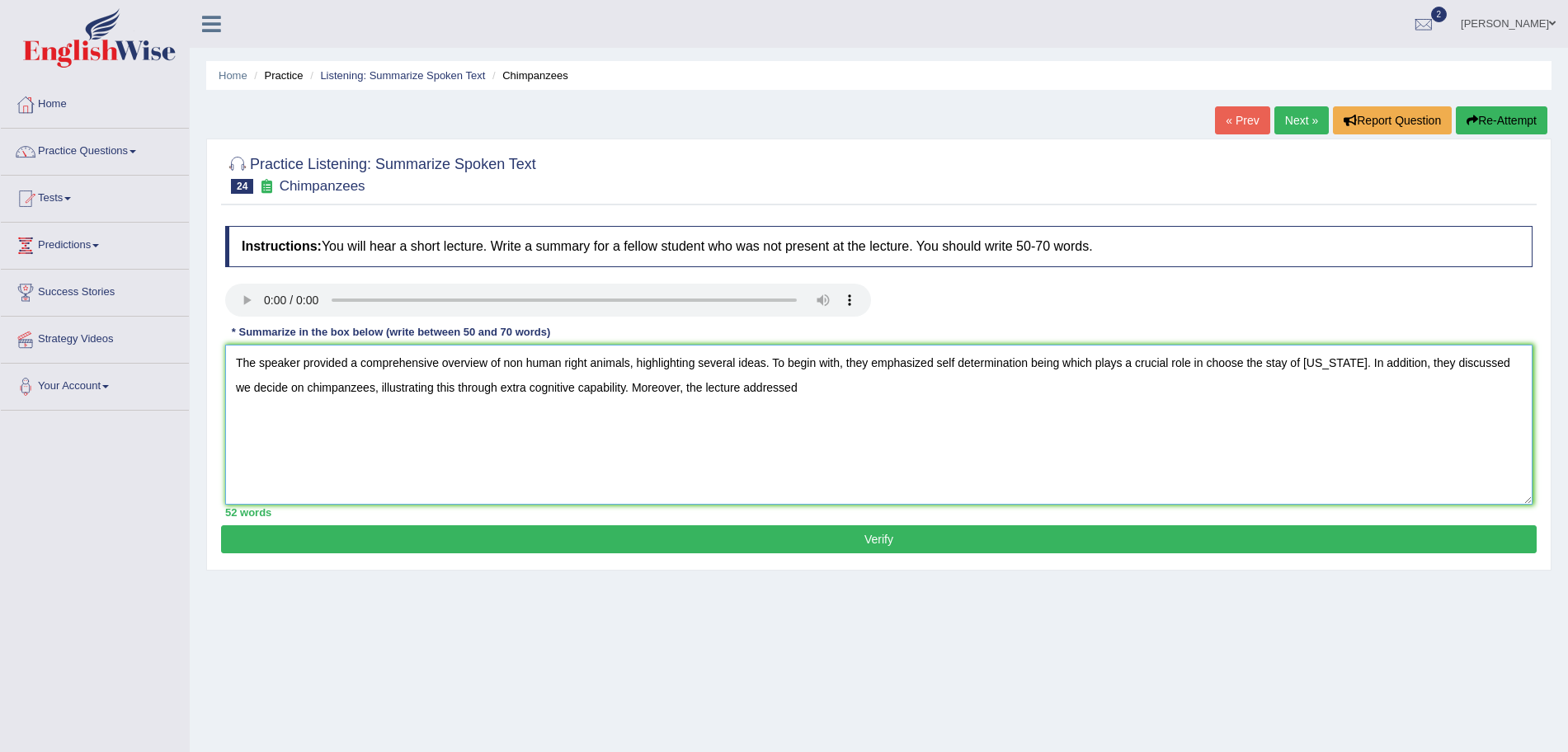
click at [852, 391] on textarea "The speaker provided a comprehensive overview of non human right animals, highl…" at bounding box center [879, 424] width 1307 height 160
type textarea "The speaker provided a comprehensive overview of non human right animals, highl…"
click at [1168, 550] on button "Verify" at bounding box center [879, 538] width 1316 height 28
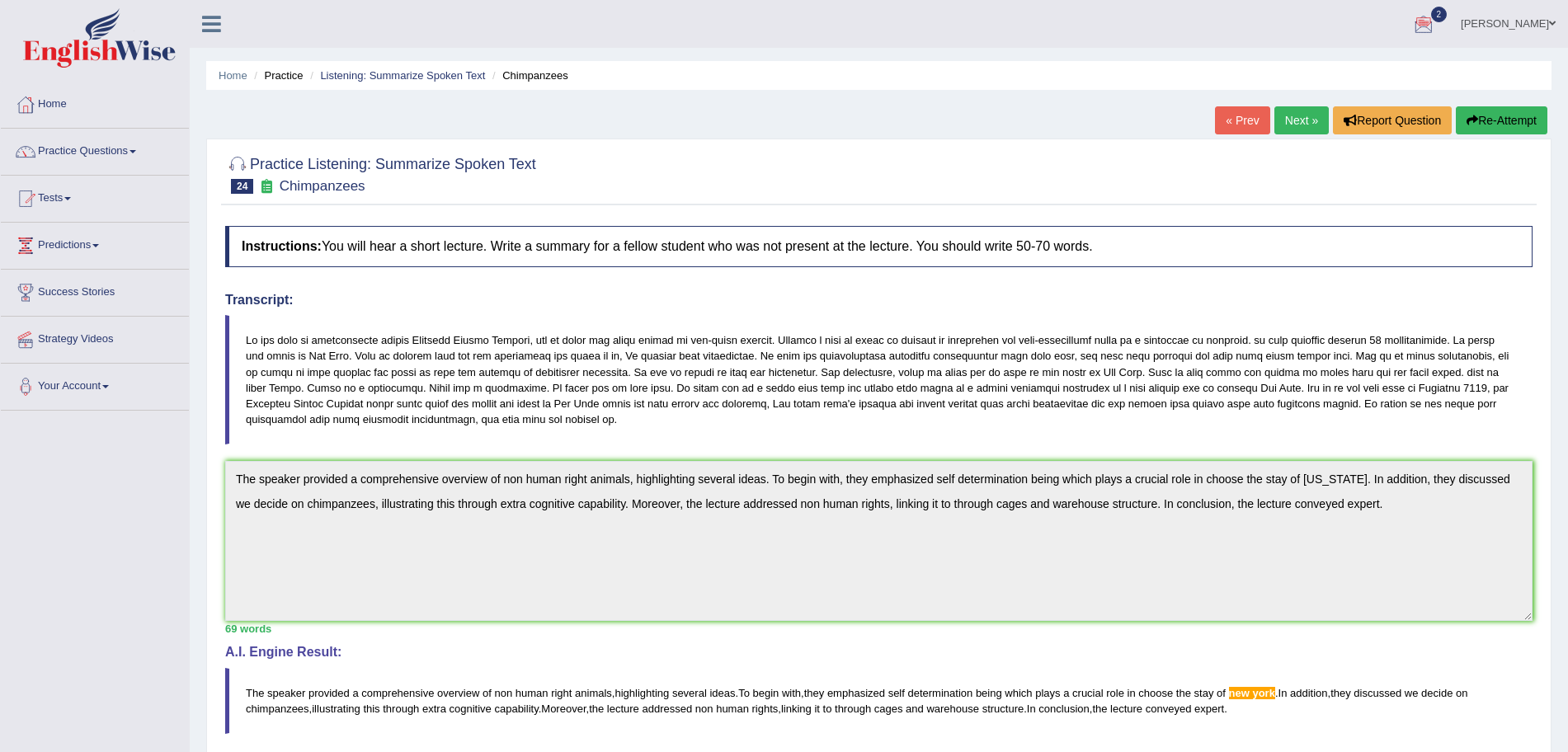
click at [1483, 120] on button "Re-Attempt" at bounding box center [1502, 120] width 92 height 28
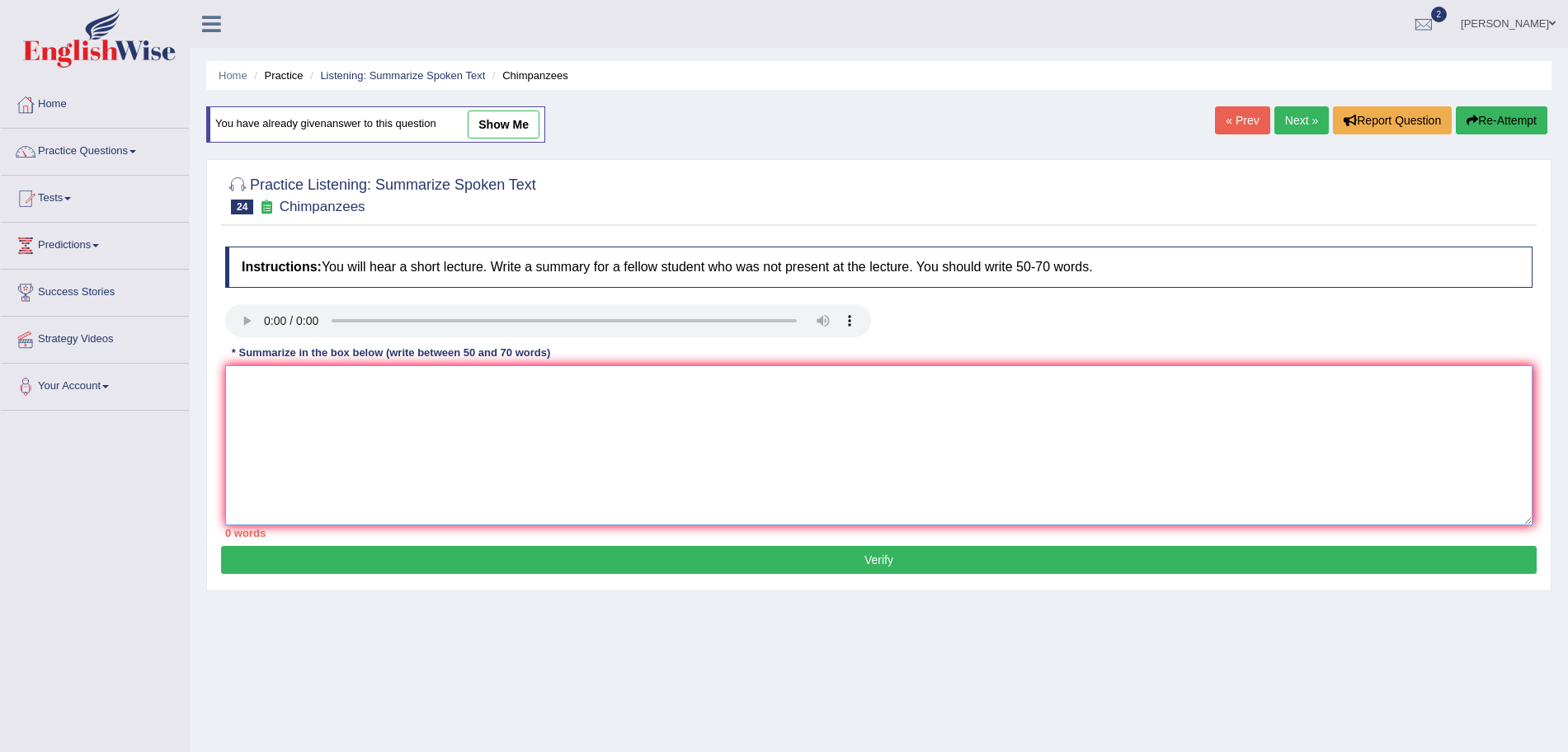
click at [970, 390] on textarea at bounding box center [879, 445] width 1307 height 160
paste textarea "The speaker provided a comprehensive overview of non human right animals, highl…"
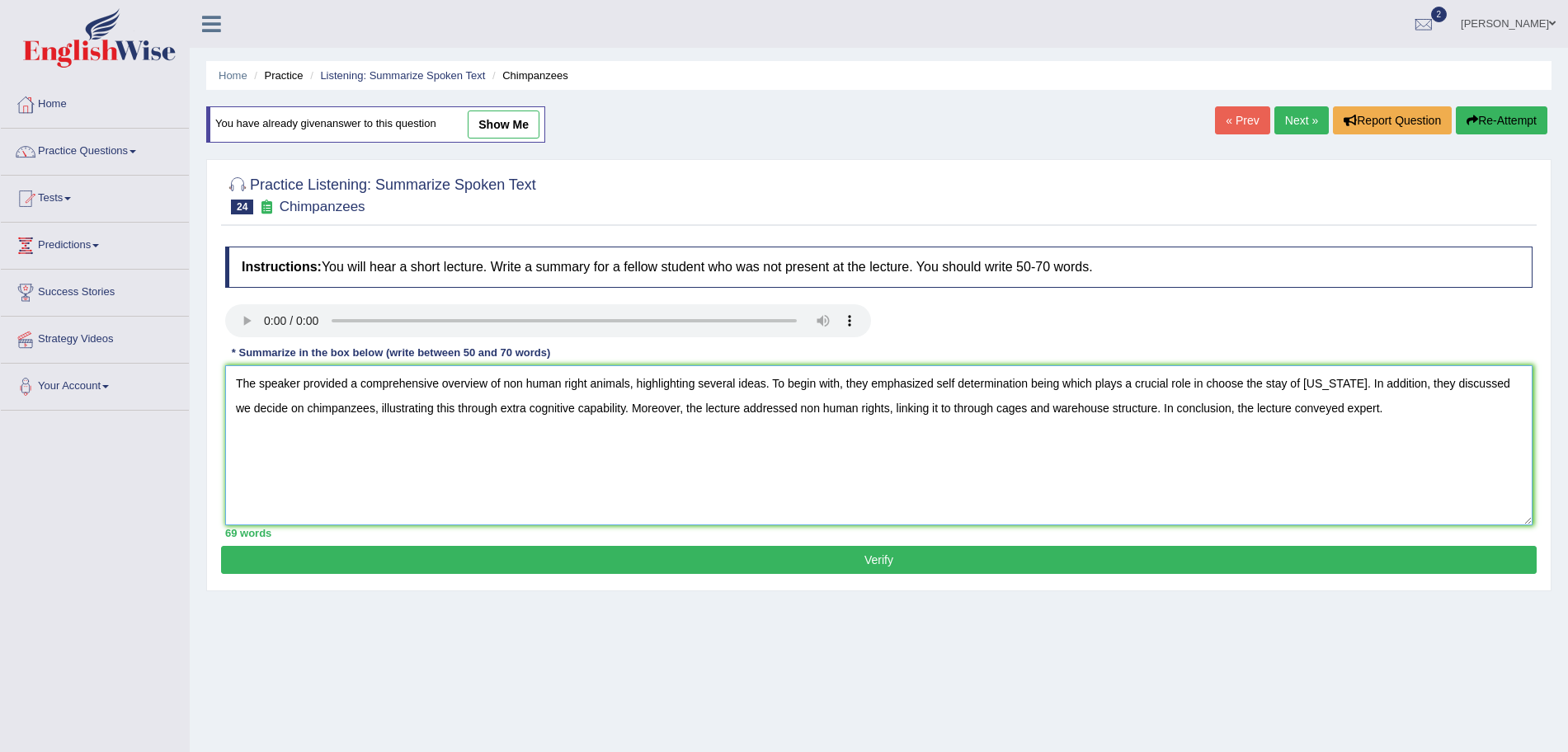
click at [1326, 390] on textarea "The speaker provided a comprehensive overview of non human right animals, highl…" at bounding box center [879, 445] width 1307 height 160
type textarea "The speaker provided a comprehensive overview of non human right animals, highl…"
click at [1106, 557] on button "Verify" at bounding box center [879, 559] width 1316 height 28
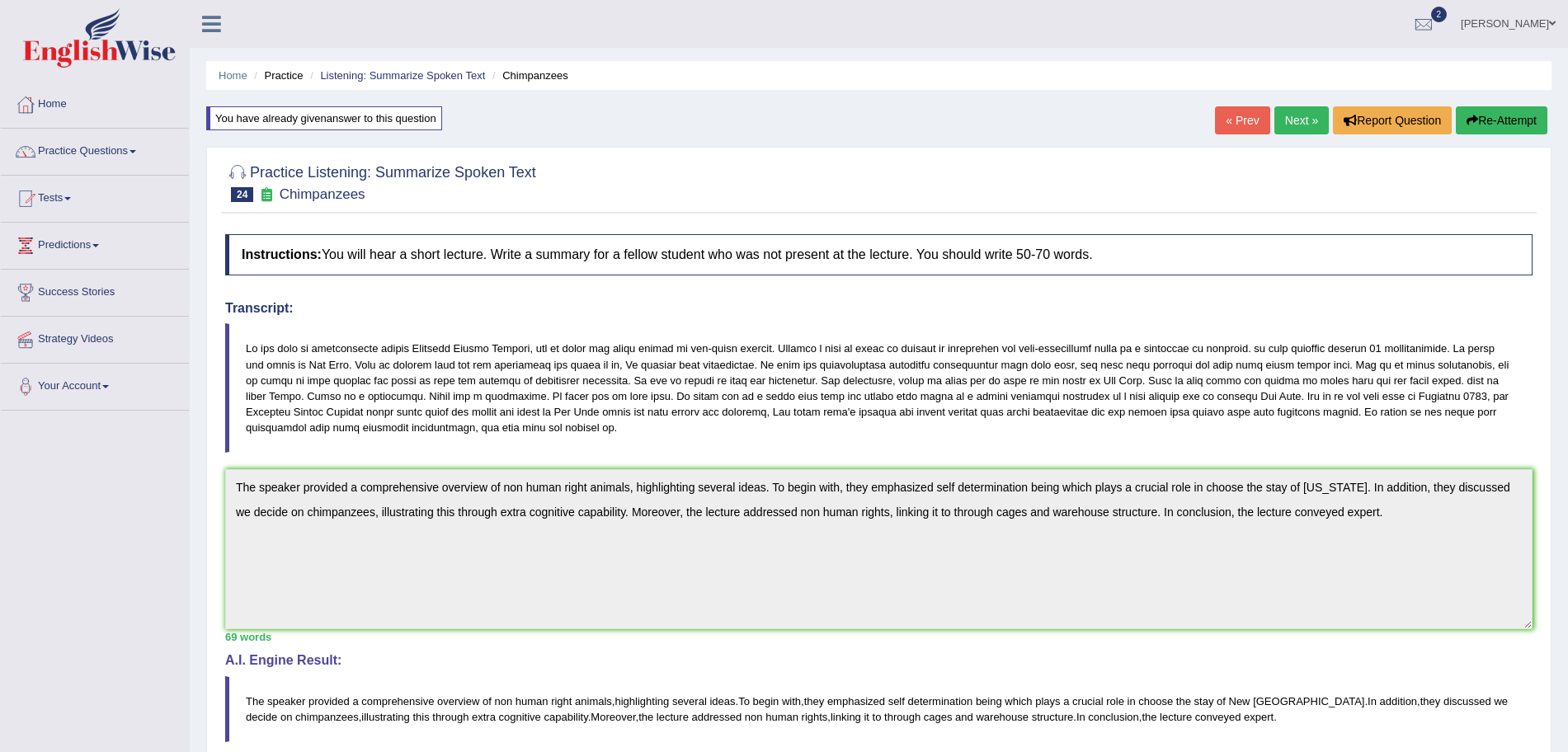
click at [1293, 122] on link "Next »" at bounding box center [1301, 120] width 55 height 28
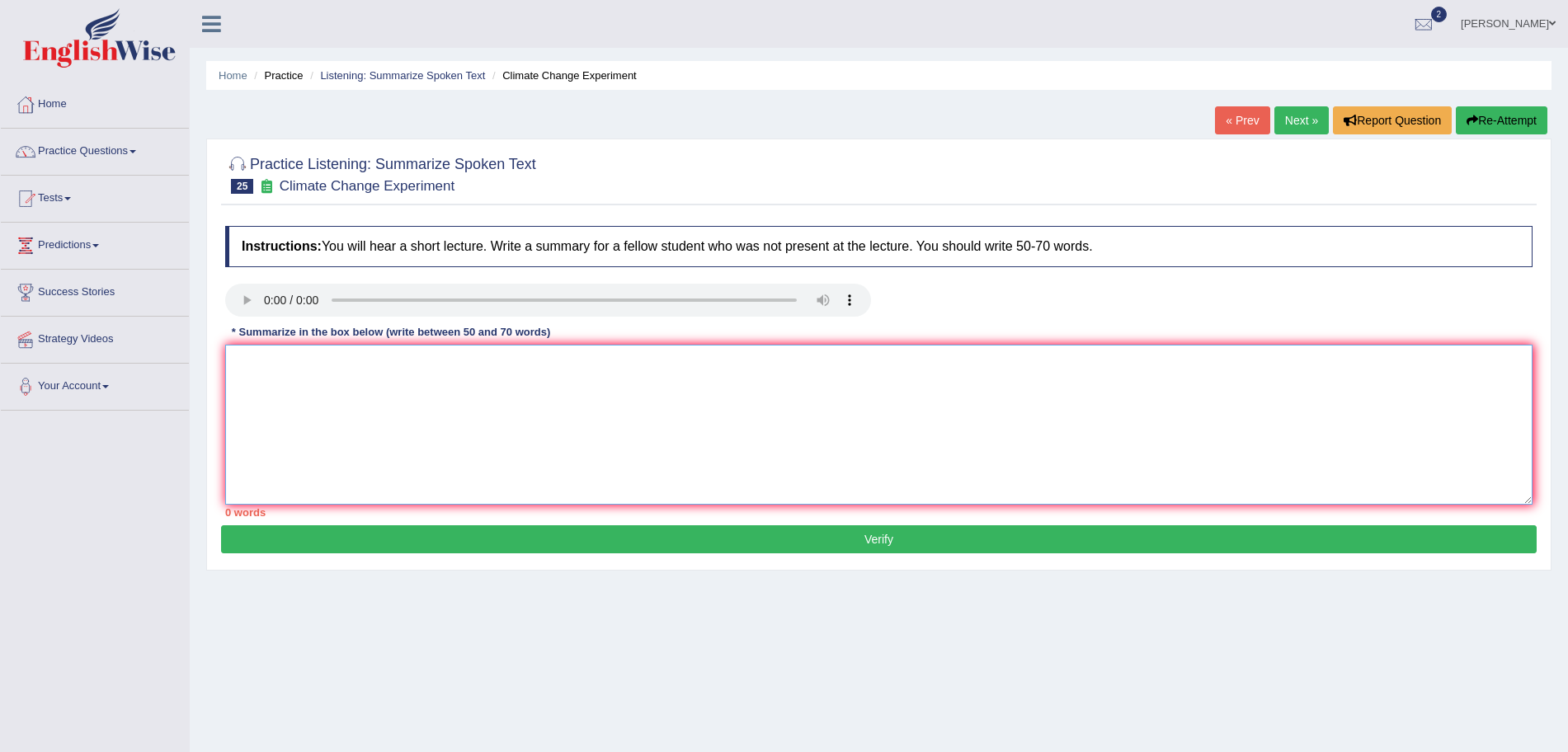
click at [541, 363] on textarea at bounding box center [879, 424] width 1307 height 160
click at [562, 374] on textarea "The speaker provided a comprehensive overview of" at bounding box center [879, 424] width 1307 height 160
type textarea "The speaker provided a comprehensive overview of challenges"
